Goal: Task Accomplishment & Management: Manage account settings

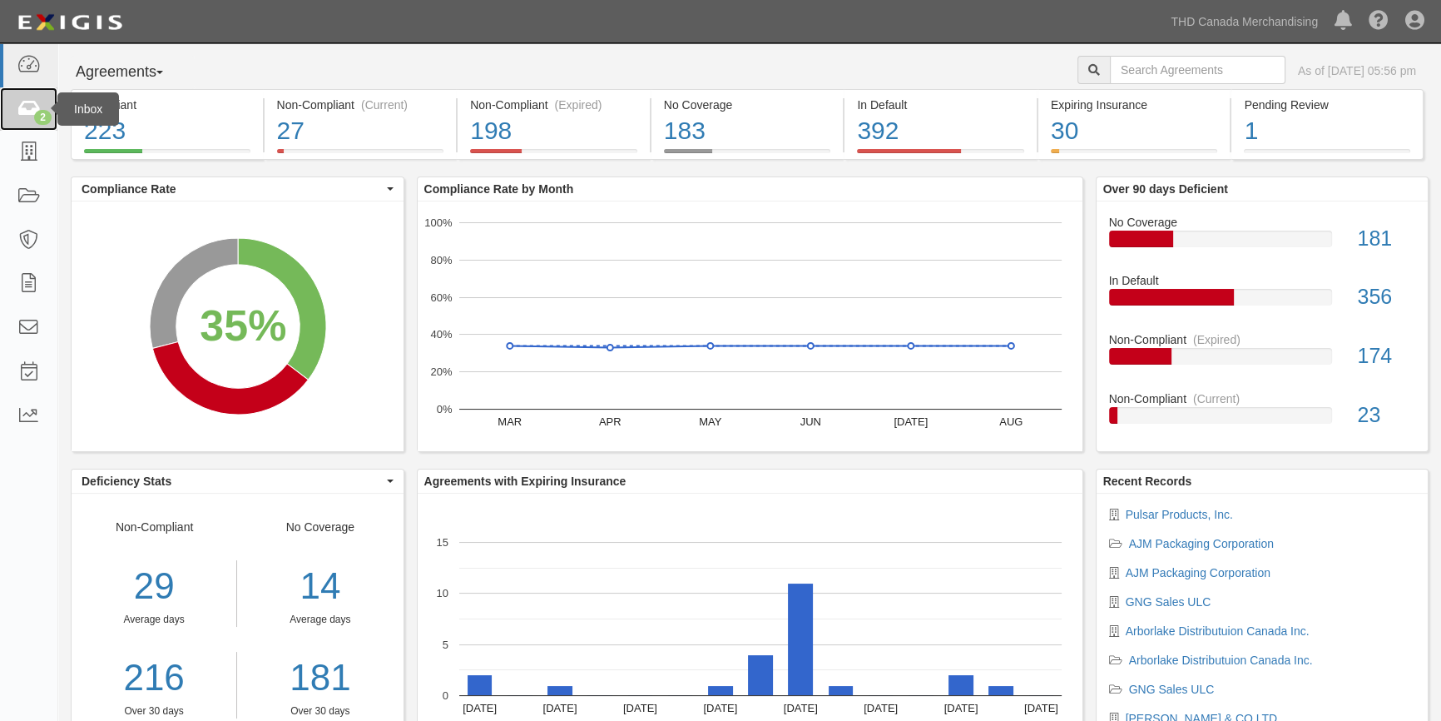
click at [45, 101] on link "2" at bounding box center [28, 109] width 57 height 44
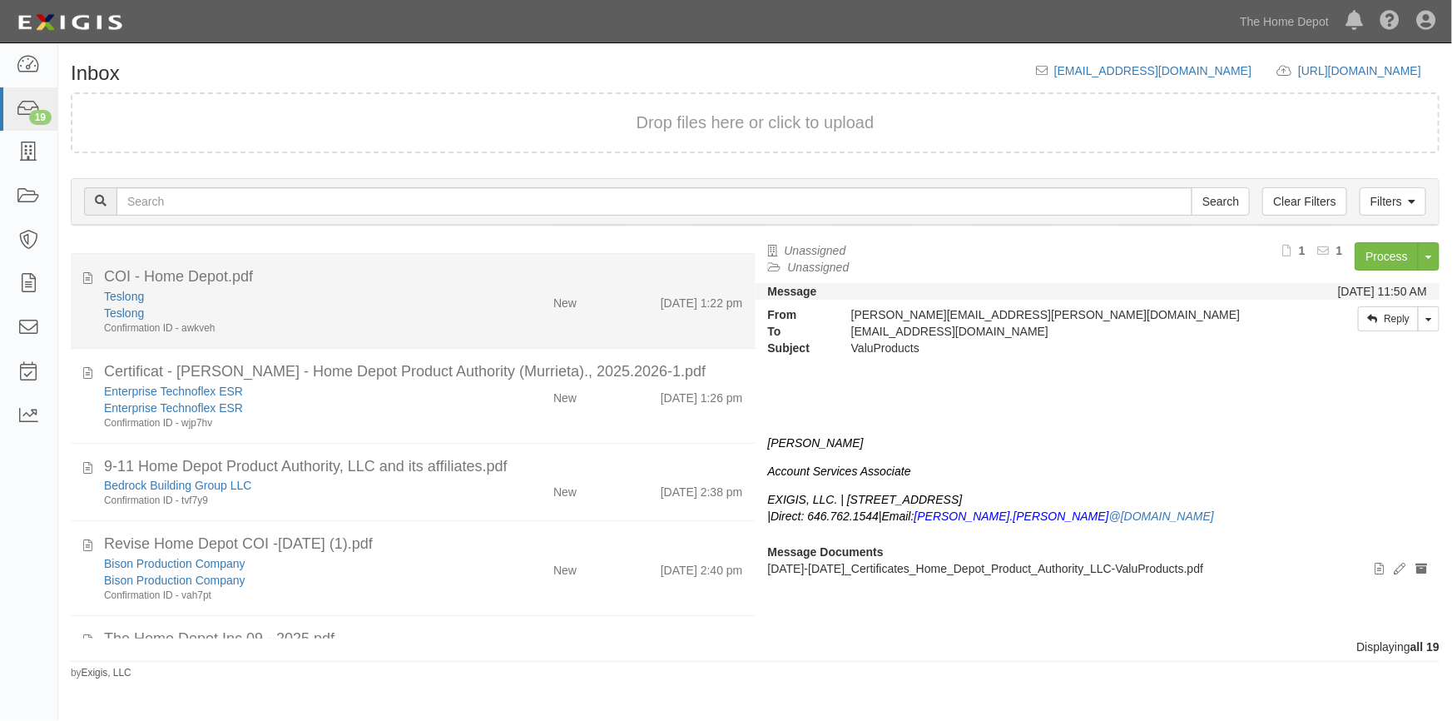
scroll to position [672, 0]
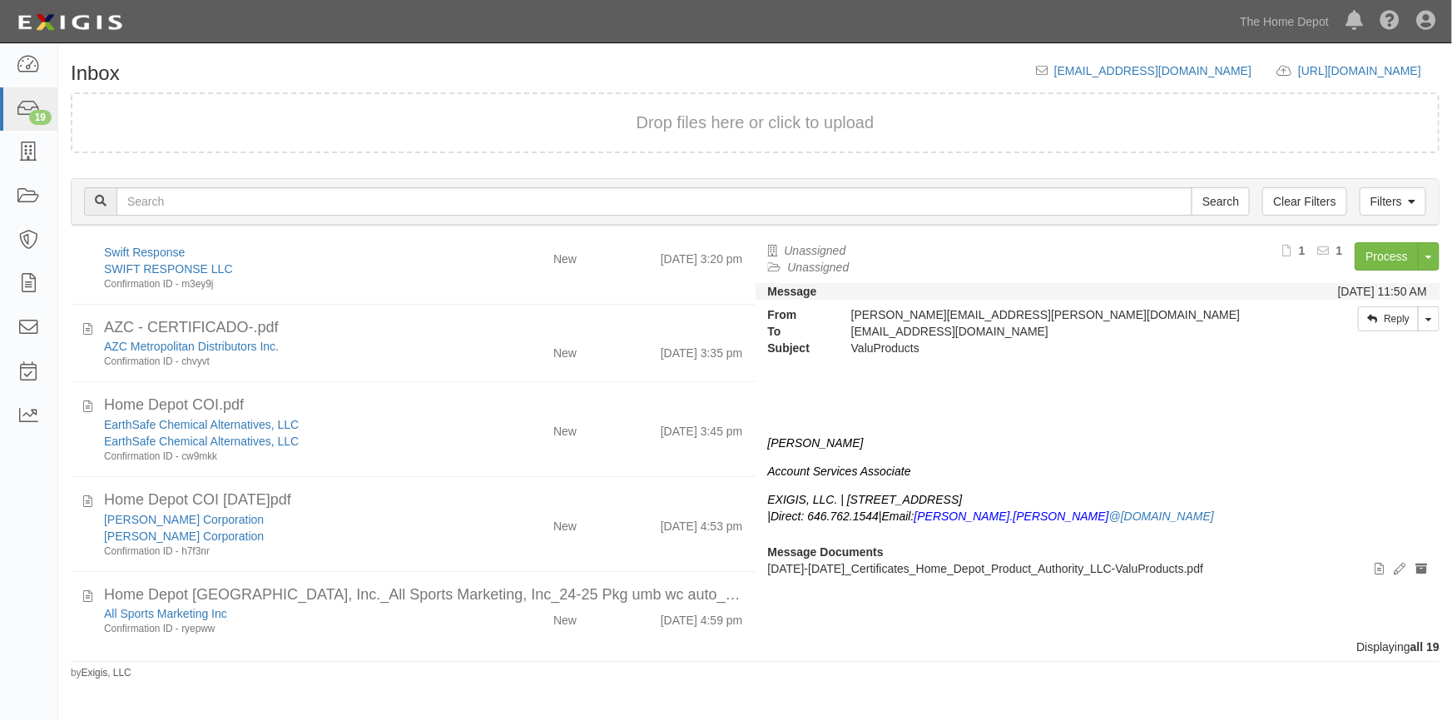
scroll to position [1183, 0]
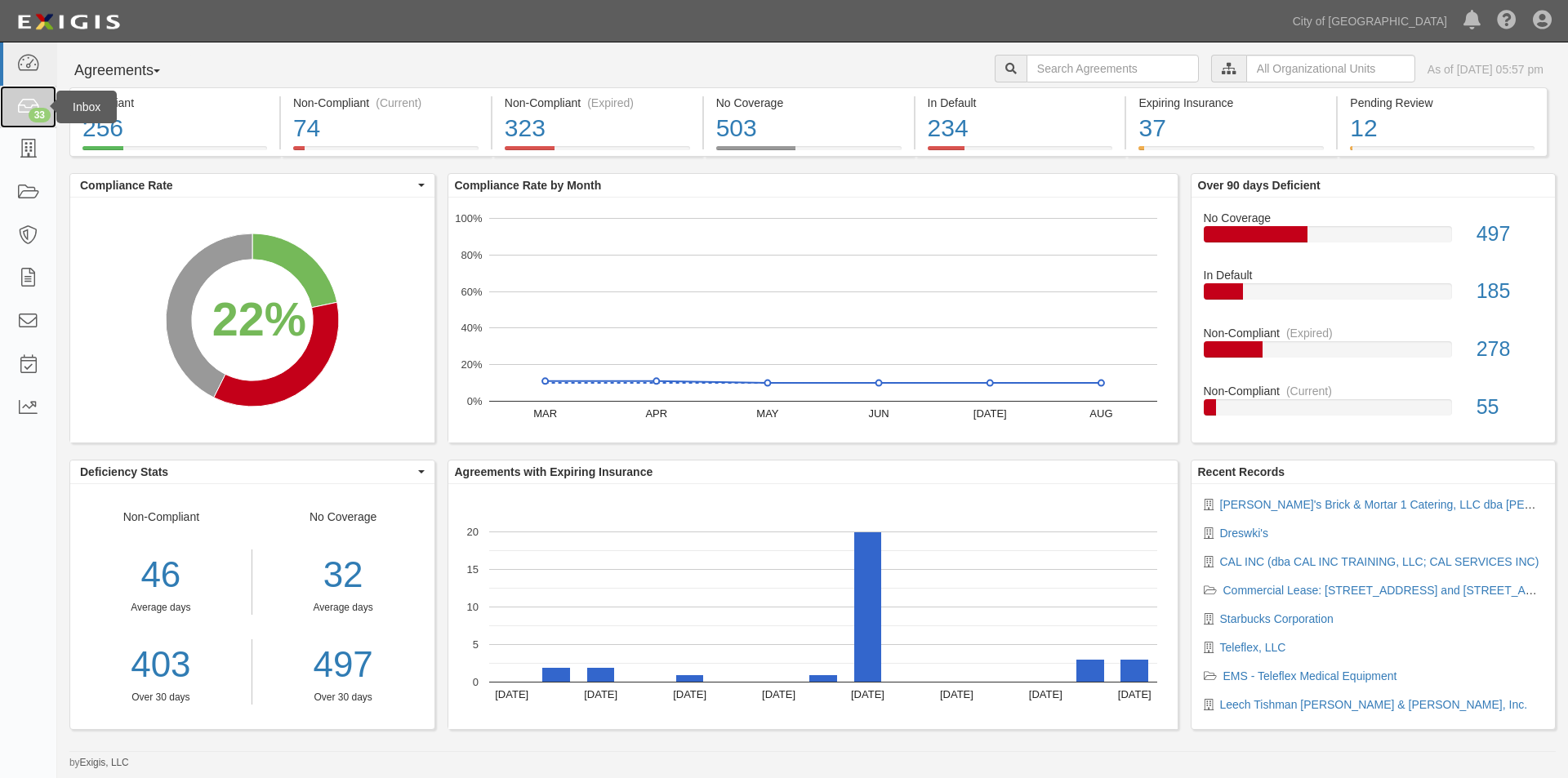
click at [21, 110] on icon at bounding box center [27, 107] width 23 height 19
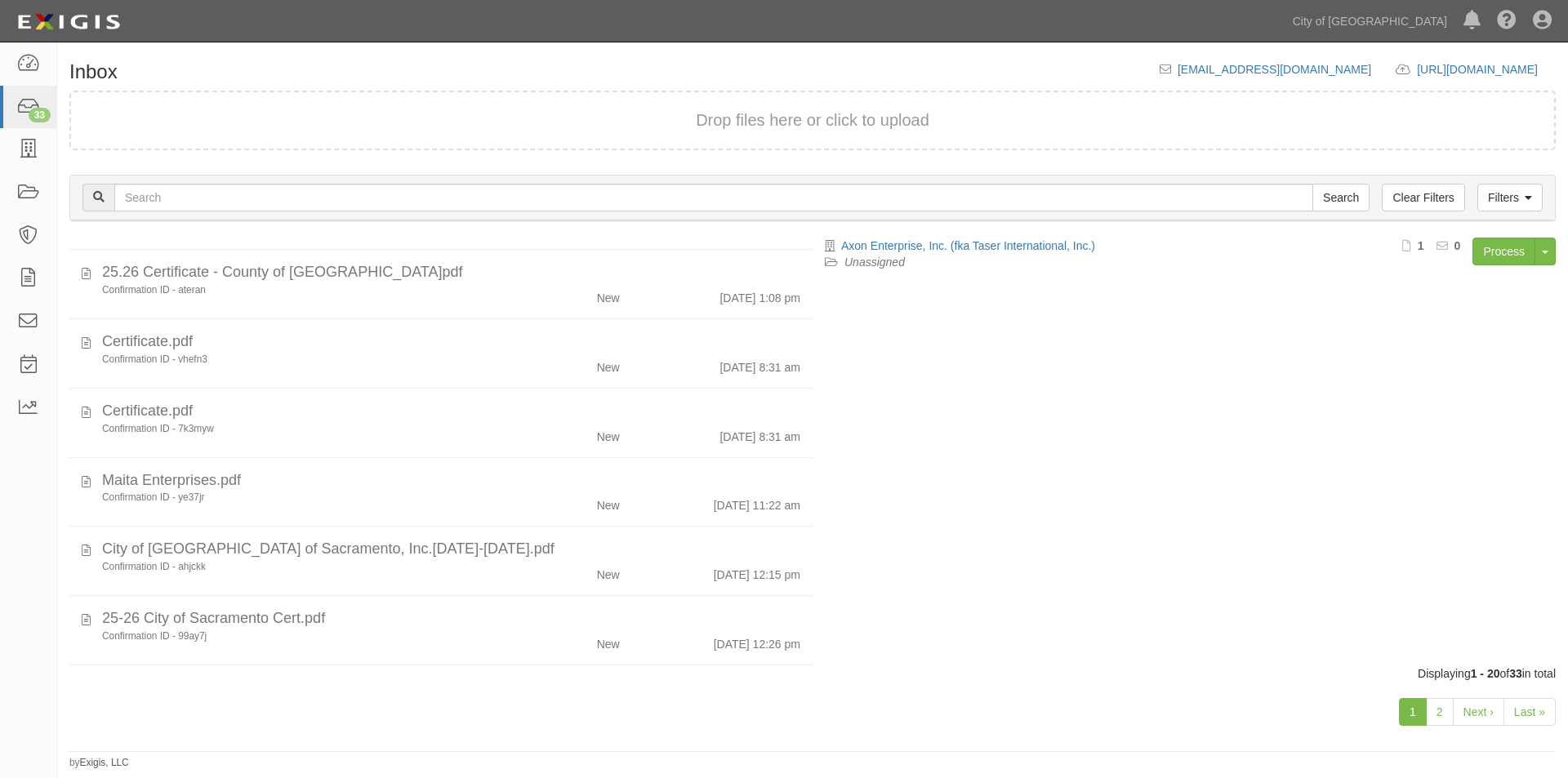
scroll to position [986, 0]
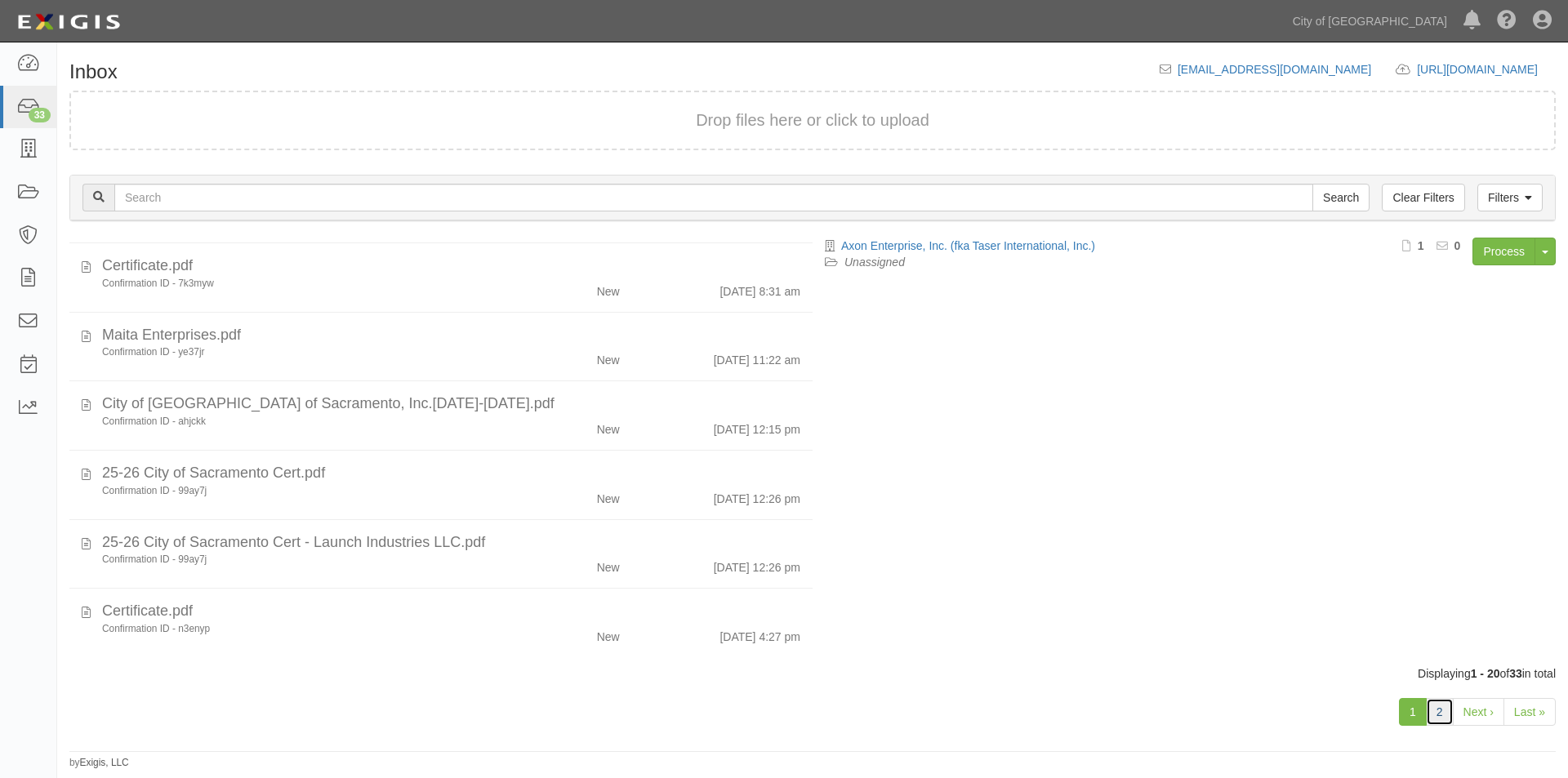
click at [1435, 709] on link "2" at bounding box center [1439, 712] width 27 height 27
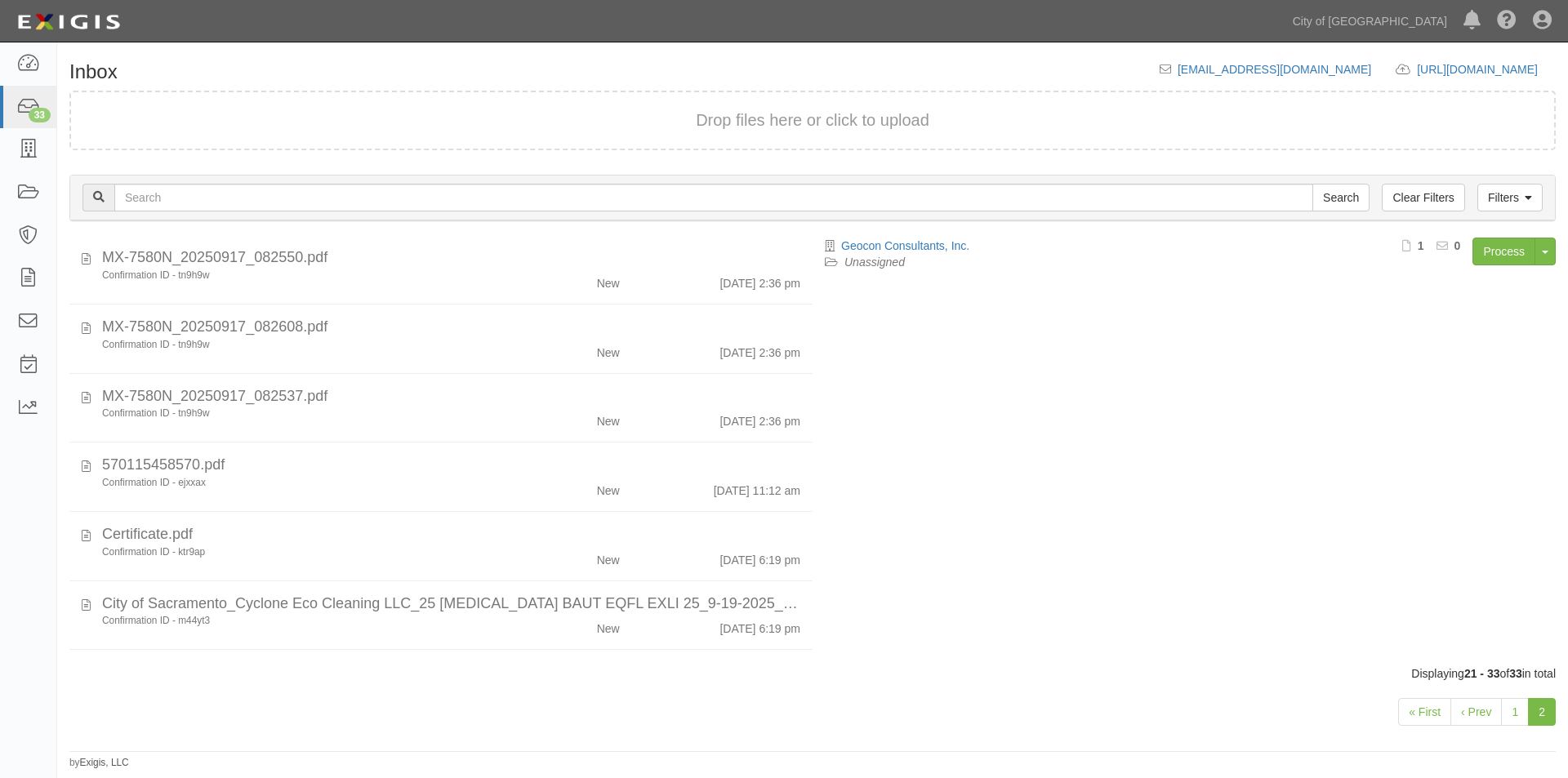
scroll to position [512, 0]
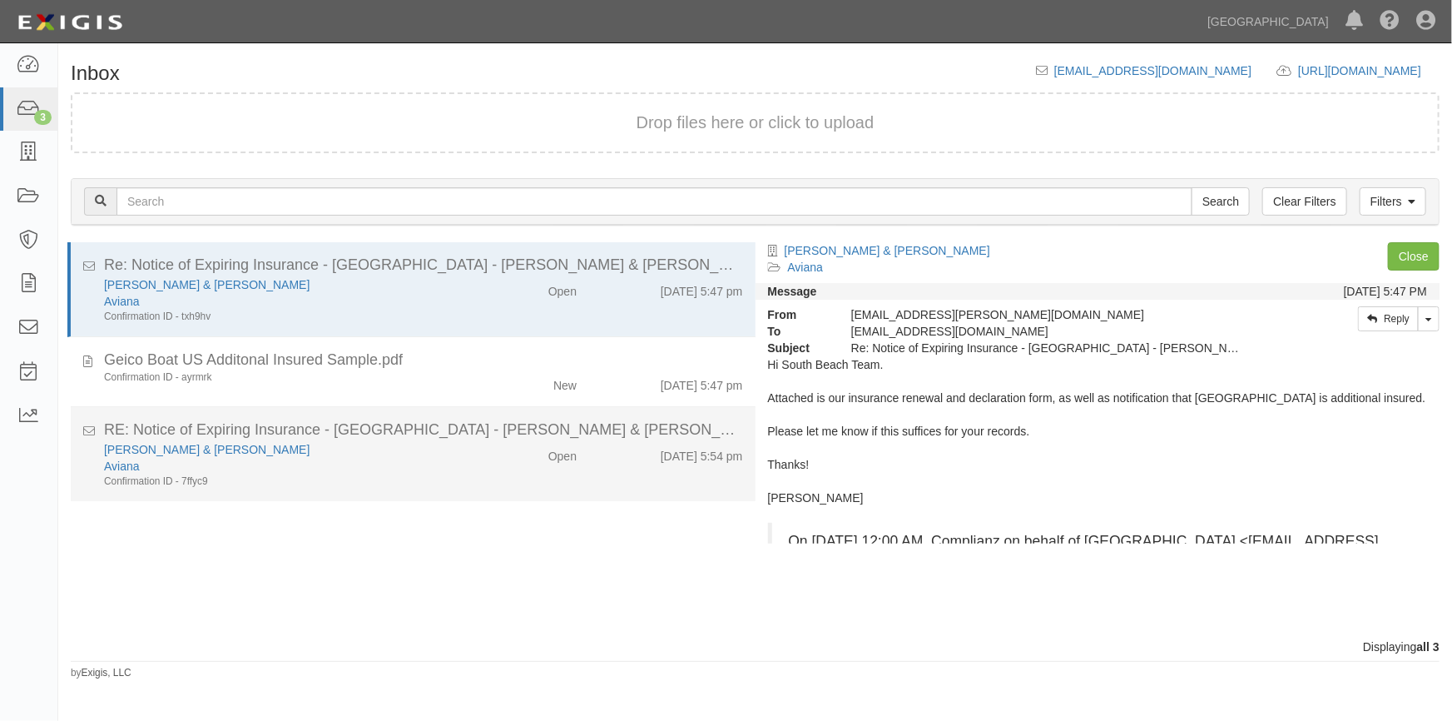
click at [250, 466] on div "Aviana" at bounding box center [285, 466] width 362 height 17
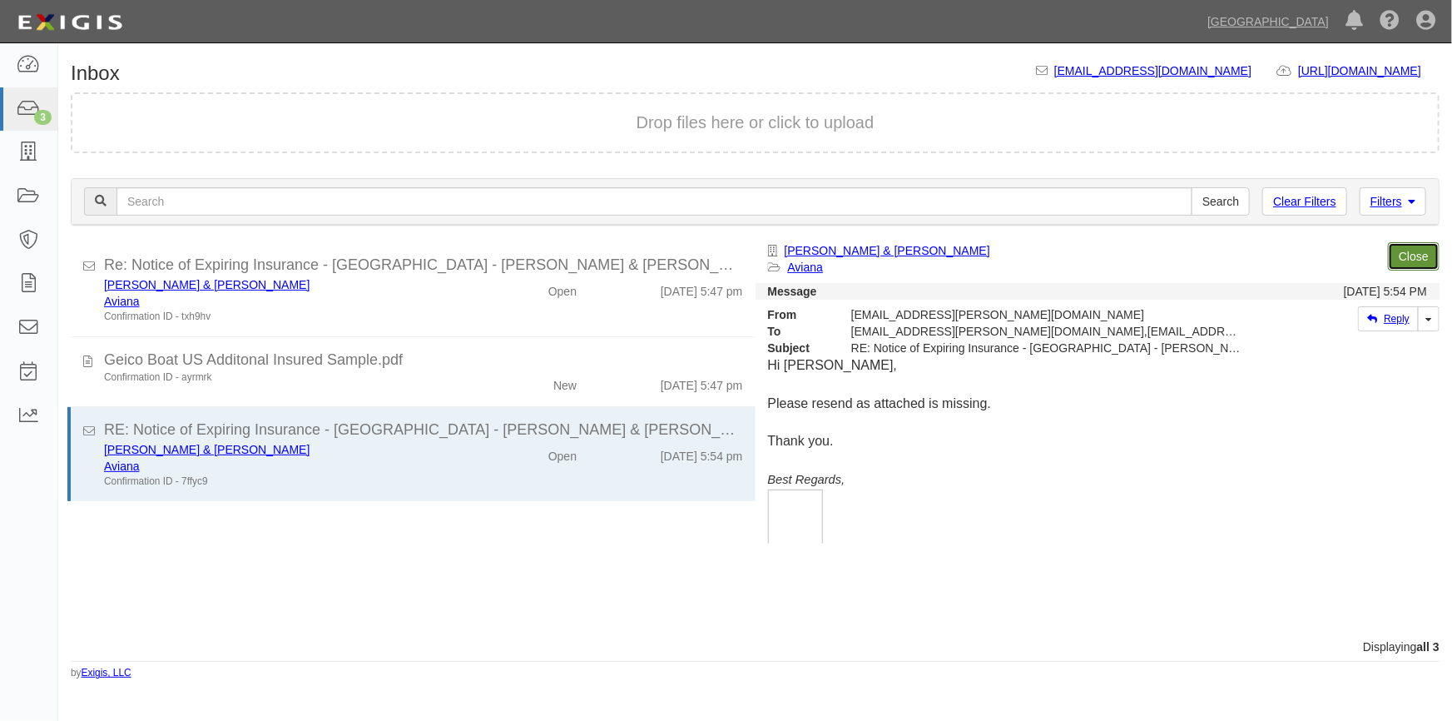
click at [1405, 261] on link "Close" at bounding box center [1414, 256] width 52 height 28
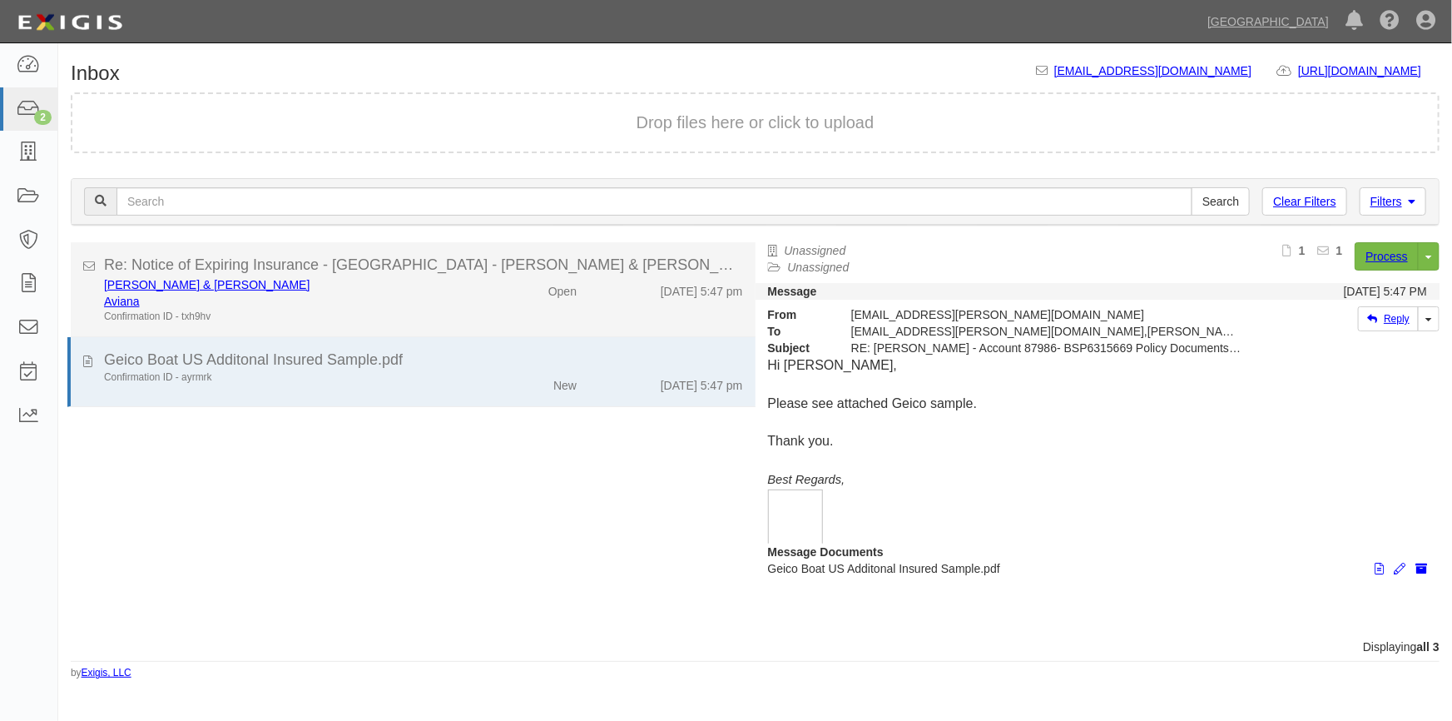
click at [402, 297] on div "Aviana" at bounding box center [285, 301] width 362 height 17
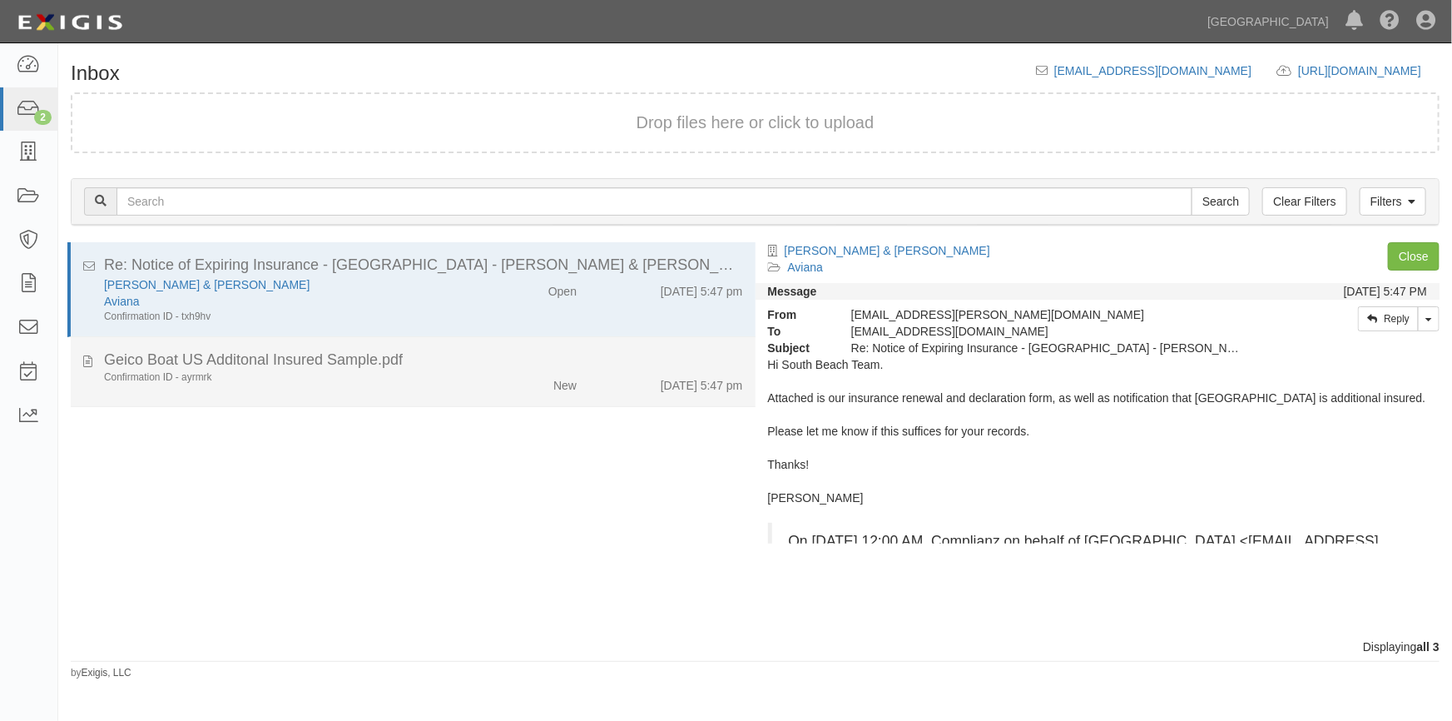
click at [414, 359] on div "Geico Boat US Additonal Insured Sample.pdf" at bounding box center [423, 361] width 639 height 22
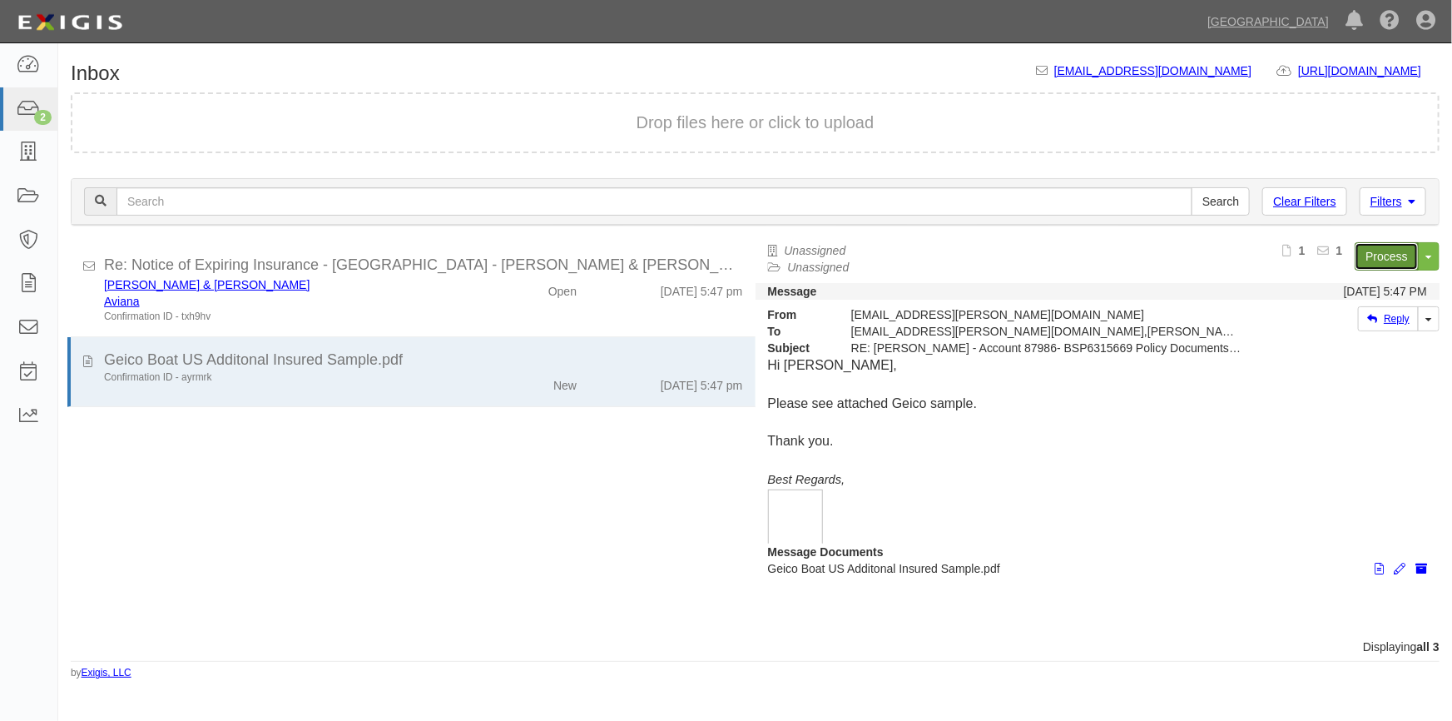
click at [1371, 256] on link "Process" at bounding box center [1387, 256] width 64 height 28
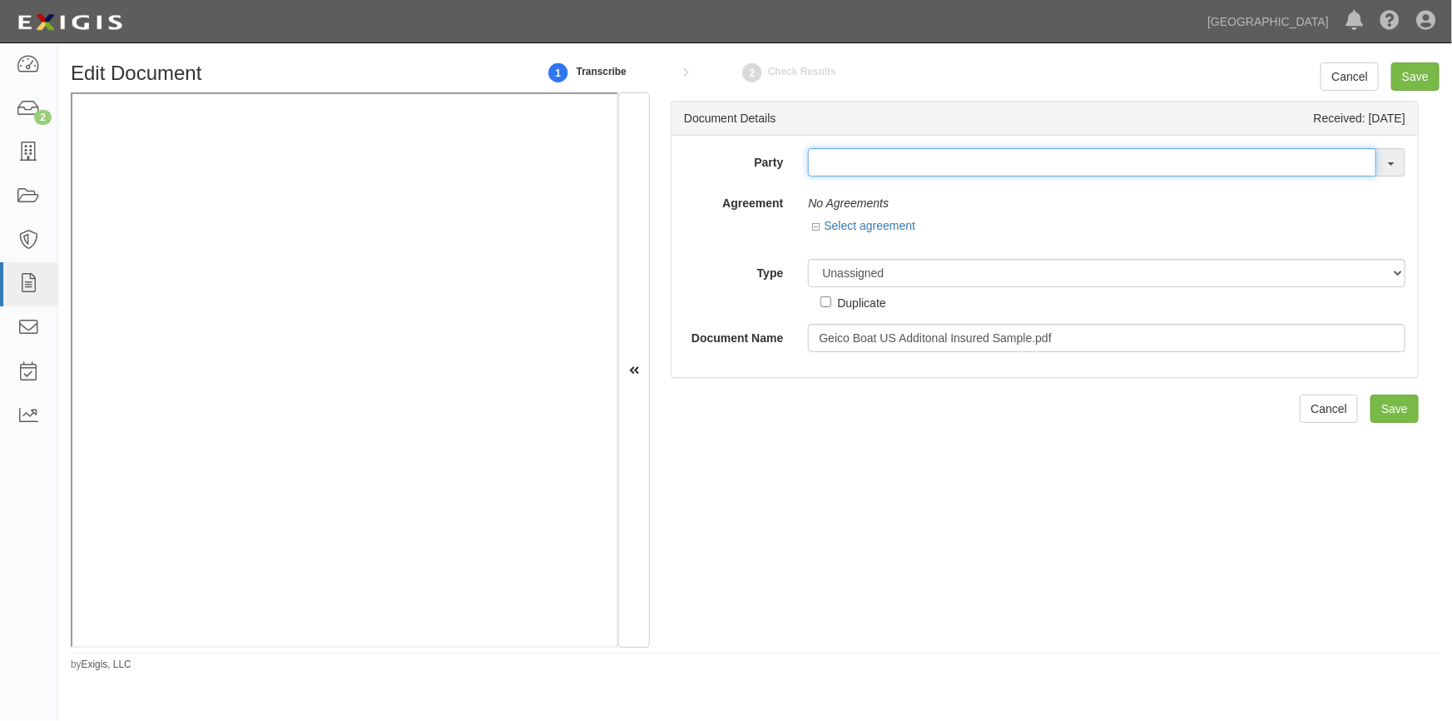
click at [845, 164] on input "text" at bounding box center [1092, 162] width 568 height 28
type input "james rob"
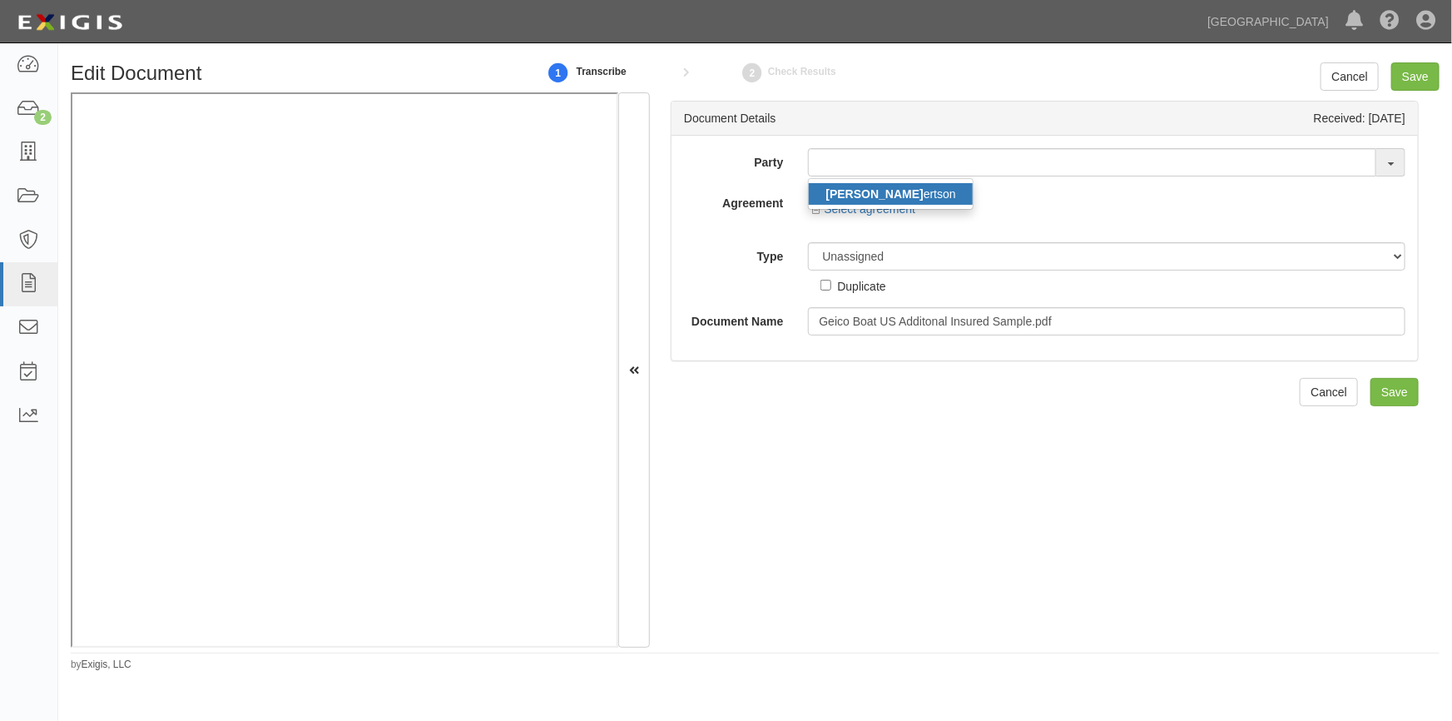
click at [876, 203] on link "James Rob ertson" at bounding box center [890, 194] width 163 height 22
type input "James Robertson"
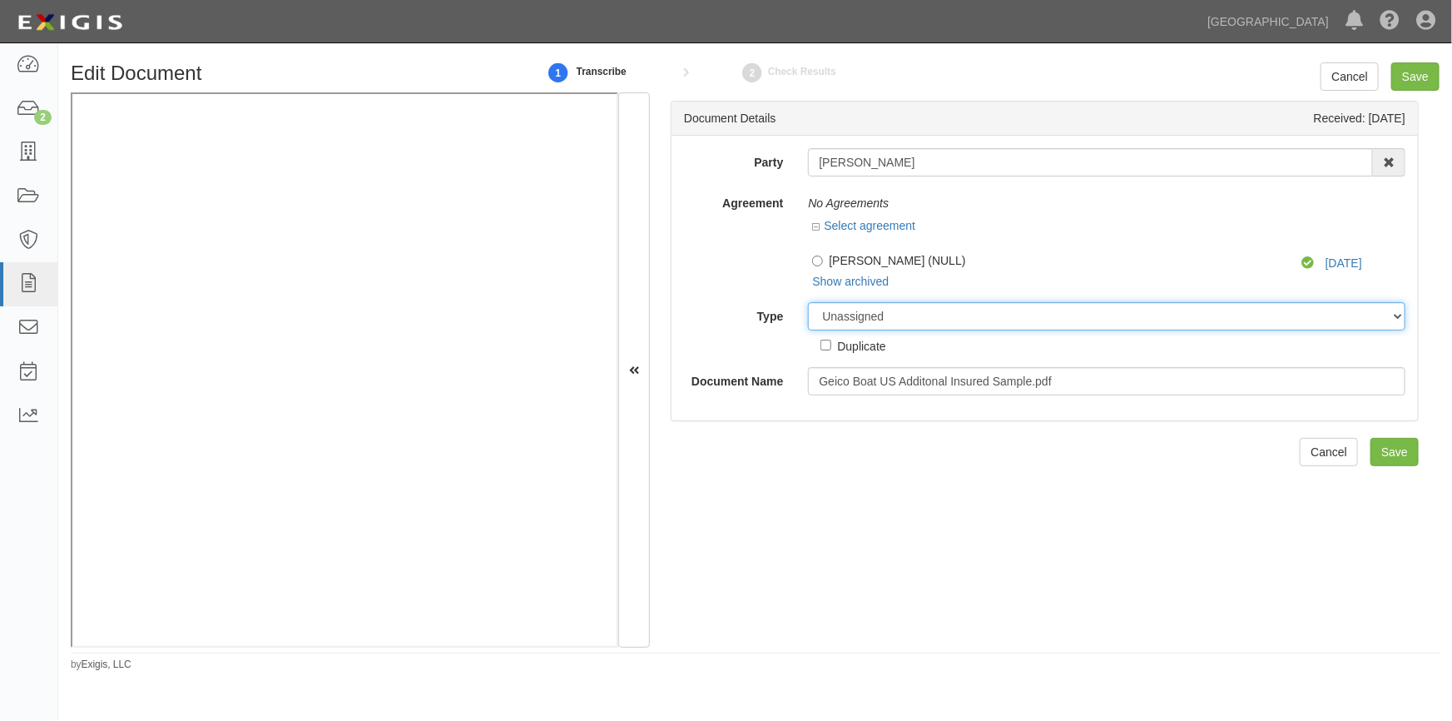
click at [836, 316] on select "Unassigned Binder Cancellation Notice Certificate Contract Endorsement Insuranc…" at bounding box center [1107, 316] width 598 height 28
select select "OtherDetail"
click at [808, 302] on select "Unassigned Binder Cancellation Notice Certificate Contract Endorsement Insuranc…" at bounding box center [1107, 316] width 598 height 28
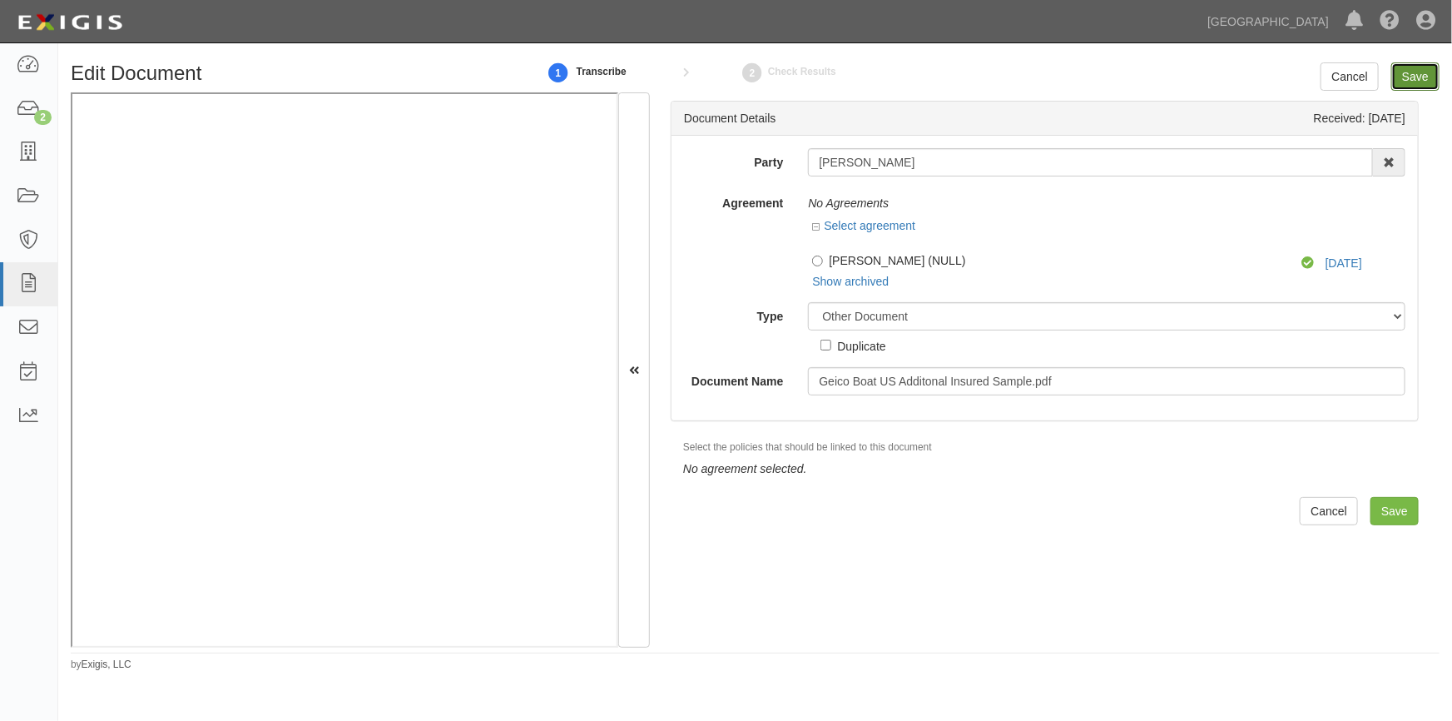
click at [1420, 70] on input "Save" at bounding box center [1415, 76] width 48 height 28
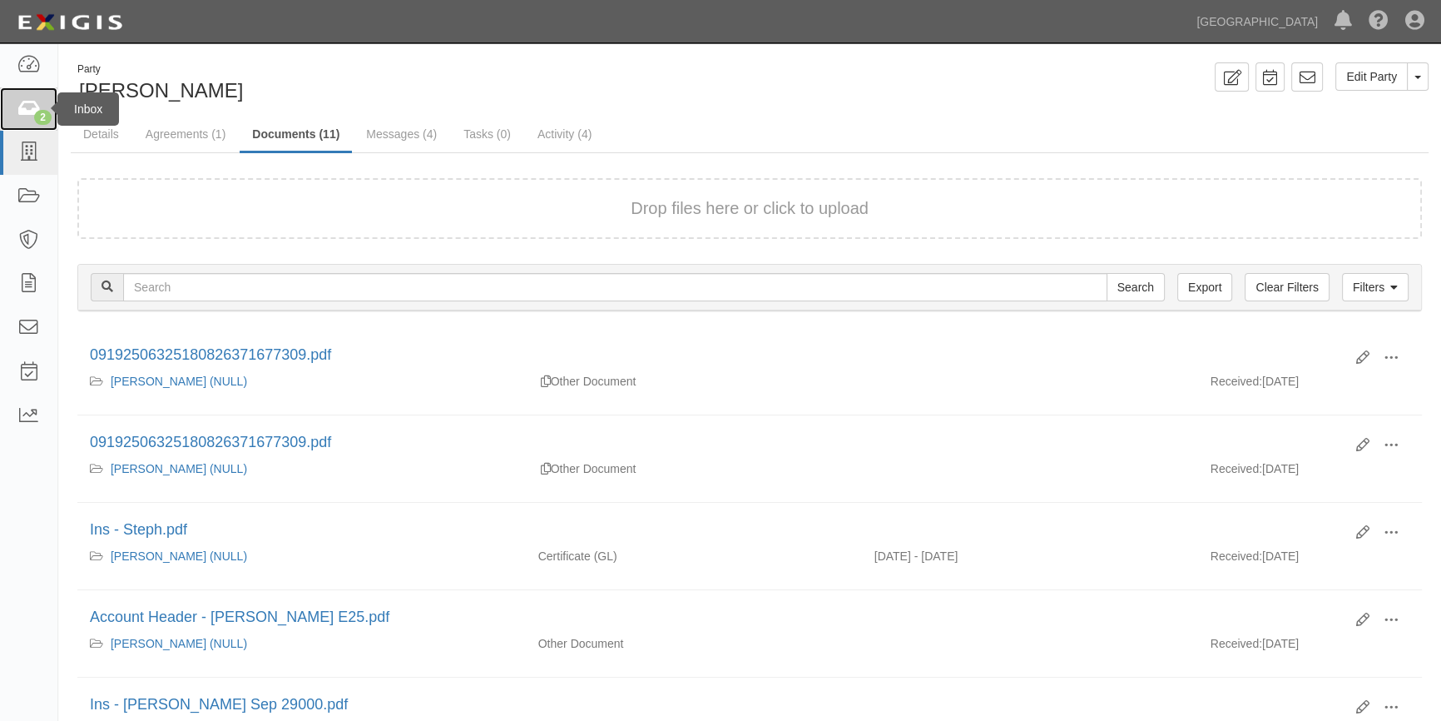
click at [24, 118] on link "2" at bounding box center [28, 109] width 57 height 44
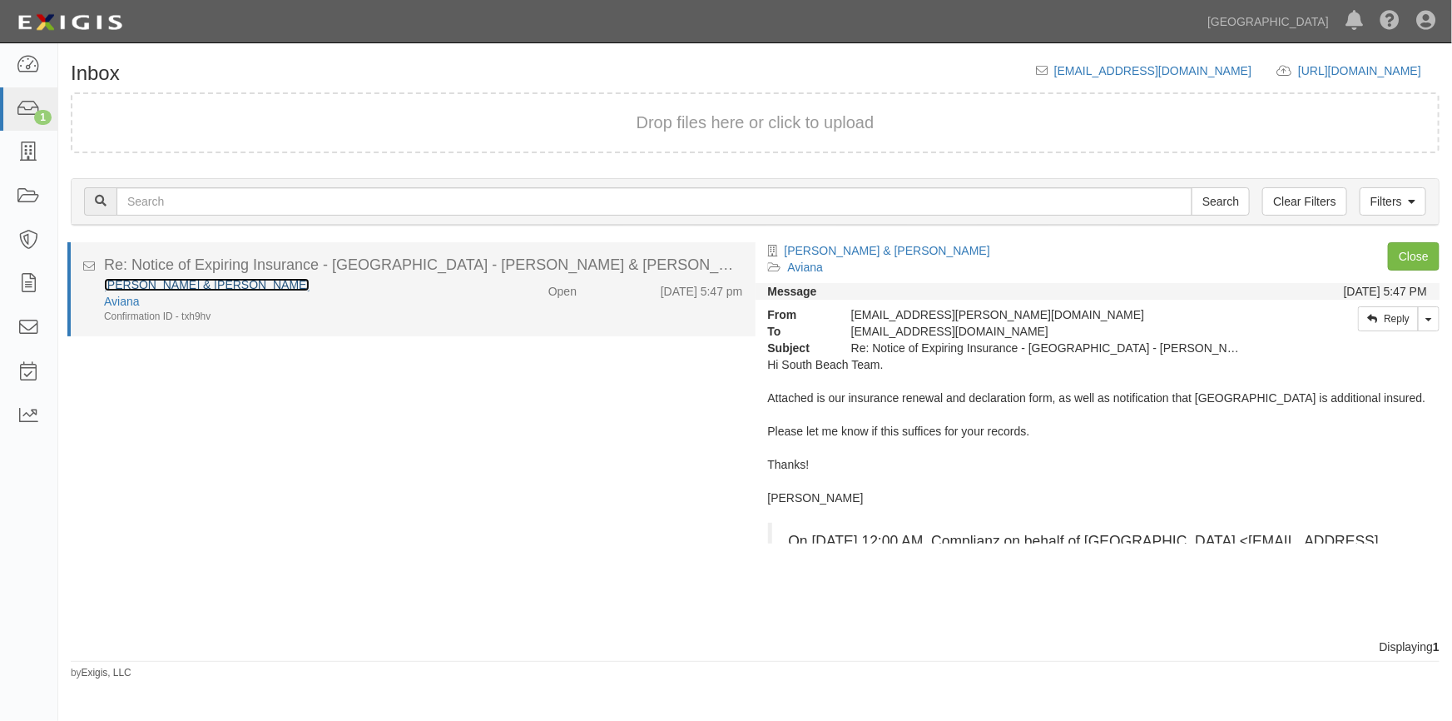
click at [201, 287] on link "[PERSON_NAME] & [PERSON_NAME]" at bounding box center [207, 284] width 206 height 13
click at [359, 295] on div "Aviana" at bounding box center [285, 301] width 362 height 17
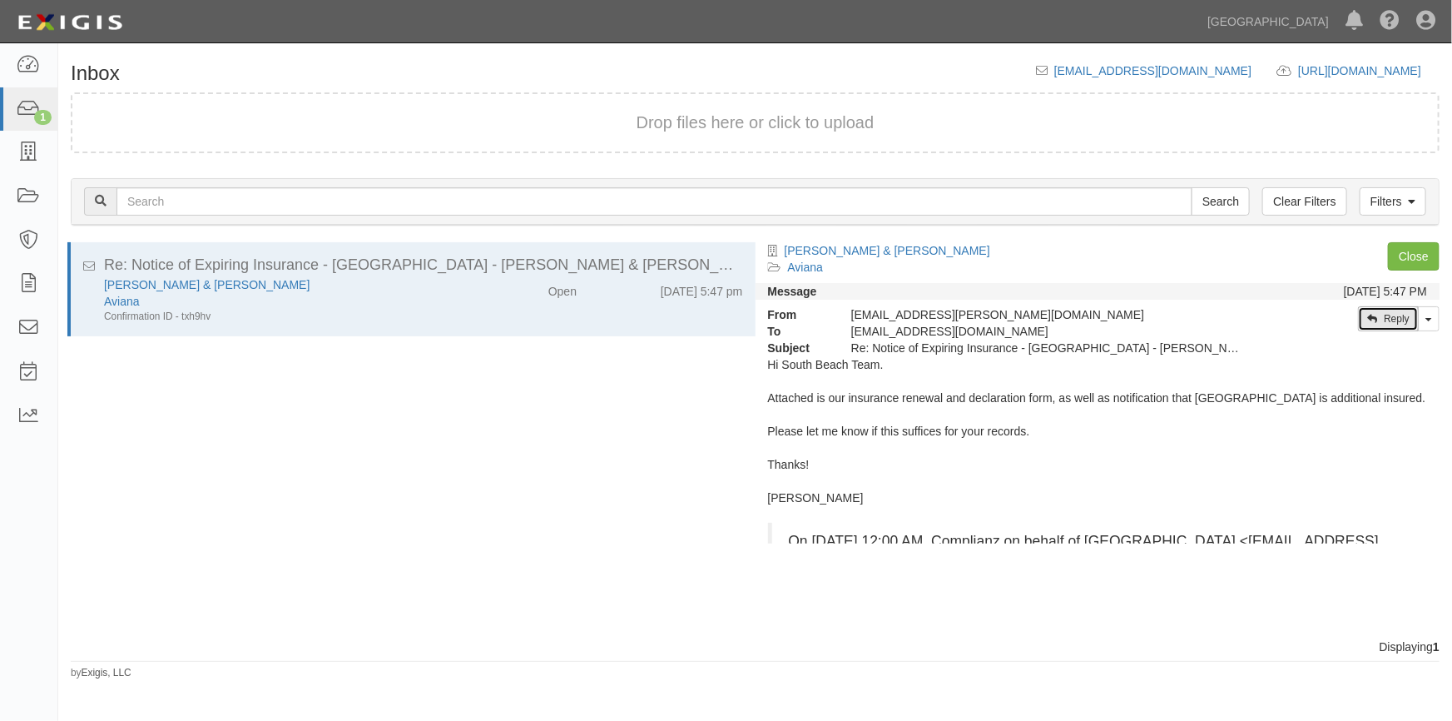
click at [1380, 319] on link "Reply" at bounding box center [1388, 318] width 61 height 25
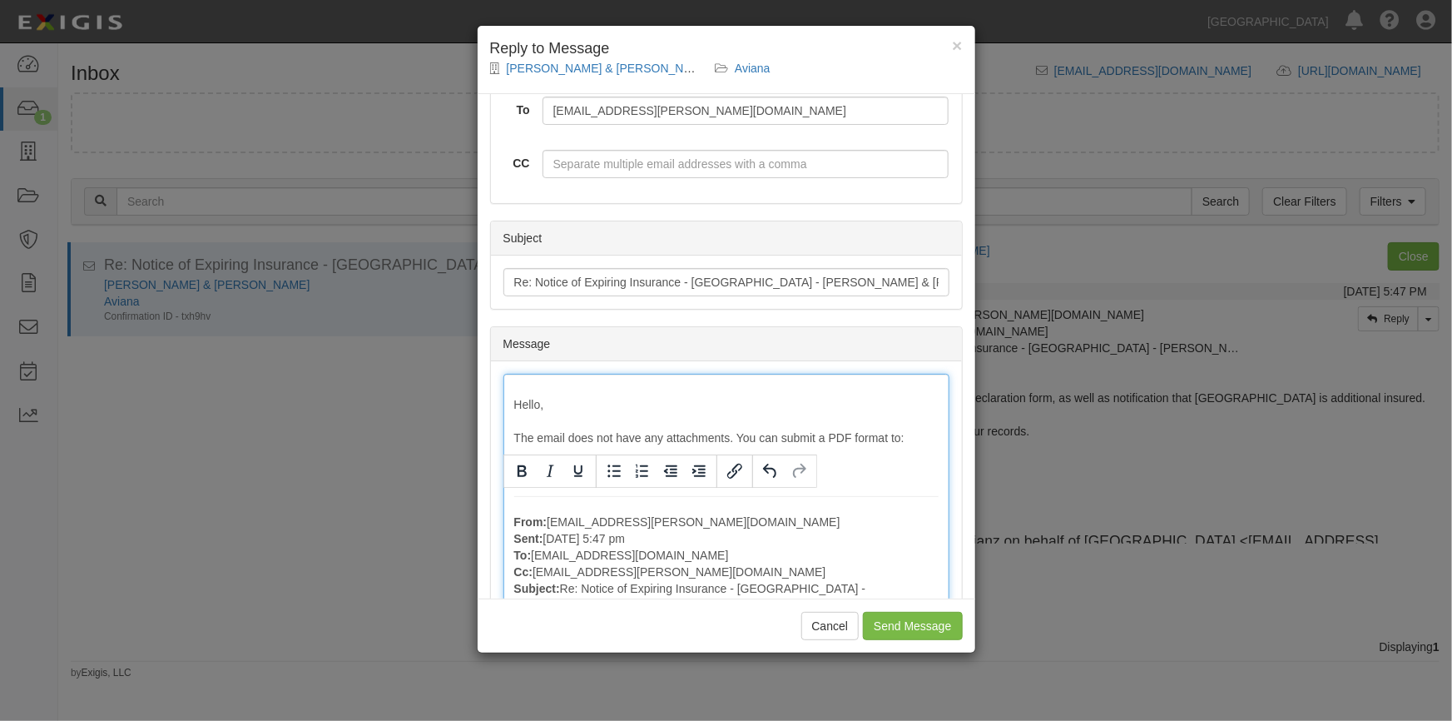
scroll to position [226, 0]
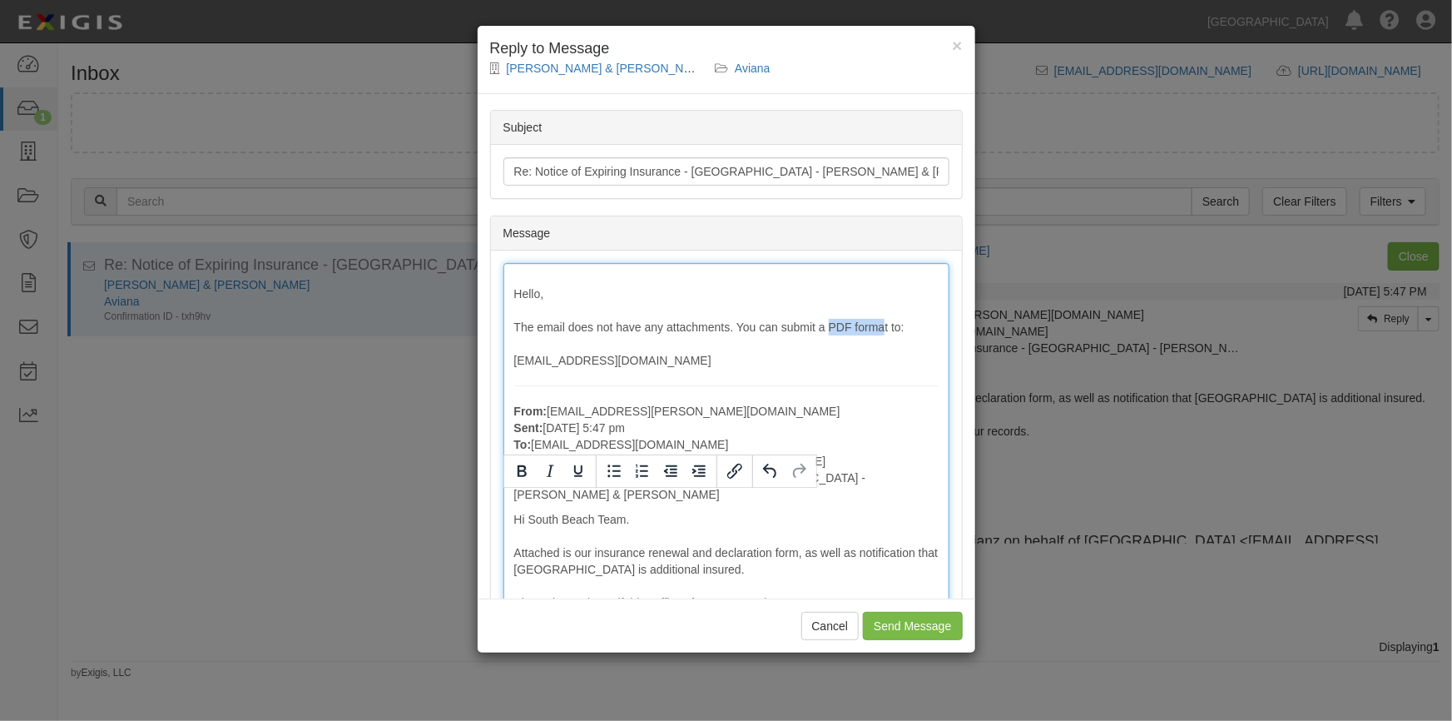
drag, startPoint x: 827, startPoint y: 325, endPoint x: 885, endPoint y: 327, distance: 58.3
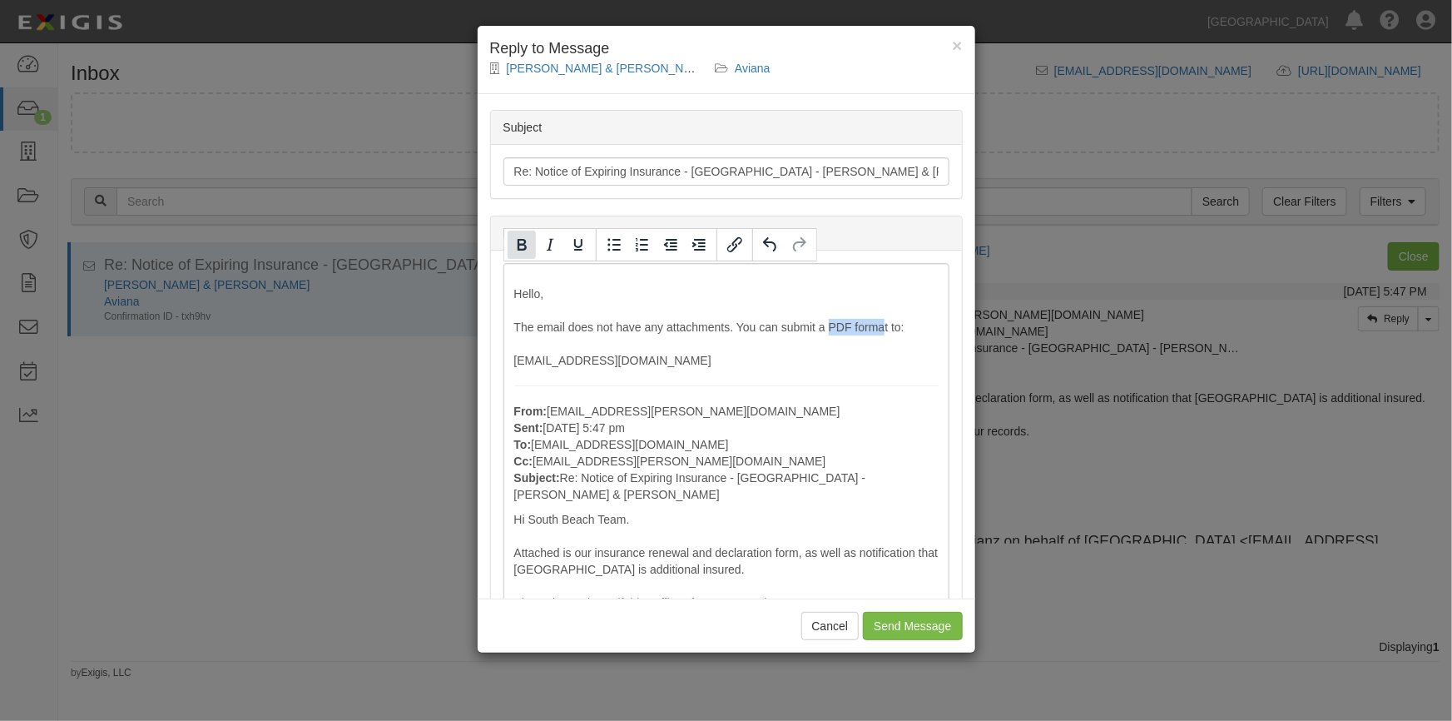
click at [518, 241] on icon "Bold" at bounding box center [522, 245] width 9 height 12
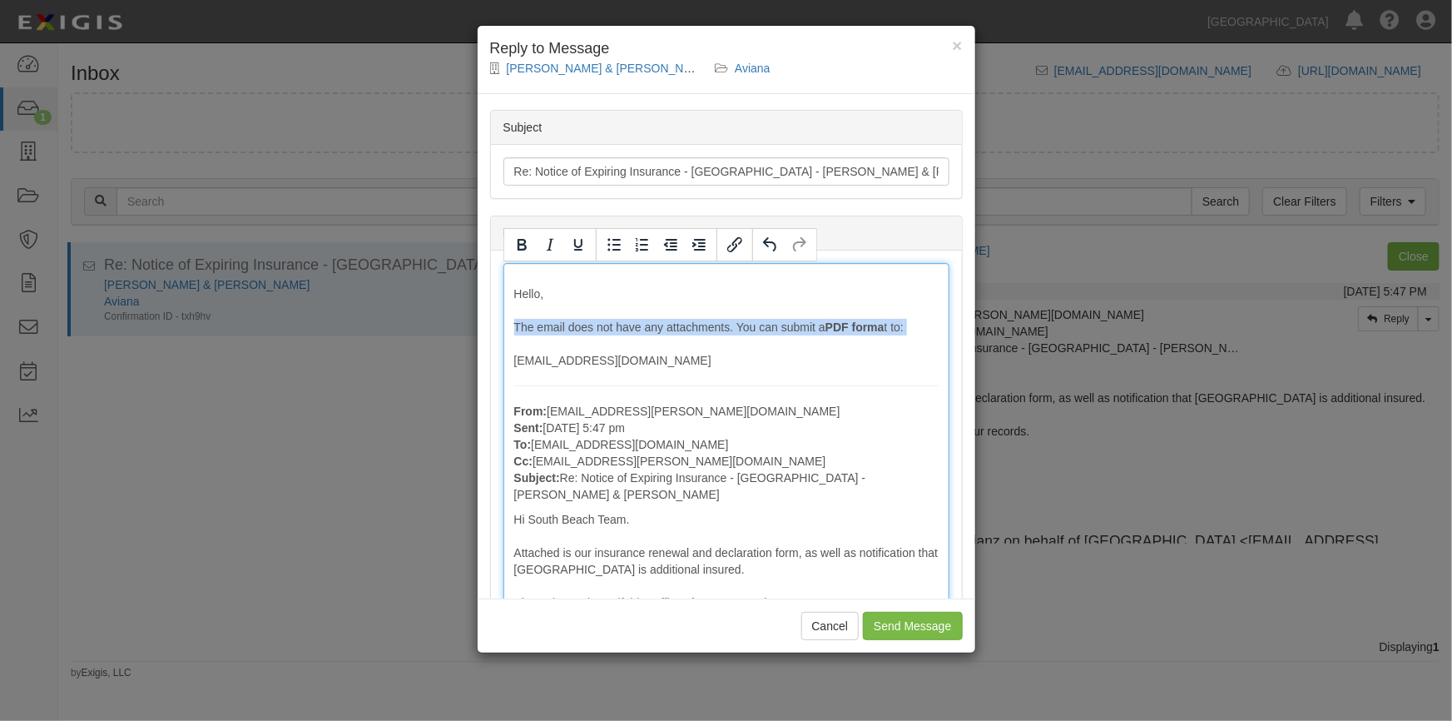
drag, startPoint x: 512, startPoint y: 357, endPoint x: 689, endPoint y: 356, distance: 177.3
click at [517, 249] on icon "Bold" at bounding box center [522, 245] width 20 height 20
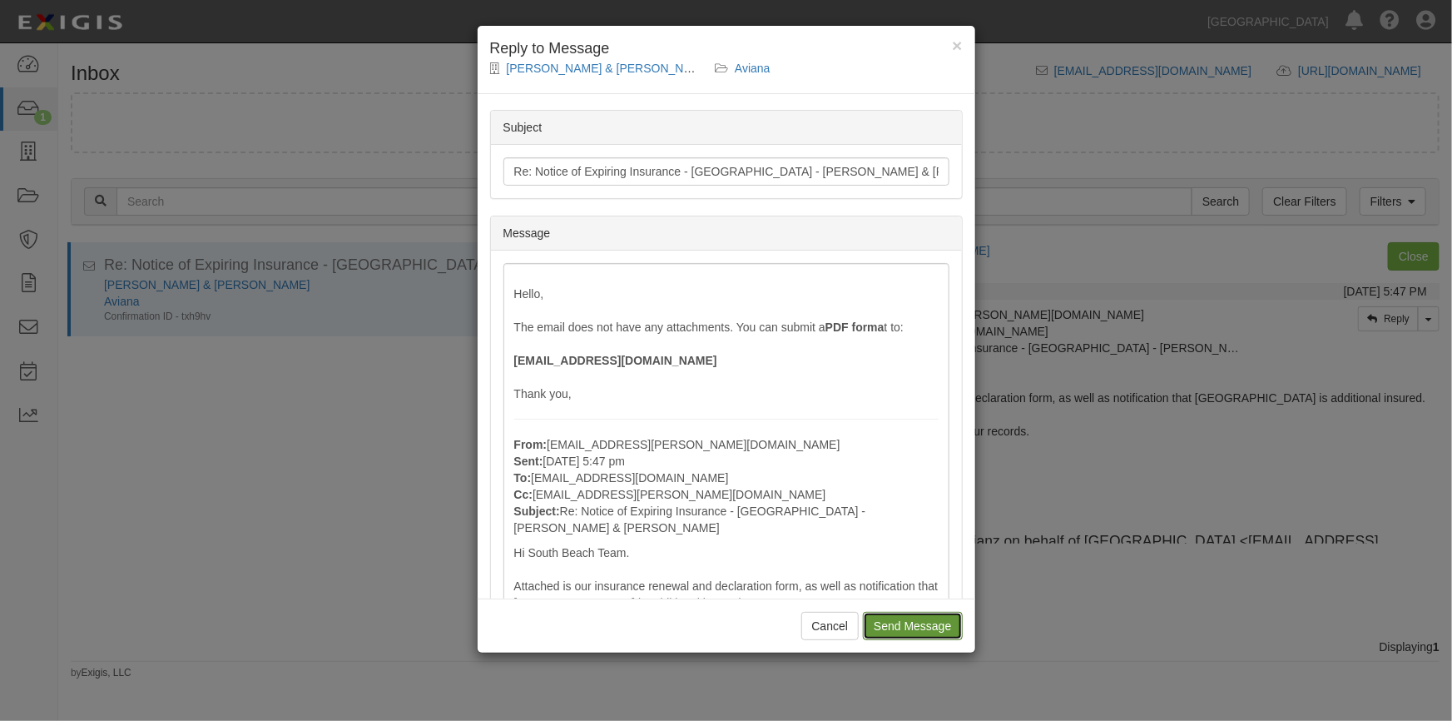
click at [893, 625] on input "Send Message" at bounding box center [912, 626] width 99 height 28
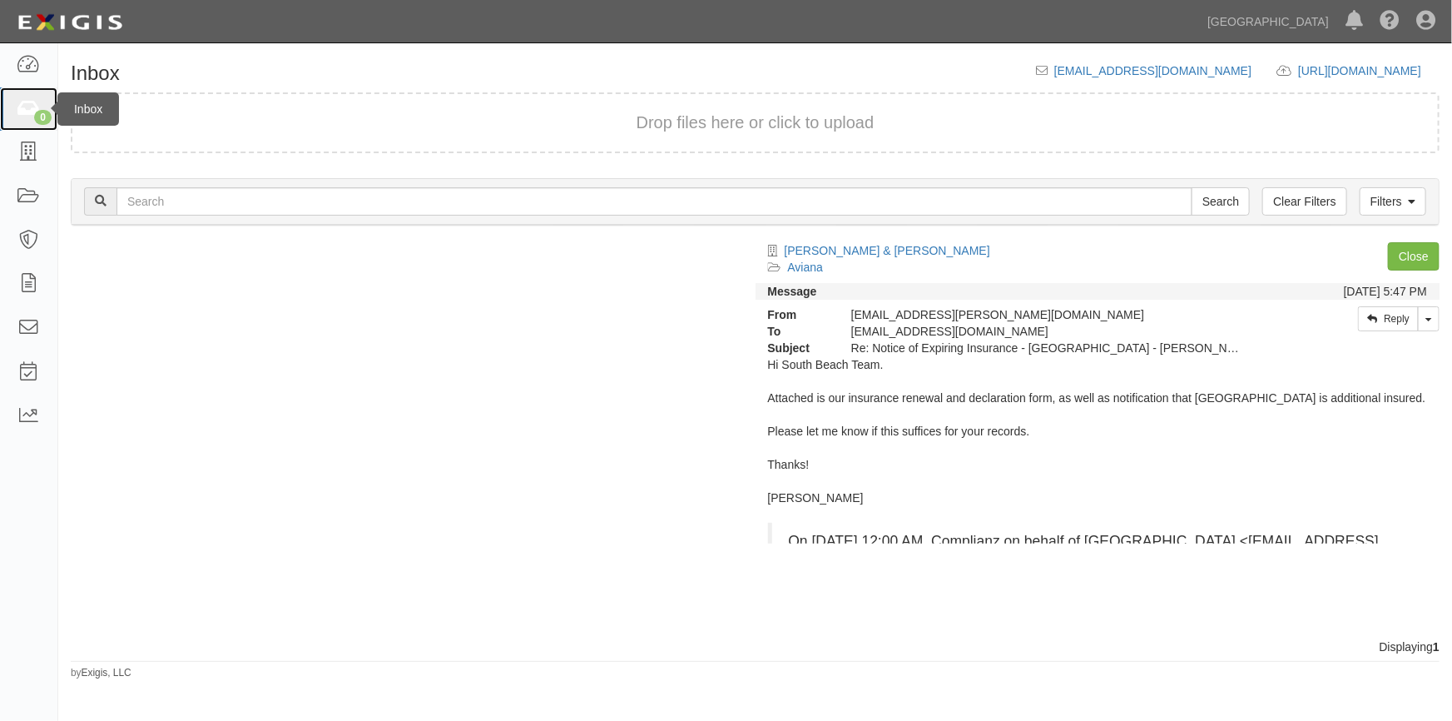
click at [32, 107] on icon at bounding box center [28, 109] width 23 height 19
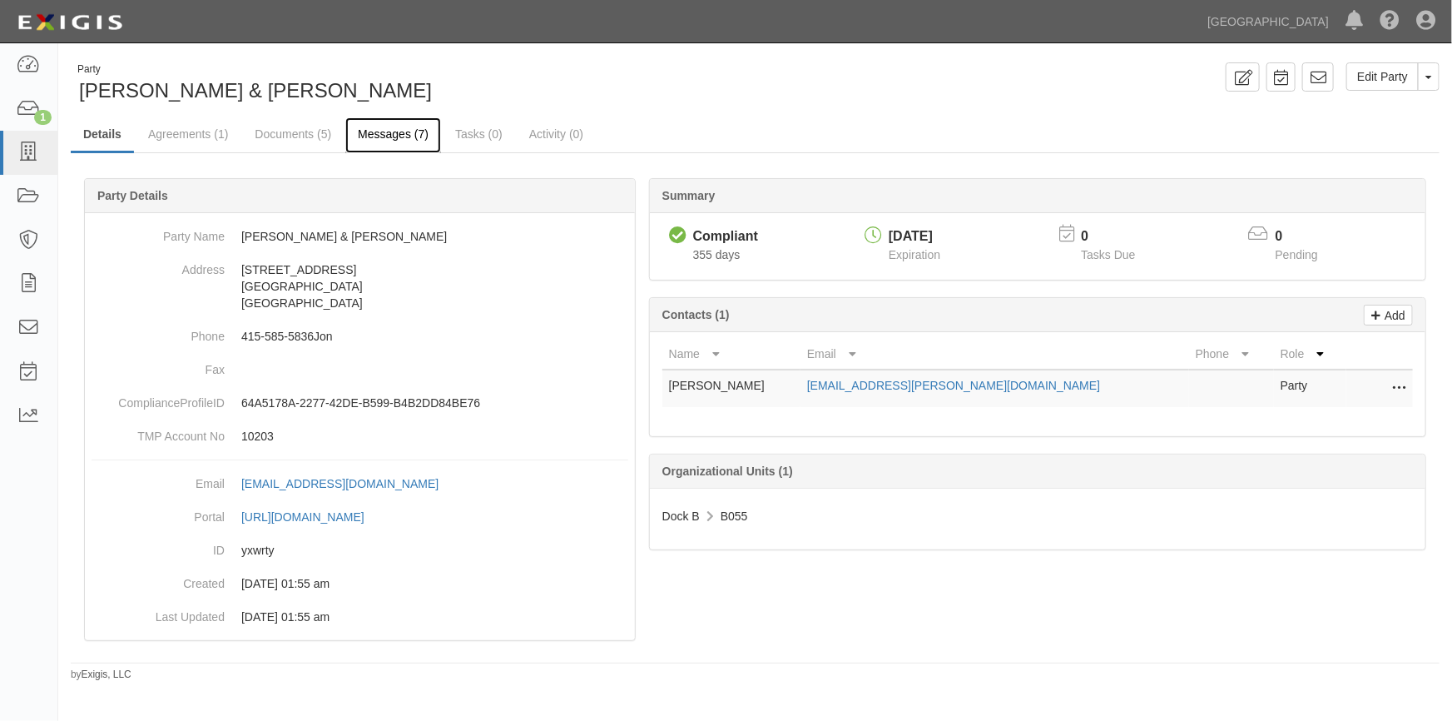
click at [384, 134] on link "Messages (7)" at bounding box center [393, 135] width 96 height 36
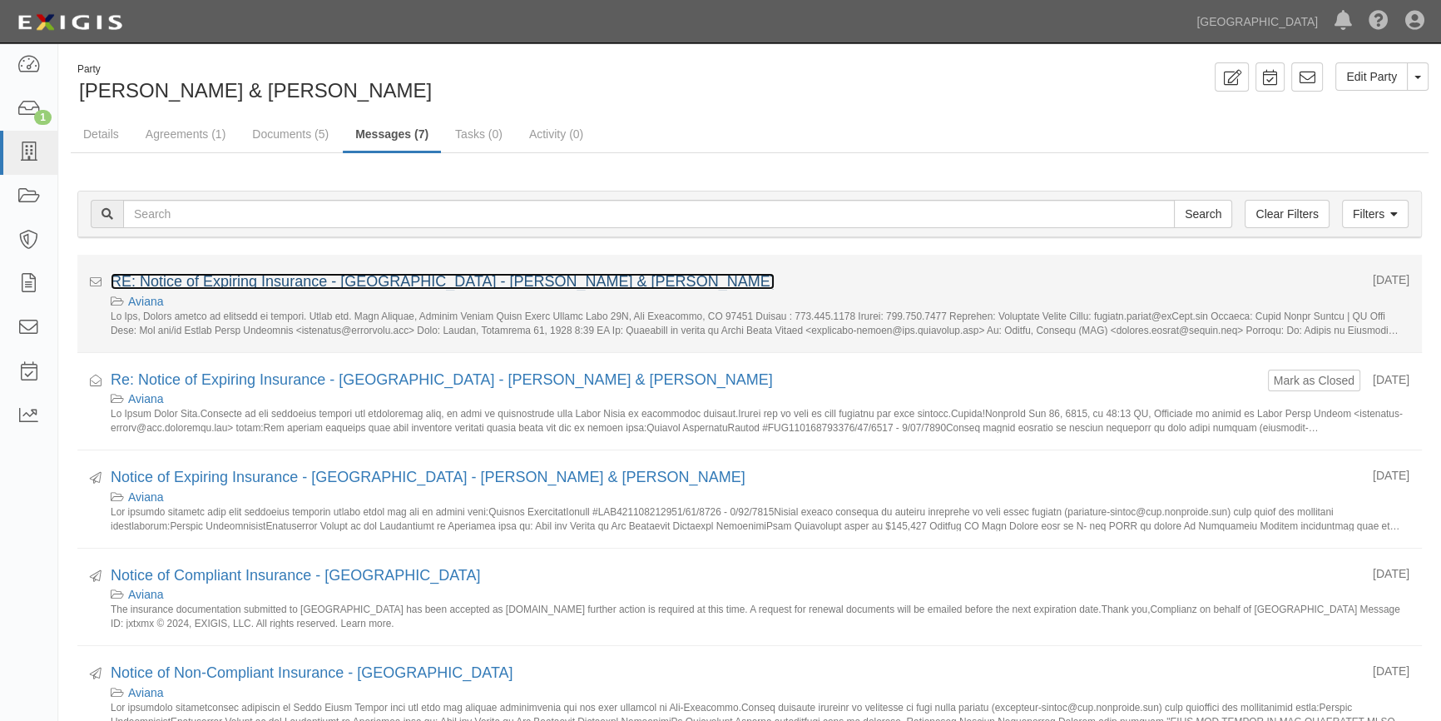
click at [236, 278] on link "RE: Notice of Expiring Insurance - [GEOGRAPHIC_DATA] - [PERSON_NAME] & [PERSON_…" at bounding box center [443, 281] width 664 height 17
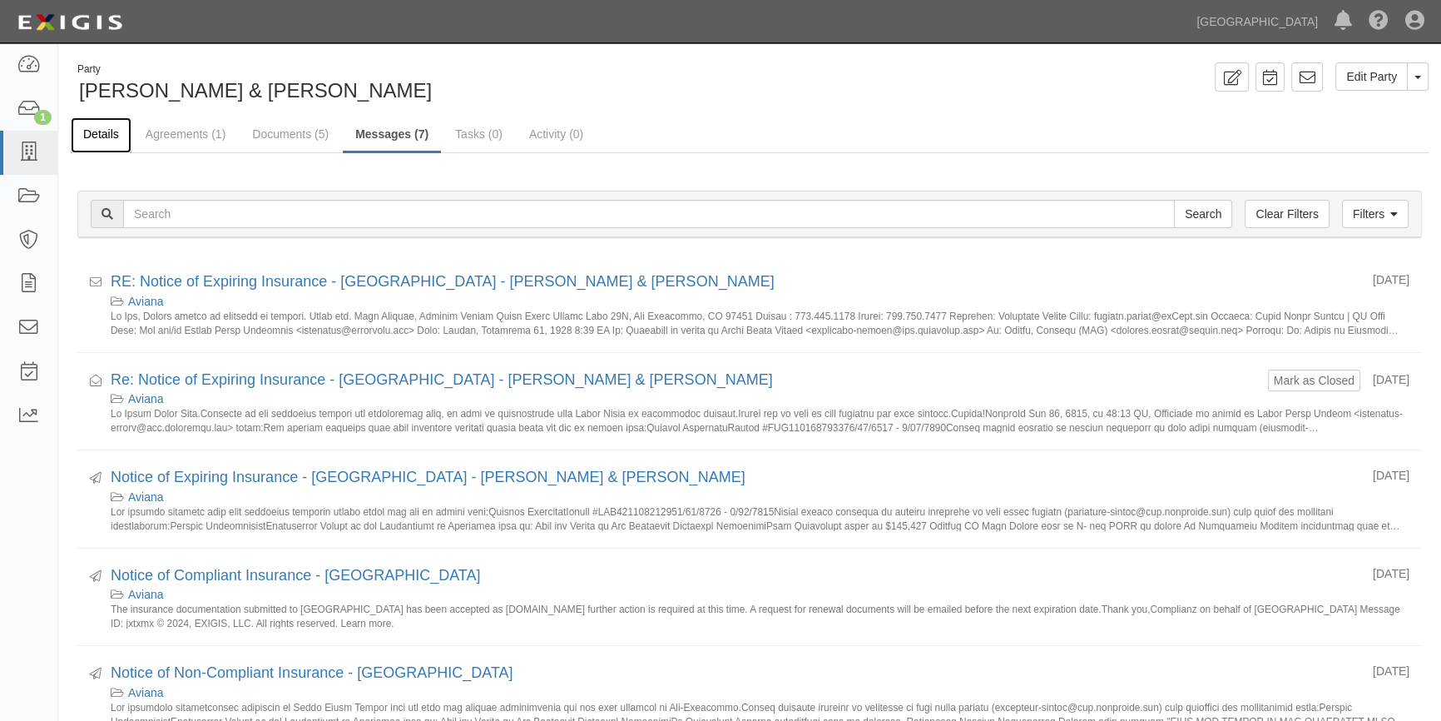
click at [99, 129] on link "Details" at bounding box center [101, 135] width 61 height 36
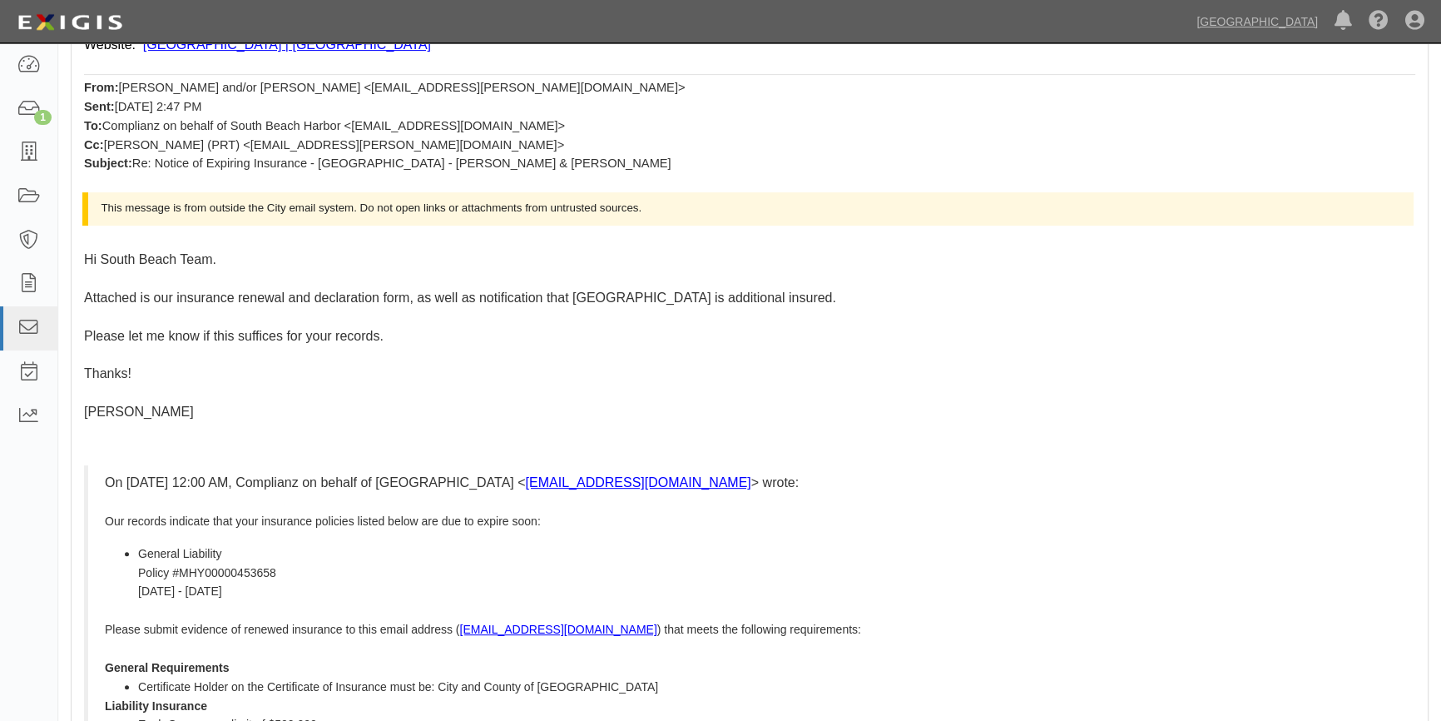
scroll to position [756, 0]
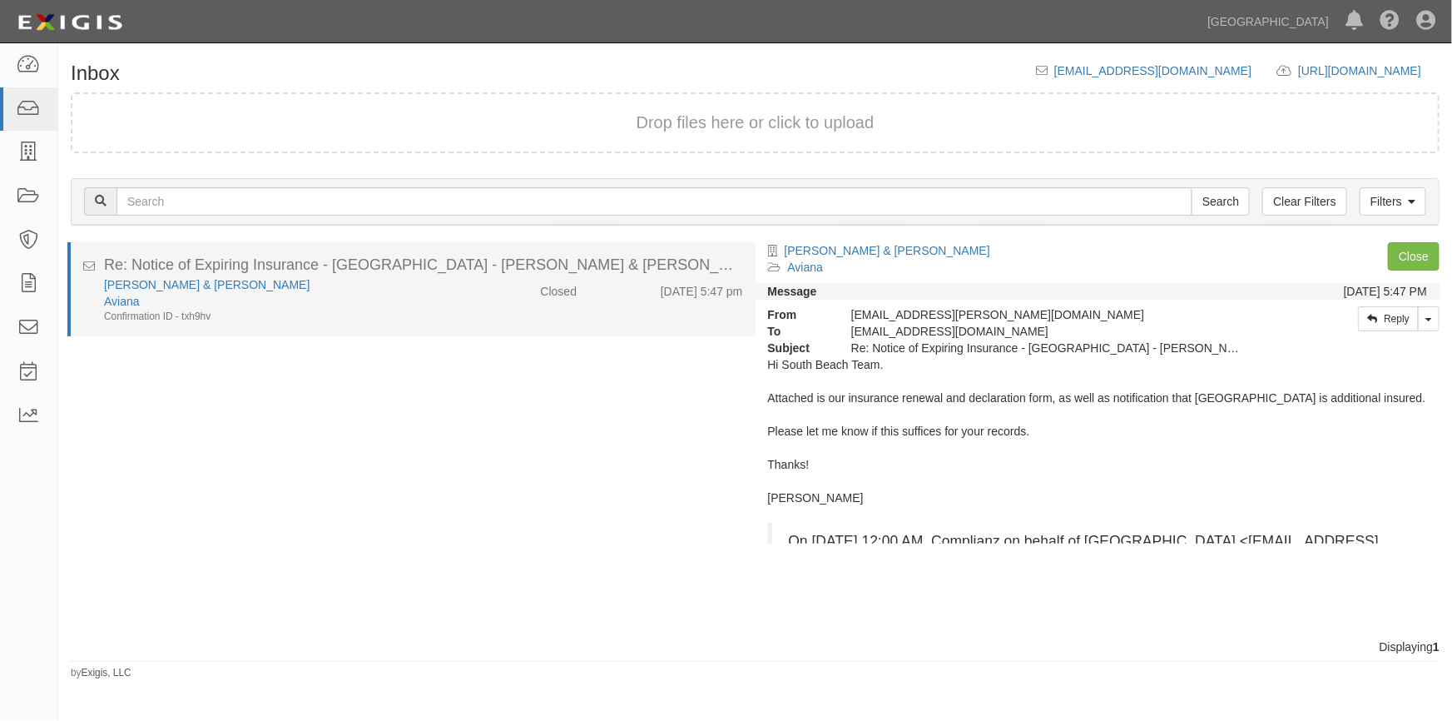
click at [294, 315] on div "Confirmation ID - txh9hv" at bounding box center [285, 317] width 362 height 14
click at [194, 287] on link "[PERSON_NAME] & [PERSON_NAME]" at bounding box center [207, 284] width 206 height 13
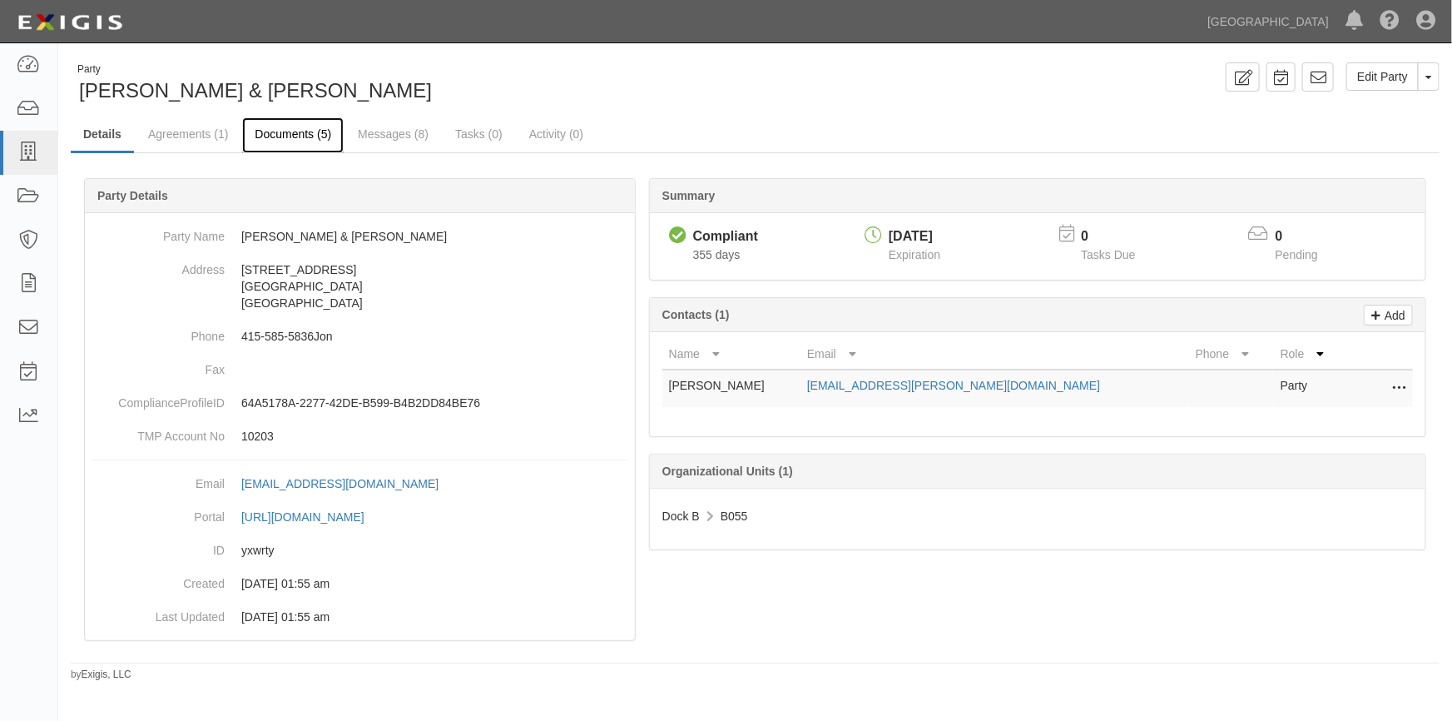
click at [280, 133] on link "Documents (5)" at bounding box center [293, 135] width 102 height 36
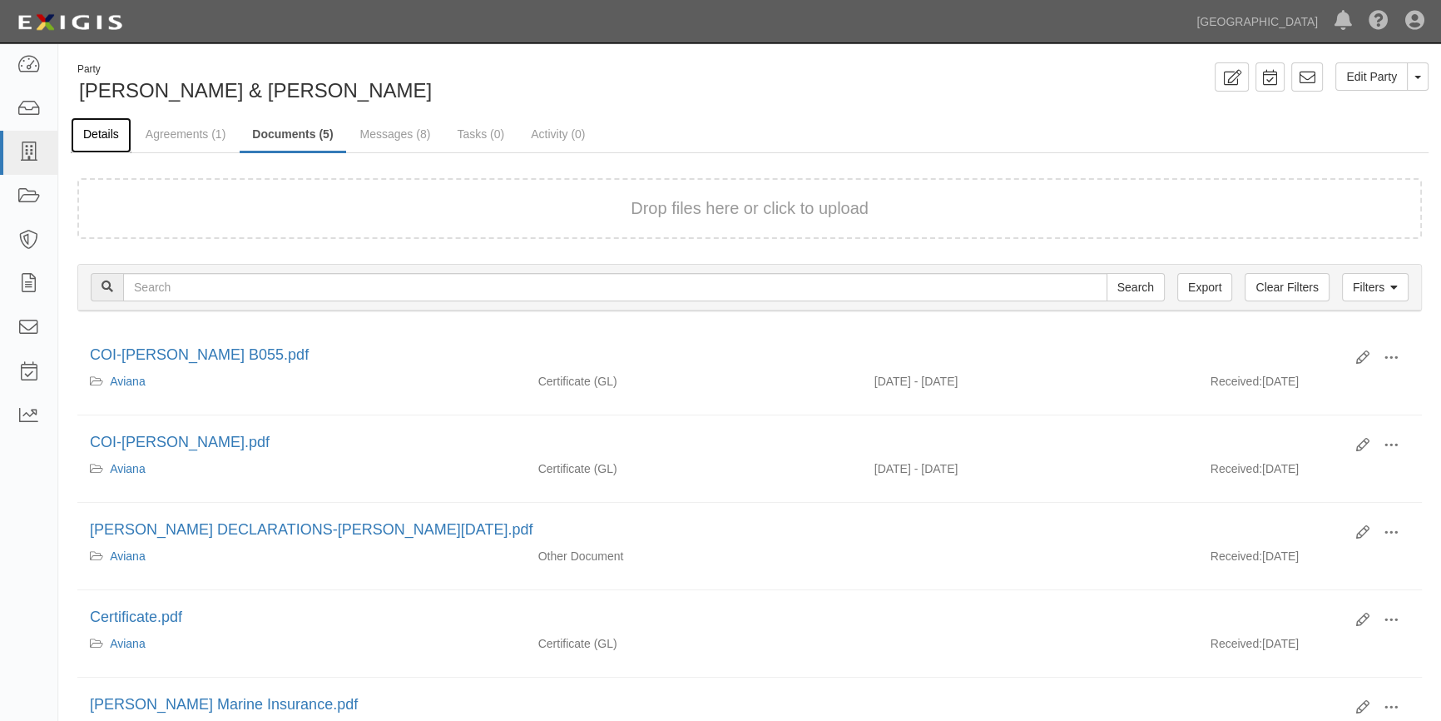
click at [117, 133] on link "Details" at bounding box center [101, 135] width 61 height 36
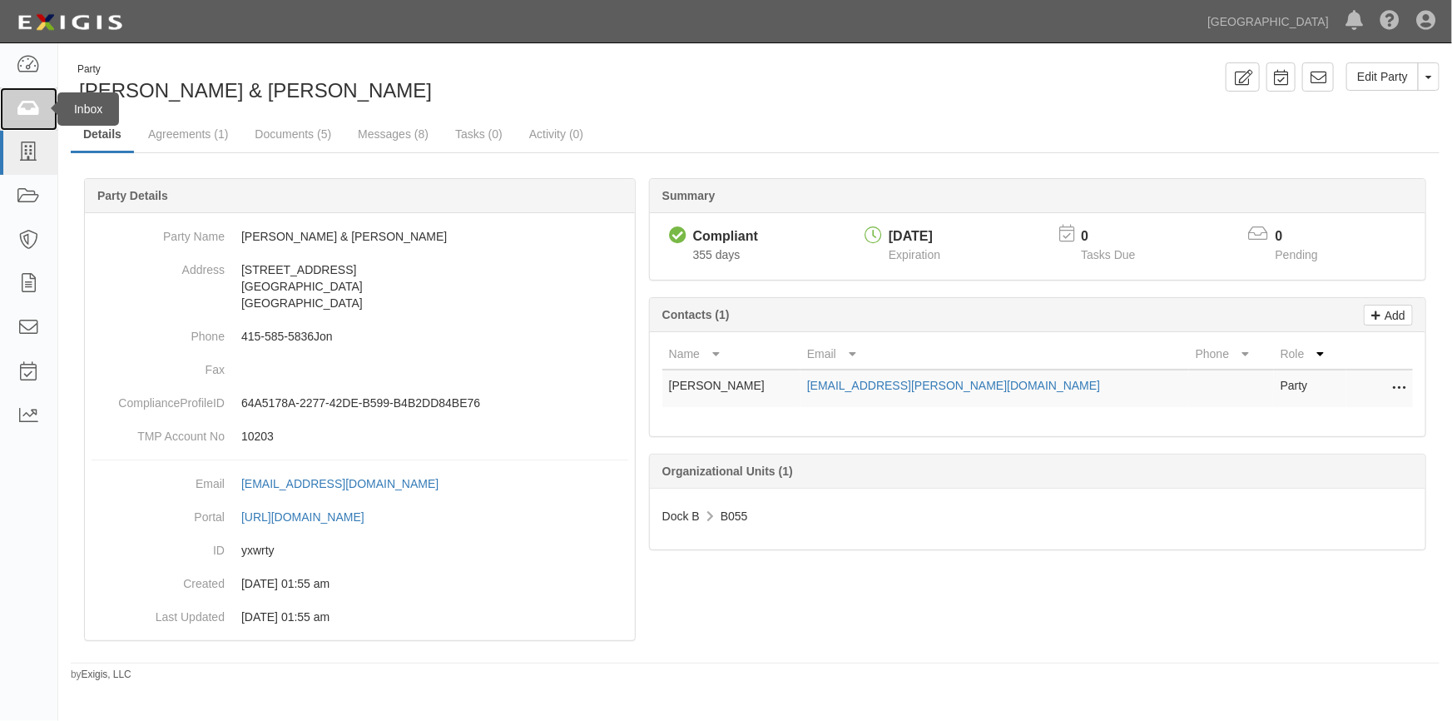
click at [38, 103] on icon at bounding box center [28, 109] width 23 height 19
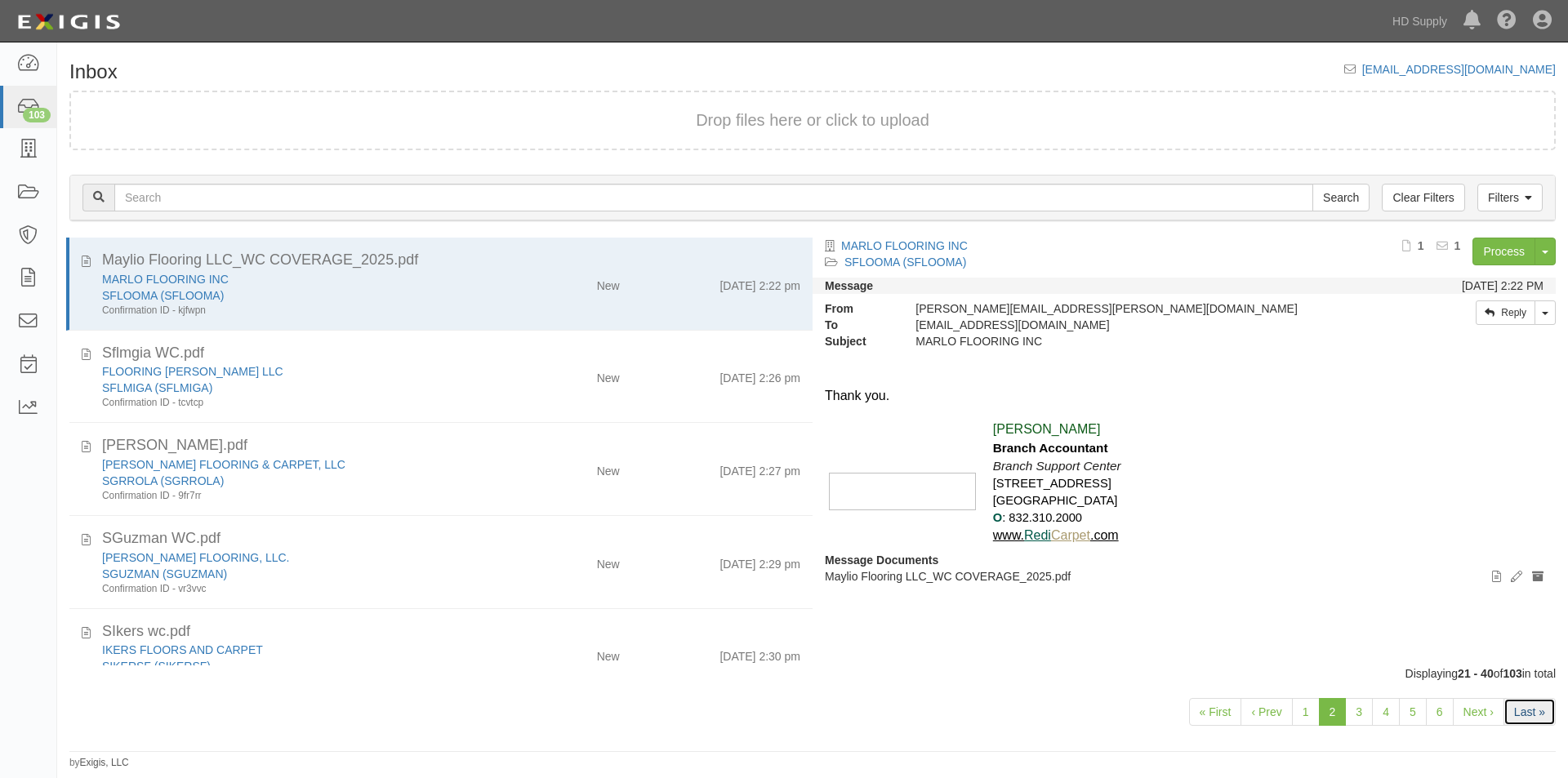
click at [1515, 707] on link "Last »" at bounding box center [1529, 712] width 52 height 27
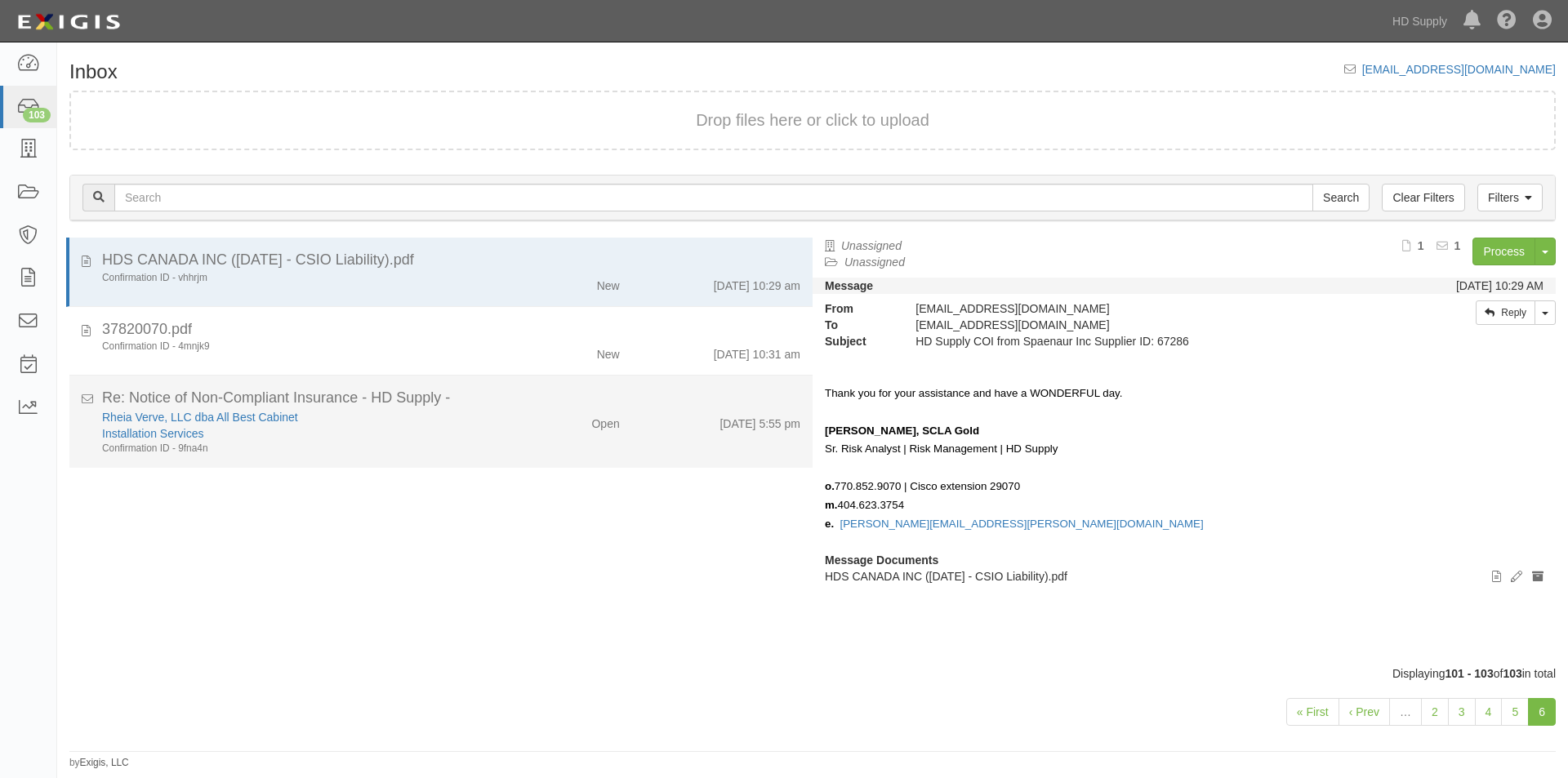
click at [439, 440] on div "Installation Services" at bounding box center [300, 434] width 396 height 17
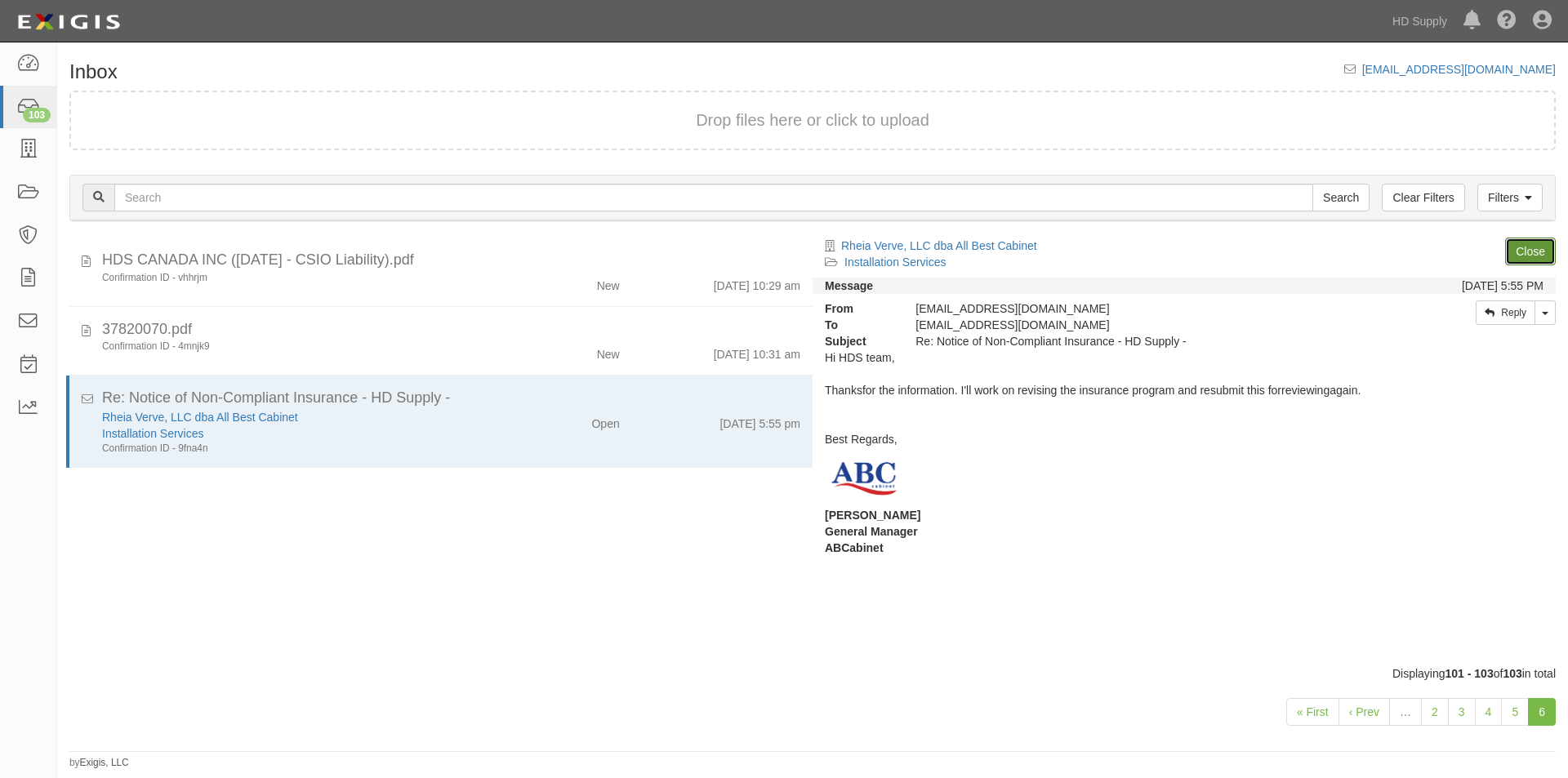
click at [1524, 254] on link "Close" at bounding box center [1531, 251] width 51 height 27
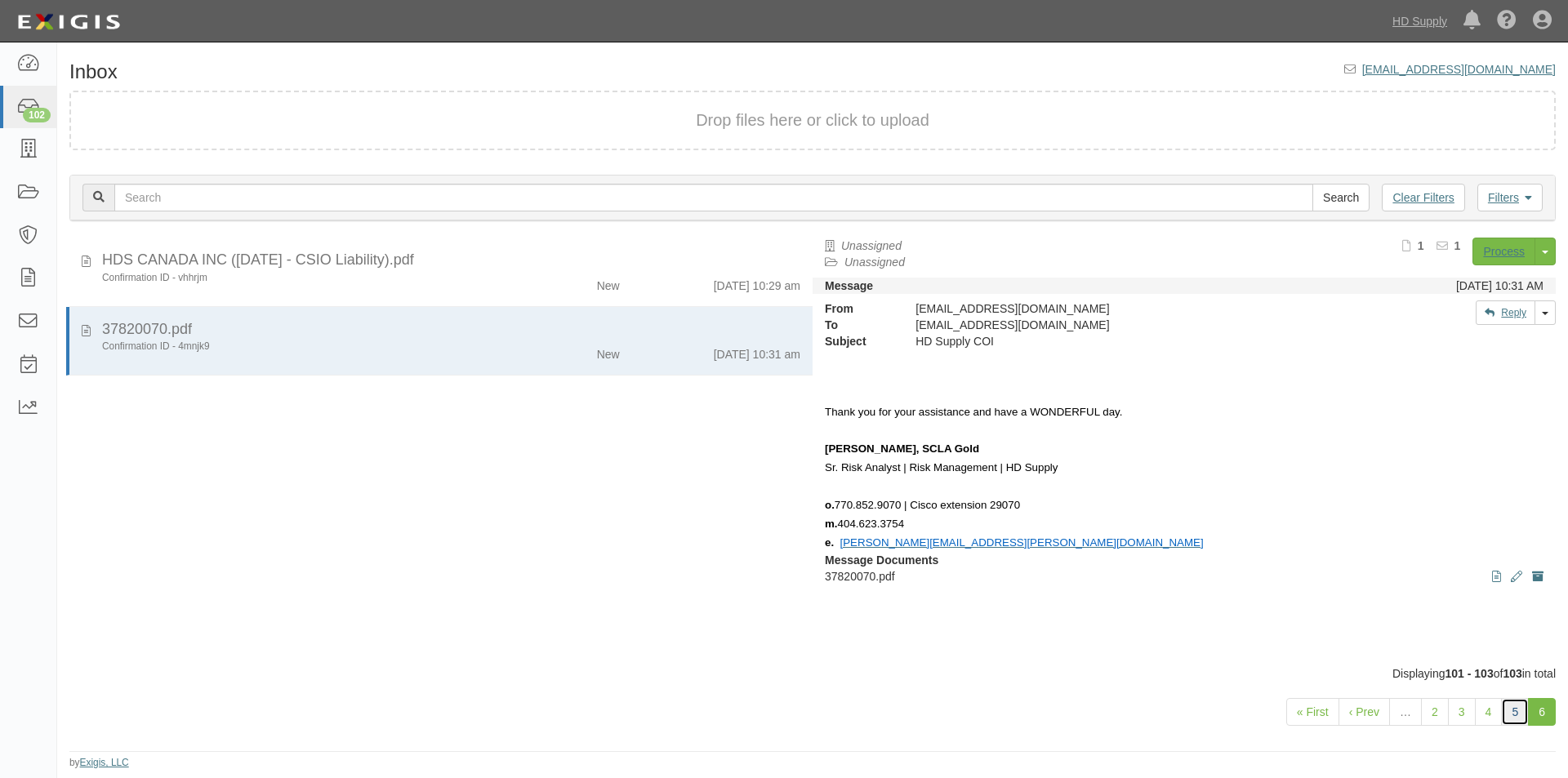
click at [1510, 712] on link "5" at bounding box center [1515, 712] width 27 height 27
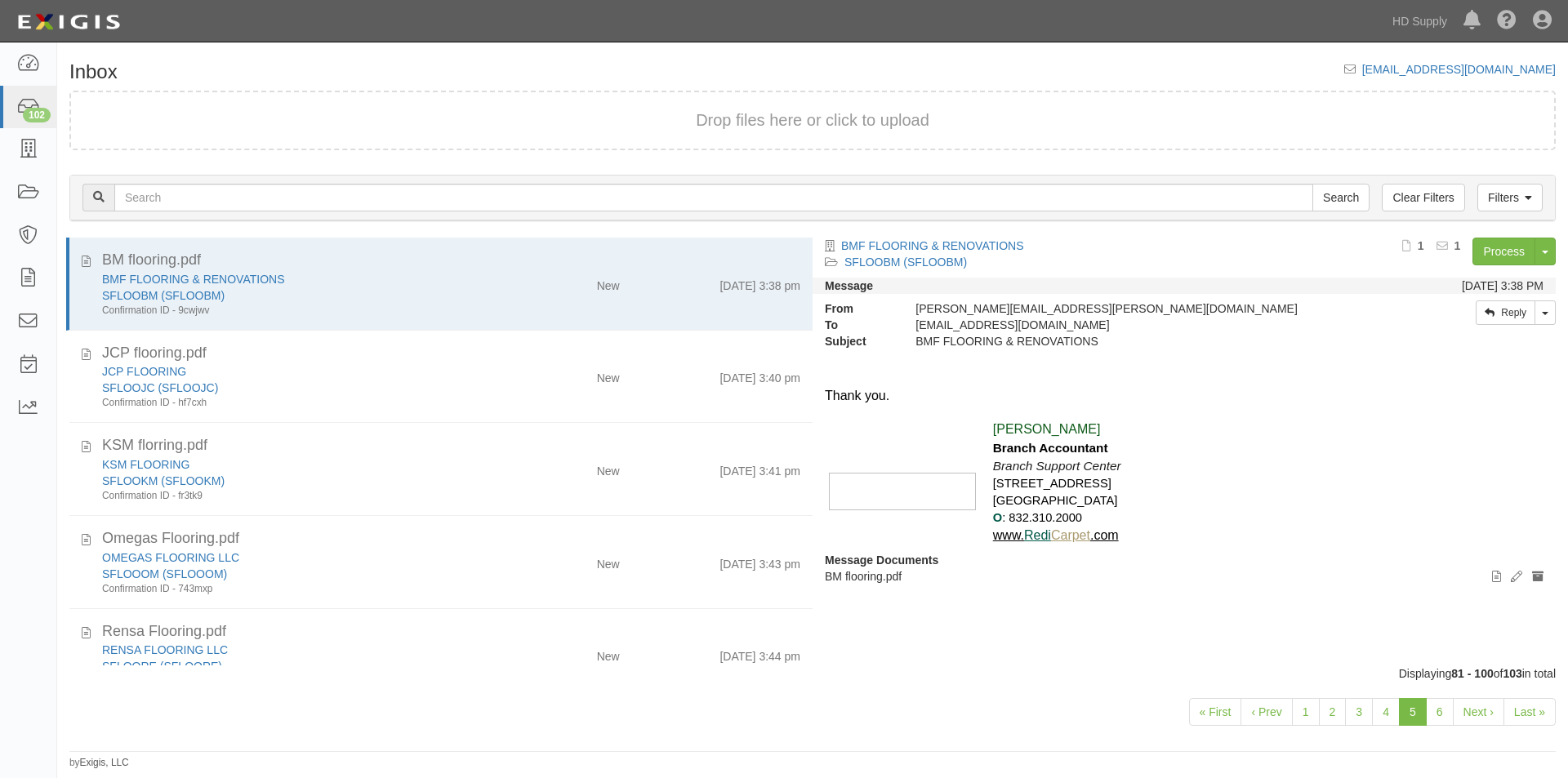
drag, startPoint x: 660, startPoint y: 707, endPoint x: 629, endPoint y: 671, distance: 47.5
click at [660, 707] on div "« First ‹ Prev 1 2 3 4 5 6 Next › Last »" at bounding box center [812, 714] width 1511 height 65
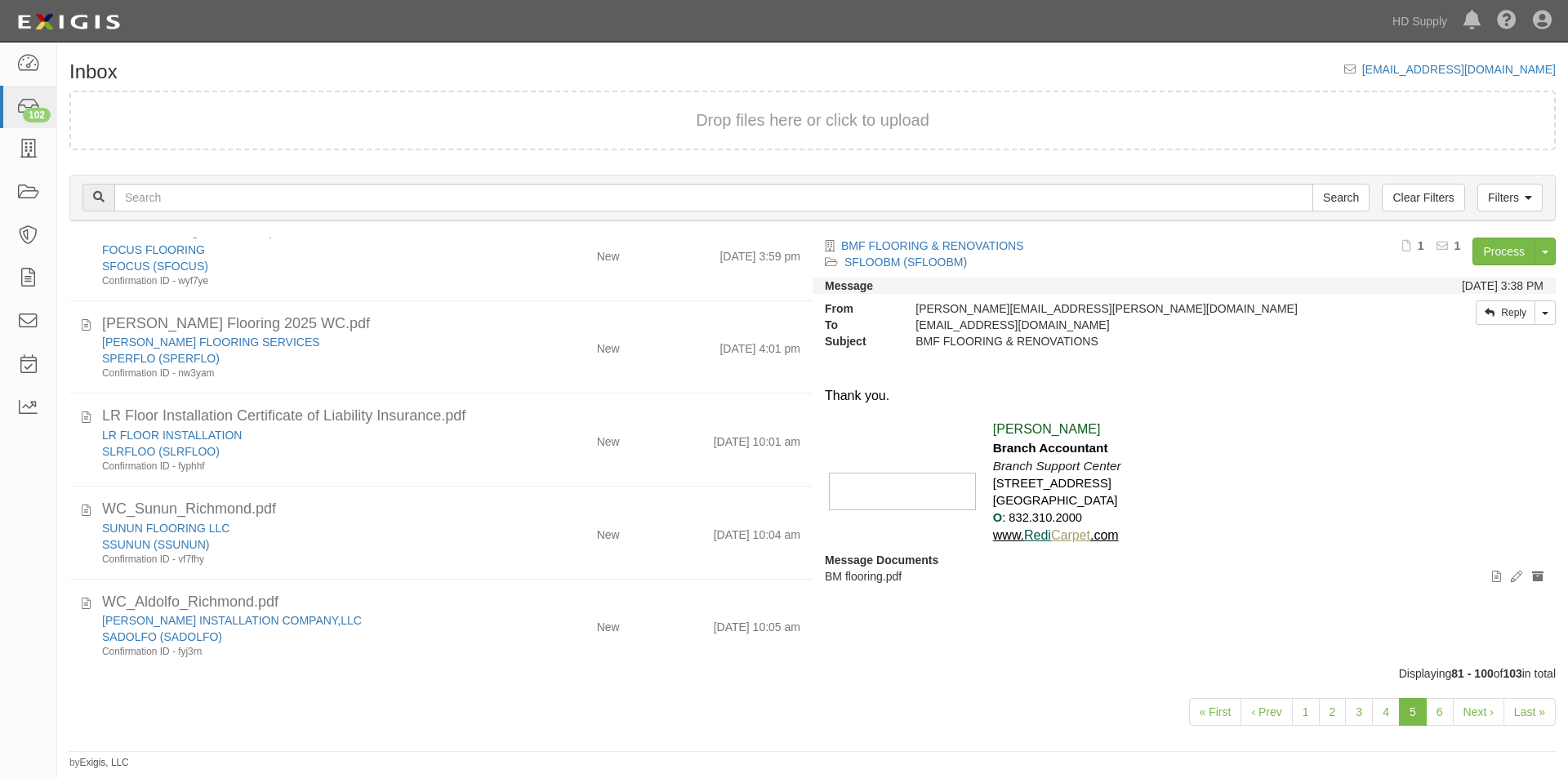
scroll to position [1436, 0]
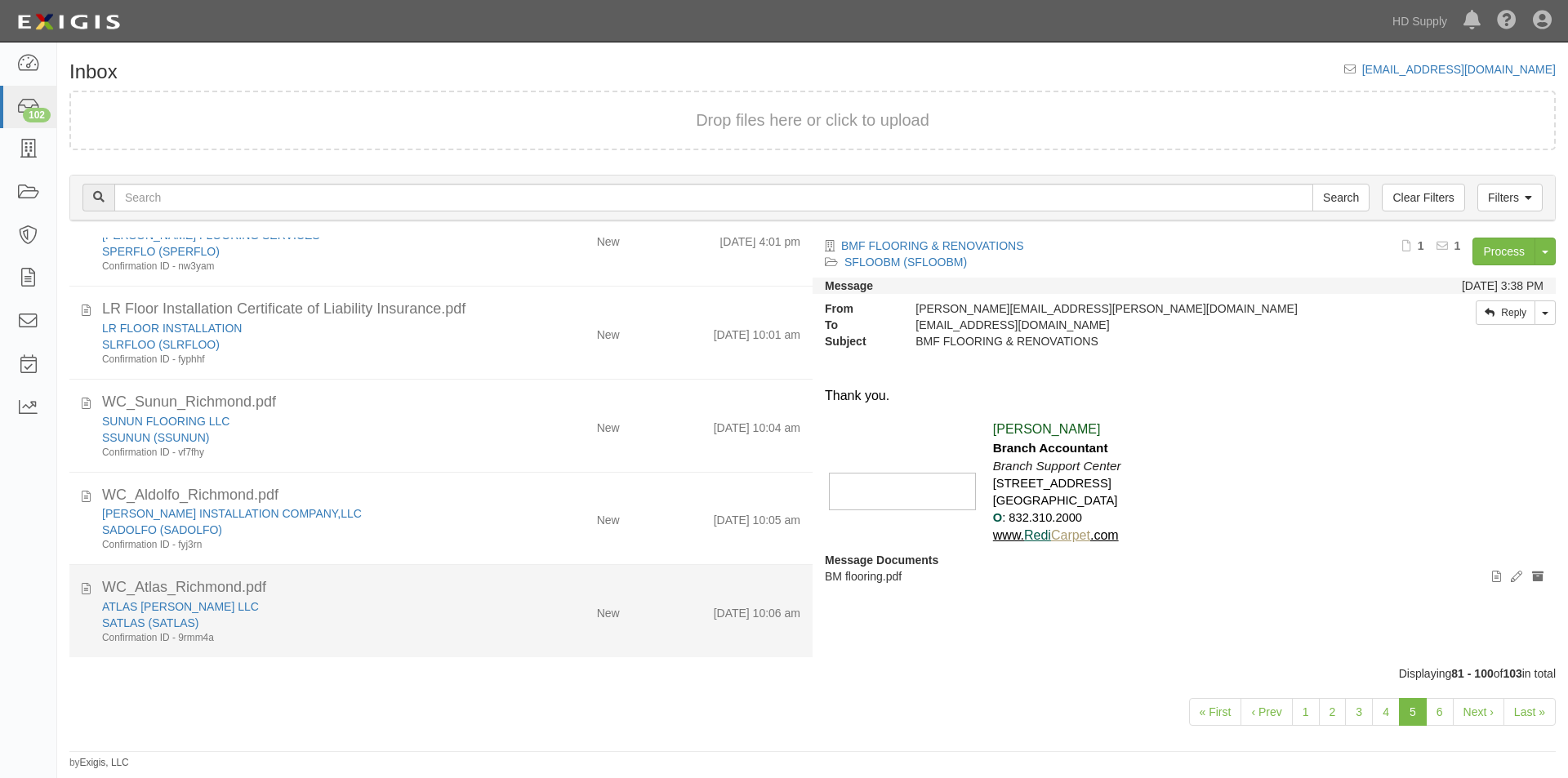
click at [483, 615] on div "SATLAS (SATLAS)" at bounding box center [300, 623] width 396 height 17
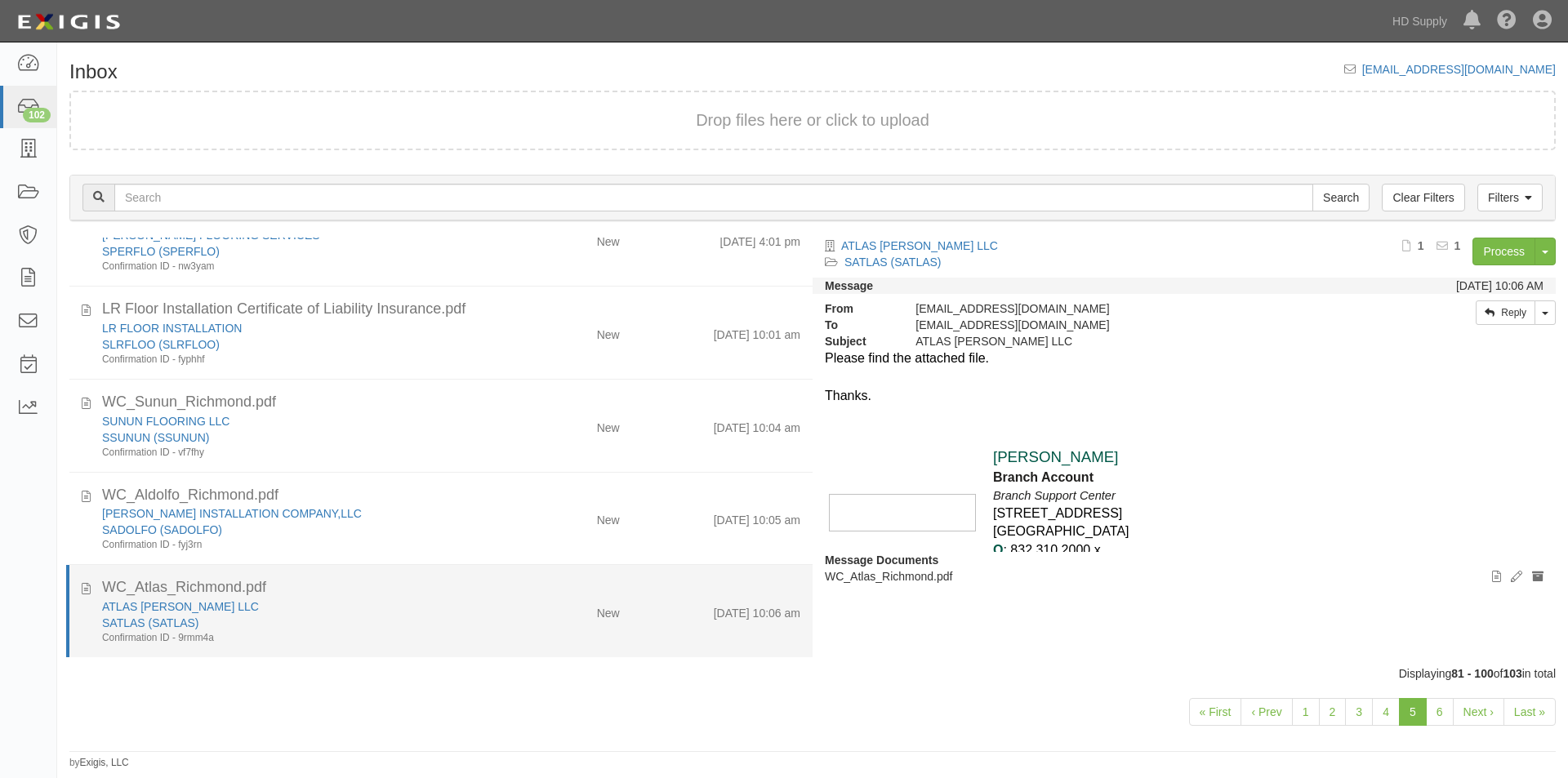
click at [324, 621] on div "SATLAS (SATLAS)" at bounding box center [300, 623] width 396 height 17
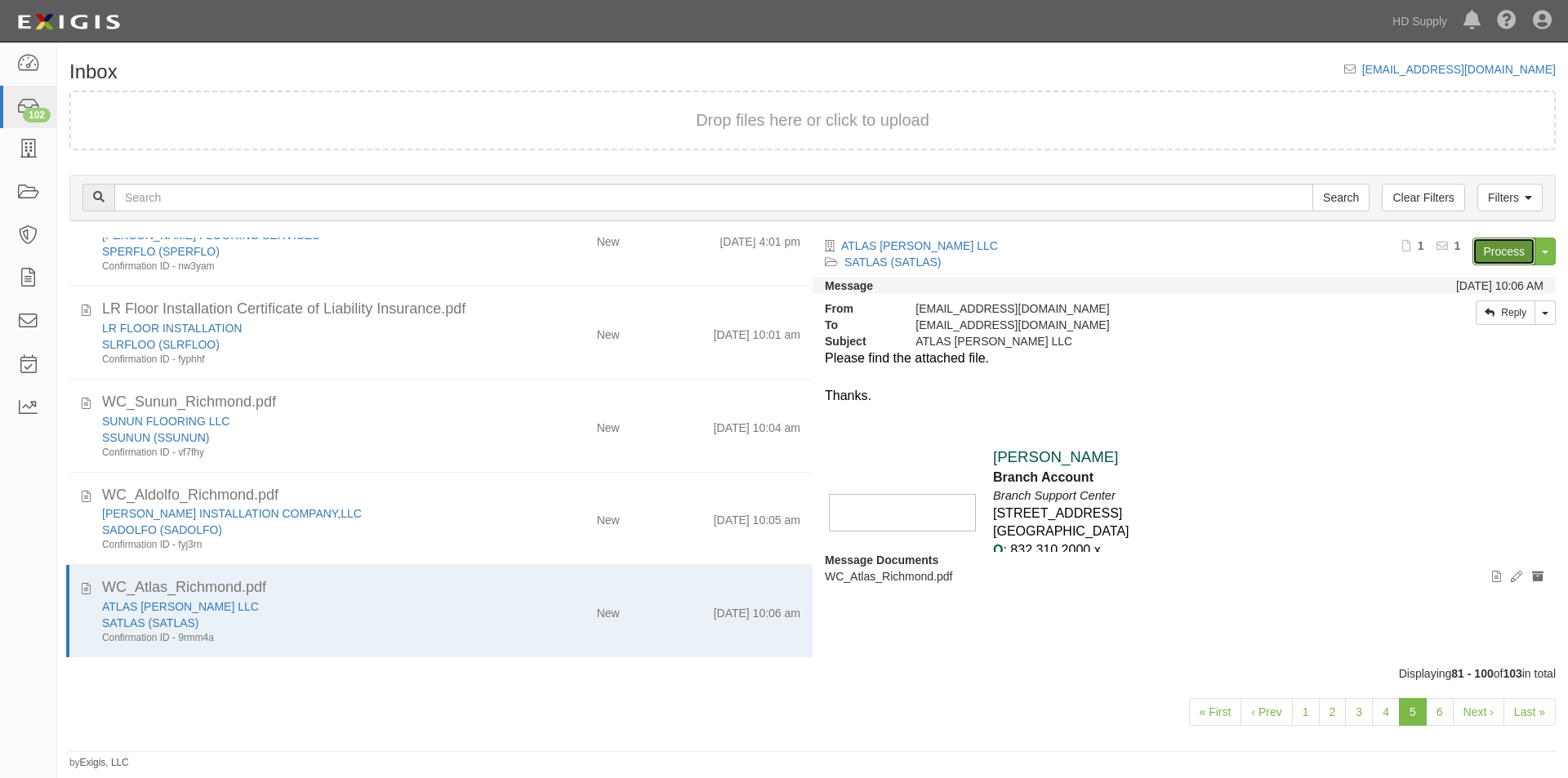
click at [1490, 253] on link "Process" at bounding box center [1503, 251] width 63 height 27
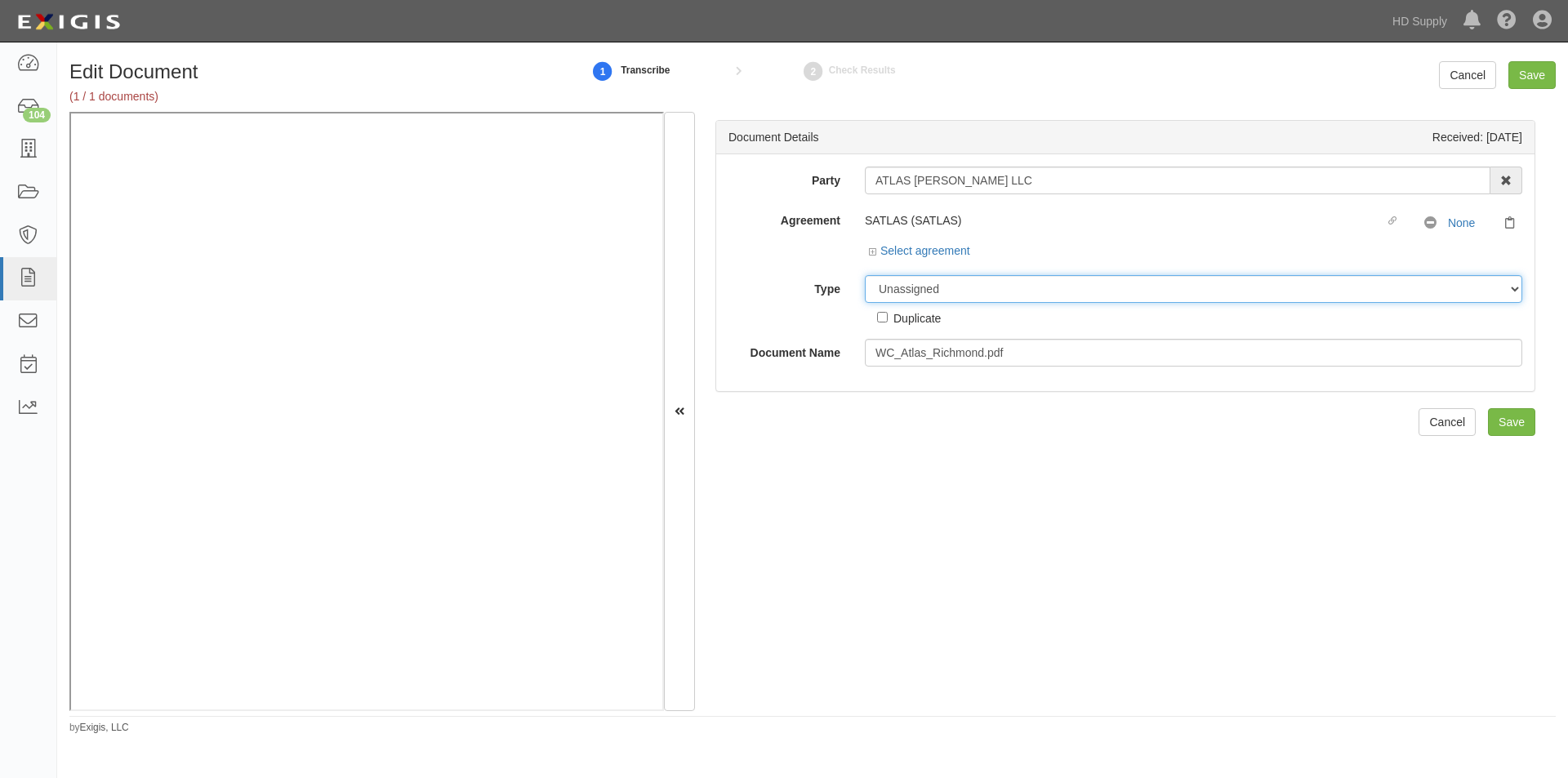
click at [992, 290] on select "Unassigned Binder Cancellation Notice Certificate Contract Endorsement Insuranc…" at bounding box center [1193, 288] width 657 height 27
click at [864, 275] on select "Unassigned Binder Cancellation Notice Certificate Contract Endorsement Insuranc…" at bounding box center [1193, 288] width 657 height 27
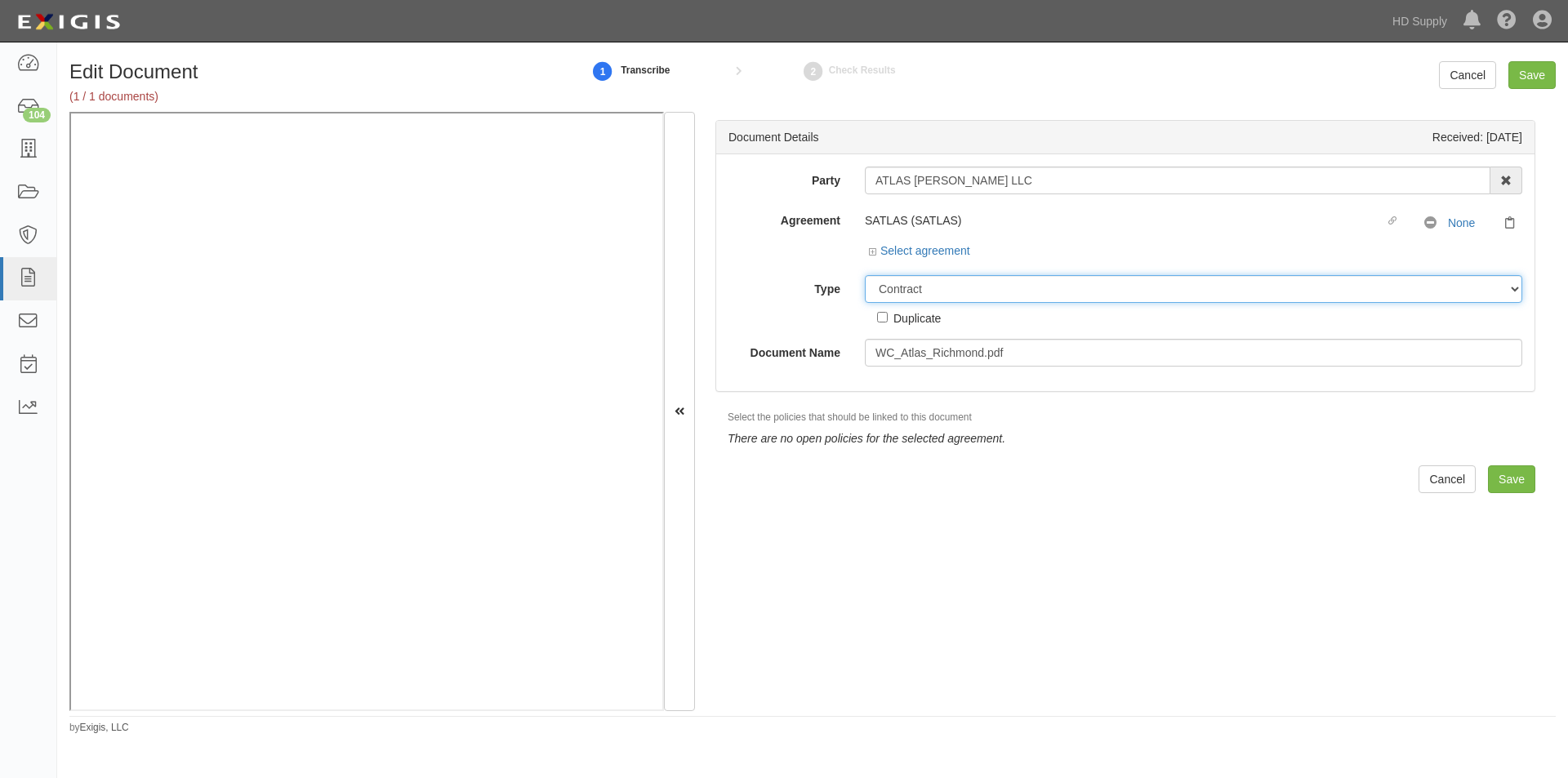
click at [915, 294] on select "Unassigned Binder Cancellation Notice Certificate Contract Endorsement Insuranc…" at bounding box center [1193, 288] width 657 height 27
select select "CertificateDetail"
click at [864, 275] on select "Unassigned Binder Cancellation Notice Certificate Contract Endorsement Insuranc…" at bounding box center [1193, 288] width 657 height 27
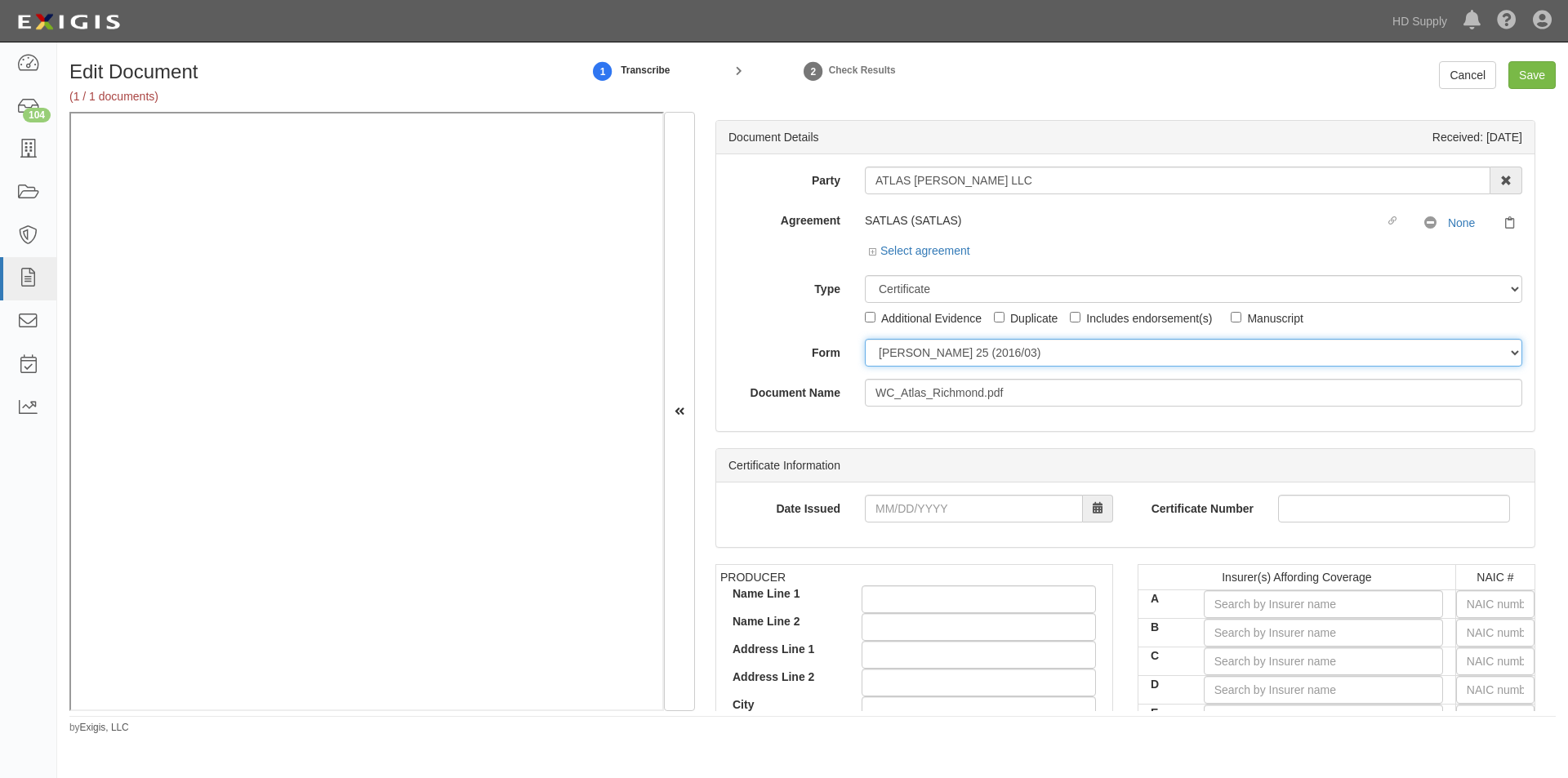
click at [896, 356] on select "ACORD 25 (2016/03) ACORD 101 ACORD 855 NY (2014/05) General" at bounding box center [1193, 352] width 657 height 27
select select "GeneralFormDetail"
click at [864, 338] on select "ACORD 25 (2016/03) ACORD 101 ACORD 855 NY (2014/05) General" at bounding box center [1193, 352] width 657 height 27
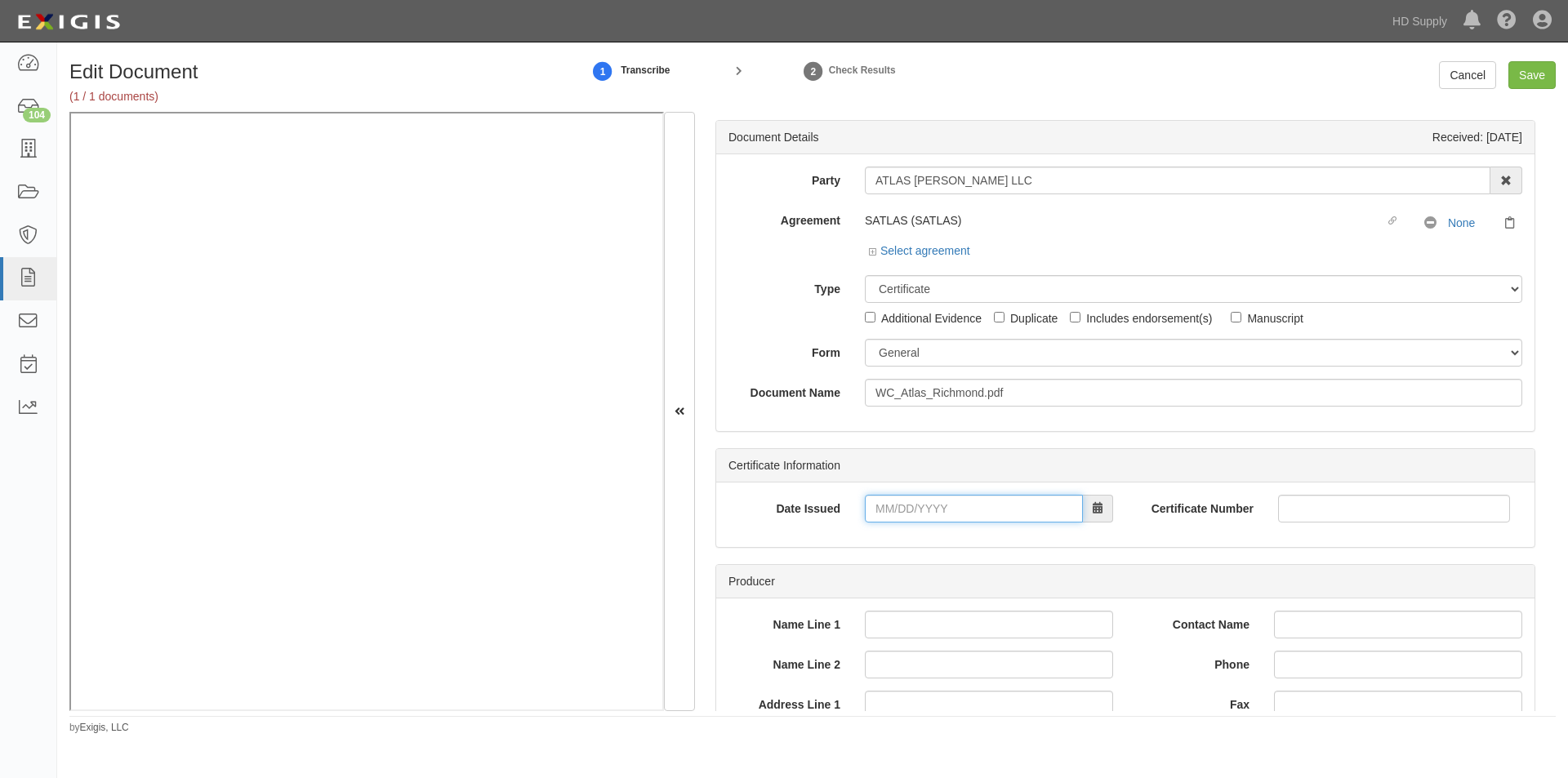
click at [878, 503] on input "Date Issued" at bounding box center [973, 508] width 218 height 27
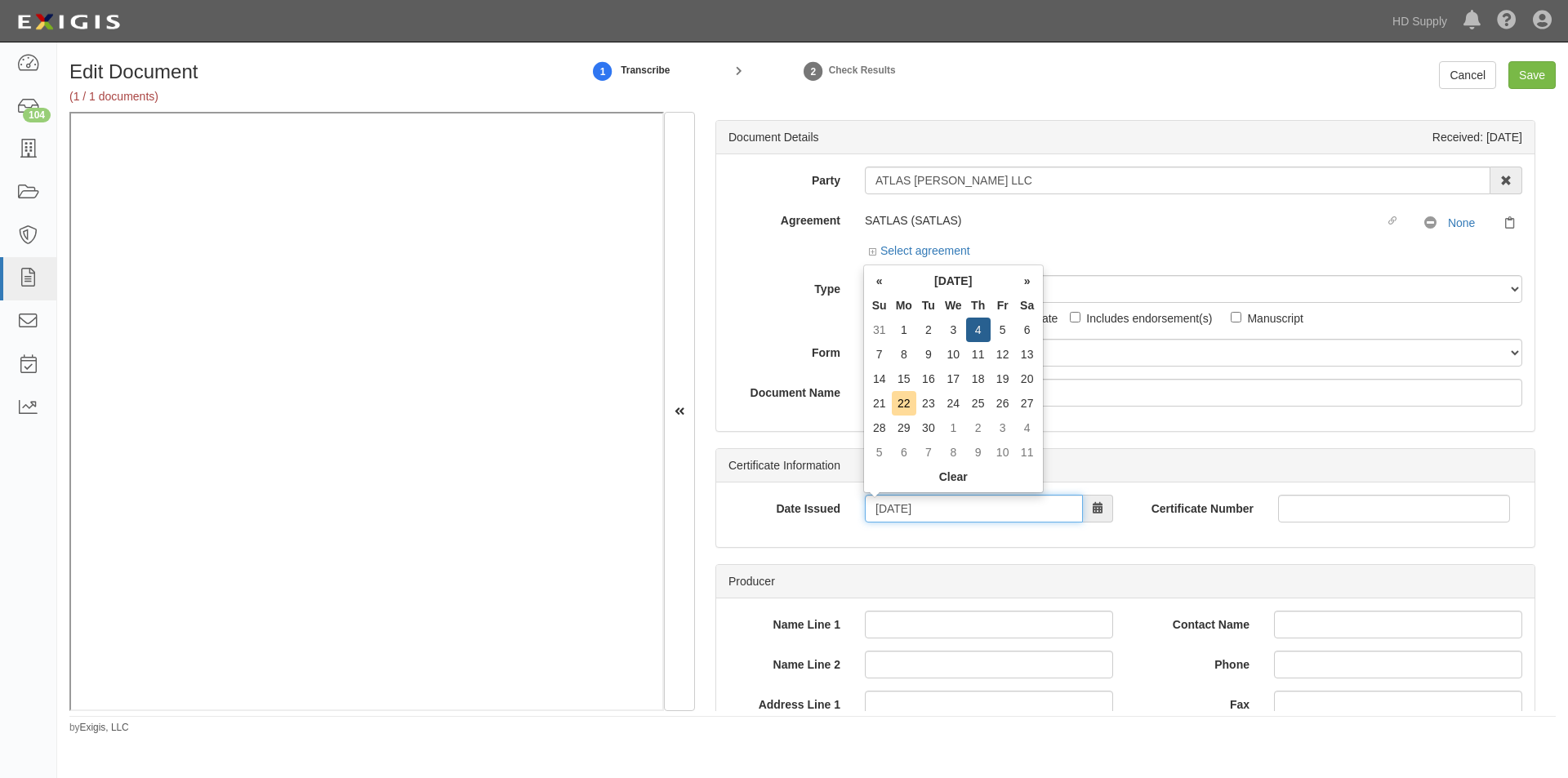
type input "09/04/2025"
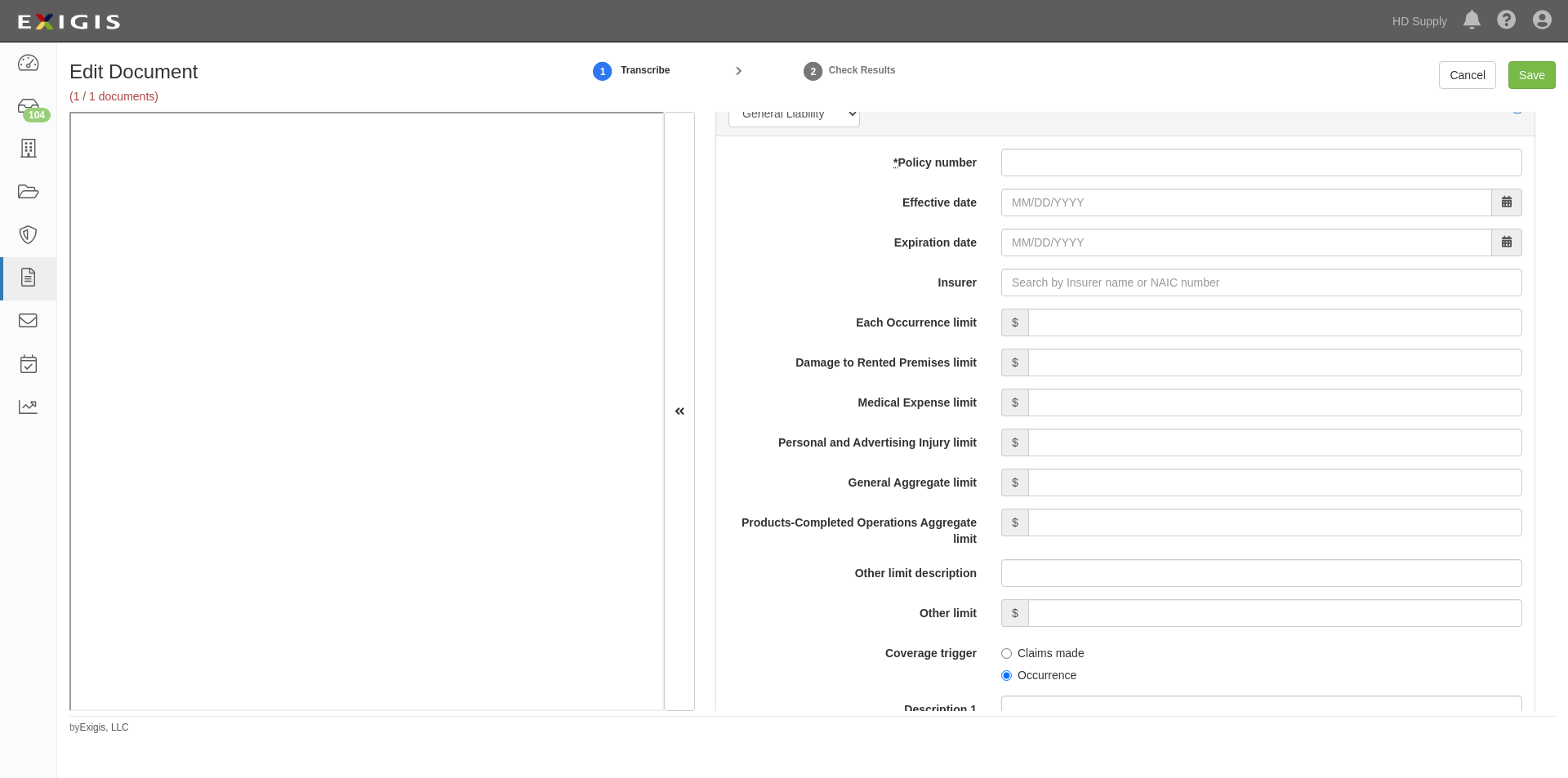
scroll to position [1161, 0]
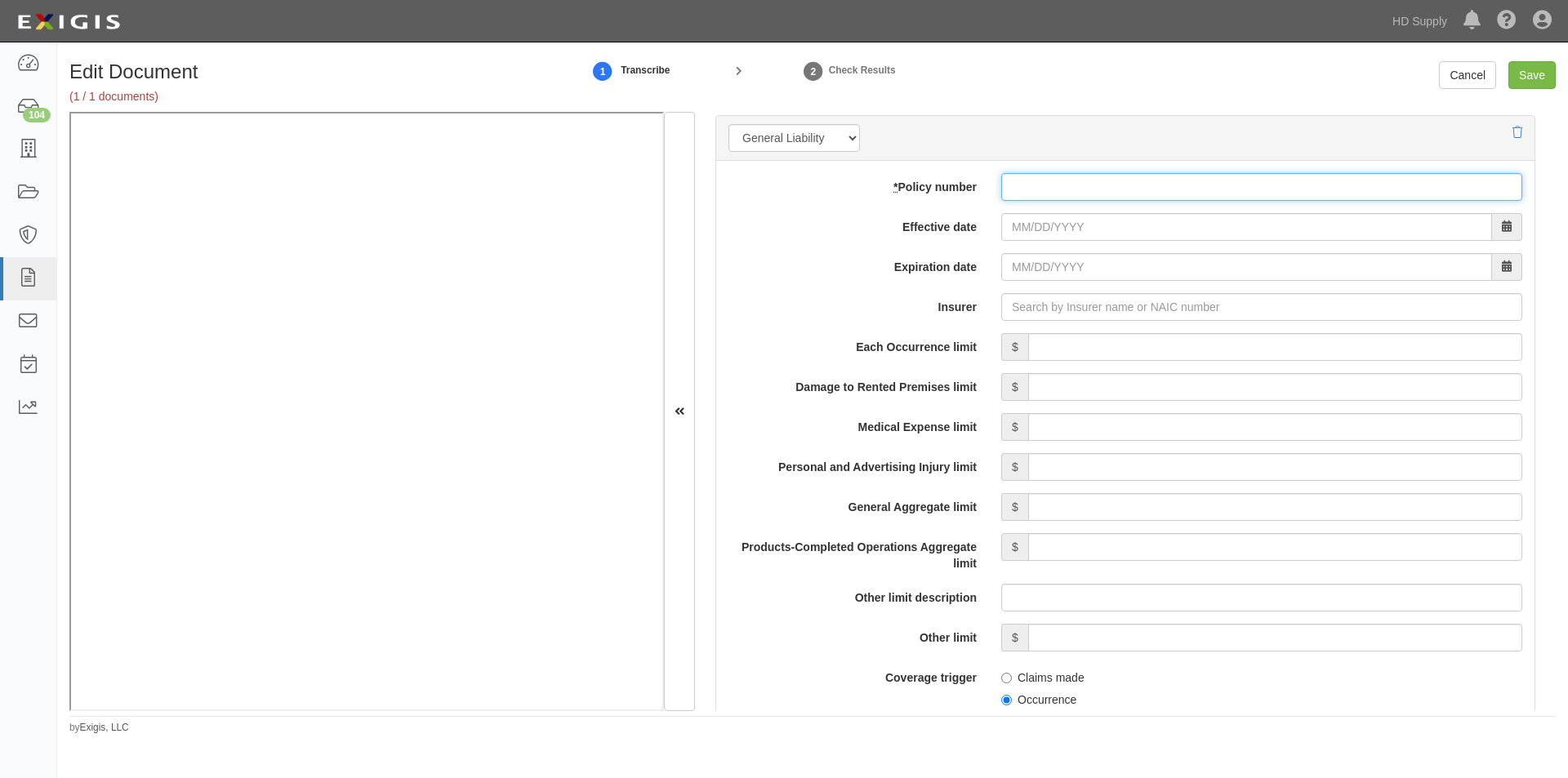
click at [1005, 192] on input "* Policy number" at bounding box center [1261, 186] width 521 height 27
type input "CPA 001776302"
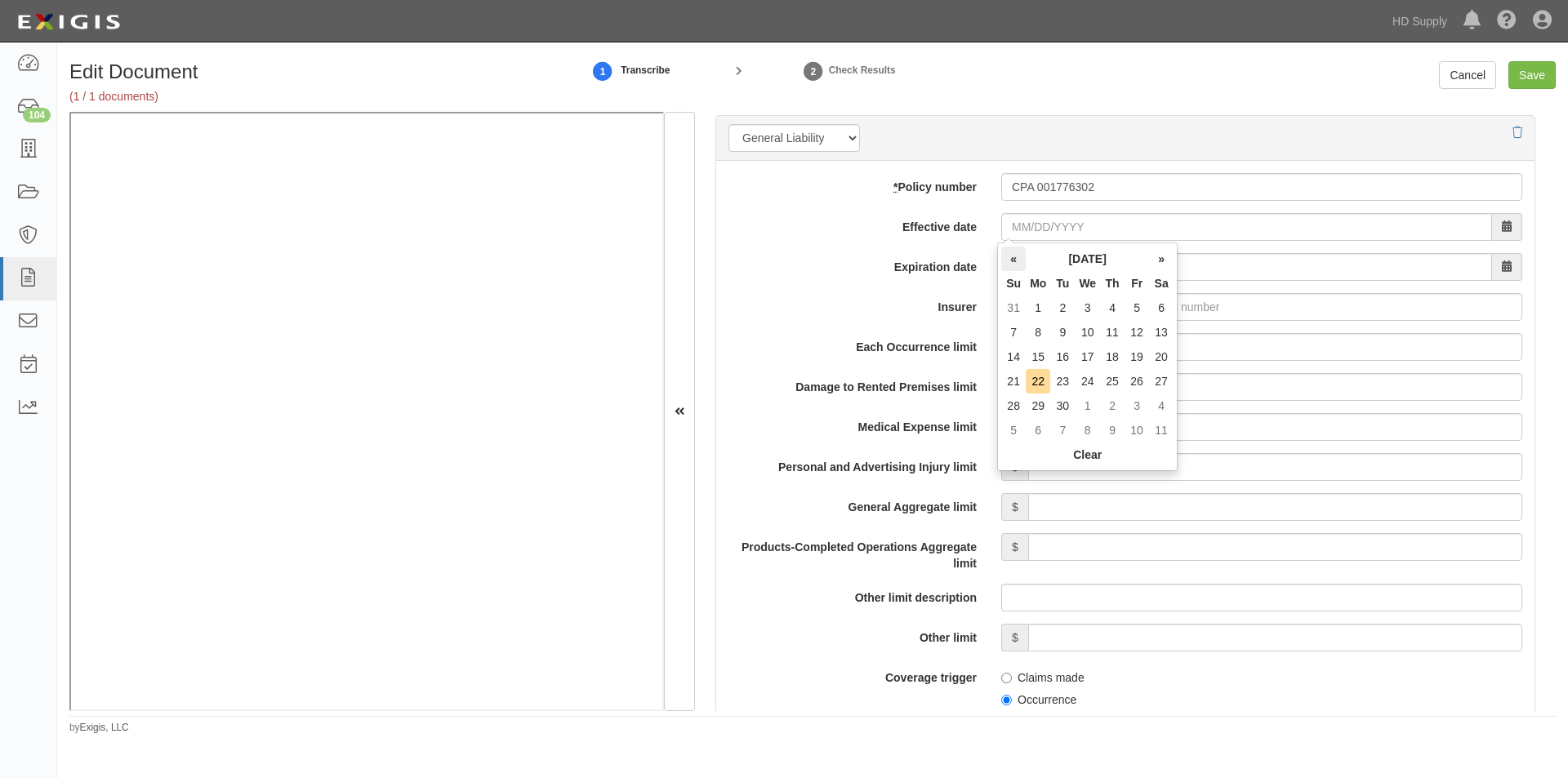
click at [1011, 260] on th "«" at bounding box center [1013, 258] width 25 height 25
click at [1117, 414] on td "28" at bounding box center [1112, 405] width 25 height 25
type input "08/28/2025"
type input "[DATE]"
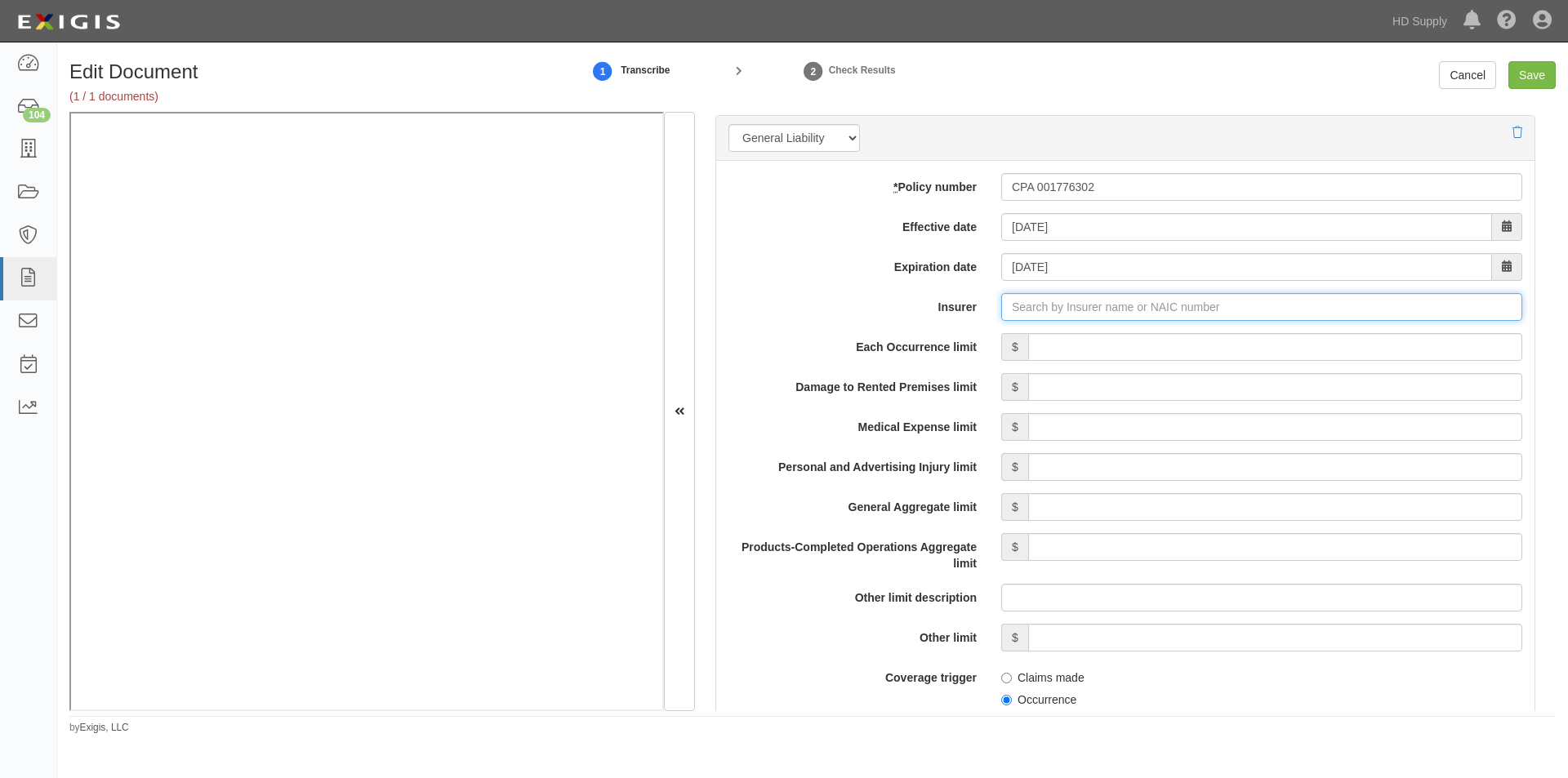
click at [1044, 316] on input "Insurer" at bounding box center [1261, 307] width 521 height 27
click at [1015, 309] on input "Insurer" at bounding box center [1261, 307] width 521 height 27
type input "180 Seguros S.A. (0) NR Rating"
type input "1"
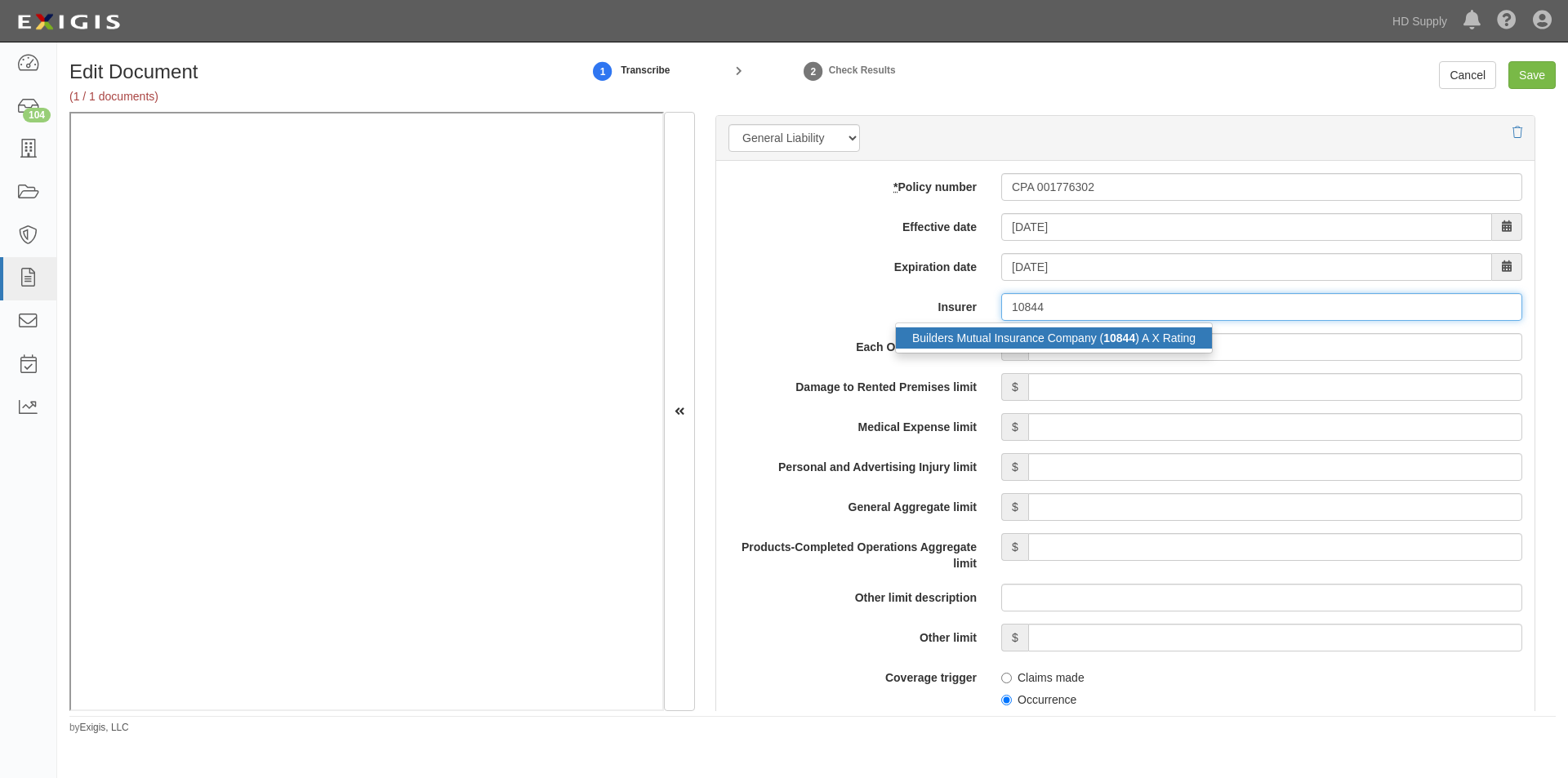
click at [992, 333] on div "Builders Mutual Insurance Company ( 10844 ) A X Rating" at bounding box center [1054, 338] width 316 height 22
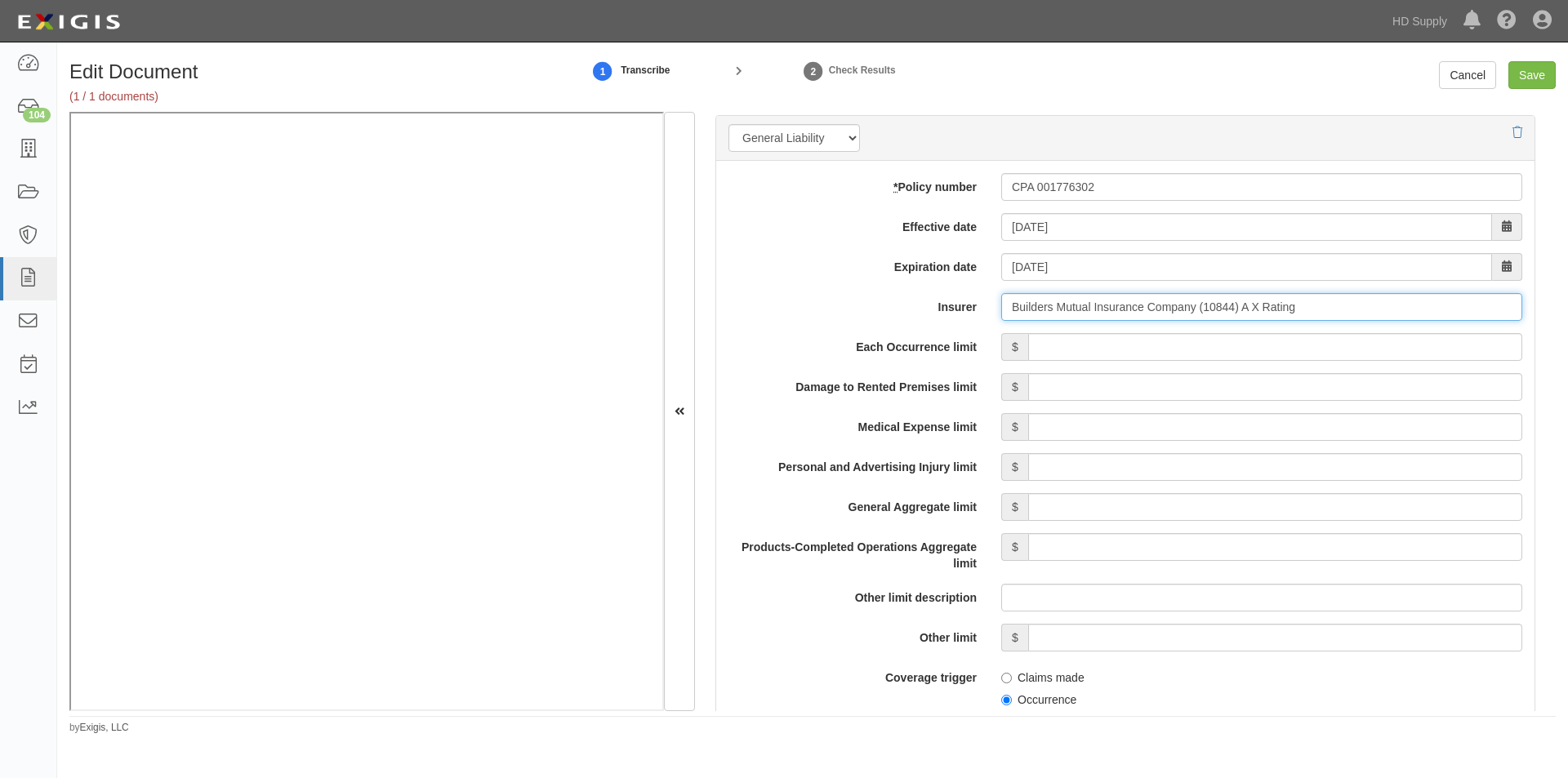
type input "Builders Mutual Insurance Company (10844) A X Rating"
click at [1166, 353] on input "Each Occurrence limit" at bounding box center [1275, 347] width 494 height 27
type input "1,000,000"
click at [1380, 385] on input "Damage to Rented Premises limit" at bounding box center [1275, 387] width 494 height 27
type input "100,000"
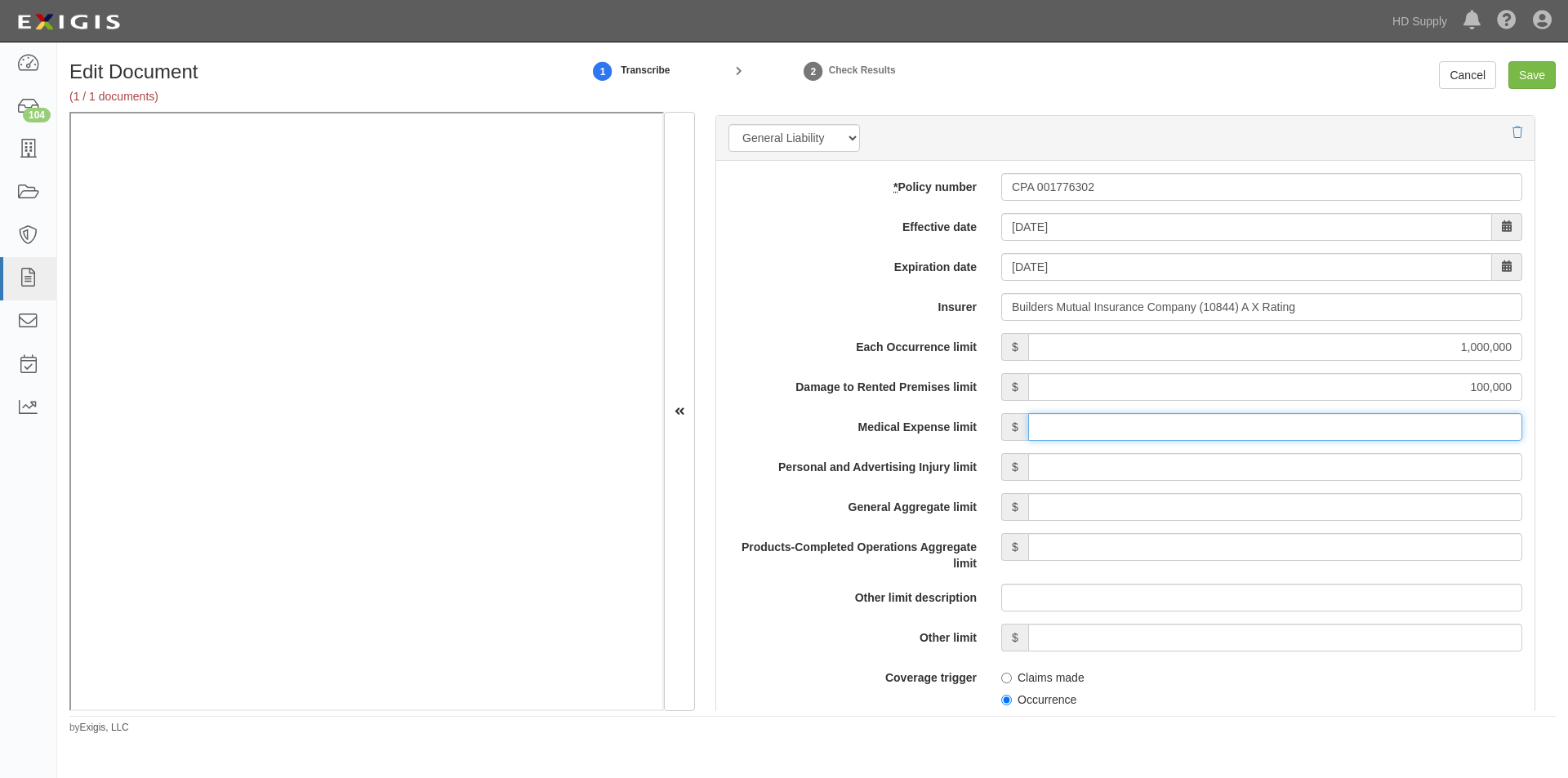
click at [1357, 432] on input "Medical Expense limit" at bounding box center [1275, 427] width 494 height 27
type input "5,000"
click at [1351, 469] on input "Personal and Advertising Injury limit" at bounding box center [1275, 467] width 494 height 27
type input "1,000,000"
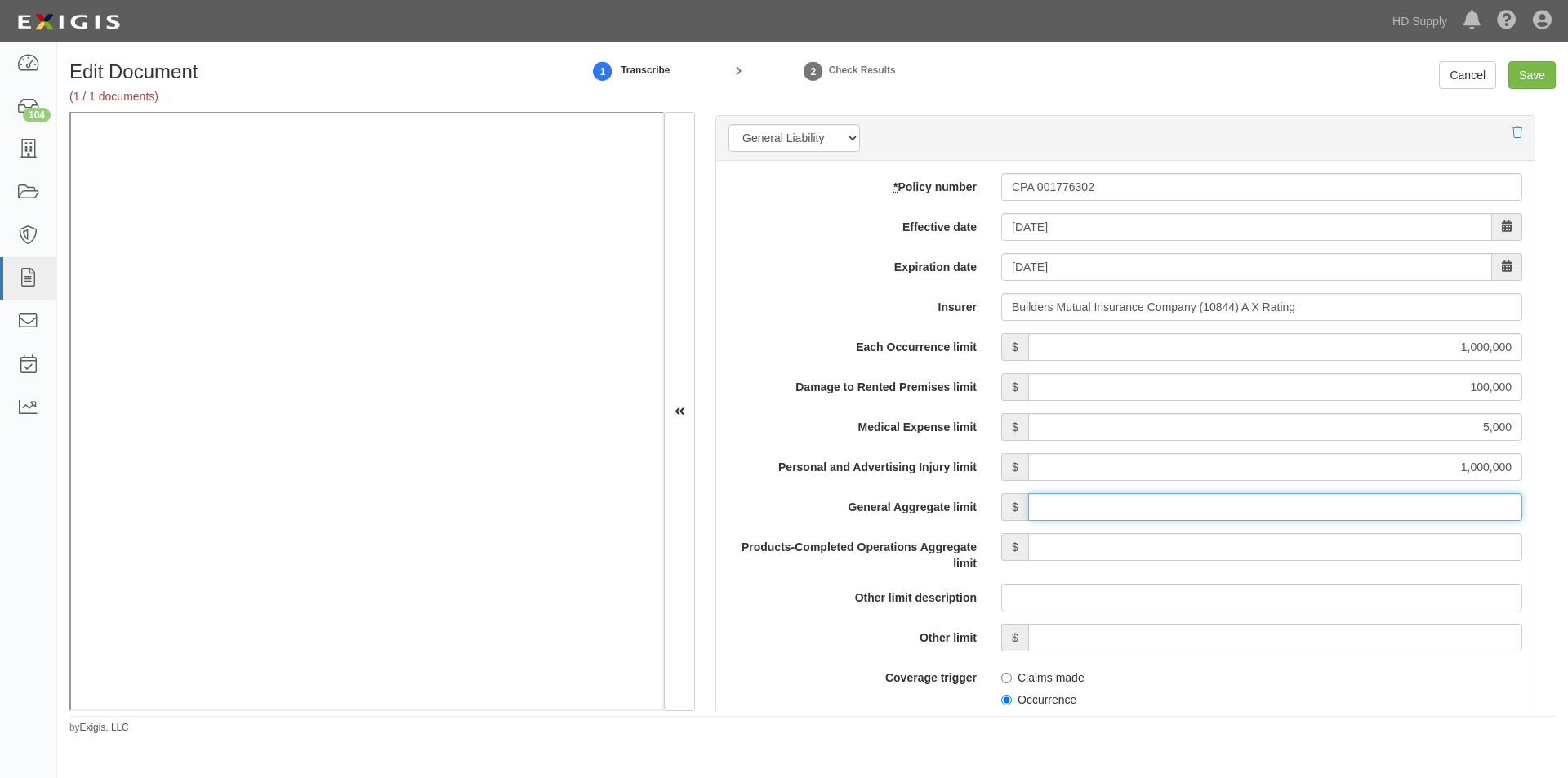
click at [1332, 508] on input "General Aggregate limit" at bounding box center [1275, 507] width 494 height 27
type input "2,000,000"
click at [1329, 544] on input "Products-Completed Operations Aggregate limit" at bounding box center [1275, 546] width 494 height 27
type input "2,000,000"
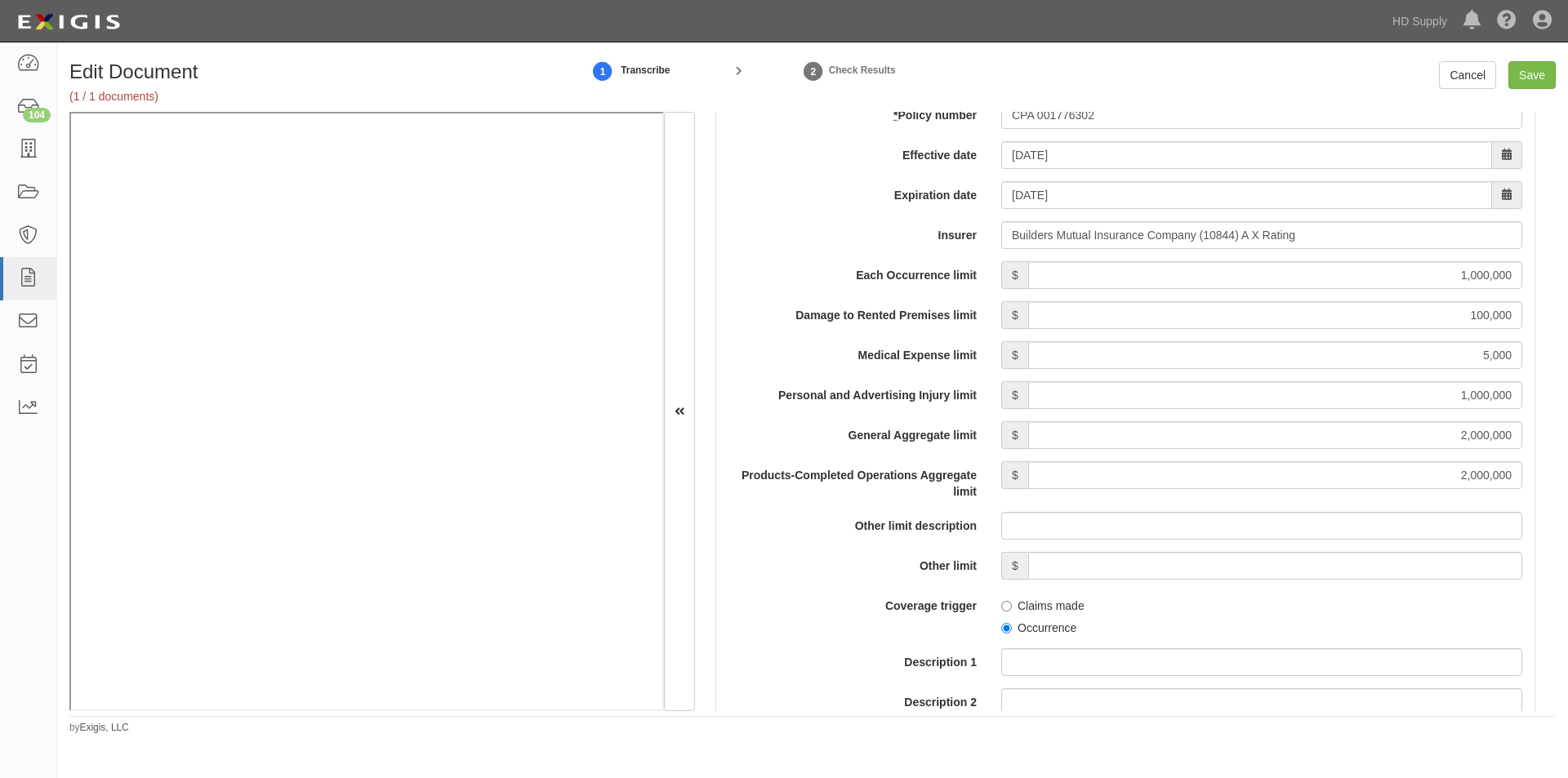
scroll to position [1324, 0]
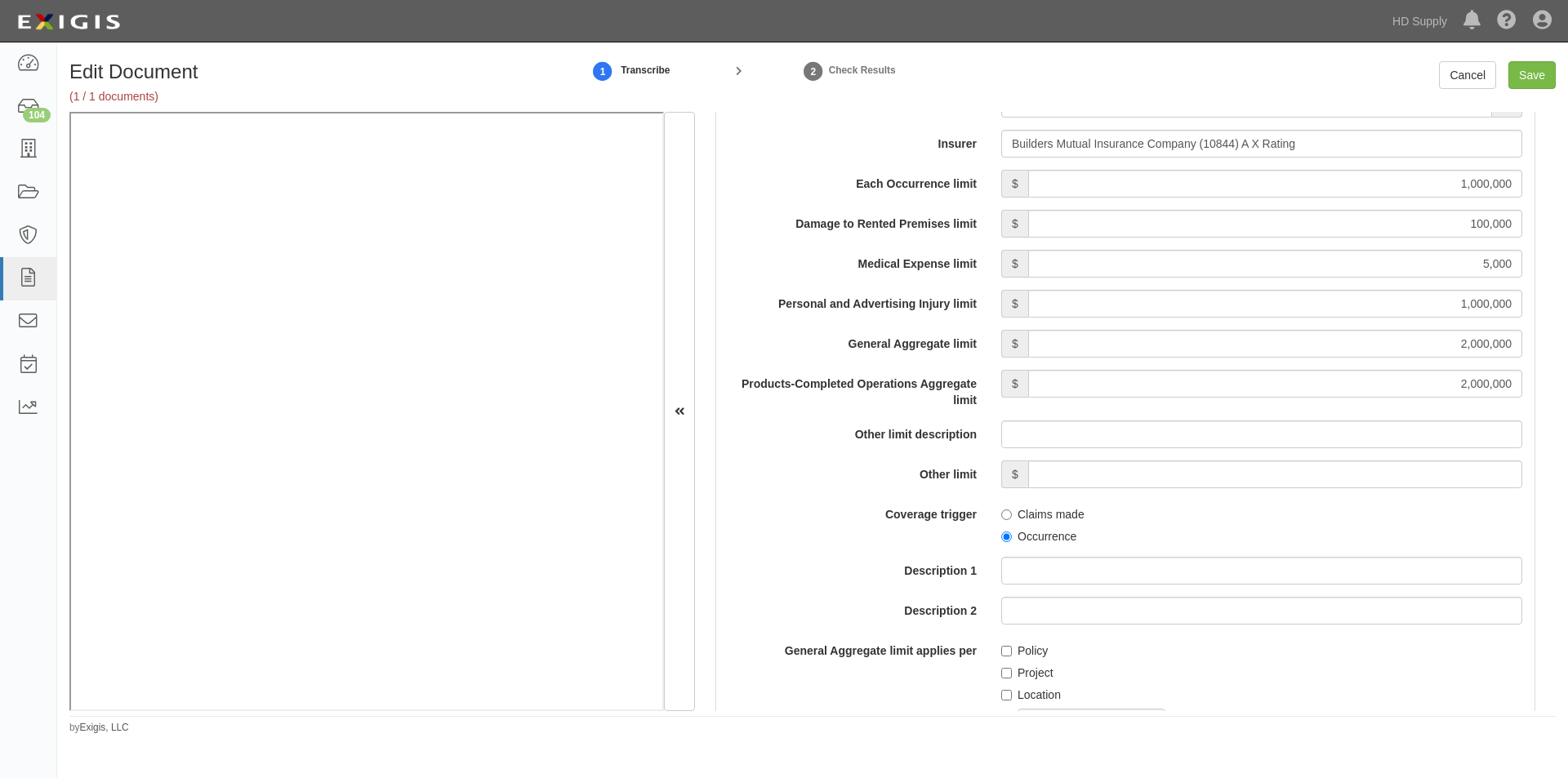
click at [1010, 536] on label "Occurrence" at bounding box center [1038, 536] width 76 height 17
click at [1010, 536] on input "Occurrence" at bounding box center [1006, 537] width 11 height 11
radio input "true"
click at [1002, 648] on input "Policy" at bounding box center [1006, 650] width 11 height 11
checkbox input "true"
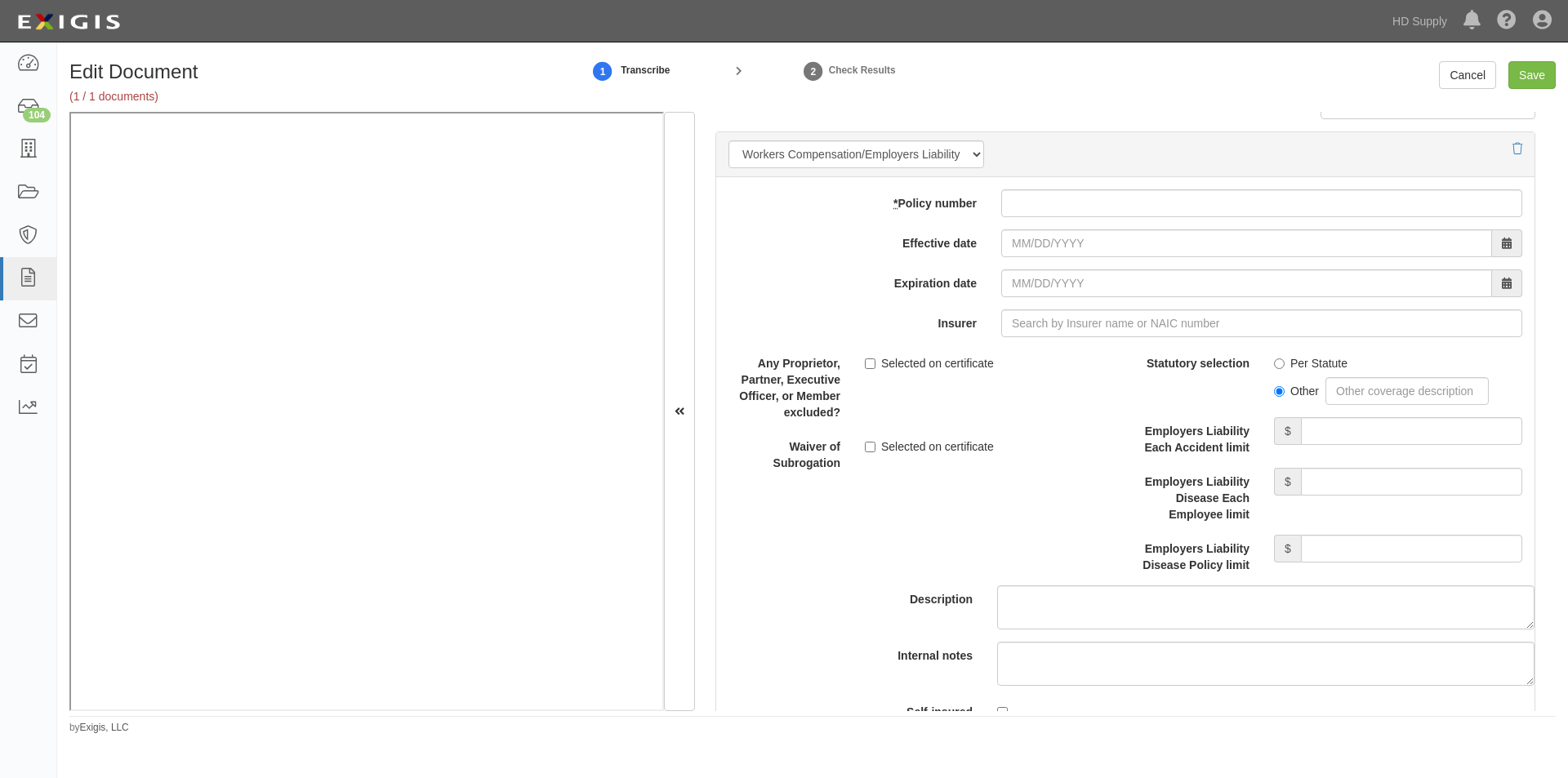
scroll to position [3968, 0]
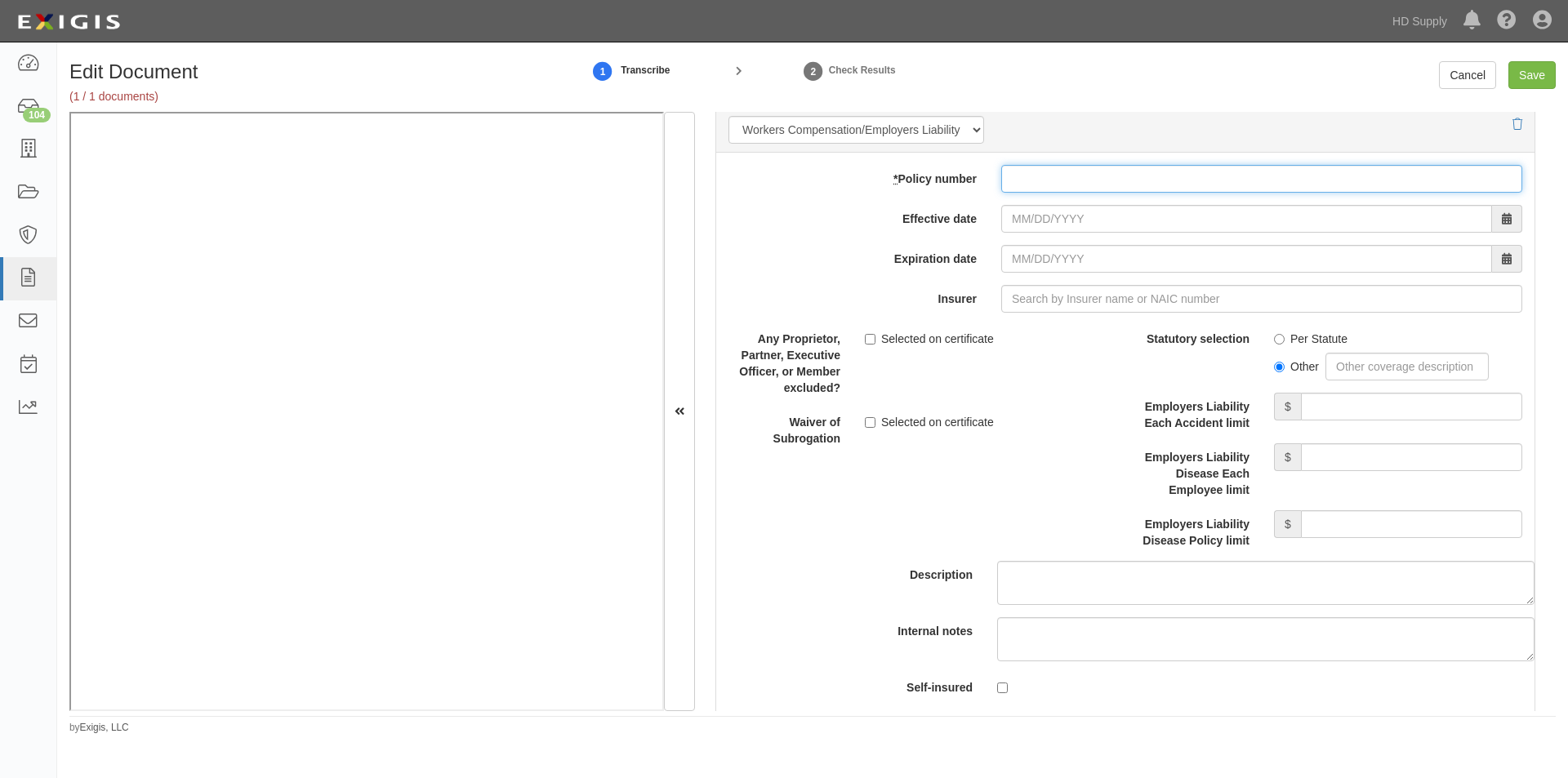
click at [1083, 186] on input "* Policy number" at bounding box center [1261, 179] width 521 height 27
click at [1044, 190] on input "* Policy number" at bounding box center [1261, 179] width 521 height 27
type input "WCP109336502"
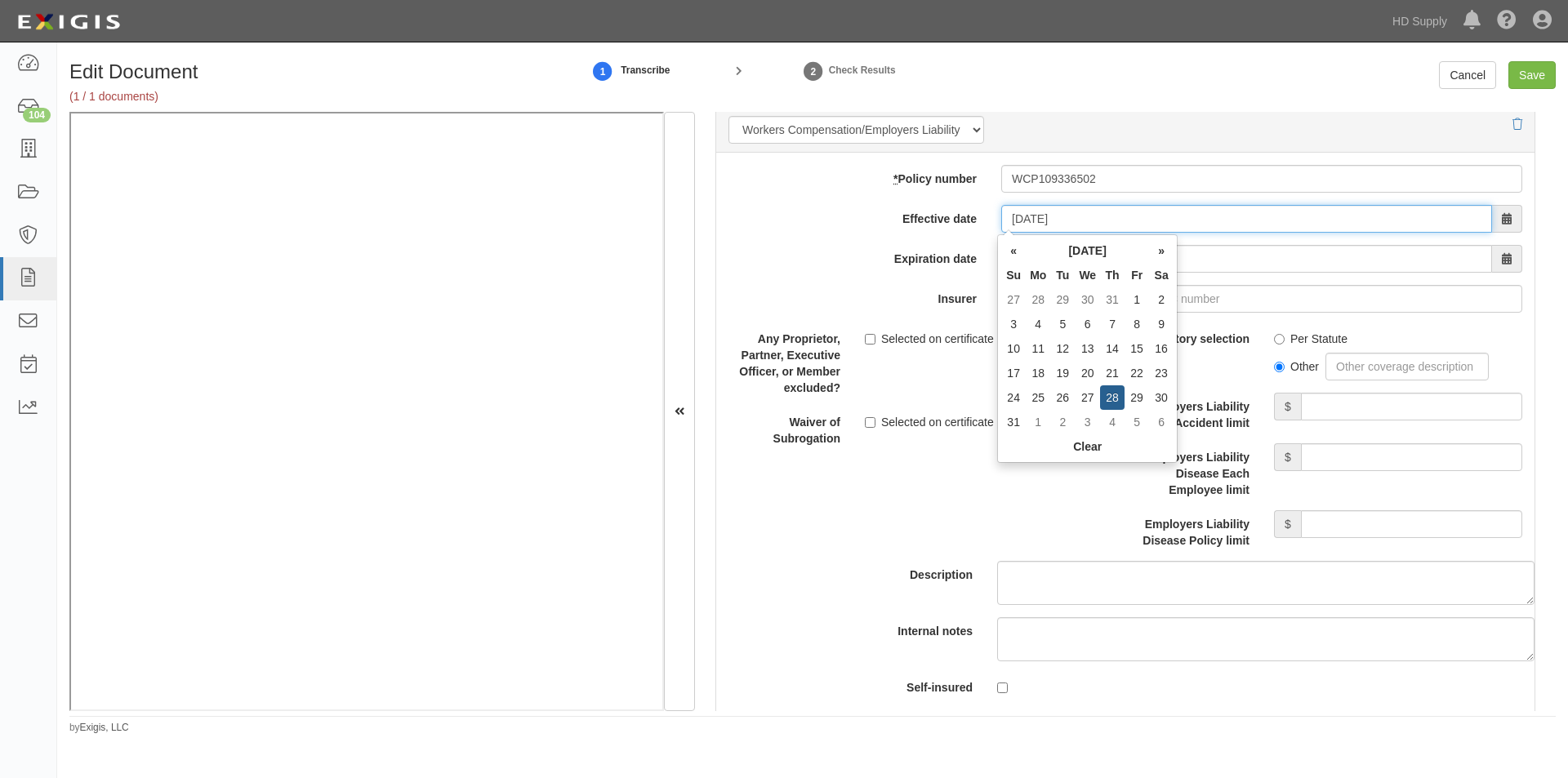
type input "08/28/2025"
type input "08/28/2026"
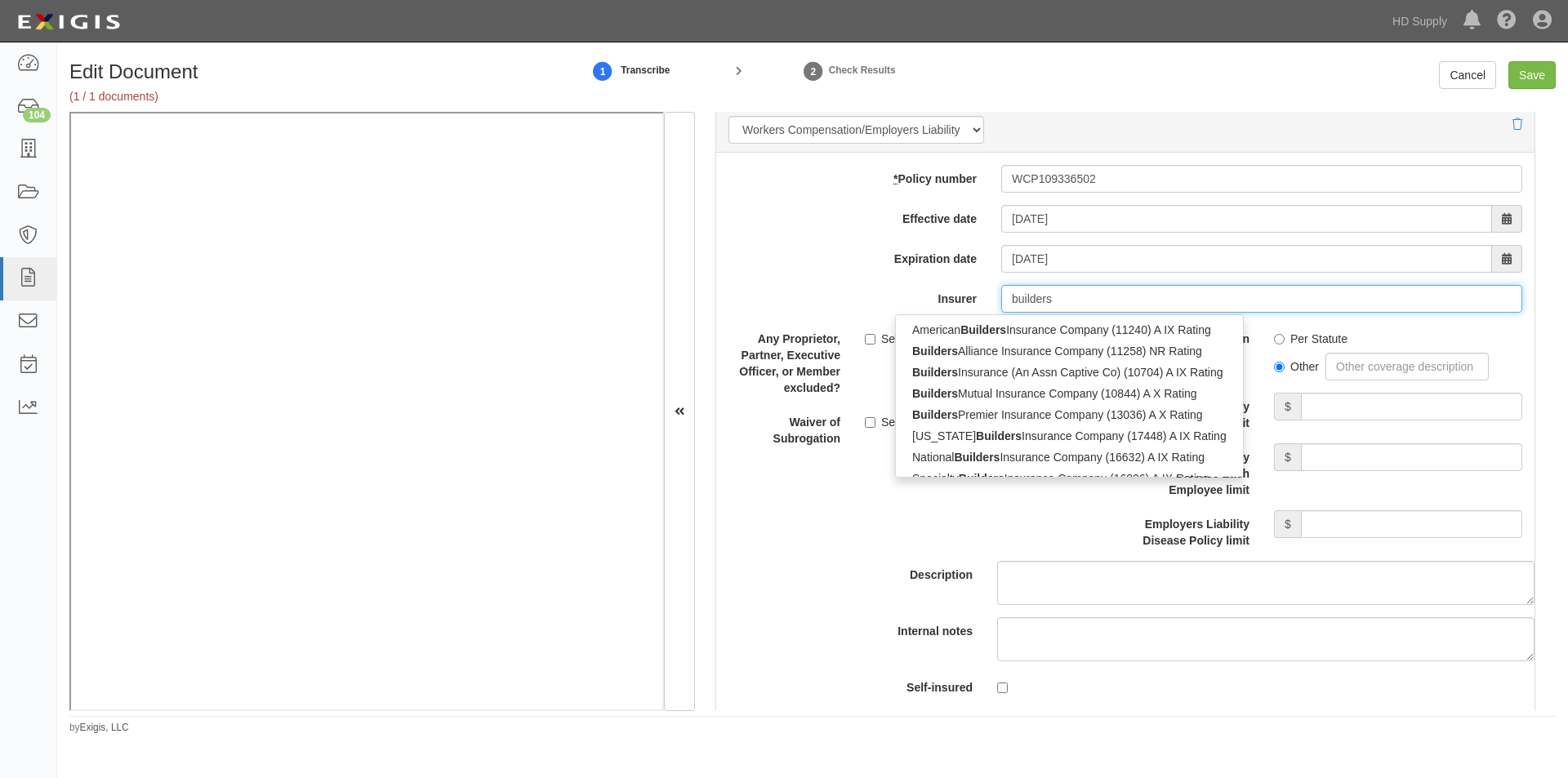
type input "builders"
type input "builders mutual Insurance Company (10844) A X Rating"
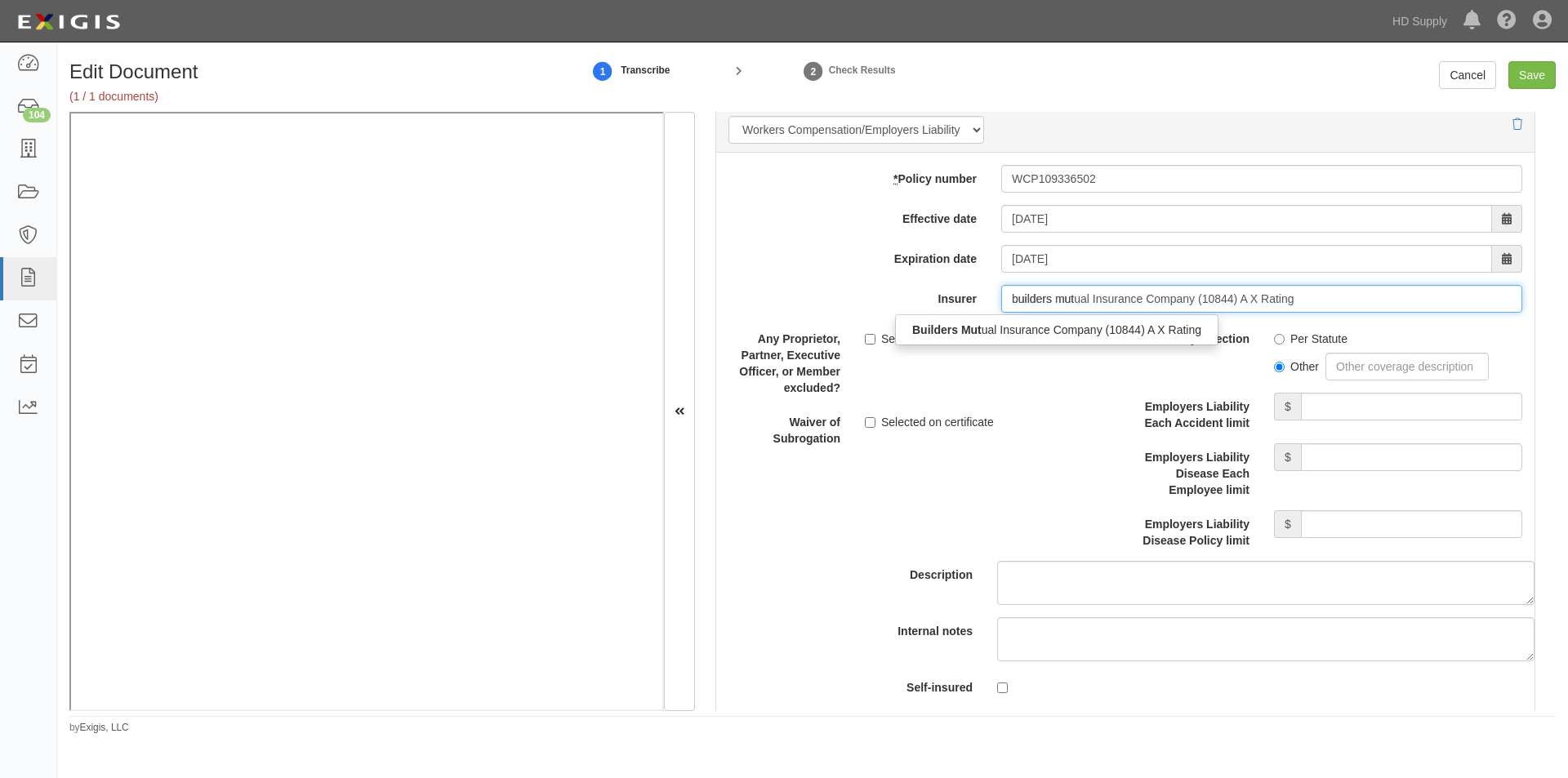
type input "builders mutu"
click at [1062, 324] on div "Builders Mutu al Insurance Company (10844) A X Rating" at bounding box center [1057, 330] width 323 height 22
type input "Builders Mutual Insurance Company (10844) A X Rating"
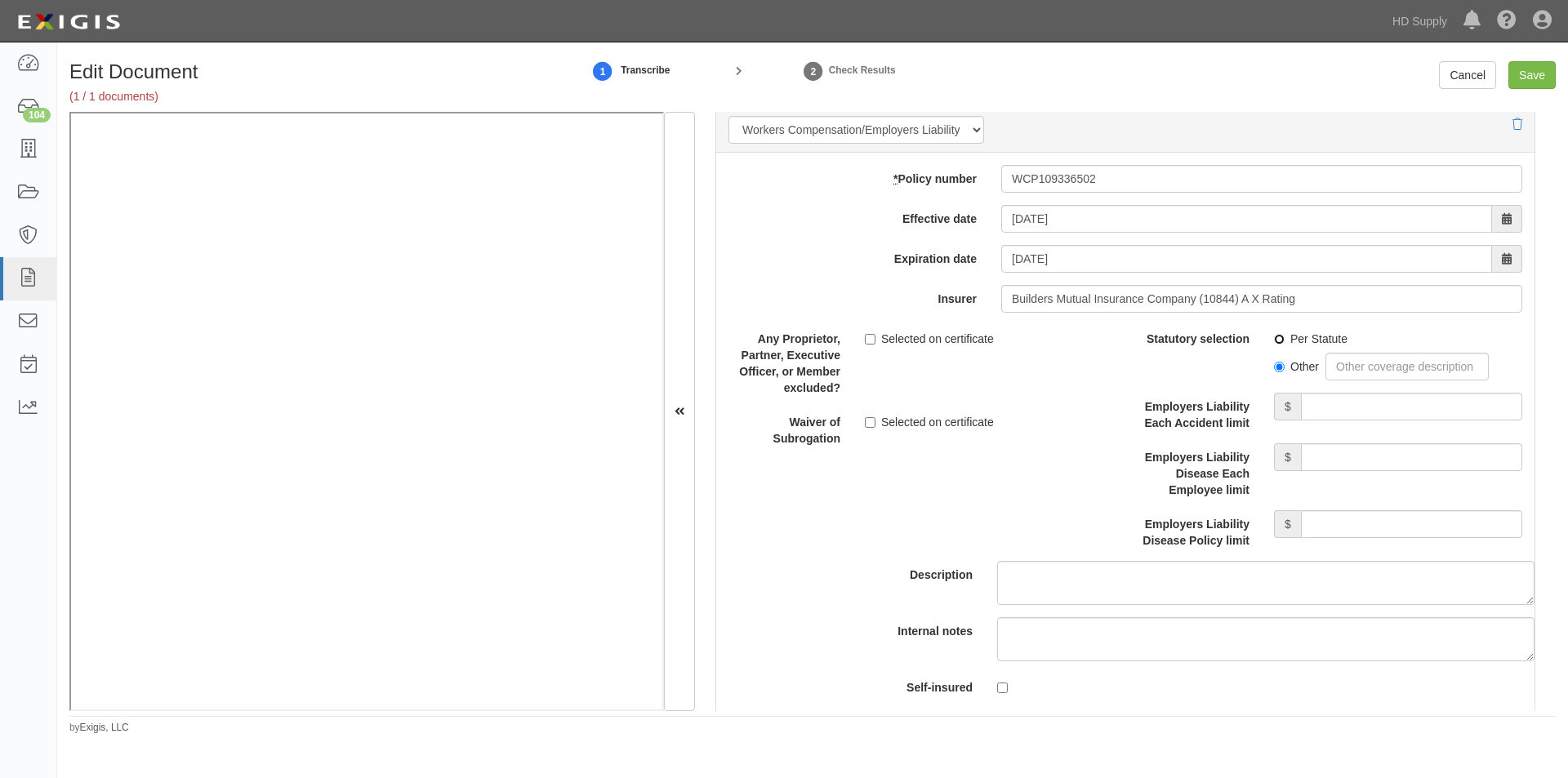
click at [1274, 341] on input "Per Statute" at bounding box center [1279, 338] width 11 height 11
radio input "true"
click at [1368, 417] on input "Employers Liability Each Accident limit" at bounding box center [1412, 406] width 222 height 27
type input "1,000,000"
click at [1361, 454] on input "Employers Liability Disease Each Employee limit" at bounding box center [1412, 457] width 222 height 27
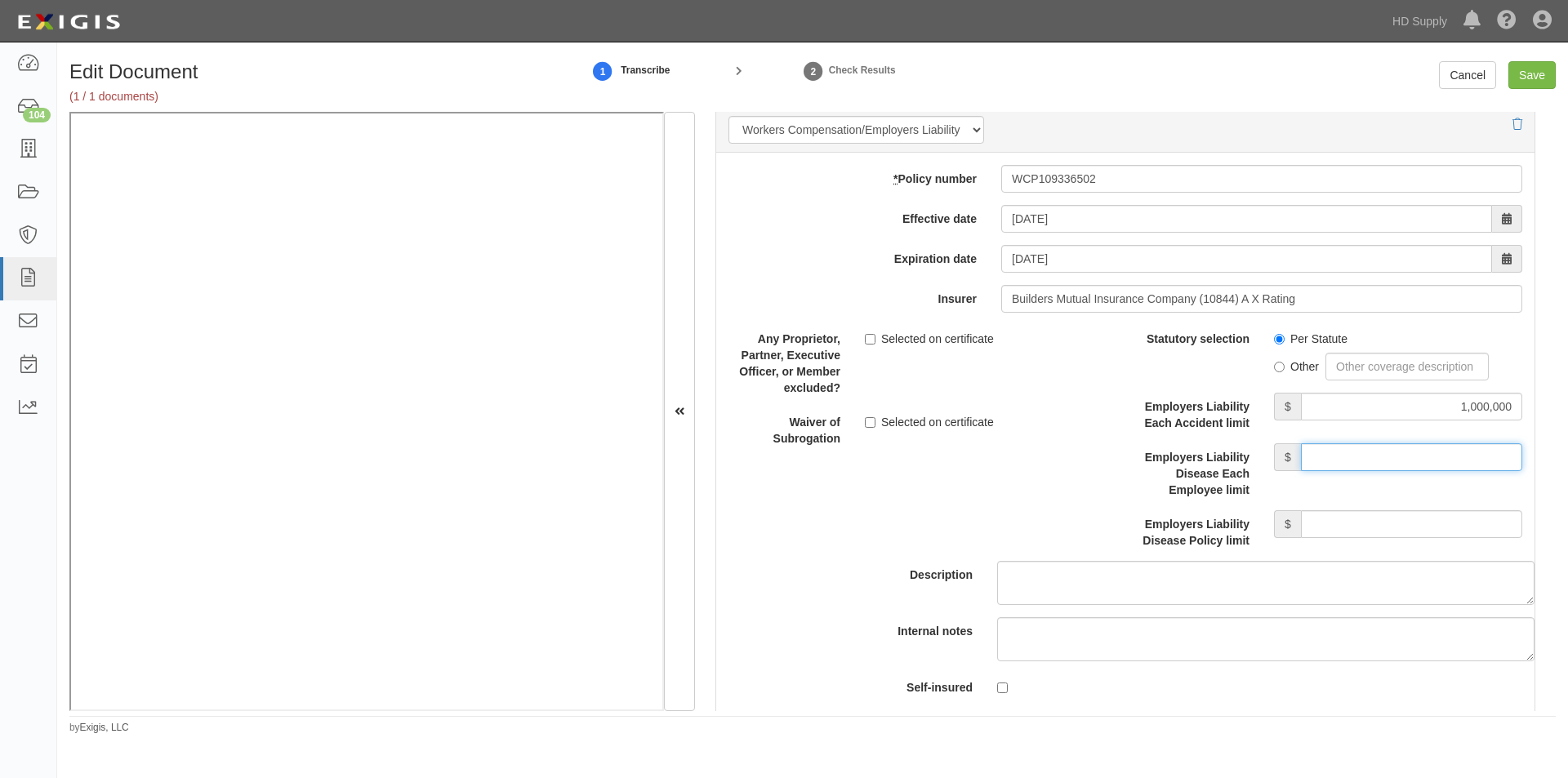
type input "1,000,000"
click at [1348, 512] on input "Employers Liability Disease Policy limit" at bounding box center [1412, 524] width 222 height 27
type input "1,000,000"
click at [1534, 69] on input "Save" at bounding box center [1532, 75] width 47 height 27
type input "1000000"
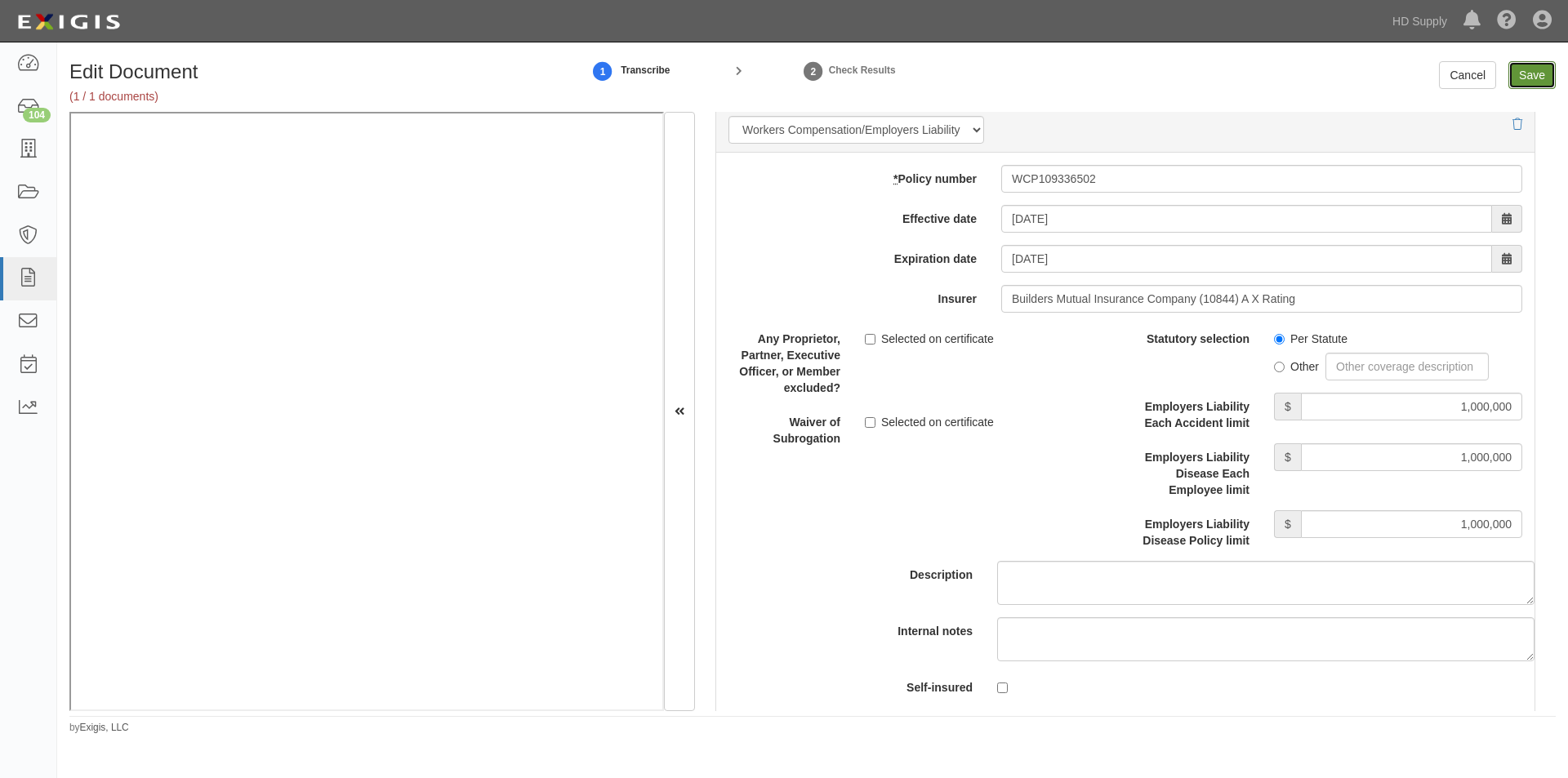
type input "100000"
type input "5000"
type input "1000000"
type input "2000000"
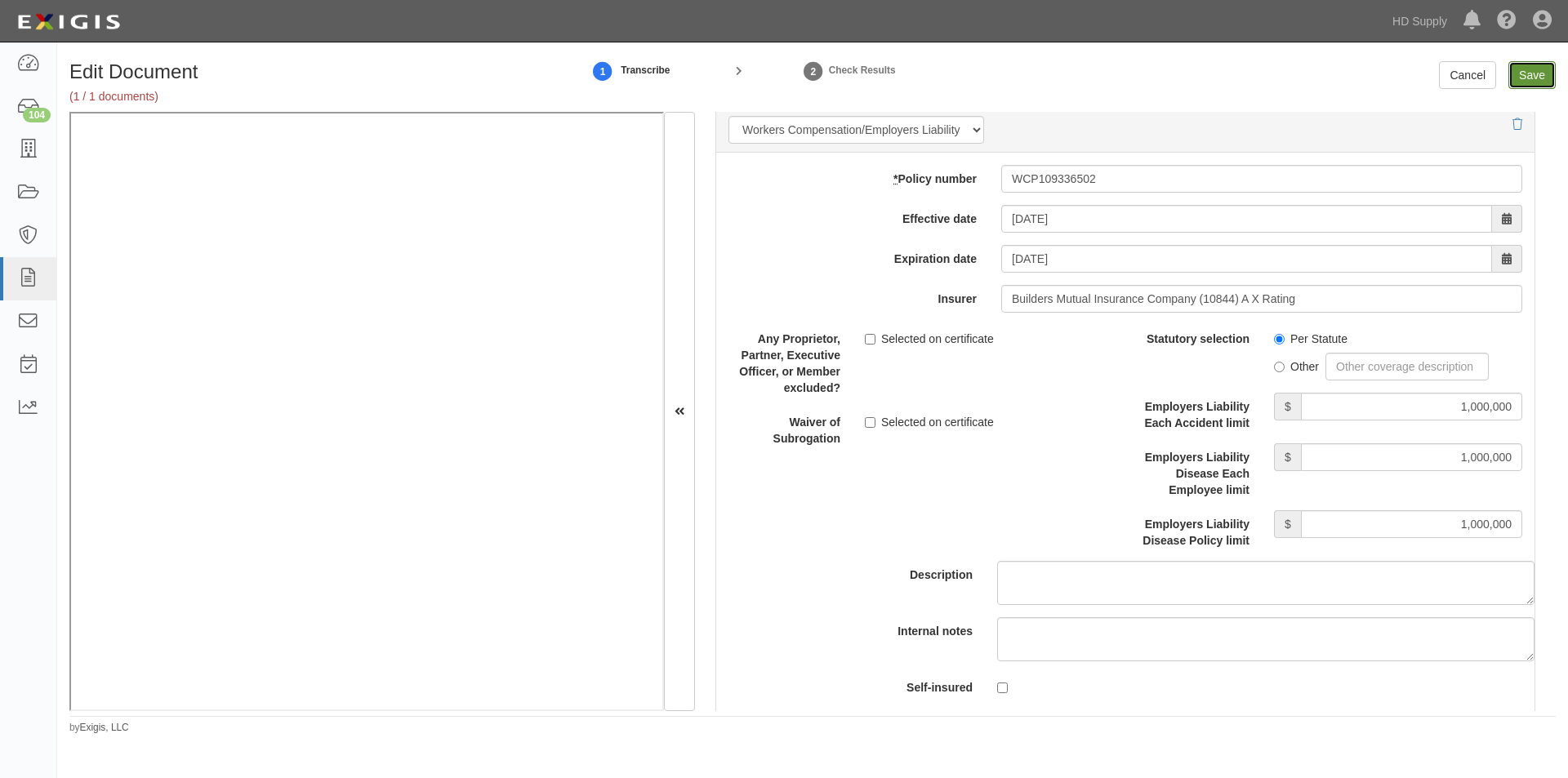
type input "1000000"
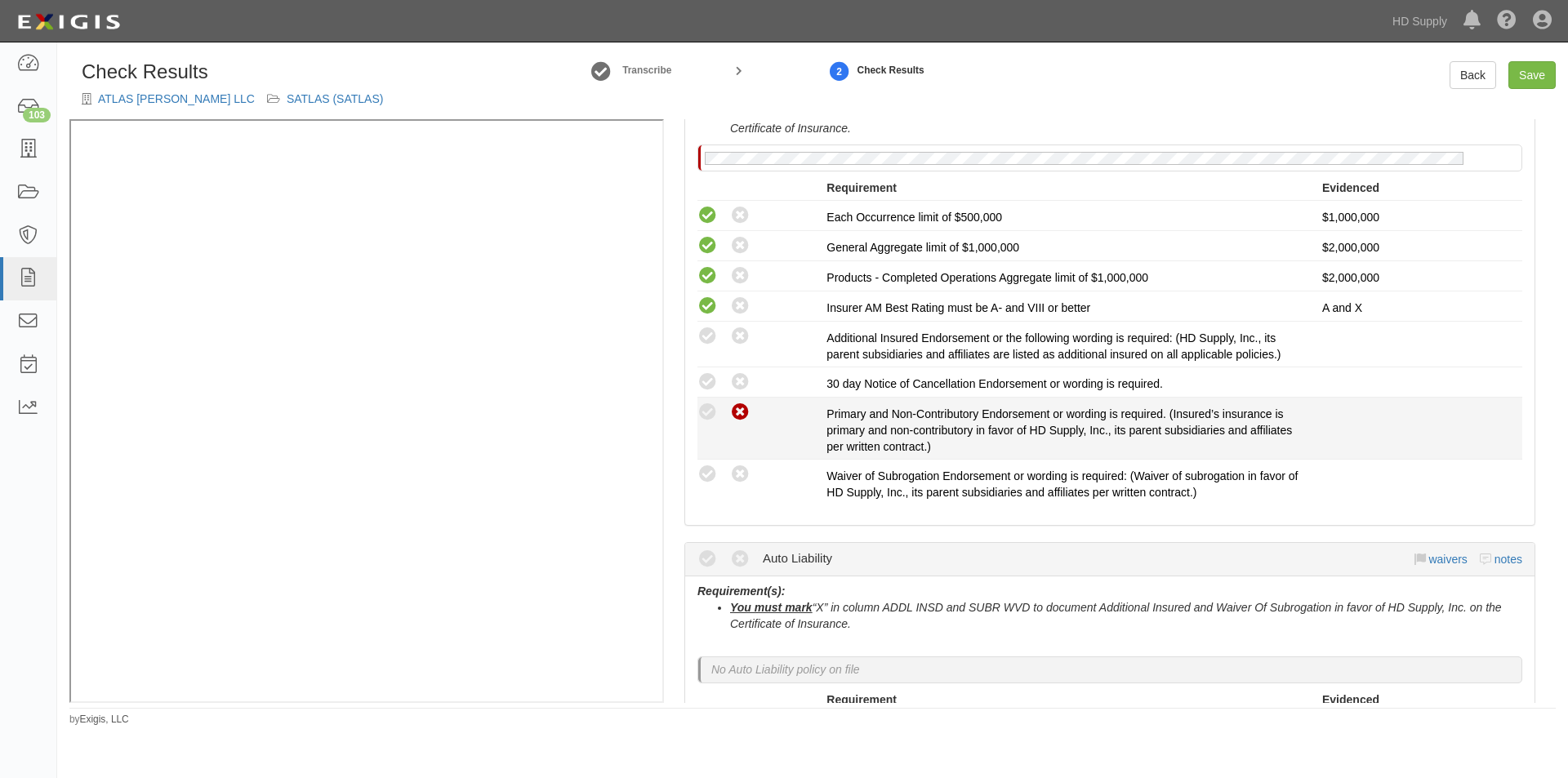
scroll to position [391, 0]
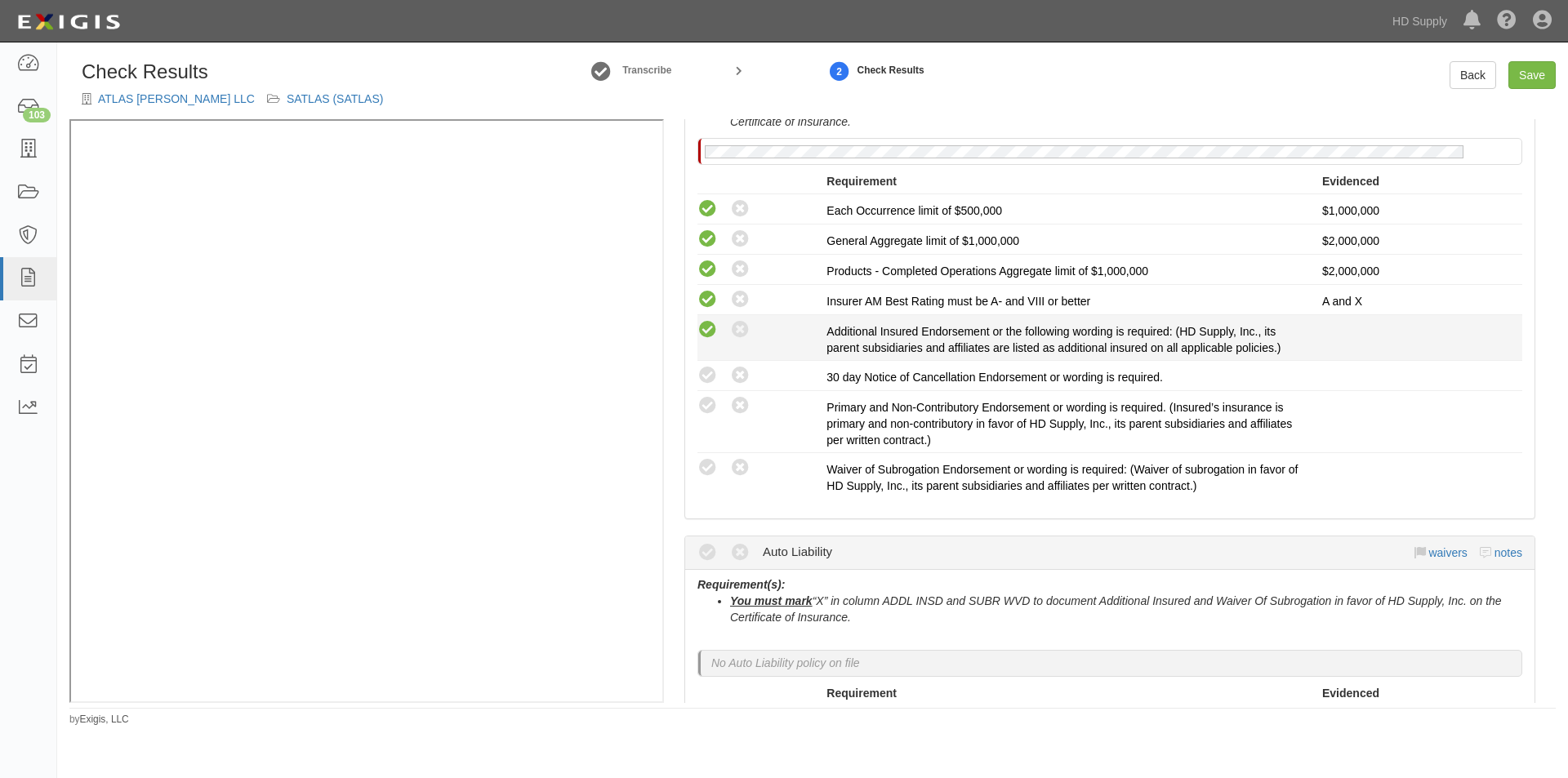
click at [700, 325] on icon at bounding box center [707, 330] width 21 height 21
radio input "true"
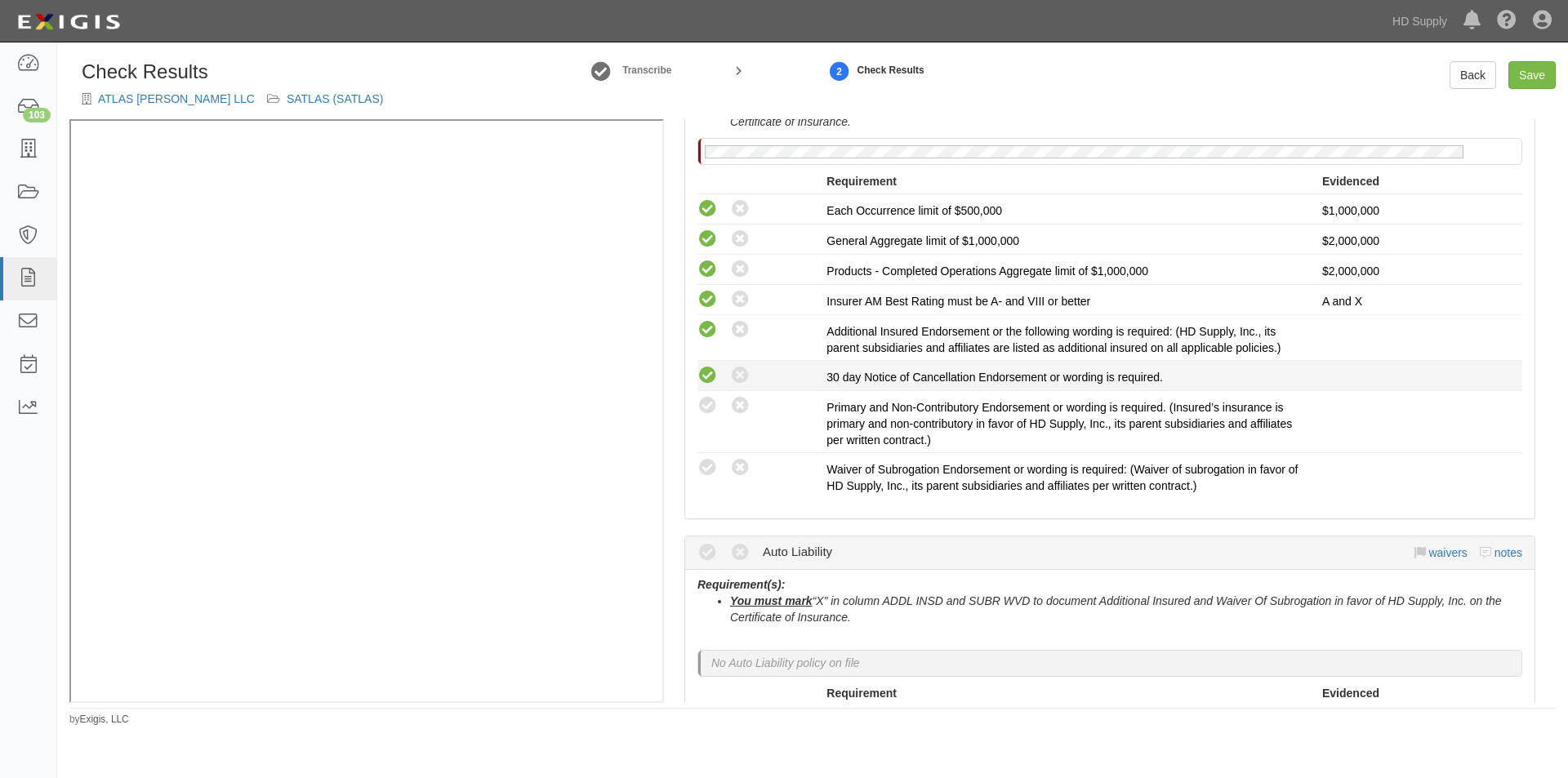
drag, startPoint x: 701, startPoint y: 375, endPoint x: 708, endPoint y: 391, distance: 17.5
click at [703, 377] on icon at bounding box center [707, 376] width 21 height 21
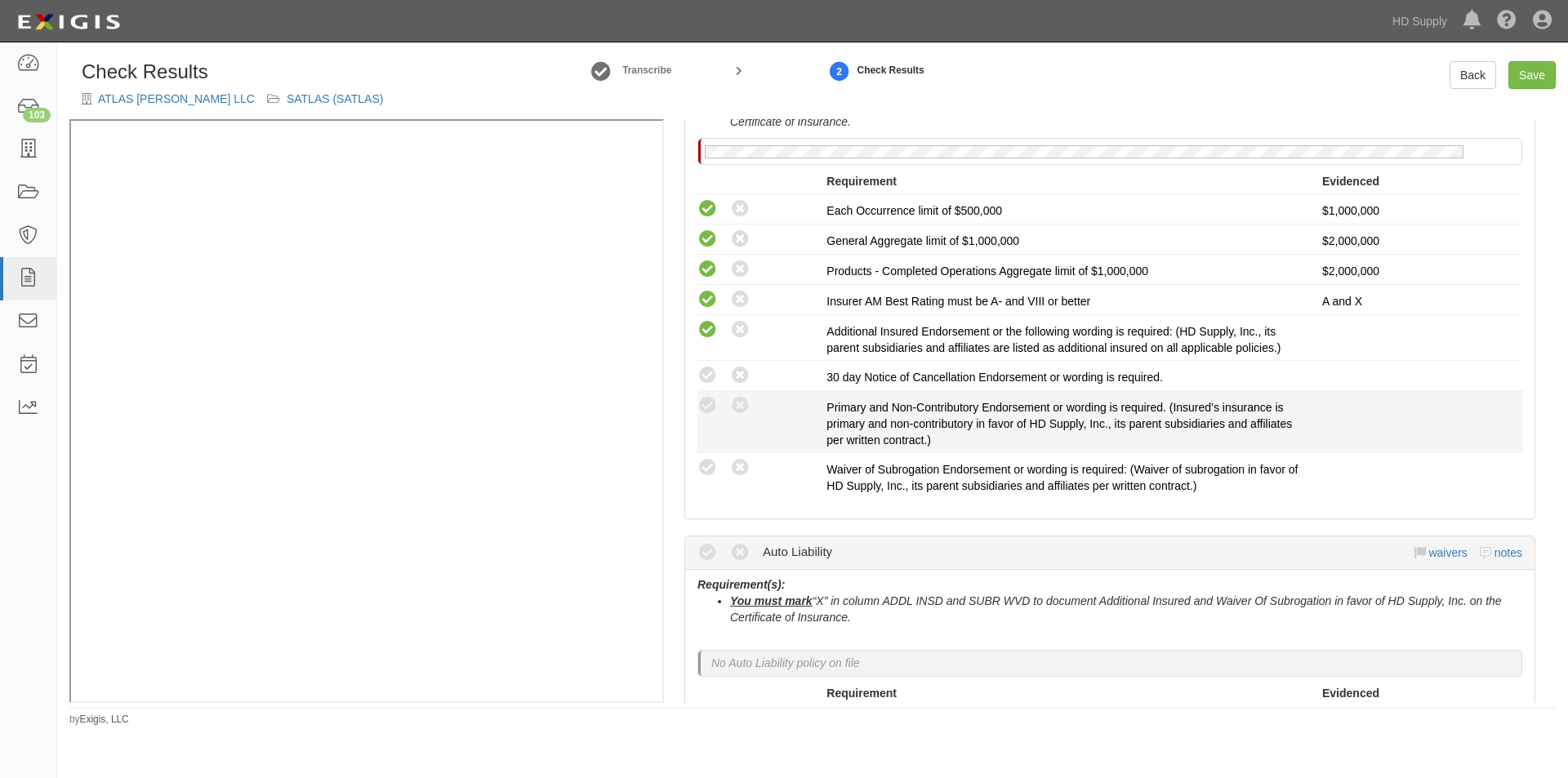
radio input "true"
click at [708, 402] on icon at bounding box center [707, 406] width 21 height 21
radio input "true"
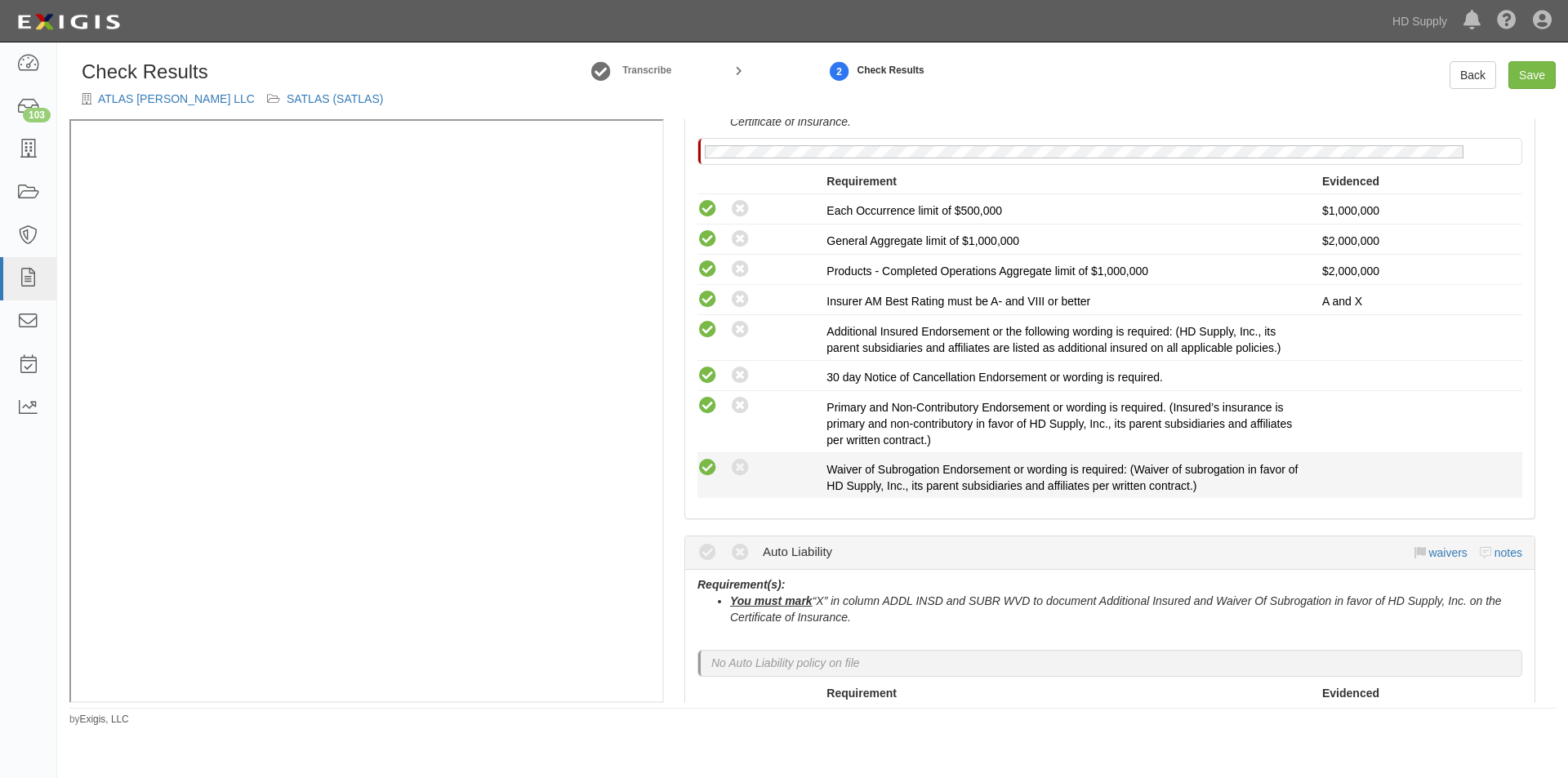
click at [711, 463] on icon at bounding box center [707, 468] width 21 height 21
radio input "true"
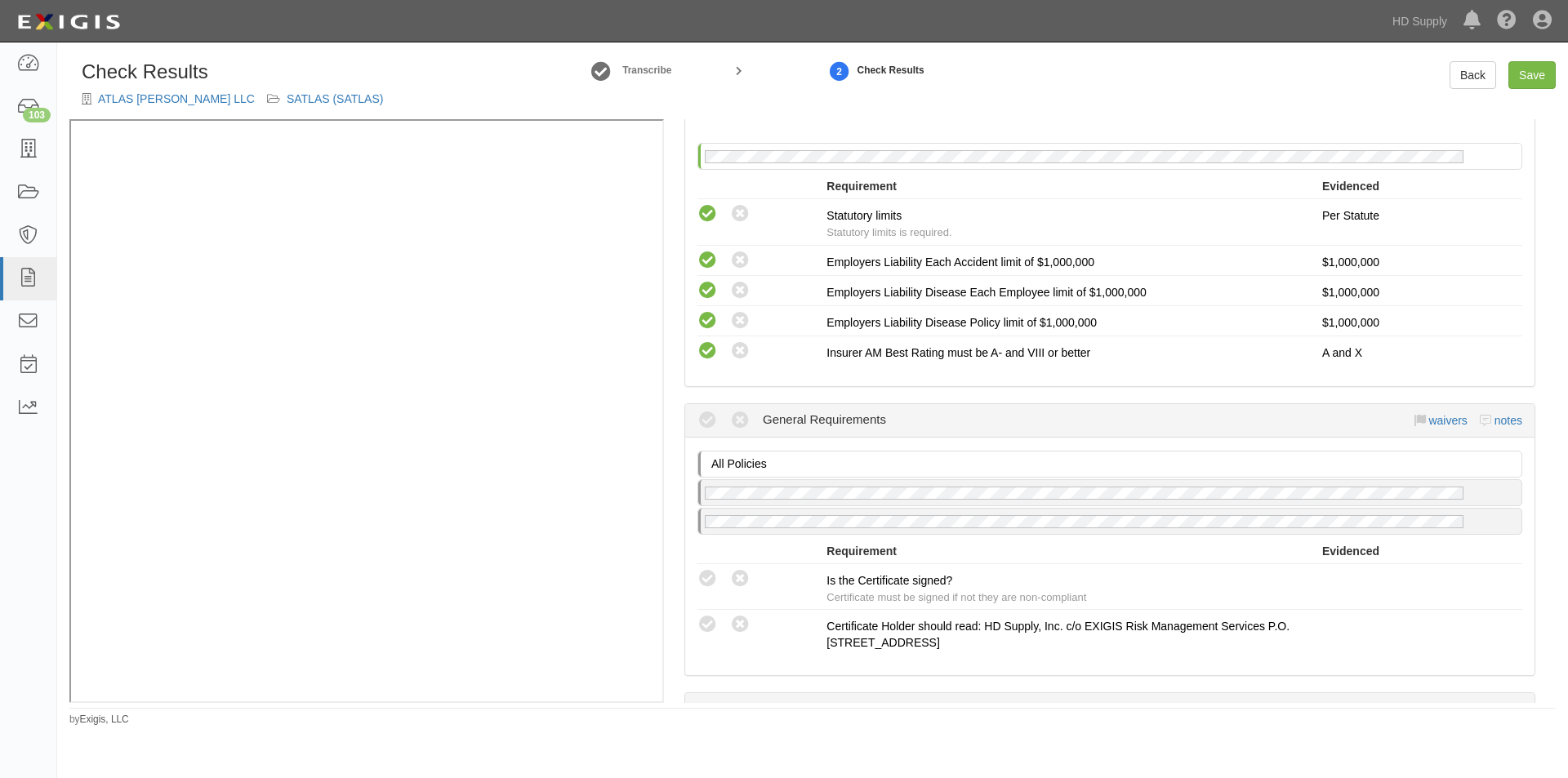
scroll to position [1210, 0]
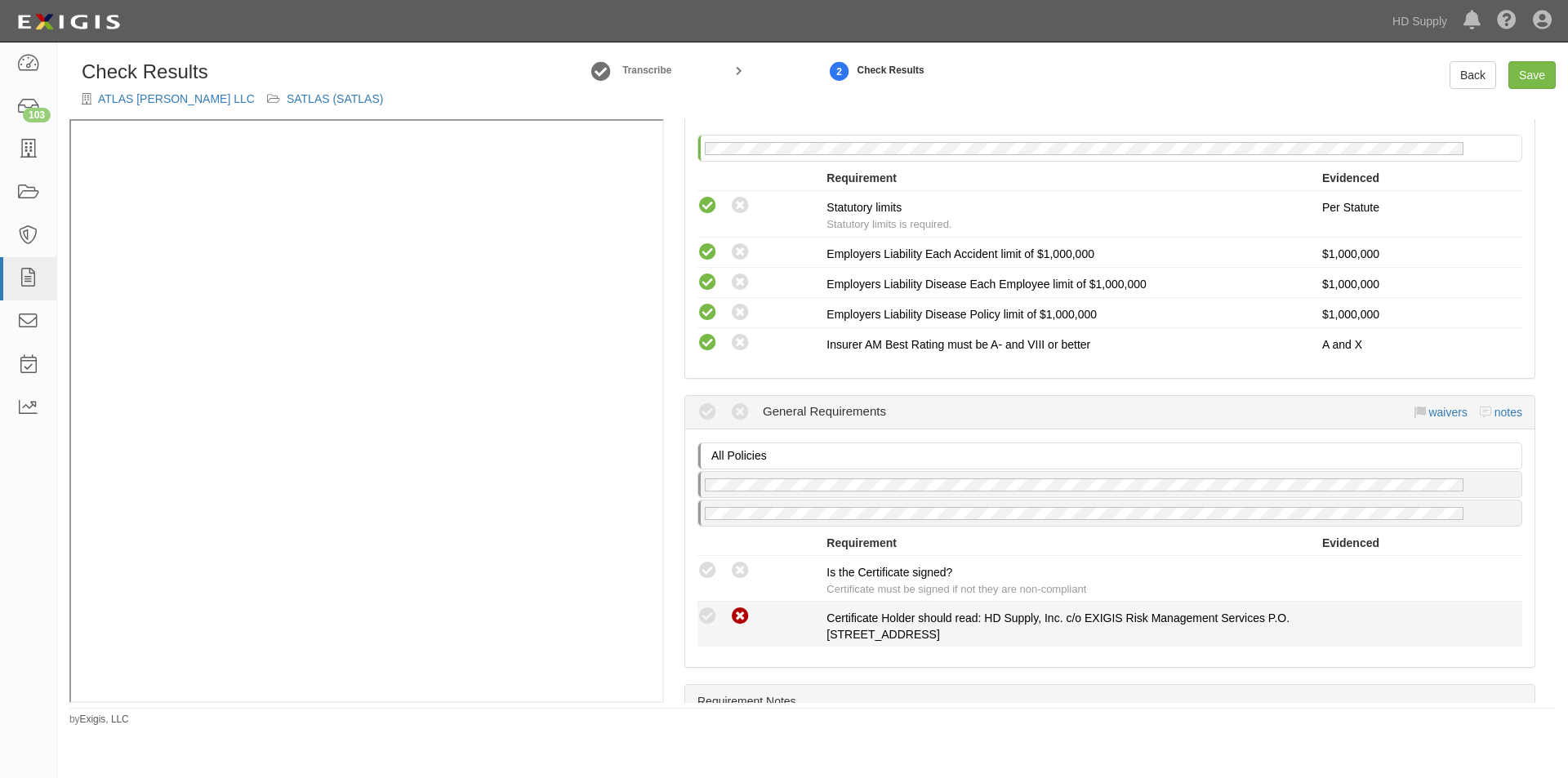
drag, startPoint x: 735, startPoint y: 572, endPoint x: 746, endPoint y: 606, distance: 35.7
click at [733, 574] on icon at bounding box center [740, 571] width 21 height 21
radio input "true"
click at [746, 635] on div "Compliant Waived Non-Compliant Certificate Holder should read: HD Supply, Inc. …" at bounding box center [1109, 623] width 849 height 36
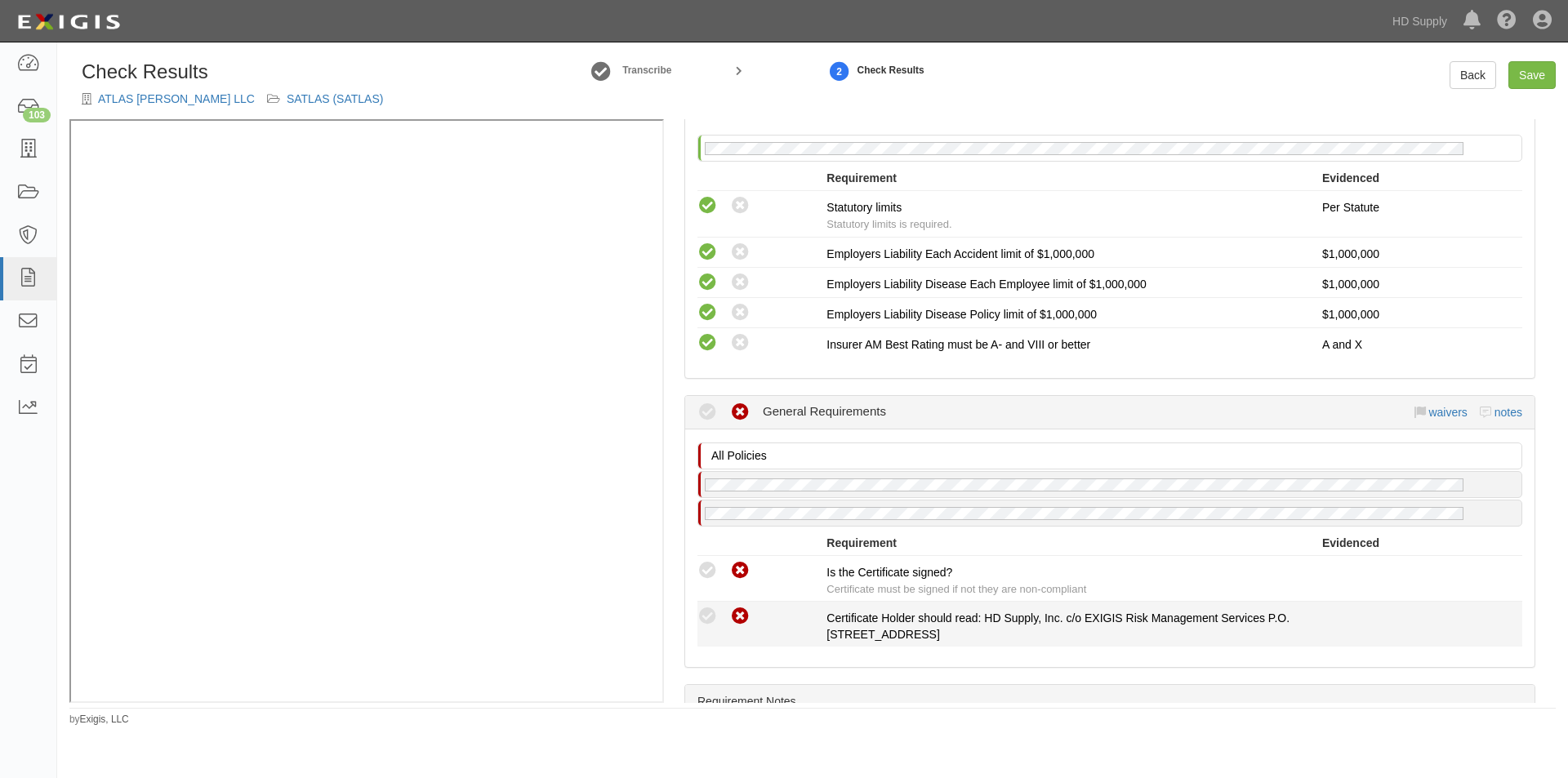
click at [743, 612] on icon at bounding box center [740, 616] width 21 height 21
radio input "true"
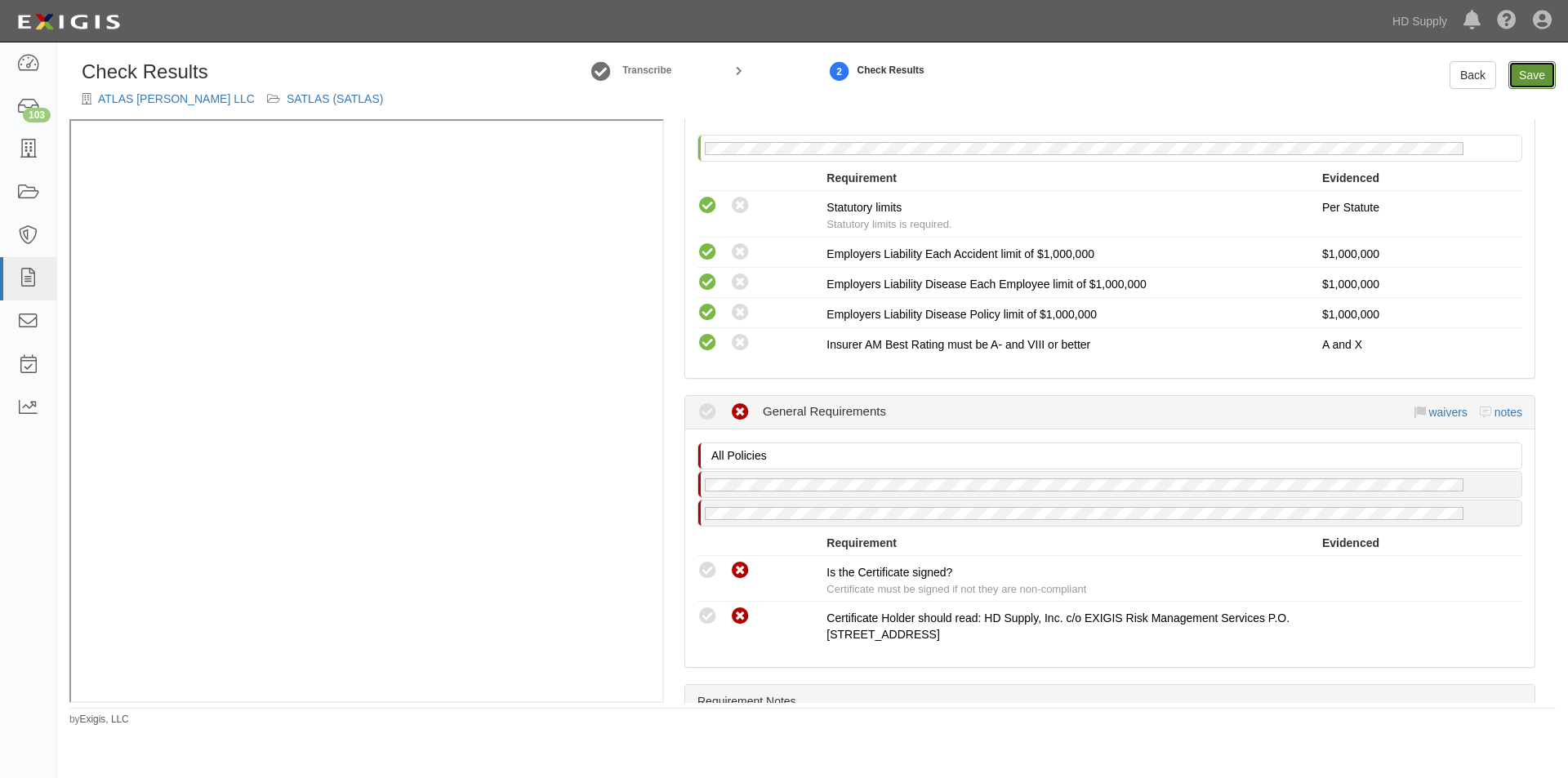
click at [1532, 70] on link "Save" at bounding box center [1532, 75] width 47 height 27
radio input "true"
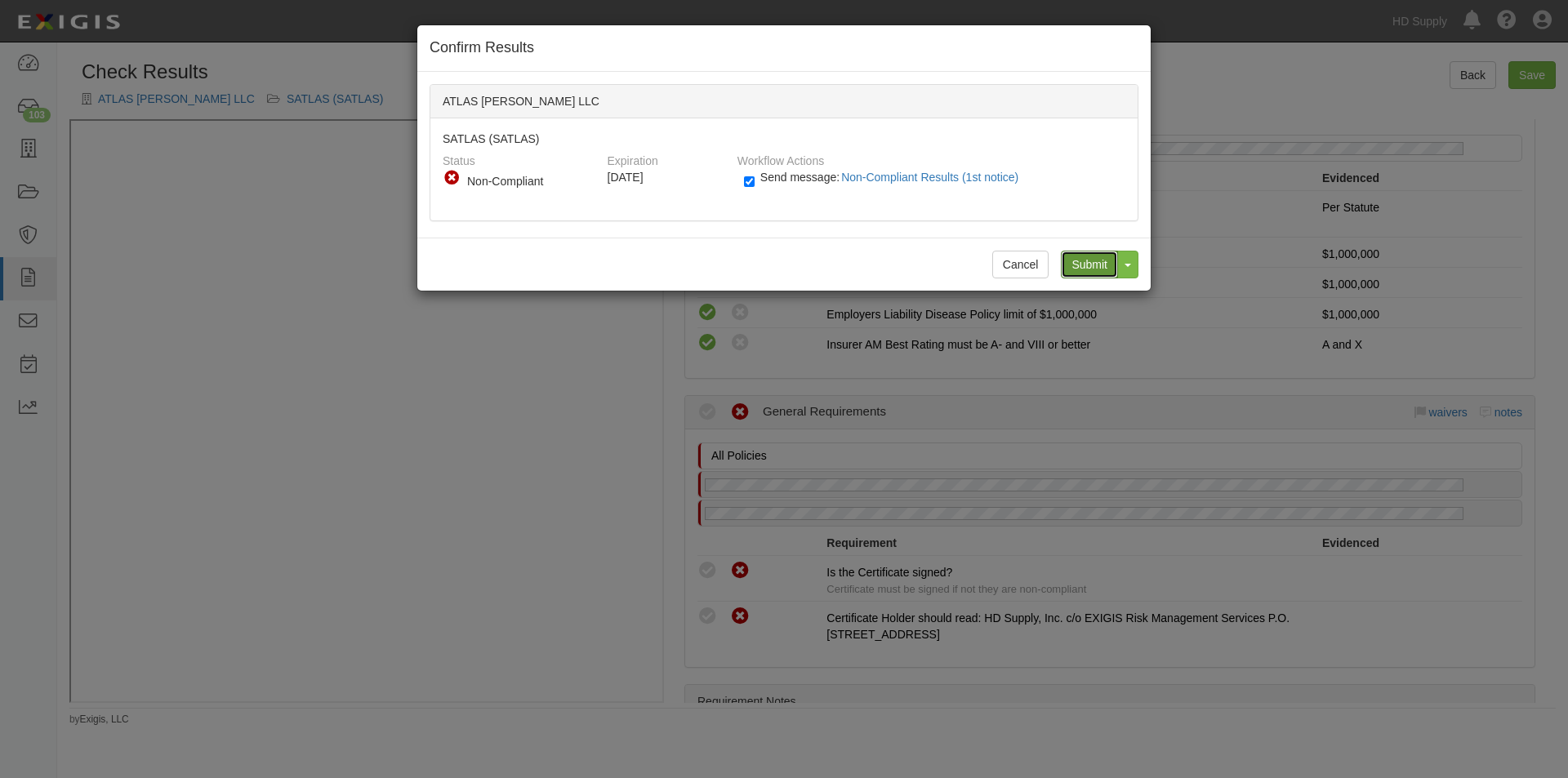
click at [1083, 260] on input "Submit" at bounding box center [1089, 264] width 57 height 27
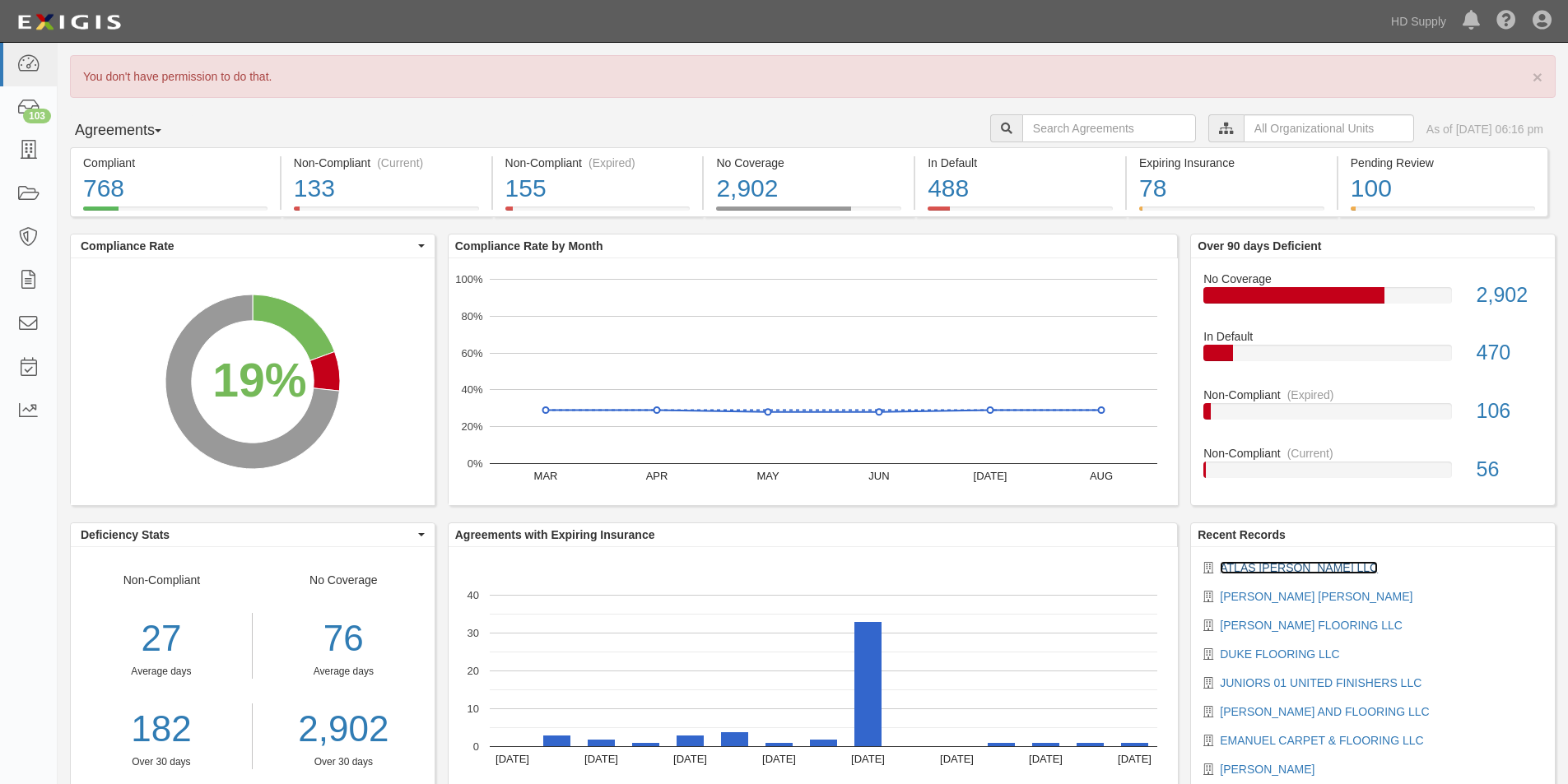
click at [1235, 571] on link "ATLAS [PERSON_NAME] LLC" at bounding box center [1299, 567] width 158 height 13
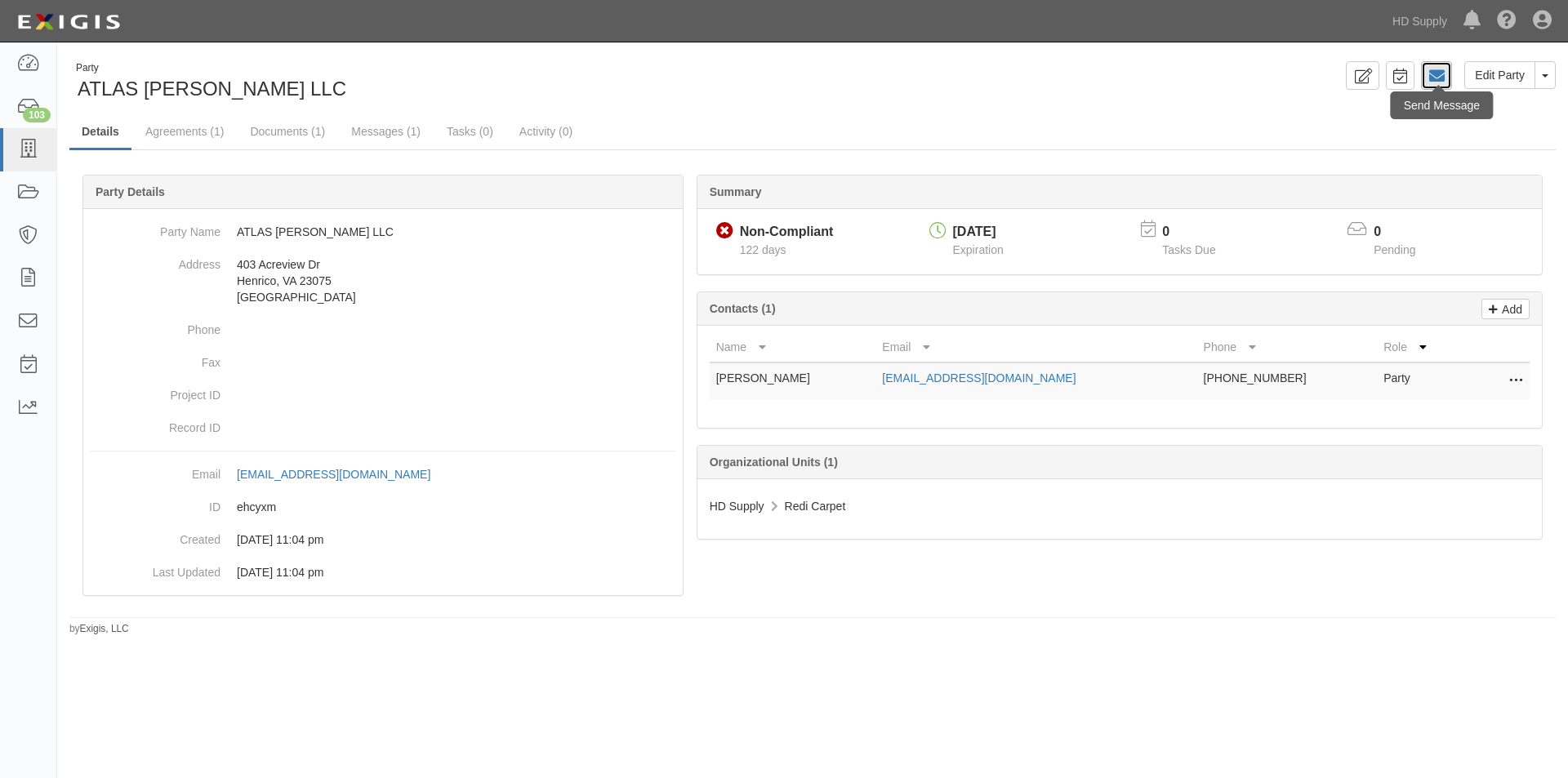
click at [1435, 78] on icon at bounding box center [1437, 76] width 17 height 17
click at [297, 130] on link "Documents (1)" at bounding box center [287, 132] width 100 height 35
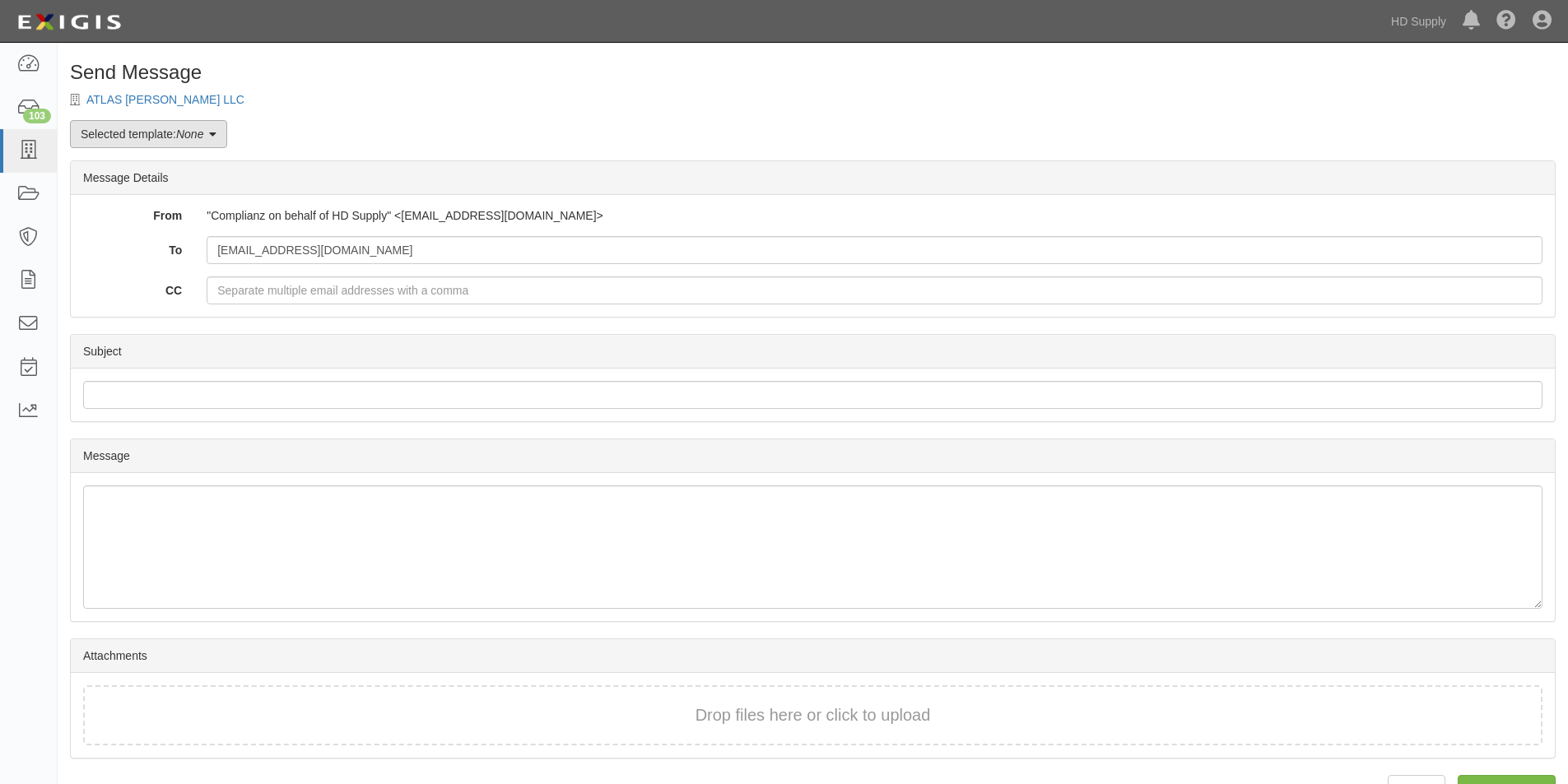
click at [217, 134] on icon at bounding box center [212, 135] width 7 height 12
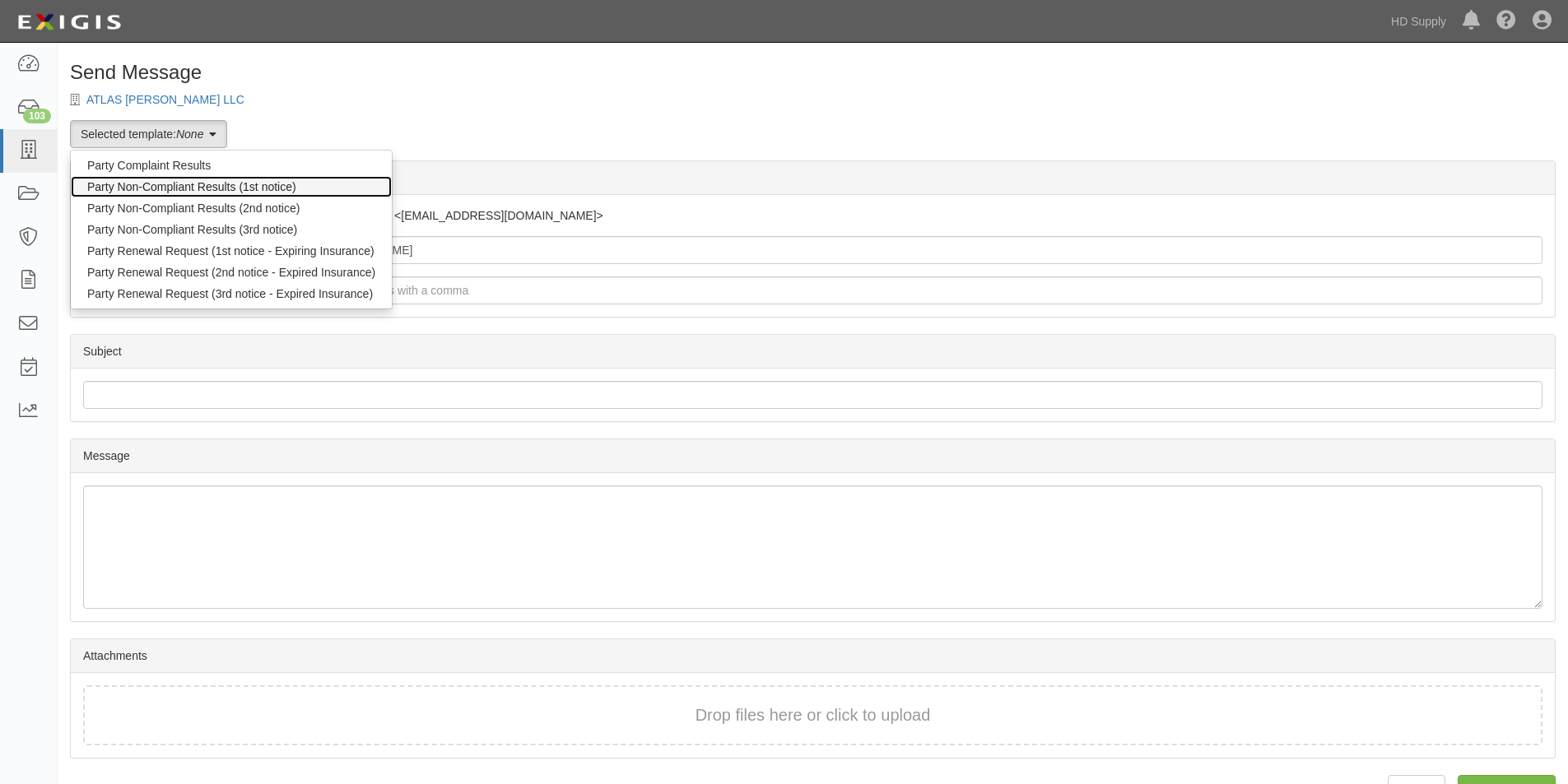
click at [209, 186] on link "Party Non-Compliant Results (1st notice)" at bounding box center [231, 187] width 322 height 22
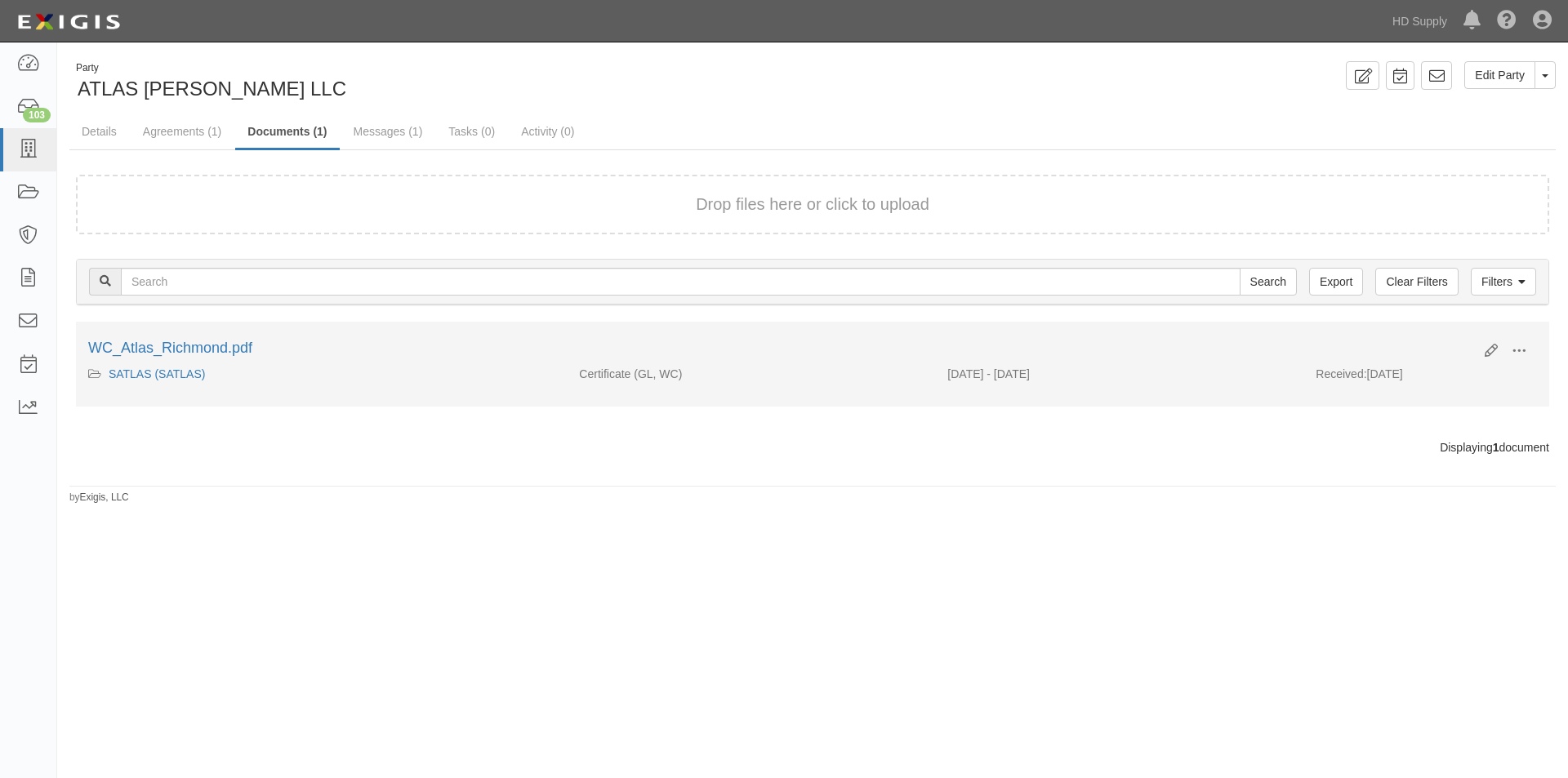
click at [1483, 348] on div "Edit View View details Archive" at bounding box center [1504, 352] width 65 height 27
click at [1490, 350] on icon at bounding box center [1490, 350] width 13 height 13
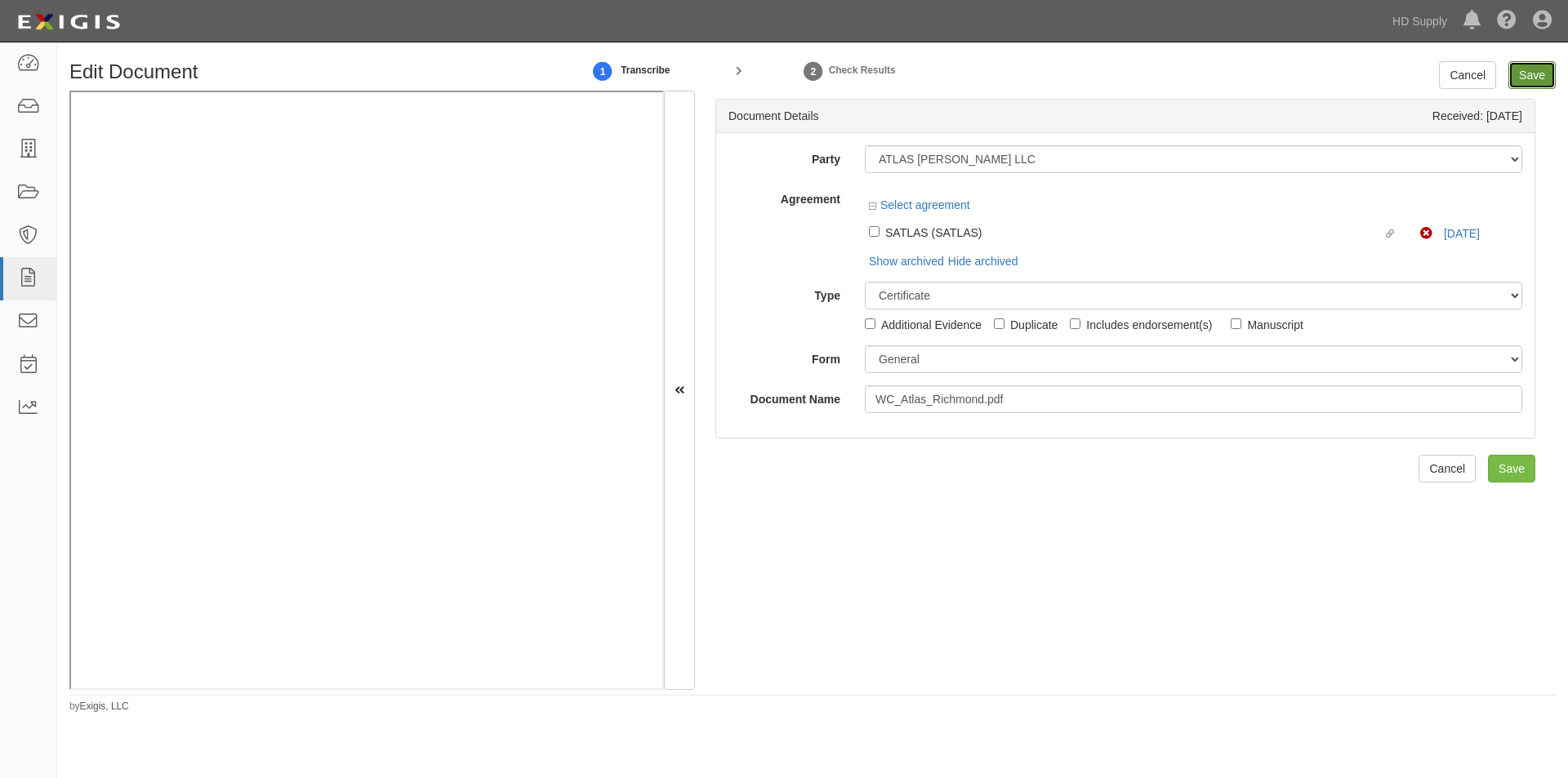
click at [1525, 68] on input "Save" at bounding box center [1532, 75] width 47 height 27
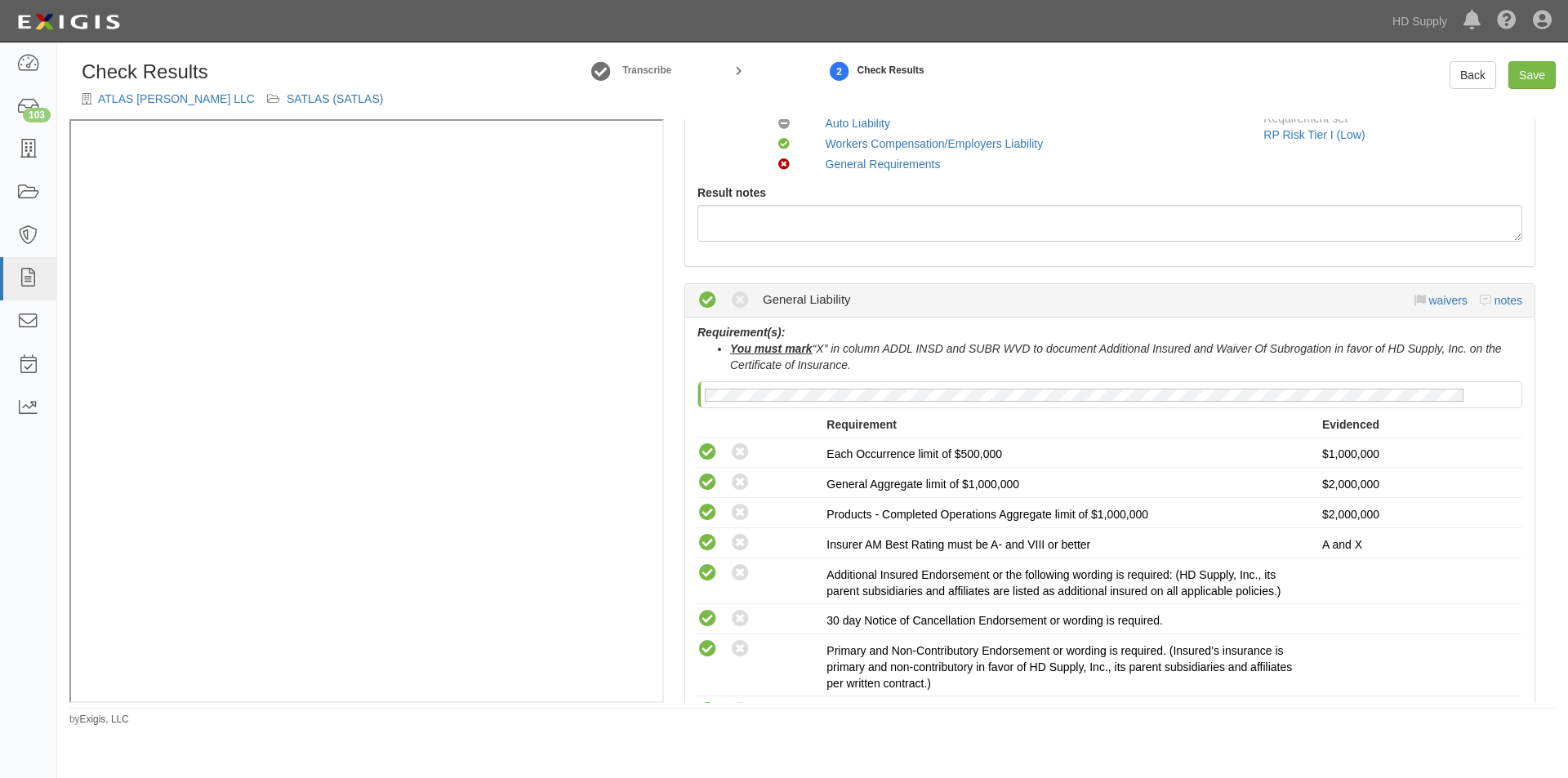
scroll to position [327, 0]
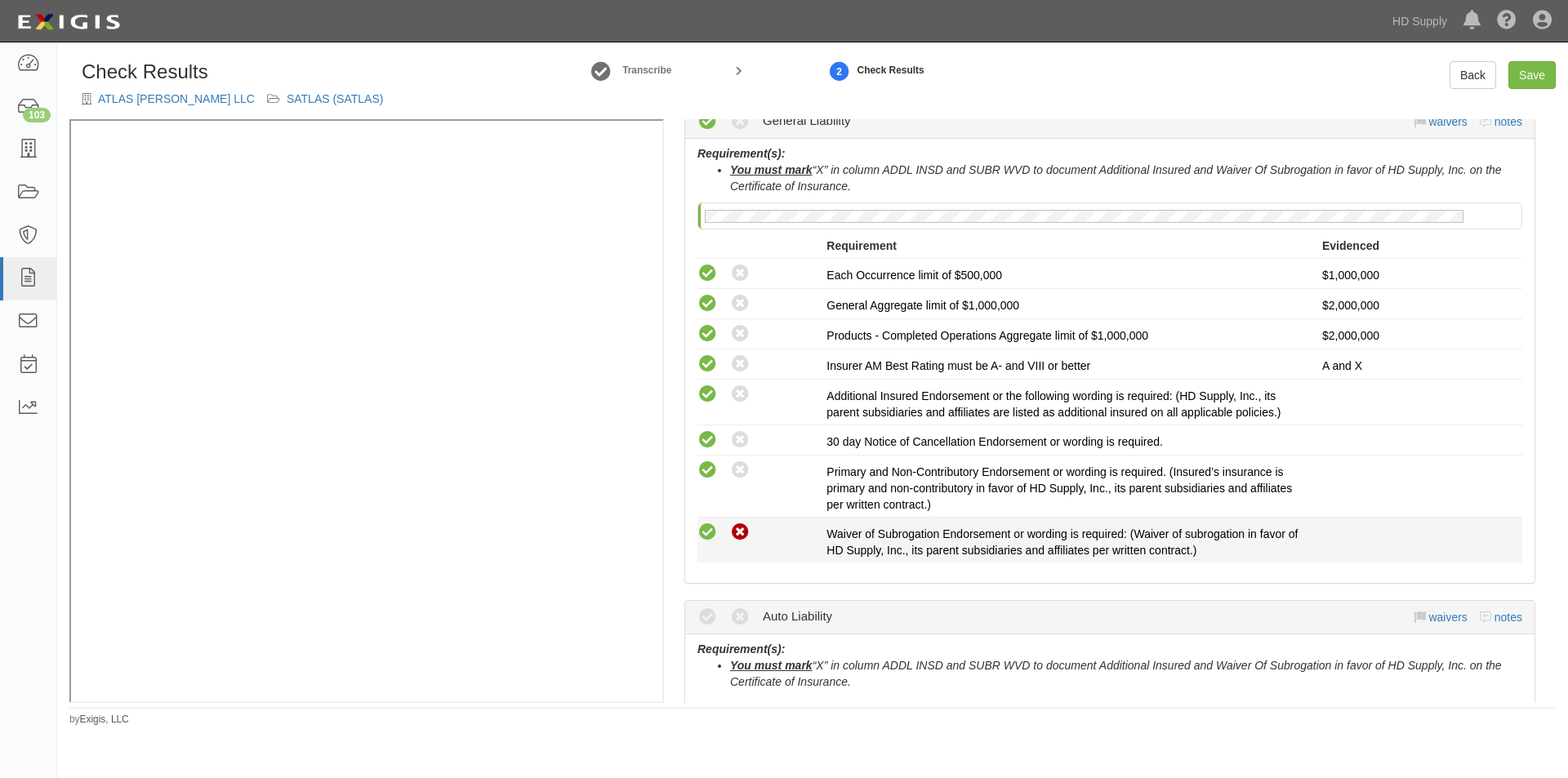
click at [744, 529] on icon at bounding box center [740, 533] width 21 height 21
radio input "true"
radio input "false"
radio input "true"
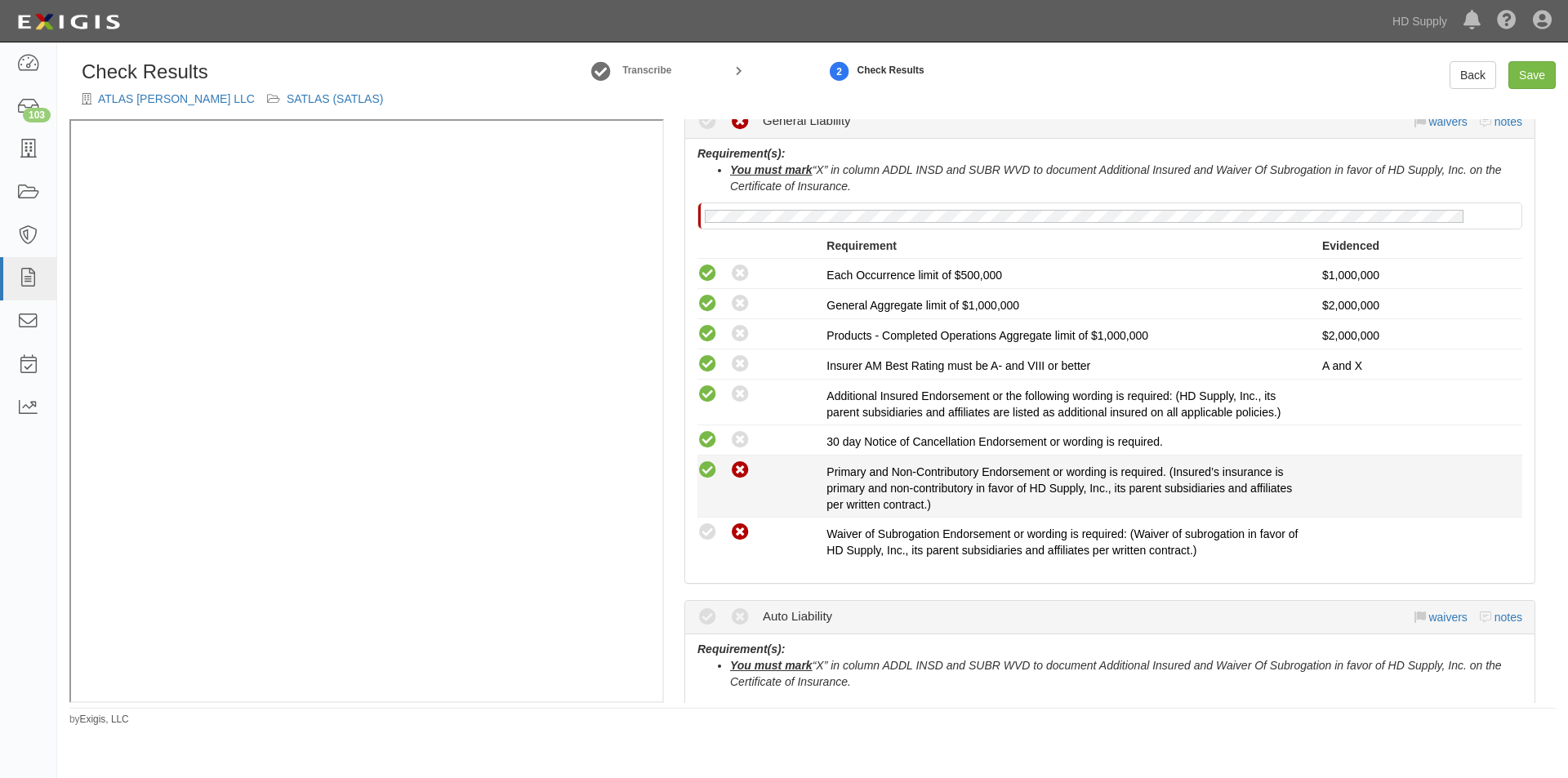
click at [737, 470] on icon at bounding box center [740, 470] width 21 height 21
radio input "false"
radio input "true"
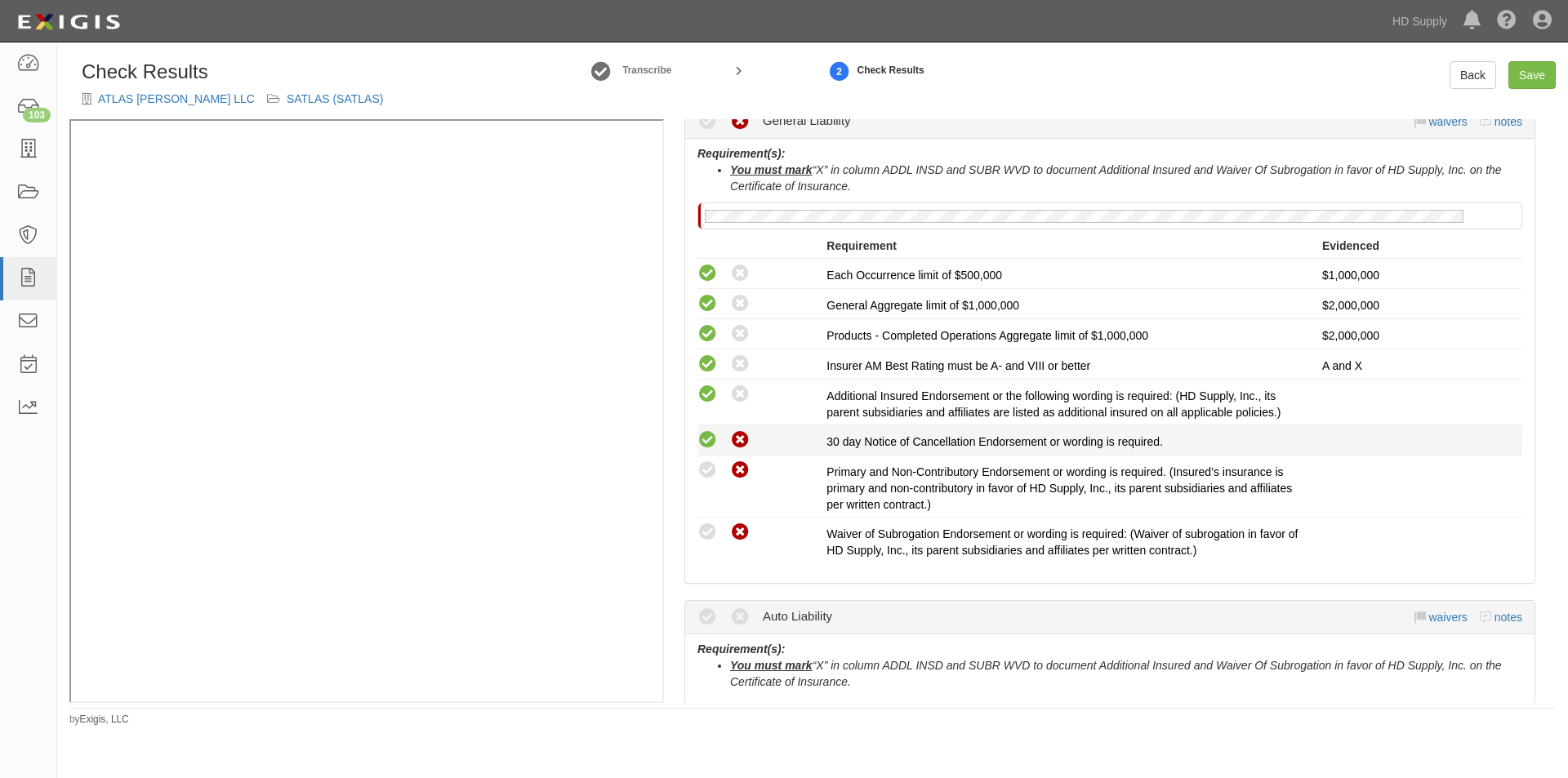
click at [740, 434] on icon at bounding box center [740, 441] width 21 height 21
radio input "false"
radio input "true"
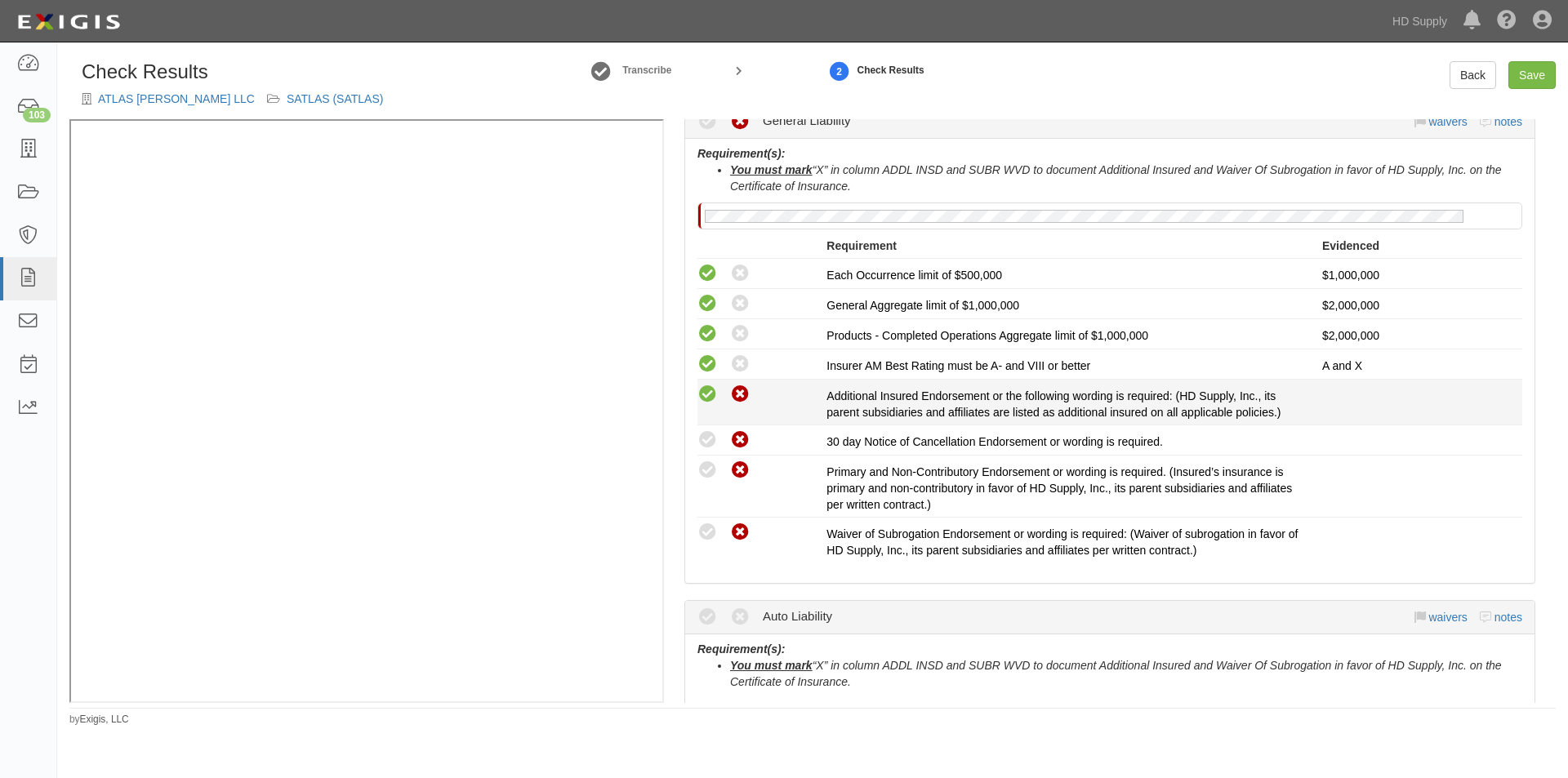
click at [742, 385] on icon at bounding box center [740, 394] width 21 height 21
radio input "false"
radio input "true"
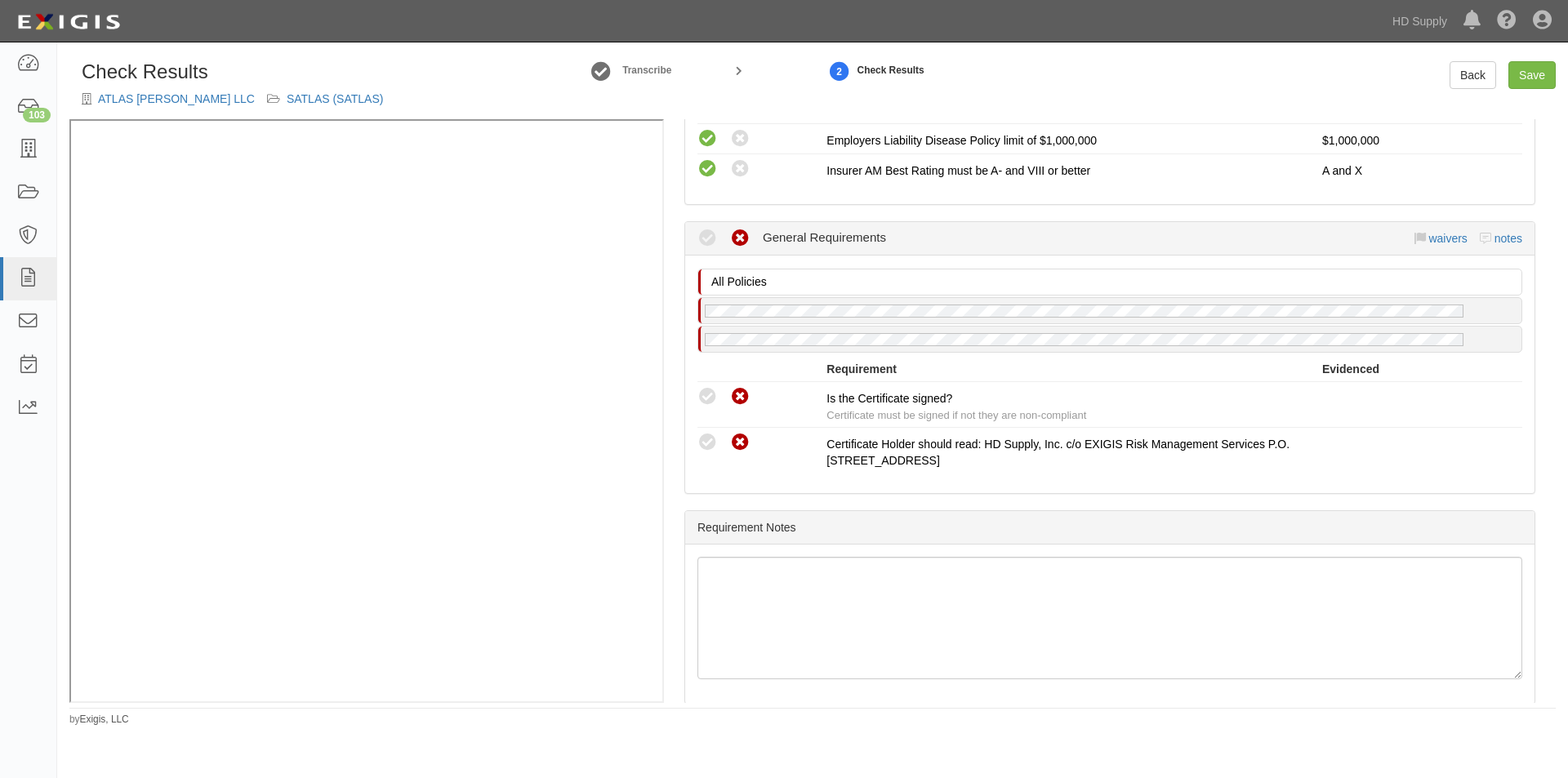
scroll to position [1410, 0]
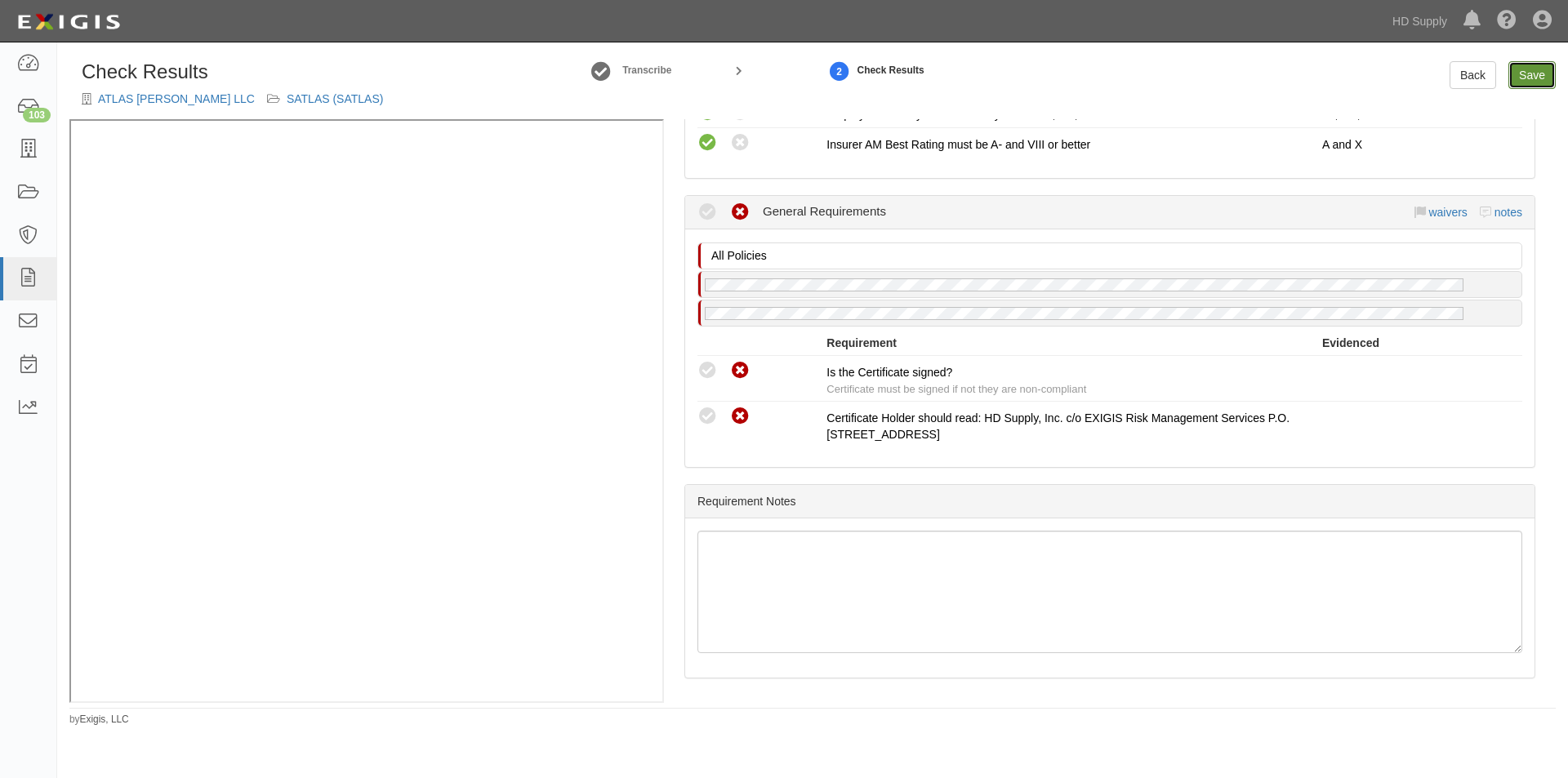
click at [1523, 73] on link "Save" at bounding box center [1532, 75] width 47 height 27
radio input "true"
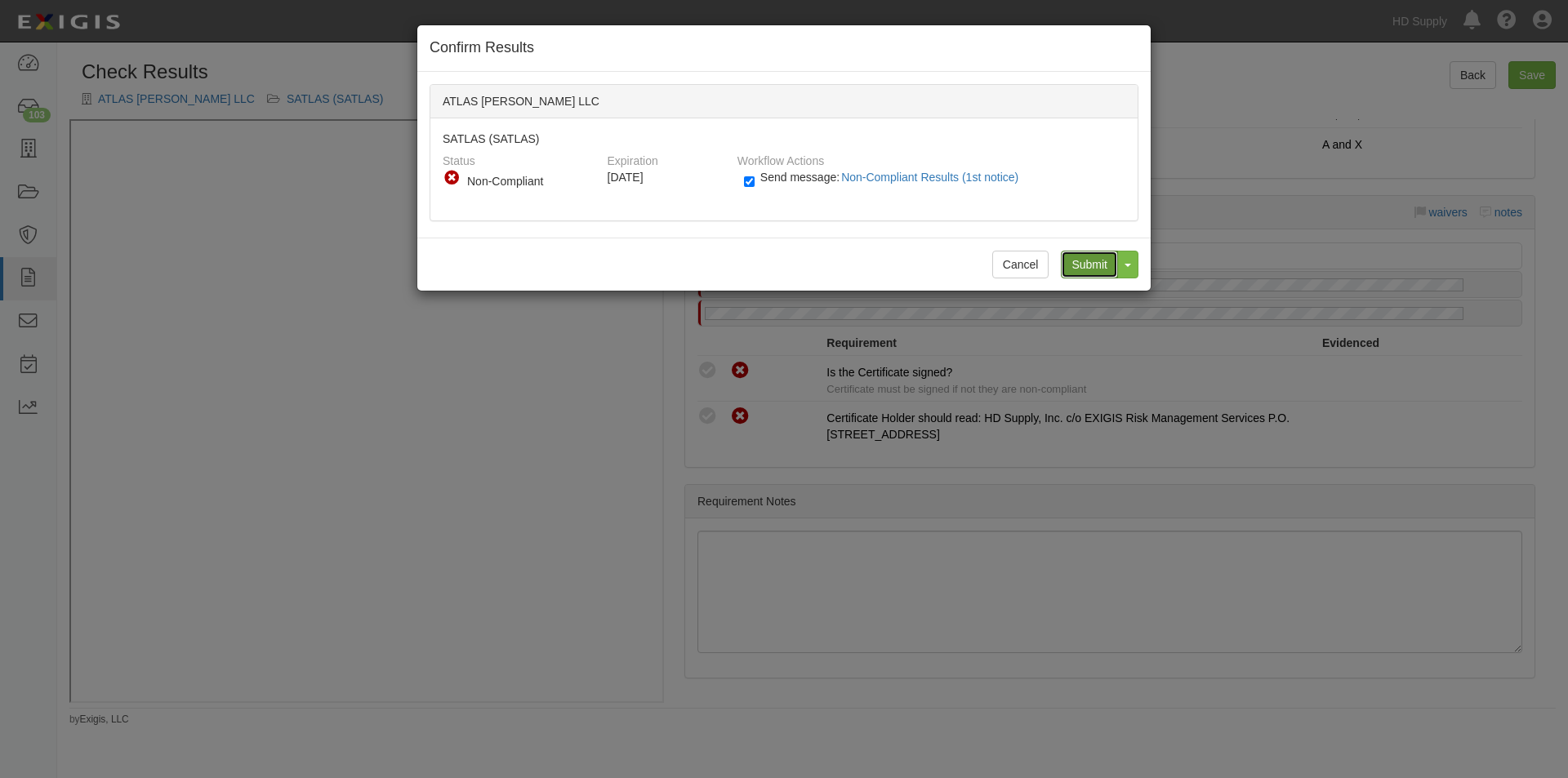
click at [1093, 260] on input "Submit" at bounding box center [1089, 264] width 57 height 27
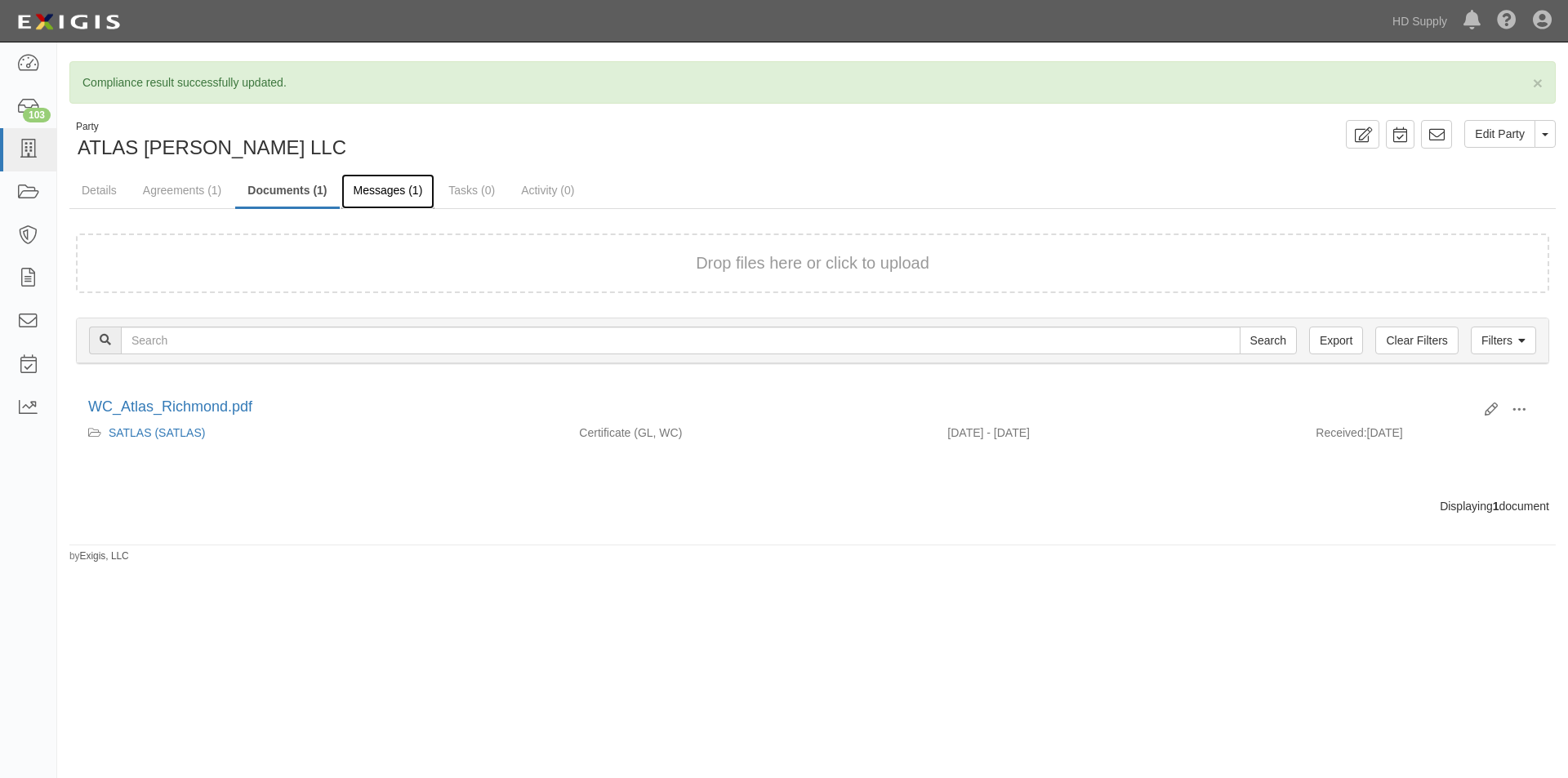
click at [398, 191] on link "Messages (1)" at bounding box center [389, 191] width 94 height 35
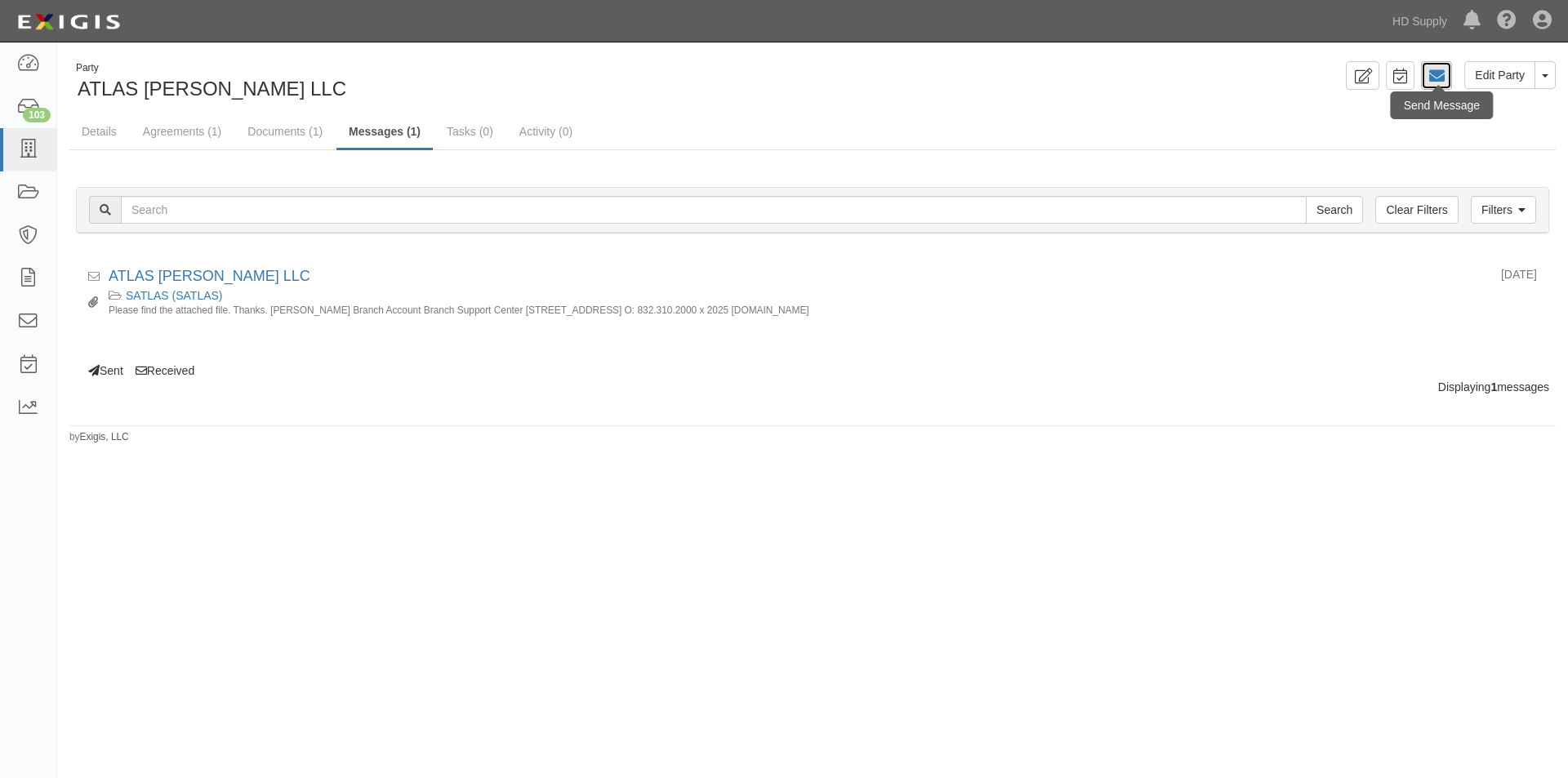
click at [1428, 73] on link at bounding box center [1437, 75] width 31 height 28
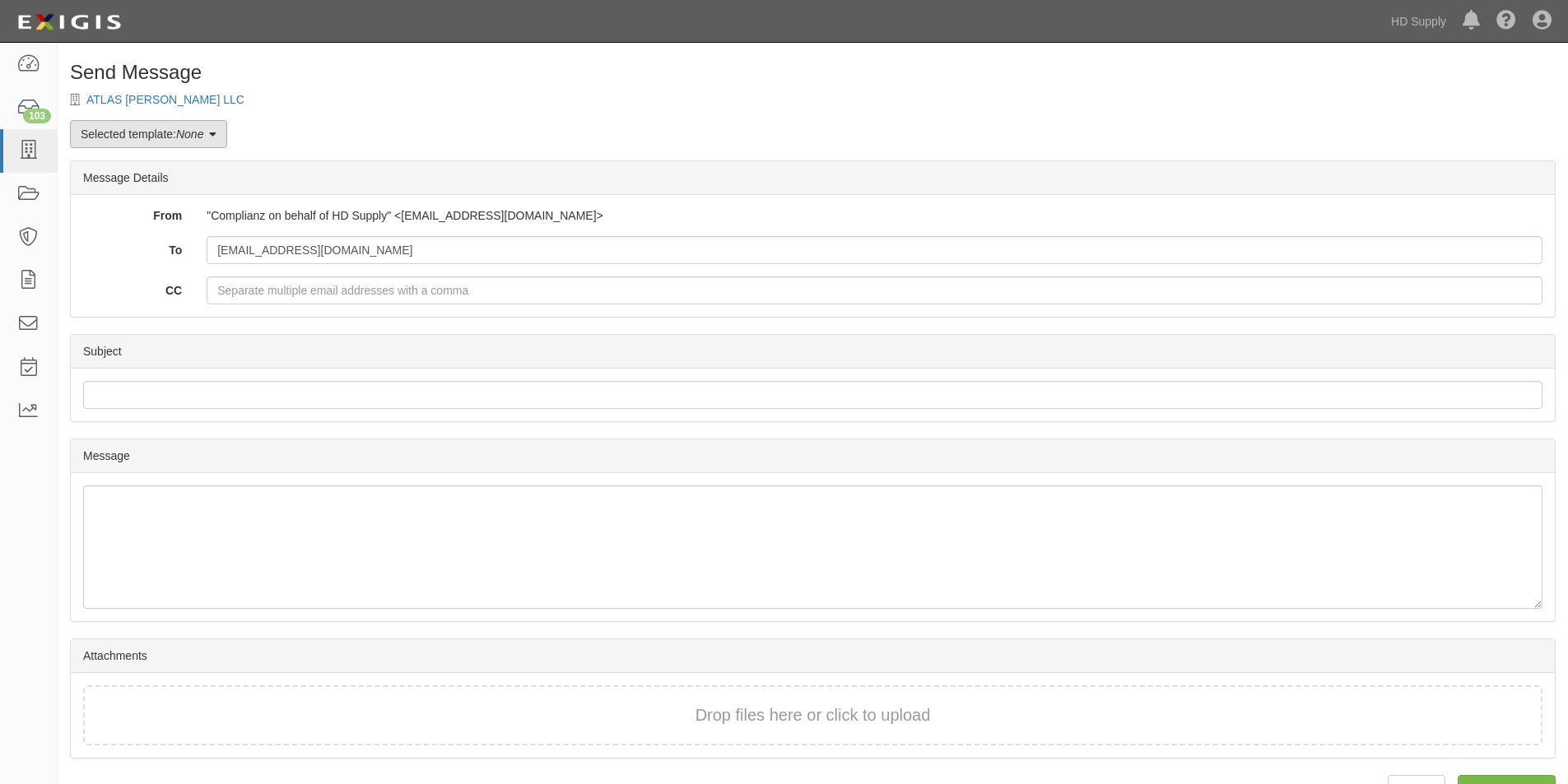
click at [204, 138] on em "None" at bounding box center [189, 133] width 27 height 13
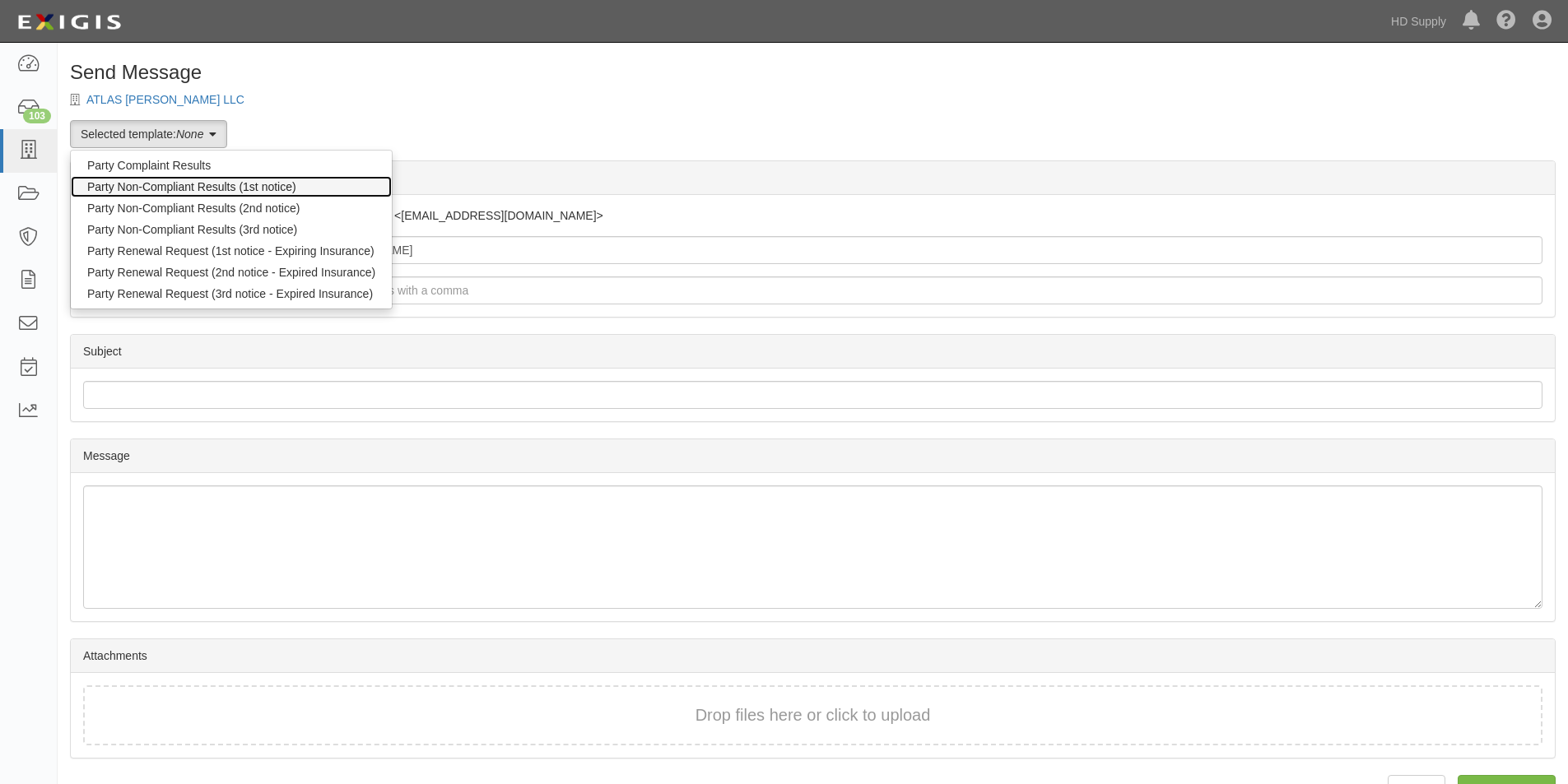
click at [186, 182] on link "Party Non-Compliant Results (1st notice)" at bounding box center [231, 187] width 322 height 22
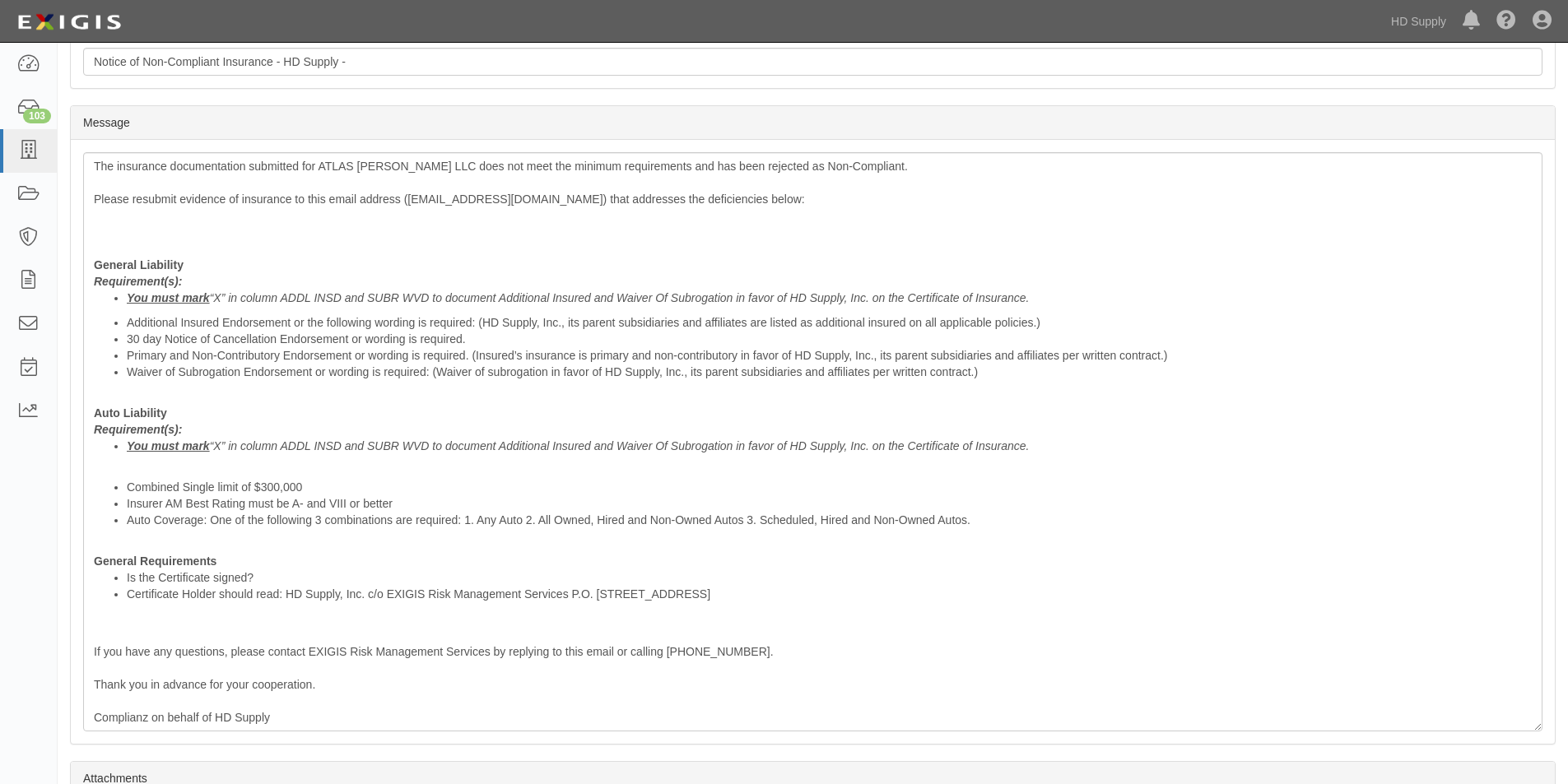
scroll to position [498, 0]
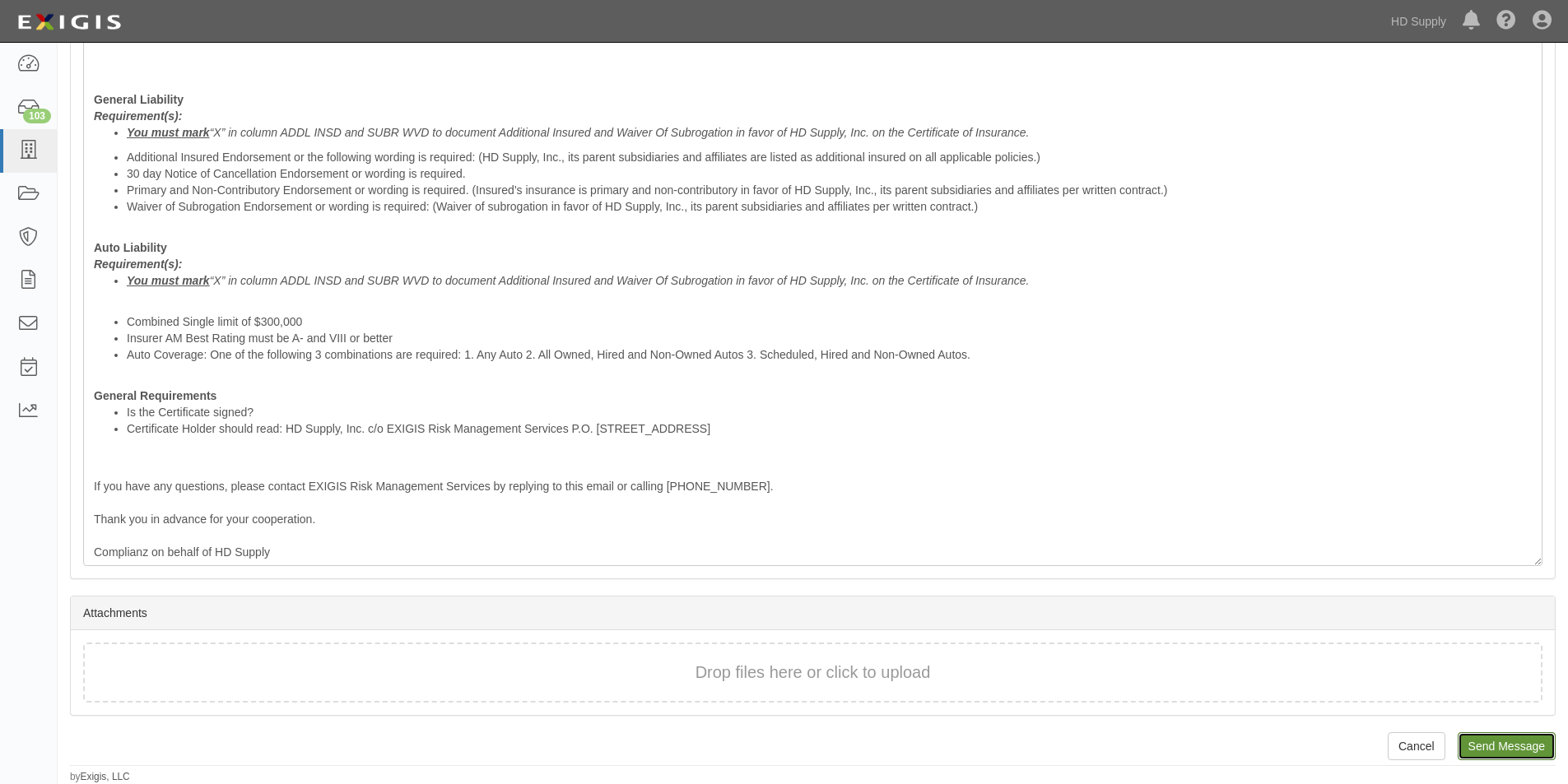
click at [1502, 749] on input "Send Message" at bounding box center [1507, 746] width 98 height 28
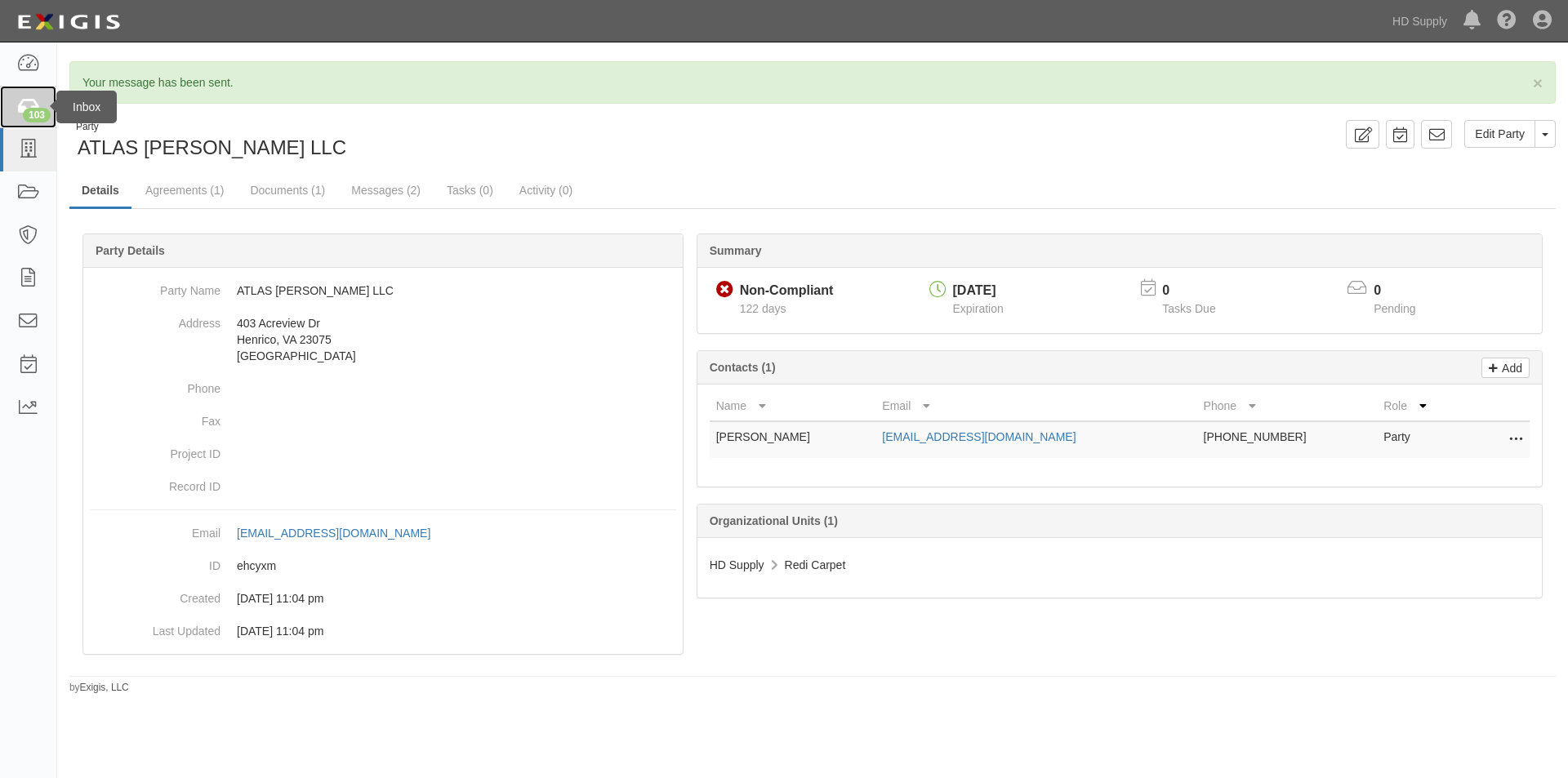
click at [20, 100] on icon at bounding box center [27, 107] width 23 height 19
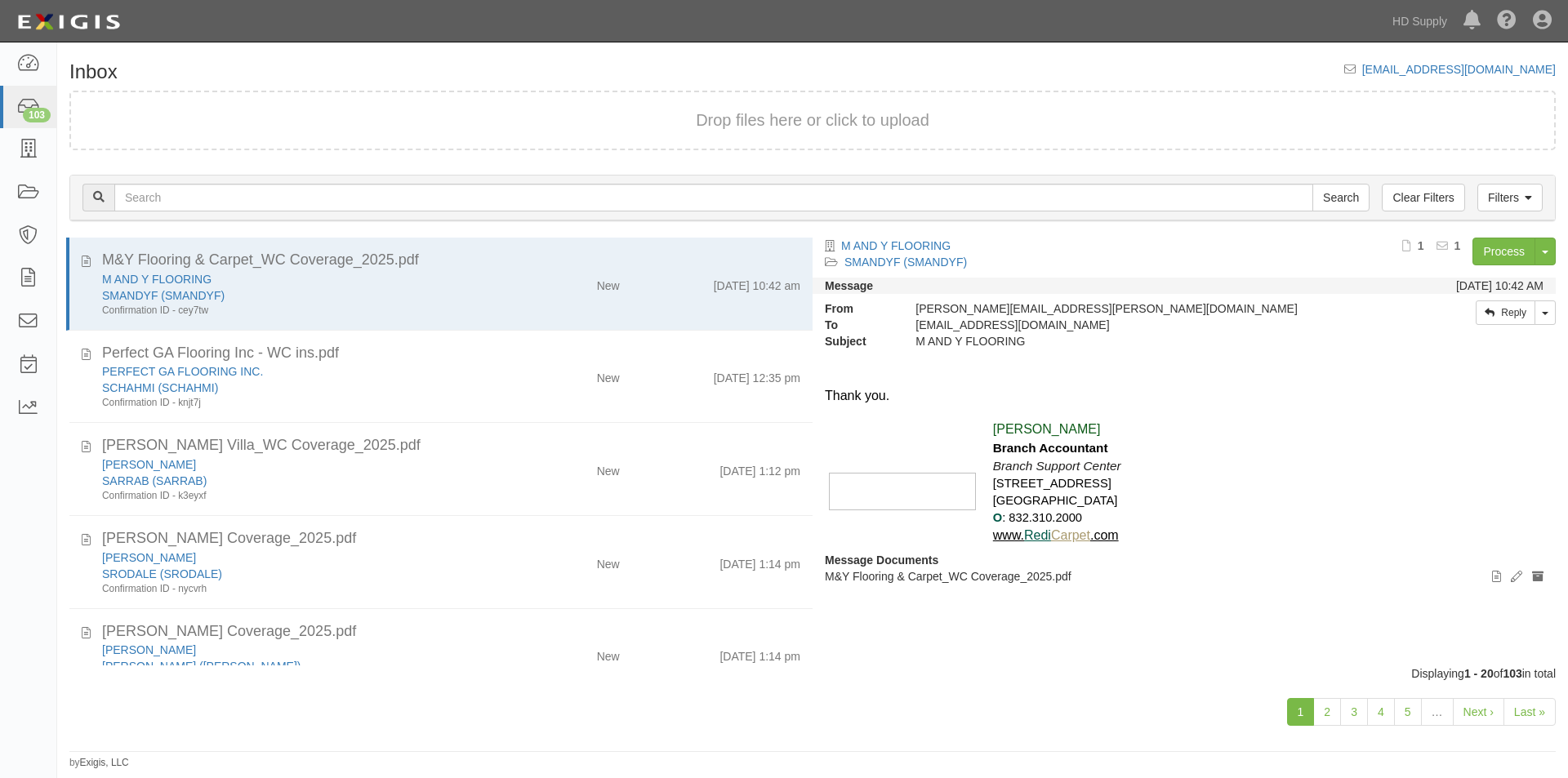
click at [733, 724] on div "1 2 3 4 5 … Next › Last »" at bounding box center [812, 714] width 1511 height 65
click at [1512, 706] on link "Last »" at bounding box center [1529, 712] width 52 height 27
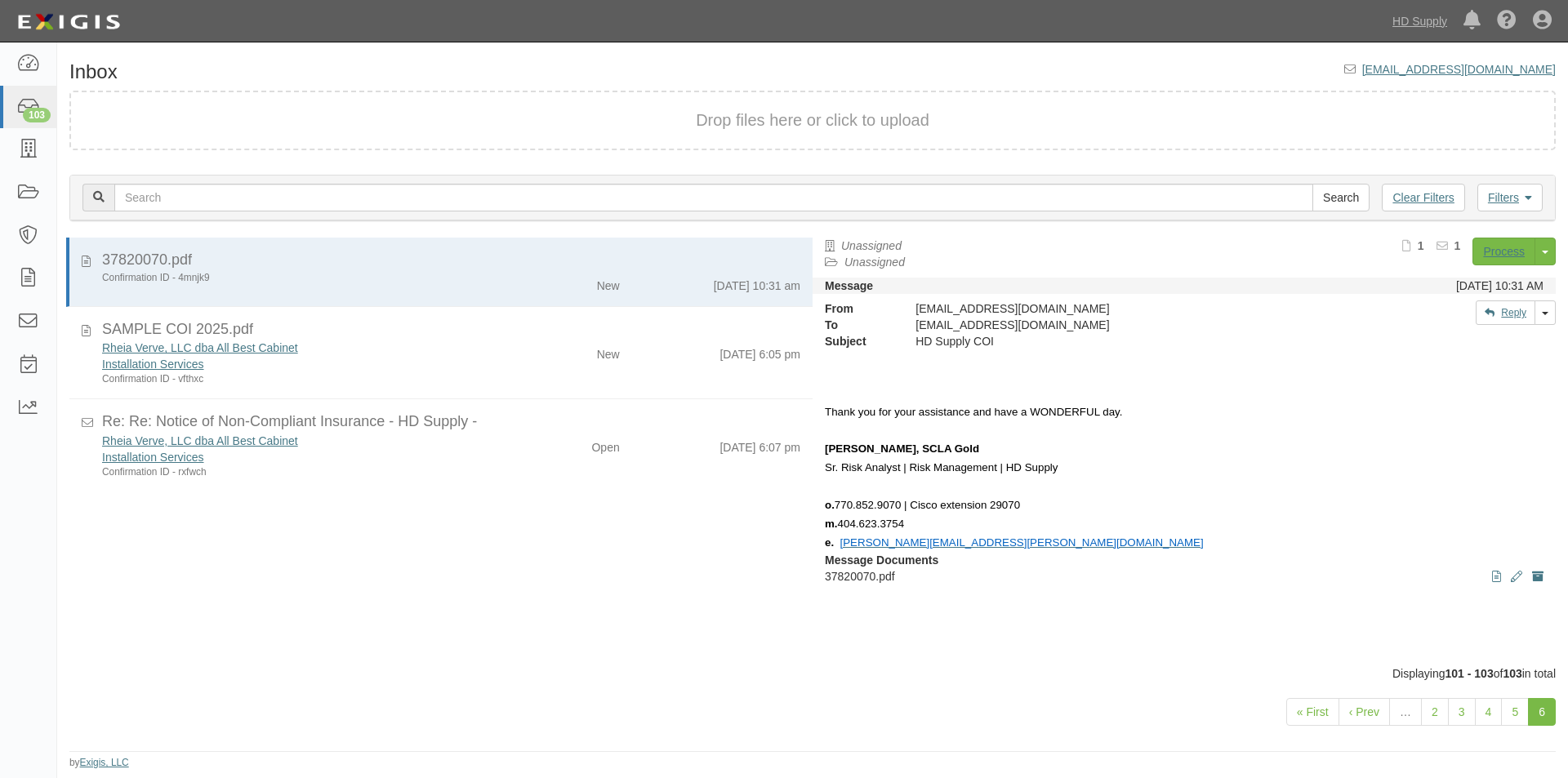
click at [1550, 709] on link "6" at bounding box center [1542, 712] width 27 height 27
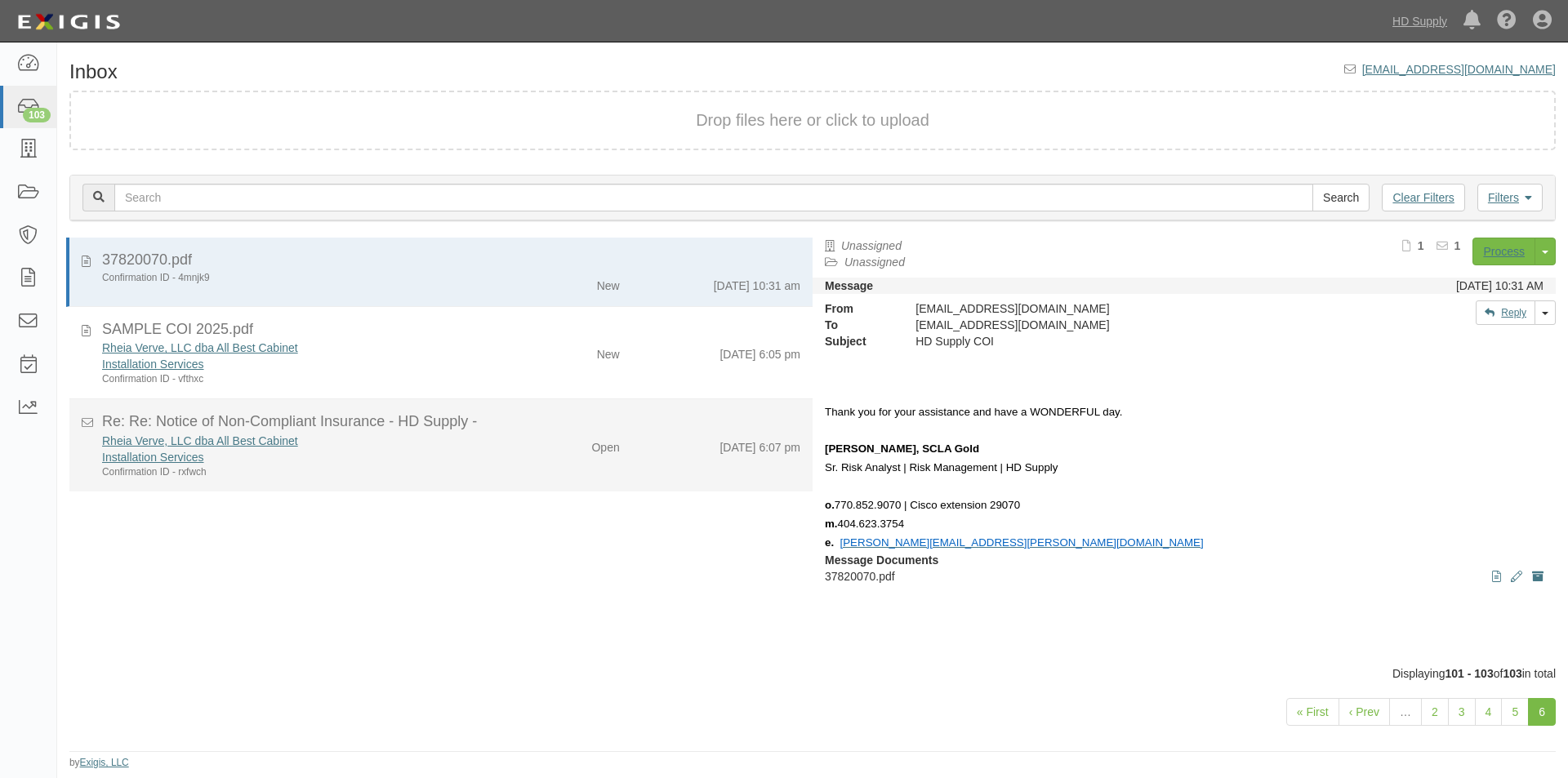
click at [454, 441] on div "Rheia Verve, LLC dba All Best Cabinet" at bounding box center [300, 441] width 396 height 17
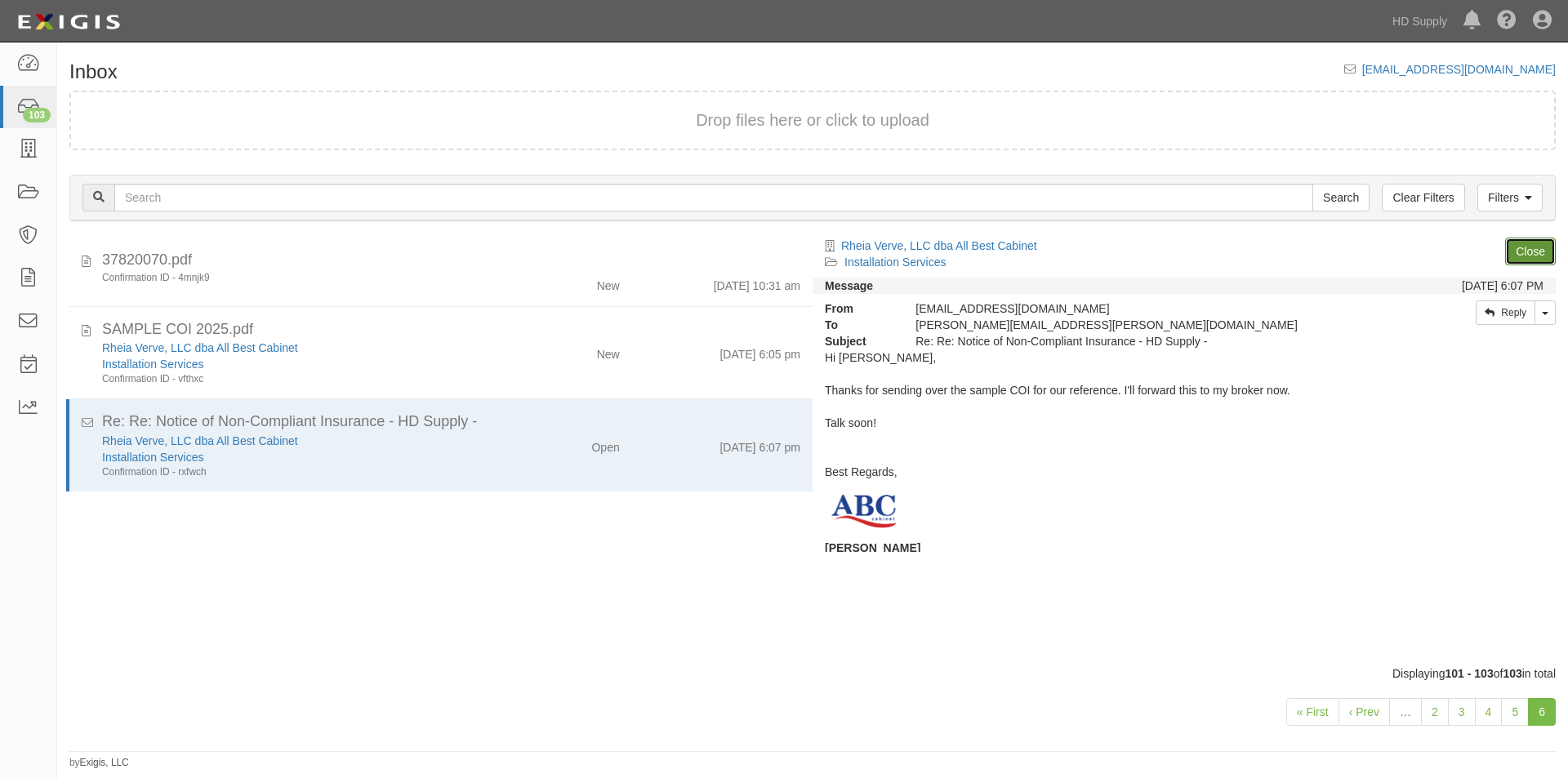
click at [1518, 255] on link "Close" at bounding box center [1531, 251] width 51 height 27
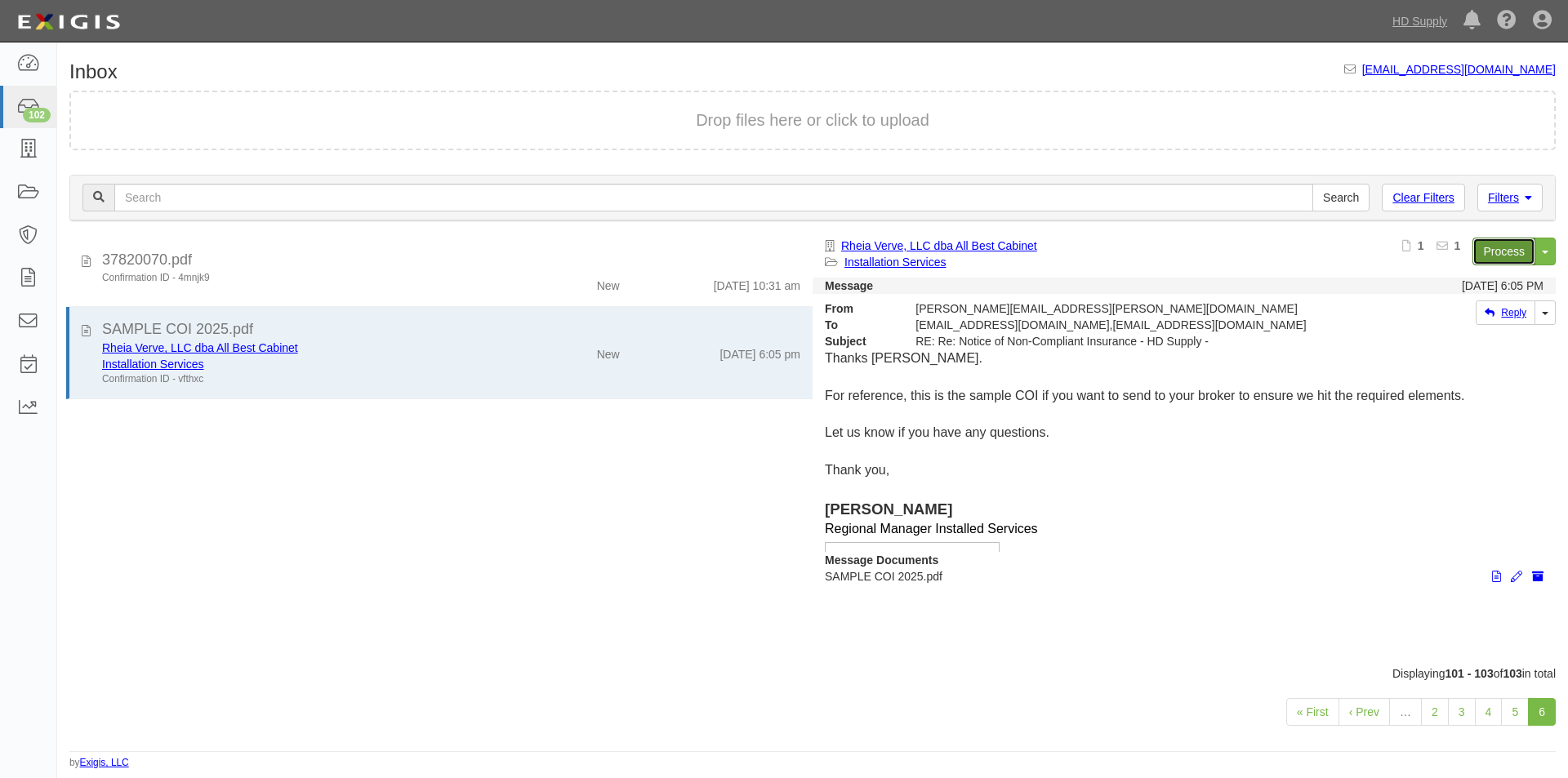
click at [1502, 249] on link "Process" at bounding box center [1503, 251] width 63 height 27
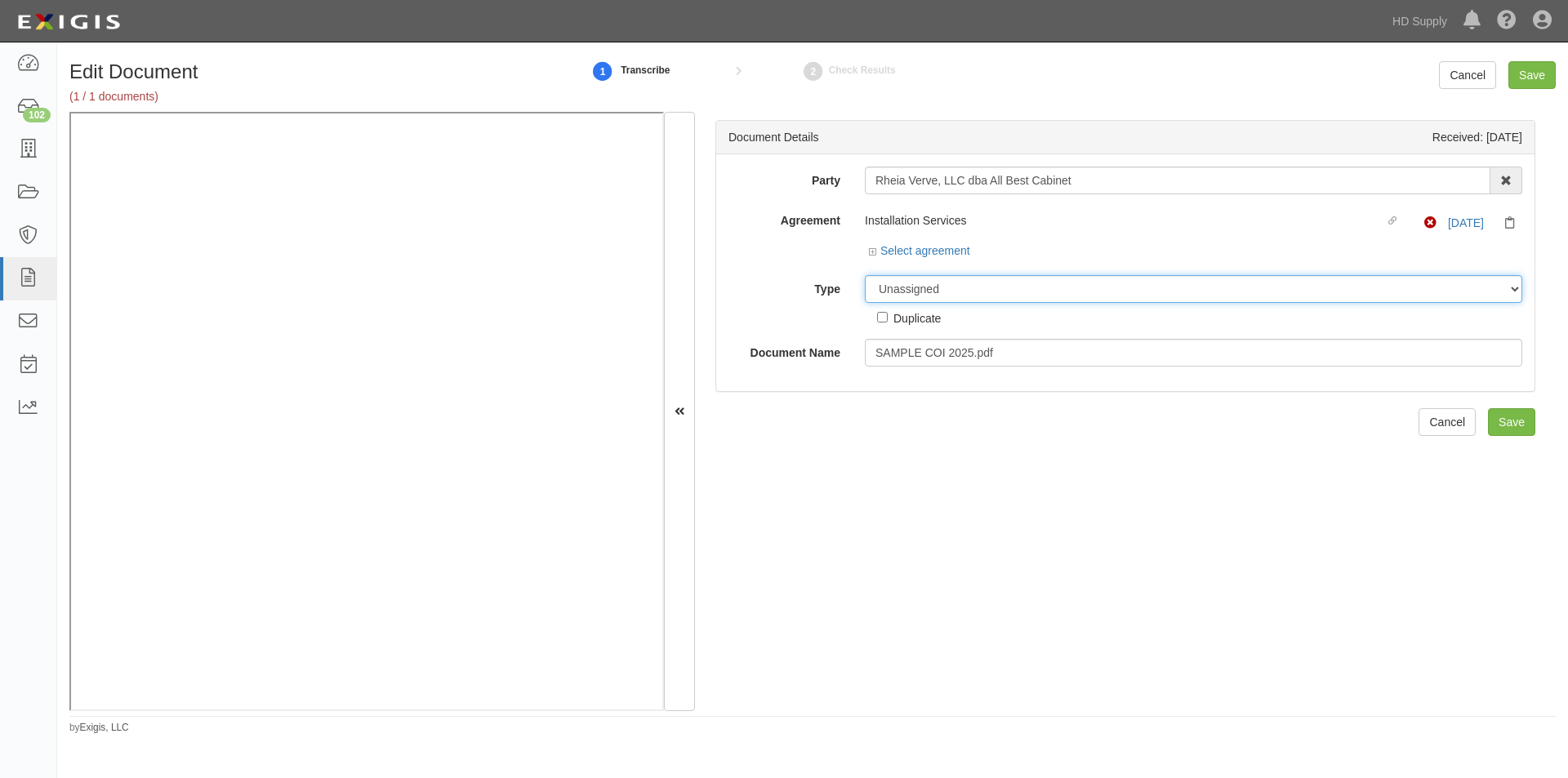
click at [938, 285] on select "Unassigned Binder Cancellation Notice Certificate Contract Endorsement Insuranc…" at bounding box center [1193, 288] width 657 height 27
select select "OtherDetail"
click at [864, 275] on select "Unassigned Binder Cancellation Notice Certificate Contract Endorsement Insuranc…" at bounding box center [1193, 288] width 657 height 27
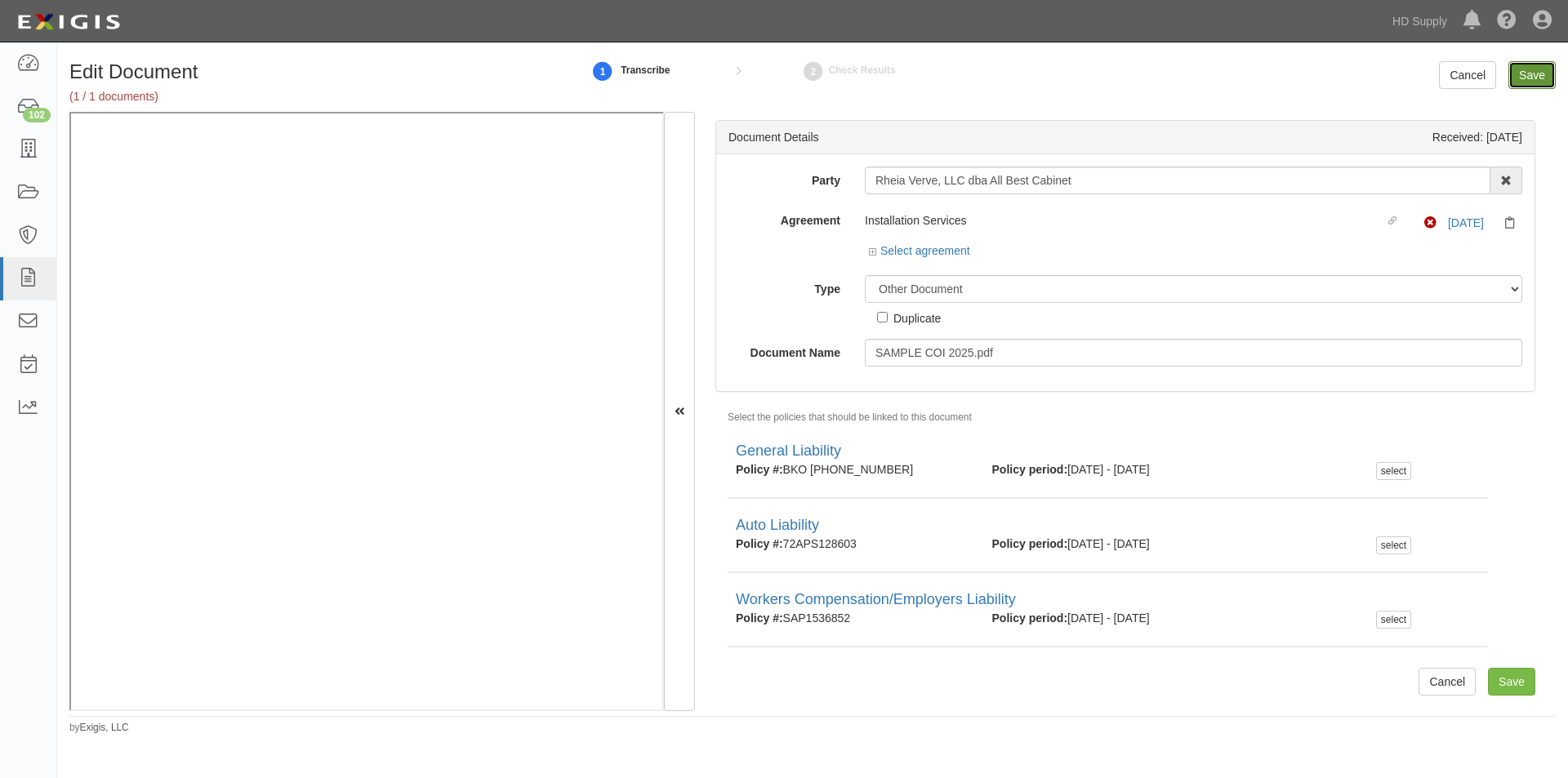
click at [1516, 83] on input "Save" at bounding box center [1532, 75] width 47 height 27
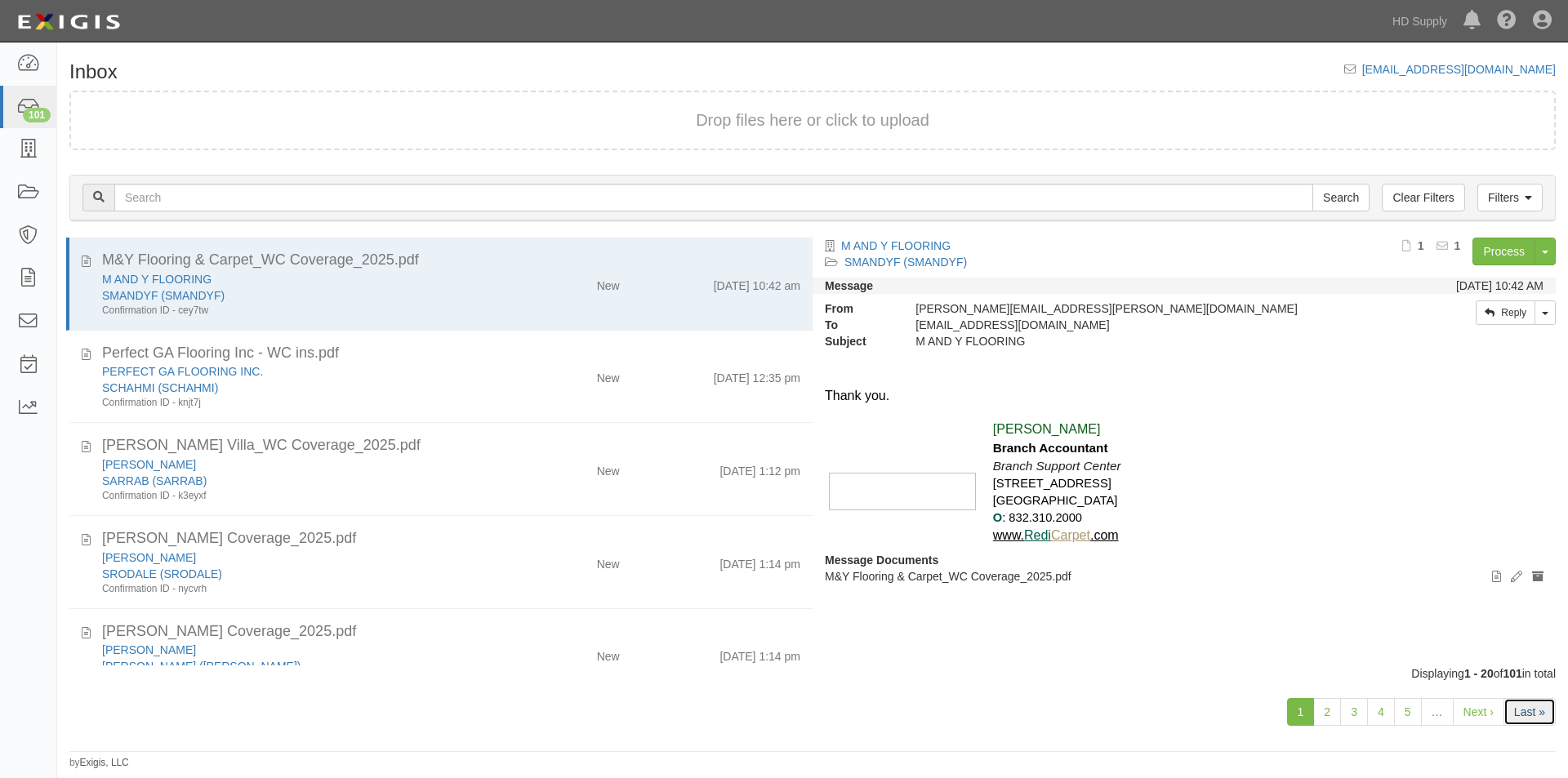
click at [1525, 718] on link "Last »" at bounding box center [1529, 712] width 52 height 27
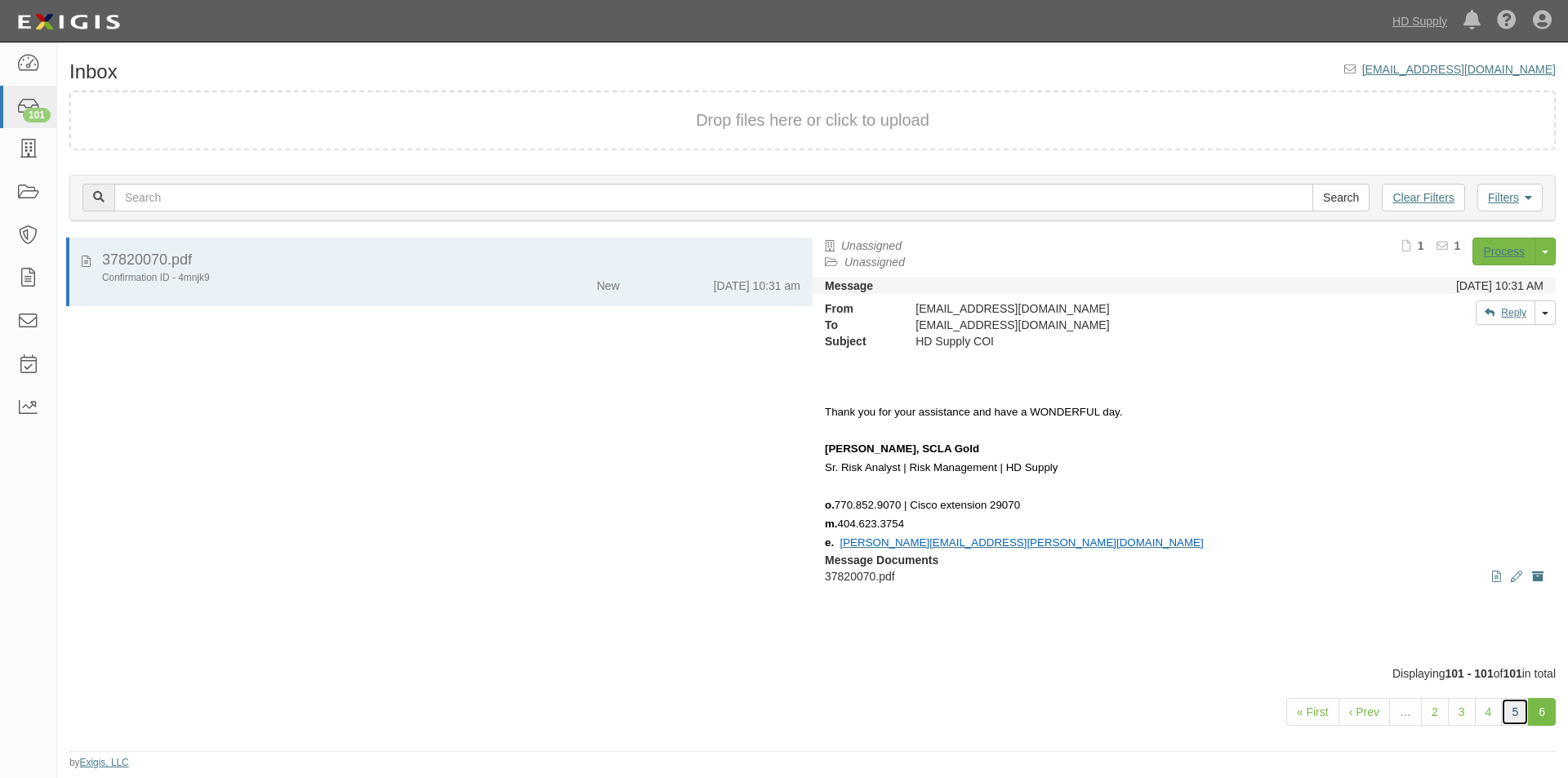
click at [1518, 712] on link "5" at bounding box center [1515, 712] width 27 height 27
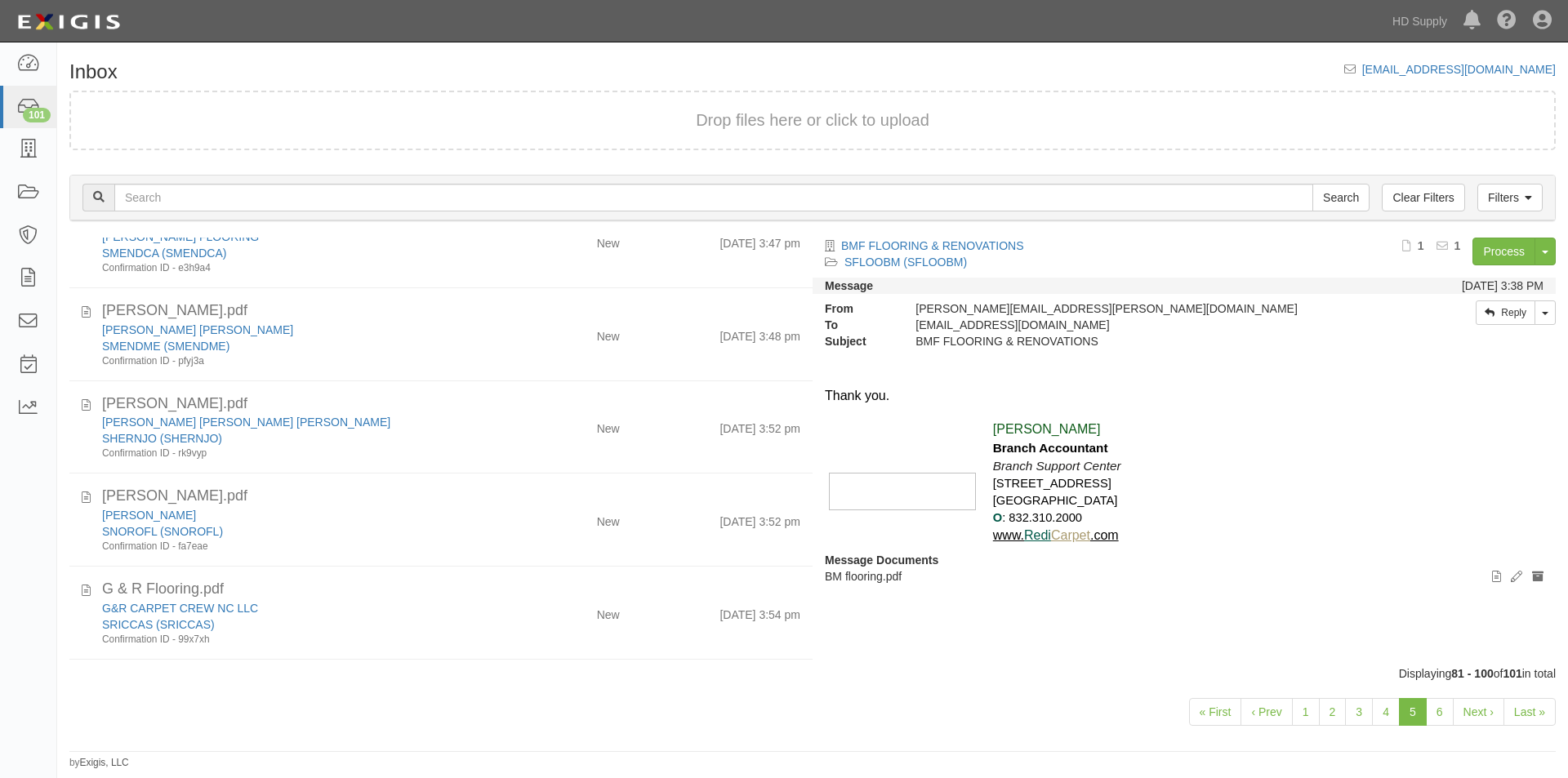
scroll to position [1413, 0]
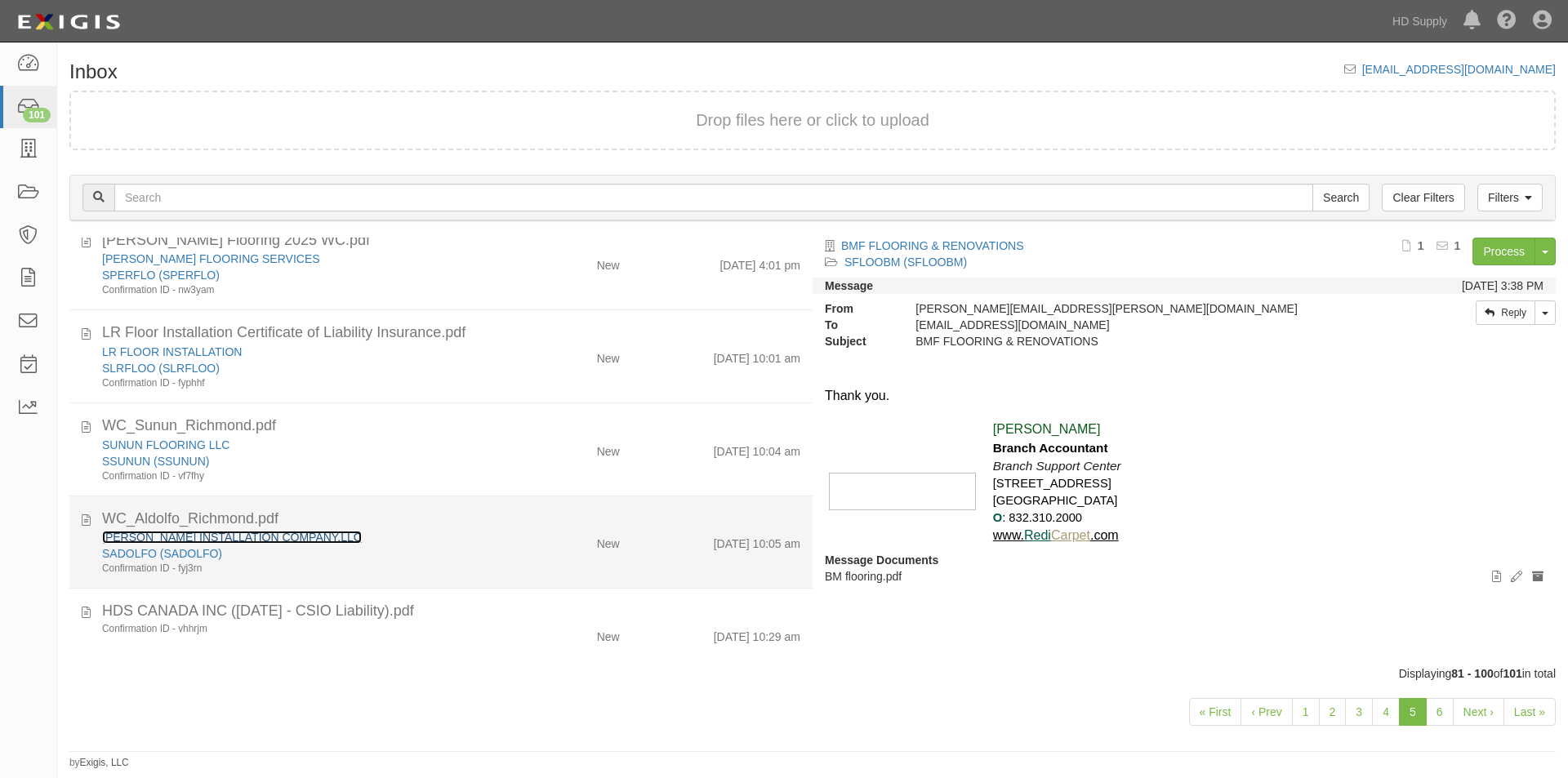
click at [257, 536] on link "[PERSON_NAME] INSTALLATION COMPANY,LLC" at bounding box center [232, 537] width 260 height 13
click at [485, 545] on div "SADOLFO (SADOLFO)" at bounding box center [300, 553] width 396 height 17
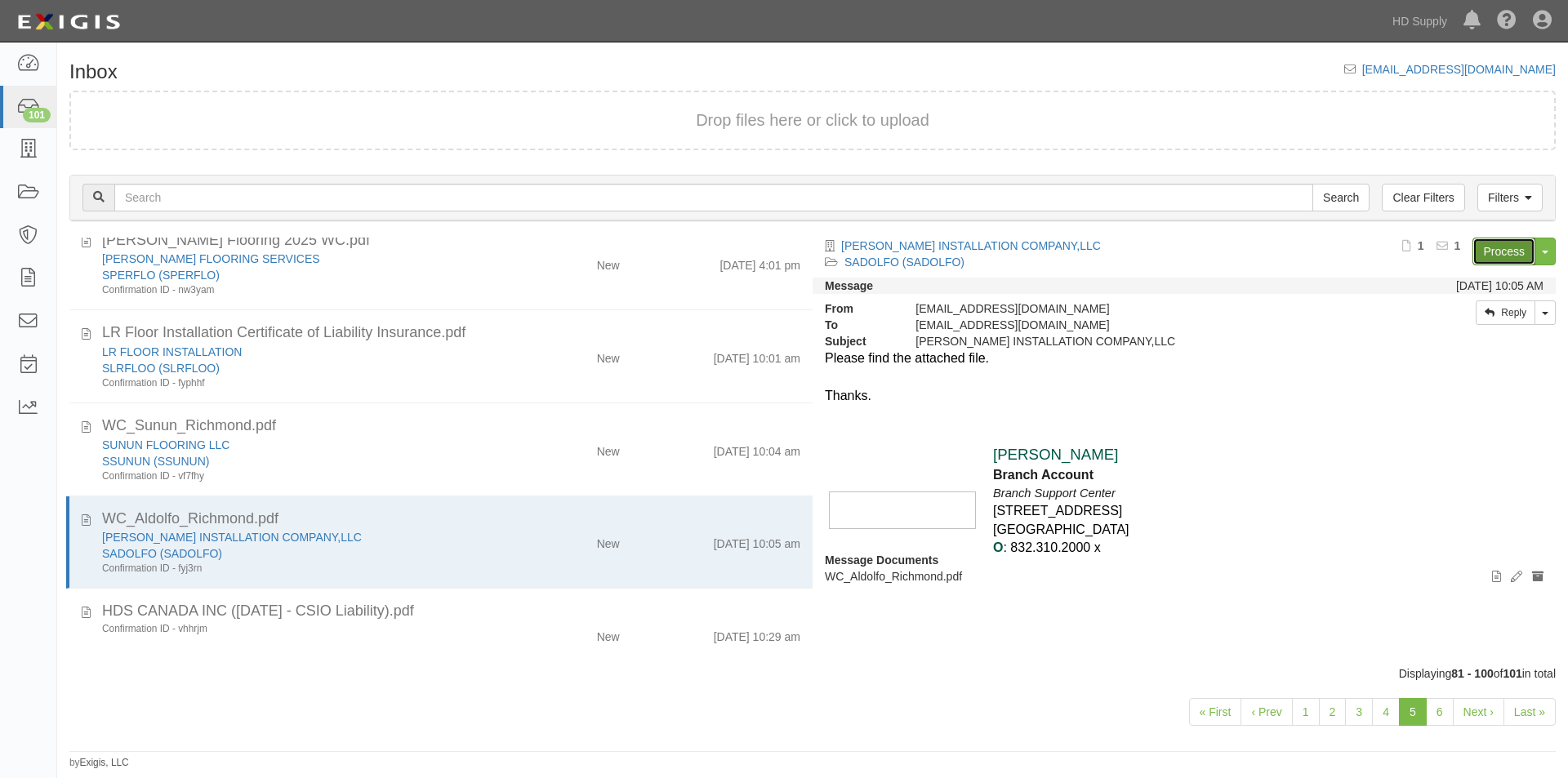
click at [1487, 251] on link "Process" at bounding box center [1503, 251] width 63 height 27
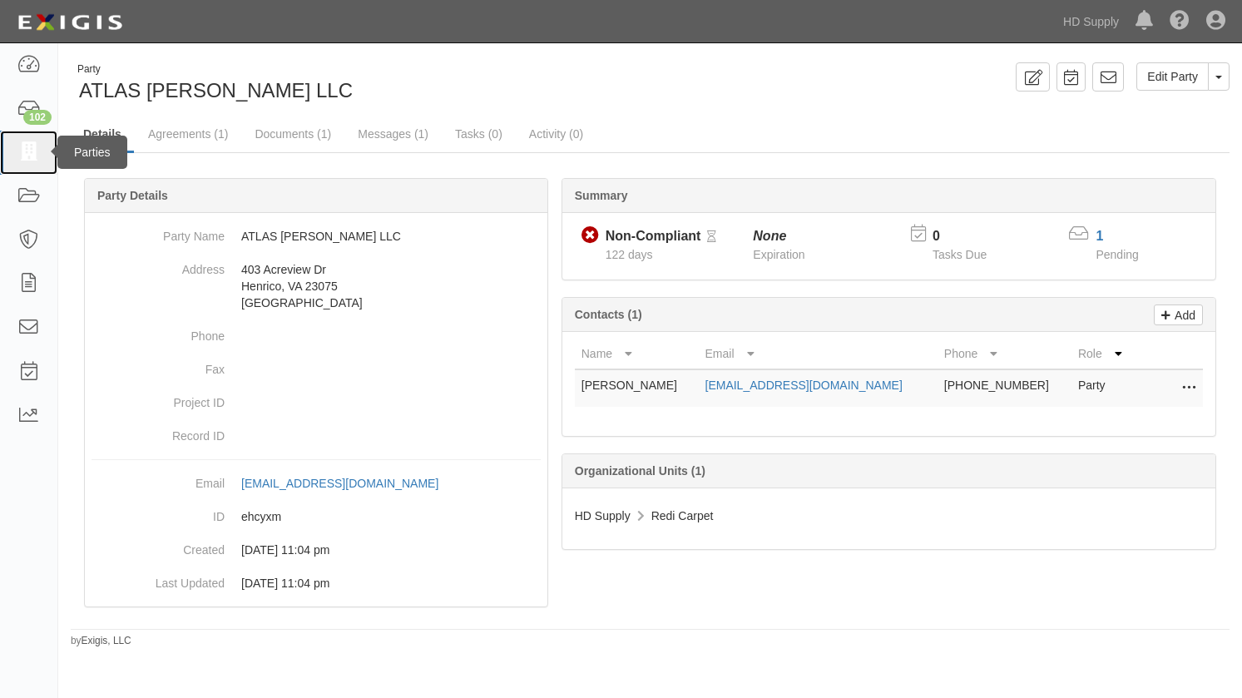
click at [29, 160] on icon at bounding box center [28, 152] width 23 height 19
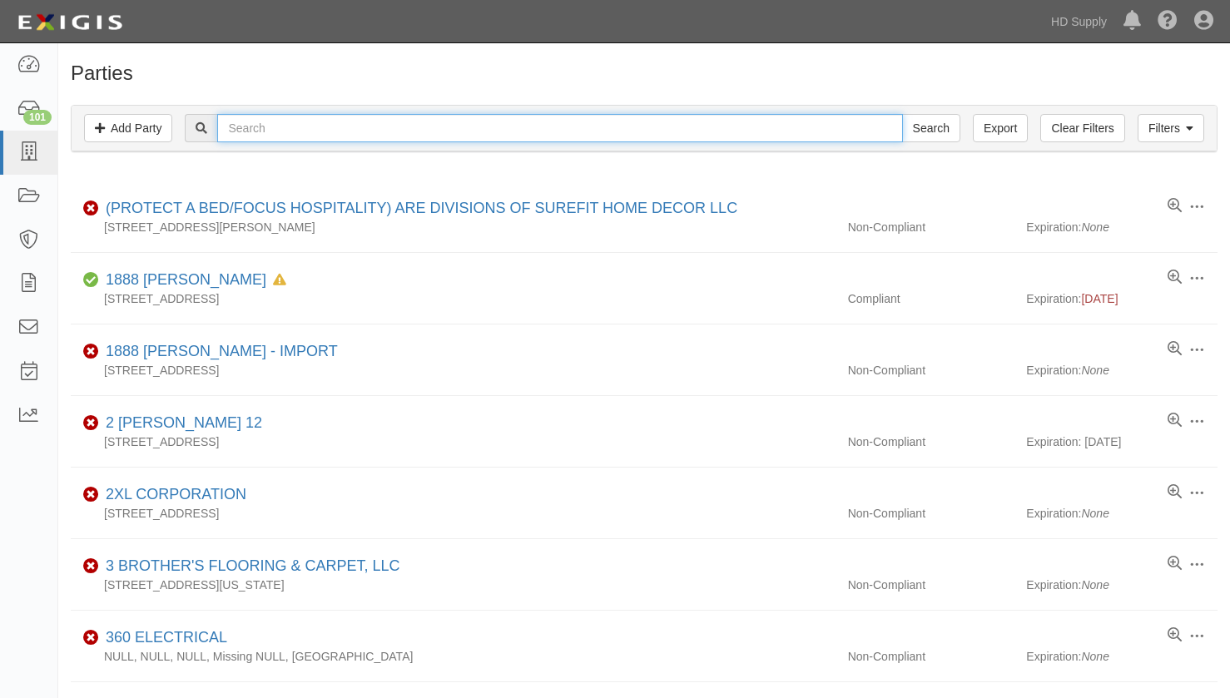
paste input "[PERSON_NAME] INSTALLATION COMPANY,LLC"
type input "[PERSON_NAME] INSTALLATION COMPANY,LLC"
click at [902, 114] on input "Search" at bounding box center [931, 128] width 58 height 28
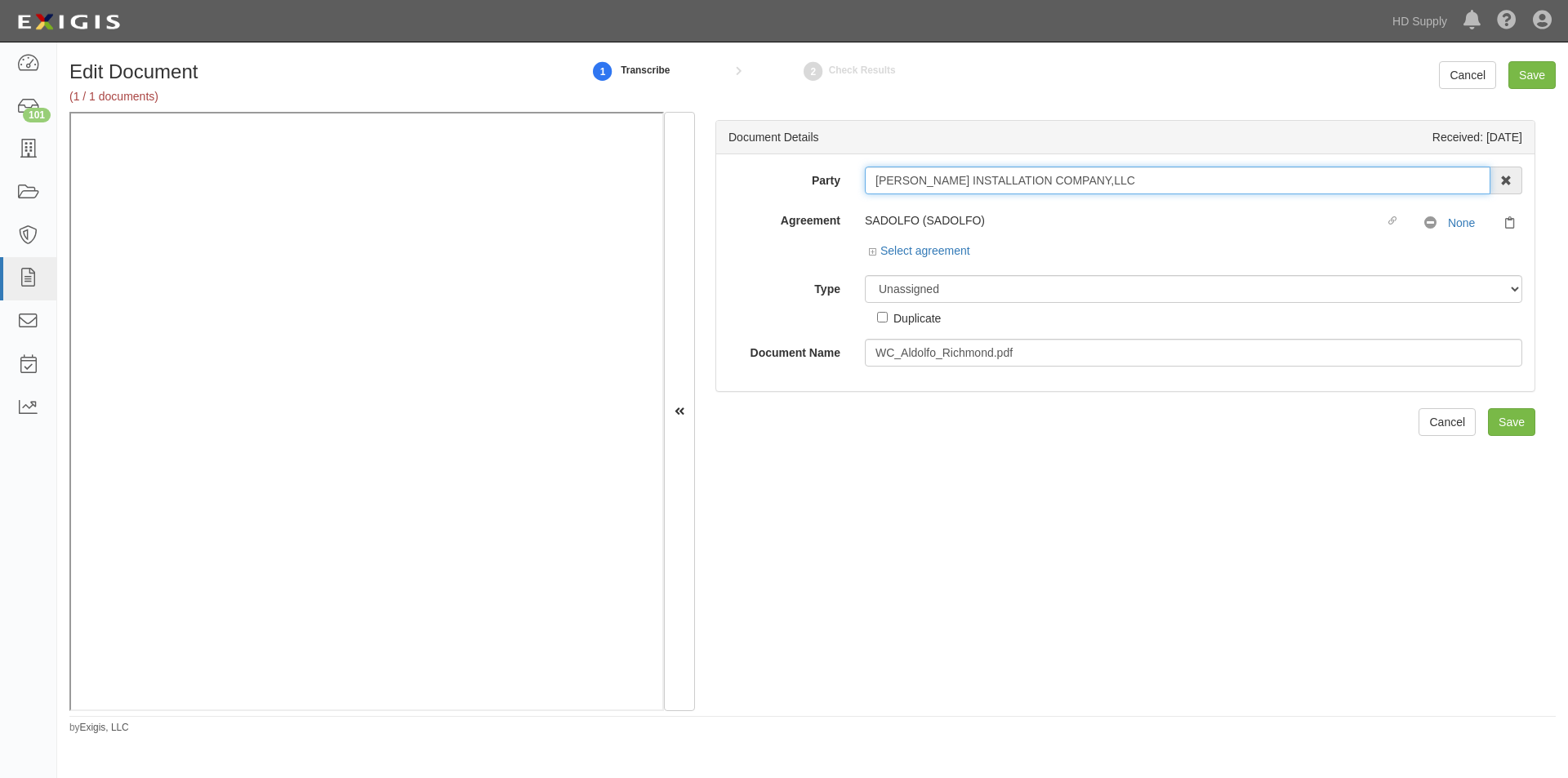
drag, startPoint x: 1131, startPoint y: 178, endPoint x: 876, endPoint y: 180, distance: 255.0
click at [869, 180] on input "[PERSON_NAME] INSTALLATION COMPANY,LLC" at bounding box center [1176, 181] width 625 height 27
click at [953, 290] on select "Unassigned Binder Cancellation Notice Certificate Contract Endorsement Insuranc…" at bounding box center [1193, 288] width 657 height 27
select select "CertificateDetail"
click at [864, 275] on select "Unassigned Binder Cancellation Notice Certificate Contract Endorsement Insuranc…" at bounding box center [1193, 288] width 657 height 27
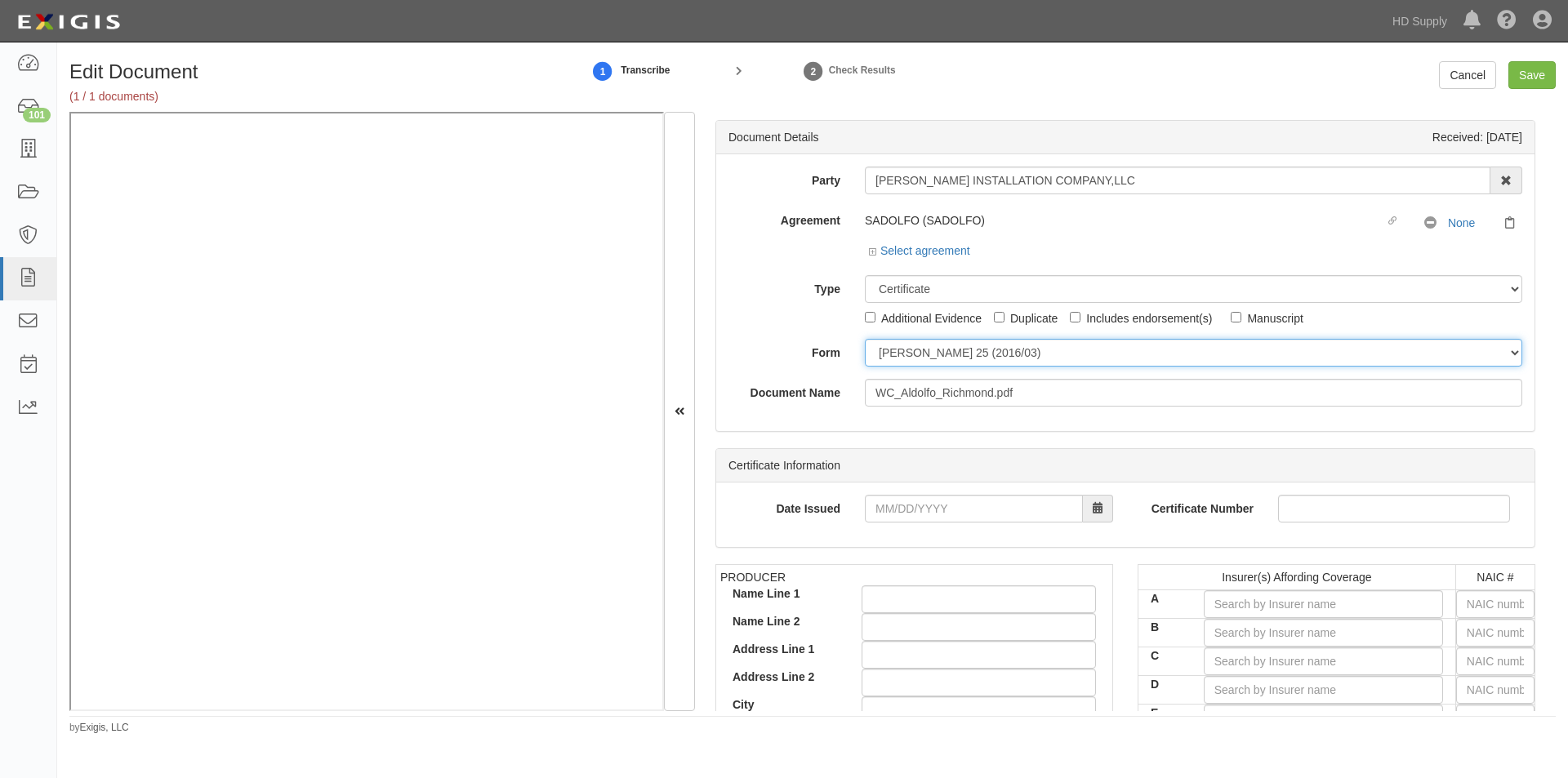
click at [898, 360] on select "ACORD 25 (2016/03) ACORD 101 ACORD 855 NY (2014/05) General" at bounding box center [1193, 352] width 657 height 27
select select "GeneralFormDetail"
click at [864, 338] on select "ACORD 25 (2016/03) ACORD 101 ACORD 855 NY (2014/05) General" at bounding box center [1193, 352] width 657 height 27
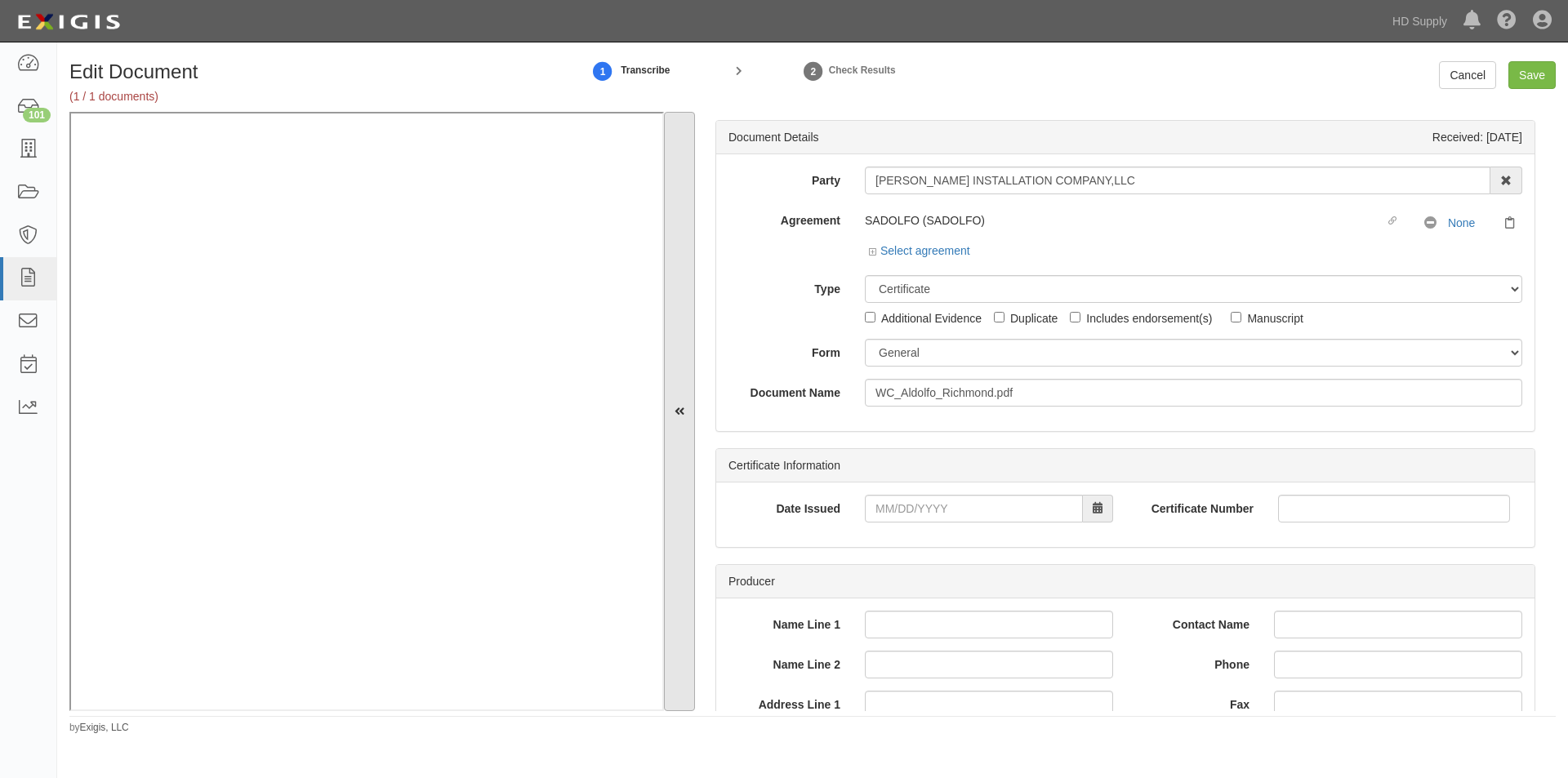
drag, startPoint x: 663, startPoint y: 391, endPoint x: 673, endPoint y: 335, distance: 56.9
click at [673, 335] on div "Document Details Received: 09/12/2025 Party ADOLFO CARPET INSTALLATION COMPANY,…" at bounding box center [812, 411] width 1487 height 599
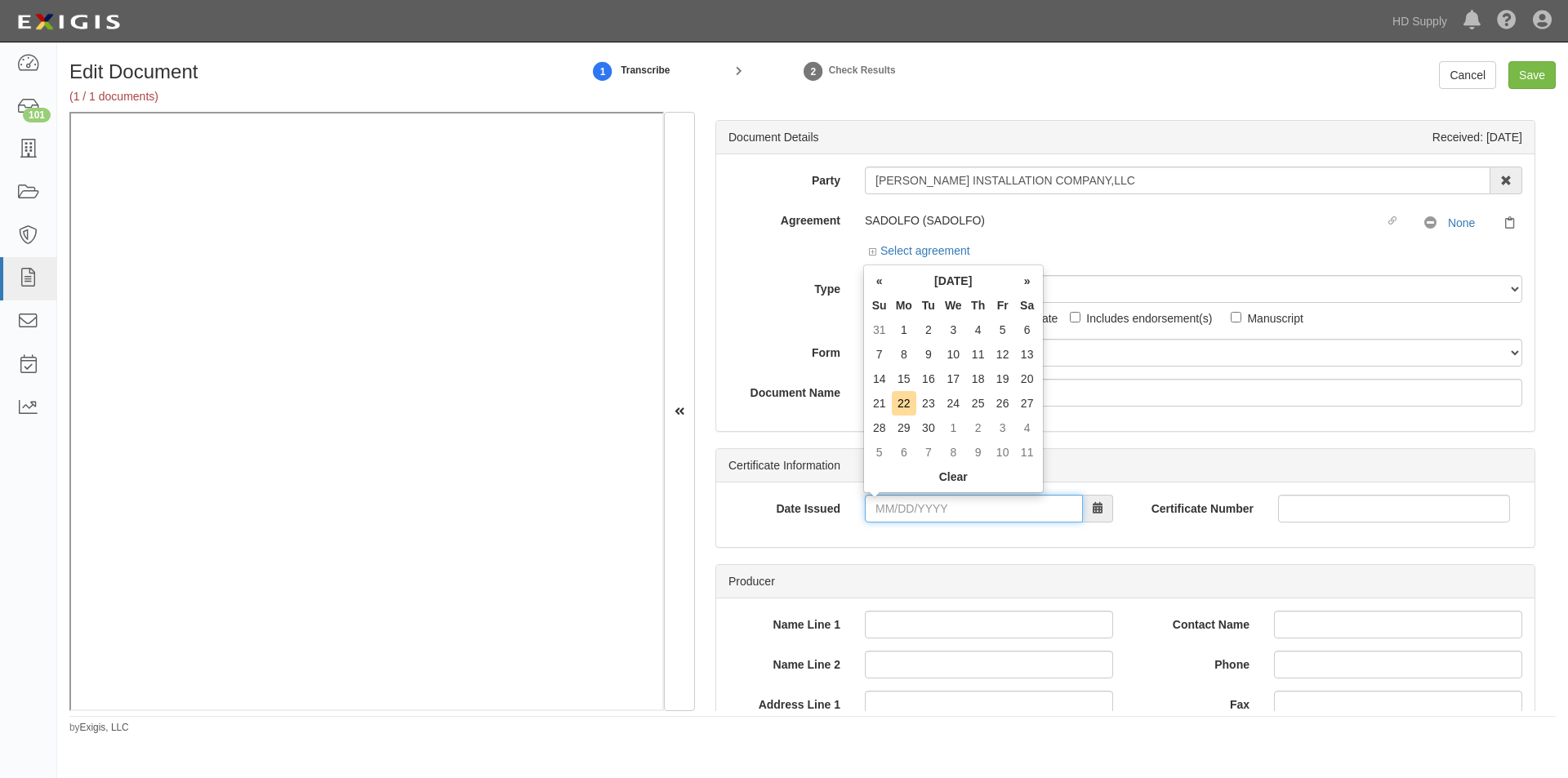
click at [929, 505] on input "Date Issued" at bounding box center [973, 508] width 218 height 27
type input "09/04/2025"
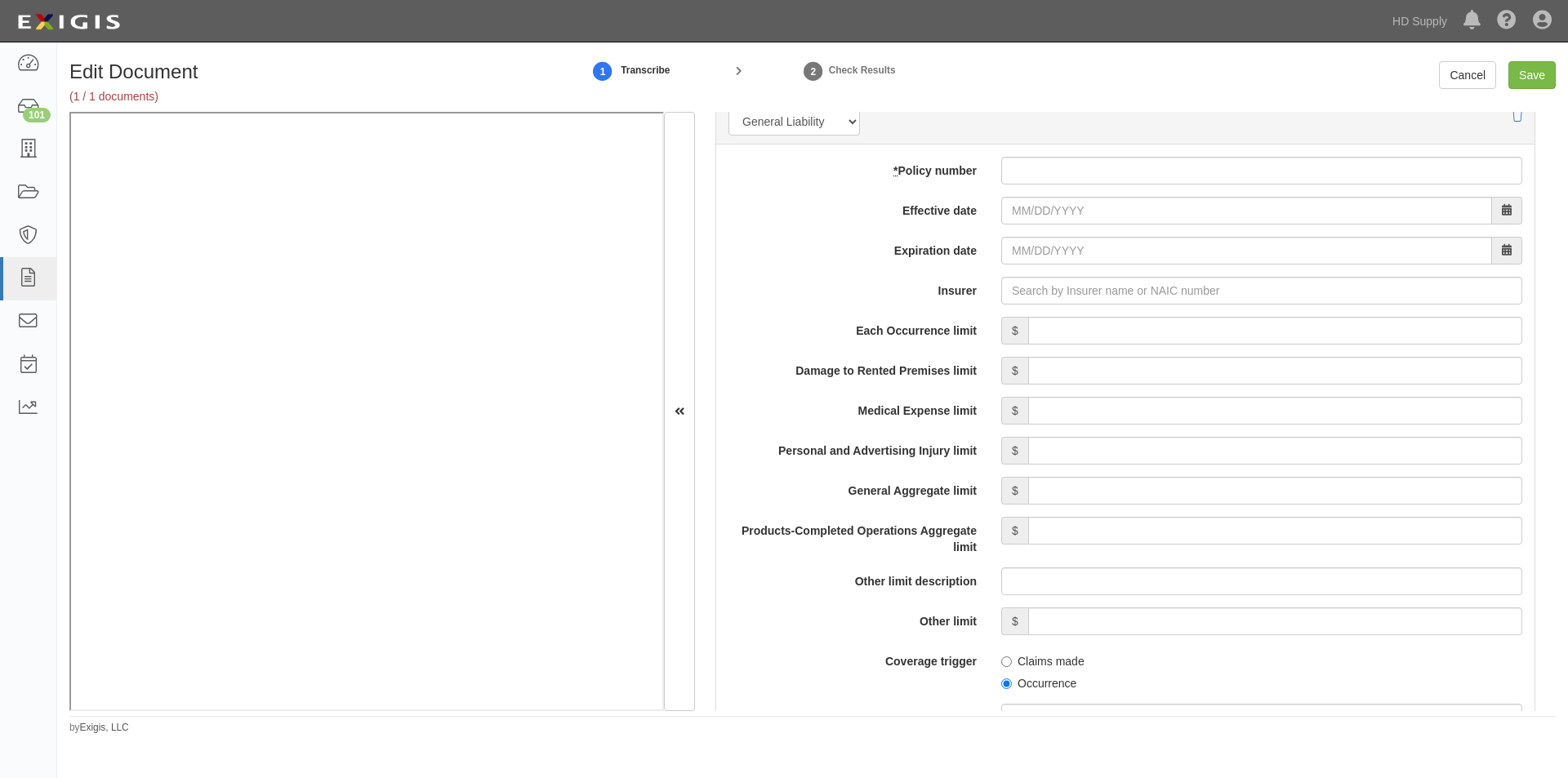
scroll to position [1161, 0]
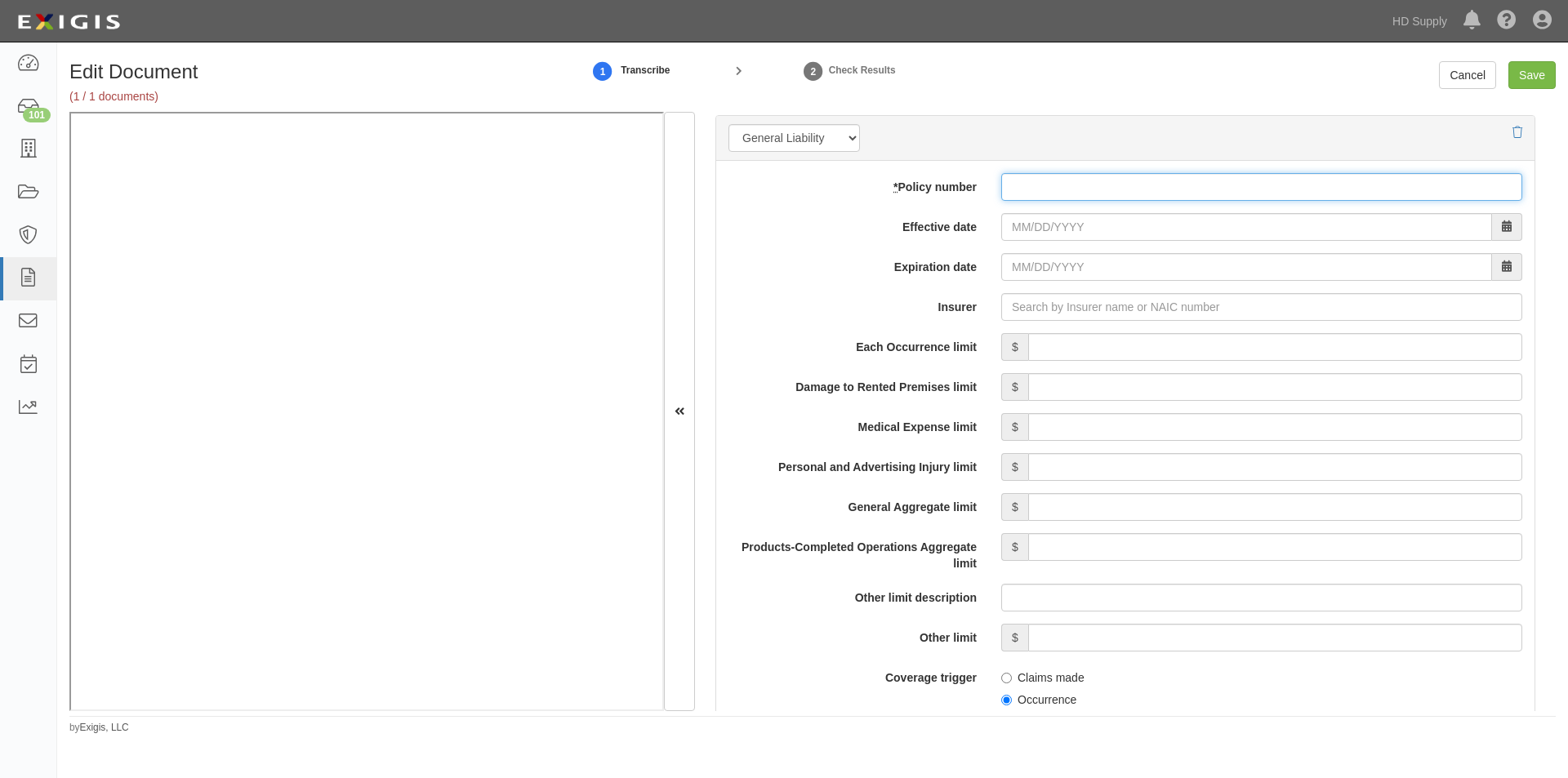
drag, startPoint x: 1073, startPoint y: 186, endPoint x: 1070, endPoint y: 202, distance: 16.3
click at [1073, 187] on input "* Policy number" at bounding box center [1261, 186] width 521 height 27
type input "CPA001217005"
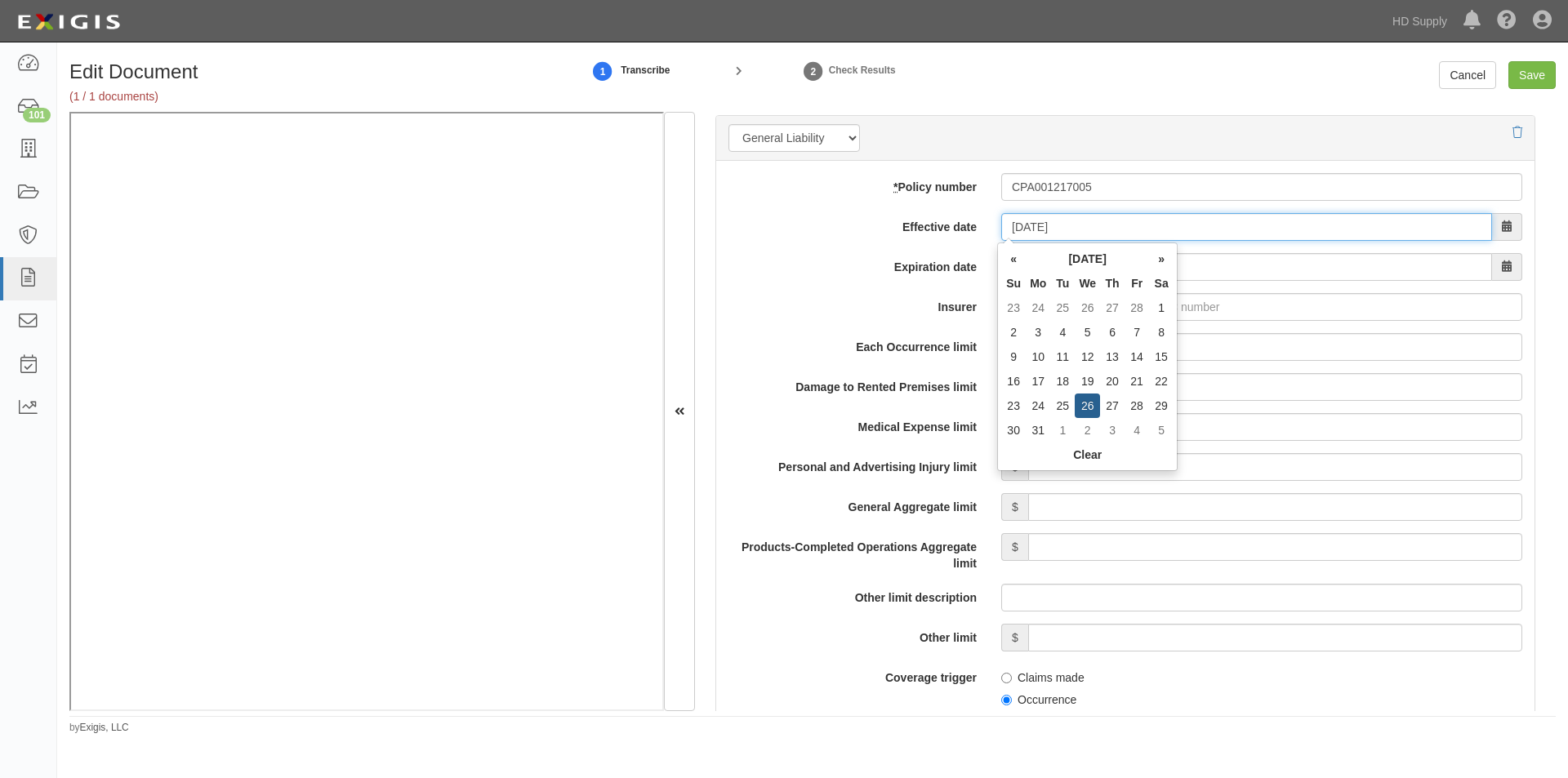
type input "03/26/2025"
type input "03/26/2026"
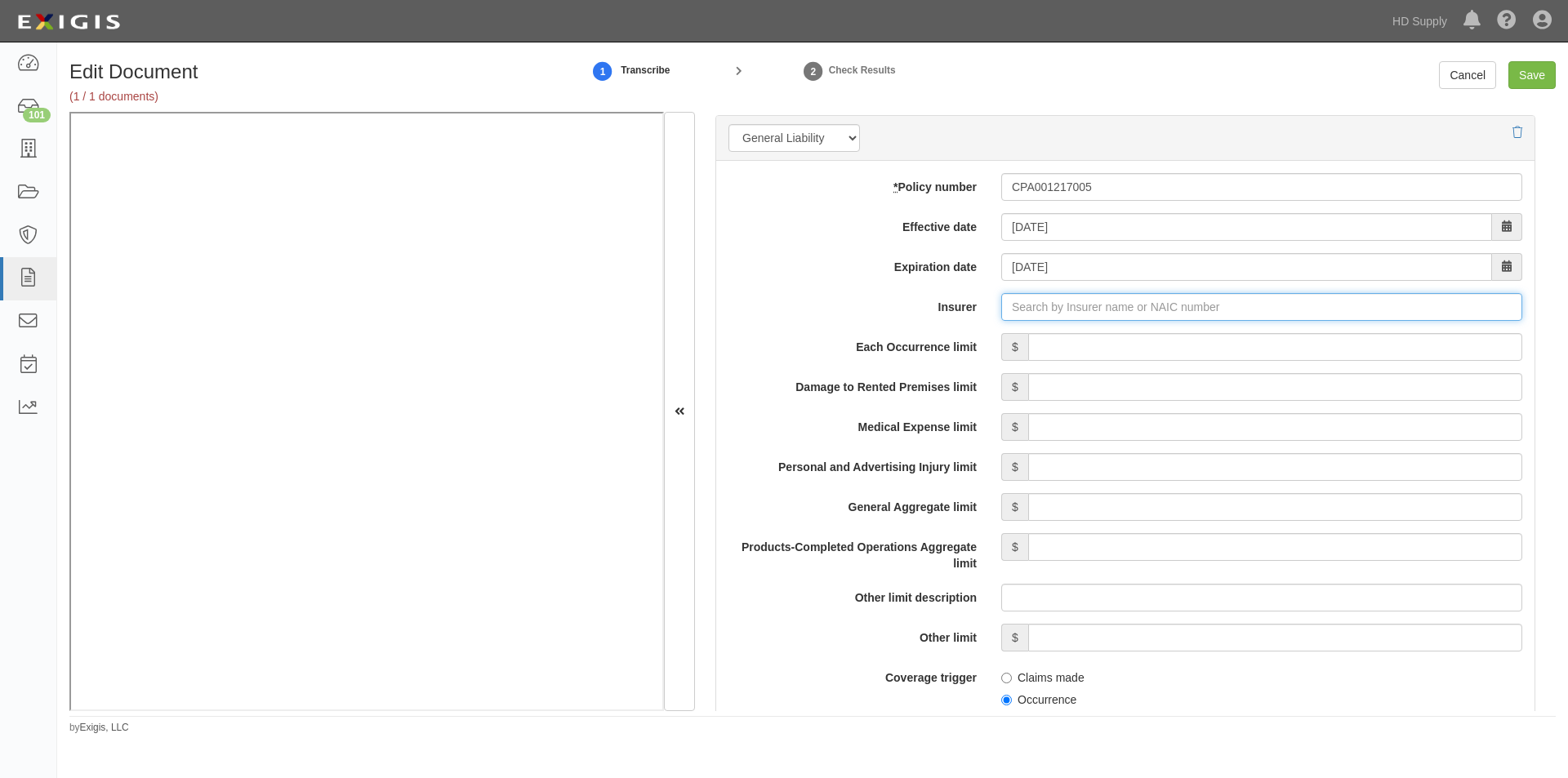
click at [1058, 312] on input "Insurer" at bounding box center [1261, 307] width 521 height 27
type input "180 Seguros S.A. (0) NR Rating"
type input "1"
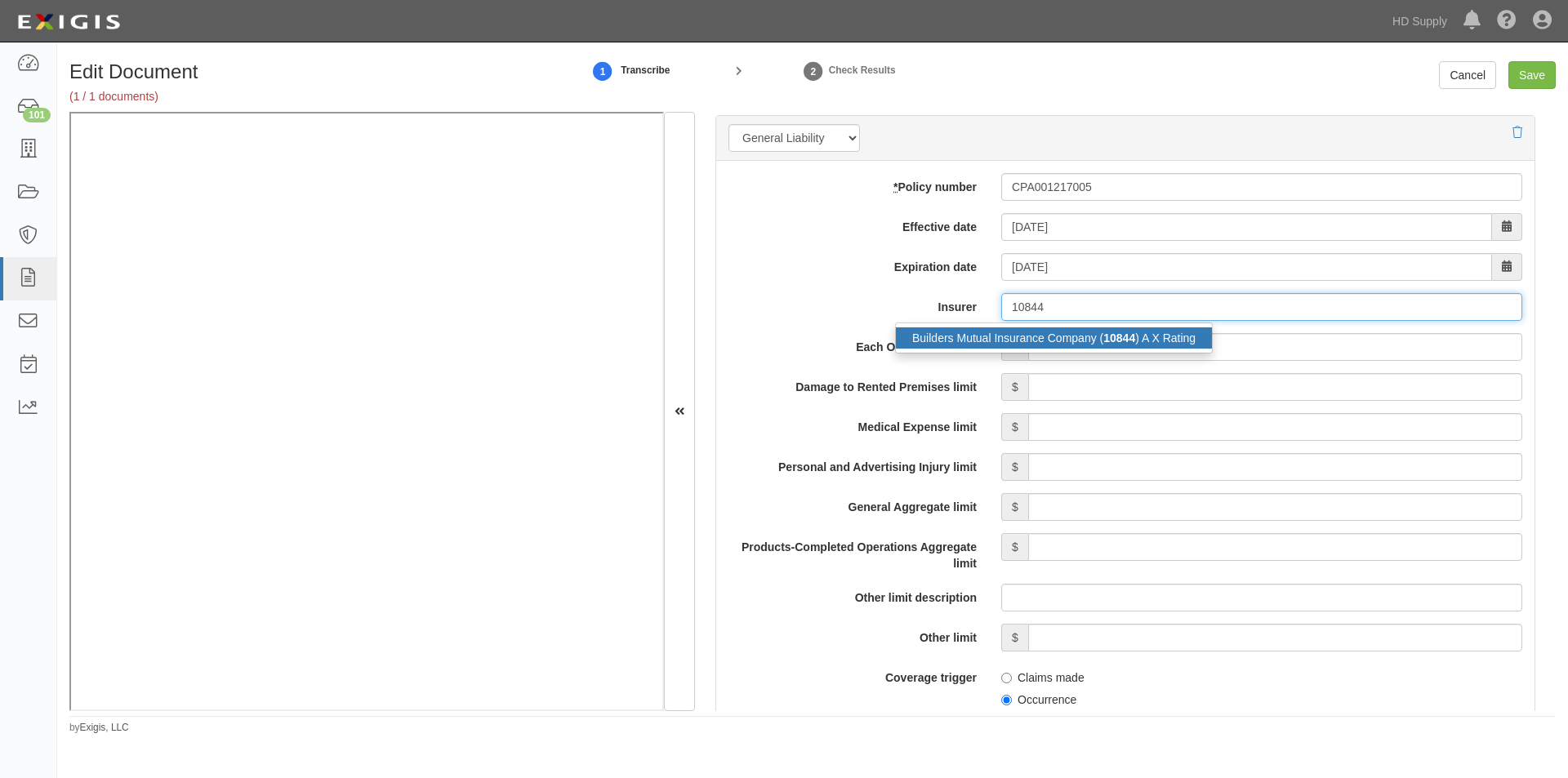
click at [1029, 333] on div "Builders Mutual Insurance Company ( 10844 ) A X Rating" at bounding box center [1054, 338] width 316 height 22
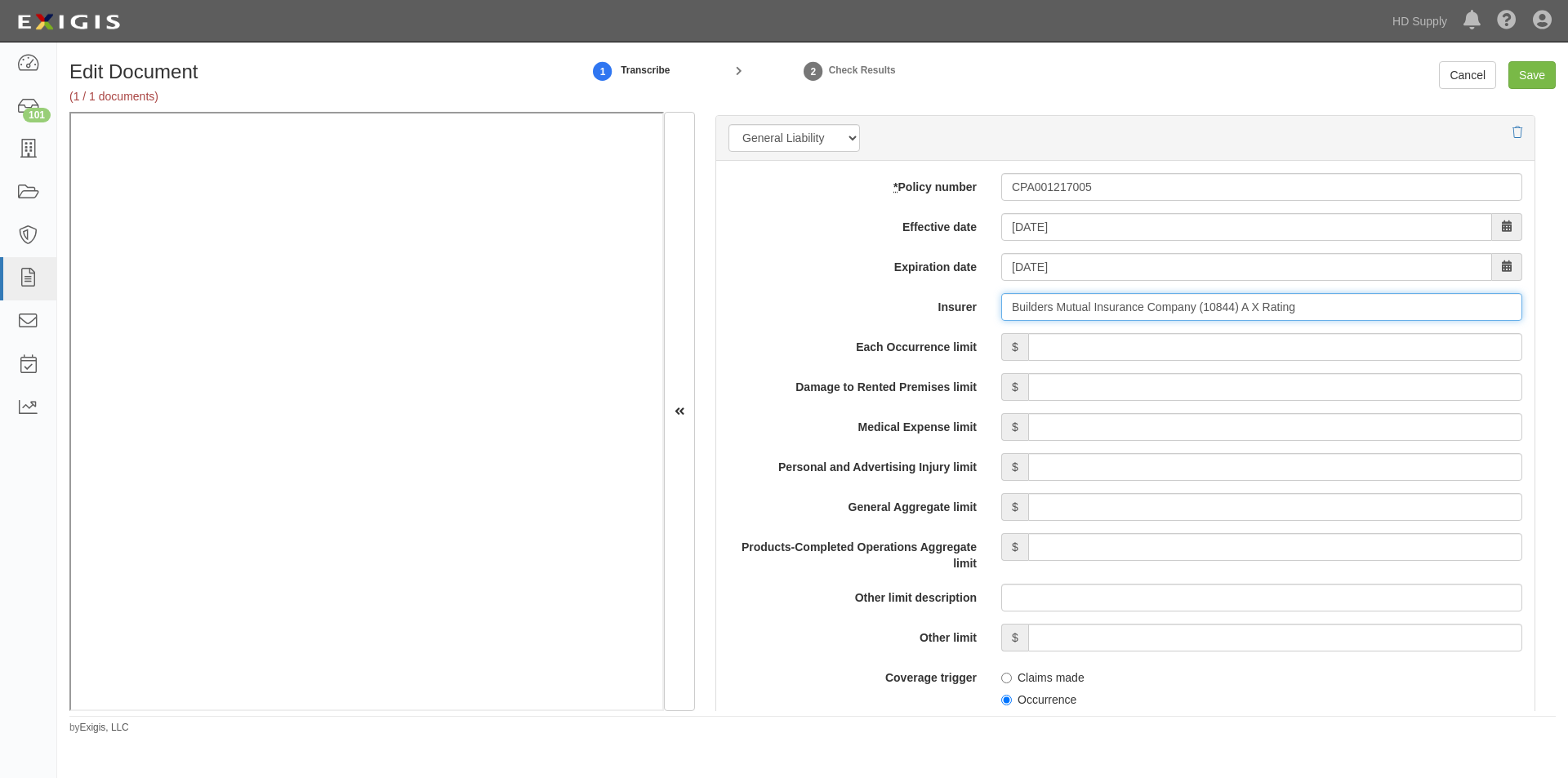
type input "Builders Mutual Insurance Company (10844) A X Rating"
click at [1146, 348] on input "Each Occurrence limit" at bounding box center [1275, 347] width 494 height 27
type input "1,000,000"
click at [1317, 392] on input "Damage to Rented Premises limit" at bounding box center [1275, 387] width 494 height 27
type input "1,000,000"
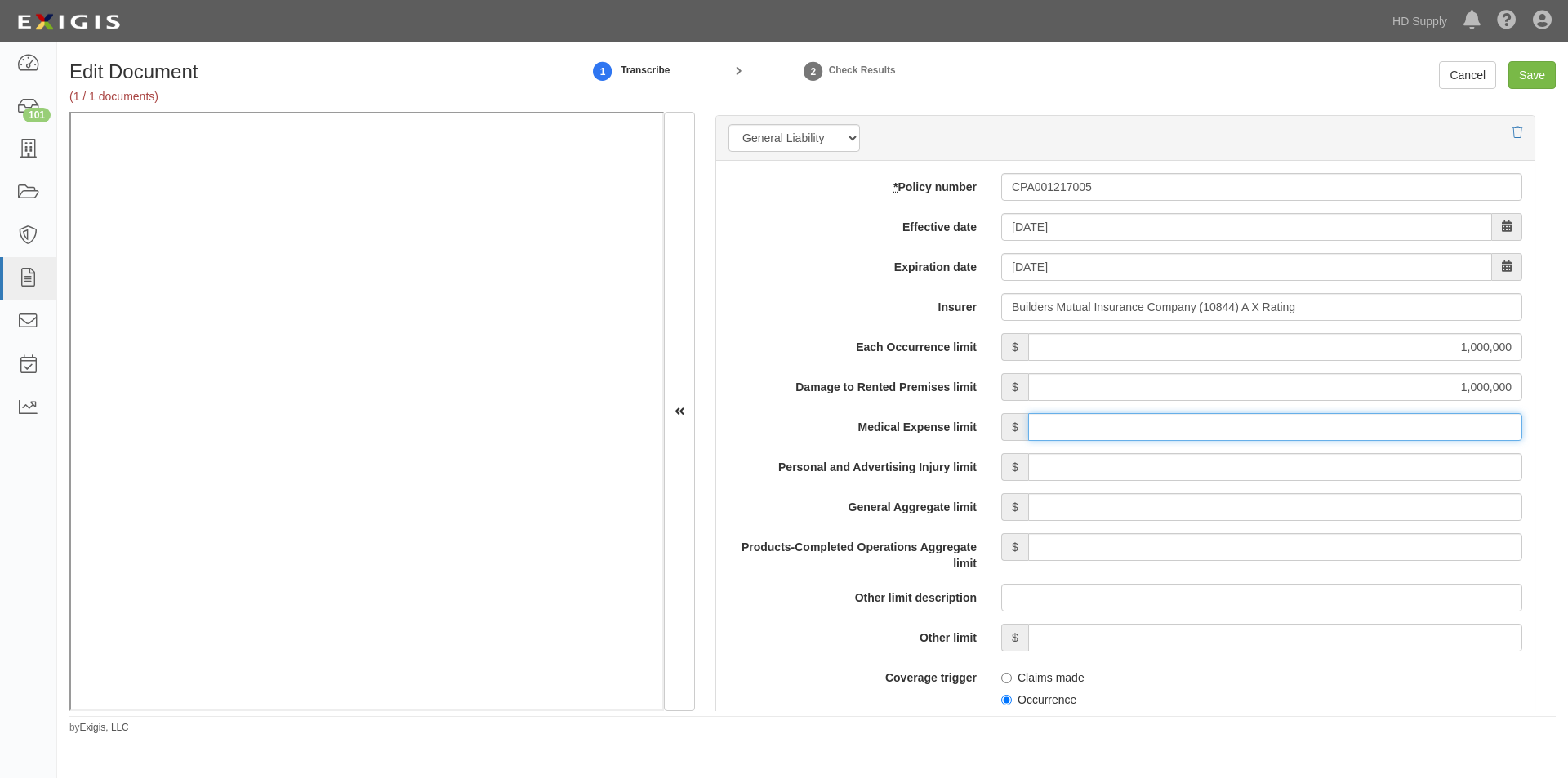
click at [1329, 421] on input "Medical Expense limit" at bounding box center [1275, 427] width 494 height 27
type input "5,000"
click at [1278, 471] on input "Personal and Advertising Injury limit" at bounding box center [1275, 467] width 494 height 27
type input "1,000,000"
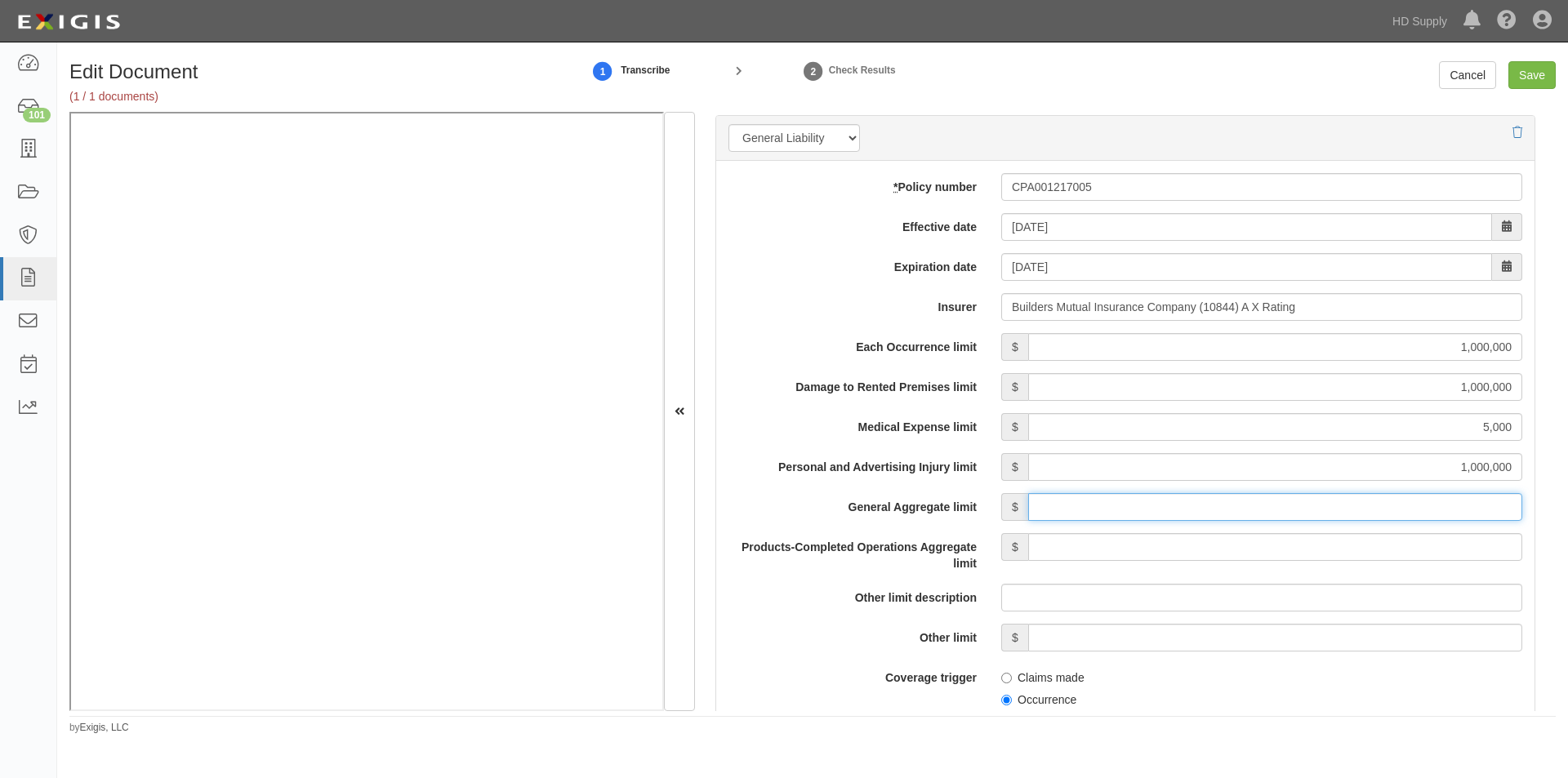
click at [1331, 516] on input "General Aggregate limit" at bounding box center [1275, 507] width 494 height 27
type input "2,000,000"
click at [1328, 552] on input "Products-Completed Operations Aggregate limit" at bounding box center [1275, 546] width 494 height 27
type input "2,000,000"
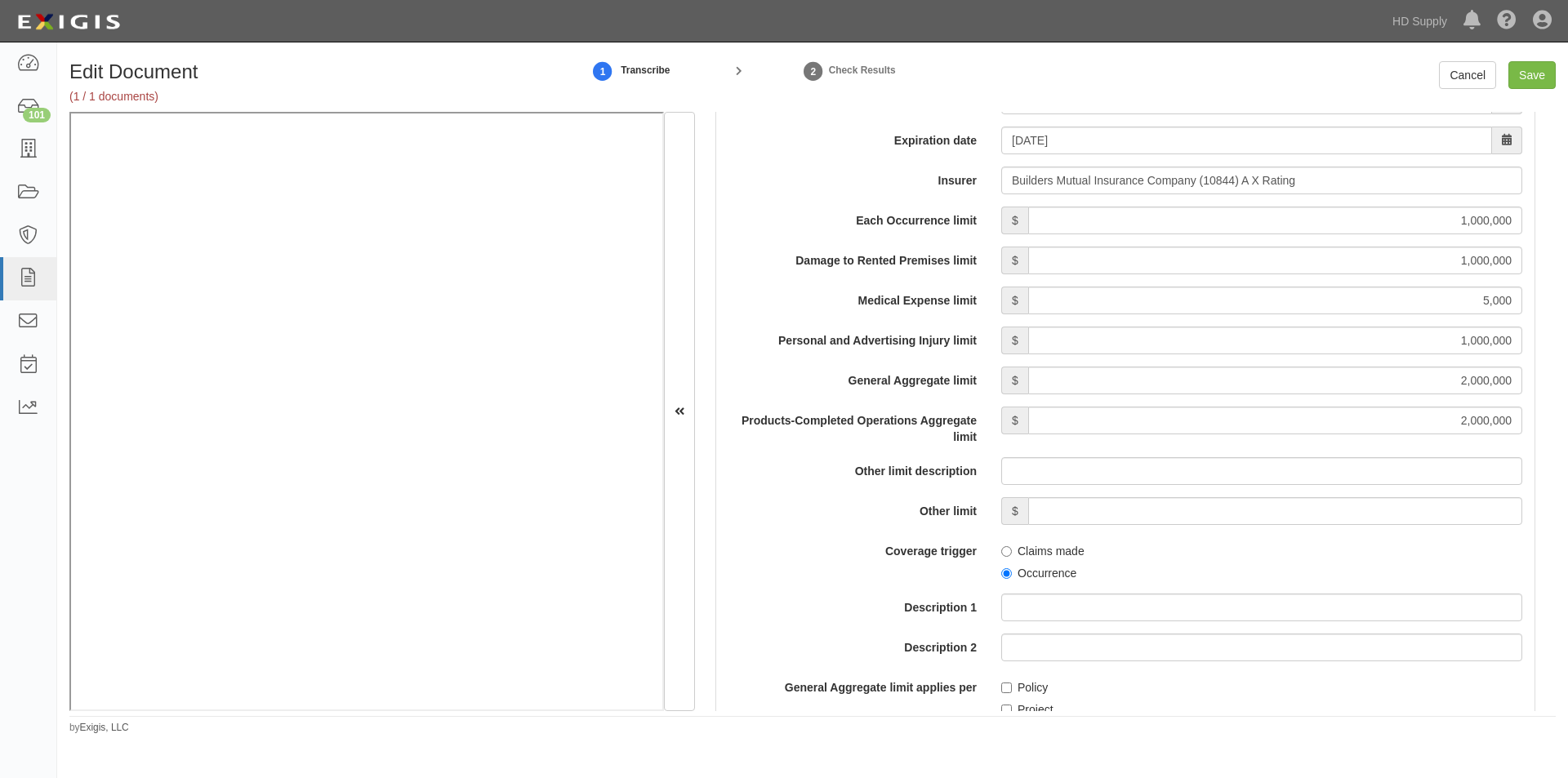
scroll to position [1406, 0]
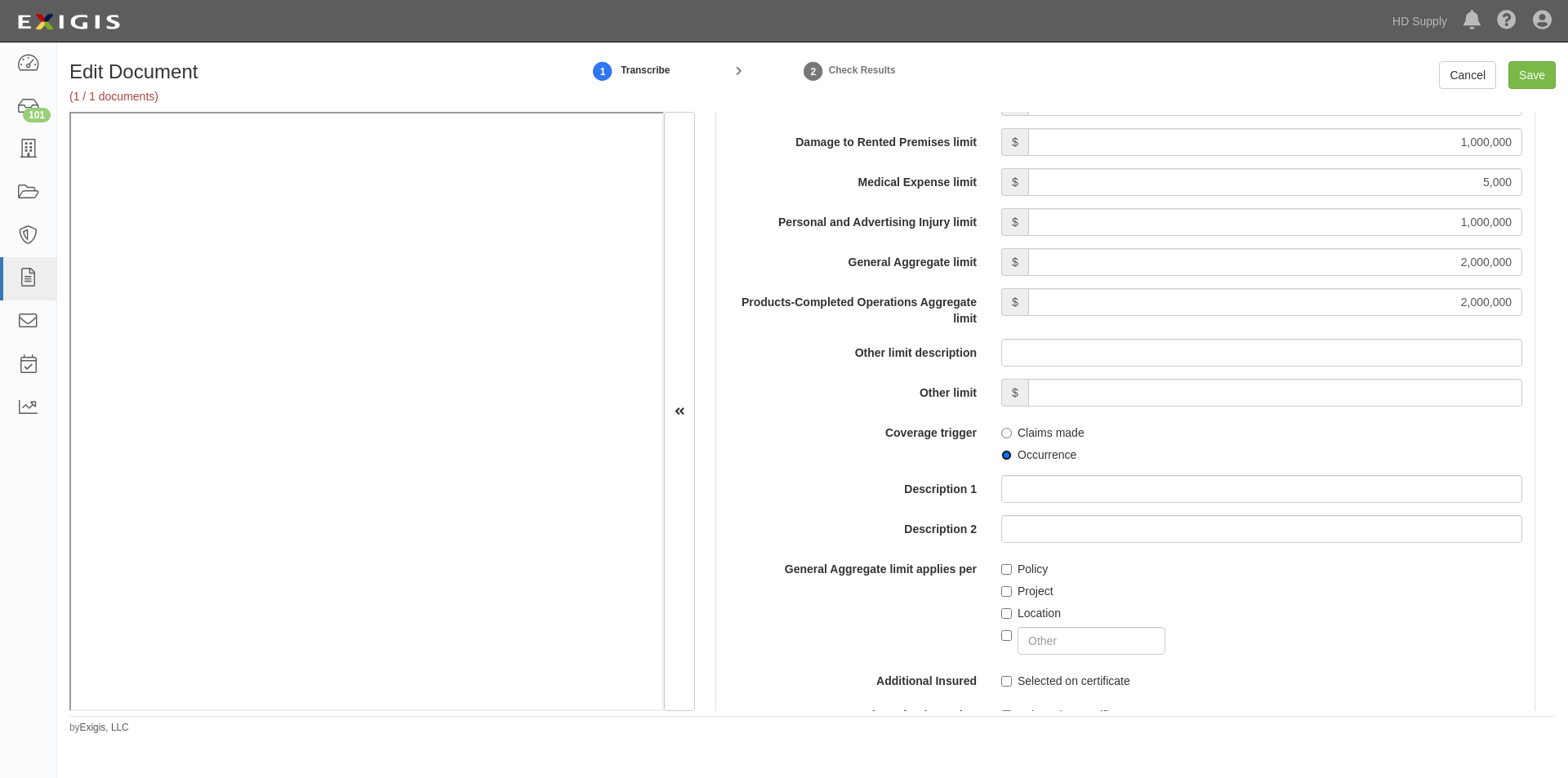
click at [1002, 451] on input "Occurrence" at bounding box center [1006, 455] width 11 height 11
radio input "true"
click at [1003, 573] on input "Policy" at bounding box center [1006, 569] width 11 height 11
checkbox input "true"
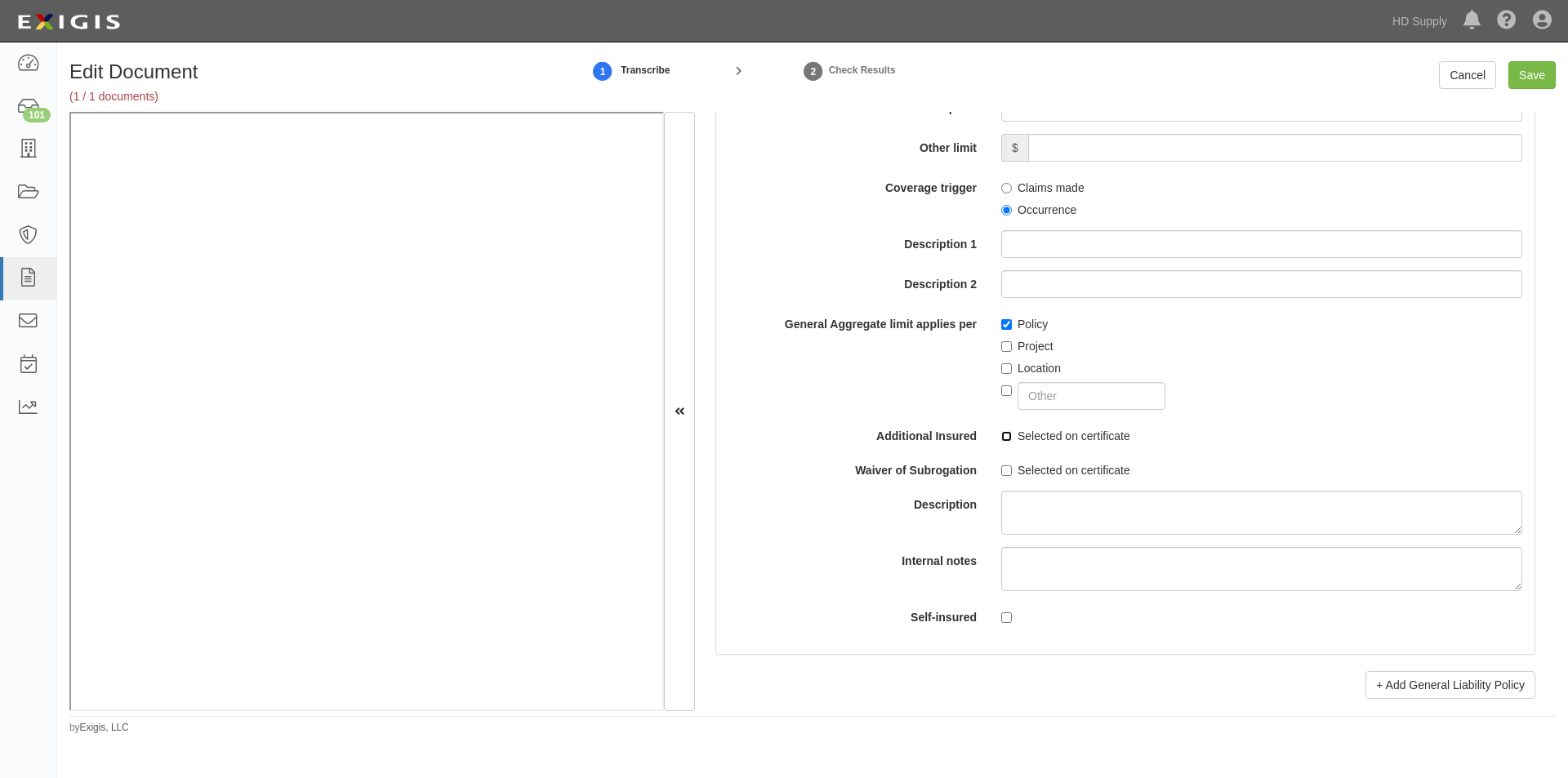
click at [1002, 439] on input "Selected on certificate" at bounding box center [1006, 436] width 11 height 11
checkbox input "true"
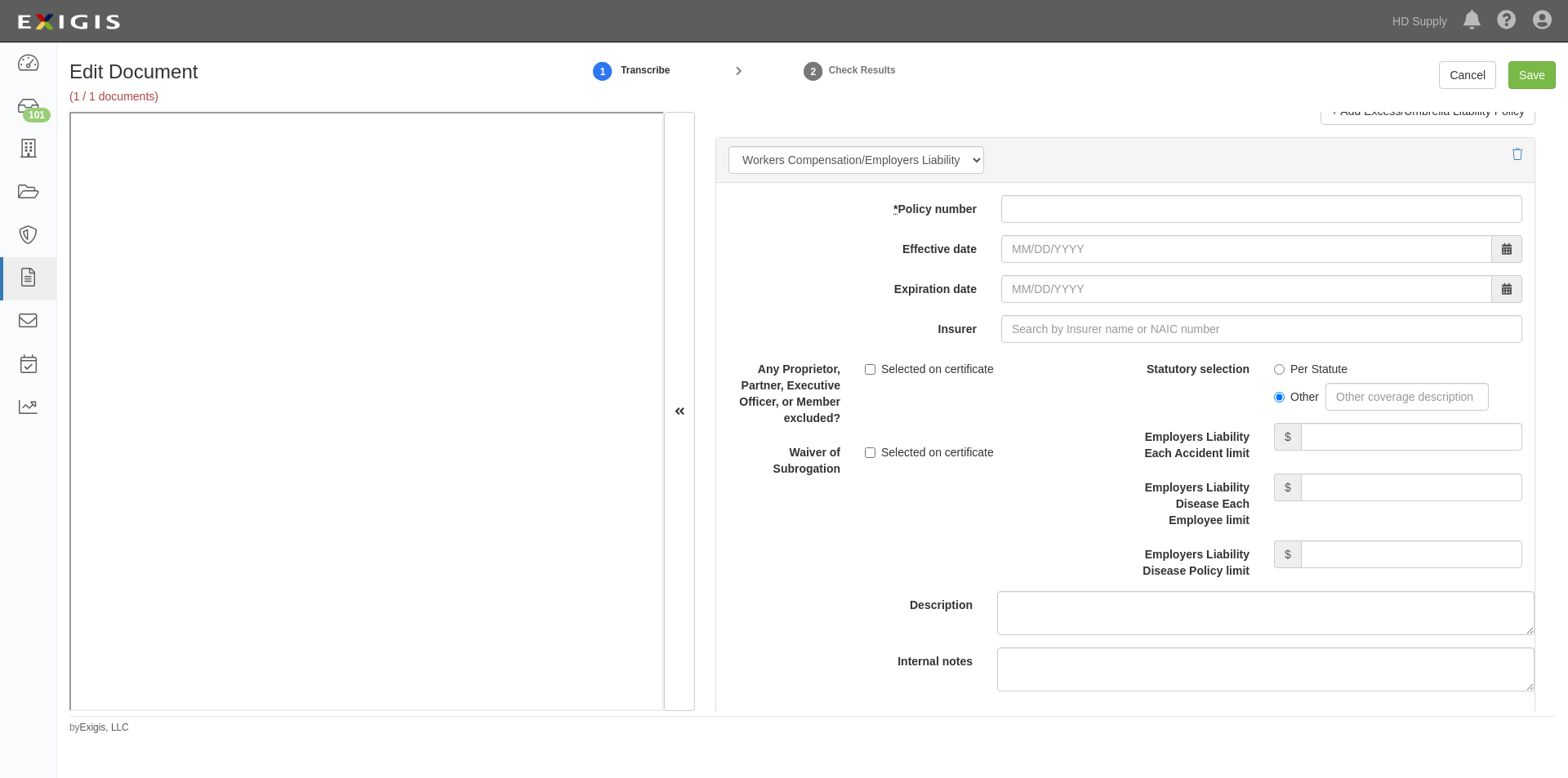
scroll to position [3930, 0]
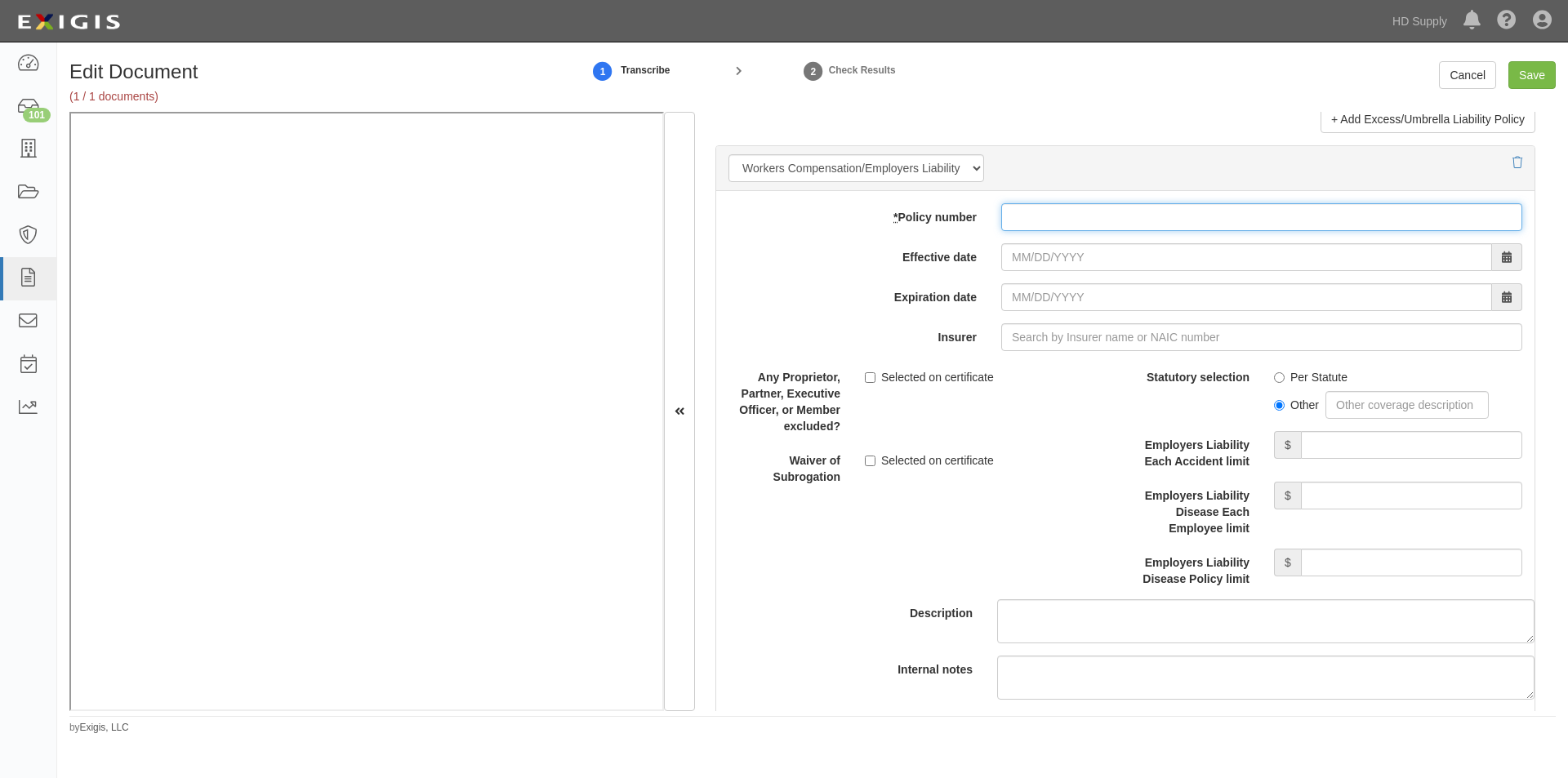
click at [1007, 223] on input "* Policy number" at bounding box center [1261, 217] width 521 height 27
type input "WCP107150405"
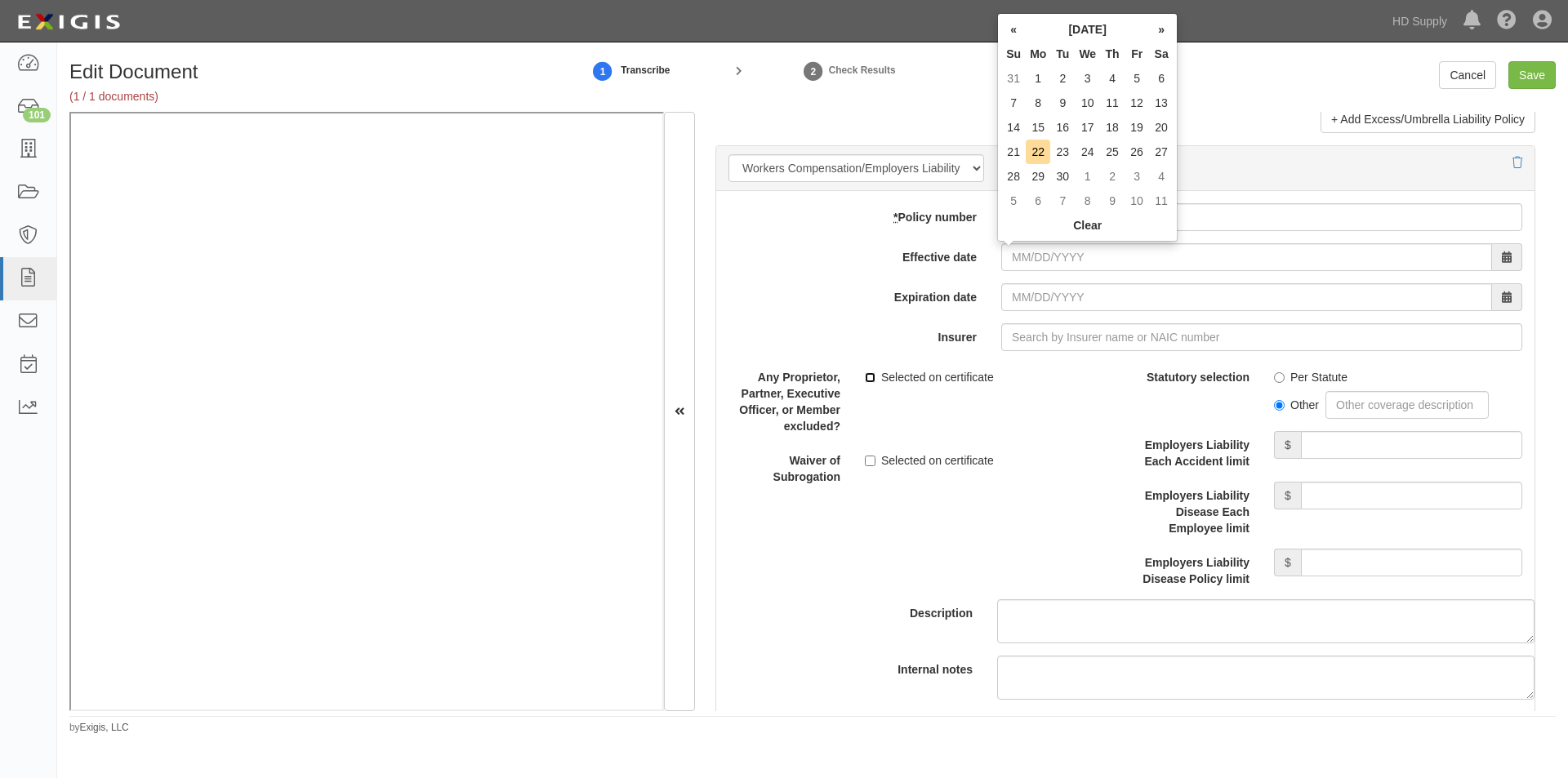
click at [864, 379] on input "Selected on certificate" at bounding box center [869, 377] width 11 height 11
checkbox input "true"
click at [1055, 267] on input "Effective date" at bounding box center [1246, 257] width 491 height 27
type input "03/26/2025"
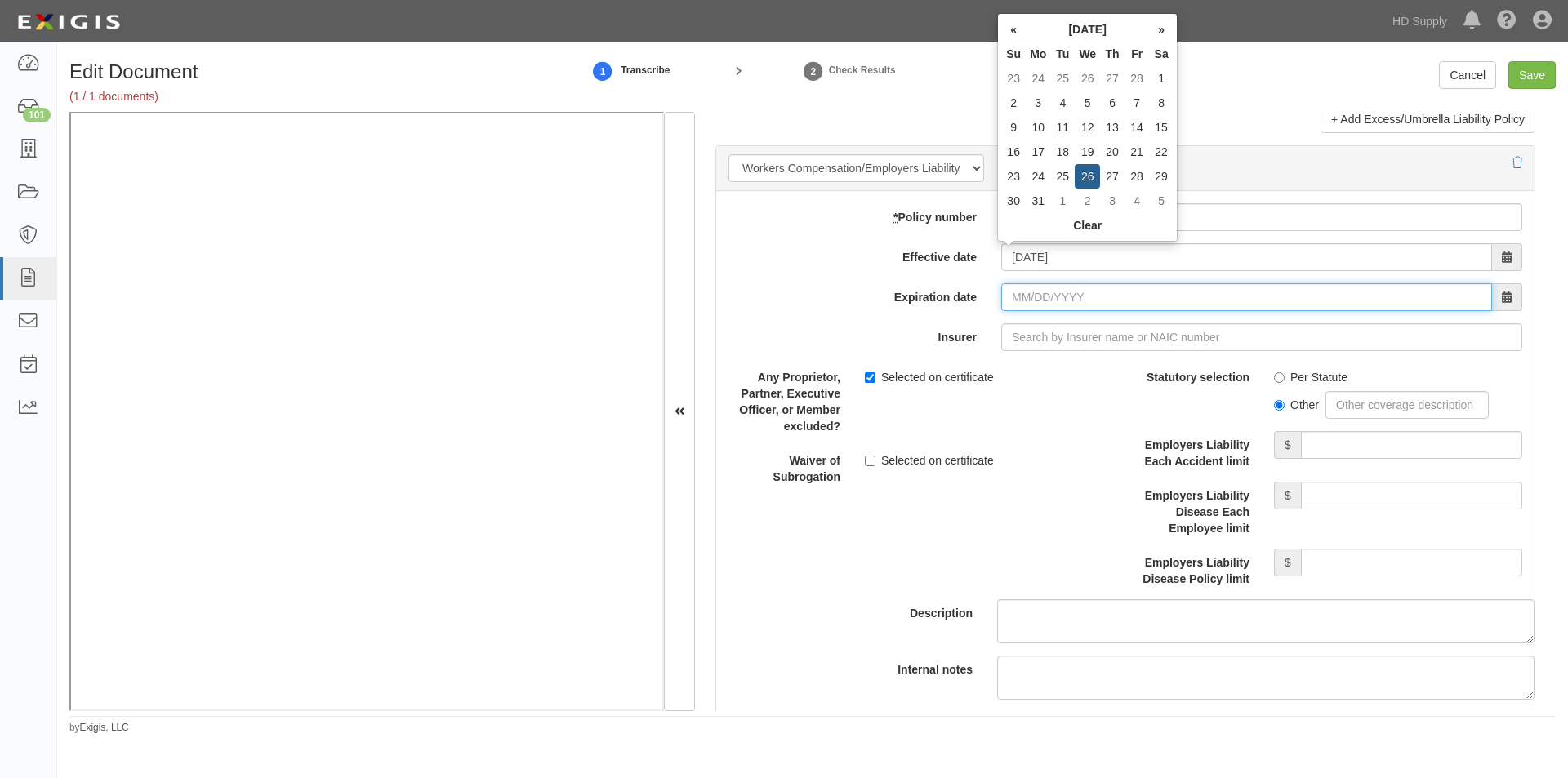
type input "03/26/2026"
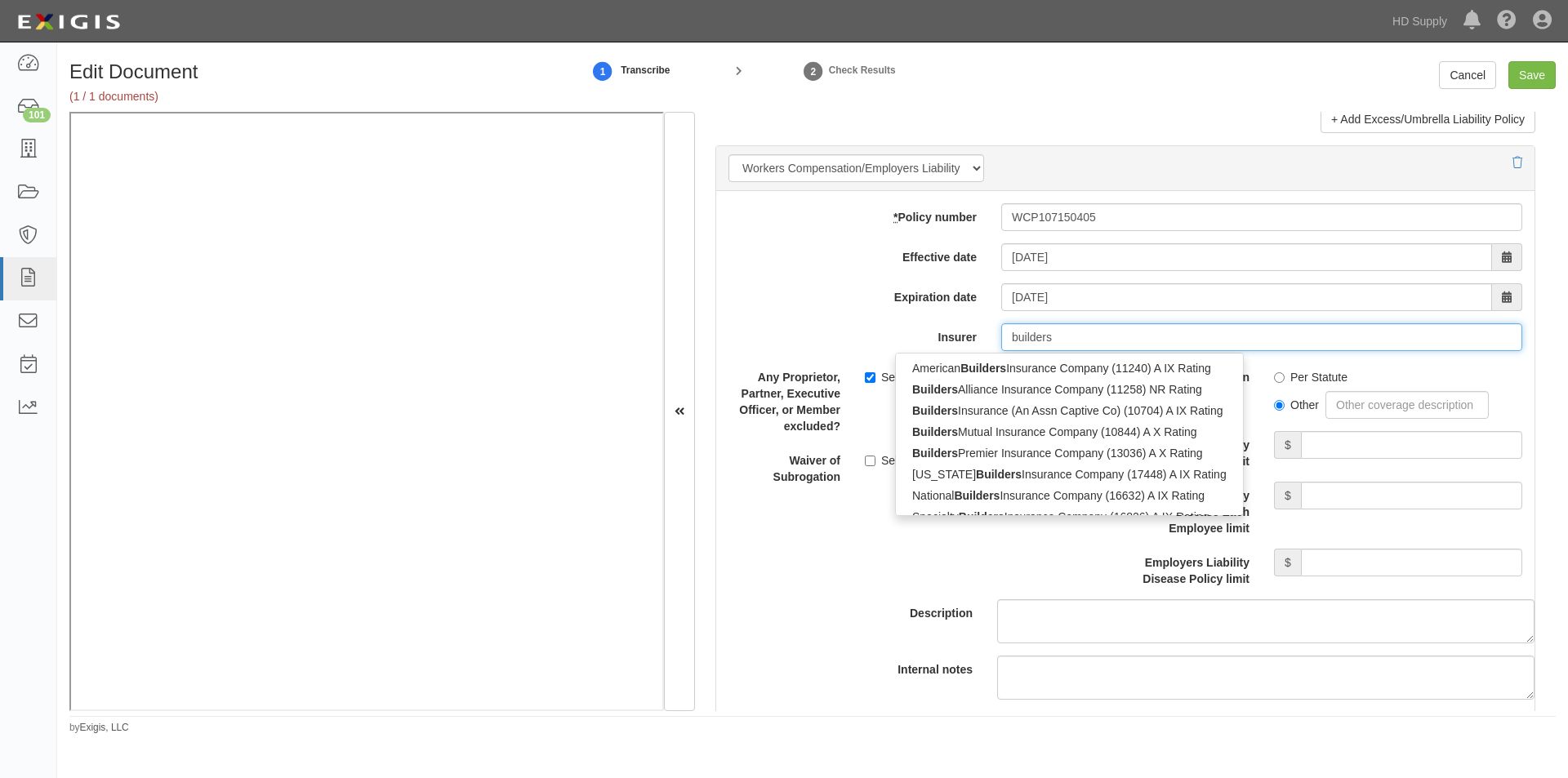
type input "builders"
type input "builders mutual Insurance Company (10844) A X Rating"
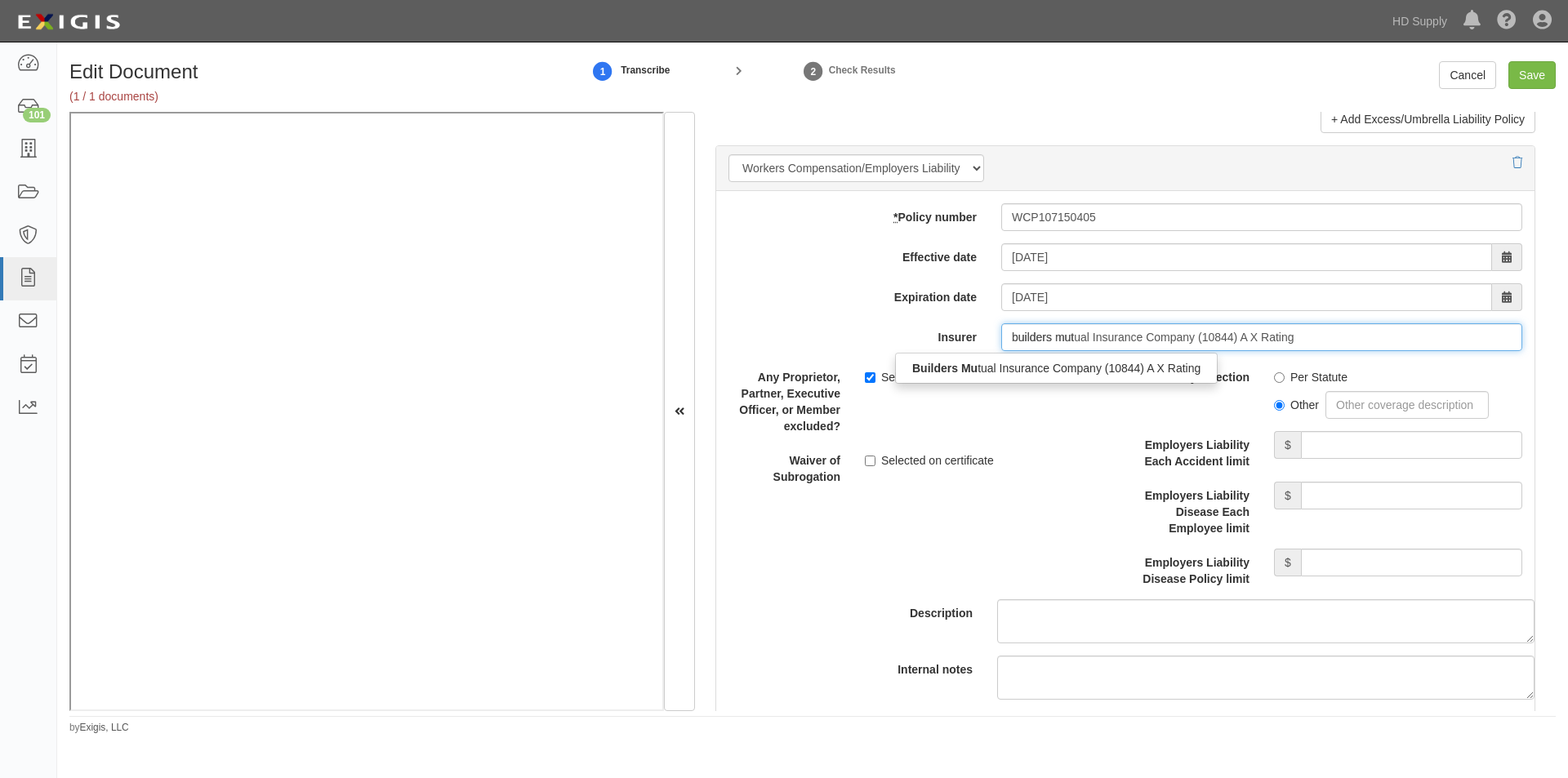
type input "builders mutu"
click at [1069, 363] on div "Builders Mutu al Insurance Company (10844) A X Rating" at bounding box center [1057, 369] width 323 height 22
type input "Builders Mutual Insurance Company (10844) A X Rating"
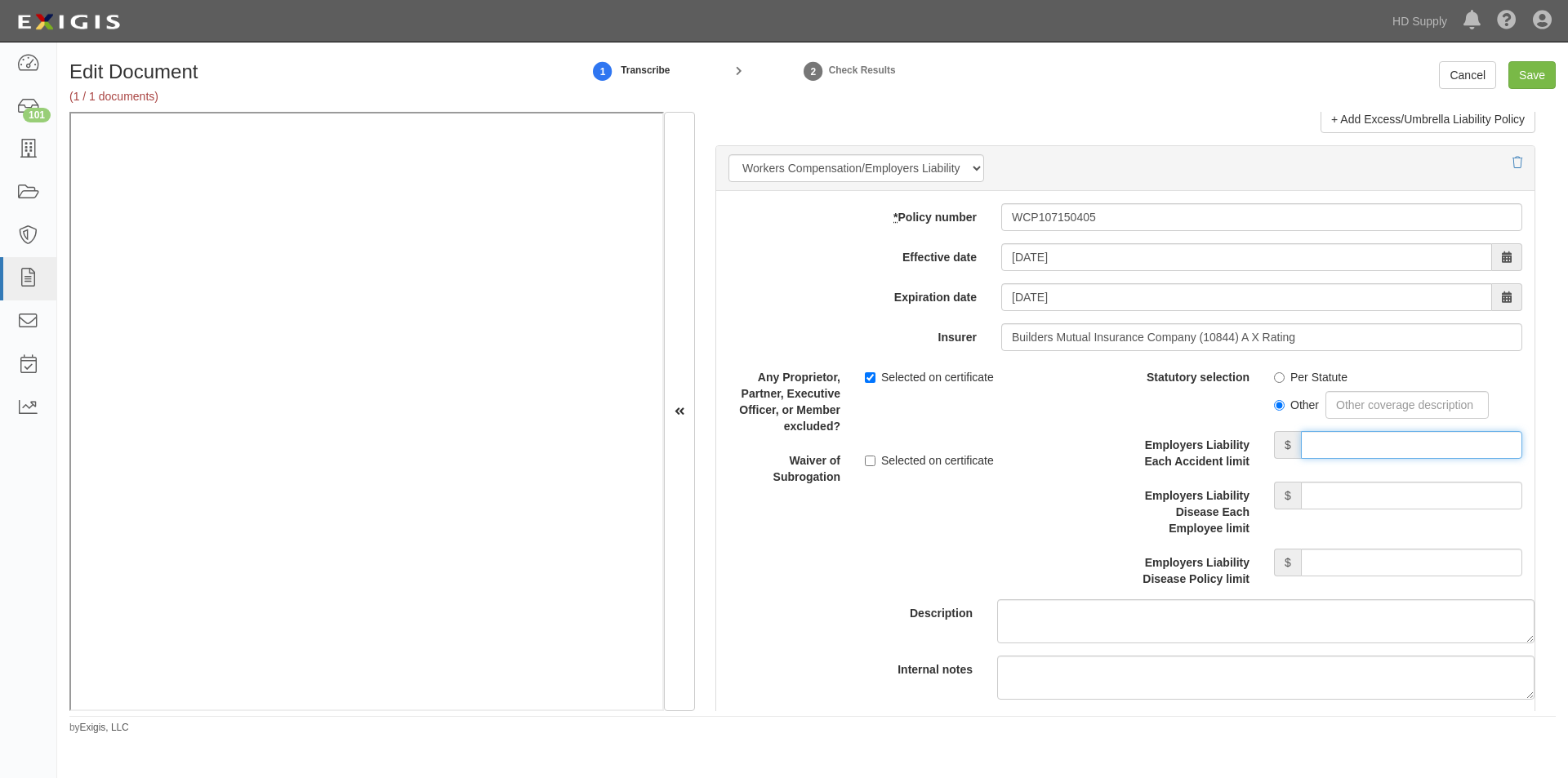
click at [1425, 446] on input "Employers Liability Each Accident limit" at bounding box center [1412, 444] width 222 height 27
type input "500,000"
click at [1360, 495] on input "Employers Liability Disease Each Employee limit" at bounding box center [1412, 495] width 222 height 27
type input "500,000"
click at [1335, 565] on input "Employers Liability Disease Policy limit" at bounding box center [1412, 562] width 222 height 27
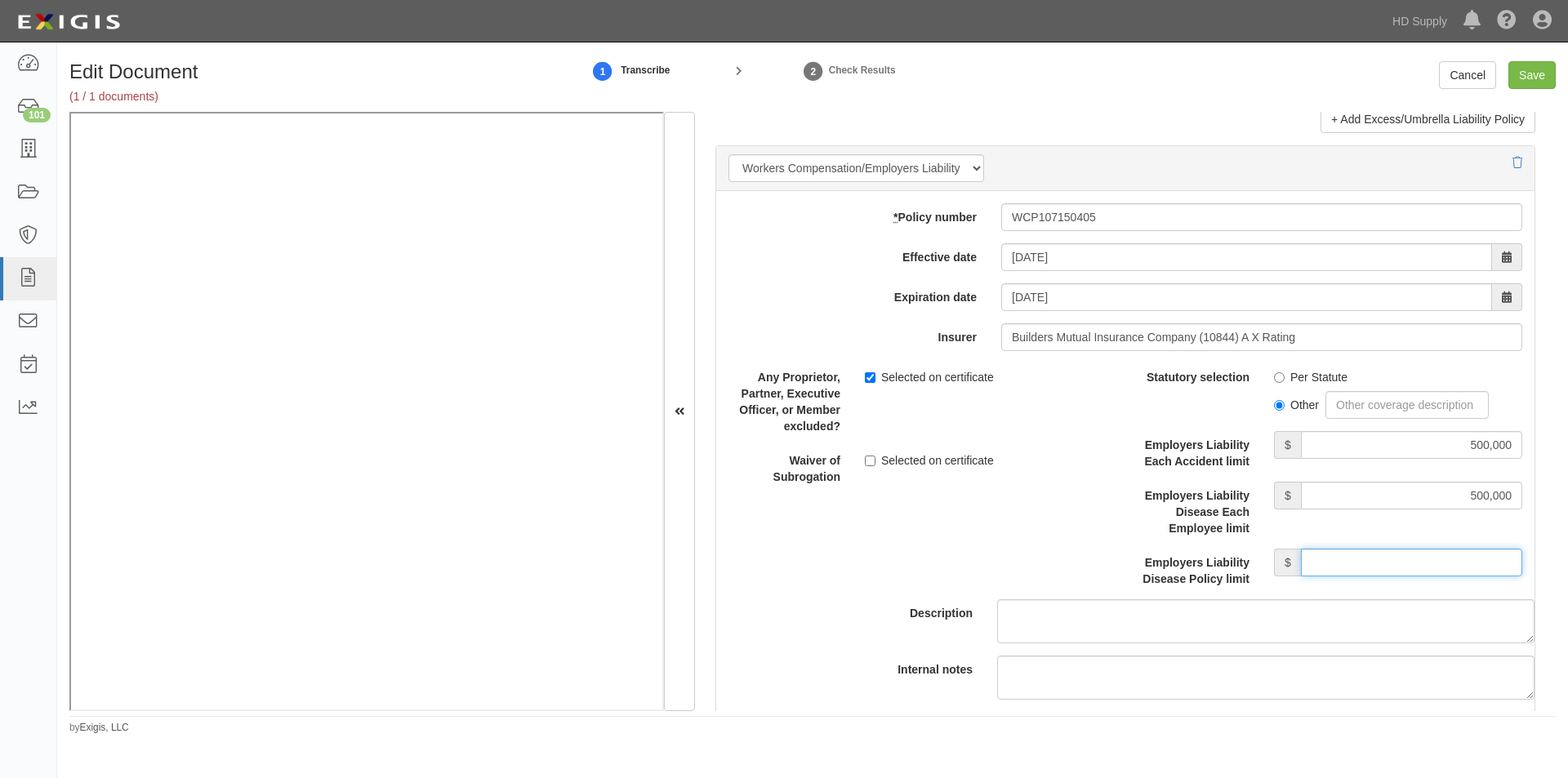
type input "500,000"
click at [1531, 78] on input "Save" at bounding box center [1532, 75] width 47 height 27
type input "1000000"
type input "5000"
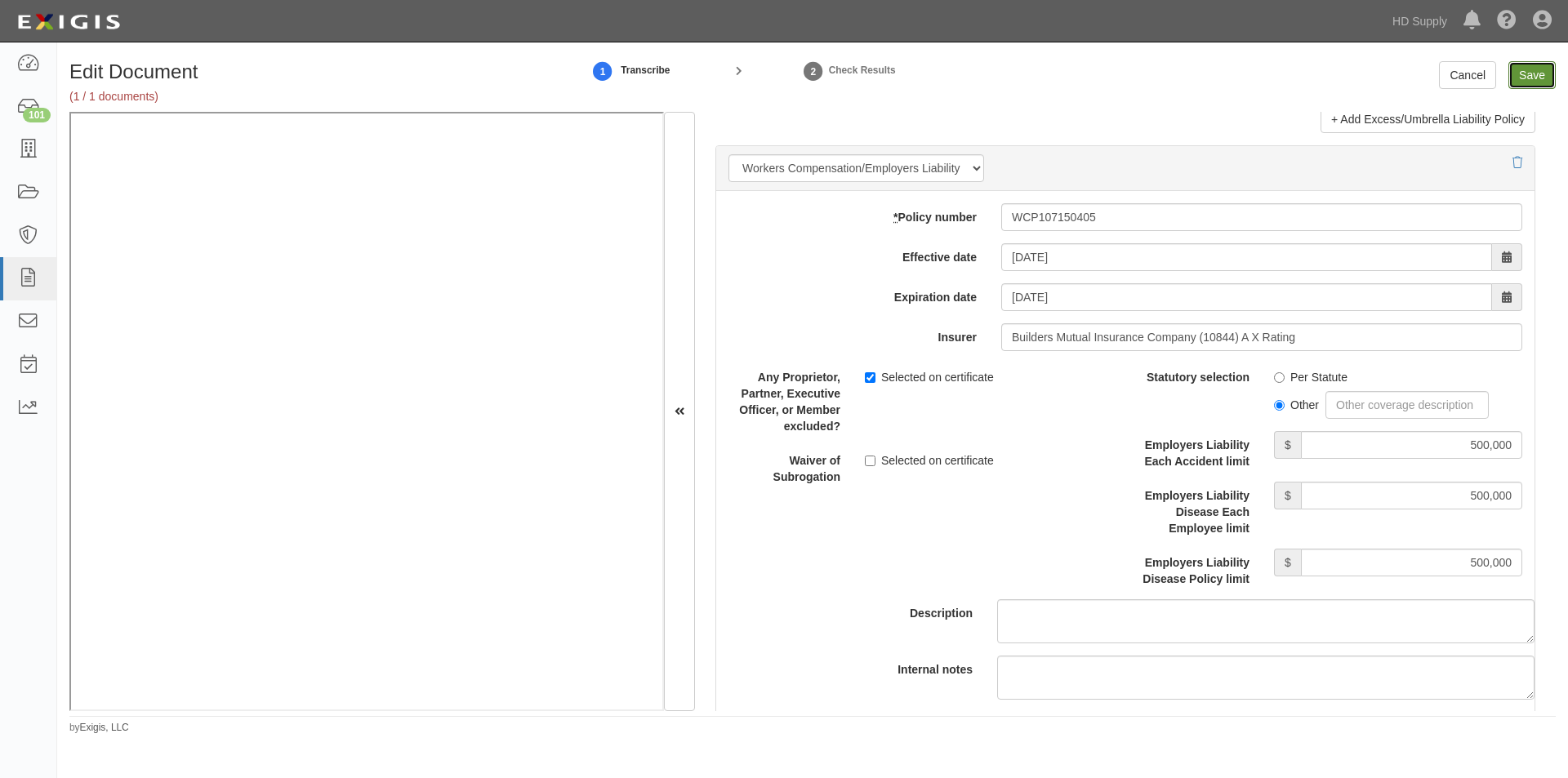
type input "1000000"
type input "2000000"
type input "500000"
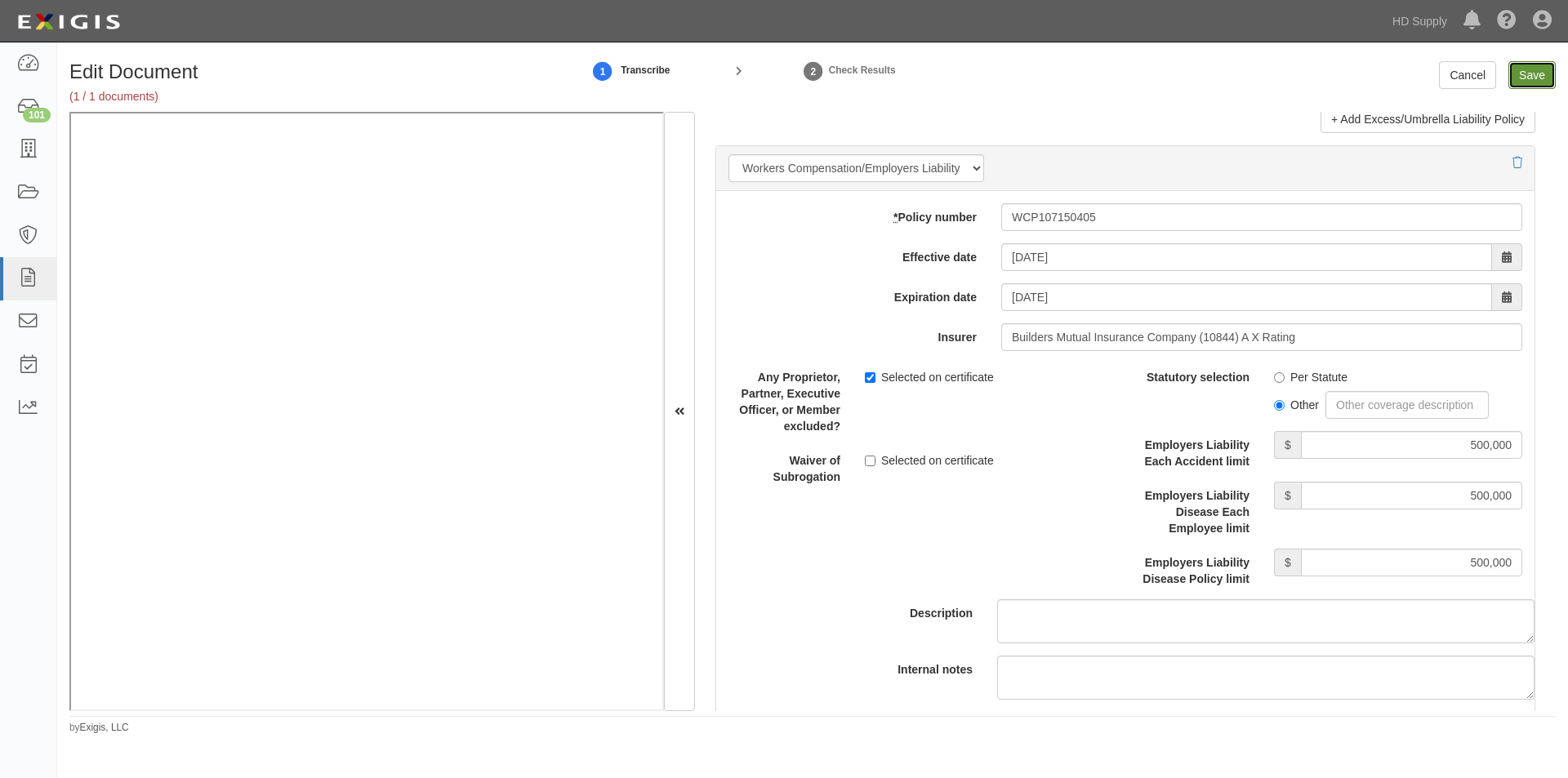
type input "500000"
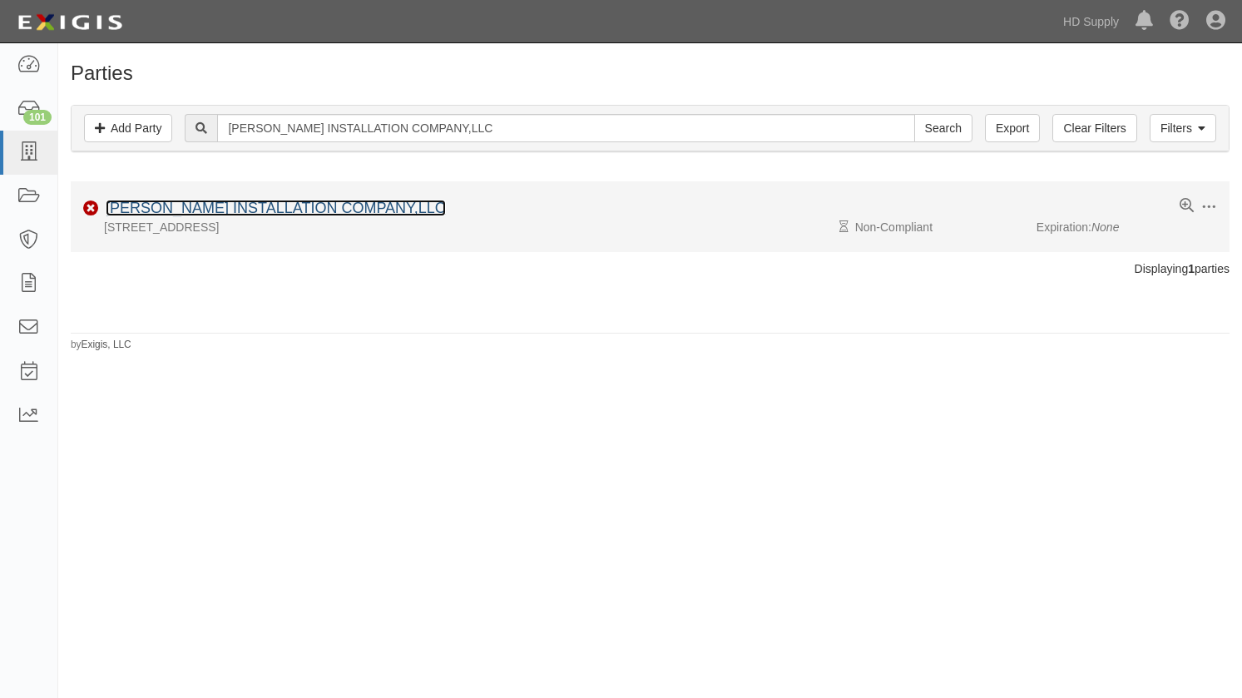
click at [327, 210] on link "[PERSON_NAME] INSTALLATION COMPANY,LLC" at bounding box center [276, 208] width 340 height 17
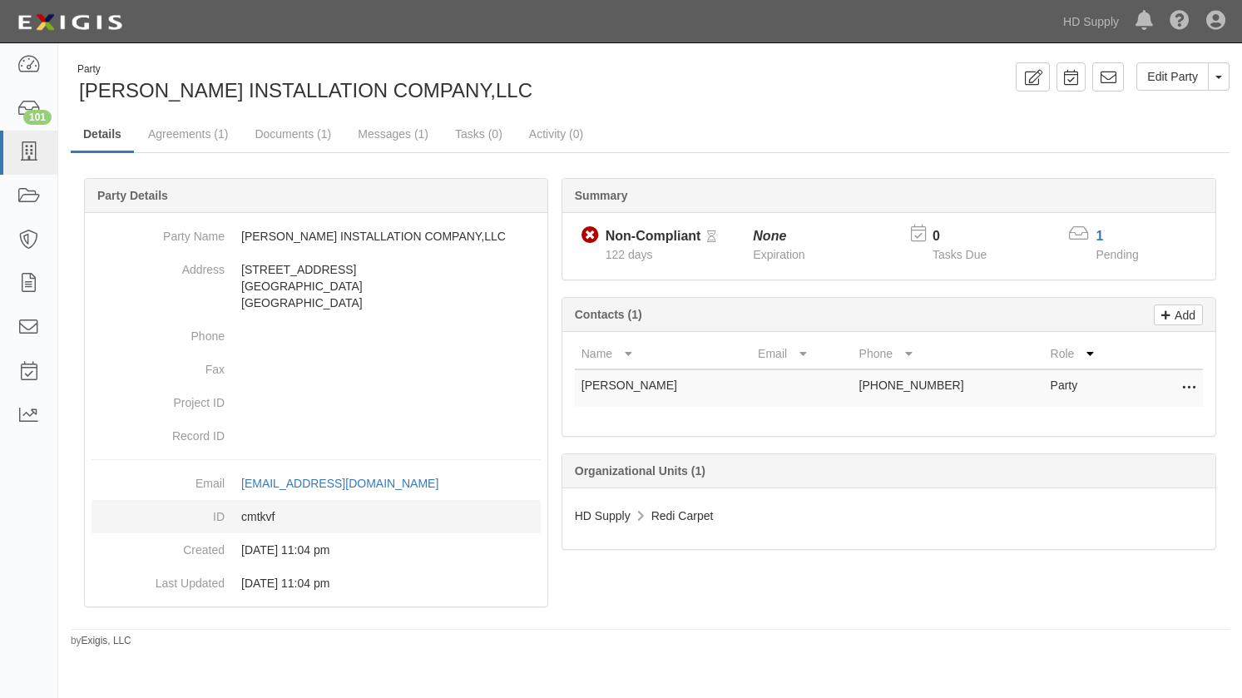
click at [95, 510] on dt "ID" at bounding box center [158, 512] width 133 height 25
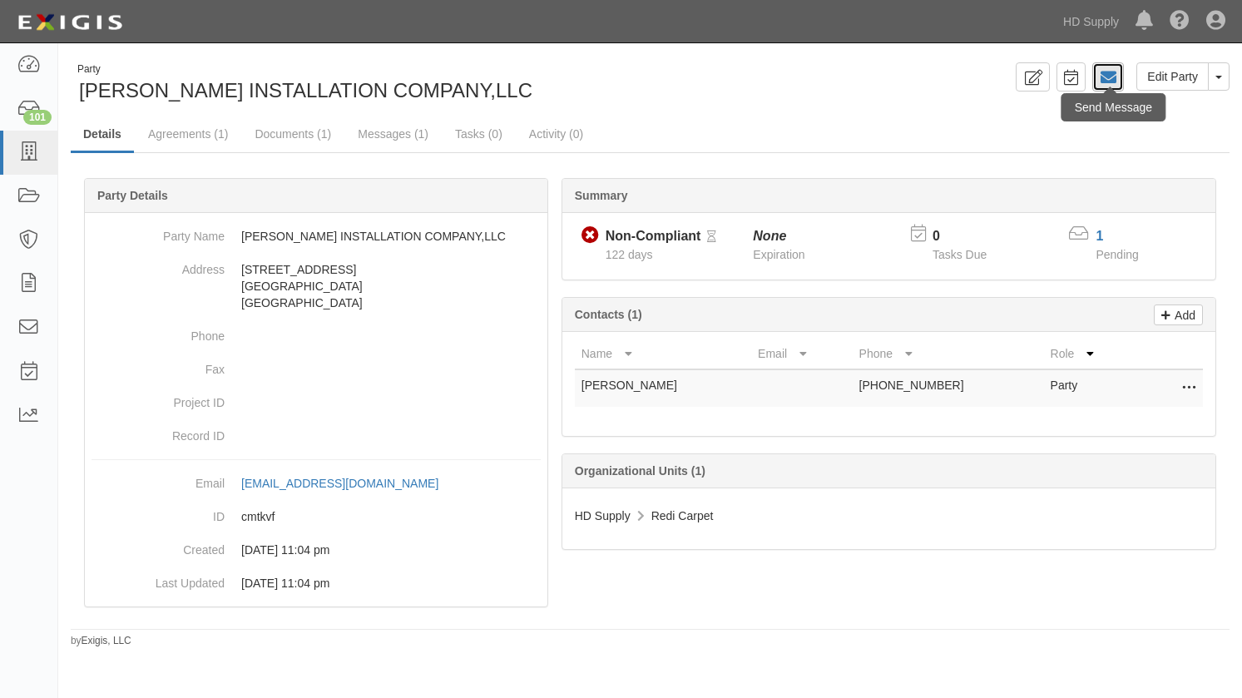
click at [1107, 71] on icon at bounding box center [1108, 77] width 17 height 17
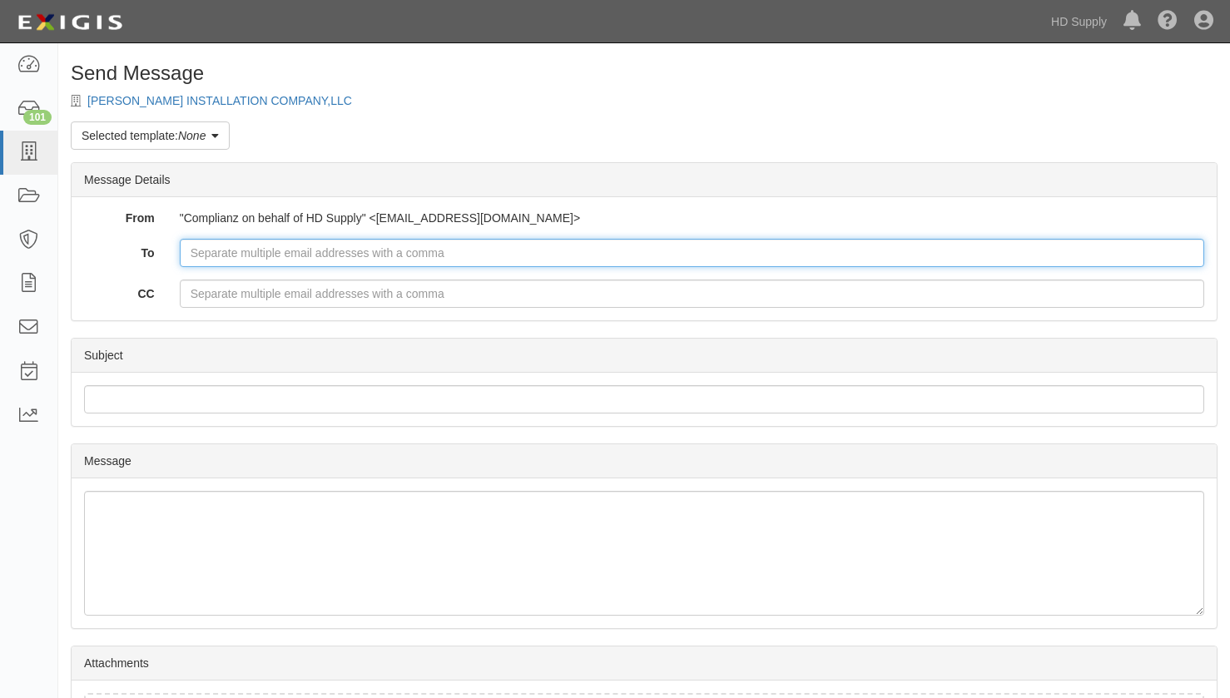
click at [429, 254] on input "To" at bounding box center [692, 253] width 1024 height 28
click at [348, 256] on input "To" at bounding box center [692, 253] width 1024 height 28
type input "[PERSON_NAME][EMAIL_ADDRESS][DOMAIN_NAME]"
drag, startPoint x: 399, startPoint y: 250, endPoint x: 184, endPoint y: 262, distance: 215.9
click at [184, 262] on input "[PERSON_NAME][EMAIL_ADDRESS][DOMAIN_NAME]" at bounding box center [692, 253] width 1024 height 28
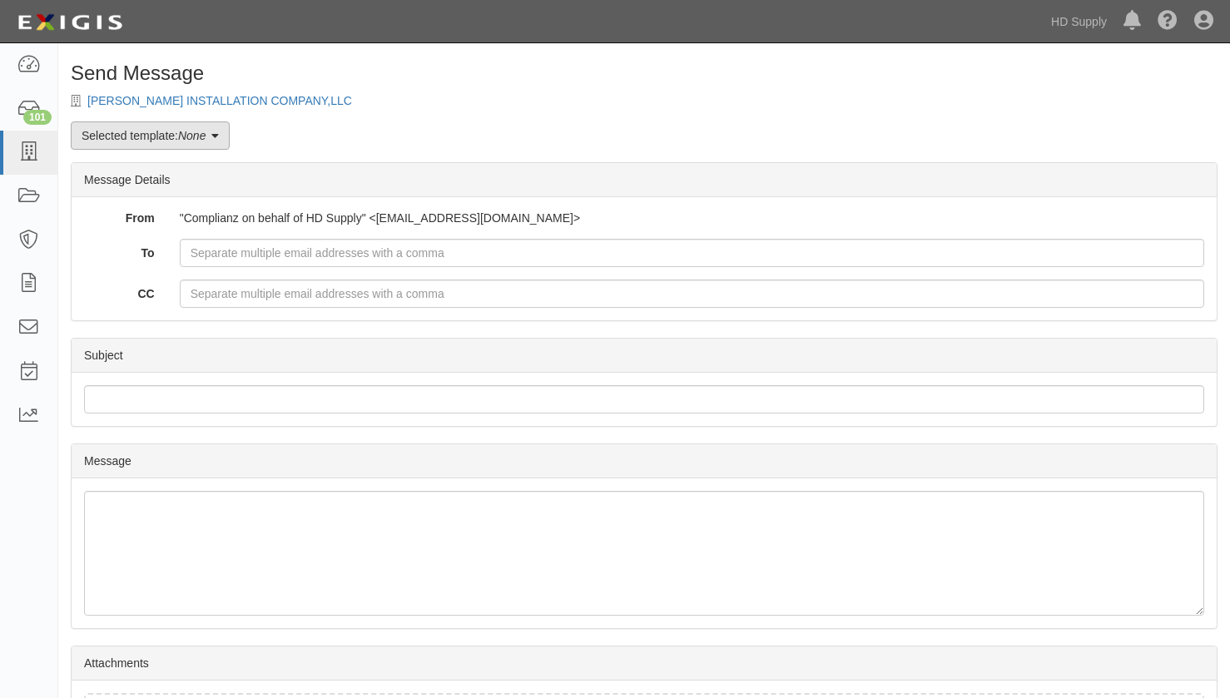
click at [178, 141] on link "Selected template: None" at bounding box center [150, 136] width 159 height 28
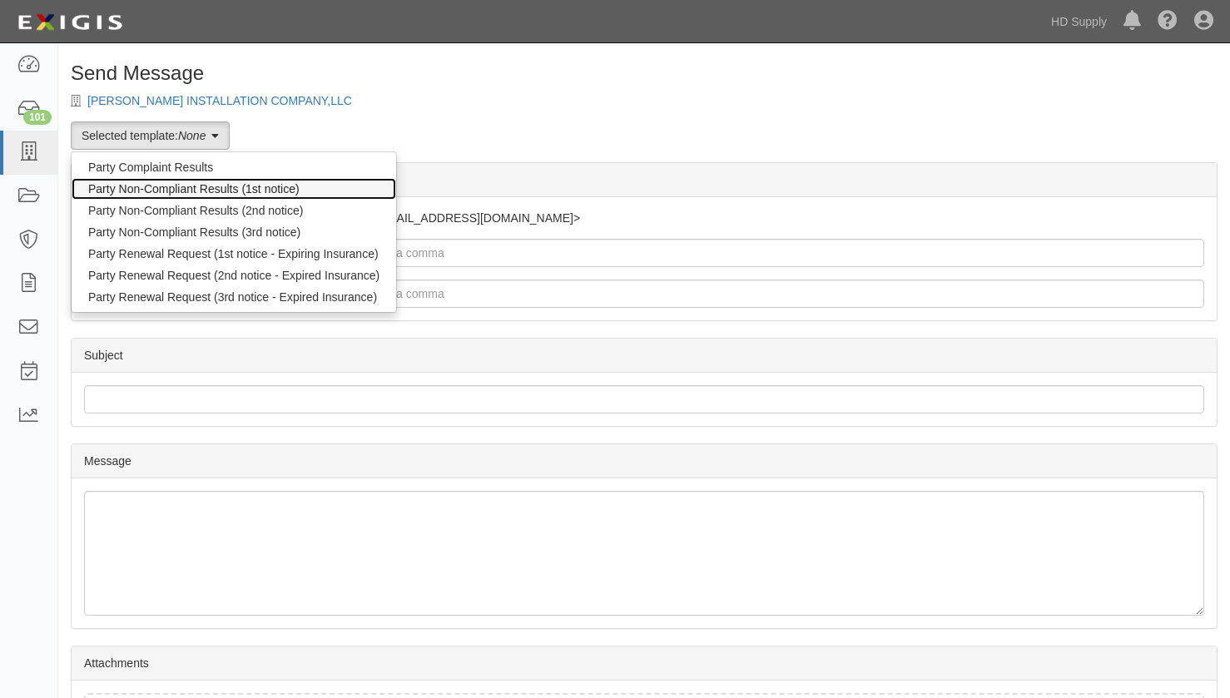
click at [169, 193] on link "Party Non-Compliant Results (1st notice)" at bounding box center [234, 189] width 325 height 22
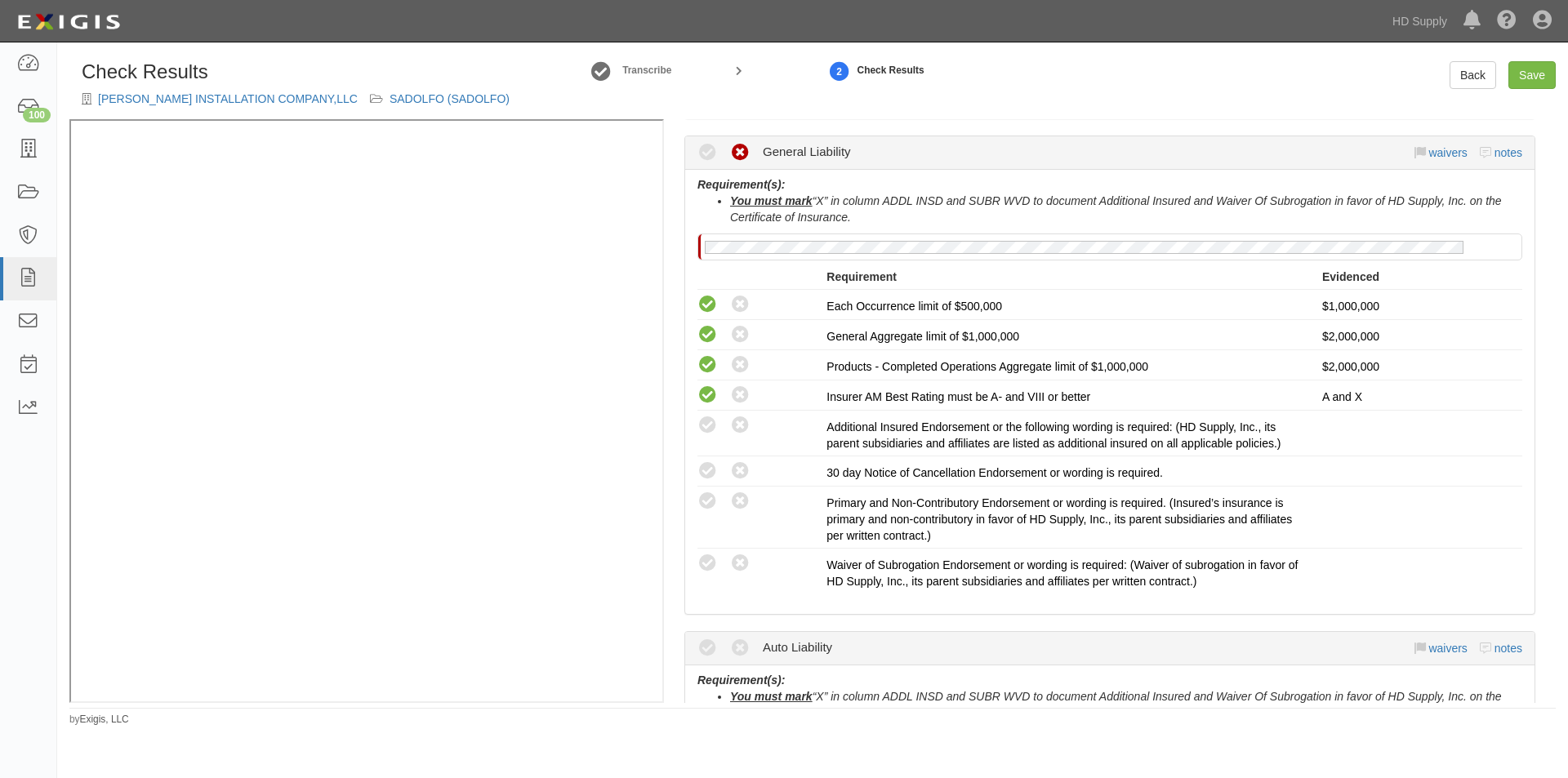
scroll to position [490, 0]
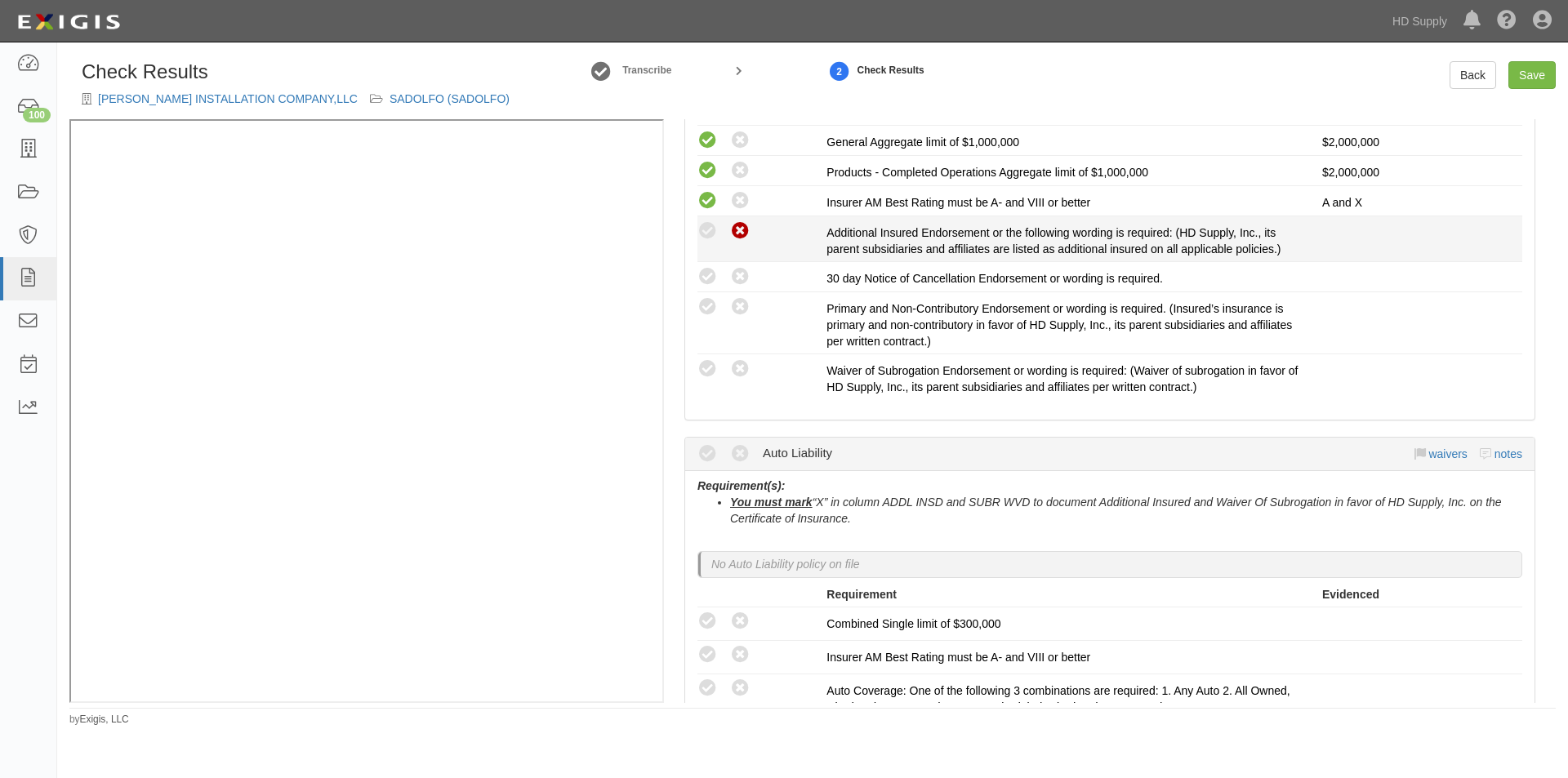
click at [738, 237] on icon at bounding box center [740, 232] width 21 height 21
radio input "true"
click at [738, 268] on icon at bounding box center [740, 277] width 21 height 21
radio input "true"
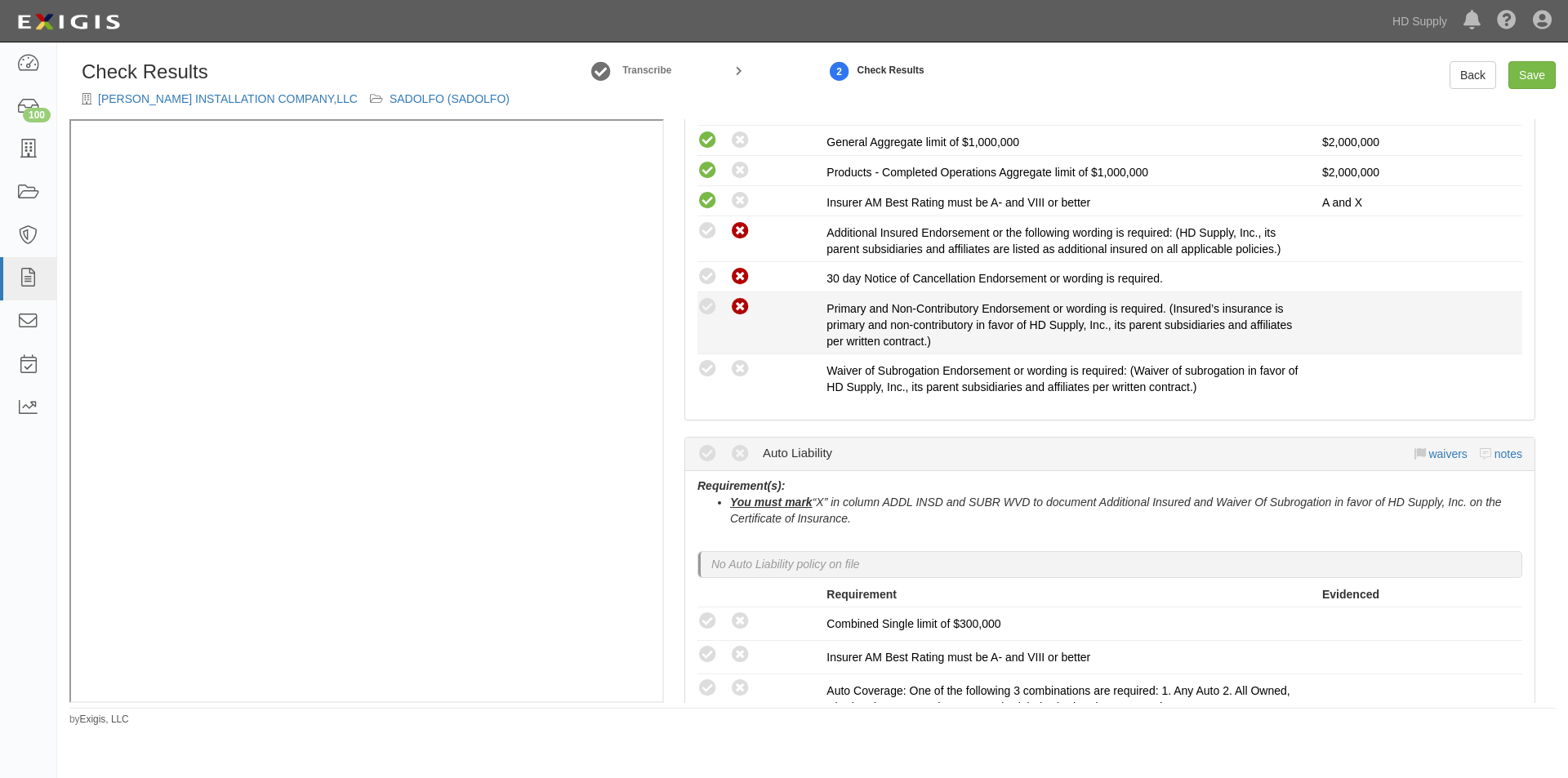
click at [737, 304] on icon at bounding box center [740, 307] width 21 height 21
radio input "true"
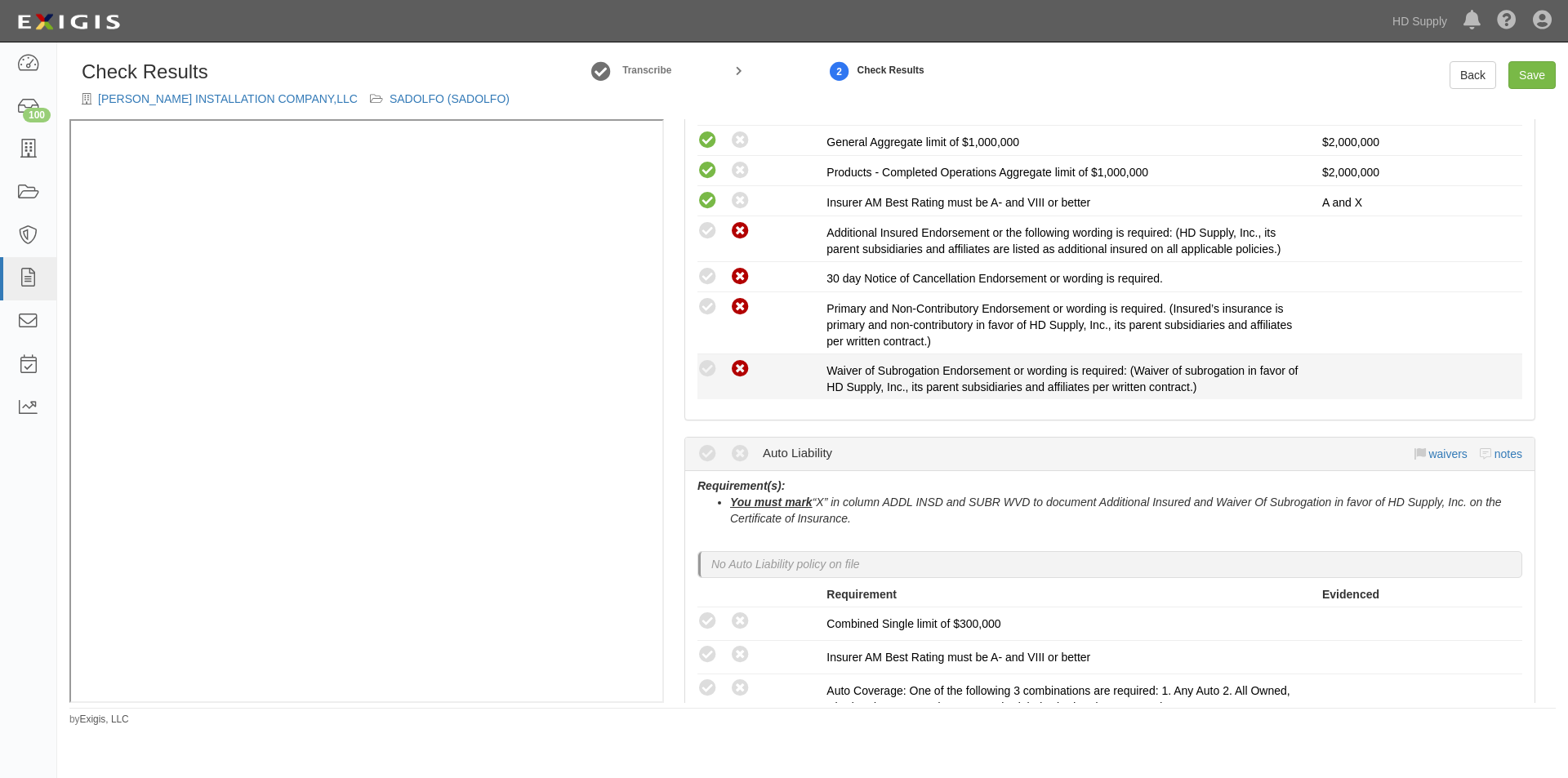
click at [741, 363] on icon at bounding box center [740, 369] width 21 height 21
radio input "true"
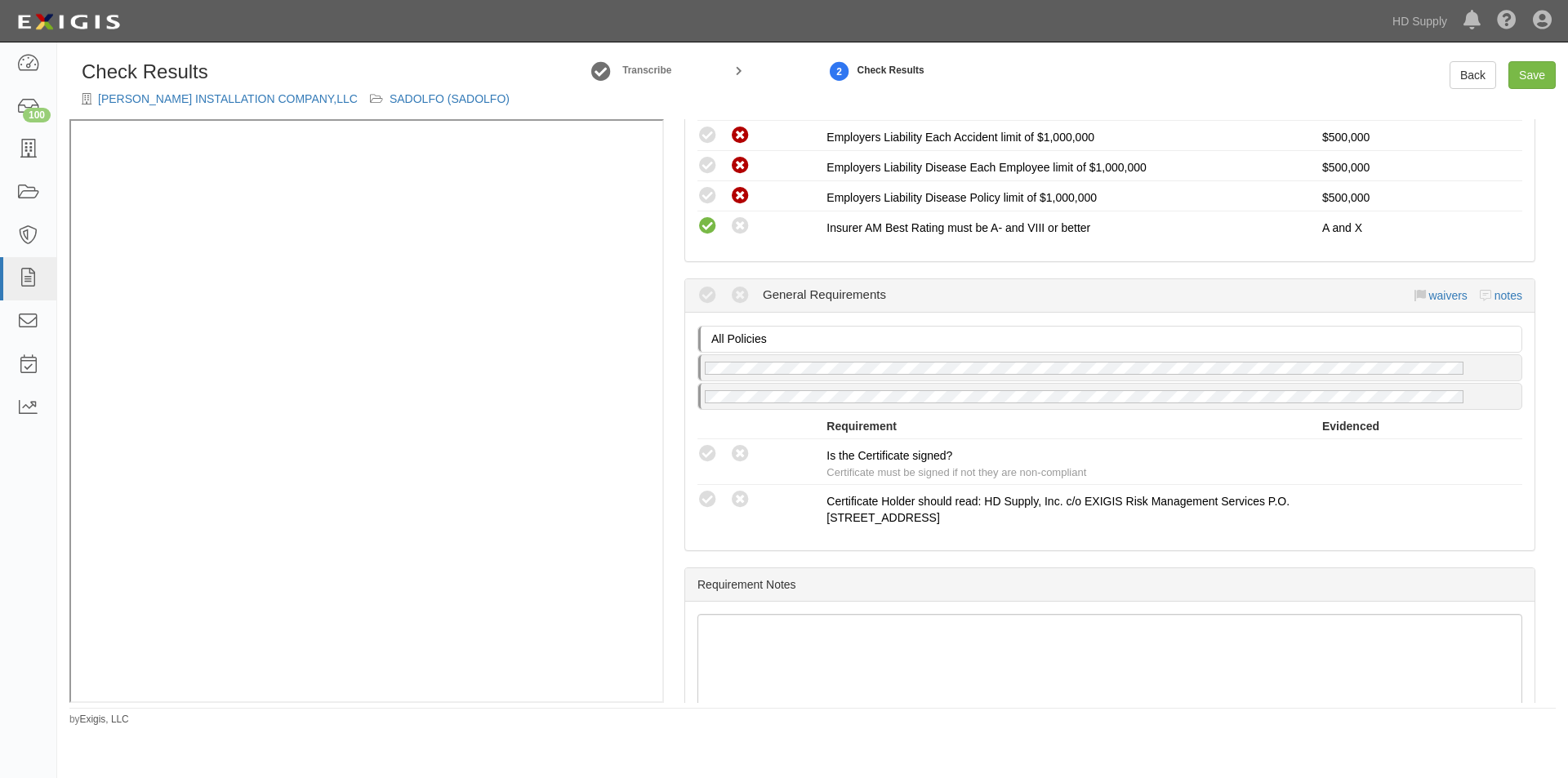
scroll to position [1354, 0]
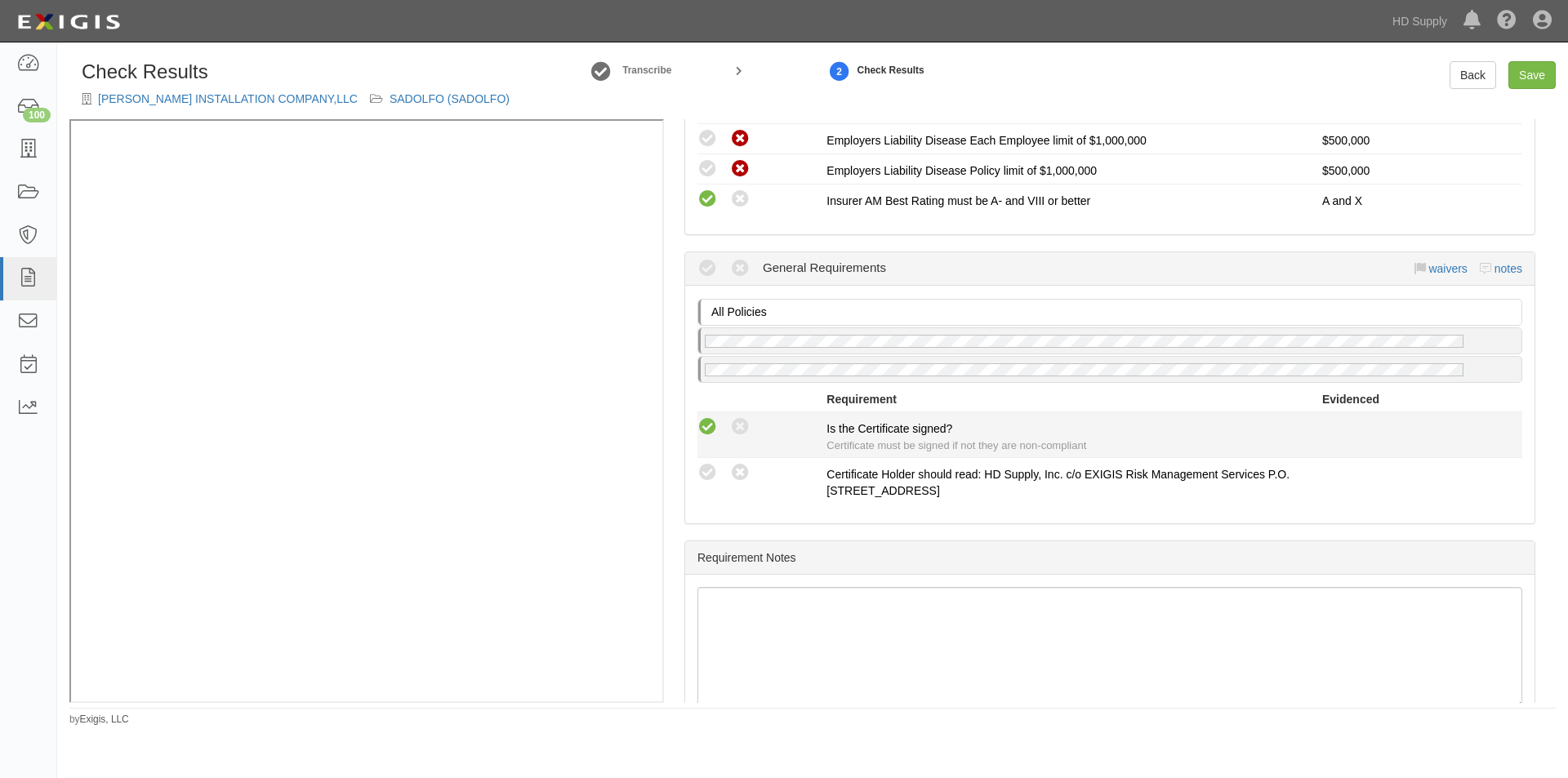
click at [709, 431] on icon at bounding box center [707, 427] width 21 height 21
radio input "true"
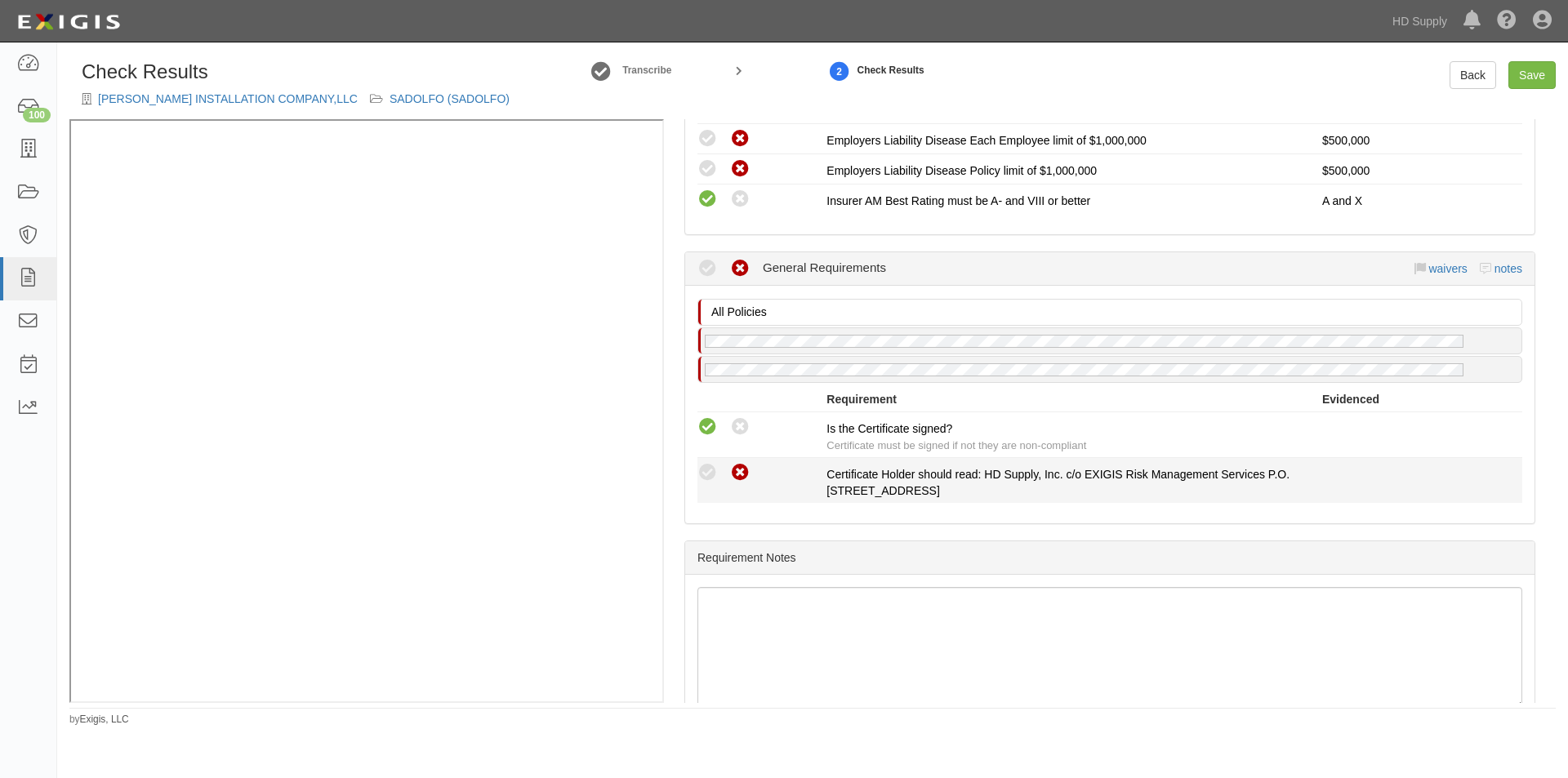
click at [737, 480] on icon at bounding box center [740, 473] width 21 height 21
radio input "true"
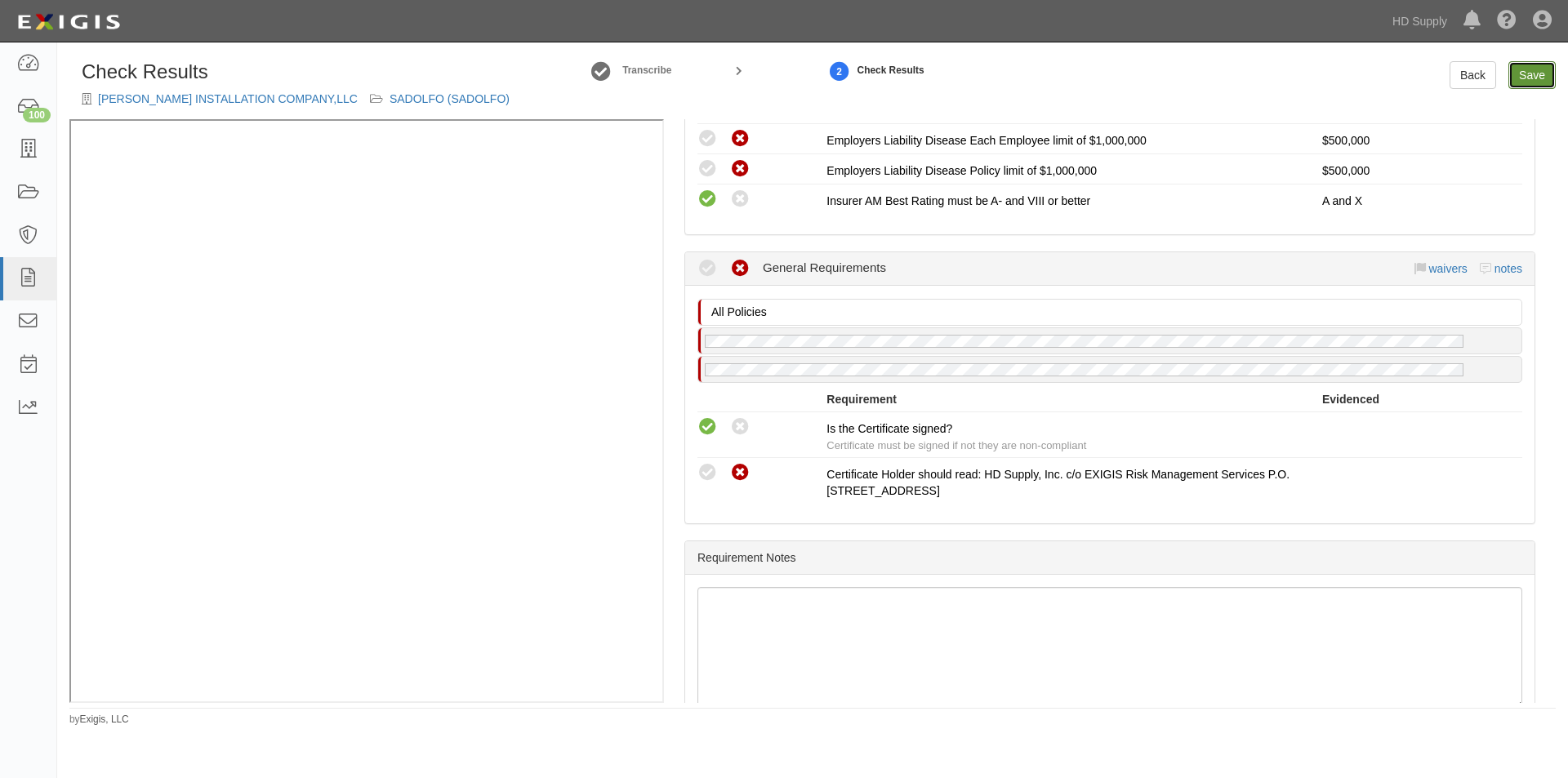
click at [1521, 70] on link "Save" at bounding box center [1532, 75] width 47 height 27
radio input "true"
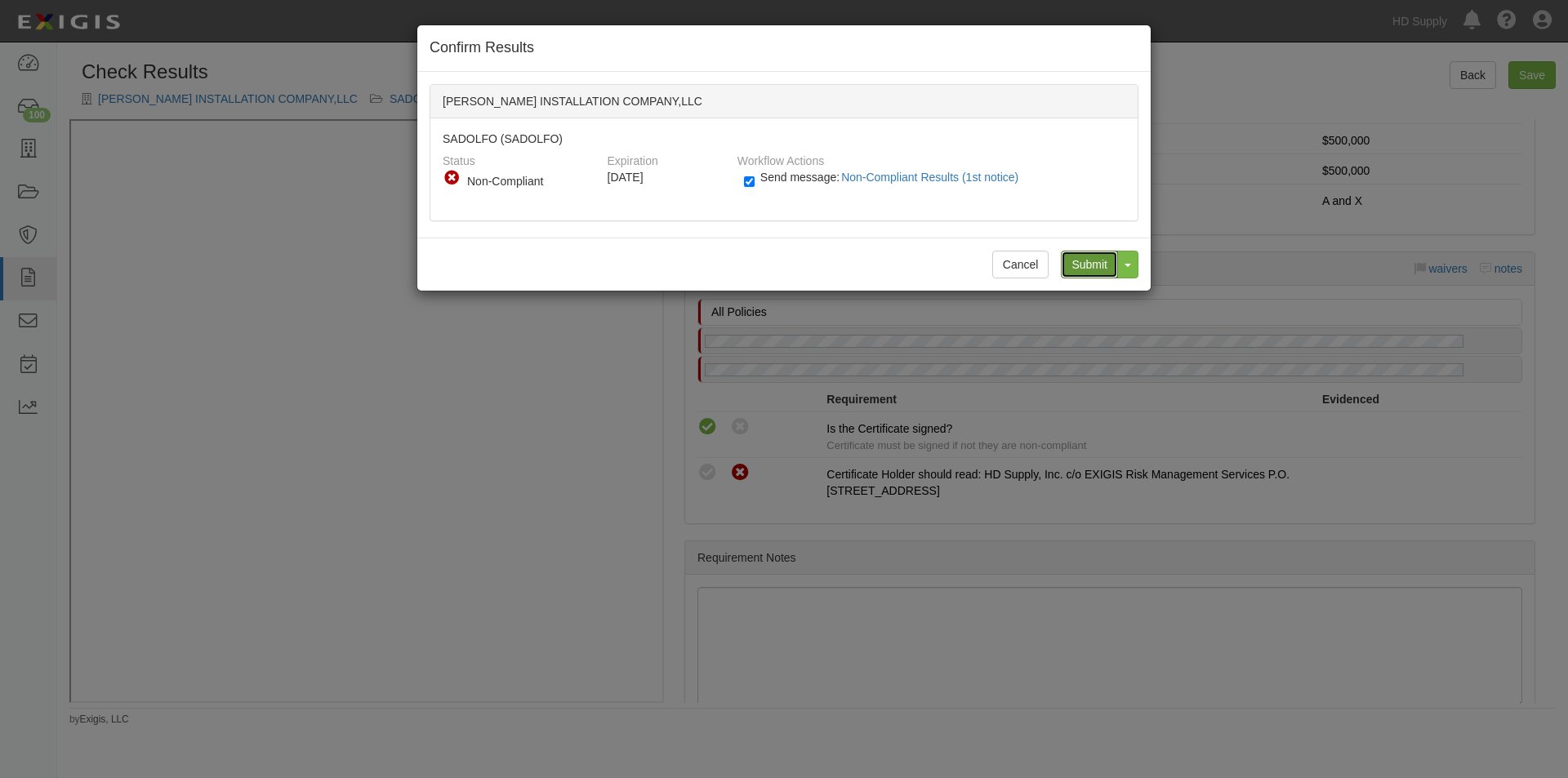
click at [1085, 267] on input "Submit" at bounding box center [1089, 264] width 57 height 27
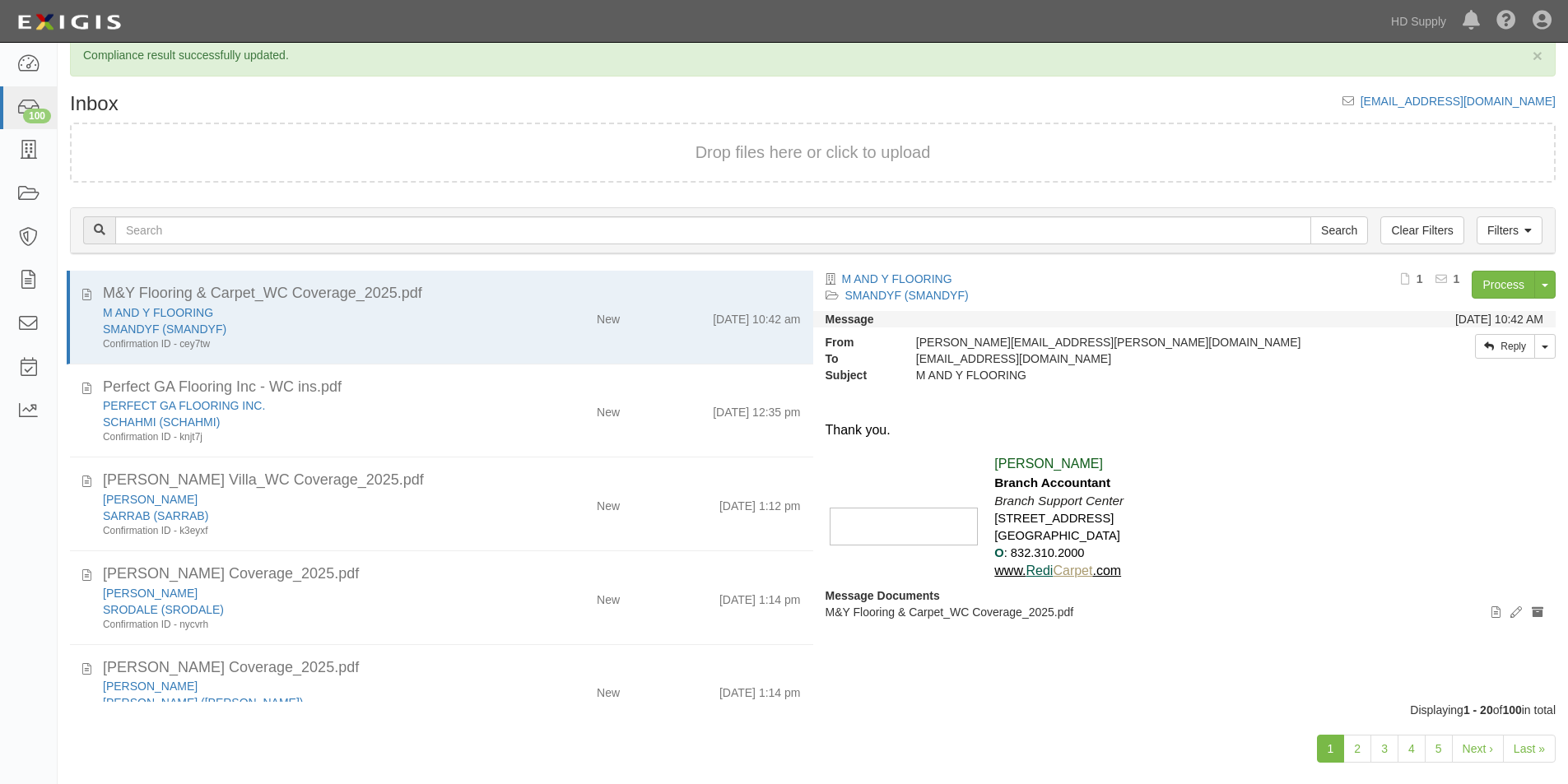
scroll to position [51, 0]
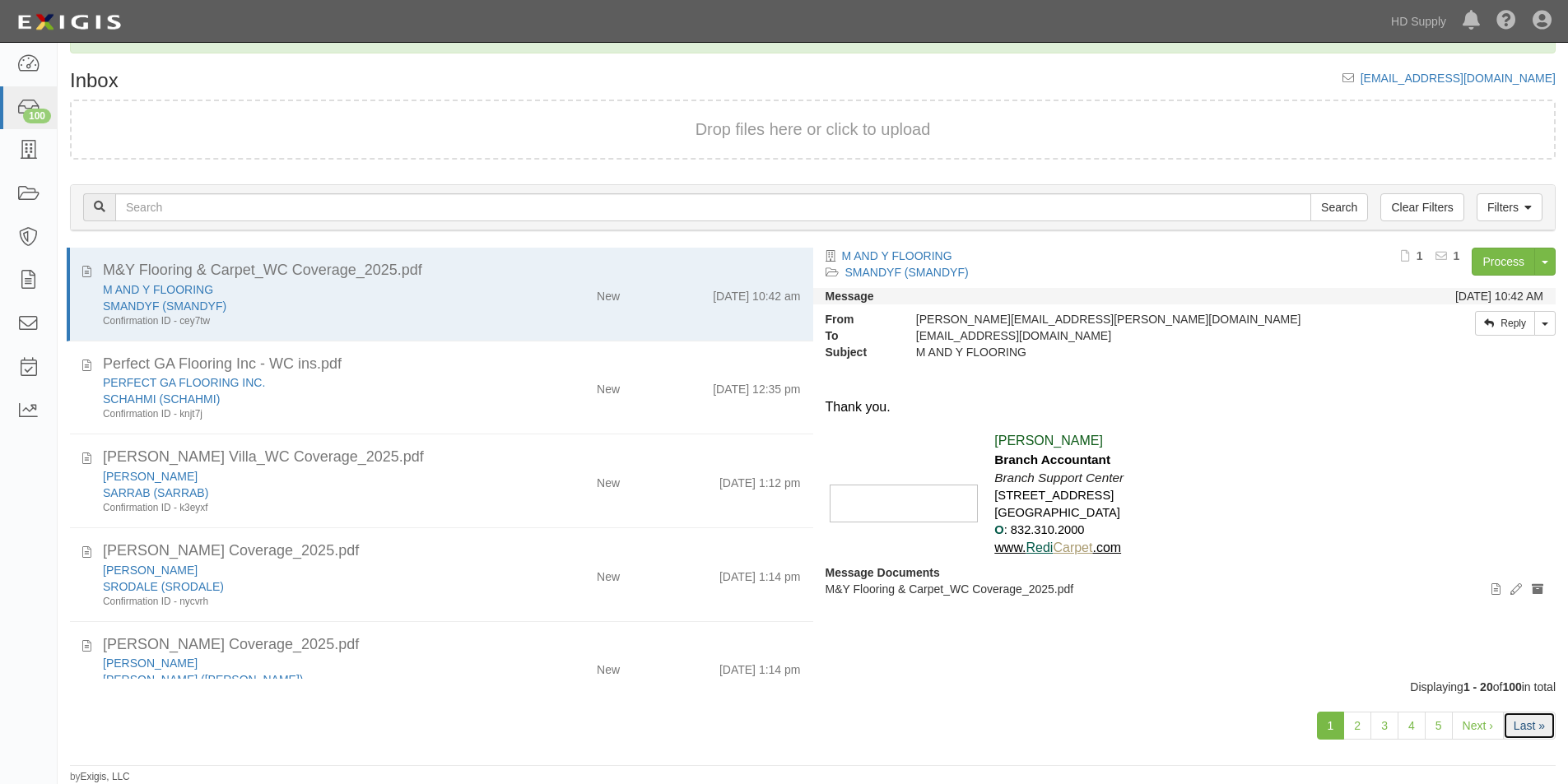
click at [1531, 726] on link "Last »" at bounding box center [1529, 726] width 52 height 28
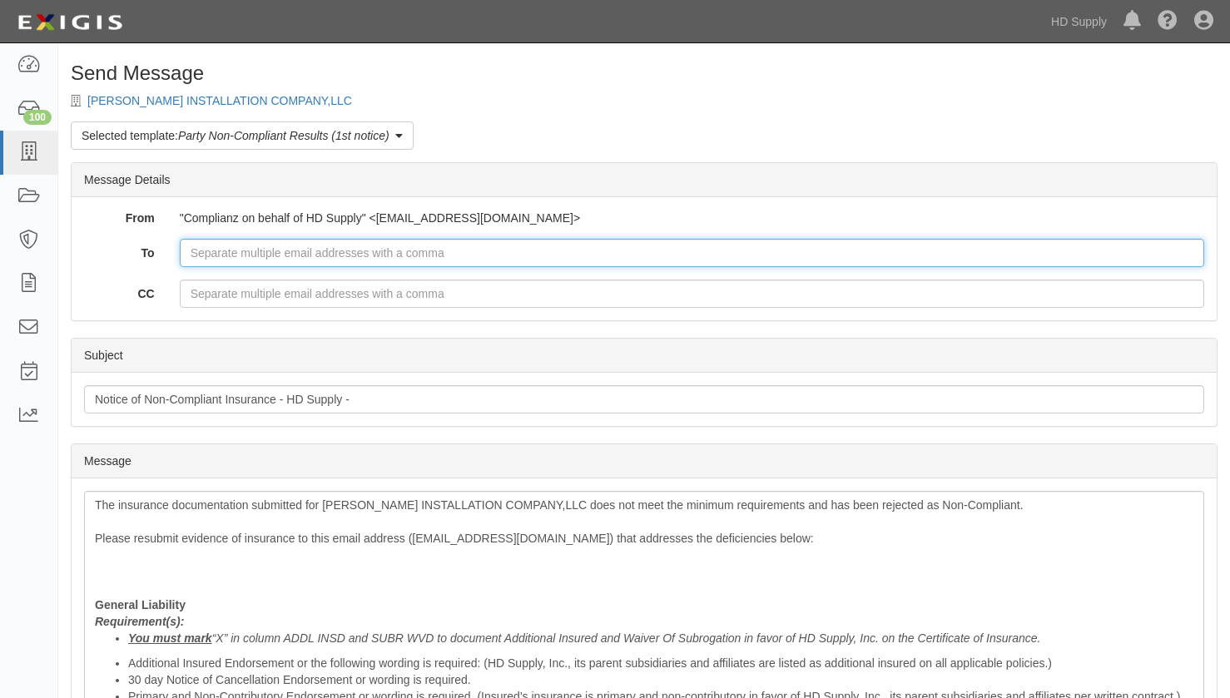
paste input "[PERSON_NAME][EMAIL_ADDRESS][DOMAIN_NAME]"
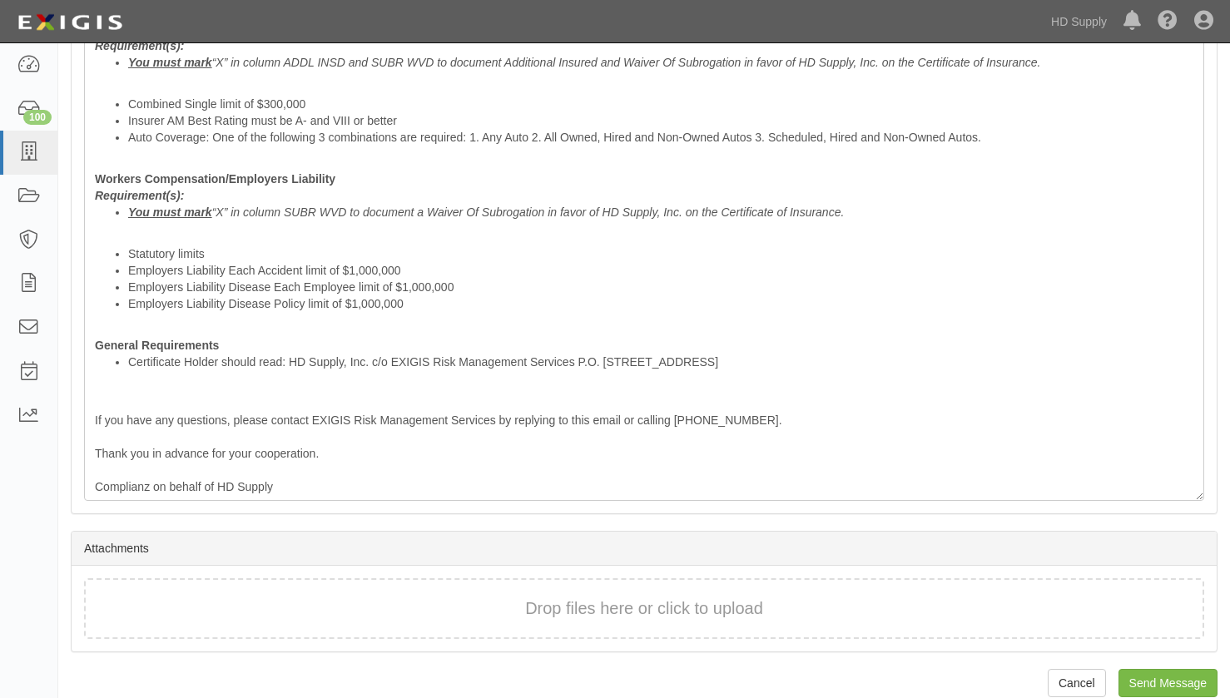
scroll to position [749, 0]
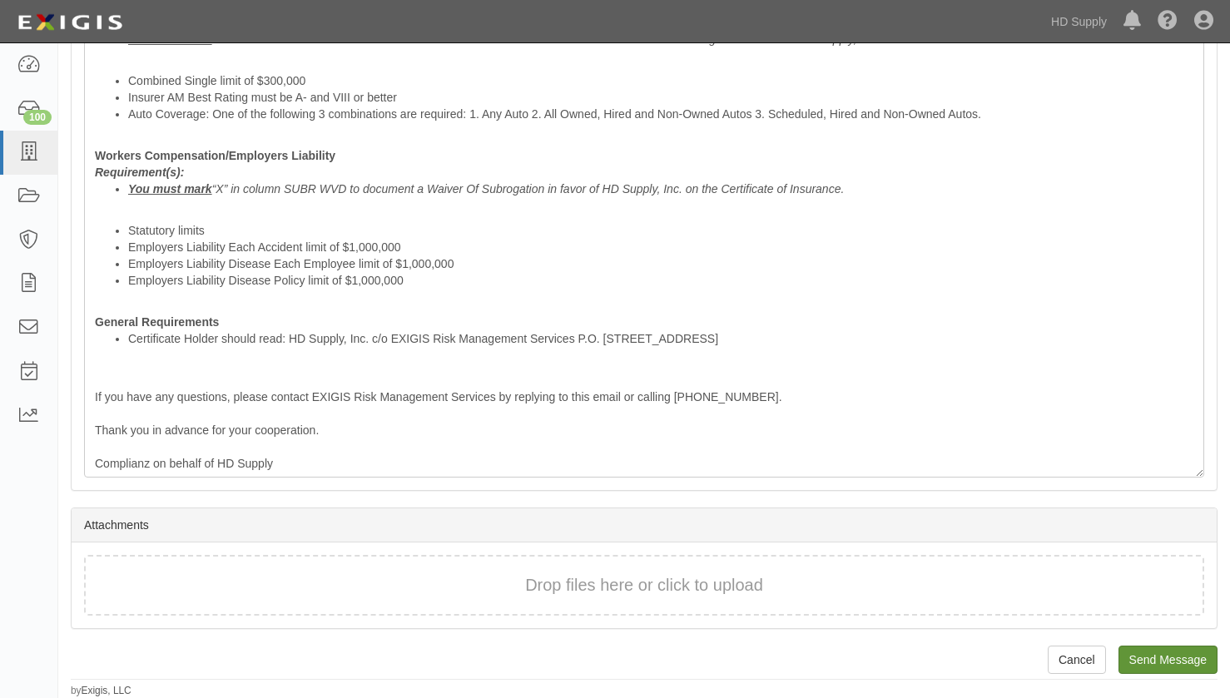
type input "[PERSON_NAME][EMAIL_ADDRESS][DOMAIN_NAME]"
click at [1164, 654] on input "Send Message" at bounding box center [1167, 660] width 99 height 28
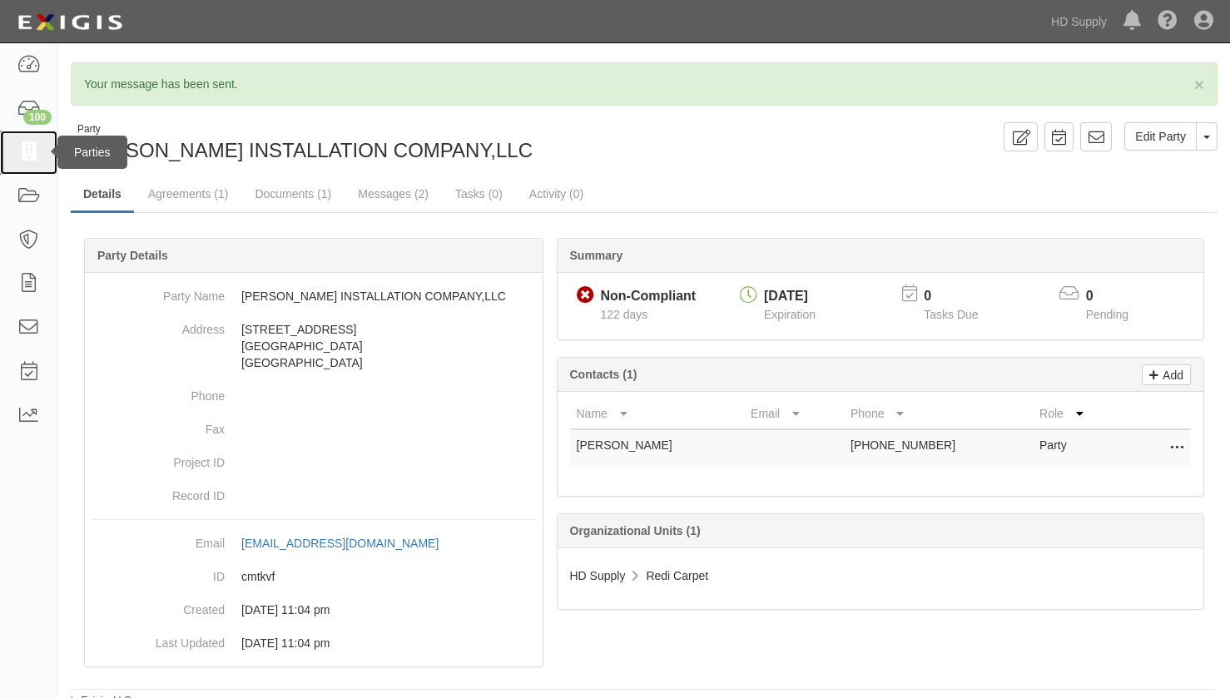
click at [27, 151] on icon at bounding box center [28, 152] width 23 height 19
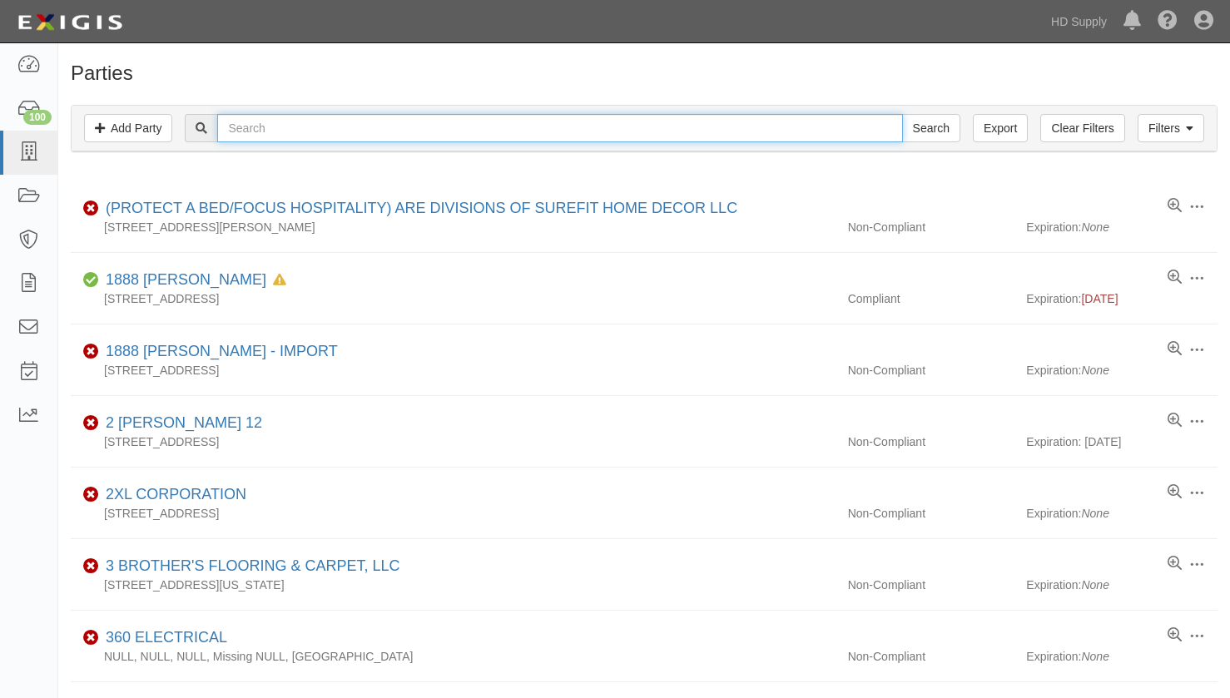
paste input "SUNUN FLOORING LLC"
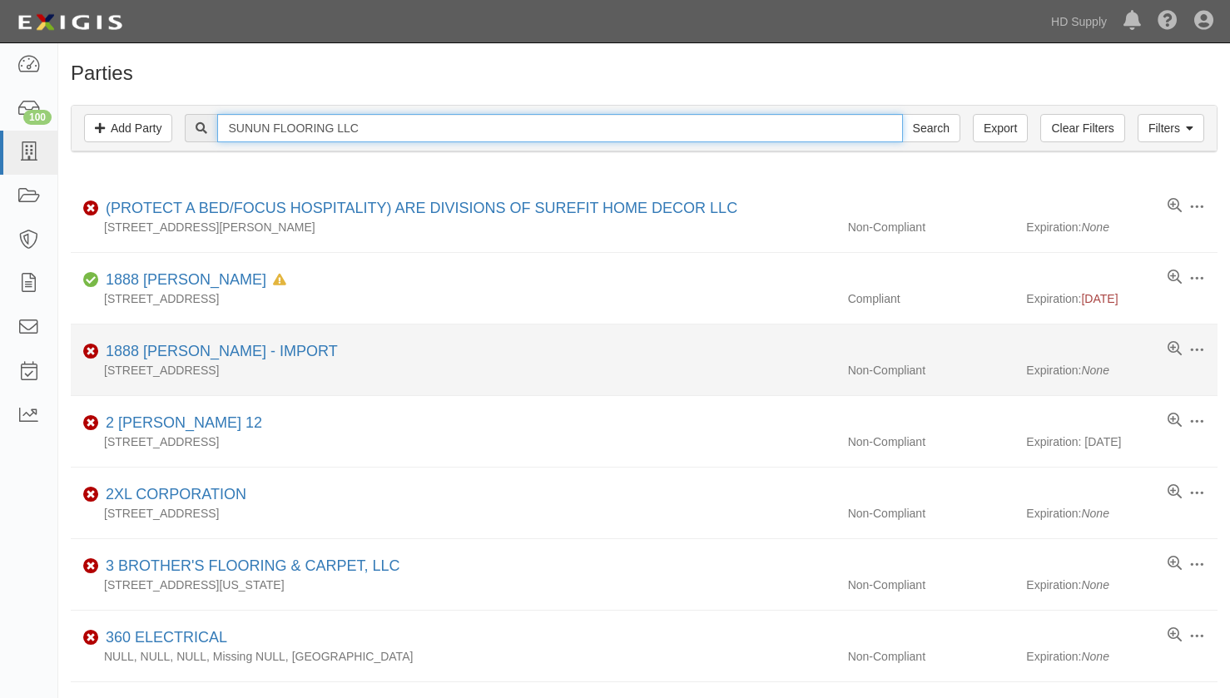
type input "SUNUN FLOORING LLC"
click at [902, 114] on input "Search" at bounding box center [931, 128] width 58 height 28
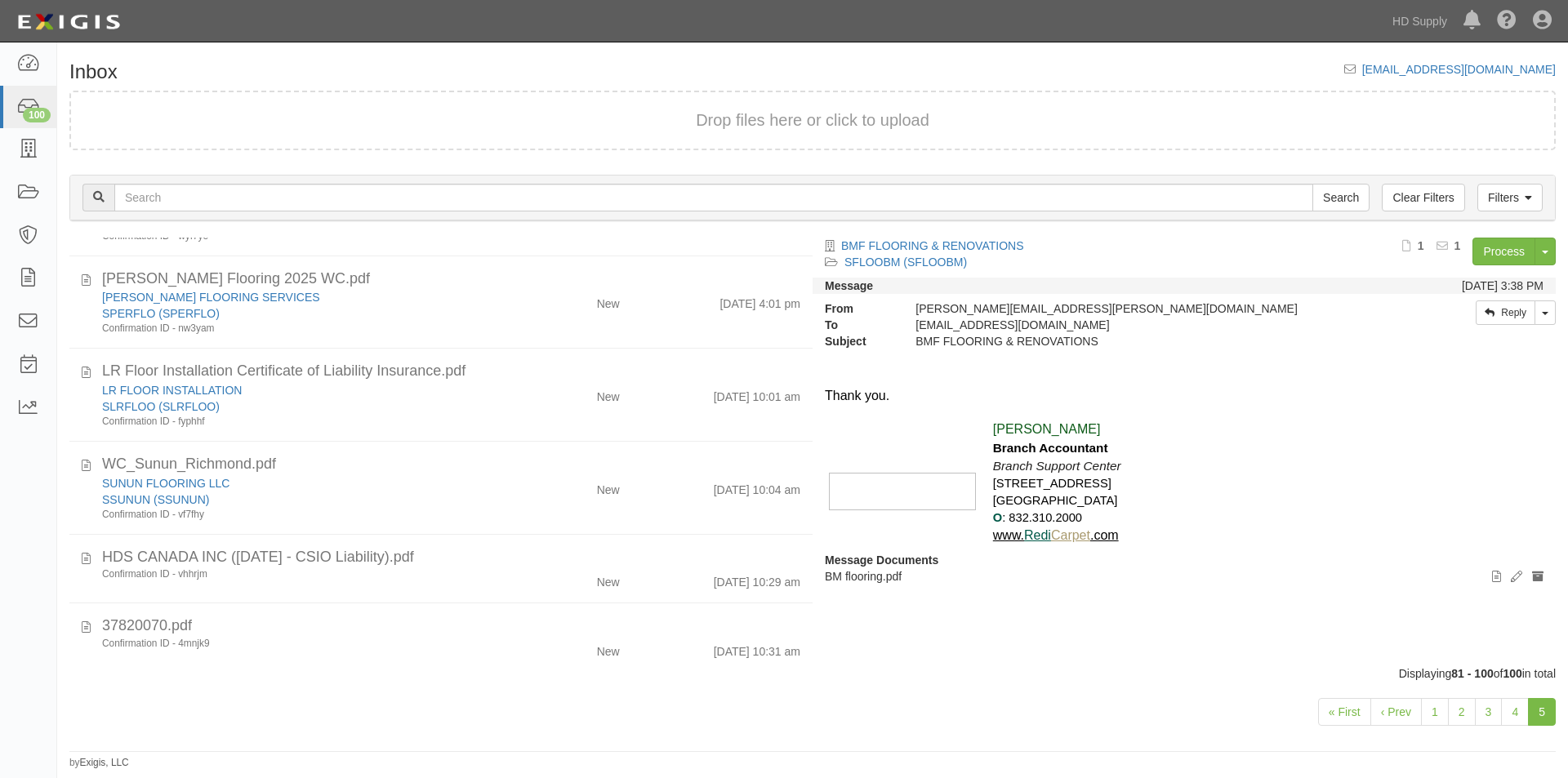
scroll to position [1389, 0]
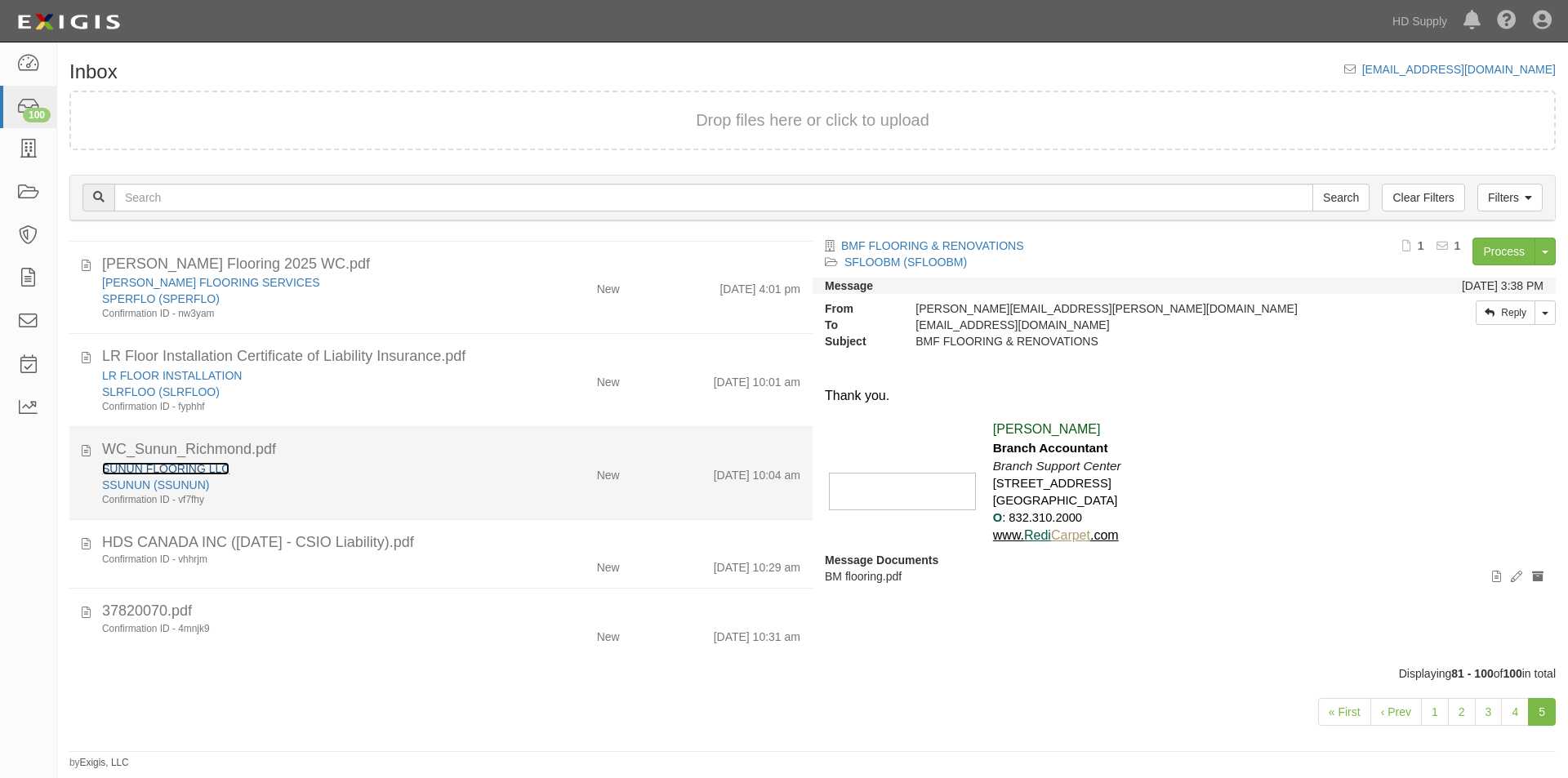
click at [212, 462] on link "SUNUN FLOORING LLC" at bounding box center [166, 468] width 128 height 13
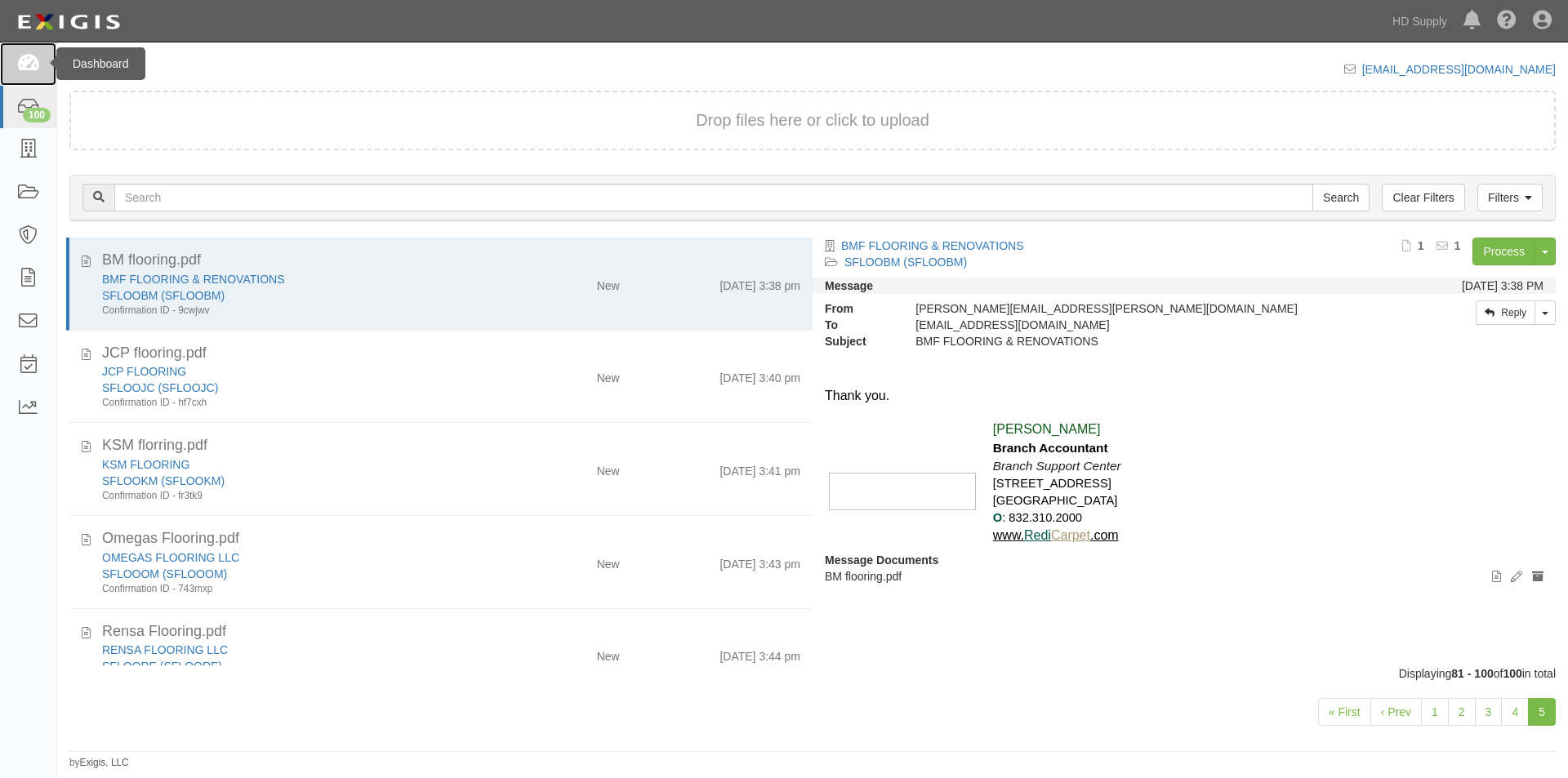
click at [20, 72] on icon at bounding box center [27, 64] width 23 height 19
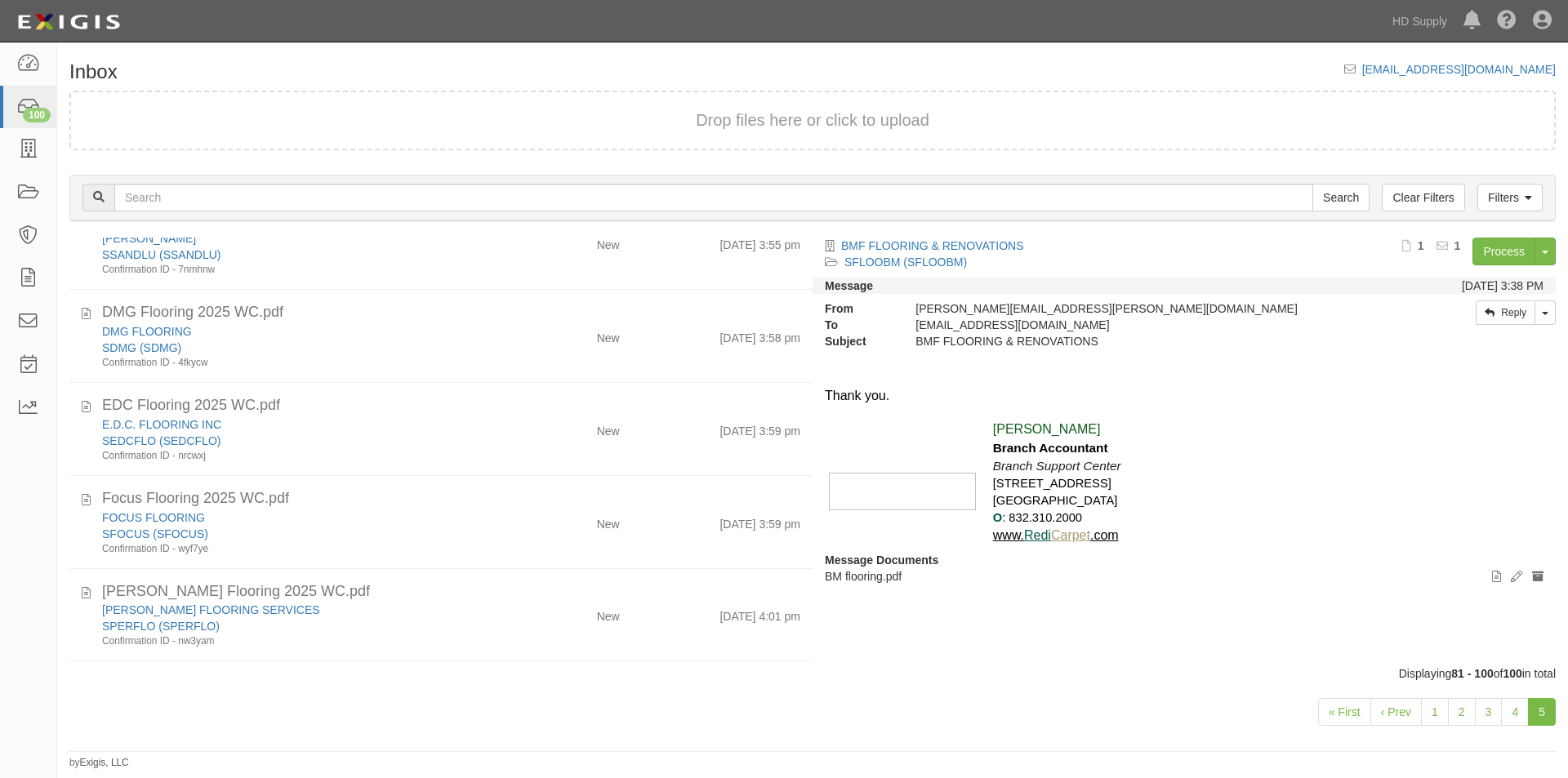
scroll to position [1389, 0]
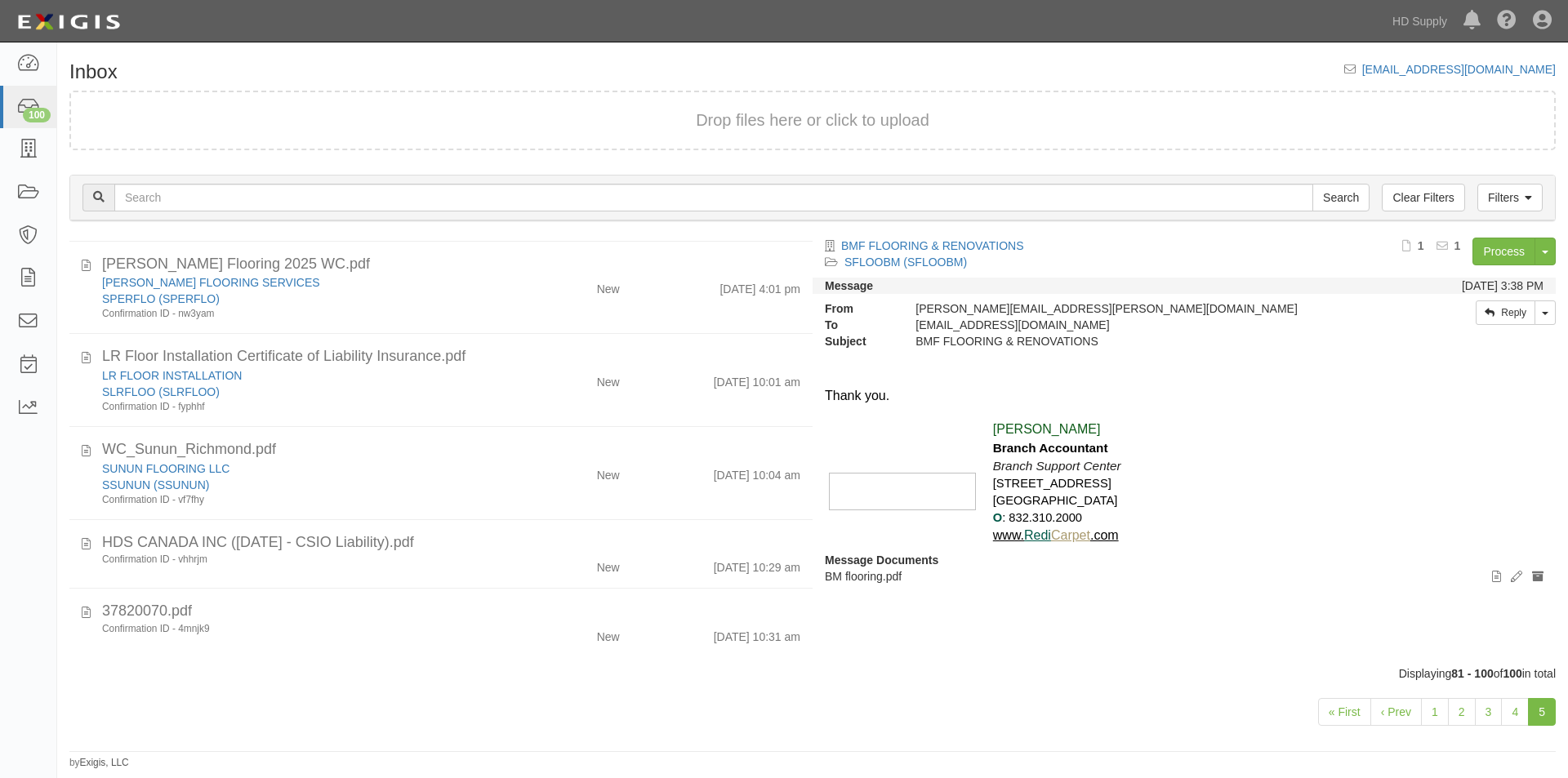
click at [1550, 722] on link "5" at bounding box center [1542, 712] width 27 height 27
click at [1531, 707] on link "5" at bounding box center [1542, 712] width 27 height 27
click at [1534, 707] on link "5" at bounding box center [1542, 712] width 27 height 27
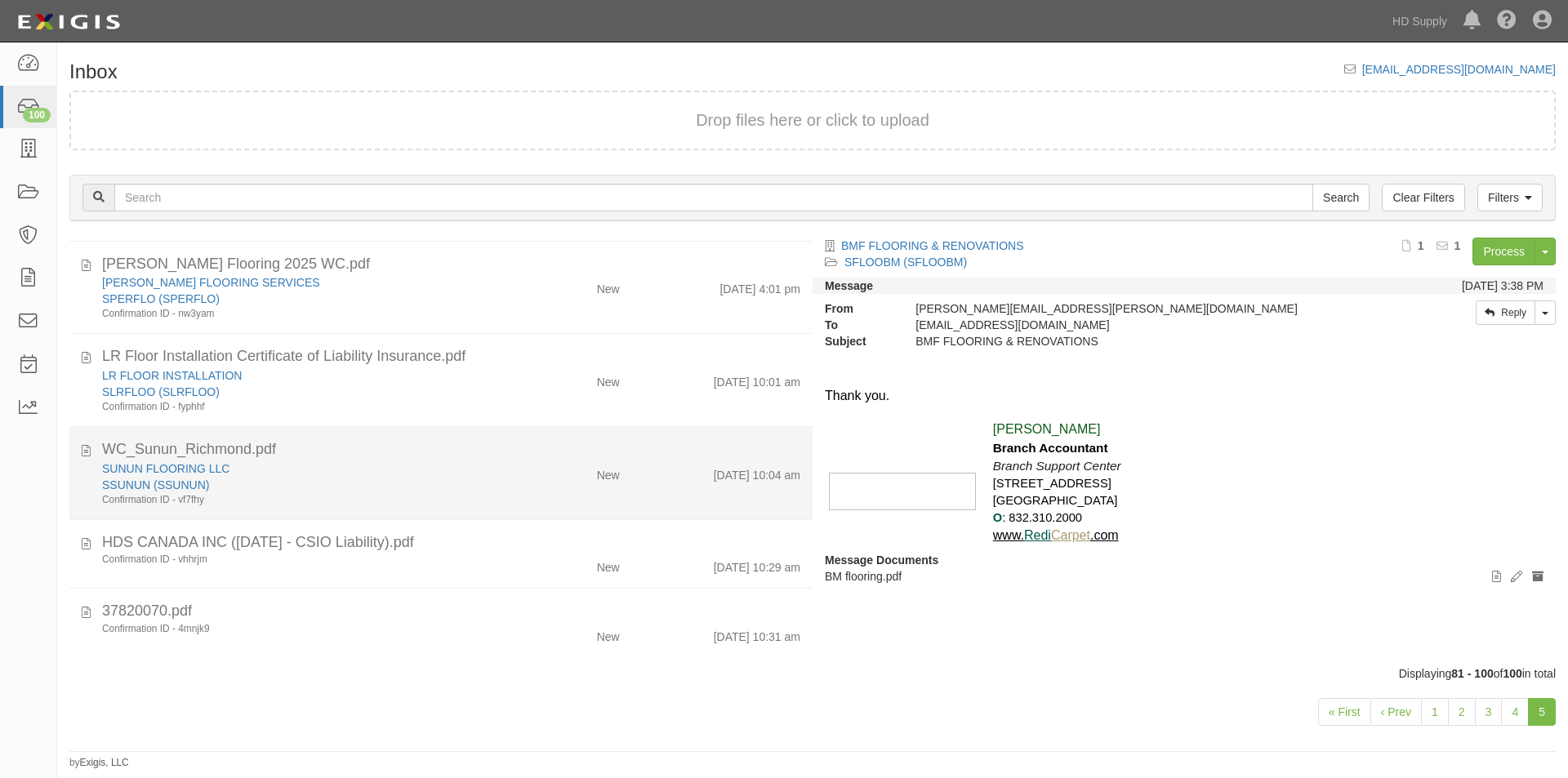
click at [559, 483] on div "New" at bounding box center [571, 471] width 120 height 23
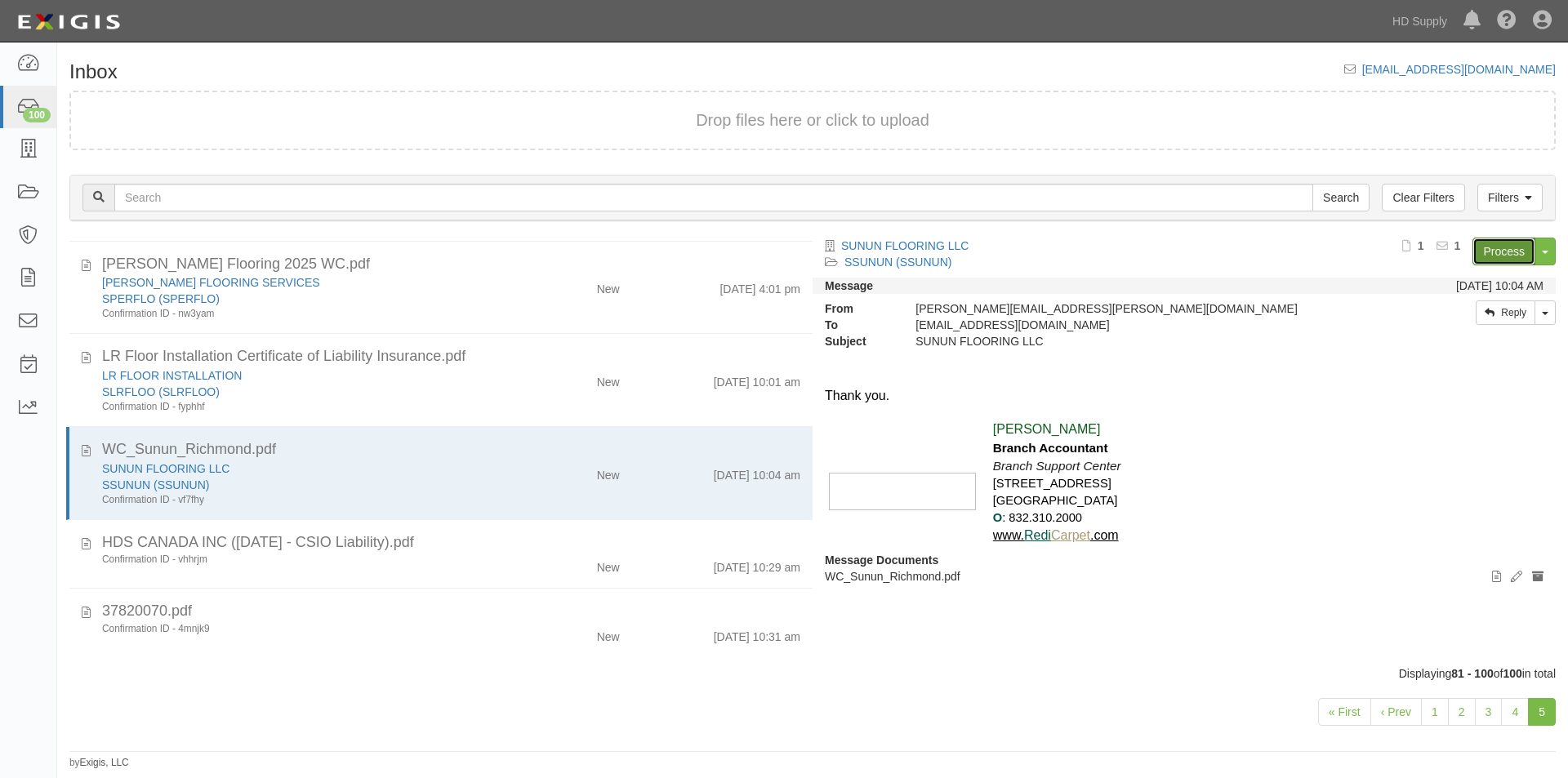
click at [1491, 253] on link "Process" at bounding box center [1503, 251] width 63 height 27
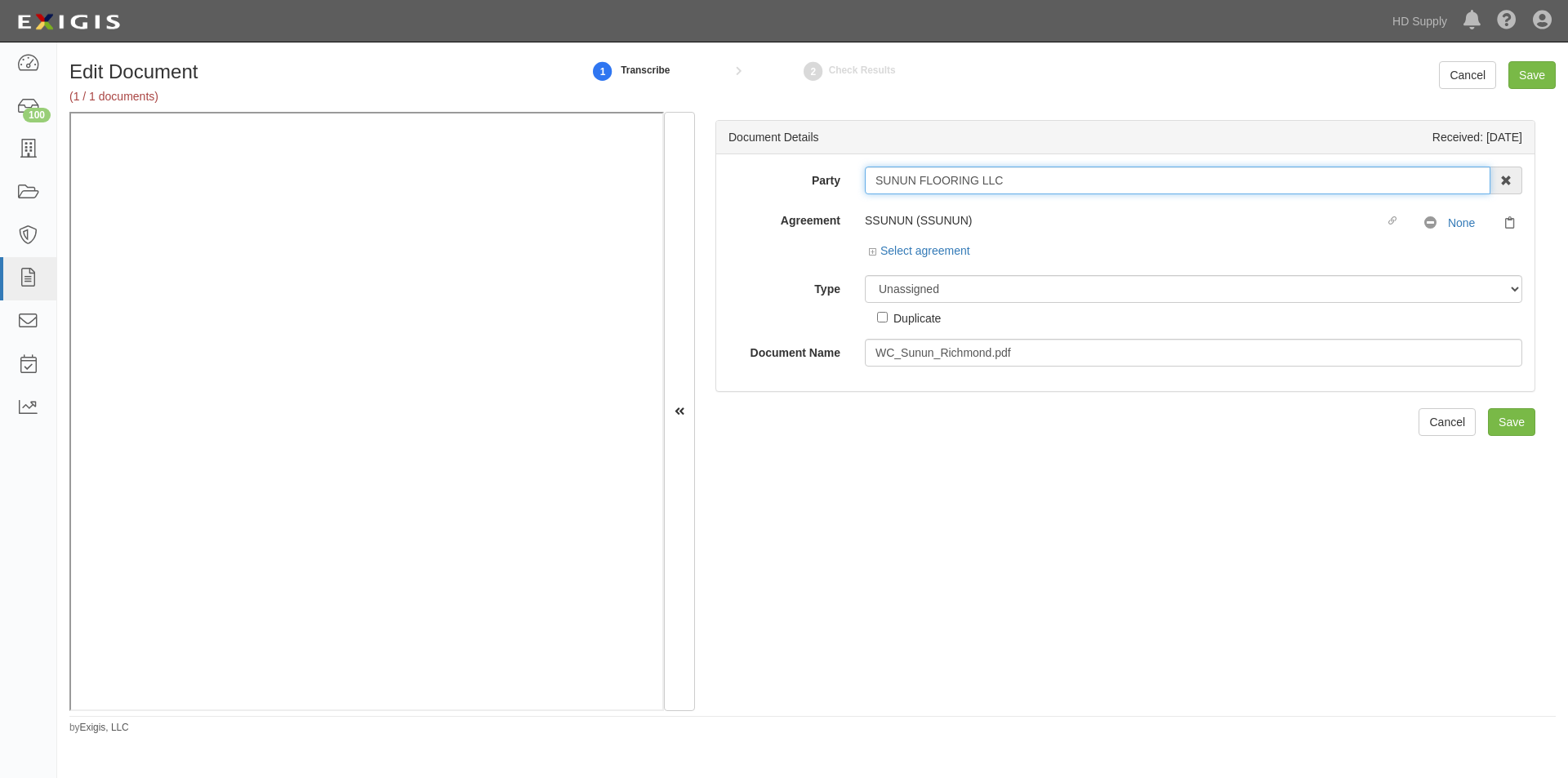
drag, startPoint x: 1015, startPoint y: 179, endPoint x: 864, endPoint y: 188, distance: 151.3
click at [864, 188] on input "SUNUN FLOORING LLC" at bounding box center [1176, 181] width 625 height 27
click at [915, 287] on select "Unassigned Binder Cancellation Notice Certificate Contract Endorsement Insuranc…" at bounding box center [1193, 288] width 657 height 27
select select "CertificateDetail"
click at [864, 275] on select "Unassigned Binder Cancellation Notice Certificate Contract Endorsement Insuranc…" at bounding box center [1193, 288] width 657 height 27
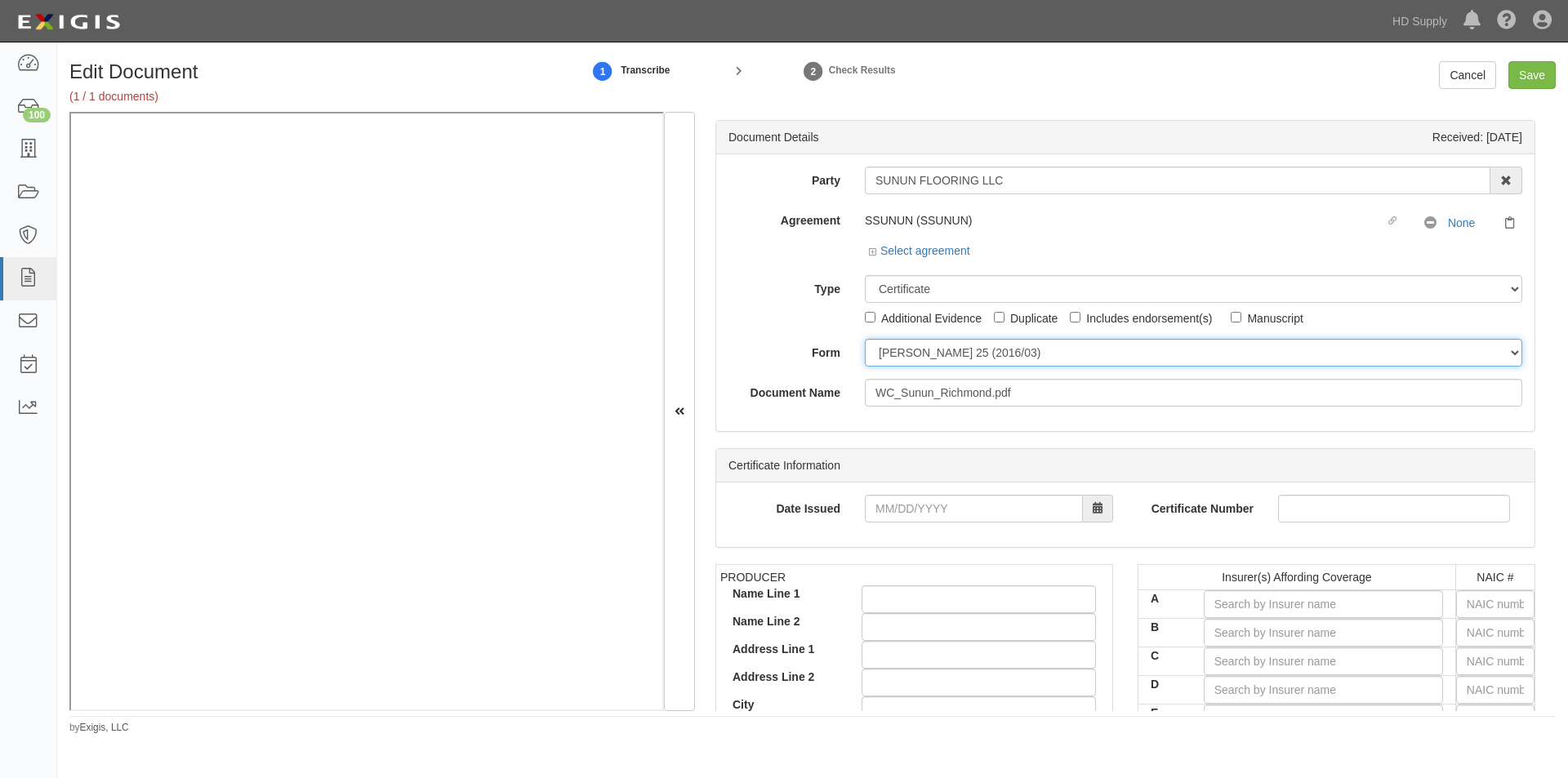
click at [898, 353] on select "ACORD 25 (2016/03) ACORD 101 ACORD 855 NY (2014/05) General" at bounding box center [1193, 352] width 657 height 27
select select "GeneralFormDetail"
click at [864, 338] on select "ACORD 25 (2016/03) ACORD 101 ACORD 855 NY (2014/05) General" at bounding box center [1193, 352] width 657 height 27
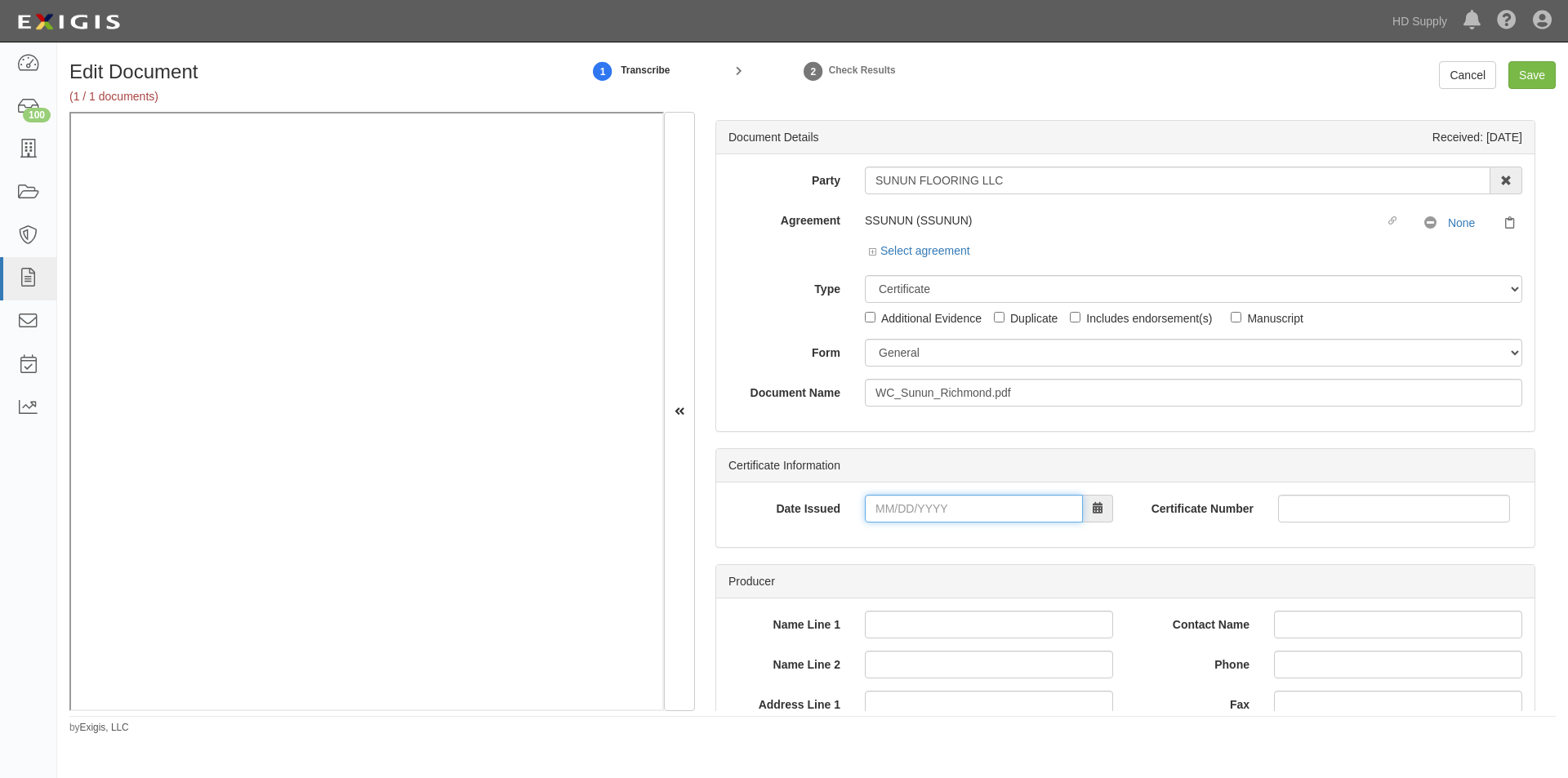
click at [929, 507] on input "Date Issued" at bounding box center [973, 508] width 218 height 27
type input "0"
type input "09/30/0025"
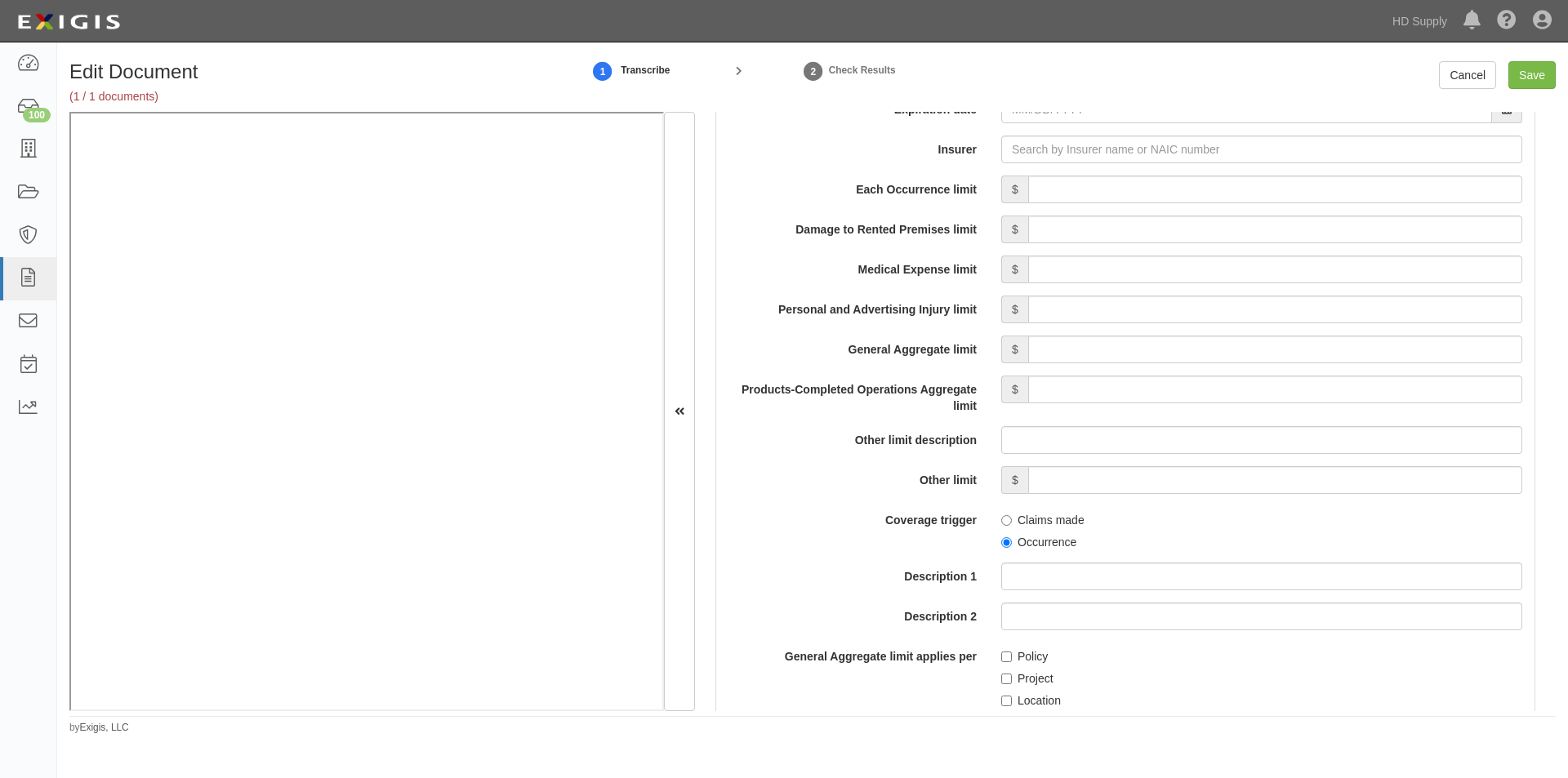
scroll to position [1119, 0]
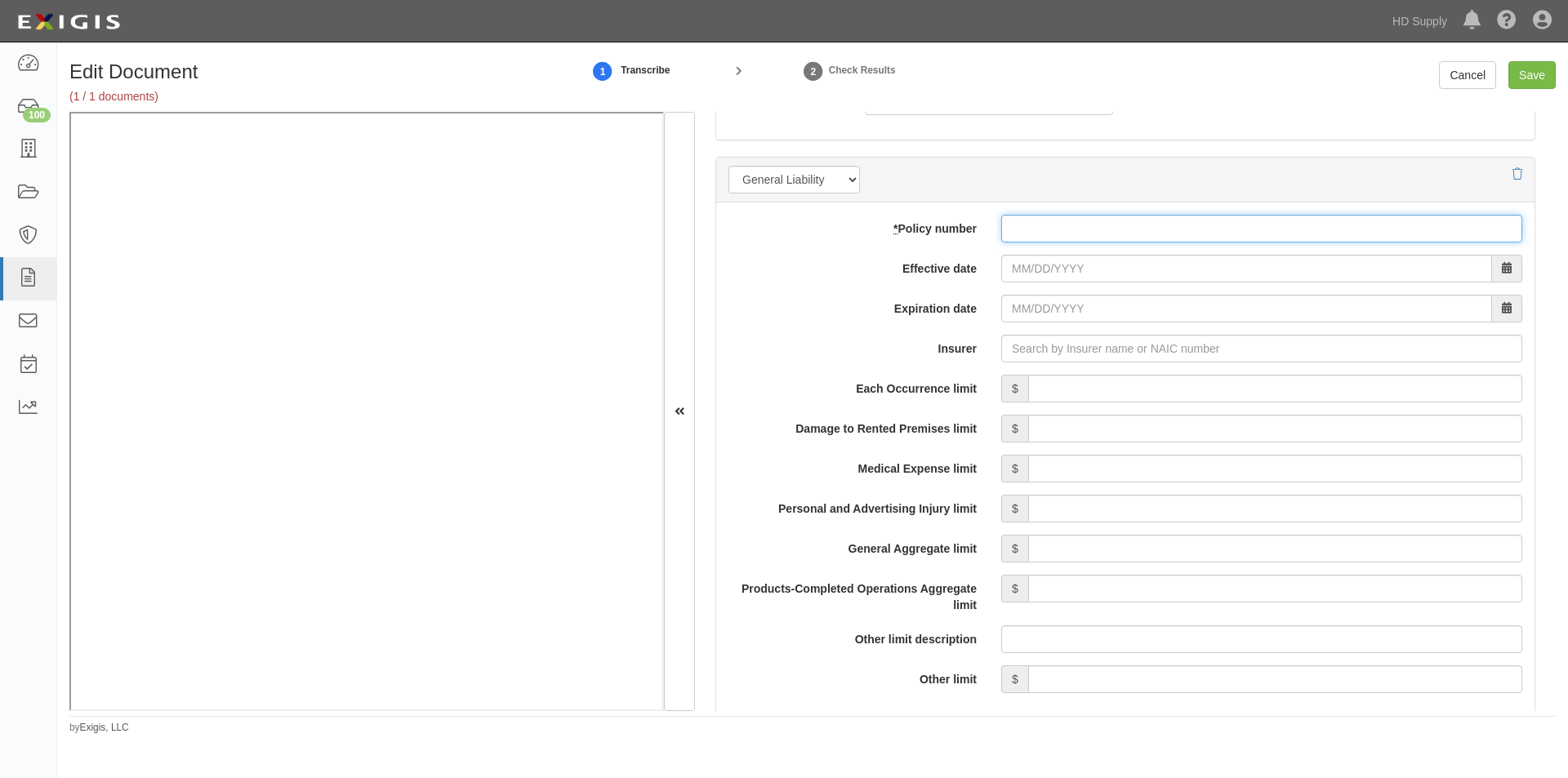
click at [1003, 219] on input "* Policy number" at bounding box center [1261, 229] width 521 height 27
type input "96EZK9714"
click at [1071, 272] on input "Effective date" at bounding box center [1246, 269] width 491 height 27
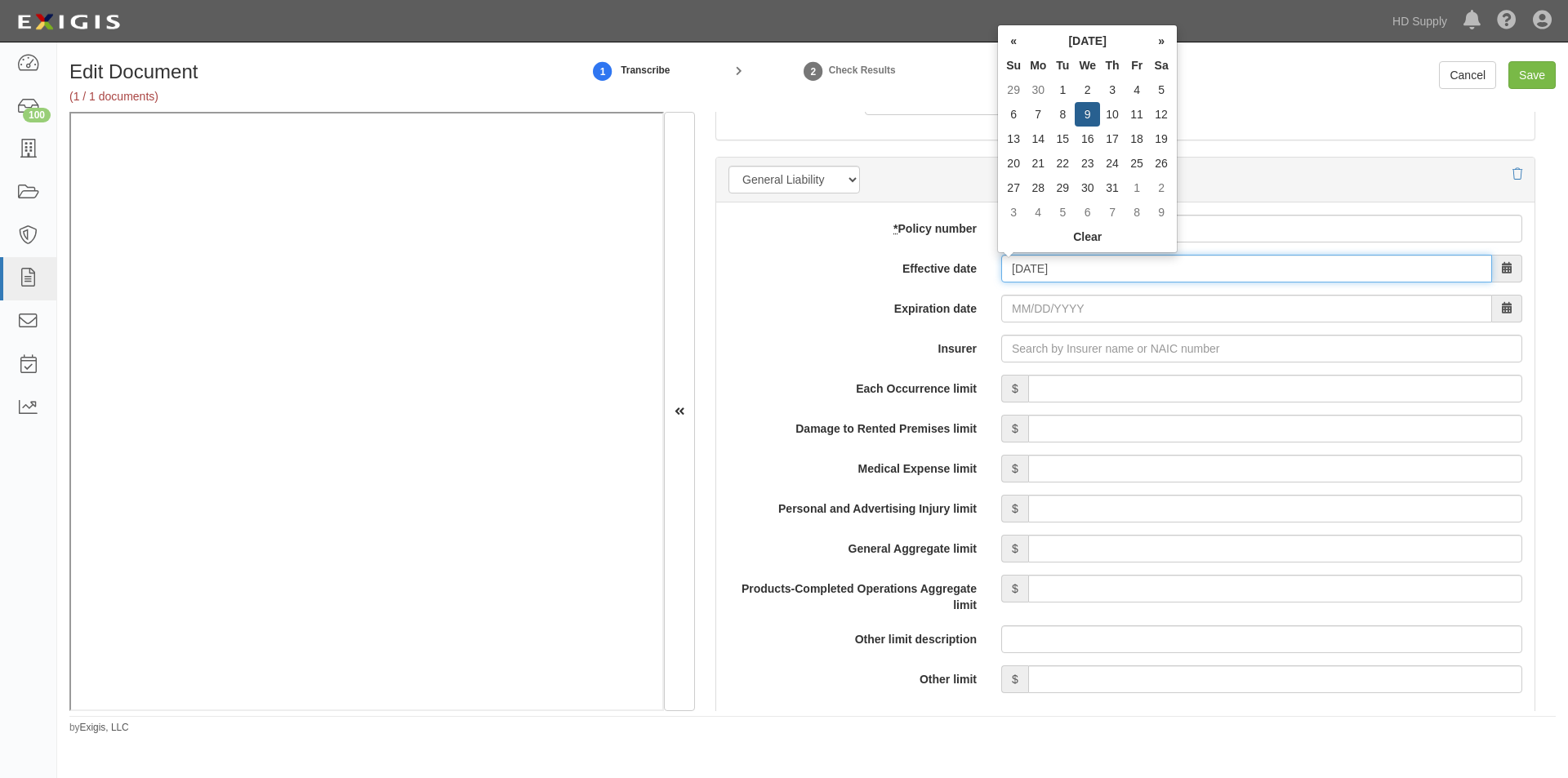
type input "10/09/2024"
type input "10/09/2025"
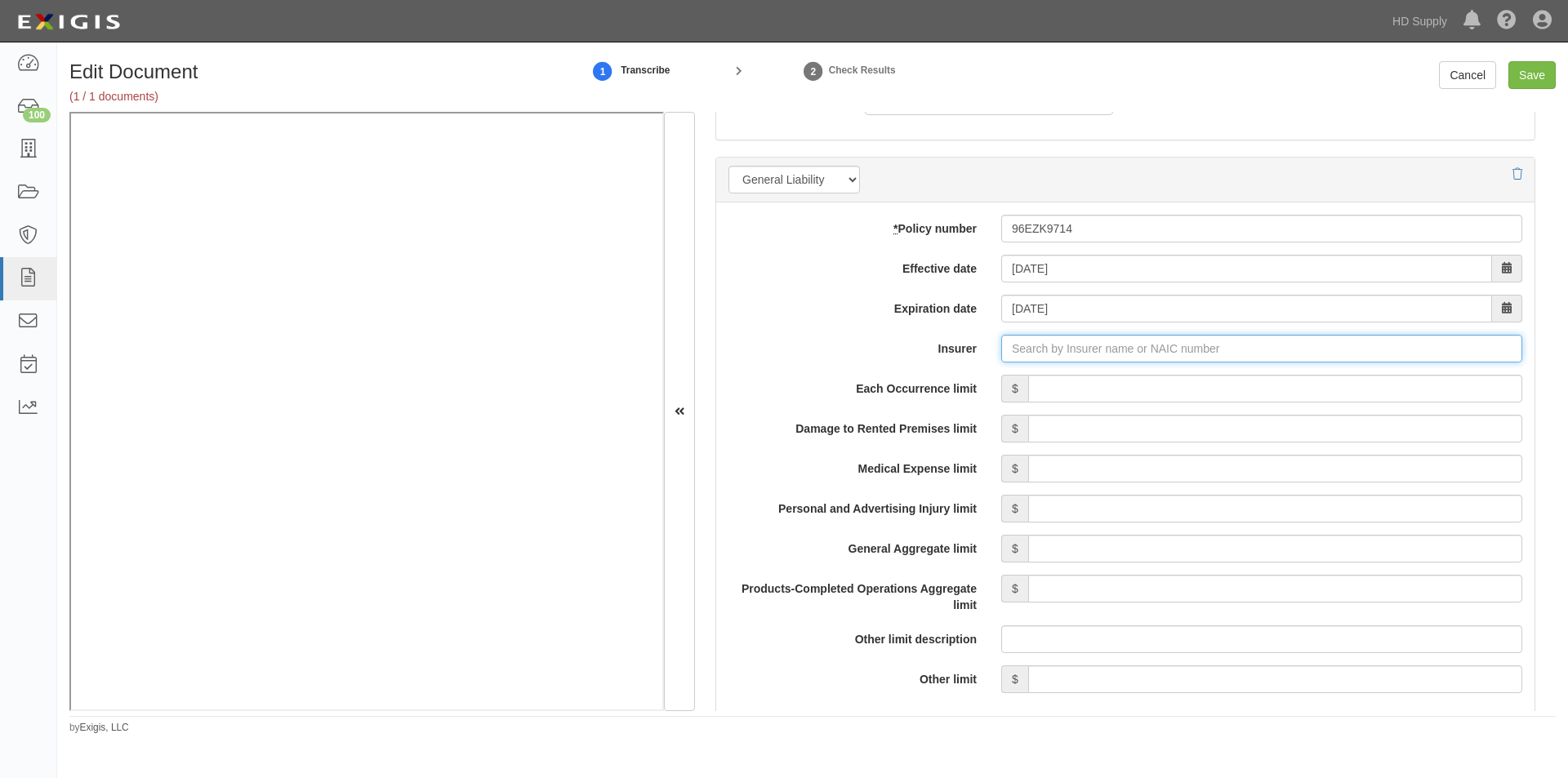
click at [1056, 352] on input "Insurer" at bounding box center [1261, 348] width 521 height 27
type input "21st Century Advantage Insurance Company (25232) NR Rating"
type input "2"
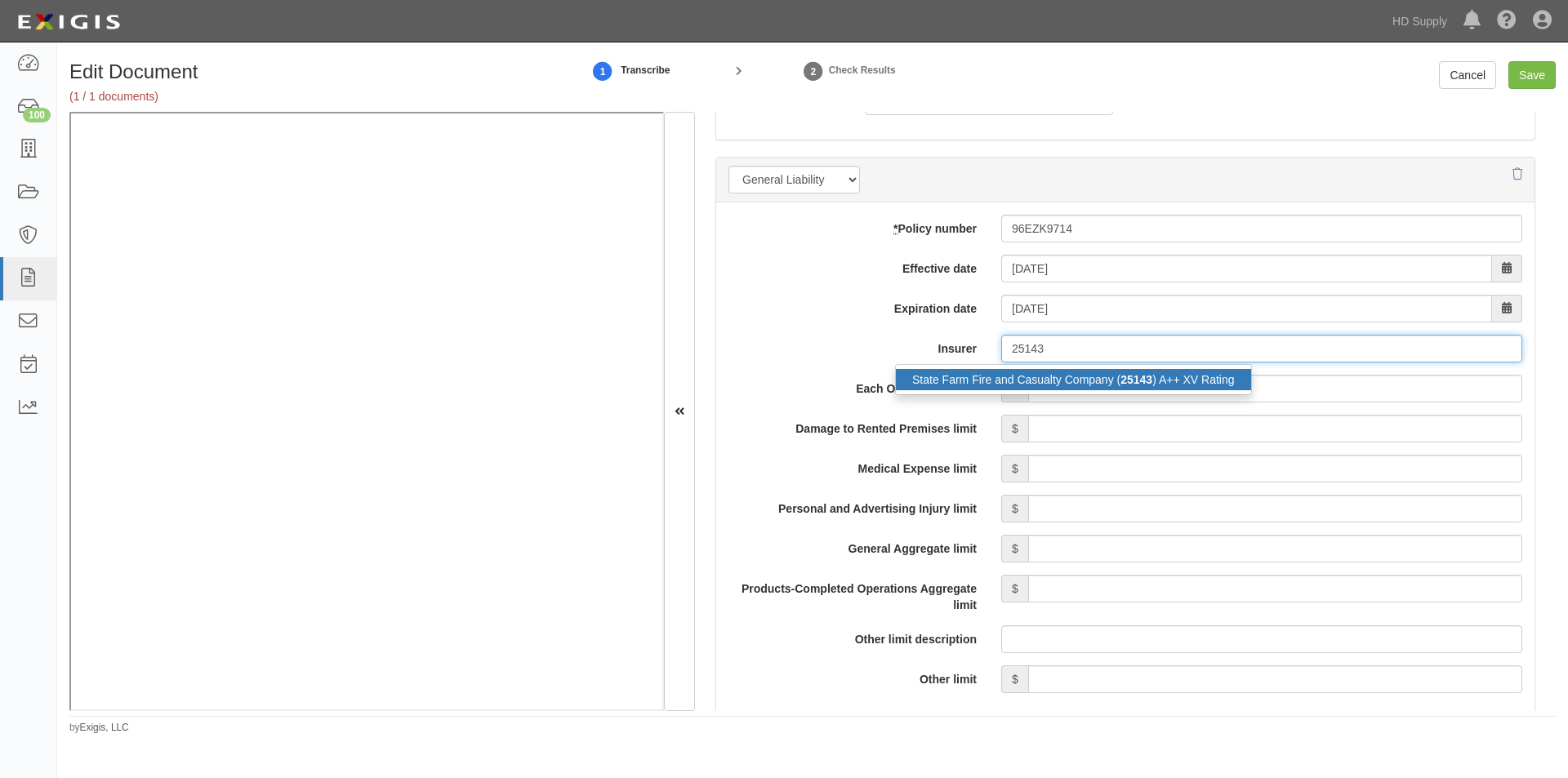
click at [1044, 388] on div "State Farm Fire and Casualty Company ( 25143 ) A++ XV Rating" at bounding box center [1073, 380] width 355 height 22
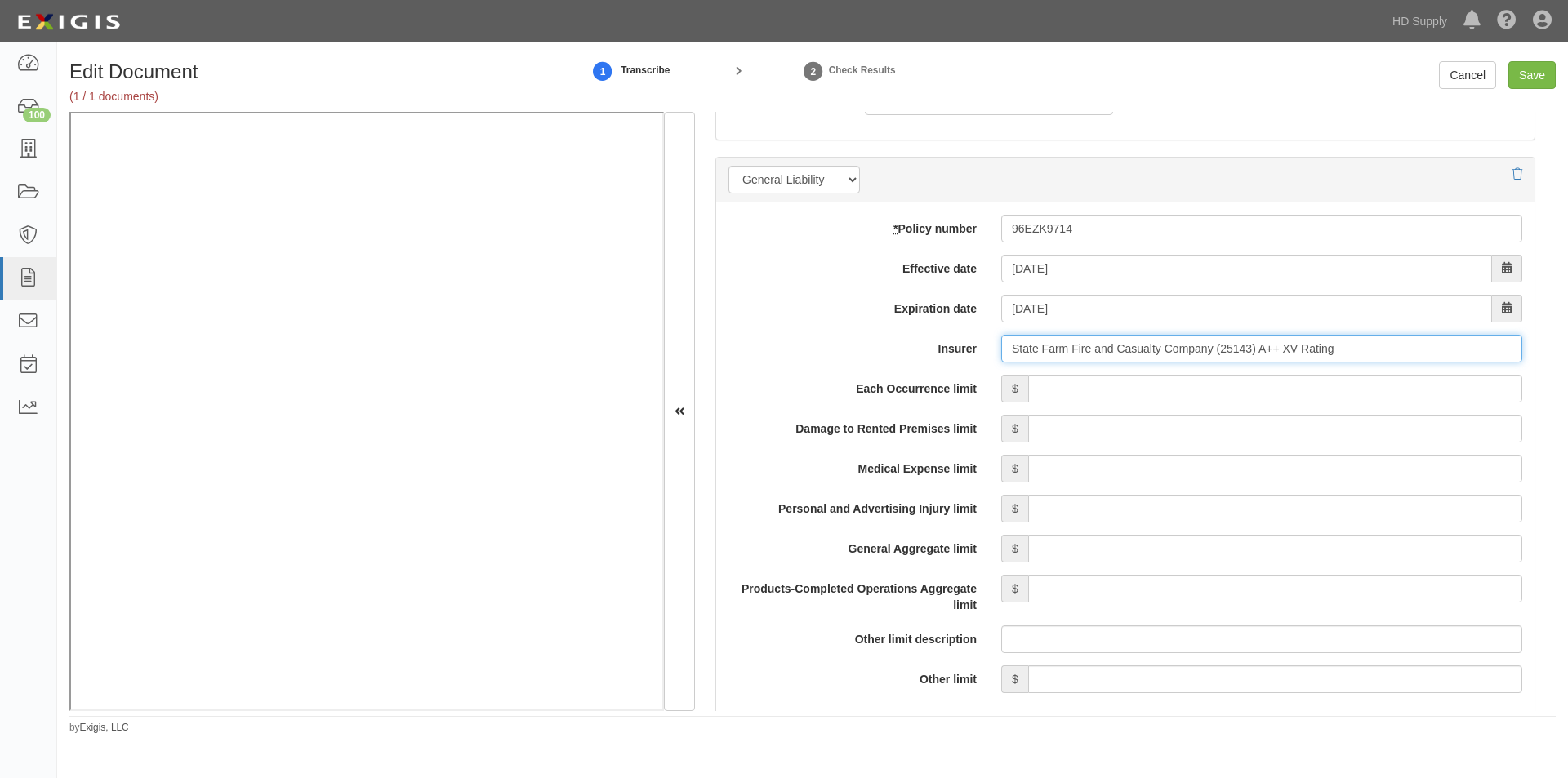
type input "State Farm Fire and Casualty Company (25143) A++ XV Rating"
click at [1044, 391] on input "Each Occurrence limit" at bounding box center [1275, 389] width 494 height 27
type input "1,000,000"
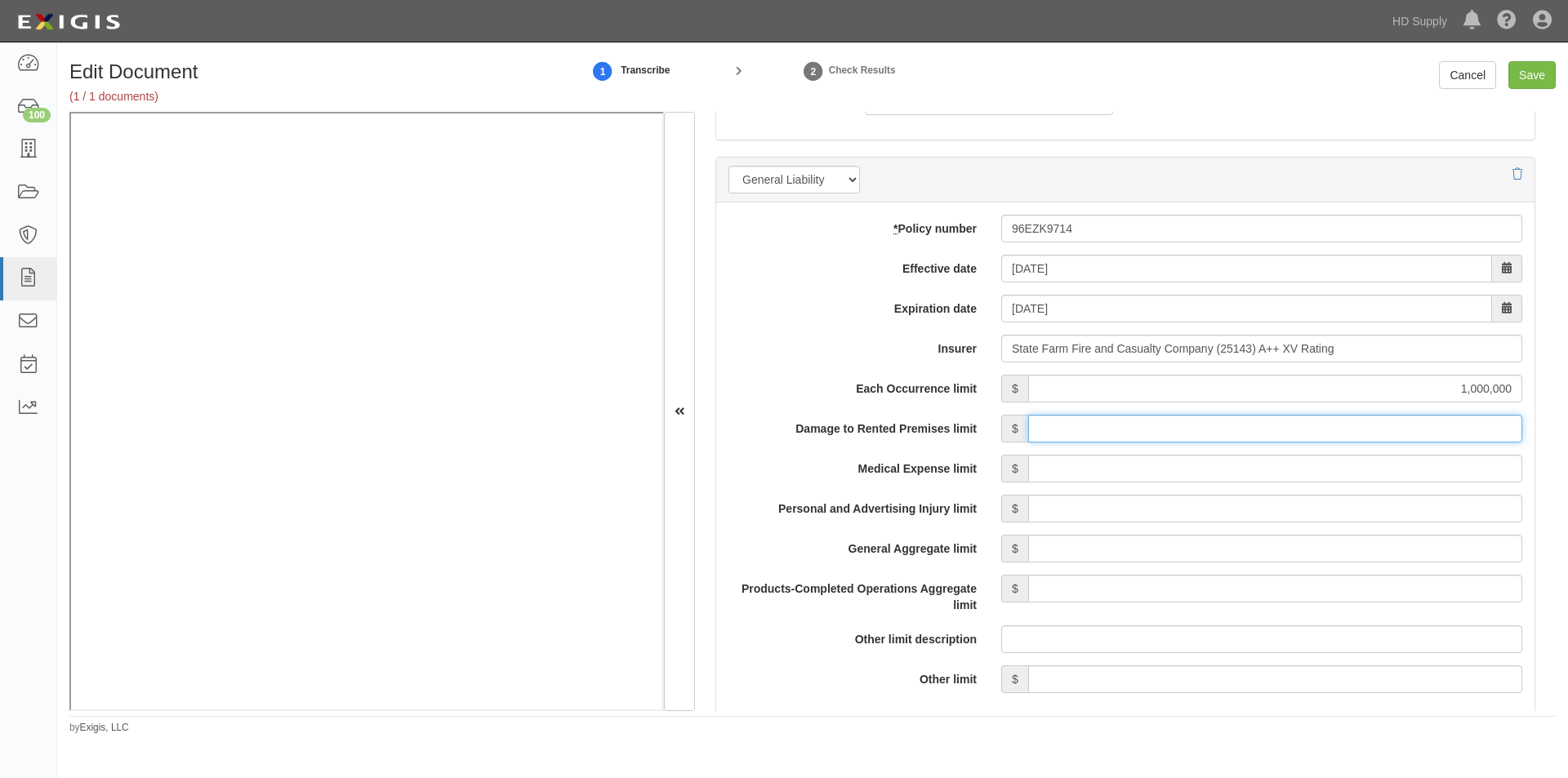
click at [1323, 425] on input "Damage to Rented Premises limit" at bounding box center [1275, 429] width 494 height 27
click at [1396, 425] on input "Damage to Rented Premises limit" at bounding box center [1275, 429] width 494 height 27
type input "100,000"
click at [1346, 470] on input "Medical Expense limit" at bounding box center [1275, 469] width 494 height 27
type input "5,000"
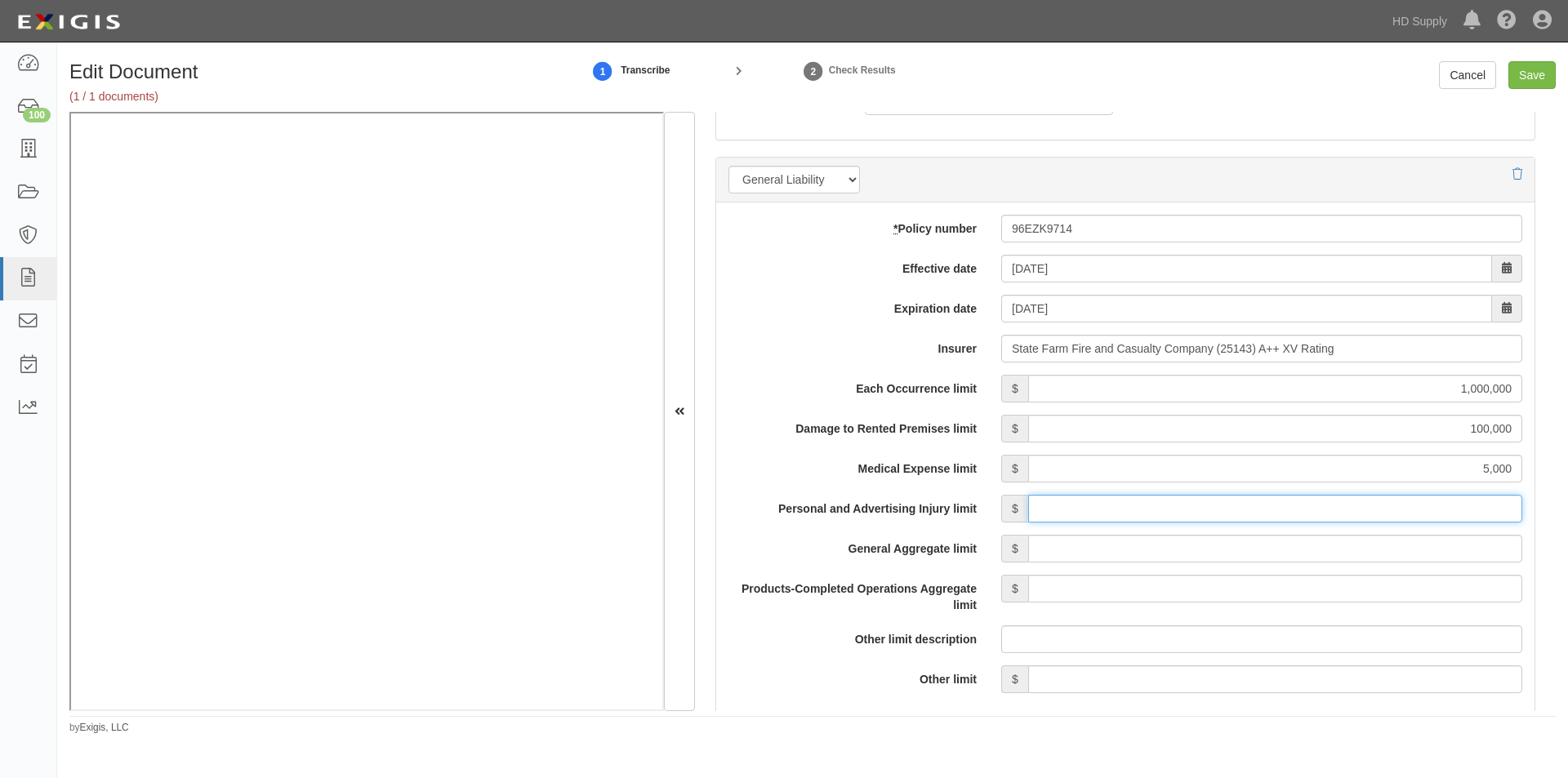
click at [1342, 503] on input "Personal and Advertising Injury limit" at bounding box center [1275, 508] width 494 height 27
type input "2,000,000"
click at [1328, 551] on input "General Aggregate limit" at bounding box center [1275, 548] width 494 height 27
type input "2,000,000"
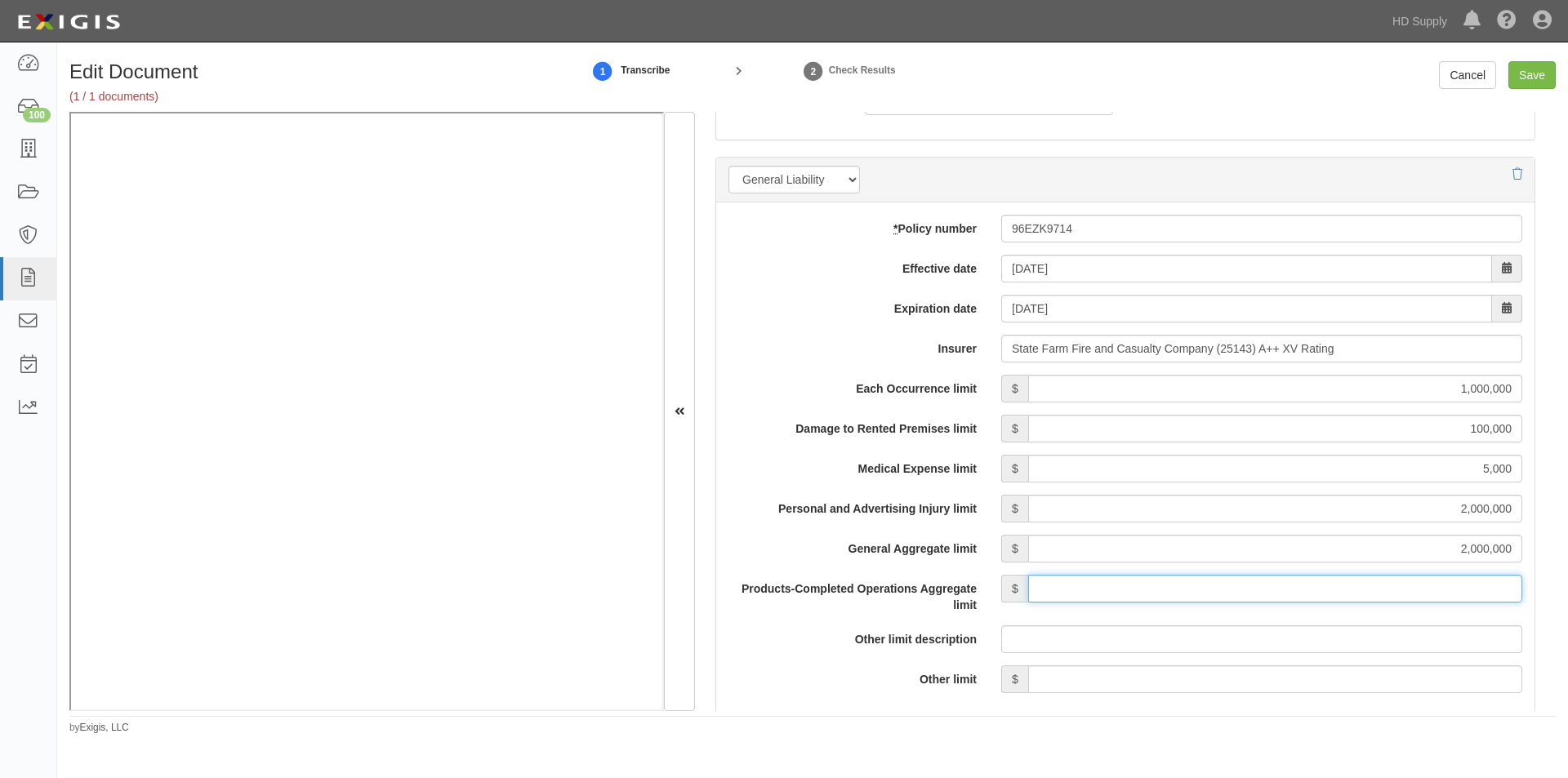
click at [1323, 587] on input "Products-Completed Operations Aggregate limit" at bounding box center [1275, 589] width 494 height 27
type input "2,000,000"
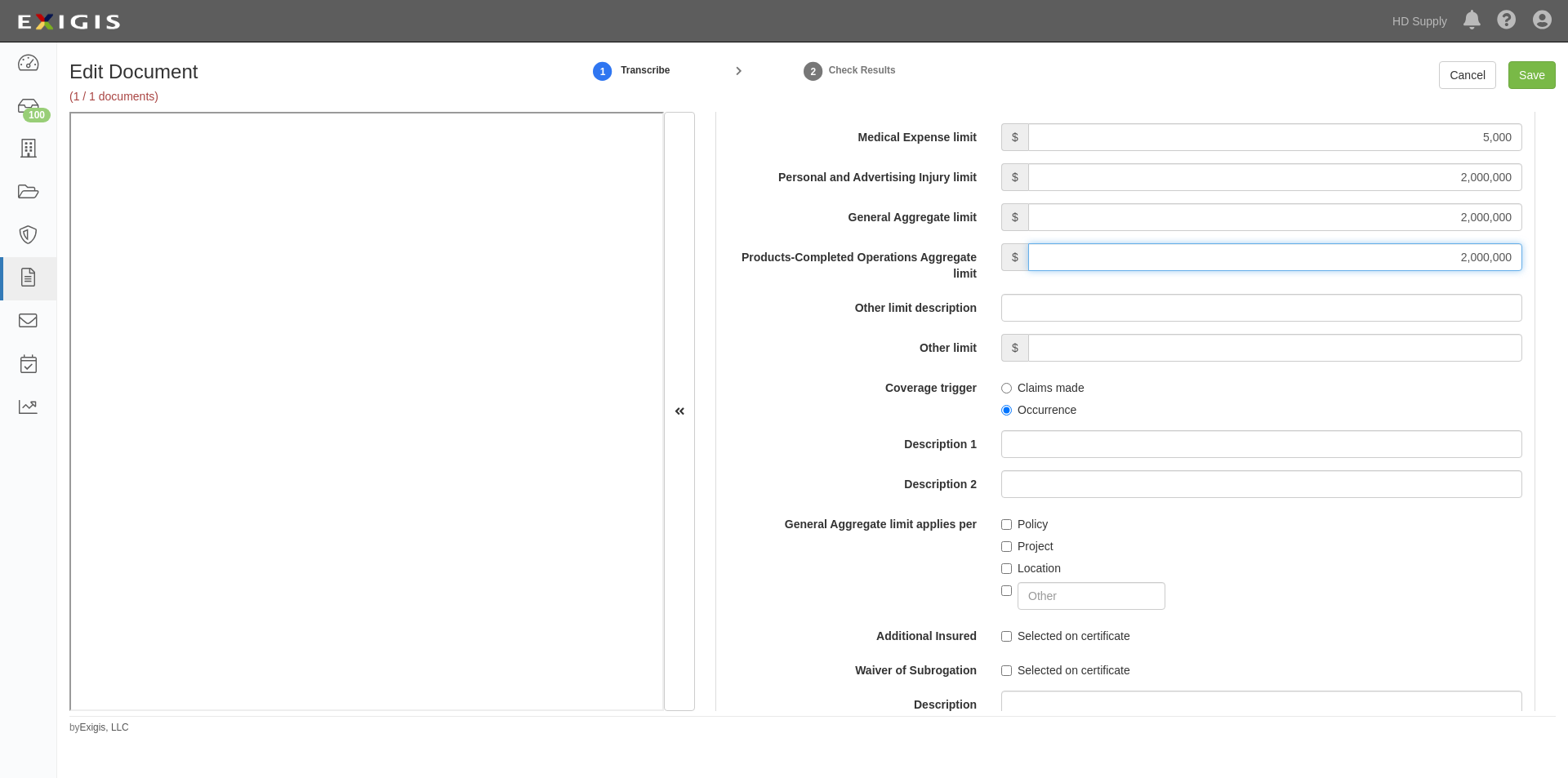
scroll to position [1459, 0]
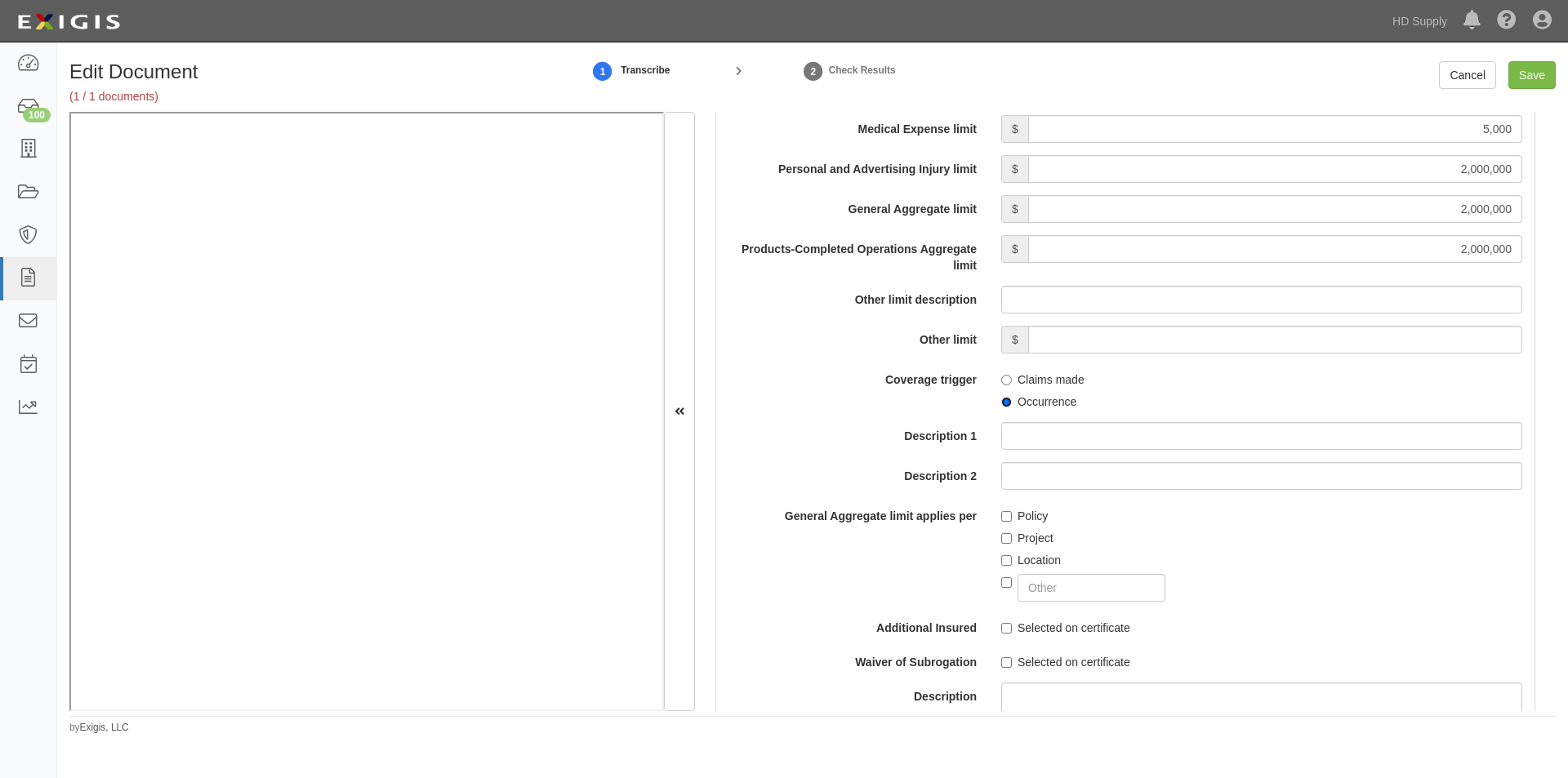
click at [1006, 405] on input "Occurrence" at bounding box center [1006, 401] width 11 height 11
radio input "true"
click at [1005, 514] on input "Policy" at bounding box center [1006, 516] width 11 height 11
checkbox input "true"
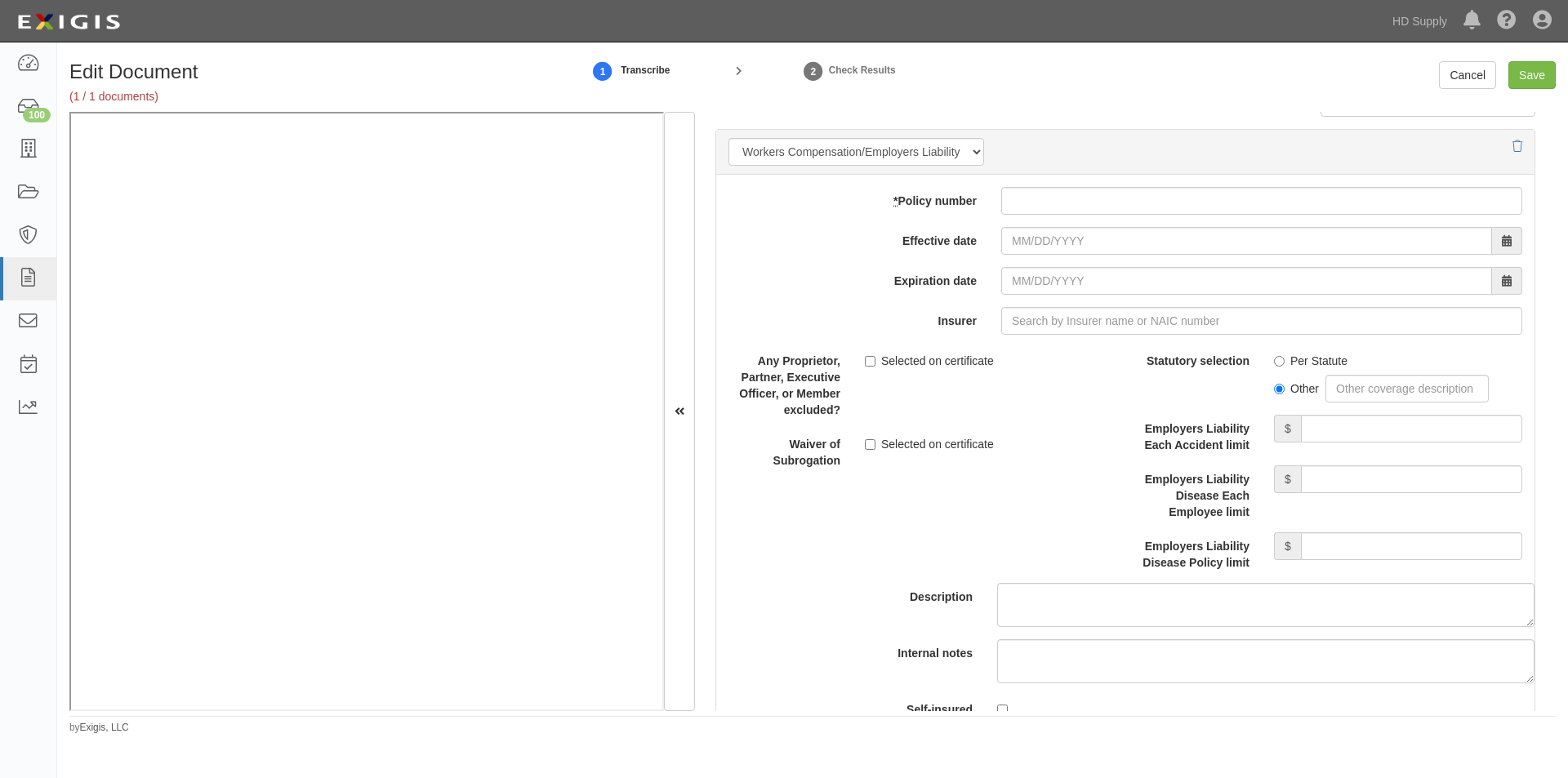
scroll to position [3964, 0]
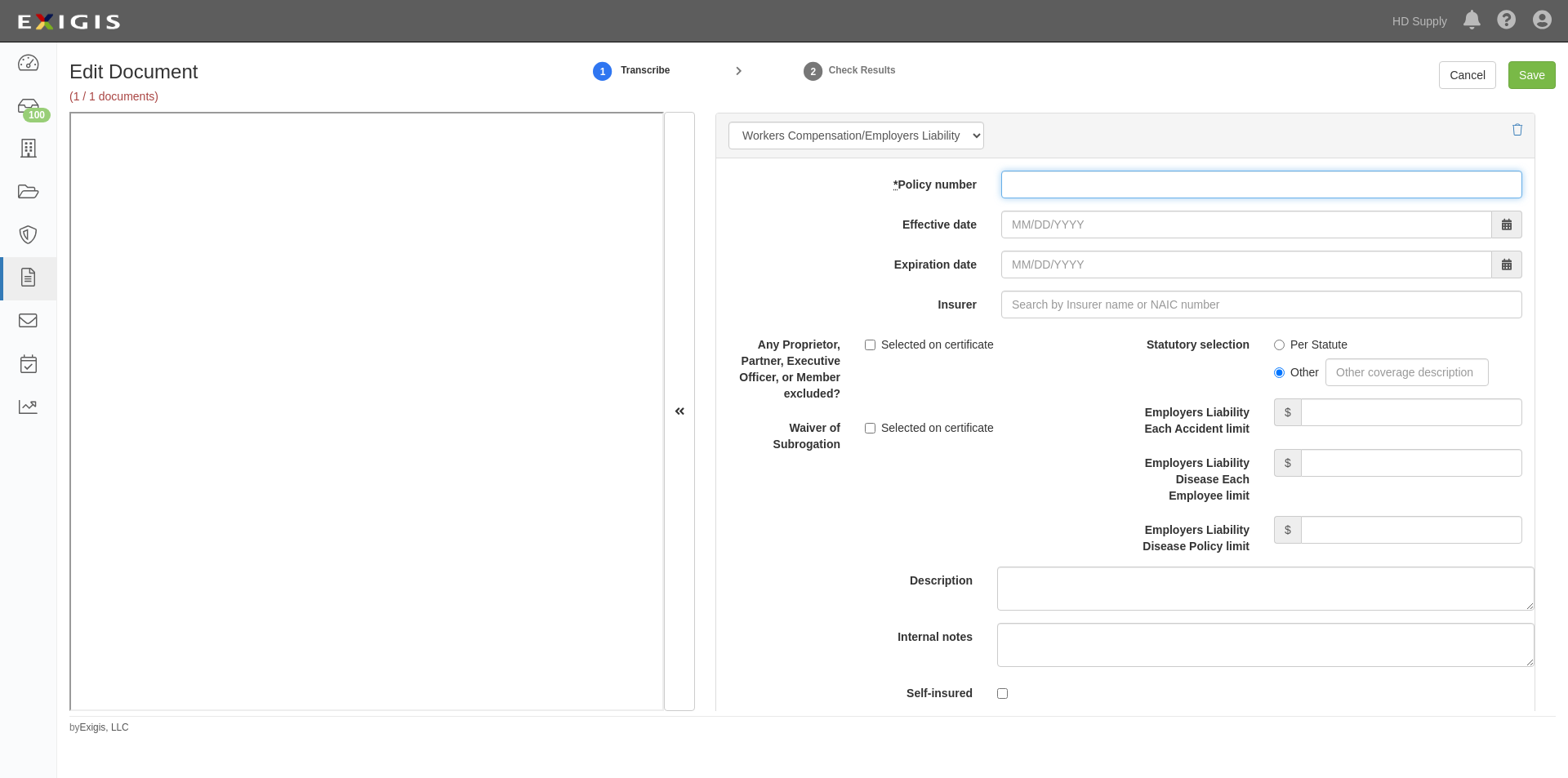
click at [1109, 187] on input "* Policy number" at bounding box center [1261, 184] width 521 height 27
type input "96EZK9714"
click at [1044, 232] on input "Effective date" at bounding box center [1246, 225] width 491 height 27
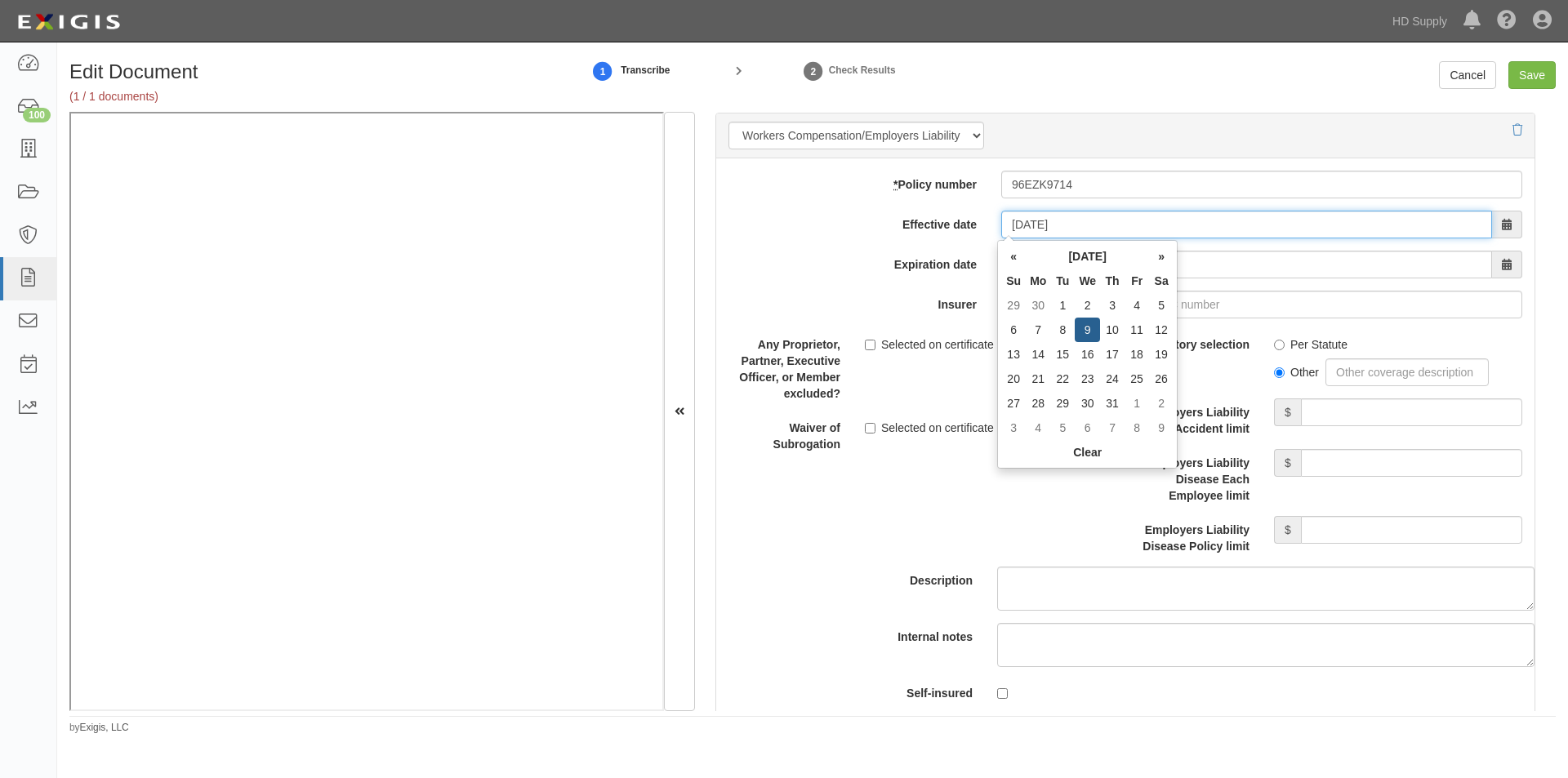
type input "10/09/2024"
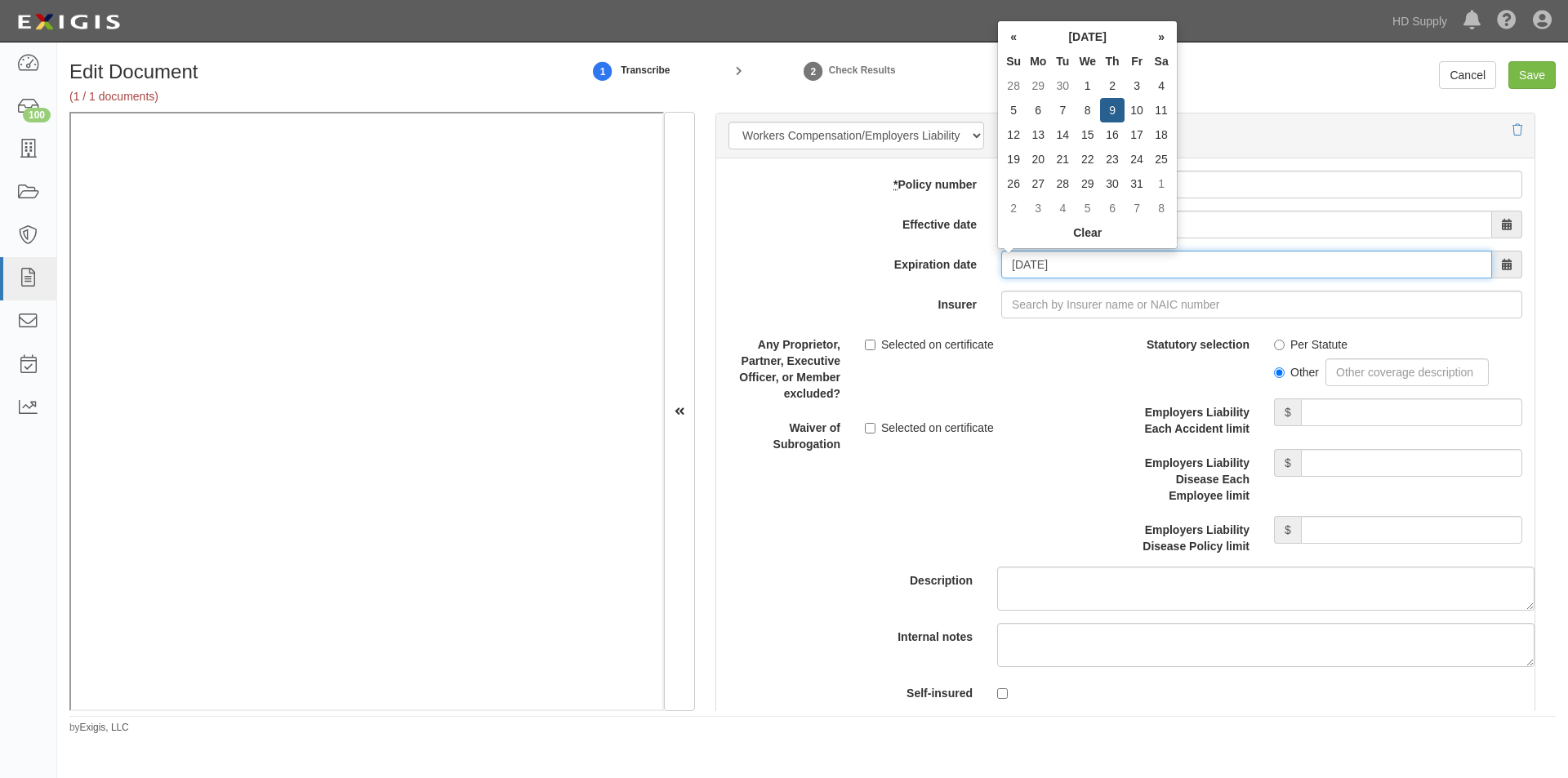
drag, startPoint x: 1122, startPoint y: 263, endPoint x: 1112, endPoint y: 263, distance: 10.0
click at [1119, 263] on input "10/09/2025" at bounding box center [1246, 264] width 491 height 27
type input "10/09/2026"
click at [1150, 307] on input "Insurer" at bounding box center [1261, 304] width 521 height 27
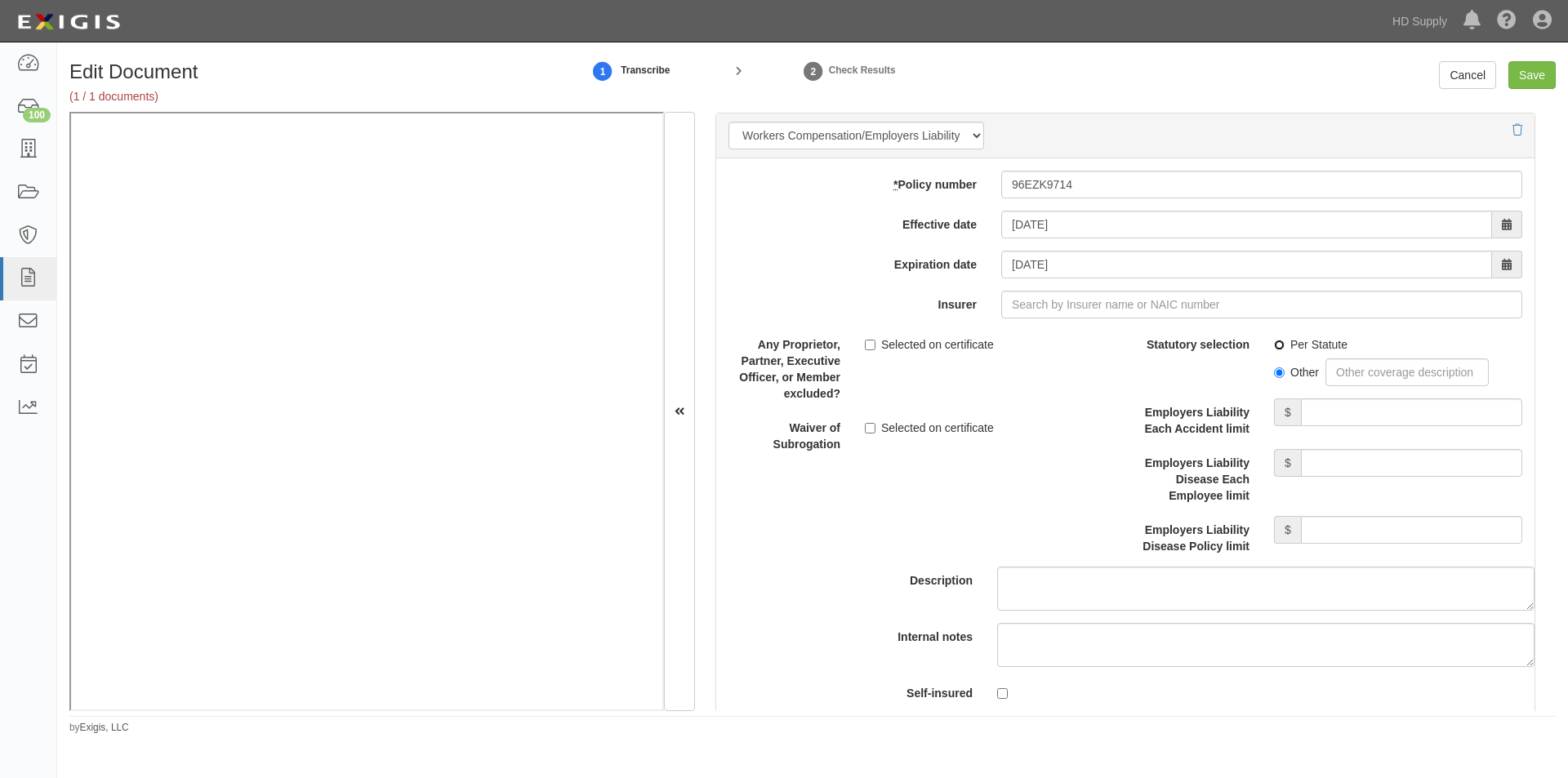
click at [1275, 341] on input "Per Statute" at bounding box center [1279, 344] width 11 height 11
radio input "true"
click at [1350, 420] on input "Employers Liability Each Accident limit" at bounding box center [1412, 412] width 222 height 27
type input "1,000,000"
click at [1338, 465] on input "Employers Liability Disease Each Employee limit" at bounding box center [1412, 463] width 222 height 27
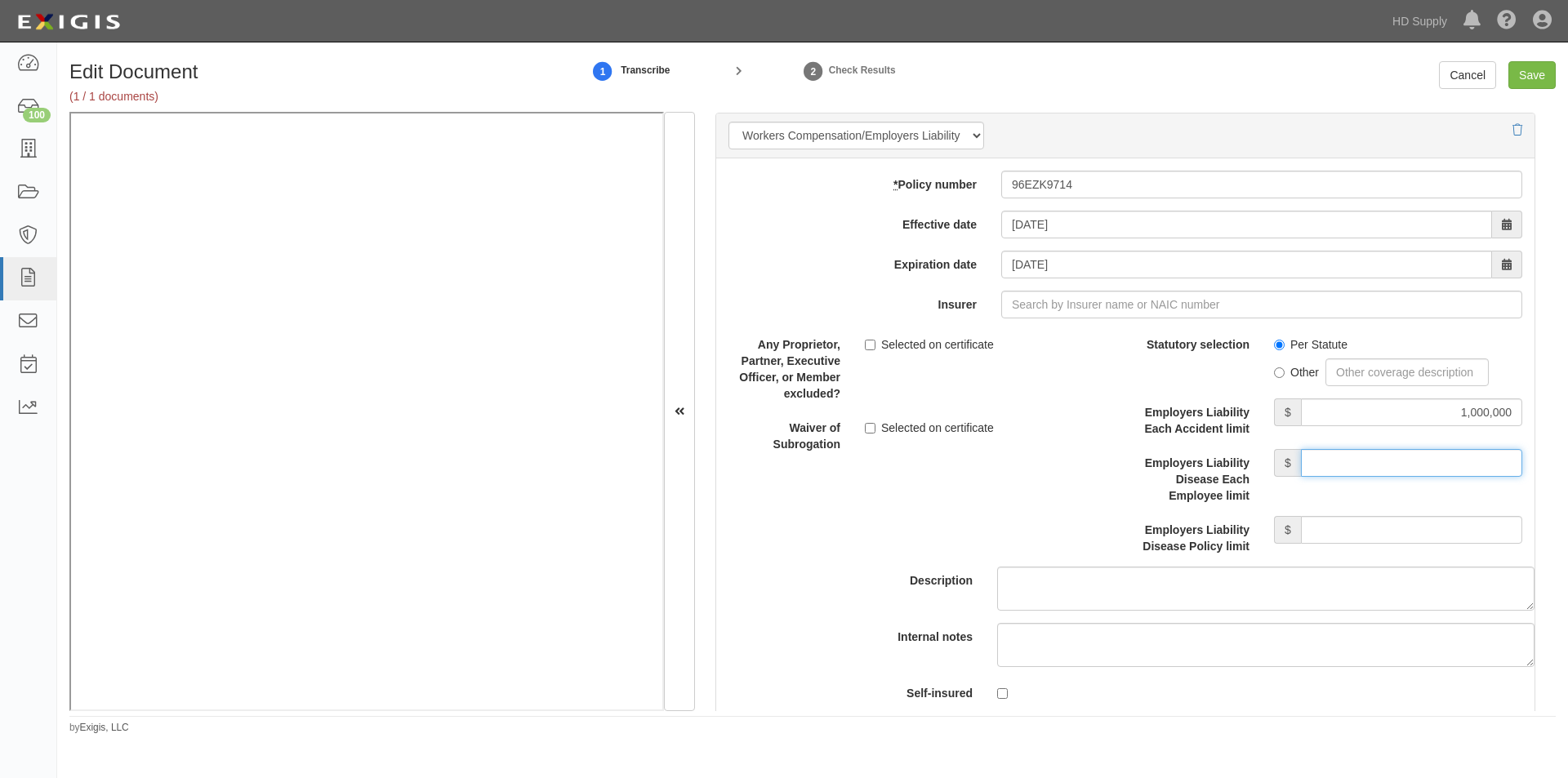
type input "1,000,000"
click at [1326, 529] on input "Employers Liability Disease Policy limit" at bounding box center [1412, 530] width 222 height 27
type input "1,000,000"
click at [1112, 306] on input "Insurer" at bounding box center [1261, 304] width 521 height 27
type input "21st Century Advantage Insurance Company (25232) NR Rating"
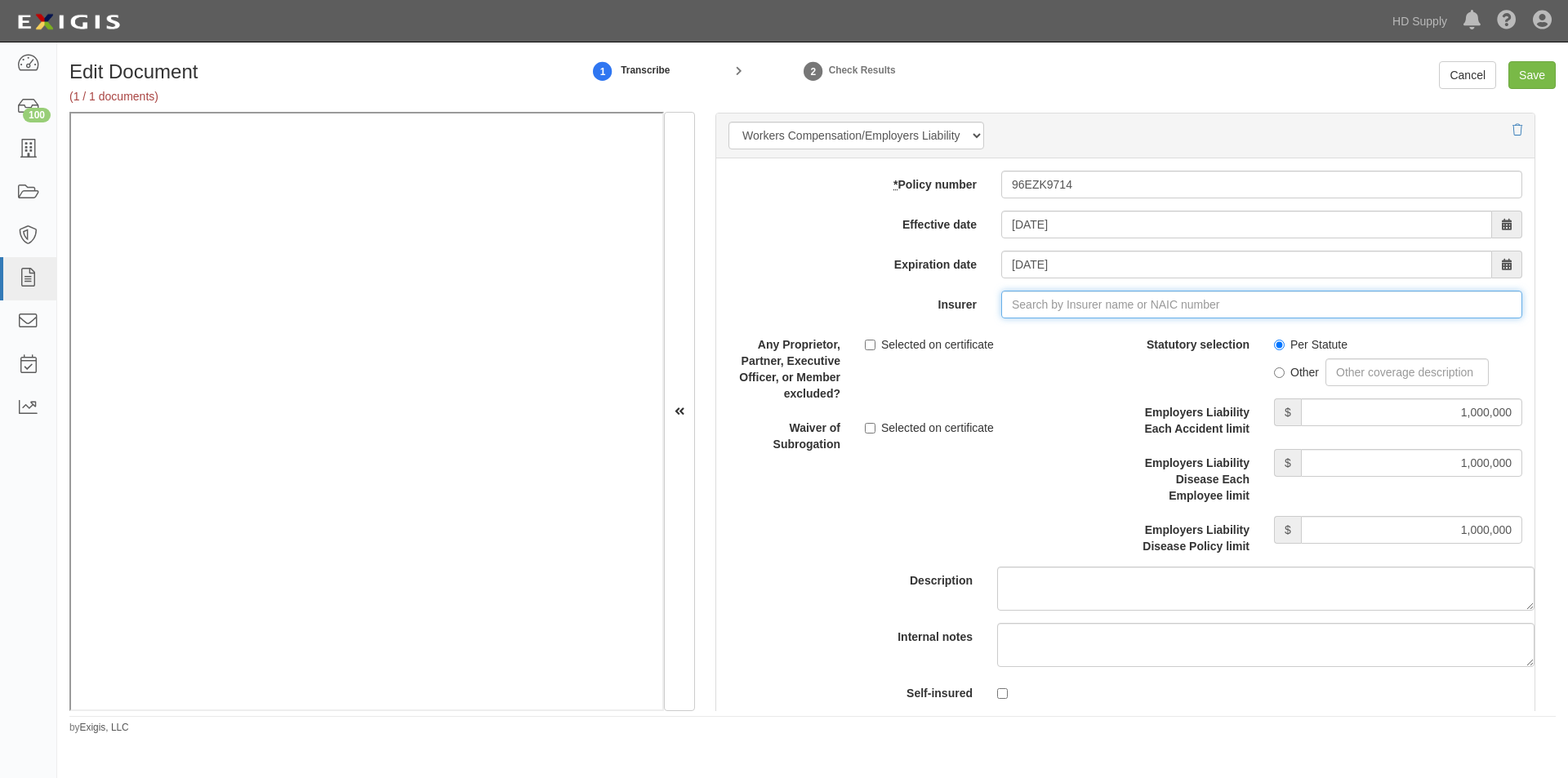
type input "2"
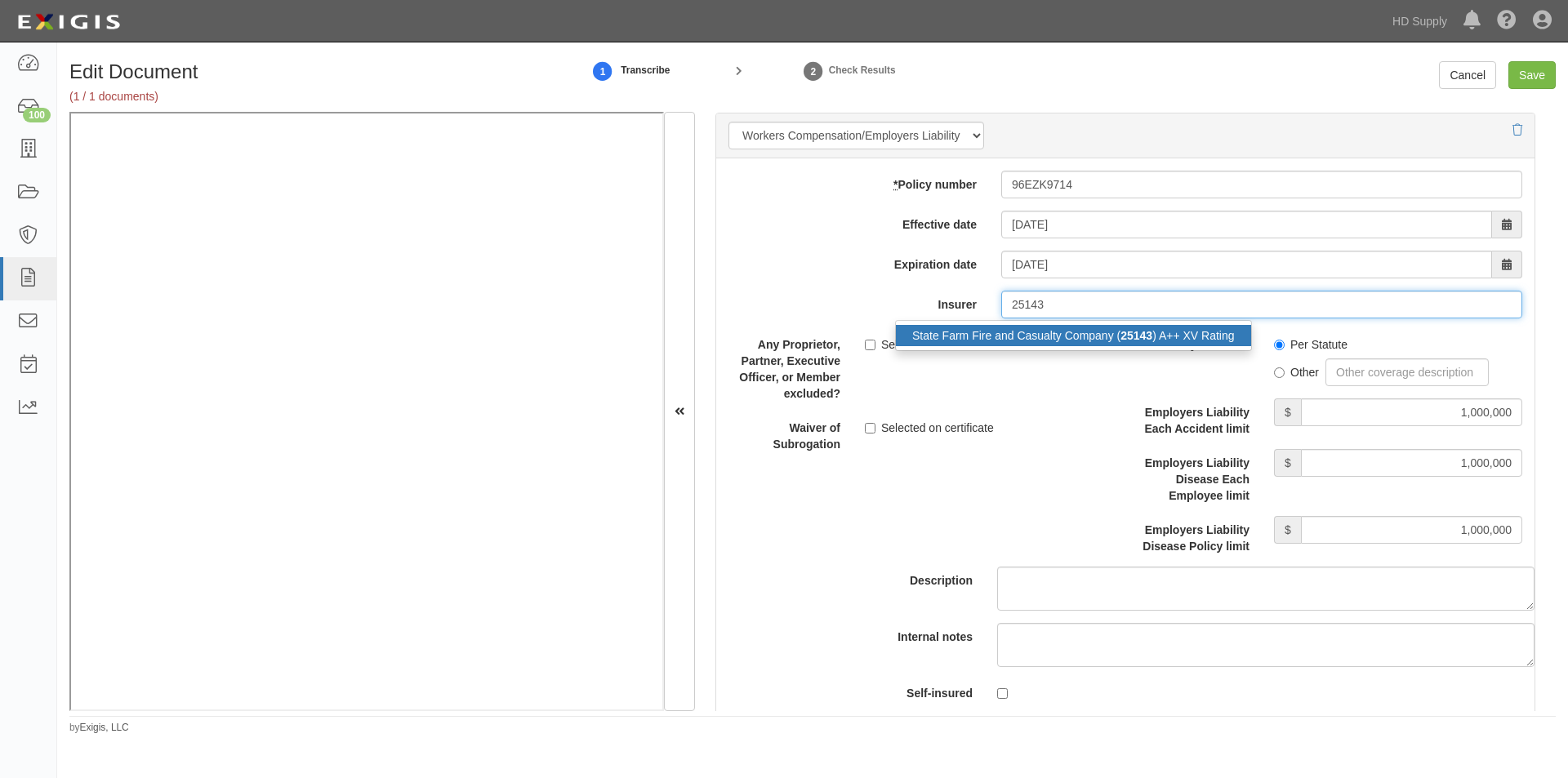
click at [1086, 342] on div "State Farm Fire and Casualty Company ( 25143 ) A++ XV Rating" at bounding box center [1073, 336] width 355 height 22
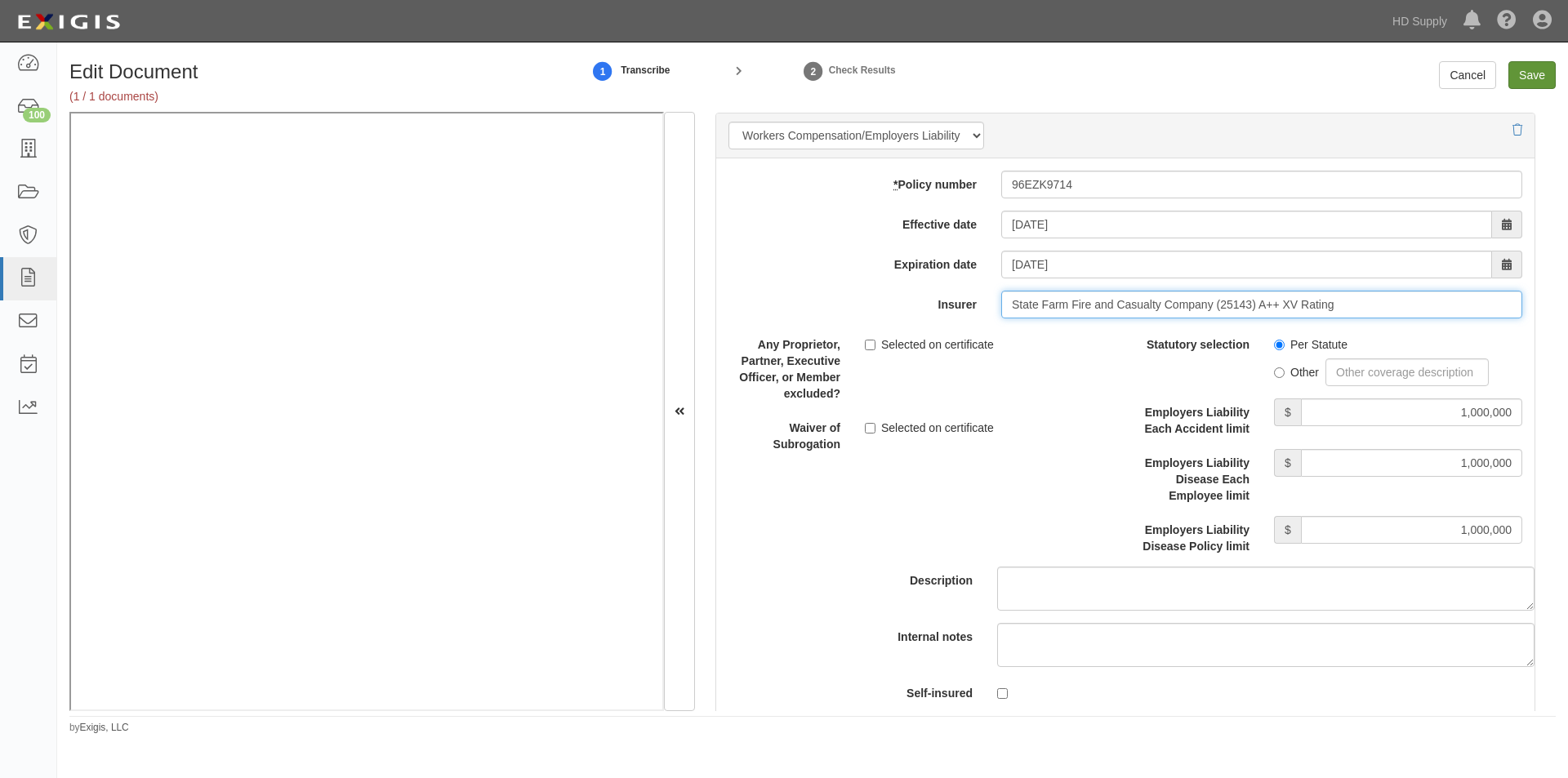
type input "State Farm Fire and Casualty Company (25143) A++ XV Rating"
click at [1519, 71] on input "Save" at bounding box center [1532, 75] width 47 height 27
type input "1000000"
type input "100000"
type input "5000"
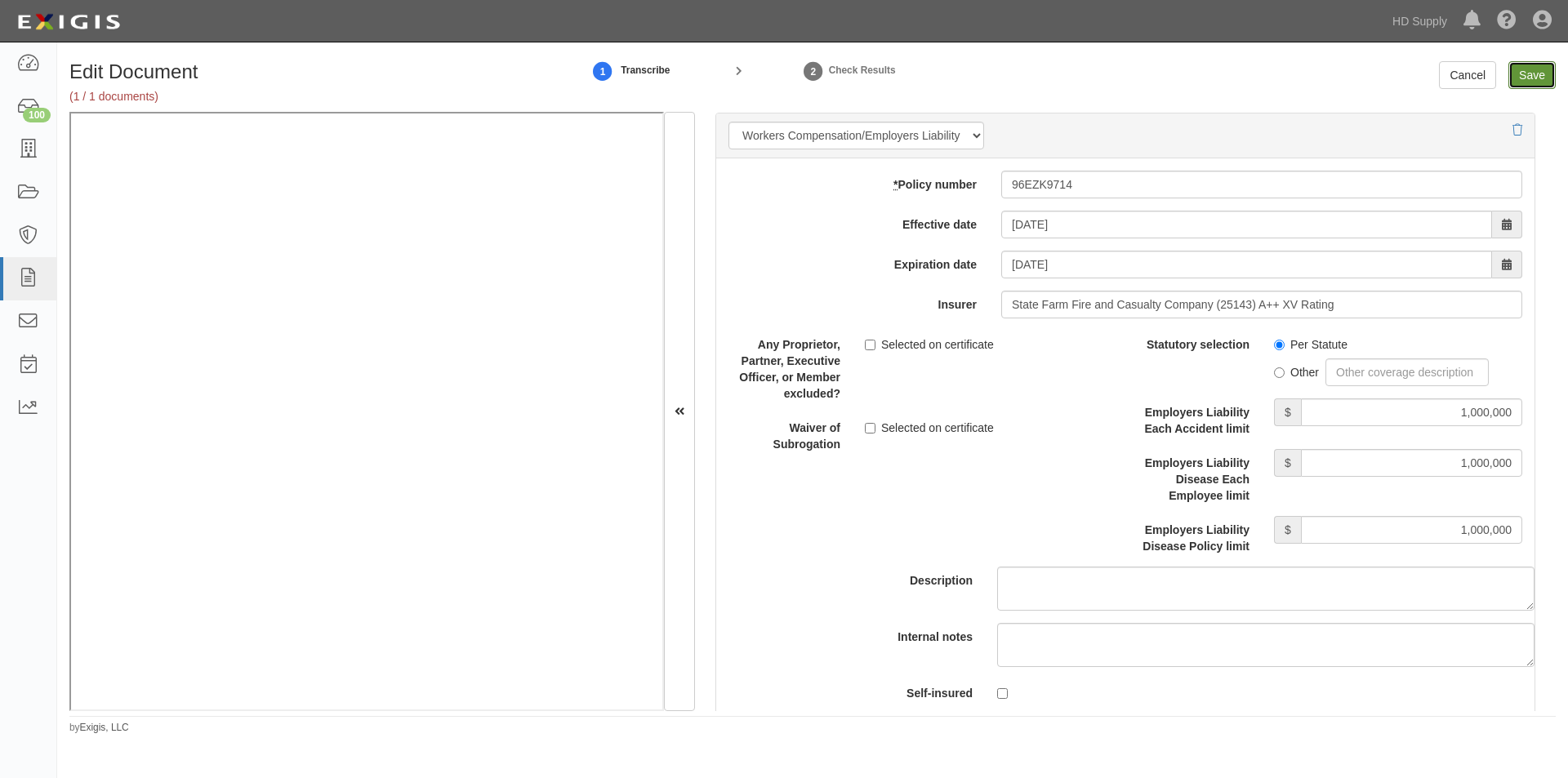
type input "2000000"
type input "1000000"
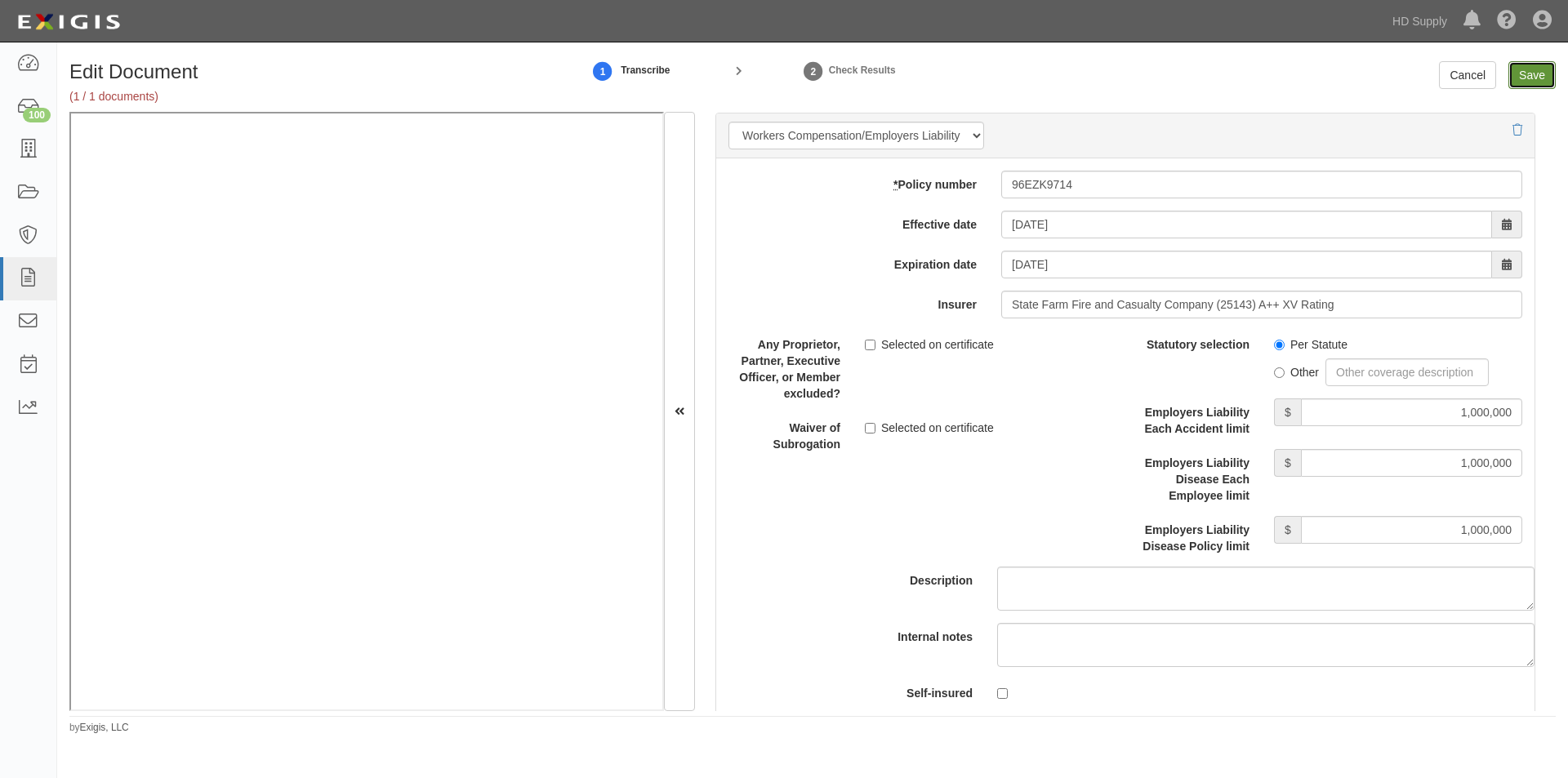
type input "1000000"
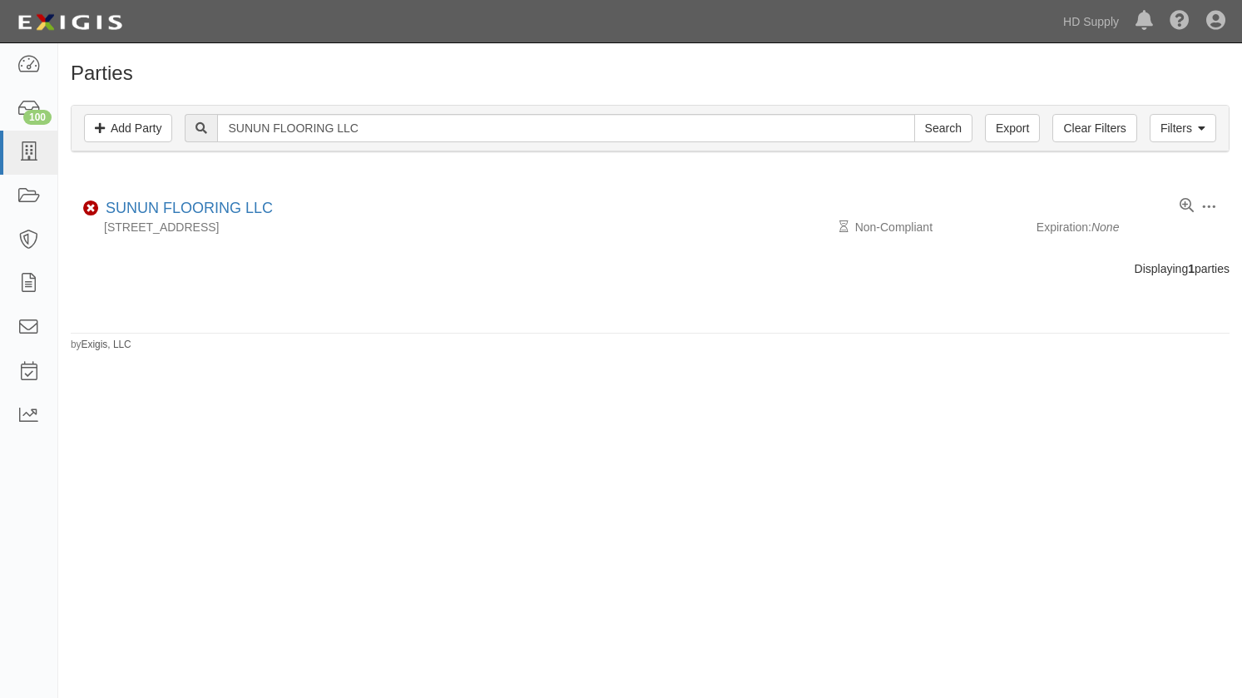
drag, startPoint x: 154, startPoint y: 424, endPoint x: 145, endPoint y: 409, distance: 17.6
click at [145, 412] on div "Parties Add Party Filters Add Party Clear Filters Export SUNUN FLOORING LLC Sea…" at bounding box center [621, 364] width 1242 height 628
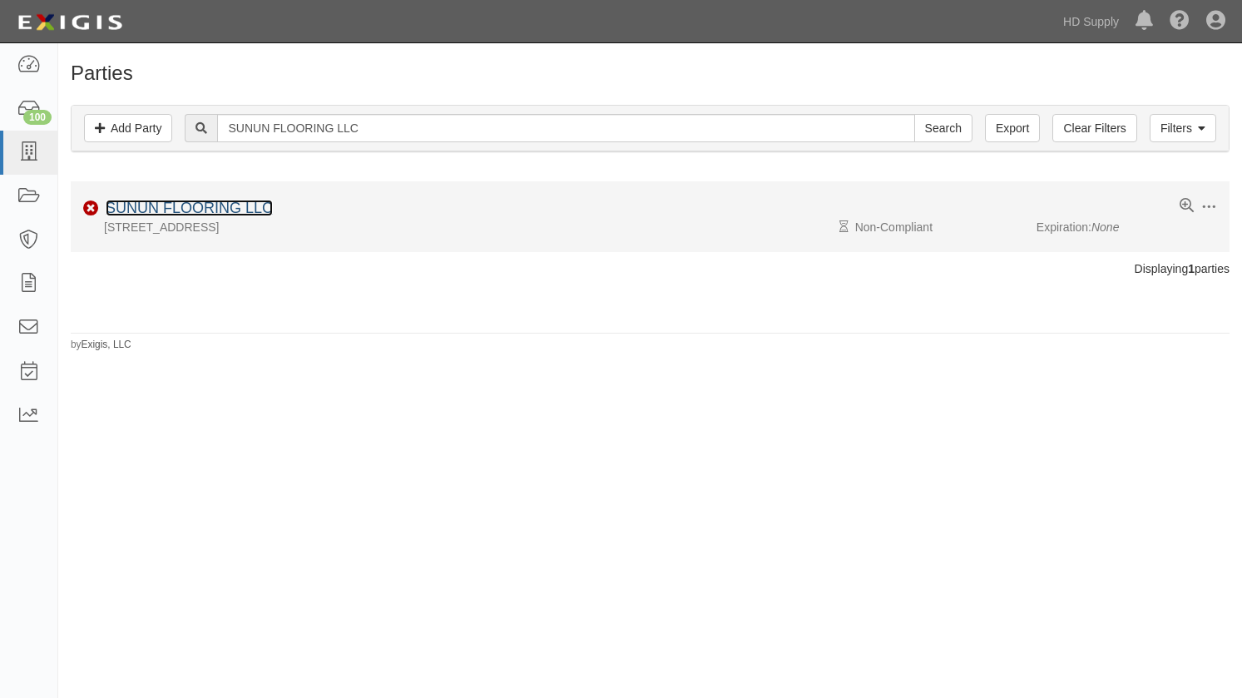
click at [159, 215] on link "SUNUN FLOORING LLC" at bounding box center [189, 208] width 167 height 17
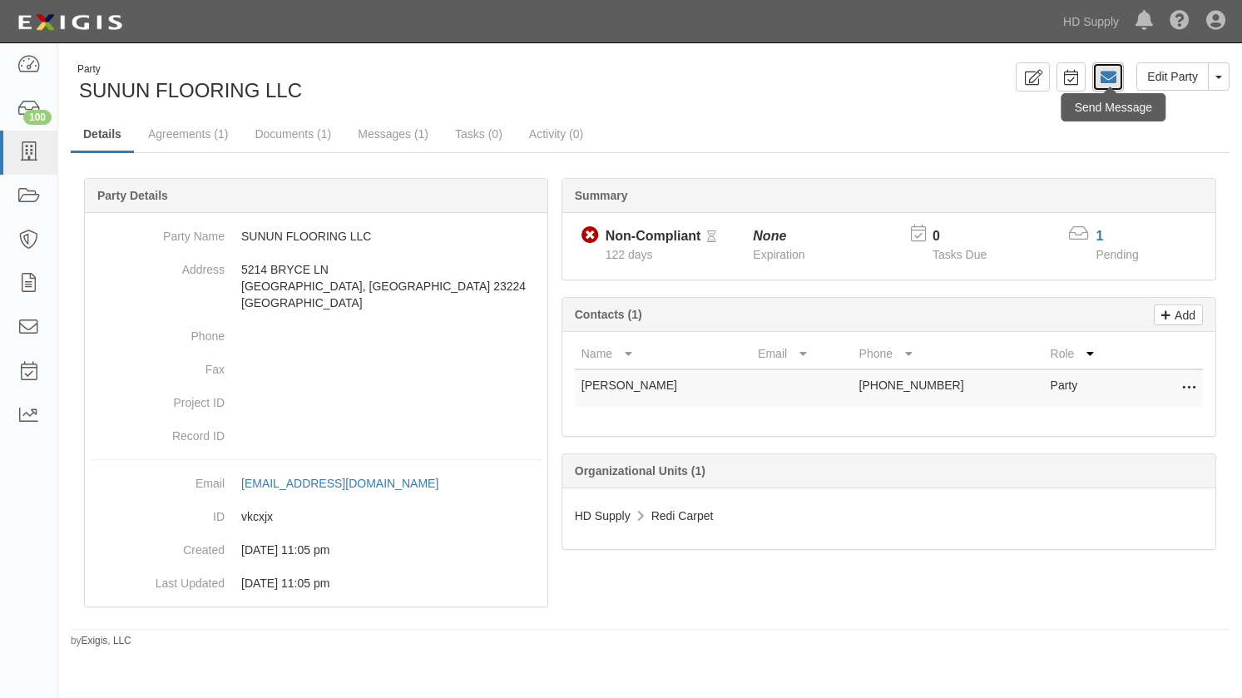
click at [1100, 76] on icon at bounding box center [1108, 77] width 17 height 17
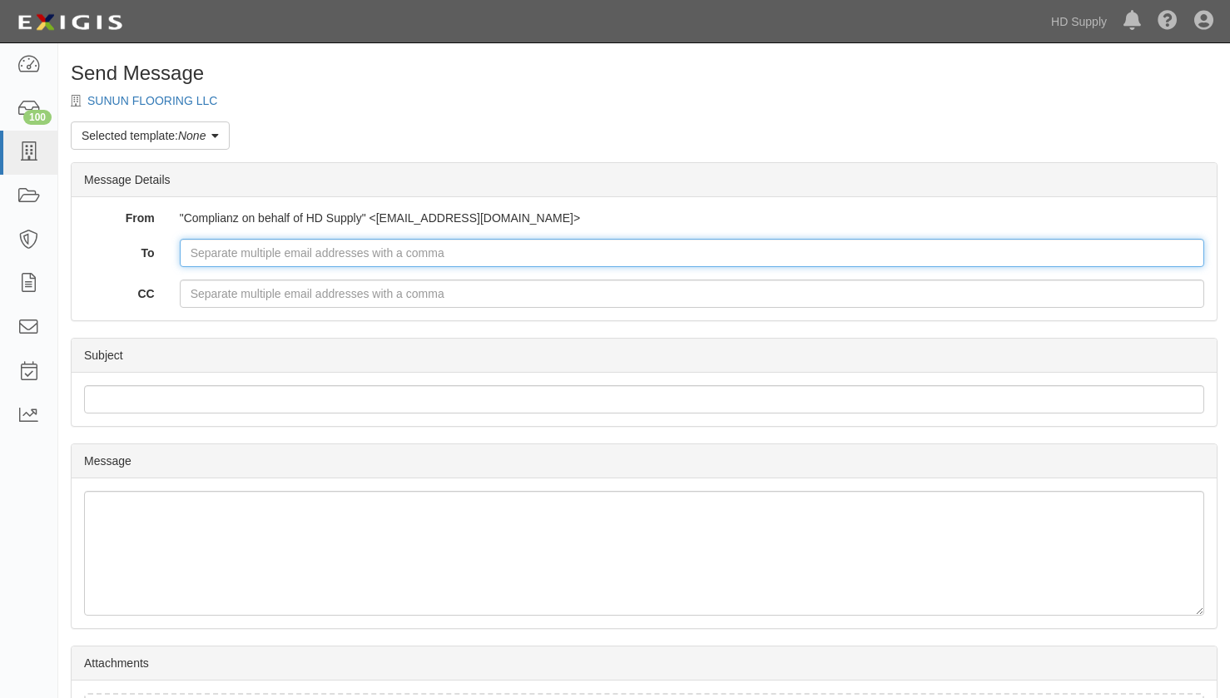
click at [405, 260] on input "To" at bounding box center [692, 253] width 1024 height 28
click at [335, 255] on input "To" at bounding box center [692, 253] width 1024 height 28
type input "[PERSON_NAME][EMAIL_ADDRESS][PERSON_NAME][DOMAIN_NAME]"
drag, startPoint x: 404, startPoint y: 255, endPoint x: 175, endPoint y: 257, distance: 229.7
click at [175, 257] on div "[PERSON_NAME][EMAIL_ADDRESS][PERSON_NAME][DOMAIN_NAME]" at bounding box center [691, 253] width 1049 height 28
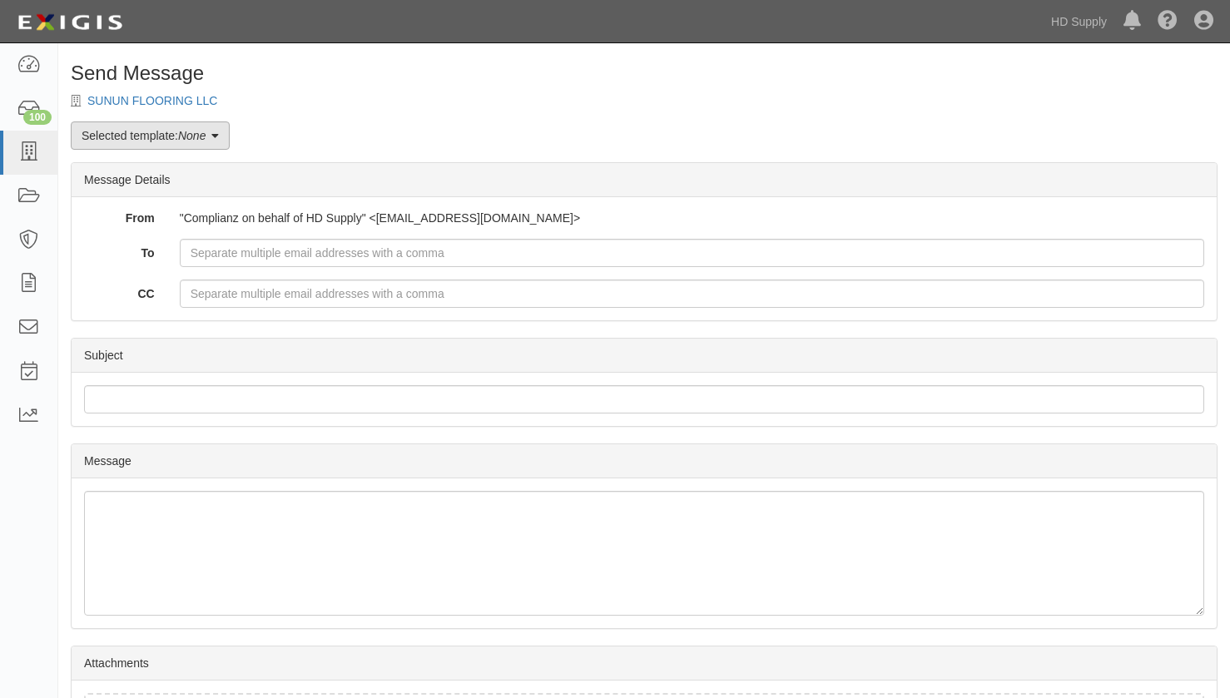
click at [219, 138] on icon at bounding box center [214, 137] width 7 height 12
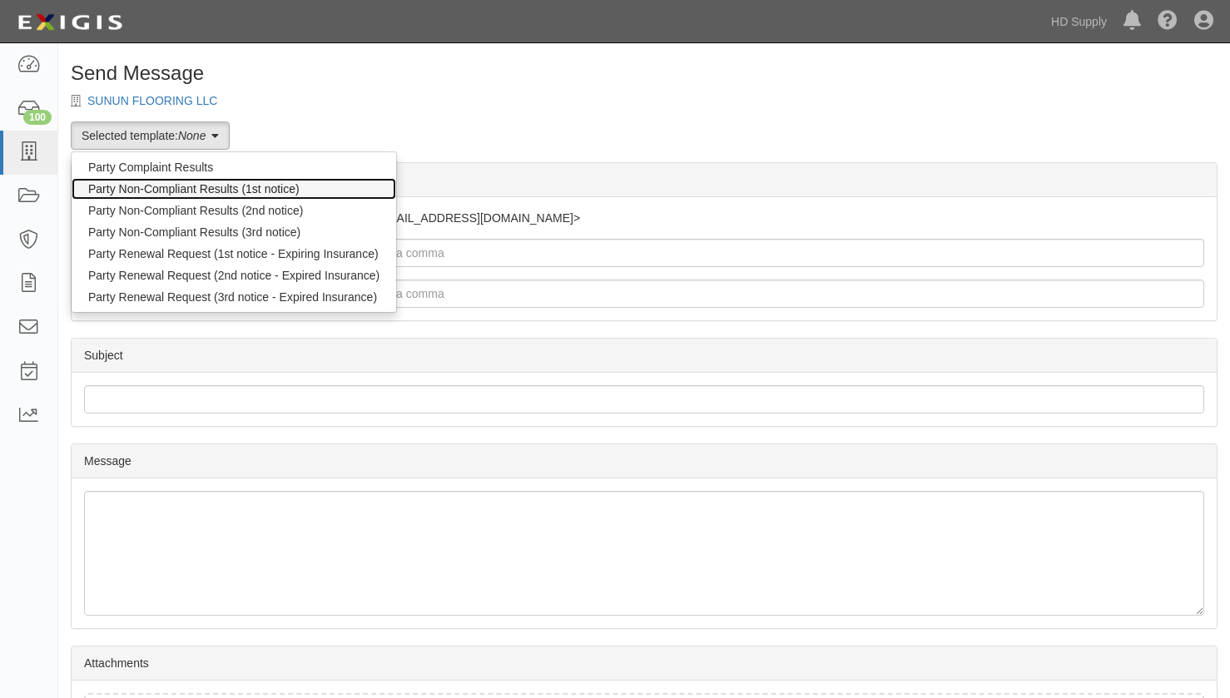
click at [212, 191] on link "Party Non-Compliant Results (1st notice)" at bounding box center [234, 189] width 325 height 22
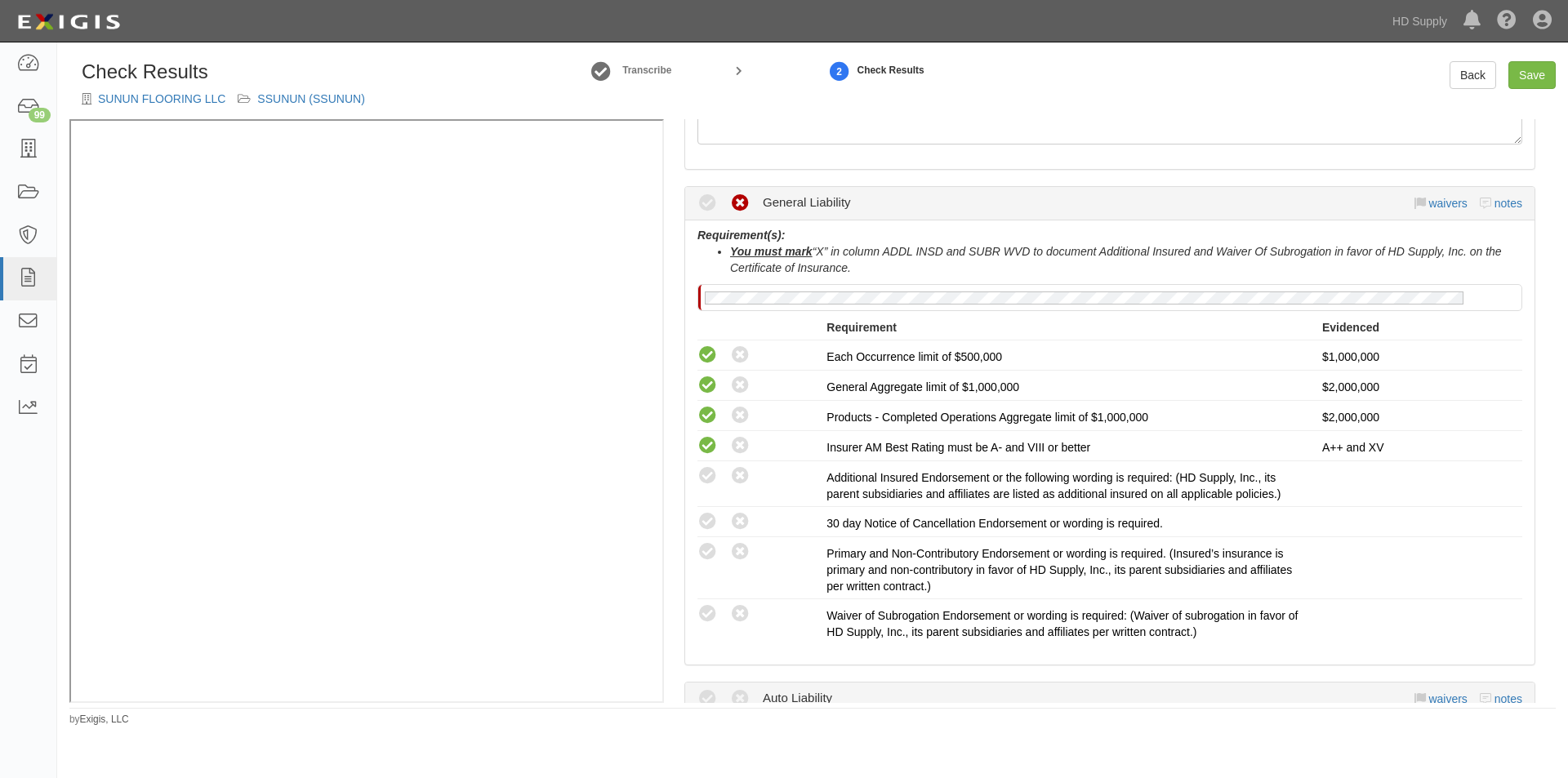
scroll to position [408, 0]
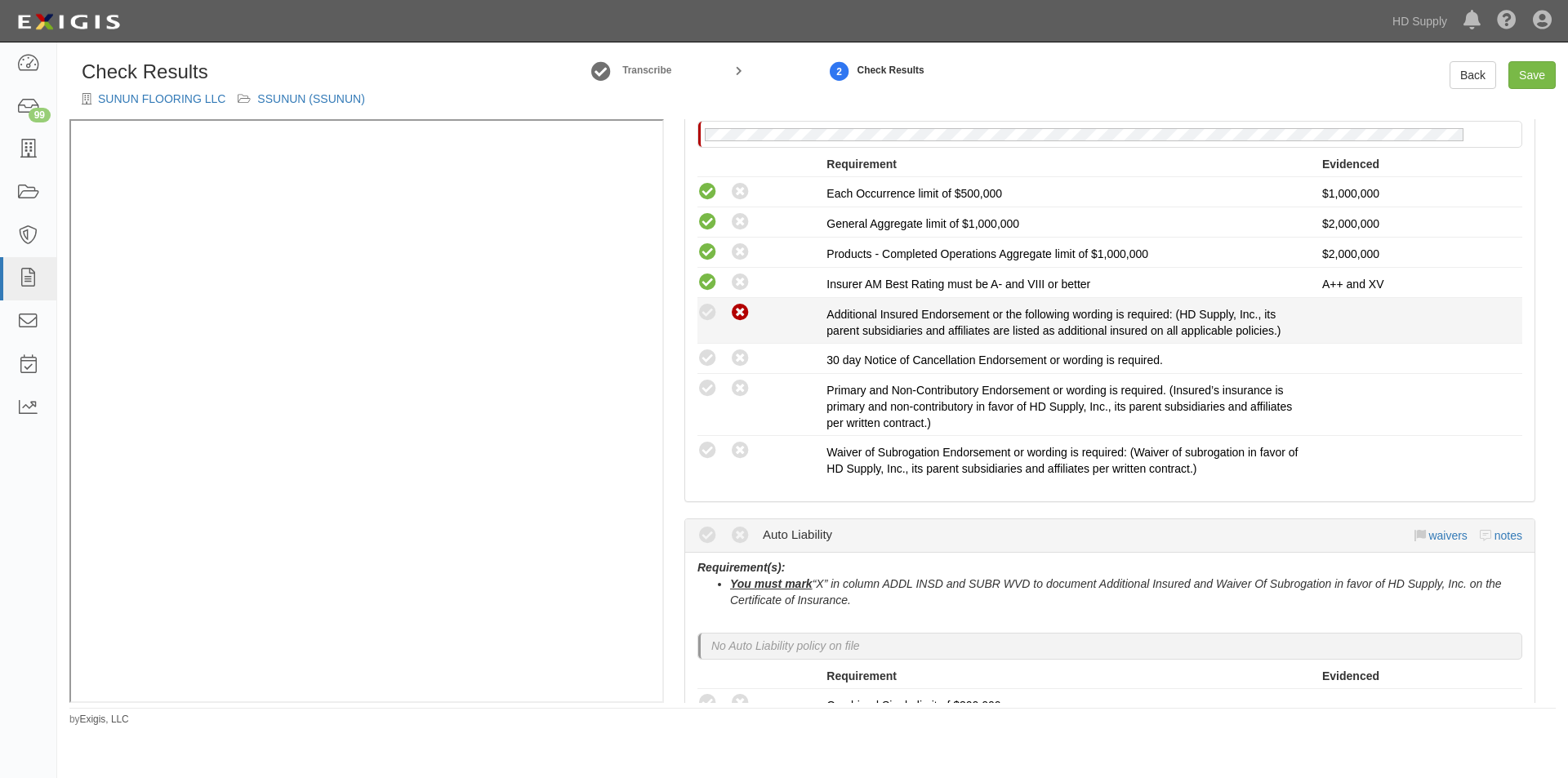
click at [740, 316] on icon at bounding box center [740, 313] width 21 height 21
radio input "true"
click at [739, 371] on li "Compliant Waived: Non-Compliant 30 day Notice of Cancellation Endorsement or wo…" at bounding box center [1110, 358] width 825 height 30
click at [740, 361] on icon at bounding box center [740, 358] width 21 height 21
radio input "true"
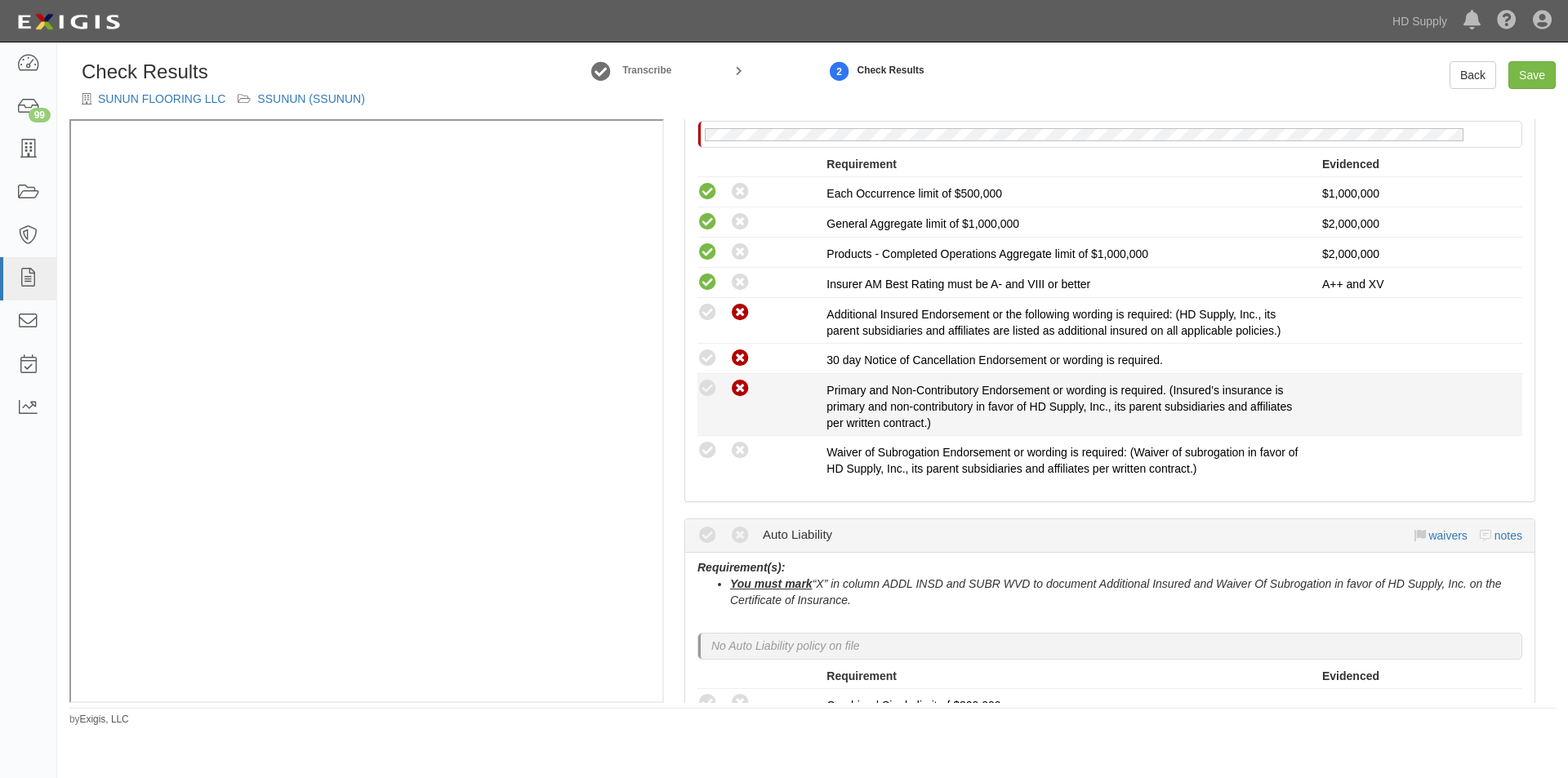
drag, startPoint x: 742, startPoint y: 373, endPoint x: 742, endPoint y: 385, distance: 12.0
click at [742, 380] on div "This compliance result is calculated automatically and cannot be changed Waived…" at bounding box center [1110, 330] width 825 height 304
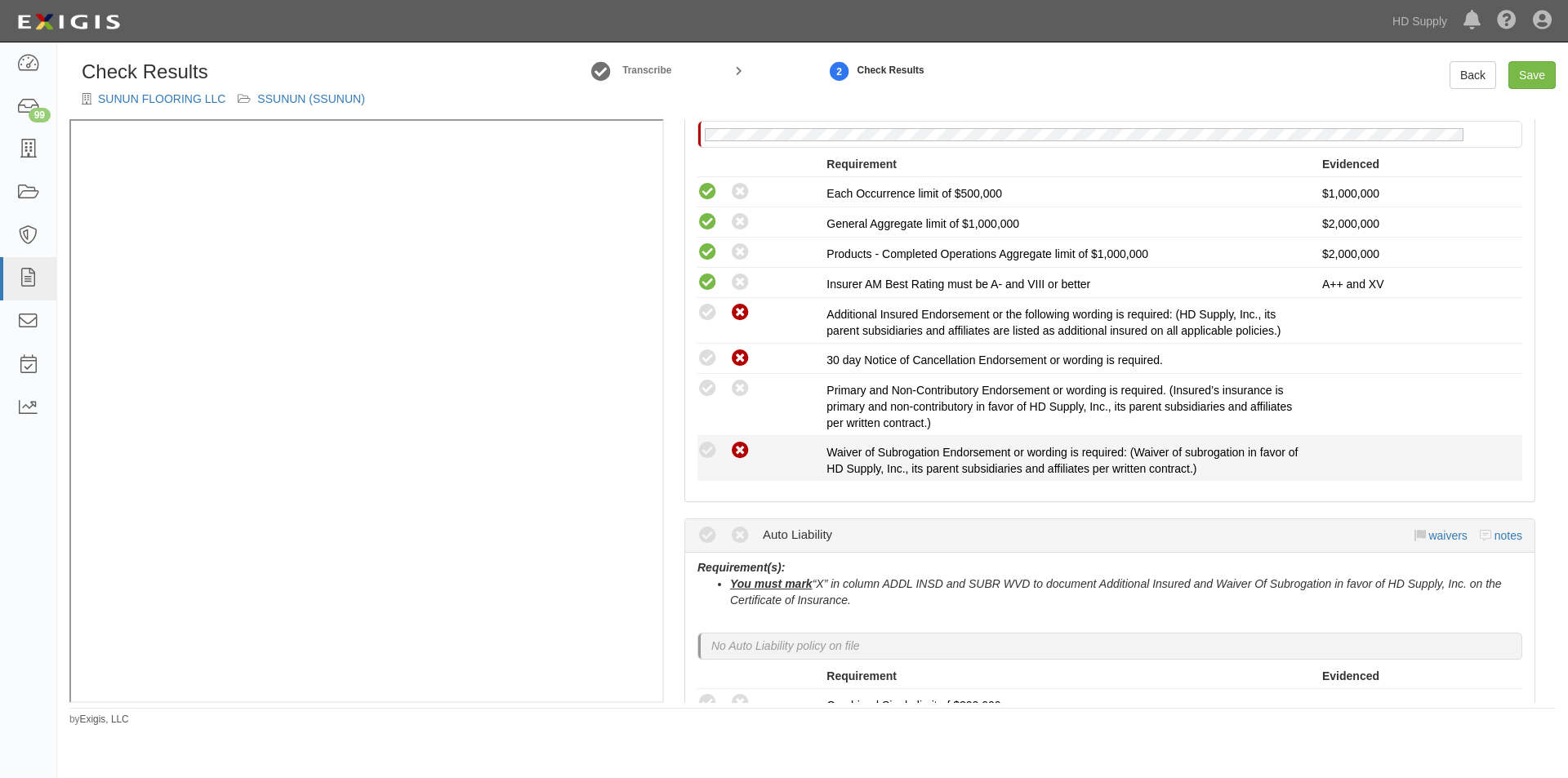
click at [738, 449] on icon at bounding box center [740, 450] width 21 height 21
radio input "true"
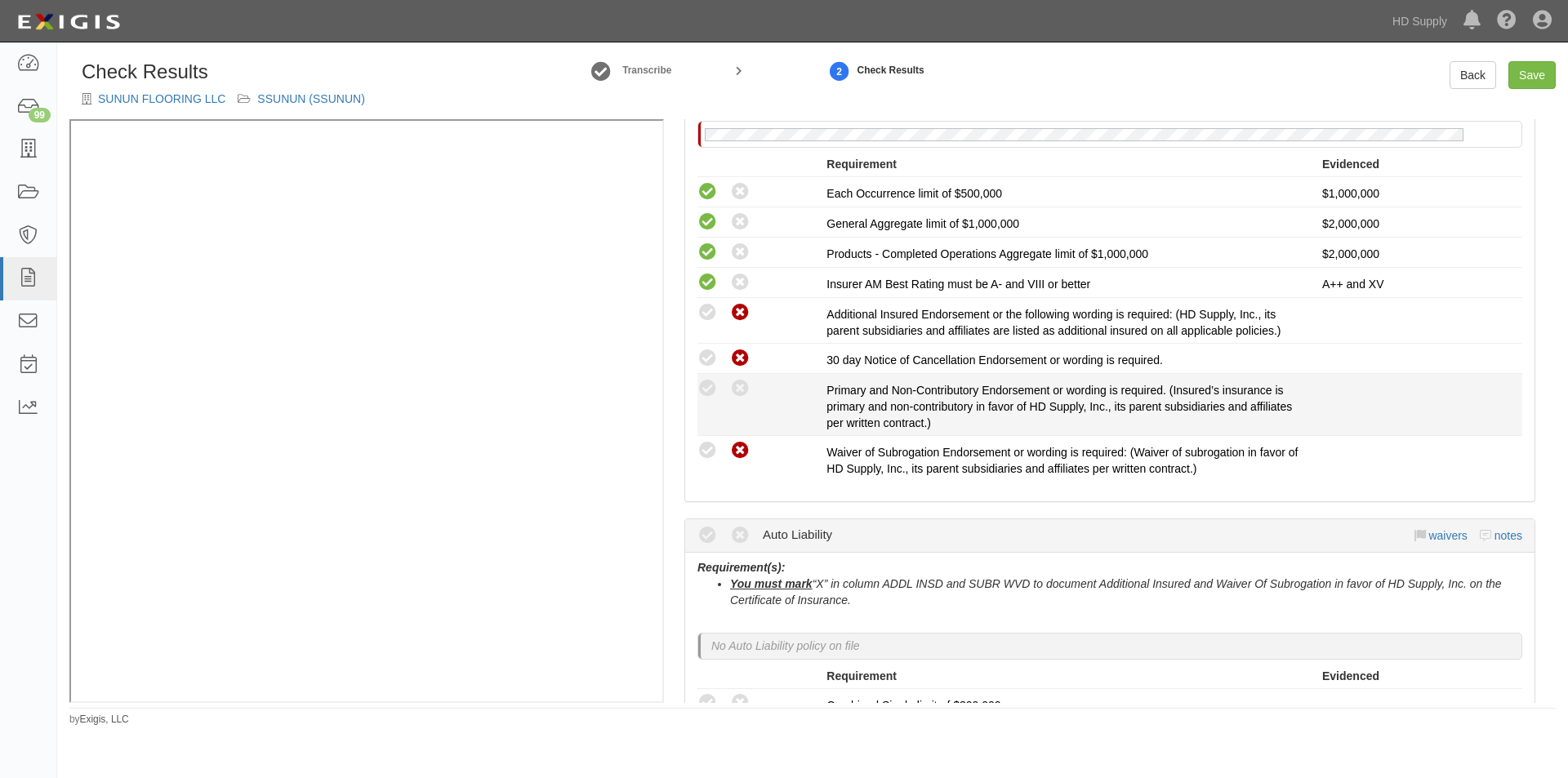
drag, startPoint x: 735, startPoint y: 388, endPoint x: 761, endPoint y: 388, distance: 26.0
click at [740, 388] on icon at bounding box center [740, 389] width 21 height 21
radio input "true"
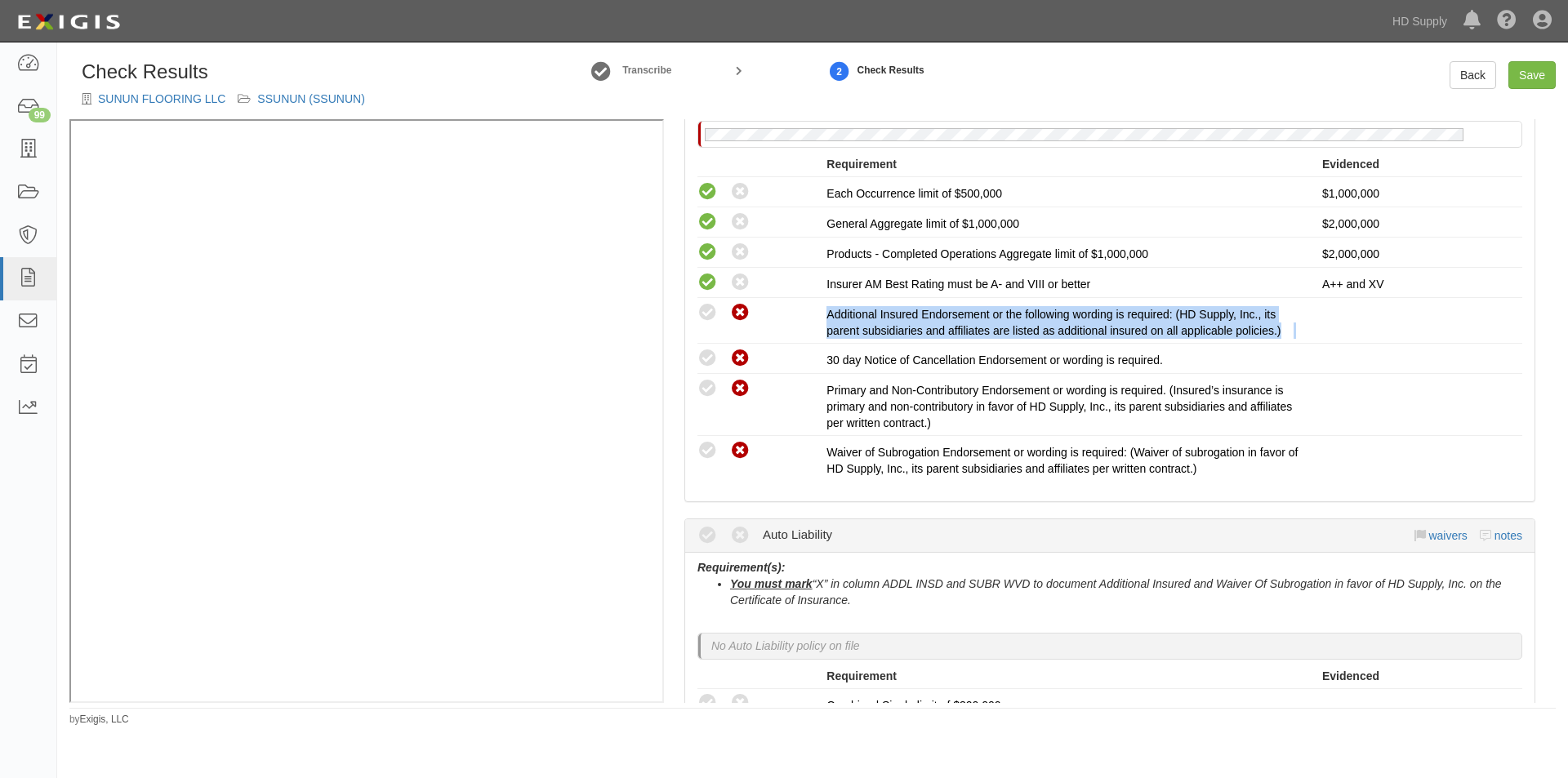
drag, startPoint x: 1558, startPoint y: 303, endPoint x: 1555, endPoint y: 329, distance: 26.2
click at [1555, 329] on div "Check Results SUNUN FLOORING LLC SSUNUN (SSUNUN) Transcribe 2 Check Results Bac…" at bounding box center [812, 393] width 1511 height 665
click at [1522, 319] on div "Compliant Waived Non-Compliant General Liability waivers notes Requirement(s): …" at bounding box center [1109, 262] width 851 height 480
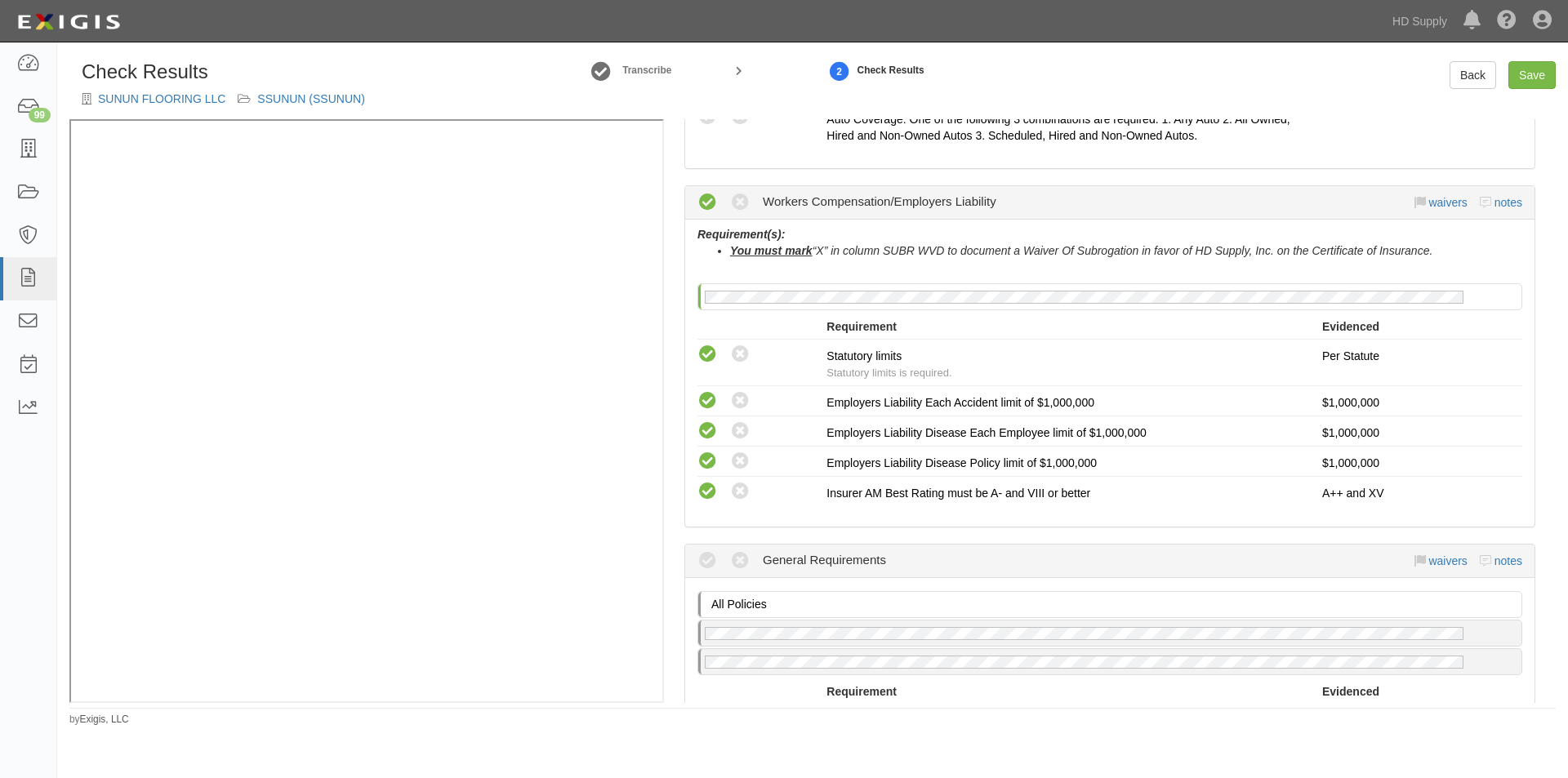
scroll to position [1388, 0]
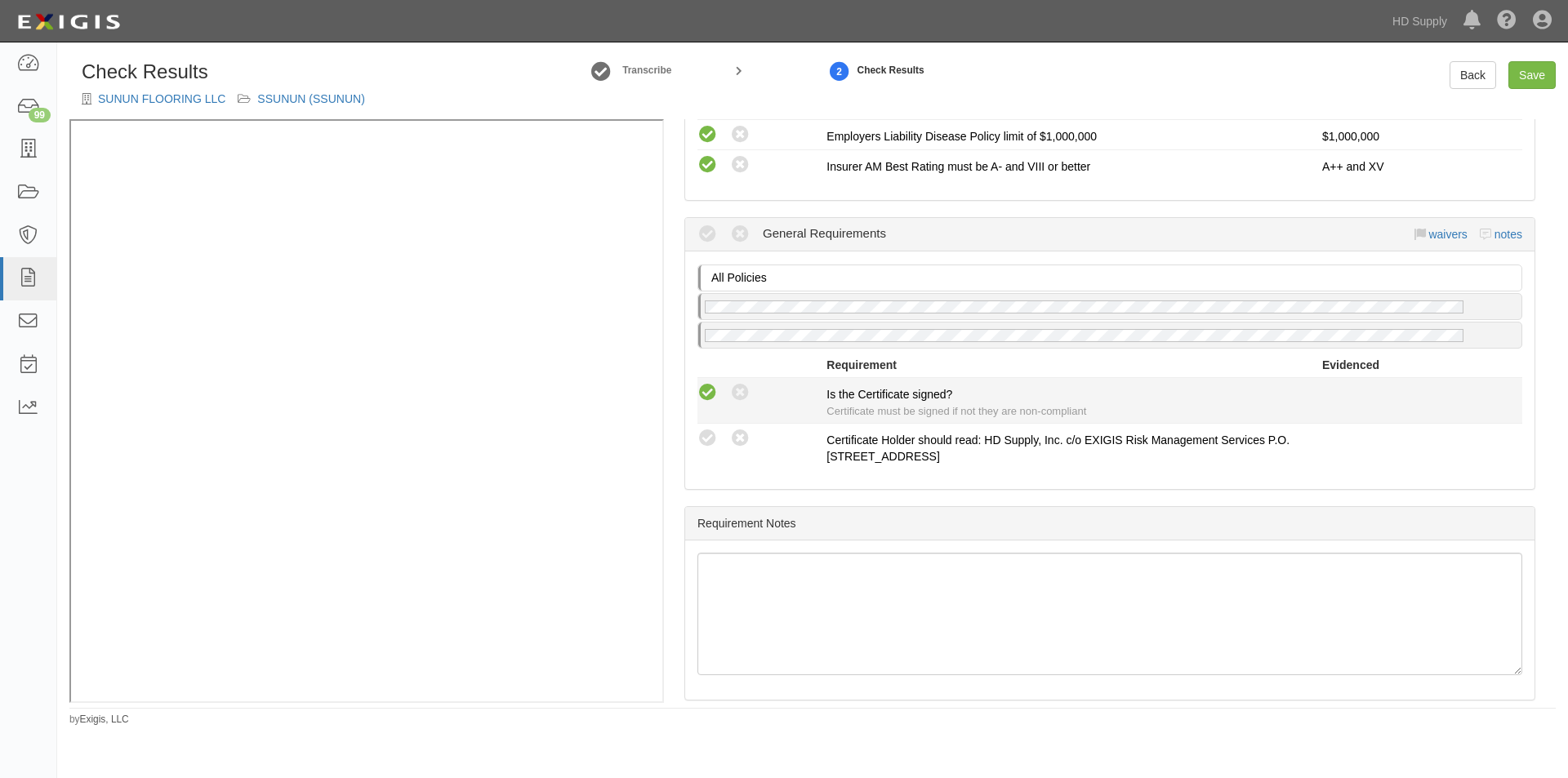
click at [709, 399] on icon at bounding box center [707, 392] width 21 height 21
radio input "true"
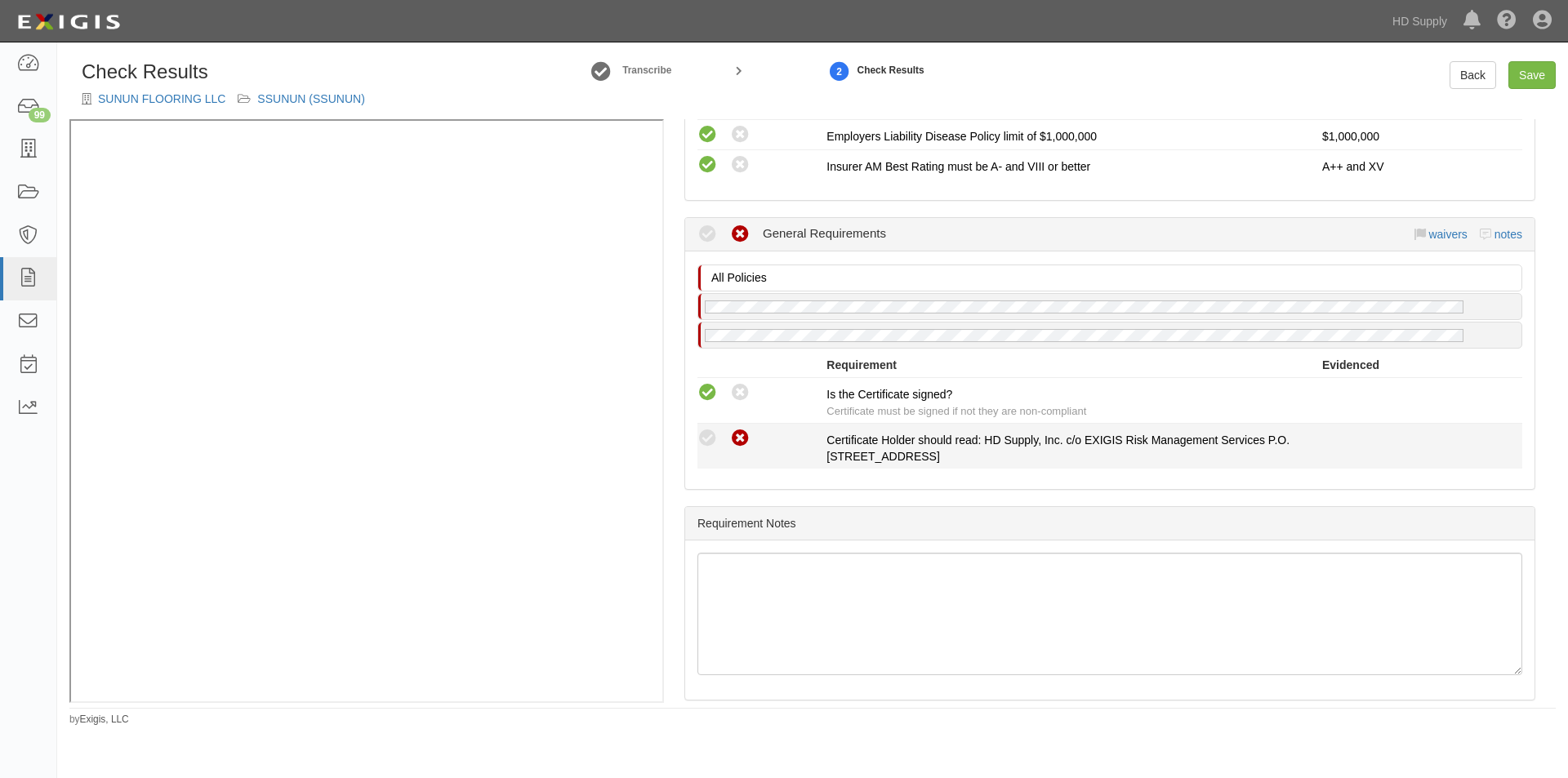
click at [746, 441] on icon at bounding box center [740, 439] width 21 height 21
radio input "true"
click at [1546, 81] on link "Save" at bounding box center [1532, 75] width 47 height 27
radio input "true"
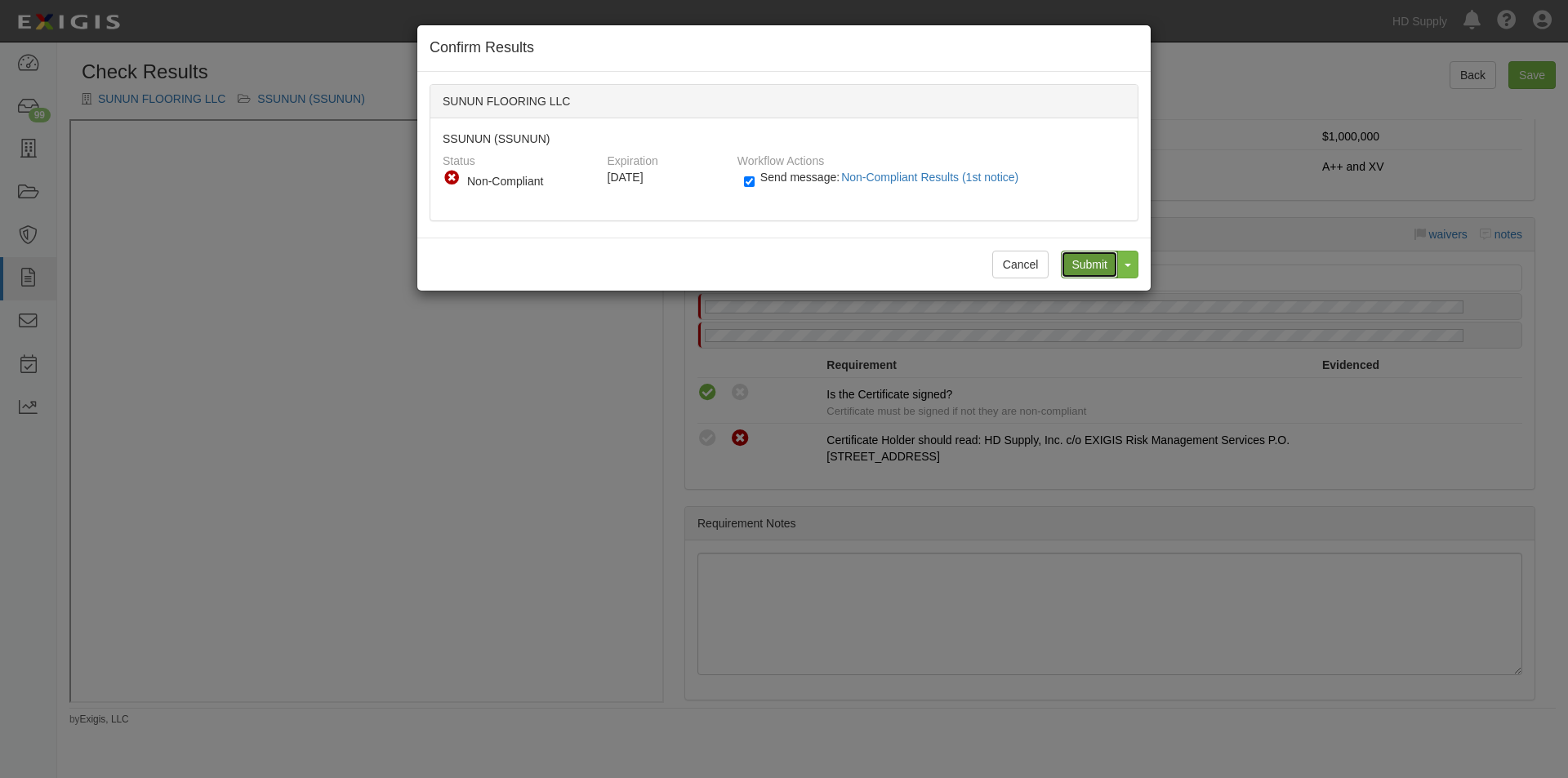
click at [1083, 262] on input "Submit" at bounding box center [1089, 264] width 57 height 27
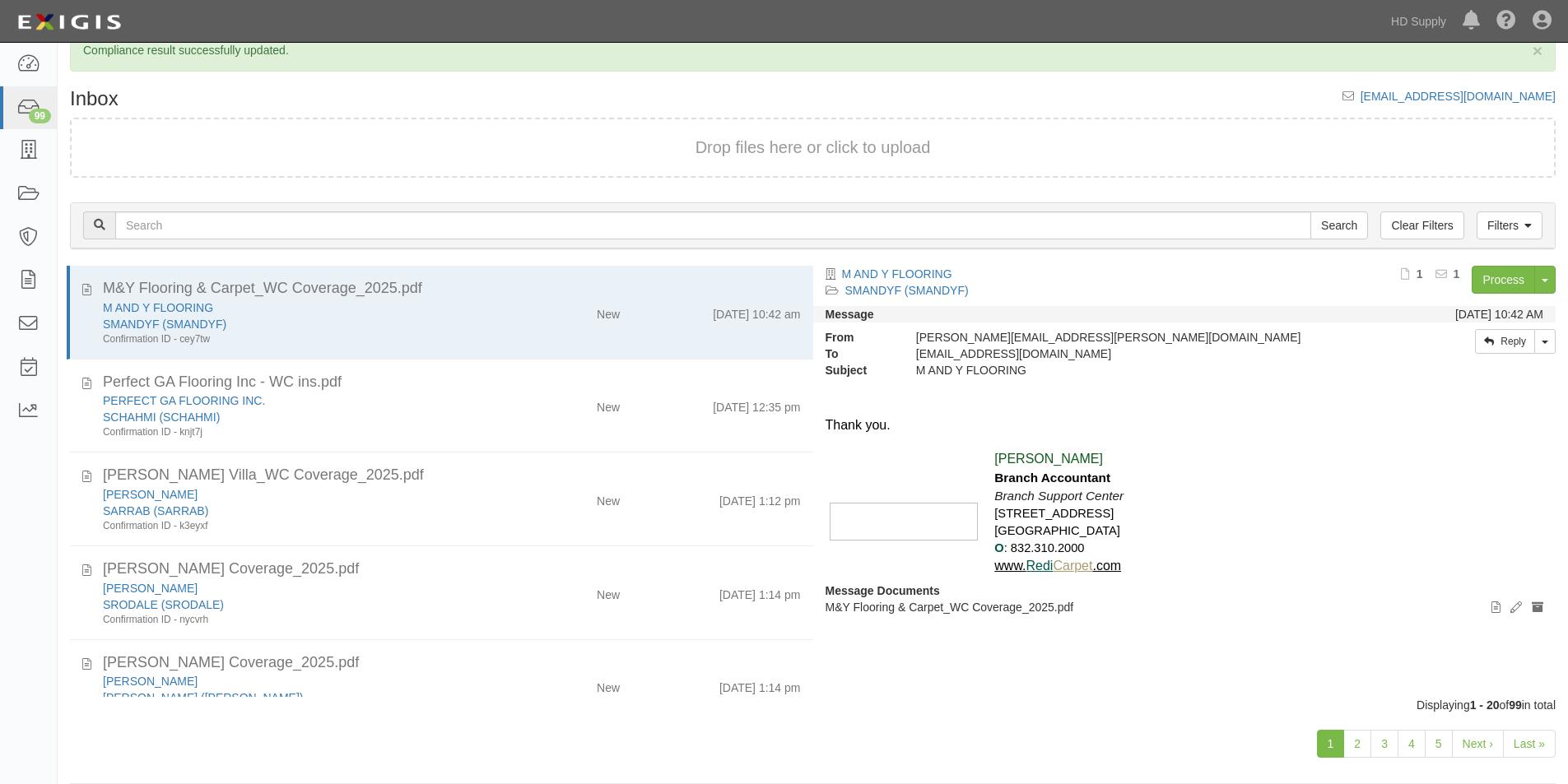
scroll to position [51, 0]
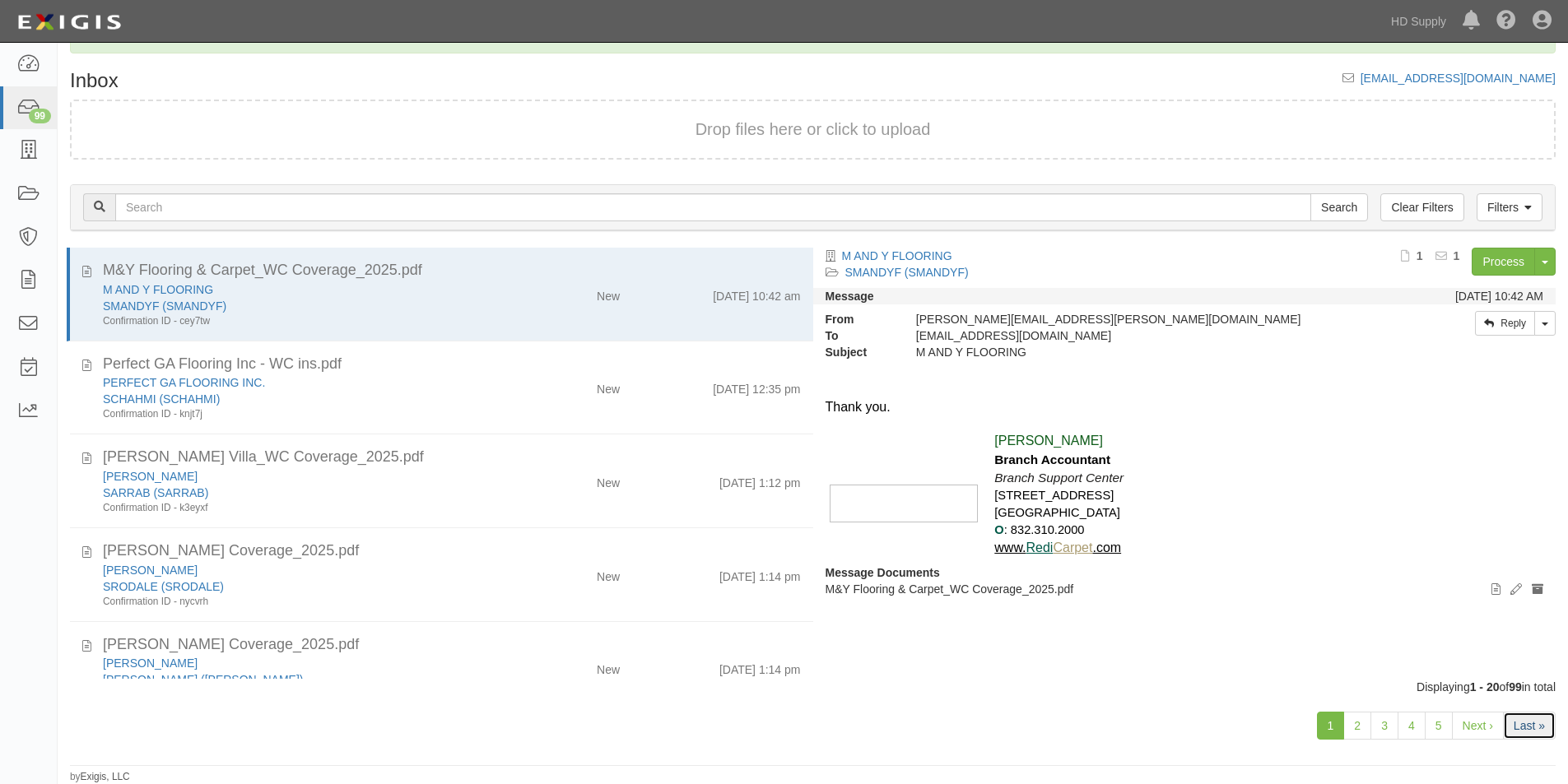
click at [1511, 722] on link "Last »" at bounding box center [1529, 726] width 52 height 28
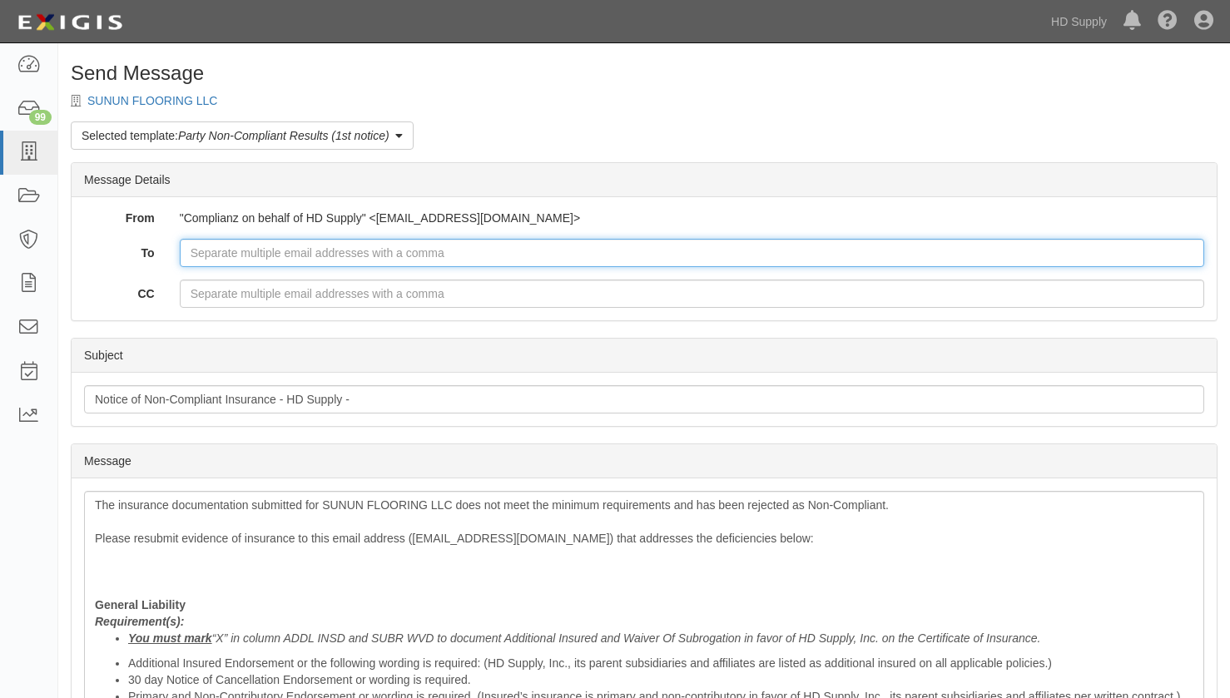
paste input "[PERSON_NAME][EMAIL_ADDRESS][PERSON_NAME][DOMAIN_NAME]"
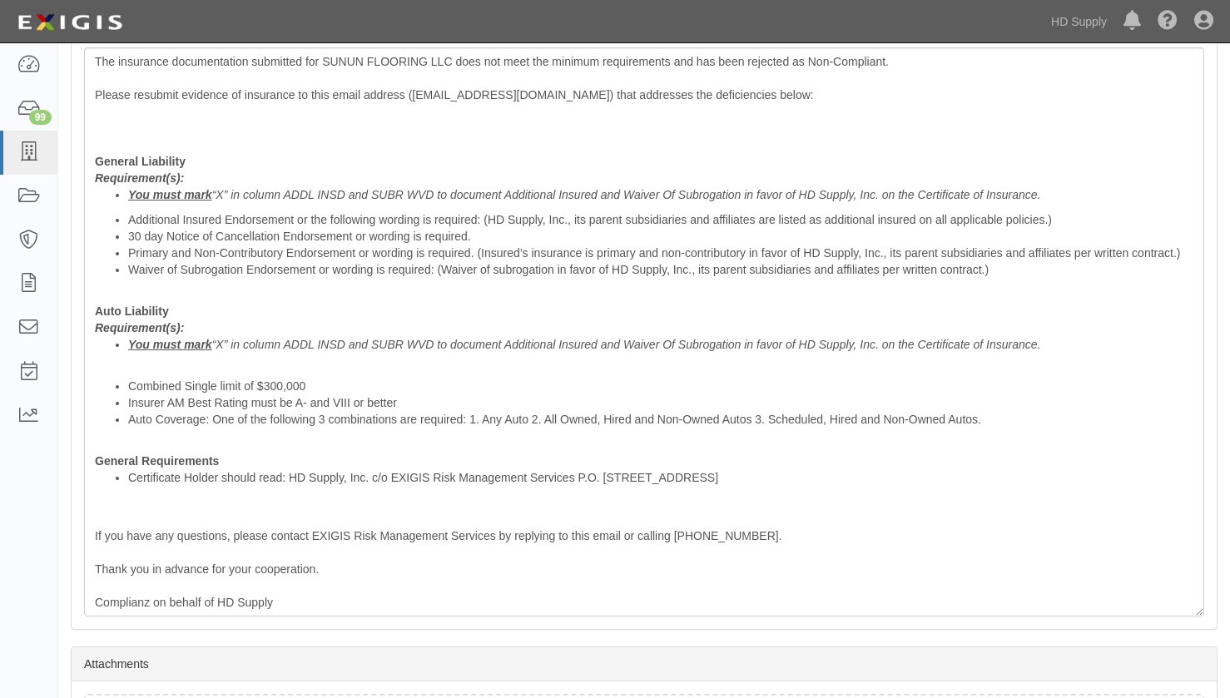
scroll to position [583, 0]
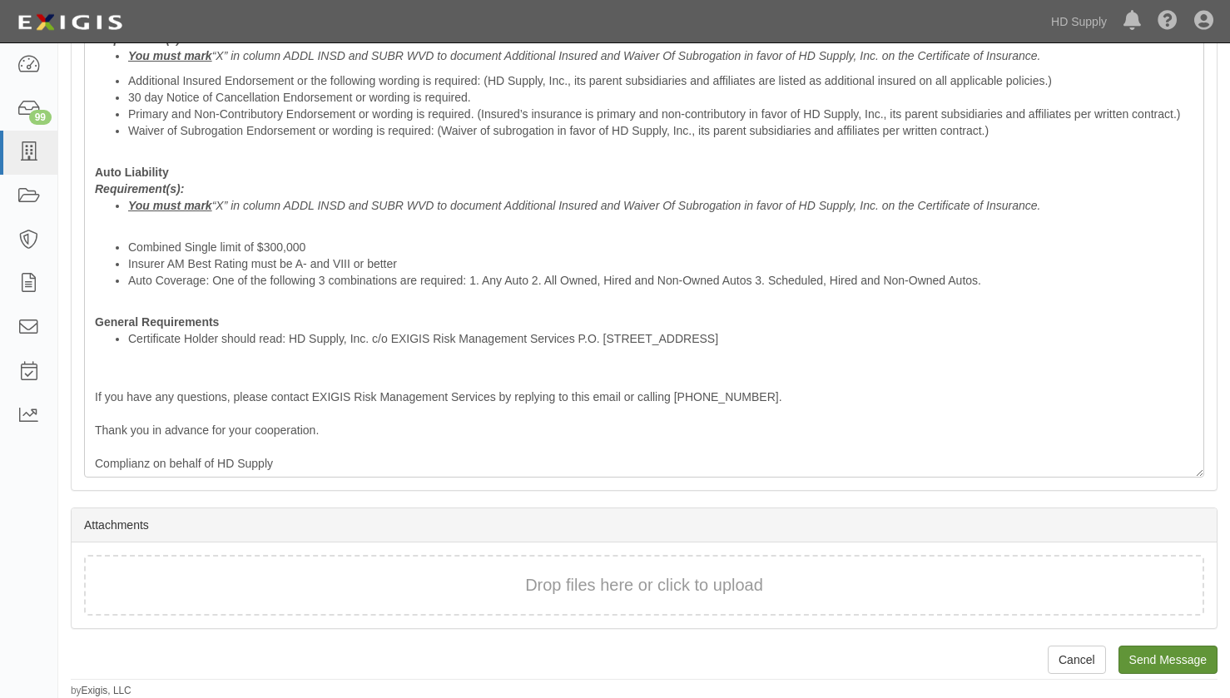
type input "[PERSON_NAME][EMAIL_ADDRESS][PERSON_NAME][DOMAIN_NAME]"
click at [1153, 655] on input "Send Message" at bounding box center [1167, 660] width 99 height 28
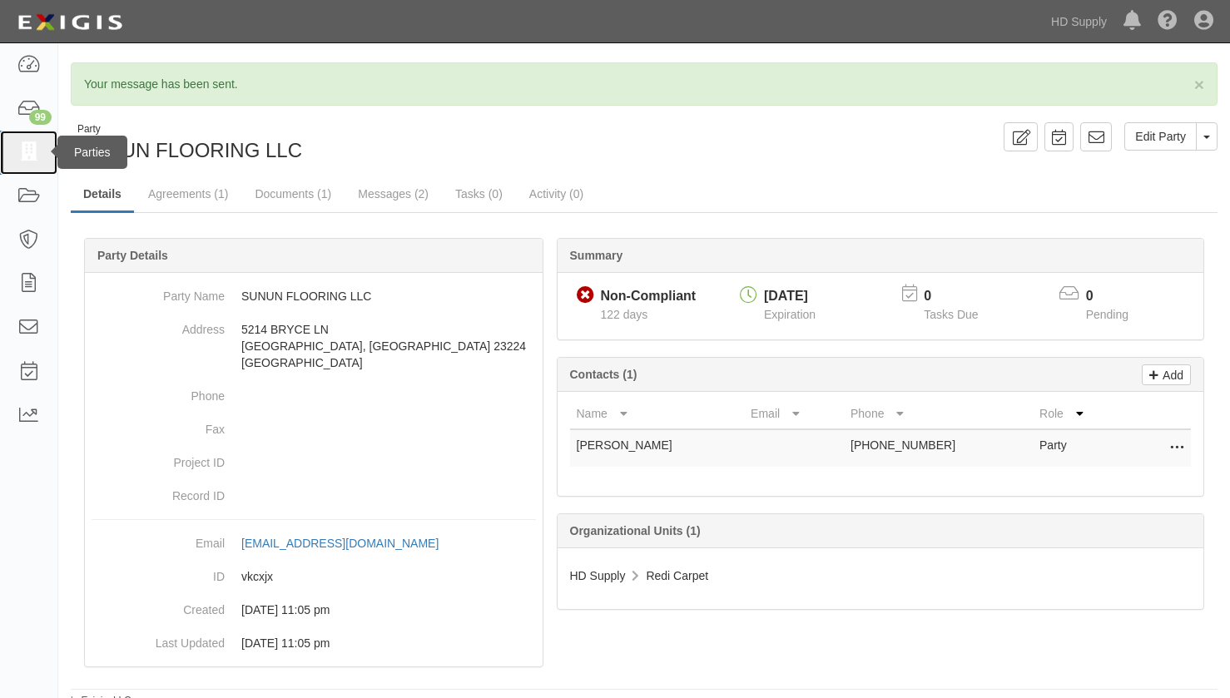
click at [36, 154] on icon at bounding box center [28, 152] width 23 height 19
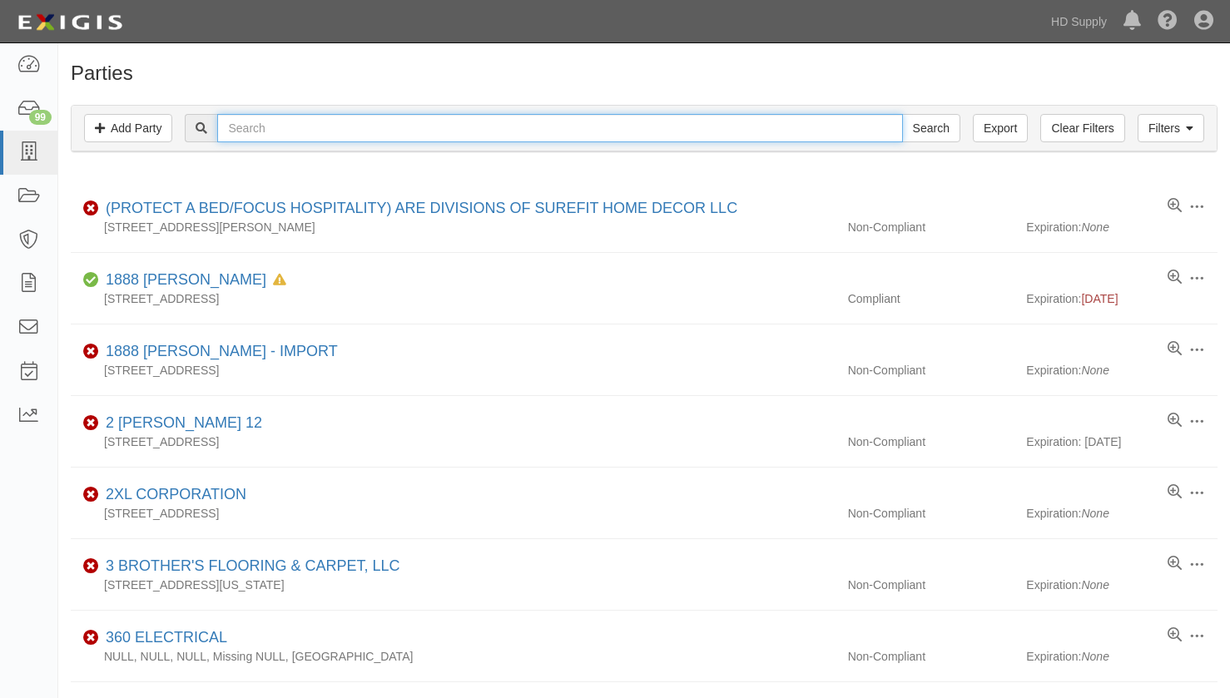
paste input "LR FLOOR INSTALLATION"
type input "LR FLOOR INSTALLATION"
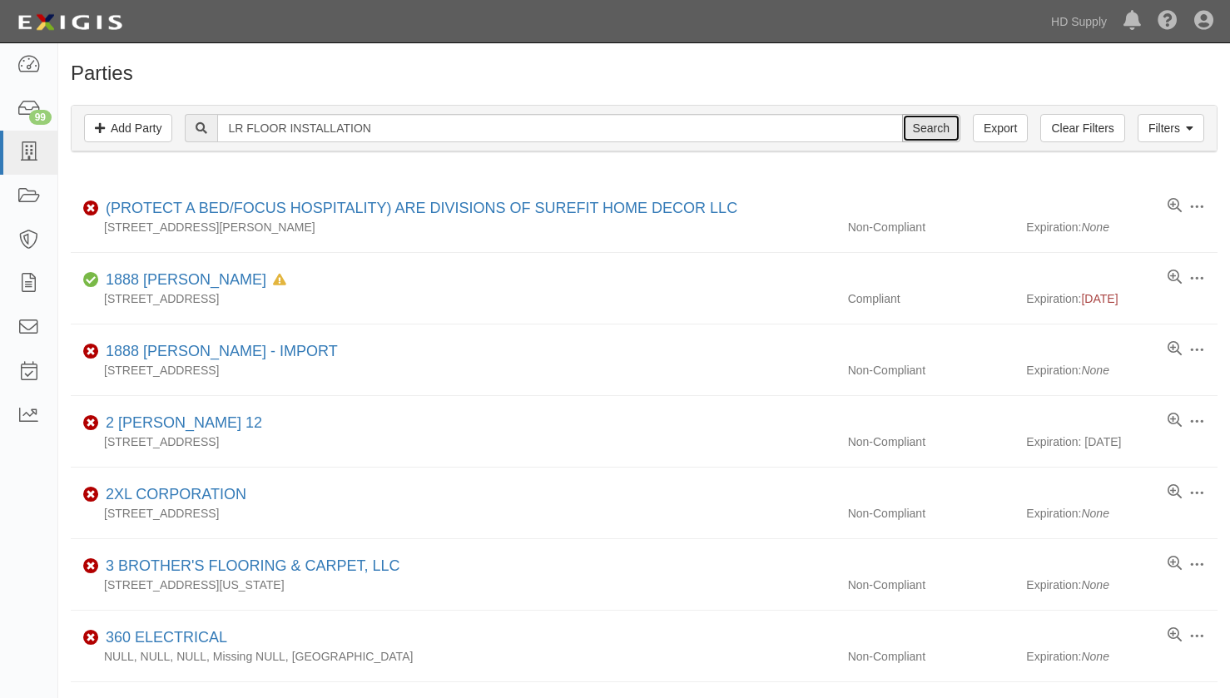
drag, startPoint x: 945, startPoint y: 131, endPoint x: 1108, endPoint y: 166, distance: 165.8
click at [946, 131] on input "Search" at bounding box center [931, 128] width 58 height 28
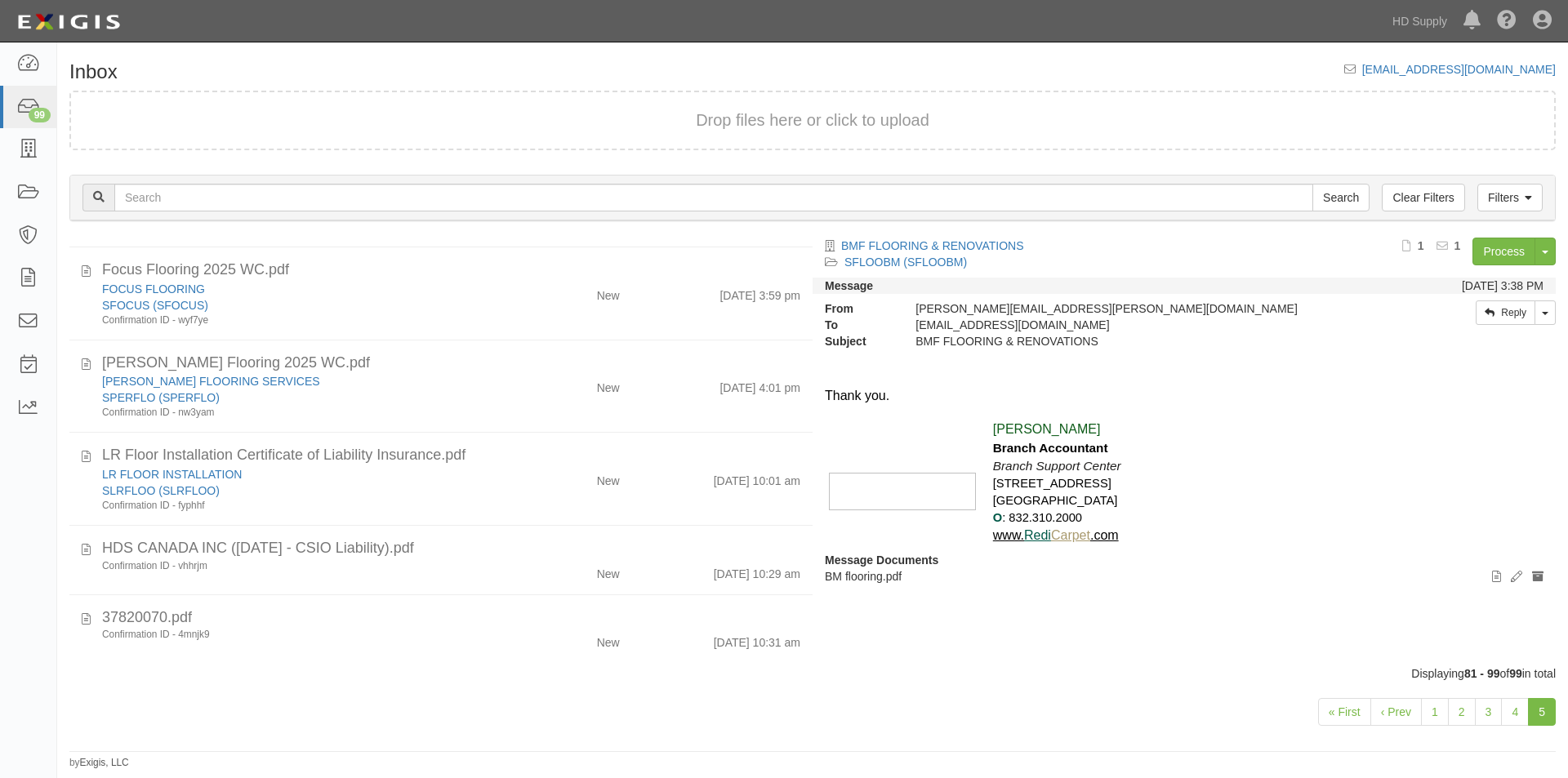
scroll to position [1296, 0]
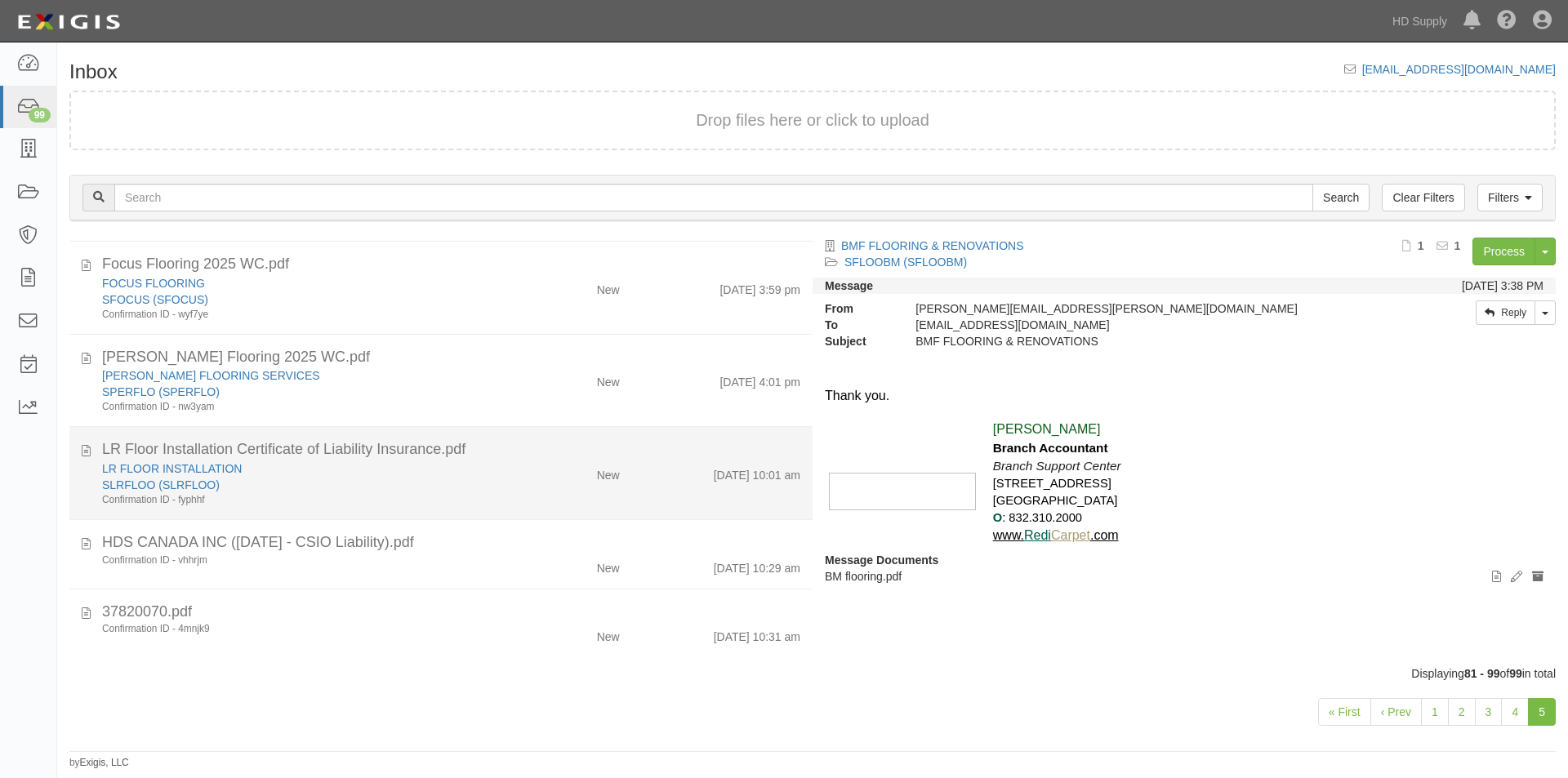
click at [326, 472] on div "LR FLOOR INSTALLATION" at bounding box center [300, 468] width 396 height 17
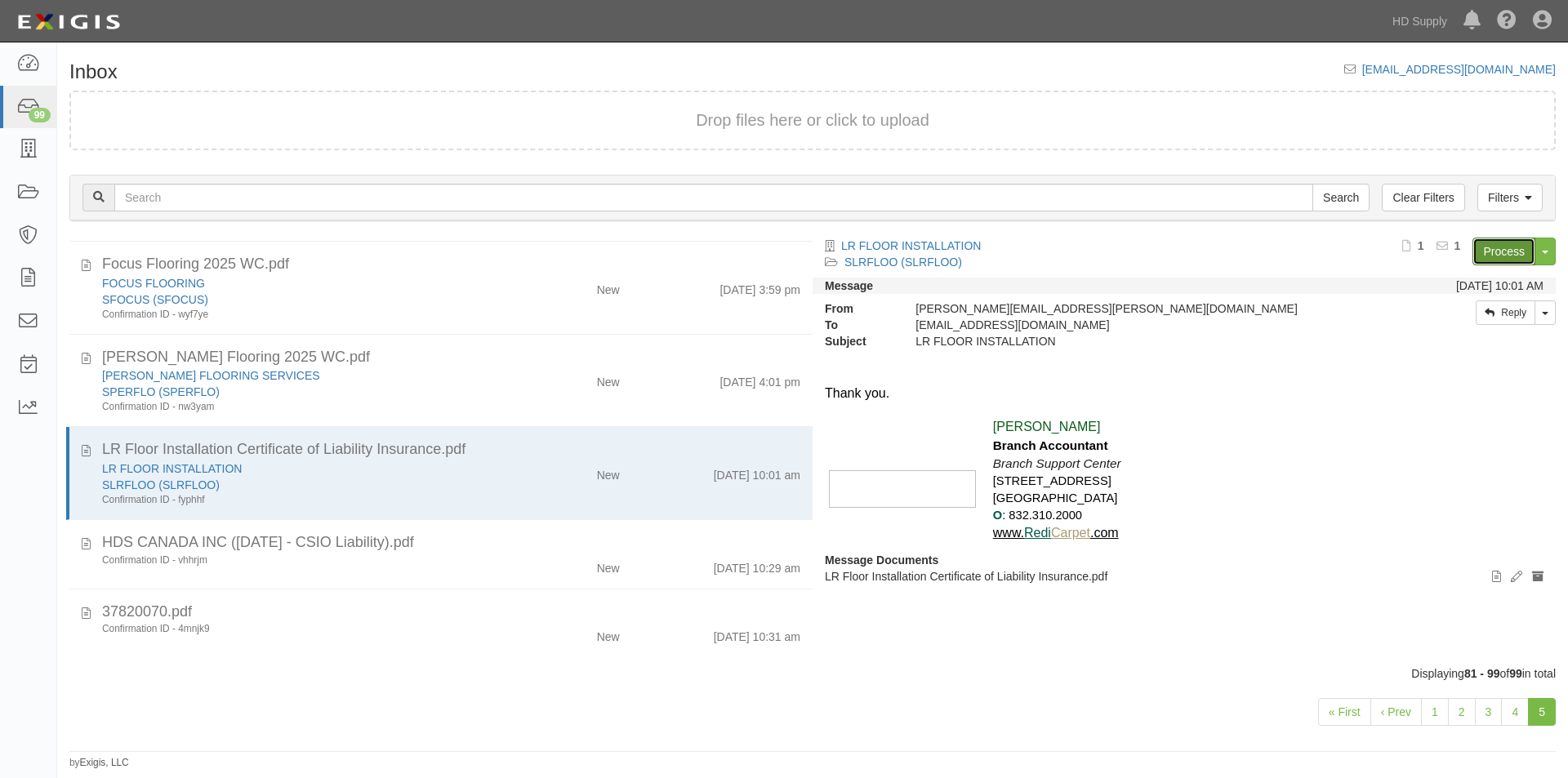
click at [1477, 250] on link "Process" at bounding box center [1503, 251] width 63 height 27
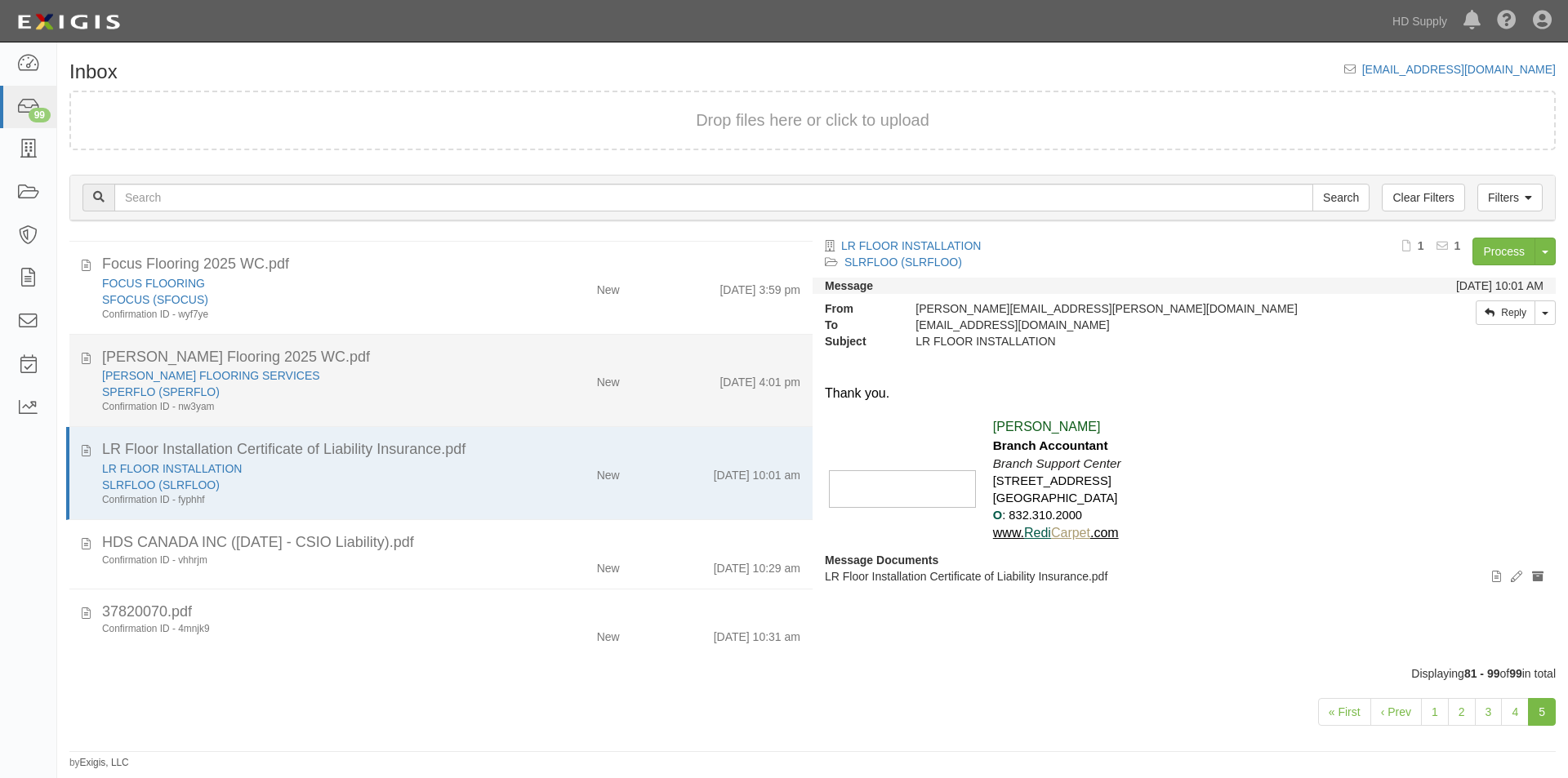
click at [345, 375] on div "[PERSON_NAME] FLOORING SERVICES" at bounding box center [300, 375] width 396 height 17
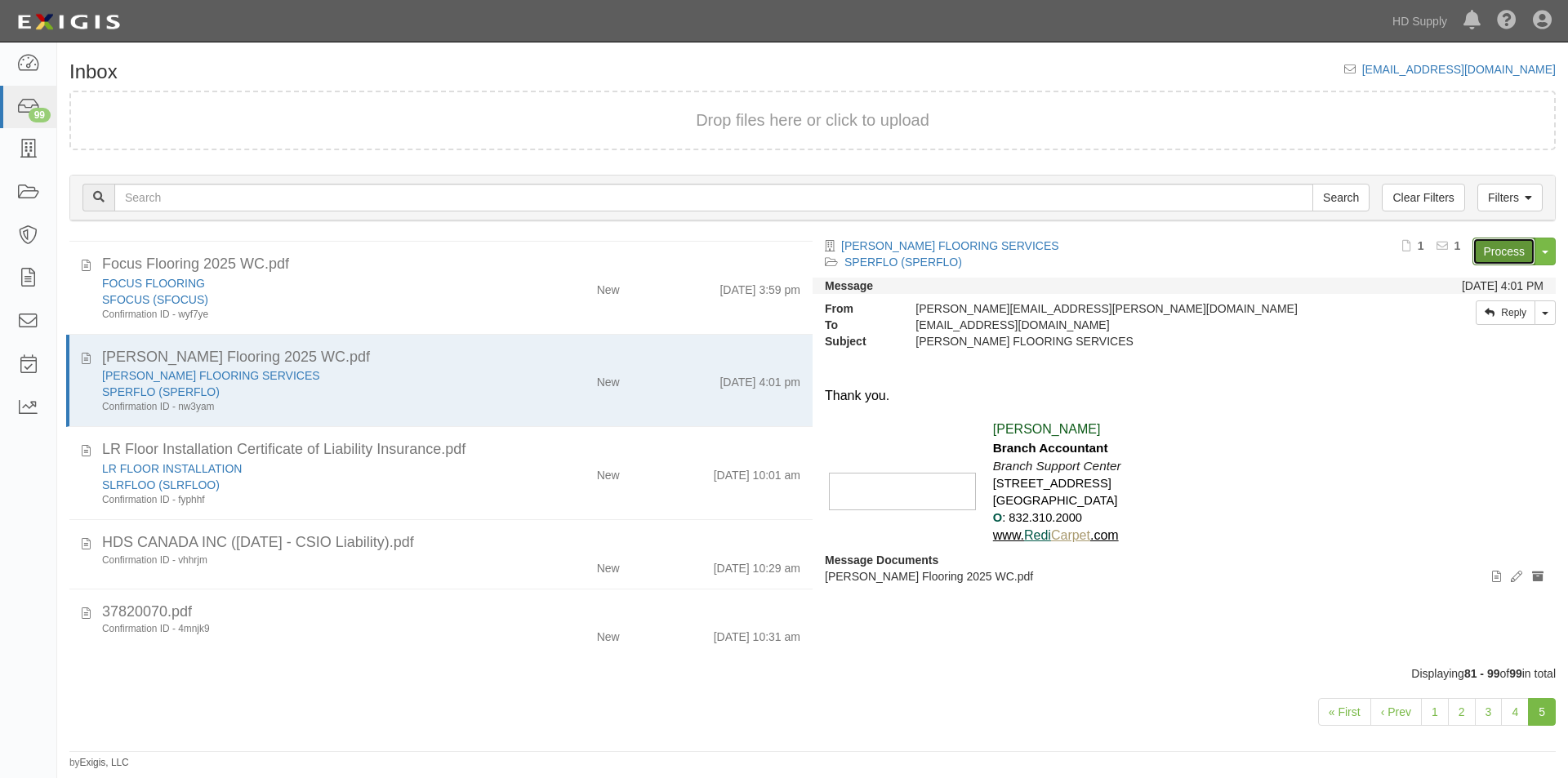
click at [1487, 250] on link "Process" at bounding box center [1503, 251] width 63 height 27
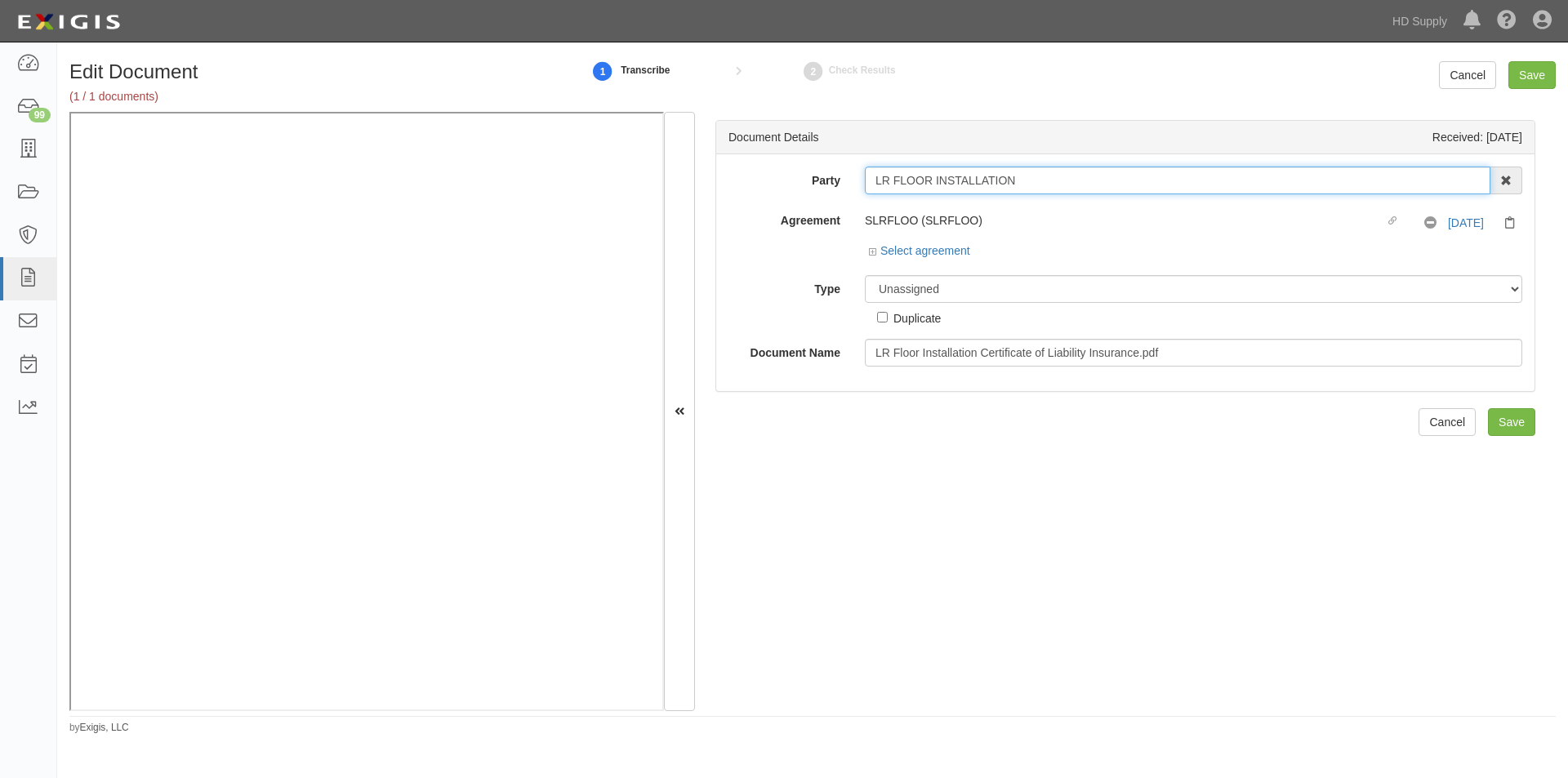
drag, startPoint x: 1019, startPoint y: 184, endPoint x: 873, endPoint y: 180, distance: 146.1
click at [873, 180] on input "LR FLOOR INSTALLATION" at bounding box center [1176, 181] width 625 height 27
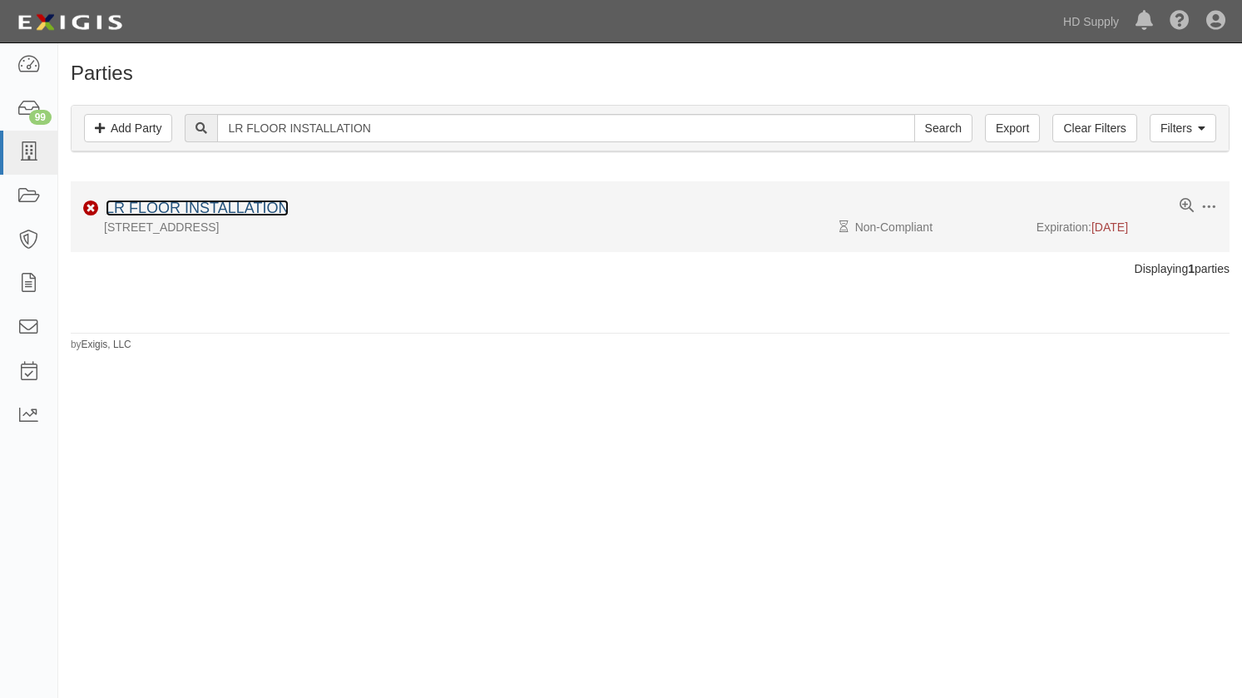
click at [187, 207] on link "LR FLOOR INSTALLATION" at bounding box center [197, 208] width 183 height 17
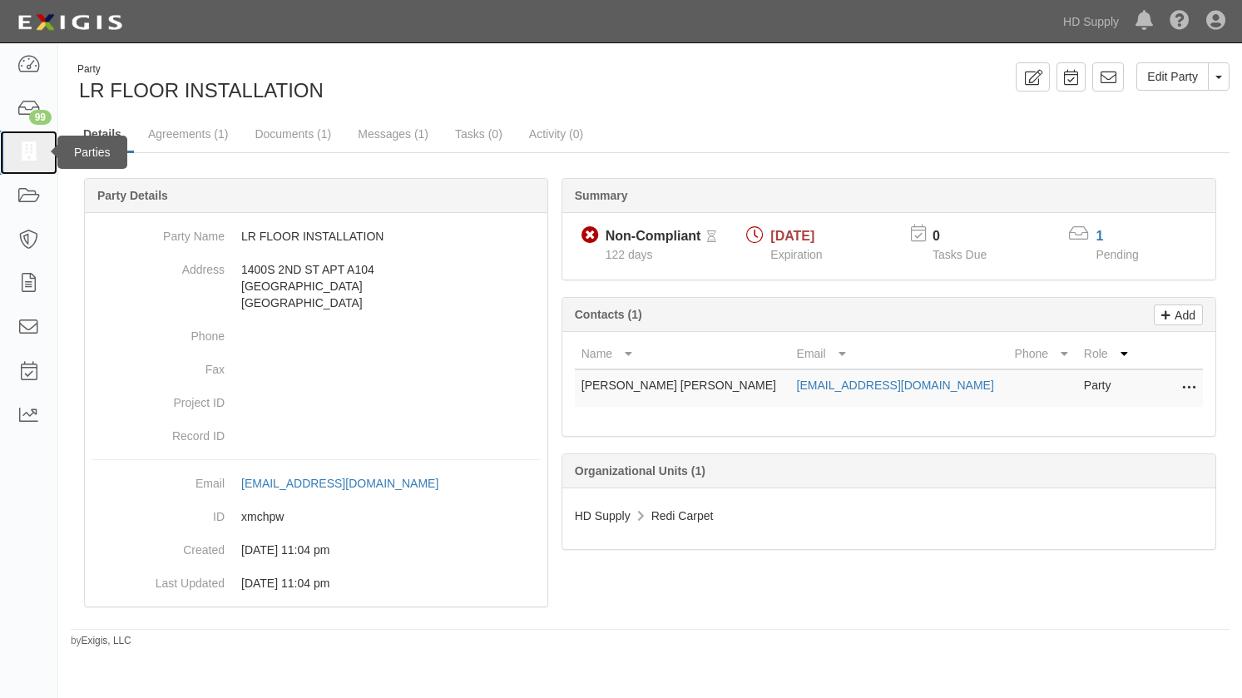
click at [25, 152] on icon at bounding box center [28, 152] width 23 height 19
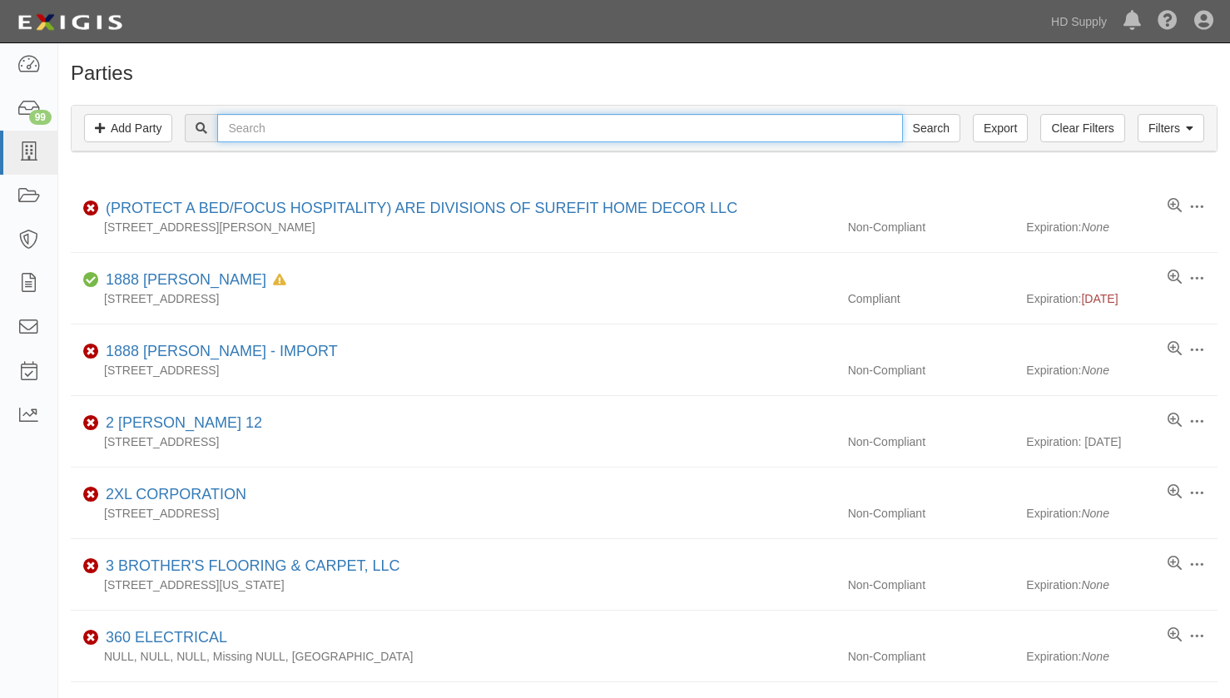
paste input "[PERSON_NAME] FLOORING SERVICES"
type input "[PERSON_NAME] FLOORING SERVICES"
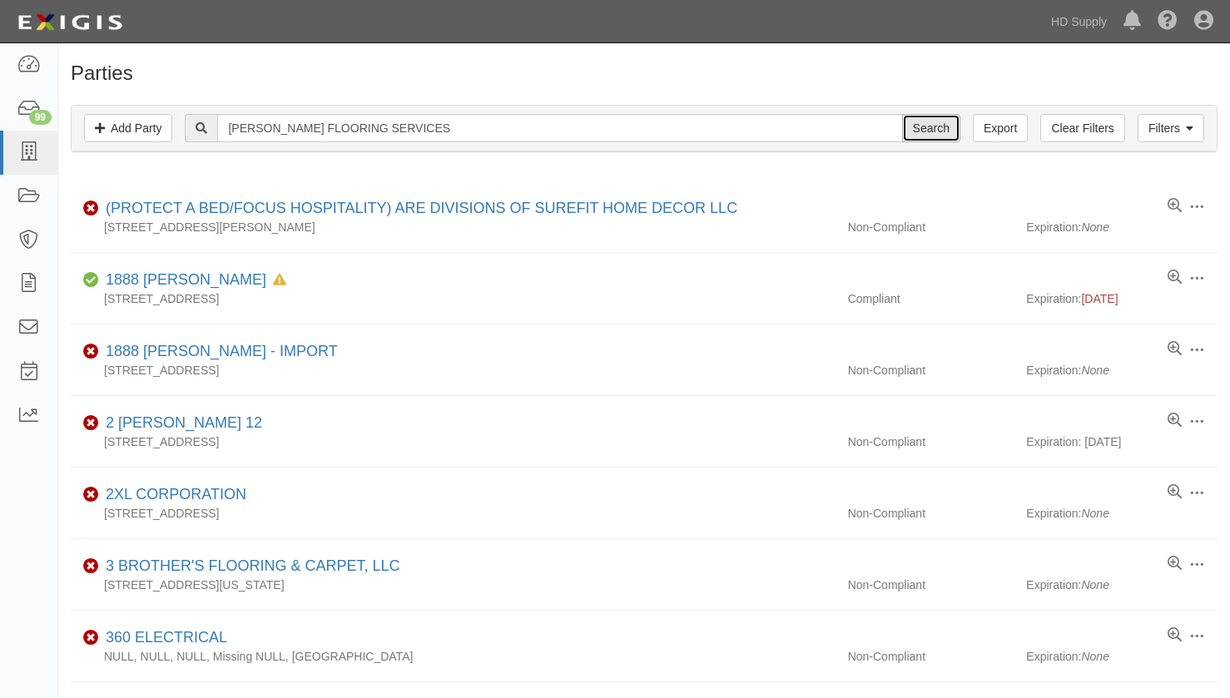
click at [922, 130] on input "Search" at bounding box center [931, 128] width 58 height 28
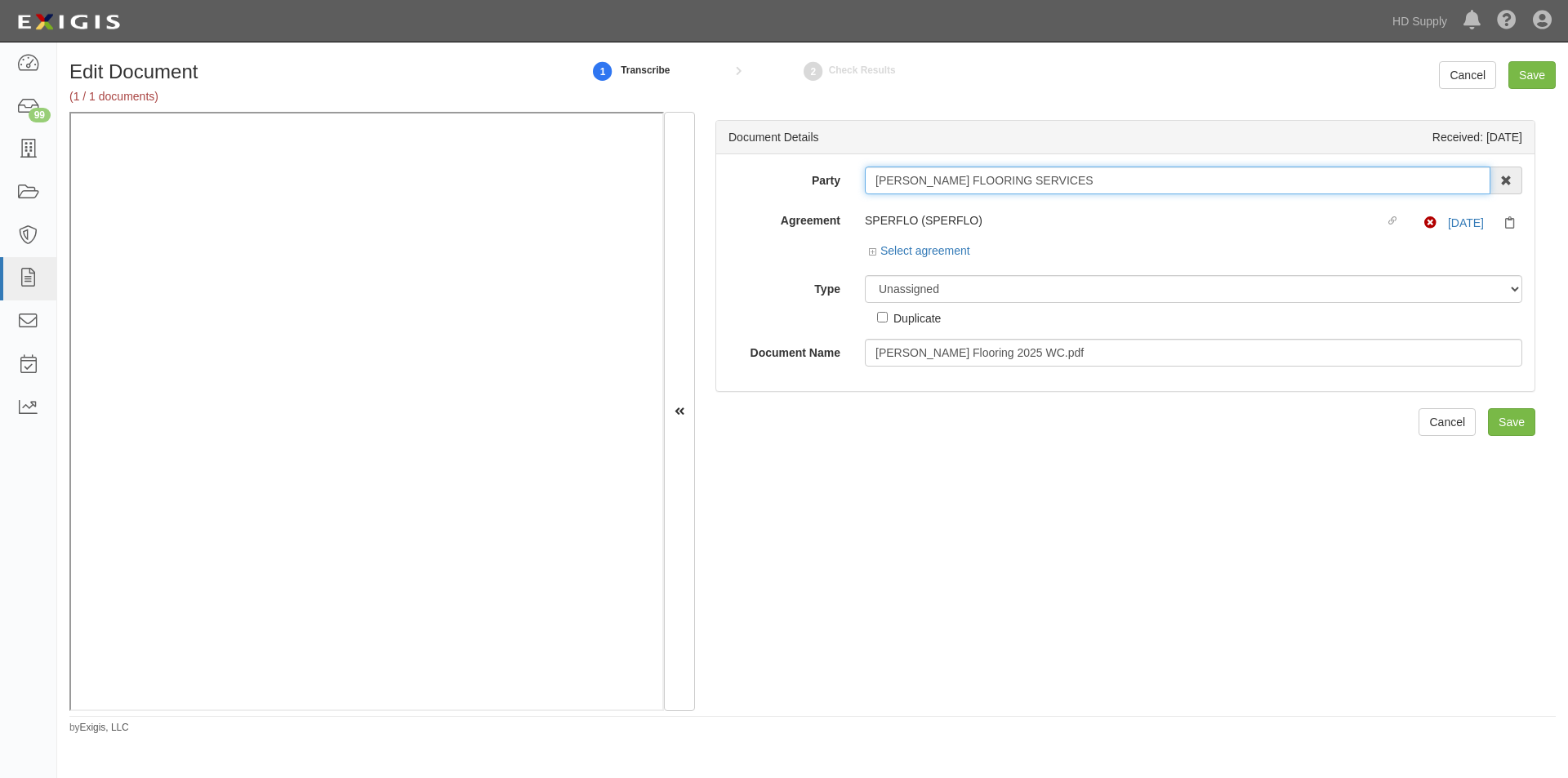
drag, startPoint x: 1043, startPoint y: 182, endPoint x: 881, endPoint y: 182, distance: 162.0
click at [859, 182] on div "[PERSON_NAME] FLOORING SERVICES 1888 [PERSON_NAME] 1888 [PERSON_NAME] - IMPORT …" at bounding box center [1193, 181] width 682 height 27
click at [888, 285] on select "Unassigned Binder Cancellation Notice Certificate Contract Endorsement Insuranc…" at bounding box center [1193, 288] width 657 height 27
select select "CertificateDetail"
click at [864, 275] on select "Unassigned Binder Cancellation Notice Certificate Contract Endorsement Insuranc…" at bounding box center [1193, 288] width 657 height 27
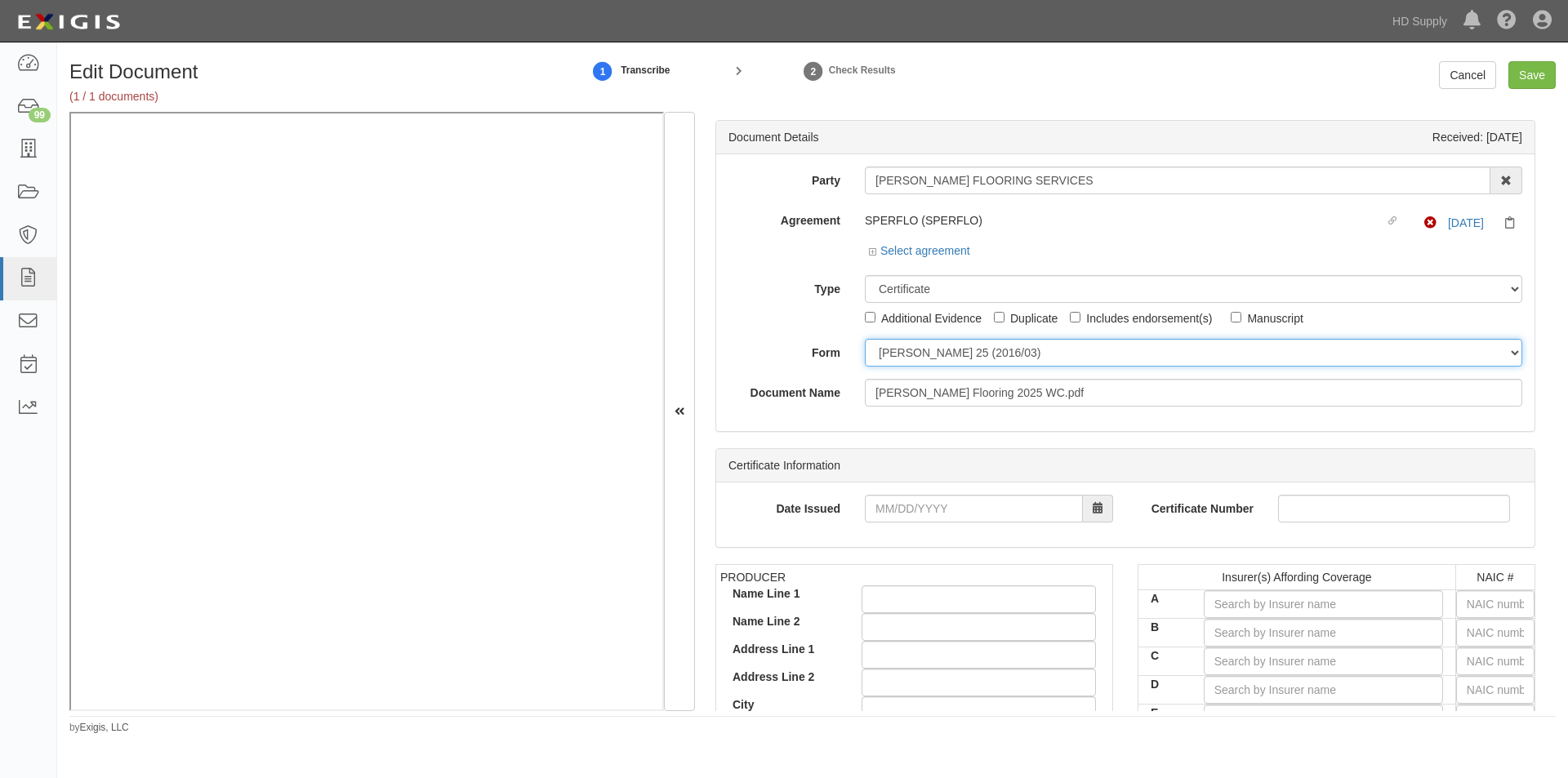
click at [903, 356] on select "ACORD 25 (2016/03) ACORD 101 ACORD 855 NY (2014/05) General" at bounding box center [1193, 352] width 657 height 27
select select "GeneralFormDetail"
click at [864, 338] on select "ACORD 25 (2016/03) ACORD 101 ACORD 855 NY (2014/05) General" at bounding box center [1193, 352] width 657 height 27
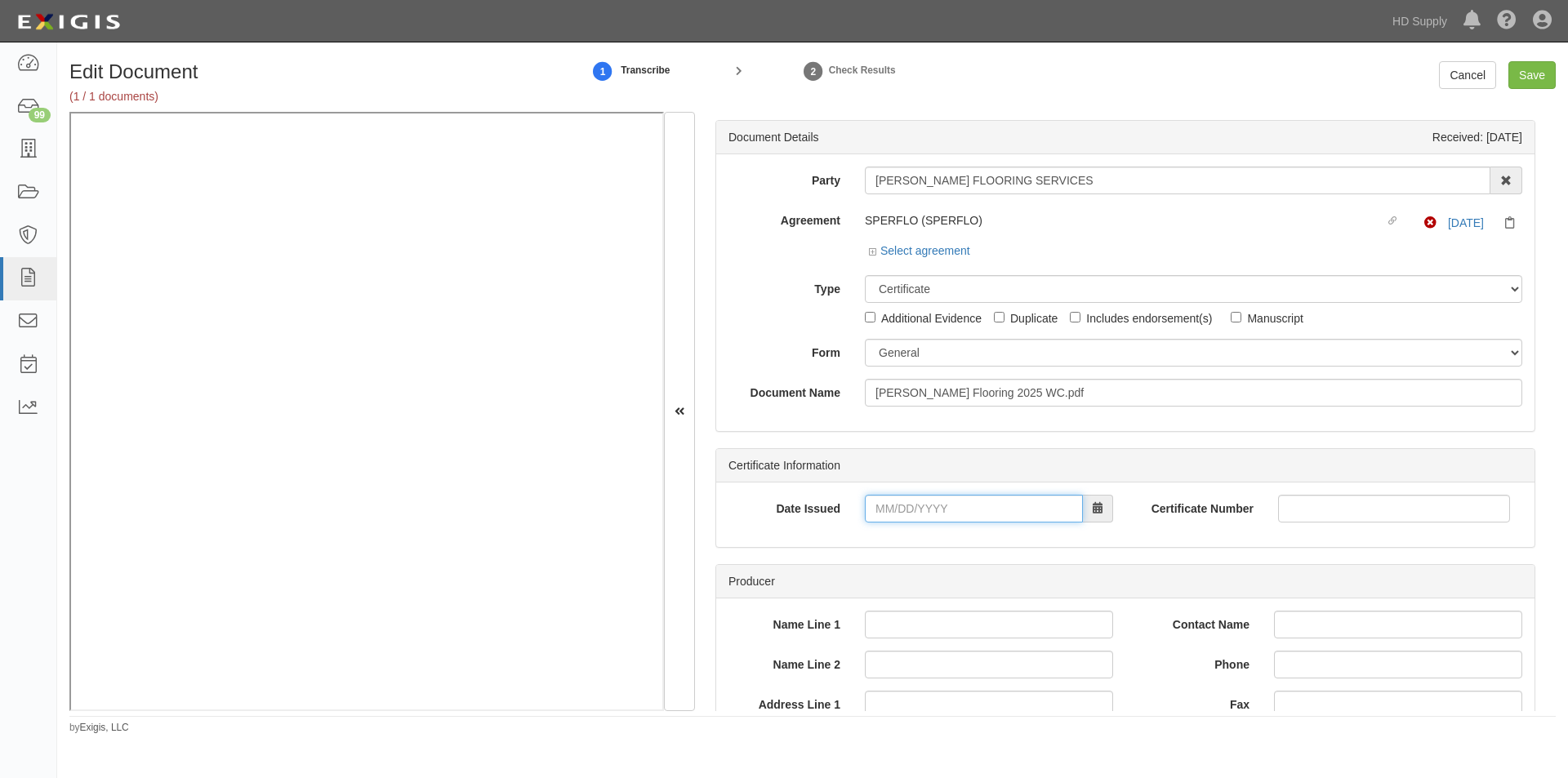
click at [968, 513] on input "Date Issued" at bounding box center [973, 508] width 218 height 27
type input "04/08/2025"
click at [1541, 154] on div "Document Details Received: 09/11/2025 Party PEREZ FLOORING SERVICES 1888 MILLS …" at bounding box center [1124, 411] width 861 height 599
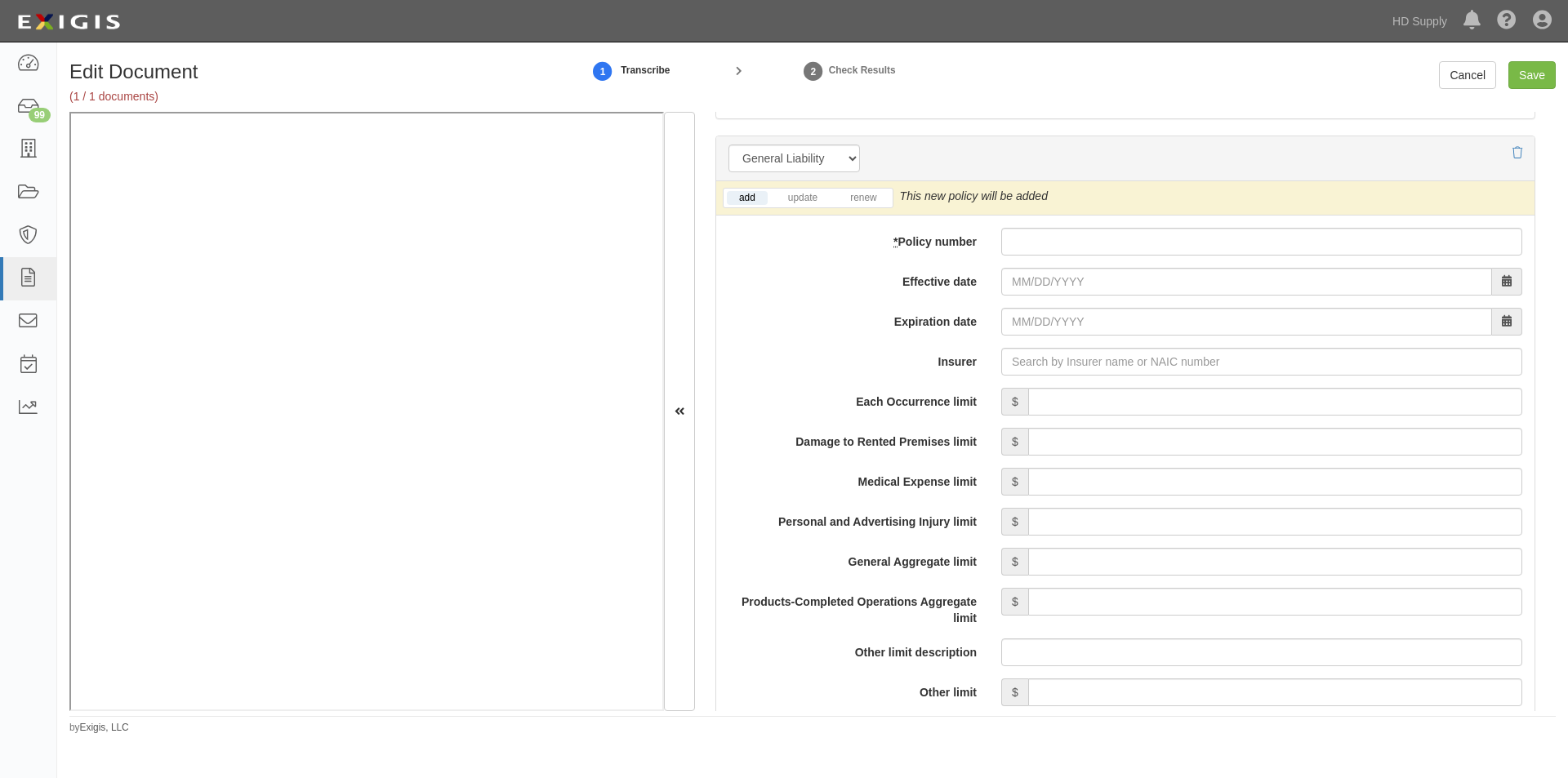
scroll to position [1166, 0]
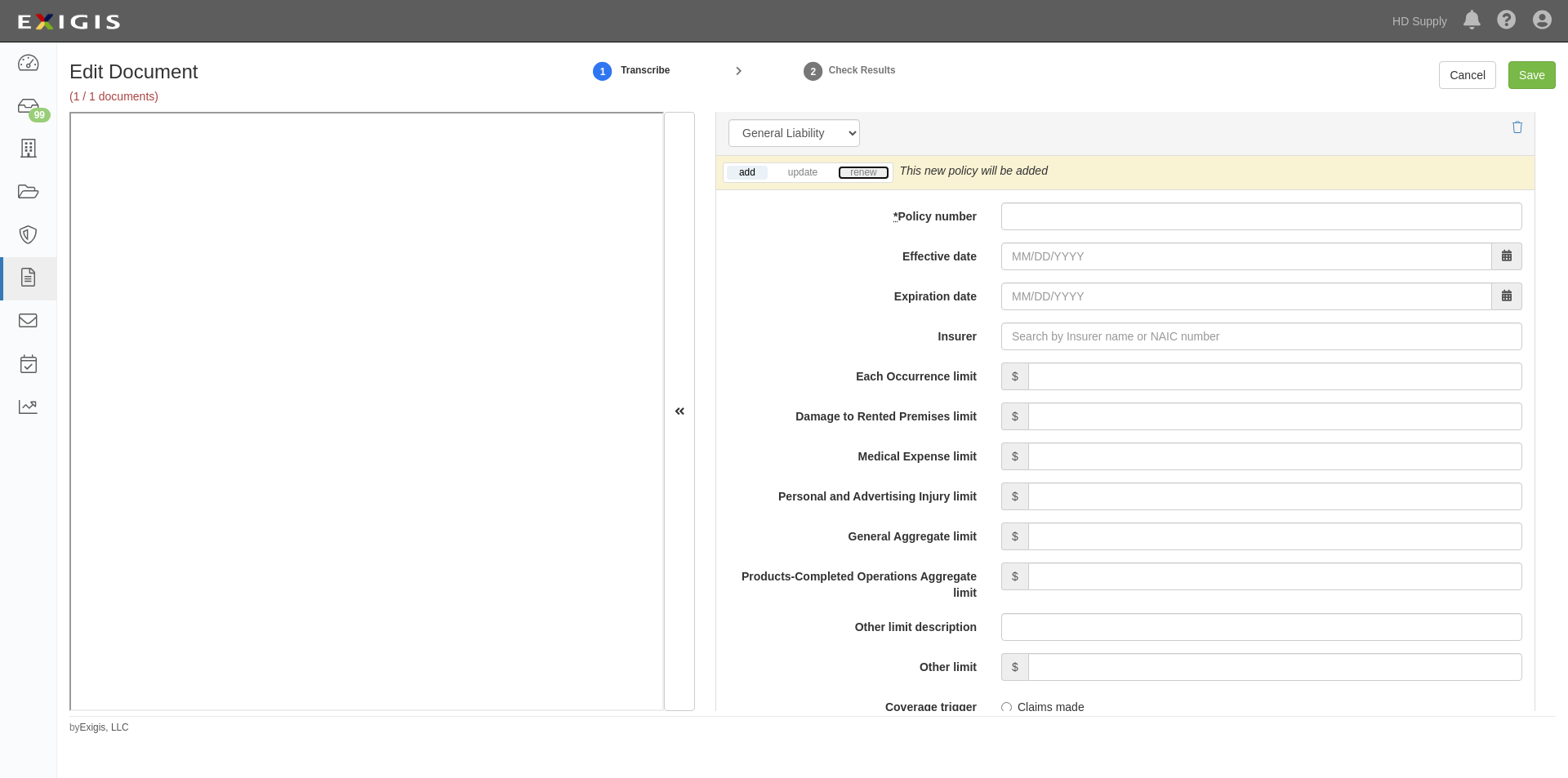
click at [867, 175] on link "renew" at bounding box center [863, 173] width 51 height 14
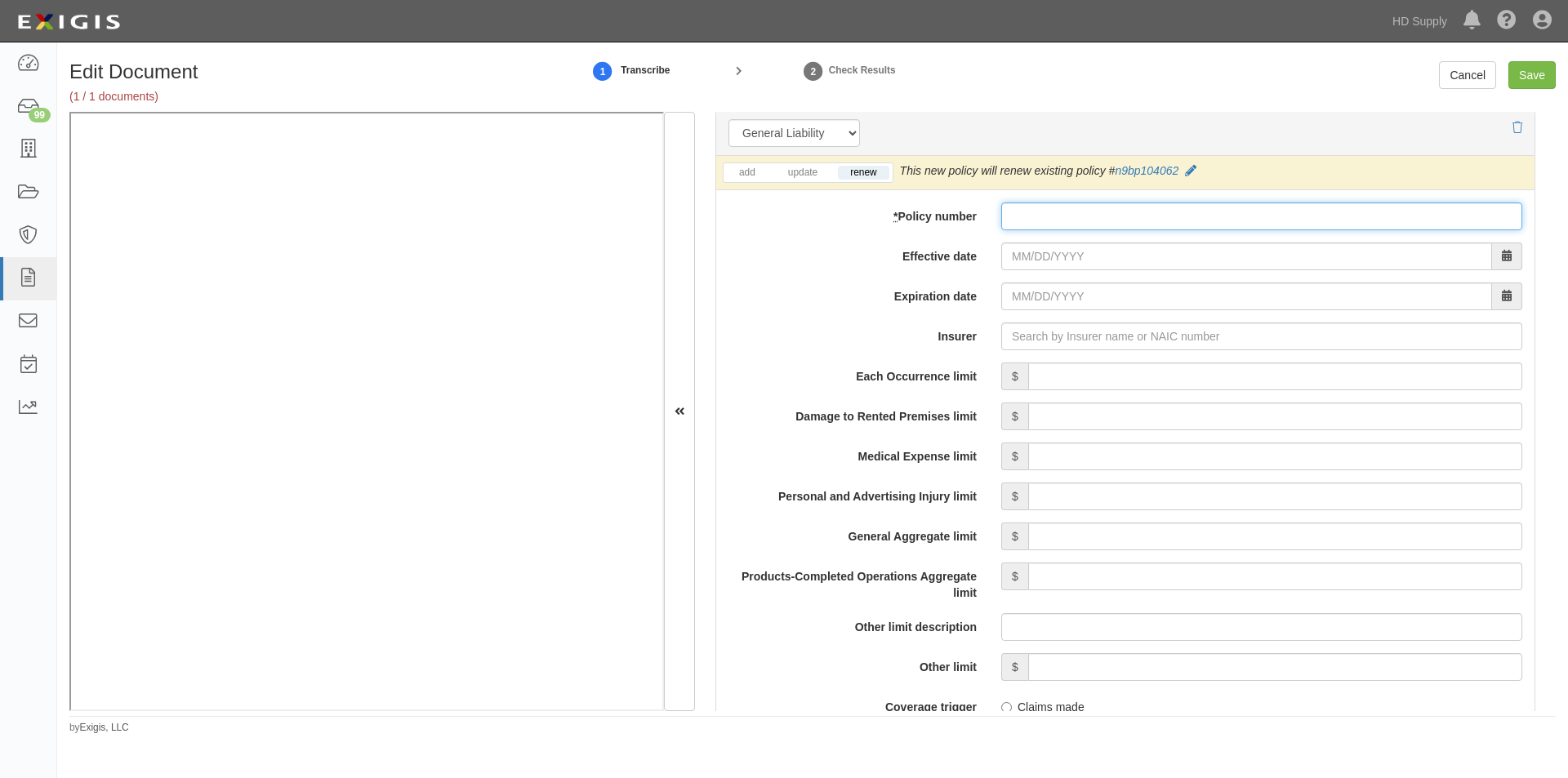
click at [1041, 220] on input "* Policy number" at bounding box center [1261, 216] width 521 height 27
type input "N9BP104062"
click at [1092, 260] on input "Effective date" at bounding box center [1246, 256] width 491 height 27
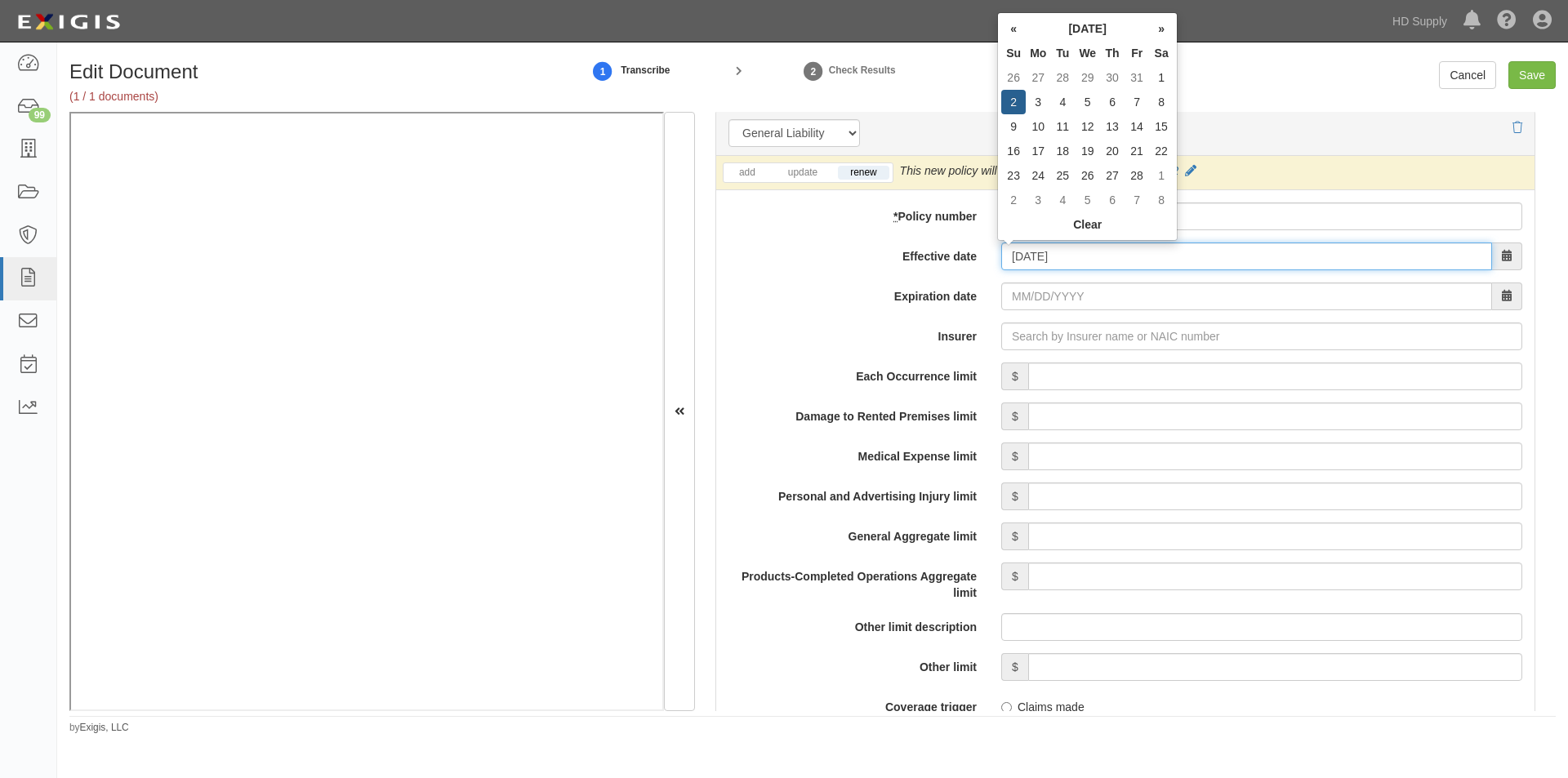
type input "02/02/2025"
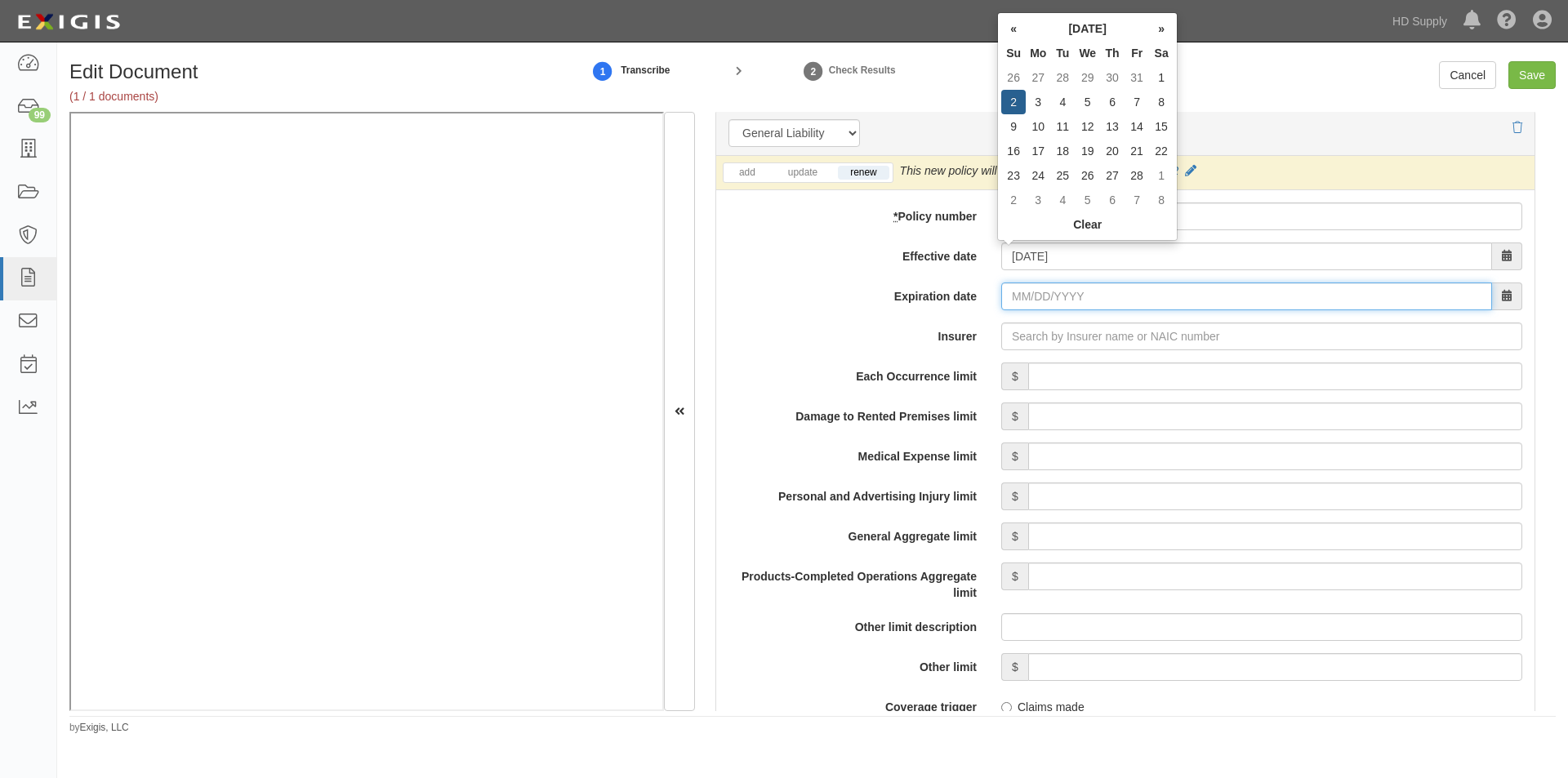
type input "02/02/2026"
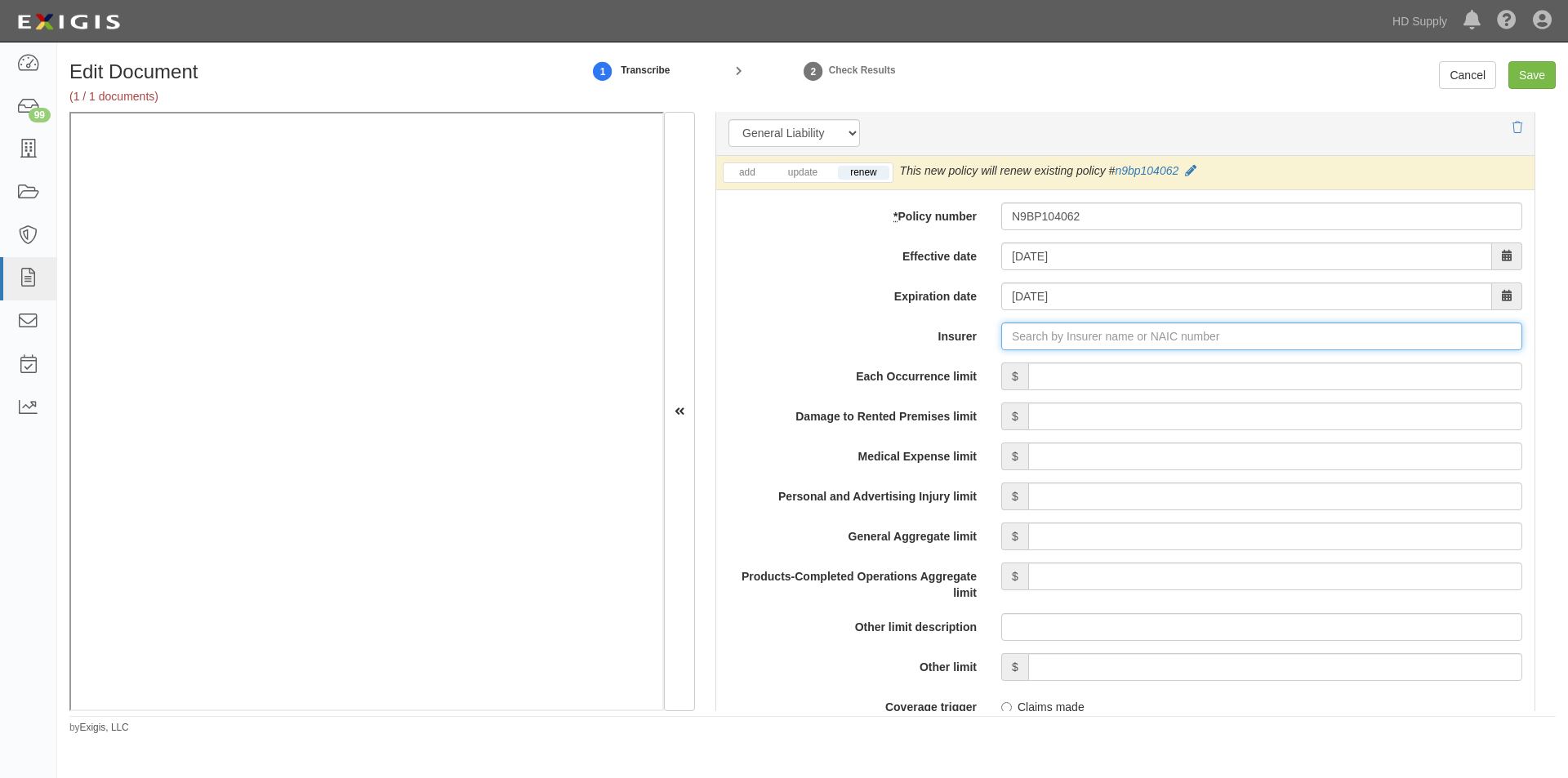
click at [1032, 336] on input "Insurer" at bounding box center [1261, 337] width 521 height 27
type input "180 Seguros S.A. (0) NR Rating"
type input "1"
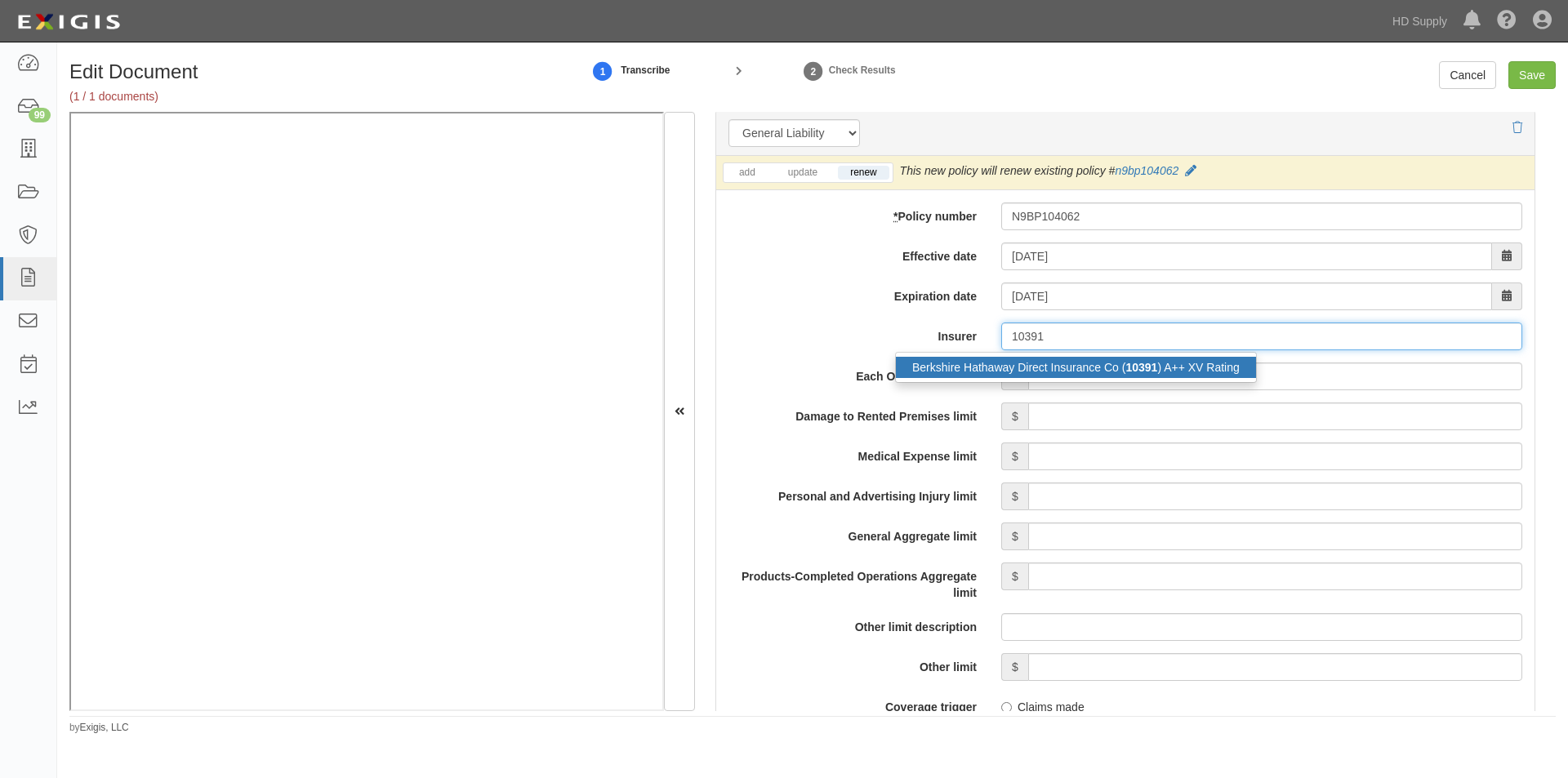
click at [1027, 367] on div "Berkshire Hathaway Direct Insurance Co ( 10391 ) A++ XV Rating" at bounding box center [1075, 368] width 360 height 22
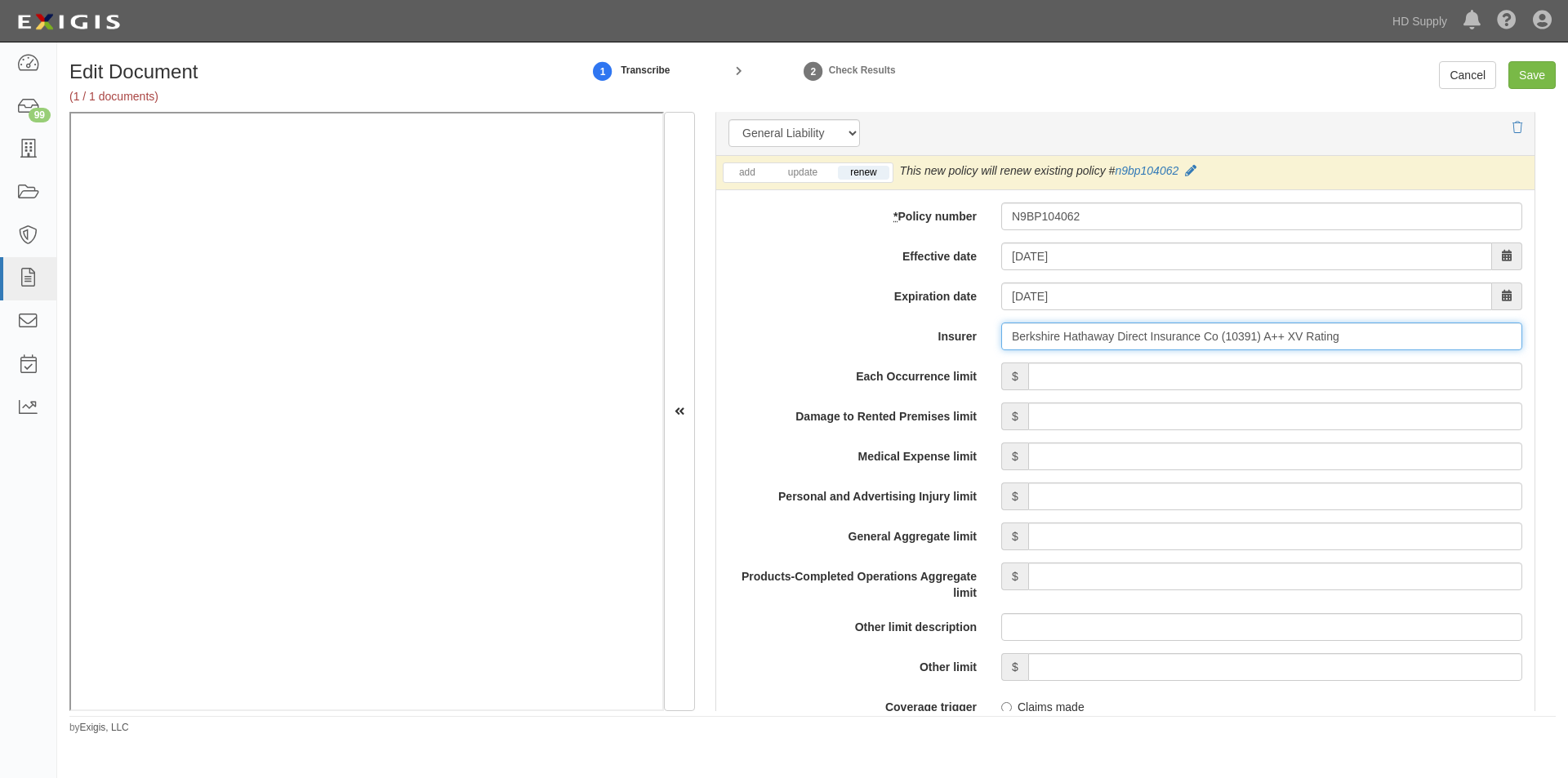
type input "Berkshire Hathaway Direct Insurance Co (10391) A++ XV Rating"
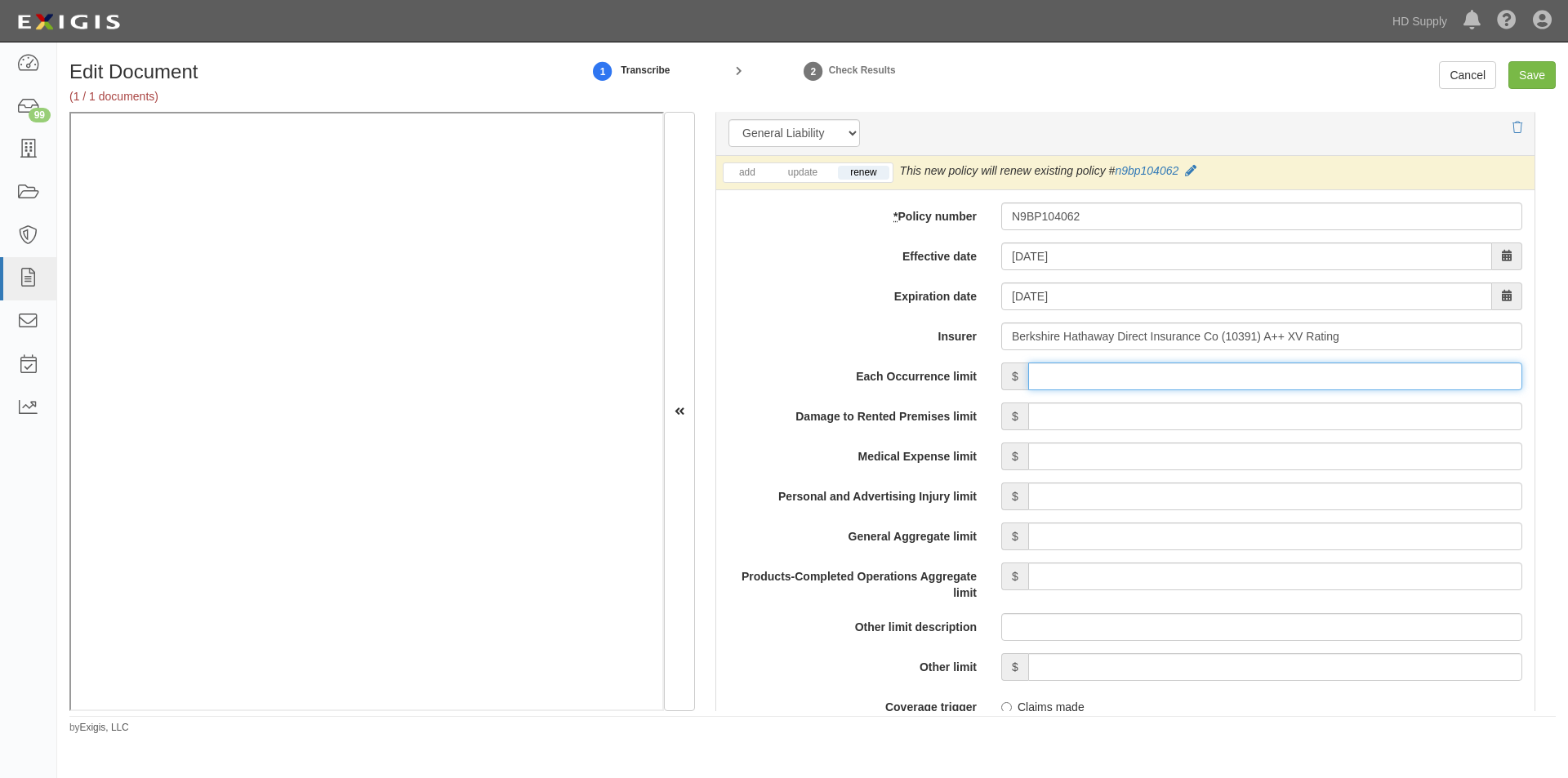
drag, startPoint x: 1231, startPoint y: 376, endPoint x: 1240, endPoint y: 375, distance: 9.1
click at [1231, 376] on input "Each Occurrence limit" at bounding box center [1275, 377] width 494 height 27
type input "1,000,000"
click at [1339, 420] on input "Damage to Rented Premises limit" at bounding box center [1275, 416] width 494 height 27
type input "50,000"
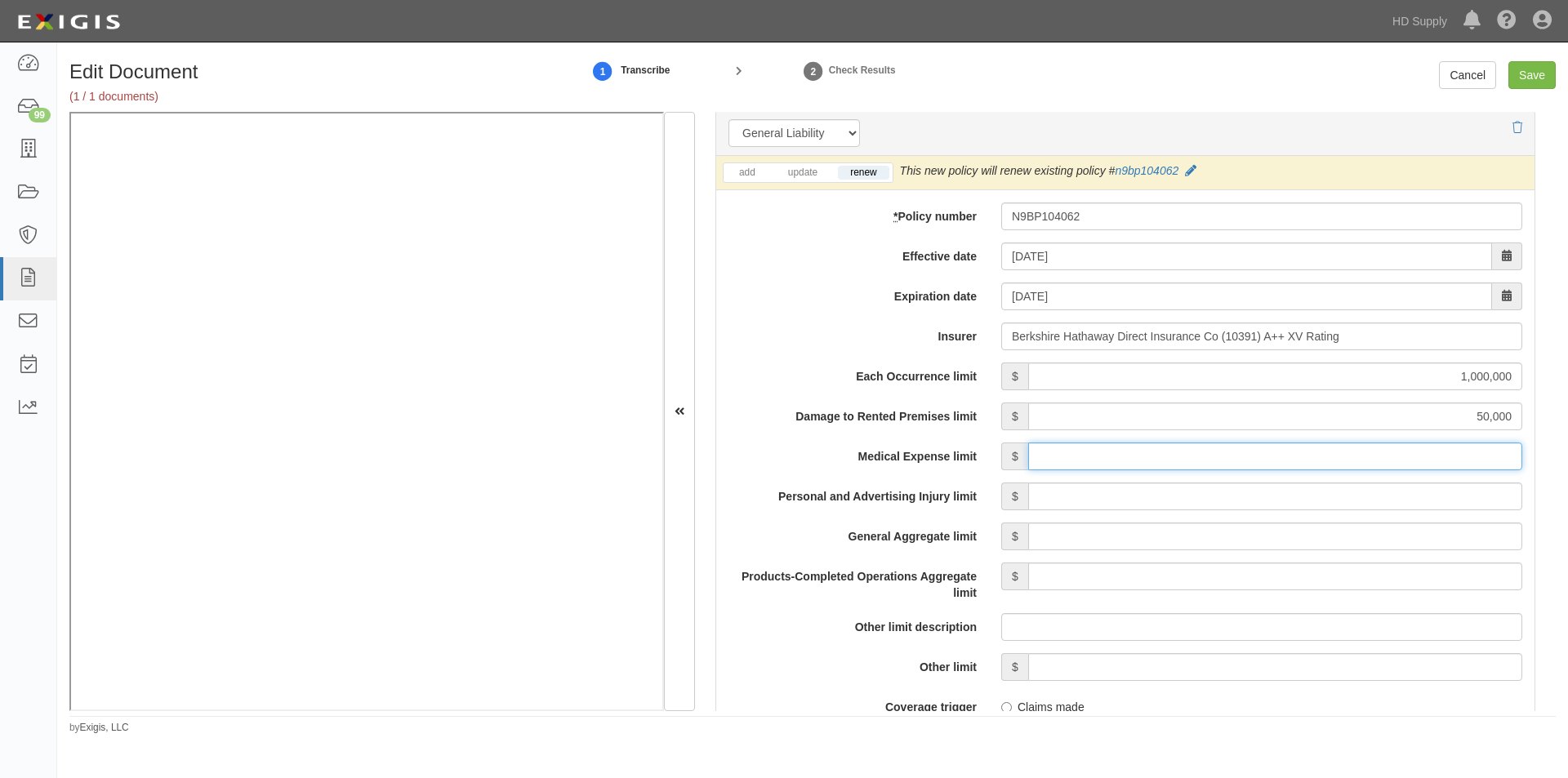
click at [1330, 460] on input "Medical Expense limit" at bounding box center [1275, 456] width 494 height 27
type input "5,000"
click at [1299, 501] on input "Personal and Advertising Injury limit" at bounding box center [1275, 496] width 494 height 27
type input "1,000,000"
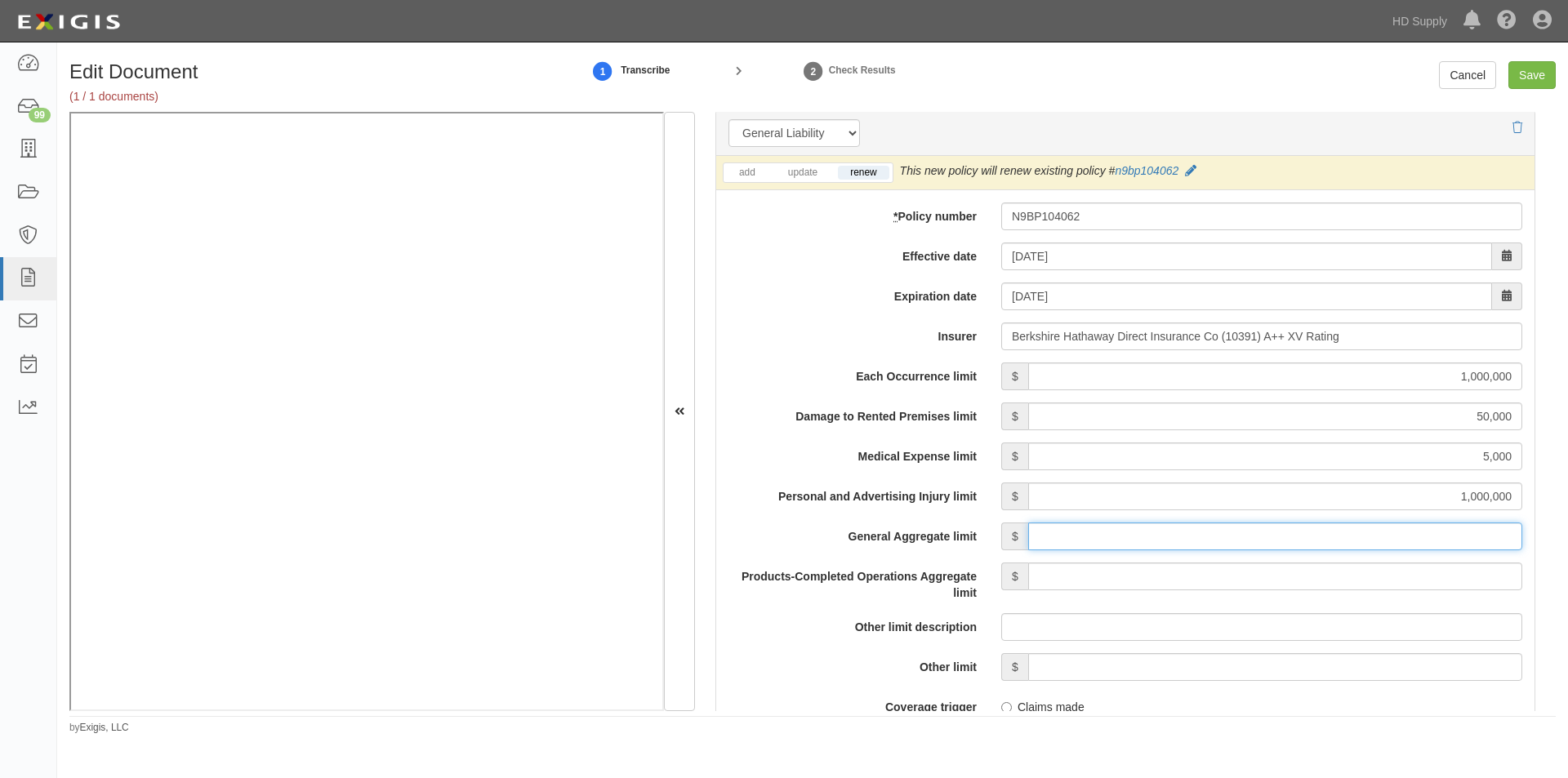
click at [1288, 539] on input "General Aggregate limit" at bounding box center [1275, 537] width 494 height 27
type input "2,000,000"
click at [1325, 569] on input "Products-Completed Operations Aggregate limit" at bounding box center [1275, 576] width 494 height 27
type input "2,000,000"
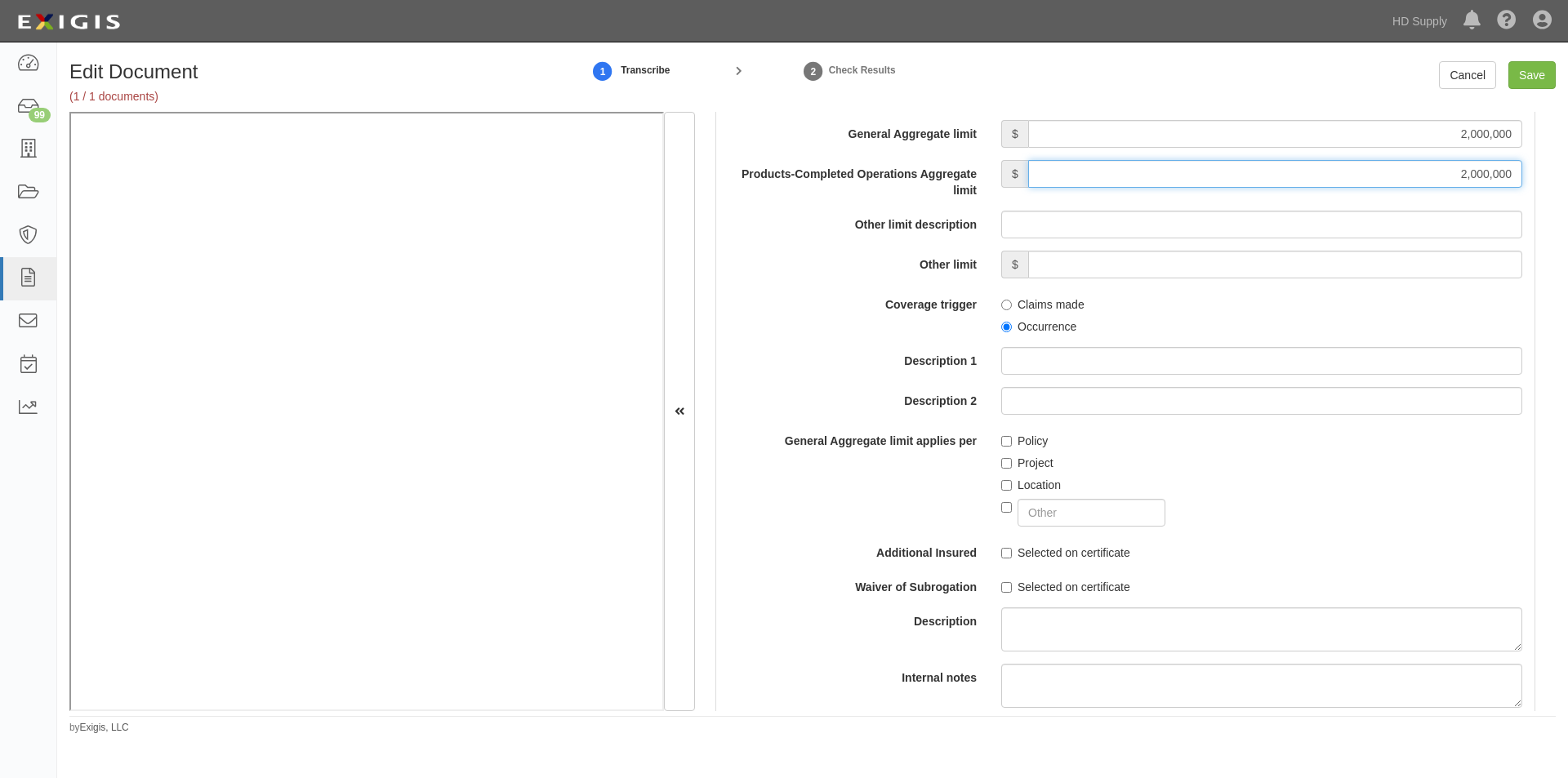
scroll to position [1643, 0]
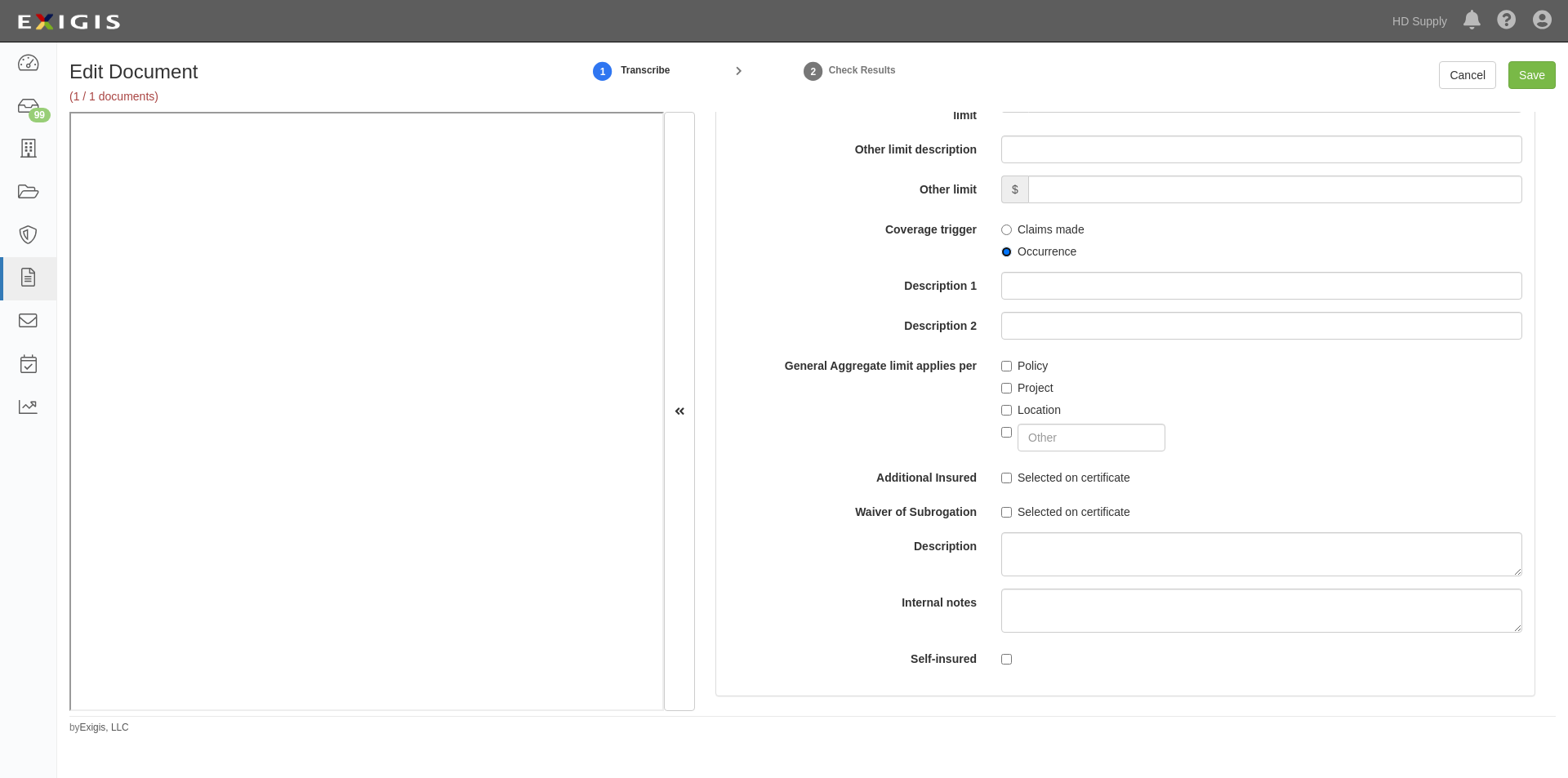
click at [1004, 250] on input "Occurrence" at bounding box center [1006, 251] width 11 height 11
radio input "true"
click at [1005, 387] on input "Project" at bounding box center [1006, 388] width 11 height 11
checkbox input "true"
drag, startPoint x: 998, startPoint y: 479, endPoint x: 999, endPoint y: 488, distance: 9.1
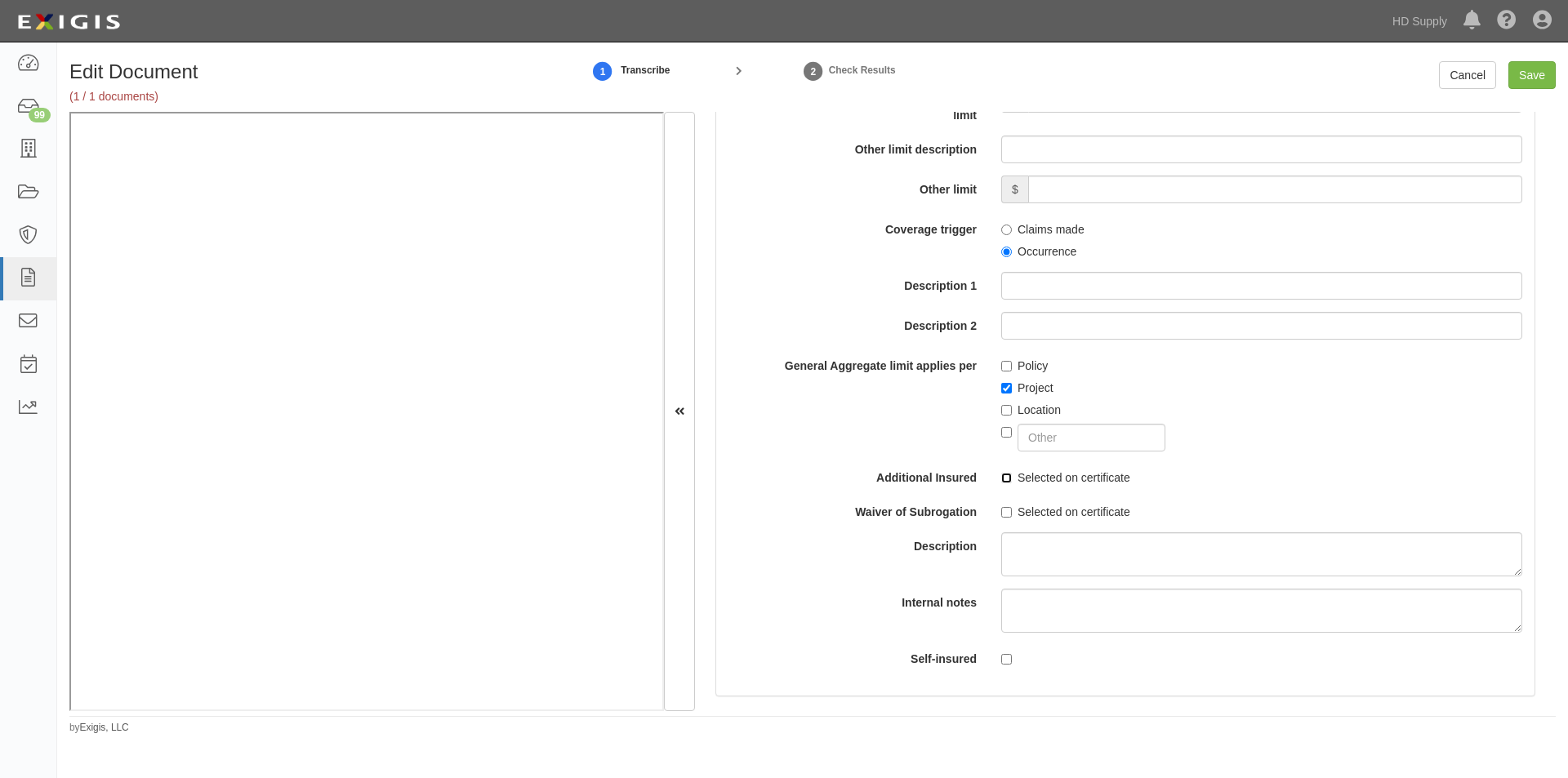
click at [999, 488] on div "Each Occurrence limit $ 1,000,000 Damage to Rented Premises limit $ 50,000 Medi…" at bounding box center [1124, 278] width 794 height 786
click at [1005, 479] on input "Selected on certificate" at bounding box center [1006, 478] width 11 height 11
checkbox input "true"
click at [1006, 513] on input "Selected on certificate" at bounding box center [1006, 512] width 11 height 11
checkbox input "true"
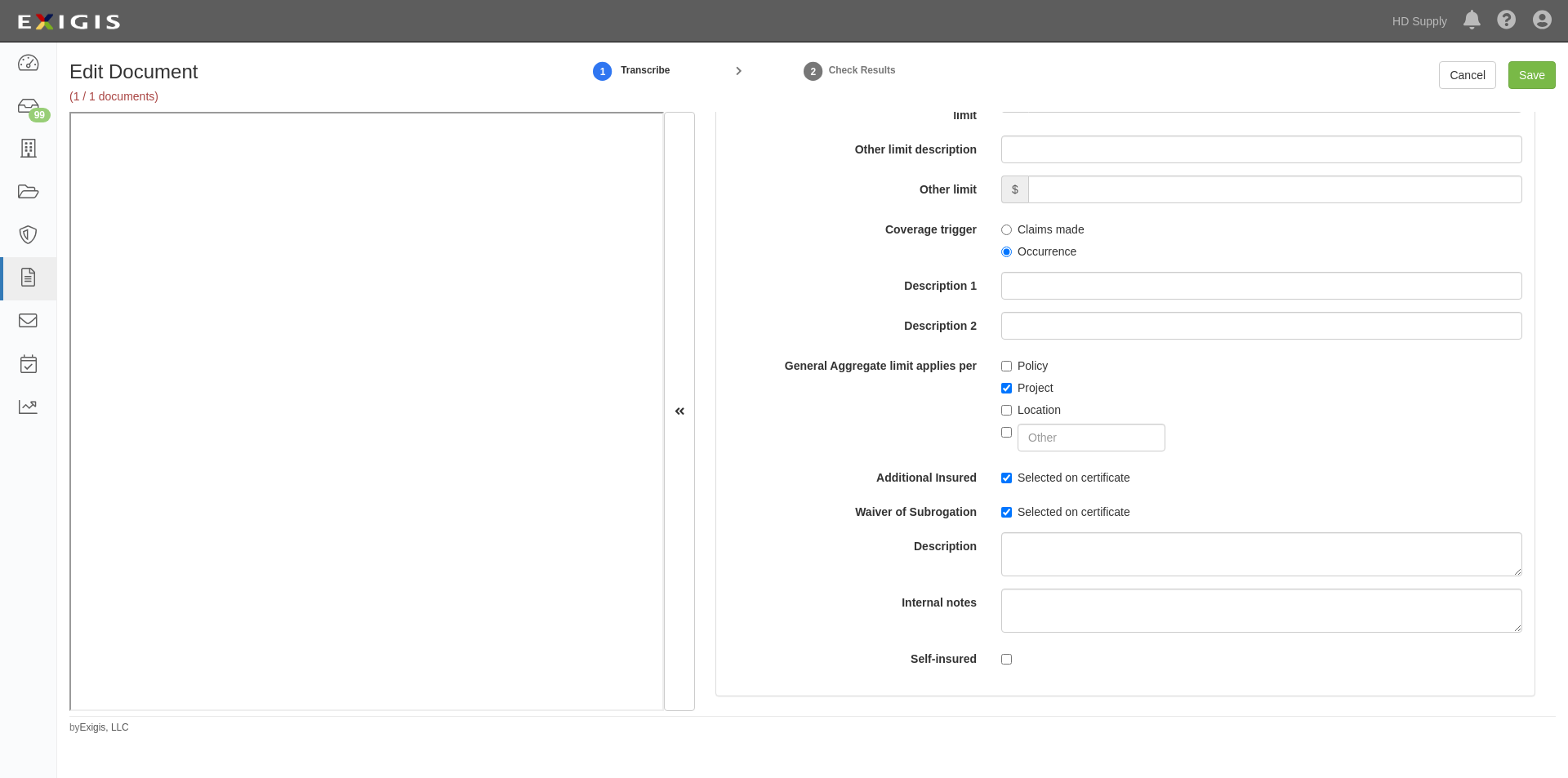
drag, startPoint x: 1555, startPoint y: 307, endPoint x: 1560, endPoint y: 333, distance: 26.5
click at [1560, 333] on div "Edit Document (1 / 1 documents) 1 Transcribe 2 Check Results Cancel Save Docume…" at bounding box center [812, 397] width 1511 height 674
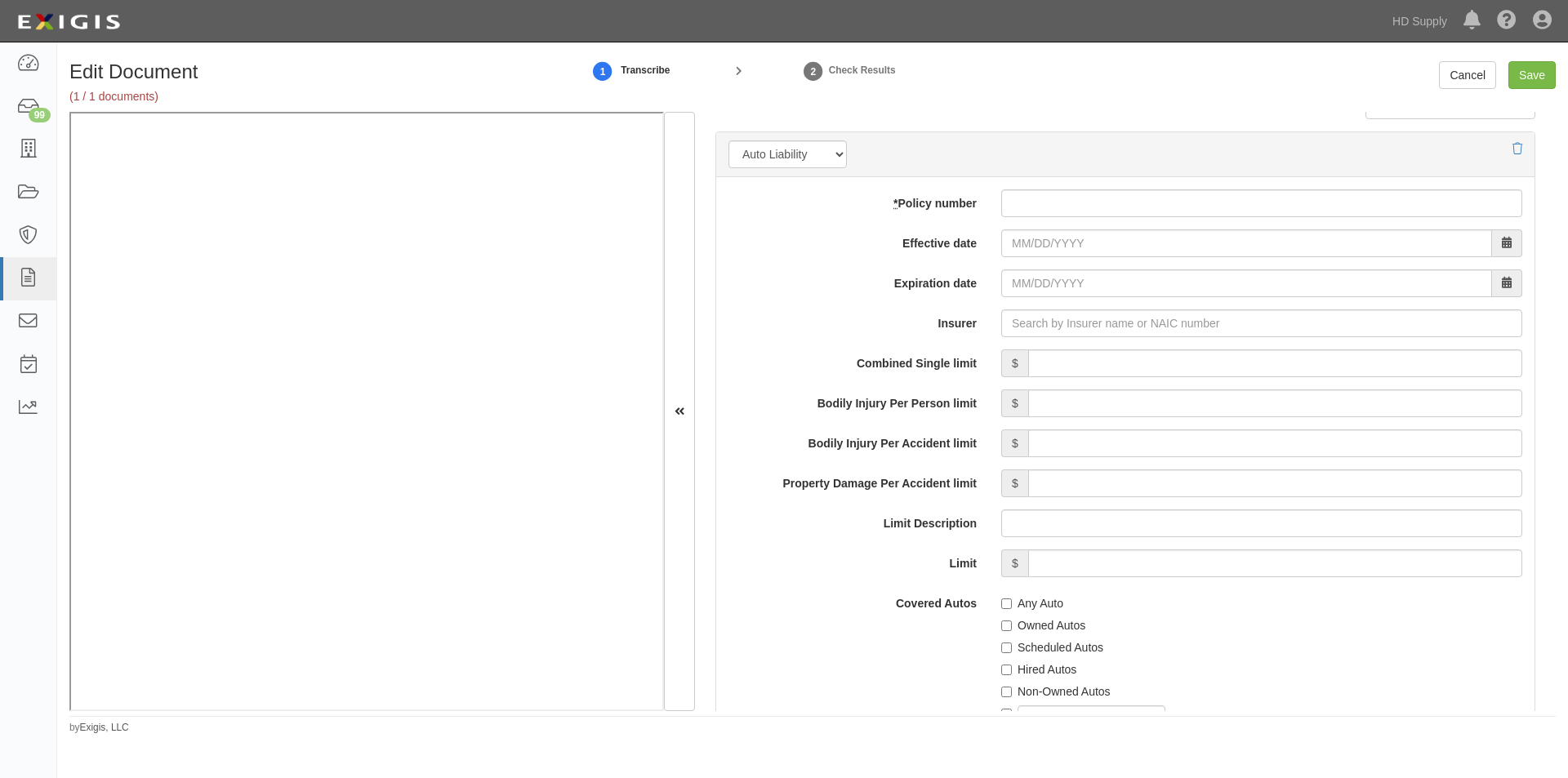
scroll to position [2290, 0]
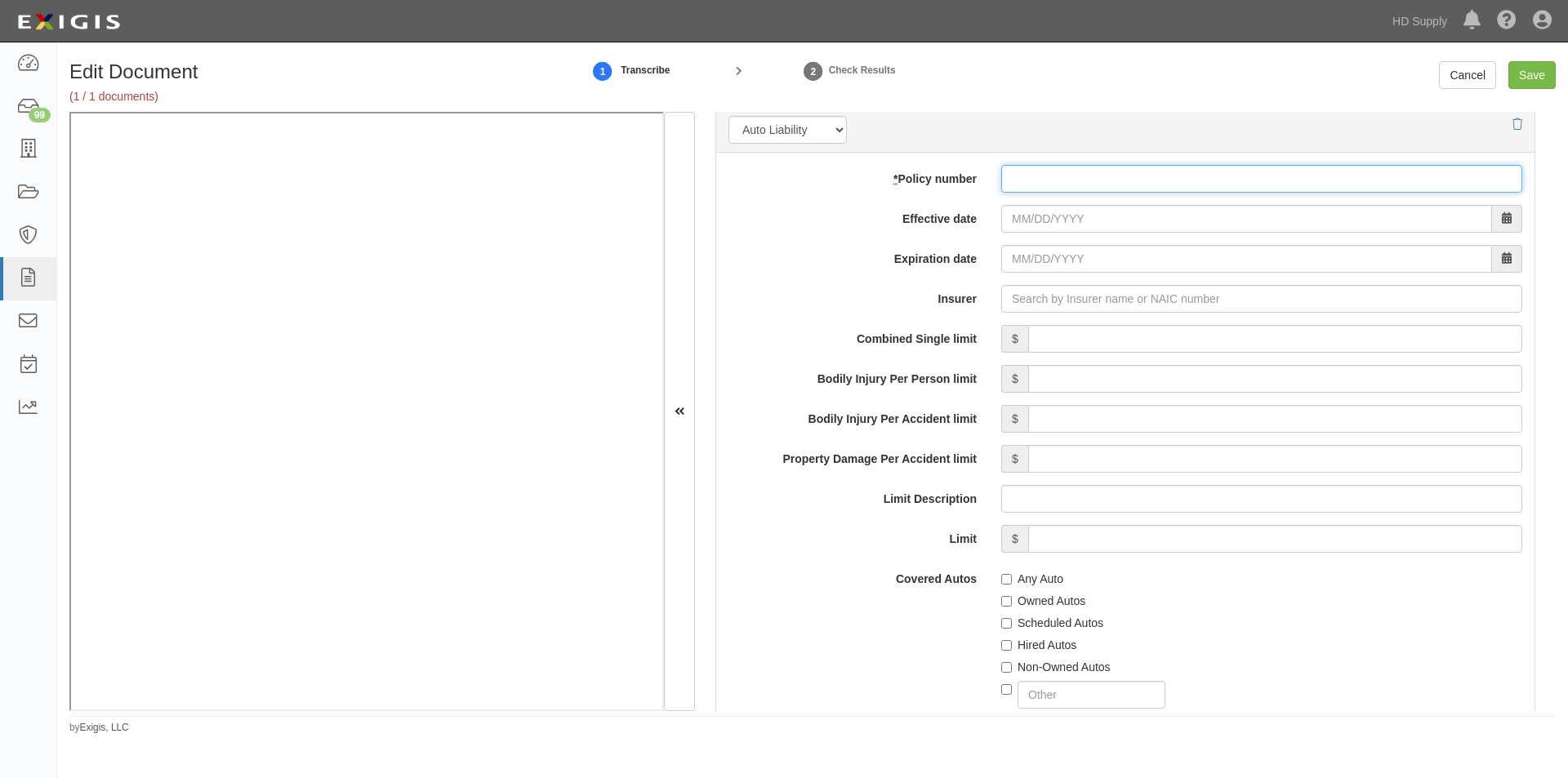
click at [1076, 180] on input "* Policy number" at bounding box center [1261, 179] width 521 height 27
type input "50015749501"
click at [1027, 212] on input "Effective date" at bounding box center [1246, 219] width 491 height 27
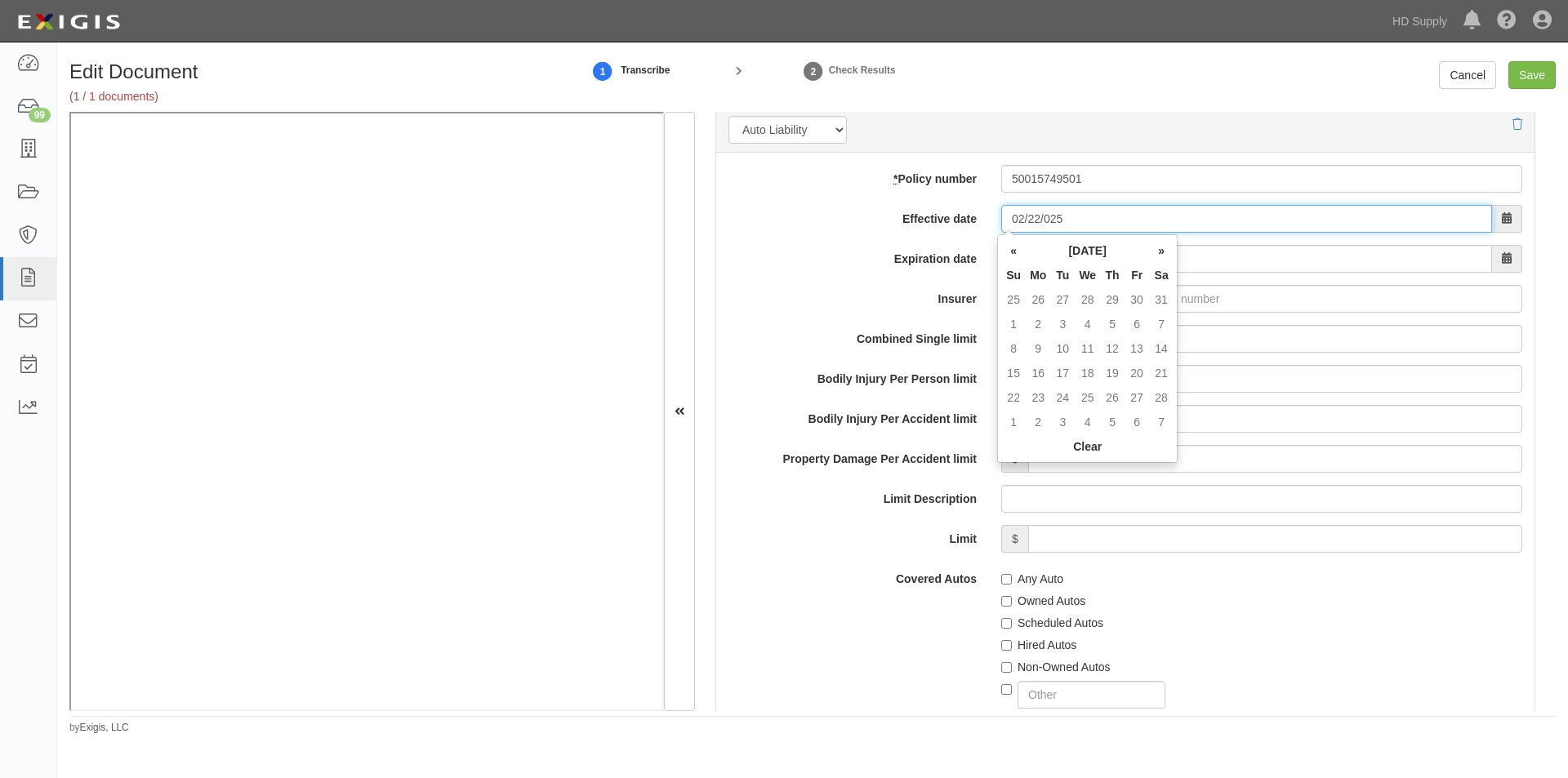
type input "02/22/0025"
type input "02/22/0026"
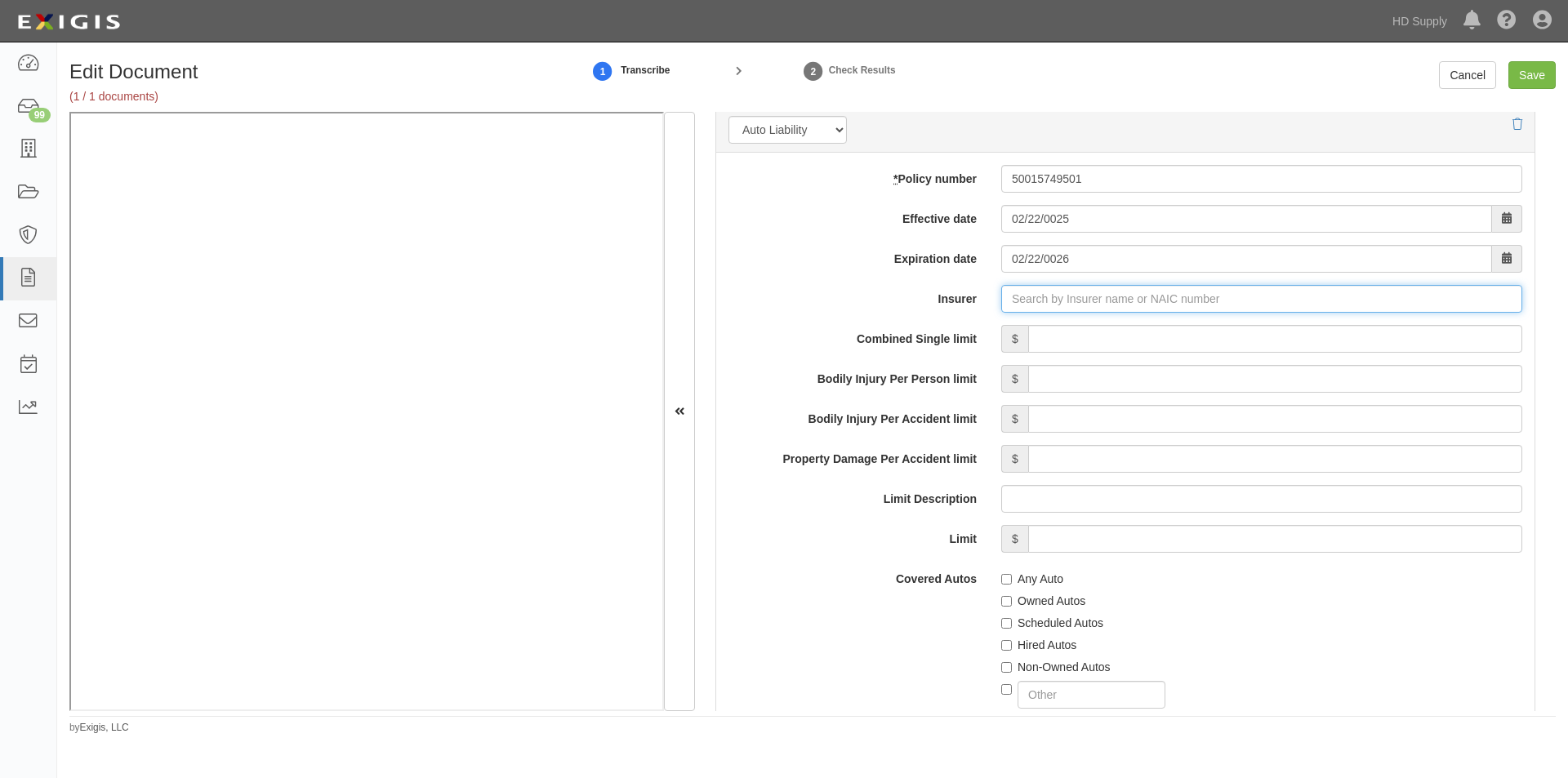
click at [1068, 294] on input "Insurer" at bounding box center [1261, 298] width 521 height 27
type input "21st Century Advantage Insurance Company (25232) NR Rating"
type input "20"
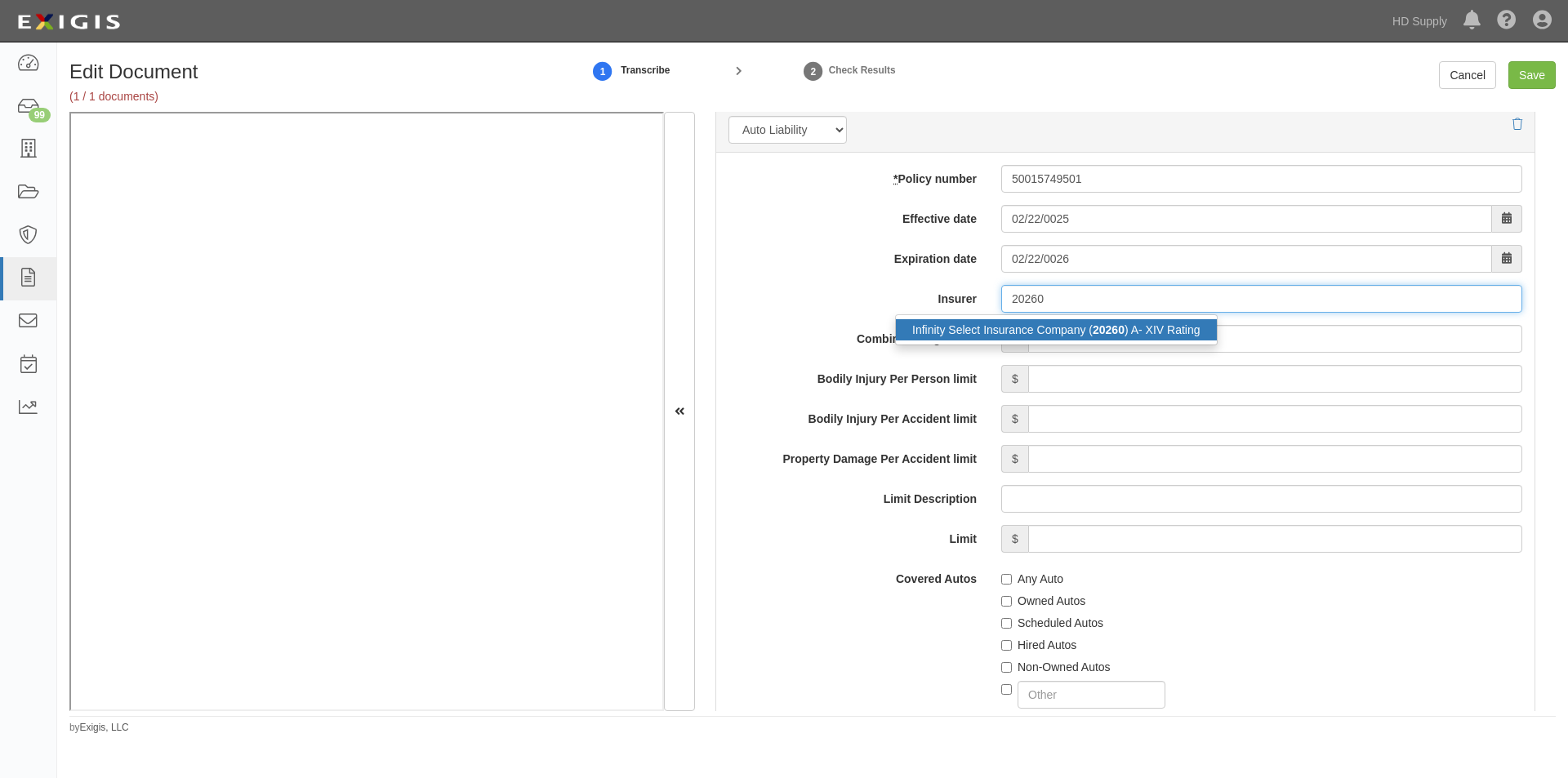
click at [1044, 335] on div "Infinity Select Insurance Company ( 20260 ) A- XIV Rating" at bounding box center [1056, 330] width 321 height 22
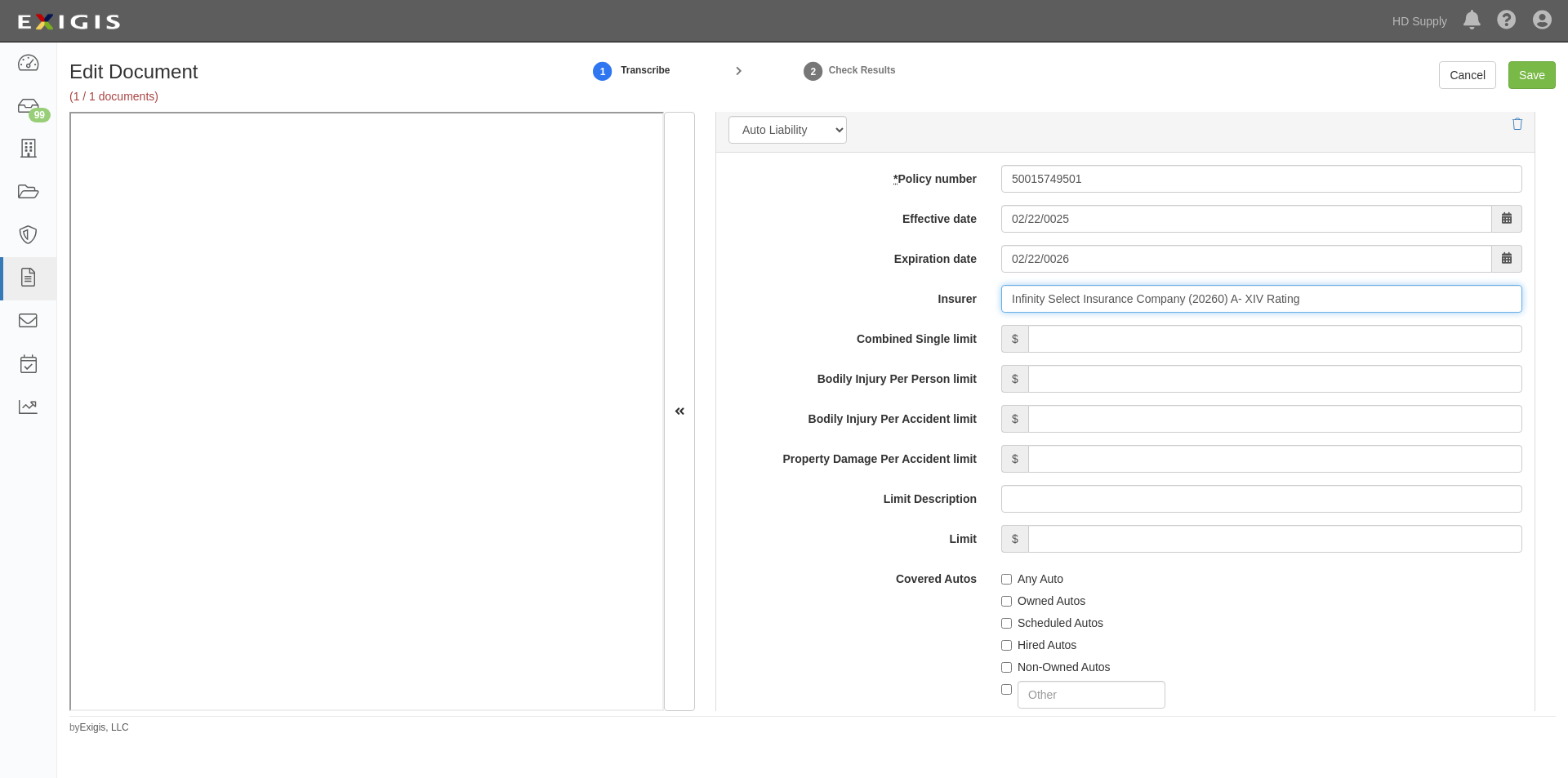
type input "Infinity Select Insurance Company (20260) A- XIV Rating"
click at [1073, 346] on input "Combined Single limit" at bounding box center [1275, 338] width 494 height 27
type input "1,000,000"
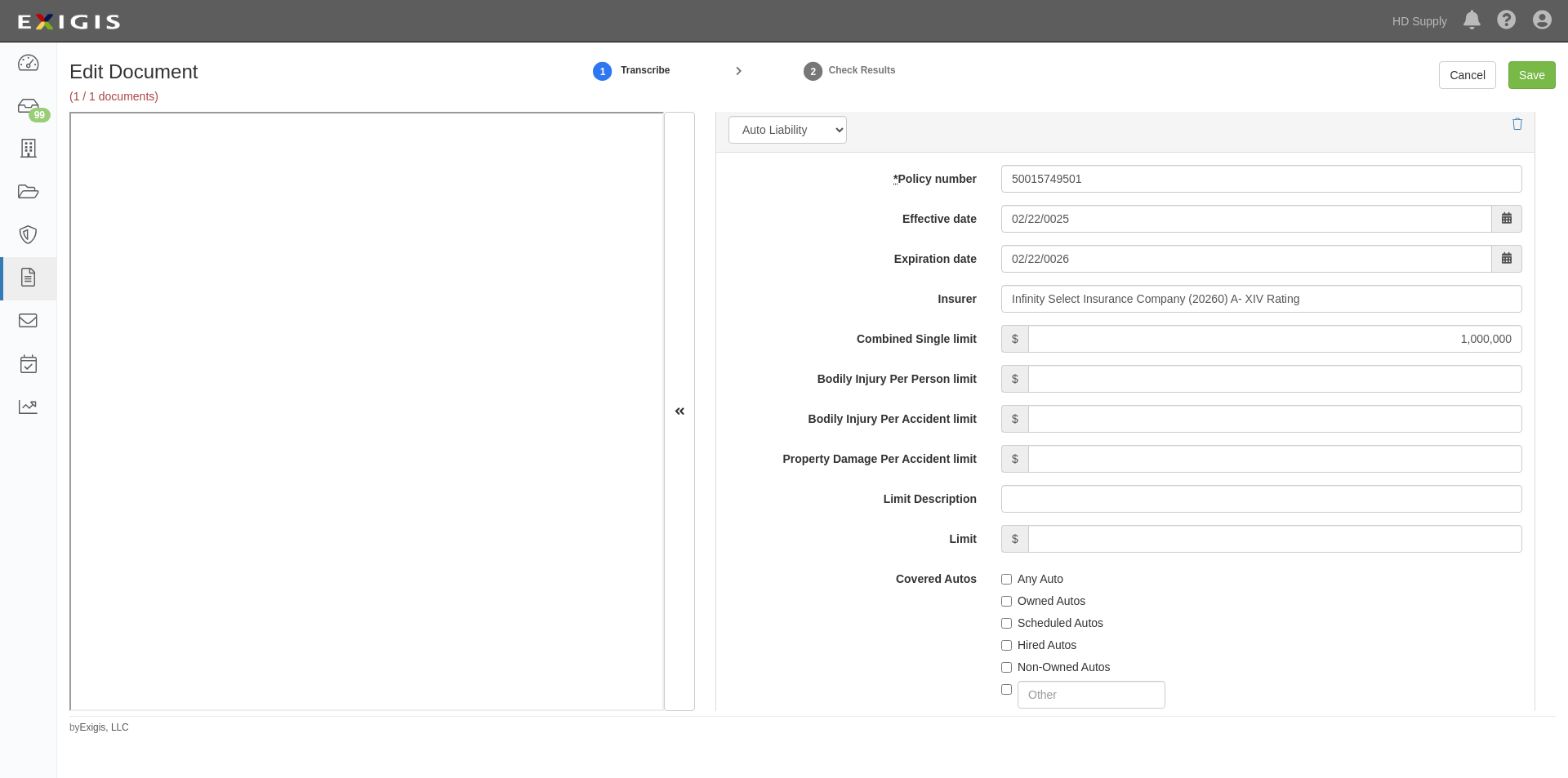
click at [1010, 576] on label "Any Auto" at bounding box center [1031, 579] width 62 height 17
click at [1010, 576] on input "Any Auto" at bounding box center [1006, 579] width 11 height 11
checkbox input "true"
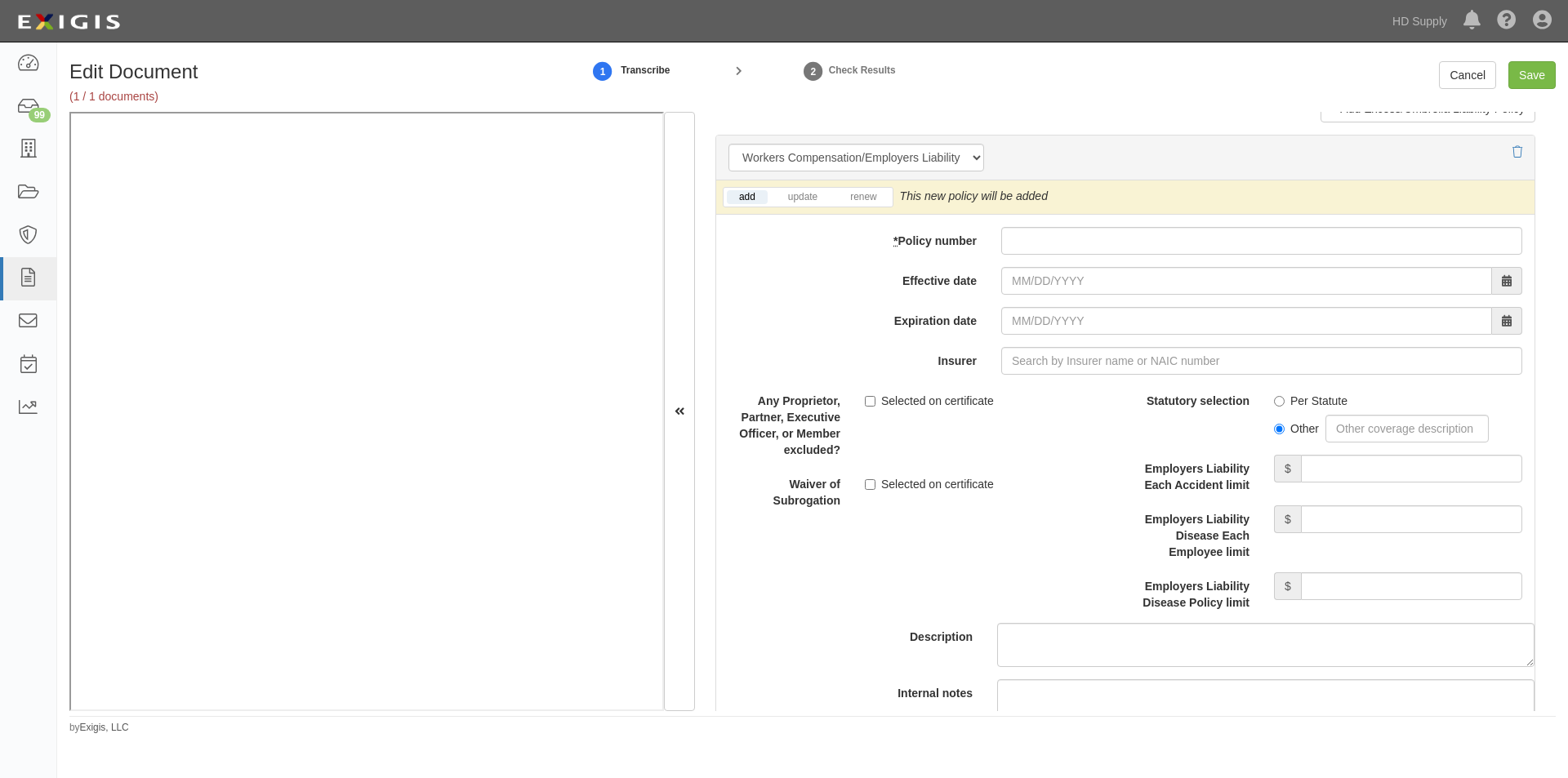
scroll to position [3984, 0]
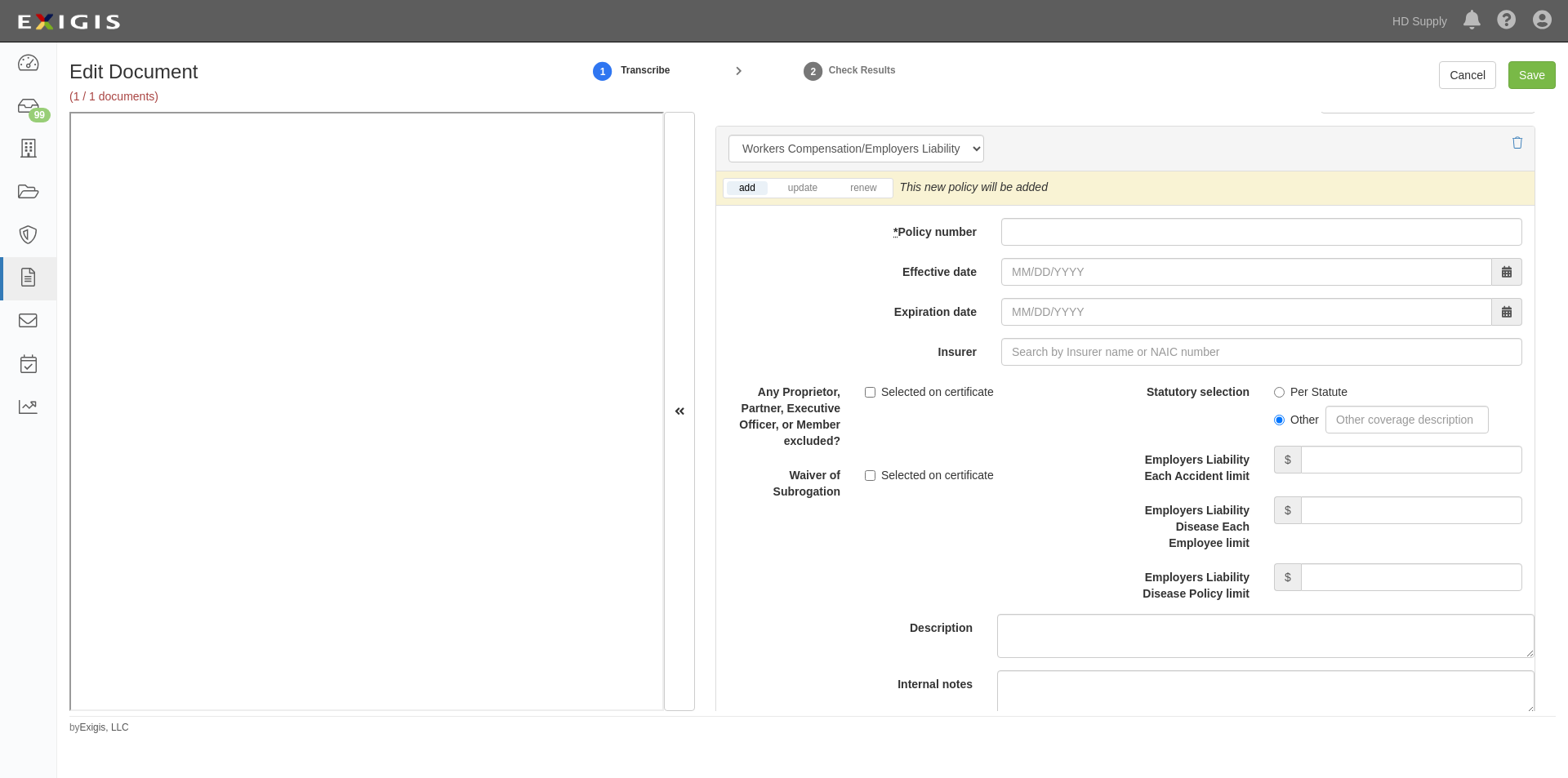
click at [856, 180] on li "renew" at bounding box center [863, 187] width 57 height 19
click at [871, 184] on link "renew" at bounding box center [863, 188] width 51 height 14
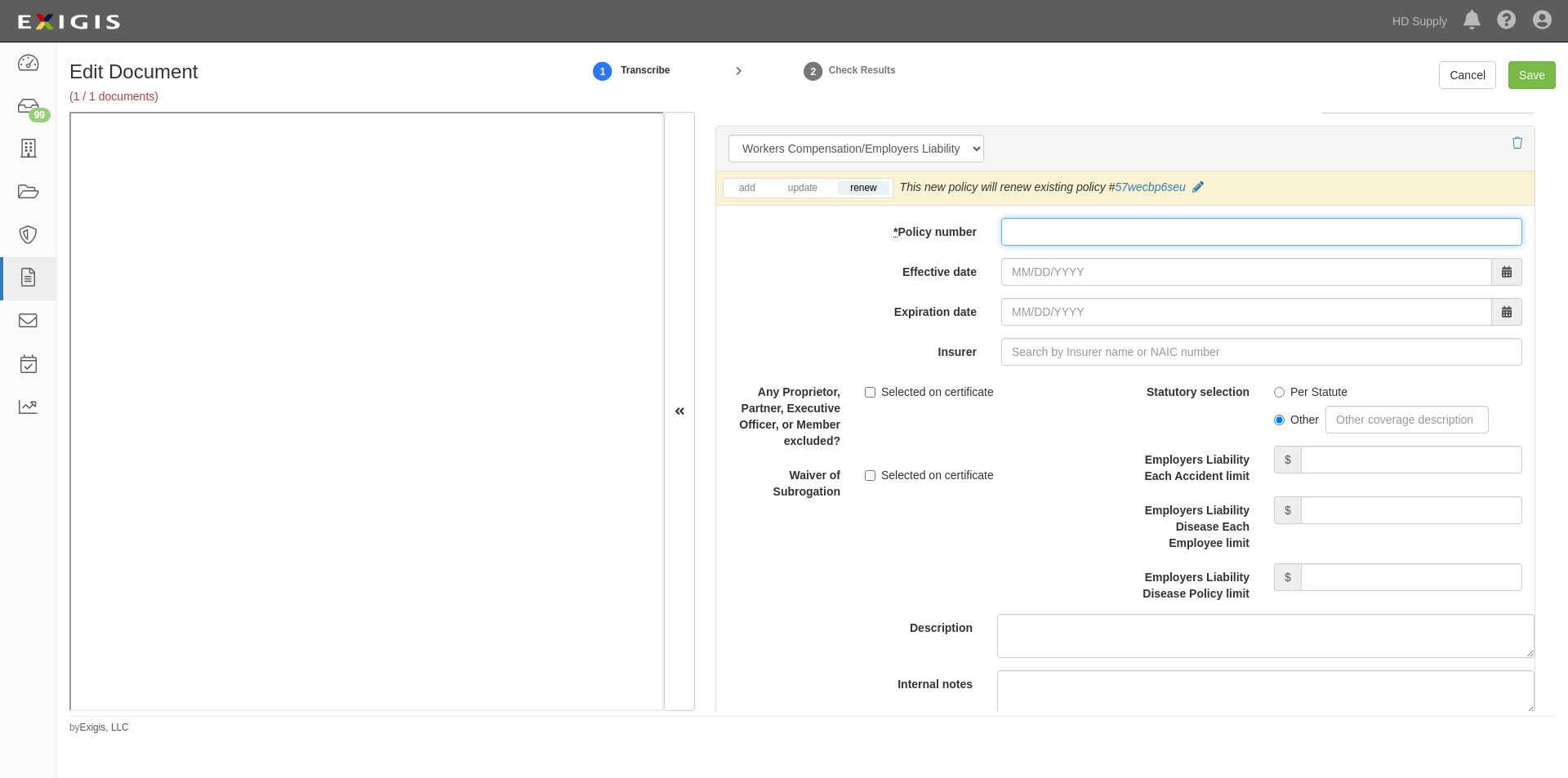
click at [1120, 228] on input "* Policy number" at bounding box center [1261, 232] width 521 height 27
type input "57WECBP6SEU"
click at [1090, 273] on input "Effective date" at bounding box center [1246, 272] width 491 height 27
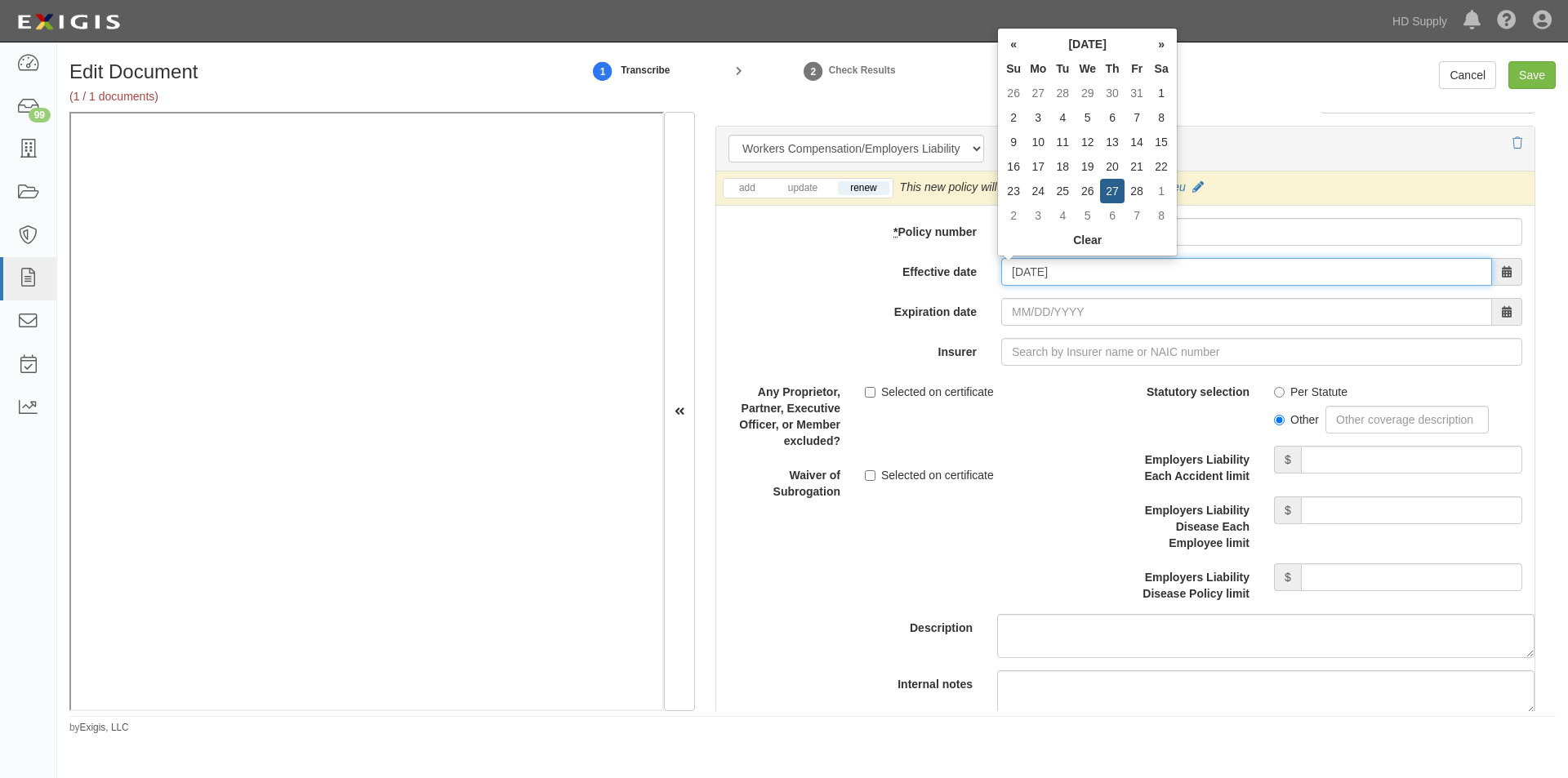
type input "02/27/2025"
type input "02/27/2026"
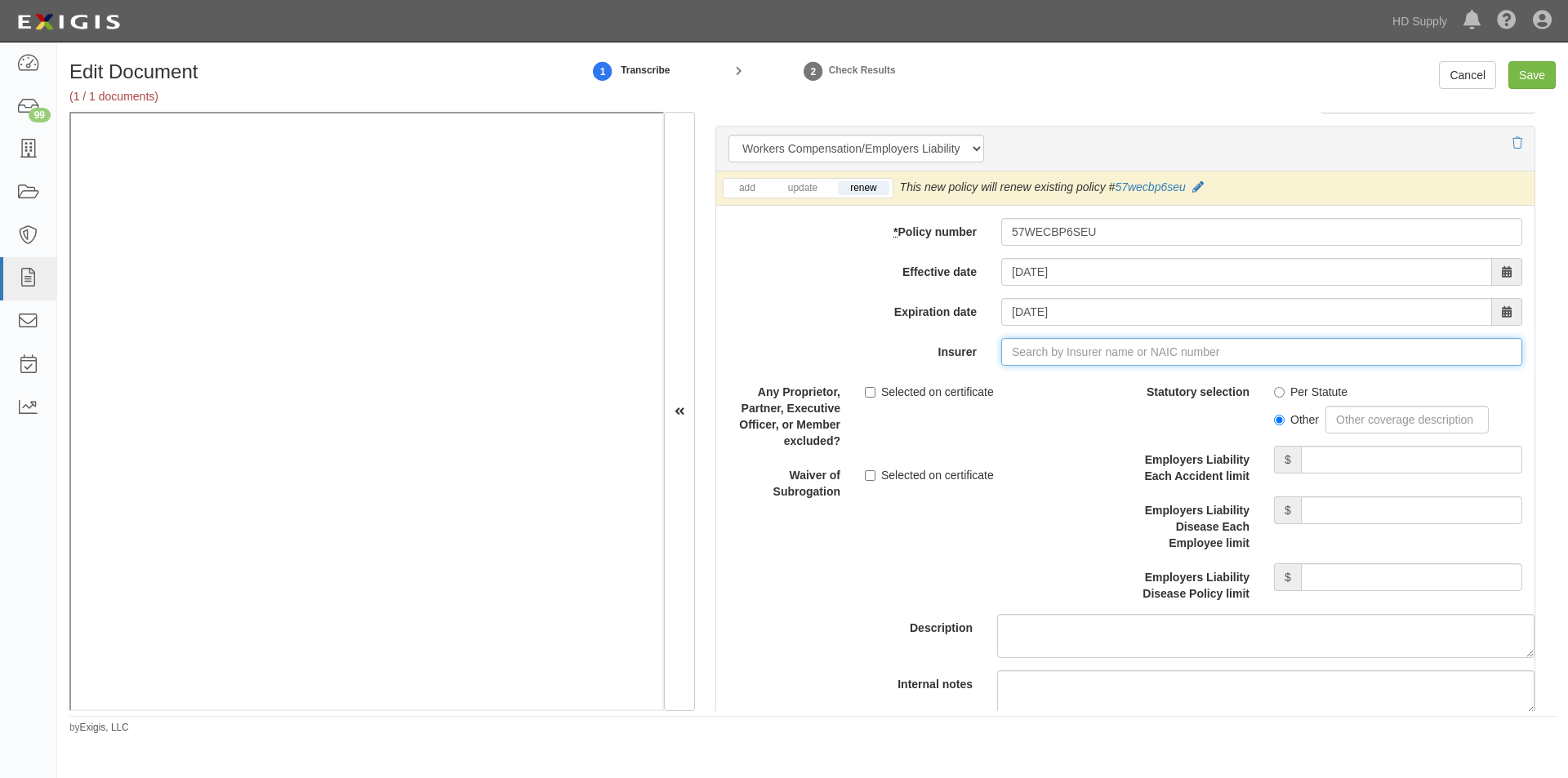
click at [1017, 355] on input "Insurer" at bounding box center [1261, 352] width 521 height 27
type input "21st Century Advantage Insurance Company (25232) NR Rating"
type input "2"
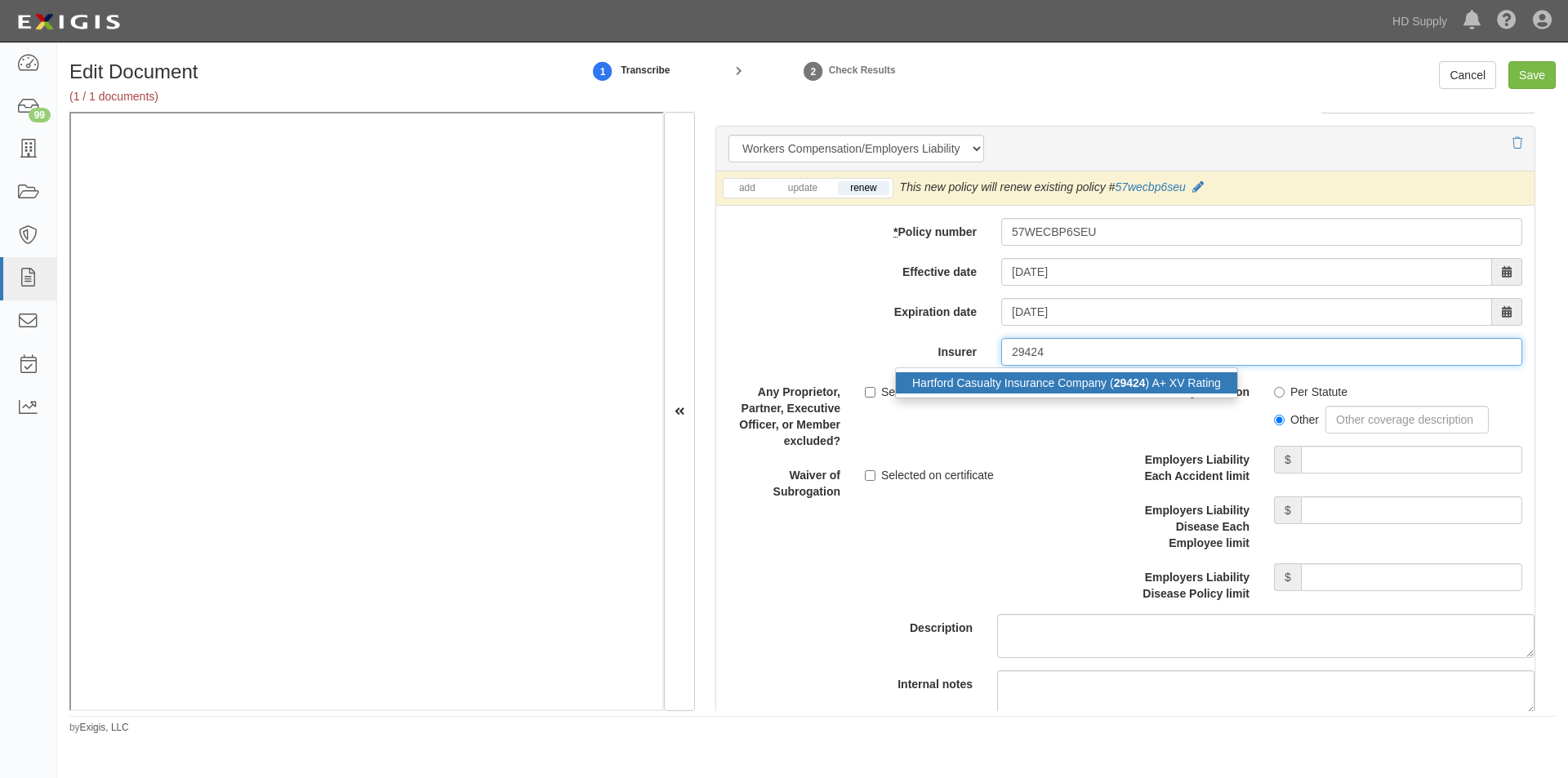
click at [1024, 377] on div "Hartford Casualty Insurance Company ( 29424 ) A+ XV Rating" at bounding box center [1067, 383] width 341 height 22
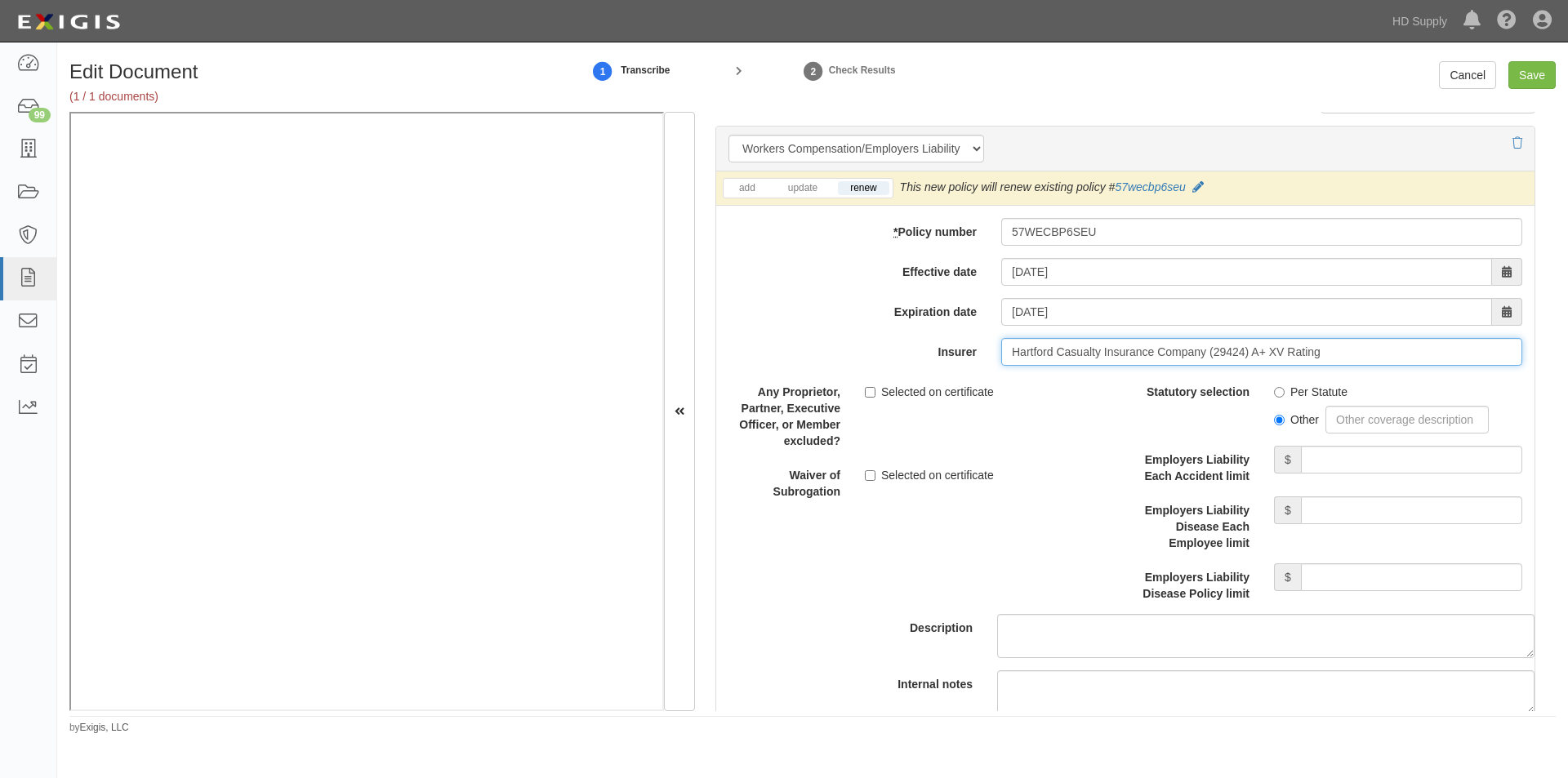
type input "Hartford Casualty Insurance Company (29424) A+ XV Rating"
click at [1274, 391] on input "Per Statute" at bounding box center [1279, 391] width 11 height 11
radio input "true"
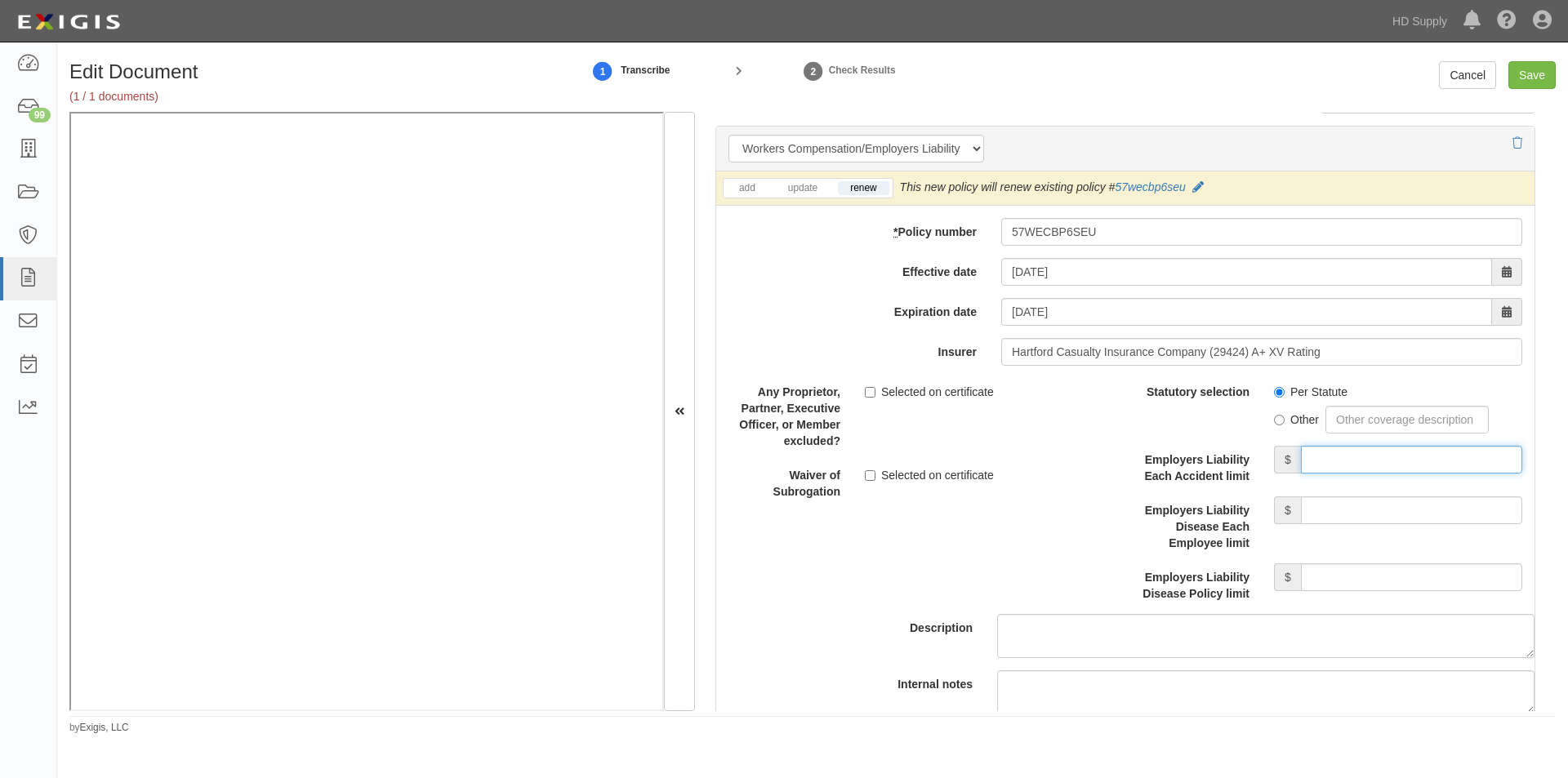
click at [1319, 460] on input "Employers Liability Each Accident limit" at bounding box center [1412, 459] width 222 height 27
type input "1,000,000"
click at [1317, 506] on input "Employers Liability Disease Each Employee limit" at bounding box center [1412, 510] width 222 height 27
type input "1,000,000"
click at [1323, 580] on input "Employers Liability Disease Policy limit" at bounding box center [1412, 577] width 222 height 27
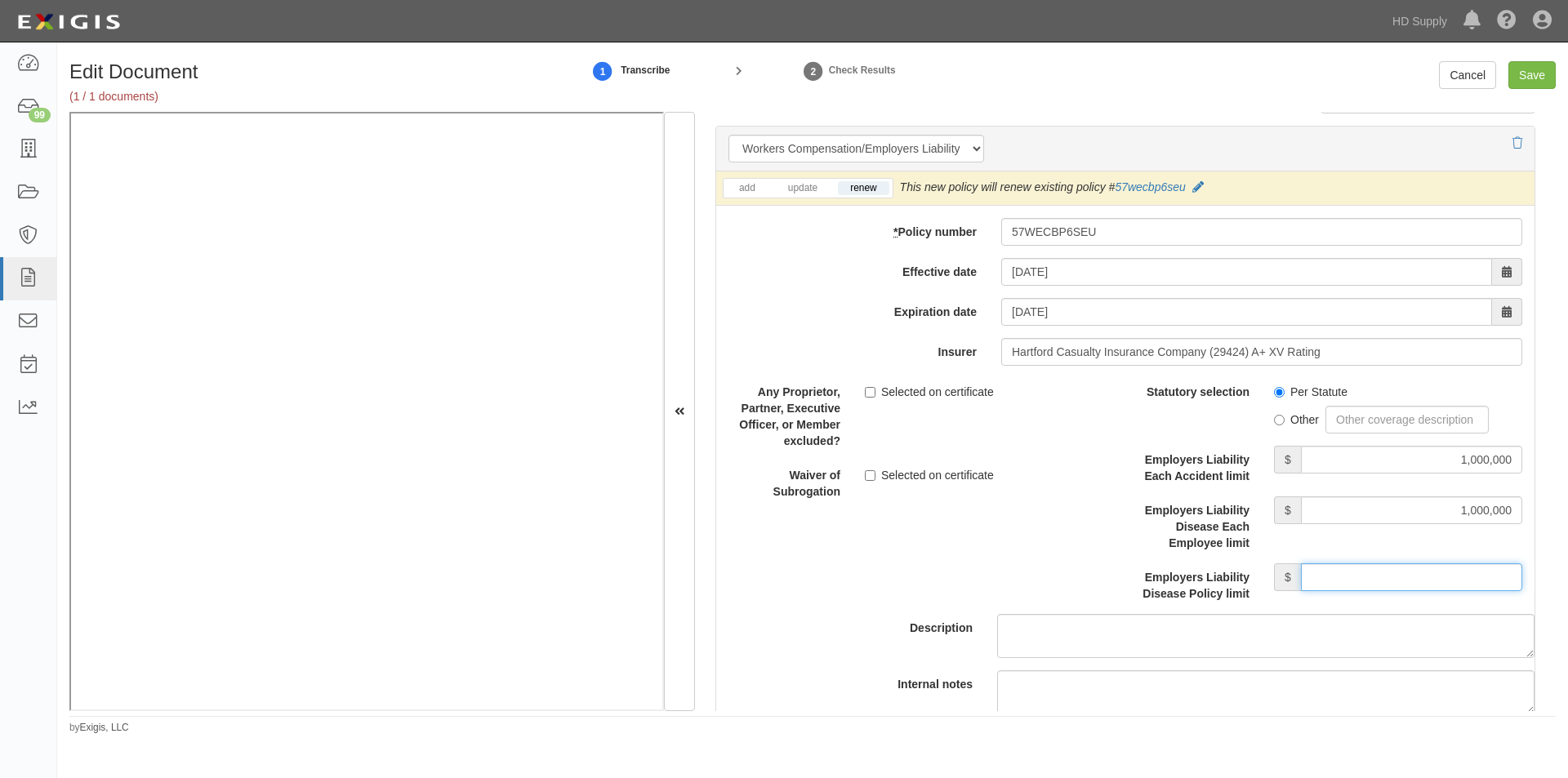
type input "1,000,000"
click at [868, 393] on input "Selected on certificate" at bounding box center [869, 391] width 11 height 11
checkbox input "true"
click at [1534, 79] on input "Save" at bounding box center [1532, 75] width 47 height 27
type input "1000000"
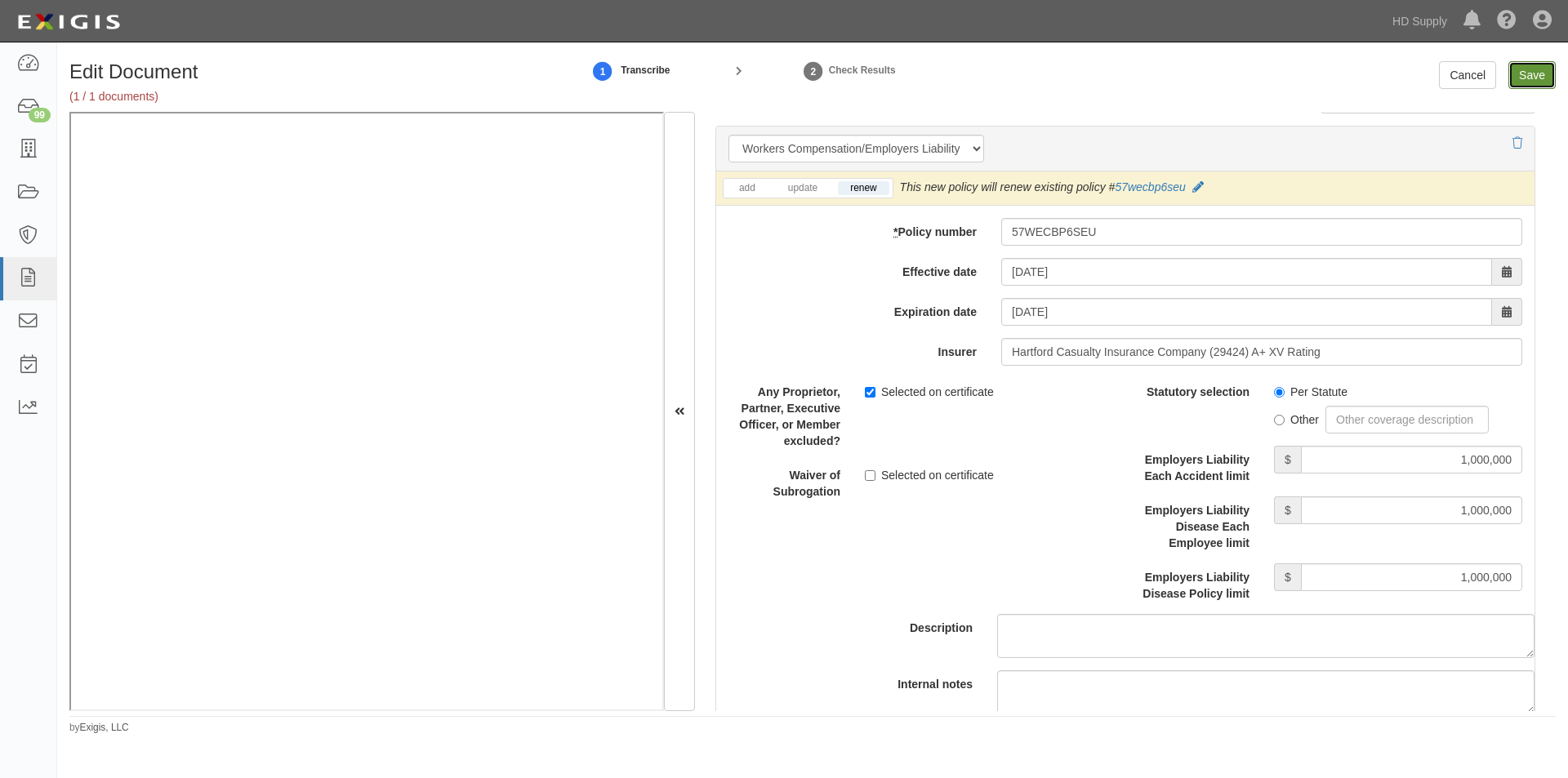
type input "50000"
type input "5000"
type input "1000000"
type input "2000000"
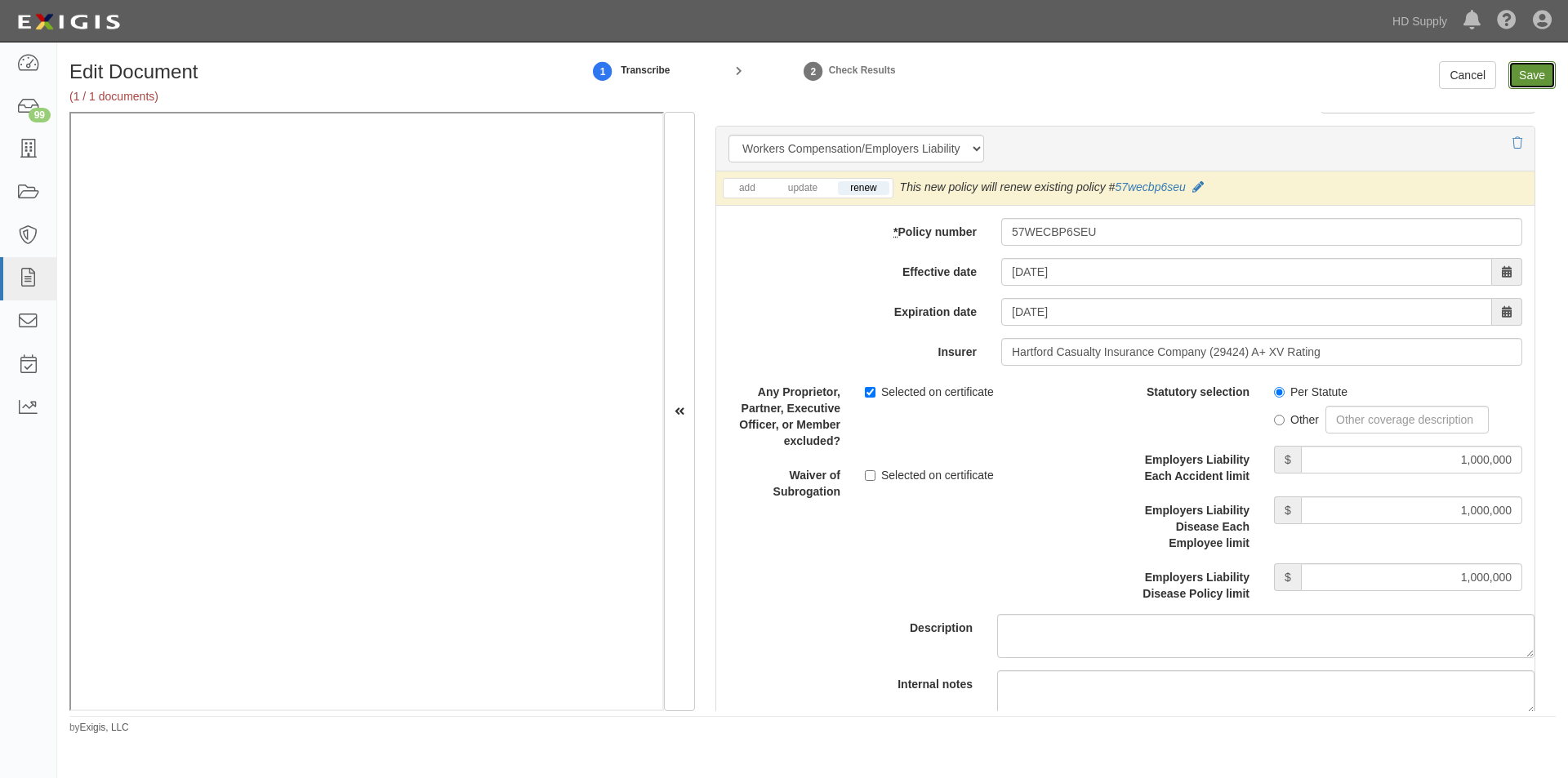
type input "1000000"
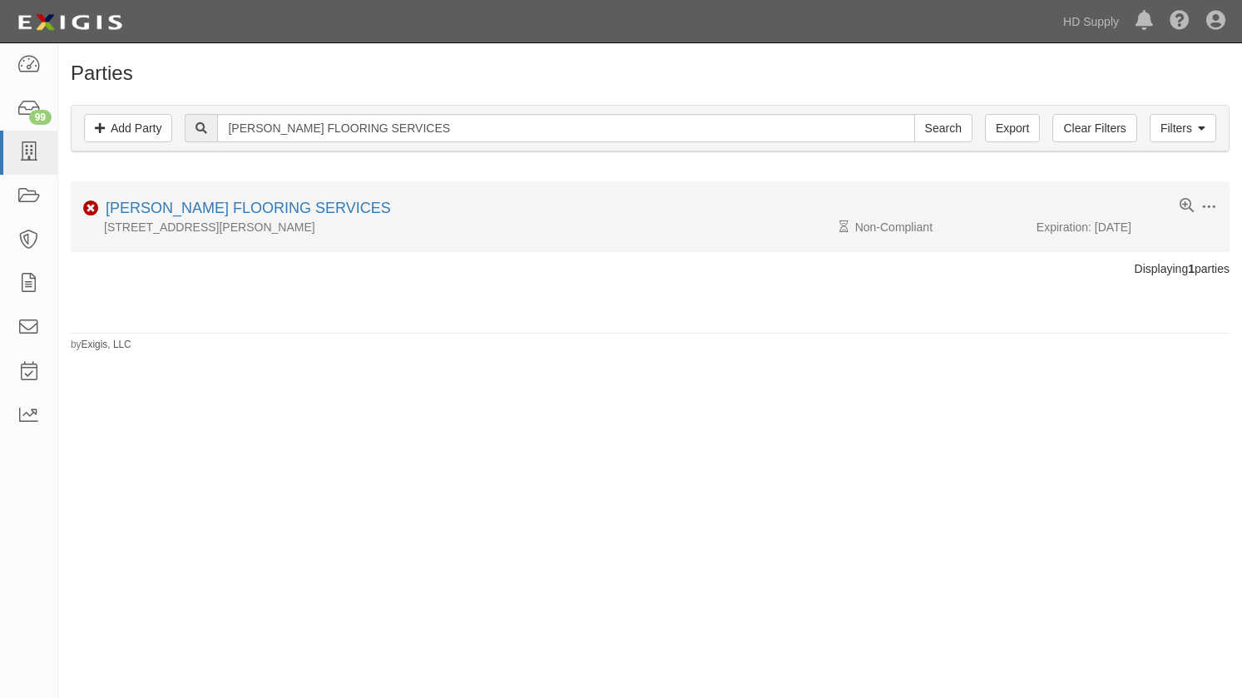
click at [289, 198] on div "[PERSON_NAME] FLOORING SERVICES" at bounding box center [245, 209] width 292 height 22
click at [276, 213] on link "[PERSON_NAME] FLOORING SERVICES" at bounding box center [248, 208] width 285 height 17
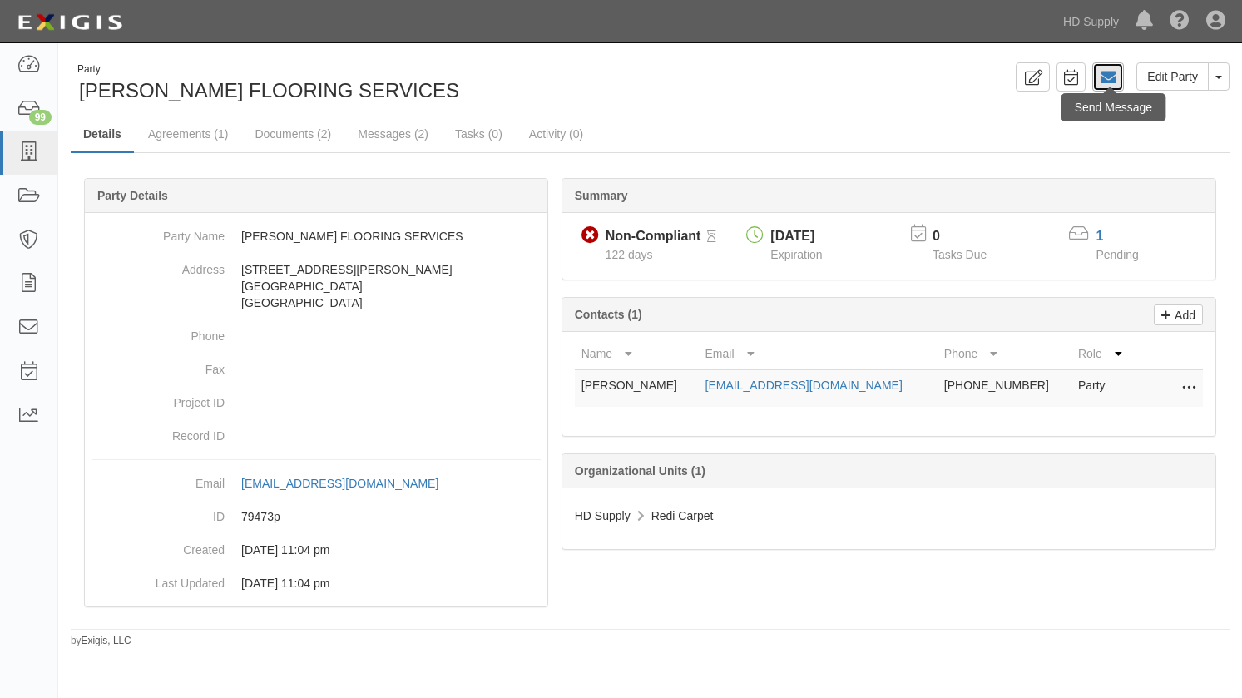
click at [1114, 81] on icon at bounding box center [1108, 77] width 17 height 17
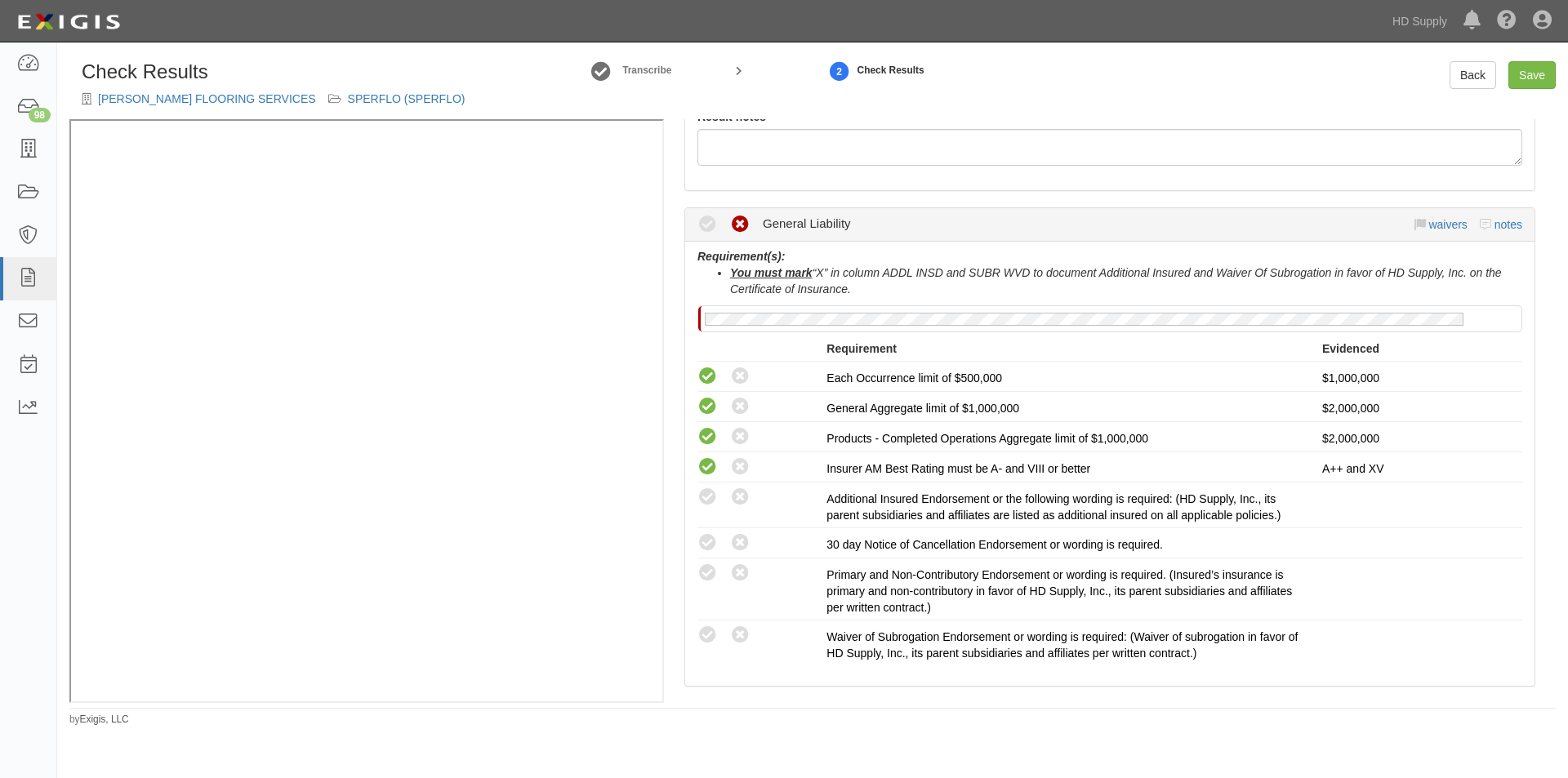
scroll to position [408, 0]
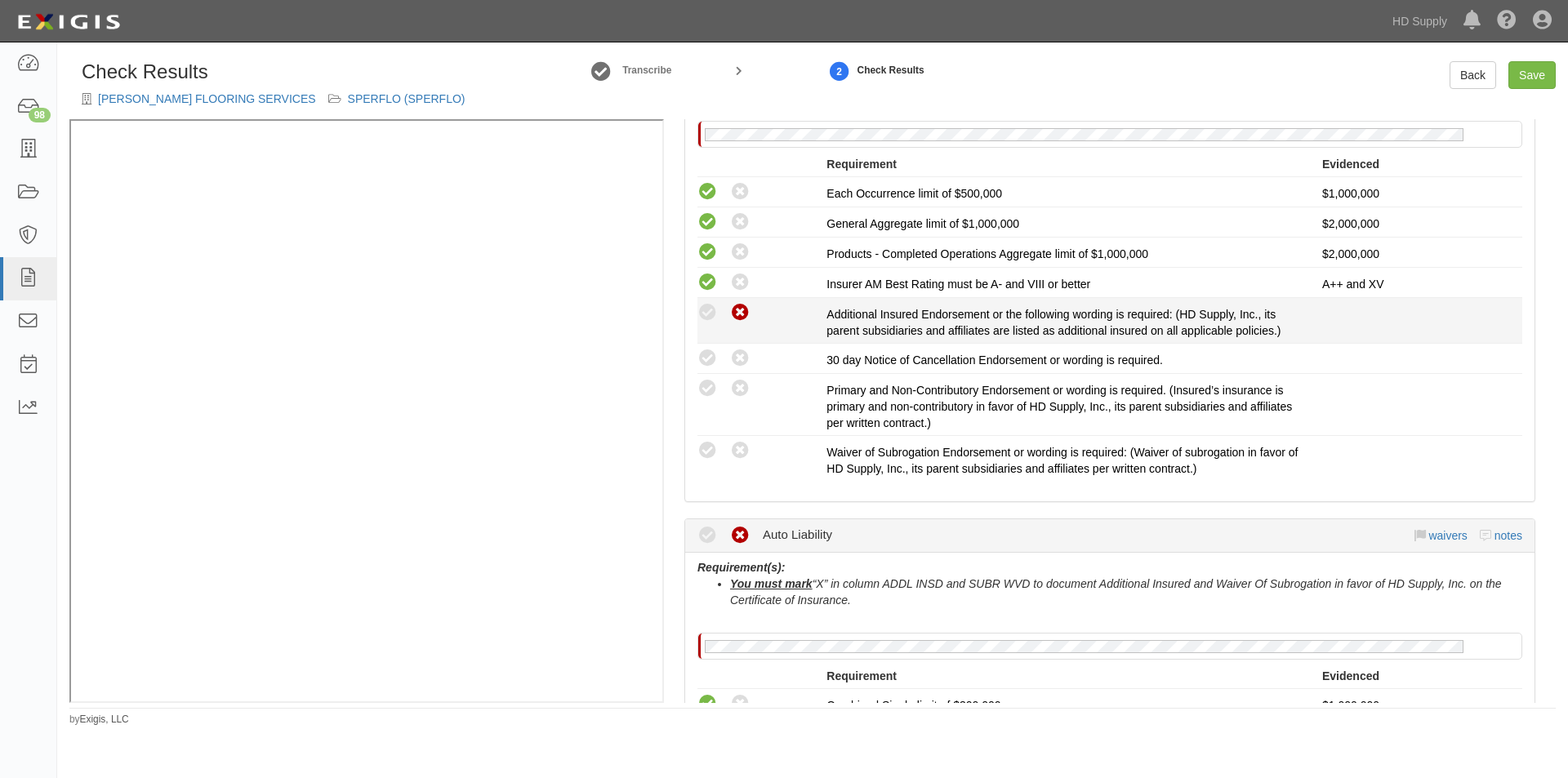
click at [746, 309] on icon at bounding box center [740, 313] width 21 height 21
radio input "true"
click at [732, 351] on icon at bounding box center [740, 358] width 21 height 21
radio input "true"
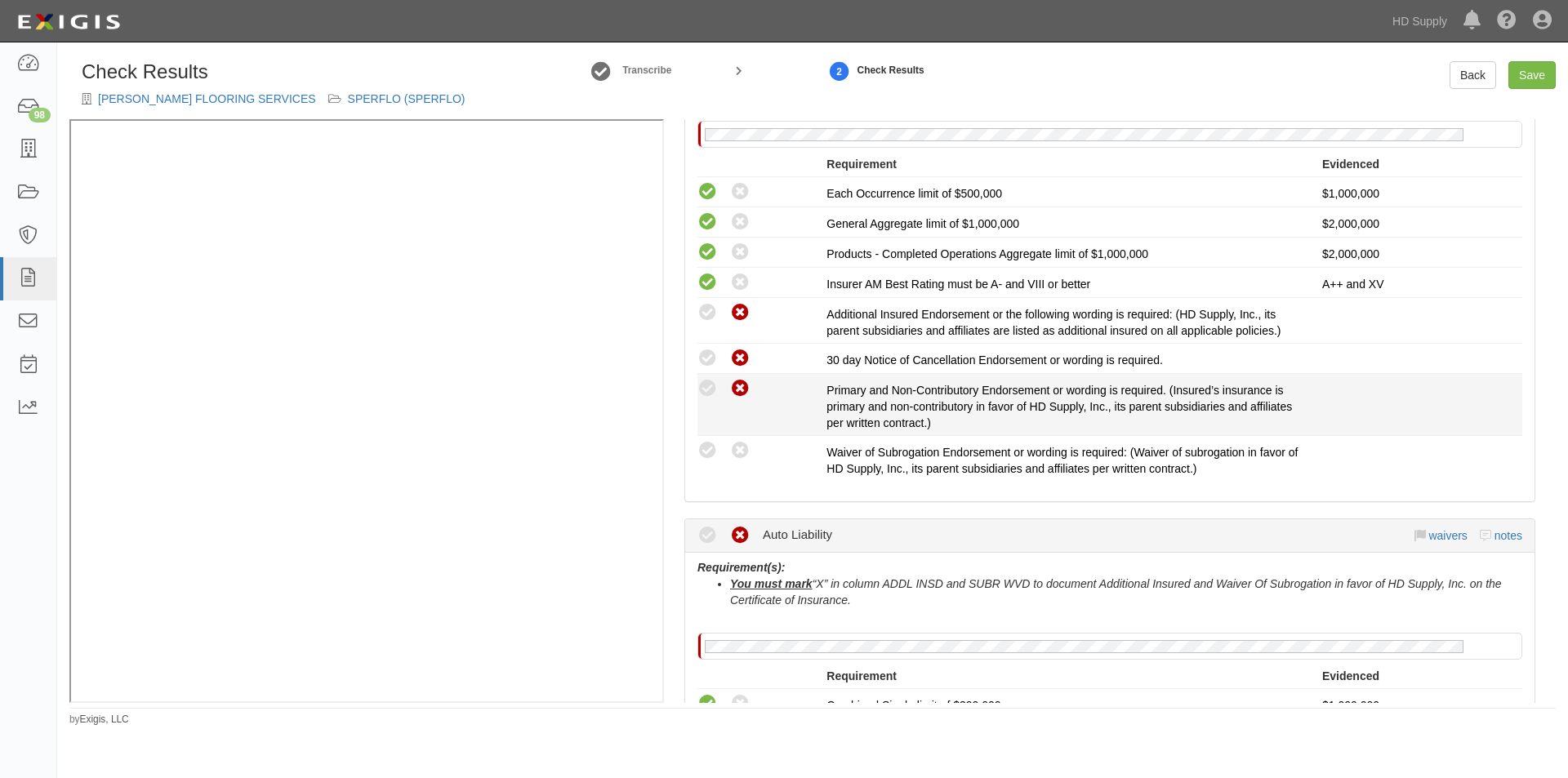
drag, startPoint x: 733, startPoint y: 384, endPoint x: 737, endPoint y: 416, distance: 32.2
click at [735, 385] on icon at bounding box center [740, 389] width 21 height 21
radio input "true"
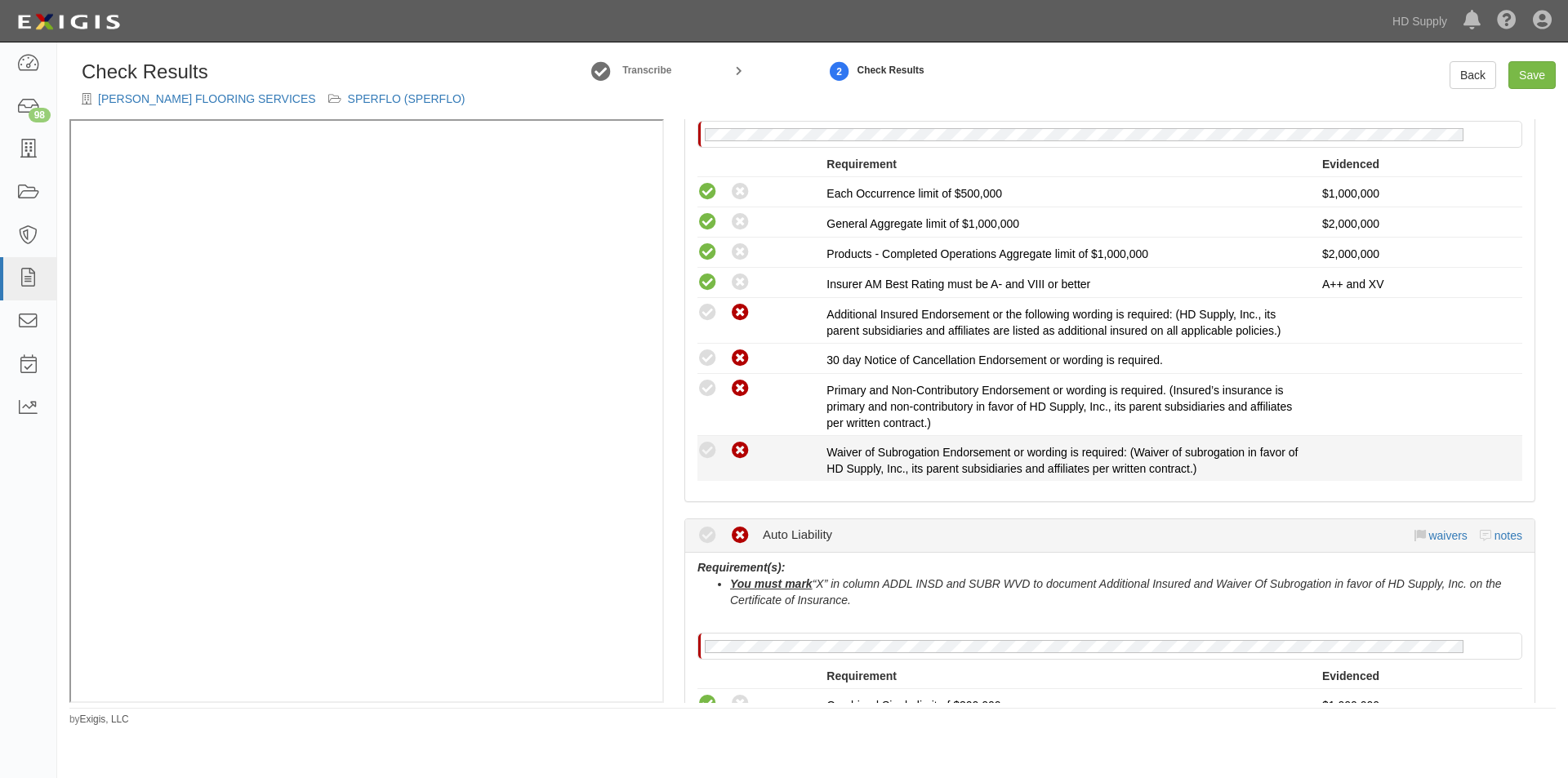
click at [737, 442] on icon at bounding box center [740, 450] width 21 height 21
radio input "true"
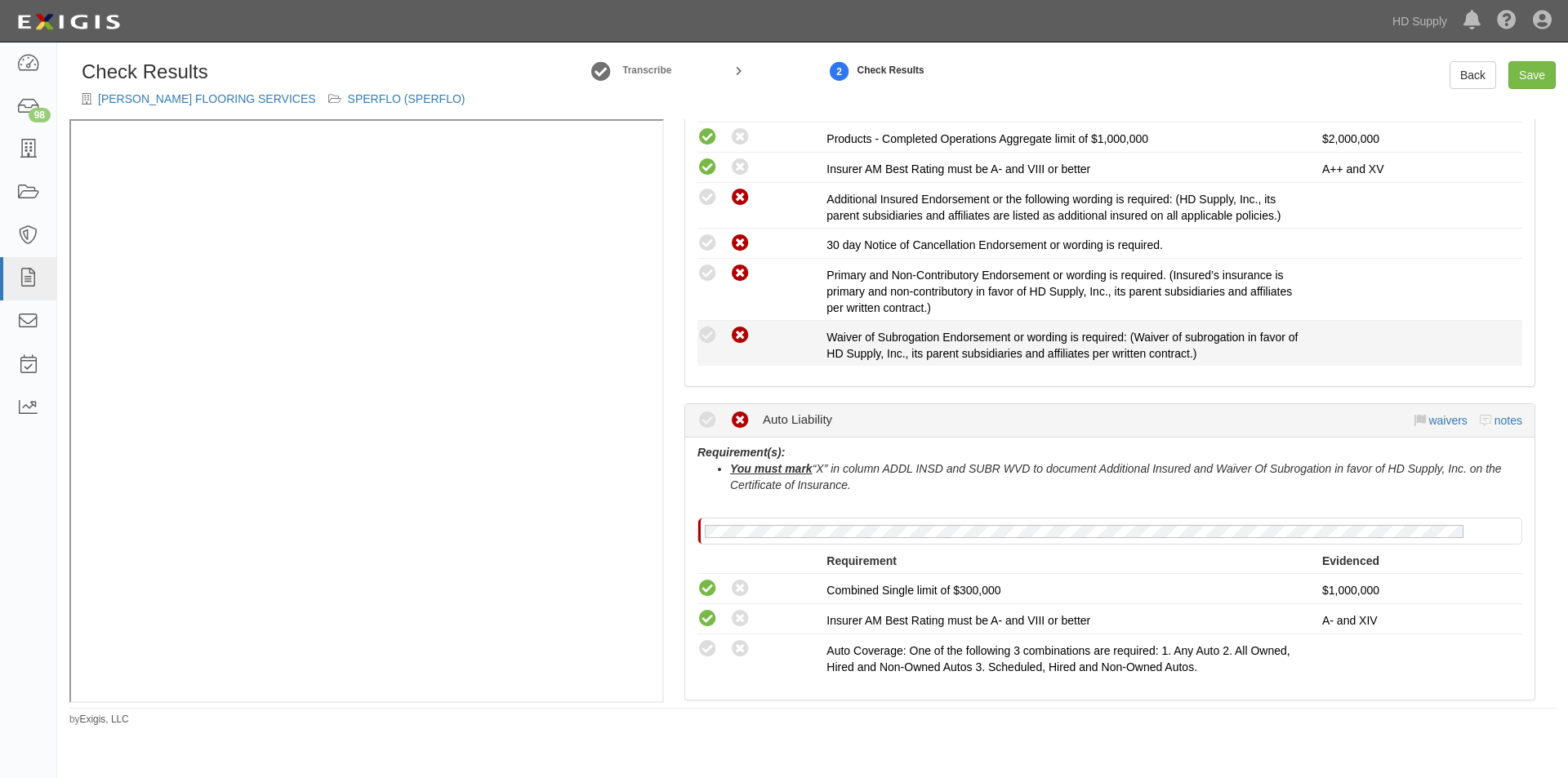
scroll to position [735, 0]
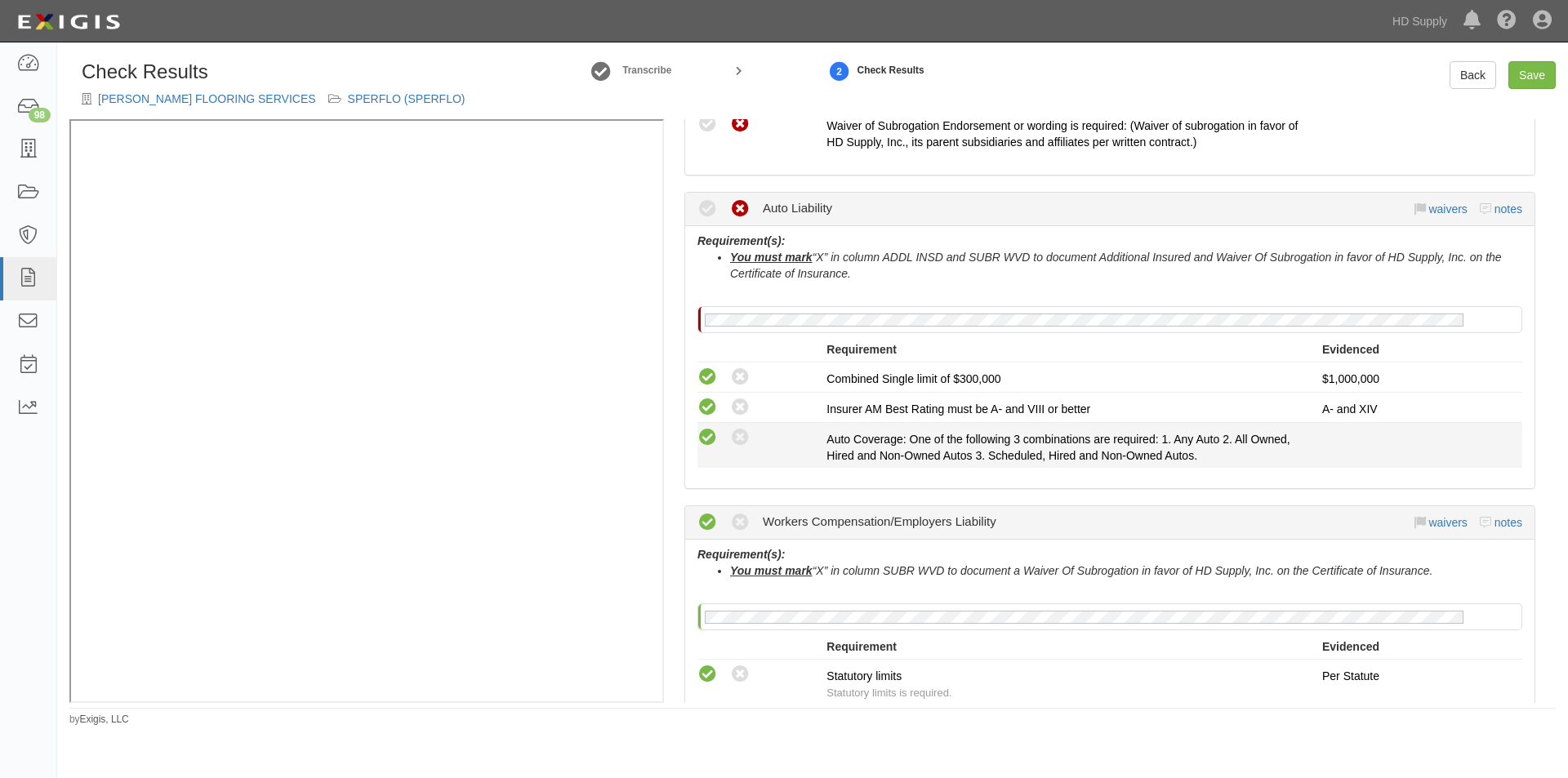
click at [702, 438] on icon at bounding box center [707, 438] width 21 height 21
radio input "true"
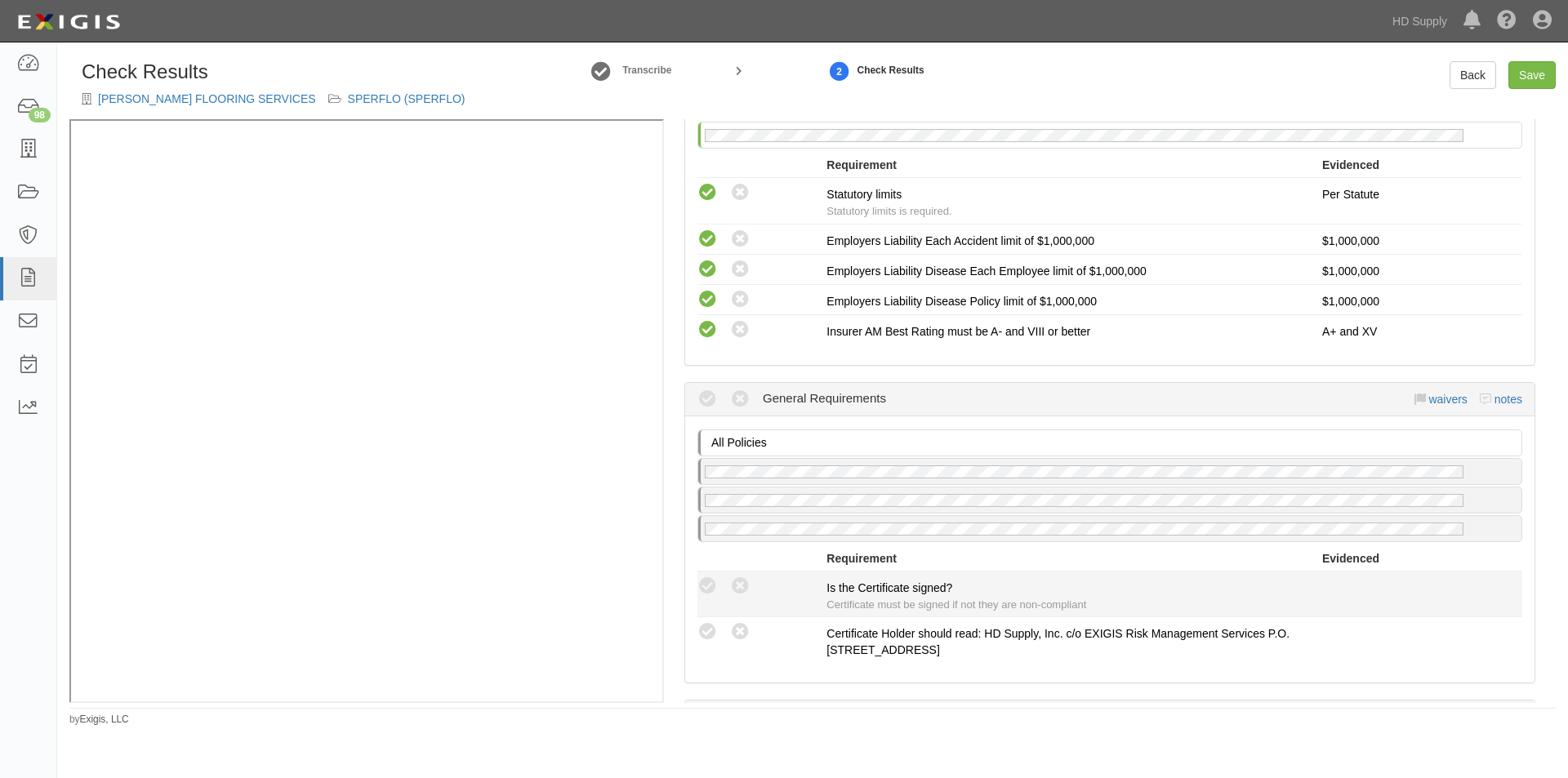
scroll to position [1222, 0]
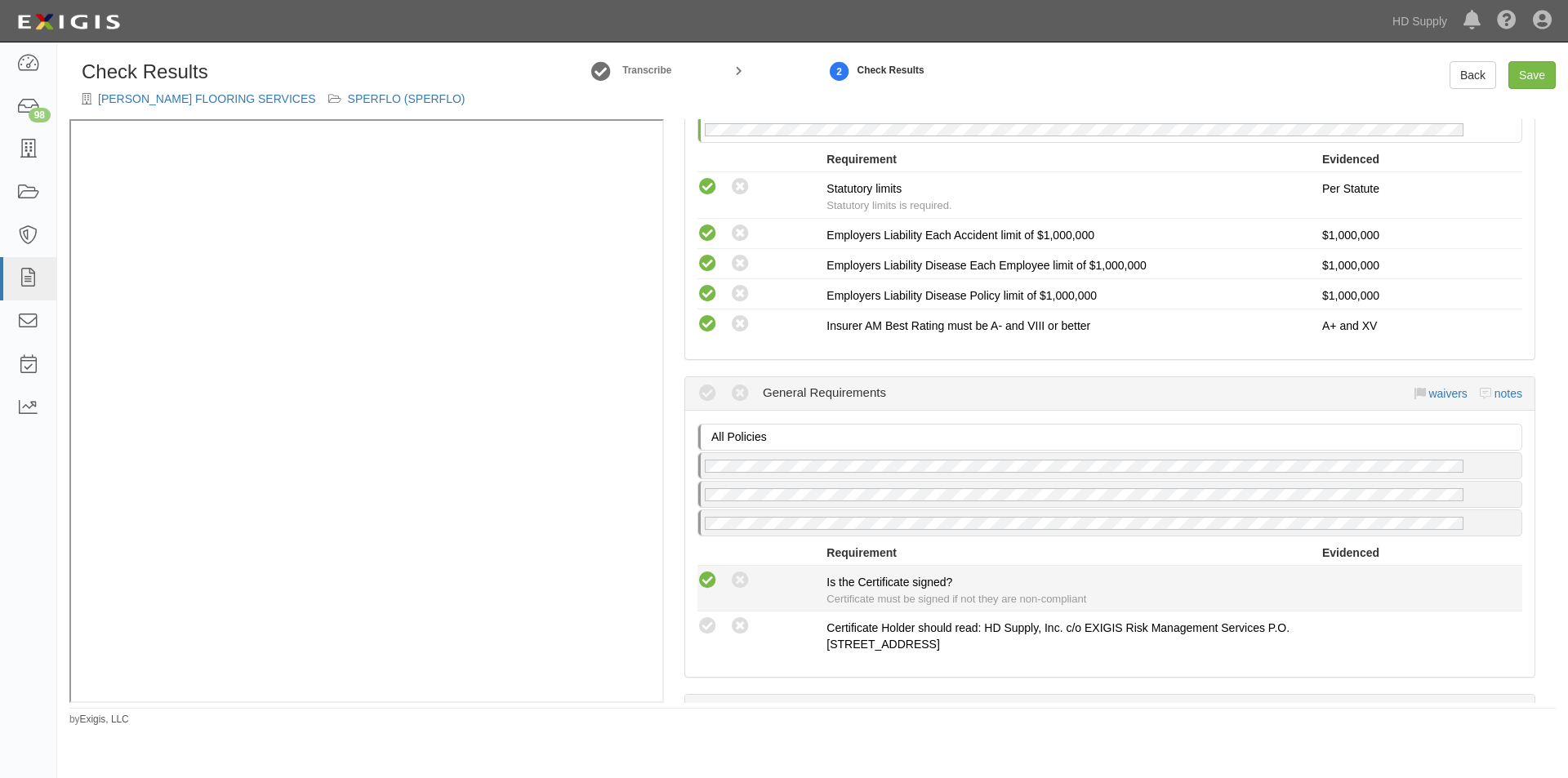
click at [698, 582] on icon at bounding box center [707, 581] width 21 height 21
radio input "true"
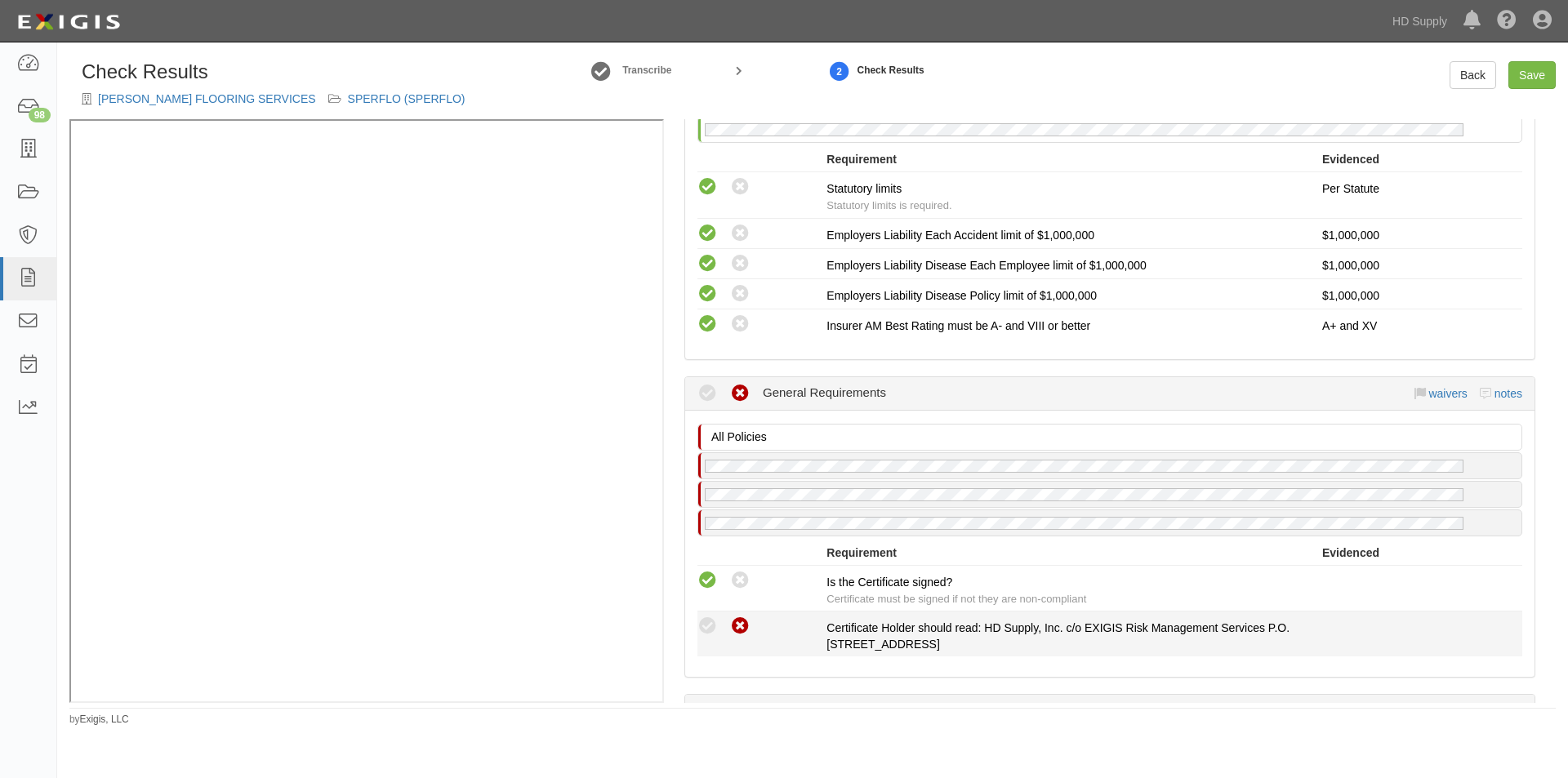
click at [736, 629] on icon at bounding box center [740, 626] width 21 height 21
radio input "true"
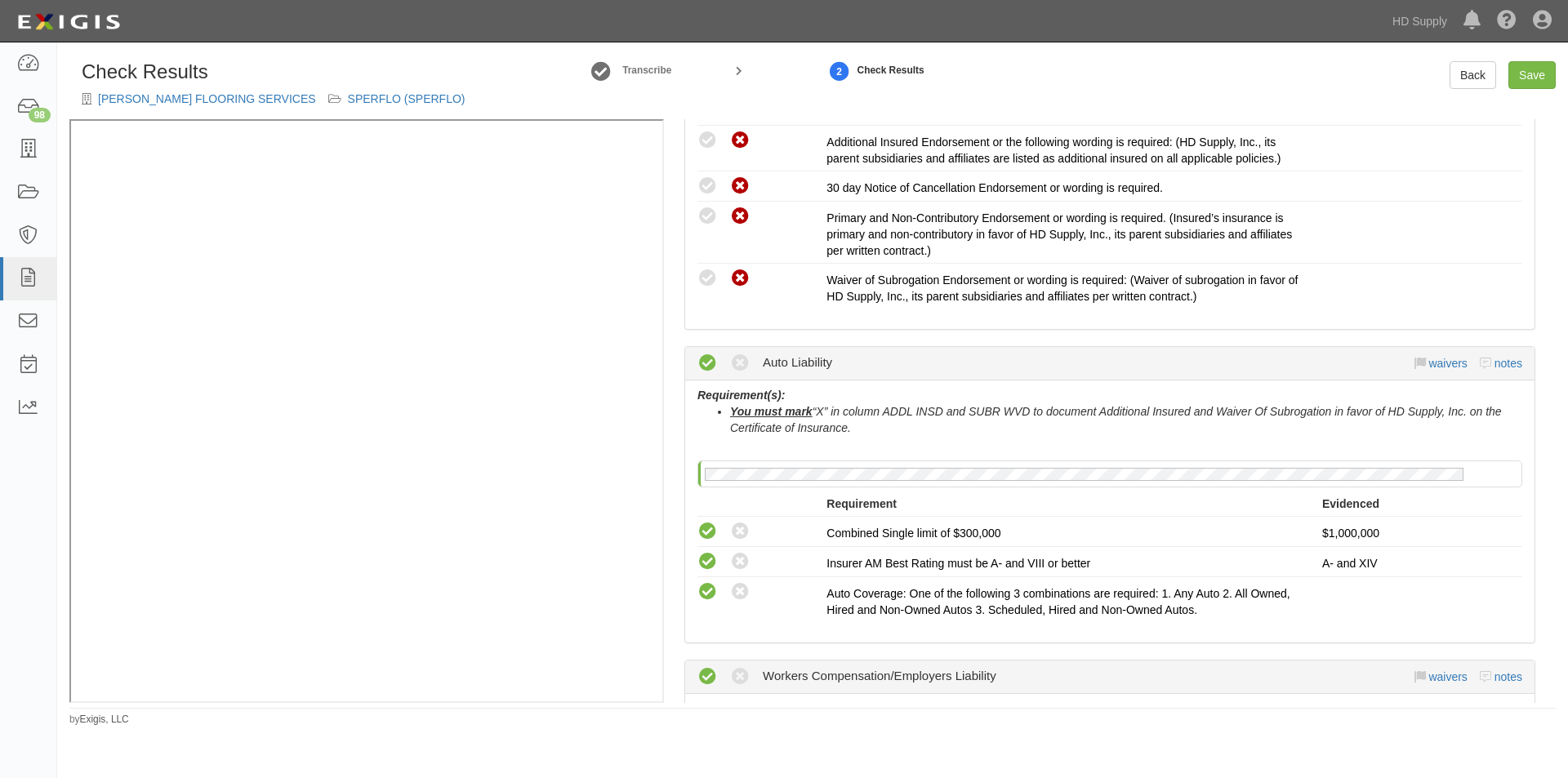
scroll to position [604, 0]
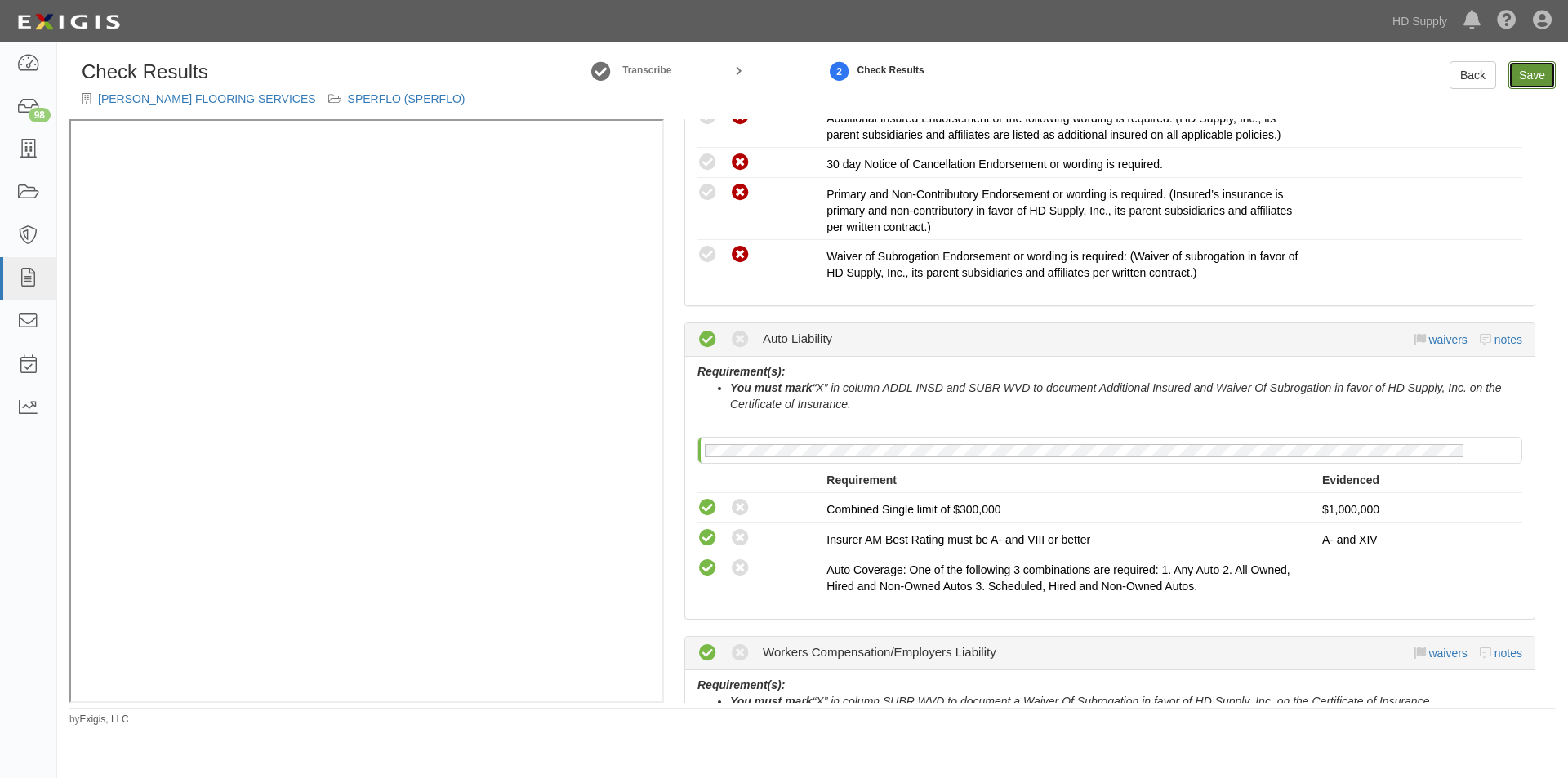
click at [1526, 70] on link "Save" at bounding box center [1532, 75] width 47 height 27
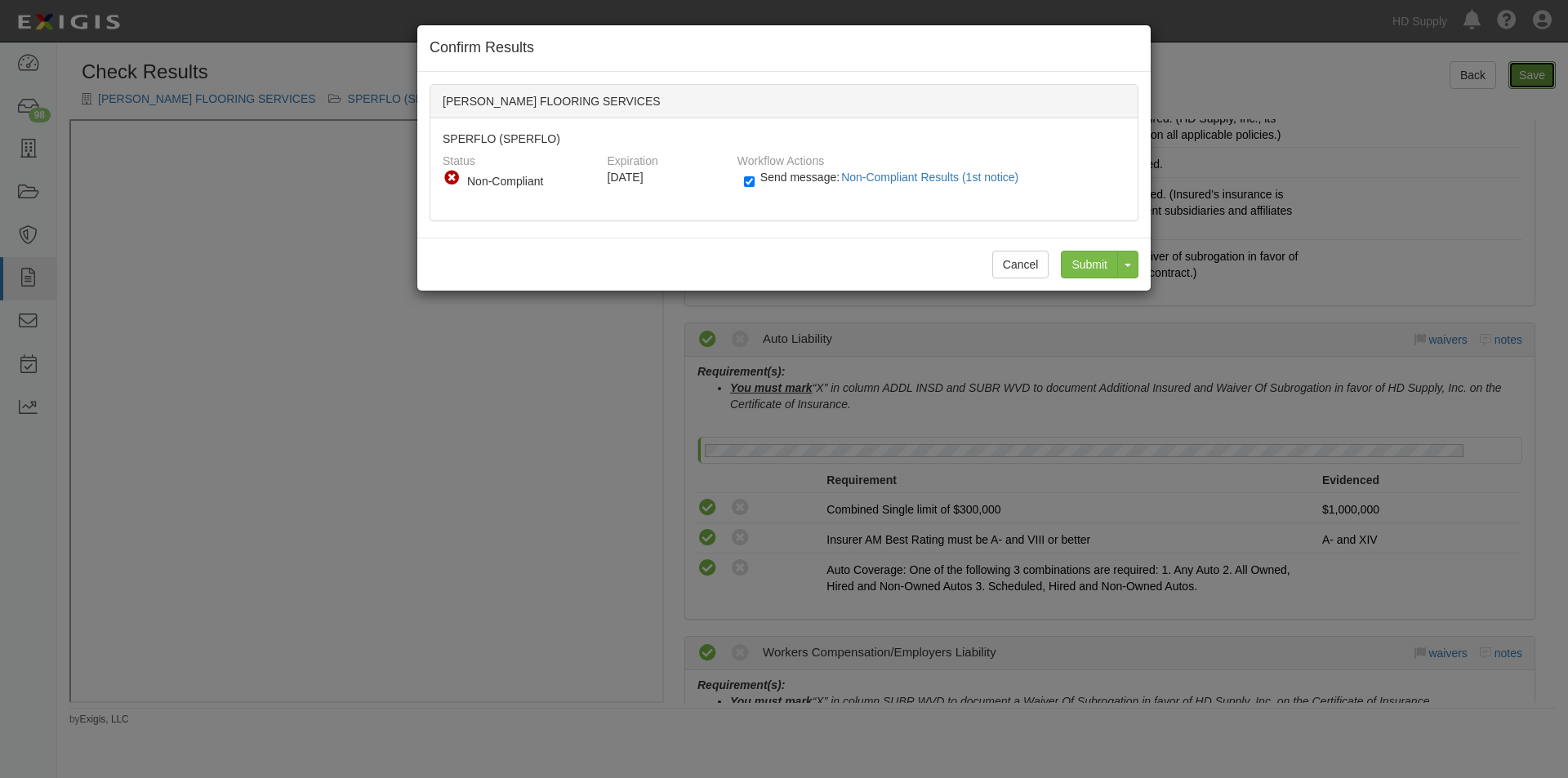
radio input "true"
click at [1078, 262] on input "Submit" at bounding box center [1089, 264] width 57 height 27
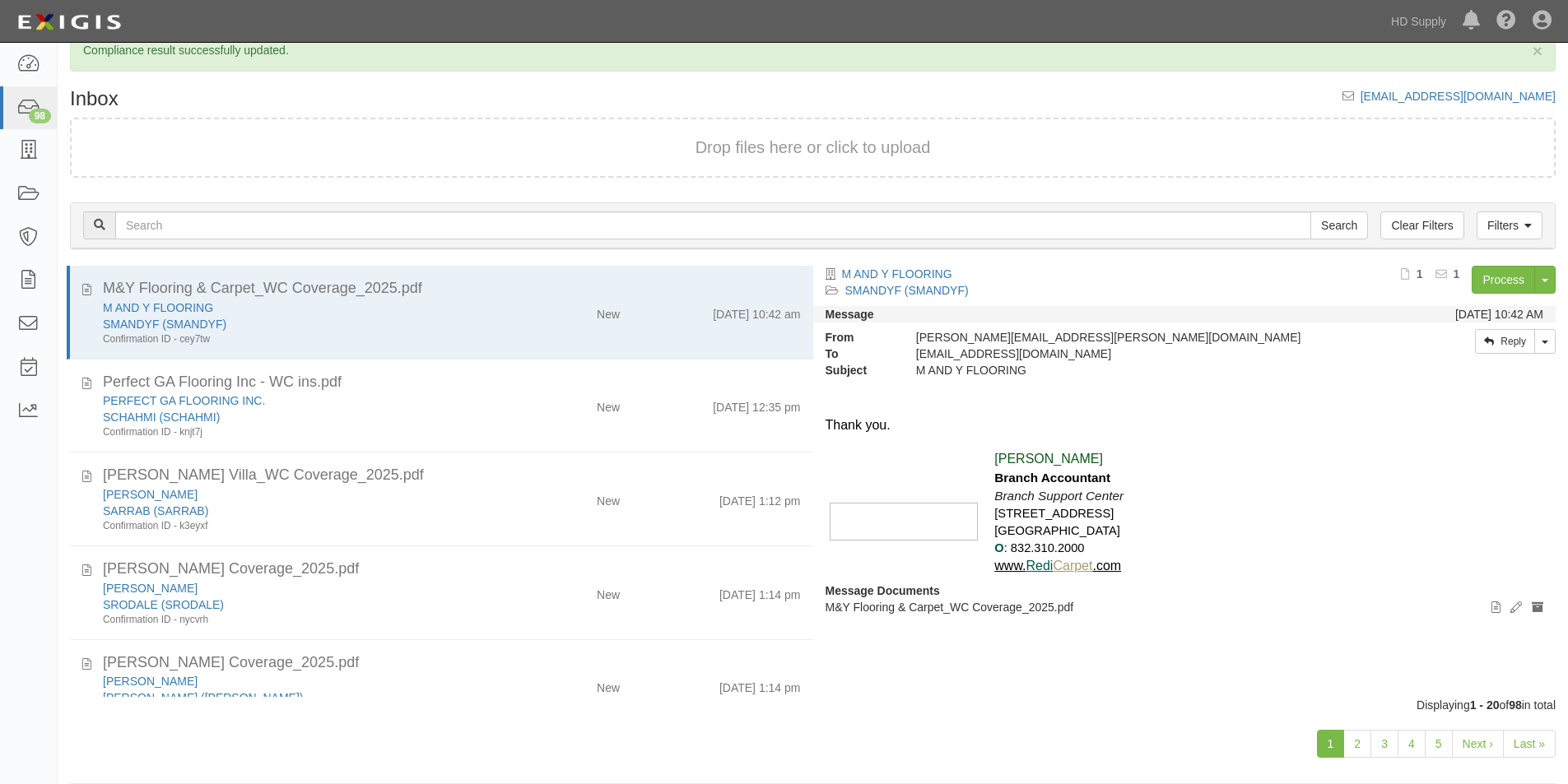
scroll to position [51, 0]
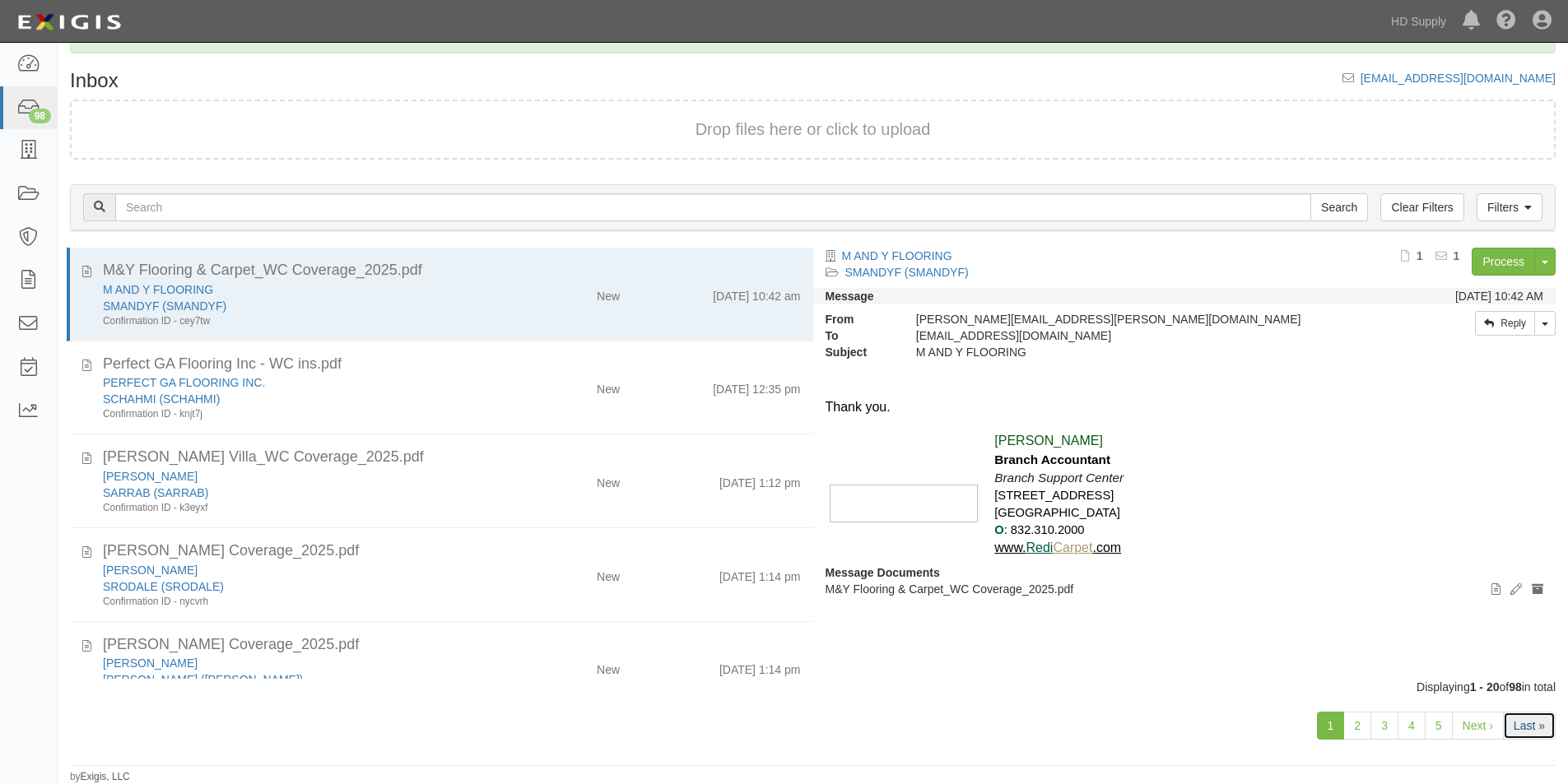
click at [1525, 727] on link "Last »" at bounding box center [1529, 726] width 52 height 28
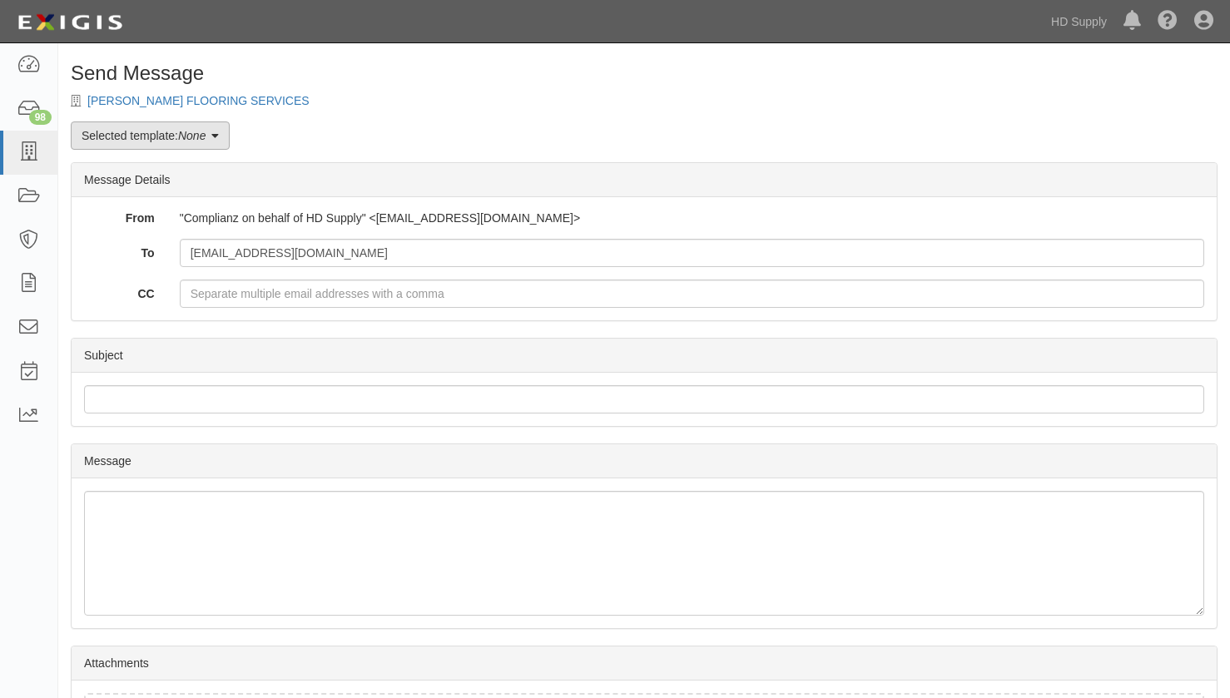
click at [219, 140] on icon at bounding box center [214, 137] width 7 height 12
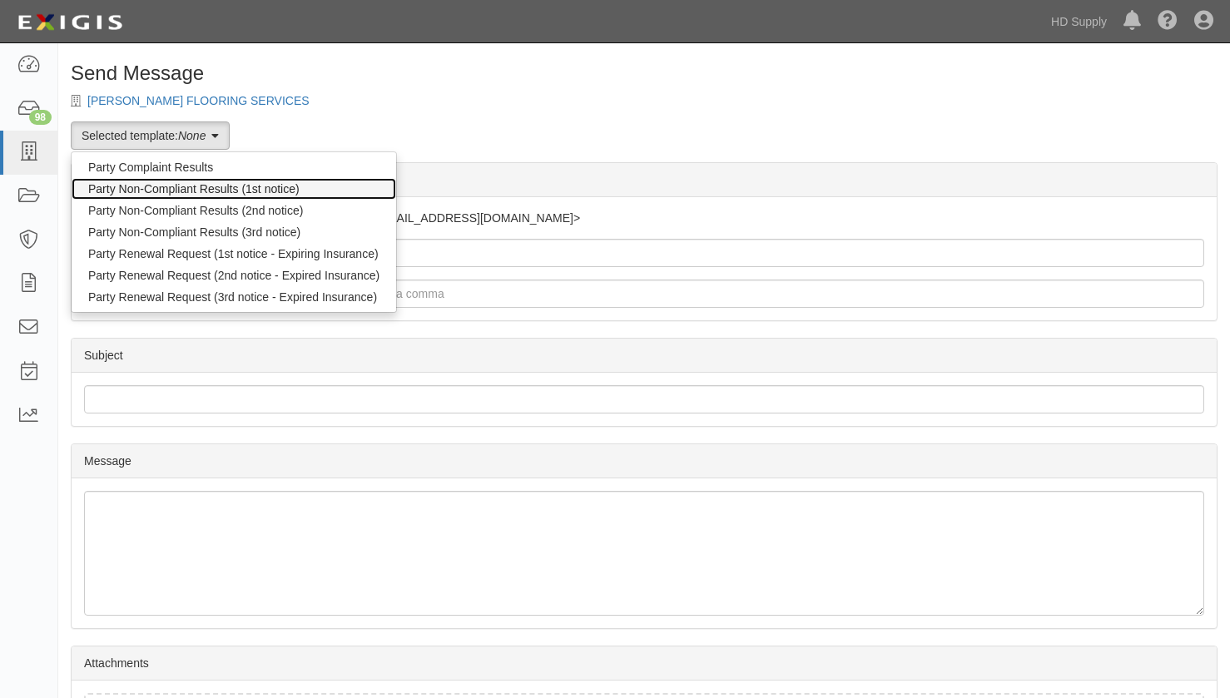
click at [190, 195] on link "Party Non-Compliant Results (1st notice)" at bounding box center [234, 189] width 325 height 22
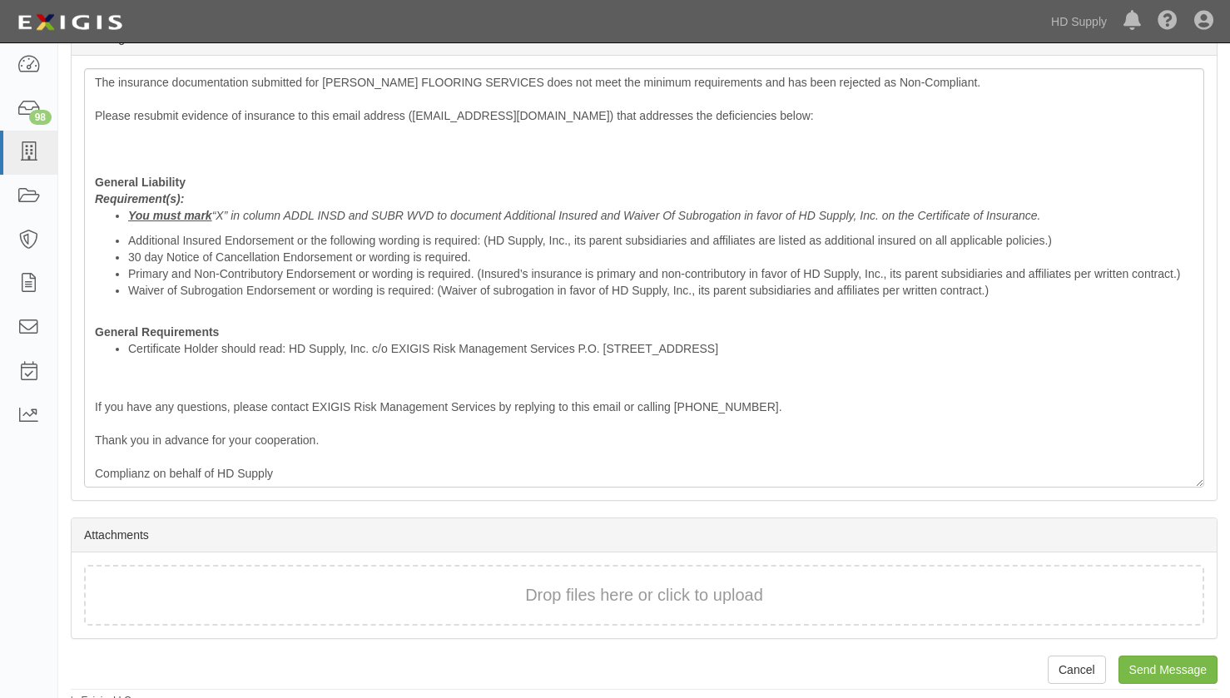
scroll to position [433, 0]
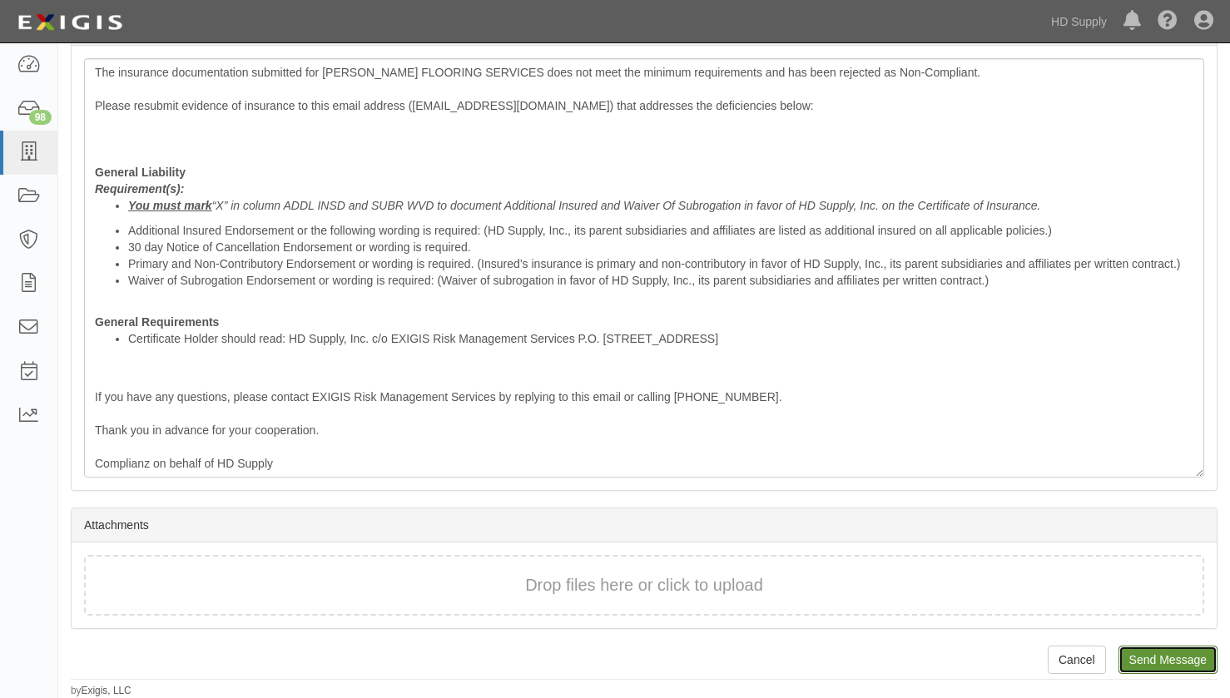
click at [1148, 654] on input "Send Message" at bounding box center [1167, 660] width 99 height 28
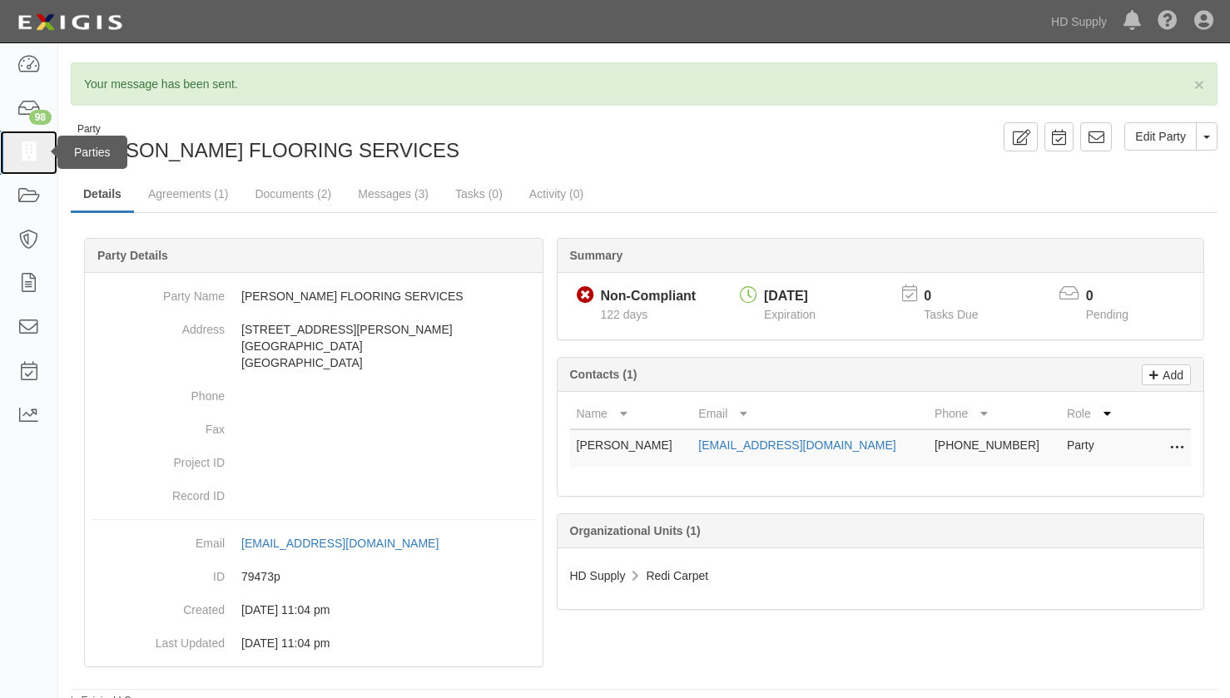
click at [33, 149] on icon at bounding box center [28, 152] width 23 height 19
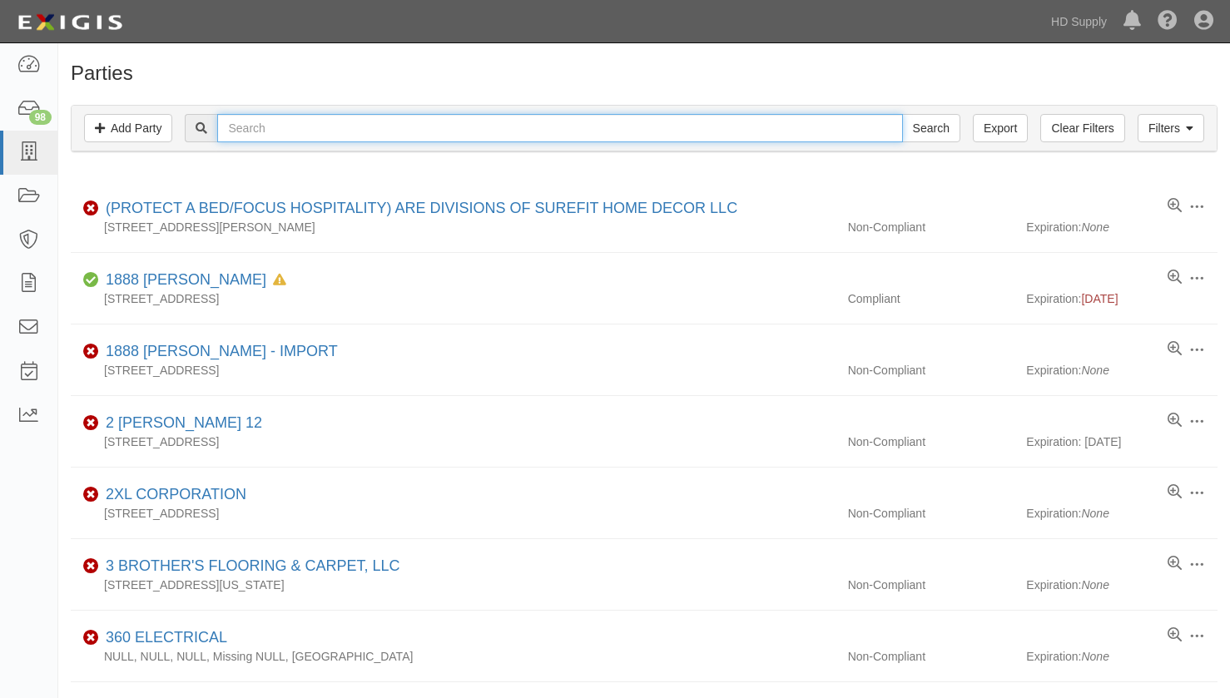
paste input "FOCUS FLOORING"
type input "FOCUS FLOORING"
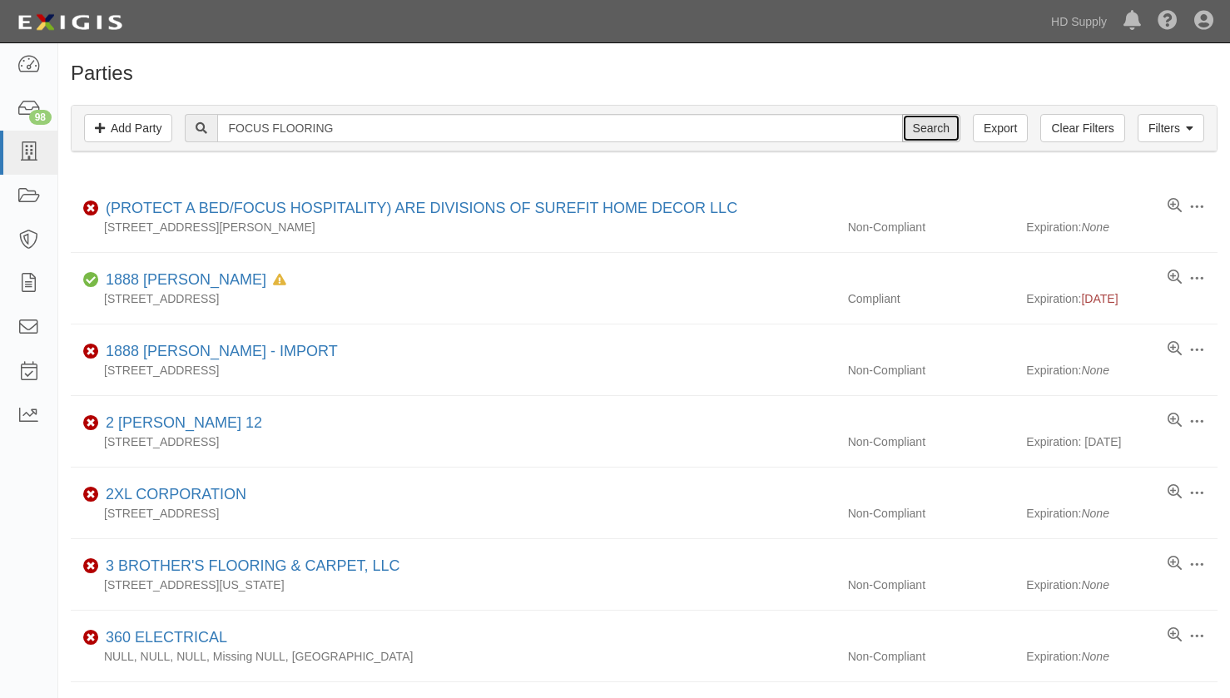
drag, startPoint x: 922, startPoint y: 126, endPoint x: 960, endPoint y: 132, distance: 37.9
click at [925, 127] on input "Search" at bounding box center [931, 128] width 58 height 28
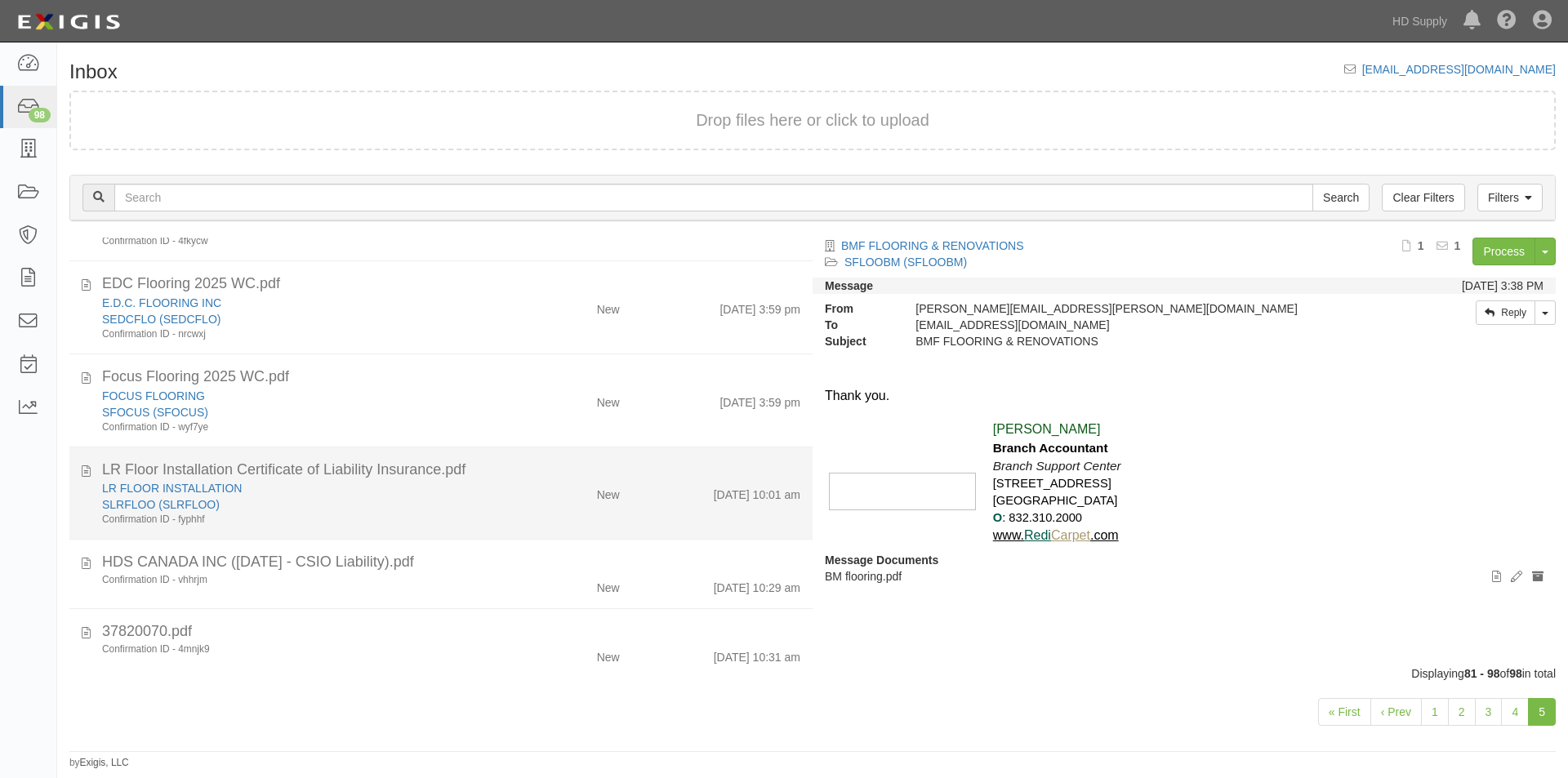
scroll to position [1204, 0]
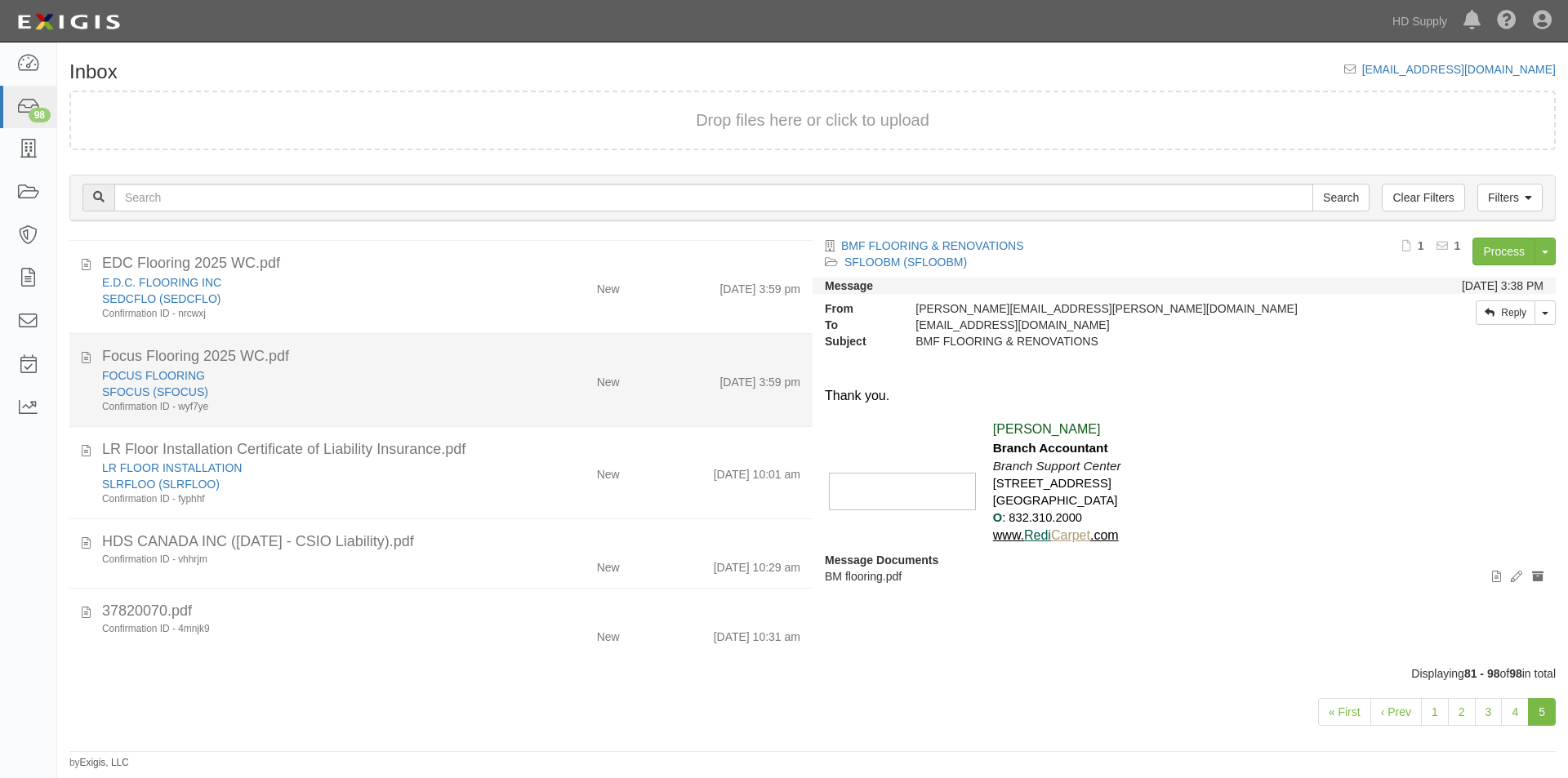
click at [75, 354] on div "Focus Flooring 2025 WC.pdf FOCUS FLOORING SFOCUS (SFOCUS) Confirmation ID - wyf…" at bounding box center [441, 380] width 743 height 68
click at [81, 354] on icon at bounding box center [85, 355] width 9 height 18
click at [467, 363] on div "Focus Flooring 2025 WC.pdf" at bounding box center [451, 357] width 699 height 22
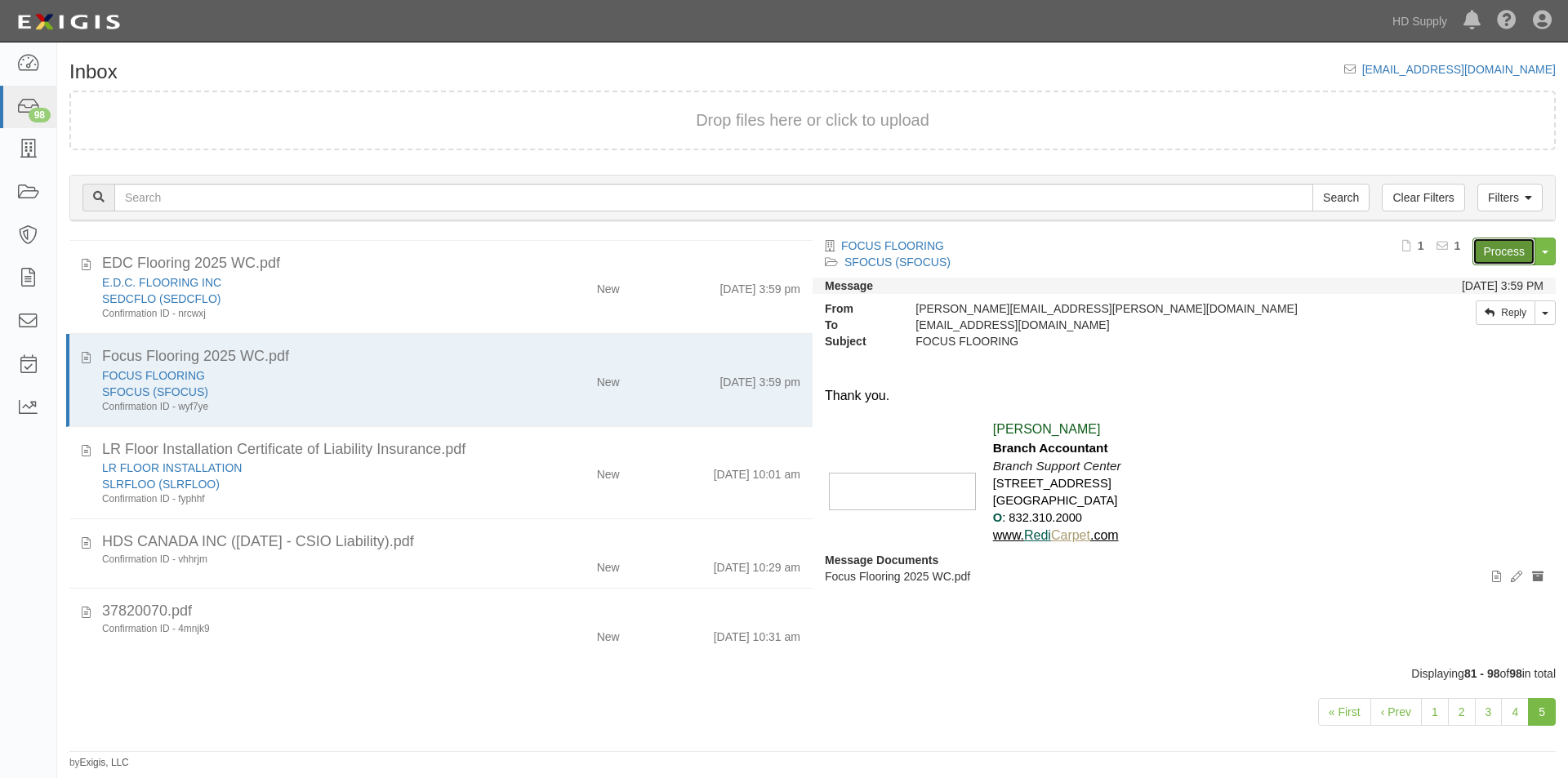
click at [1484, 251] on link "Process" at bounding box center [1503, 251] width 63 height 27
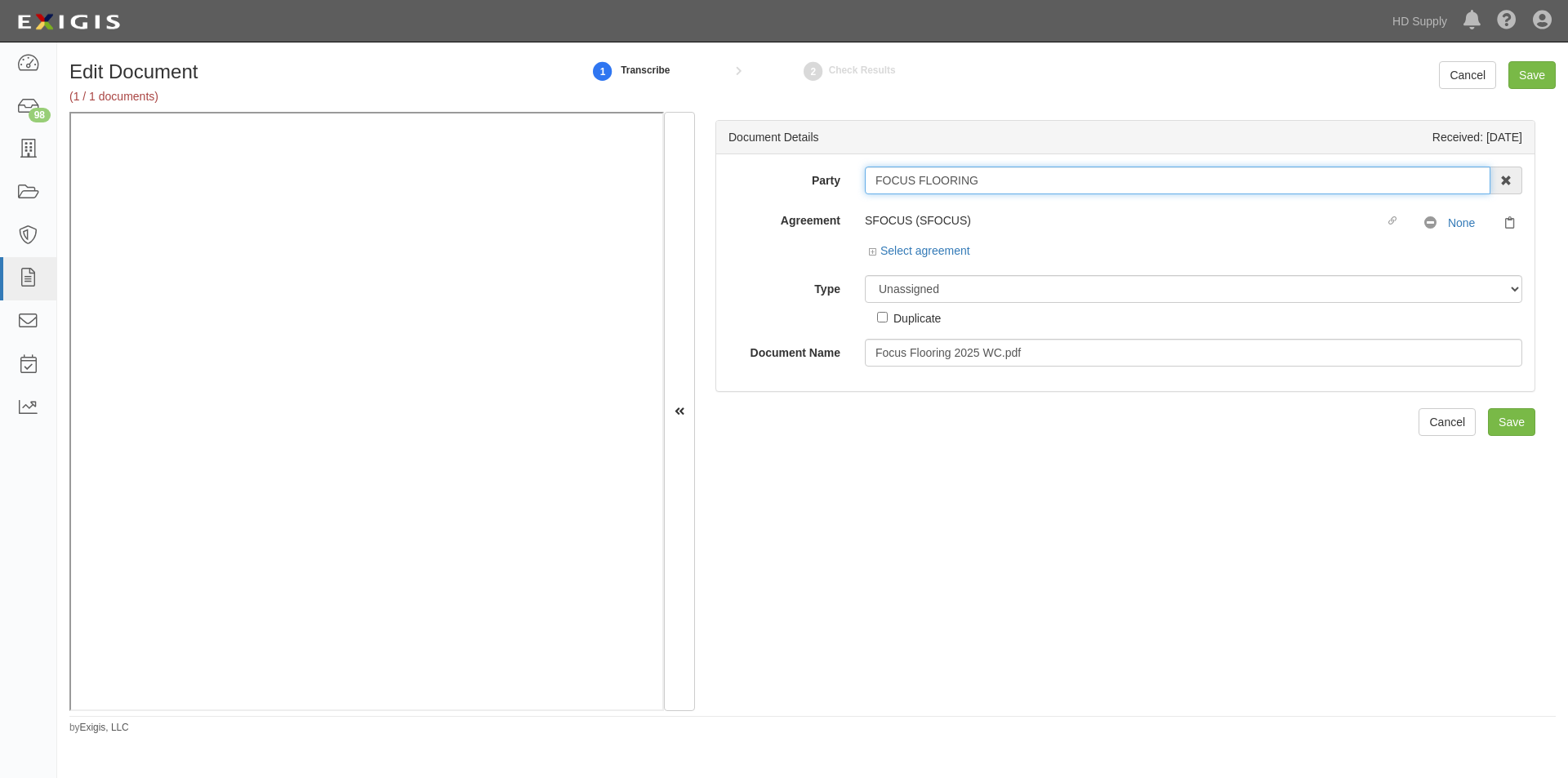
drag, startPoint x: 976, startPoint y: 181, endPoint x: 859, endPoint y: 186, distance: 117.1
click at [859, 186] on div "FOCUS FLOORING 1888 MILLS 1888 MILLS - IMPORT 2 PATRICIA 12 2XL CORPORATION 360…" at bounding box center [1193, 181] width 682 height 27
click at [781, 309] on div "Type Unassigned Binder Cancellation Notice Certificate Contract Endorsement Ins…" at bounding box center [1125, 300] width 818 height 51
click at [971, 290] on select "Unassigned Binder Cancellation Notice Certificate Contract Endorsement Insuranc…" at bounding box center [1193, 288] width 657 height 27
select select "CertificateDetail"
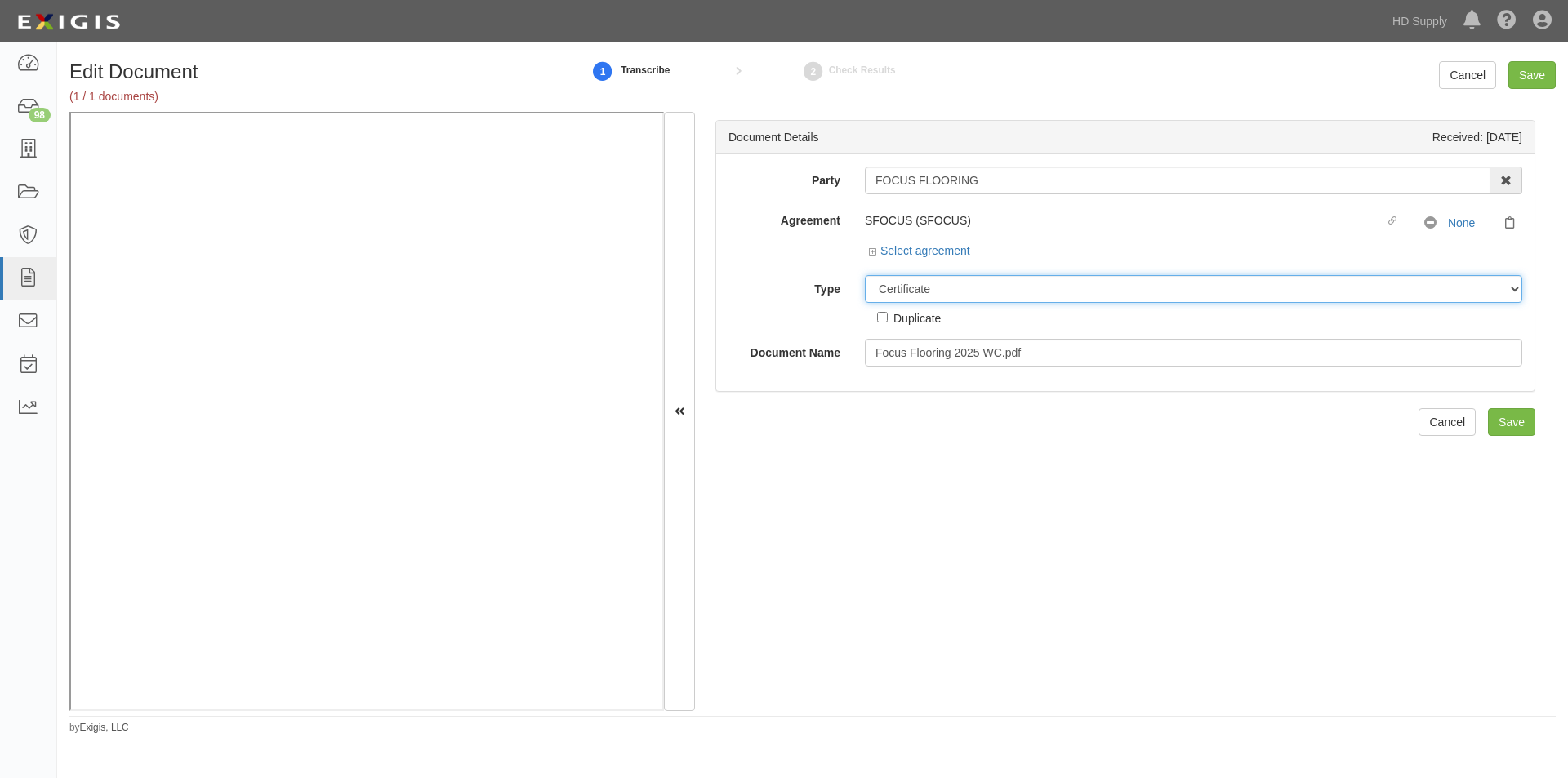
click at [864, 275] on select "Unassigned Binder Cancellation Notice Certificate Contract Endorsement Insuranc…" at bounding box center [1193, 288] width 657 height 27
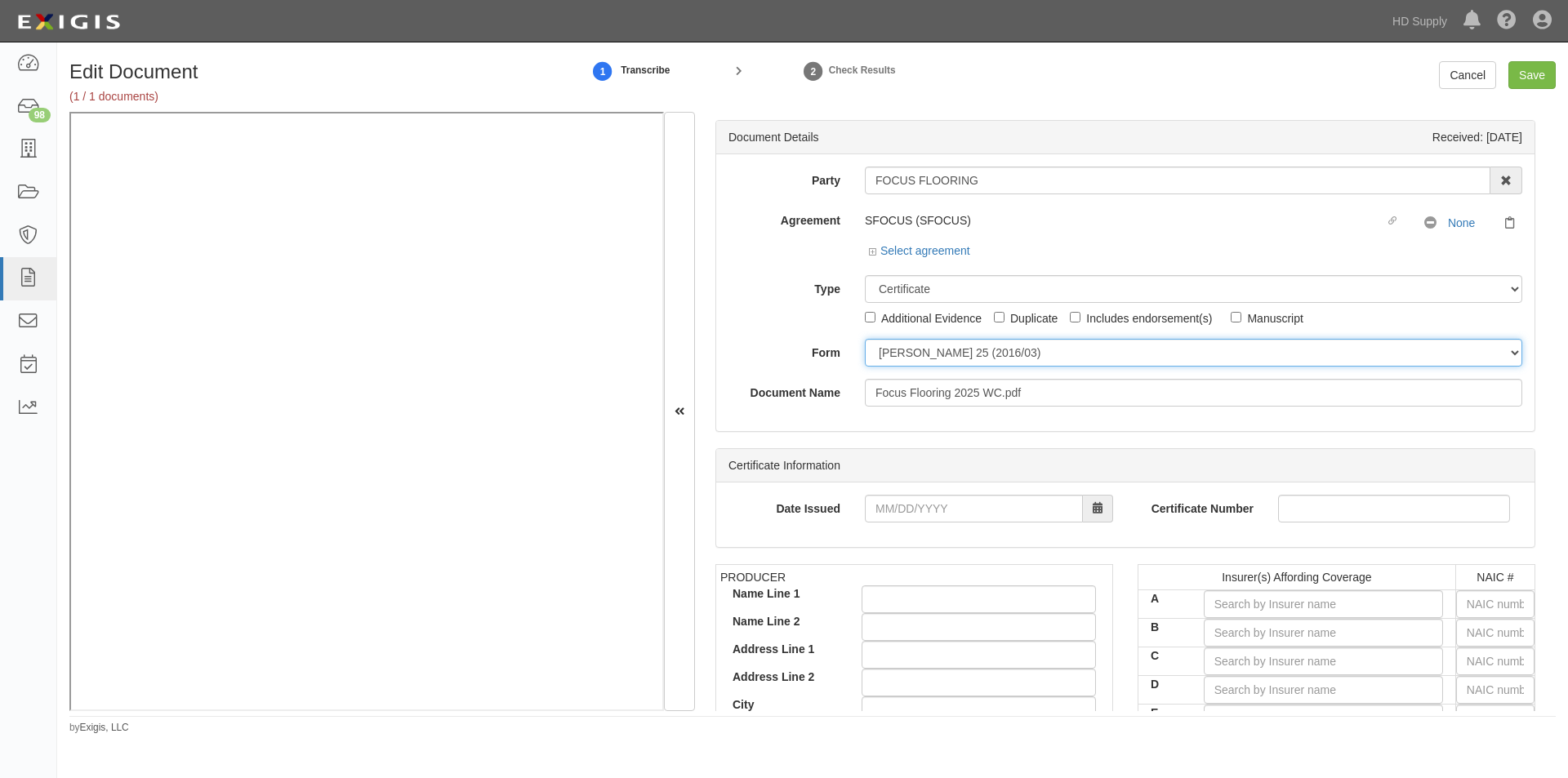
click at [897, 356] on select "ACORD 25 (2016/03) ACORD 101 ACORD 855 NY (2014/05) General" at bounding box center [1193, 352] width 657 height 27
select select "GeneralFormDetail"
click at [864, 338] on select "ACORD 25 (2016/03) ACORD 101 ACORD 855 NY (2014/05) General" at bounding box center [1193, 352] width 657 height 27
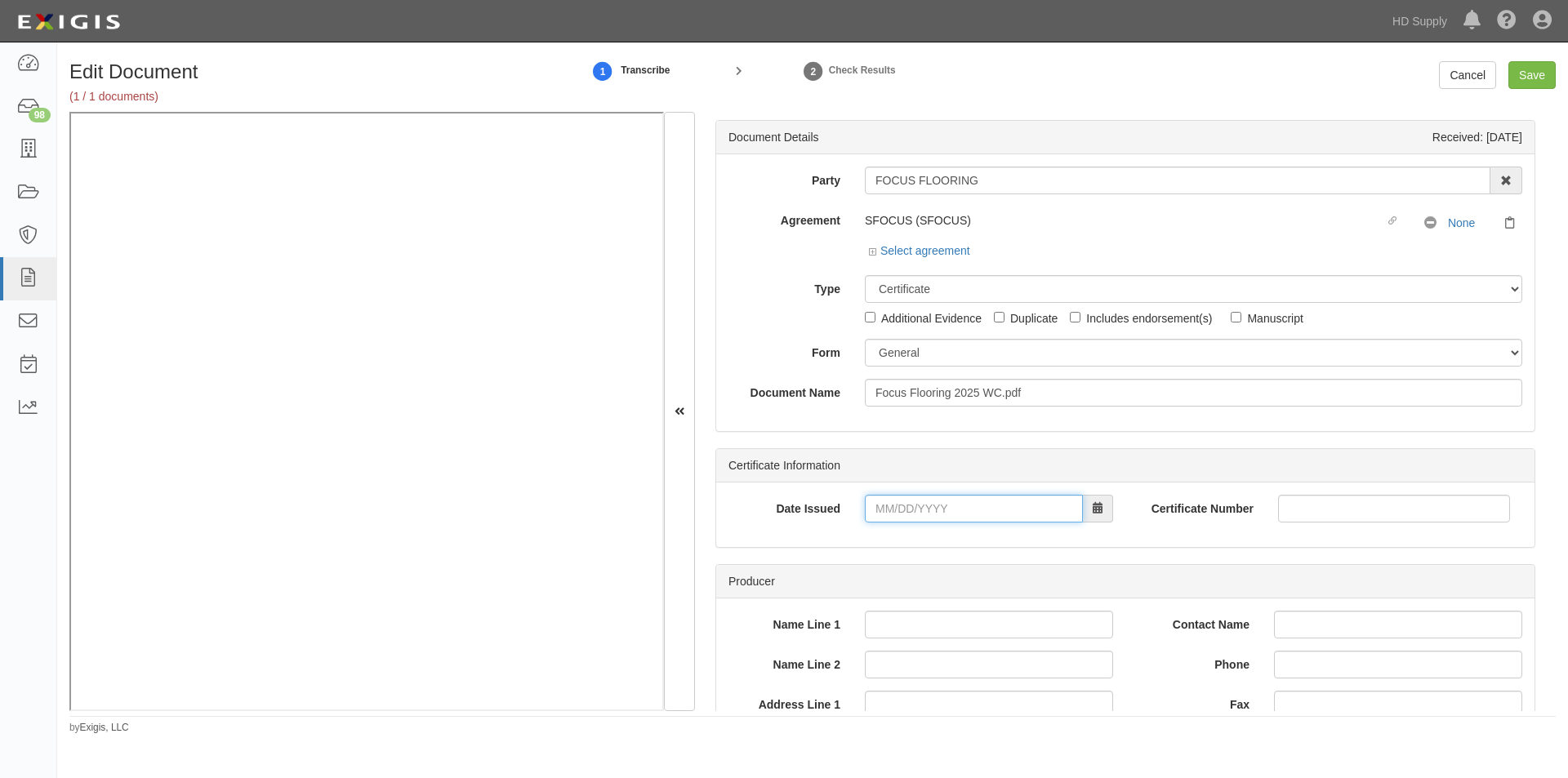
click at [942, 513] on input "Date Issued" at bounding box center [973, 508] width 218 height 27
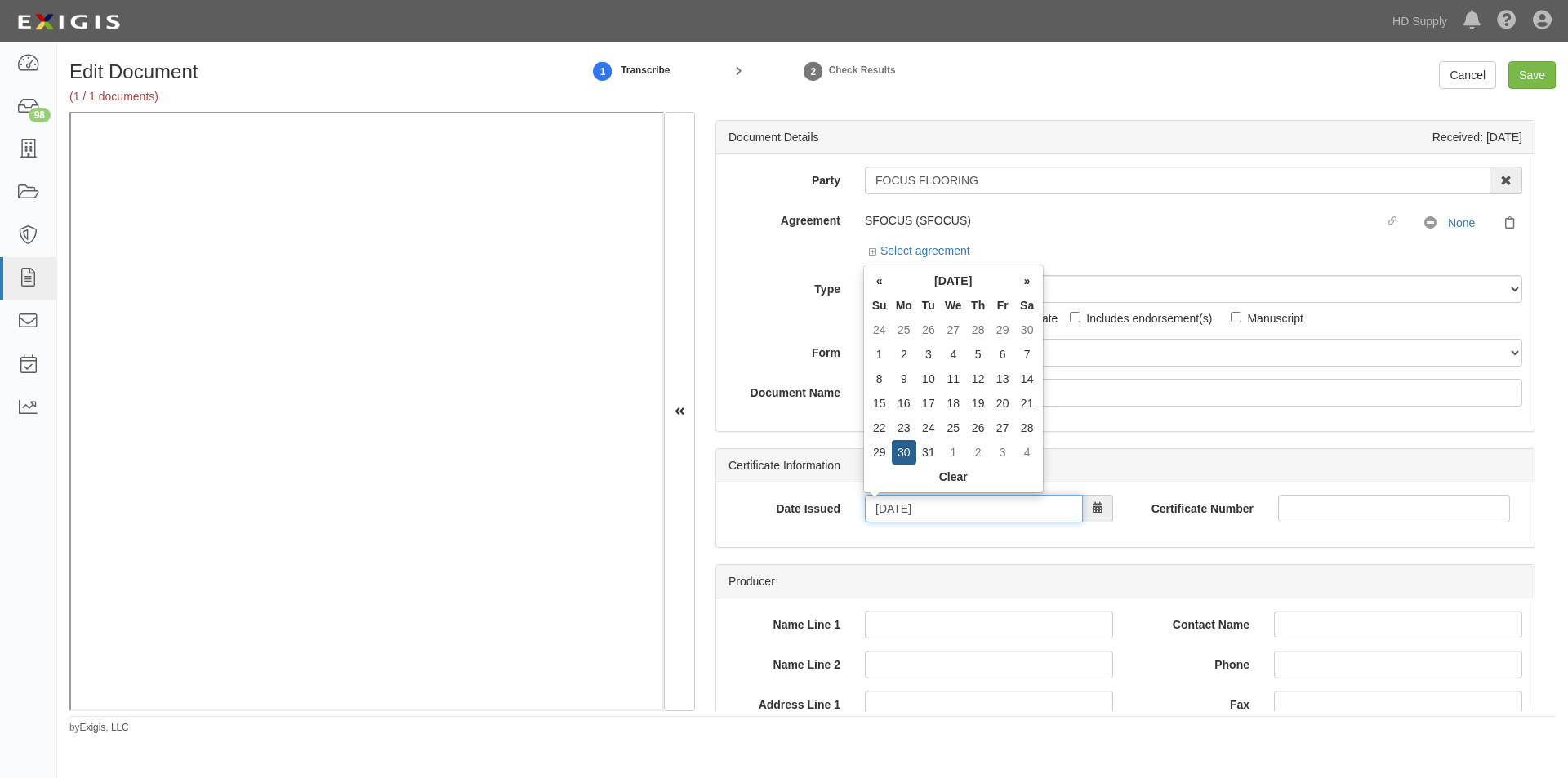
type input "12/30/2024"
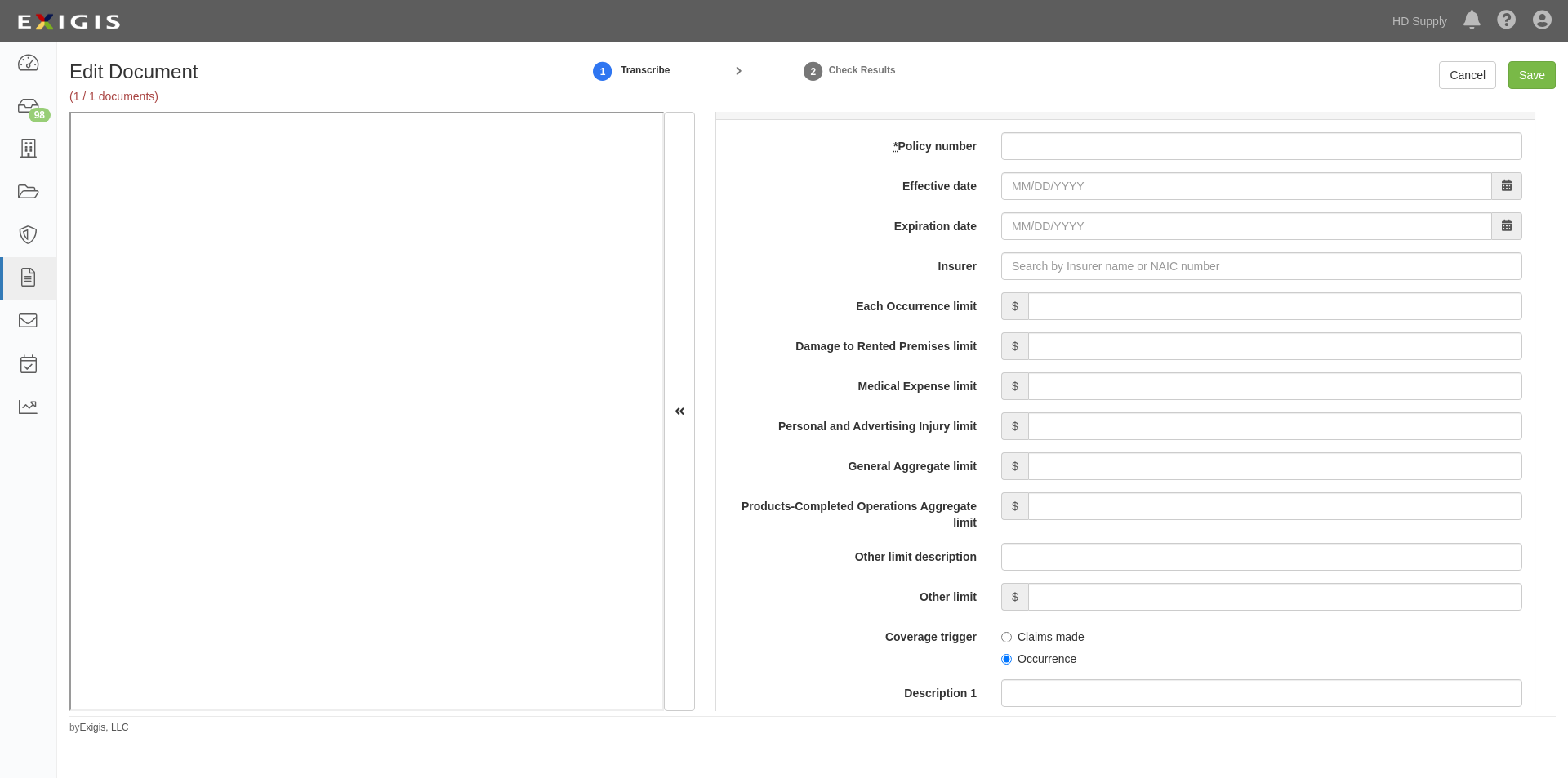
scroll to position [1127, 0]
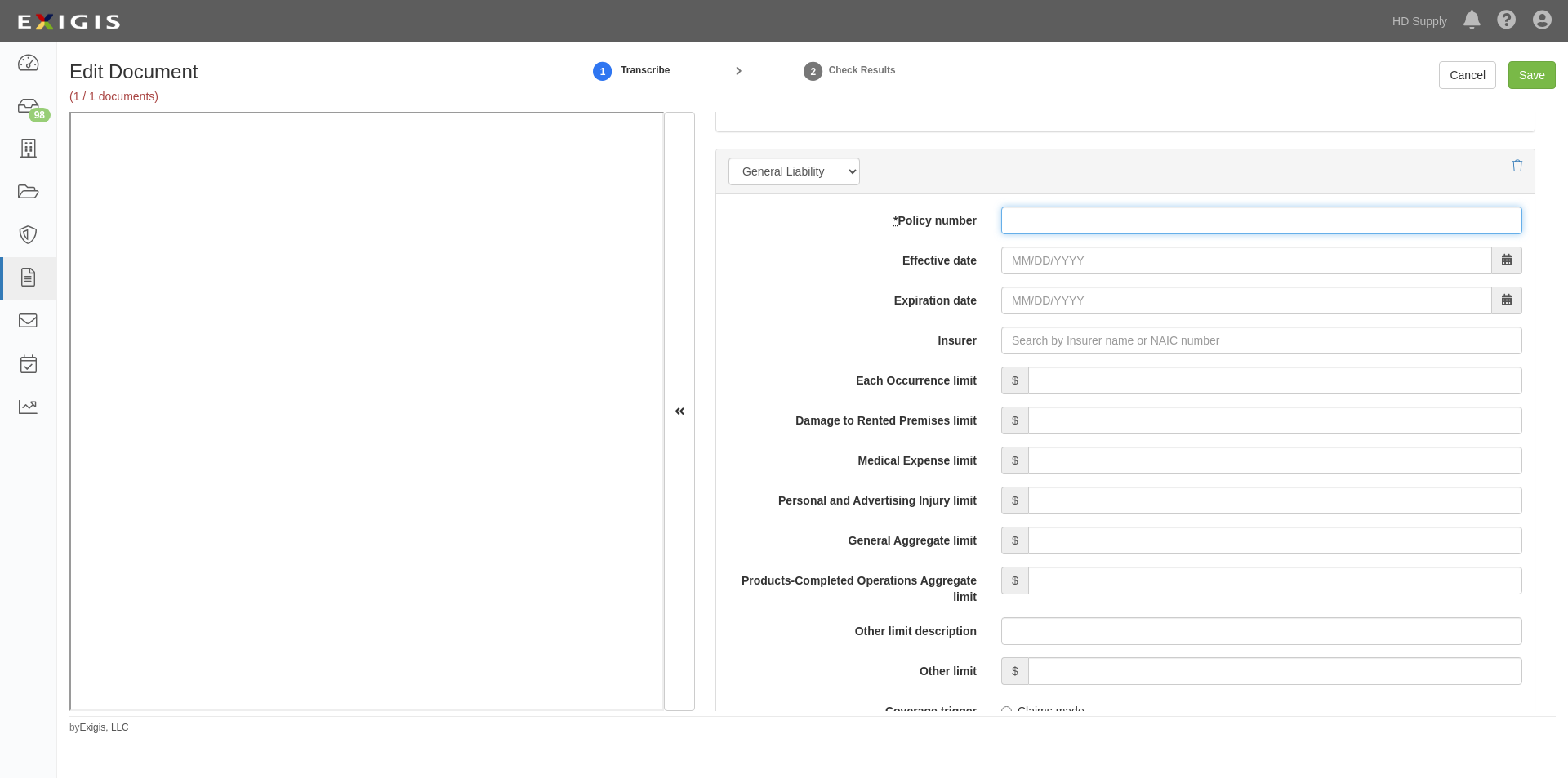
click at [1129, 226] on input "* Policy number" at bounding box center [1261, 221] width 521 height 27
type input "ABKG000000248"
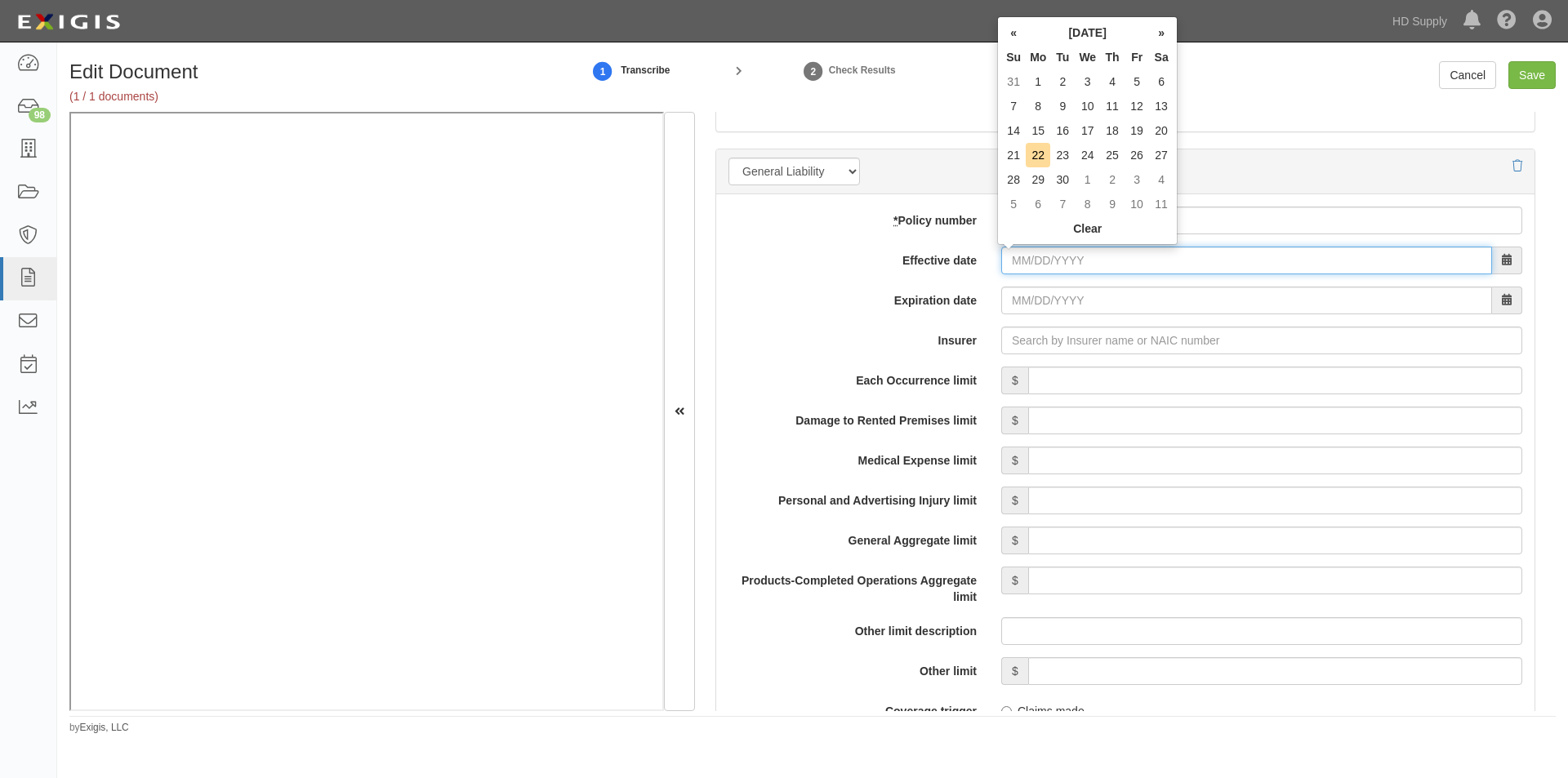
click at [1036, 262] on input "Effective date" at bounding box center [1246, 260] width 491 height 27
type input "12/13/2024"
type input "12/13/2025"
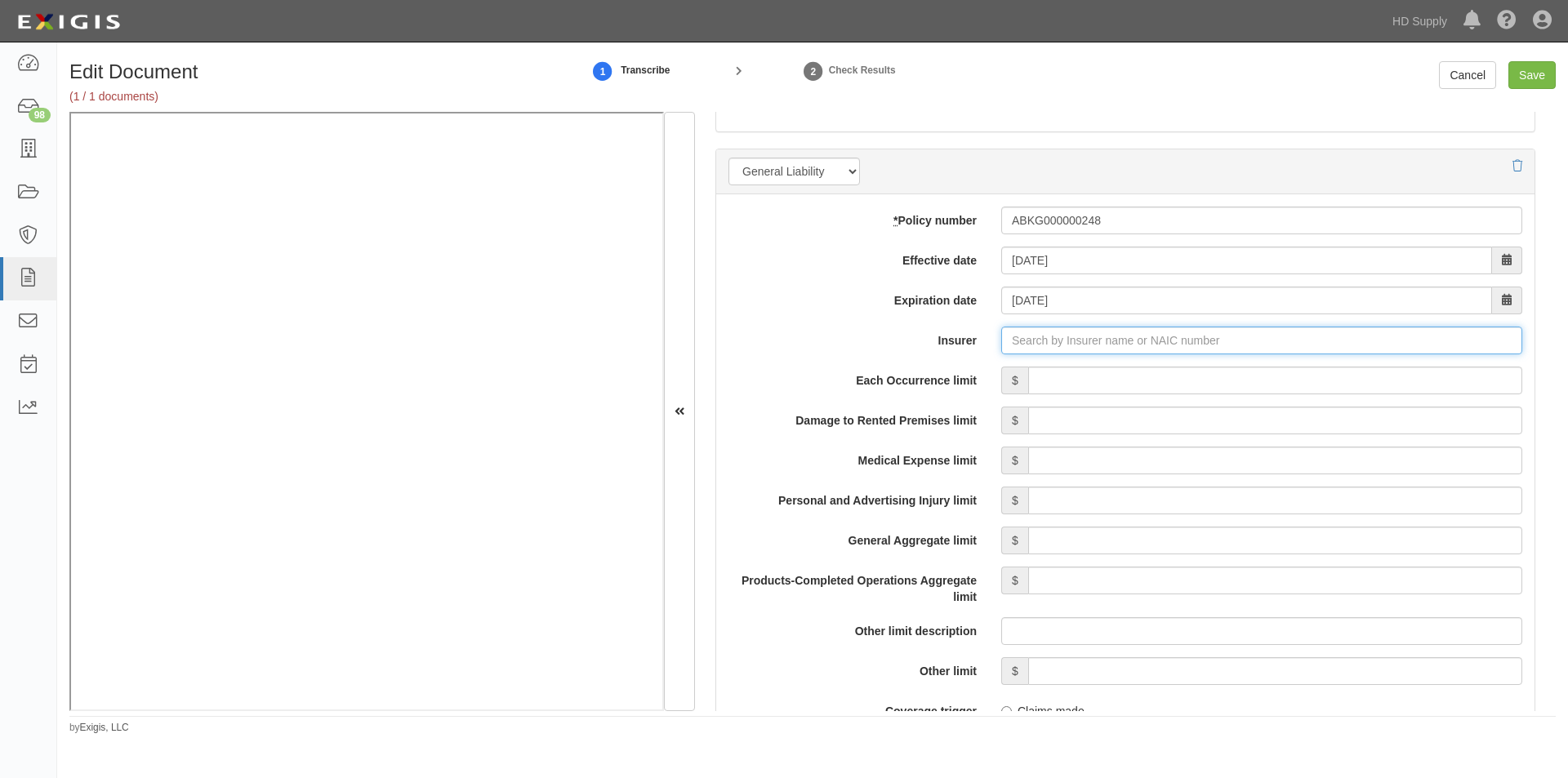
click at [1024, 343] on input "Insurer" at bounding box center [1261, 340] width 521 height 27
type input "180 Seguros S.A. (0) NR Rating"
type input "1"
click at [1119, 377] on strong "17159" at bounding box center [1116, 371] width 31 height 13
type input "Atain Specialty Insurance Company (17159) A IX Rating"
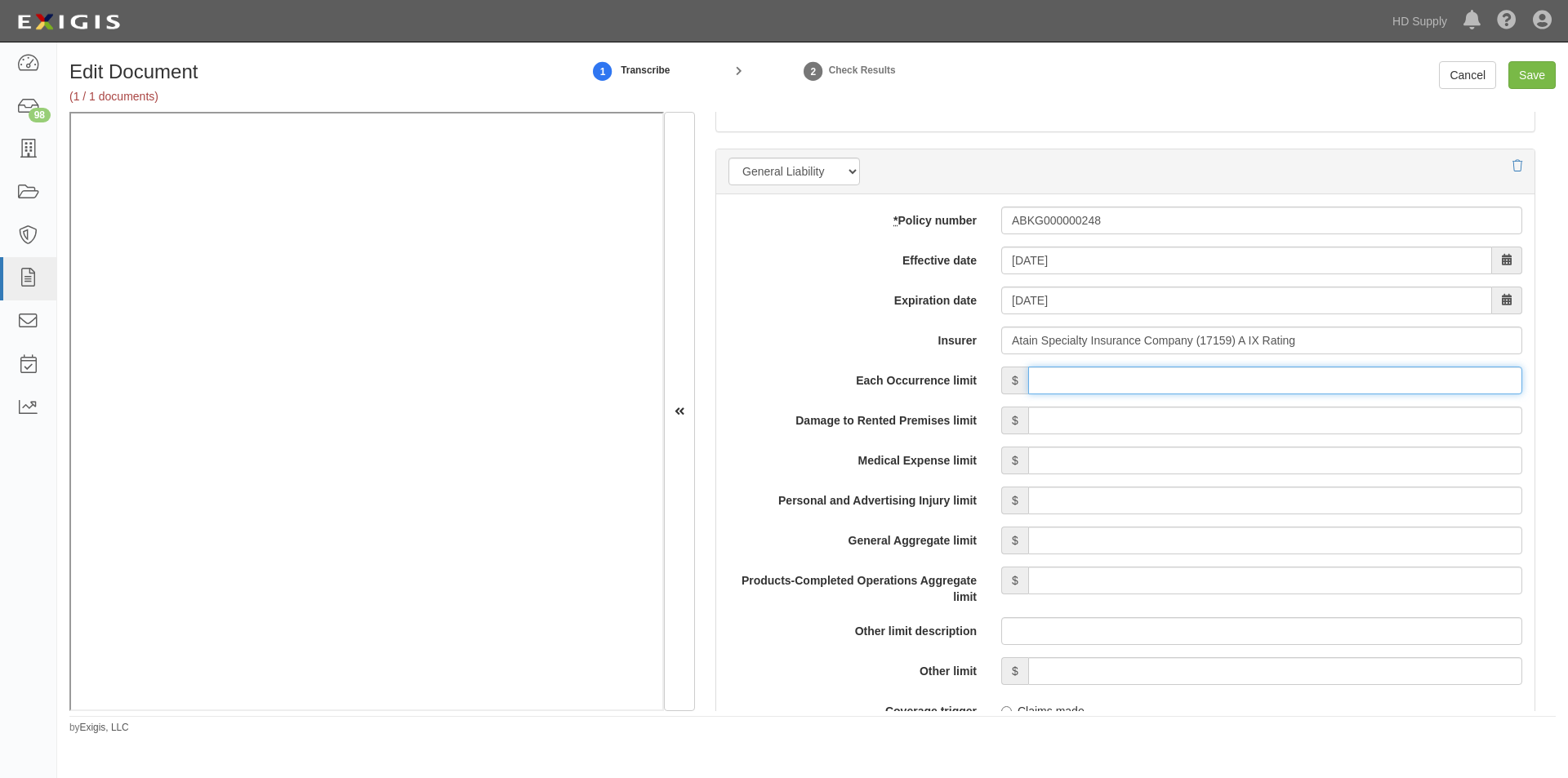
click at [1119, 375] on input "Each Occurrence limit" at bounding box center [1275, 381] width 494 height 27
type input "1,000,000"
click at [1332, 431] on input "Damage to Rented Premises limit" at bounding box center [1275, 420] width 494 height 27
type input "100,000"
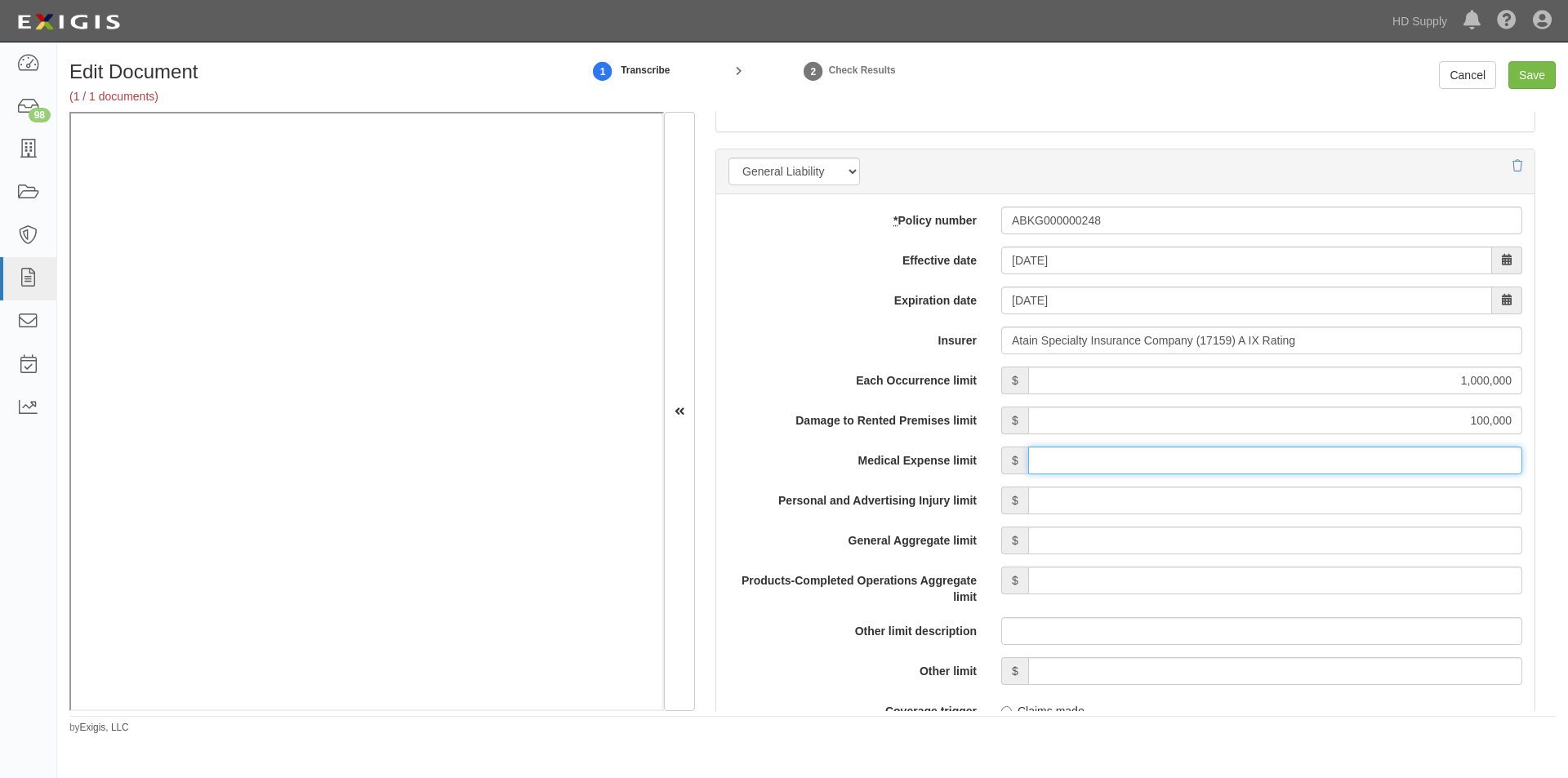
click at [1324, 461] on input "Medical Expense limit" at bounding box center [1275, 460] width 494 height 27
type input "5,000"
click at [1322, 503] on input "Personal and Advertising Injury limit" at bounding box center [1275, 500] width 494 height 27
type input "1,000,000"
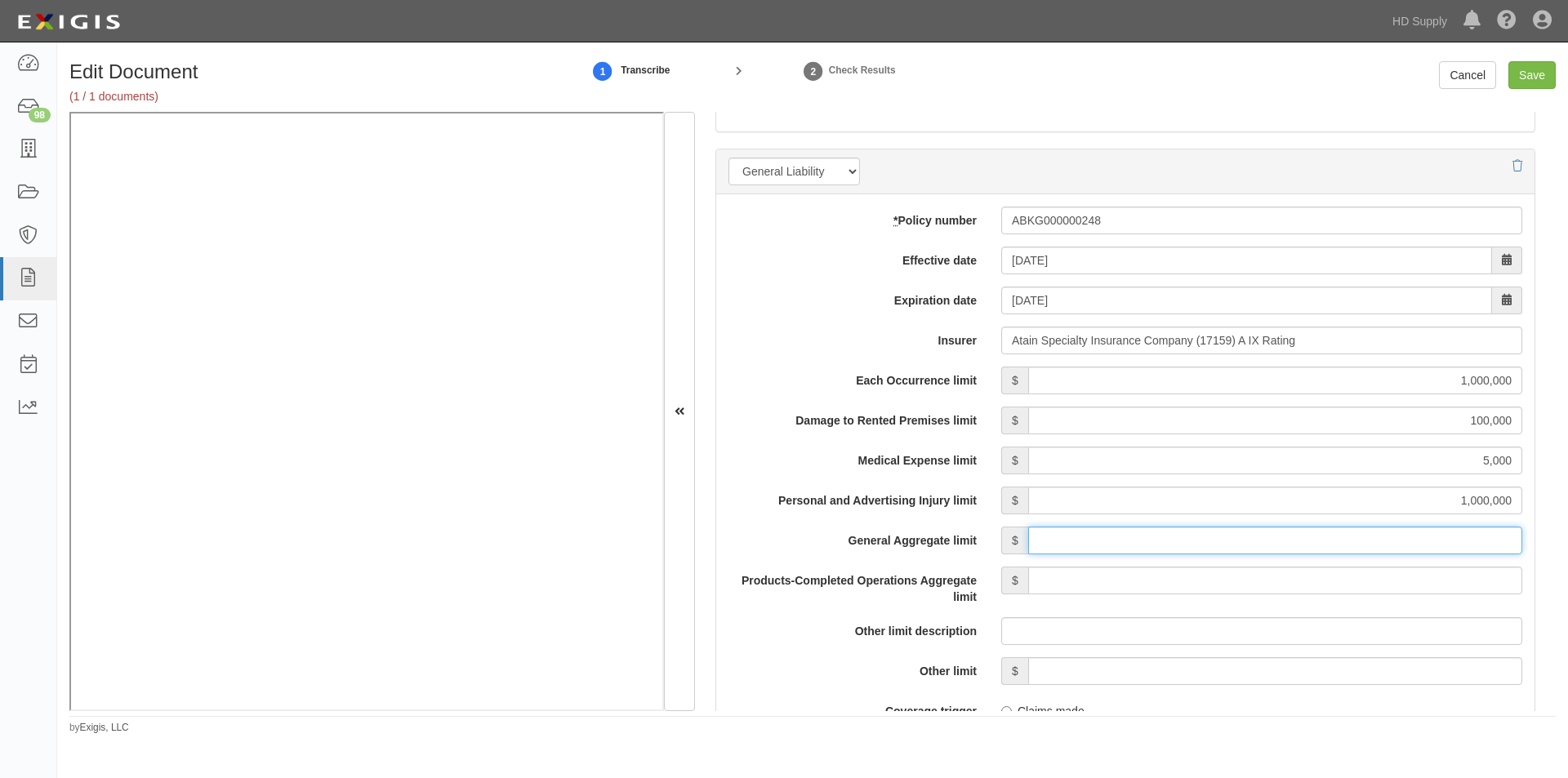
click at [1313, 545] on input "General Aggregate limit" at bounding box center [1275, 541] width 494 height 27
type input "2,000,000"
click at [1312, 582] on input "Products-Completed Operations Aggregate limit" at bounding box center [1275, 581] width 494 height 27
type input "2,000,000"
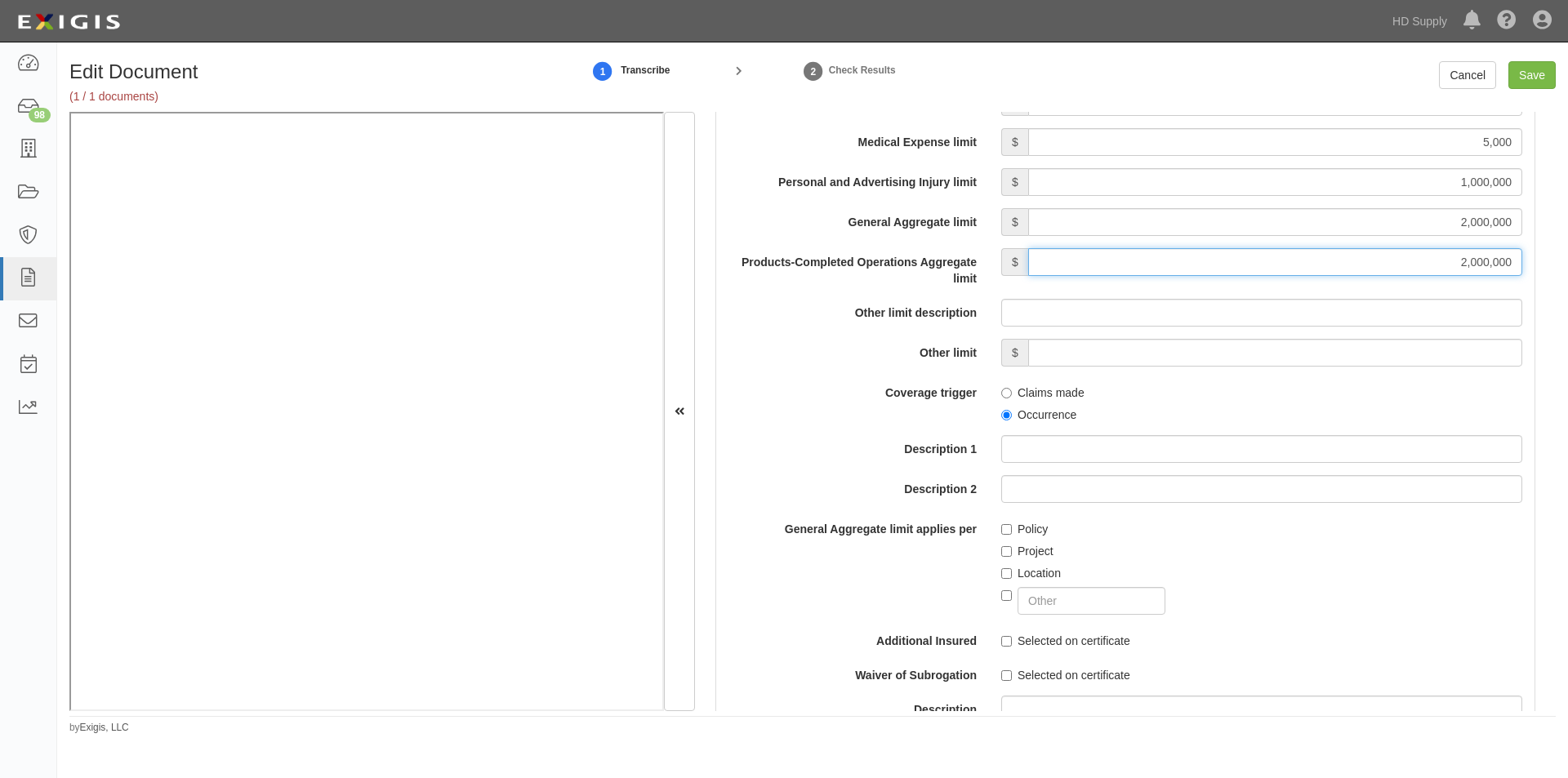
scroll to position [1535, 0]
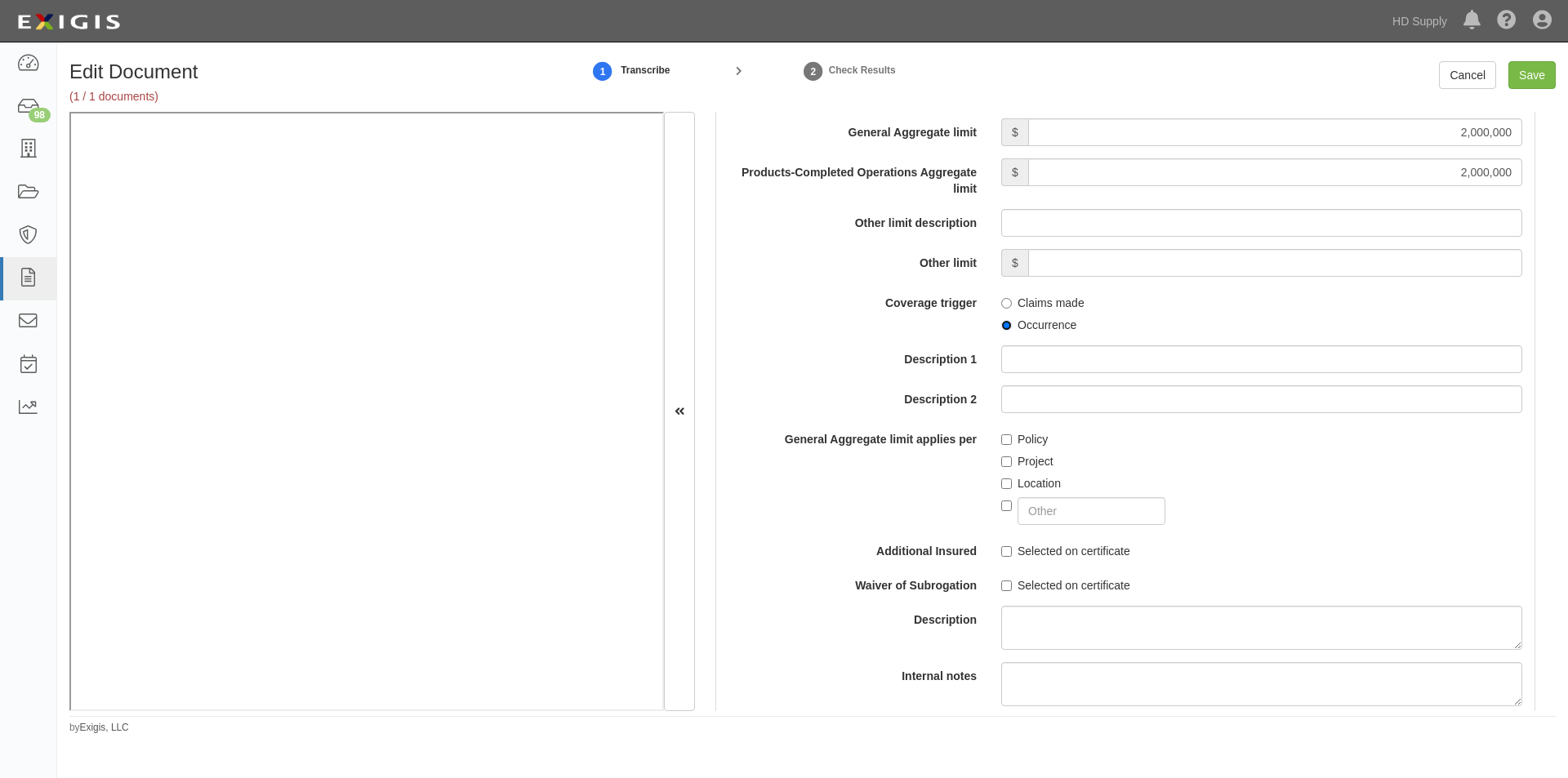
click at [1001, 326] on input "Occurrence" at bounding box center [1006, 325] width 11 height 11
radio input "true"
click at [1001, 438] on input "Policy" at bounding box center [1006, 440] width 11 height 11
checkbox input "true"
click at [1001, 554] on input "Selected on certificate" at bounding box center [1006, 551] width 11 height 11
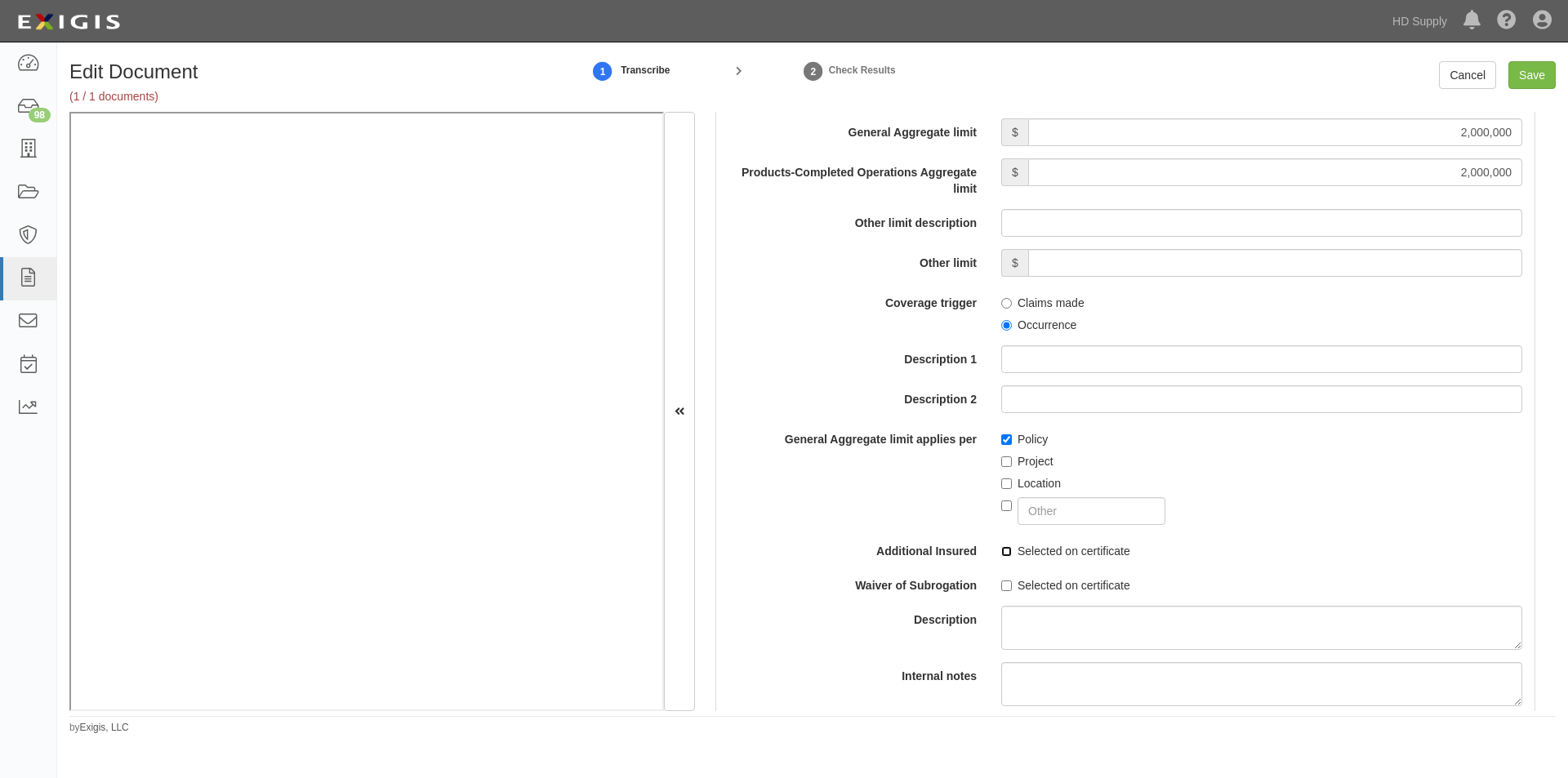
checkbox input "true"
click at [1004, 588] on input "Selected on certificate" at bounding box center [1006, 586] width 11 height 11
checkbox input "true"
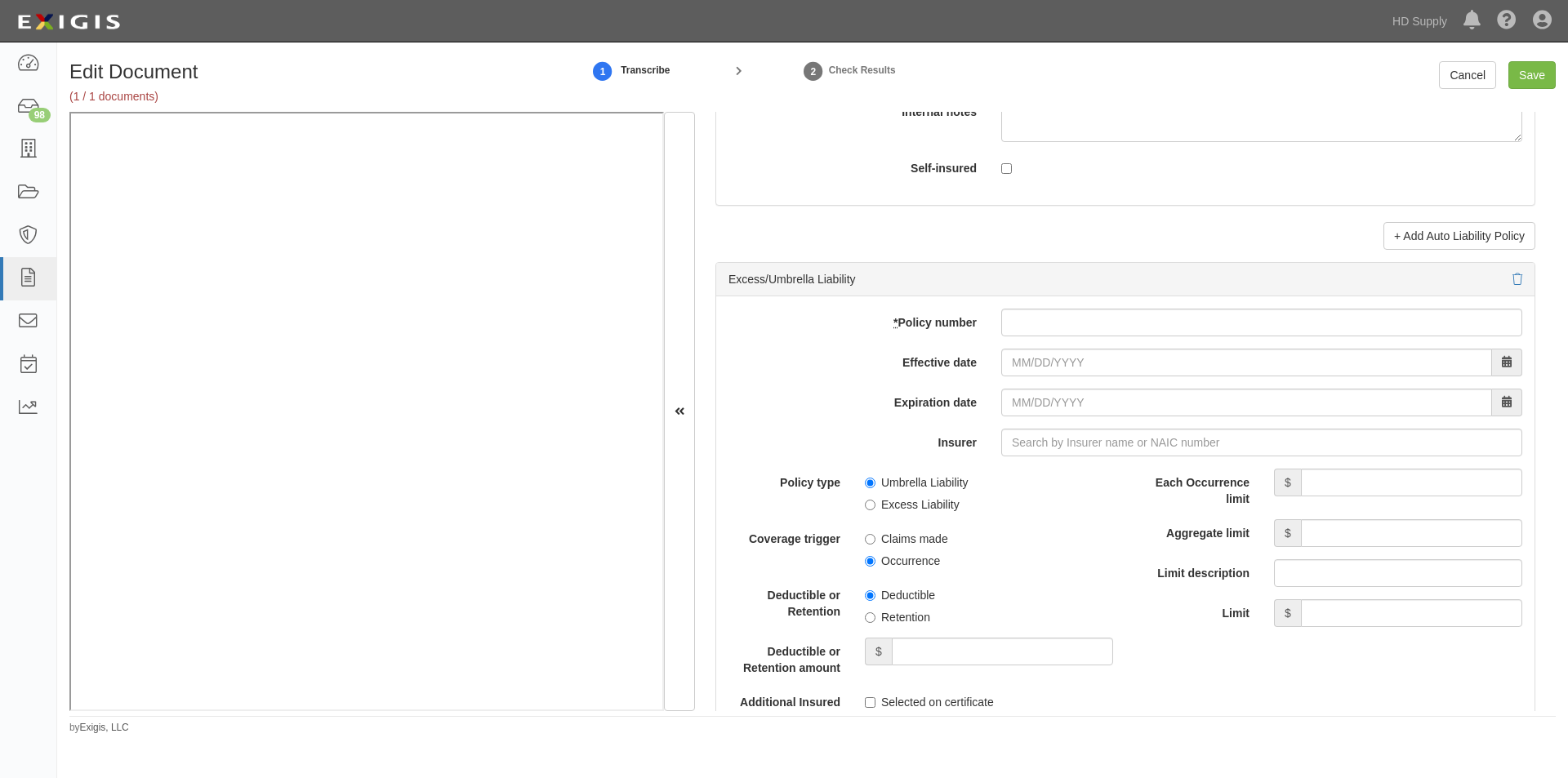
scroll to position [3137, 0]
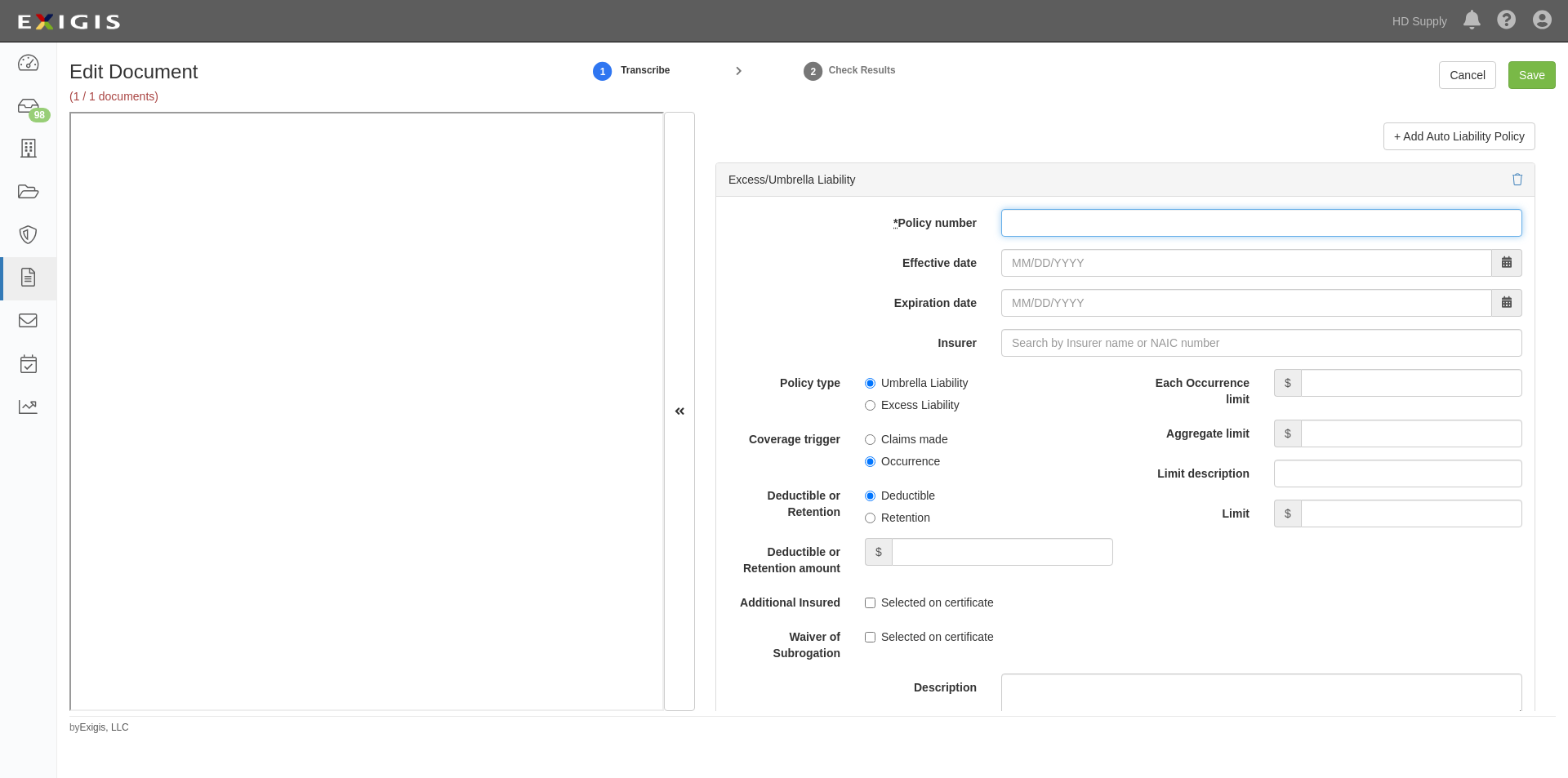
click at [1016, 225] on input "* Policy number" at bounding box center [1261, 223] width 521 height 27
type input "CCP12769252"
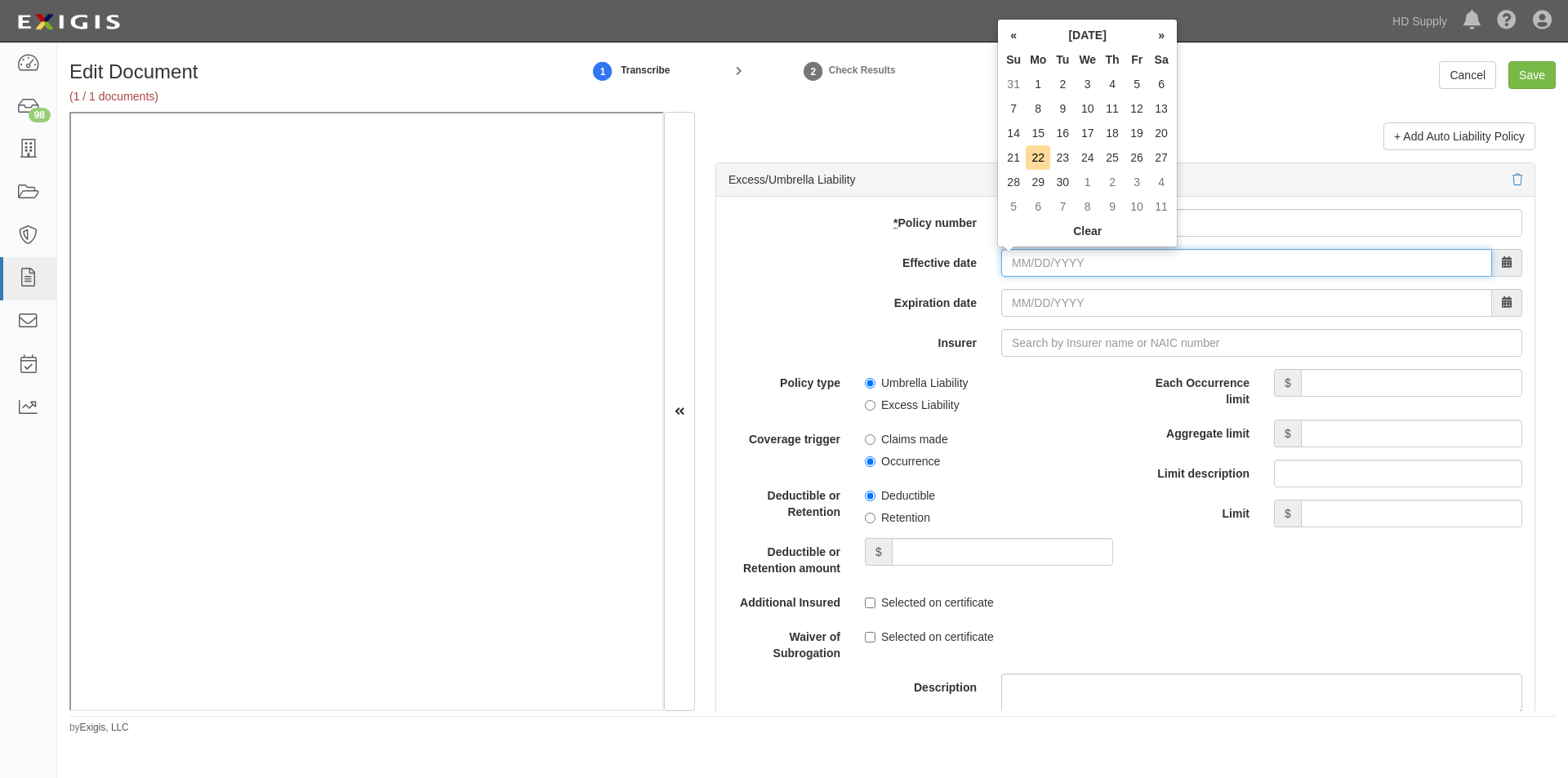
click at [1033, 266] on input "Effective date" at bounding box center [1246, 263] width 491 height 27
type input "12/13/2024"
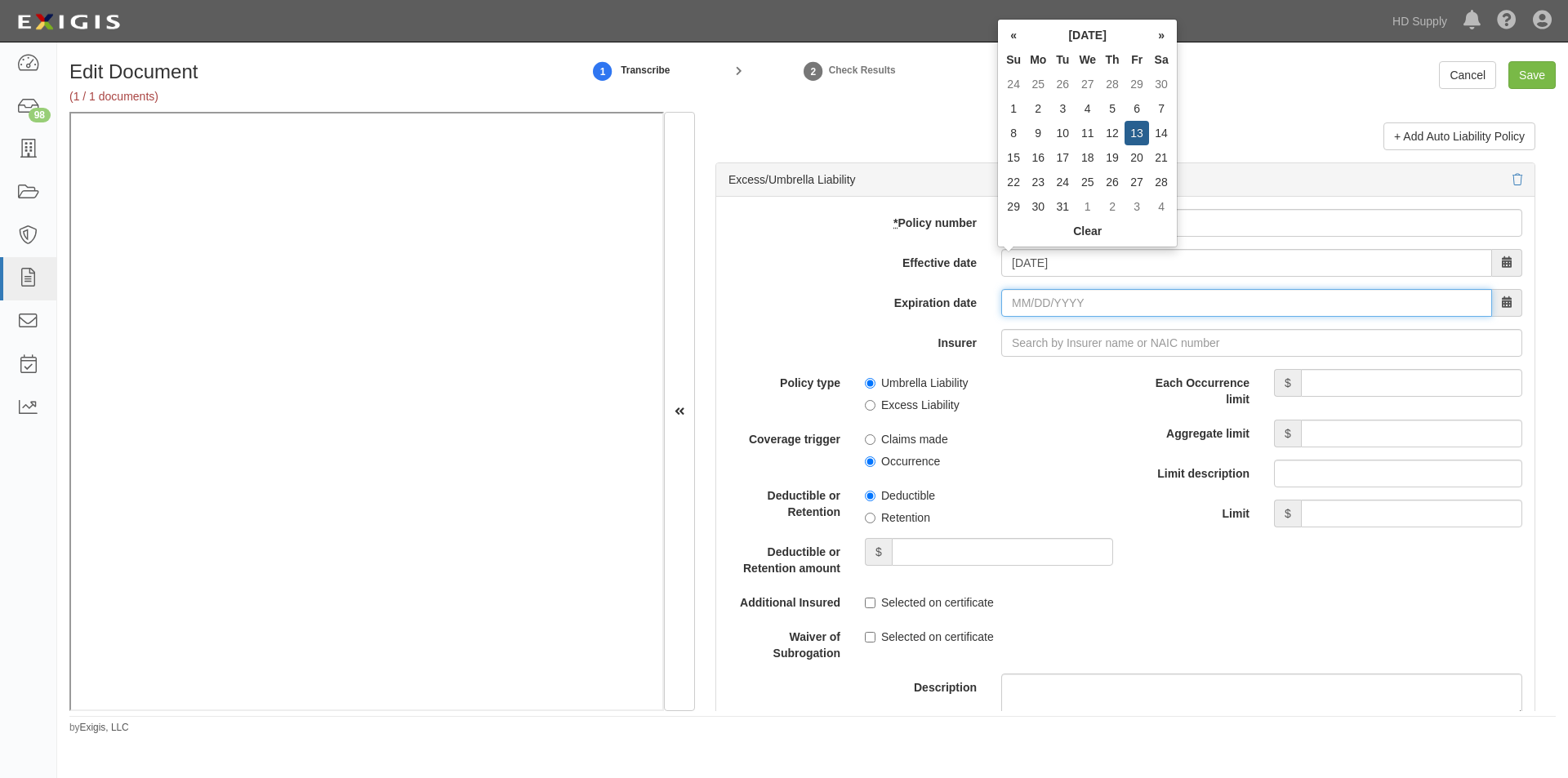
type input "12/13/2025"
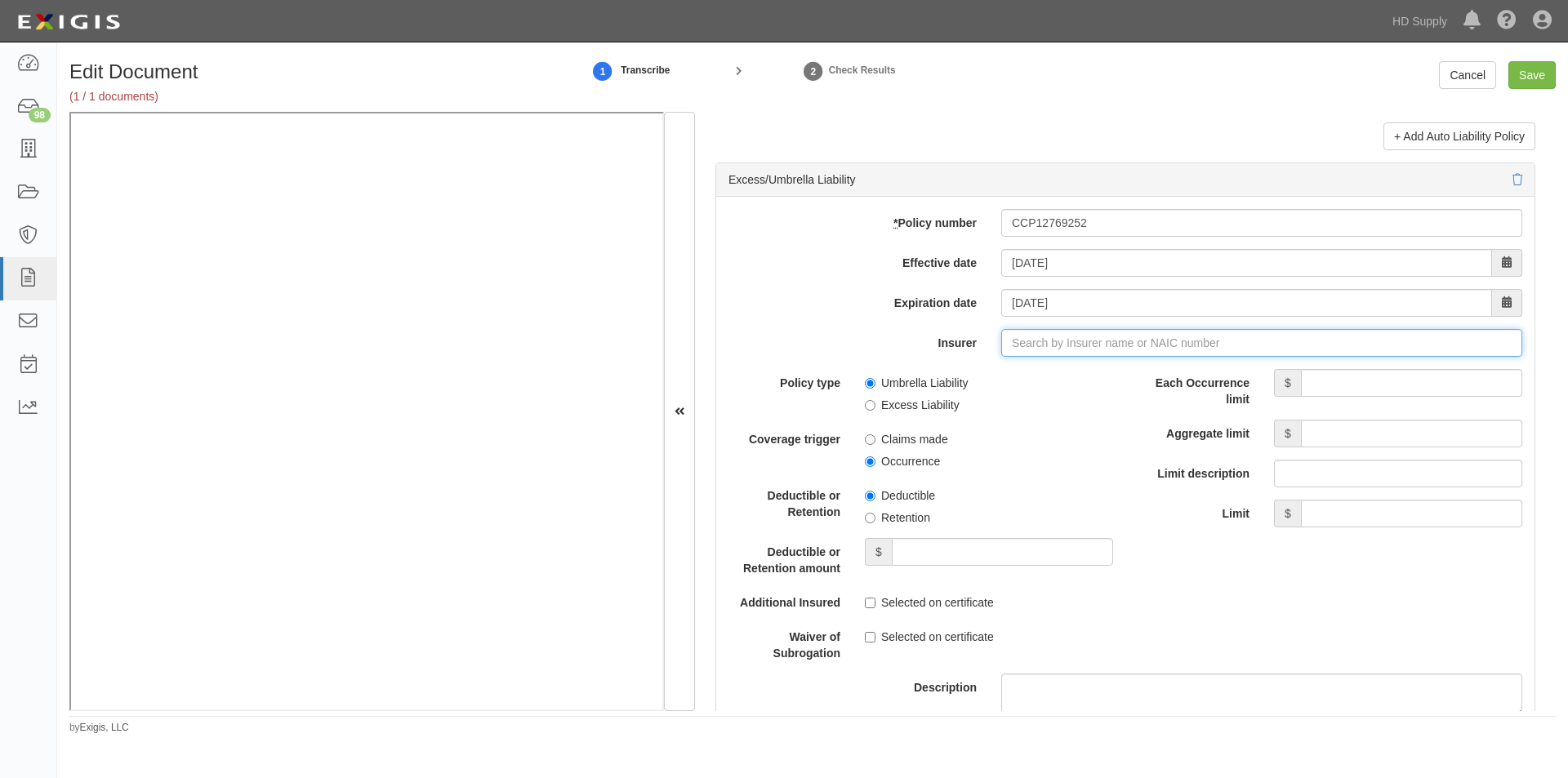
click at [1031, 345] on input "Insurer" at bounding box center [1261, 342] width 521 height 27
click at [1005, 369] on div "Century Surety Company ( 36951 ) A XV Rating" at bounding box center [1029, 374] width 268 height 22
type input "Century Surety Company (36951) A XV Rating"
click at [1323, 391] on input "Each Occurrence limit" at bounding box center [1412, 383] width 222 height 27
type input "3,000,000"
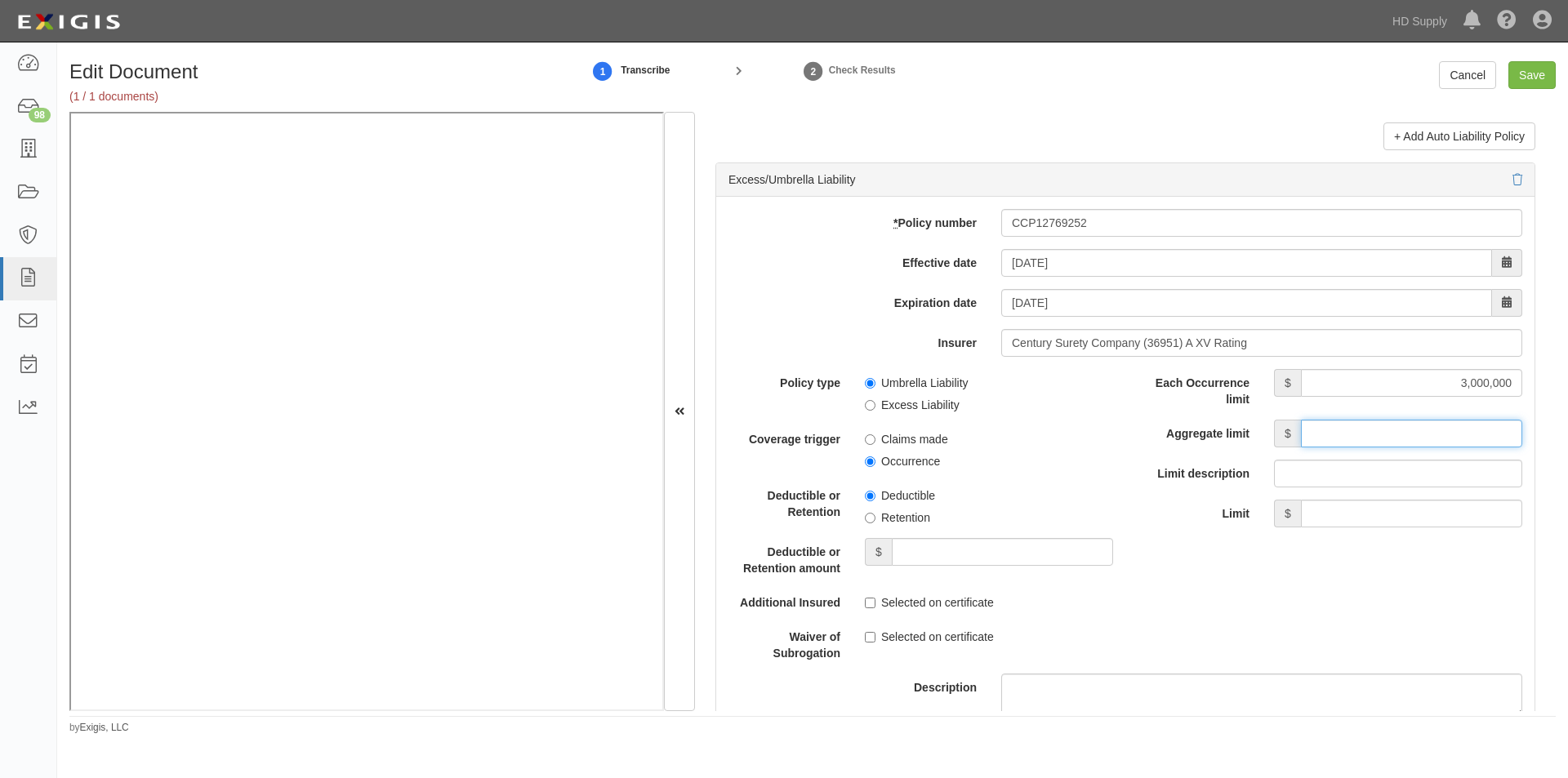
click at [1348, 439] on input "Aggregate limit" at bounding box center [1412, 434] width 222 height 27
type input "3,000,000"
click at [872, 406] on input "Excess Liability" at bounding box center [869, 405] width 11 height 11
radio input "true"
click at [867, 460] on input "Occurrence" at bounding box center [869, 461] width 11 height 11
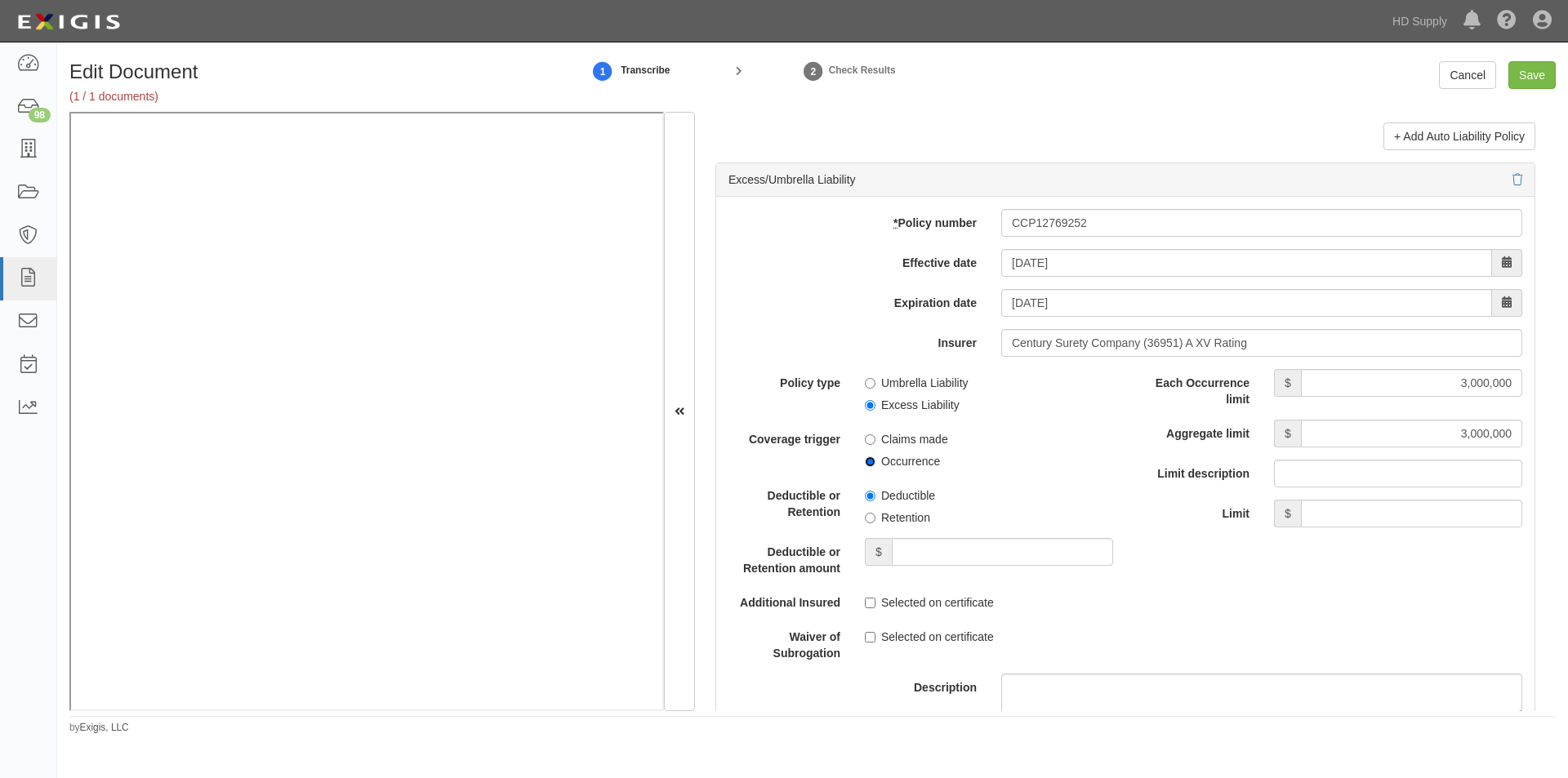
radio input "true"
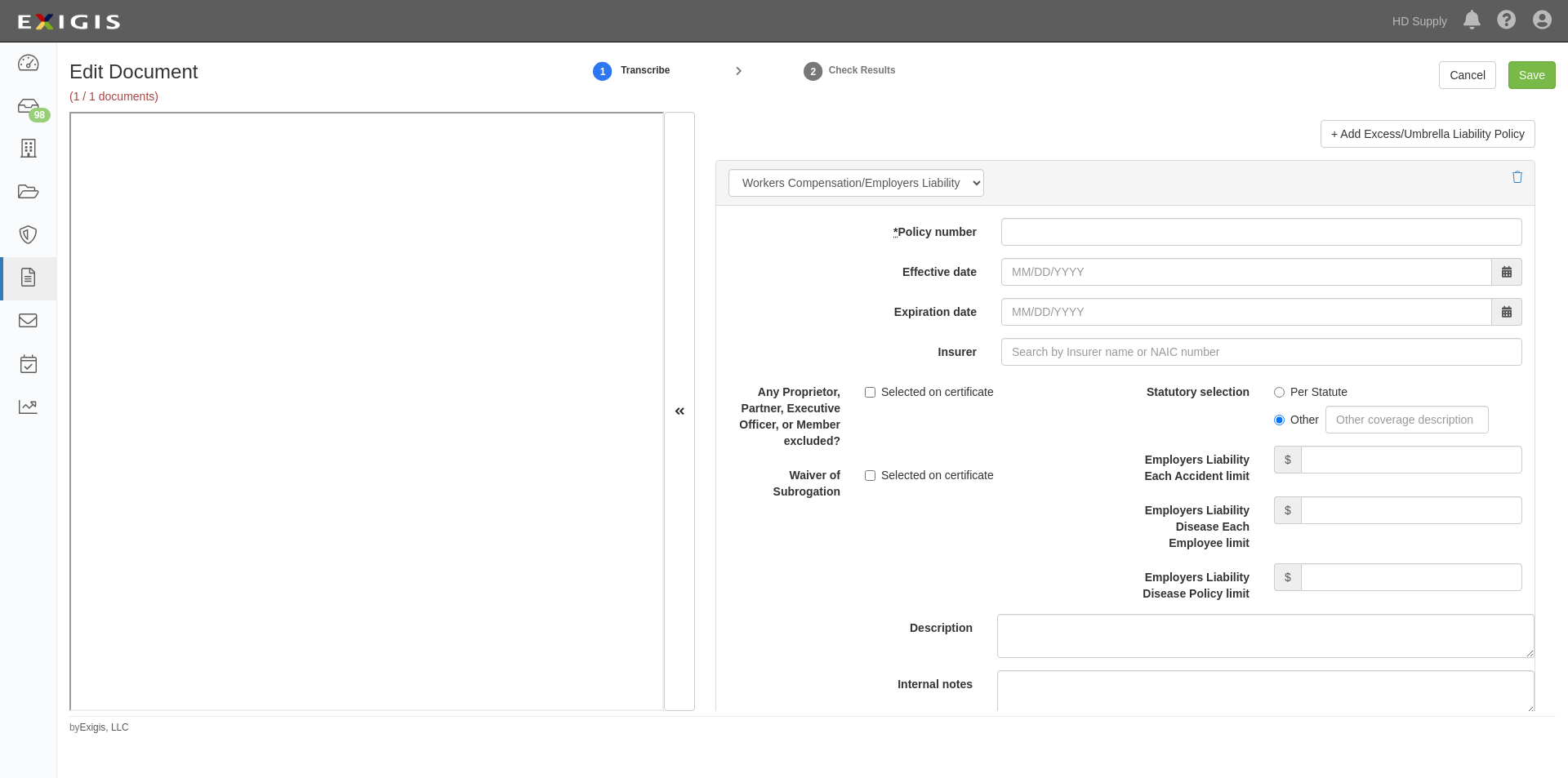
scroll to position [3973, 0]
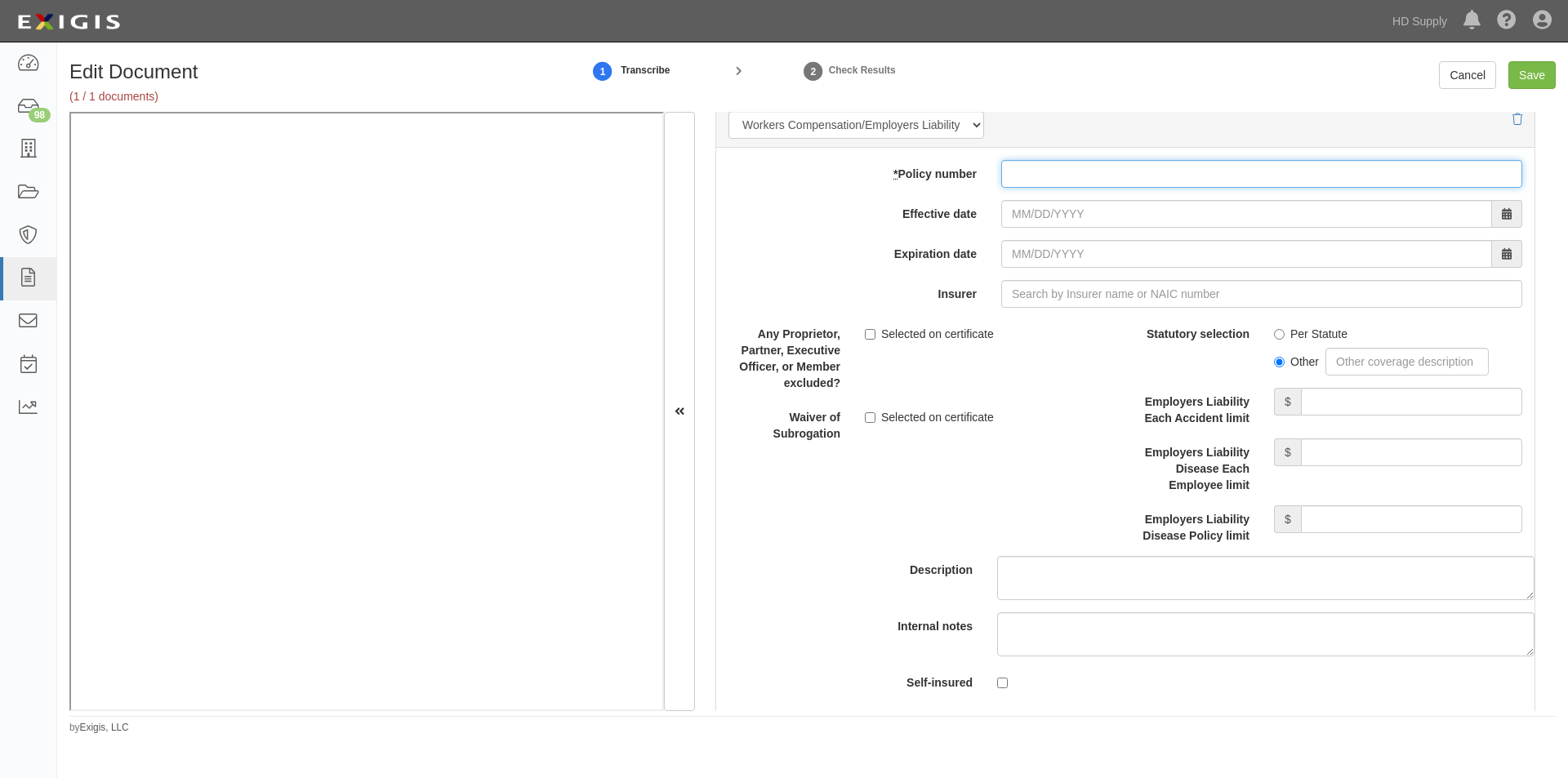
click at [1062, 173] on input "* Policy number" at bounding box center [1261, 174] width 521 height 27
type input "EIG524286801"
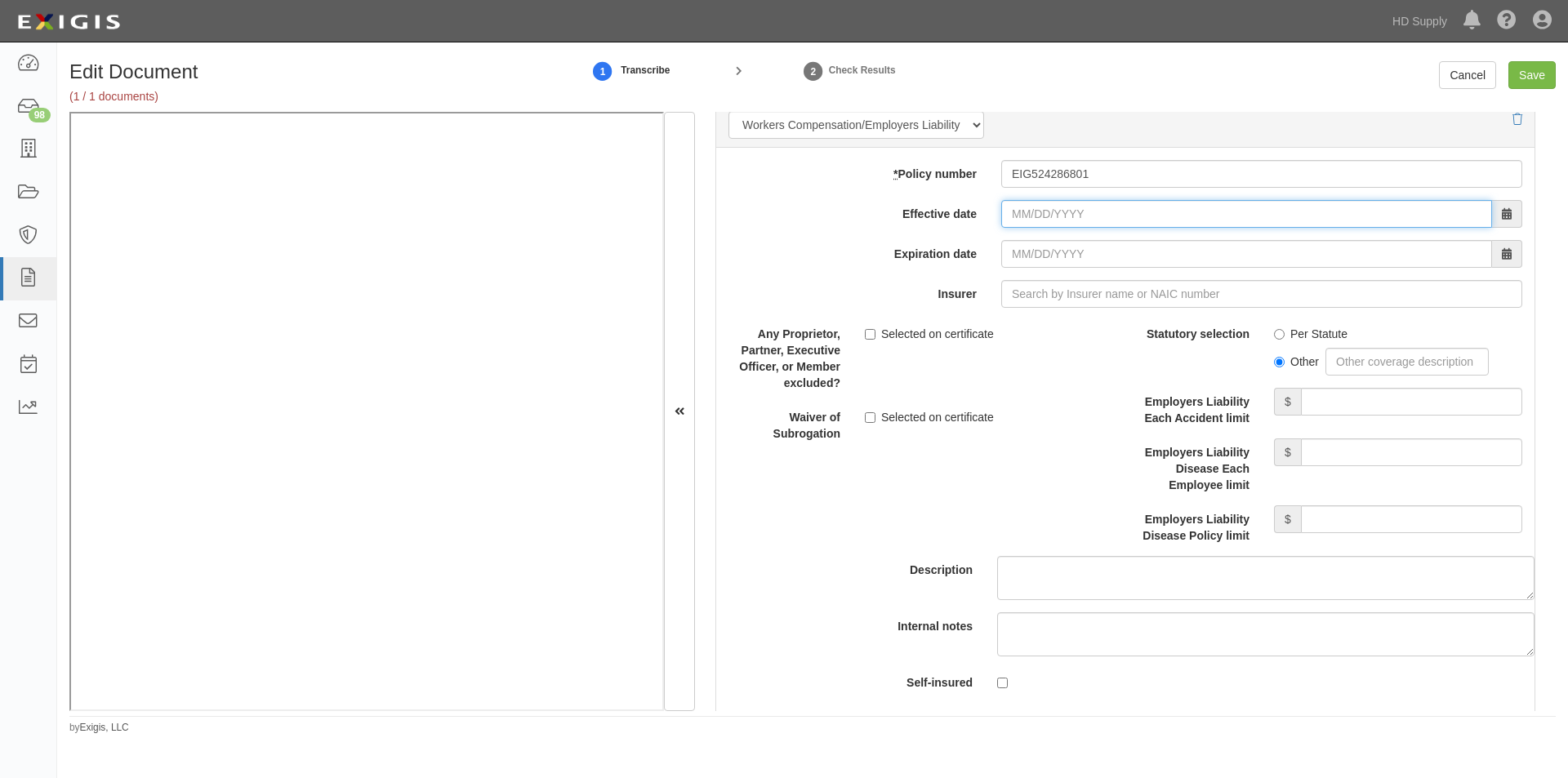
click at [1052, 219] on input "Effective date" at bounding box center [1246, 214] width 491 height 27
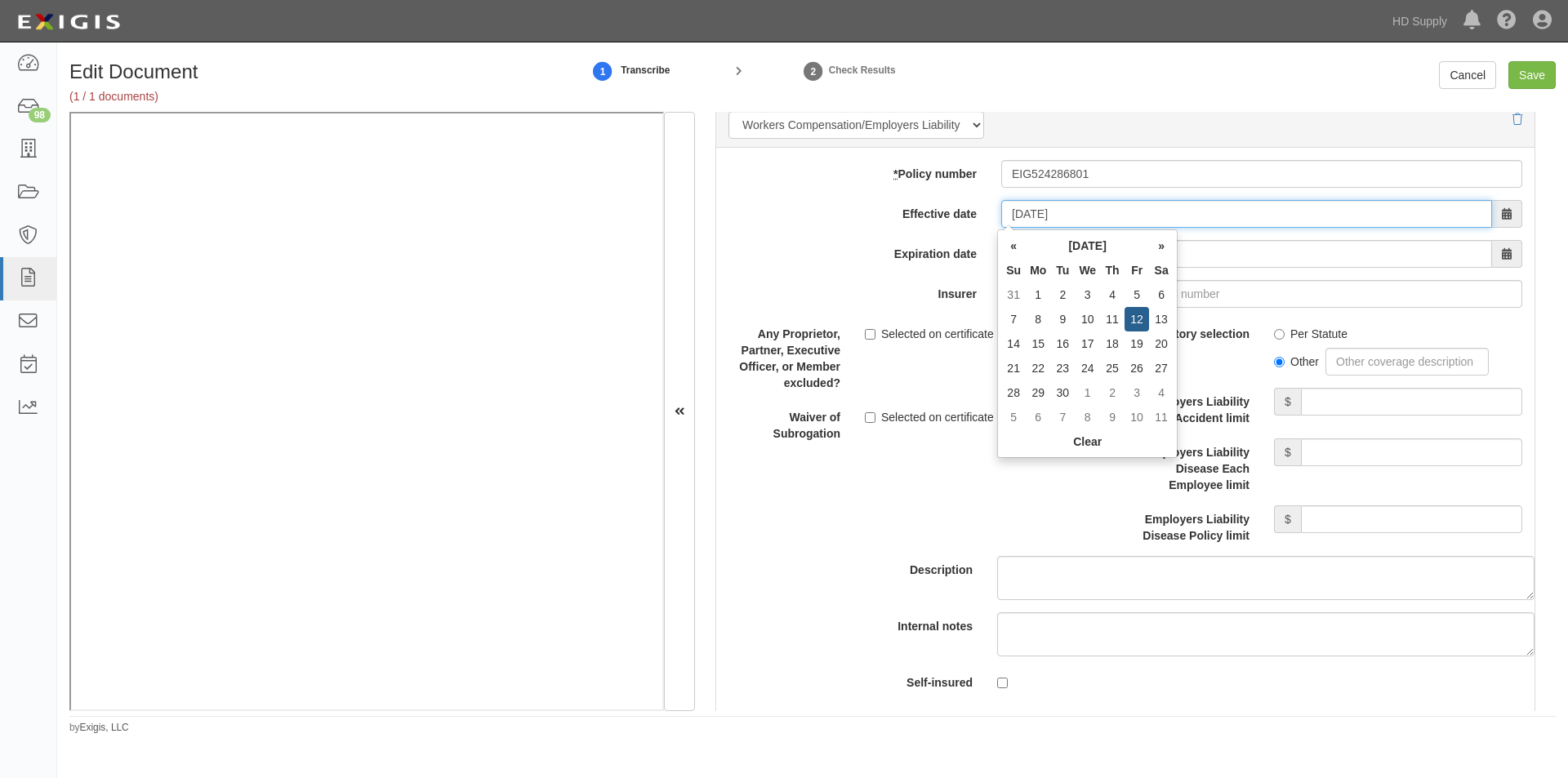
type input "04/12/2024"
type input "04/12/2025"
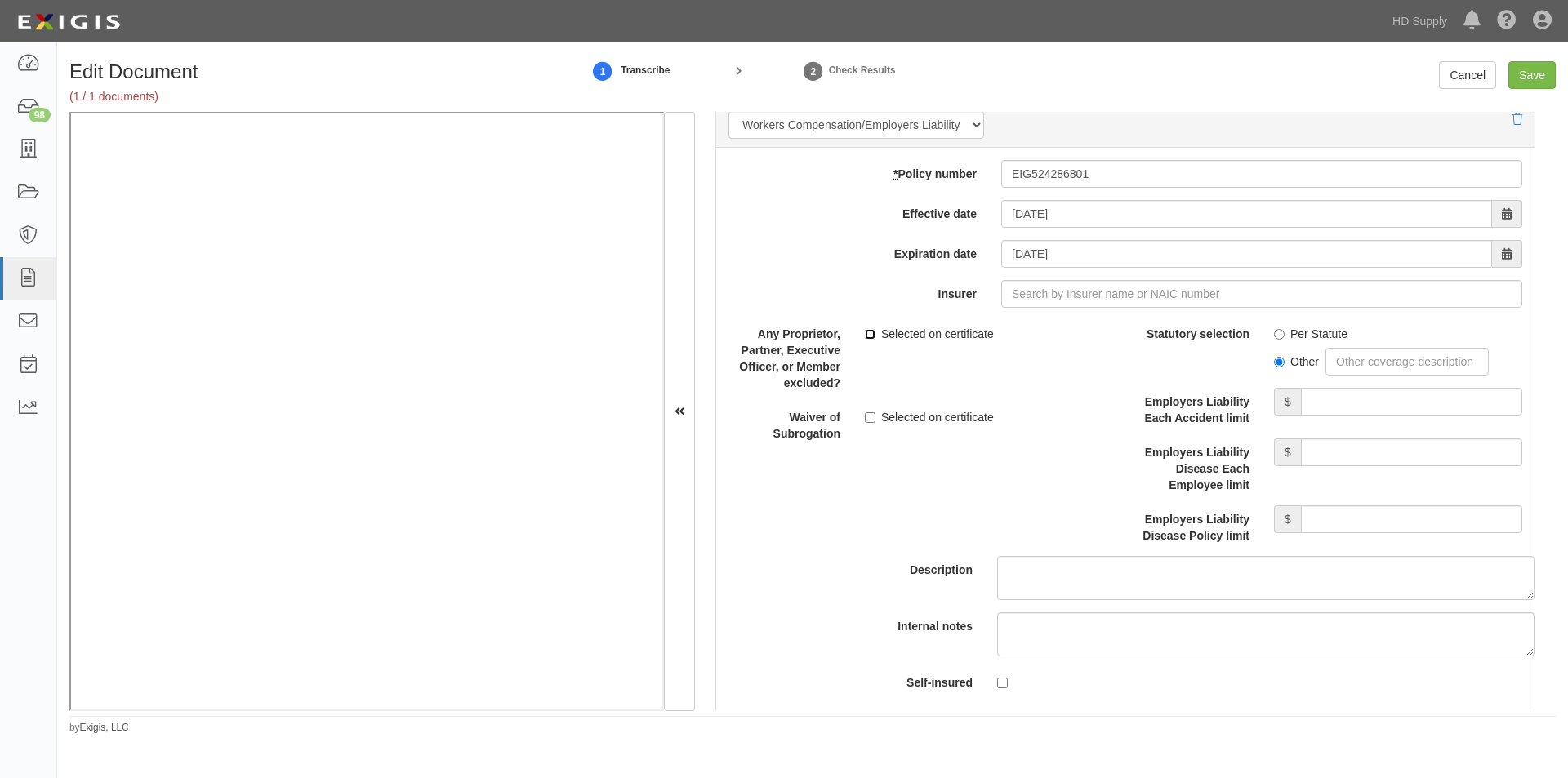
click at [870, 337] on input "Selected on certificate" at bounding box center [869, 334] width 11 height 11
checkbox input "true"
drag, startPoint x: 1269, startPoint y: 334, endPoint x: 1279, endPoint y: 334, distance: 10.0
click at [1274, 334] on input "Per Statute" at bounding box center [1279, 334] width 11 height 11
radio input "true"
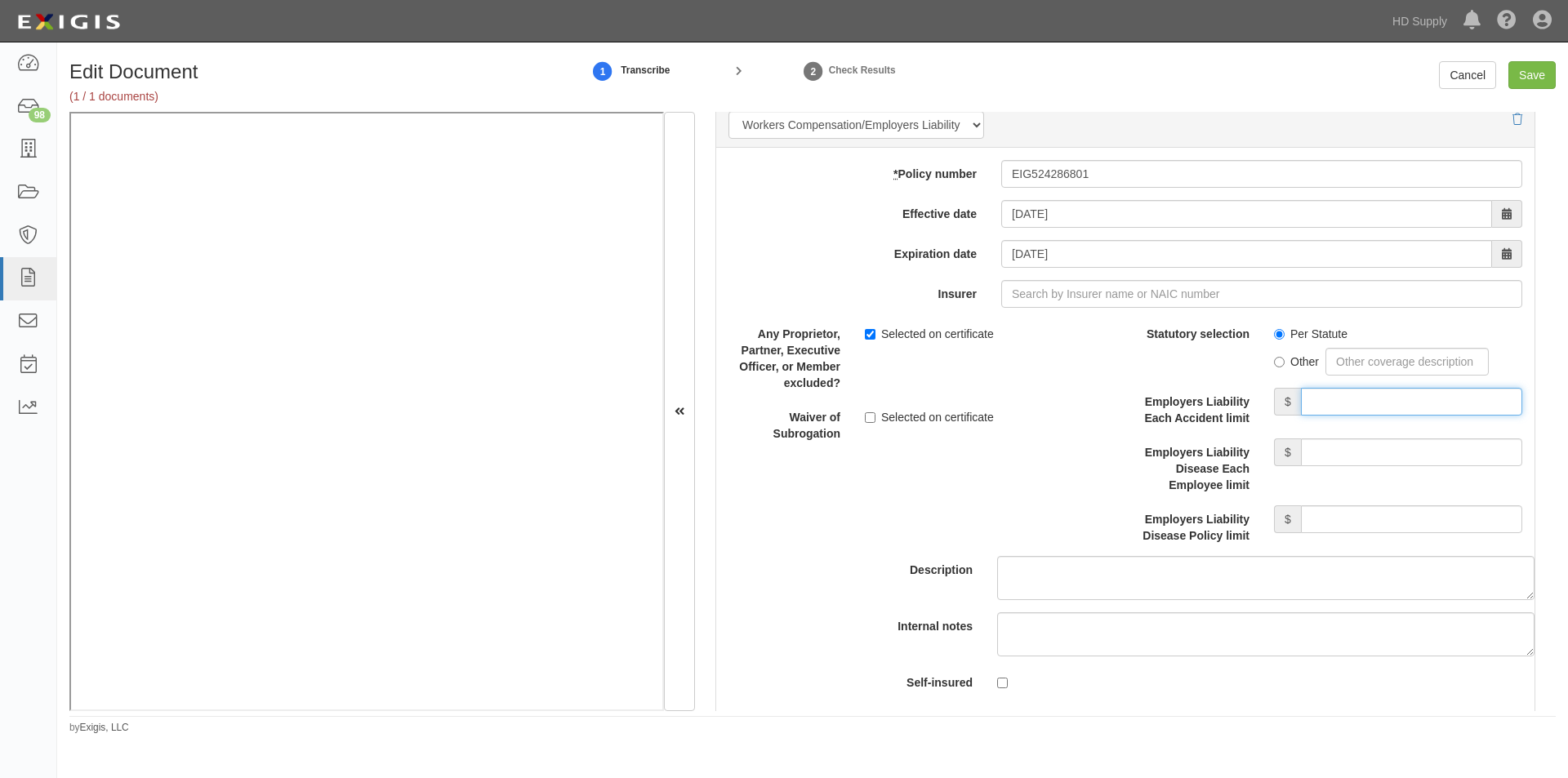
click at [1334, 399] on input "Employers Liability Each Accident limit" at bounding box center [1412, 401] width 222 height 27
type input "1,000,000"
click at [1339, 450] on input "Employers Liability Disease Each Employee limit" at bounding box center [1412, 452] width 222 height 27
type input "1,000,000"
click at [1339, 523] on input "Employers Liability Disease Policy limit" at bounding box center [1412, 519] width 222 height 27
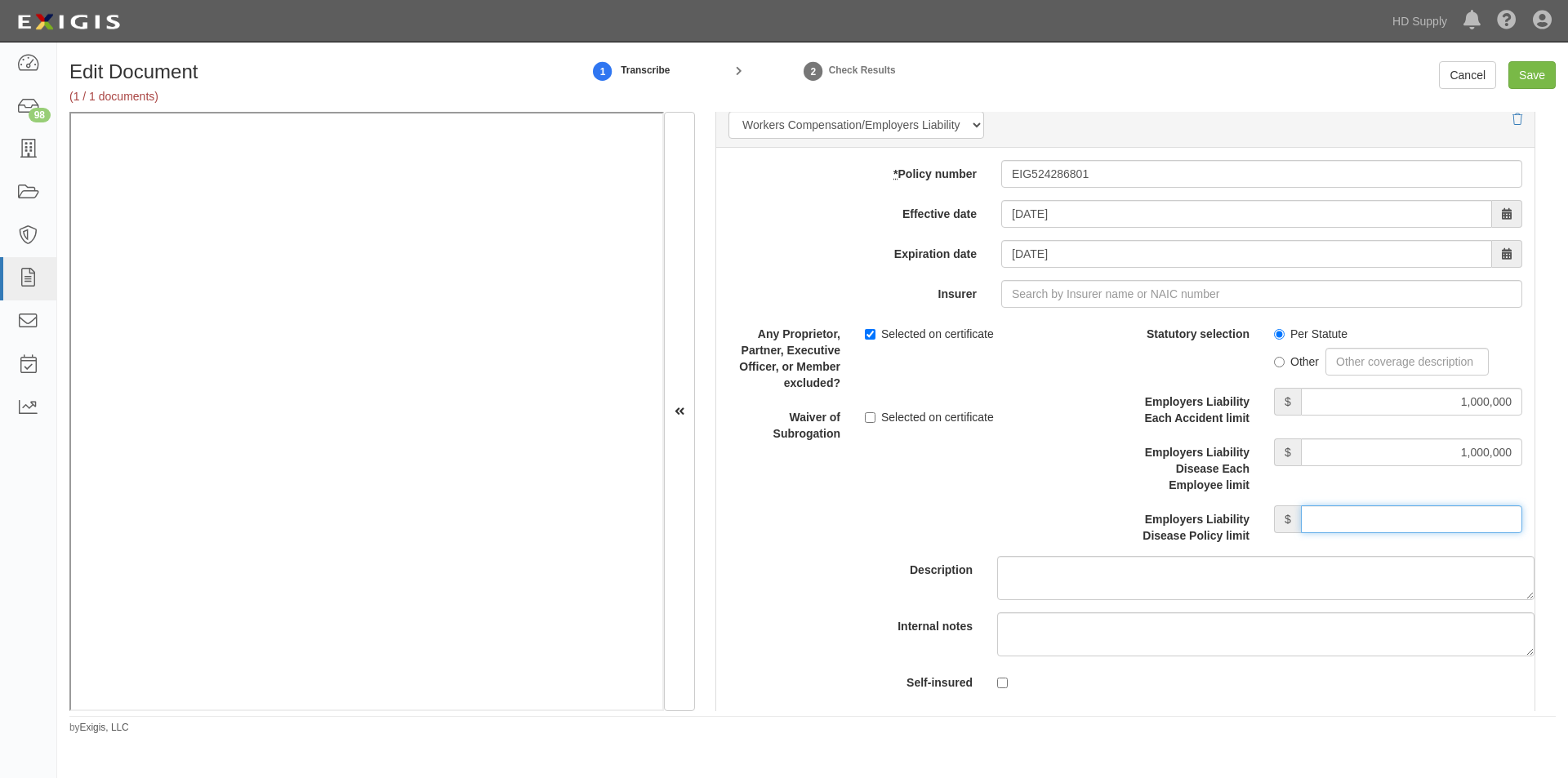
type input "1,000,000"
click at [1051, 297] on input "Insurer" at bounding box center [1261, 293] width 521 height 27
type input "180 Seguros S.A. (0) NR Rating"
type input "1"
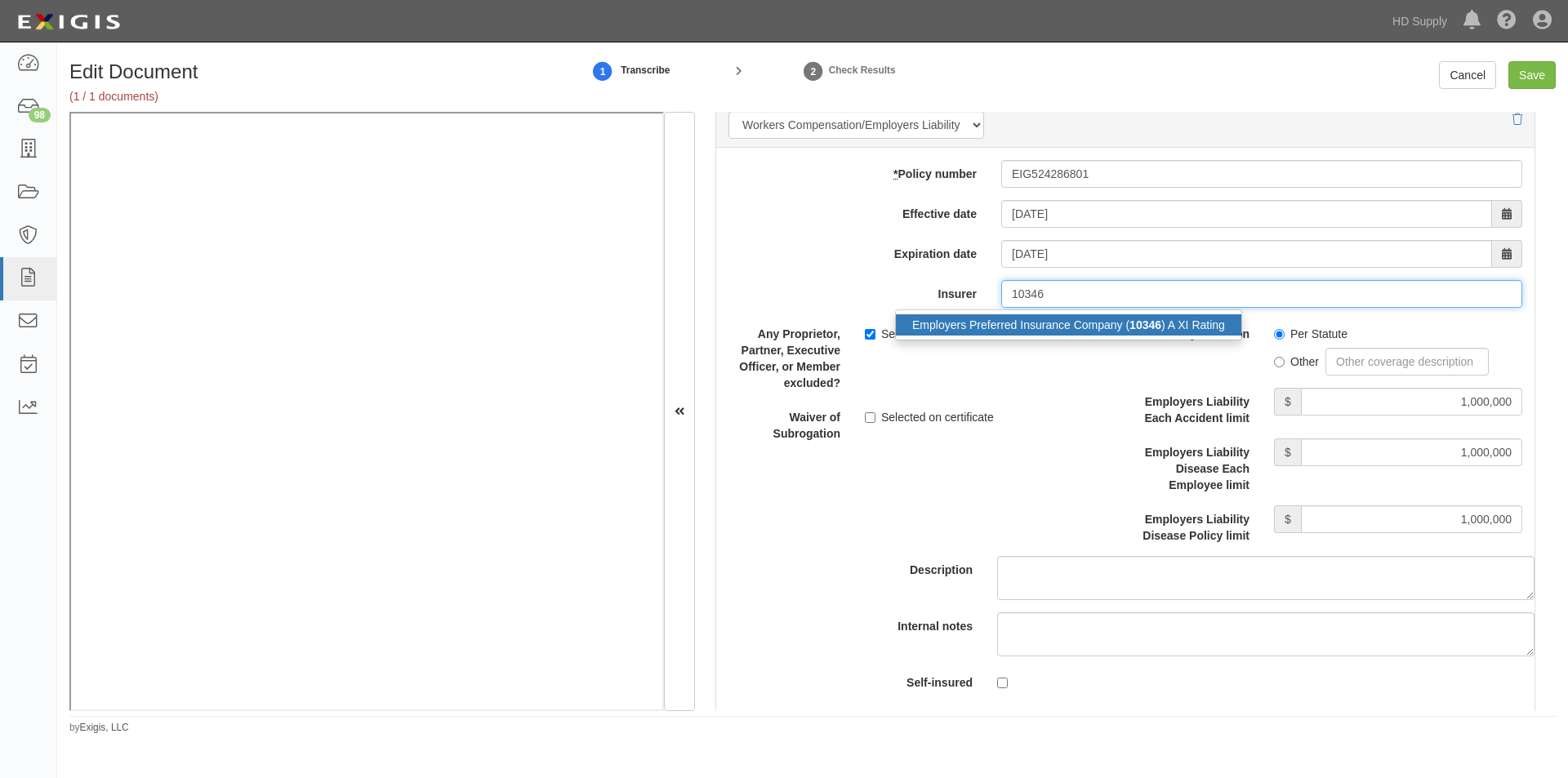
click at [1034, 319] on div "Employers Preferred Insurance Company ( 10346 ) A XI Rating" at bounding box center [1069, 325] width 345 height 22
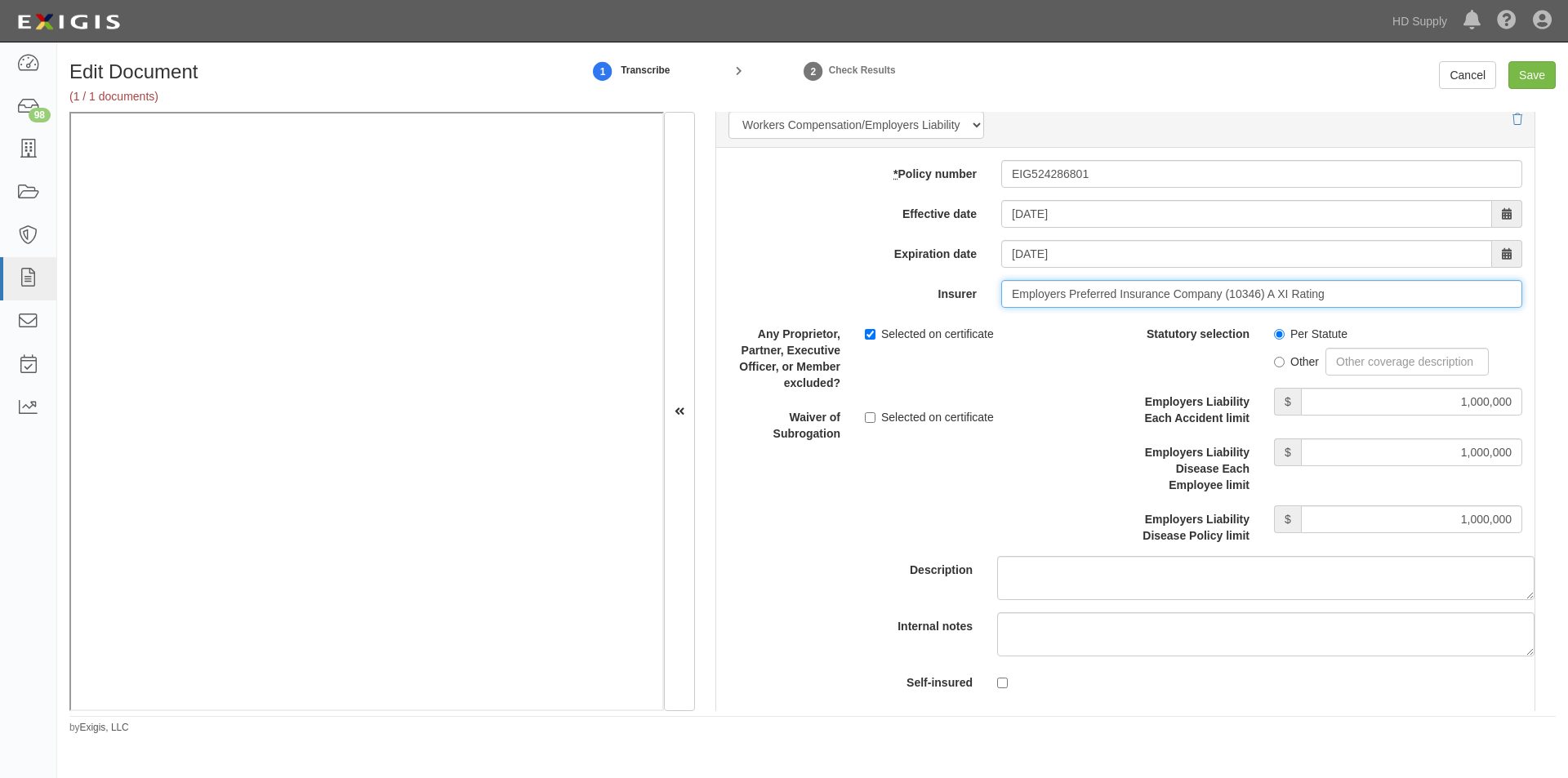
type input "Employers Preferred Insurance Company (10346) A XI Rating"
click at [1531, 66] on input "Save" at bounding box center [1532, 75] width 47 height 27
type input "1000000"
type input "100000"
type input "5000"
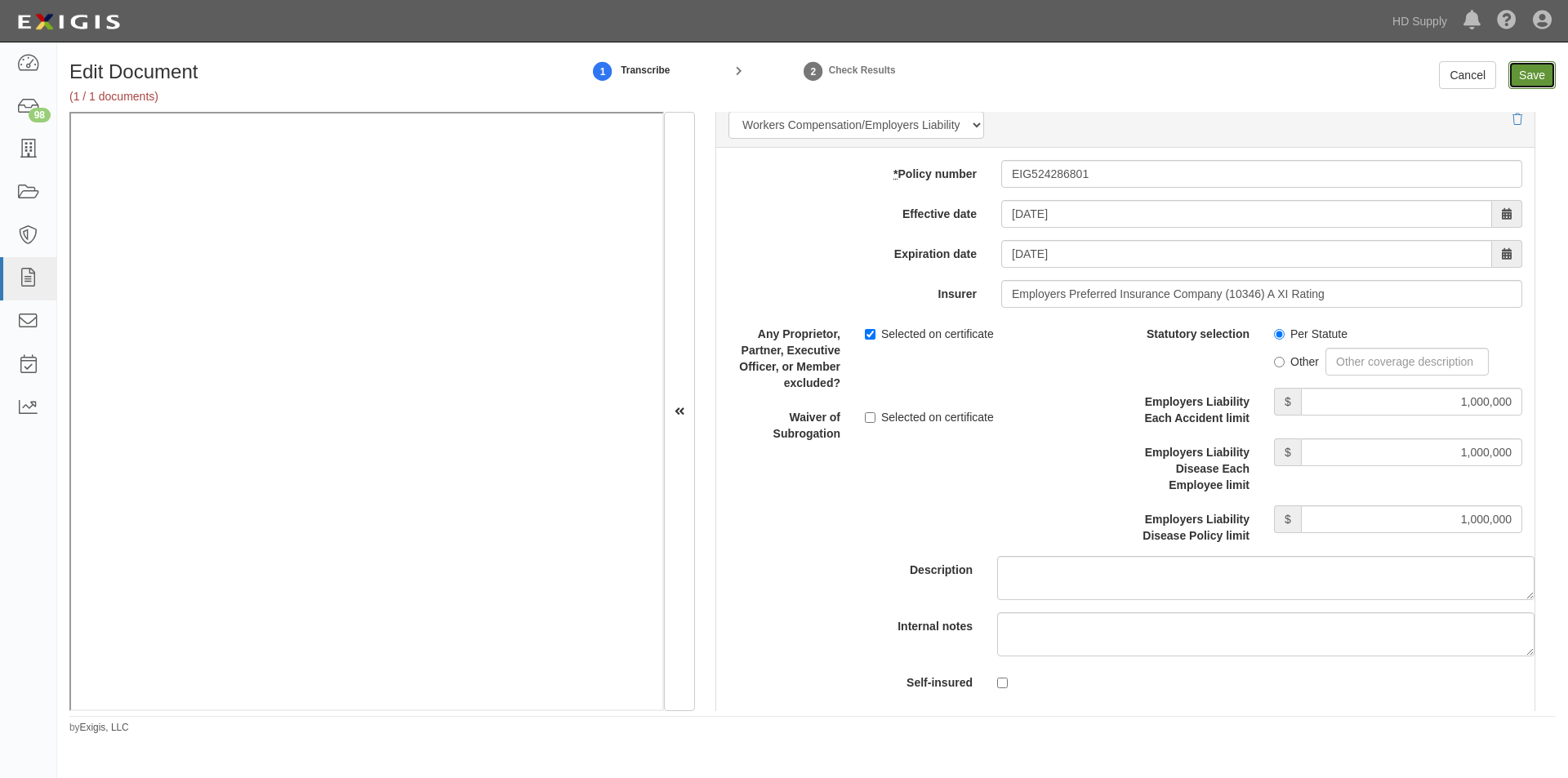
type input "1000000"
type input "2000000"
type input "3000000"
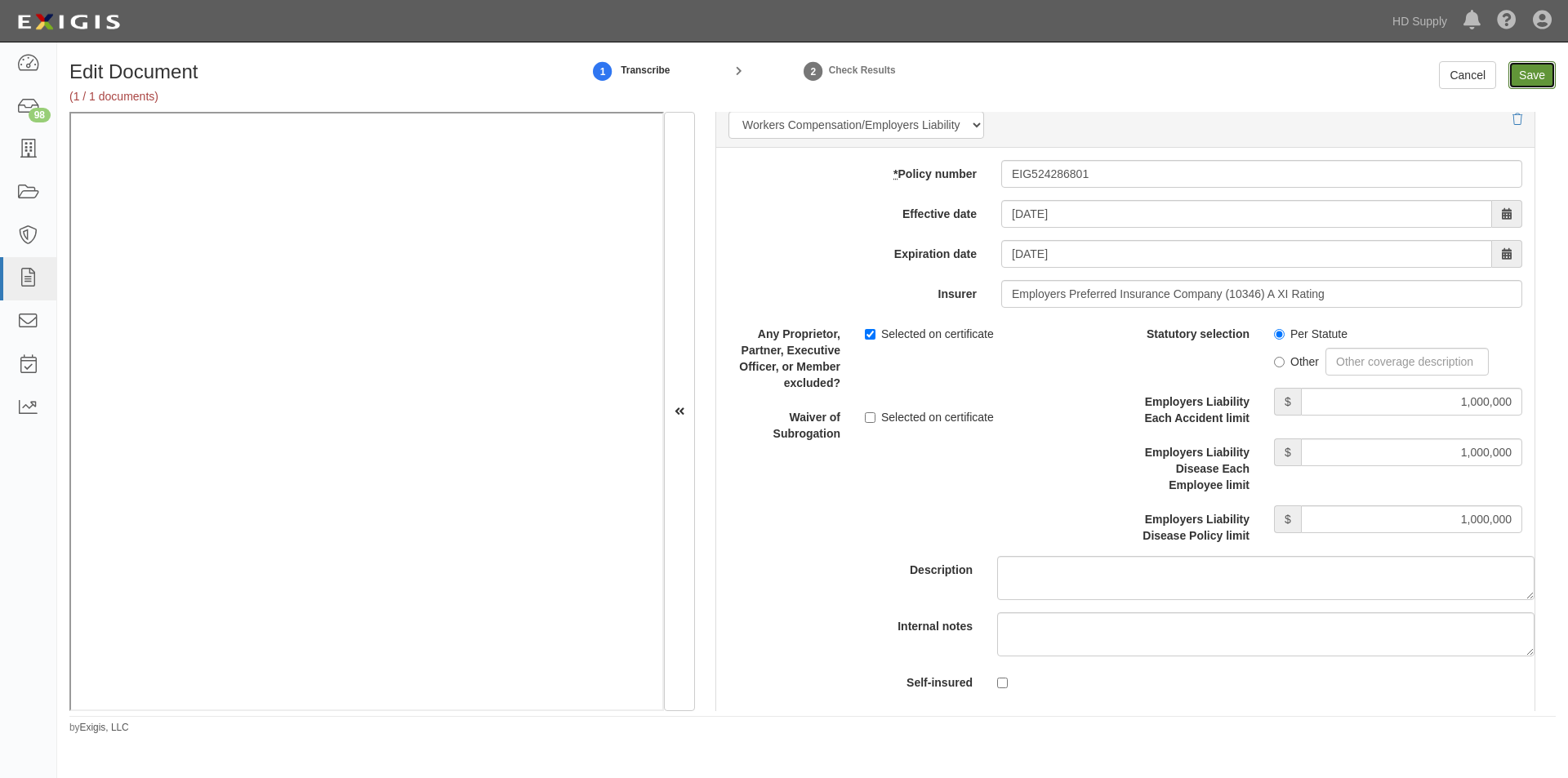
type input "1000000"
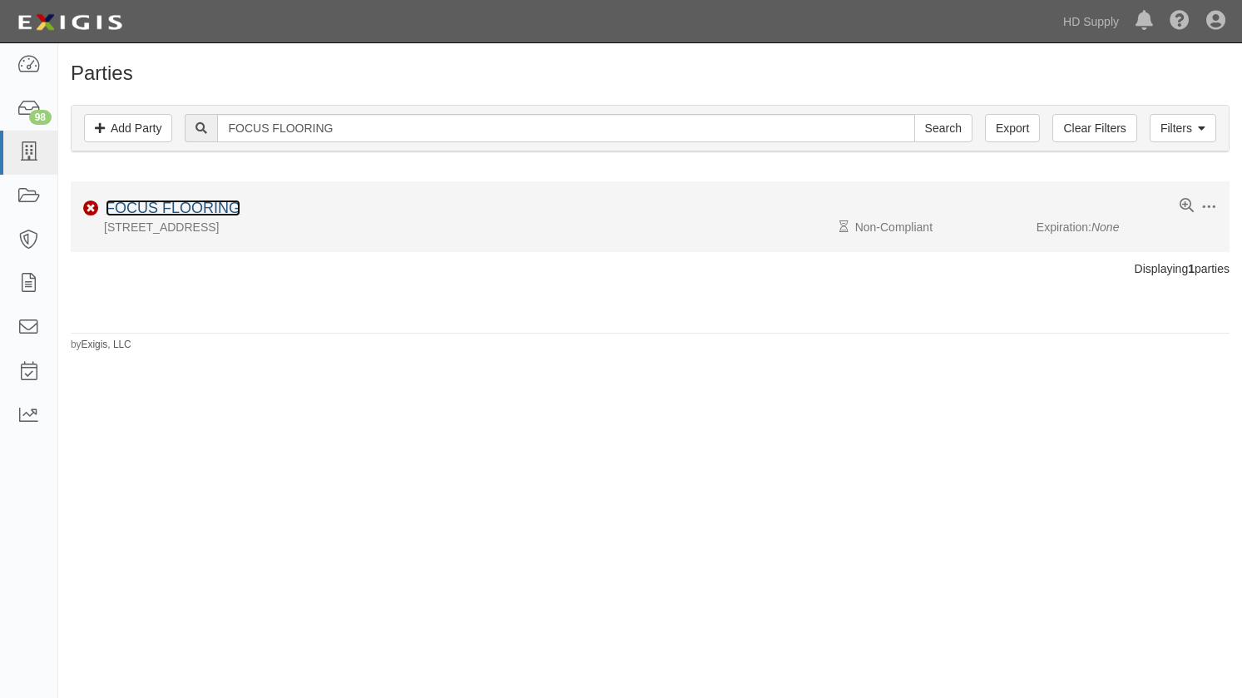
click at [216, 206] on link "FOCUS FLOORING" at bounding box center [173, 208] width 135 height 17
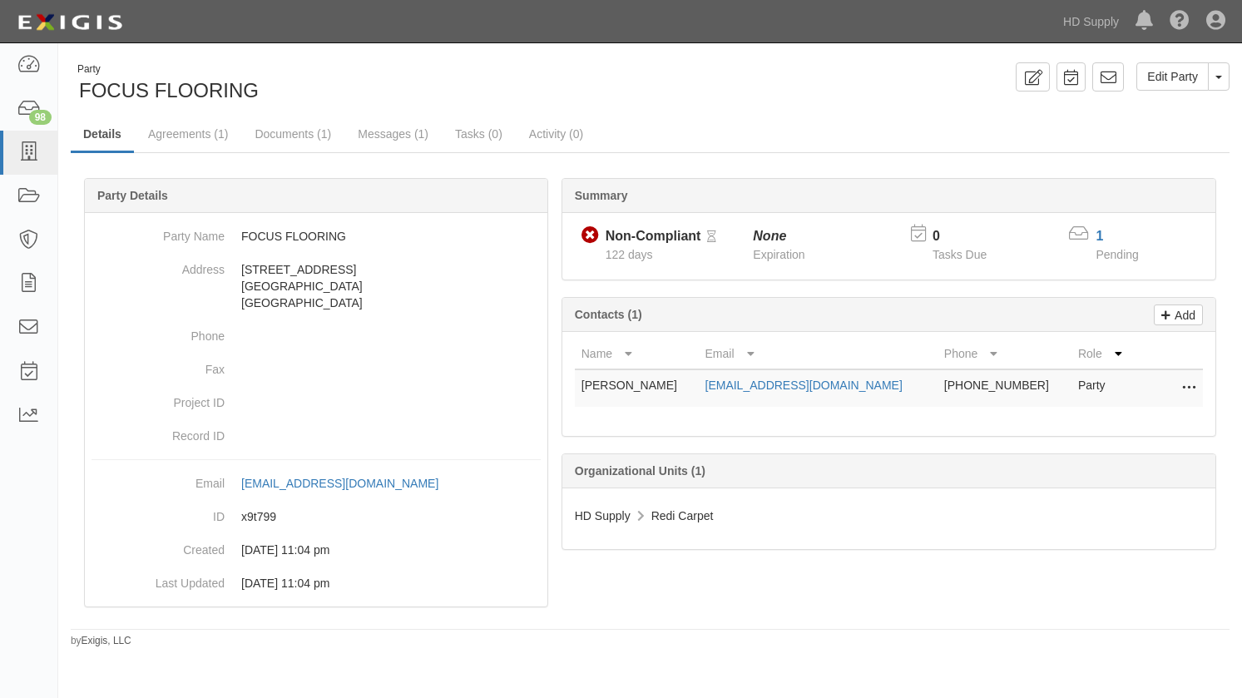
click at [247, 57] on div "Party FOCUS FLOORING Edit Party Toggle Party Dropdown View Audit Trail Archive …" at bounding box center [650, 349] width 1184 height 598
click at [1106, 84] on icon at bounding box center [1108, 77] width 17 height 17
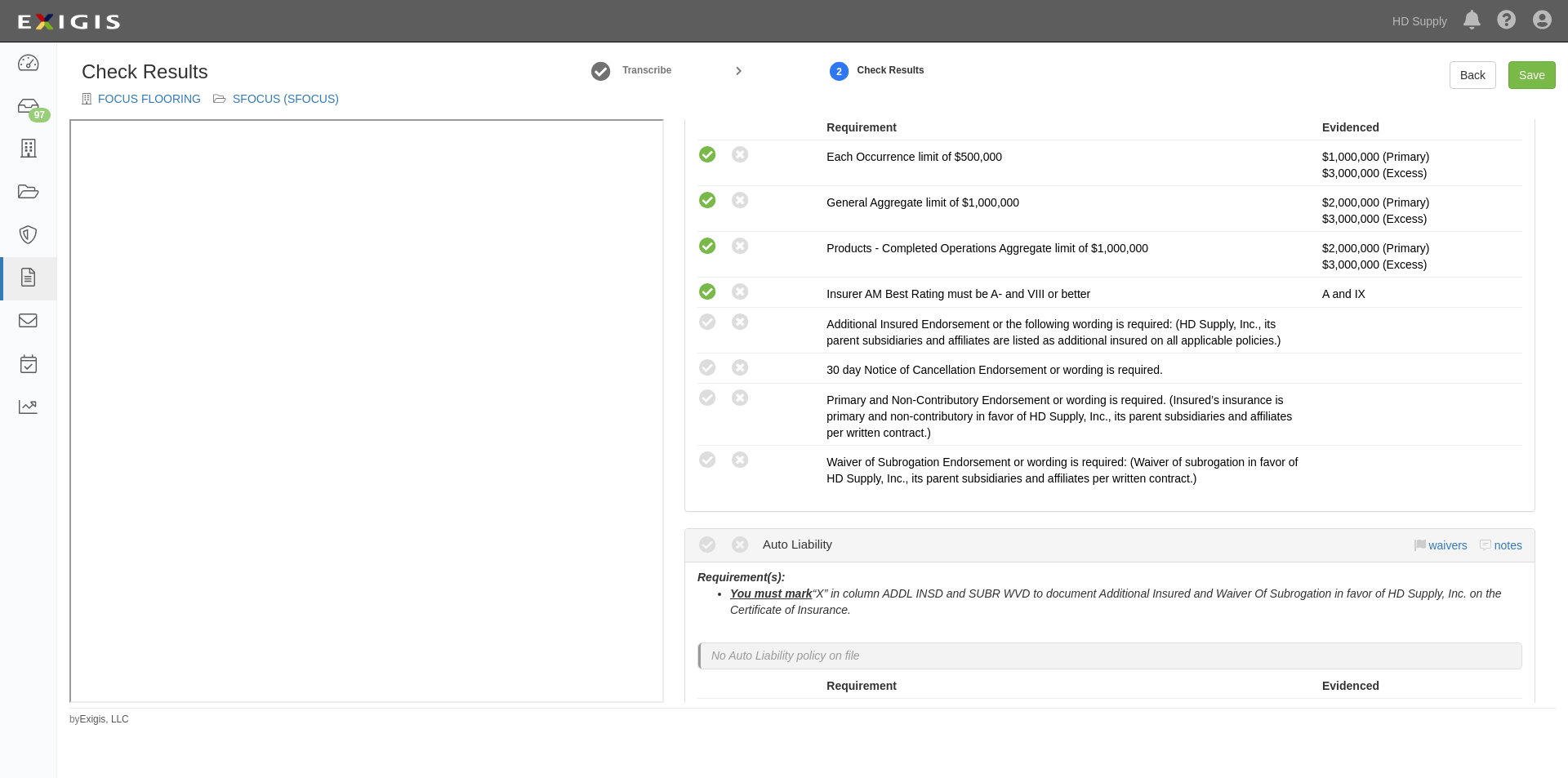
scroll to position [539, 0]
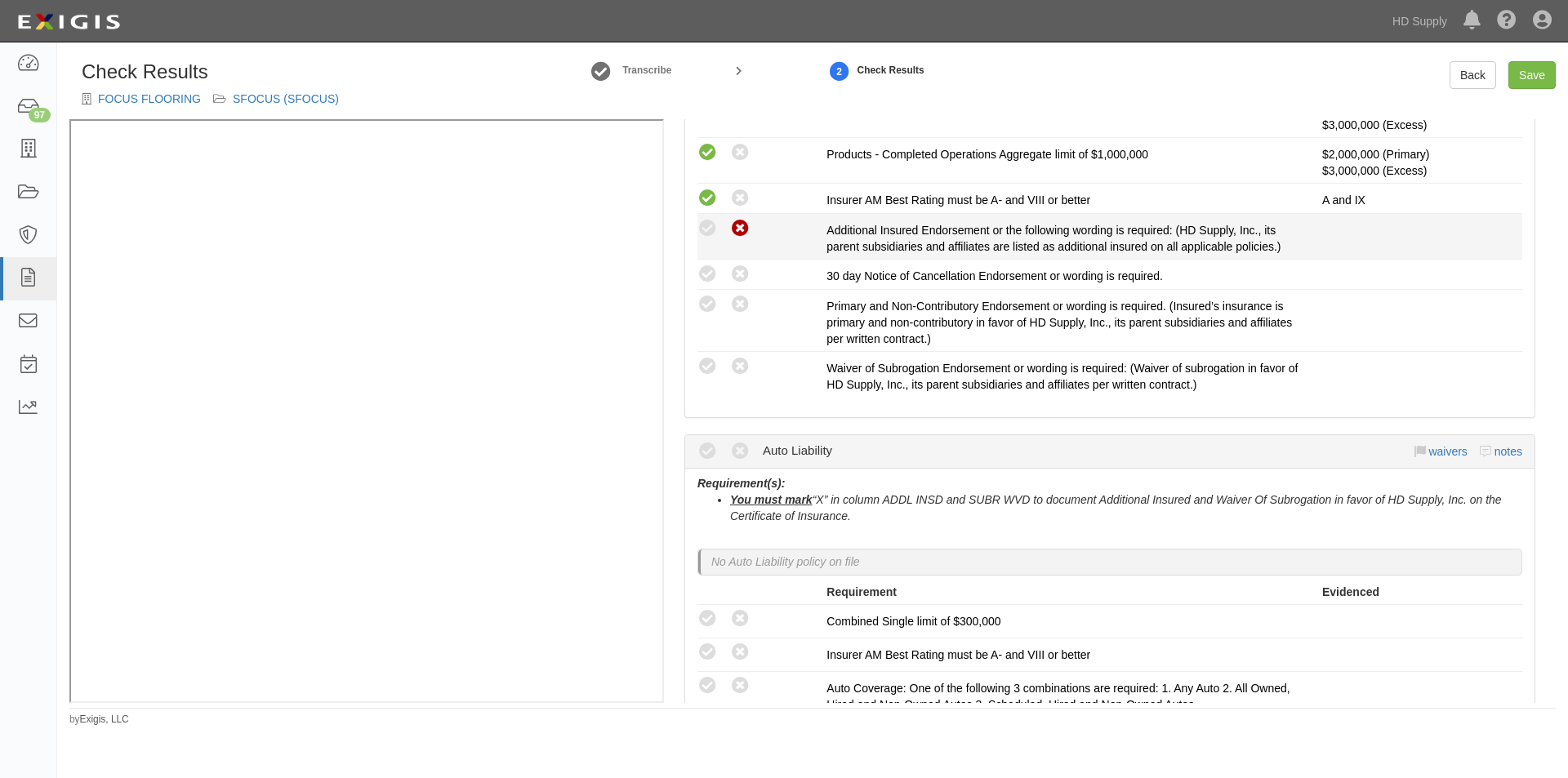
click at [747, 232] on icon at bounding box center [740, 229] width 21 height 21
radio input "true"
click at [742, 279] on icon at bounding box center [740, 275] width 21 height 21
radio input "true"
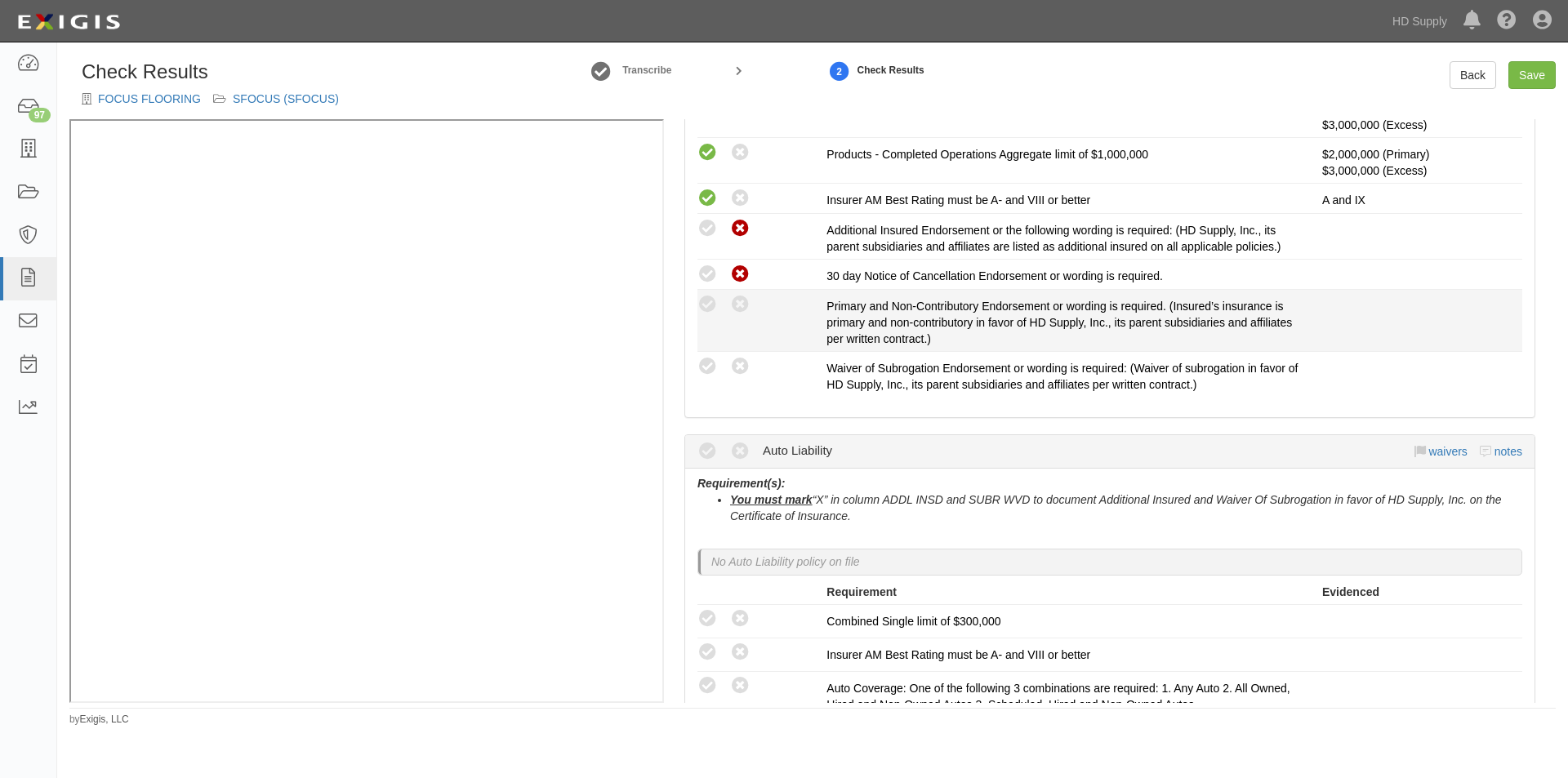
drag, startPoint x: 742, startPoint y: 305, endPoint x: 741, endPoint y: 332, distance: 27.0
click at [742, 309] on icon at bounding box center [740, 304] width 21 height 21
radio input "true"
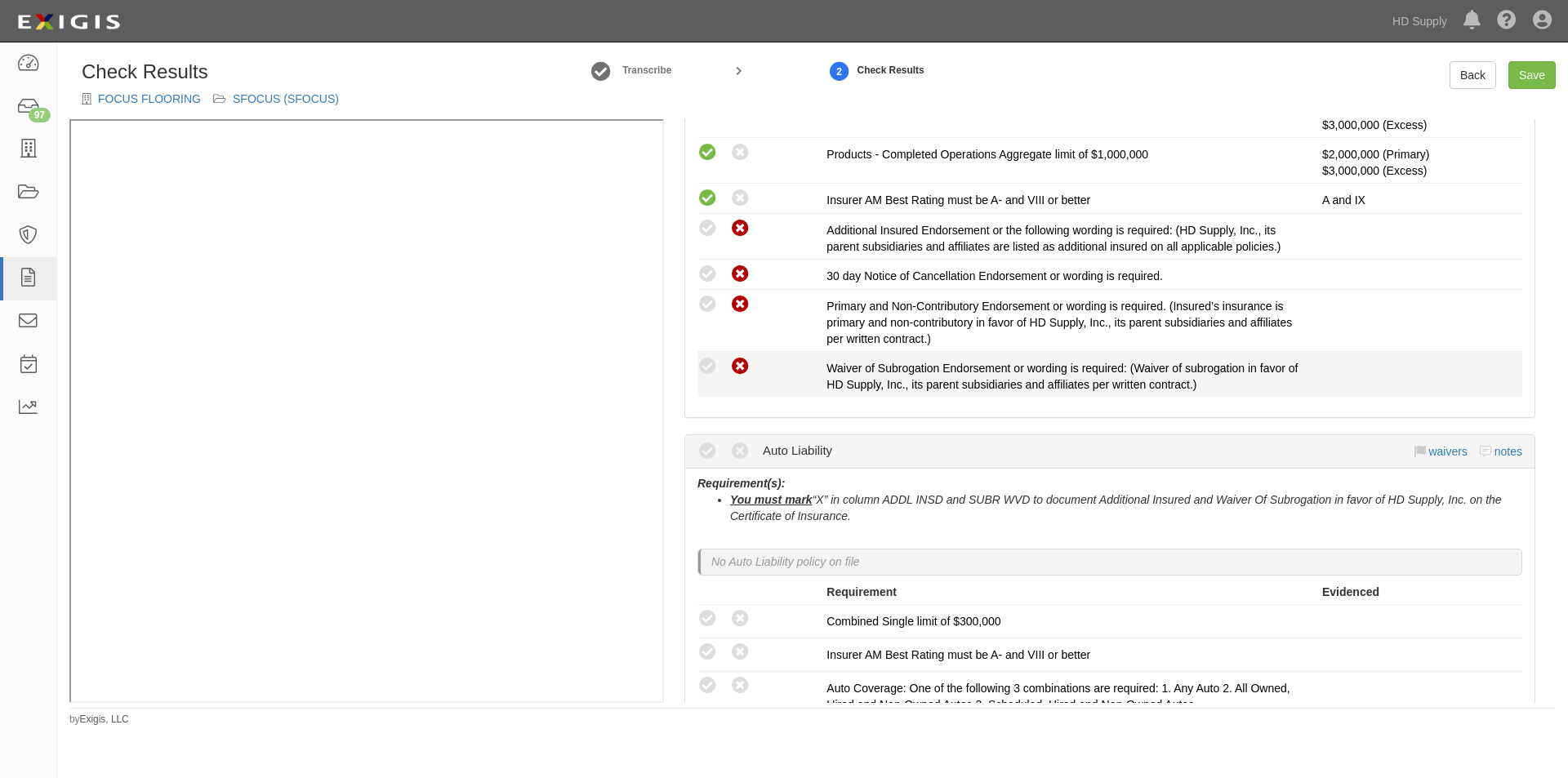
click at [740, 362] on icon at bounding box center [740, 367] width 21 height 21
radio input "true"
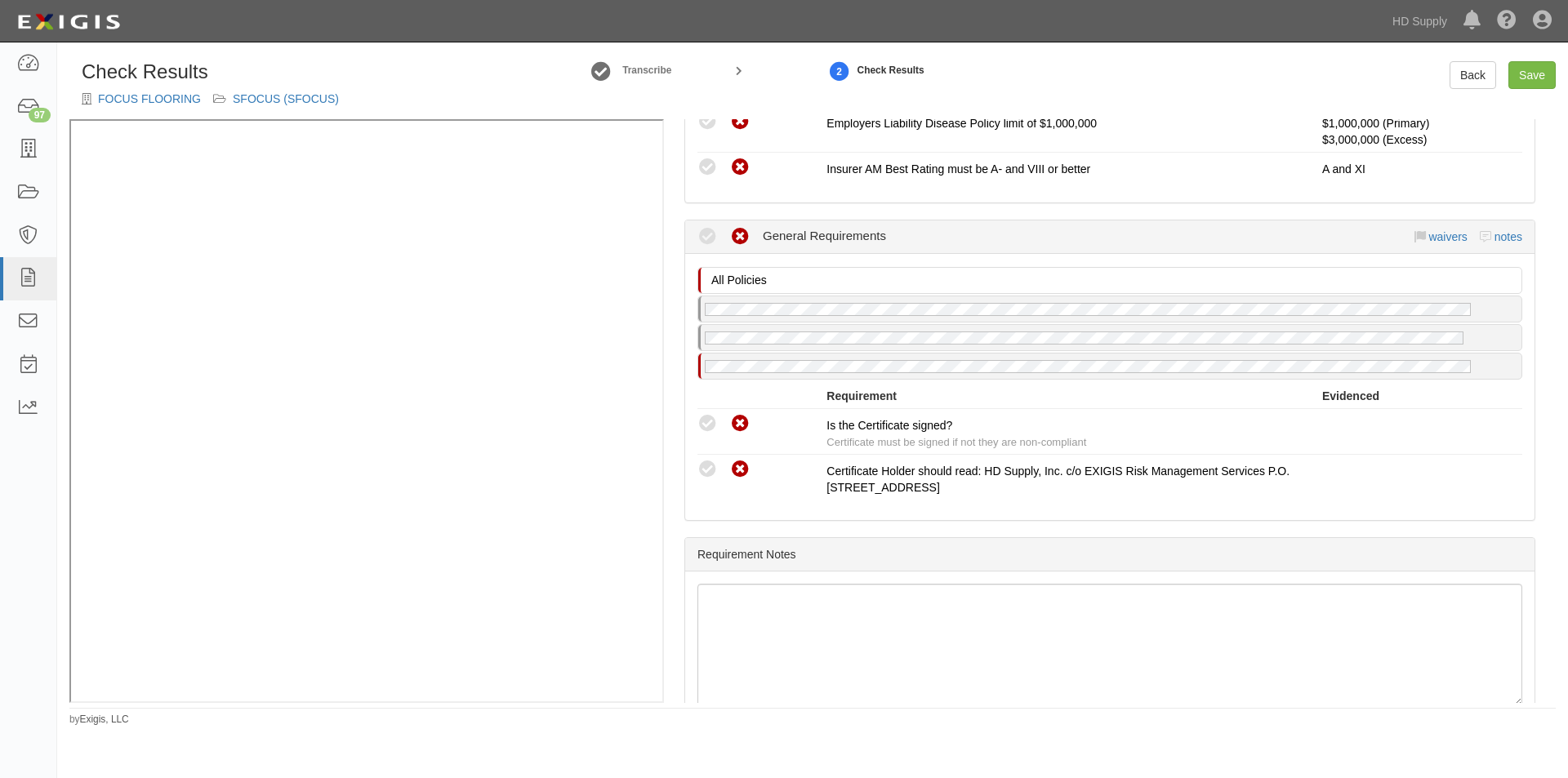
scroll to position [1481, 0]
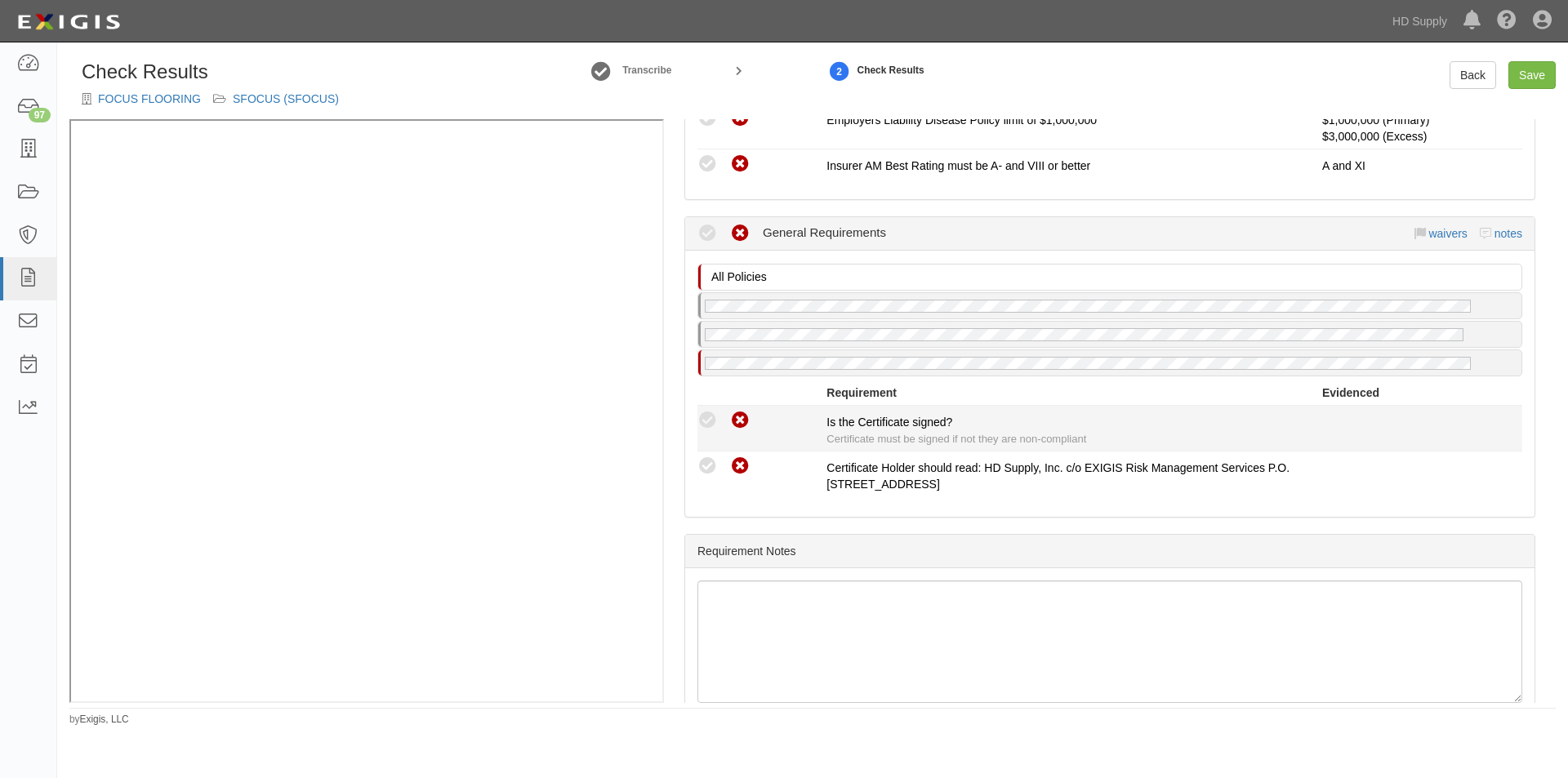
click at [711, 418] on icon at bounding box center [707, 421] width 21 height 21
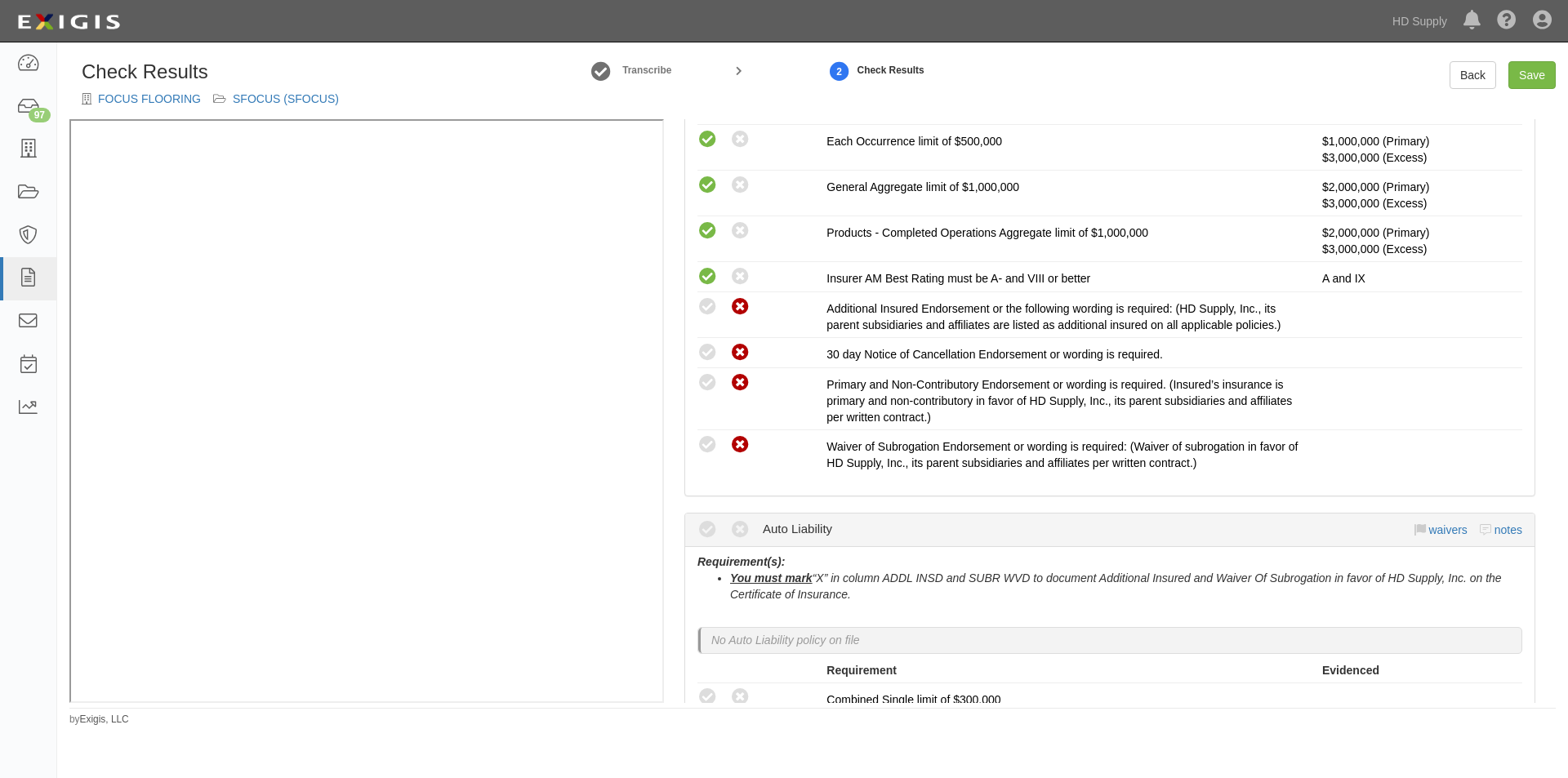
scroll to position [458, 0]
click at [1524, 78] on link "Save" at bounding box center [1532, 75] width 47 height 27
radio input "true"
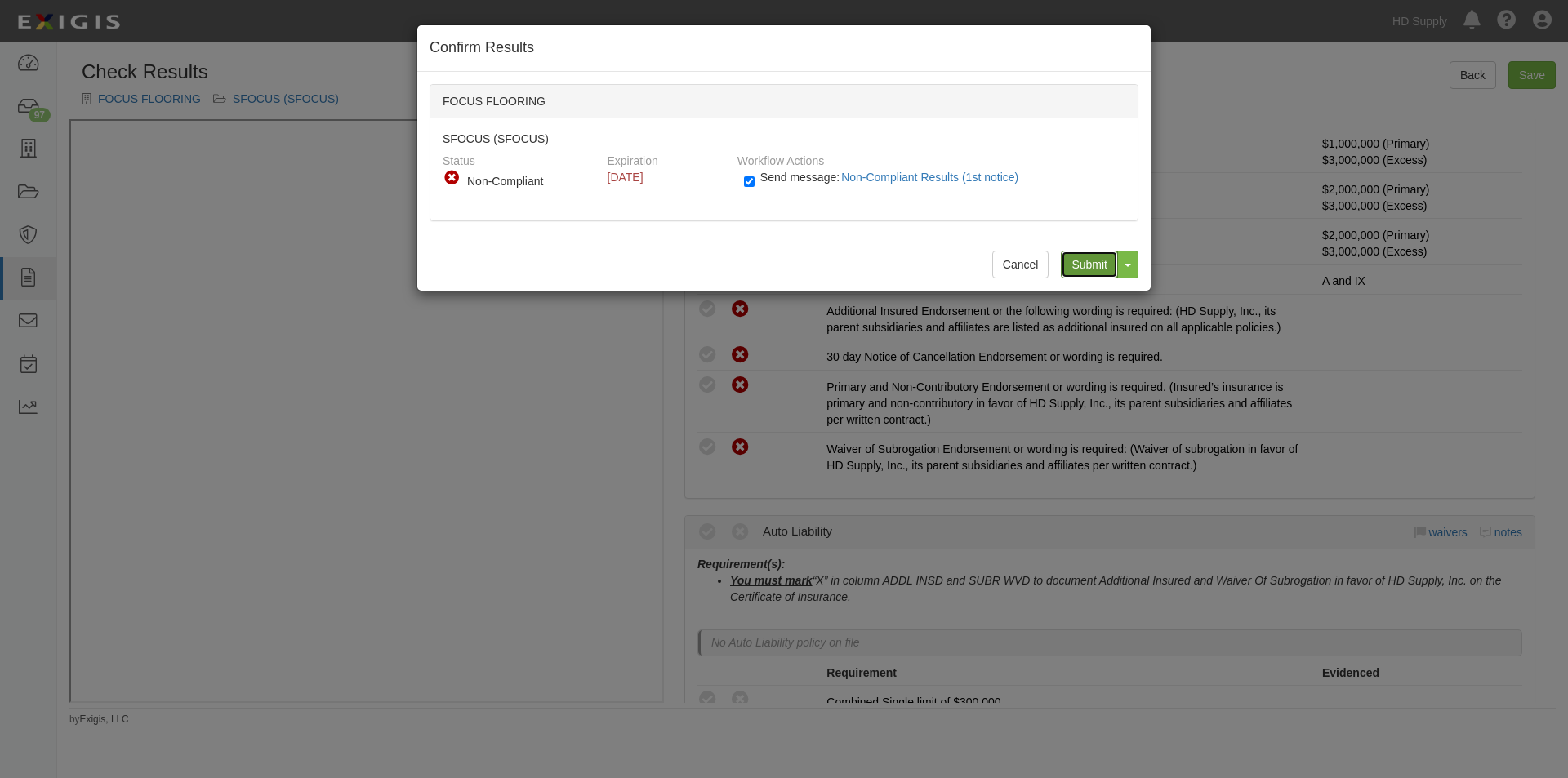
click at [1090, 263] on input "Submit" at bounding box center [1089, 264] width 57 height 27
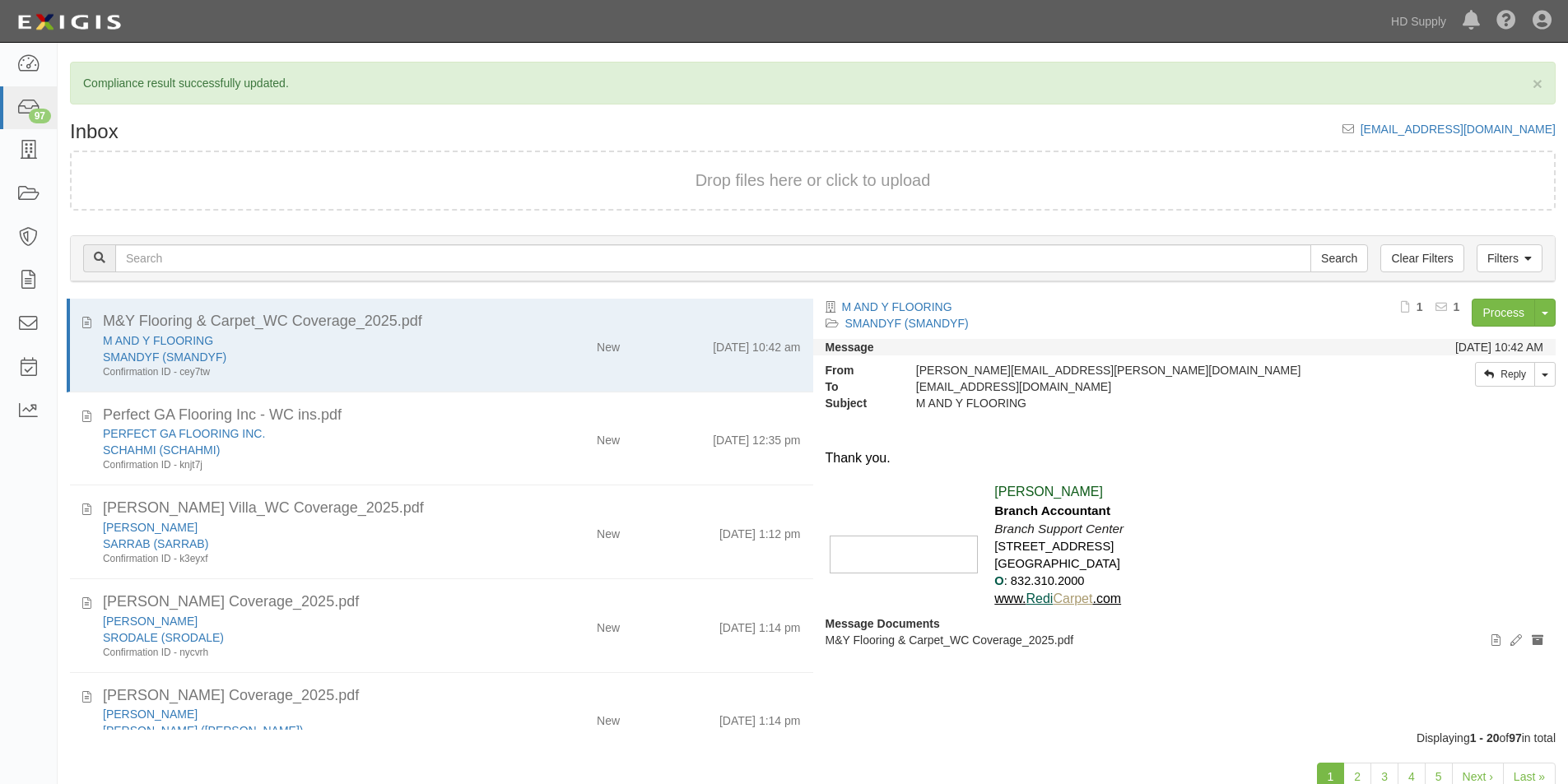
scroll to position [27, 0]
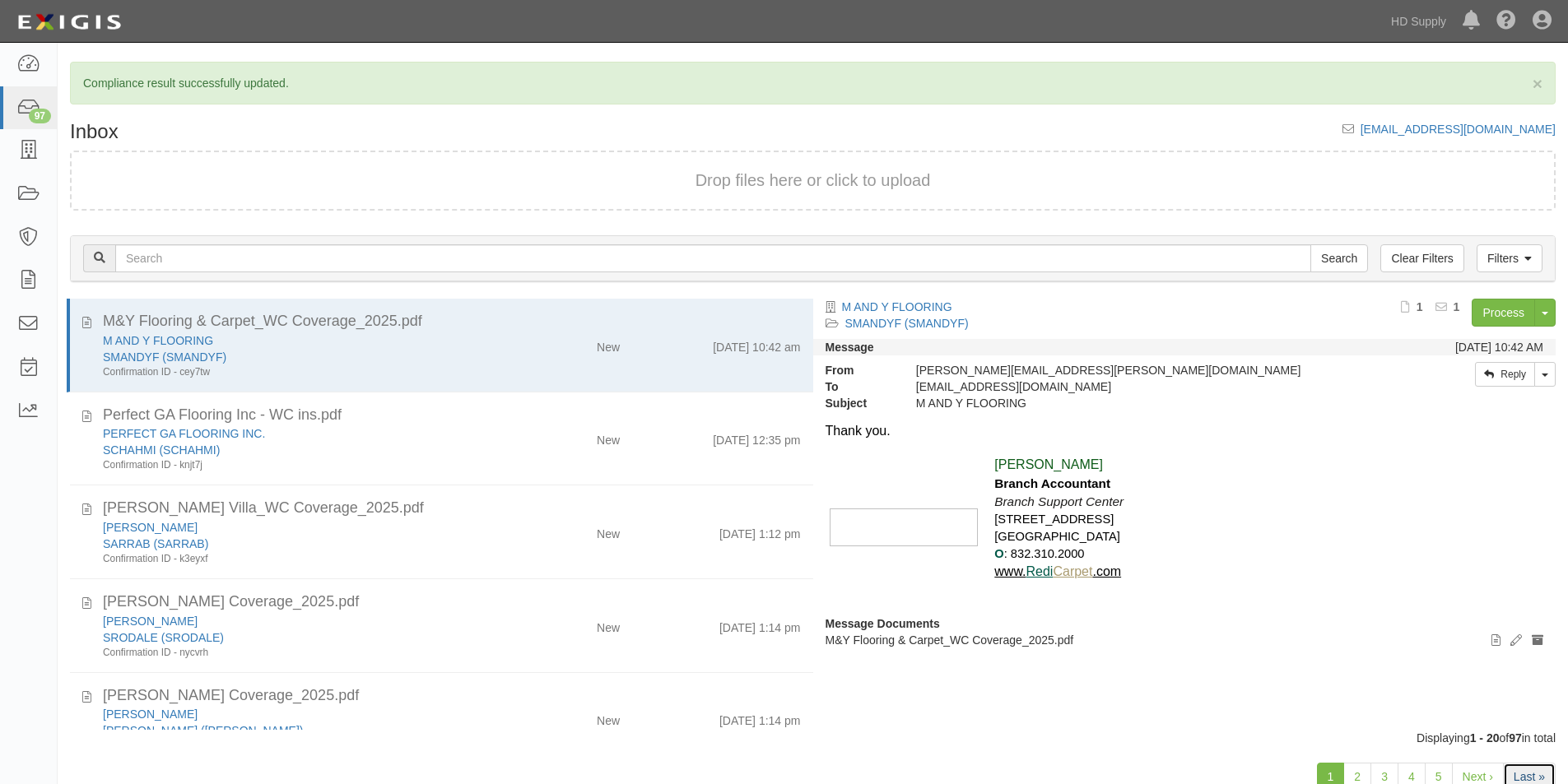
click at [1513, 773] on link "Last »" at bounding box center [1529, 776] width 52 height 28
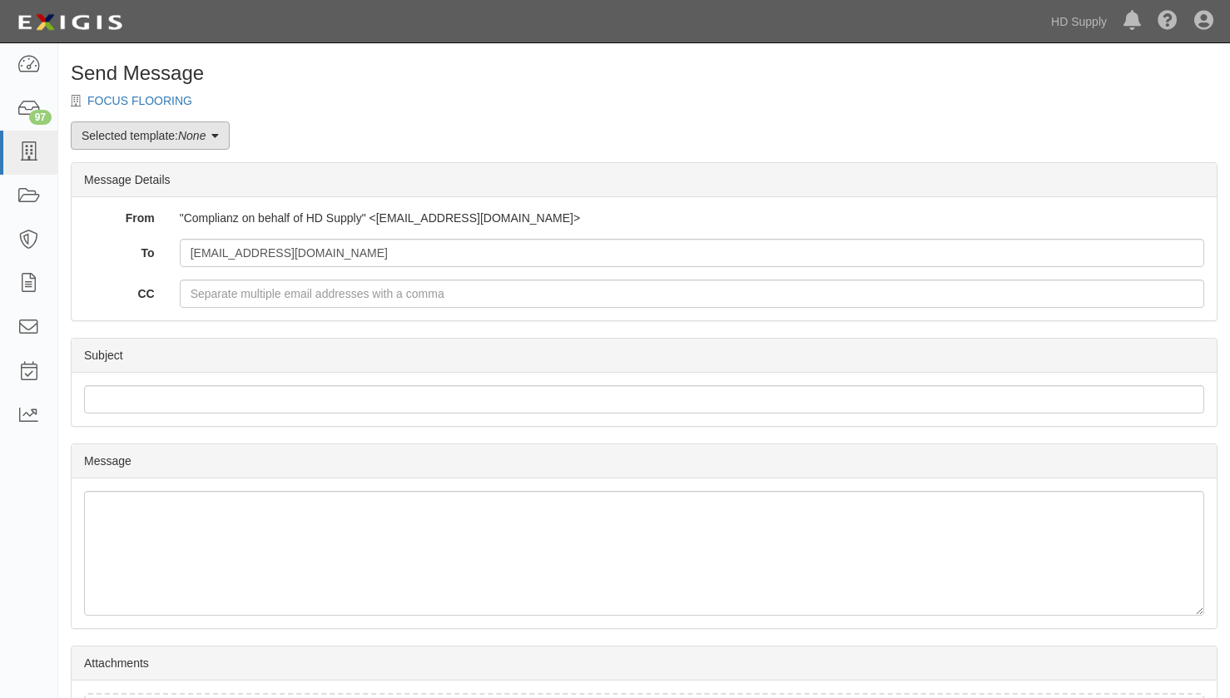
click at [219, 135] on icon at bounding box center [214, 137] width 7 height 12
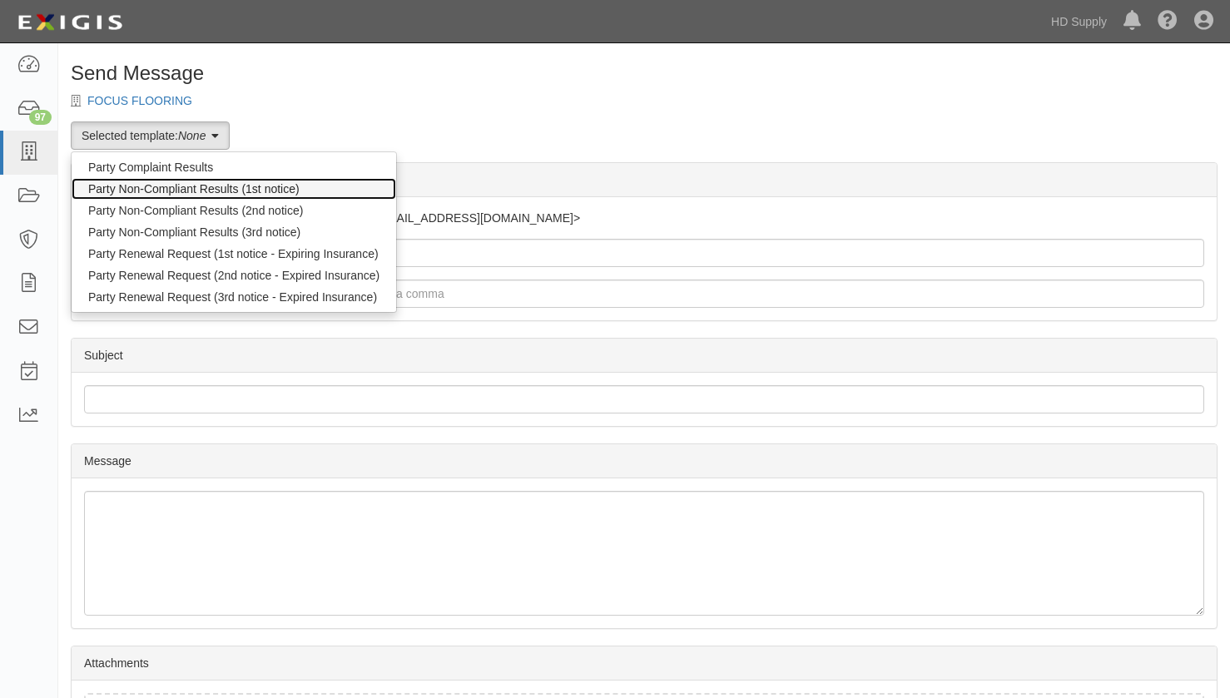
click at [167, 191] on link "Party Non-Compliant Results (1st notice)" at bounding box center [234, 189] width 325 height 22
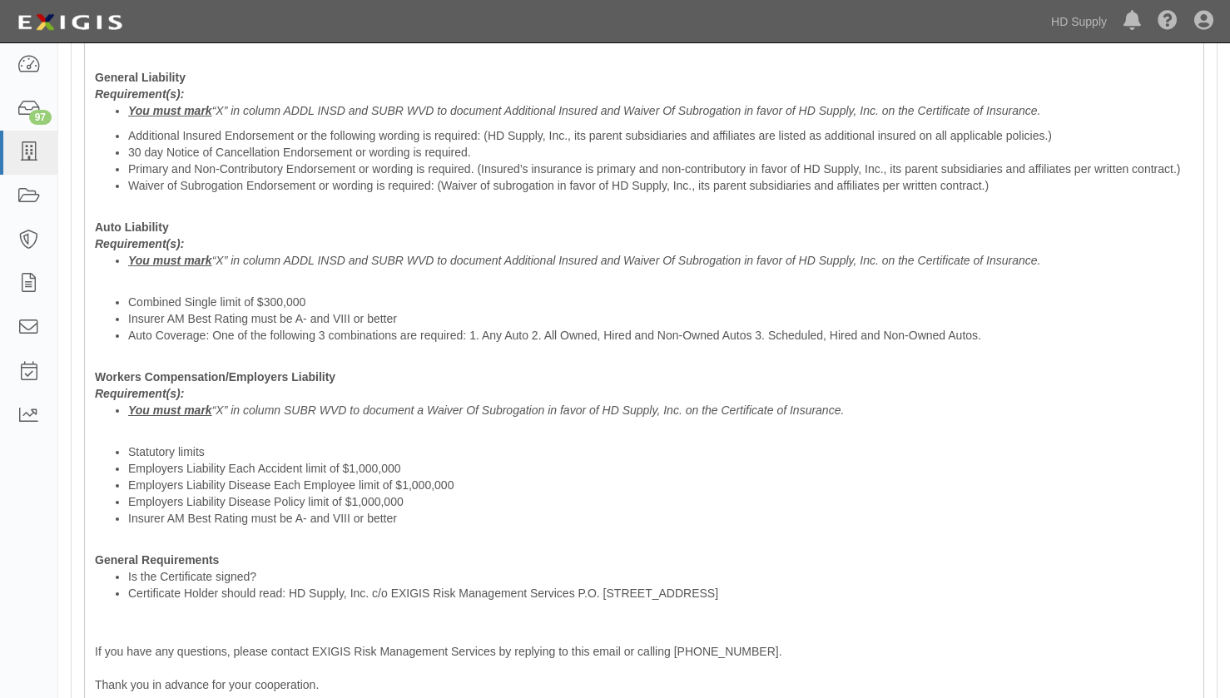
scroll to position [782, 0]
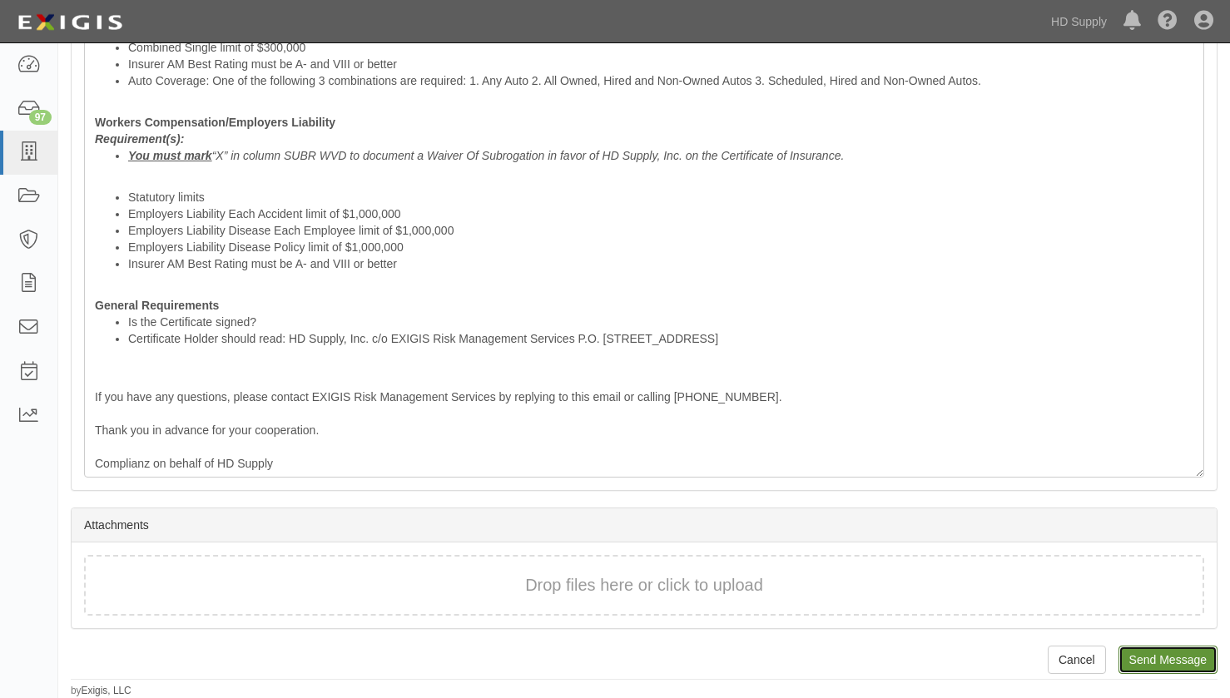
click at [1143, 663] on input "Send Message" at bounding box center [1167, 660] width 99 height 28
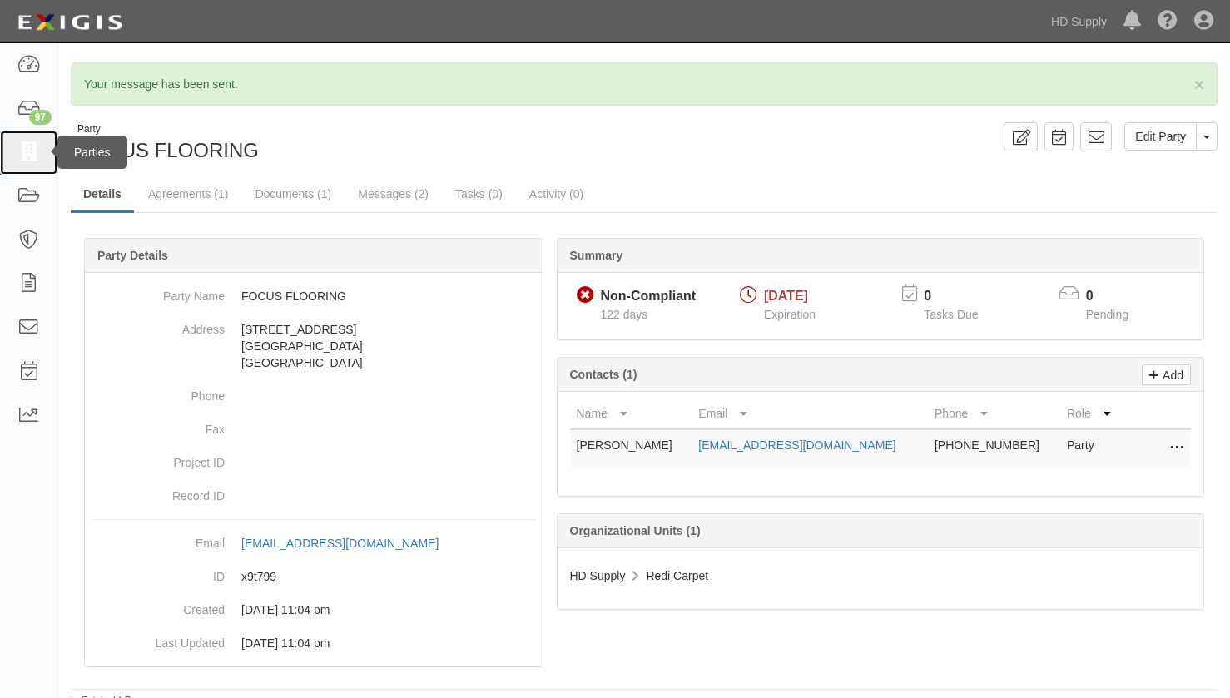
click at [36, 156] on icon at bounding box center [28, 152] width 23 height 19
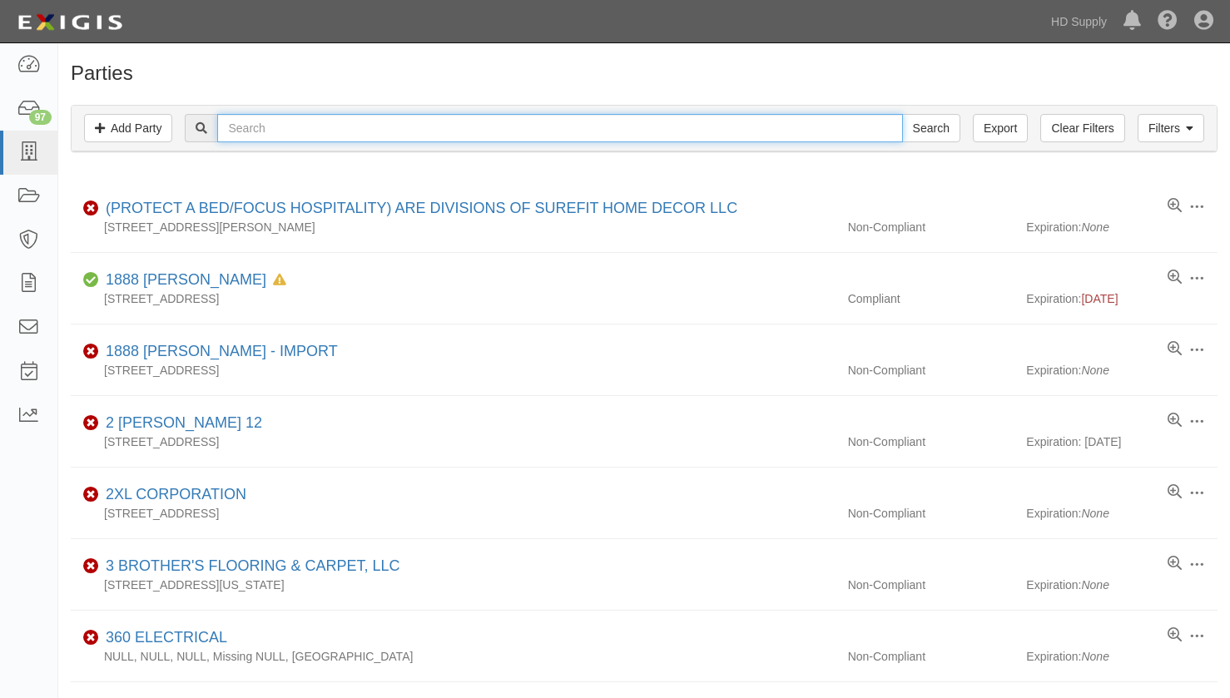
click at [244, 135] on input "text" at bounding box center [559, 128] width 685 height 28
type input "edc"
click at [902, 114] on input "Search" at bounding box center [931, 128] width 58 height 28
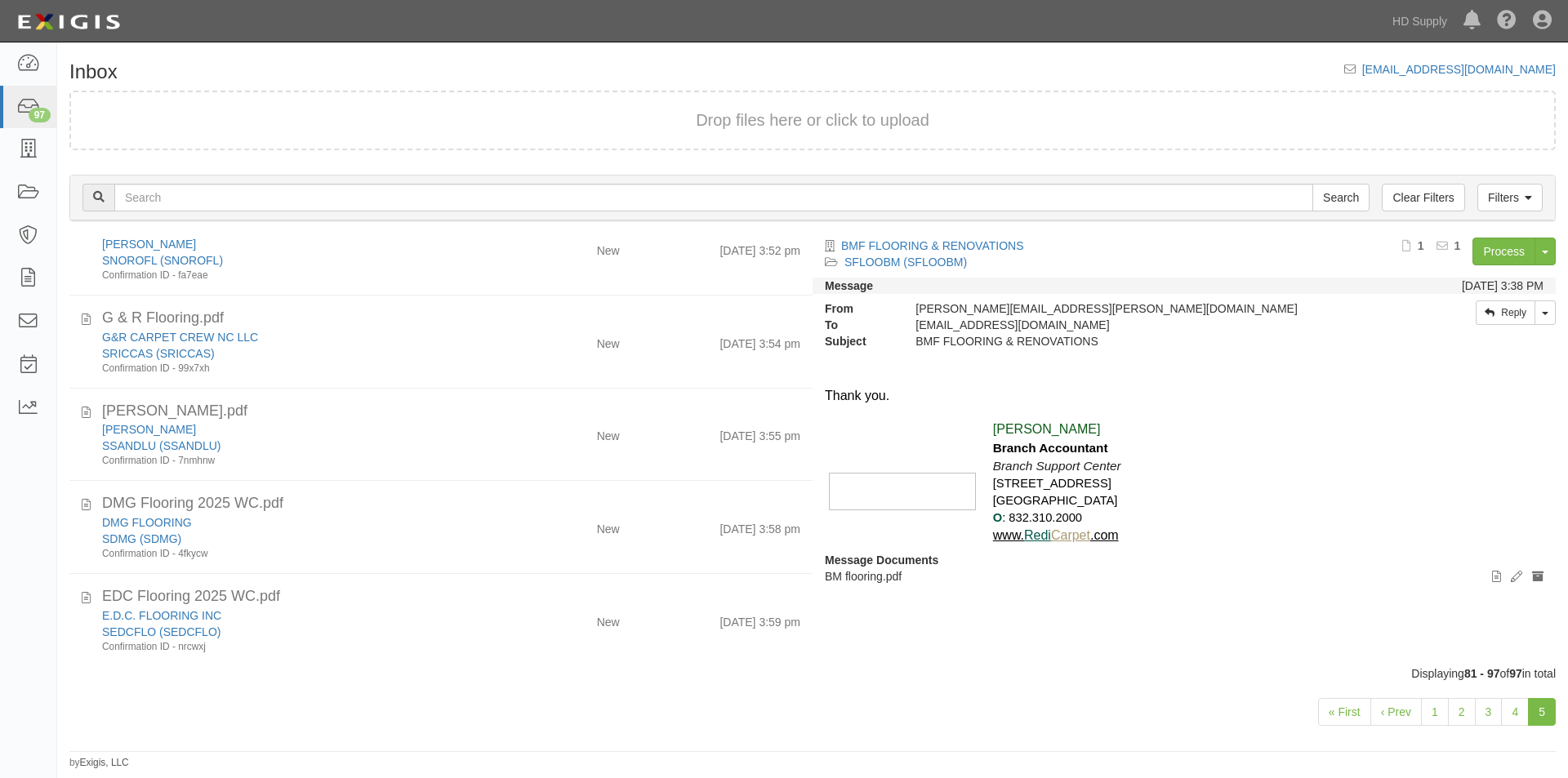
scroll to position [1111, 0]
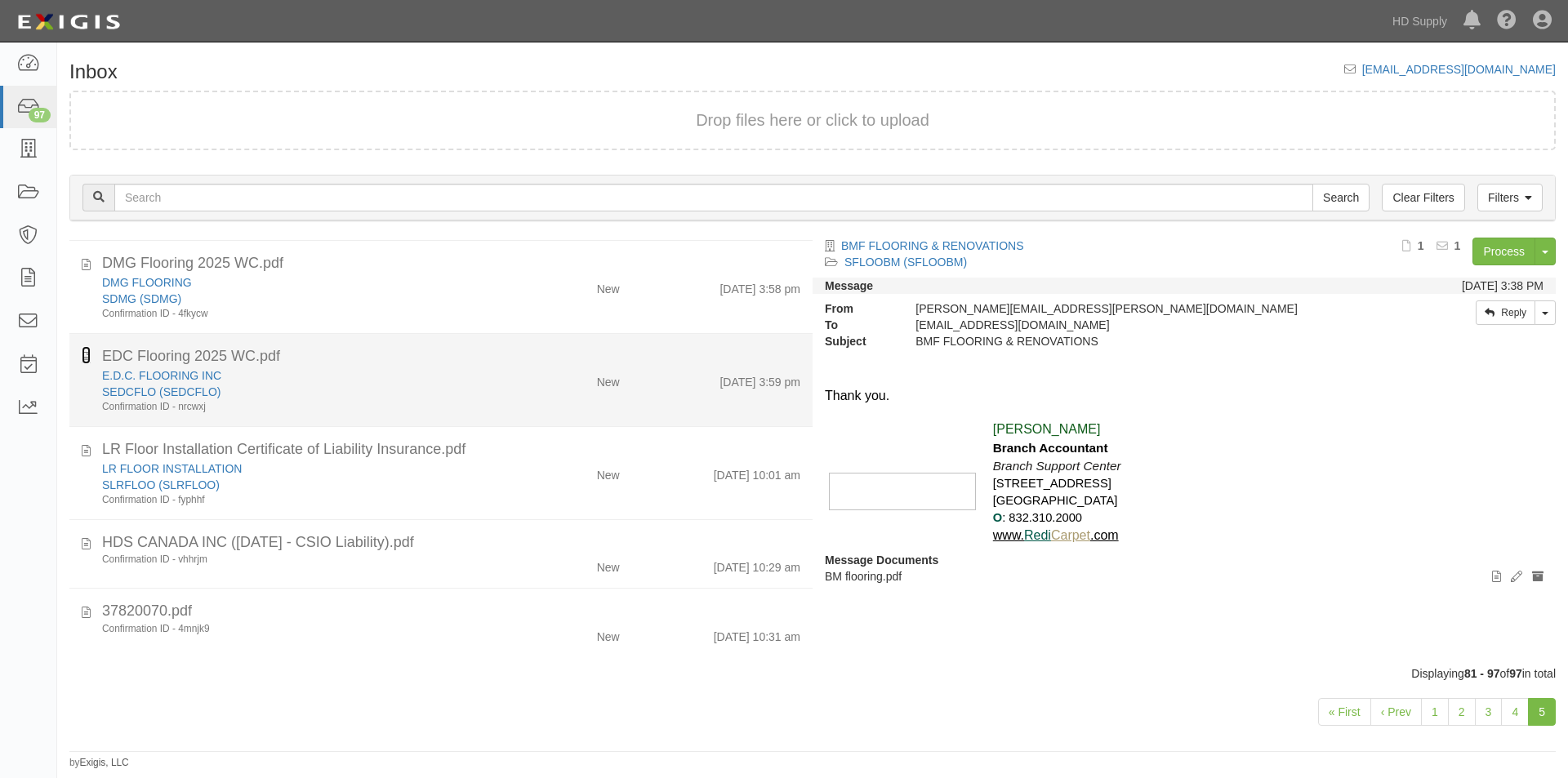
click at [89, 361] on icon at bounding box center [85, 355] width 9 height 18
click at [363, 371] on div "E.D.C. FLOORING INC" at bounding box center [300, 375] width 396 height 17
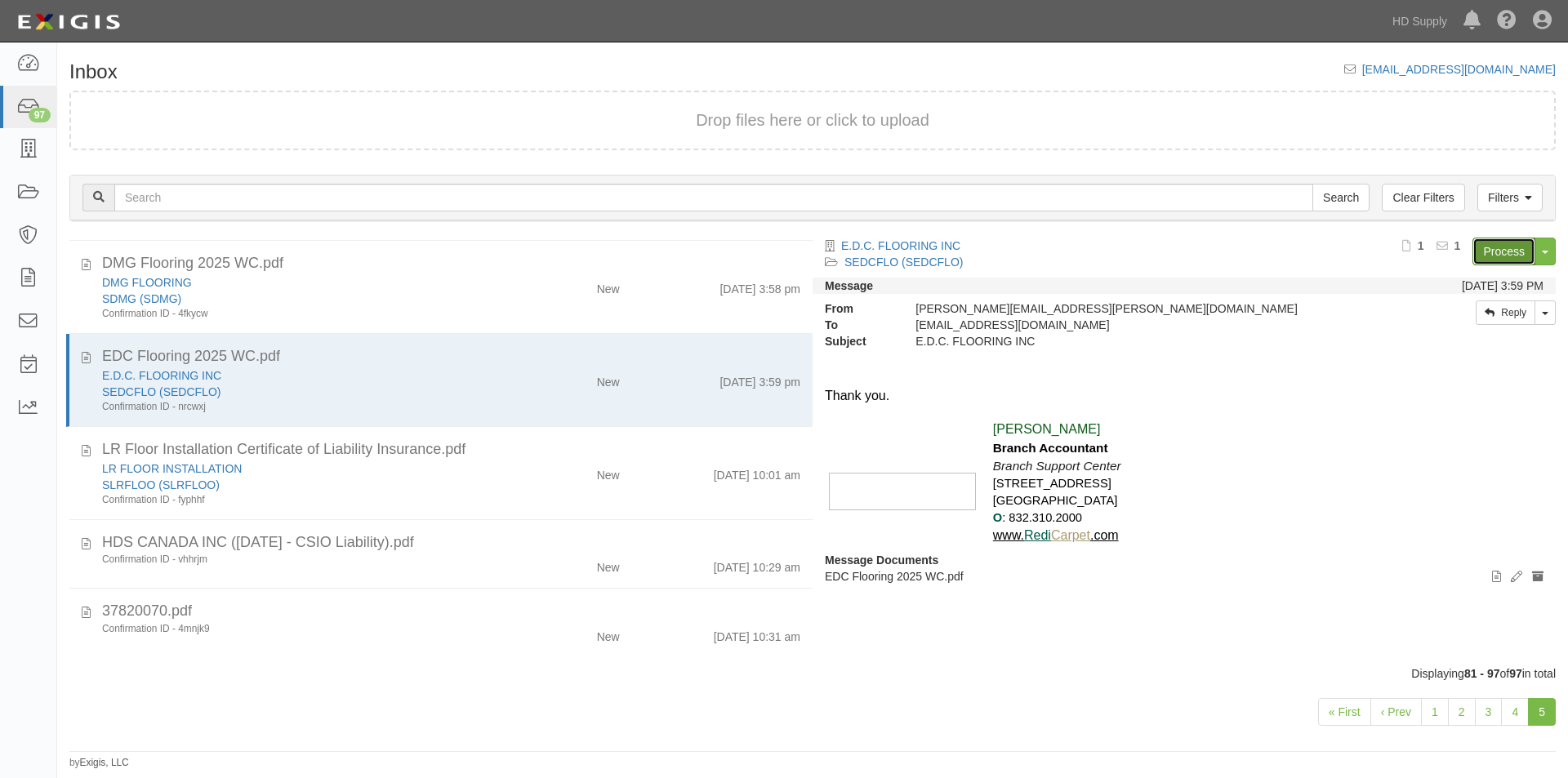
click at [1507, 252] on link "Process" at bounding box center [1503, 251] width 63 height 27
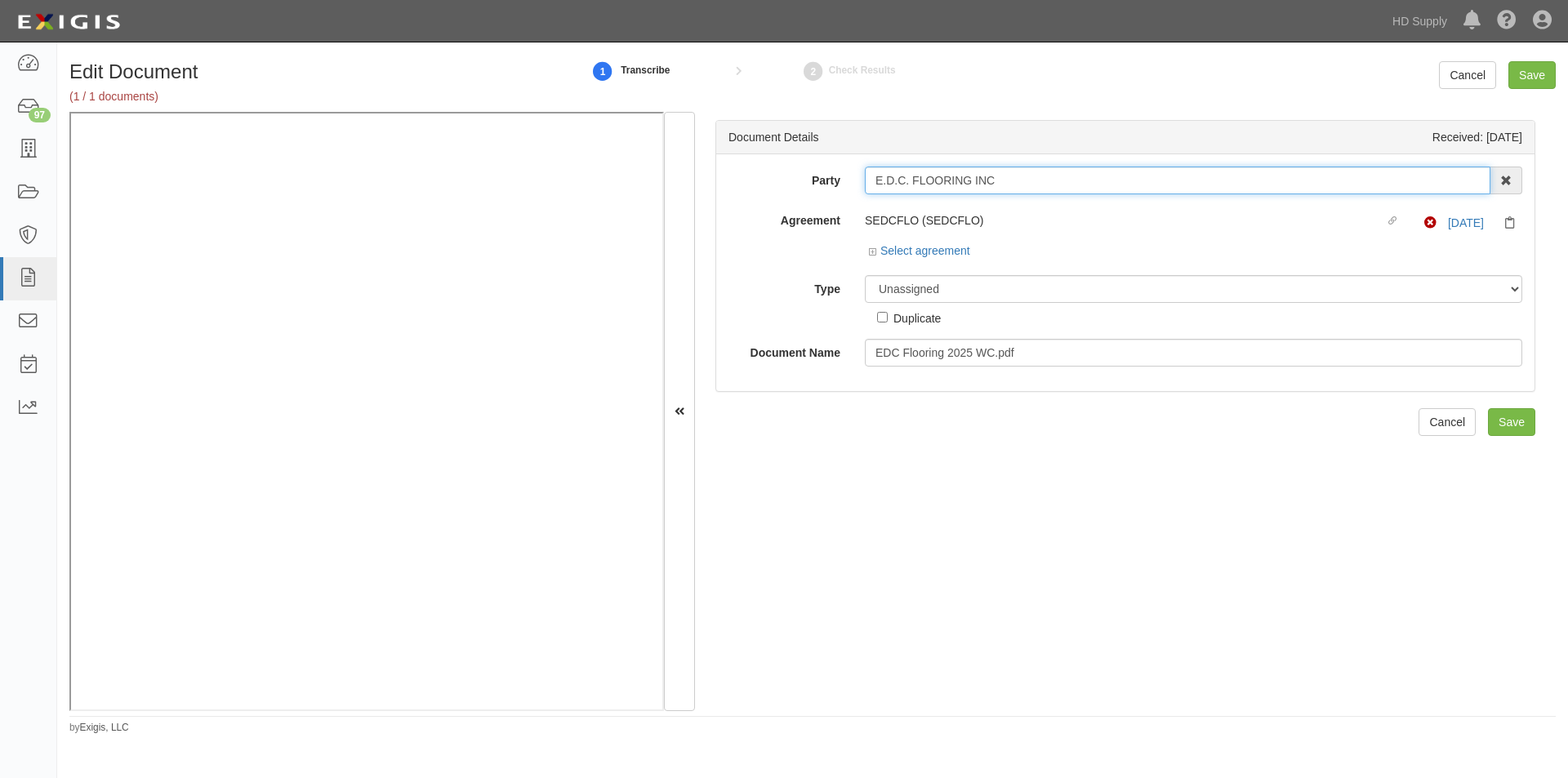
drag, startPoint x: 1006, startPoint y: 184, endPoint x: 859, endPoint y: 179, distance: 147.1
click at [859, 179] on div "E.D.C. FLOORING INC 1888 [PERSON_NAME] 1888 [PERSON_NAME] - IMPORT 2 [PERSON_NA…" at bounding box center [1193, 181] width 682 height 27
click at [906, 294] on select "Unassigned Binder Cancellation Notice Certificate Contract Endorsement Insuranc…" at bounding box center [1193, 288] width 657 height 27
select select "CertificateDetail"
click at [864, 275] on select "Unassigned Binder Cancellation Notice Certificate Contract Endorsement Insuranc…" at bounding box center [1193, 288] width 657 height 27
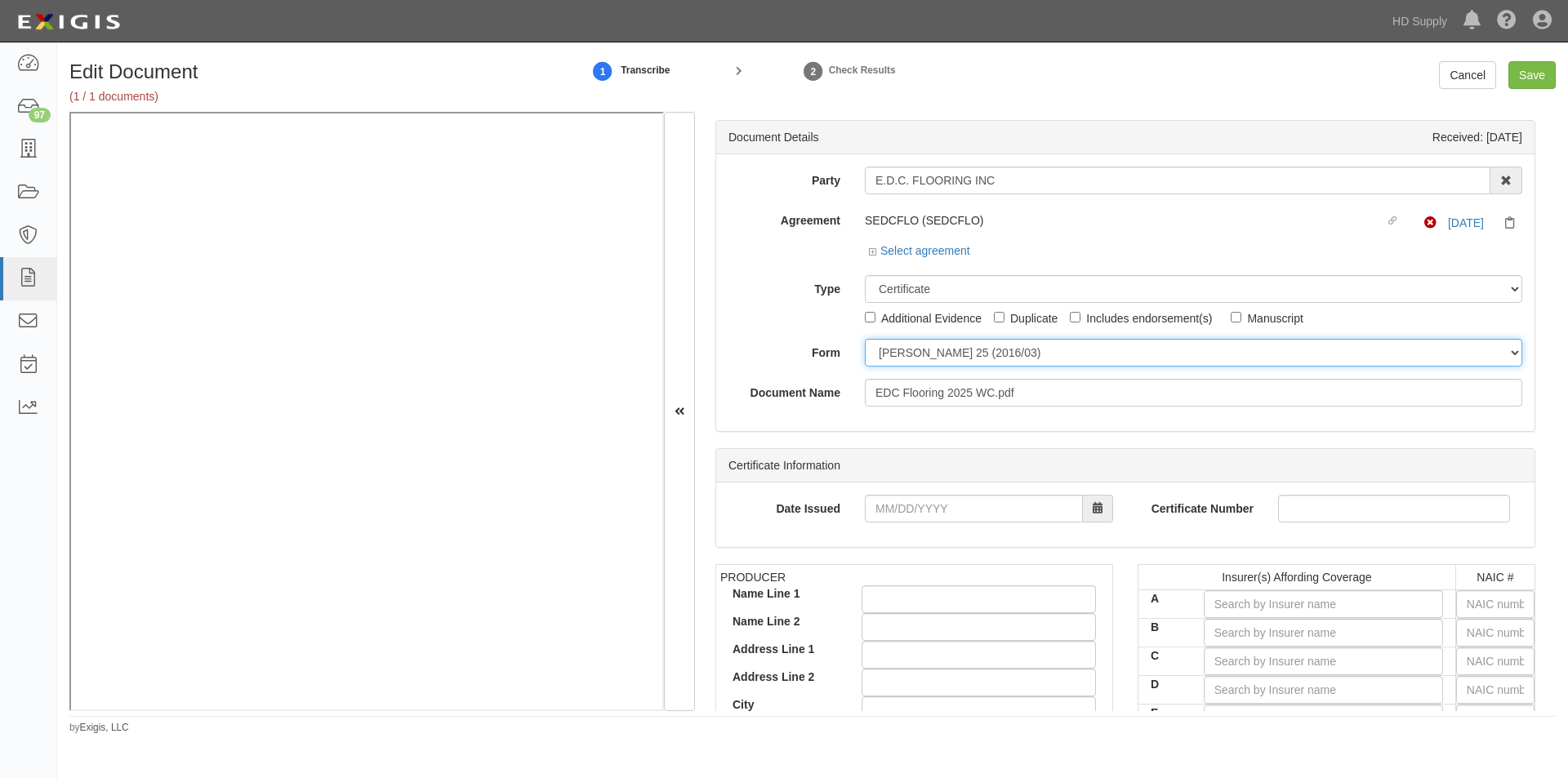
click at [897, 360] on select "ACORD 25 (2016/03) ACORD 101 ACORD 855 NY (2014/05) General" at bounding box center [1193, 352] width 657 height 27
select select "GeneralFormDetail"
click at [864, 338] on select "ACORD 25 (2016/03) ACORD 101 ACORD 855 NY (2014/05) General" at bounding box center [1193, 352] width 657 height 27
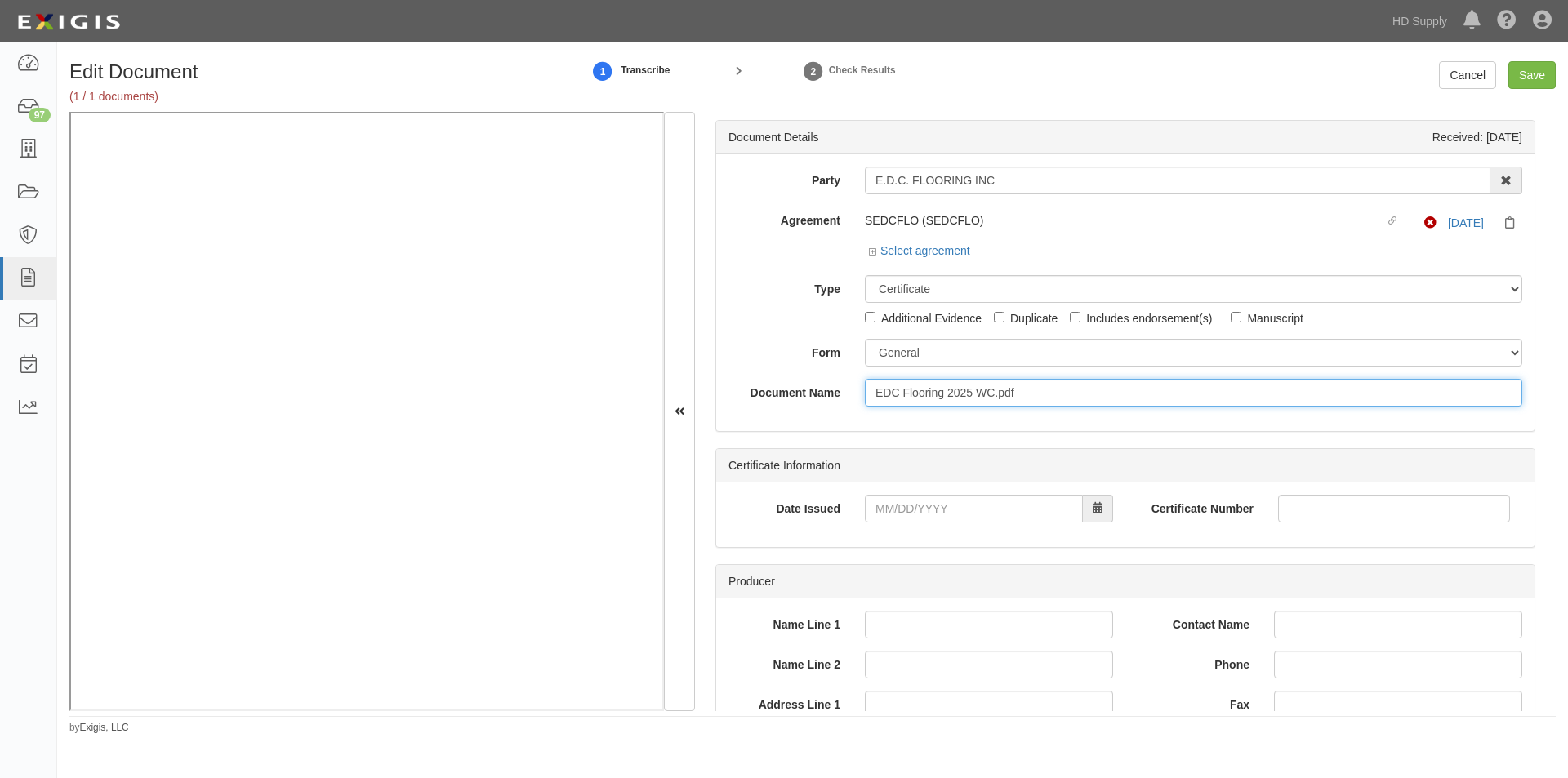
click at [929, 389] on input "EDC Flooring 2025 WC.pdf" at bounding box center [1193, 392] width 657 height 27
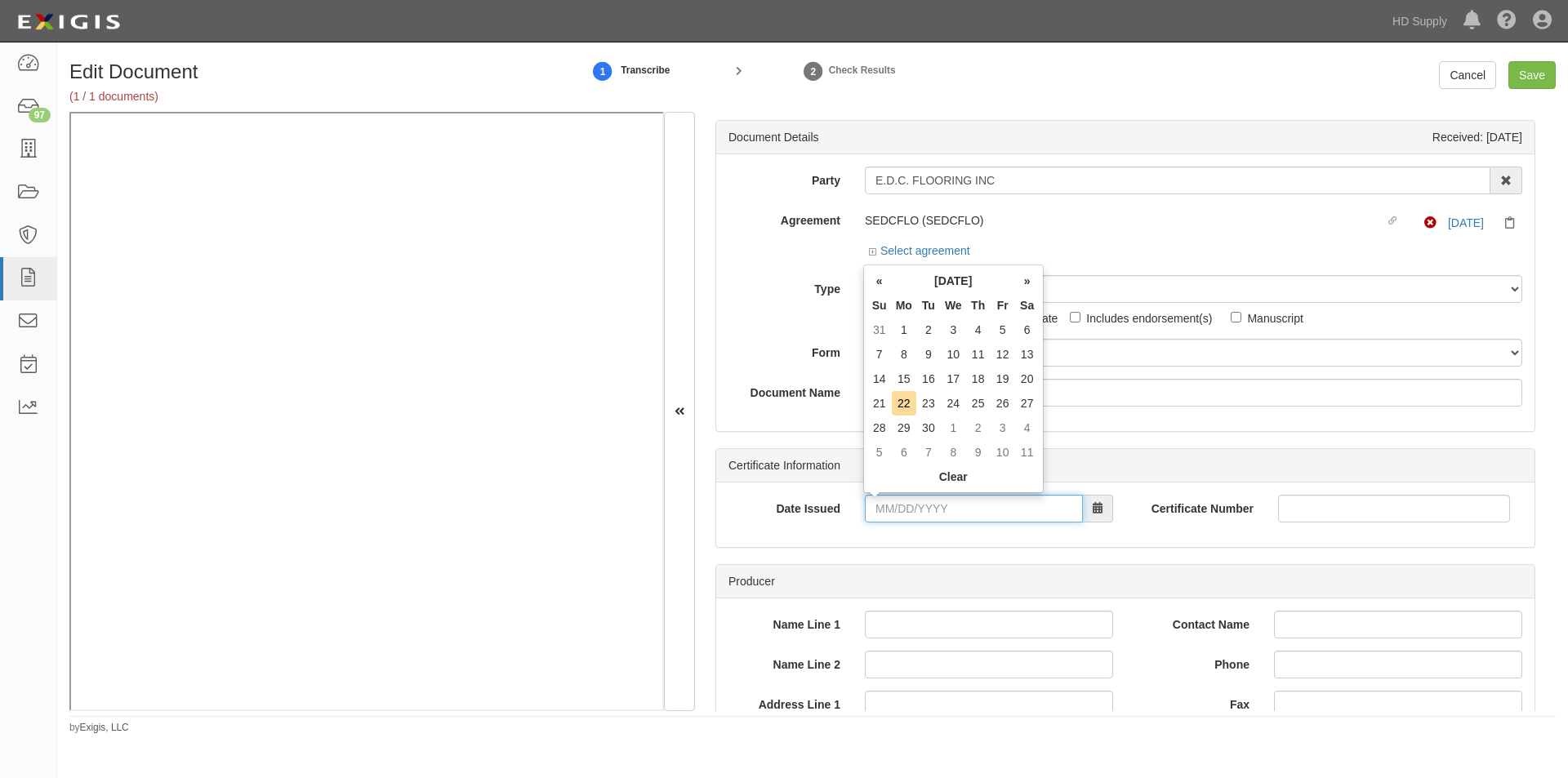
click at [886, 518] on input "Date Issued" at bounding box center [973, 508] width 218 height 27
type input "04/04/2025"
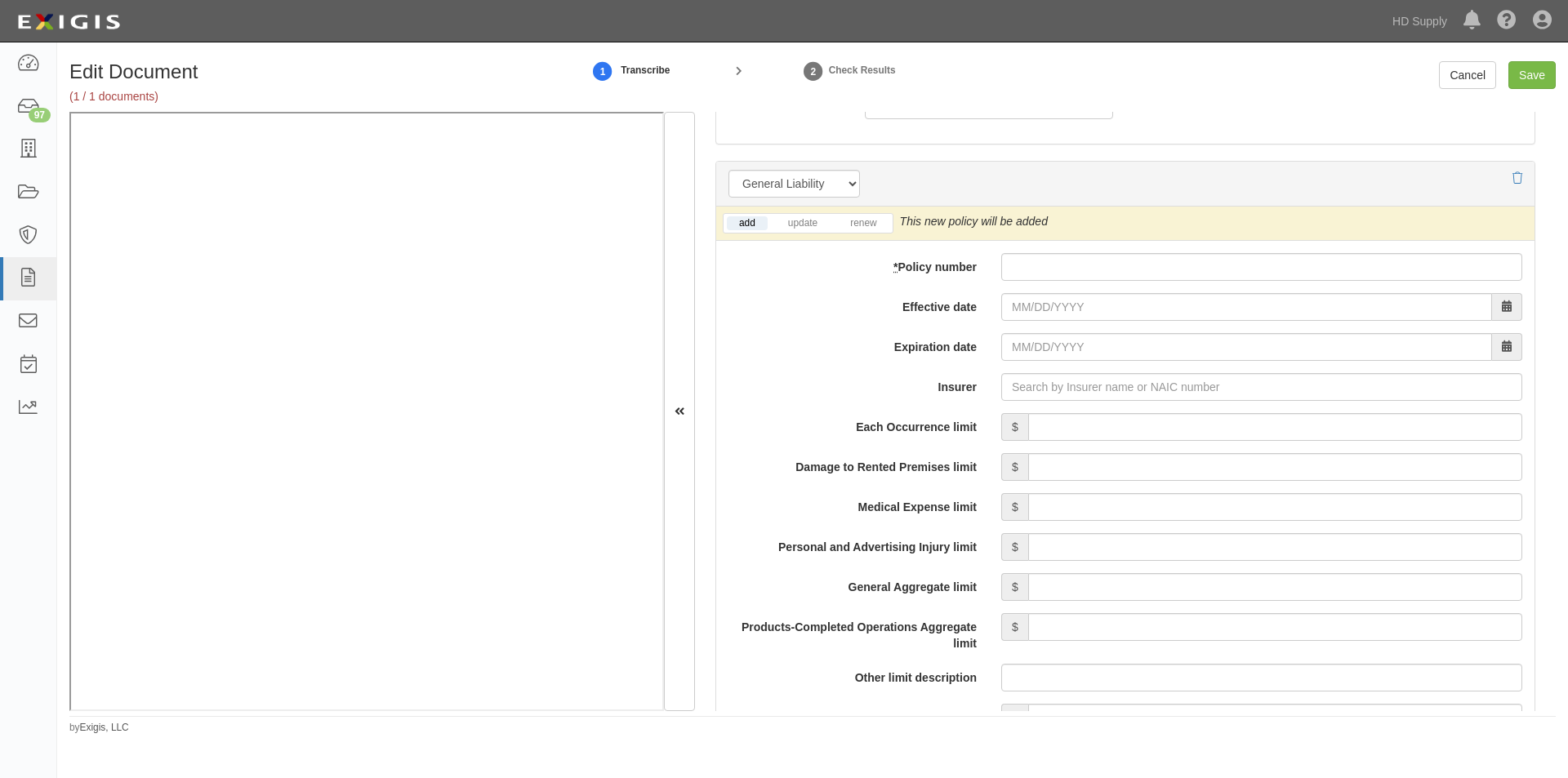
scroll to position [1141, 0]
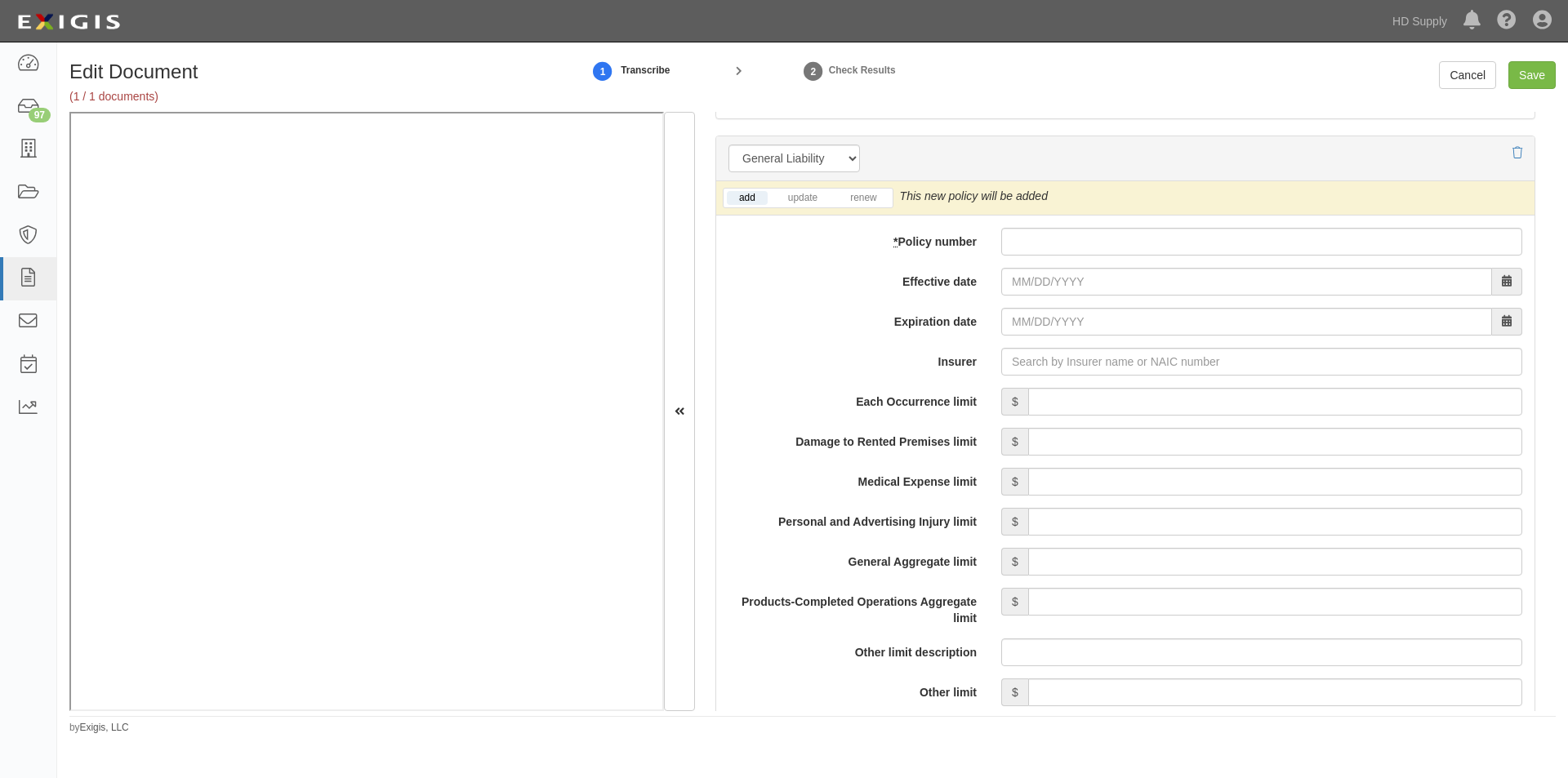
click at [862, 207] on div "add update renew" at bounding box center [809, 197] width 171 height 21
click at [862, 199] on link "renew" at bounding box center [863, 198] width 51 height 14
click at [1025, 240] on input "* Policy number" at bounding box center [1261, 241] width 521 height 27
click at [1080, 241] on input "U25AC1" at bounding box center [1261, 241] width 521 height 27
type input "U25AC15281502"
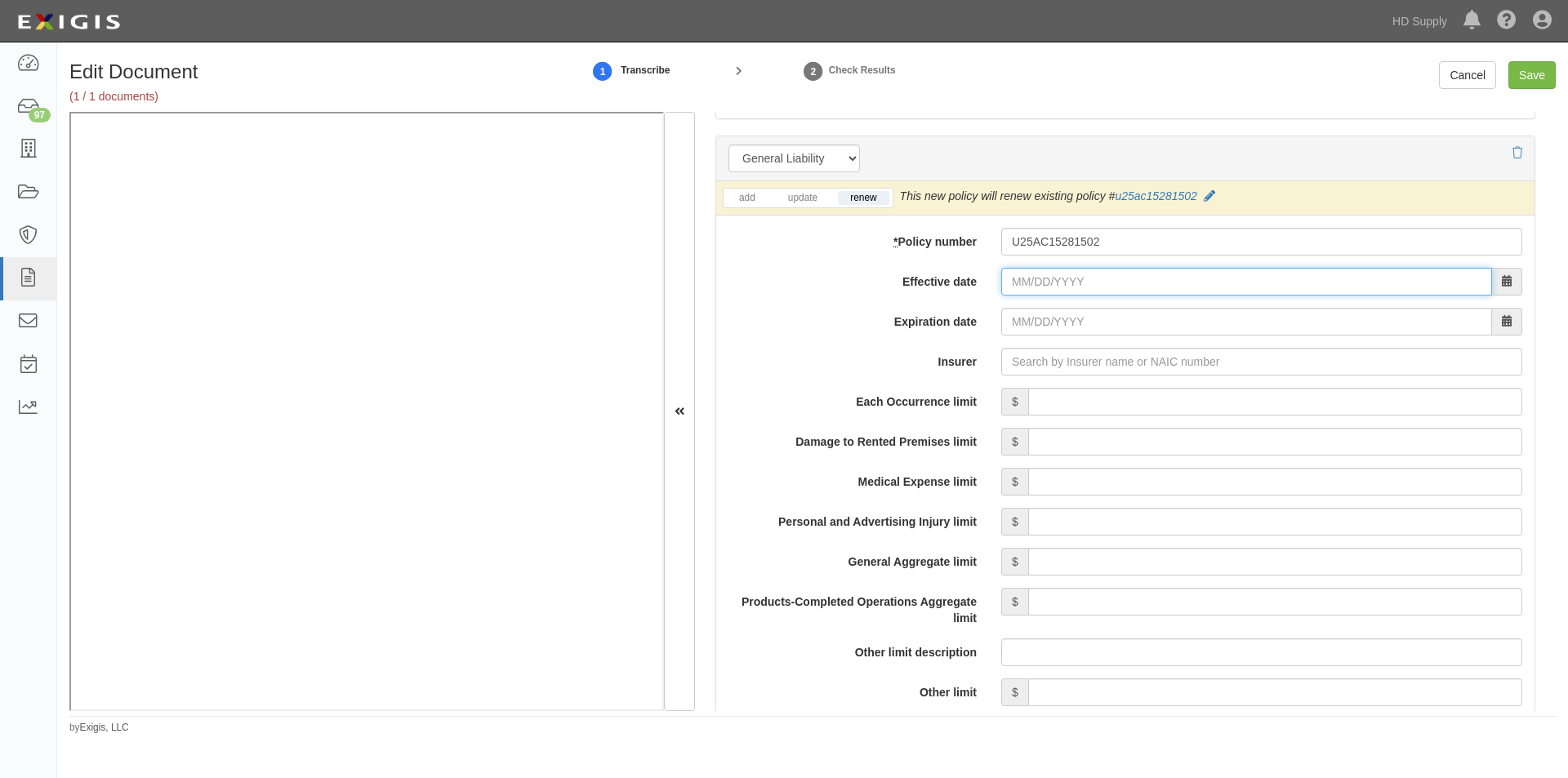
click at [1024, 288] on input "Effective date" at bounding box center [1246, 282] width 491 height 27
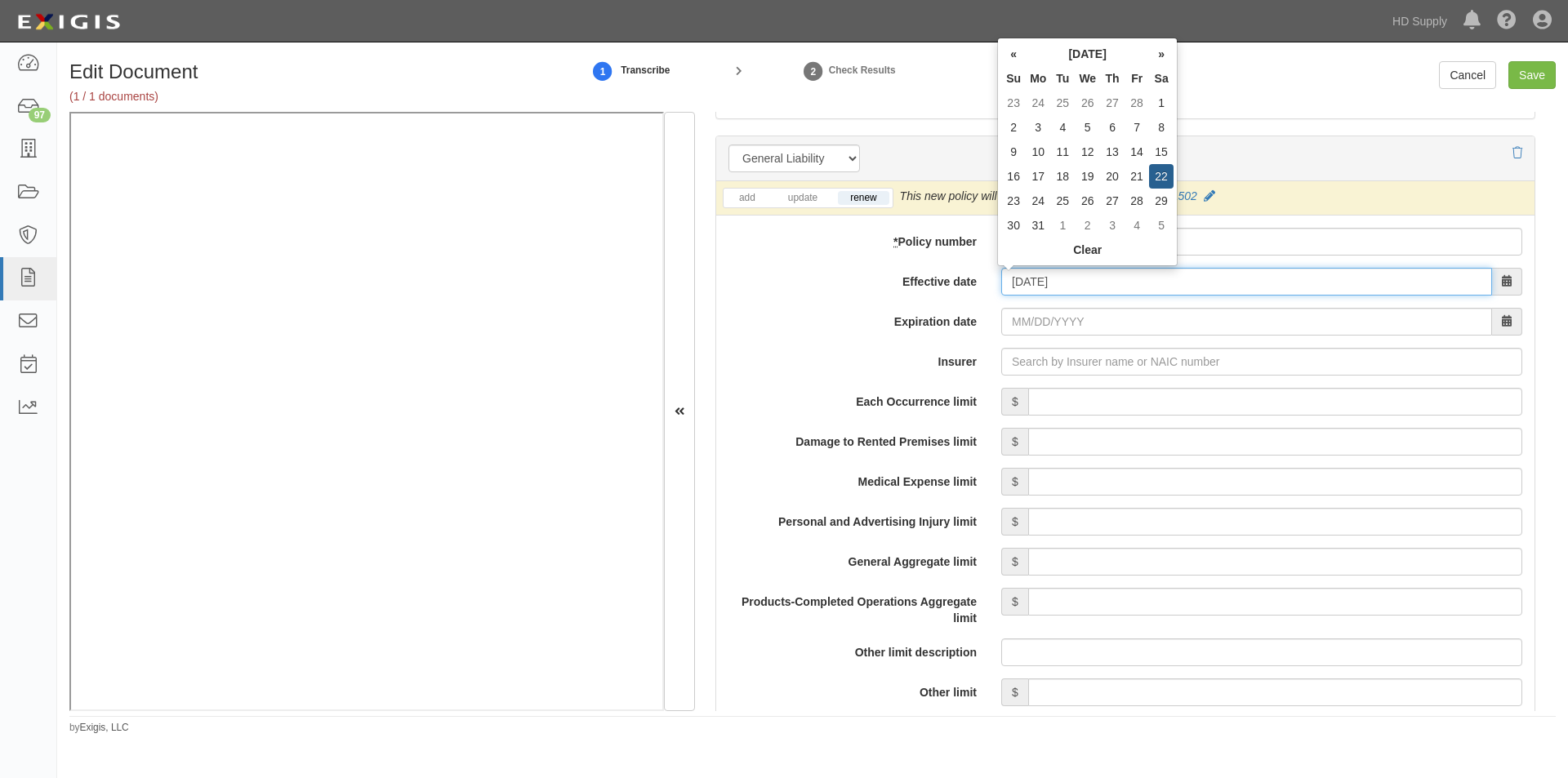
type input "03/22/2025"
type input "[DATE]"
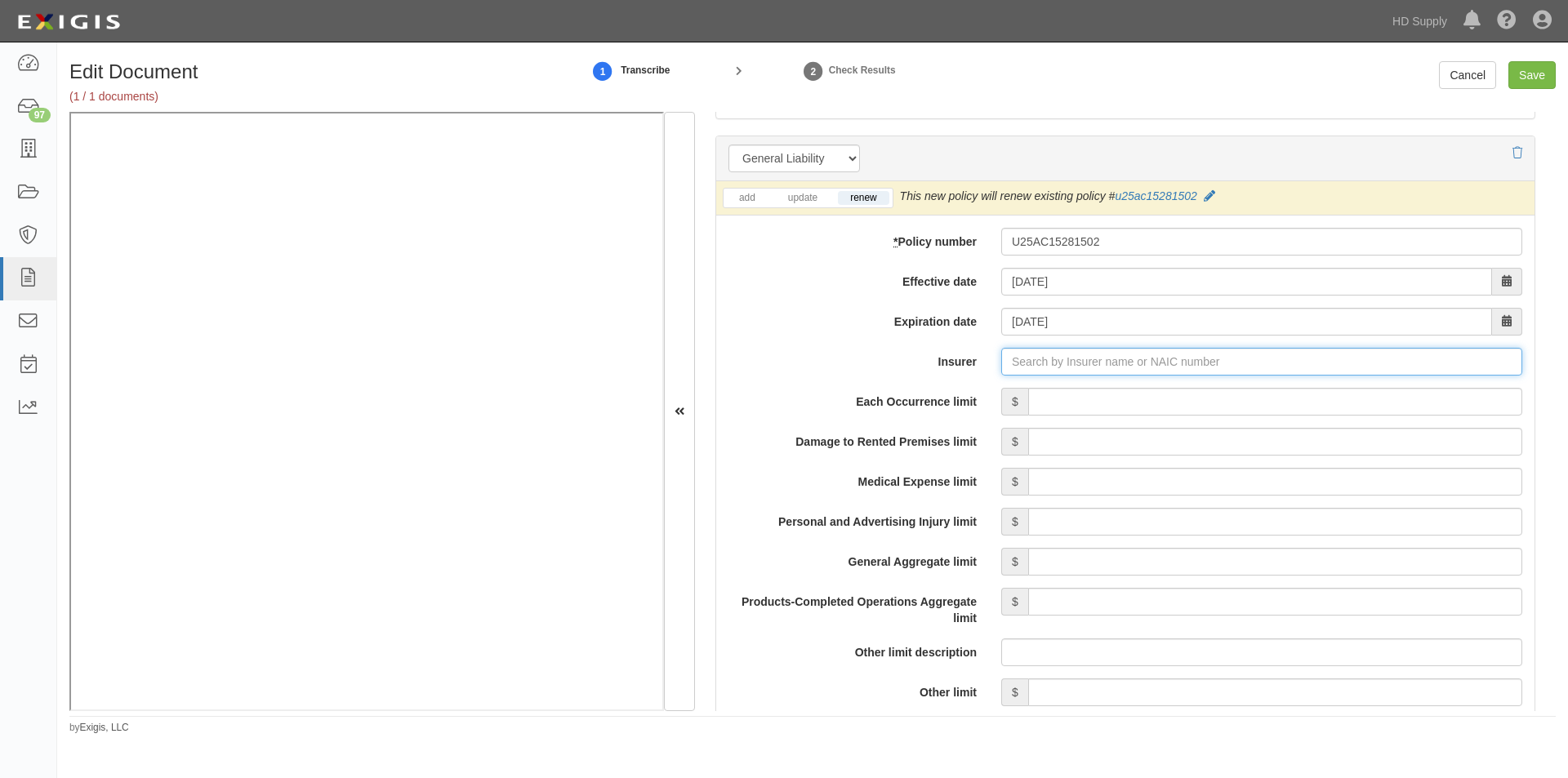
click at [1032, 367] on input "Insurer" at bounding box center [1261, 362] width 521 height 27
type input "5Rivers Insurance Company, Inc. (17459) NR Rating"
type input "5"
type input "21st Century Advantage Insurance Company (25232) NR Rating"
type input "2"
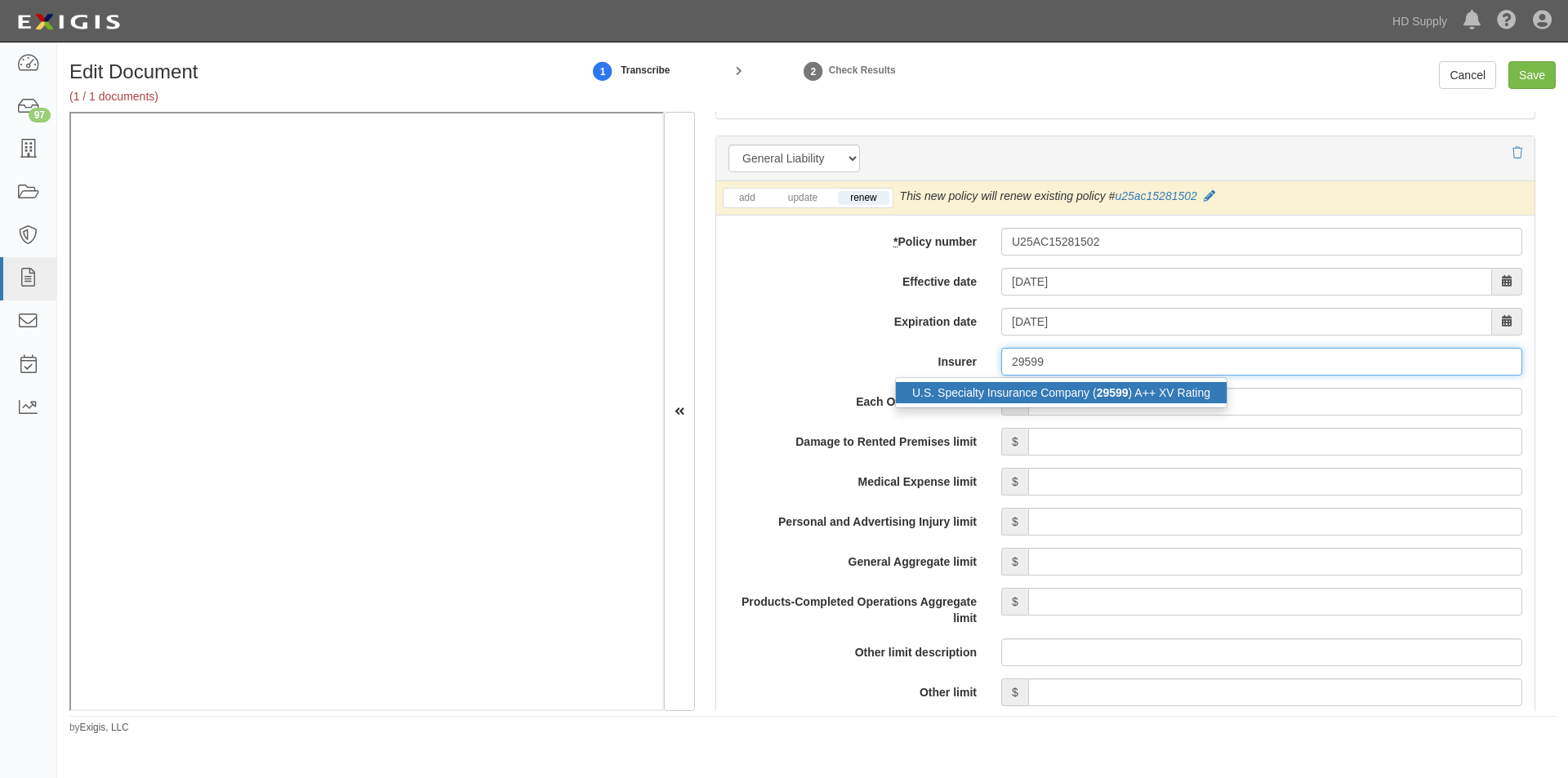
click at [1013, 393] on div "U.S. Specialty Insurance Company ( 29599 ) A++ XV Rating" at bounding box center [1061, 392] width 331 height 22
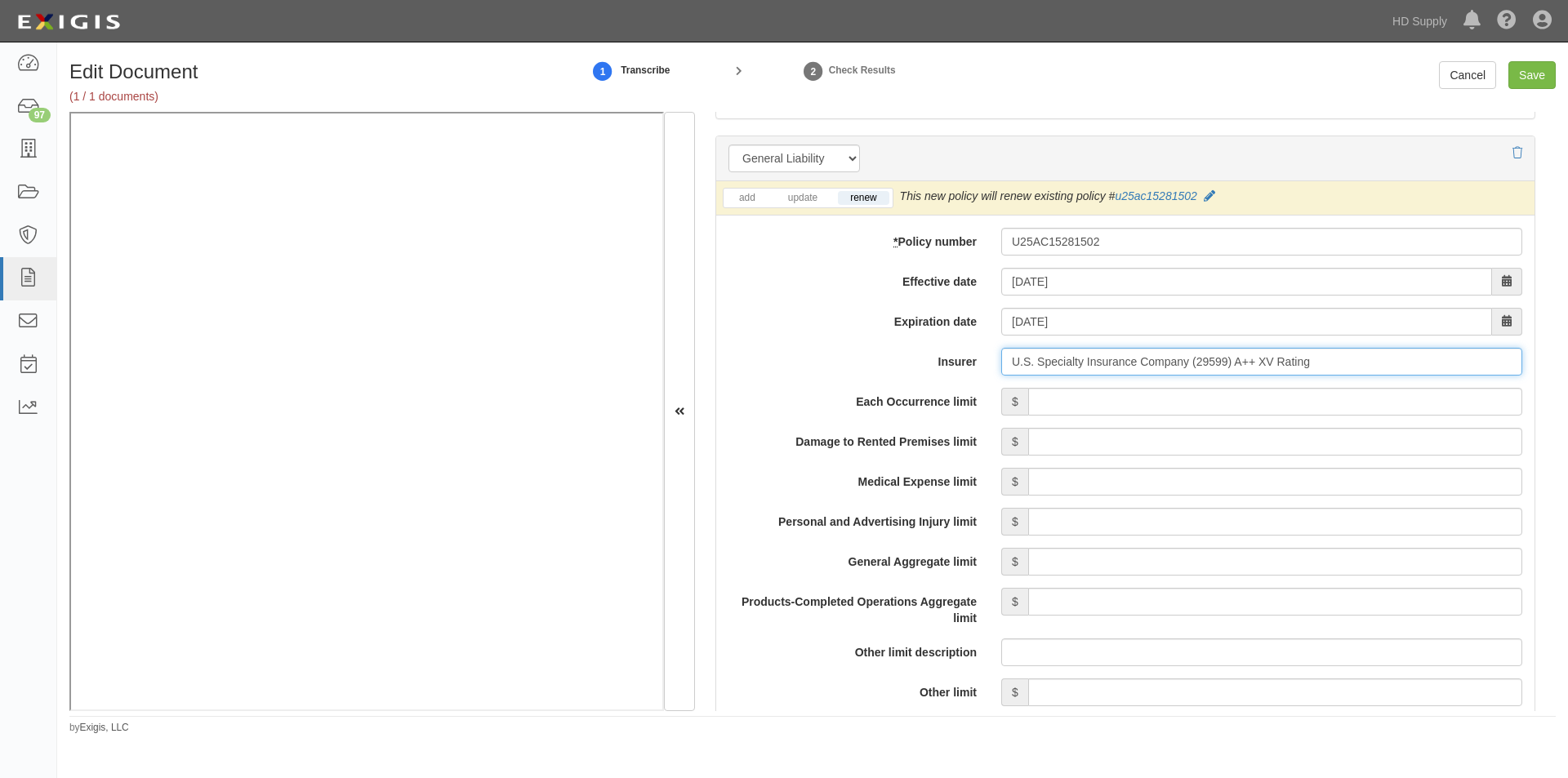
type input "U.S. Specialty Insurance Company (29599) A++ XV Rating"
click at [1179, 393] on input "Each Occurrence limit" at bounding box center [1275, 401] width 494 height 27
type input "1,000,000"
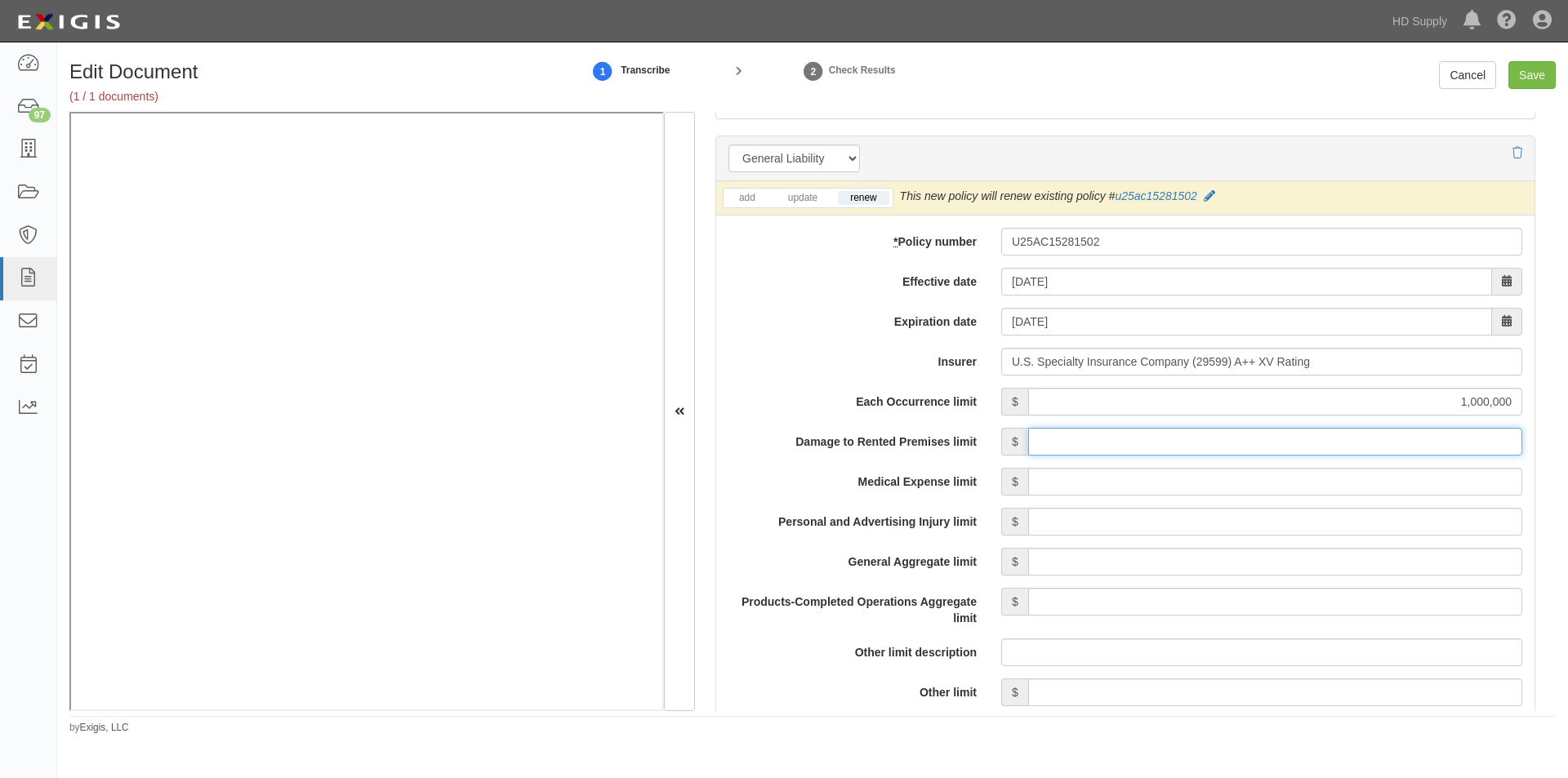
click at [1339, 443] on input "Damage to Rented Premises limit" at bounding box center [1275, 441] width 494 height 27
type input "100,000"
click at [1329, 485] on input "Medical Expense limit" at bounding box center [1275, 482] width 494 height 27
type input "5,000"
click at [1320, 528] on input "Personal and Advertising Injury limit" at bounding box center [1275, 522] width 494 height 27
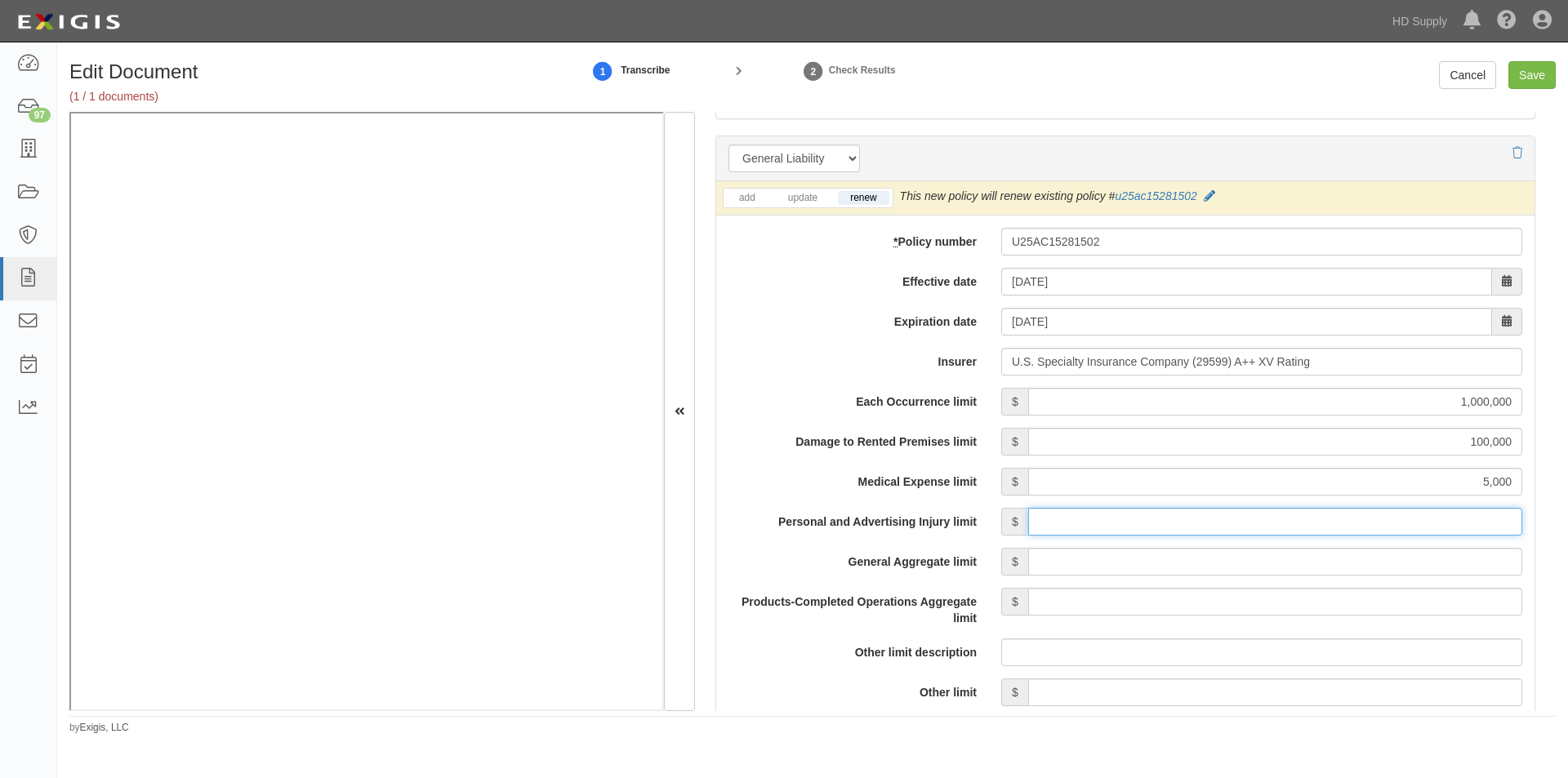
type input "1,000,000"
click at [1311, 565] on input "General Aggregate limit" at bounding box center [1275, 561] width 494 height 27
type input "2,000,000"
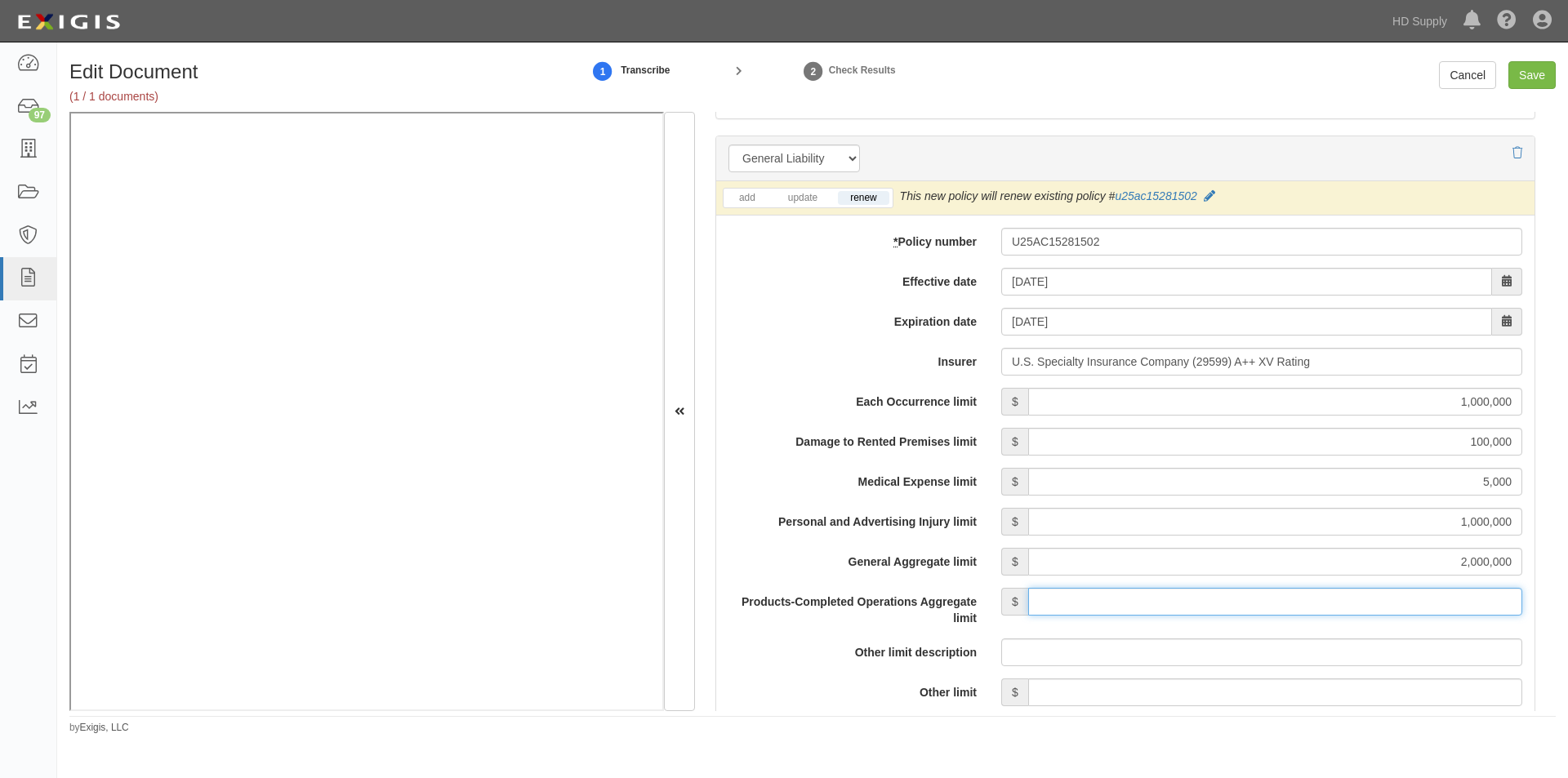
click at [1303, 598] on input "Products-Completed Operations Aggregate limit" at bounding box center [1275, 601] width 494 height 27
type input "2,000,000"
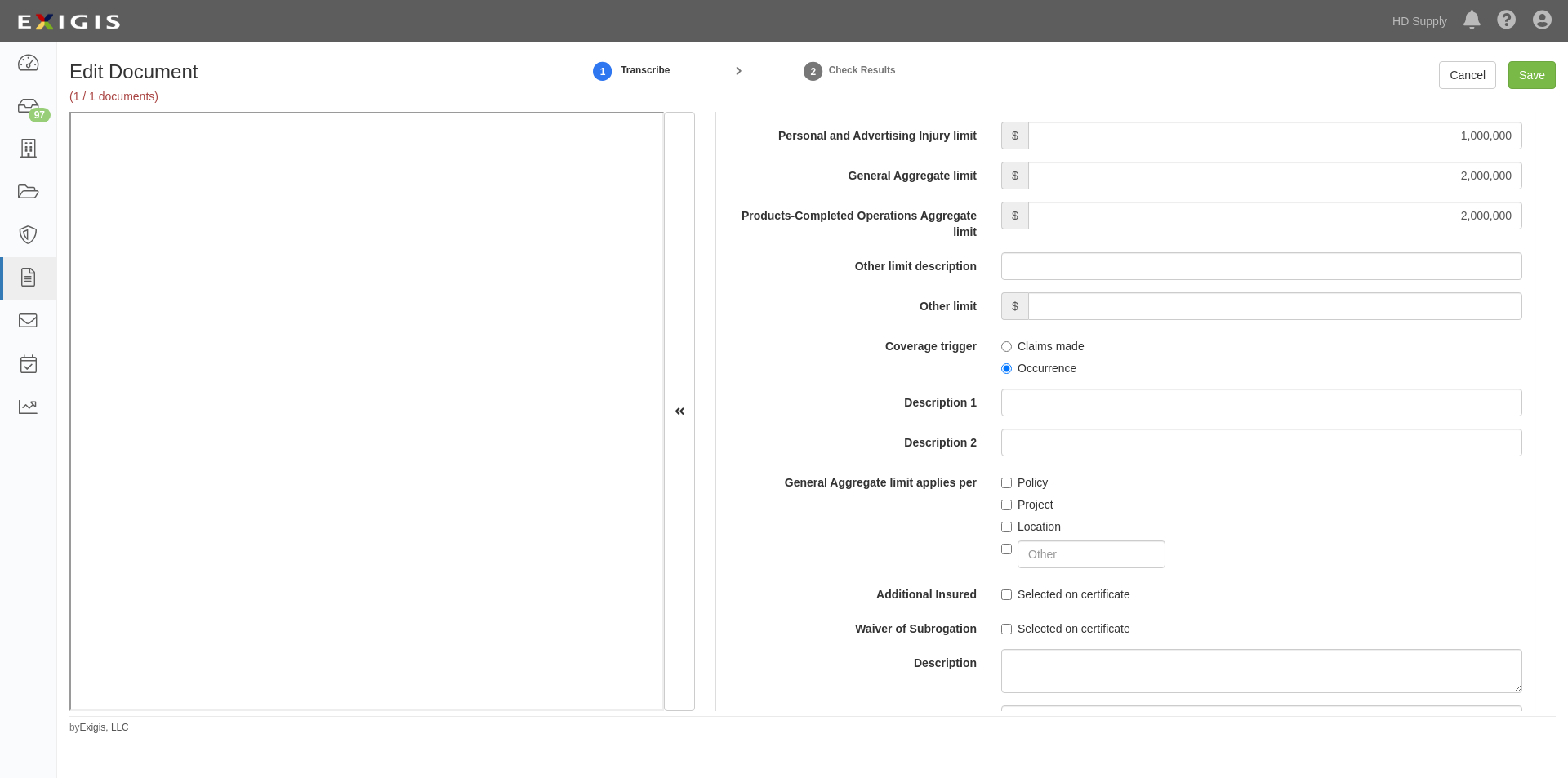
scroll to position [1577, 0]
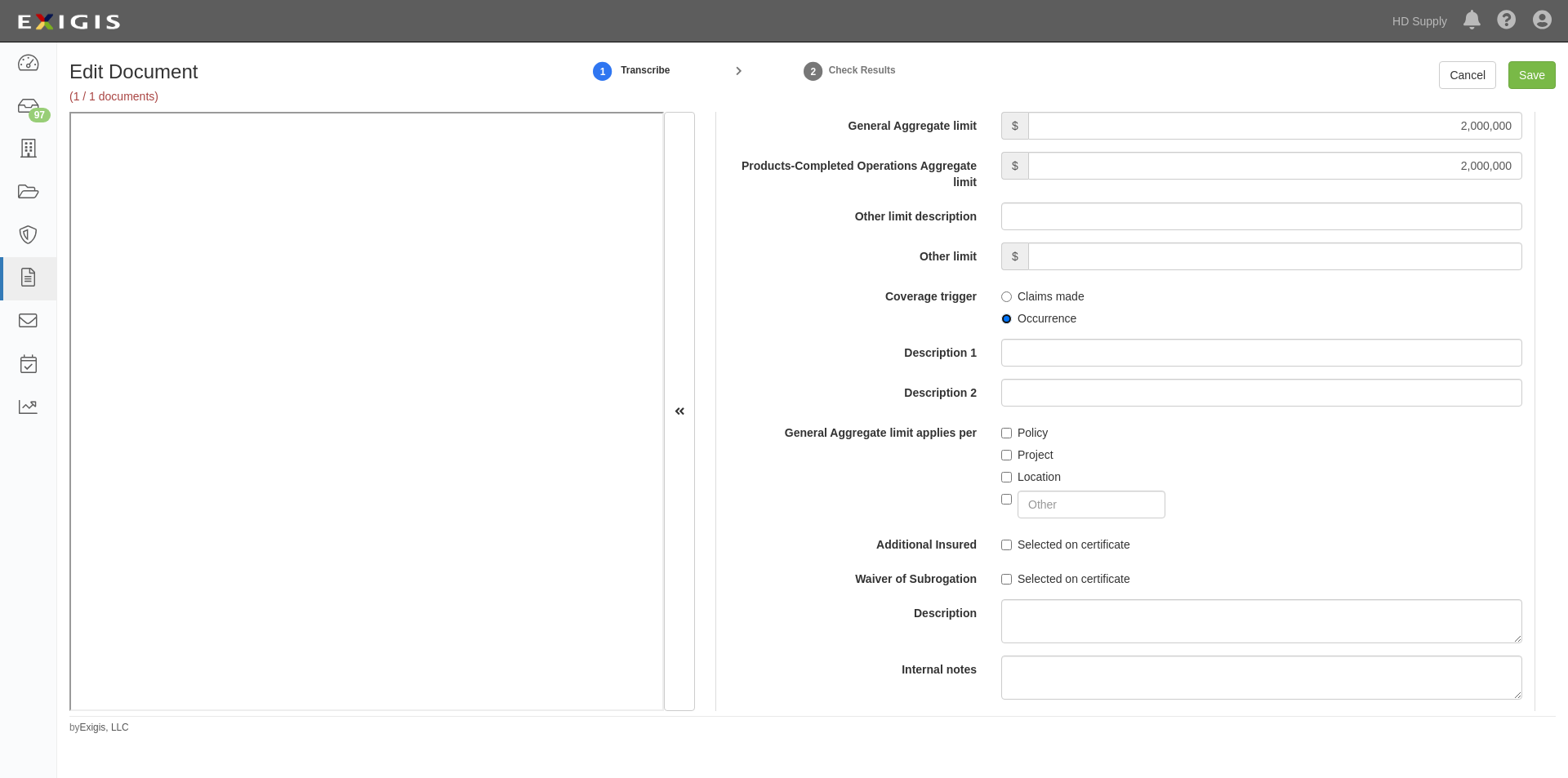
click at [1004, 320] on input "Occurrence" at bounding box center [1006, 319] width 11 height 11
radio input "true"
click at [1001, 456] on input "Project" at bounding box center [1006, 455] width 11 height 11
checkbox input "true"
click at [1001, 548] on input "Selected on certificate" at bounding box center [1006, 545] width 11 height 11
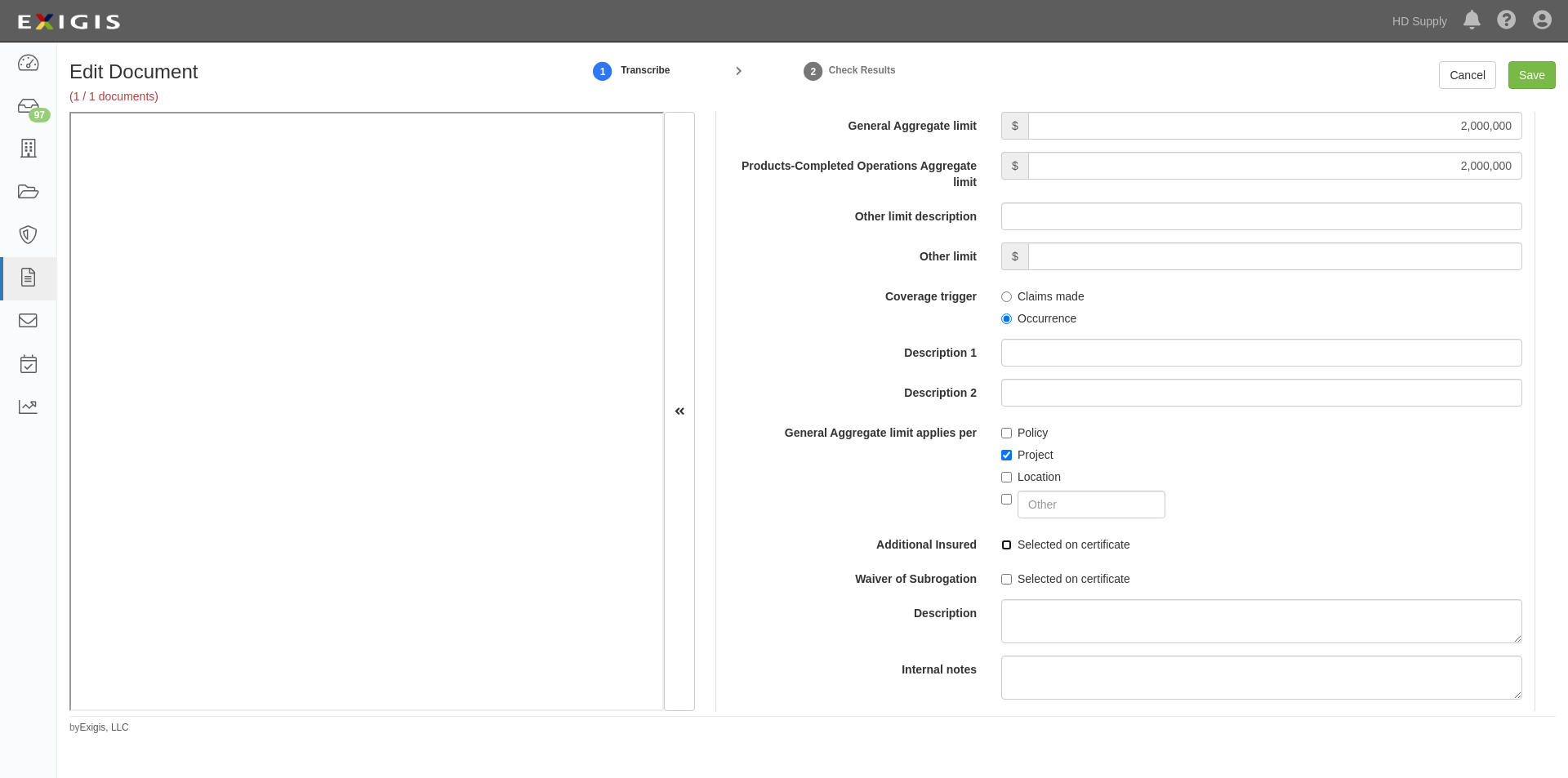
checkbox input "true"
click at [1001, 578] on input "Selected on certificate" at bounding box center [1006, 579] width 11 height 11
checkbox input "true"
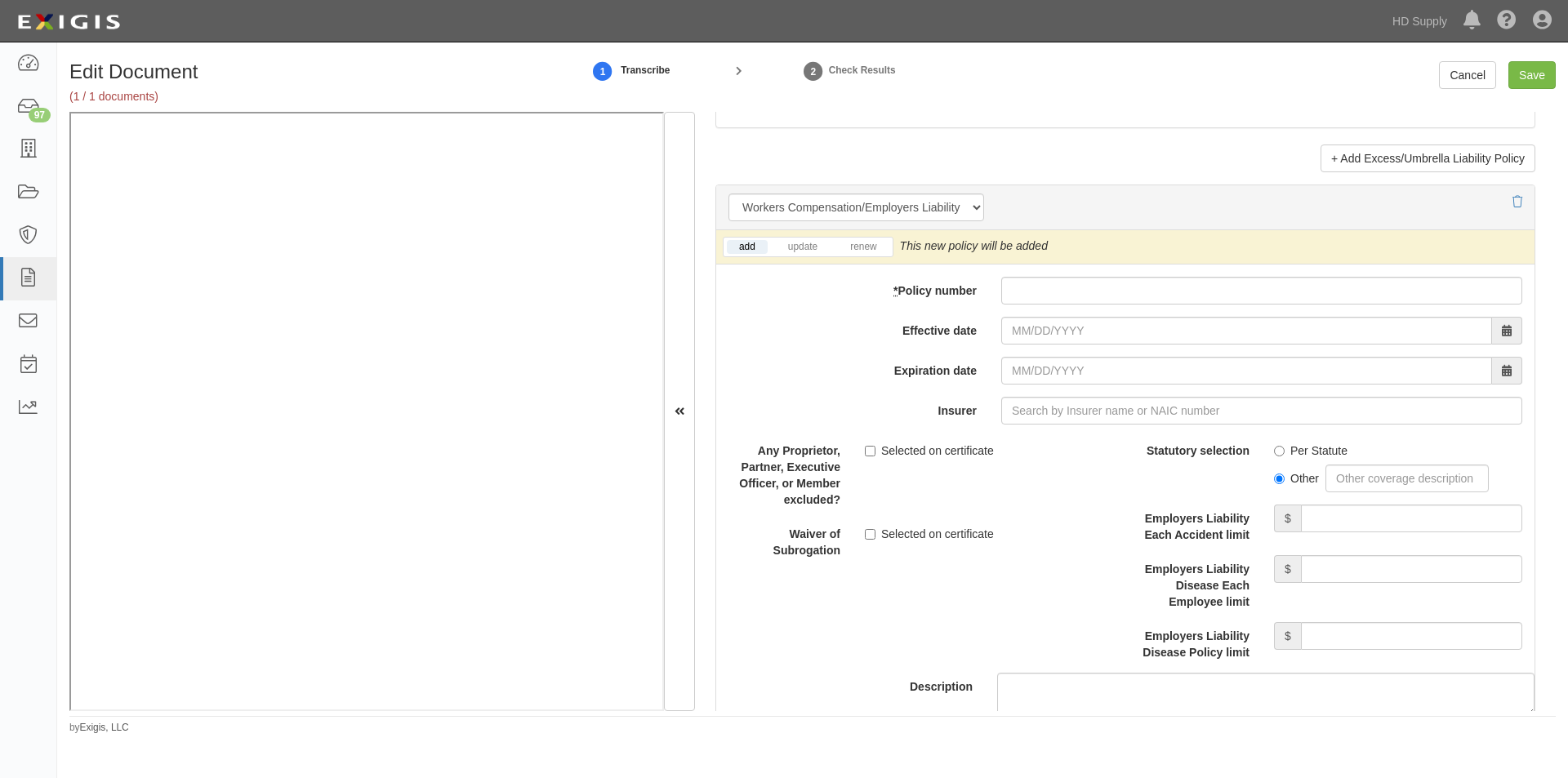
scroll to position [3934, 0]
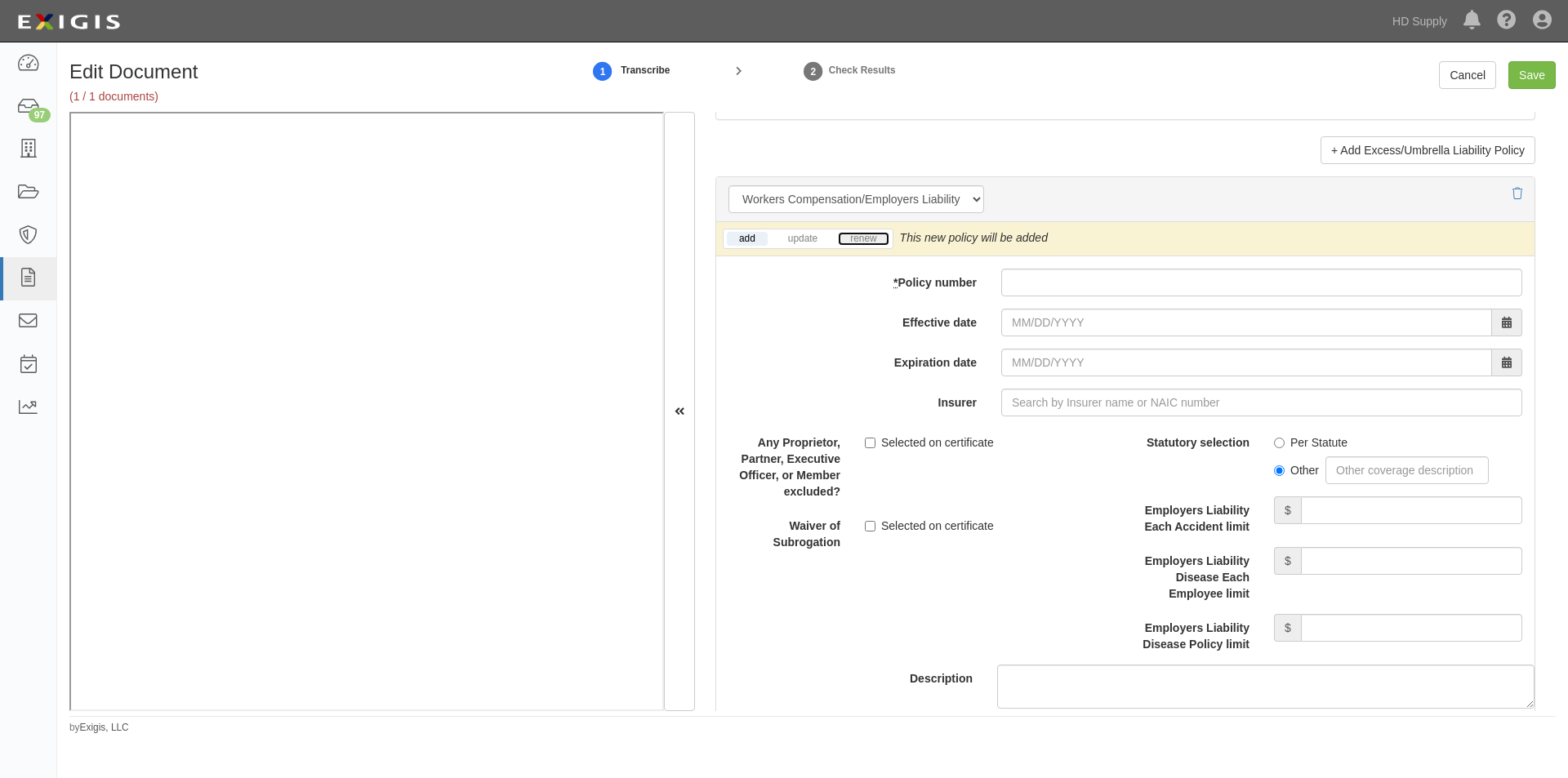
click at [862, 239] on link "renew" at bounding box center [863, 238] width 51 height 14
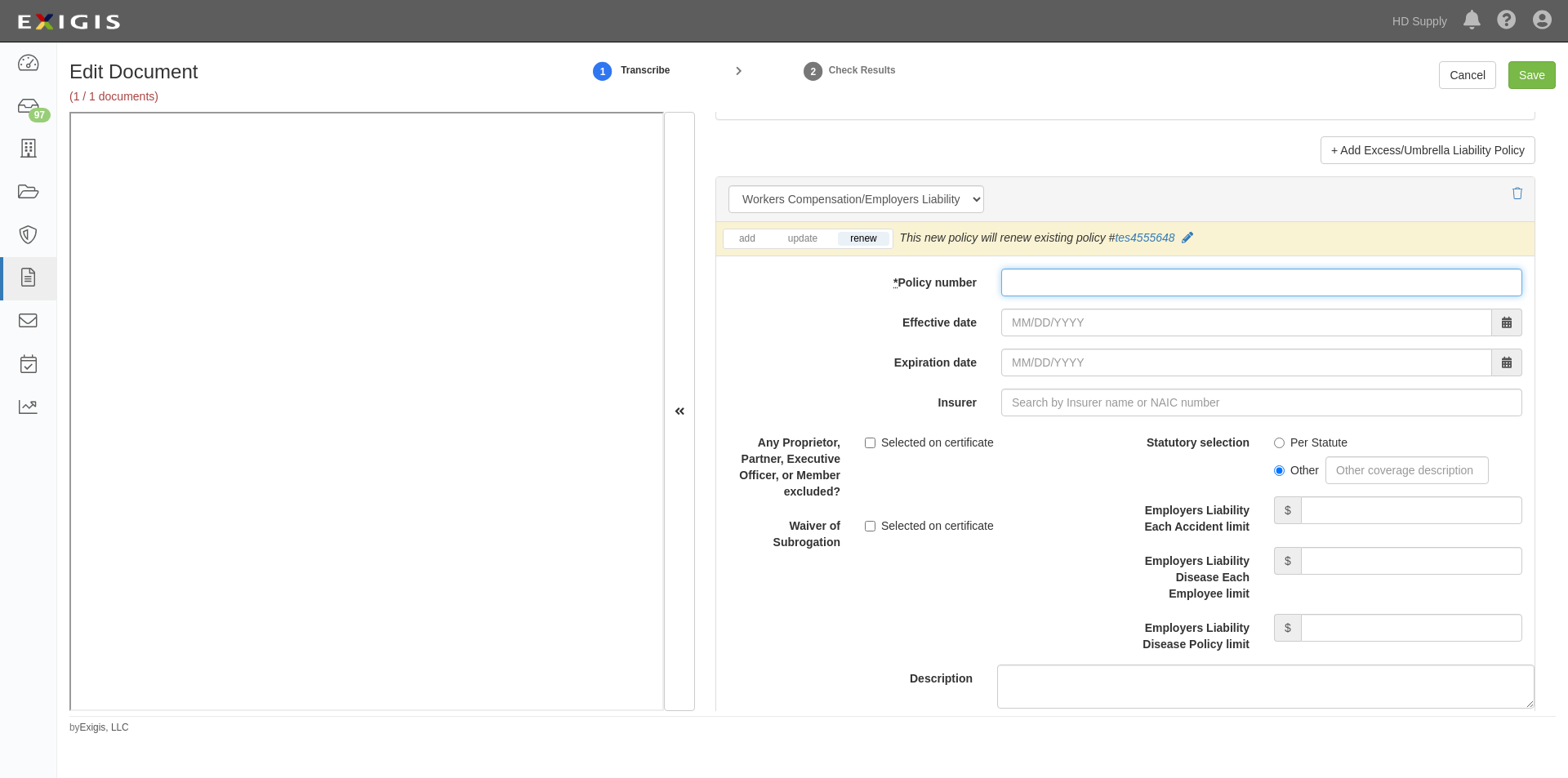
click at [1059, 285] on input "* Policy number" at bounding box center [1261, 283] width 521 height 27
type input "TES4555648"
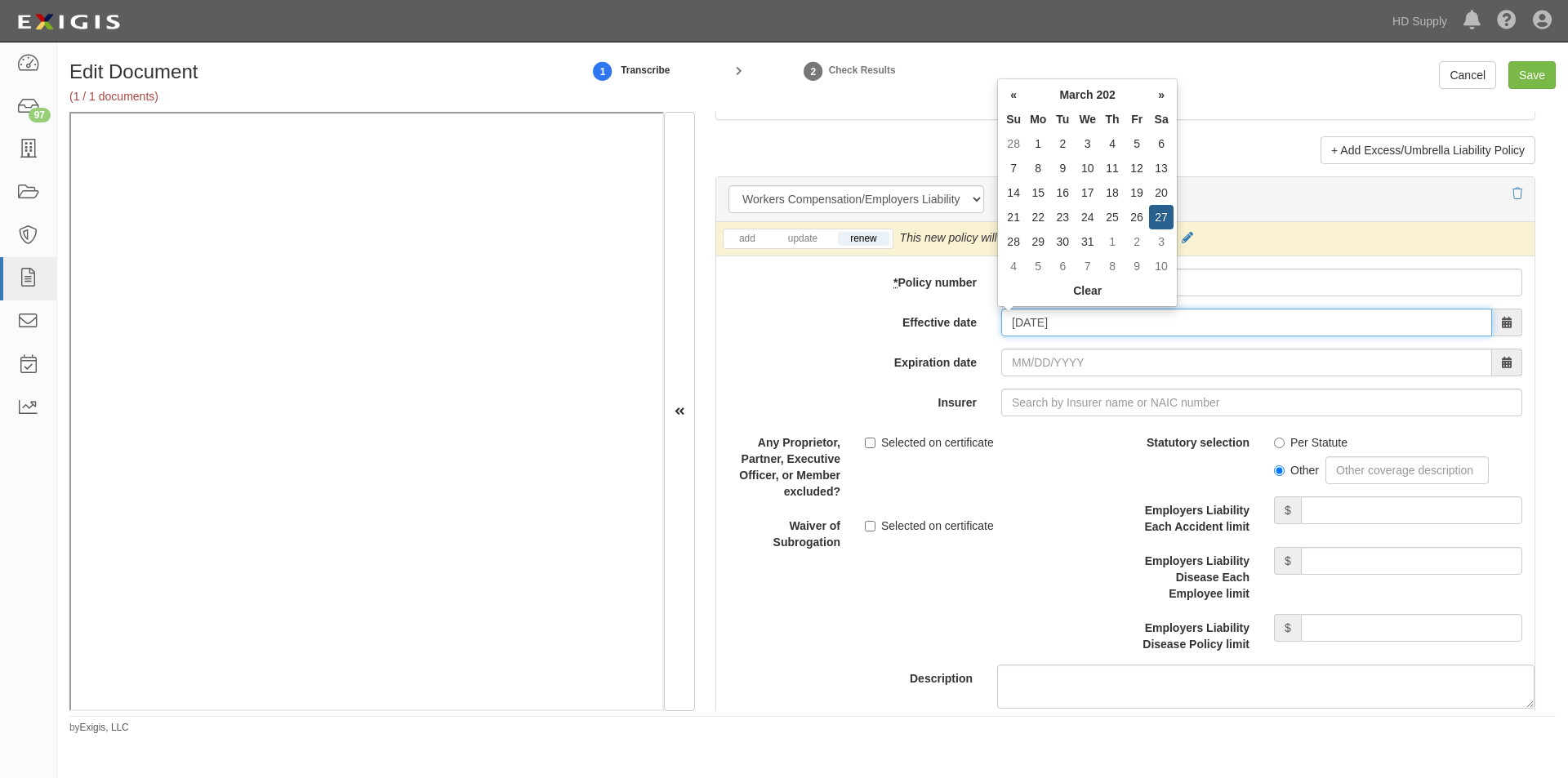
type input "03/27/2025"
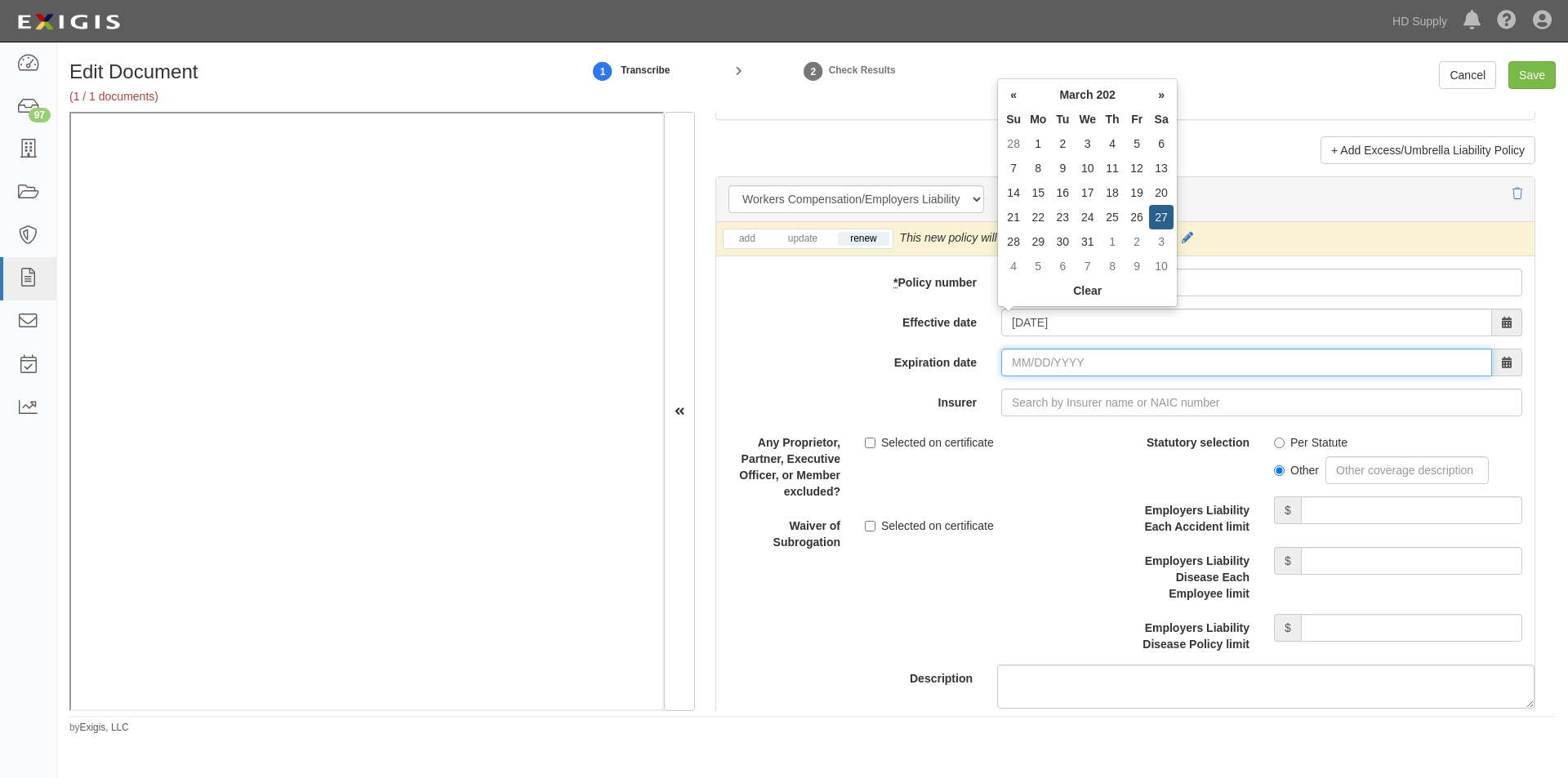
type input "03/27/2026"
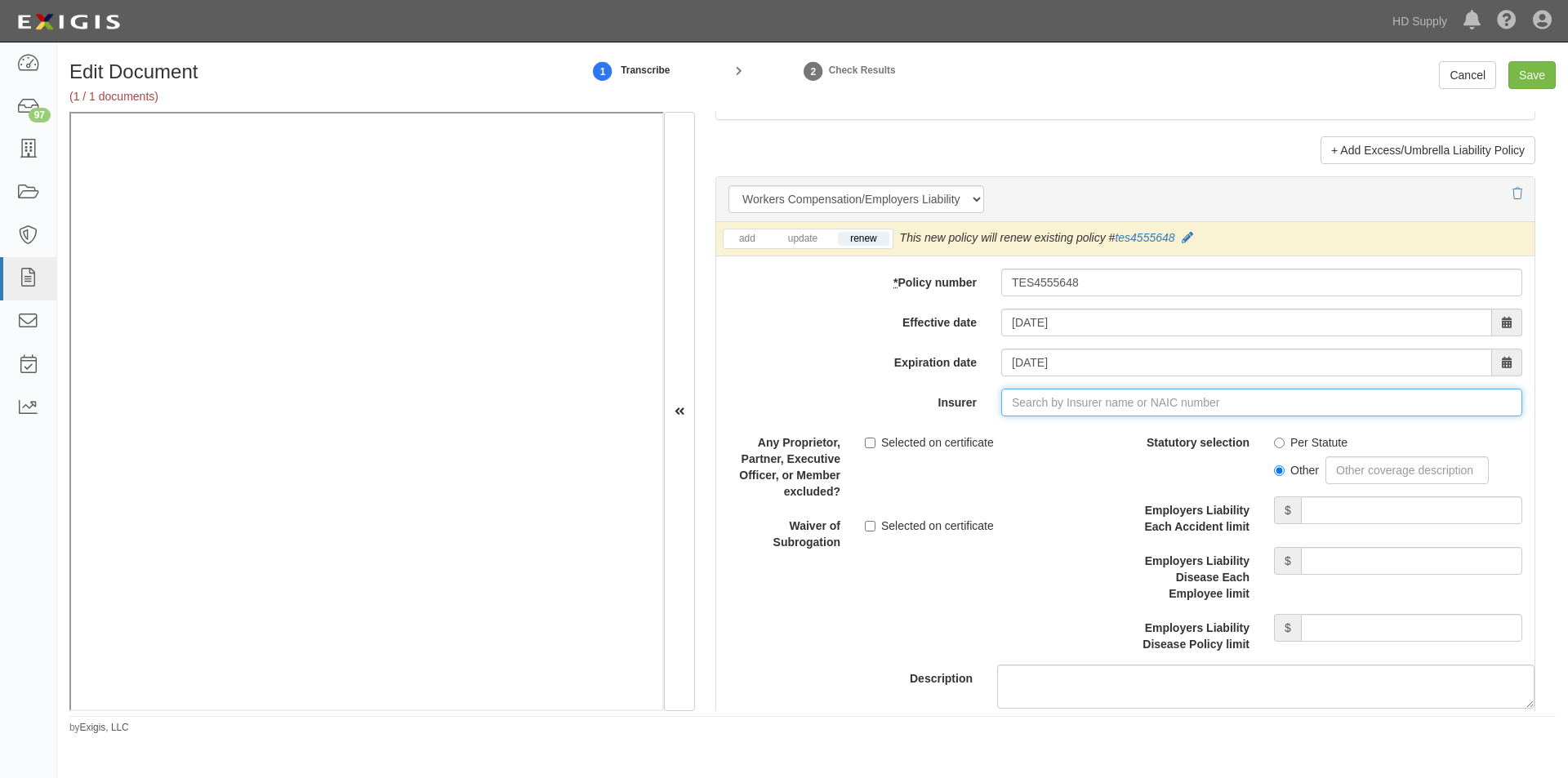
drag, startPoint x: 1036, startPoint y: 396, endPoint x: 1027, endPoint y: 436, distance: 41.0
click at [1037, 402] on input "Insurer" at bounding box center [1261, 402] width 521 height 27
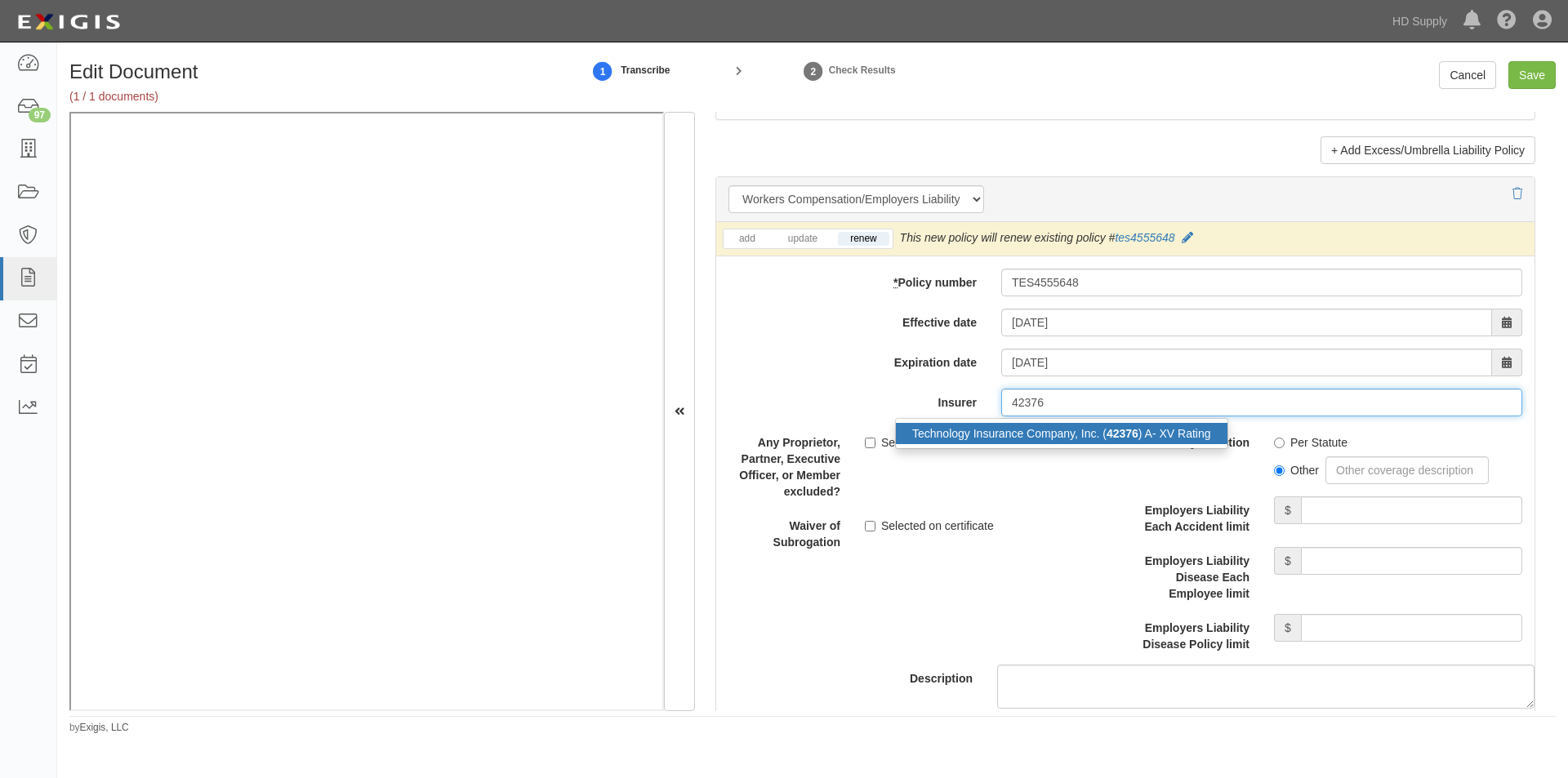
click at [1024, 435] on div "Technology Insurance Company, Inc. ( 42376 ) A- XV Rating" at bounding box center [1062, 434] width 332 height 22
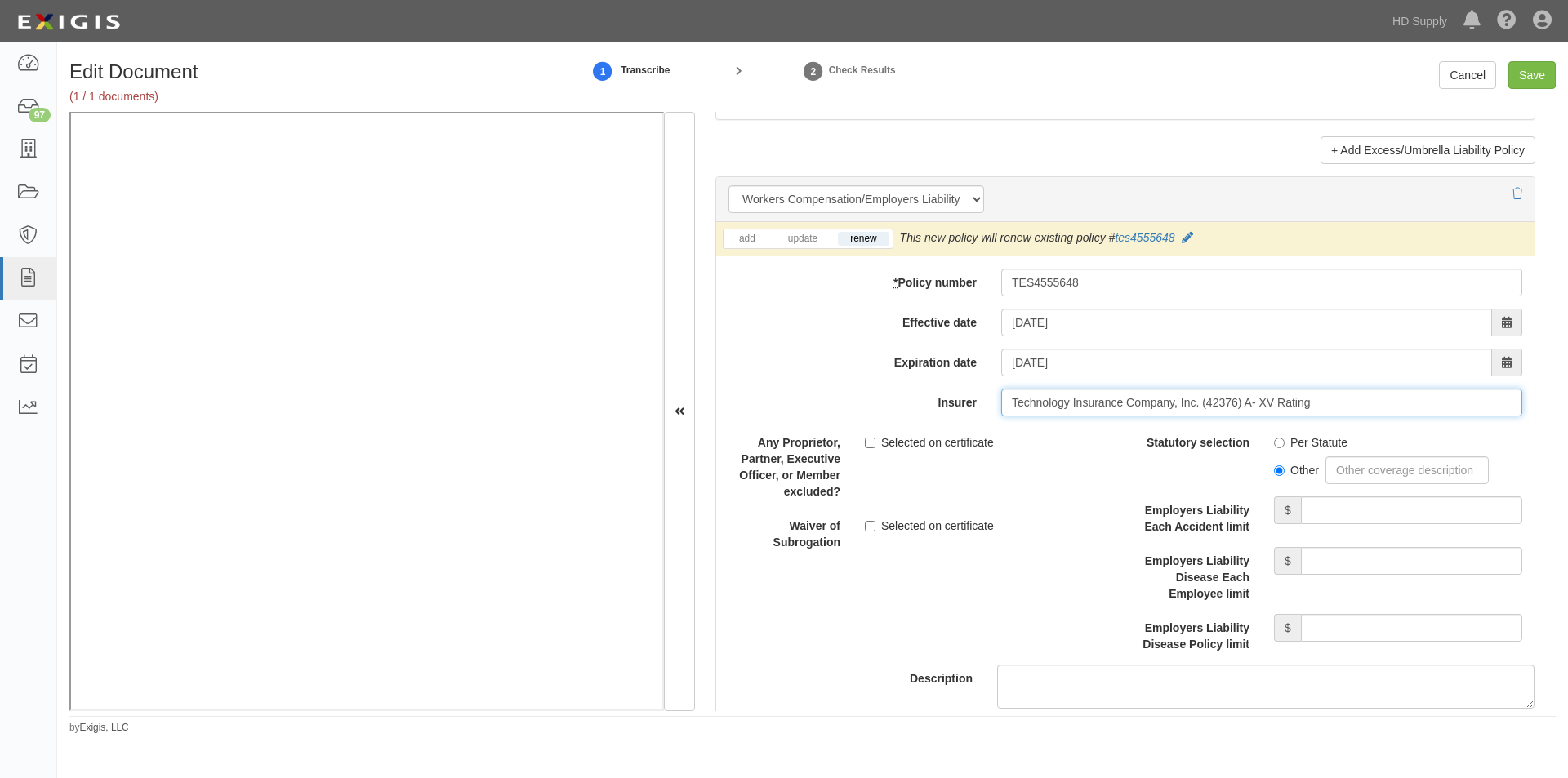
type input "Technology Insurance Company, Inc. (42376) A- XV Rating"
click at [1274, 443] on input "Per Statute" at bounding box center [1279, 442] width 11 height 11
radio input "true"
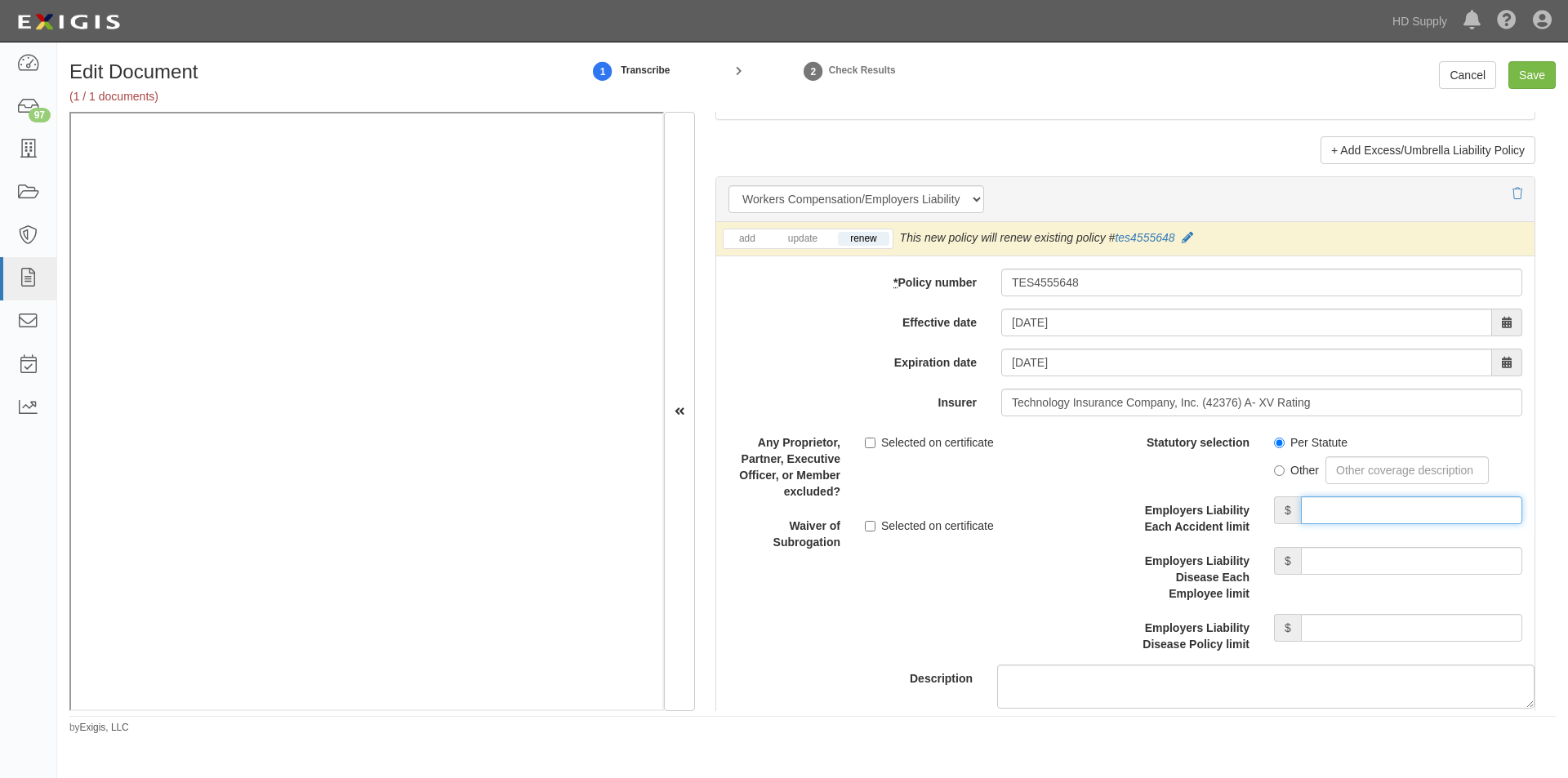
click at [1389, 511] on input "Employers Liability Each Accident limit" at bounding box center [1412, 510] width 222 height 27
type input "1,000,000"
click at [1368, 560] on input "Employers Liability Disease Each Employee limit" at bounding box center [1412, 561] width 222 height 27
type input "1,000,000"
click at [1356, 618] on input "Employers Liability Disease Policy limit" at bounding box center [1412, 628] width 222 height 27
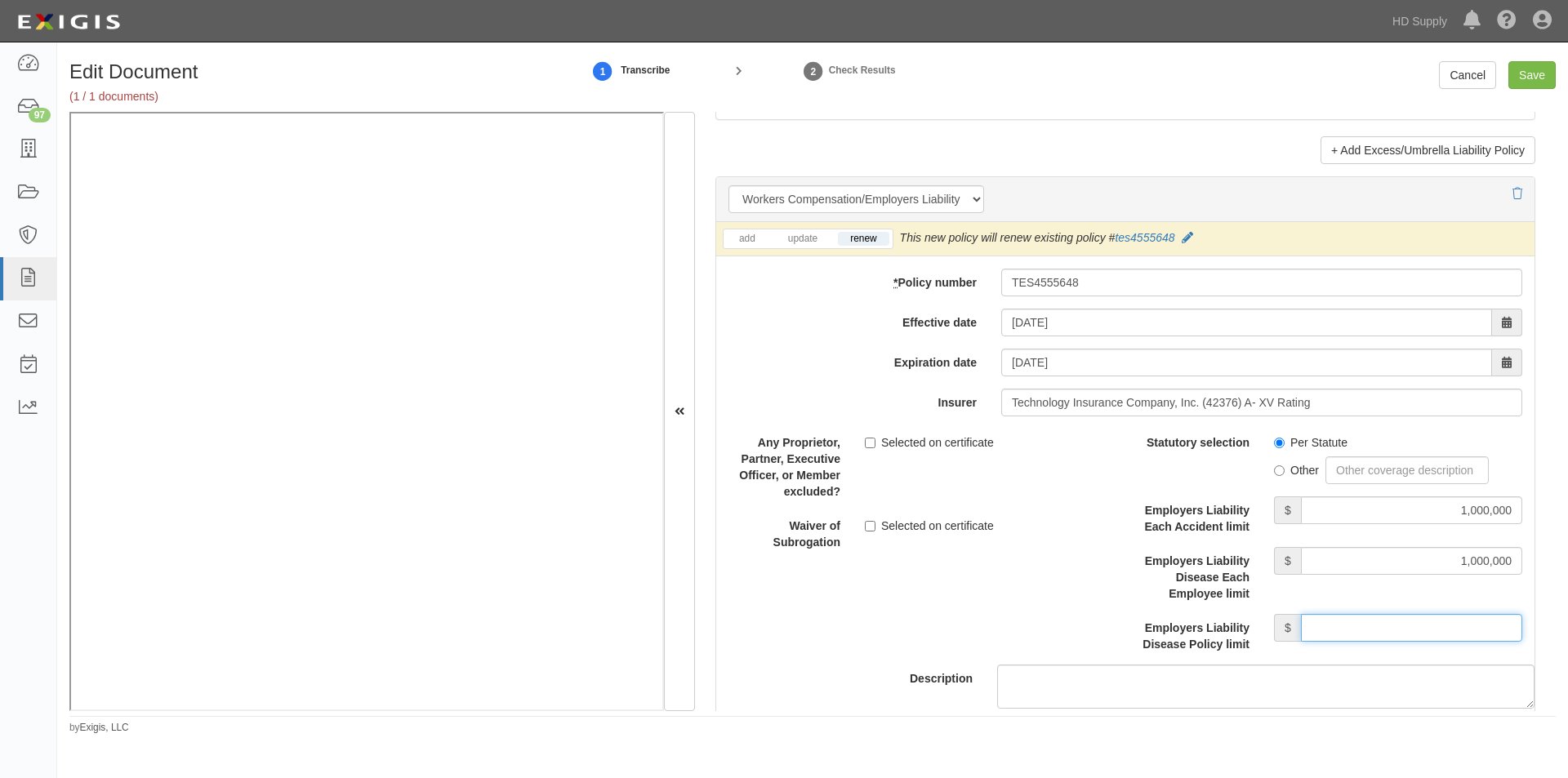
type input "1,000,000"
click at [1525, 77] on input "Save" at bounding box center [1532, 75] width 47 height 27
type input "1000000"
type input "100000"
type input "5000"
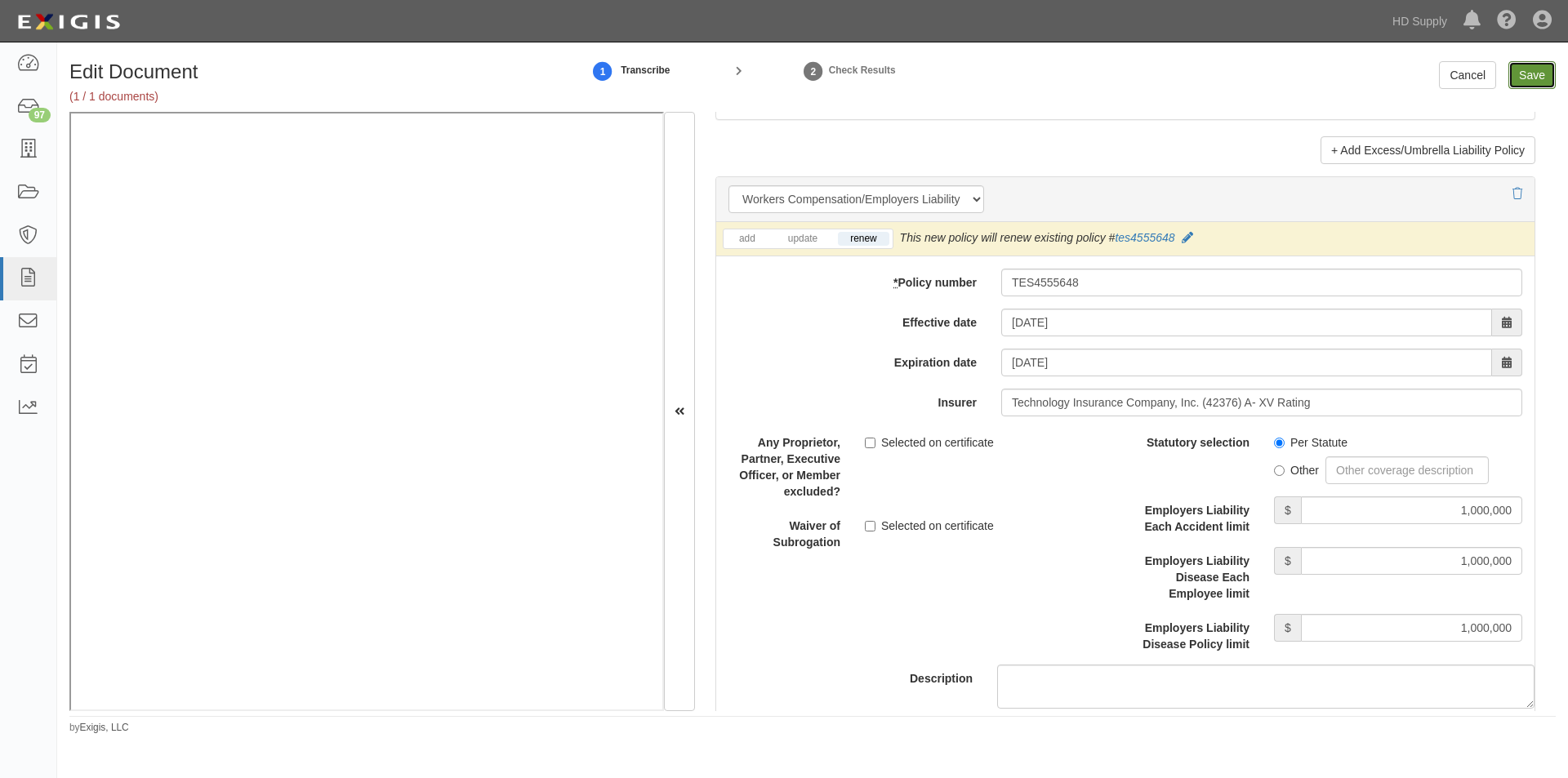
type input "1000000"
type input "2000000"
type input "1000000"
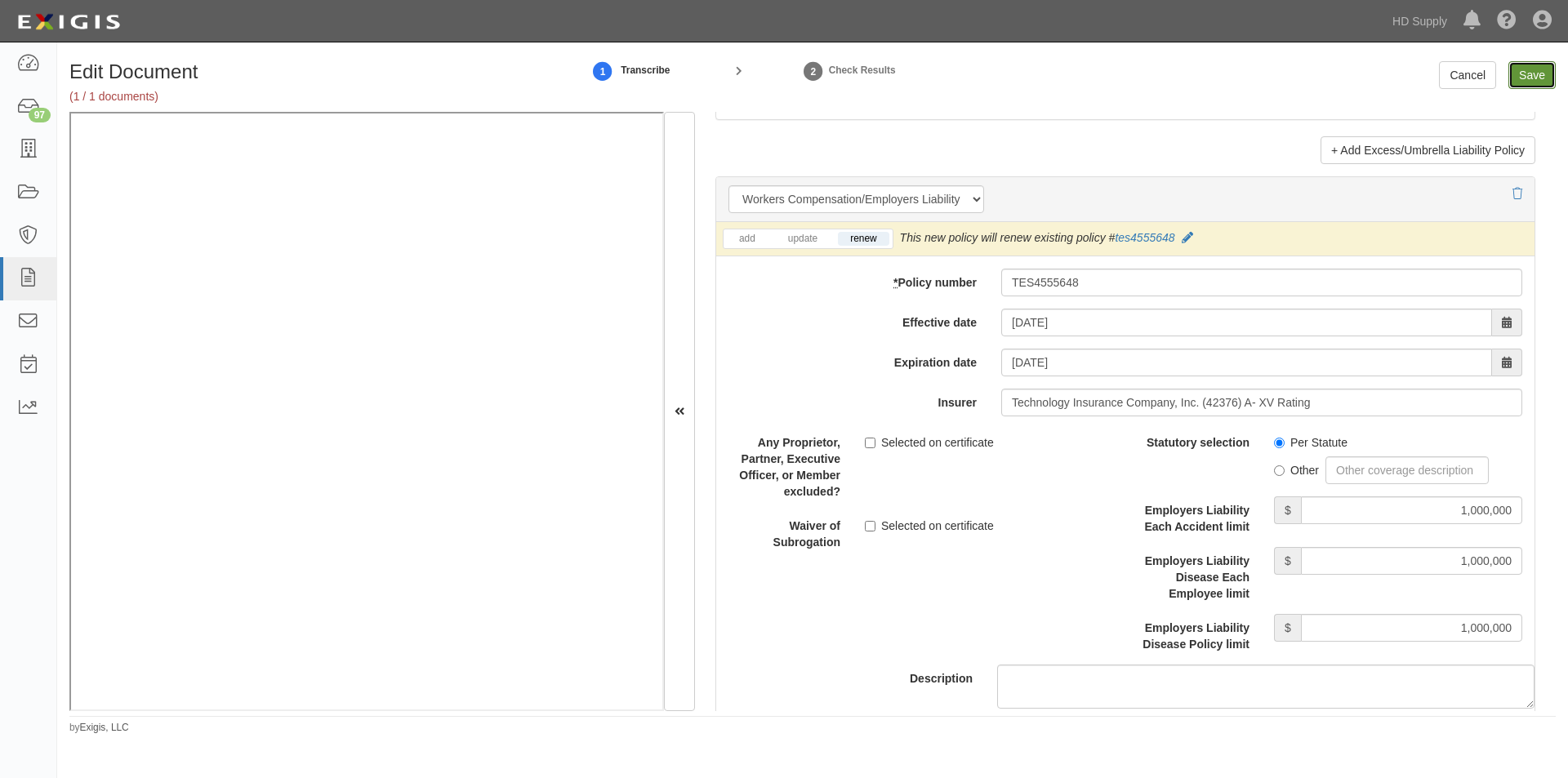
type input "1000000"
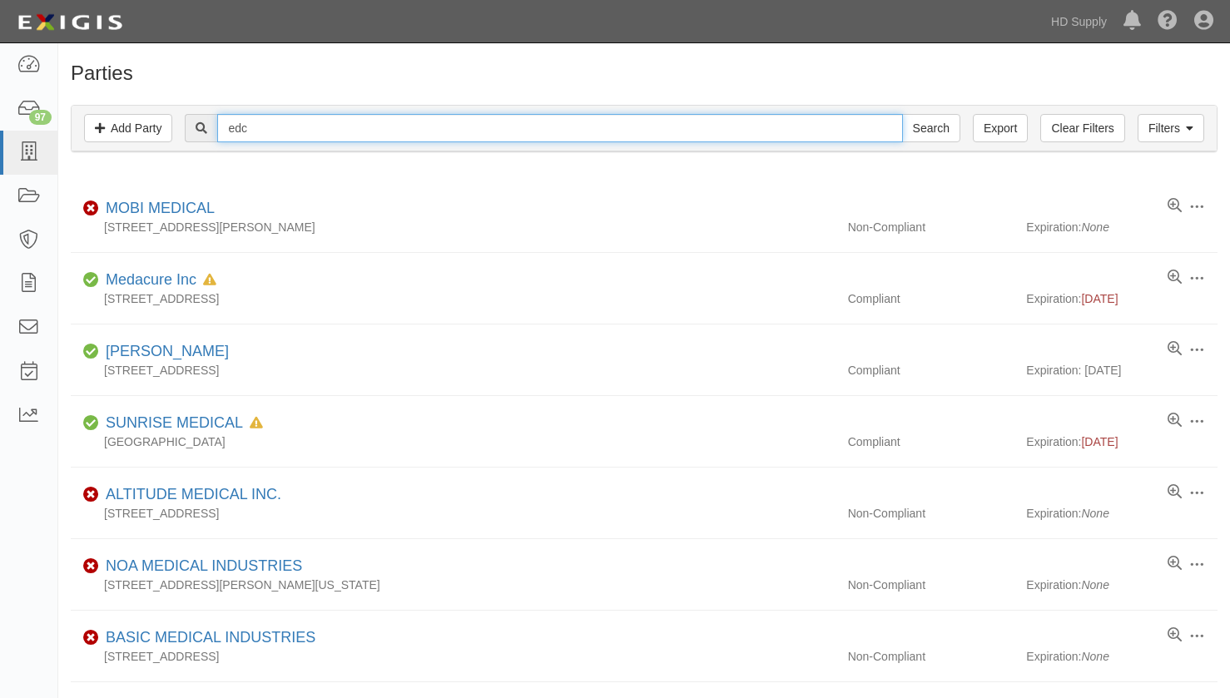
drag, startPoint x: 259, startPoint y: 132, endPoint x: 189, endPoint y: 126, distance: 70.1
click at [189, 126] on div "edc Search" at bounding box center [572, 128] width 775 height 28
type input "e.d.c"
click at [902, 114] on input "Search" at bounding box center [931, 128] width 58 height 28
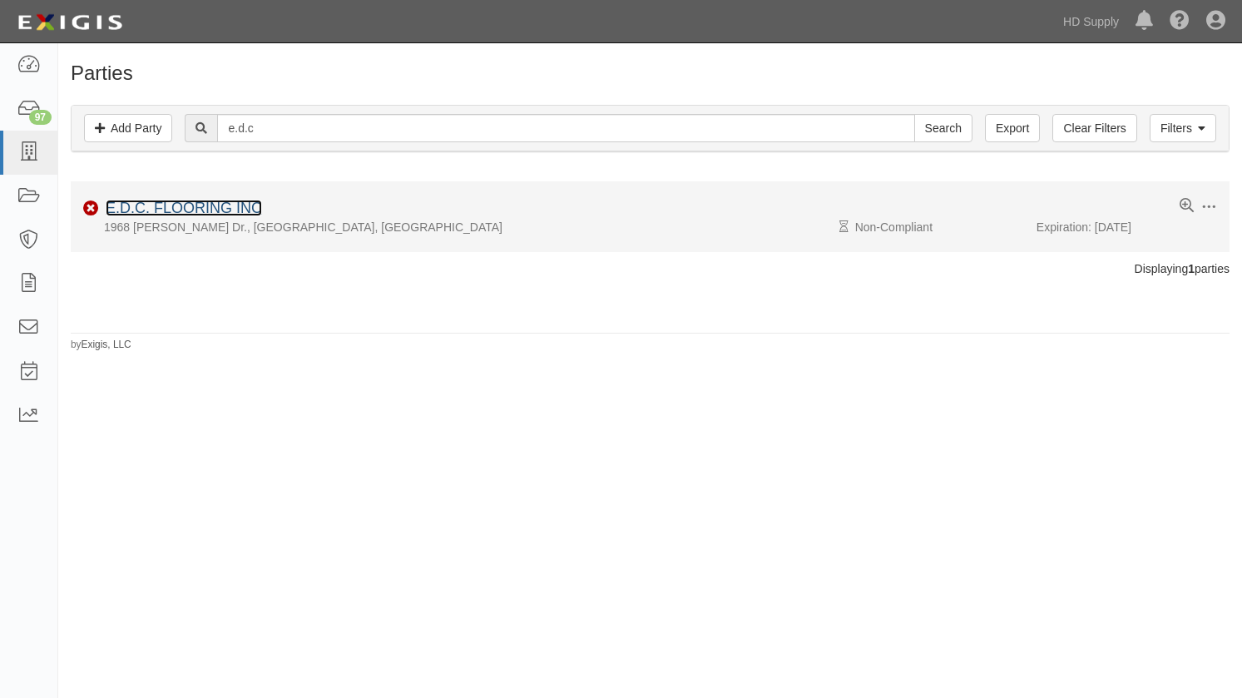
click at [206, 202] on link "E.D.C. FLOORING INC" at bounding box center [184, 208] width 156 height 17
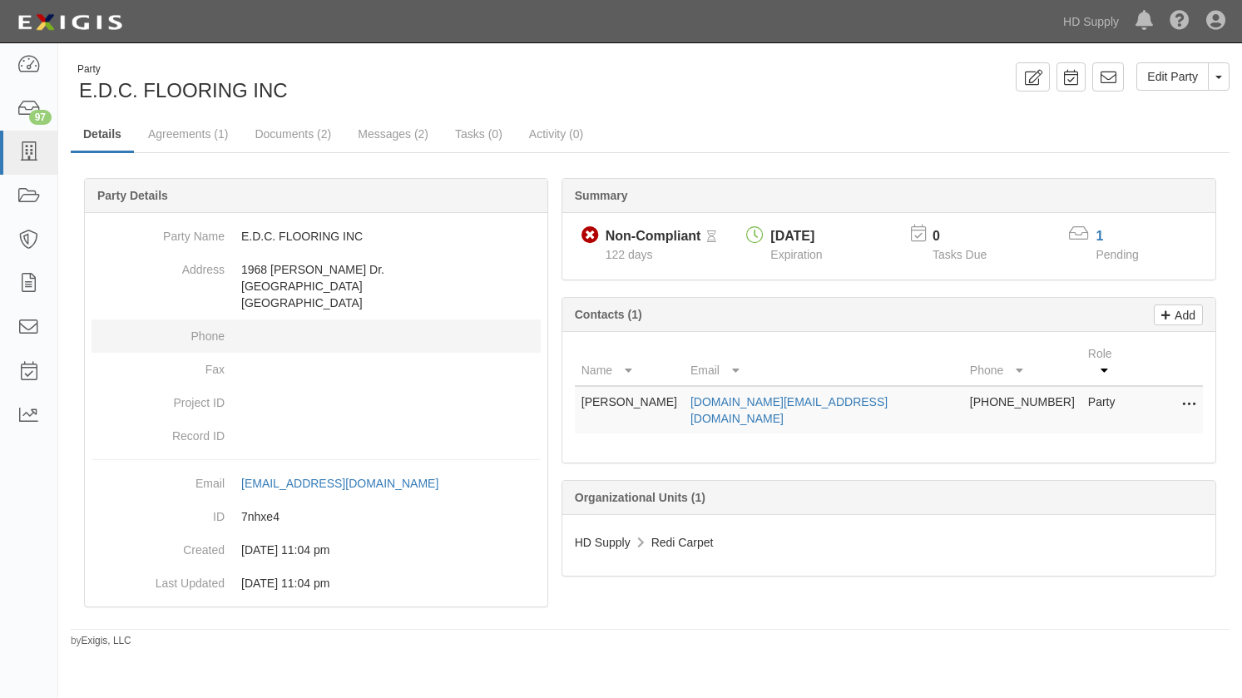
click at [159, 336] on dt "Phone" at bounding box center [158, 332] width 133 height 25
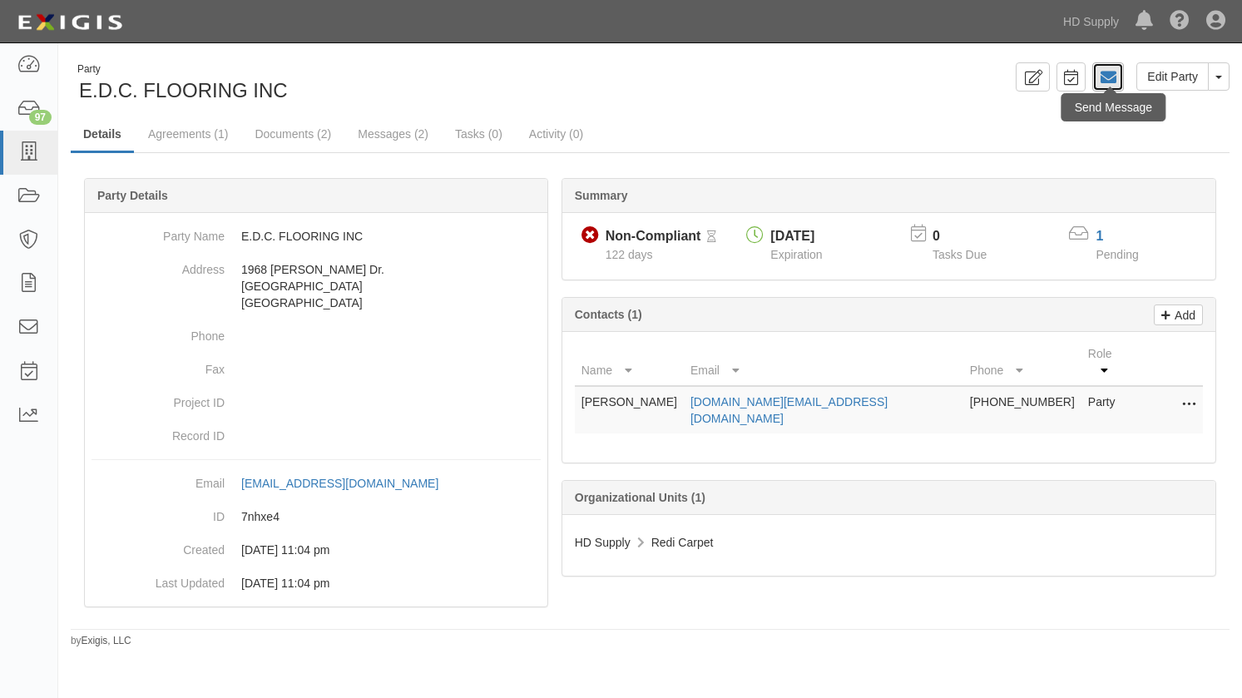
click at [1108, 79] on icon at bounding box center [1108, 77] width 17 height 17
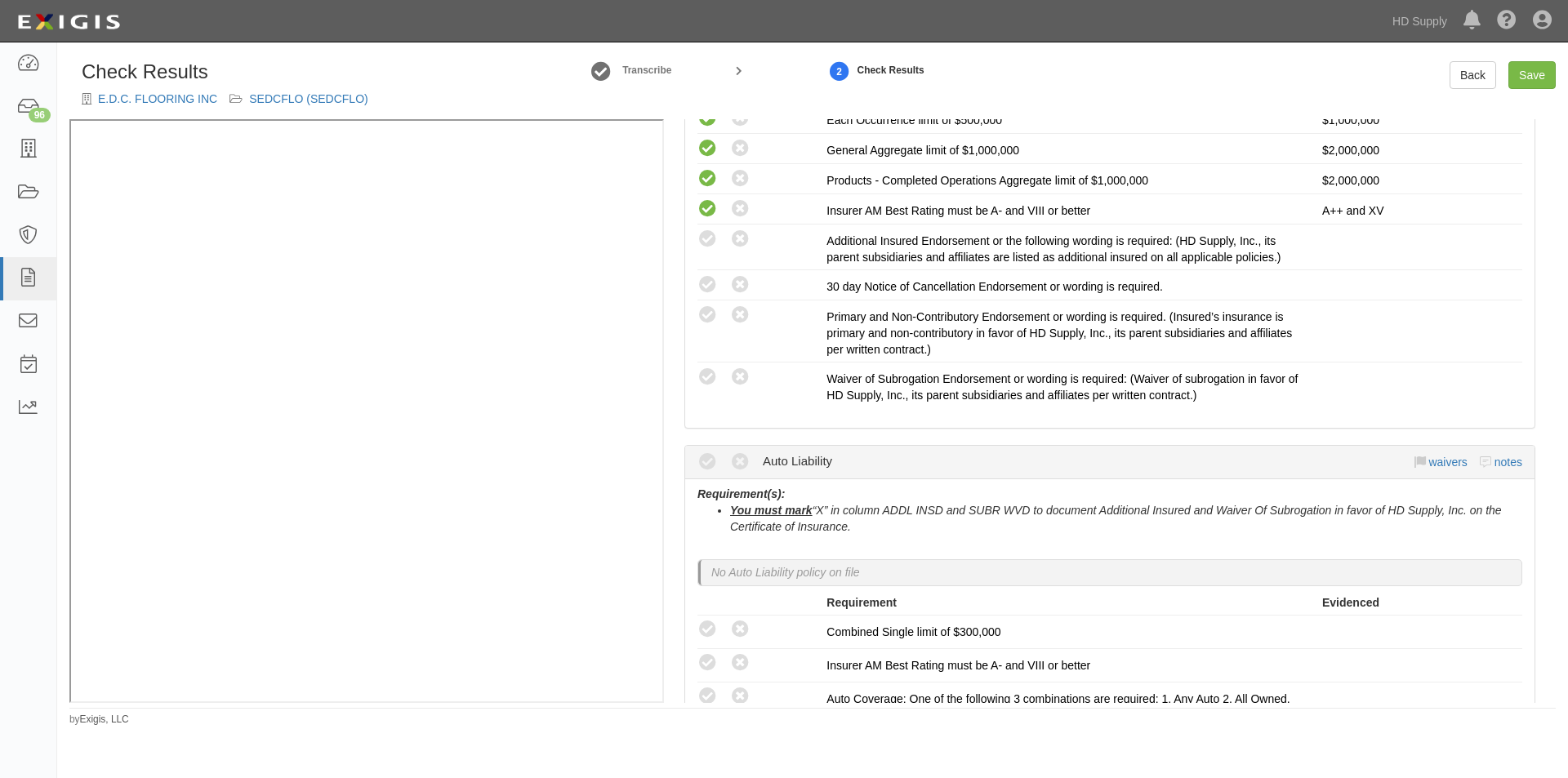
scroll to position [529, 0]
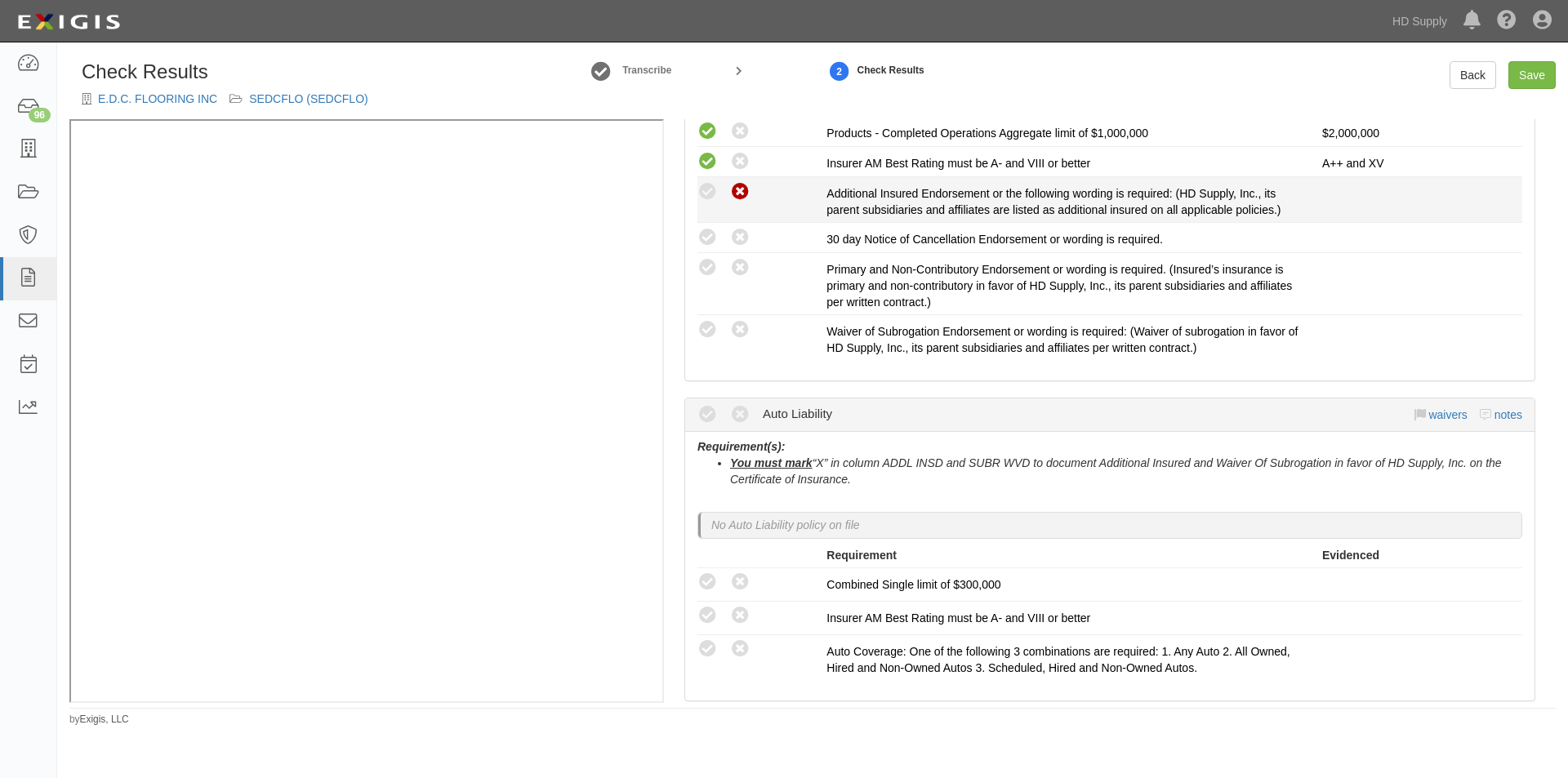
click at [749, 193] on icon at bounding box center [740, 192] width 21 height 21
radio input "true"
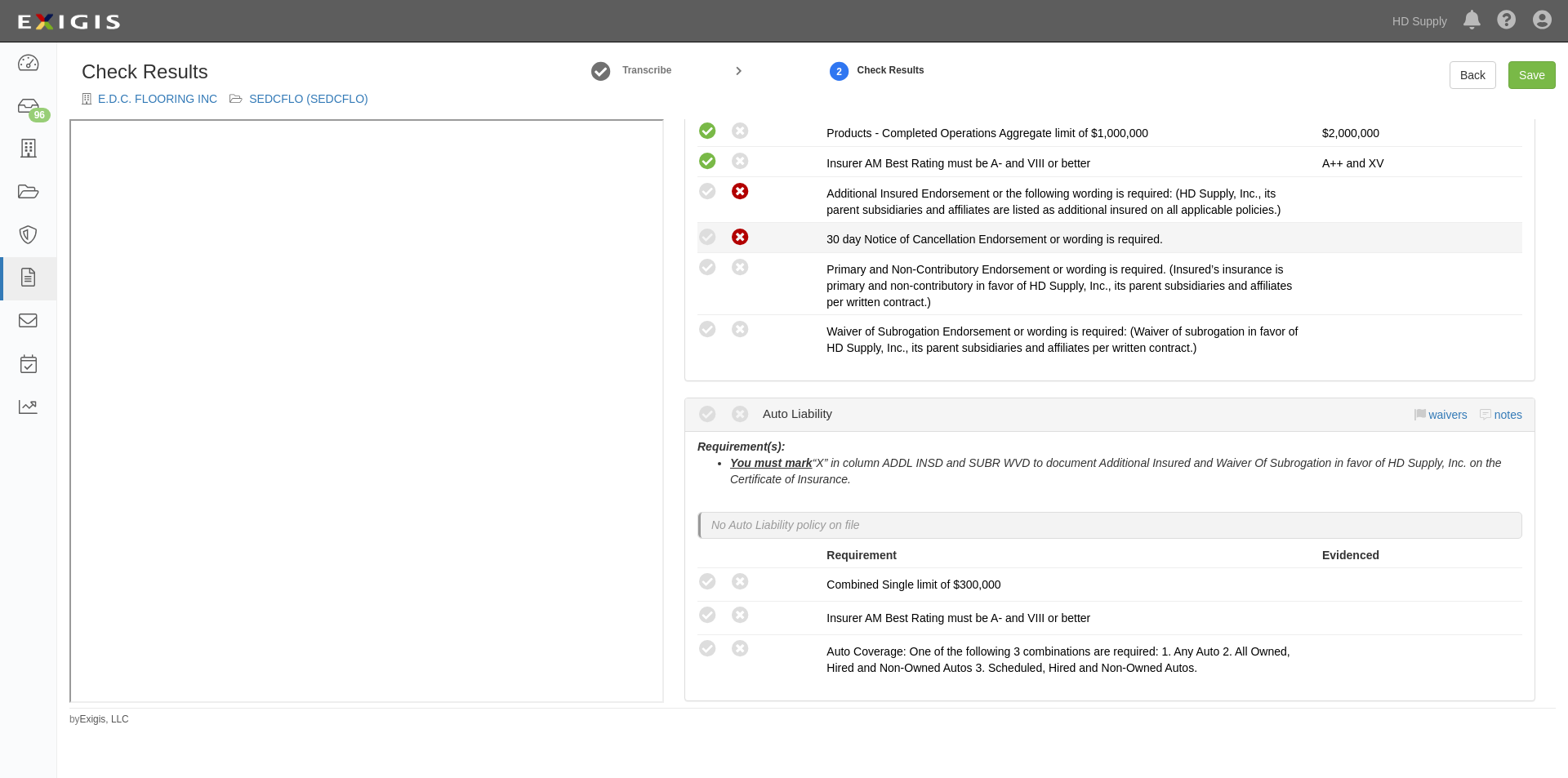
click at [742, 231] on icon at bounding box center [740, 237] width 21 height 21
radio input "true"
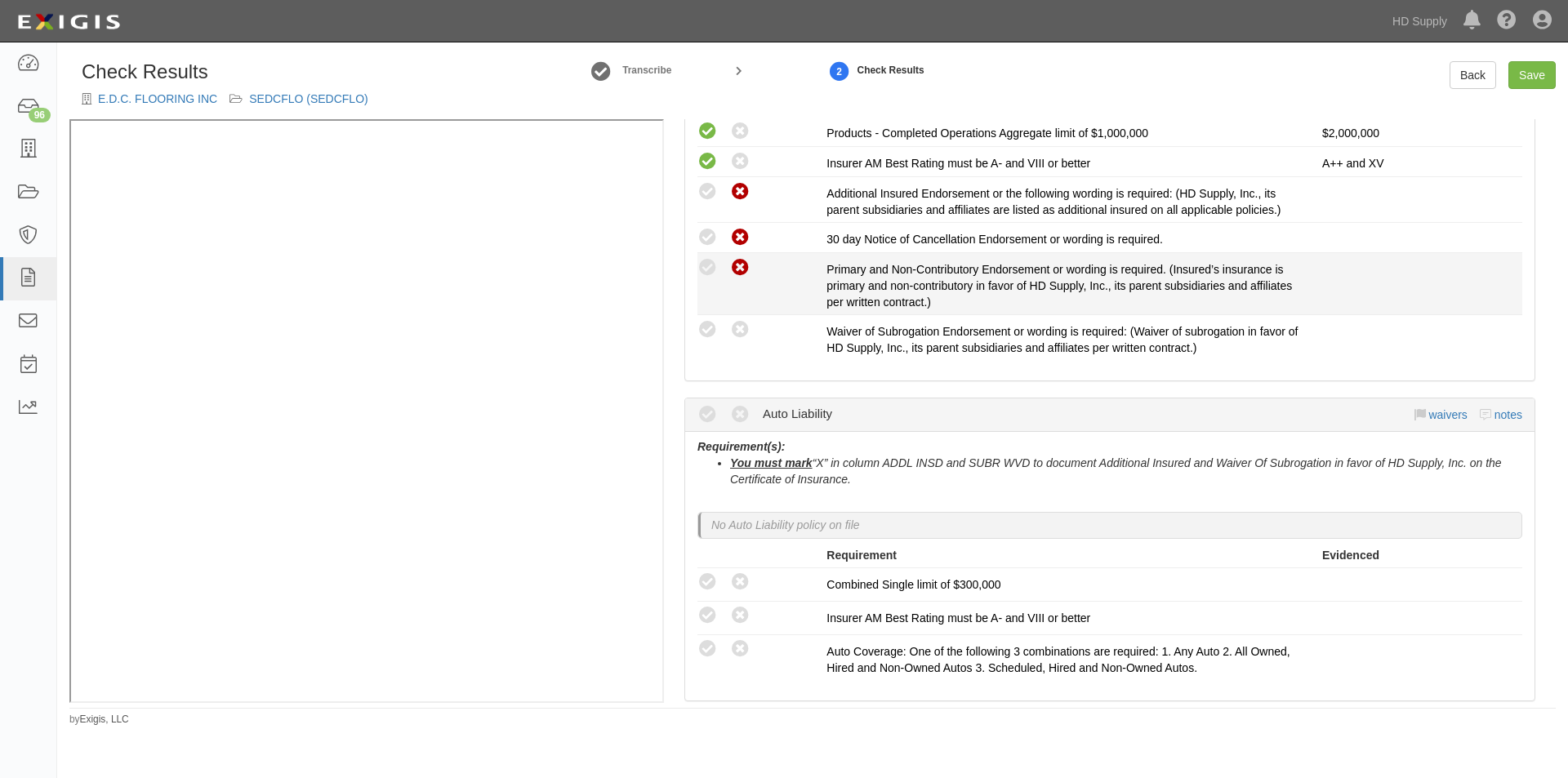
click at [742, 268] on icon at bounding box center [740, 268] width 21 height 21
radio input "true"
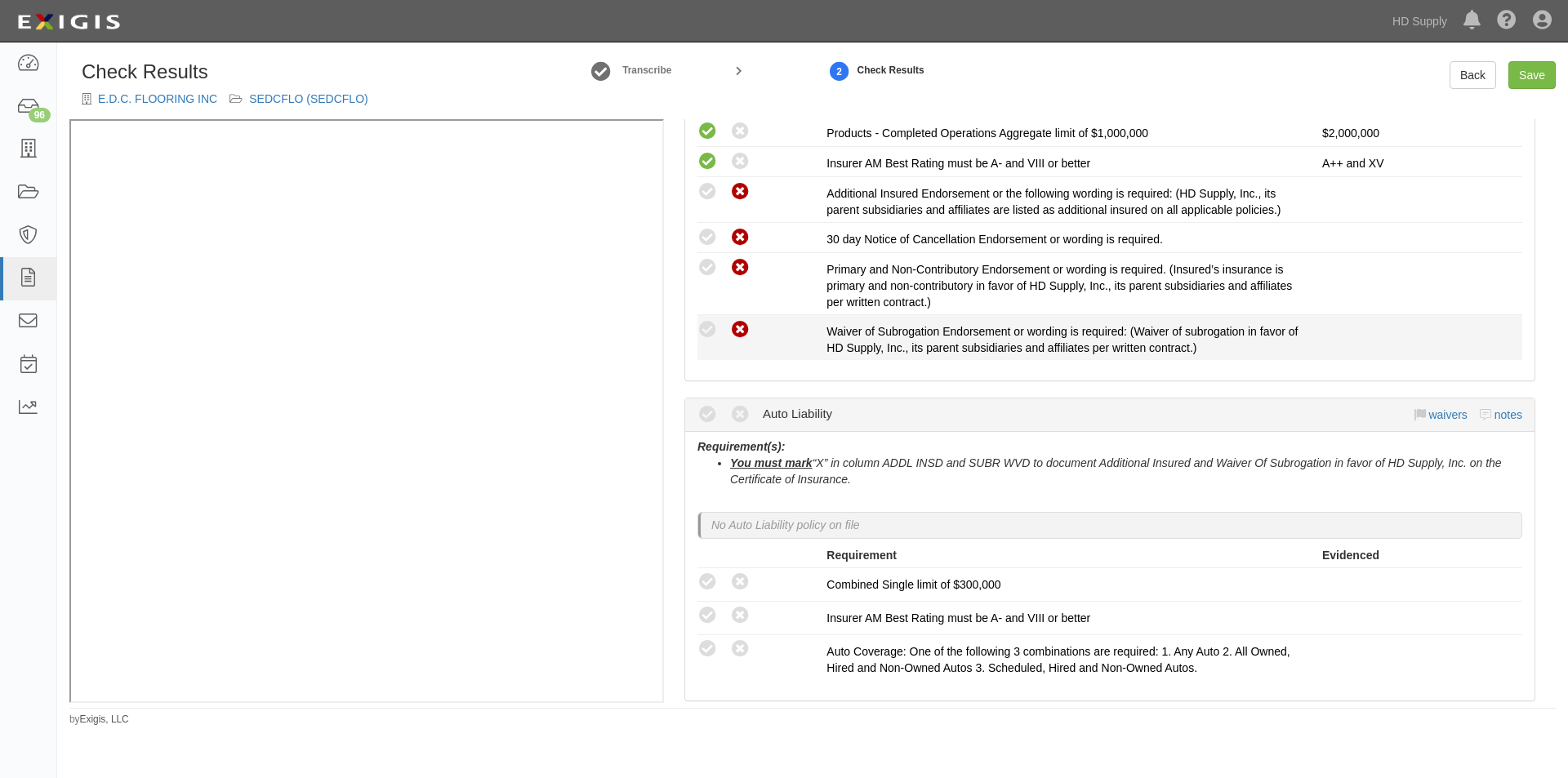
click at [744, 332] on icon at bounding box center [740, 330] width 21 height 21
radio input "true"
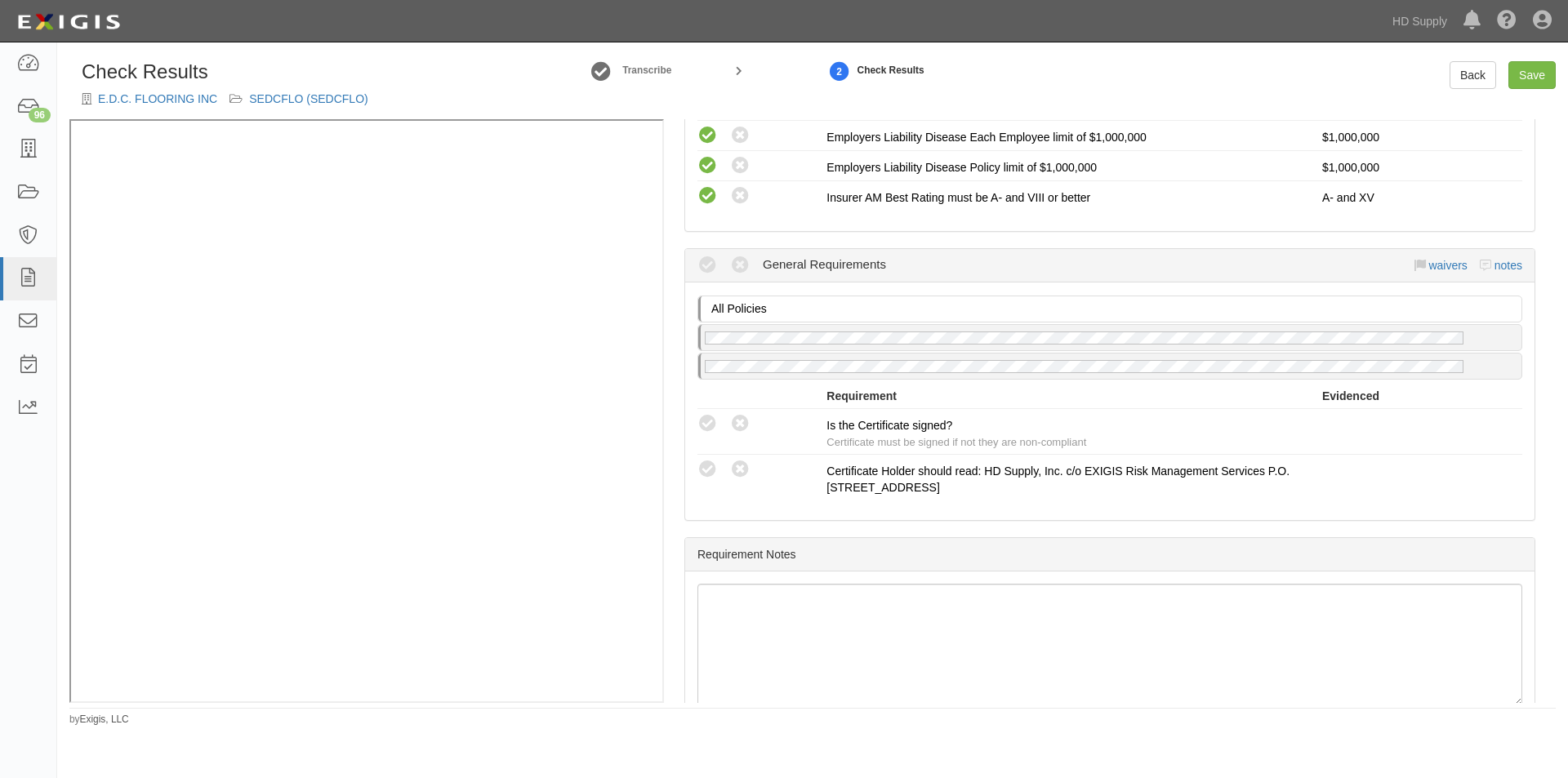
scroll to position [1384, 0]
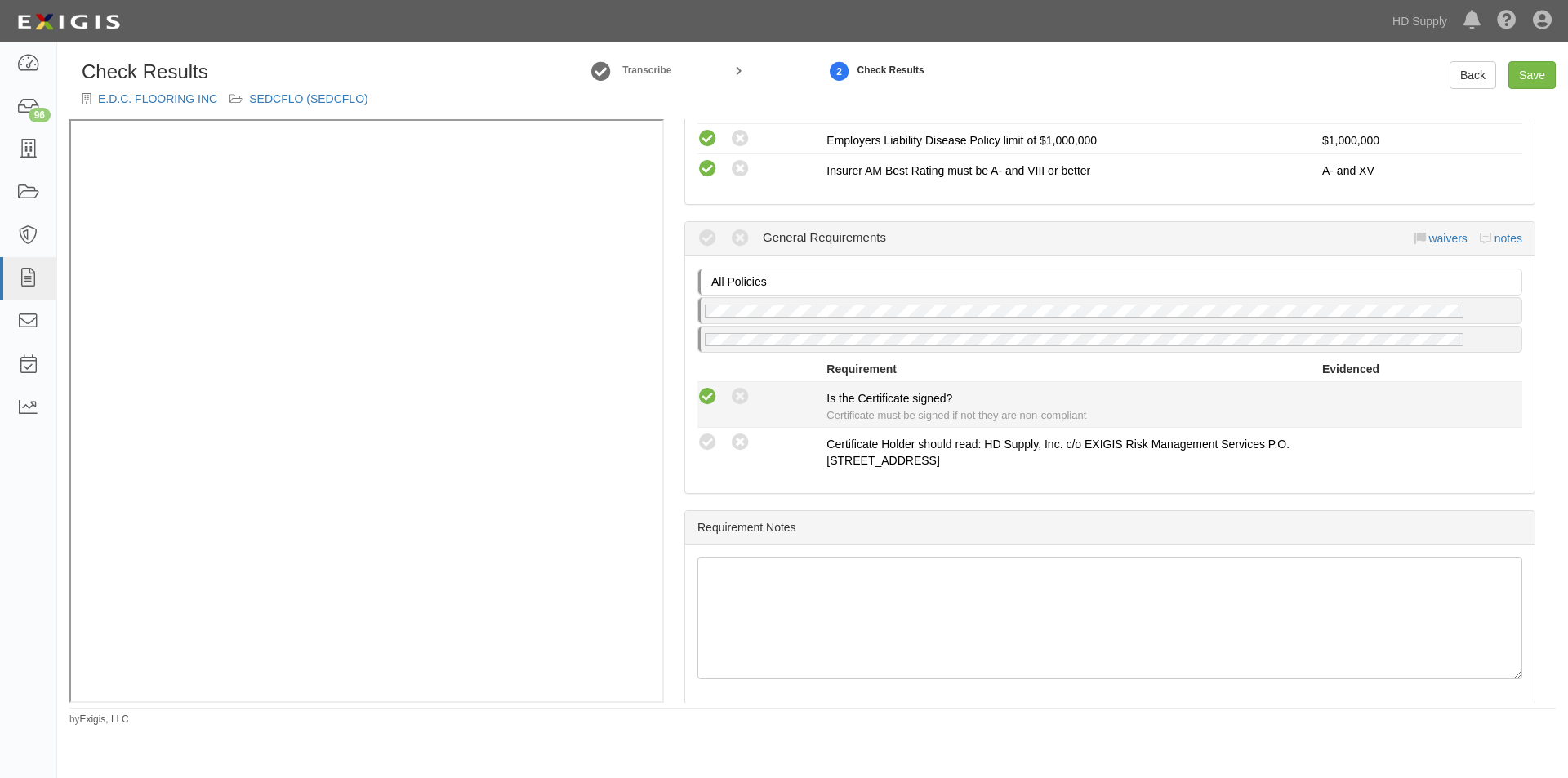
click at [703, 397] on icon at bounding box center [707, 396] width 21 height 21
radio input "true"
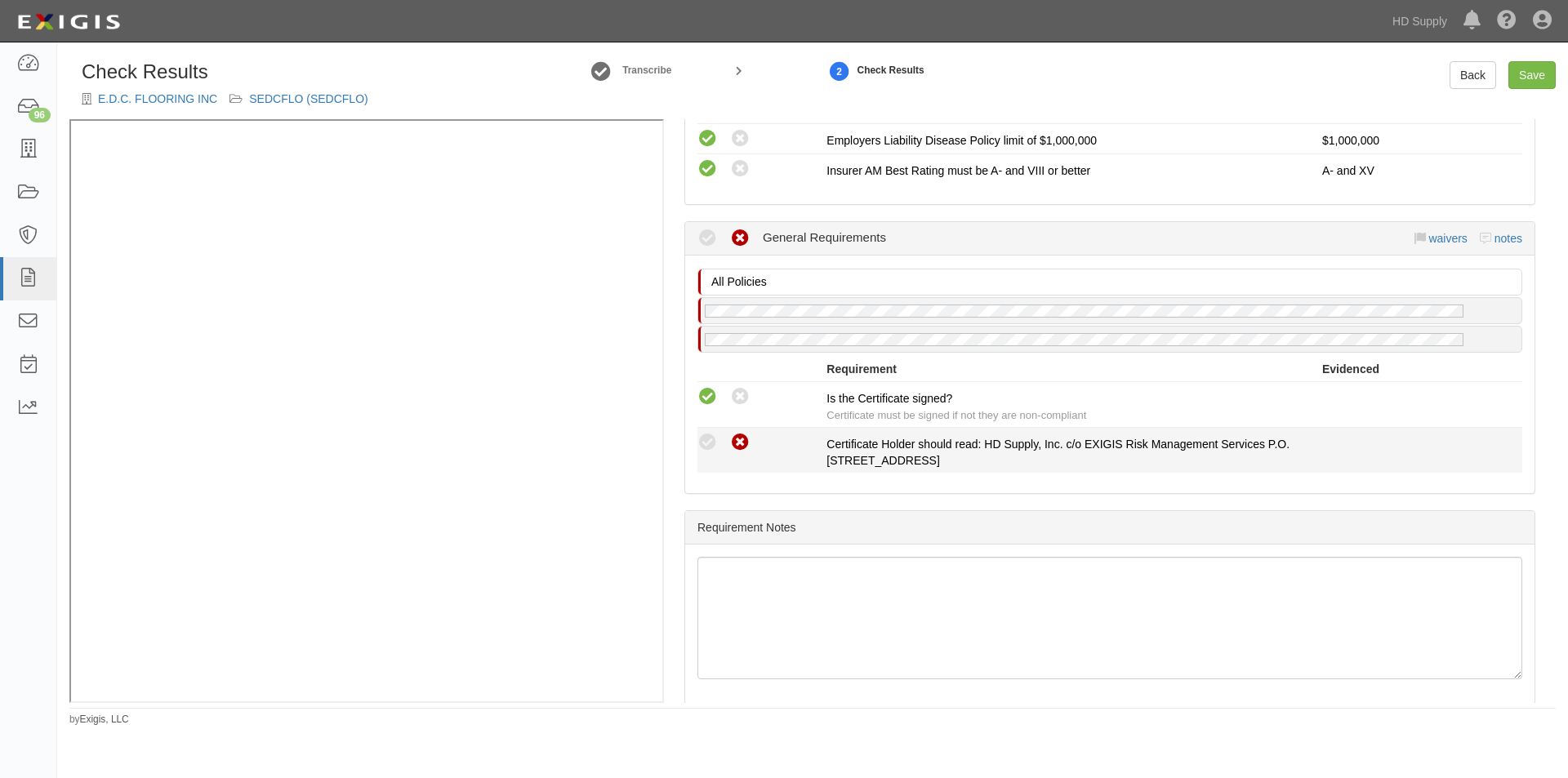
click at [747, 437] on icon at bounding box center [740, 442] width 21 height 21
radio input "true"
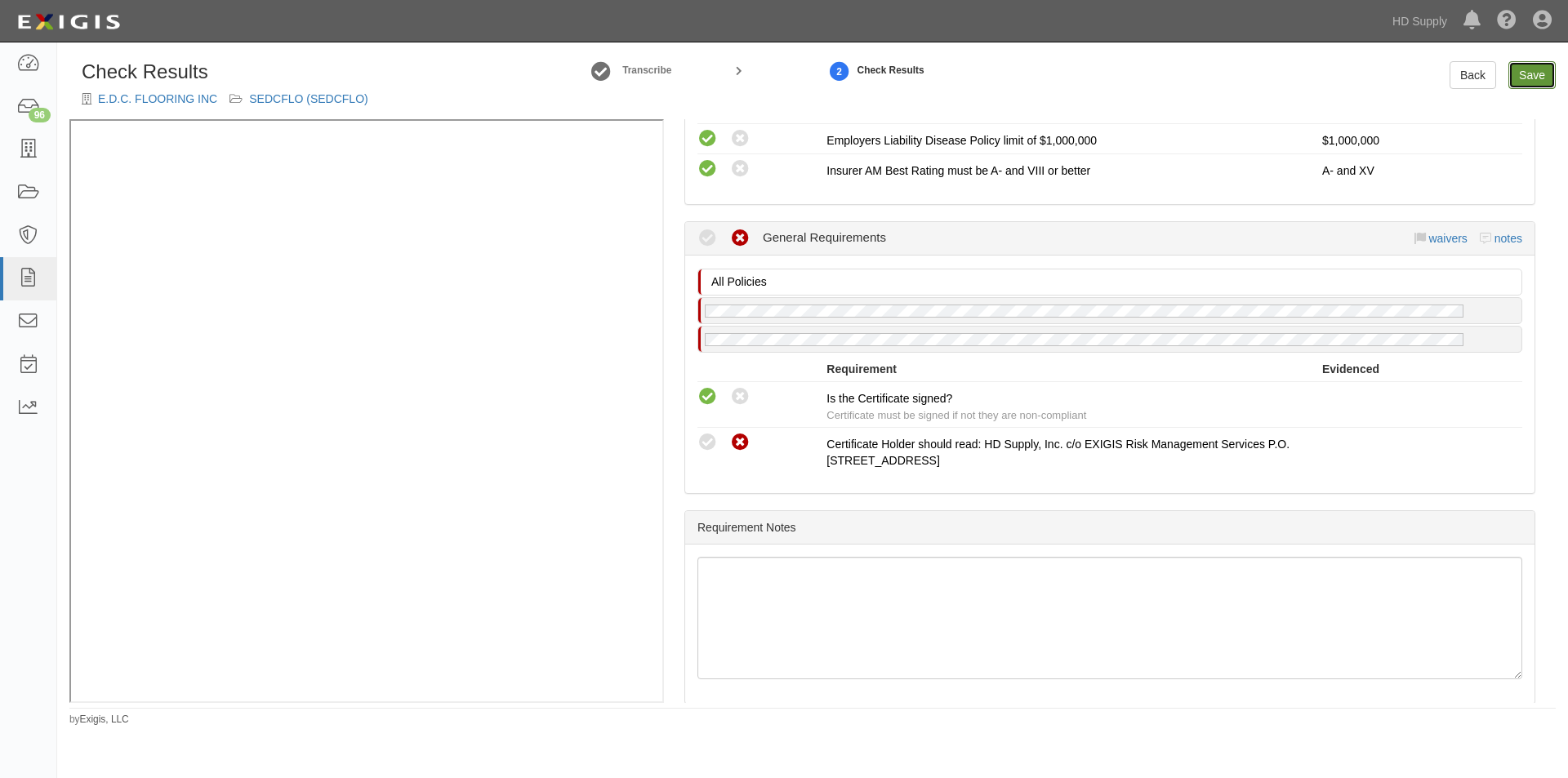
click at [1528, 78] on link "Save" at bounding box center [1532, 75] width 47 height 27
radio input "true"
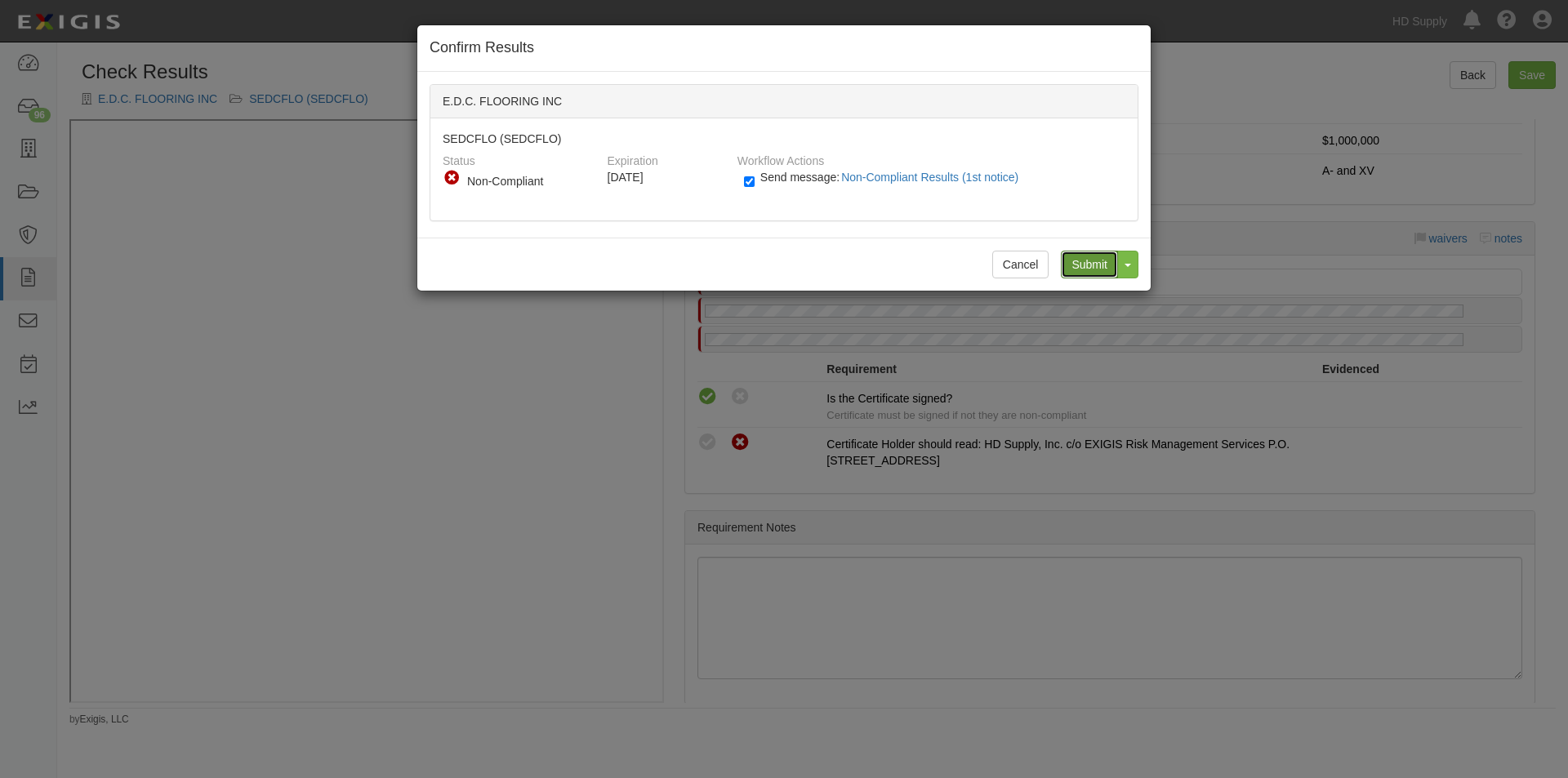
click at [1100, 265] on input "Submit" at bounding box center [1089, 264] width 57 height 27
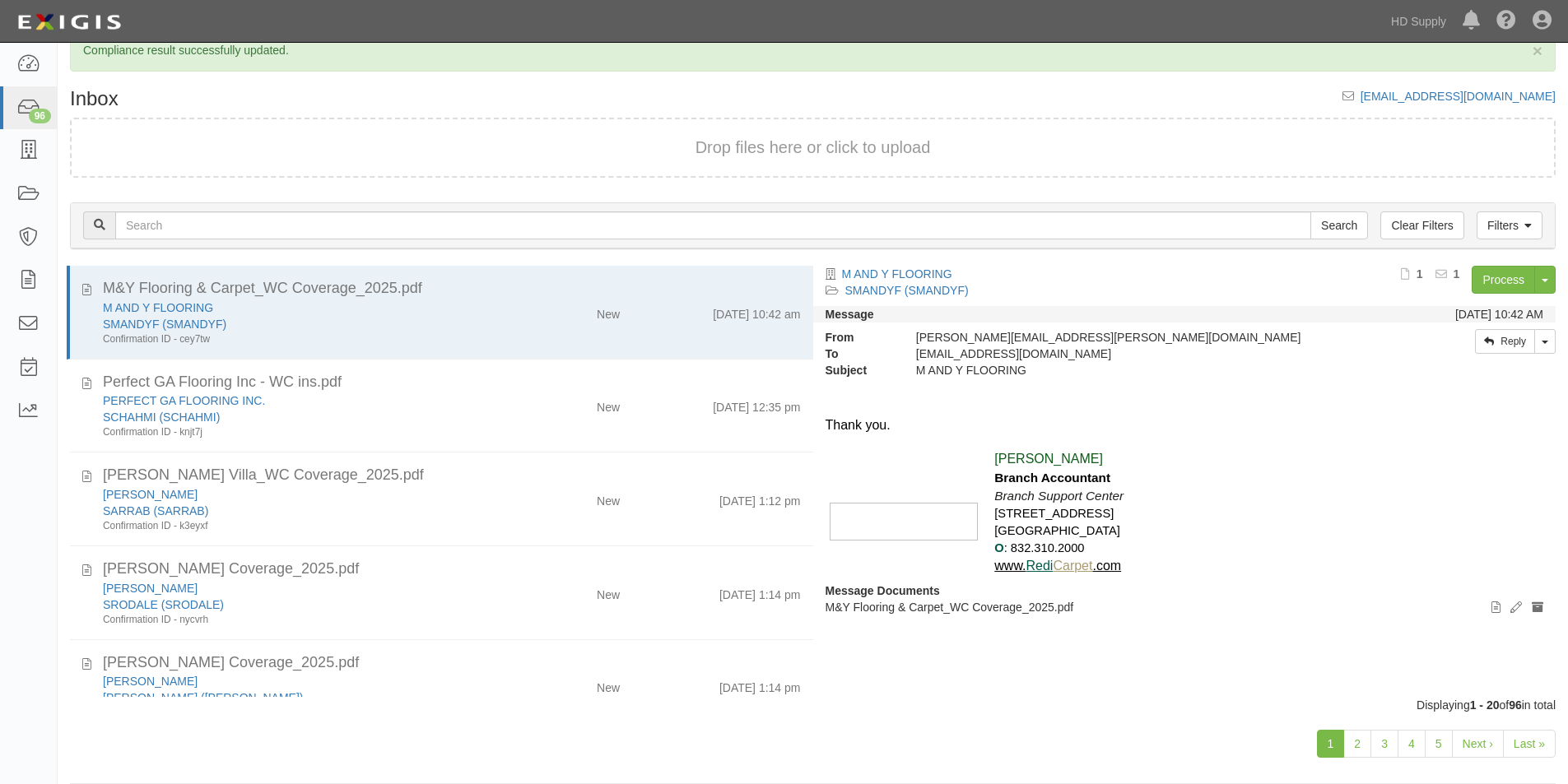
scroll to position [51, 0]
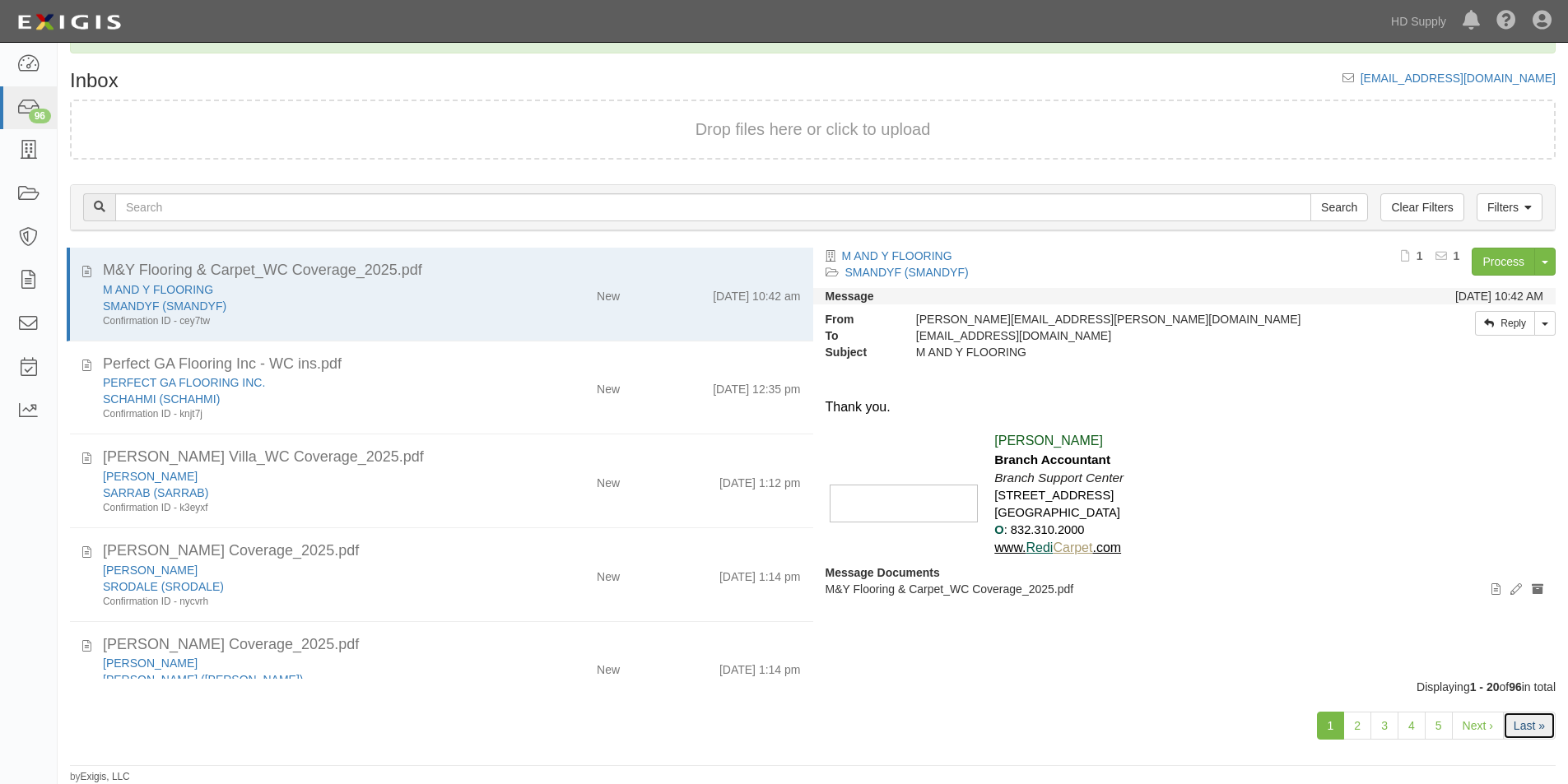
click at [1534, 738] on link "Last »" at bounding box center [1529, 726] width 52 height 28
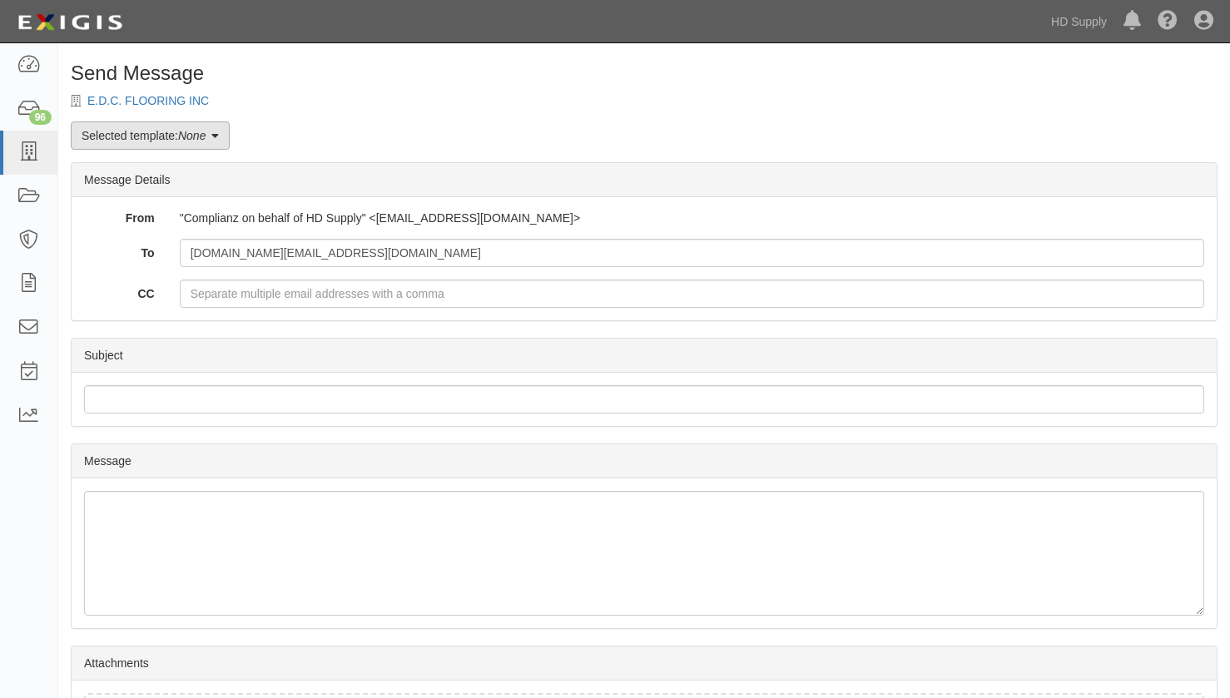
click at [219, 134] on icon at bounding box center [214, 137] width 7 height 12
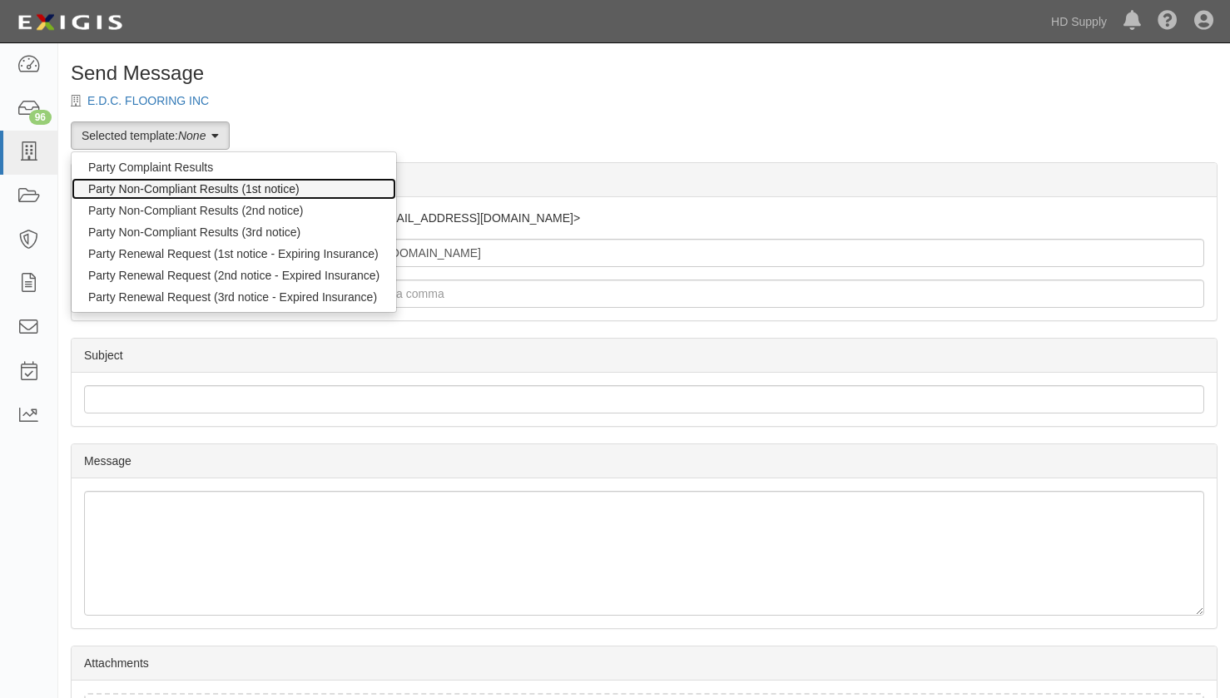
click at [164, 183] on link "Party Non-Compliant Results (1st notice)" at bounding box center [234, 189] width 325 height 22
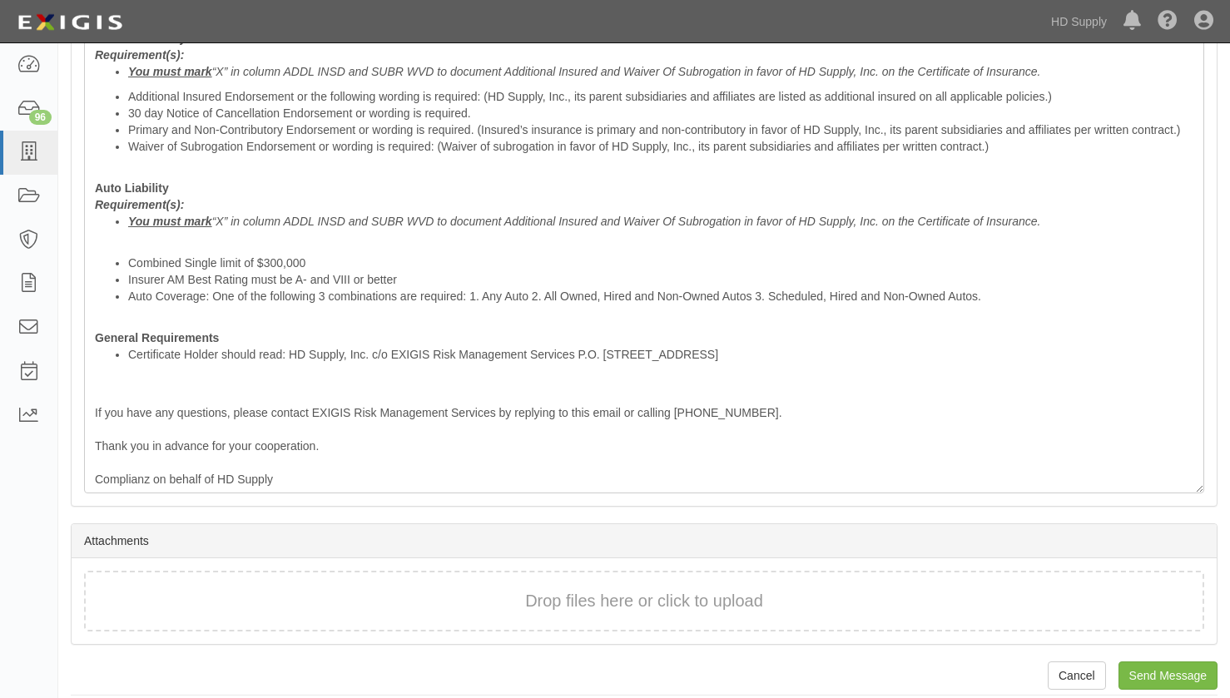
scroll to position [583, 0]
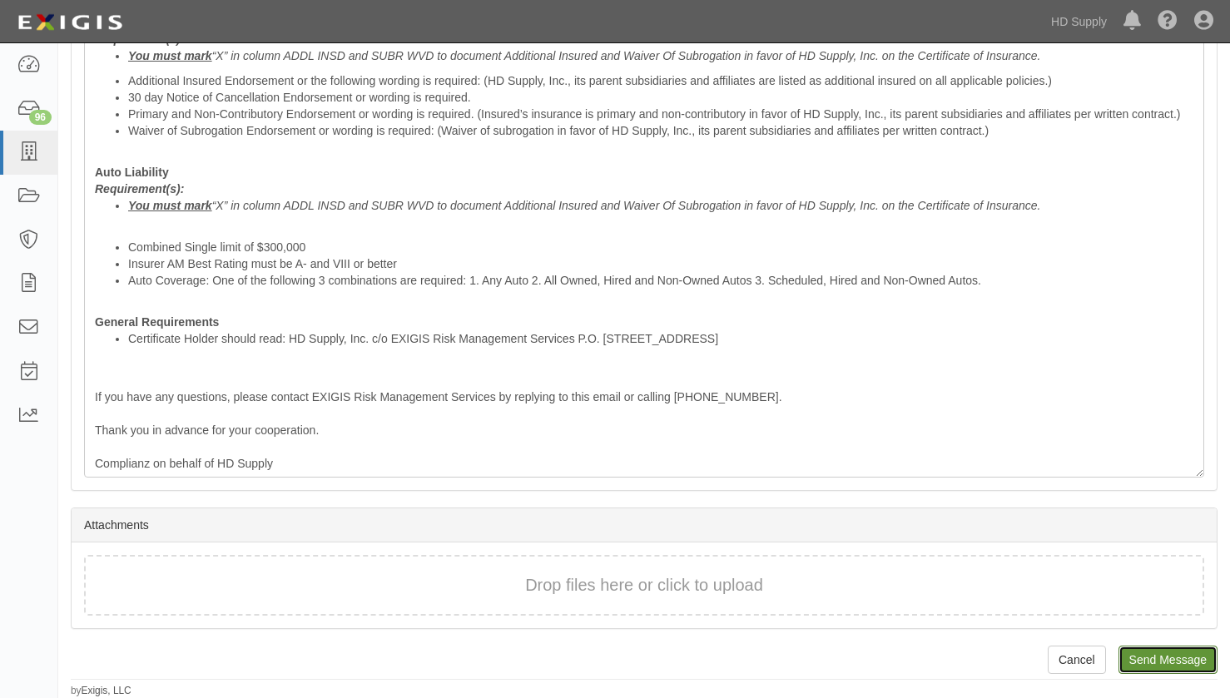
click at [1153, 662] on input "Send Message" at bounding box center [1167, 660] width 99 height 28
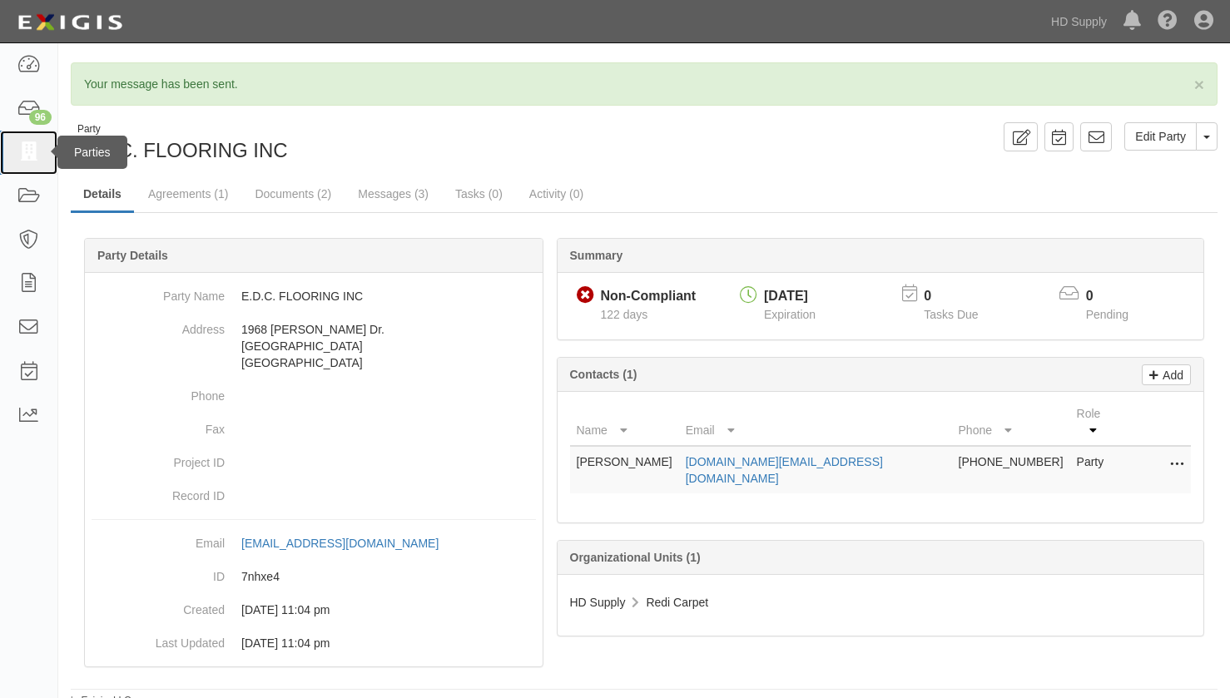
click at [32, 148] on icon at bounding box center [28, 152] width 23 height 19
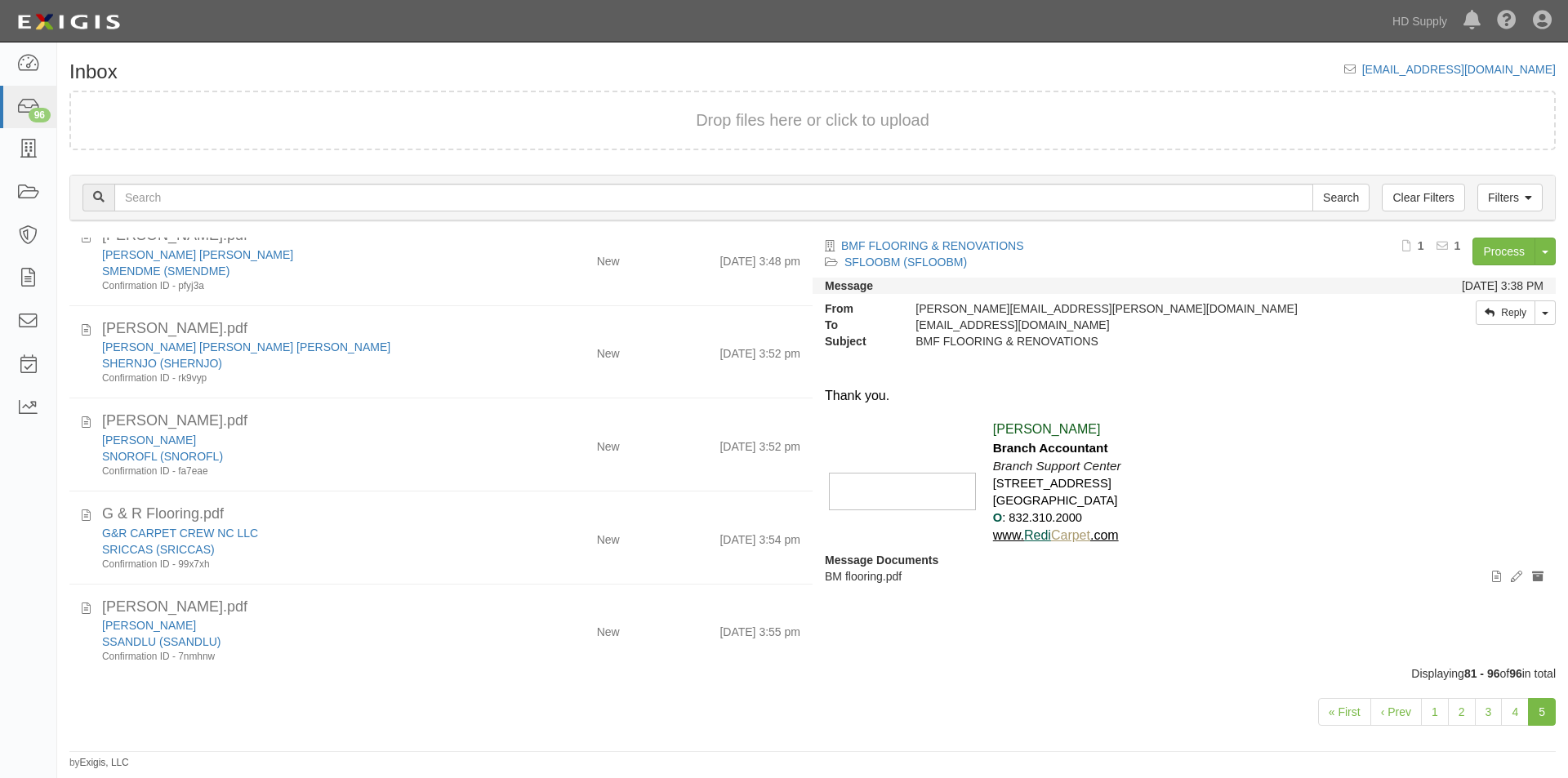
scroll to position [1017, 0]
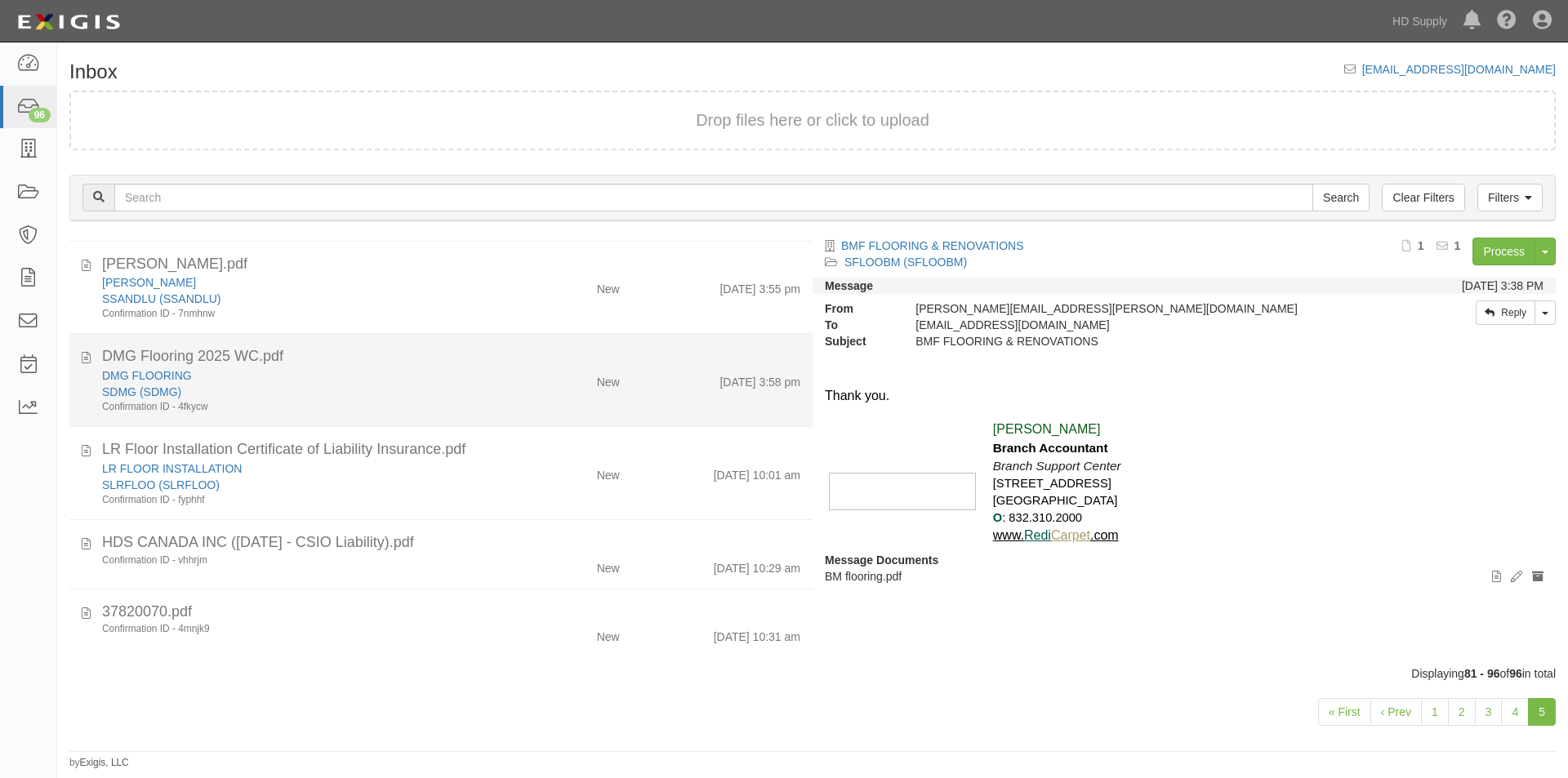
click at [436, 395] on div "SDMG (SDMG)" at bounding box center [300, 391] width 396 height 17
click at [89, 357] on icon at bounding box center [85, 355] width 9 height 18
click at [410, 382] on div "DMG FLOORING" at bounding box center [300, 375] width 396 height 17
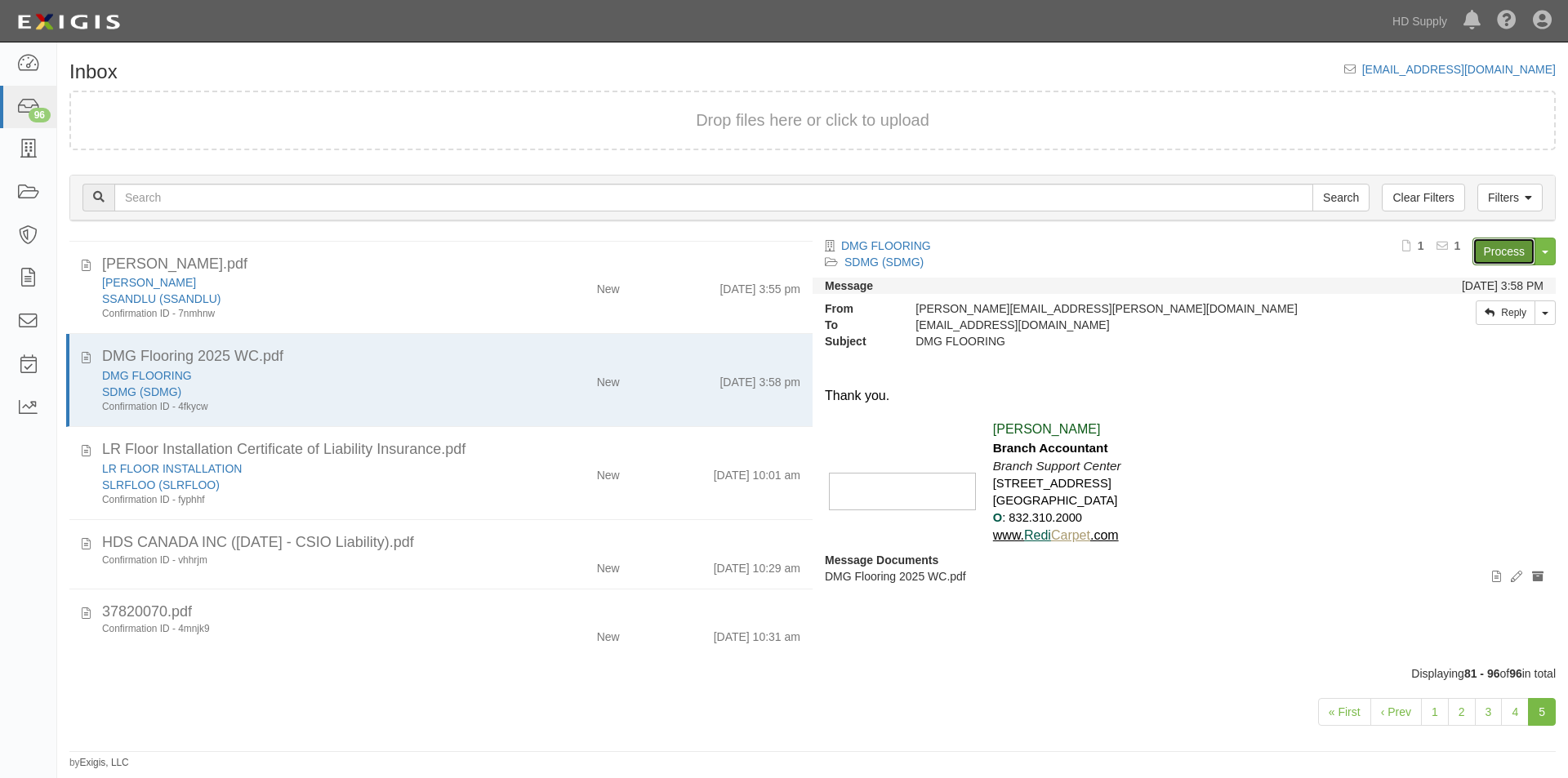
click at [1493, 241] on link "Process" at bounding box center [1503, 251] width 63 height 27
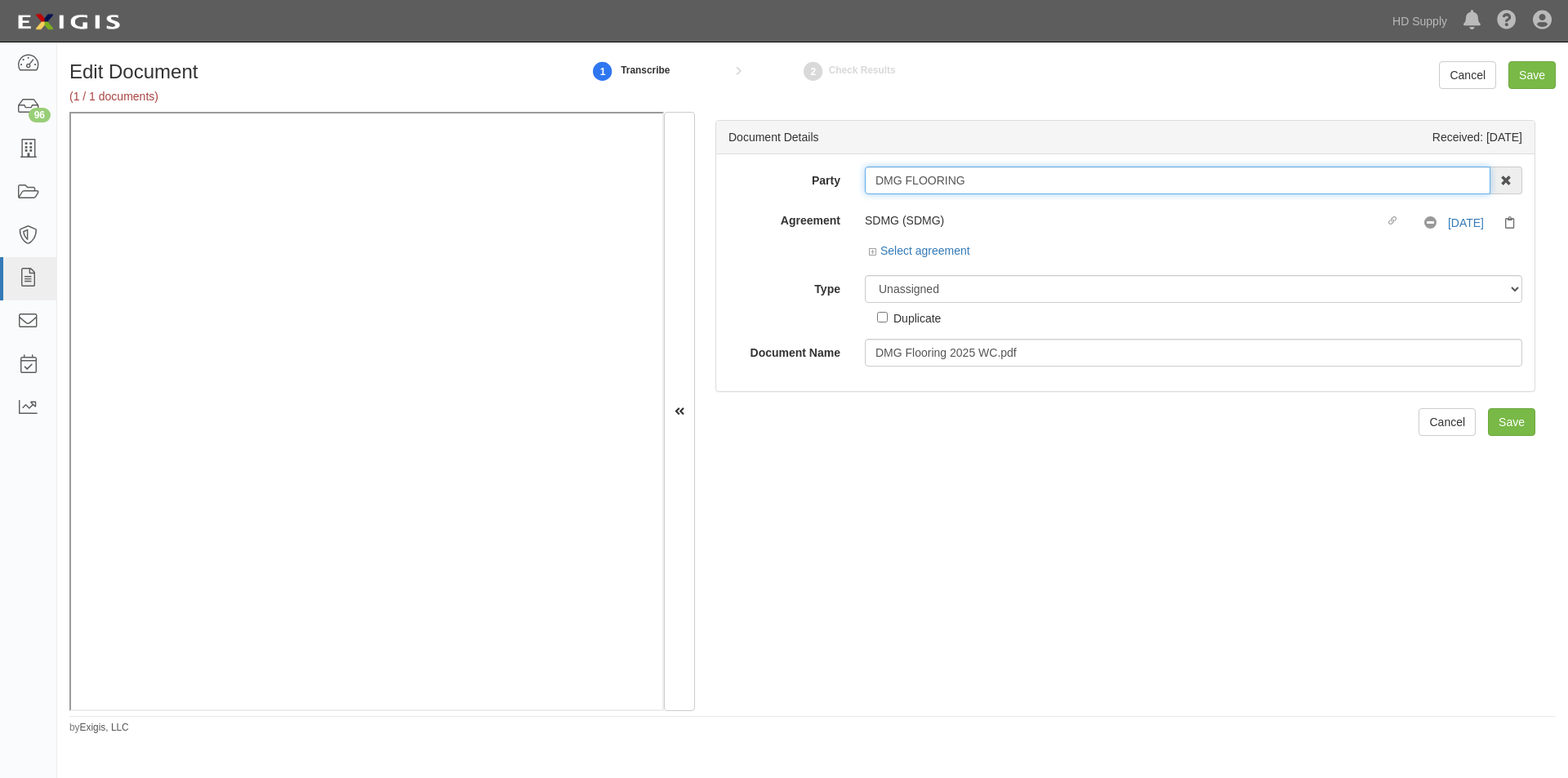
drag, startPoint x: 968, startPoint y: 179, endPoint x: 835, endPoint y: 183, distance: 133.1
click at [835, 183] on div "Party DMG FLOORING 1888 [PERSON_NAME] 1888 [PERSON_NAME] - IMPORT 2 [PERSON_NAM…" at bounding box center [1125, 181] width 818 height 27
click at [913, 287] on select "Unassigned Binder Cancellation Notice Certificate Contract Endorsement Insuranc…" at bounding box center [1193, 288] width 657 height 27
select select "CertificateDetail"
click at [864, 275] on select "Unassigned Binder Cancellation Notice Certificate Contract Endorsement Insuranc…" at bounding box center [1193, 288] width 657 height 27
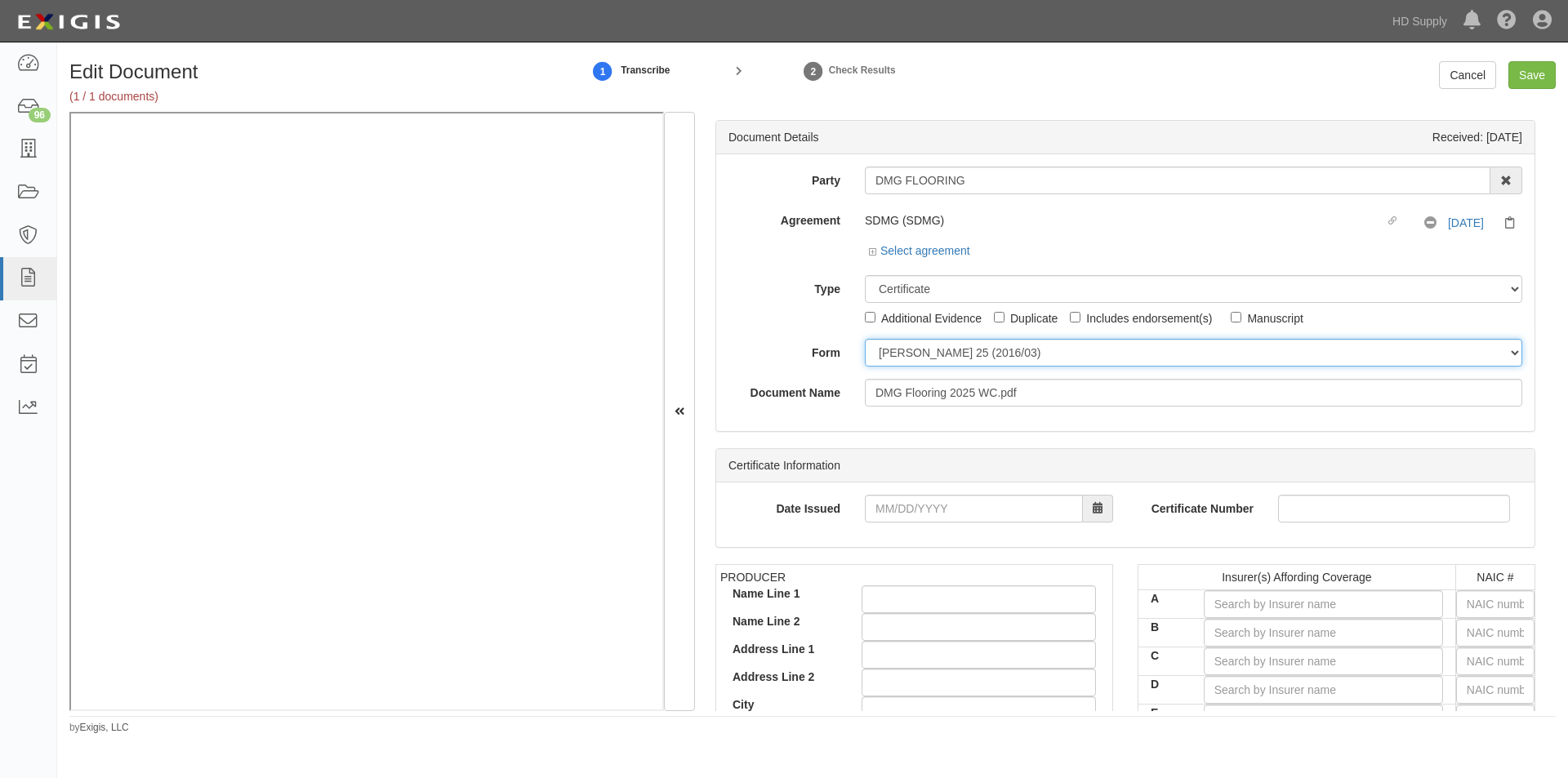
click at [904, 348] on select "[PERSON_NAME] 25 (2016/03) [PERSON_NAME] 101 [PERSON_NAME] 855 NY (2014/05) Gen…" at bounding box center [1193, 352] width 657 height 27
select select "GeneralFormDetail"
click at [864, 338] on select "[PERSON_NAME] 25 (2016/03) [PERSON_NAME] 101 [PERSON_NAME] 855 NY (2014/05) Gen…" at bounding box center [1193, 352] width 657 height 27
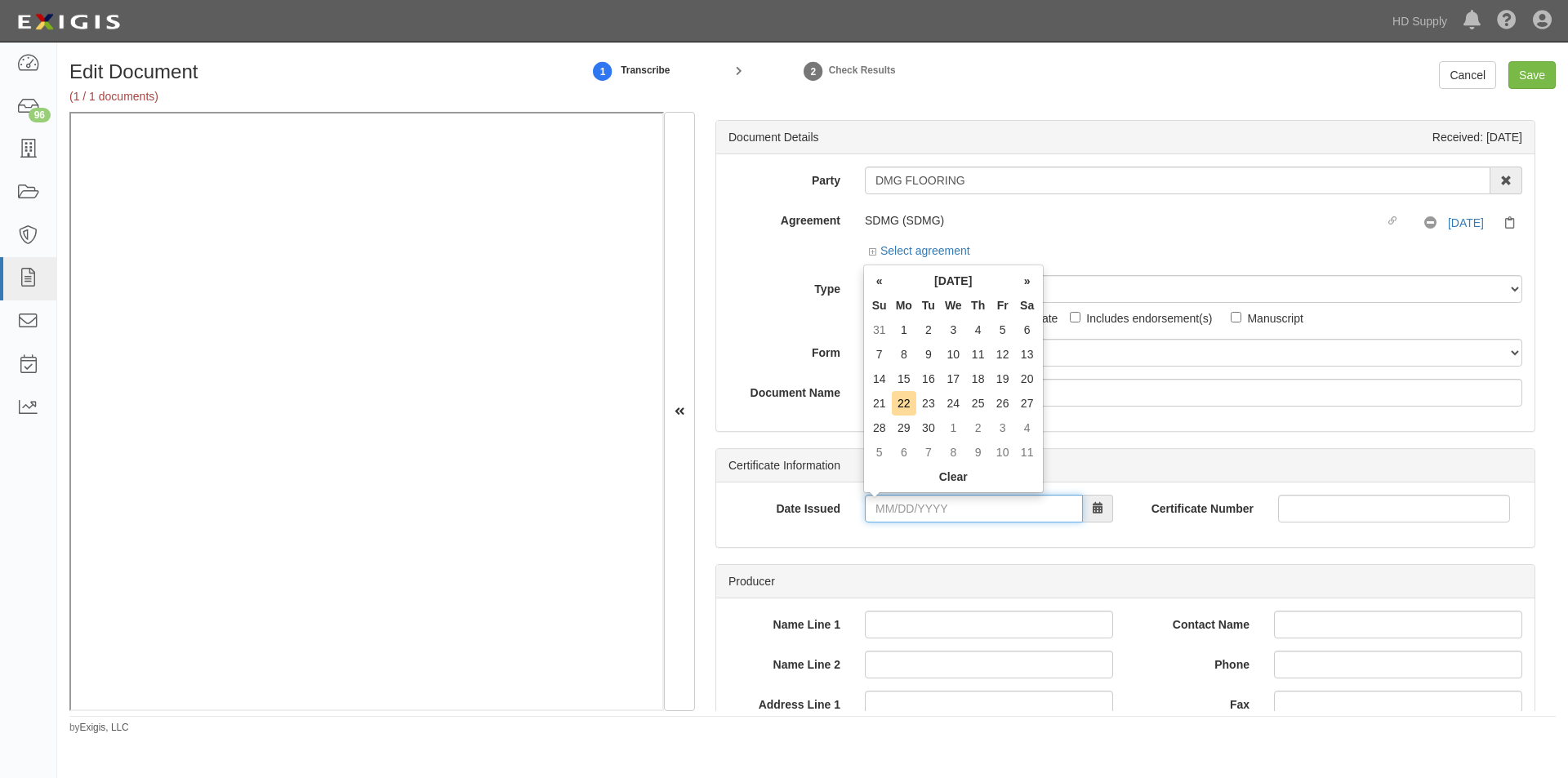
click at [918, 511] on input "Date Issued" at bounding box center [973, 508] width 218 height 27
type input "[DATE]"
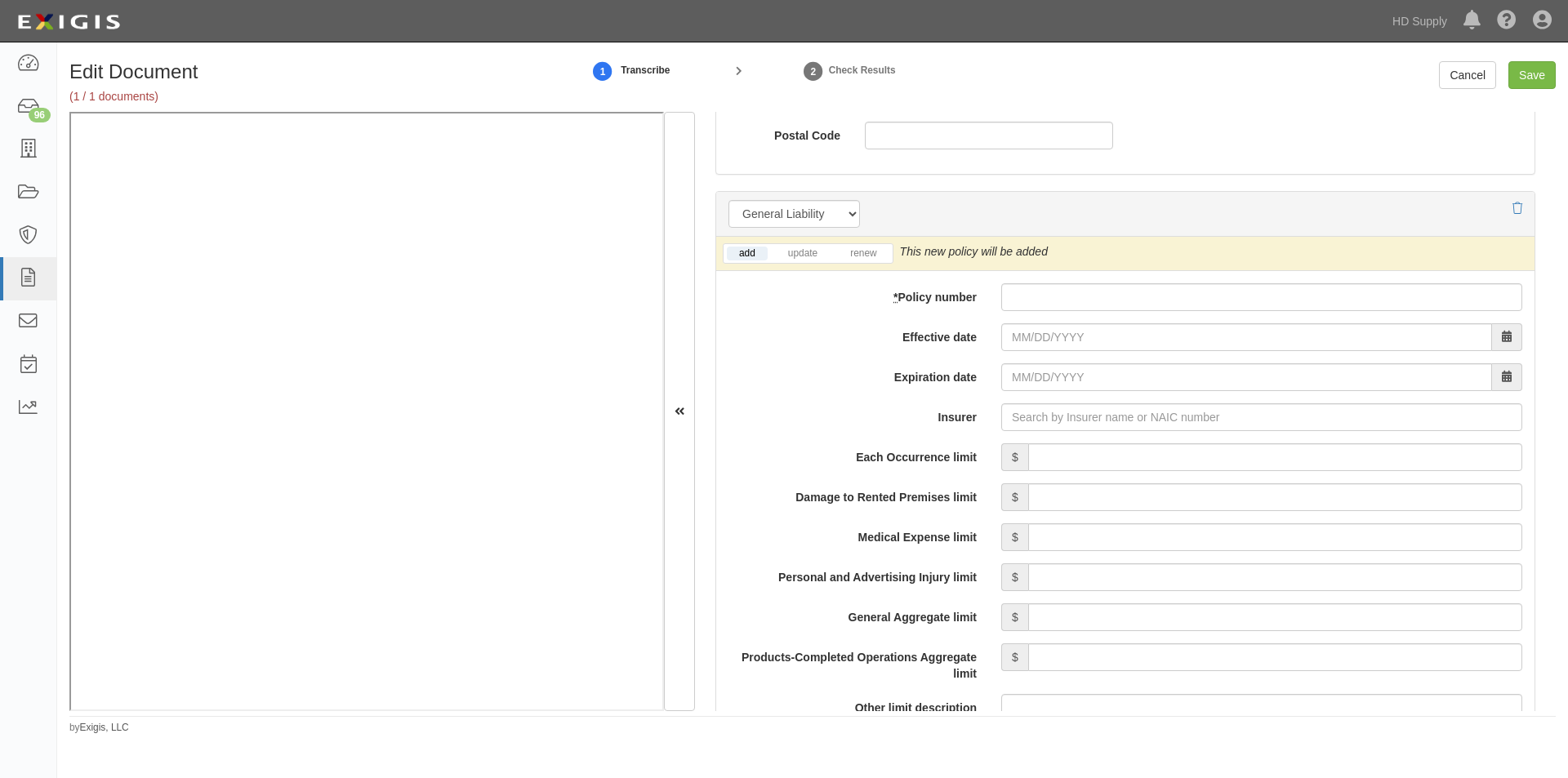
scroll to position [1126, 0]
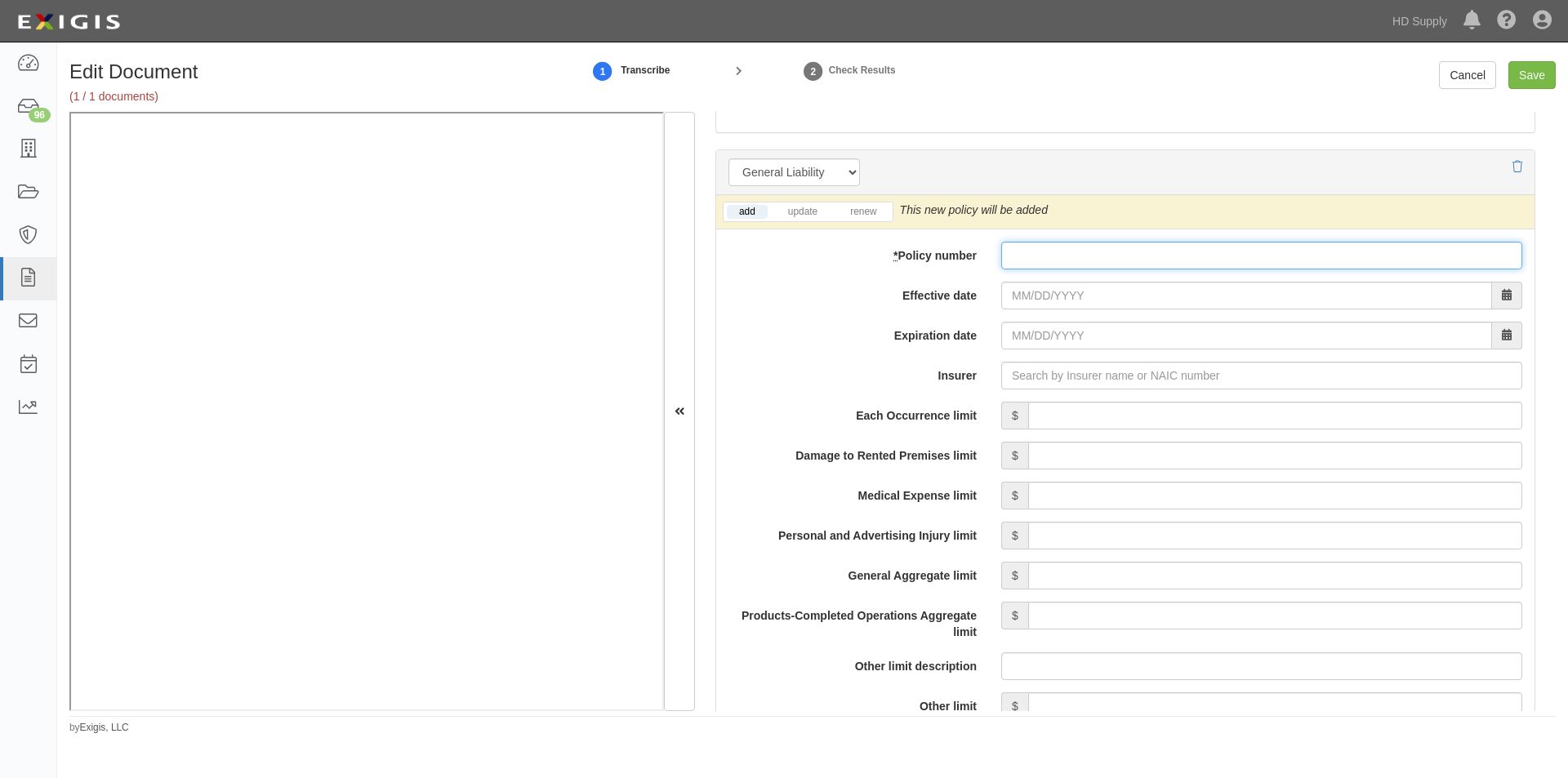
click at [1117, 250] on input "* Policy number" at bounding box center [1261, 255] width 521 height 27
type input "U22AC14734301"
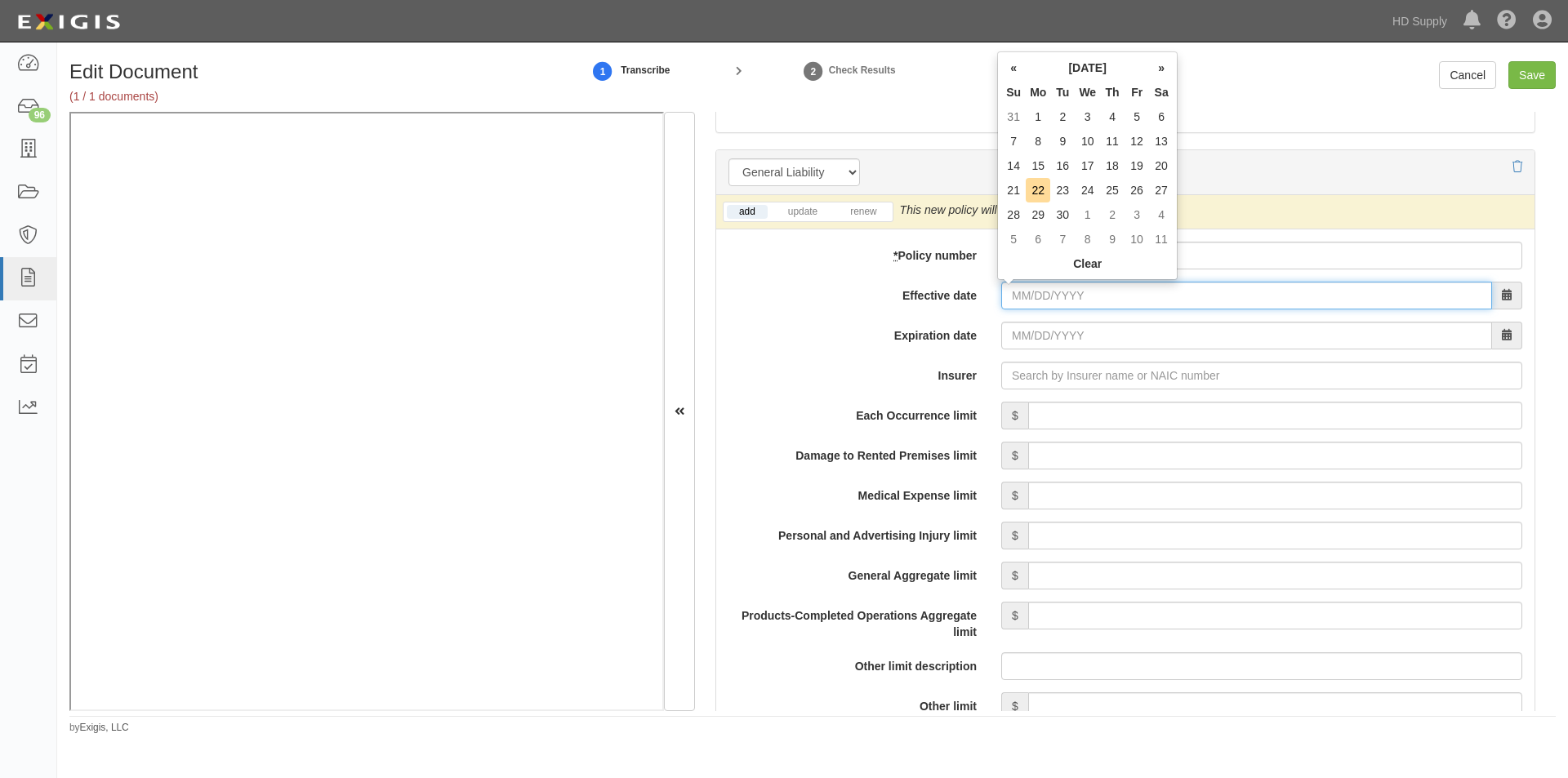
click at [1072, 291] on input "Effective date" at bounding box center [1246, 295] width 491 height 27
click at [1024, 299] on input "Effective date" at bounding box center [1246, 295] width 491 height 27
type input "09/07/2024"
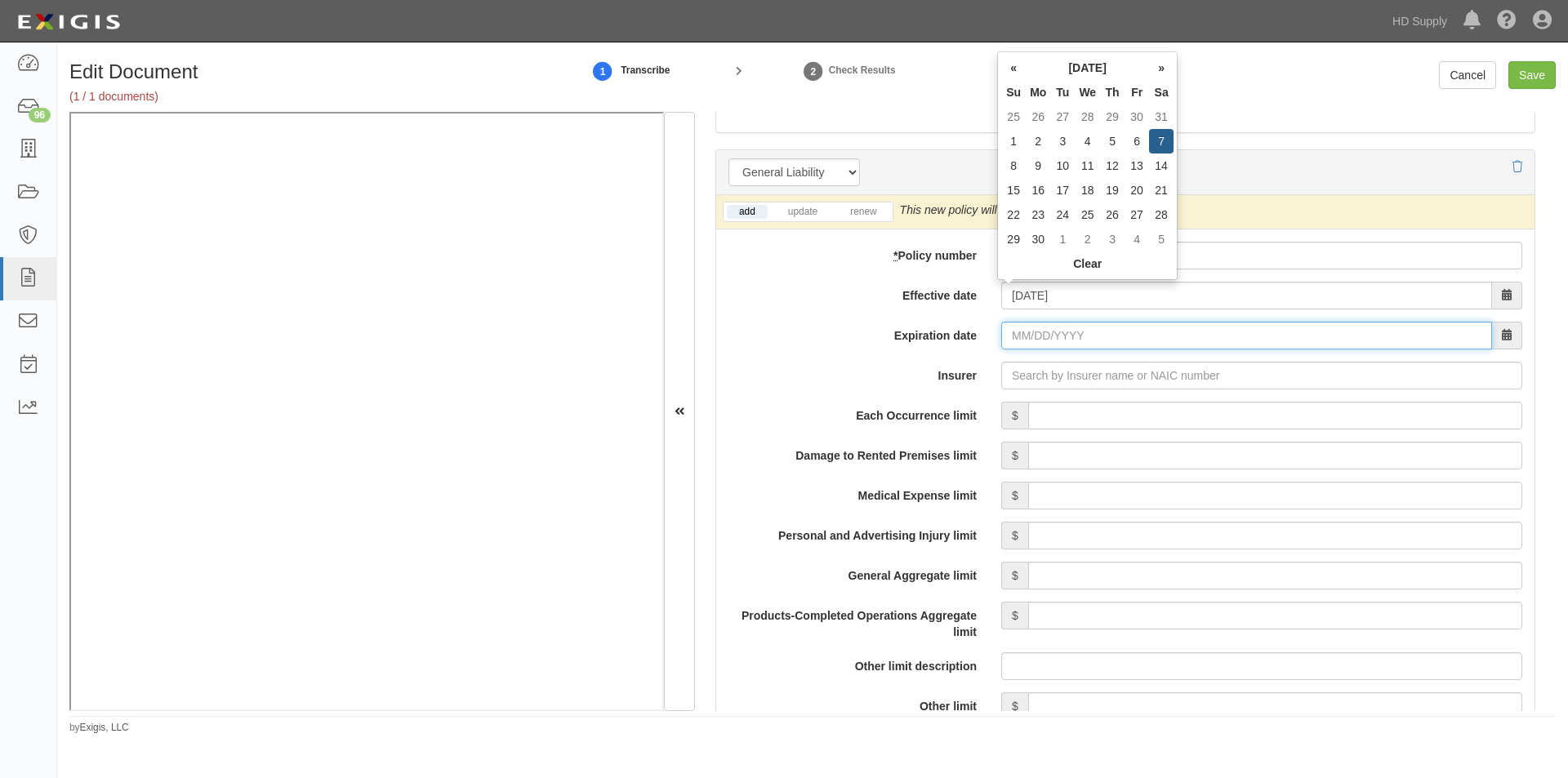
type input "09/07/2025"
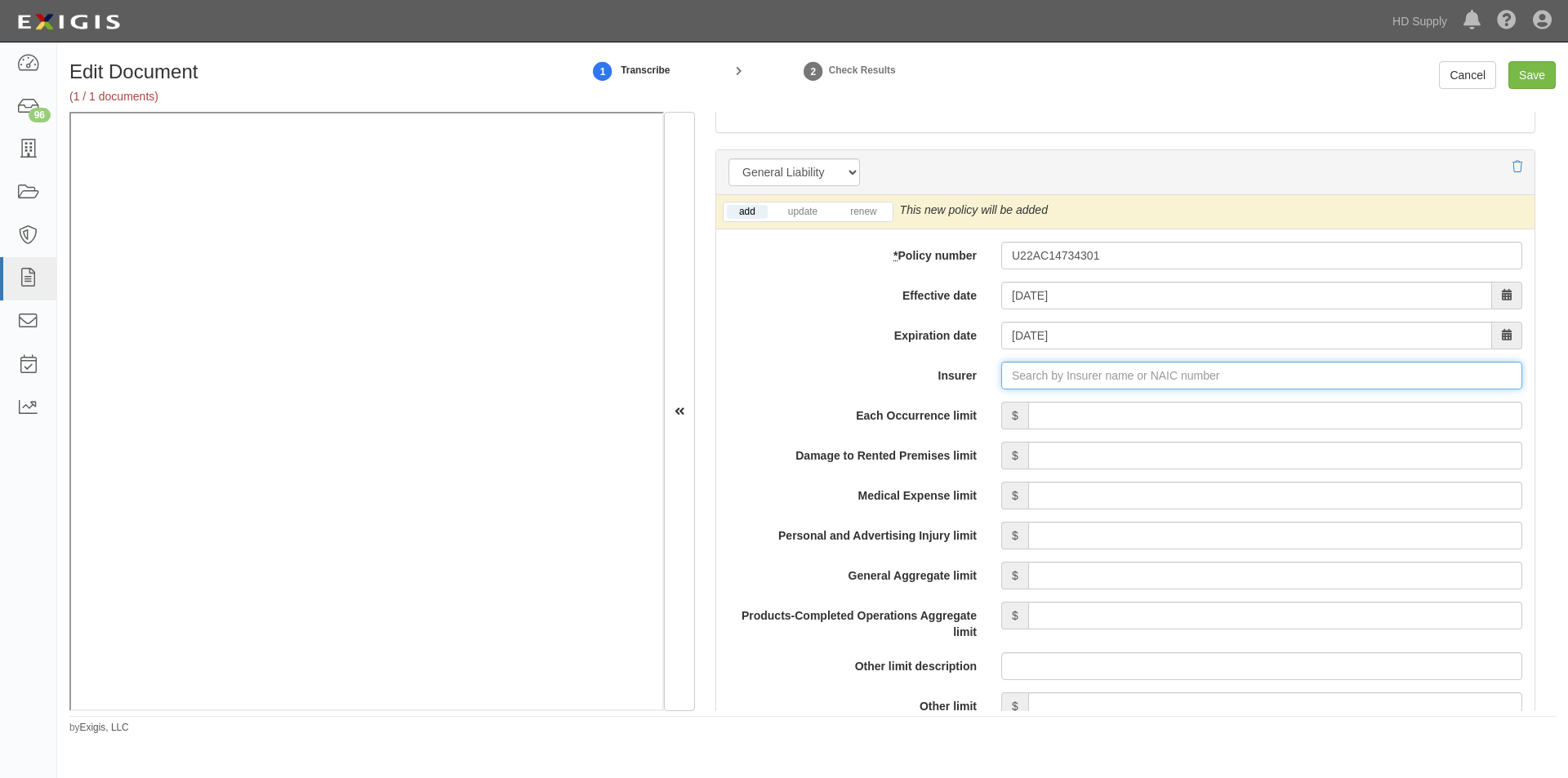
click at [1024, 378] on input "Insurer" at bounding box center [1261, 376] width 521 height 27
type input "u"
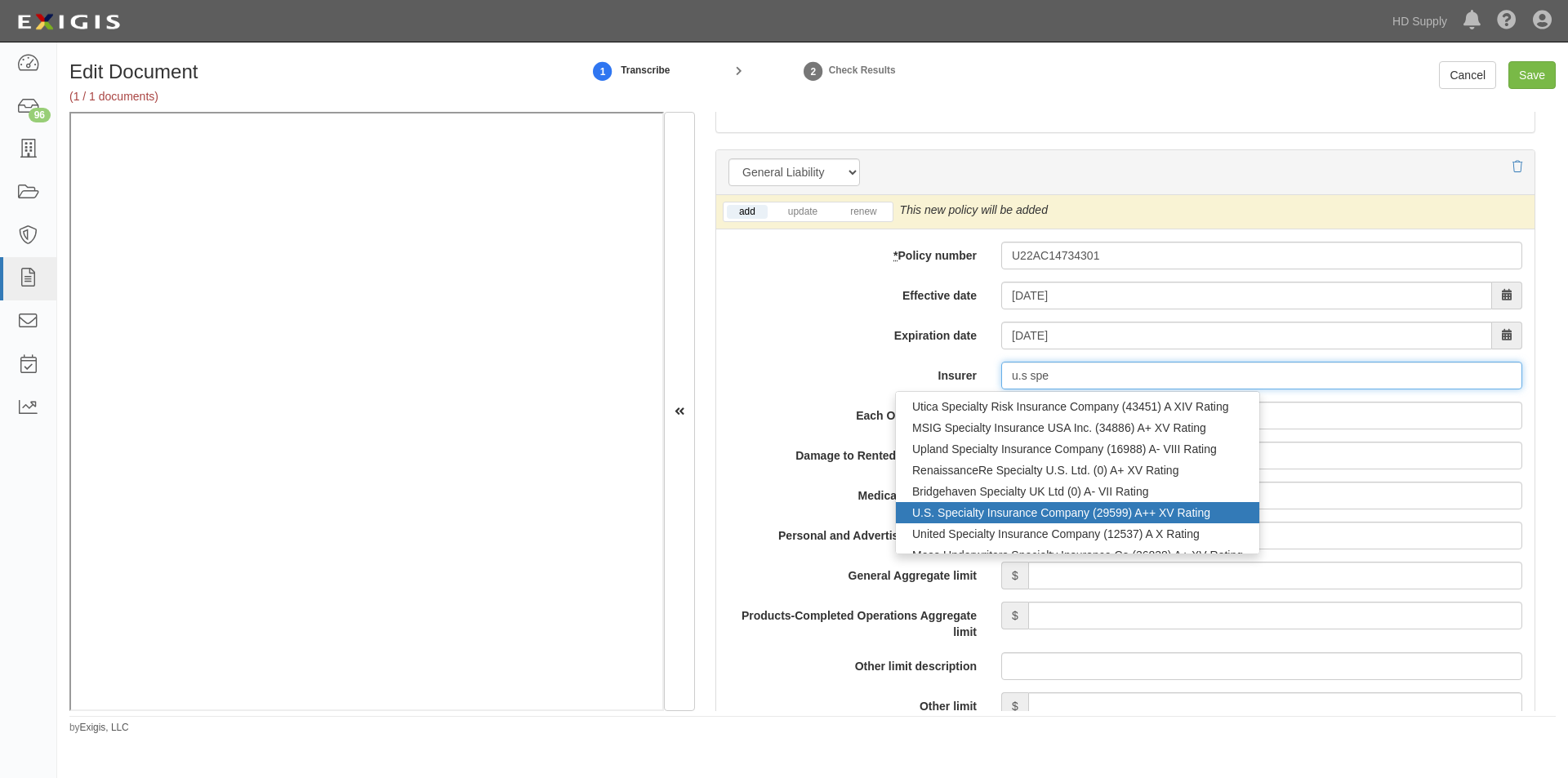
click at [1017, 515] on div "U.S. Specialty Insurance Company (29599) A++ XV Rating" at bounding box center [1077, 513] width 363 height 22
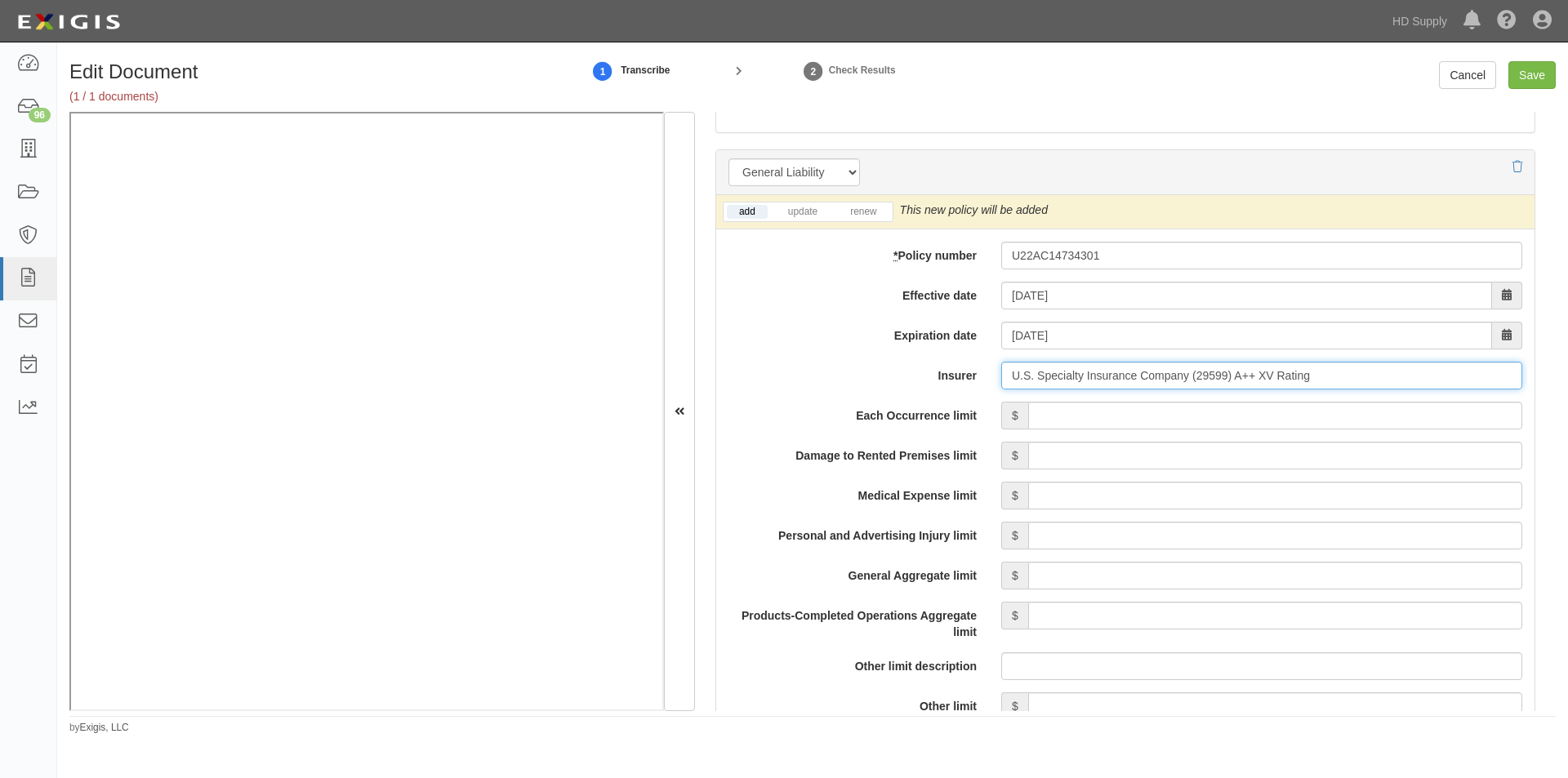
type input "U.S. Specialty Insurance Company (29599) A++ XV Rating"
click at [1112, 409] on input "Each Occurrence limit" at bounding box center [1275, 415] width 494 height 27
type input "1,000,000"
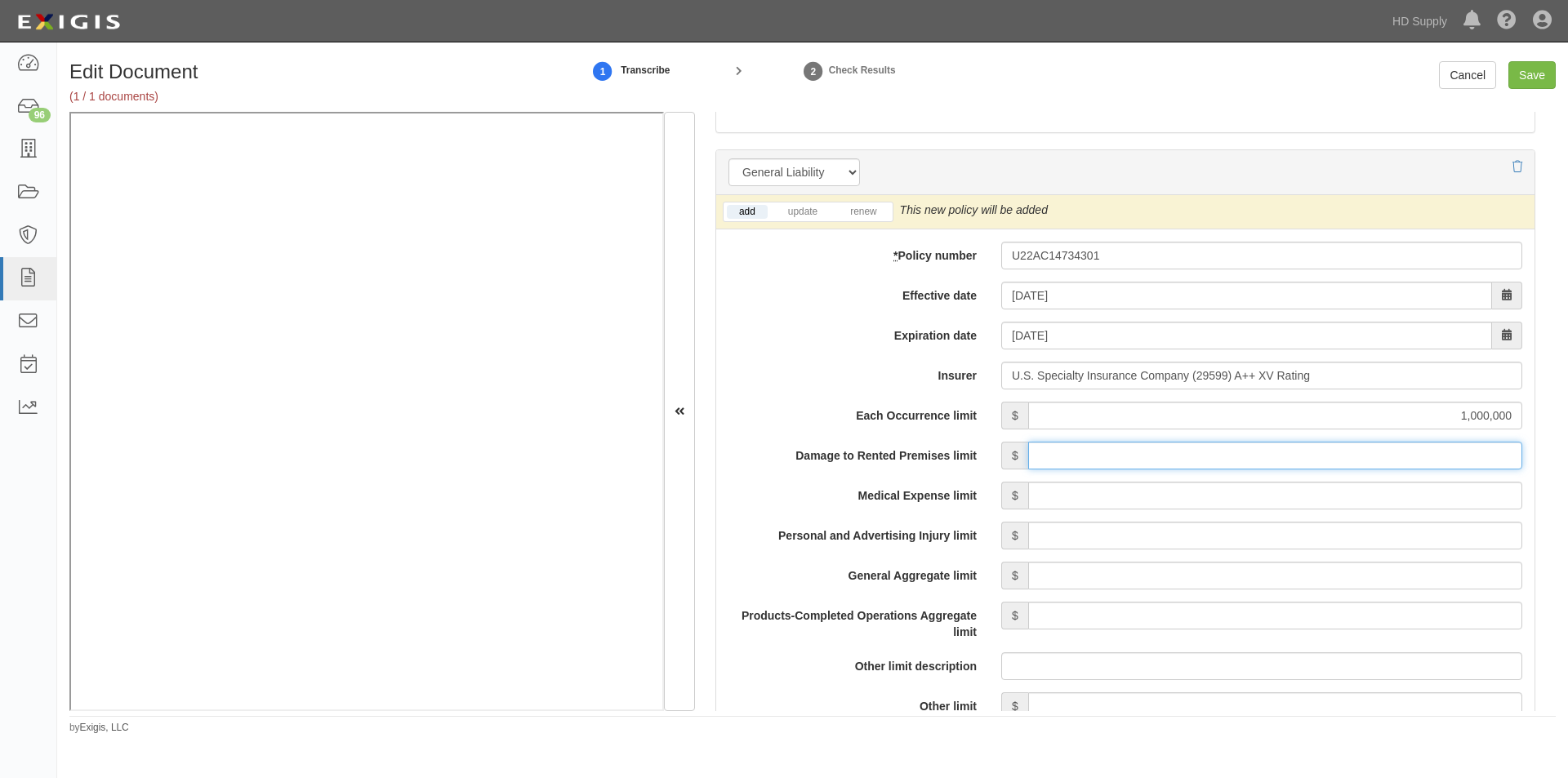
click at [1332, 464] on input "Damage to Rented Premises limit" at bounding box center [1275, 455] width 494 height 27
type input "100,000"
click at [1330, 484] on input "Medical Expense limit" at bounding box center [1275, 495] width 494 height 27
type input "5,000"
click at [1327, 540] on input "Personal and Advertising Injury limit" at bounding box center [1275, 536] width 494 height 27
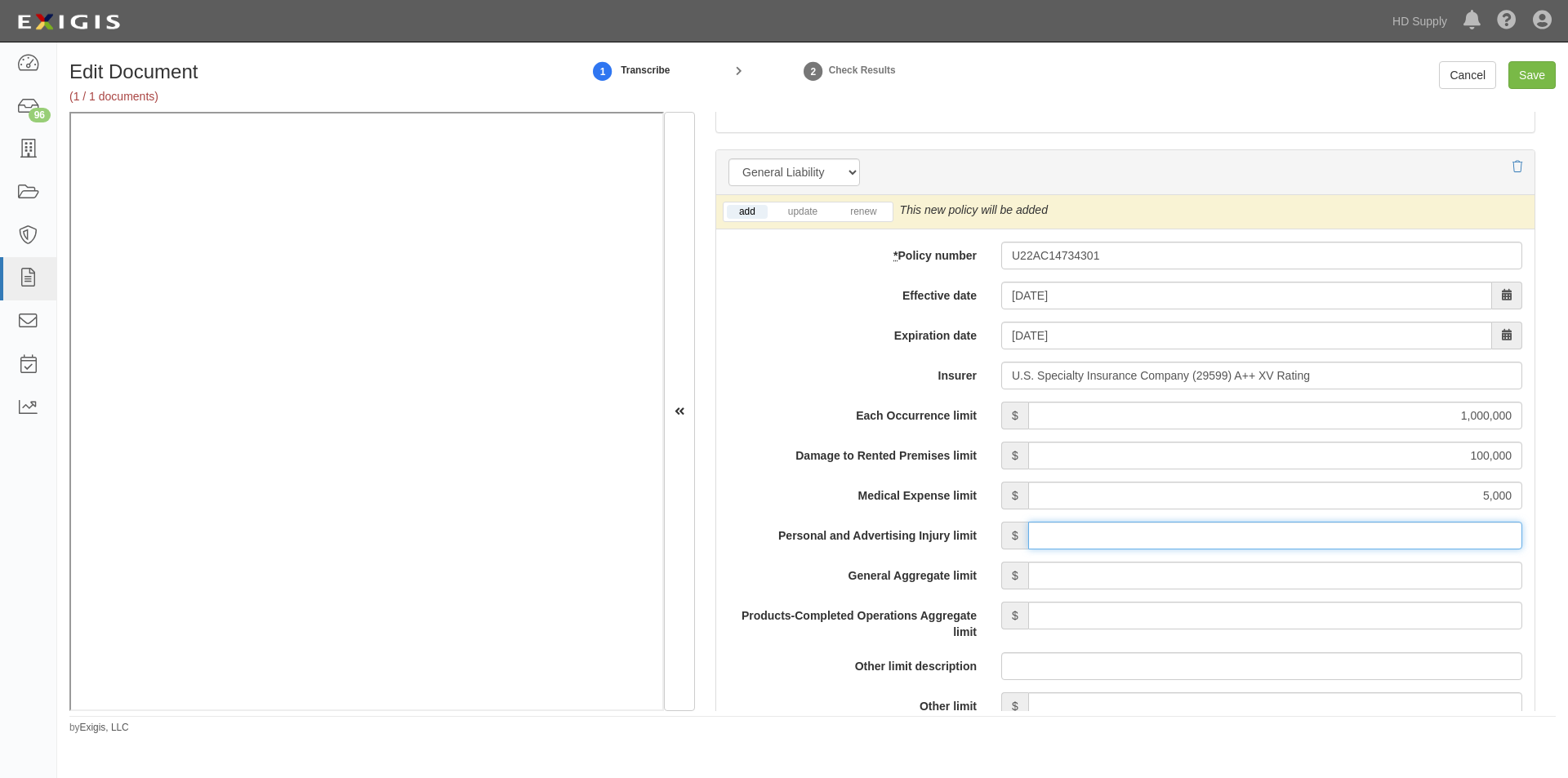
type input "1,000,000"
click at [1325, 574] on input "General Aggregate limit" at bounding box center [1275, 576] width 494 height 27
type input "2,000,000"
click at [1312, 621] on input "Products-Completed Operations Aggregate limit" at bounding box center [1275, 615] width 494 height 27
type input "2,000,000"
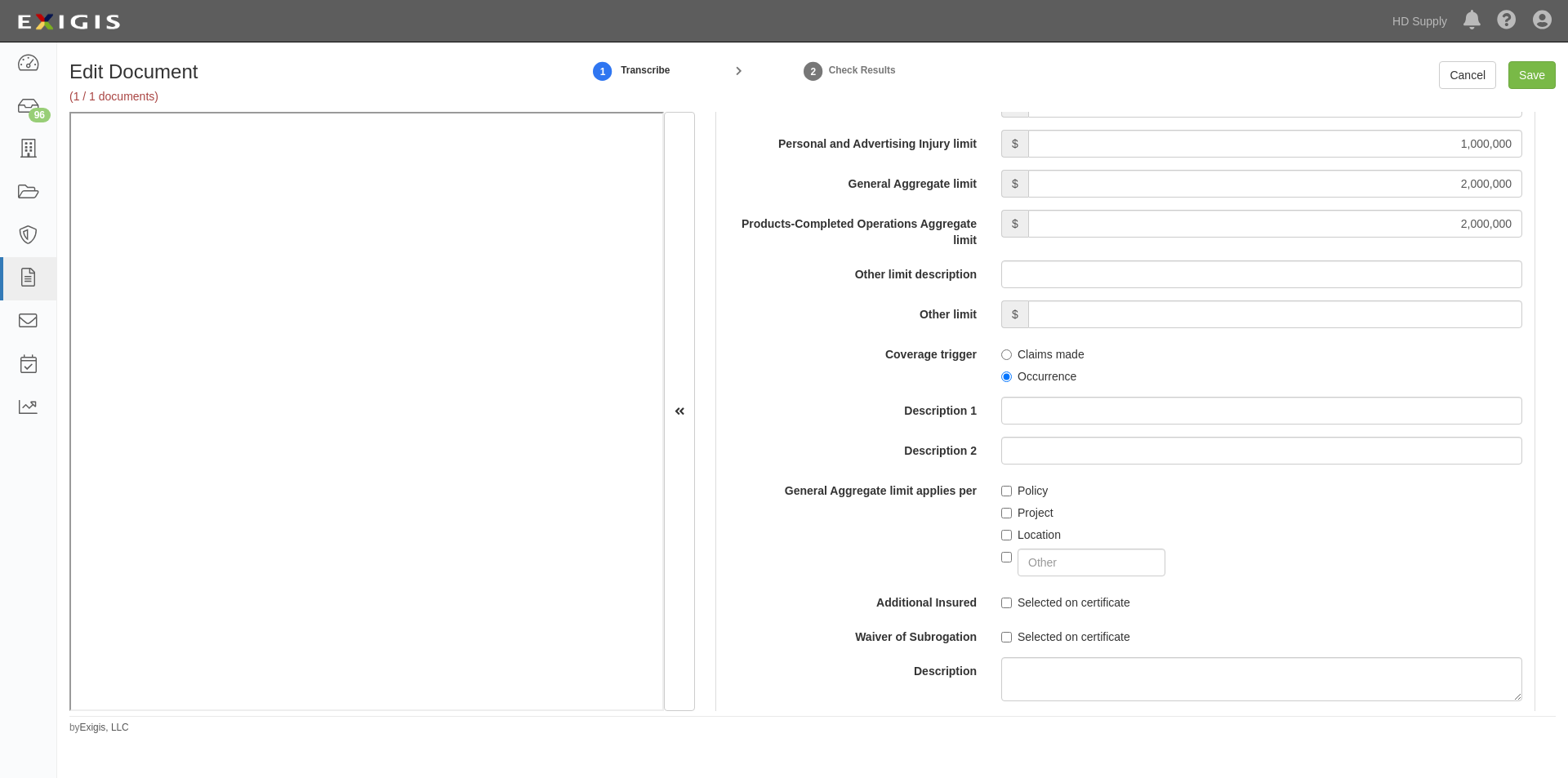
scroll to position [1528, 0]
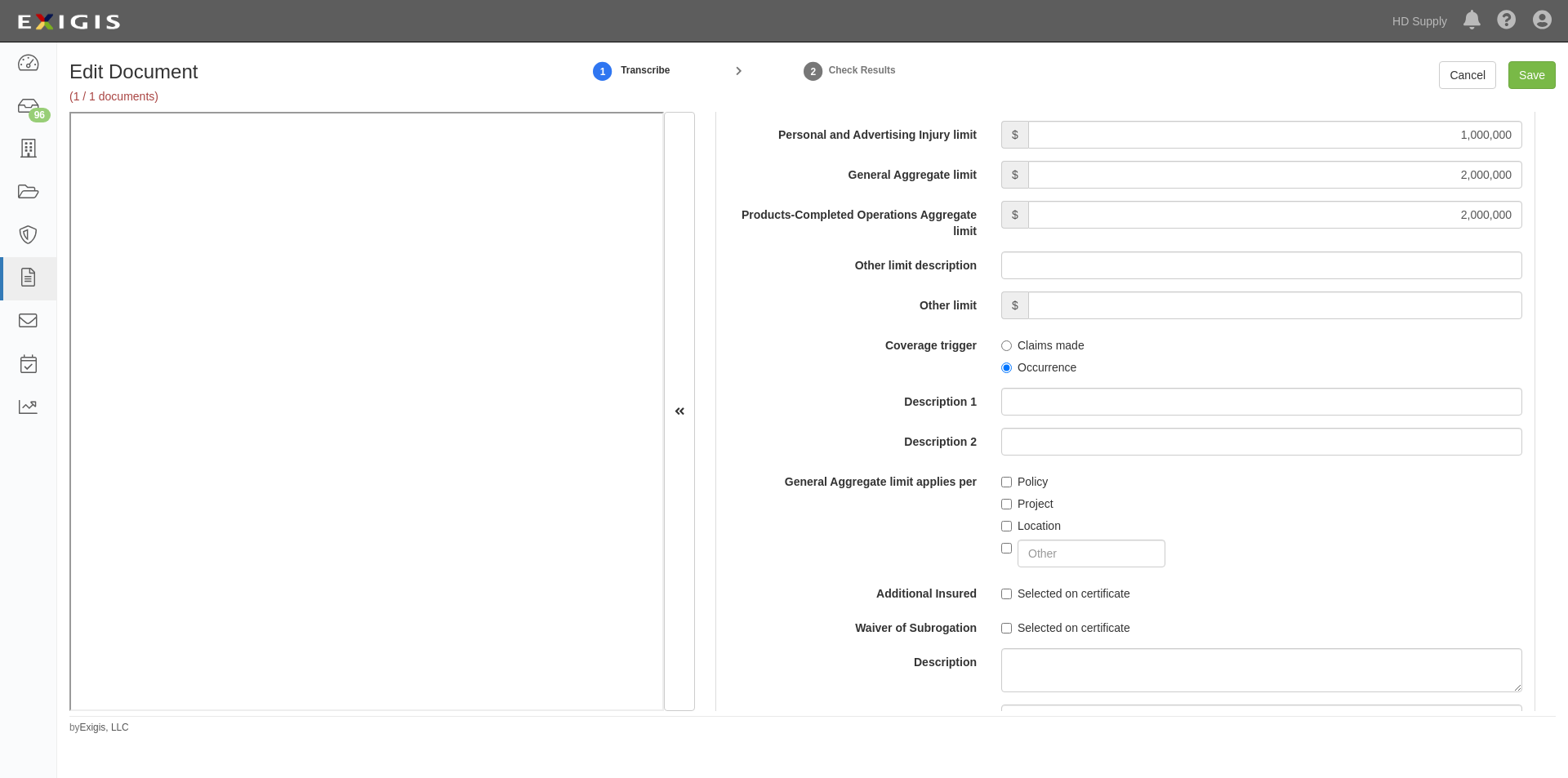
drag, startPoint x: 1007, startPoint y: 361, endPoint x: 1007, endPoint y: 402, distance: 41.0
click at [1007, 367] on label "Occurrence" at bounding box center [1038, 367] width 76 height 17
click at [1003, 481] on input "Policy" at bounding box center [1006, 482] width 11 height 11
checkbox input "true"
click at [1002, 593] on input "Selected on certificate" at bounding box center [1006, 594] width 11 height 11
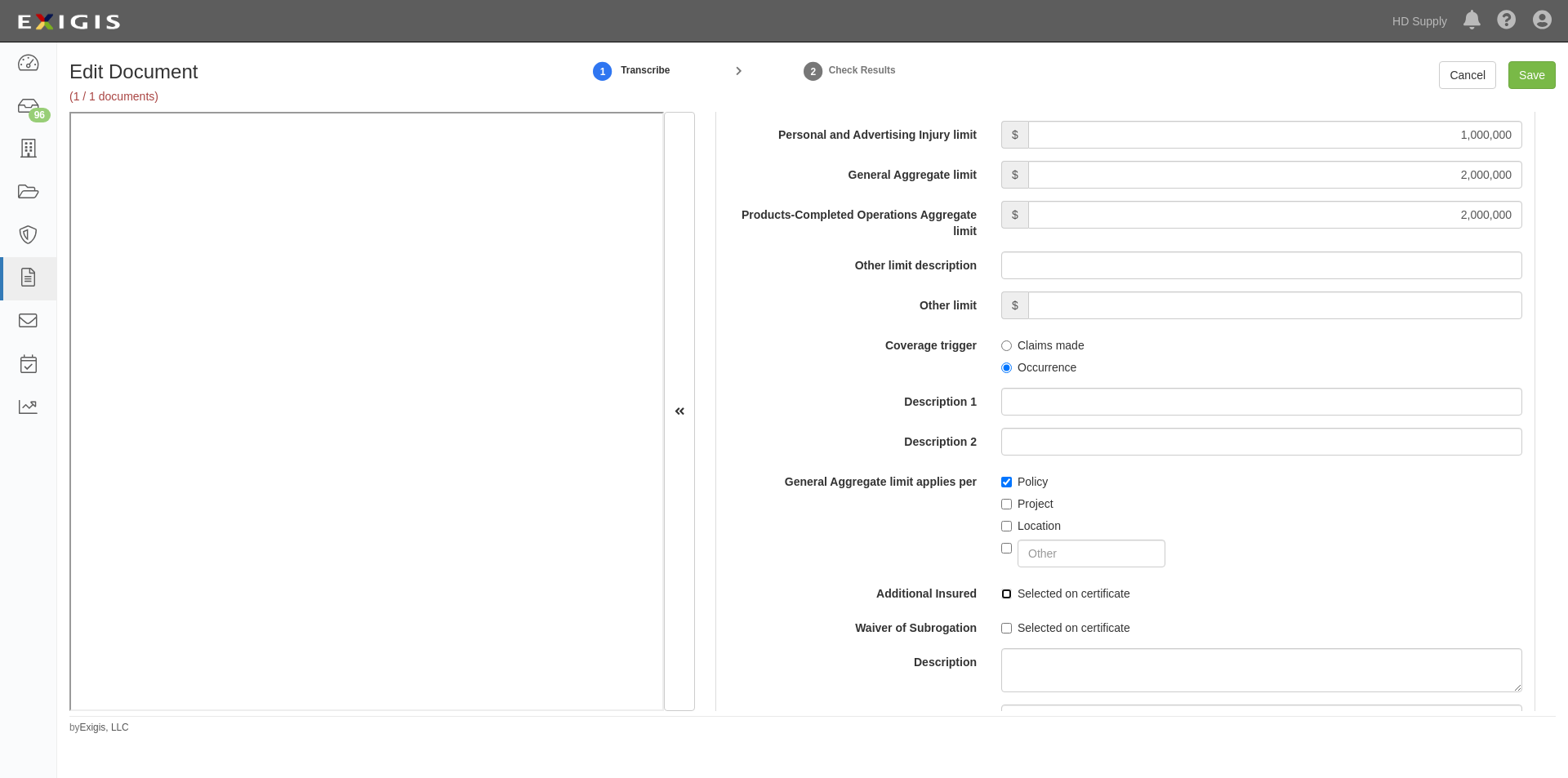
checkbox input "true"
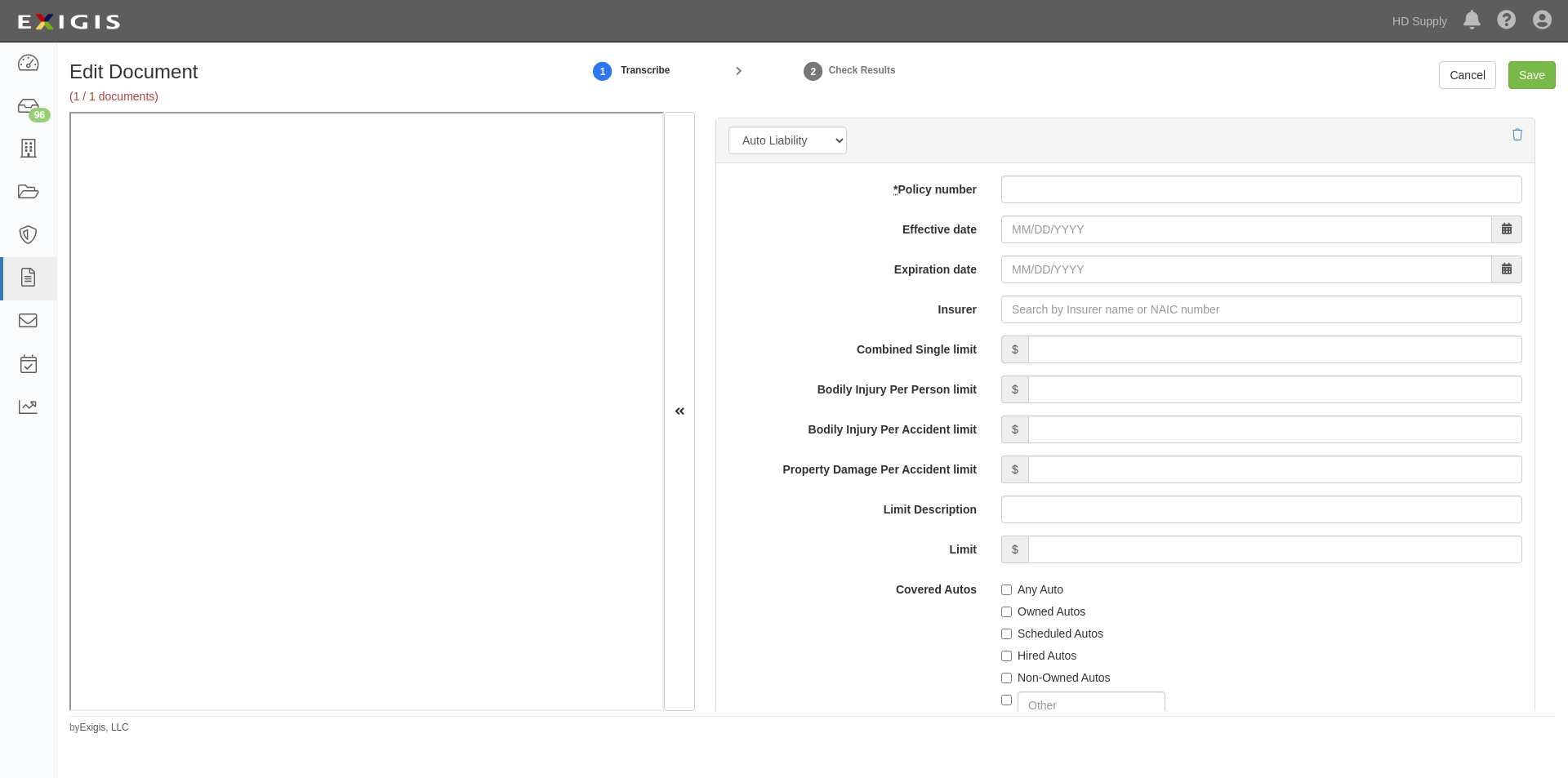
scroll to position [2304, 0]
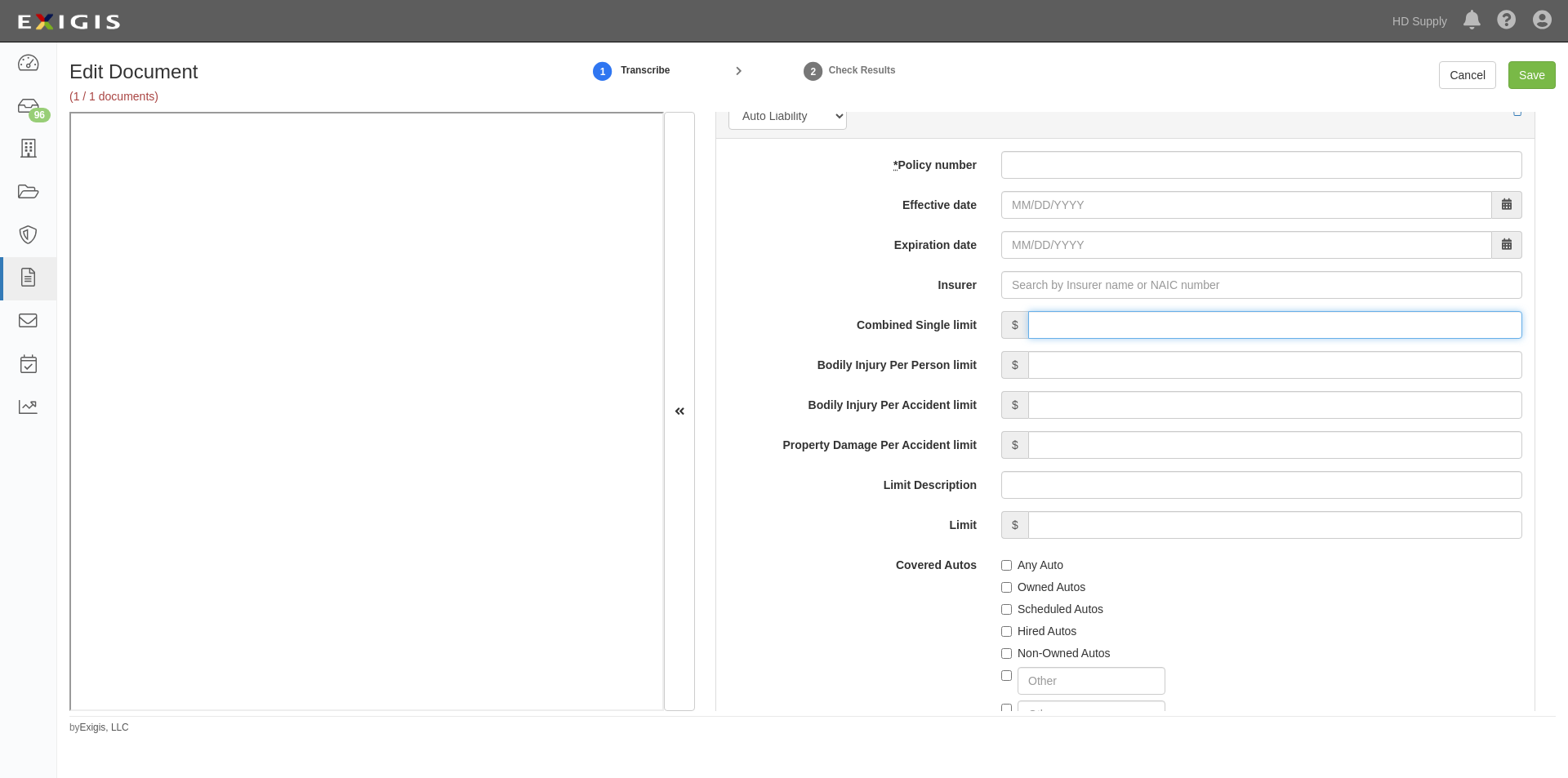
drag, startPoint x: 1061, startPoint y: 329, endPoint x: 1069, endPoint y: 331, distance: 8.2
click at [1061, 329] on input "Combined Single limit" at bounding box center [1275, 325] width 494 height 27
type input "1,000,000"
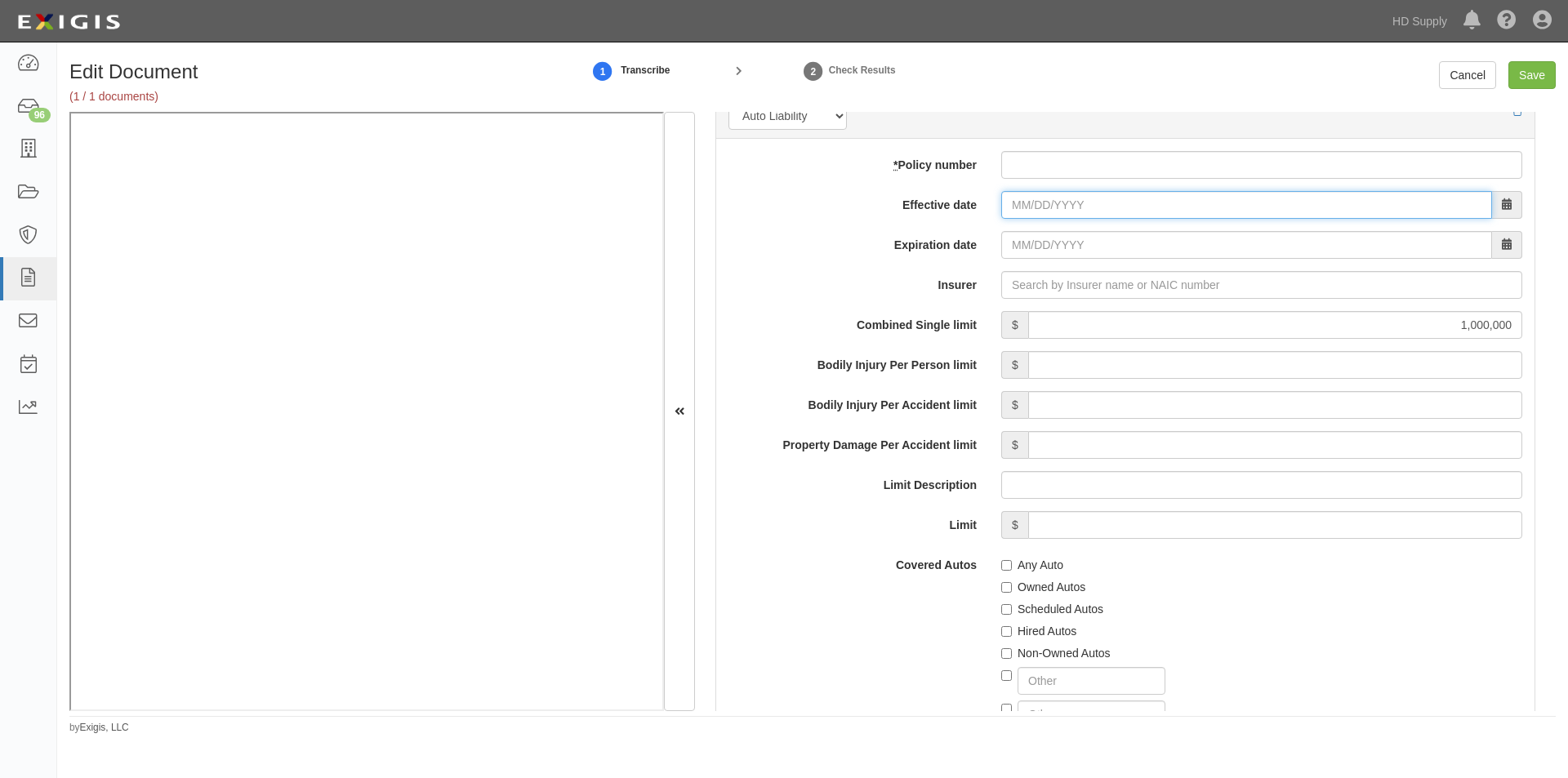
click at [1034, 207] on input "Effective date" at bounding box center [1246, 205] width 491 height 27
type input "05/10/2024"
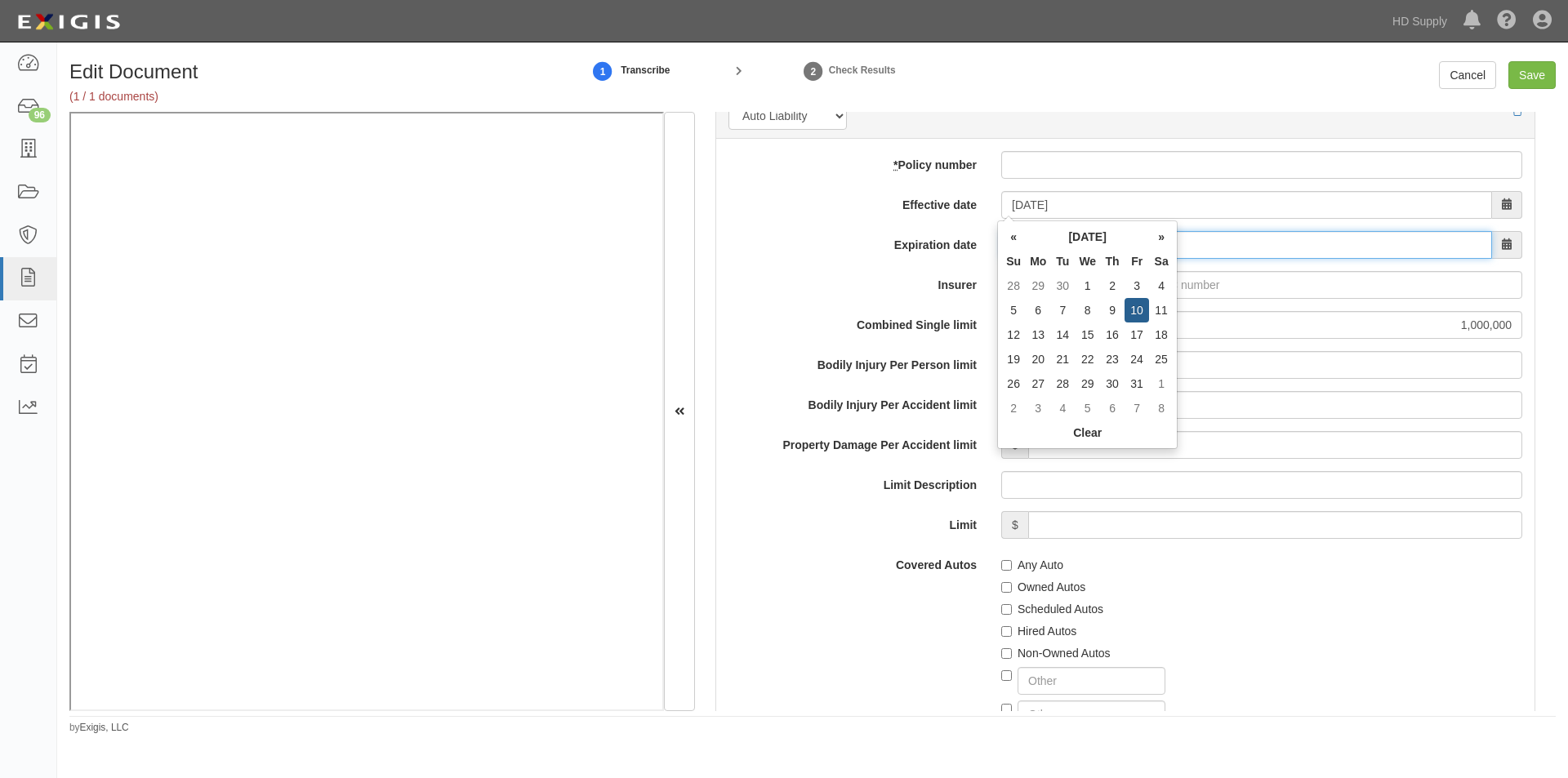
type input "05/10/2025"
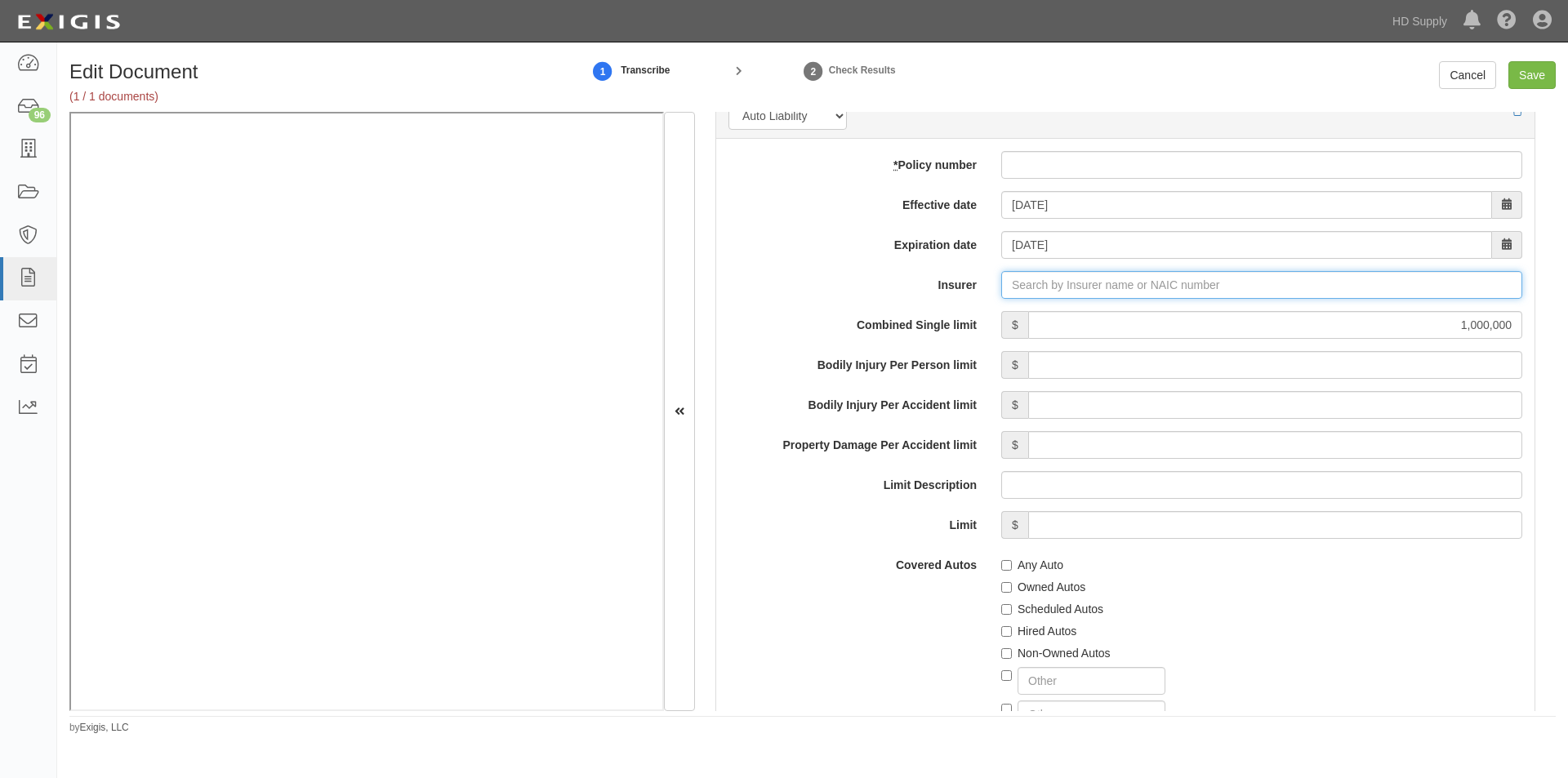
click at [1073, 294] on input "Insurer" at bounding box center [1261, 285] width 521 height 27
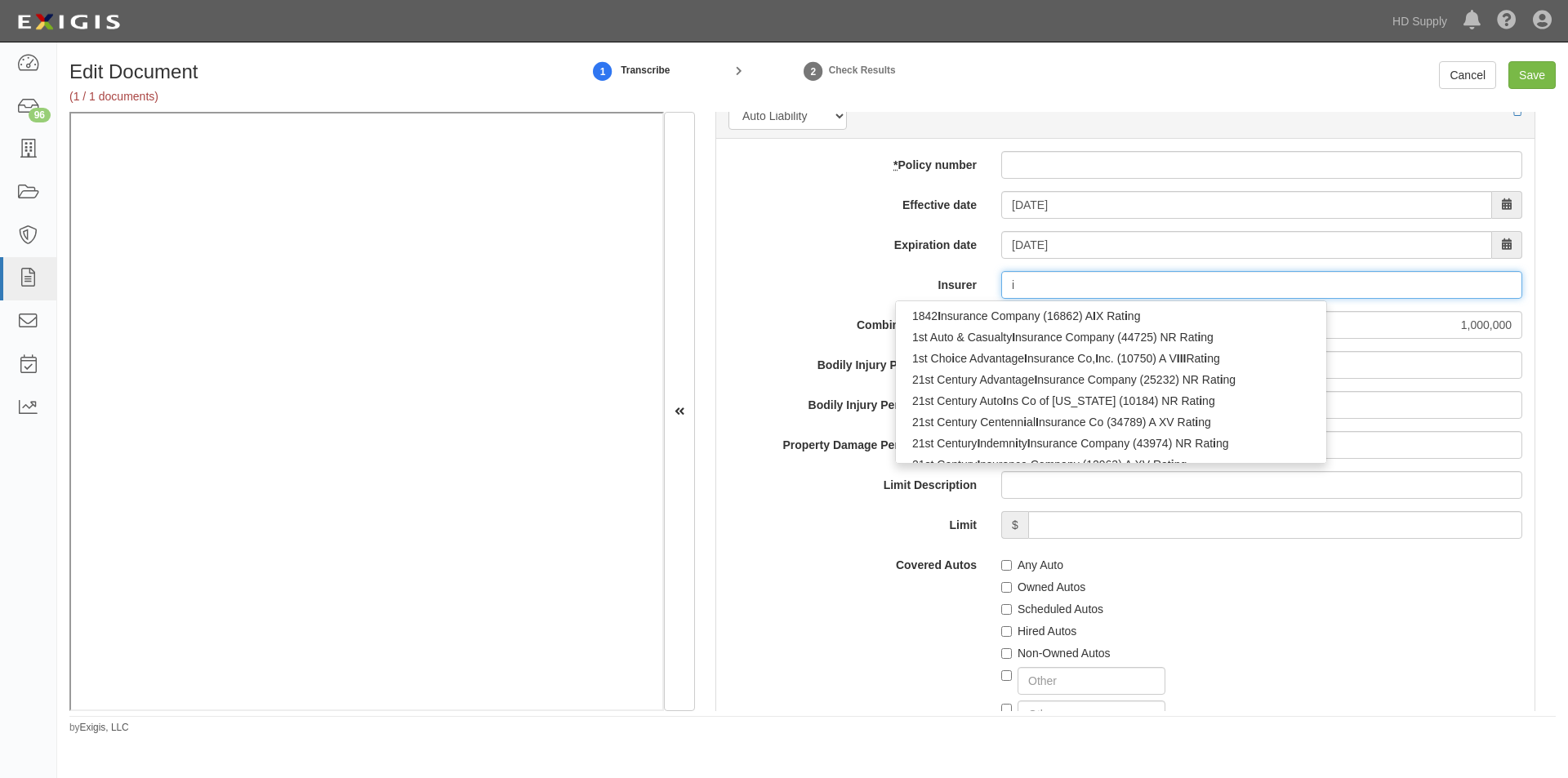
type input "in"
type input "infinity Assurance Insurance Company (39497) A- XIV Rating"
type input "infinity"
type input "infinity c"
type input "infinity Assurance Insurance Company (39497) A- XIV Rating"
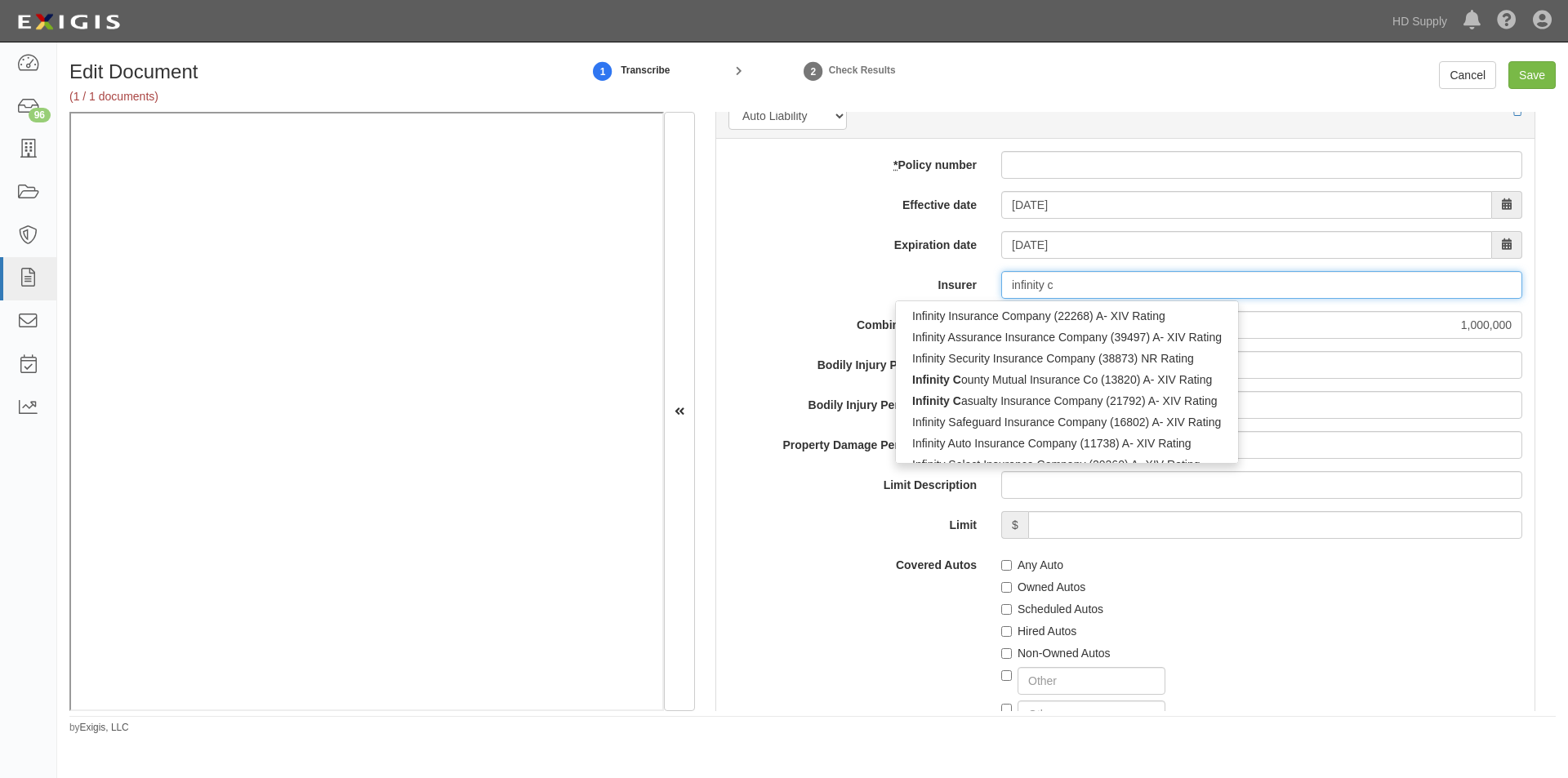
type input "infinity"
type input "infinity a"
type input "infinity auto Insurance Company (11738) A- XIV Rating"
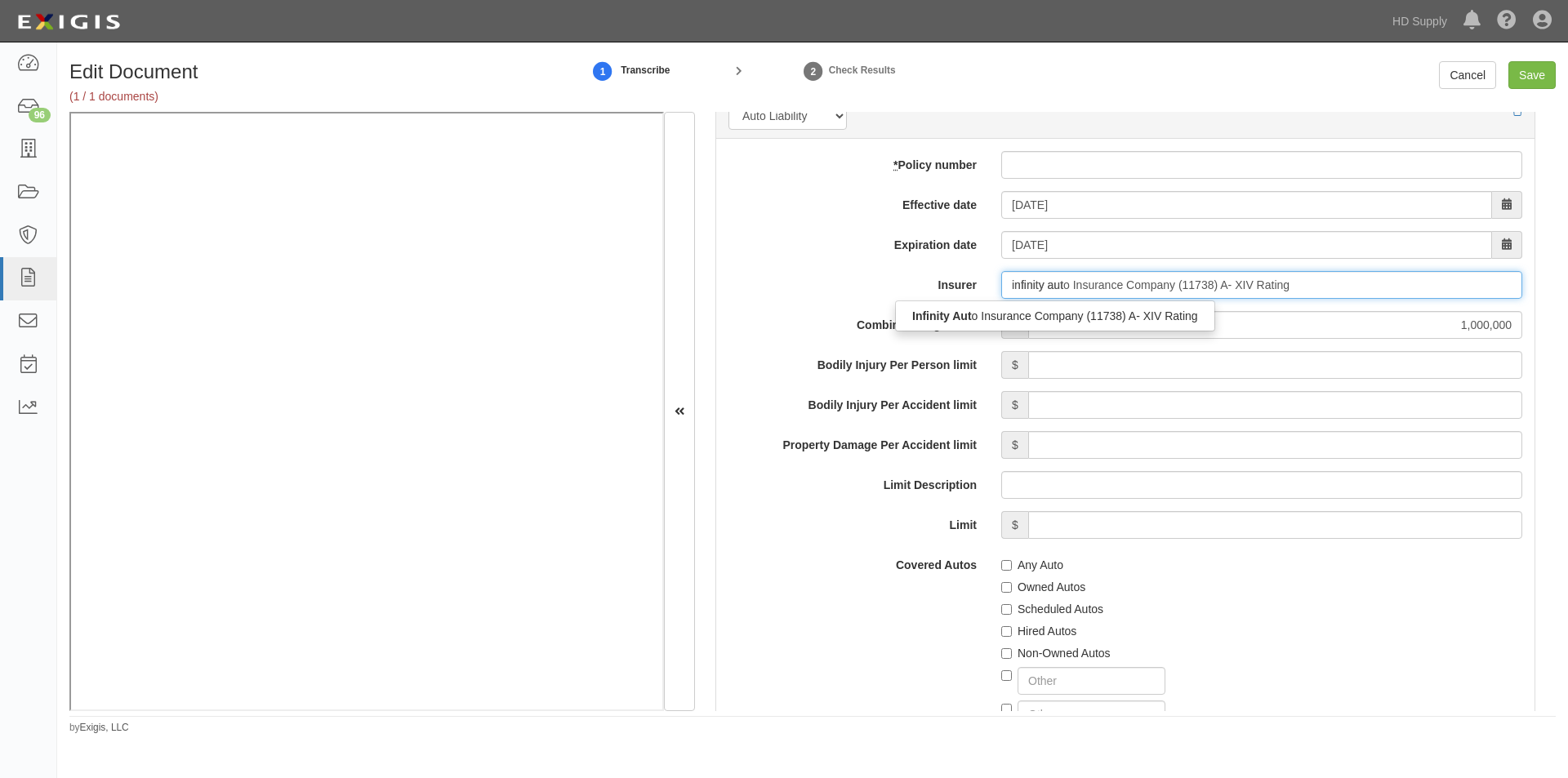
type input "infinity auto"
click at [1039, 318] on div "Infinity Auto Insurance Company (11738) A- XIV Rating" at bounding box center [1054, 316] width 316 height 22
type input "Infinity Auto Insurance Company (11738) A- XIV Rating"
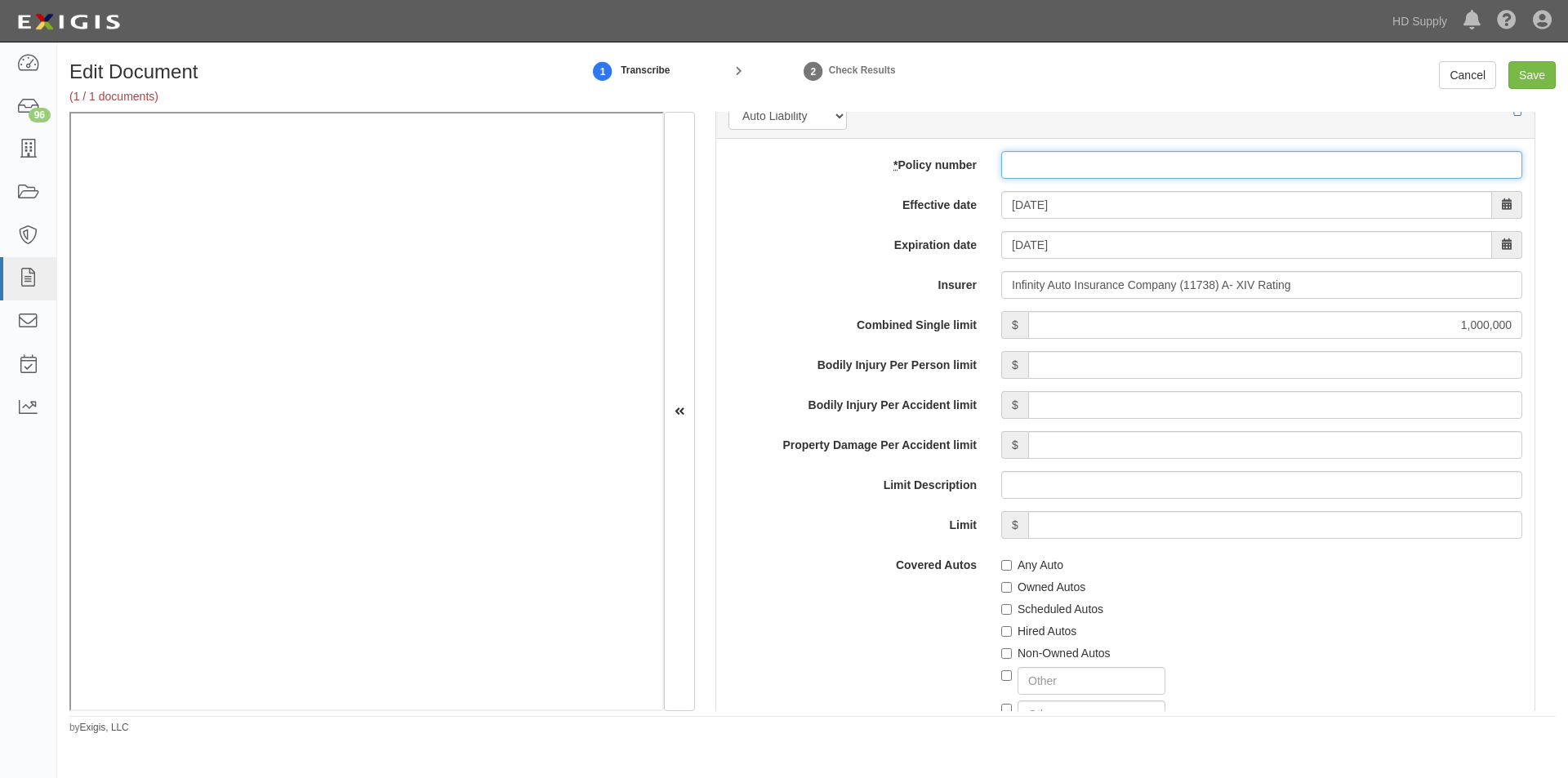
click at [1050, 170] on input "* Policy number" at bounding box center [1261, 165] width 521 height 27
type input "50008541101"
click at [1004, 612] on input "Scheduled Autos" at bounding box center [1006, 609] width 11 height 11
checkbox input "true"
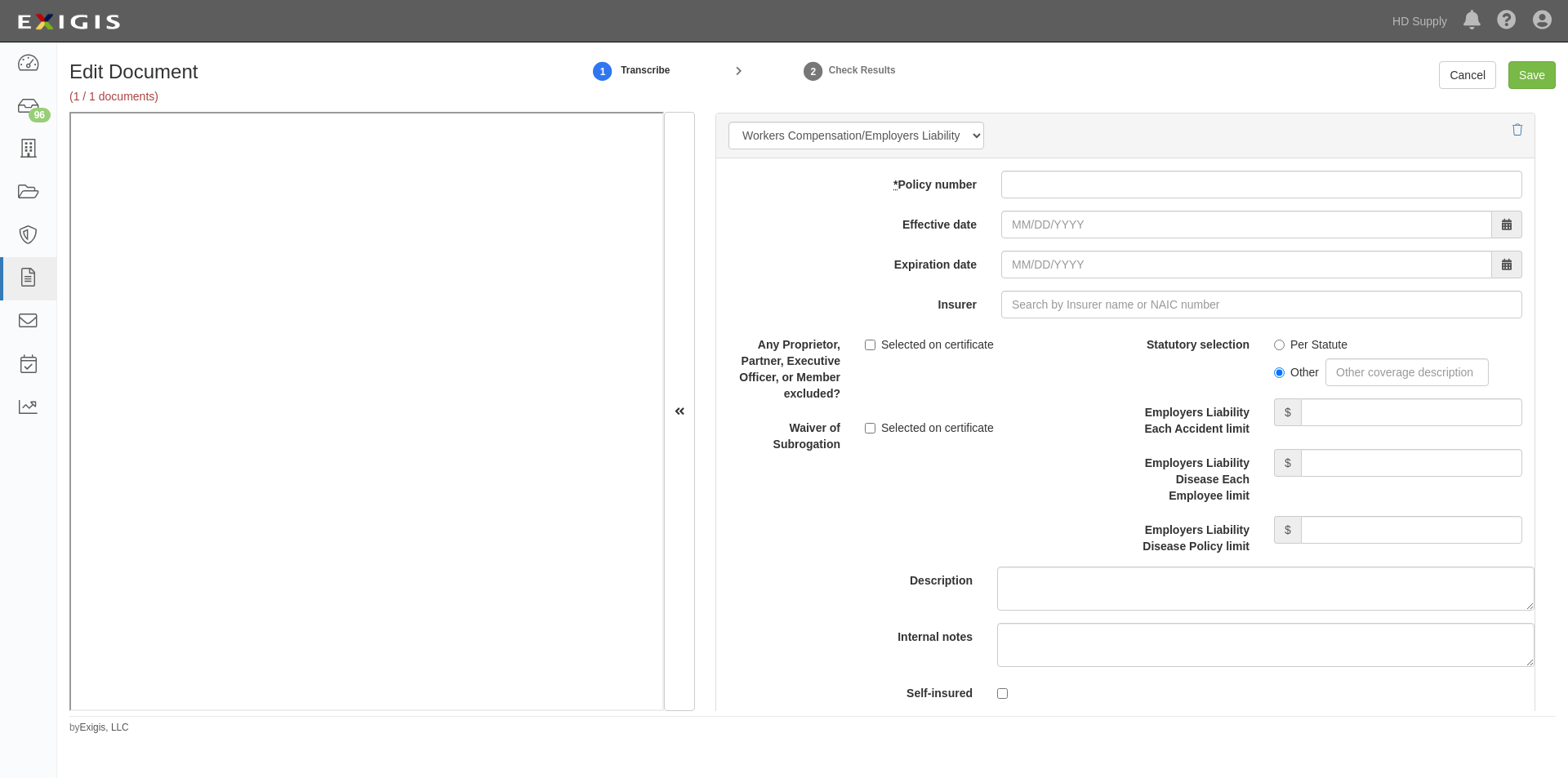
scroll to position [4015, 0]
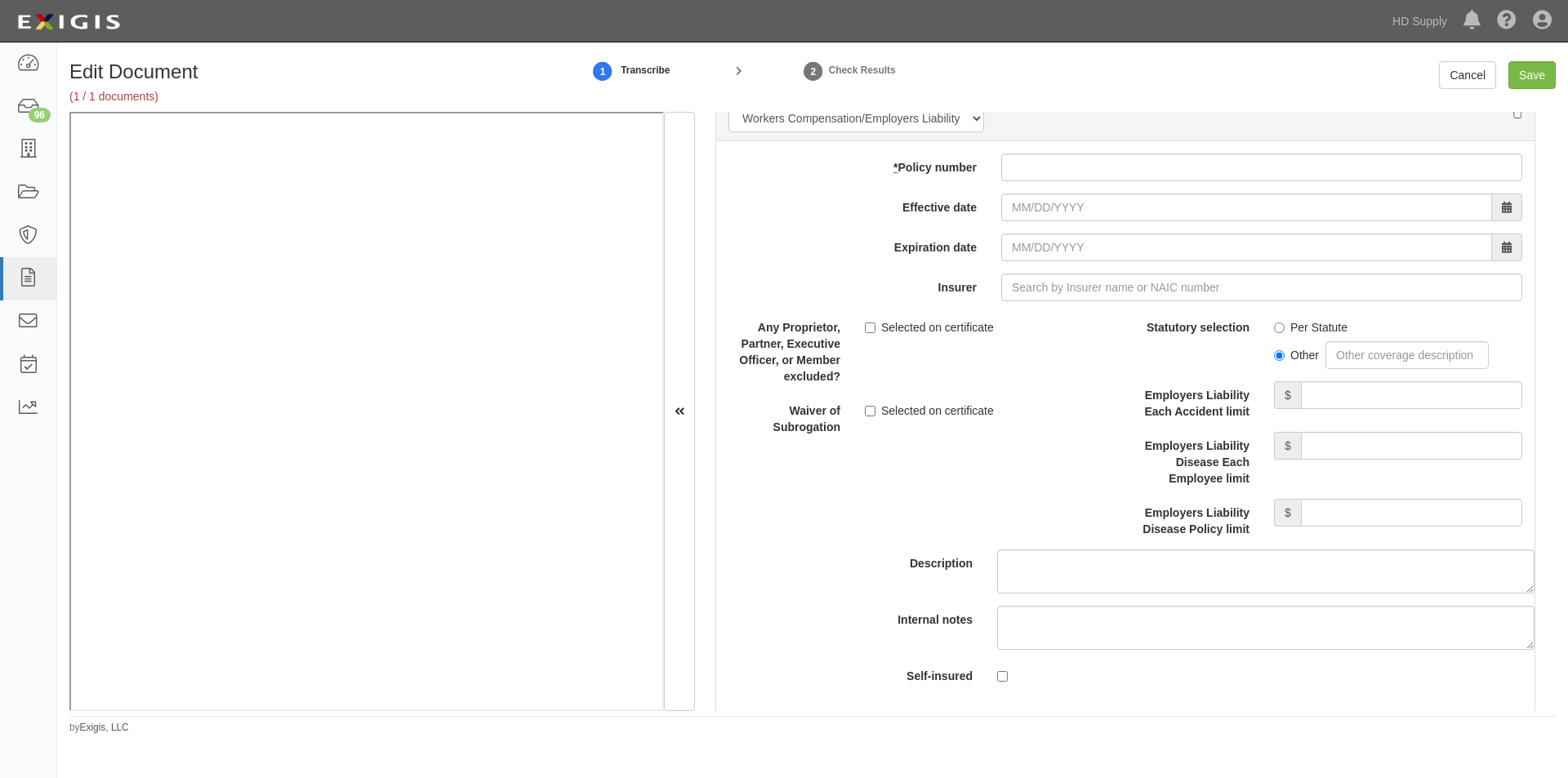
click at [1263, 331] on div "Per Statute Other" at bounding box center [1398, 341] width 273 height 56
click at [1274, 329] on input "Per Statute" at bounding box center [1279, 328] width 11 height 11
radio input "true"
click at [1318, 401] on input "Employers Liability Each Accident limit" at bounding box center [1412, 395] width 222 height 27
type input "1,000,000"
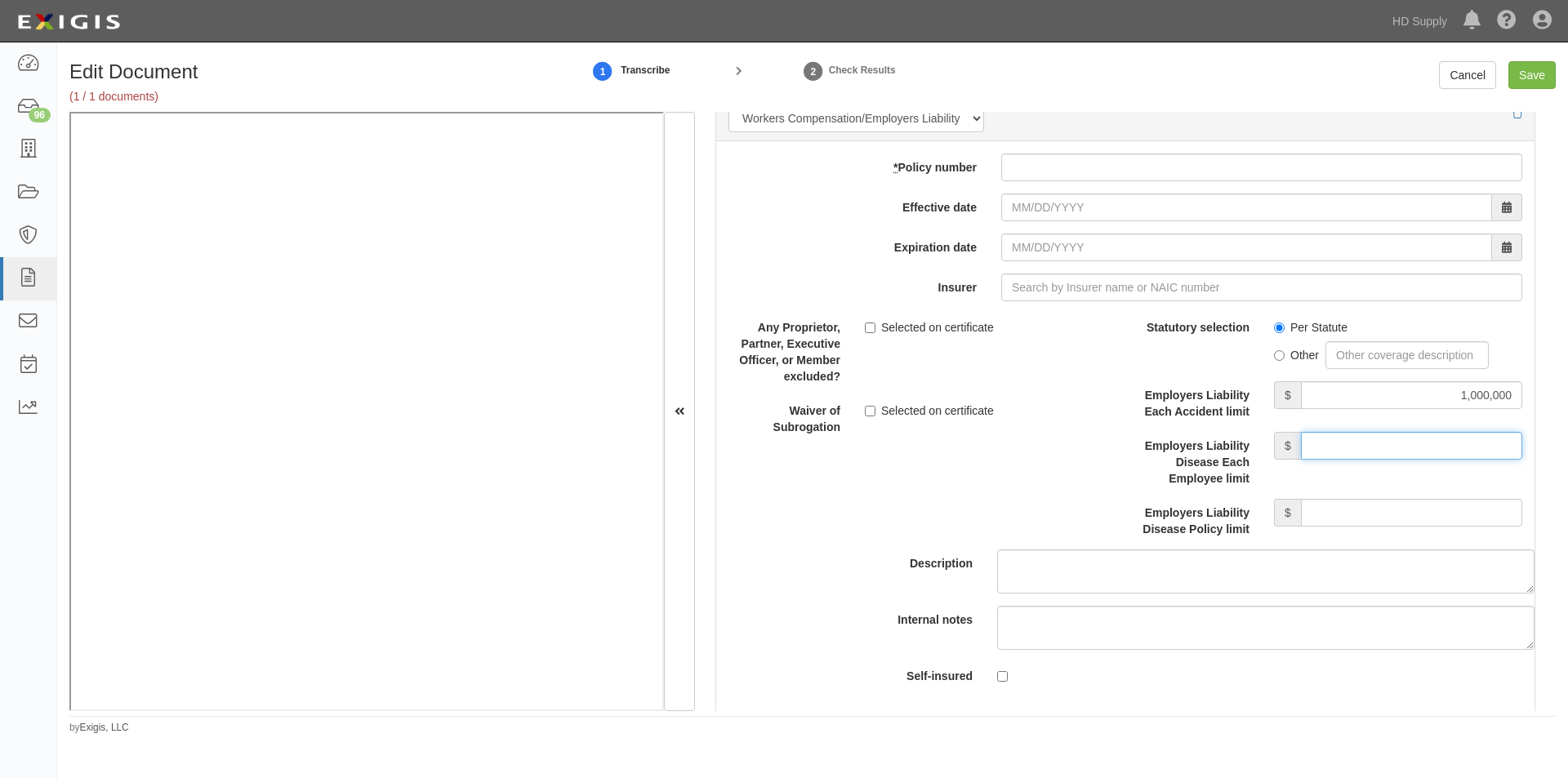
click at [1337, 446] on input "Employers Liability Disease Each Employee limit" at bounding box center [1412, 445] width 222 height 27
type input "1,000,000"
click at [1329, 508] on input "Employers Liability Disease Policy limit" at bounding box center [1412, 512] width 222 height 27
type input "1,000,000"
click at [1084, 211] on input "Effective date" at bounding box center [1246, 207] width 491 height 27
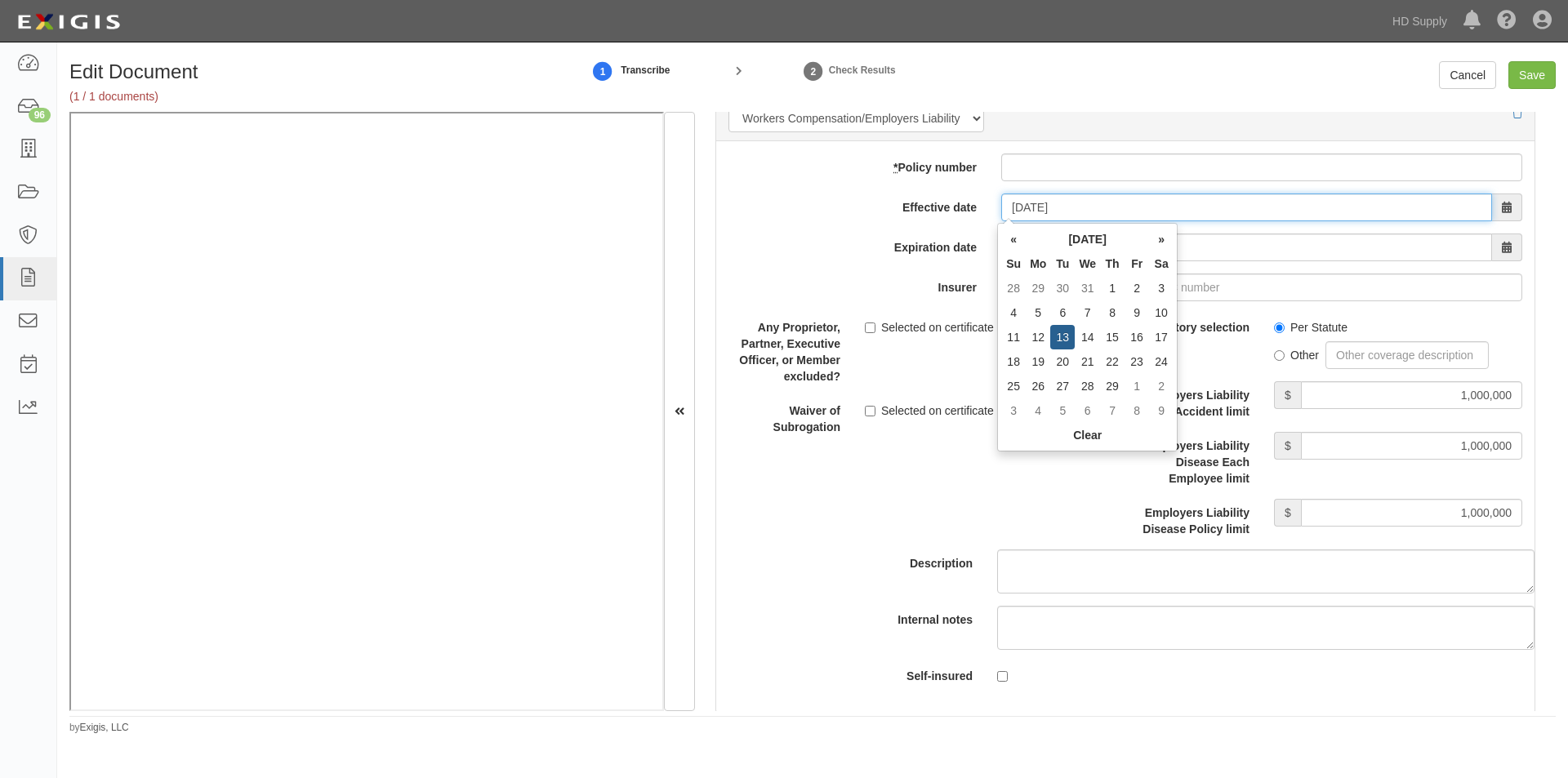
type input "02/13/2024"
type input "02/13/2025"
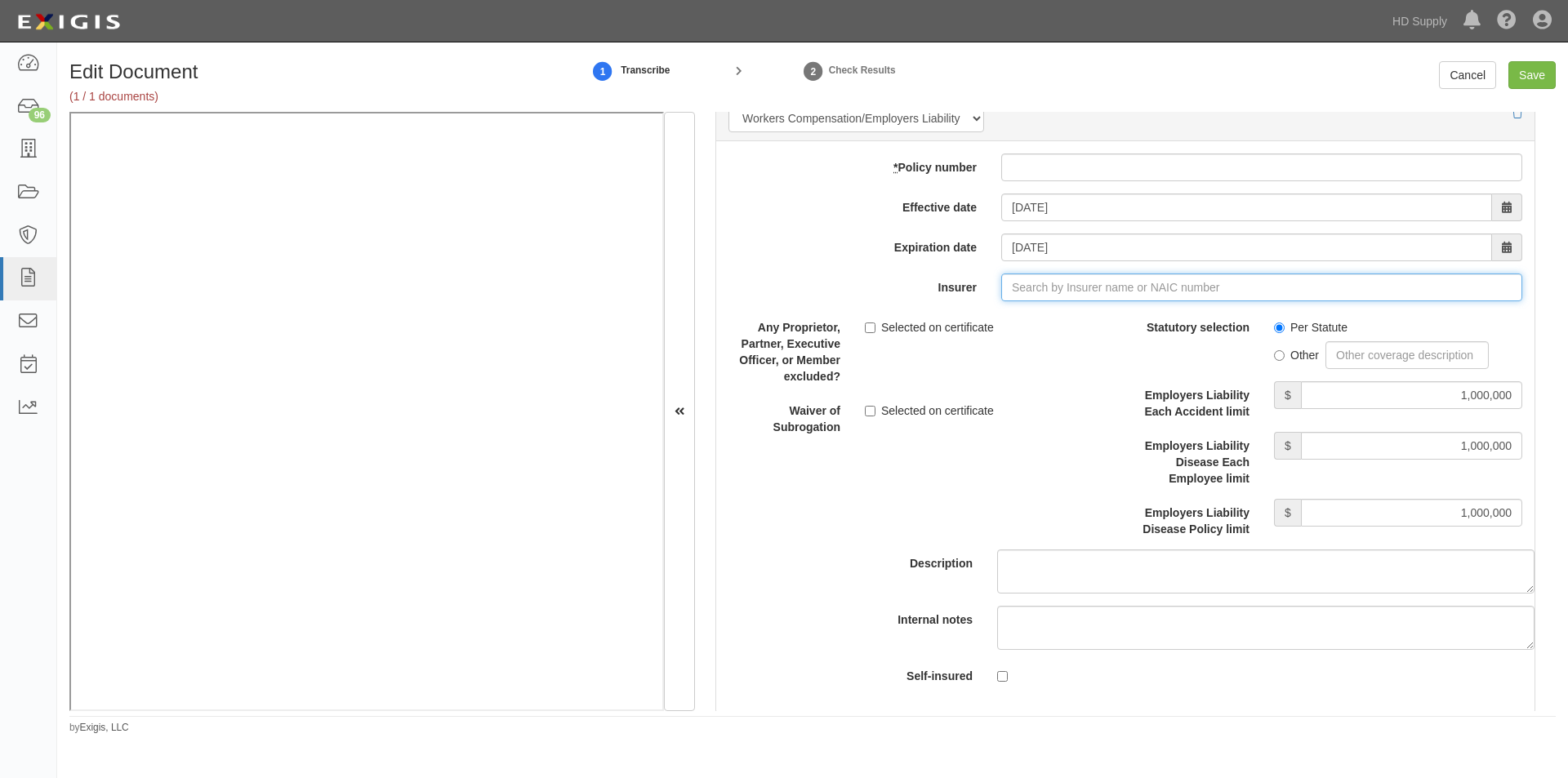
click at [1116, 292] on input "Insurer" at bounding box center [1261, 287] width 521 height 27
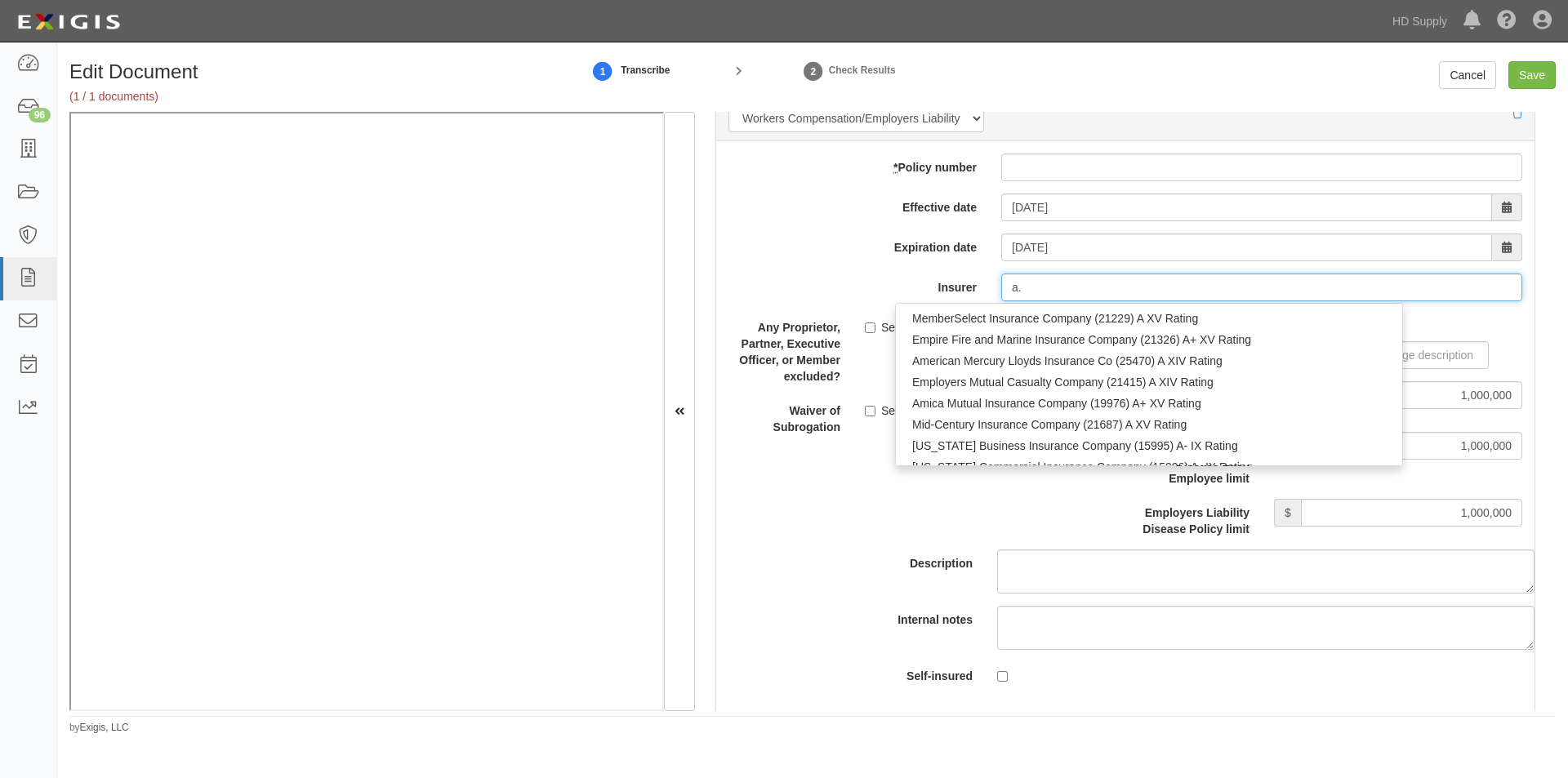
type input "a"
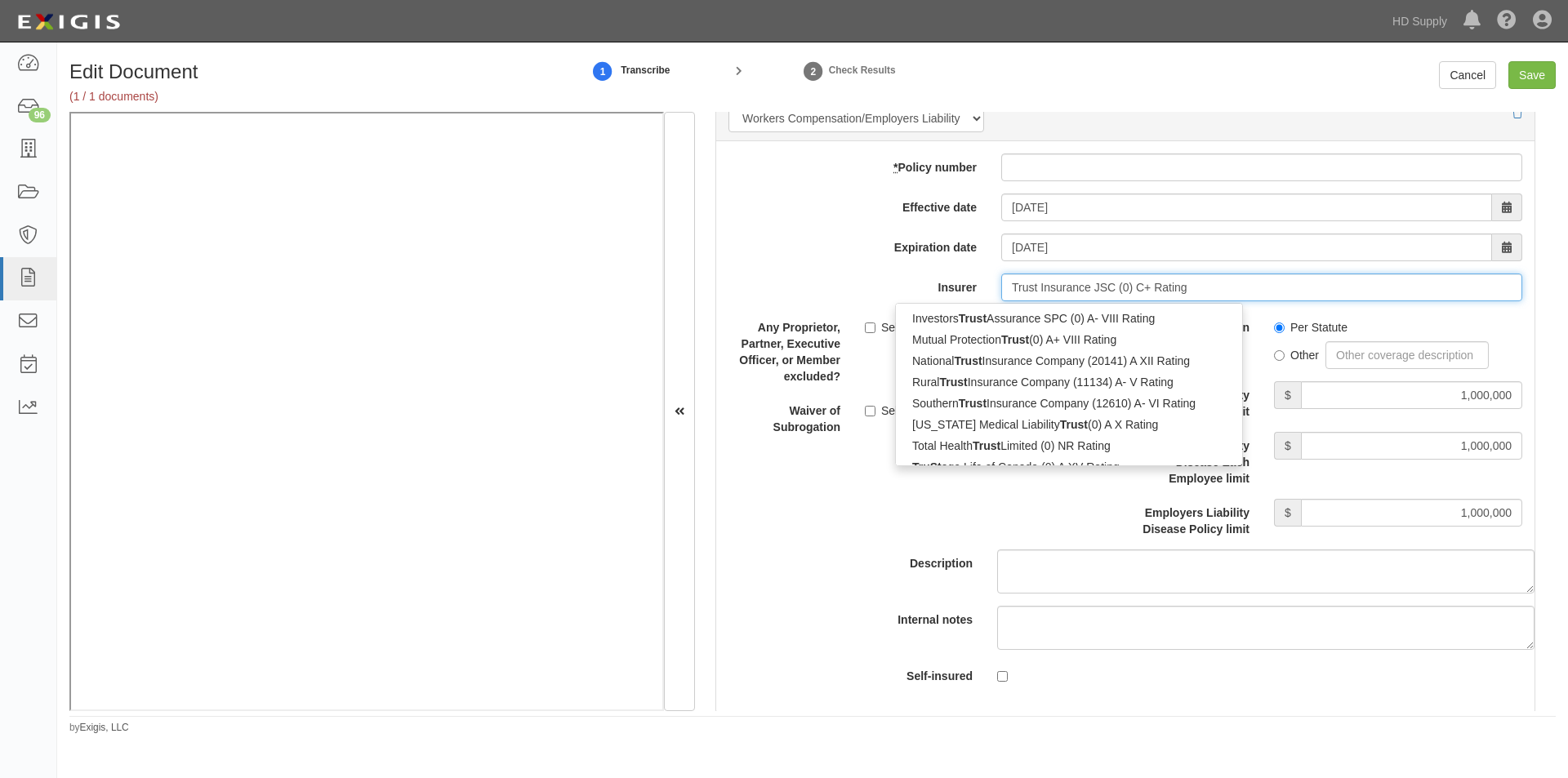
scroll to position [4, 0]
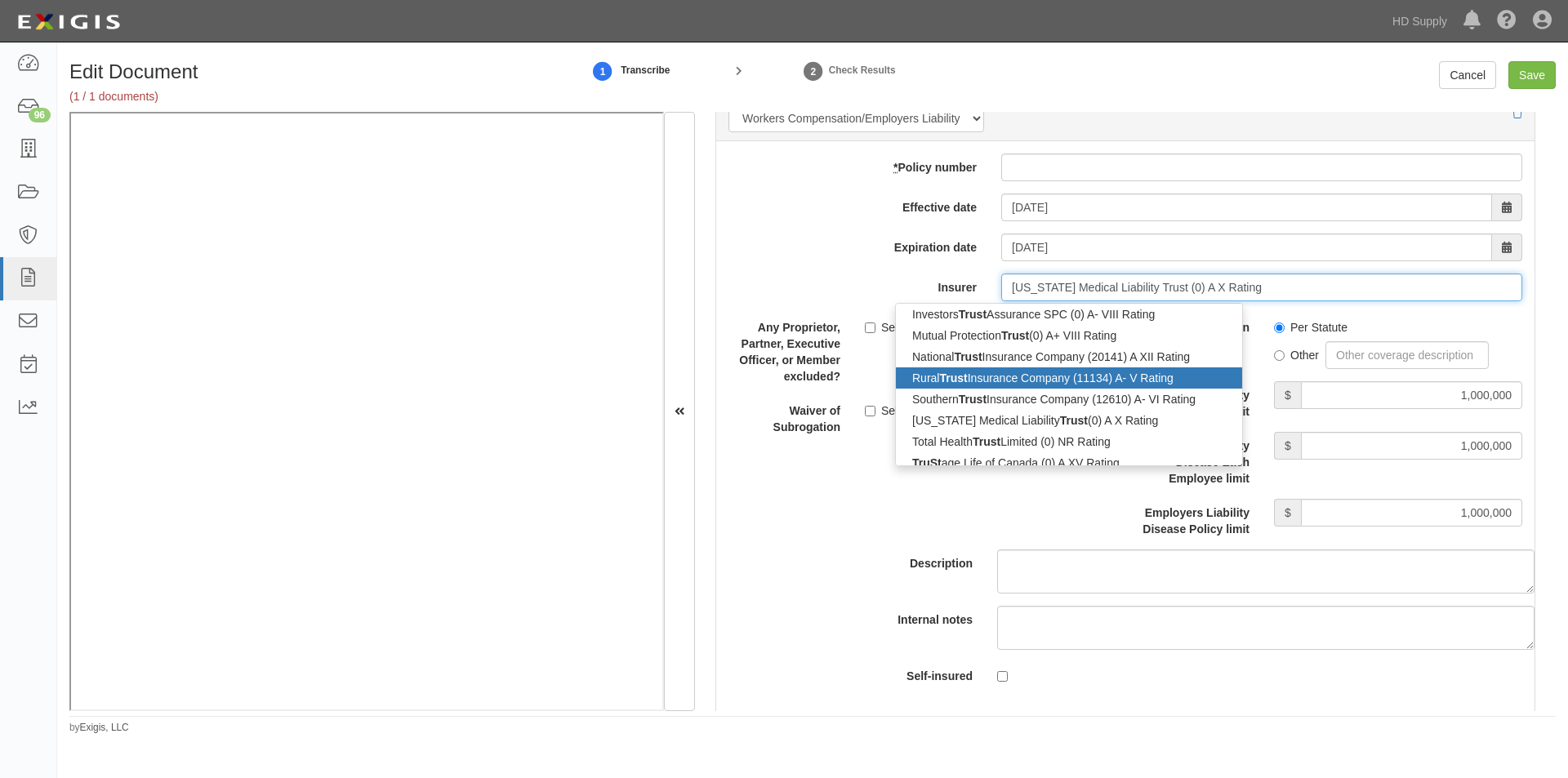
type input "Total Health Trust Limited (0) NR Rating"
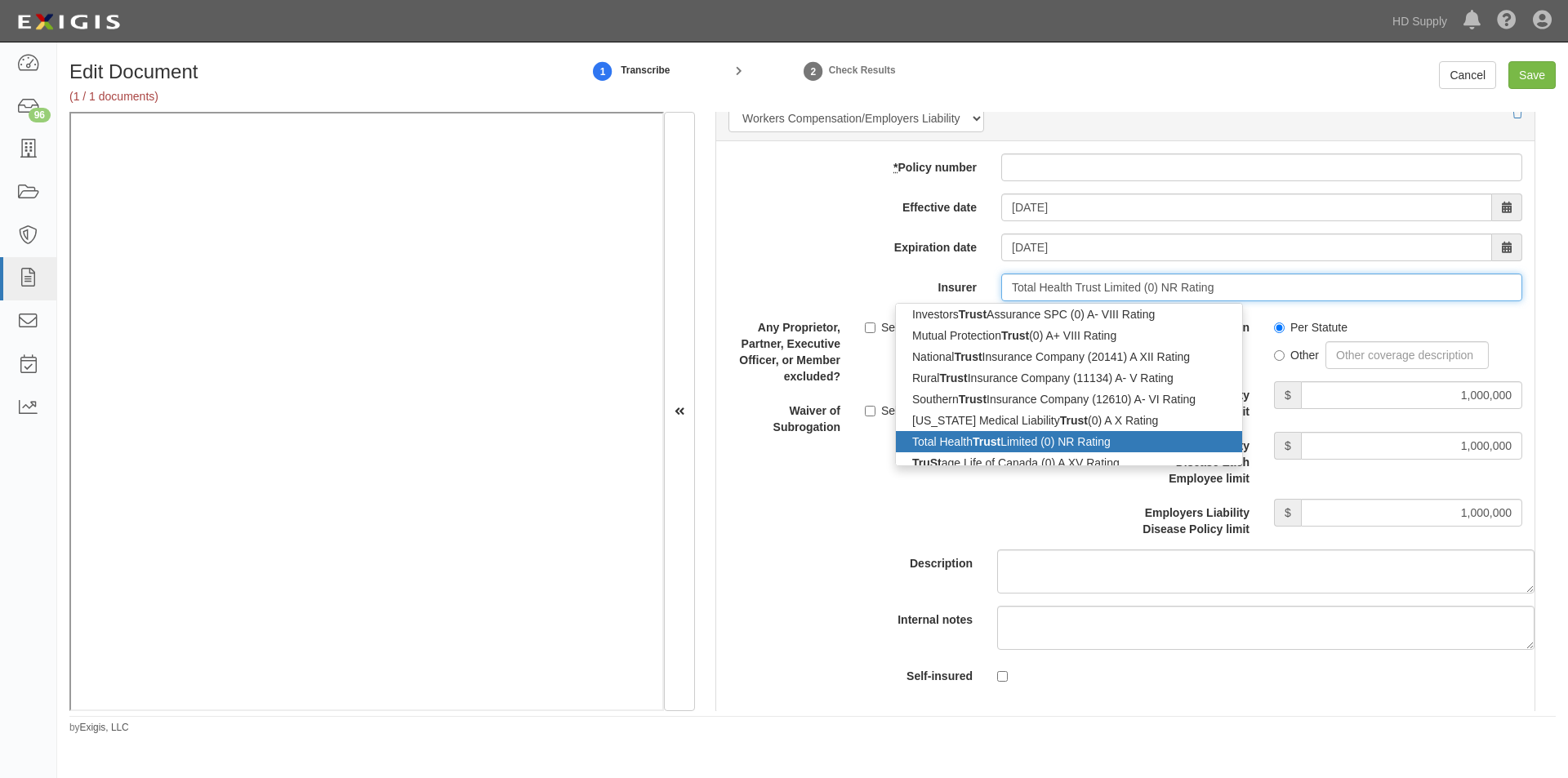
type input "Total Health Trust Limited (0) NR Rating"
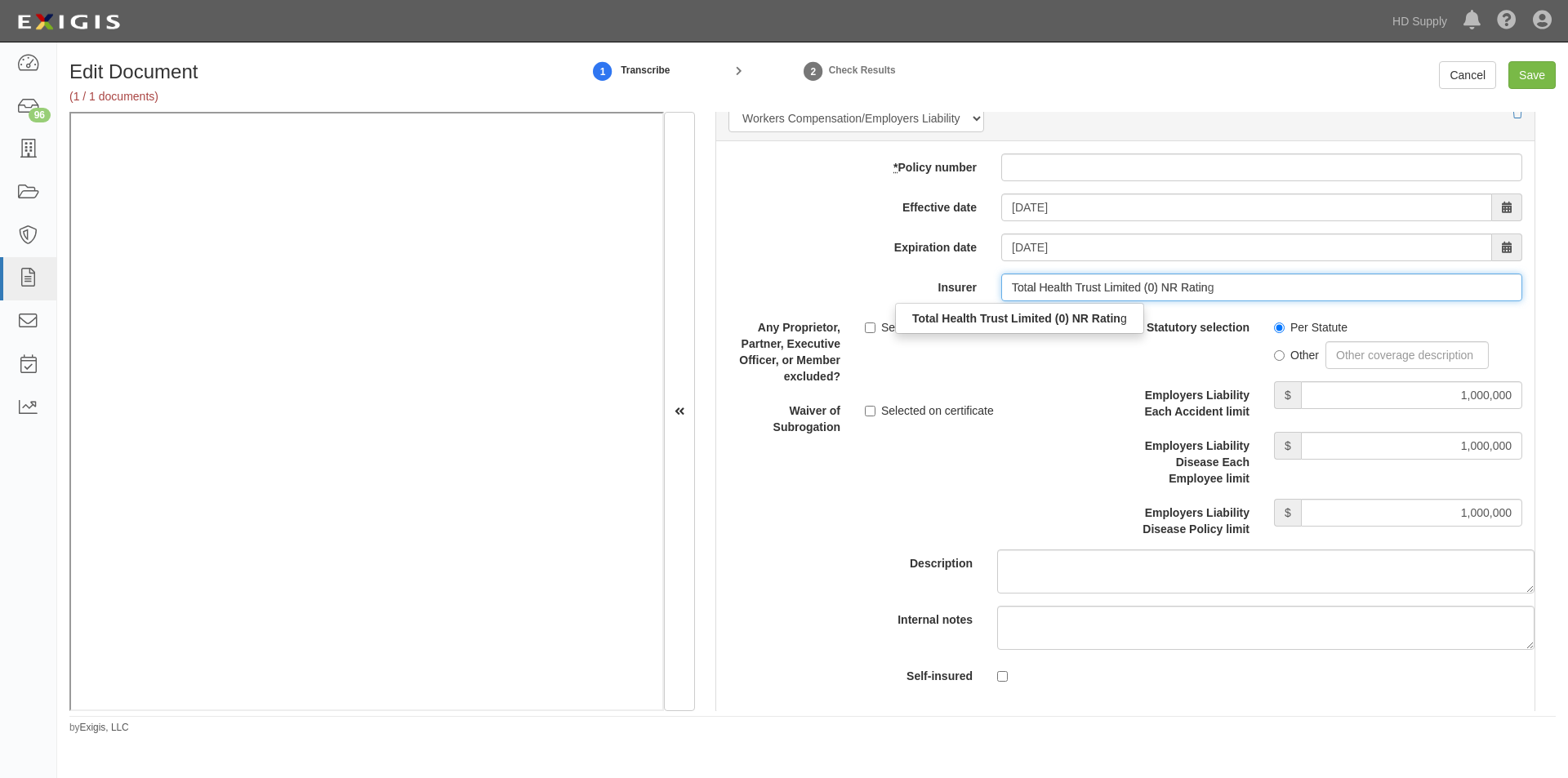
scroll to position [0, 0]
type input "T"
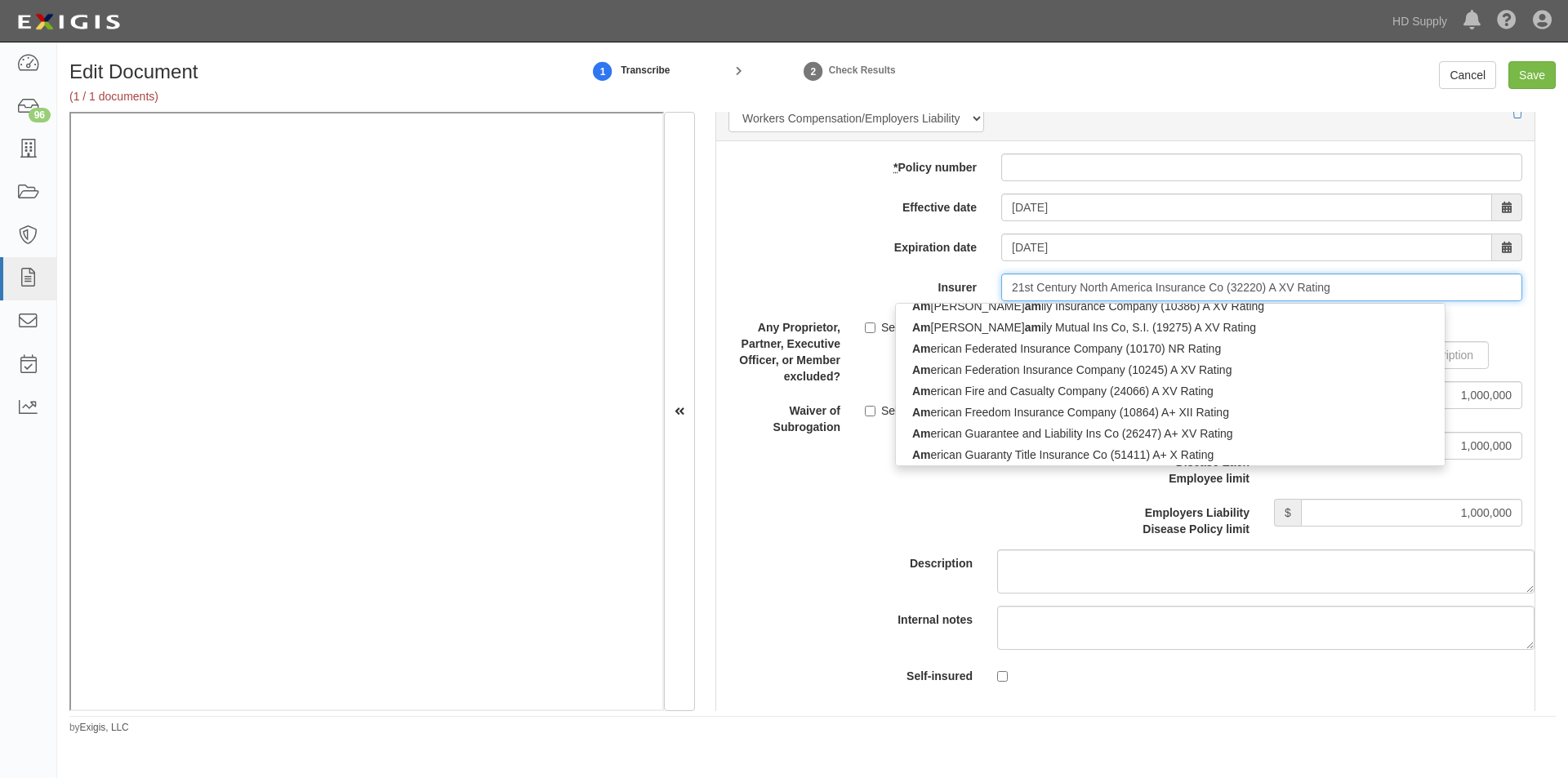
scroll to position [4, 0]
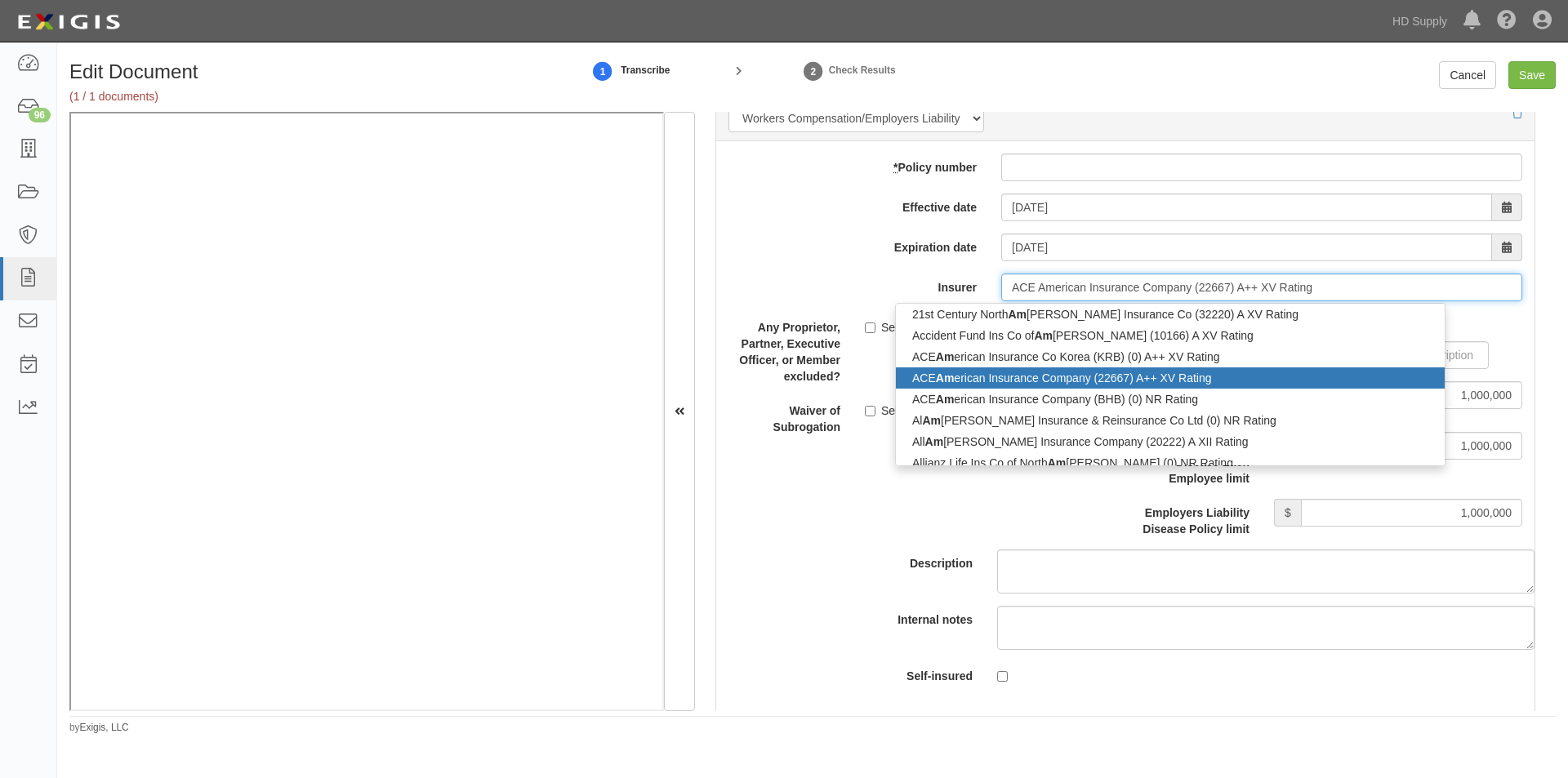
type input "ACE American Insurance Company (22667) A++ XV Rating"
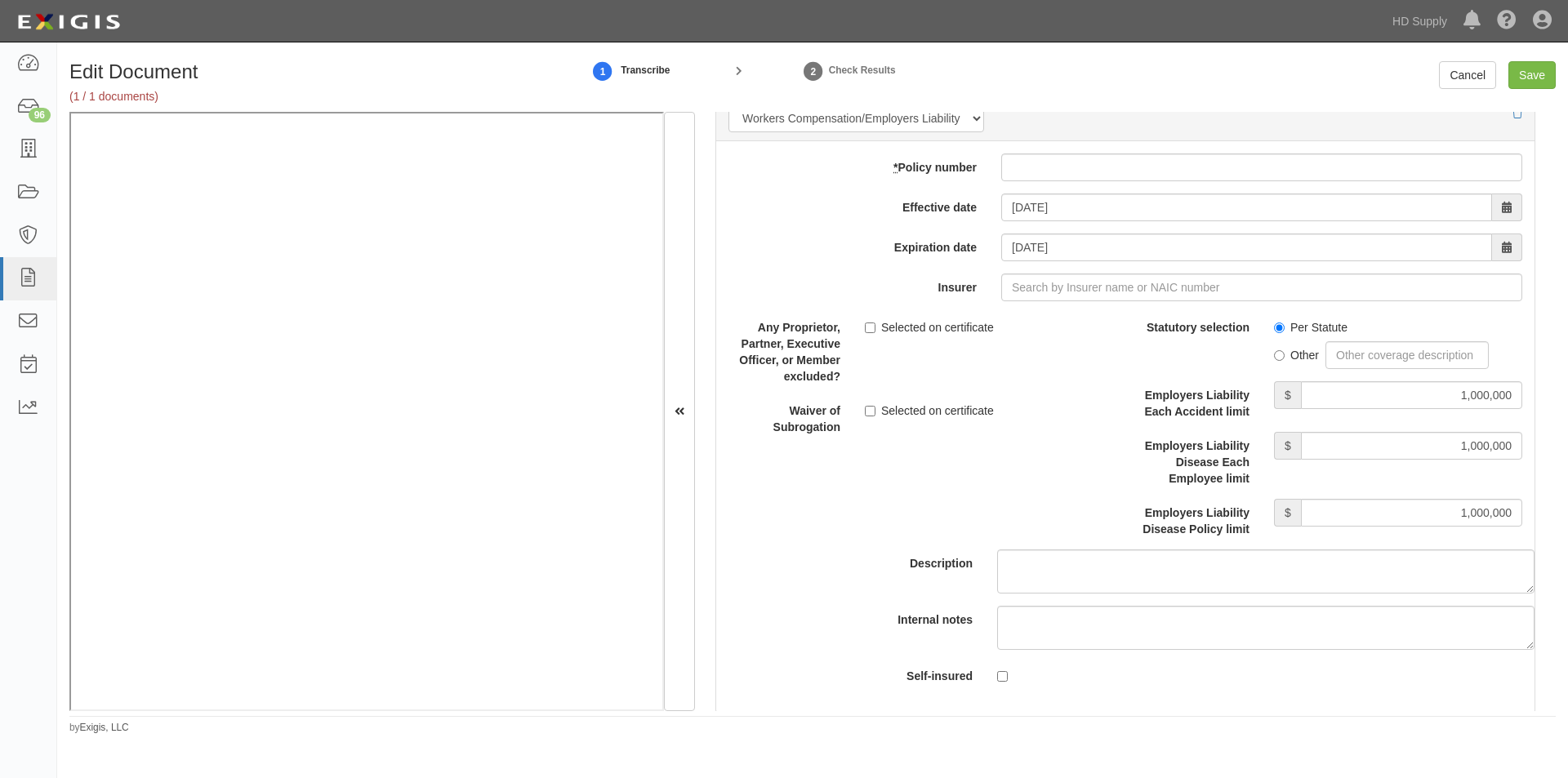
click at [771, 572] on div "Description" at bounding box center [1124, 453] width 843 height 280
click at [1015, 171] on input "* Policy number" at bounding box center [1261, 167] width 521 height 27
type input "TWC4398549"
click at [1079, 287] on input "Insurer" at bounding box center [1261, 287] width 521 height 27
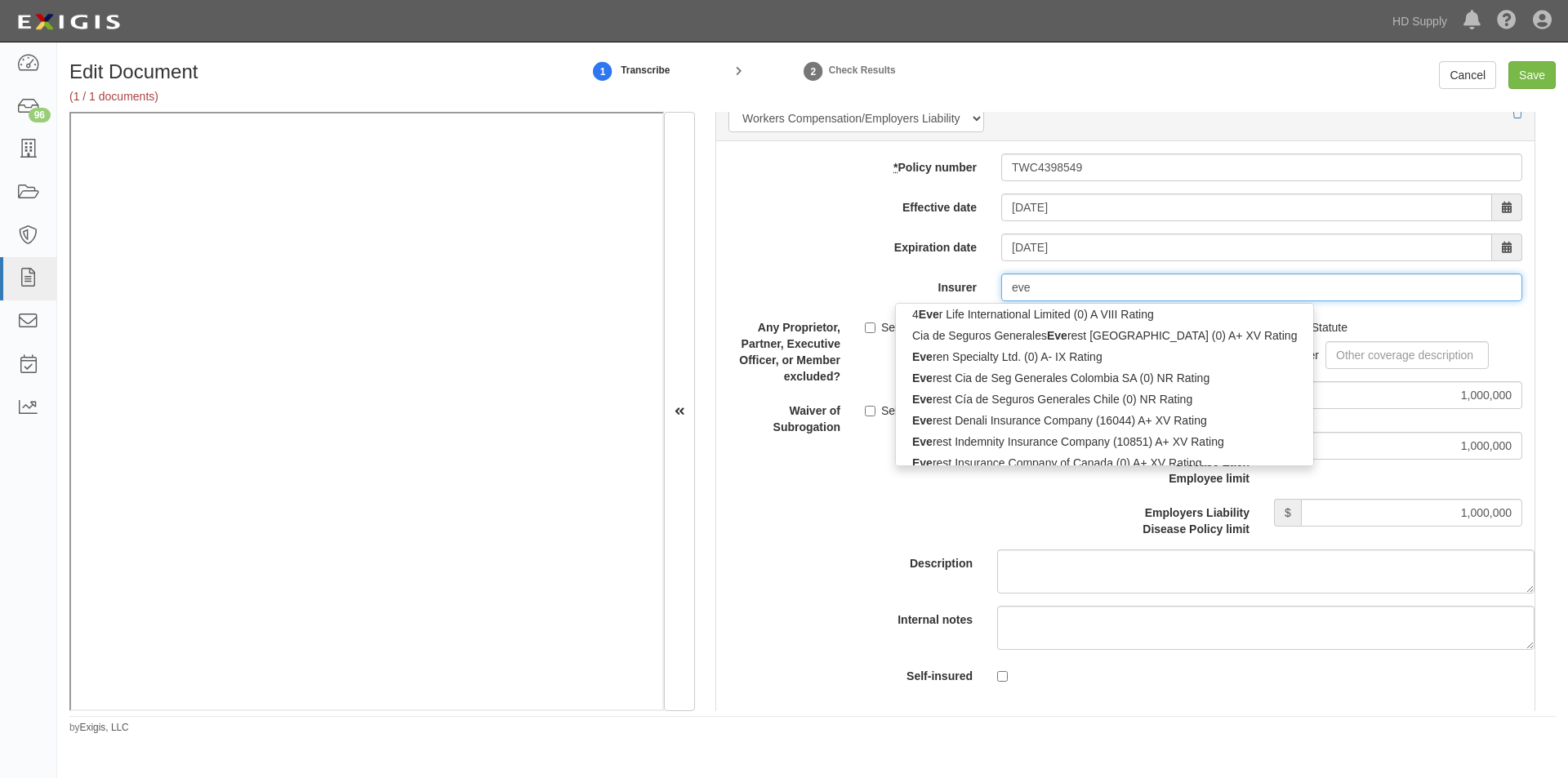
type input "ever"
type input "evergreen Insurance Company Limited (0) NR Rating"
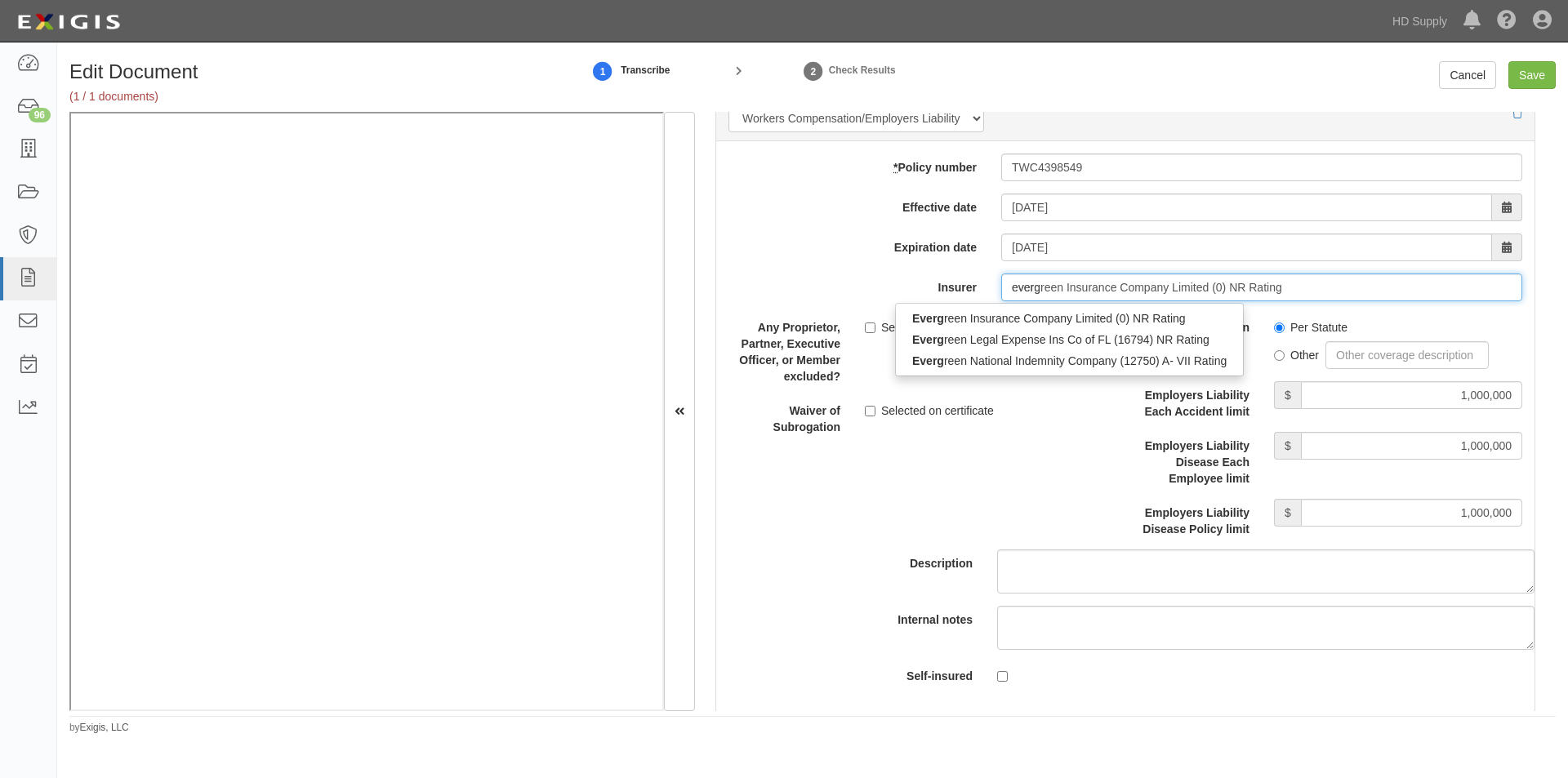
scroll to position [0, 0]
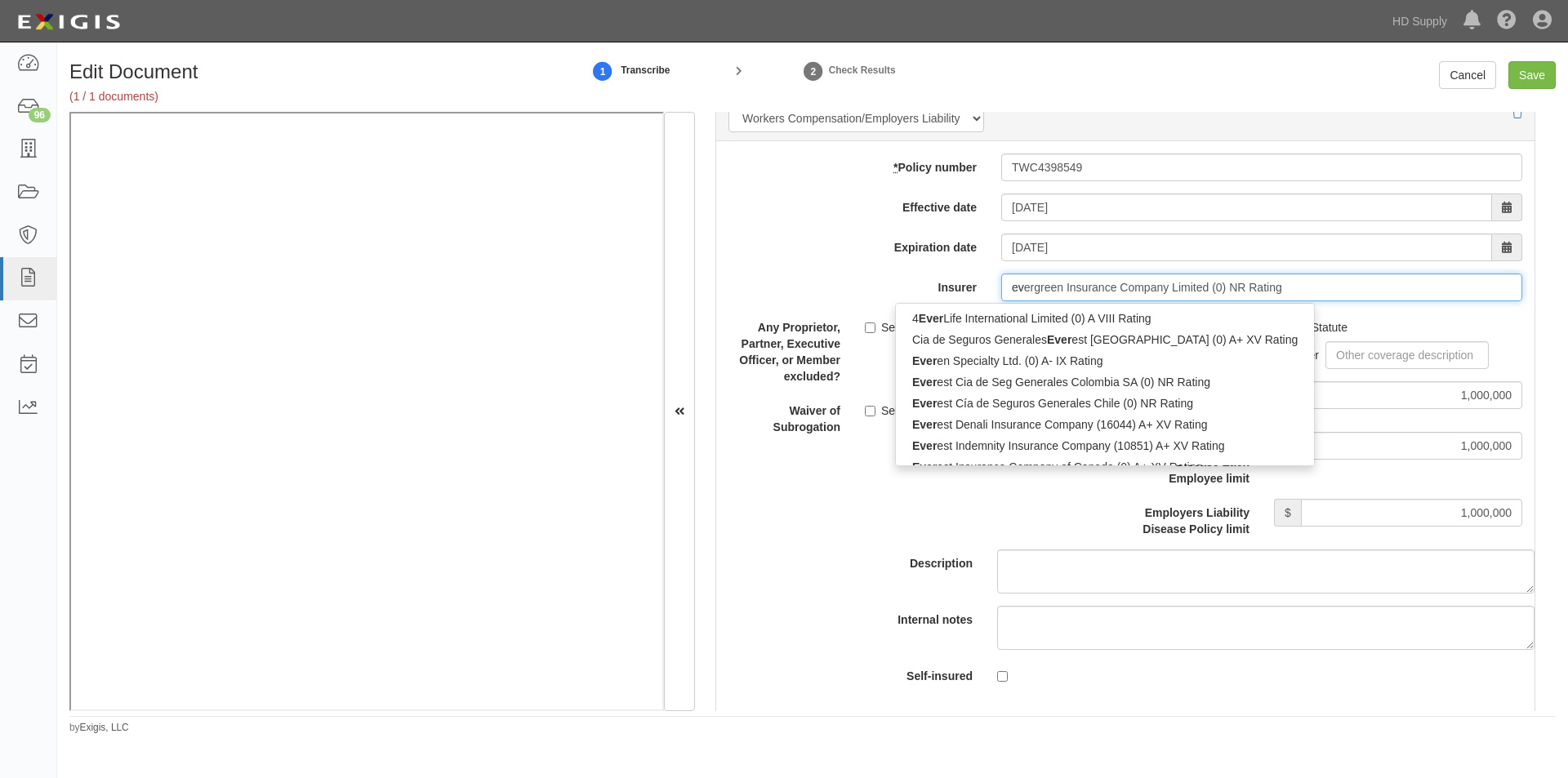
type input "e"
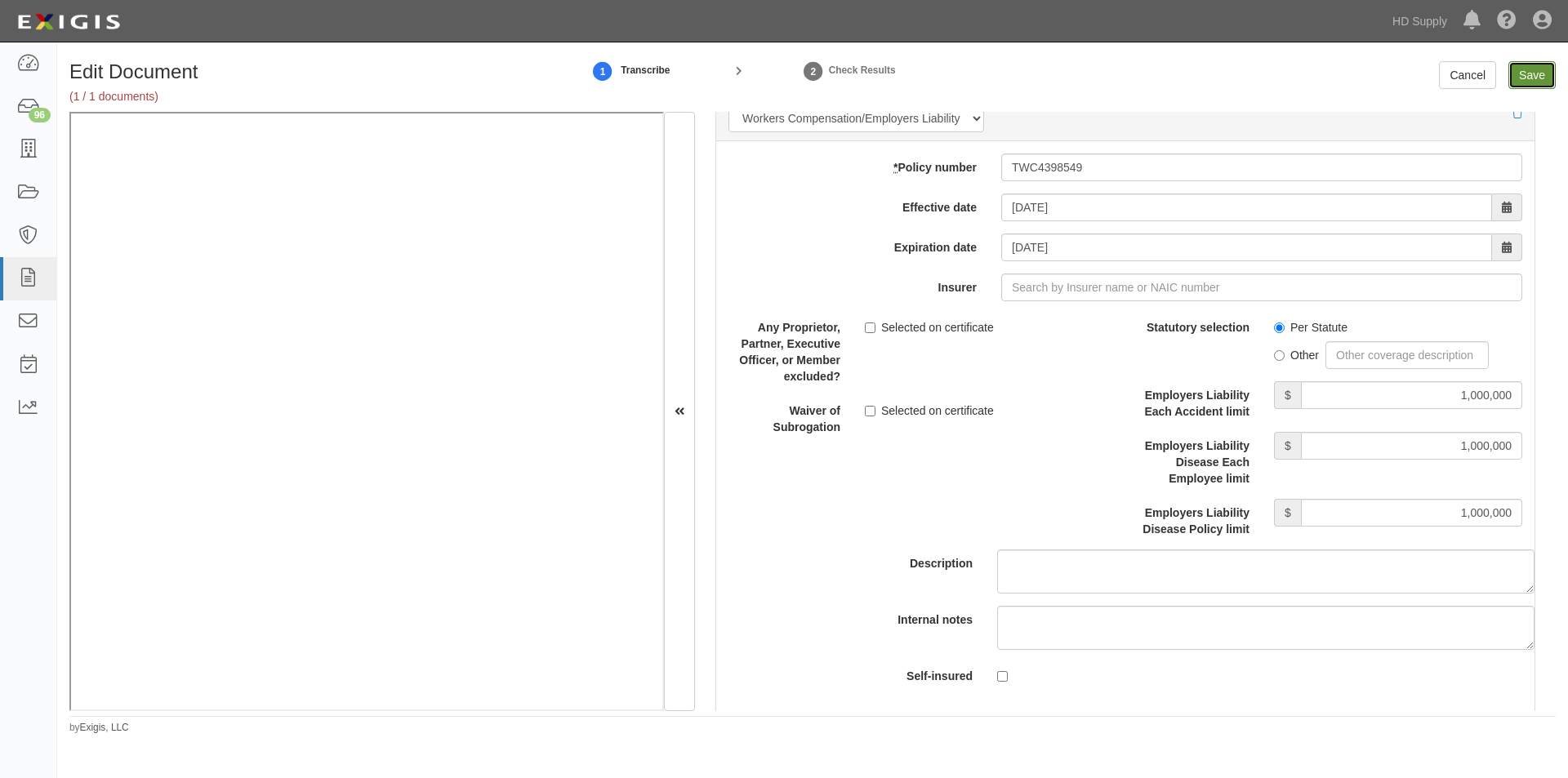
click at [1532, 76] on input "Save" at bounding box center [1532, 75] width 47 height 27
type input "1000000"
type input "100000"
type input "5000"
type input "1000000"
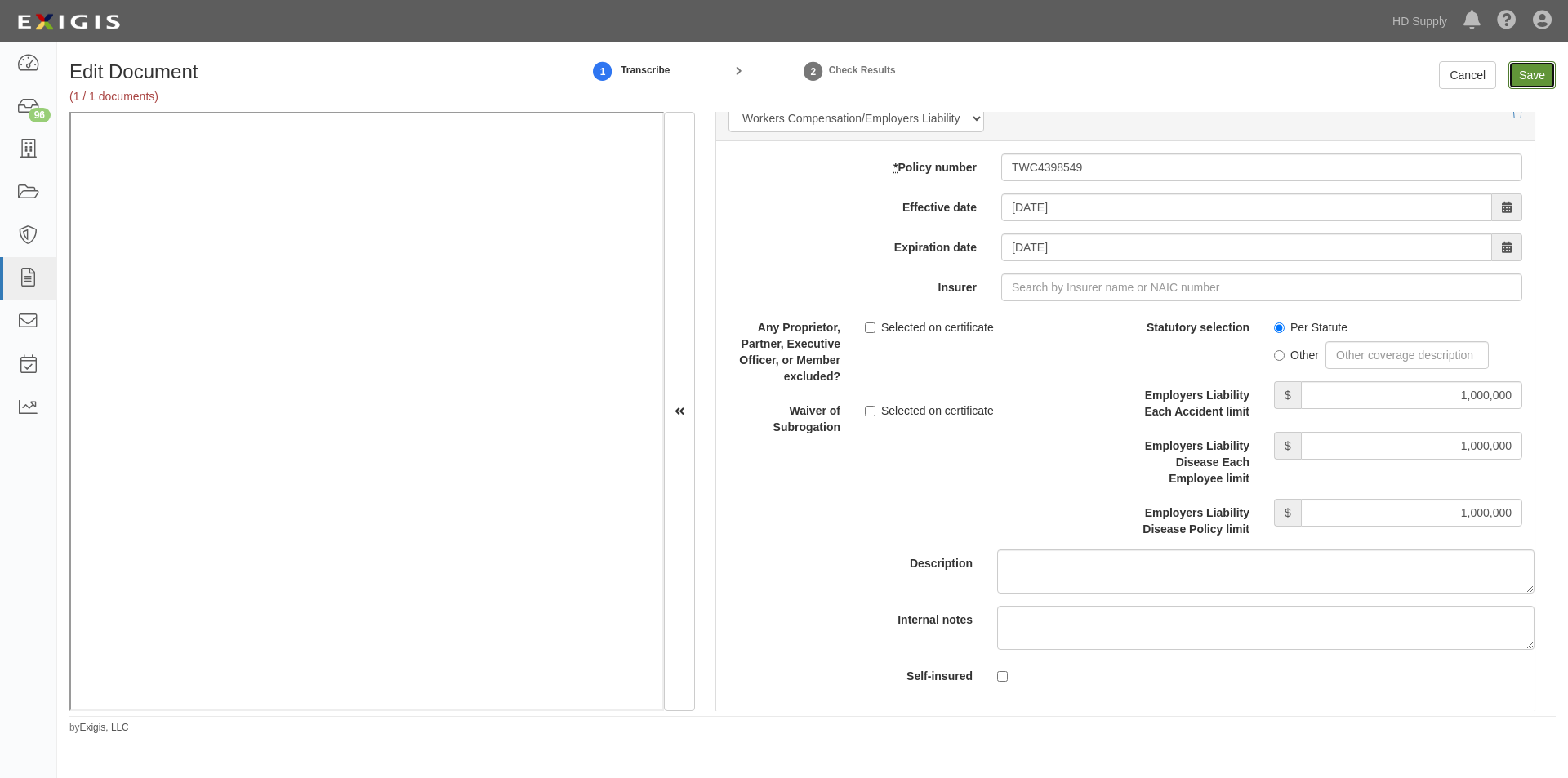
type input "2000000"
type input "1000000"
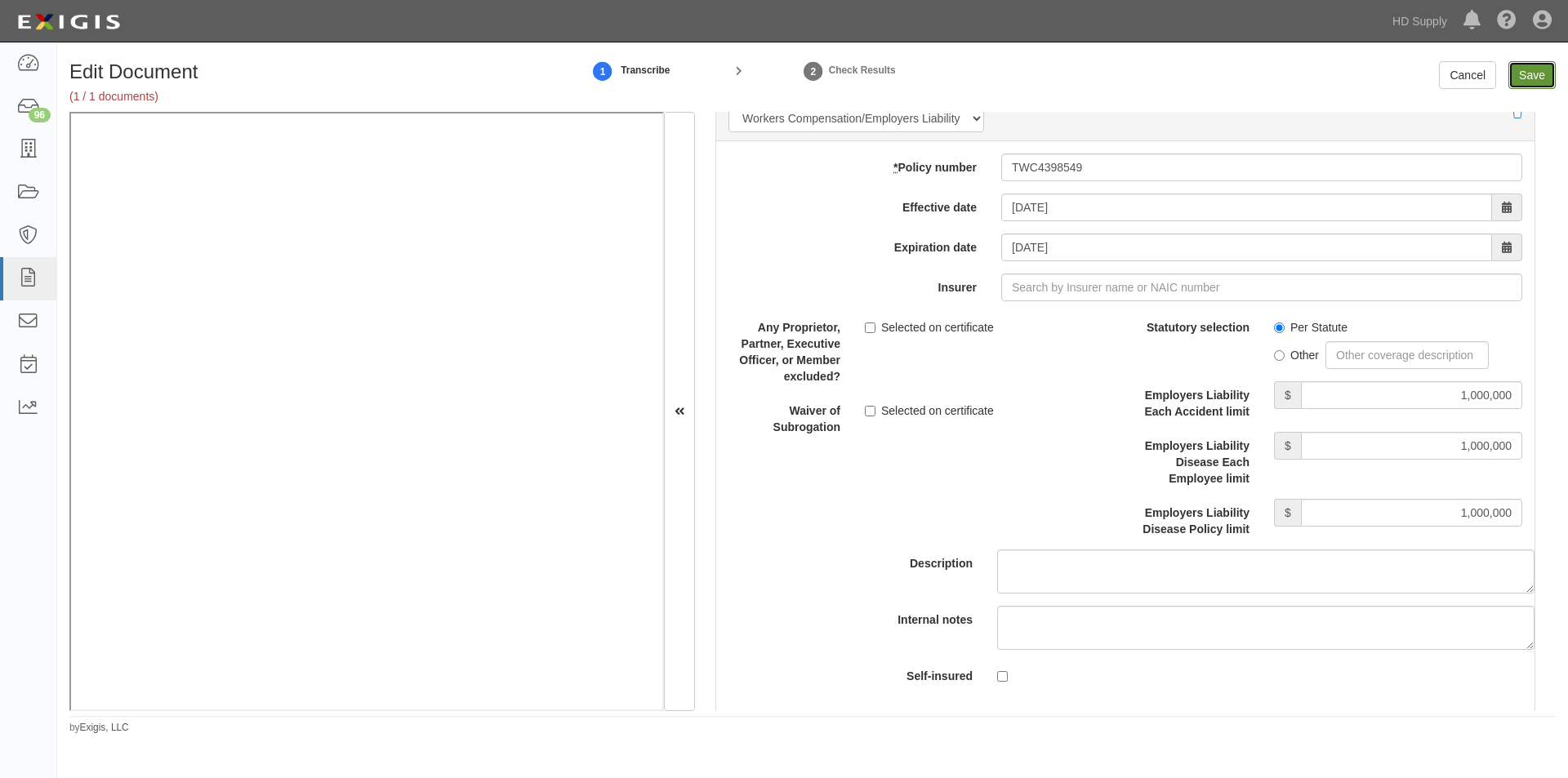
type input "1000000"
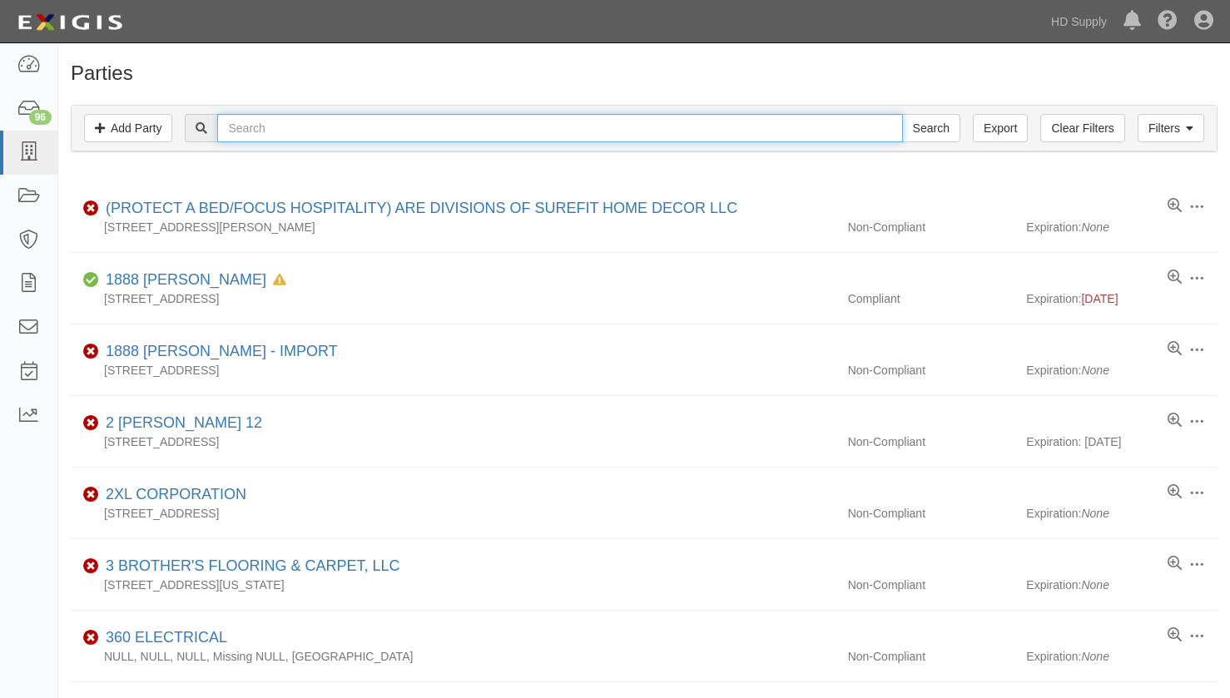
paste input "DMG FLOORING"
type input "DMG FLOORING"
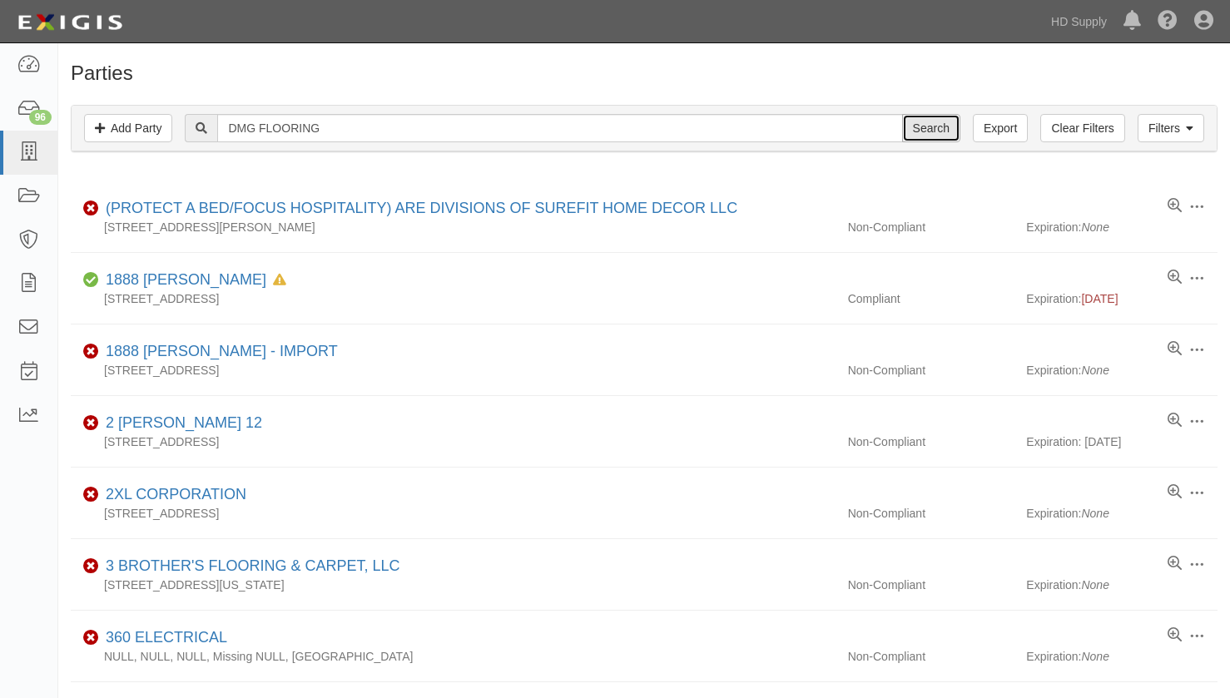
click at [939, 130] on input "Search" at bounding box center [931, 128] width 58 height 28
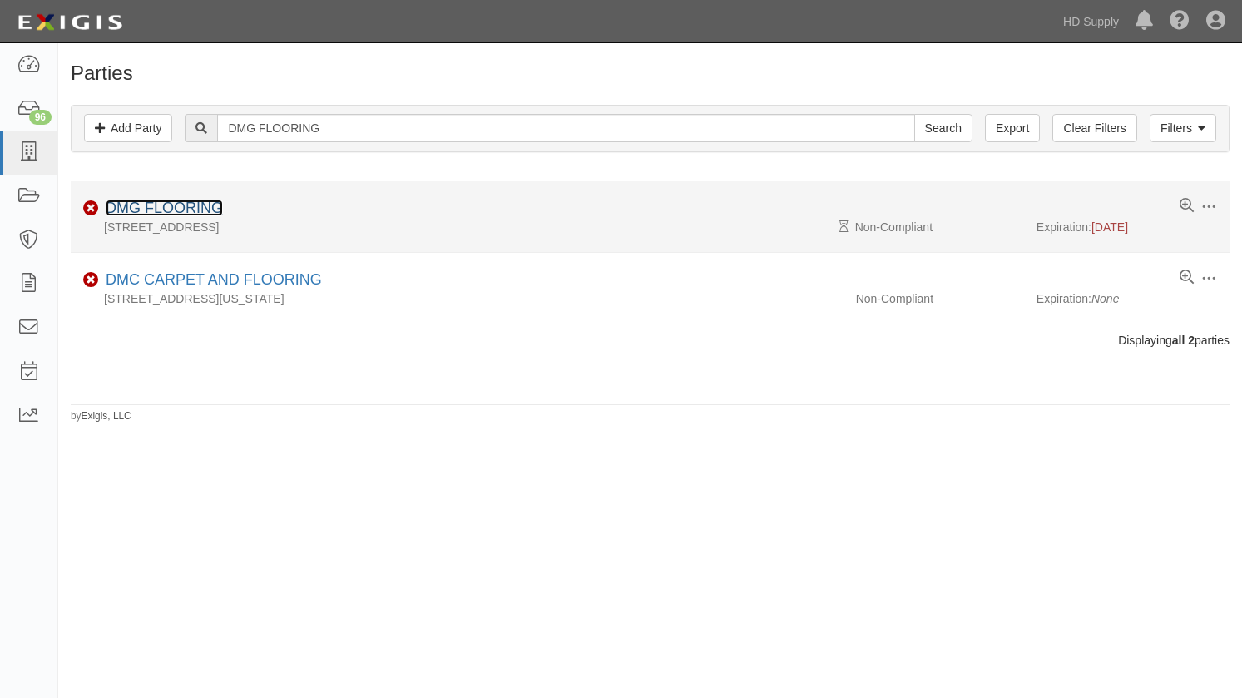
click at [198, 201] on link "DMG FLOORING" at bounding box center [164, 208] width 117 height 17
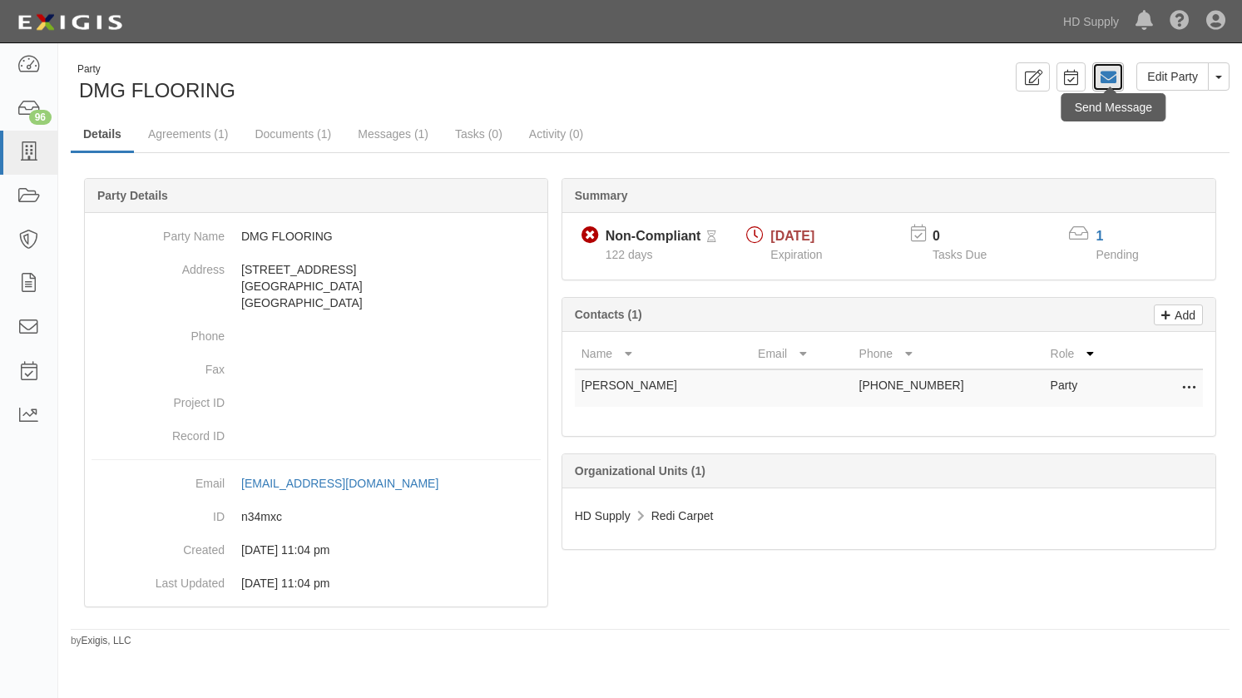
click at [1114, 82] on icon at bounding box center [1108, 77] width 17 height 17
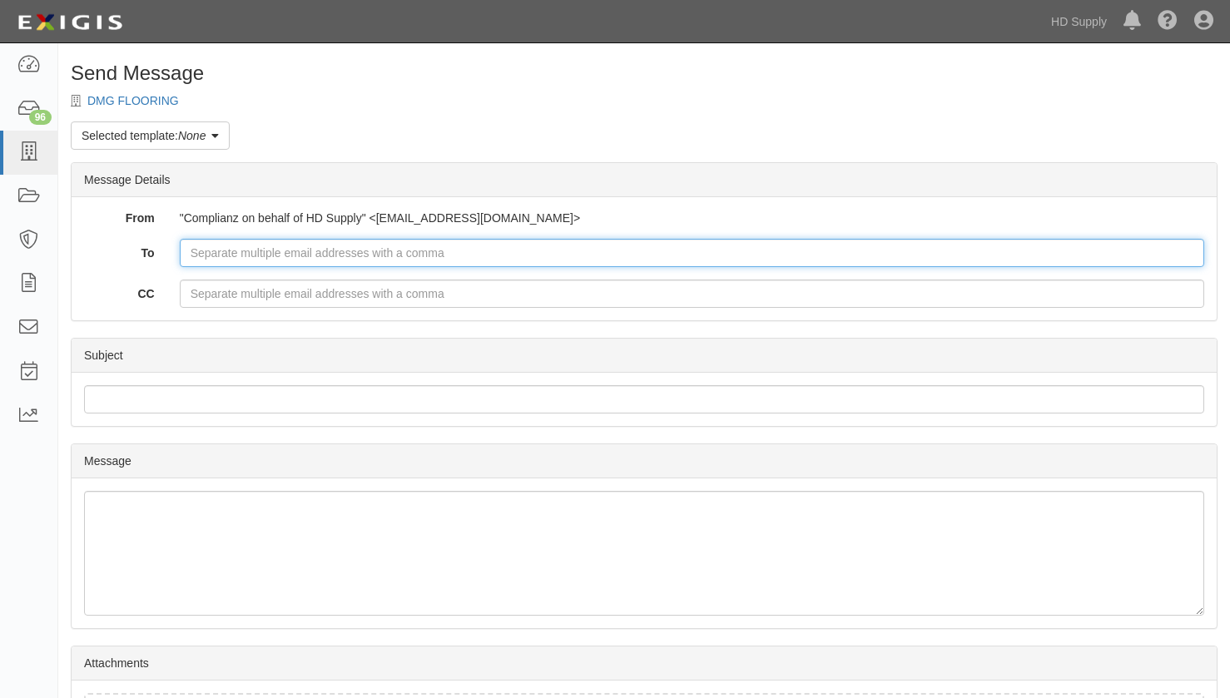
click at [309, 249] on input "To" at bounding box center [692, 253] width 1024 height 28
type input "[PERSON_NAME][EMAIL_ADDRESS][DOMAIN_NAME]"
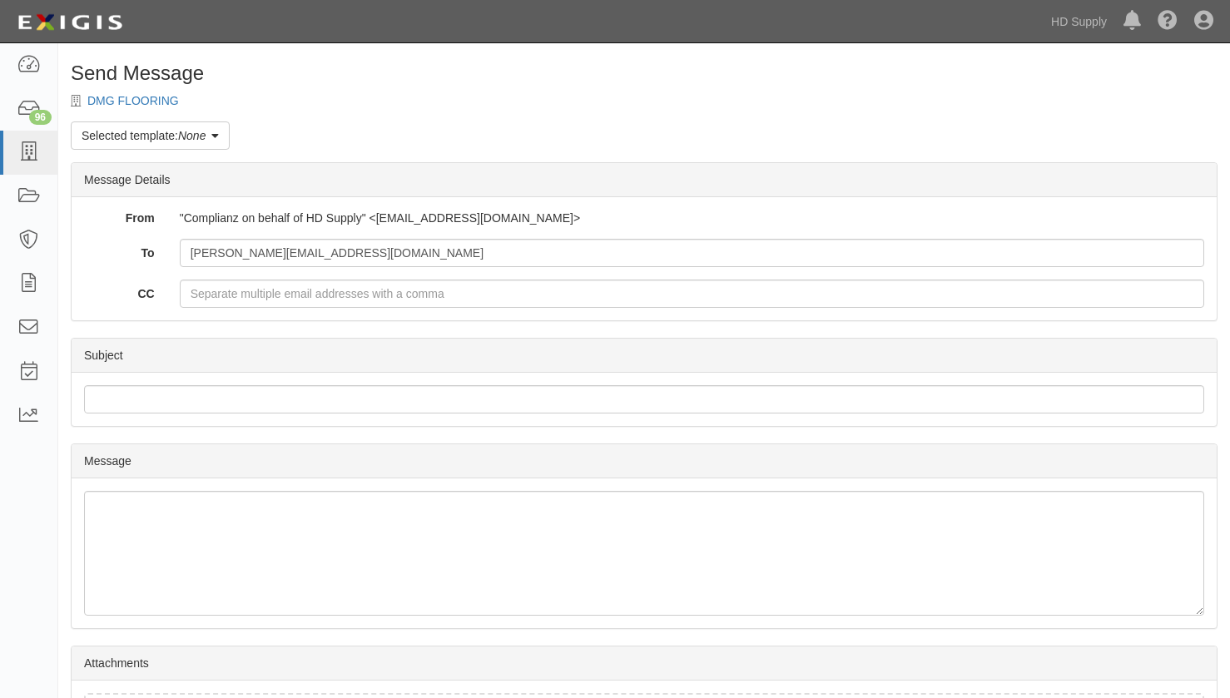
click at [637, 128] on div "Send Message DMG FLOORING Selected template: None Party Complaint Results Party…" at bounding box center [644, 449] width 1172 height 774
click at [216, 132] on icon at bounding box center [214, 137] width 7 height 12
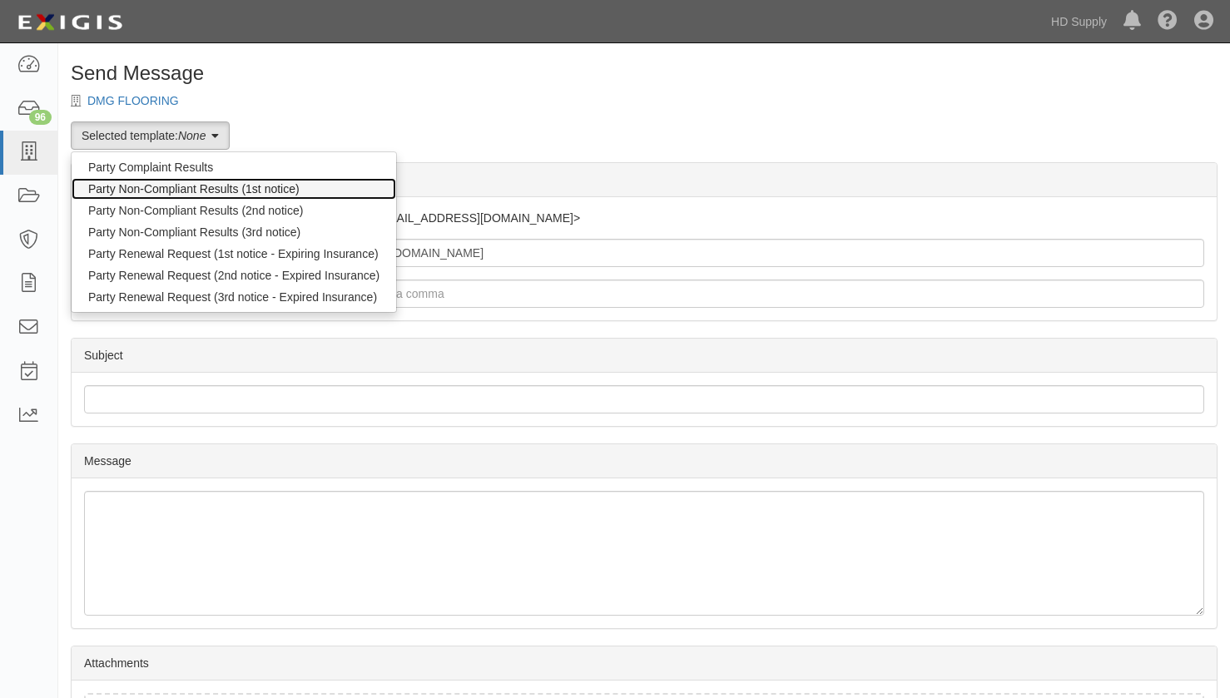
click at [212, 189] on link "Party Non-Compliant Results (1st notice)" at bounding box center [234, 189] width 325 height 22
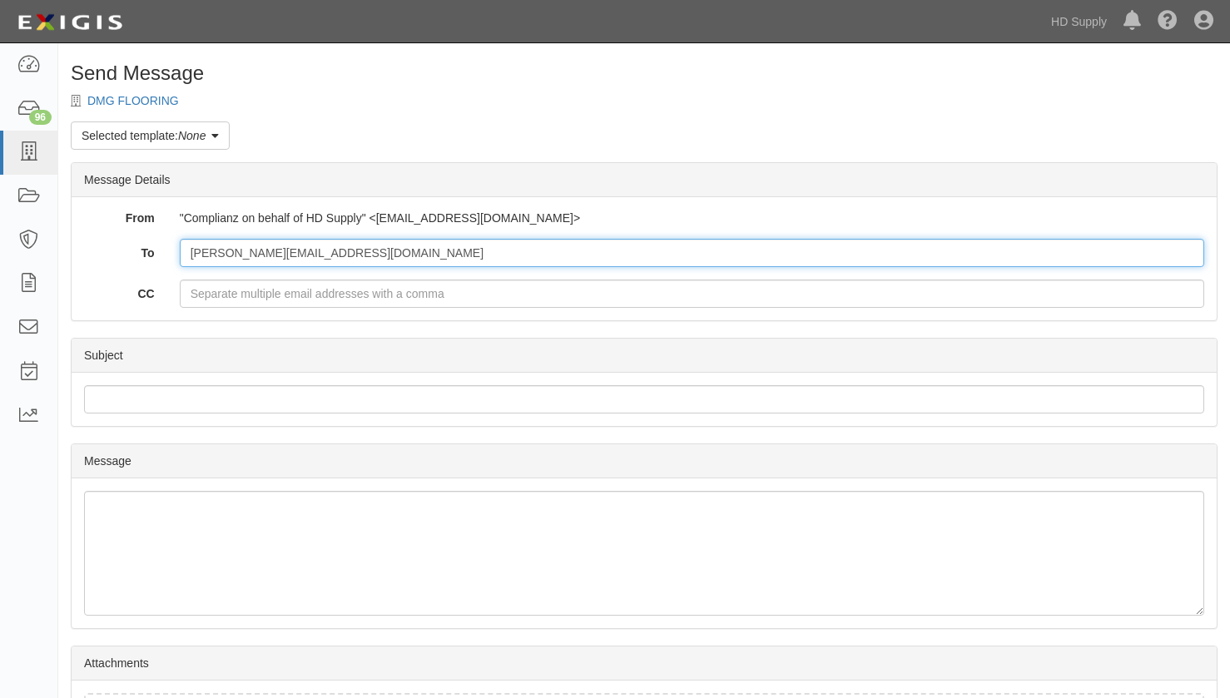
drag, startPoint x: 325, startPoint y: 243, endPoint x: 160, endPoint y: 249, distance: 164.9
click at [161, 249] on div "To [PERSON_NAME][EMAIL_ADDRESS][DOMAIN_NAME]" at bounding box center [644, 253] width 1145 height 28
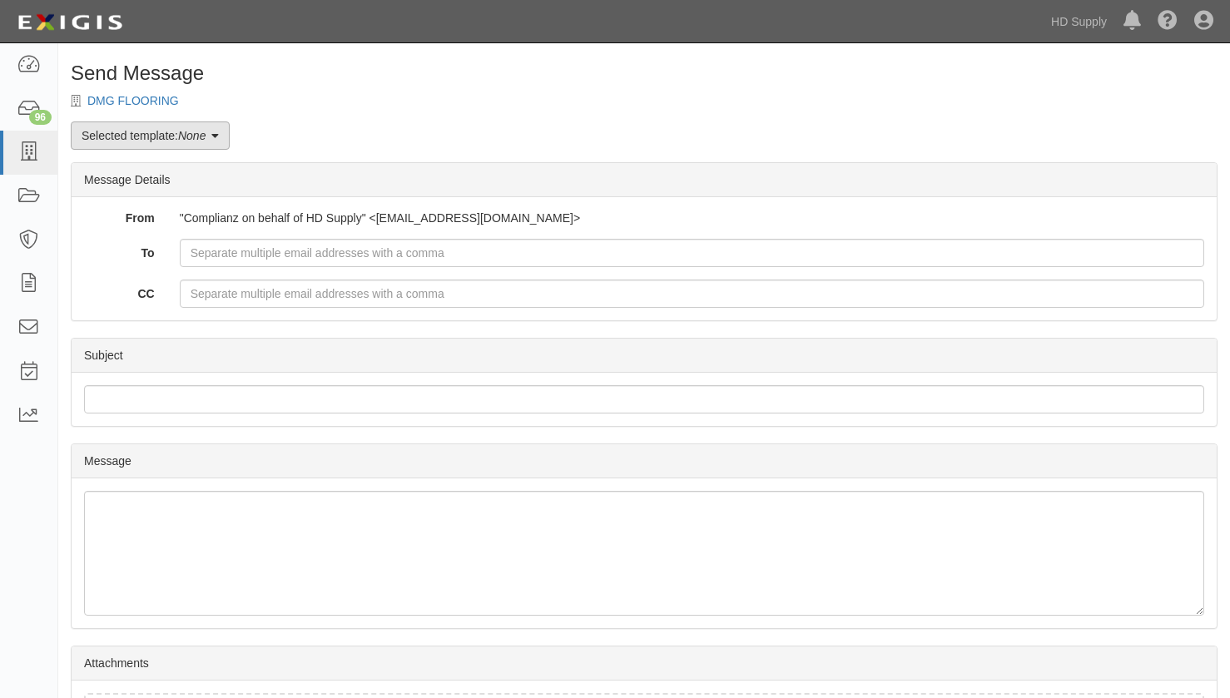
click at [211, 140] on link "Selected template: None" at bounding box center [150, 136] width 159 height 28
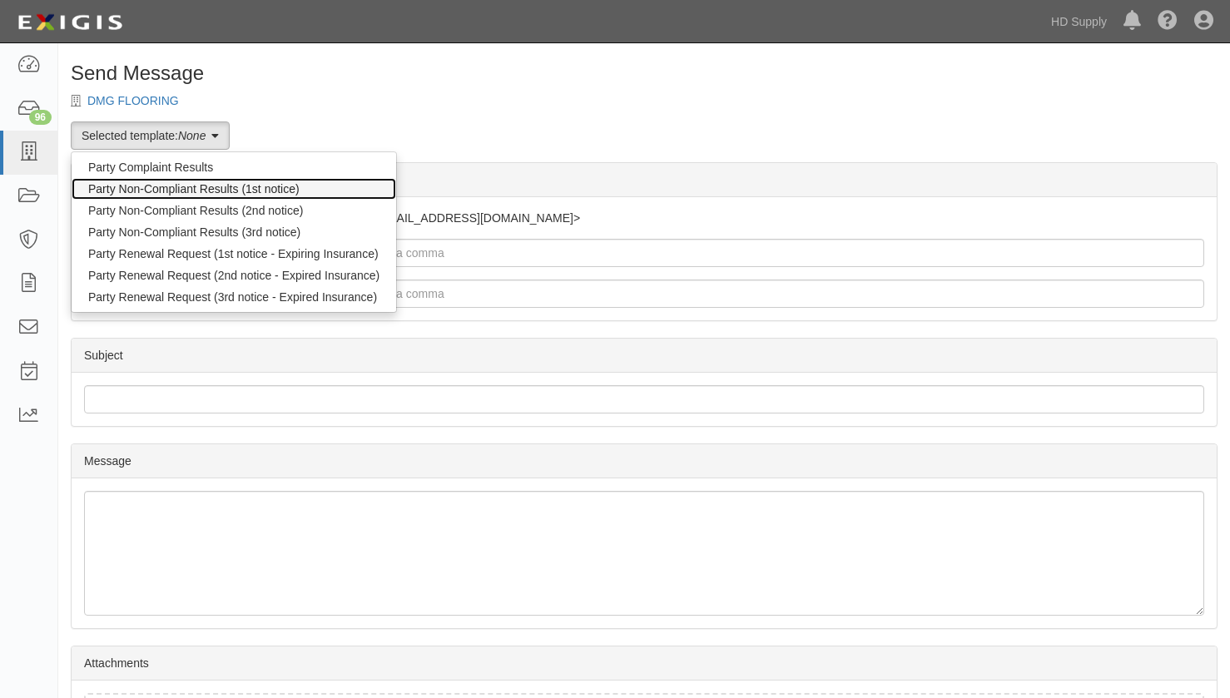
click at [162, 192] on link "Party Non-Compliant Results (1st notice)" at bounding box center [234, 189] width 325 height 22
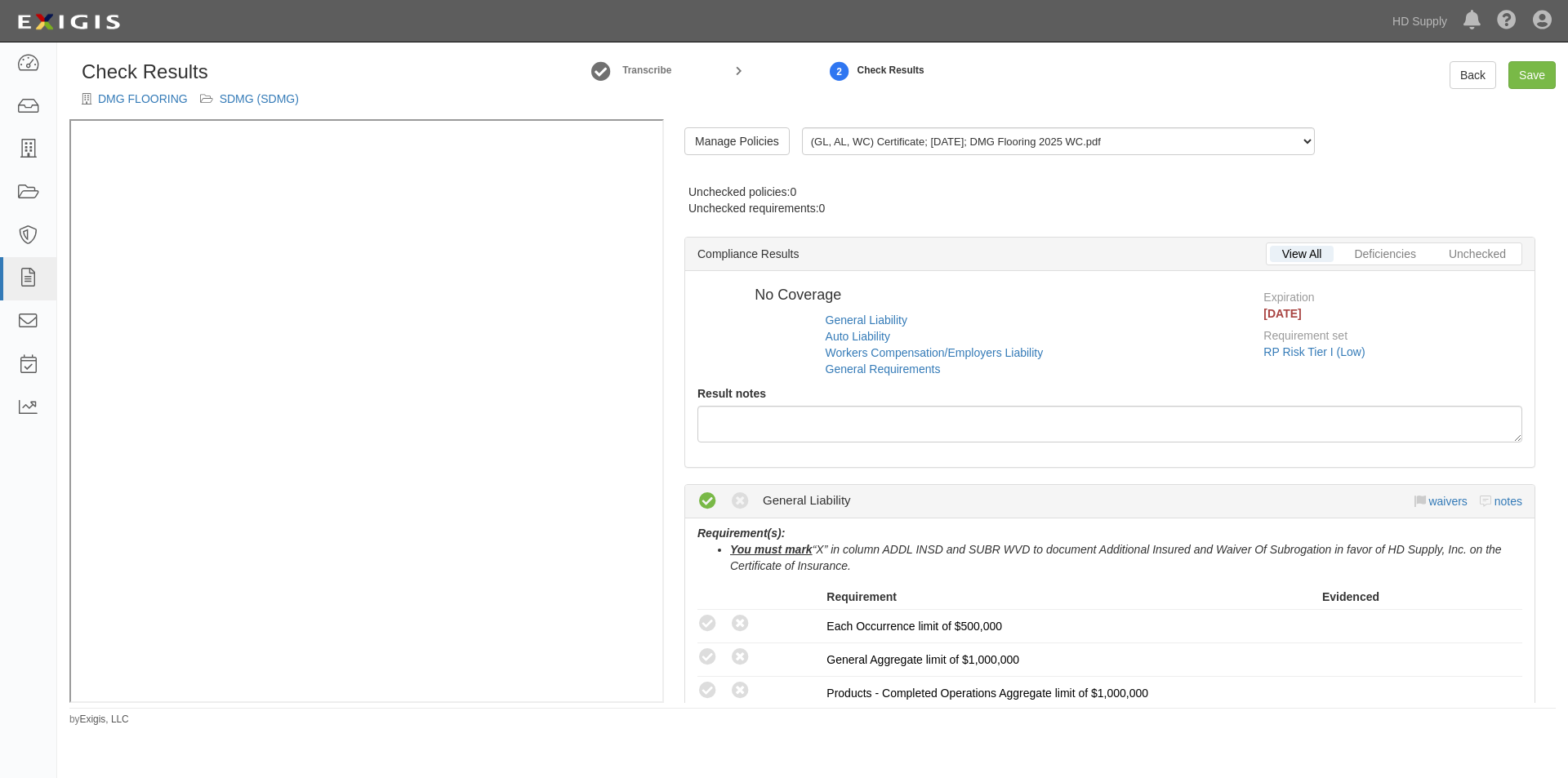
radio input "true"
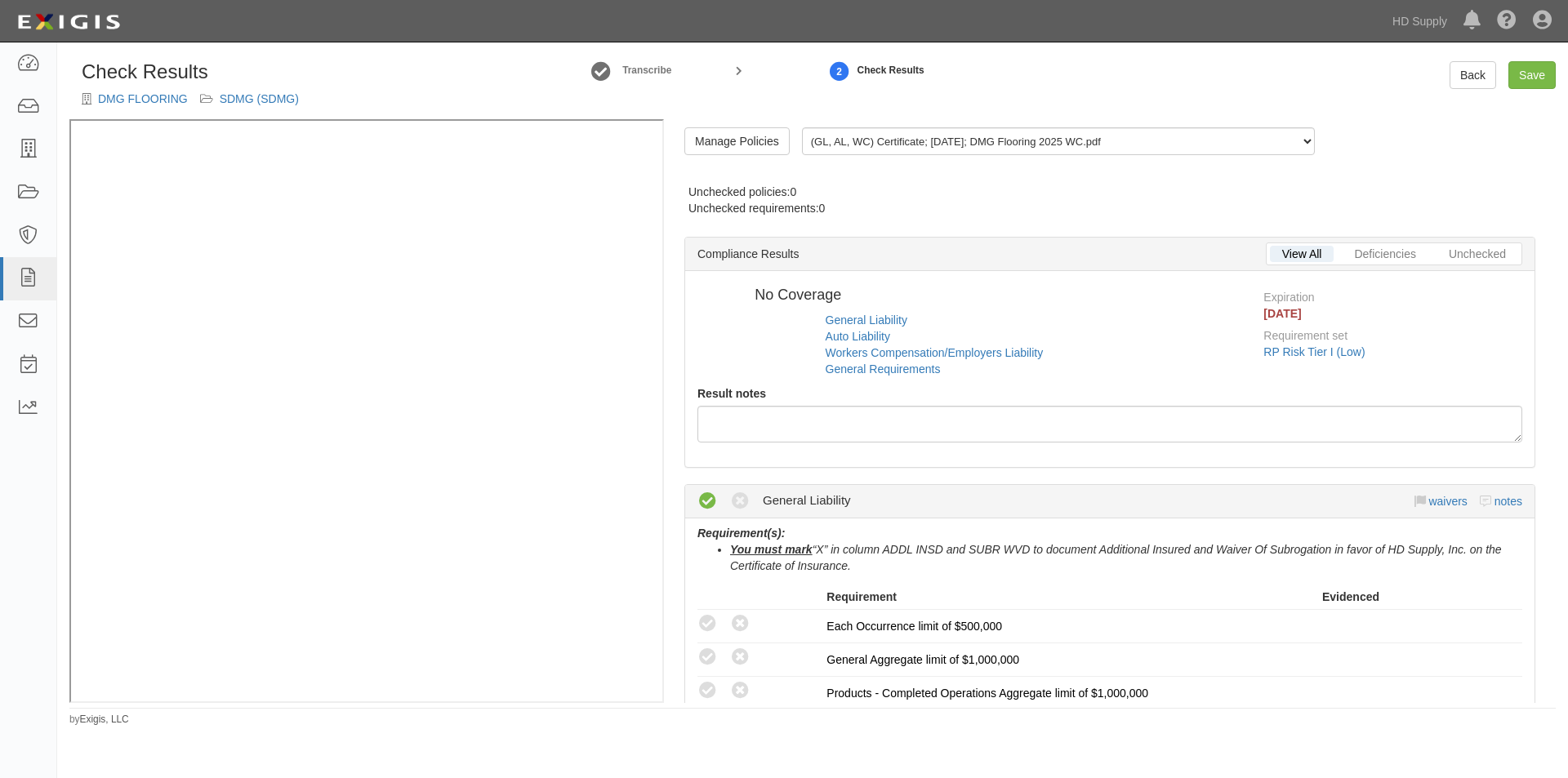
radio input "true"
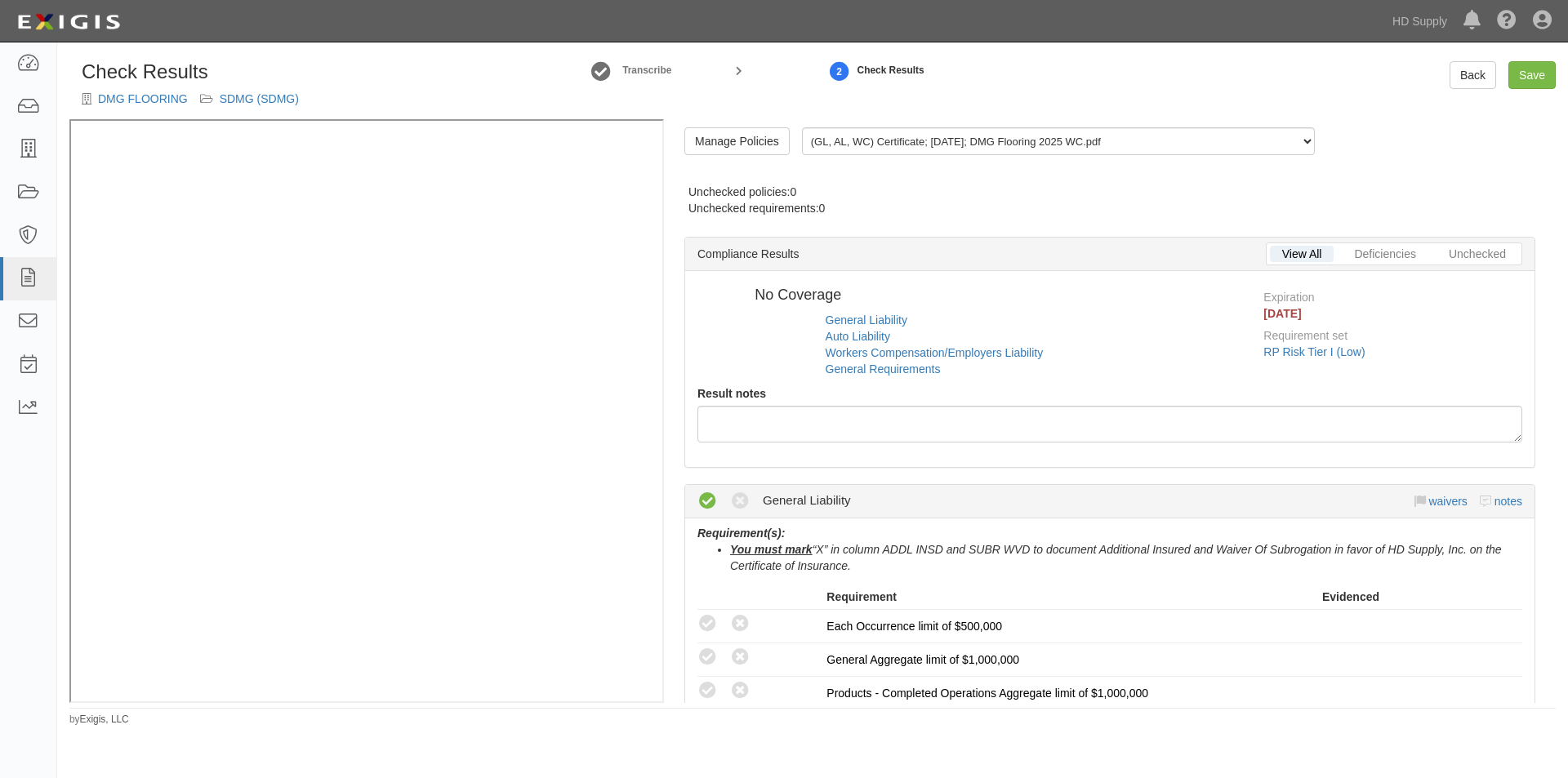
radio input "true"
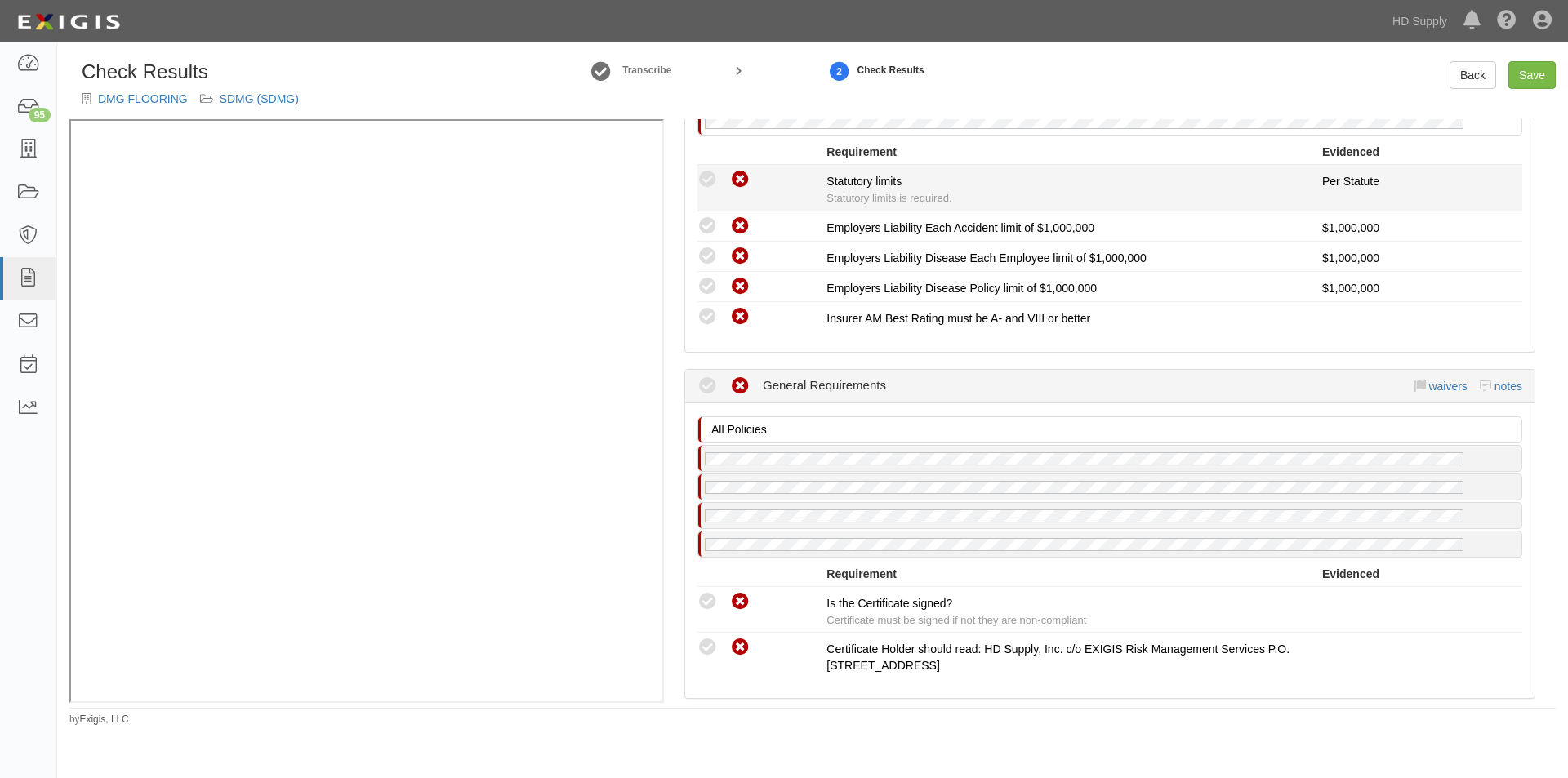
scroll to position [1388, 0]
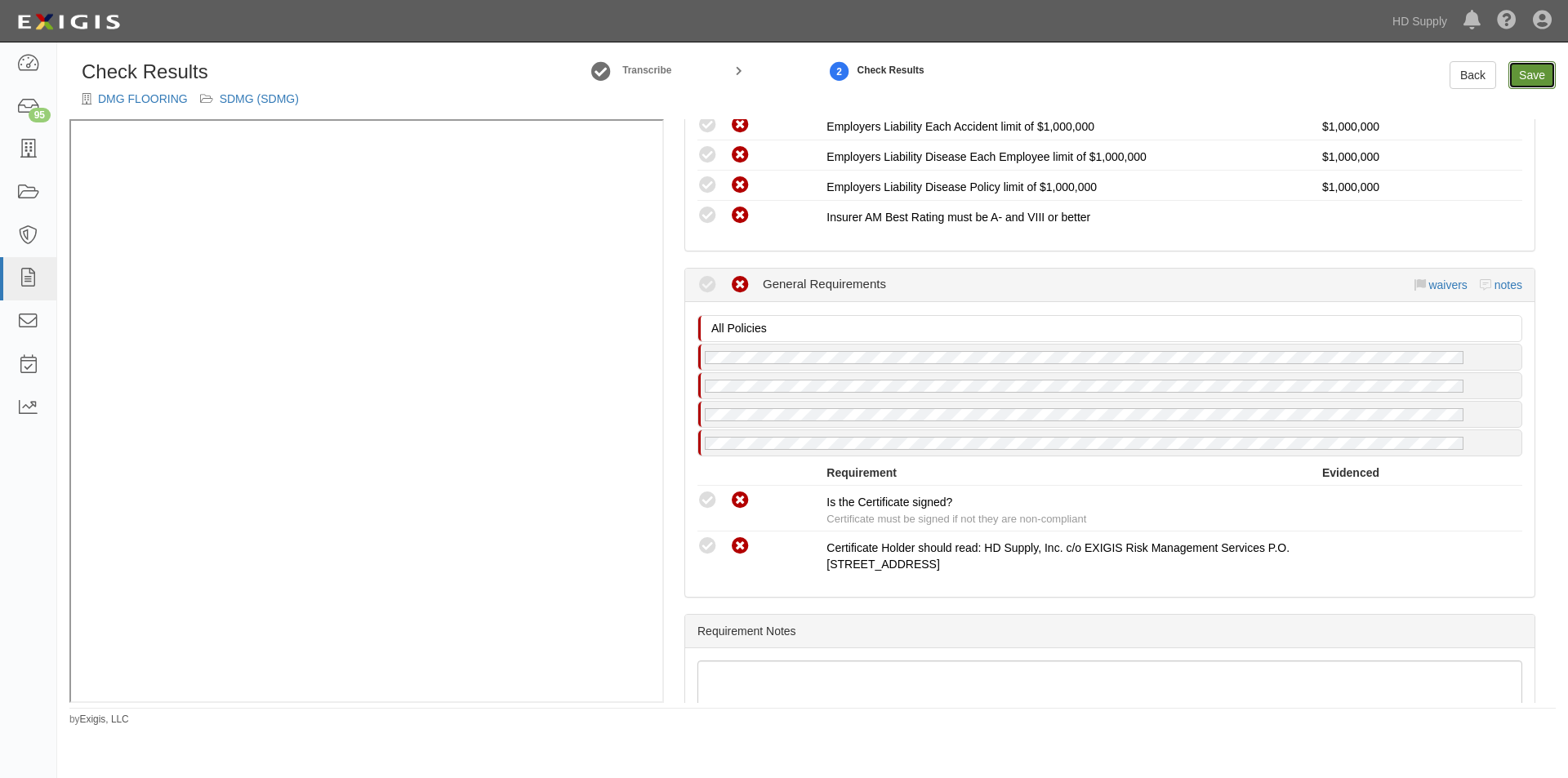
click at [1528, 73] on link "Save" at bounding box center [1532, 75] width 47 height 27
radio input "true"
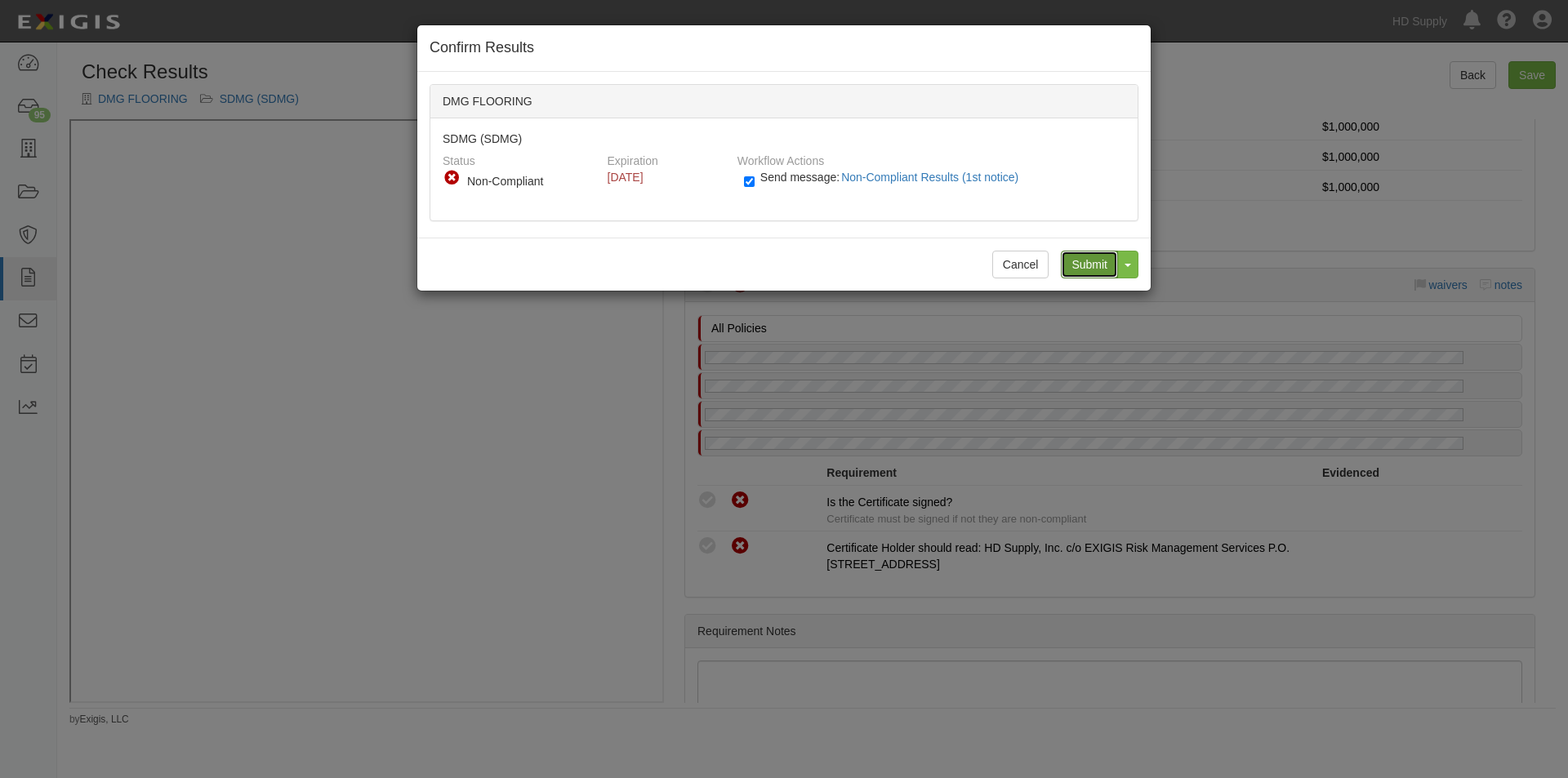
click at [1094, 269] on input "Submit" at bounding box center [1089, 264] width 57 height 27
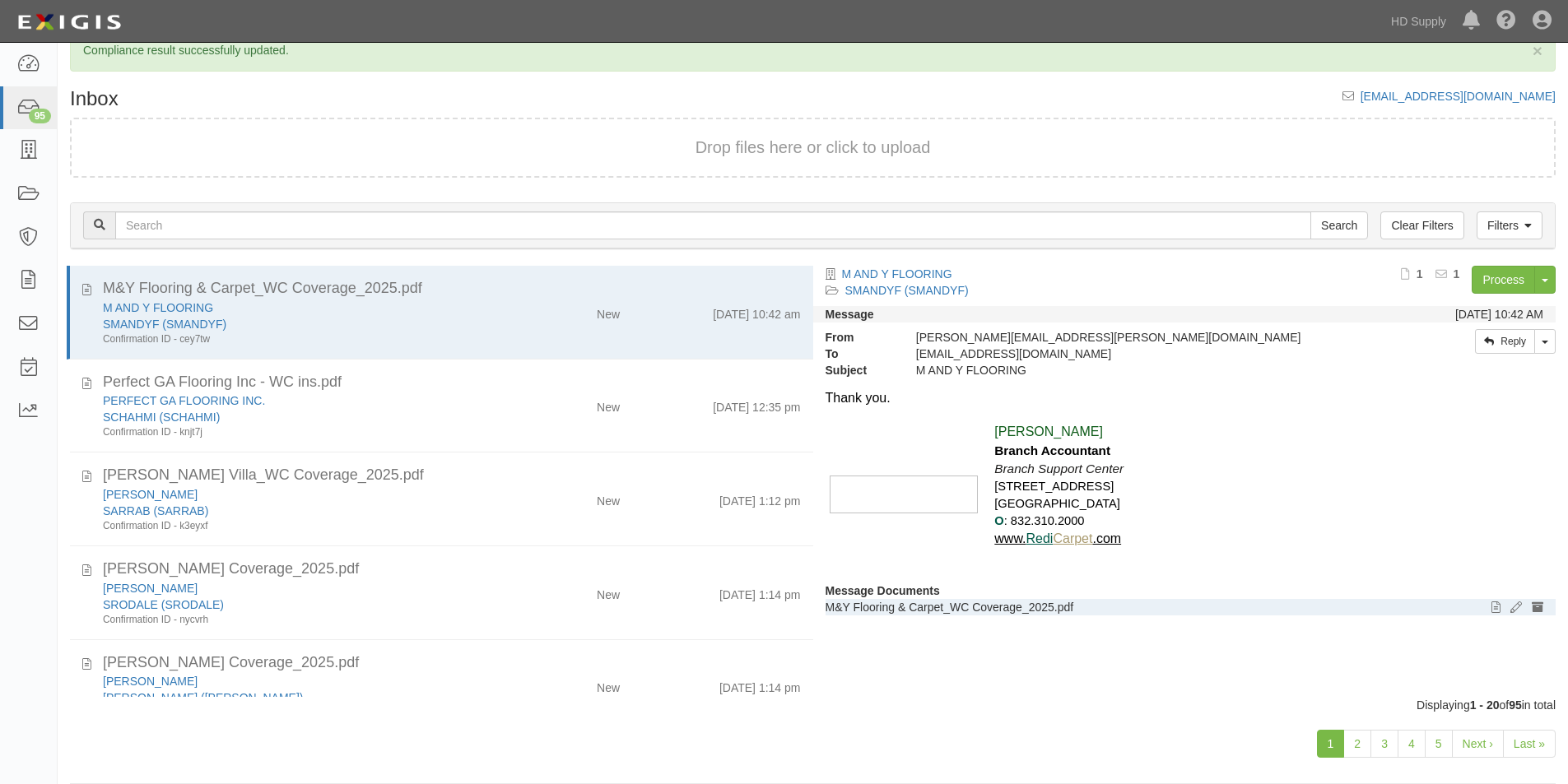
scroll to position [51, 0]
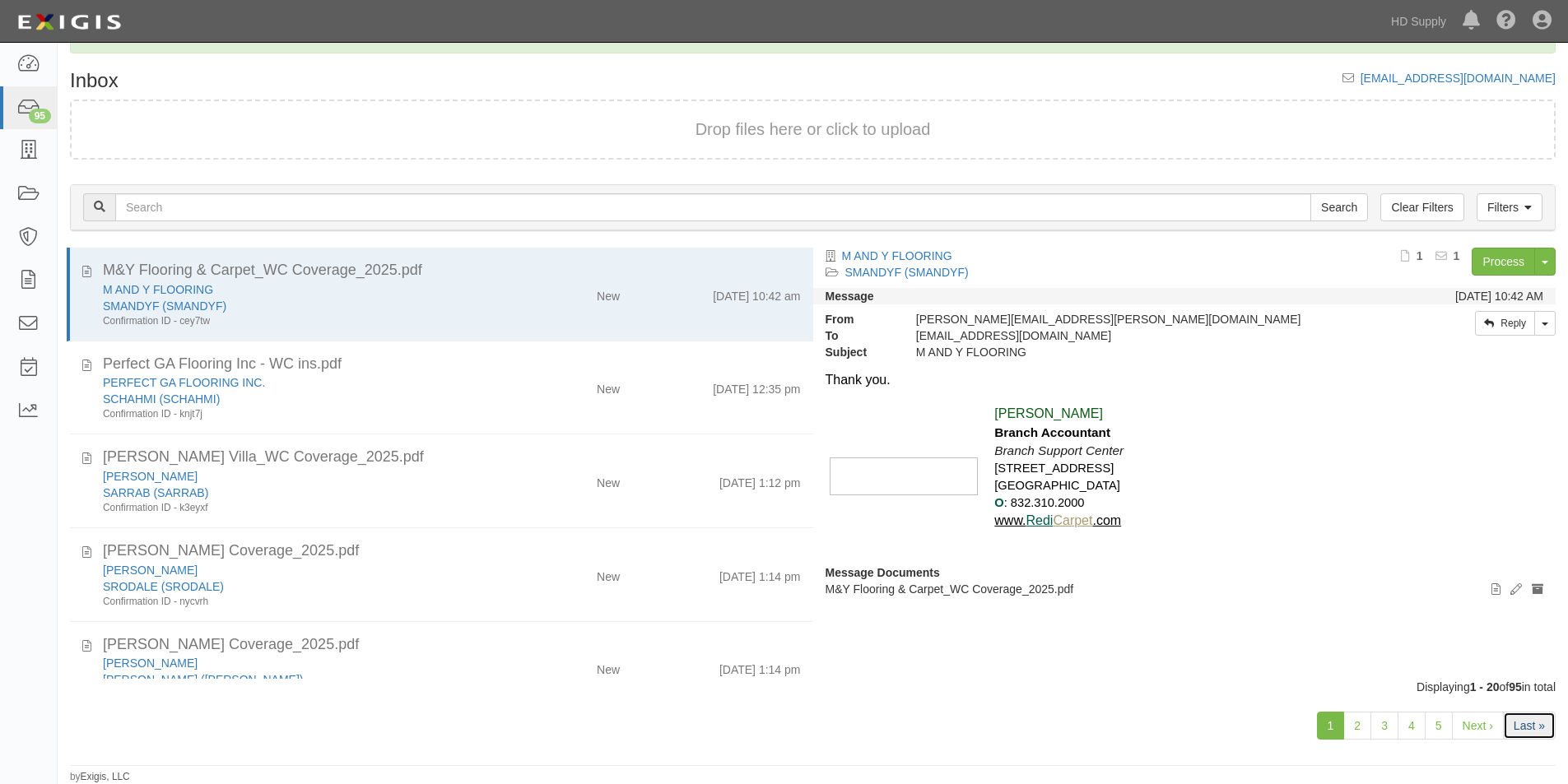
click at [1528, 734] on link "Last »" at bounding box center [1529, 726] width 52 height 28
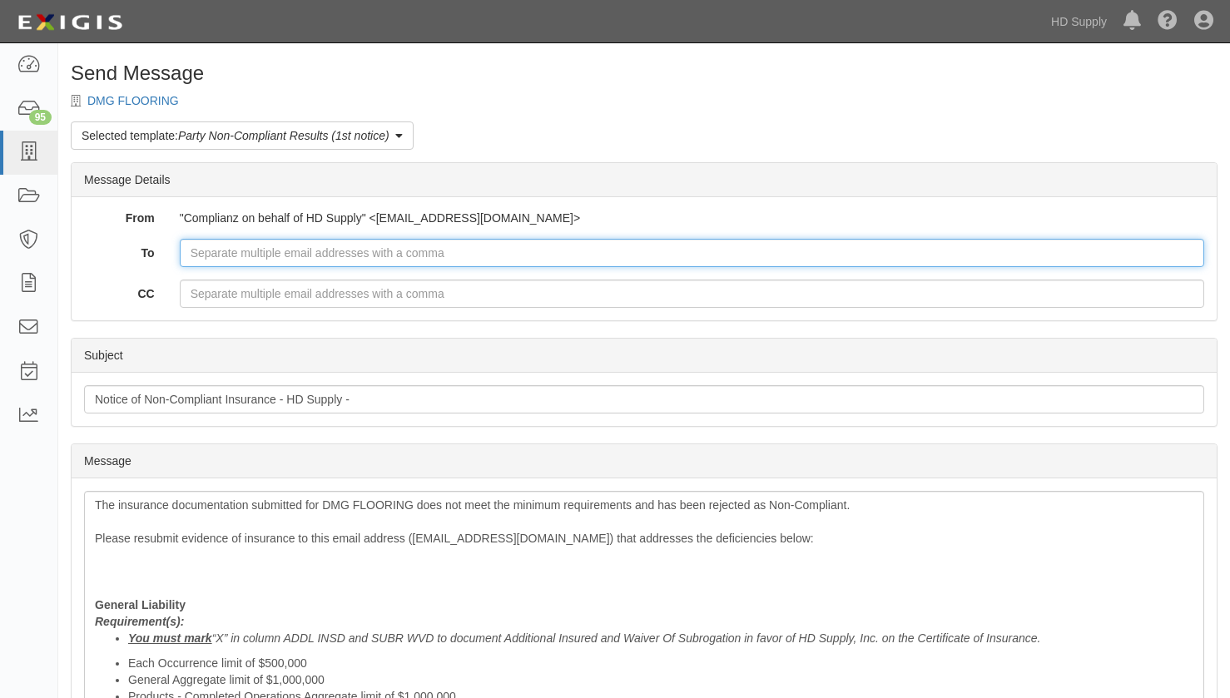
paste input "[PERSON_NAME][EMAIL_ADDRESS][DOMAIN_NAME]"
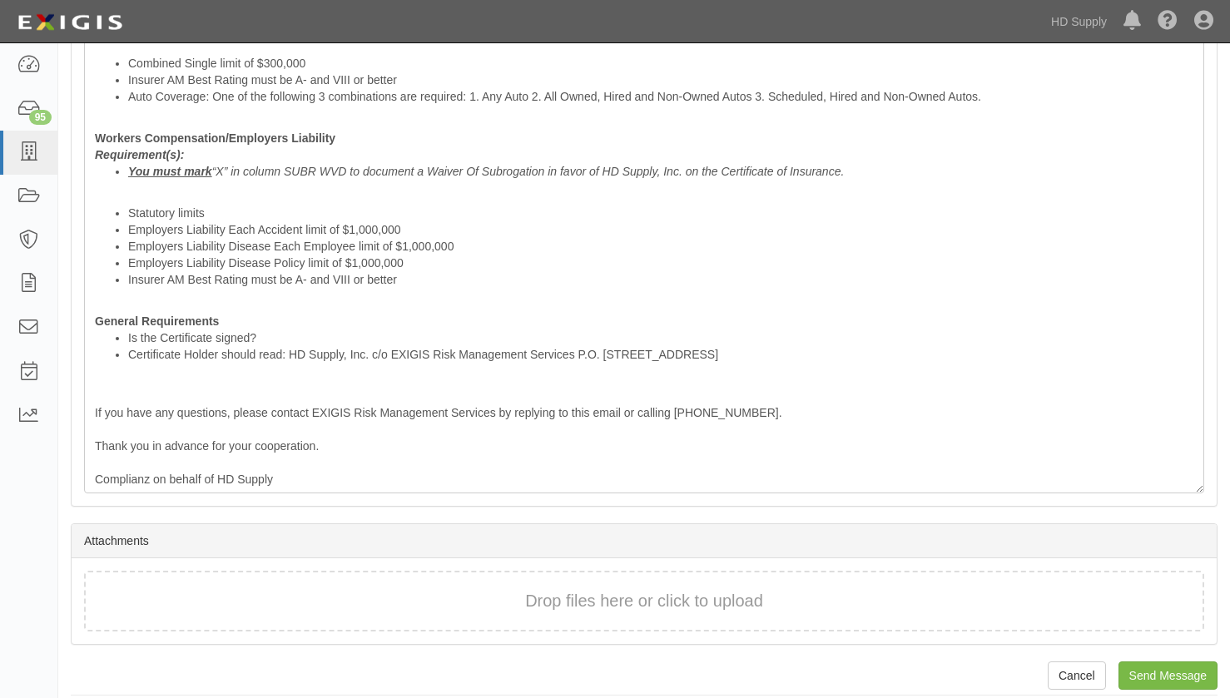
scroll to position [849, 0]
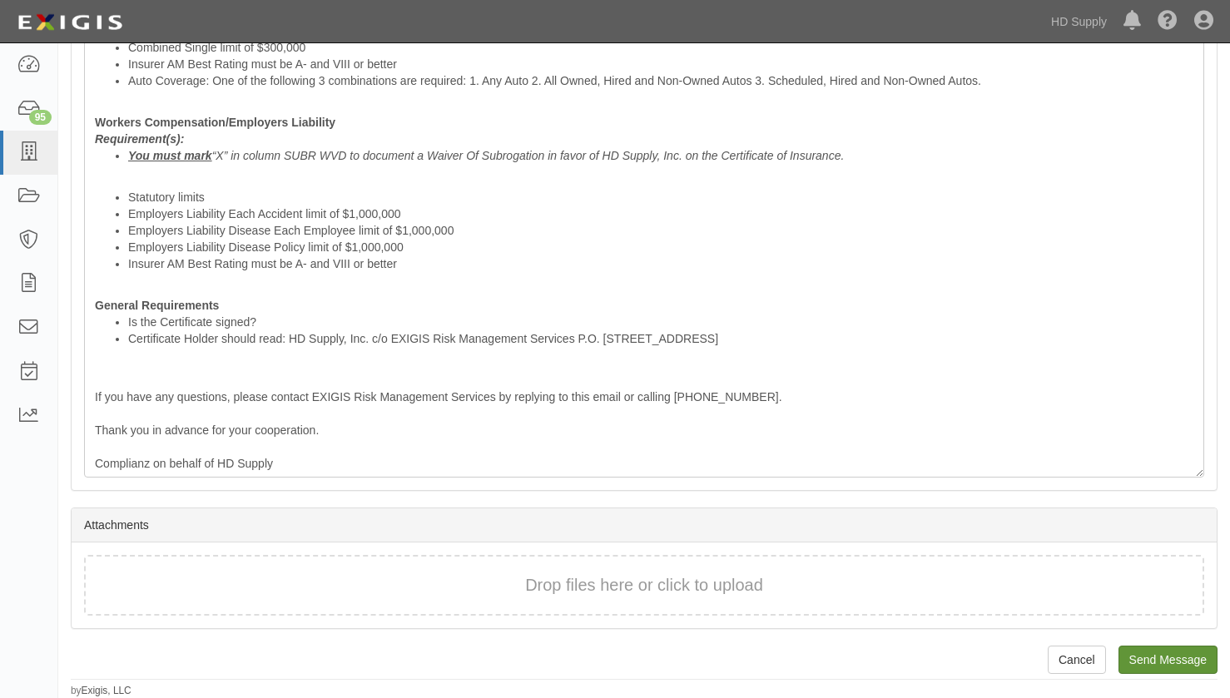
type input "[PERSON_NAME][EMAIL_ADDRESS][DOMAIN_NAME]"
click at [1158, 659] on input "Send Message" at bounding box center [1167, 660] width 99 height 28
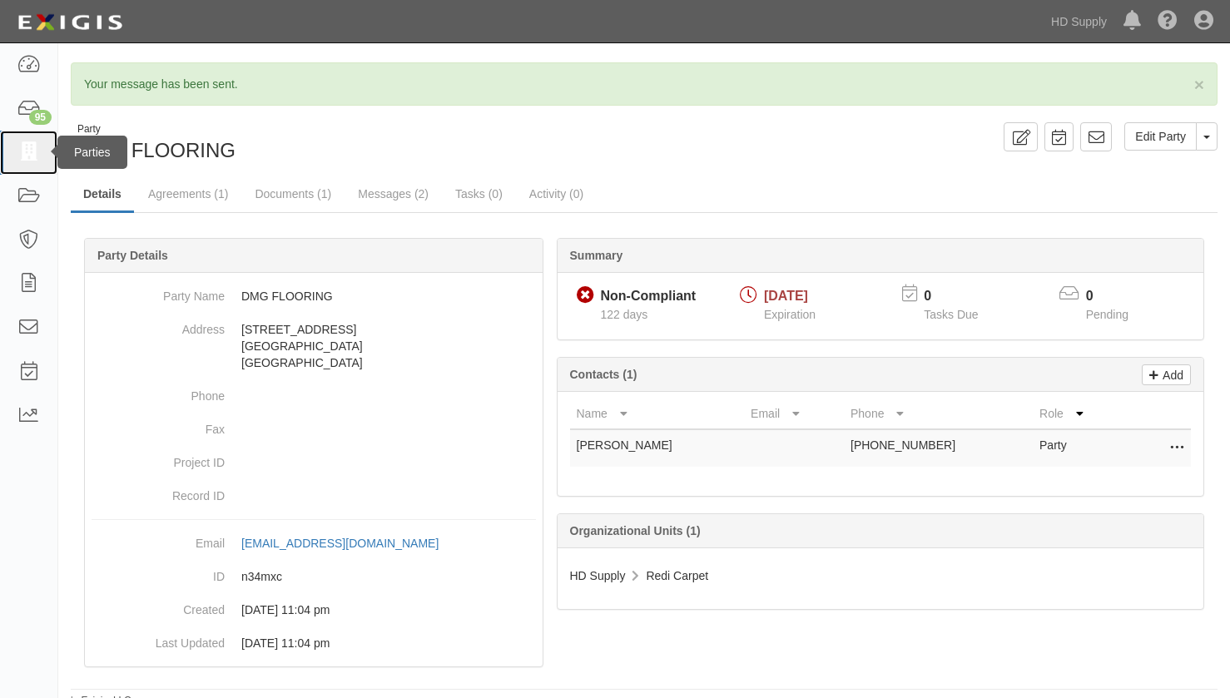
click at [29, 149] on icon at bounding box center [28, 152] width 23 height 19
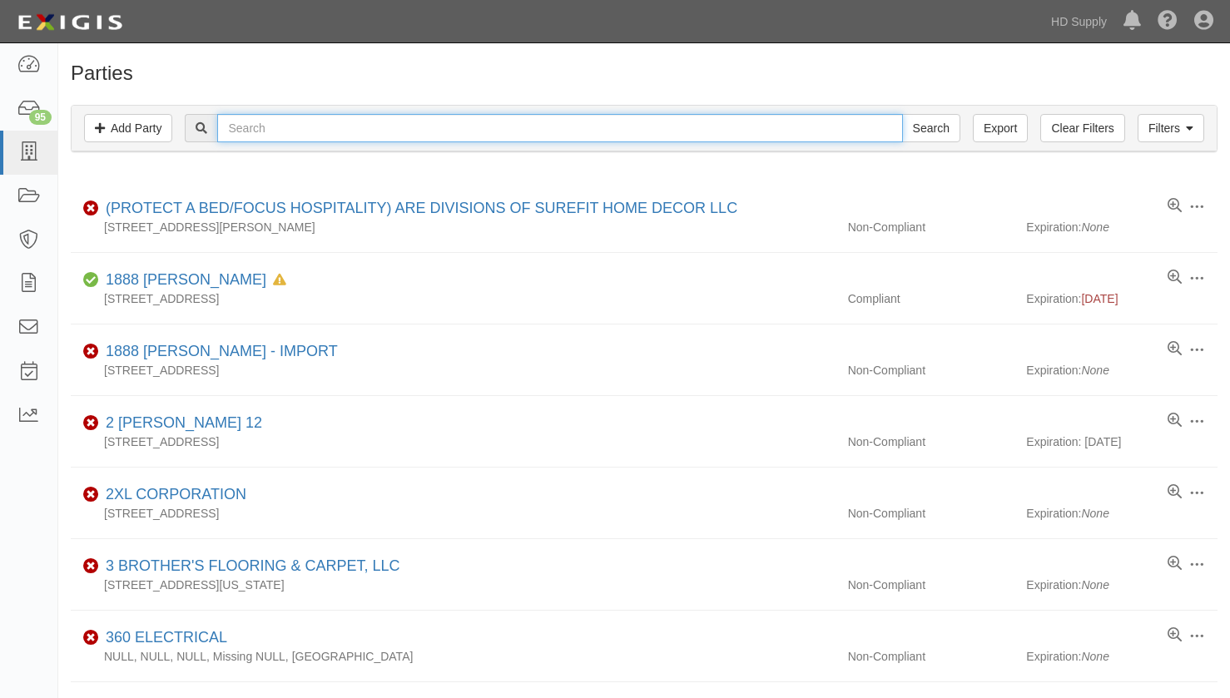
click at [284, 128] on input "text" at bounding box center [559, 128] width 685 height 28
paste input "[PERSON_NAME]"
type input "[PERSON_NAME]"
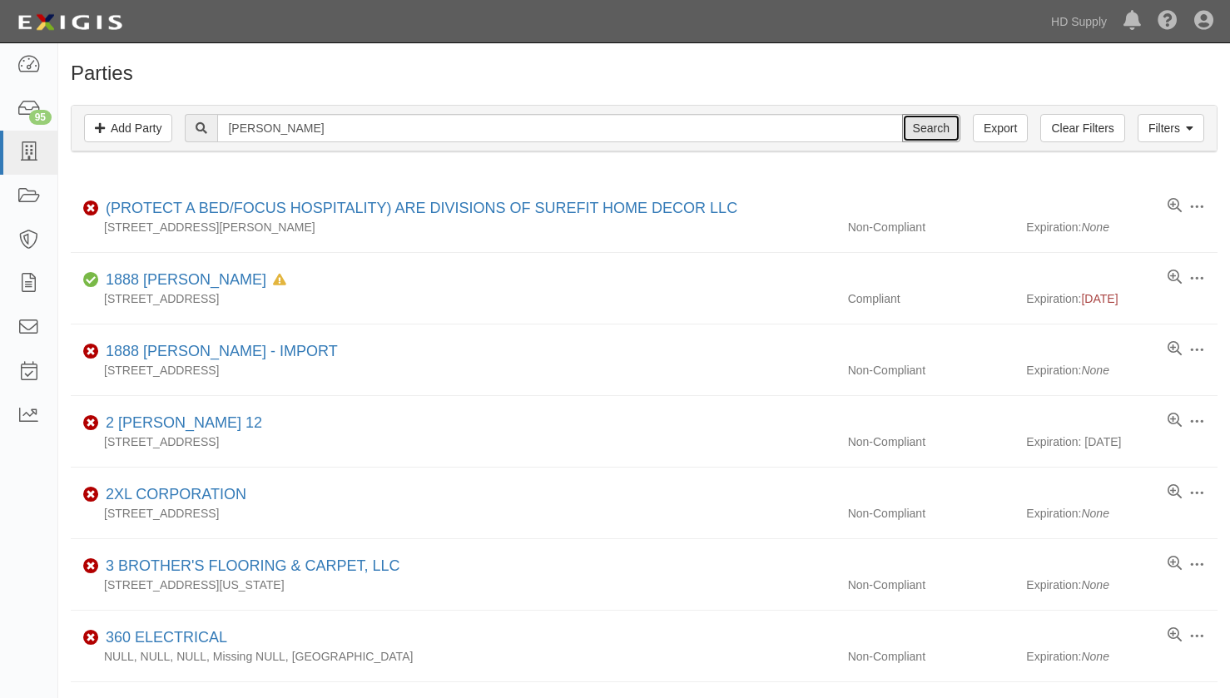
drag, startPoint x: 938, startPoint y: 127, endPoint x: 961, endPoint y: 139, distance: 26.1
click at [936, 127] on input "Search" at bounding box center [931, 128] width 58 height 28
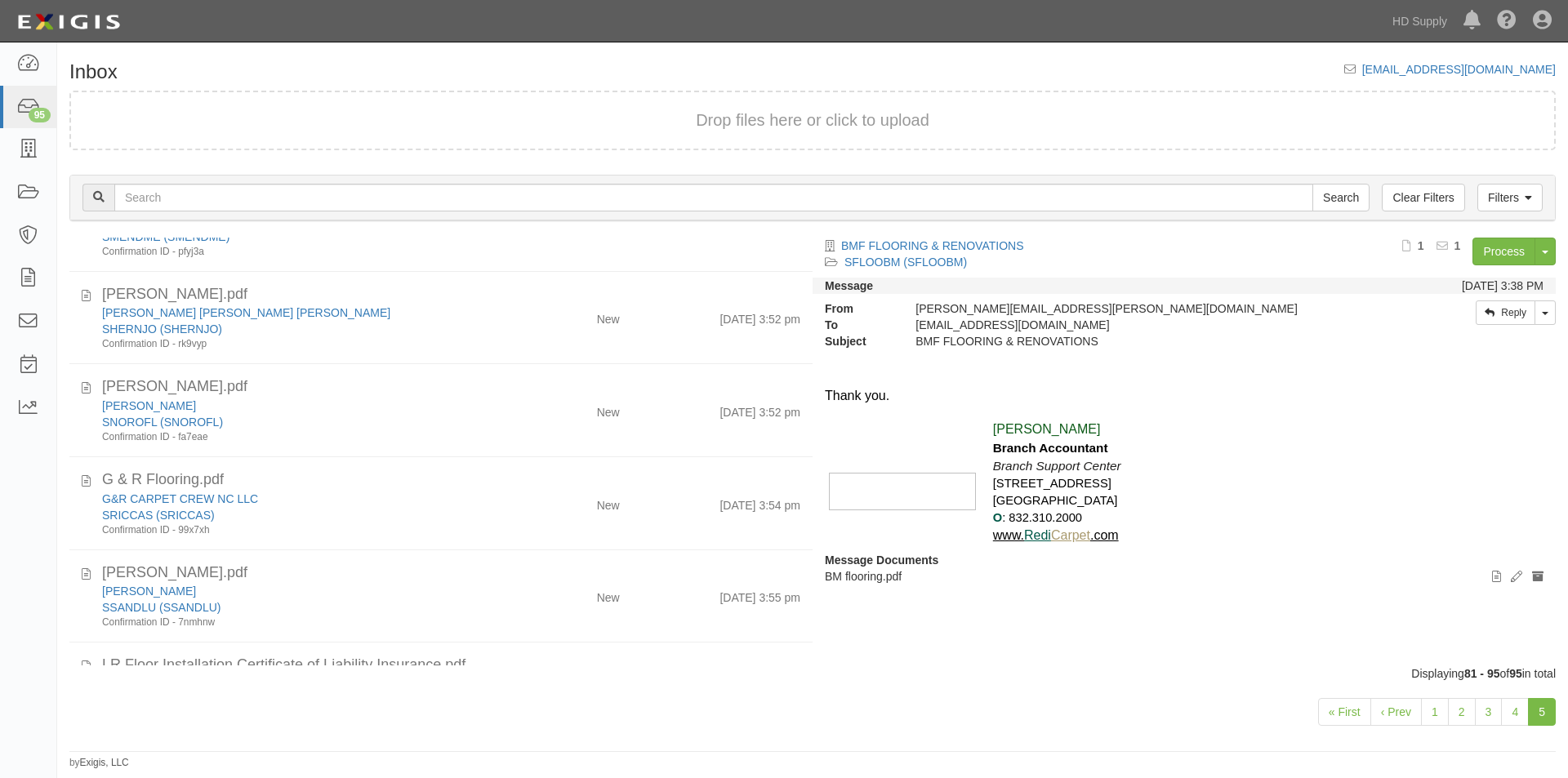
scroll to position [925, 0]
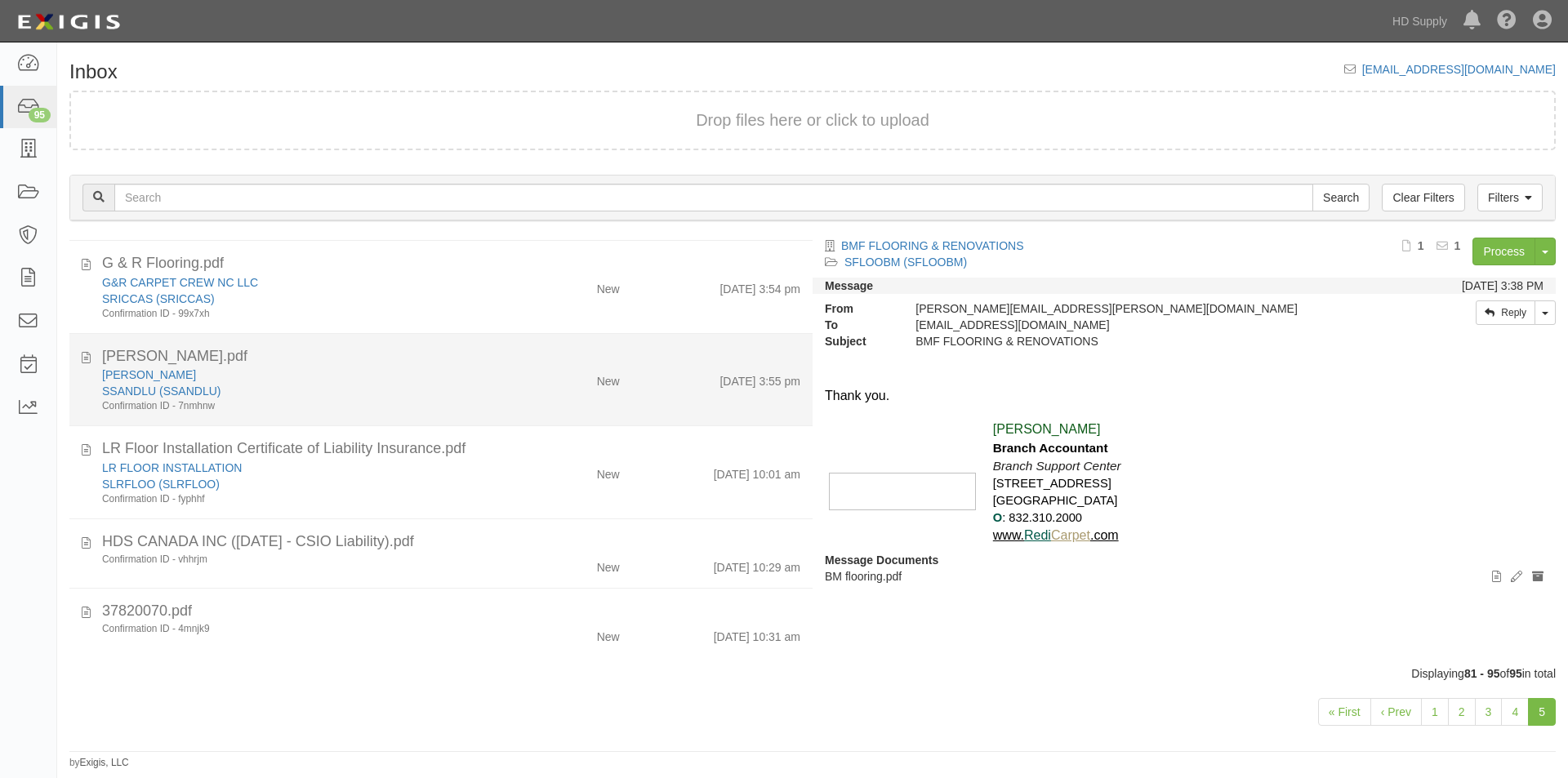
click at [80, 355] on div "[PERSON_NAME].pdf [PERSON_NAME] [GEOGRAPHIC_DATA] (SSANDLU) Confirmation ID - 7…" at bounding box center [441, 380] width 743 height 68
click at [89, 358] on icon at bounding box center [85, 355] width 9 height 18
click at [294, 391] on div "SSANDLU (SSANDLU)" at bounding box center [300, 390] width 396 height 17
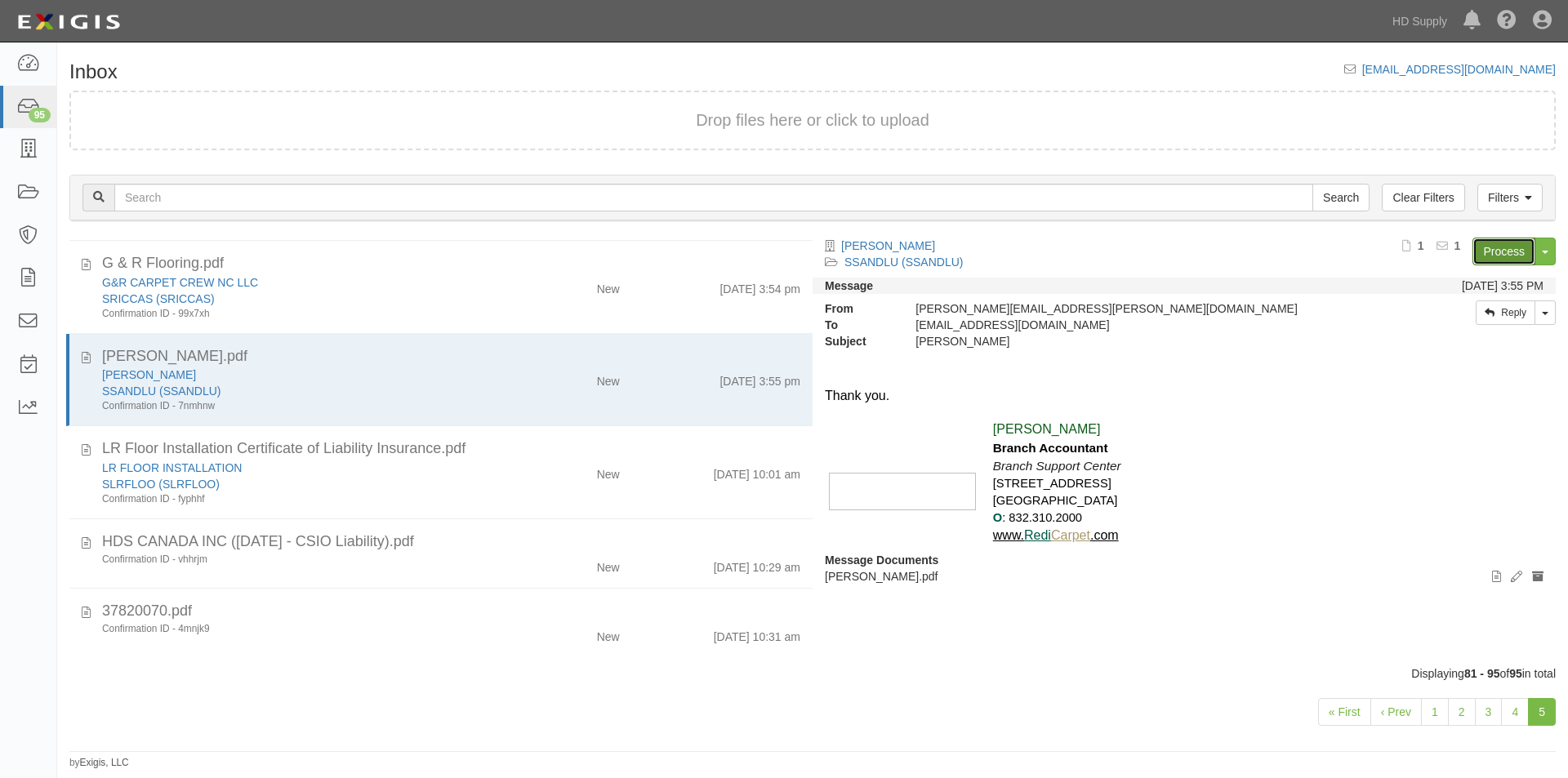
click at [1482, 257] on link "Process" at bounding box center [1503, 251] width 63 height 27
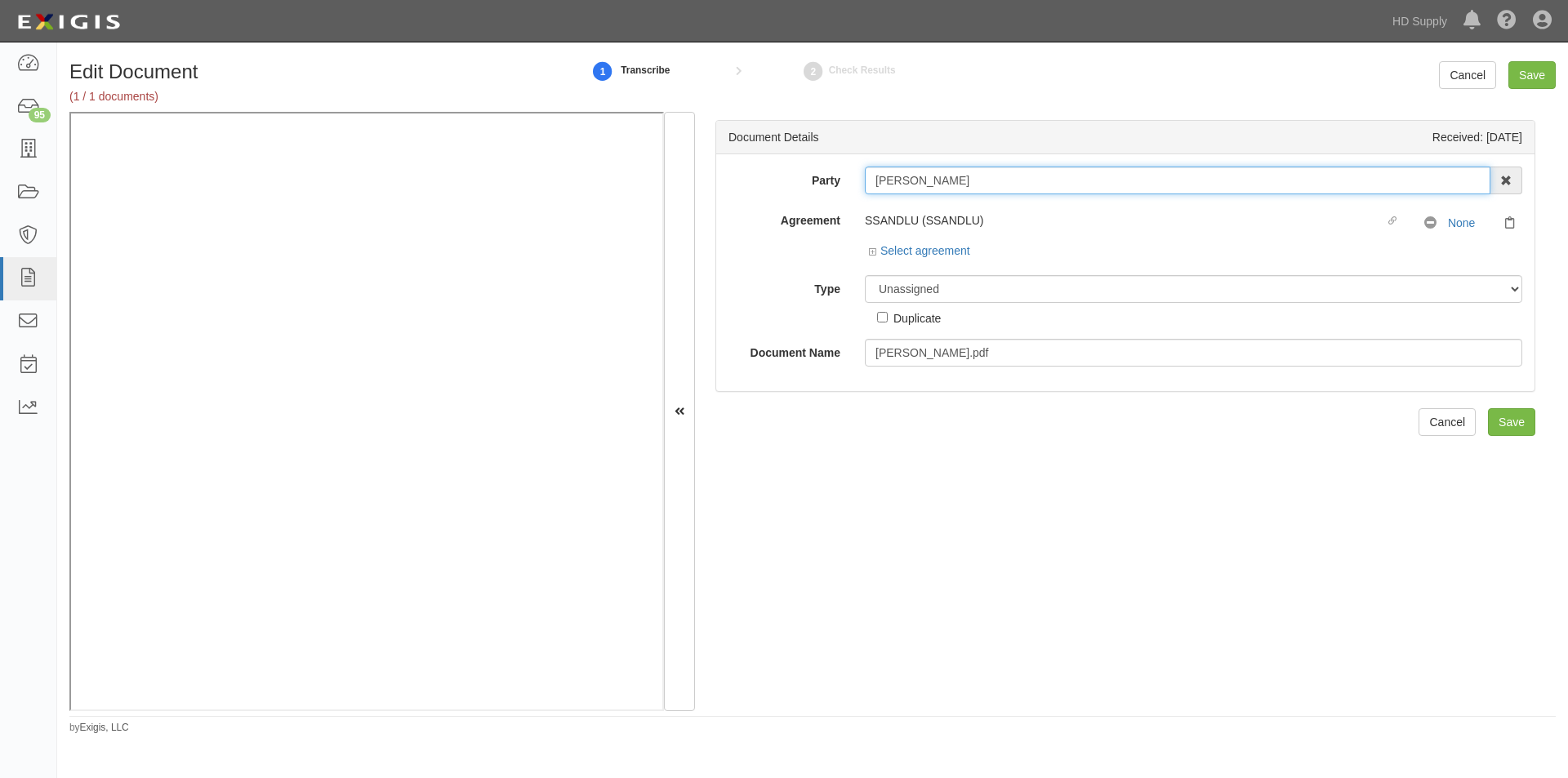
drag, startPoint x: 1019, startPoint y: 182, endPoint x: 835, endPoint y: 182, distance: 184.0
click at [835, 182] on div "Party LUIS ANTONIO SANDOVAL 1888 MILLS 1888 MILLS - IMPORT 2 PATRICIA 12 2XL CO…" at bounding box center [1125, 181] width 818 height 27
click at [962, 285] on select "Unassigned Binder Cancellation Notice Certificate Contract Endorsement Insuranc…" at bounding box center [1193, 288] width 657 height 27
select select "CertificateDetail"
click at [864, 275] on select "Unassigned Binder Cancellation Notice Certificate Contract Endorsement Insuranc…" at bounding box center [1193, 288] width 657 height 27
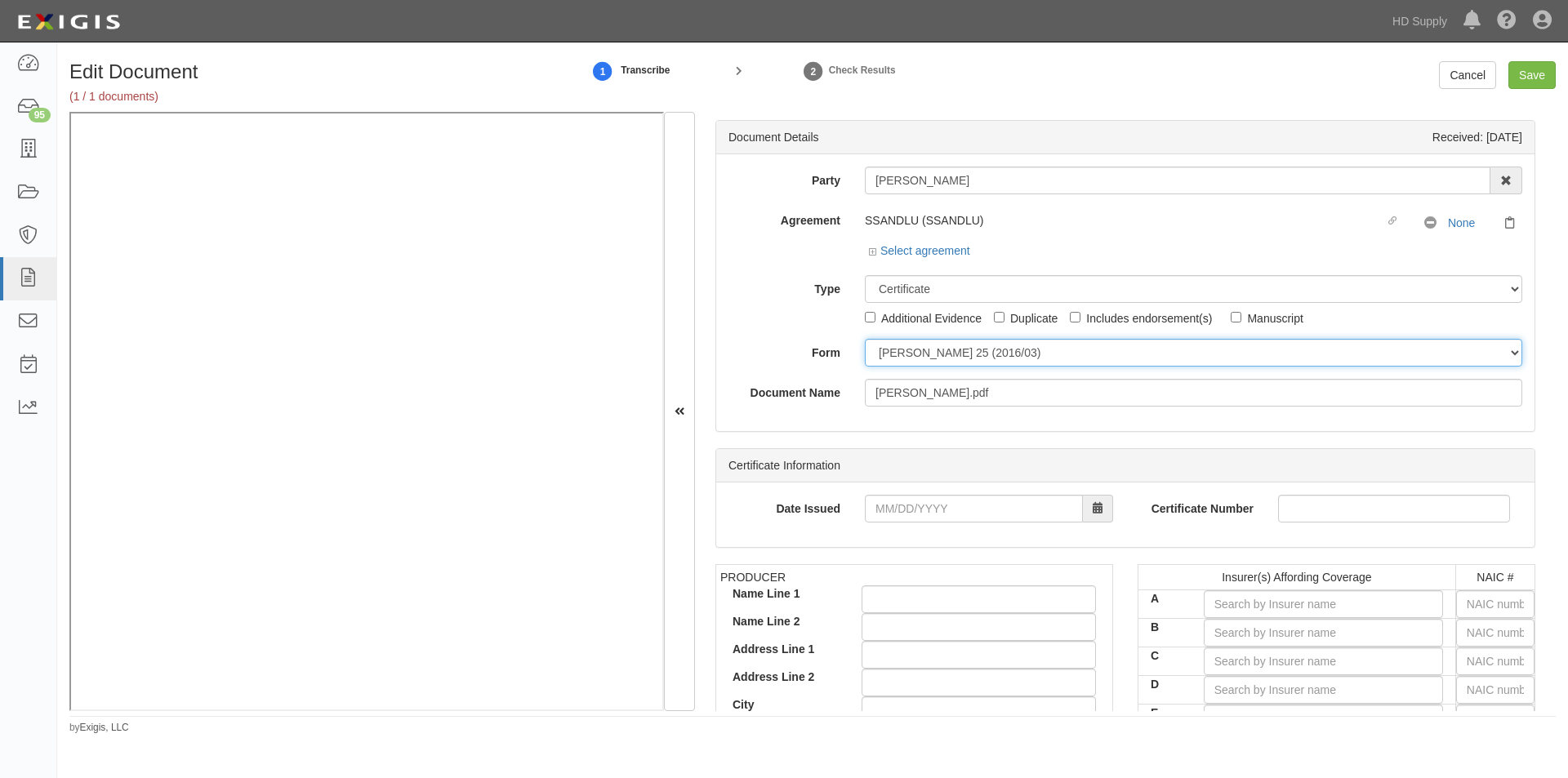
click at [920, 358] on select "ACORD 25 (2016/03) ACORD 101 ACORD 855 NY (2014/05) General" at bounding box center [1193, 352] width 657 height 27
select select "GeneralFormDetail"
click at [864, 338] on select "ACORD 25 (2016/03) ACORD 101 ACORD 855 NY (2014/05) General" at bounding box center [1193, 352] width 657 height 27
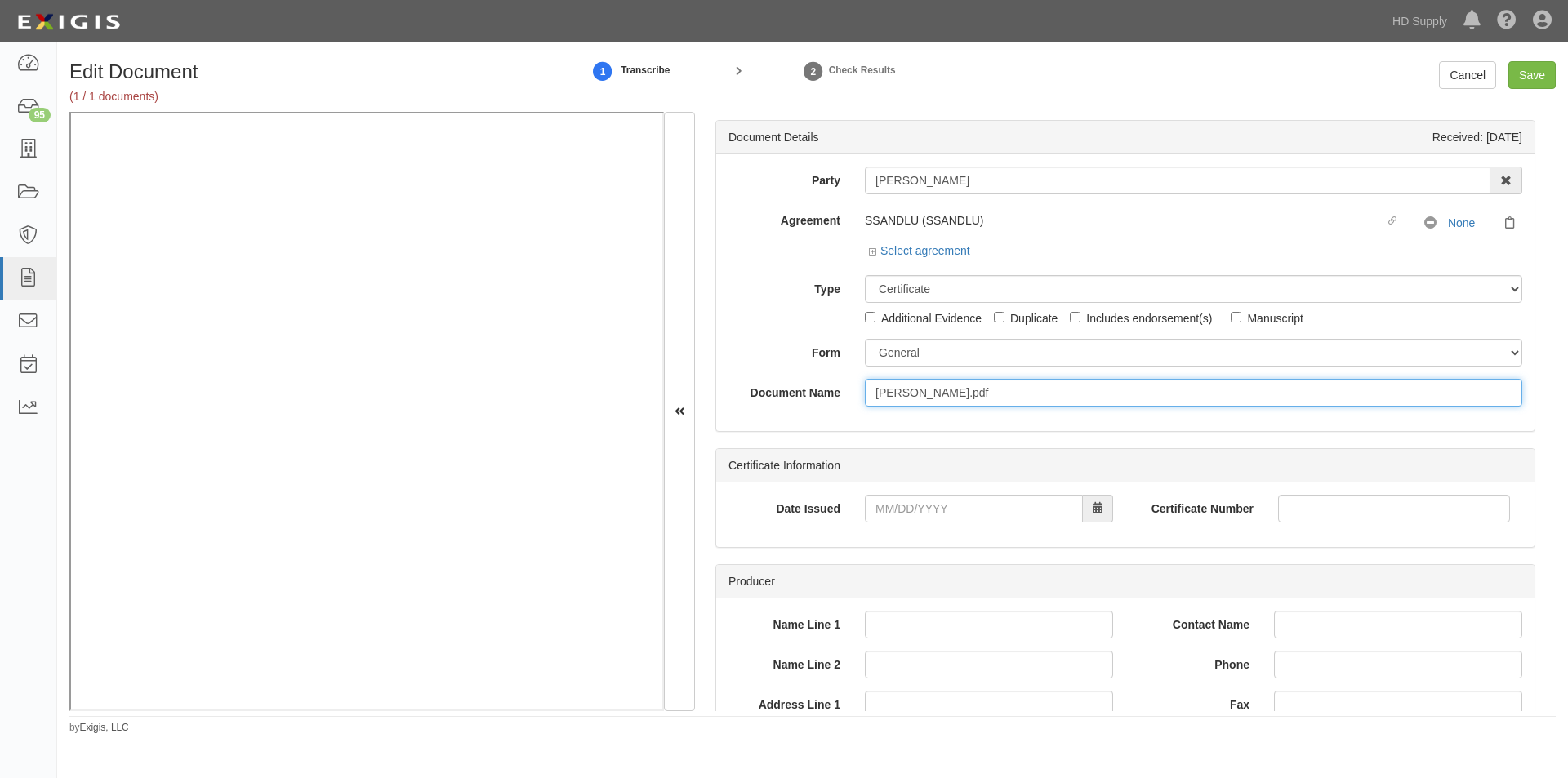
click at [908, 394] on input "Luis Sandoval.pdf" at bounding box center [1193, 392] width 657 height 27
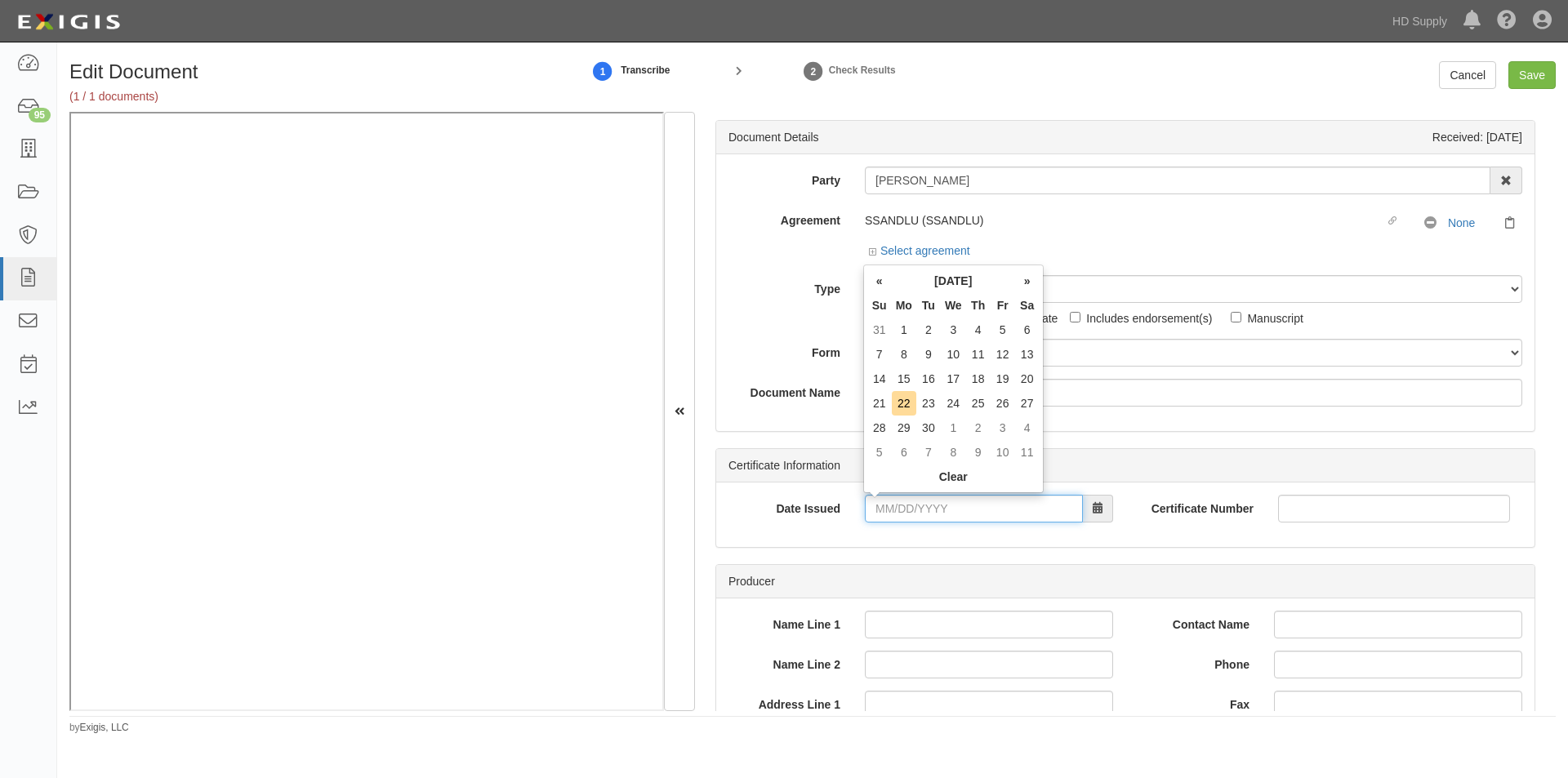
click at [931, 507] on input "Date Issued" at bounding box center [973, 508] width 218 height 27
type input "02/07/2025"
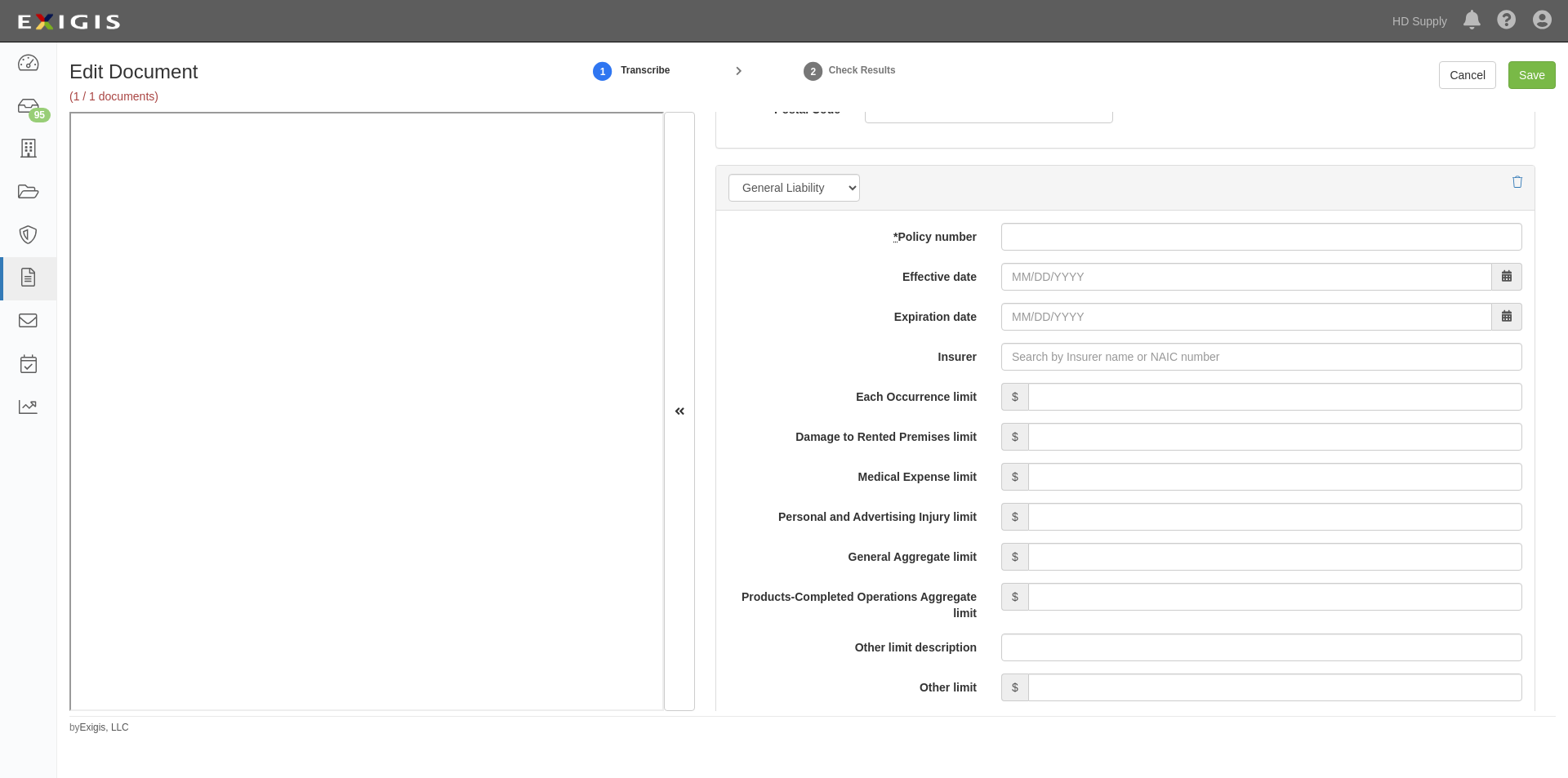
scroll to position [1127, 0]
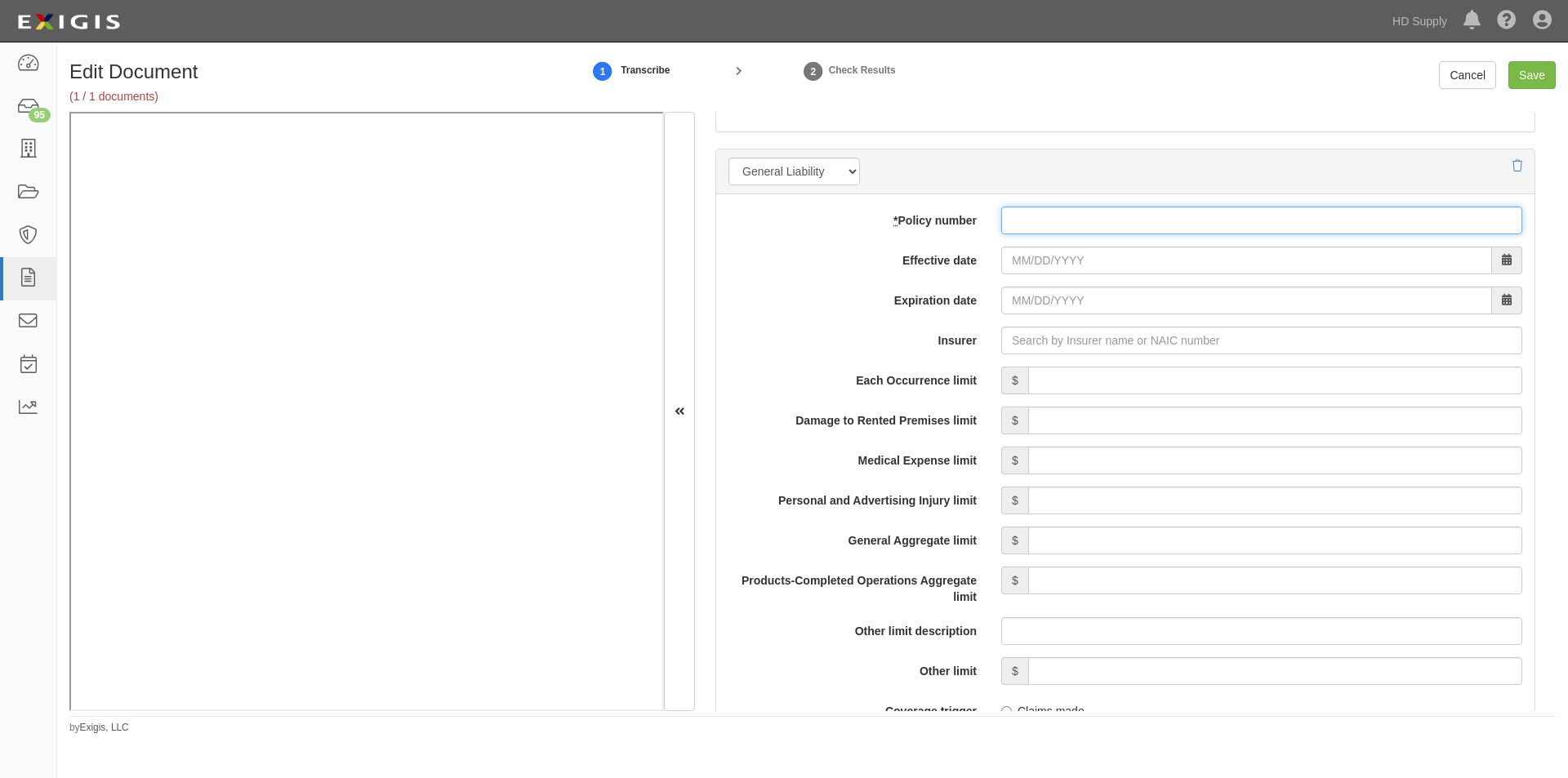
click at [1016, 227] on input "* Policy number" at bounding box center [1261, 221] width 521 height 27
type input "PGR973210405"
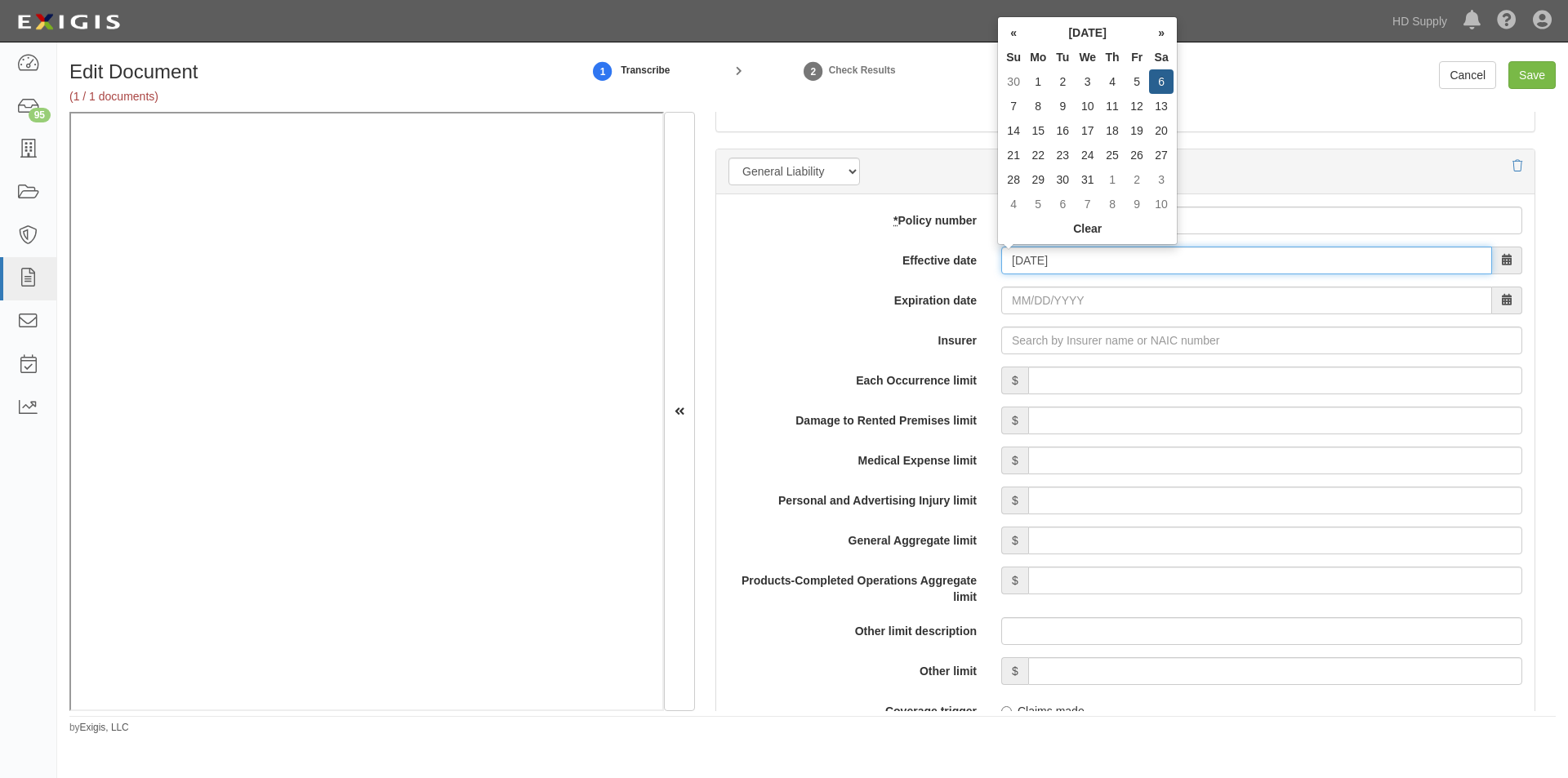
type input "12/06/2025"
type input "12/06/2026"
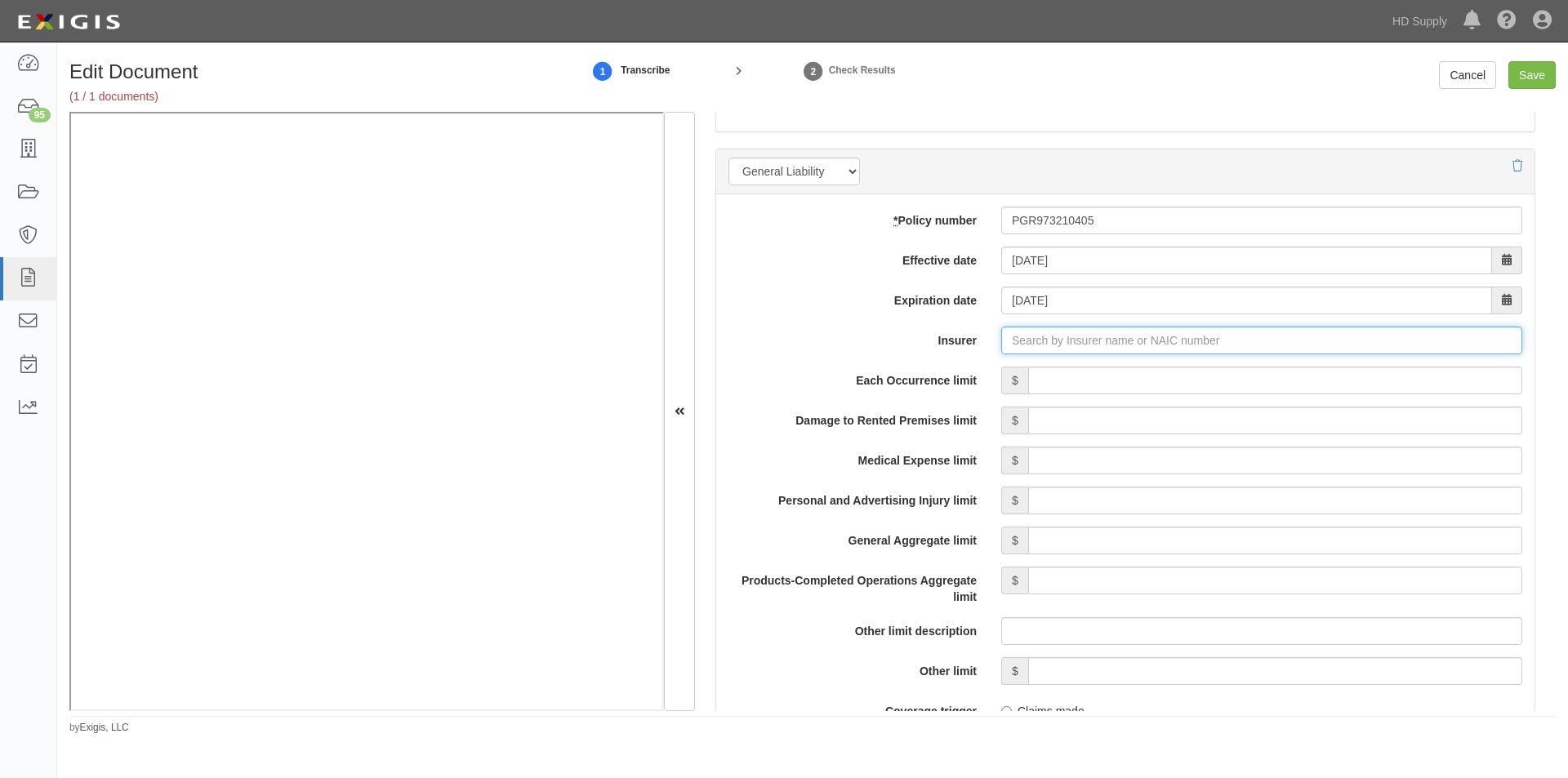
click at [1046, 348] on input "Insurer" at bounding box center [1261, 340] width 521 height 27
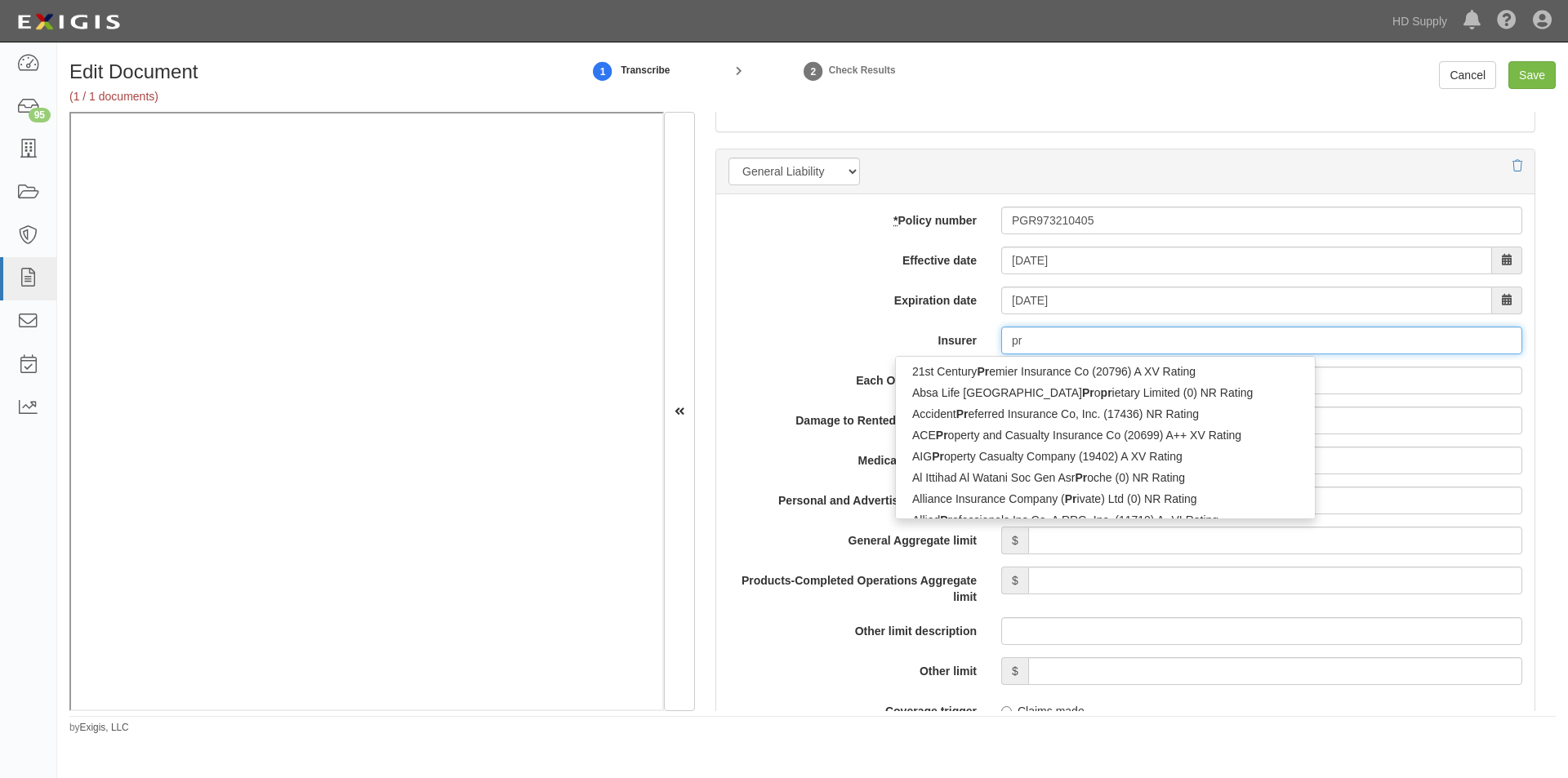
type input "pro"
type input "progressive Advanced Insurance Company (11851) A+ XV Rating"
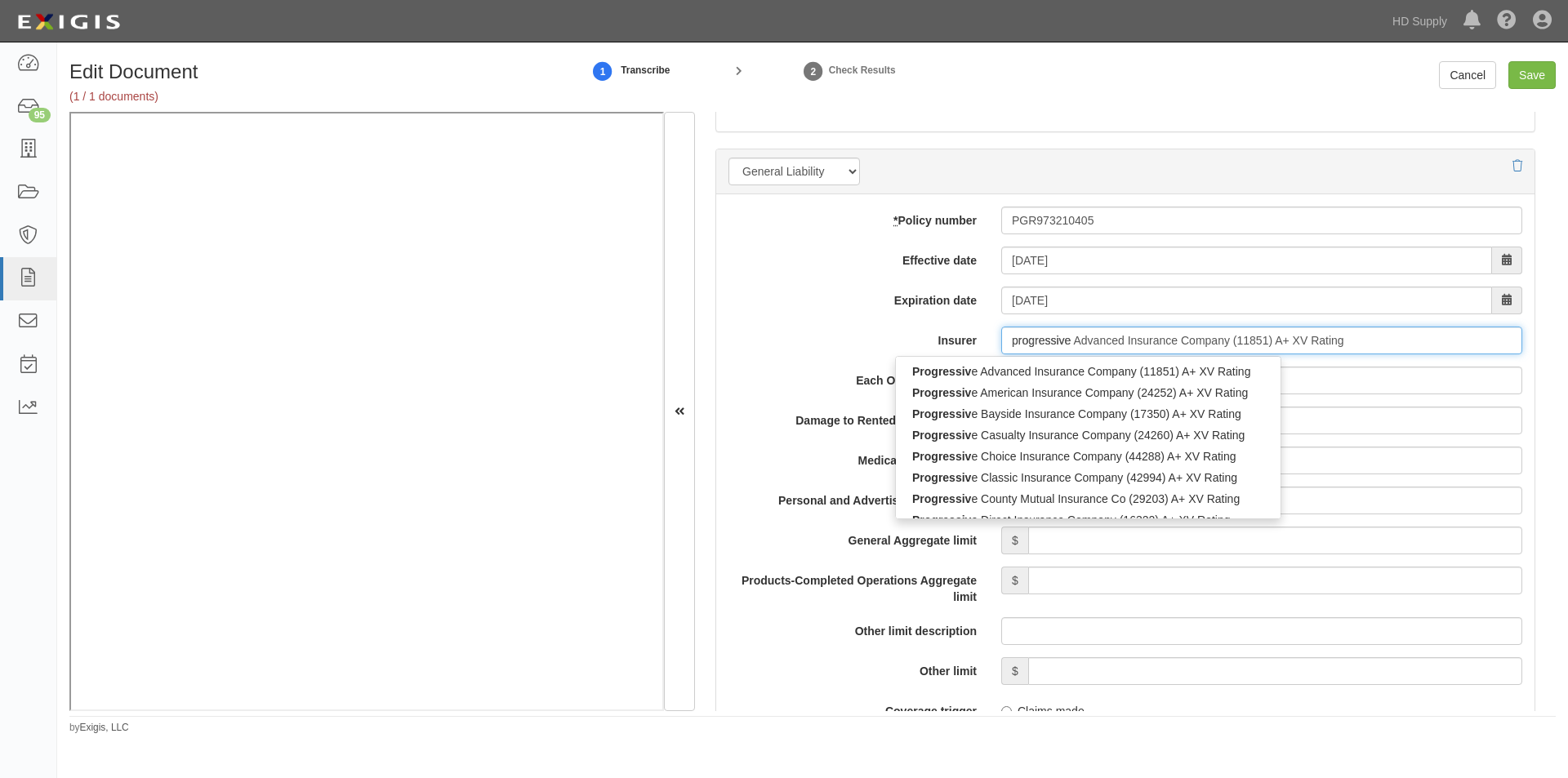
type input "progressive"
type input "progressive southeastern Insurance Co (38784) A+ XV Rating"
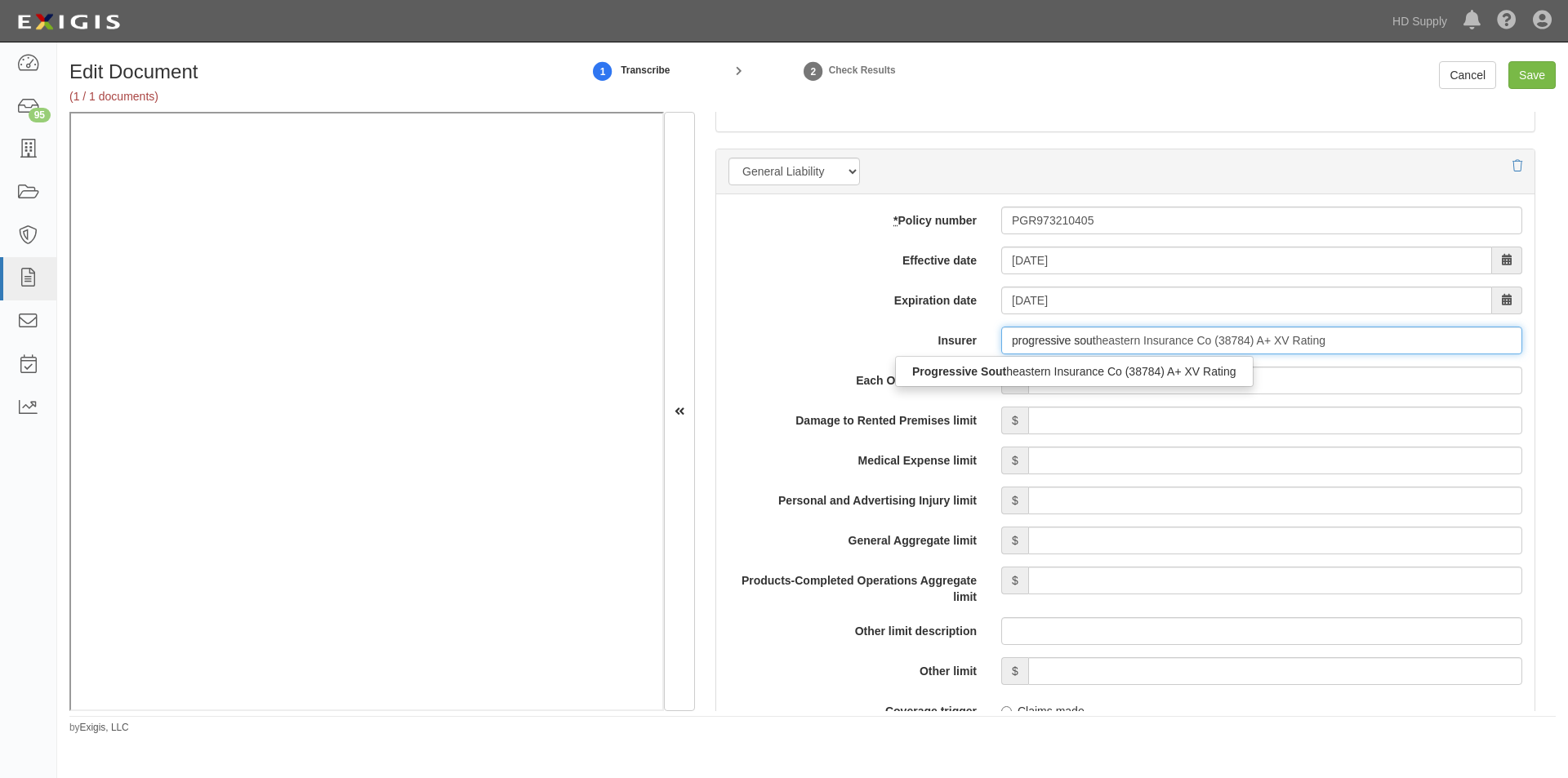
type input "progressive south"
click at [1110, 369] on div "Progressive South eastern Insurance Co (38784) A+ XV Rating" at bounding box center [1074, 372] width 357 height 22
type input "Progressive Southeastern Insurance Co (38784) A+ XV Rating"
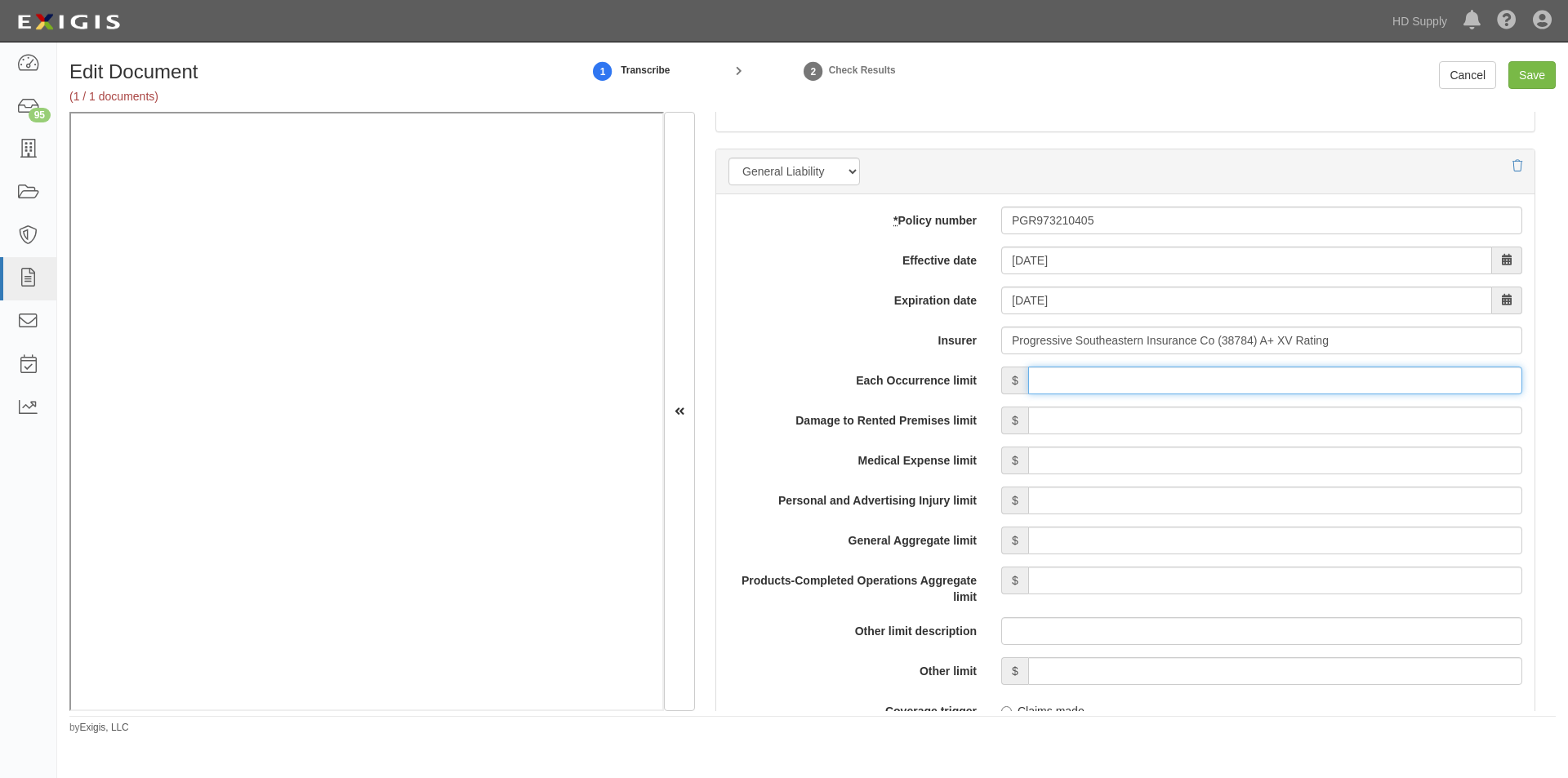
click at [1140, 387] on input "Each Occurrence limit" at bounding box center [1275, 381] width 494 height 27
type input "1,000,000"
click at [1323, 421] on input "Damage to Rented Premises limit" at bounding box center [1275, 420] width 494 height 27
type input "100,000"
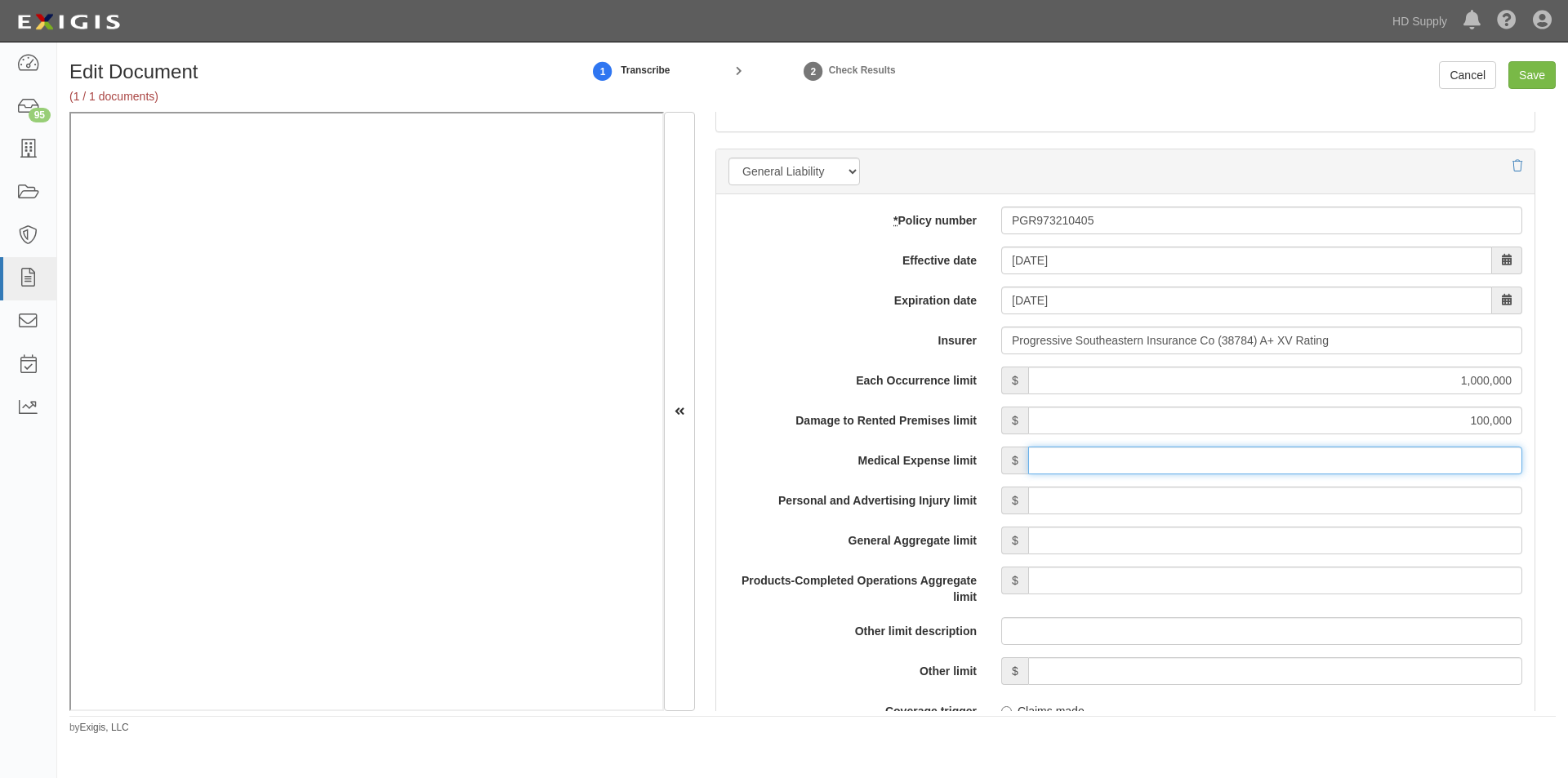
click at [1326, 455] on input "Medical Expense limit" at bounding box center [1275, 460] width 494 height 27
type input "5,000"
click at [1311, 507] on input "Personal and Advertising Injury limit" at bounding box center [1275, 500] width 494 height 27
type input "1,000,000"
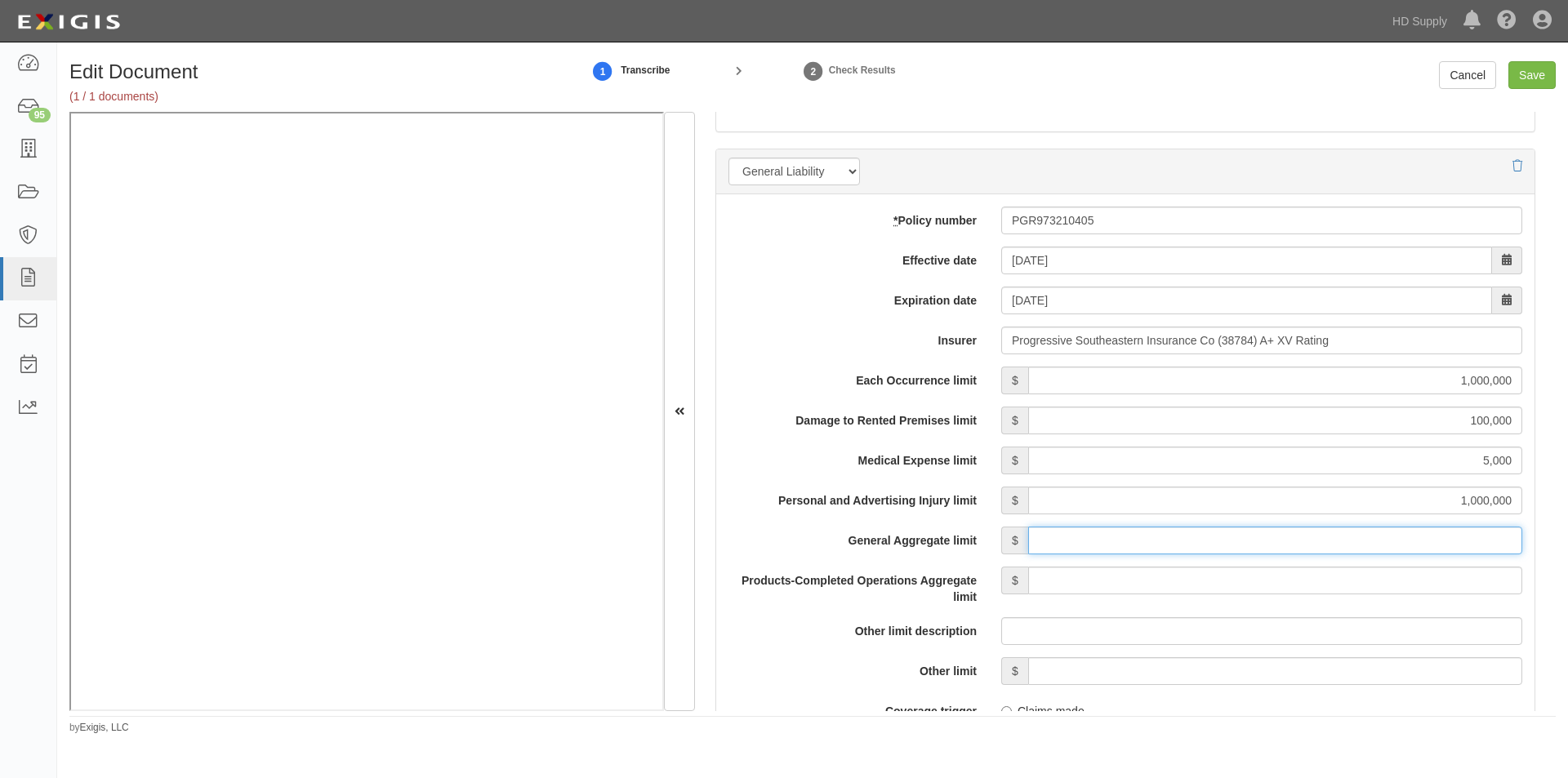
click at [1313, 543] on input "General Aggregate limit" at bounding box center [1275, 541] width 494 height 27
type input "2,000,000"
click at [1314, 577] on input "Products-Completed Operations Aggregate limit" at bounding box center [1275, 581] width 494 height 27
type input "2,000,000"
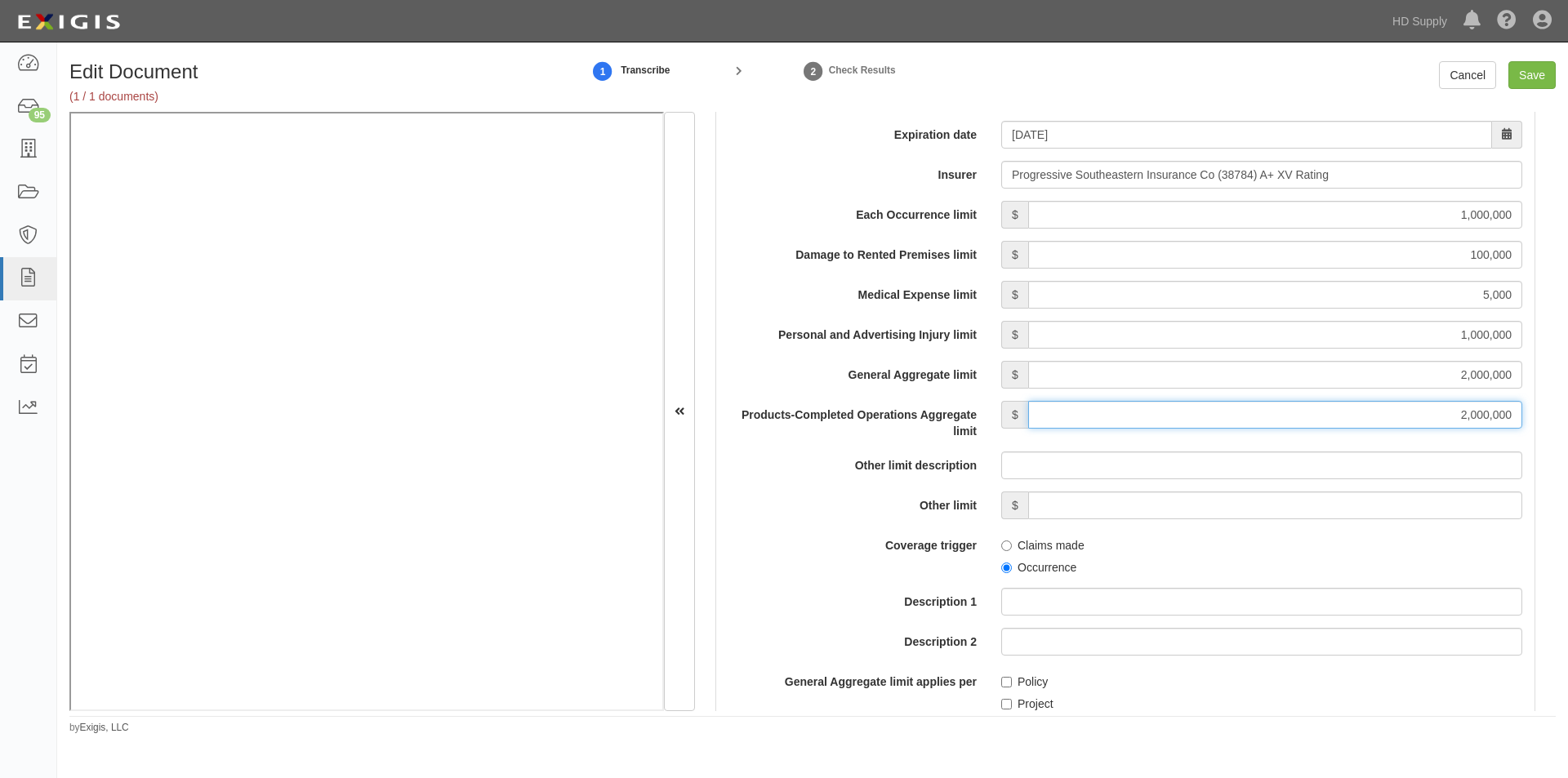
scroll to position [1360, 0]
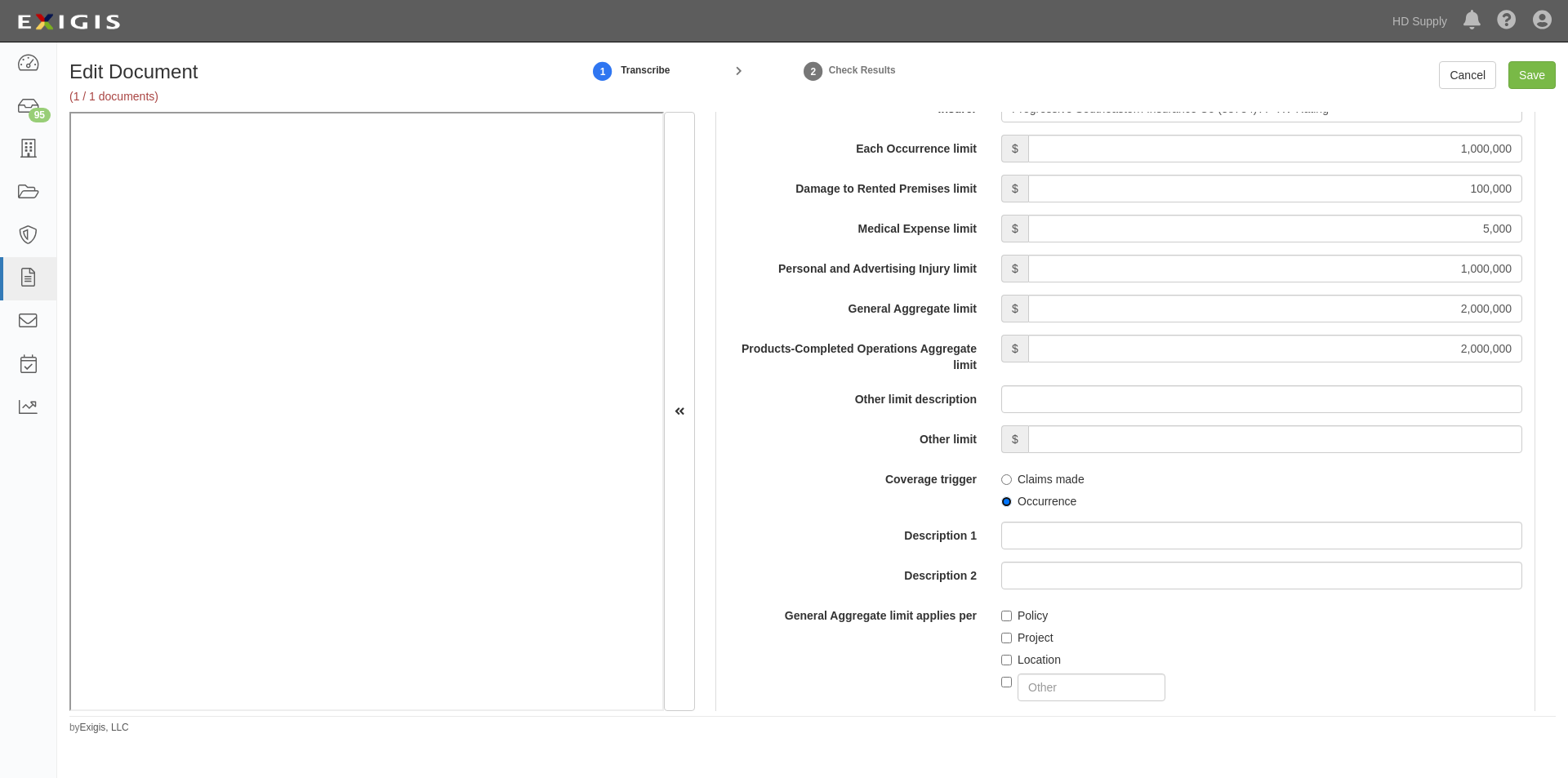
click at [1003, 501] on input "Occurrence" at bounding box center [1006, 501] width 11 height 11
radio input "true"
click at [1006, 613] on input "Policy" at bounding box center [1006, 615] width 11 height 11
checkbox input "true"
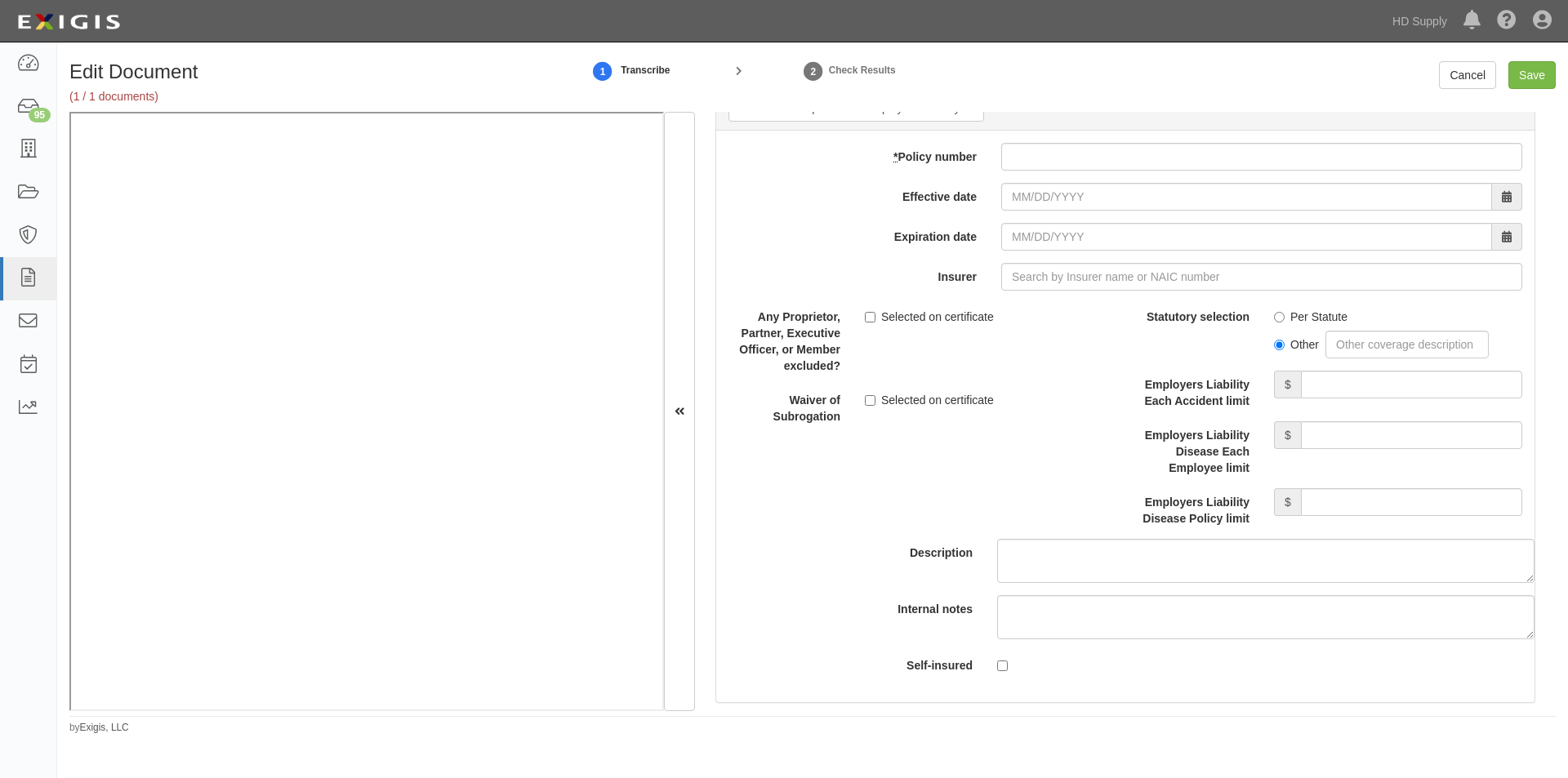
scroll to position [3981, 0]
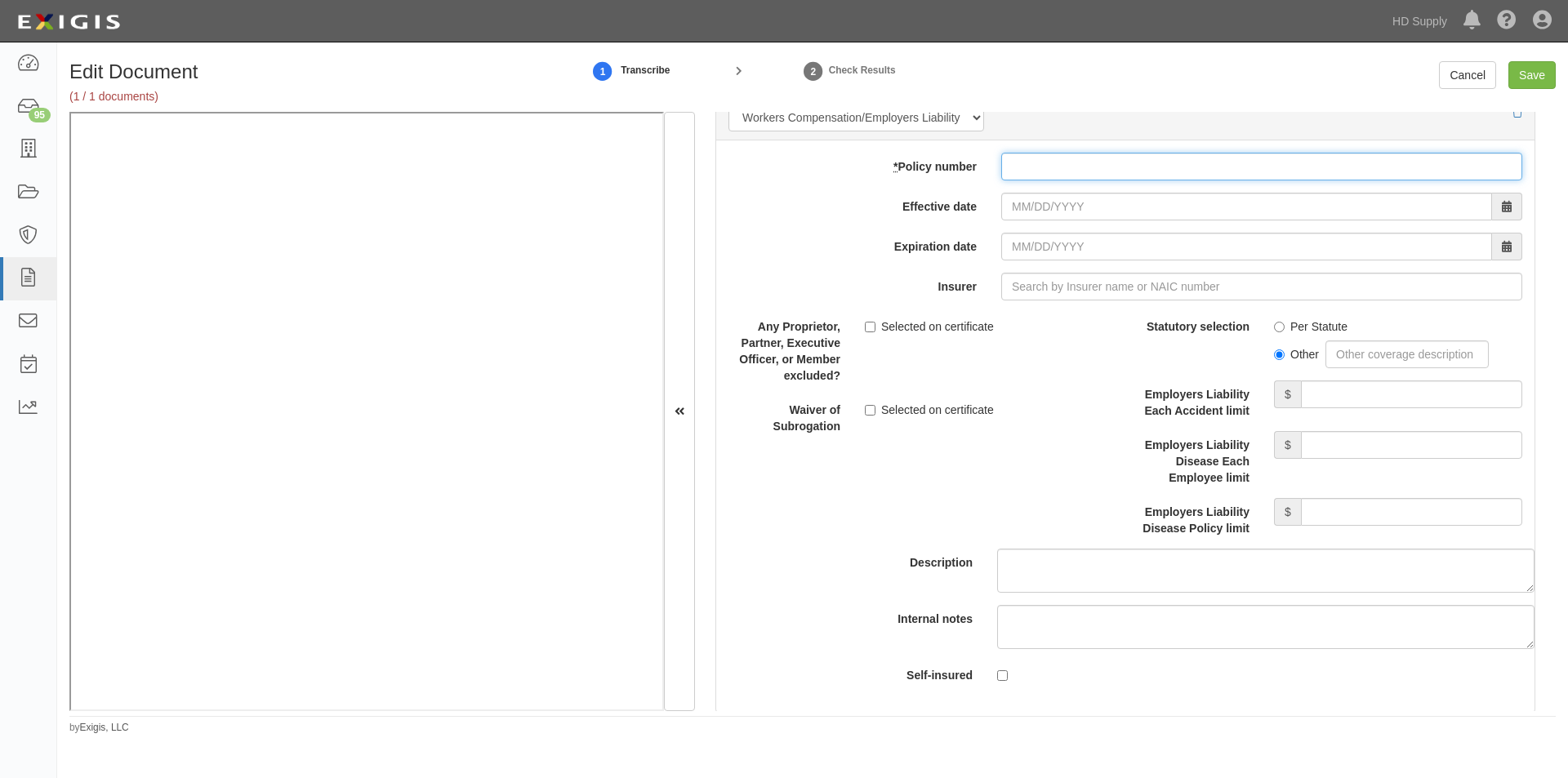
click at [1066, 167] on input "* Policy number" at bounding box center [1261, 167] width 521 height 27
type input "MWC0222089"
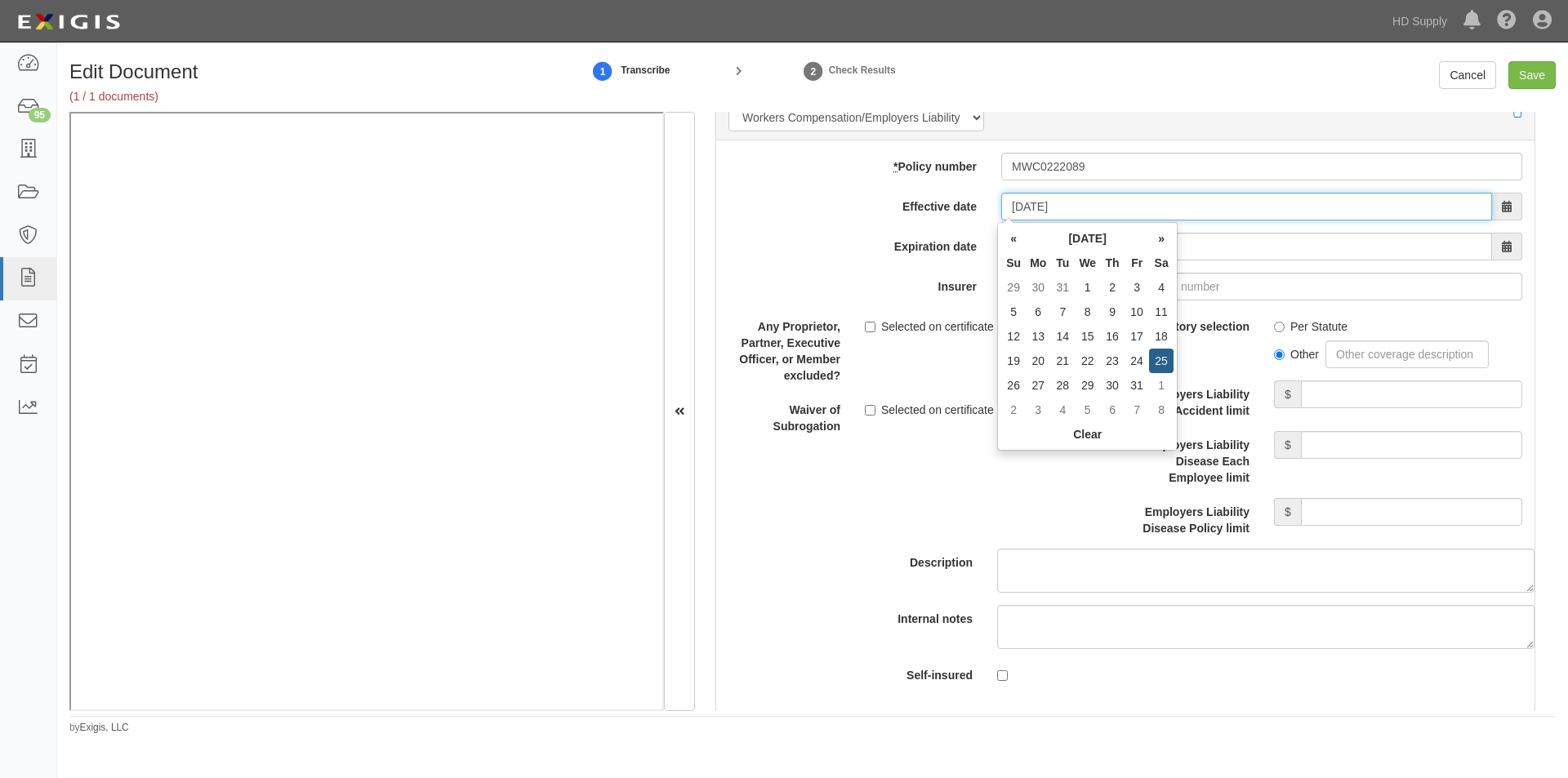
type input "01/25/2025"
type input "[DATE]"
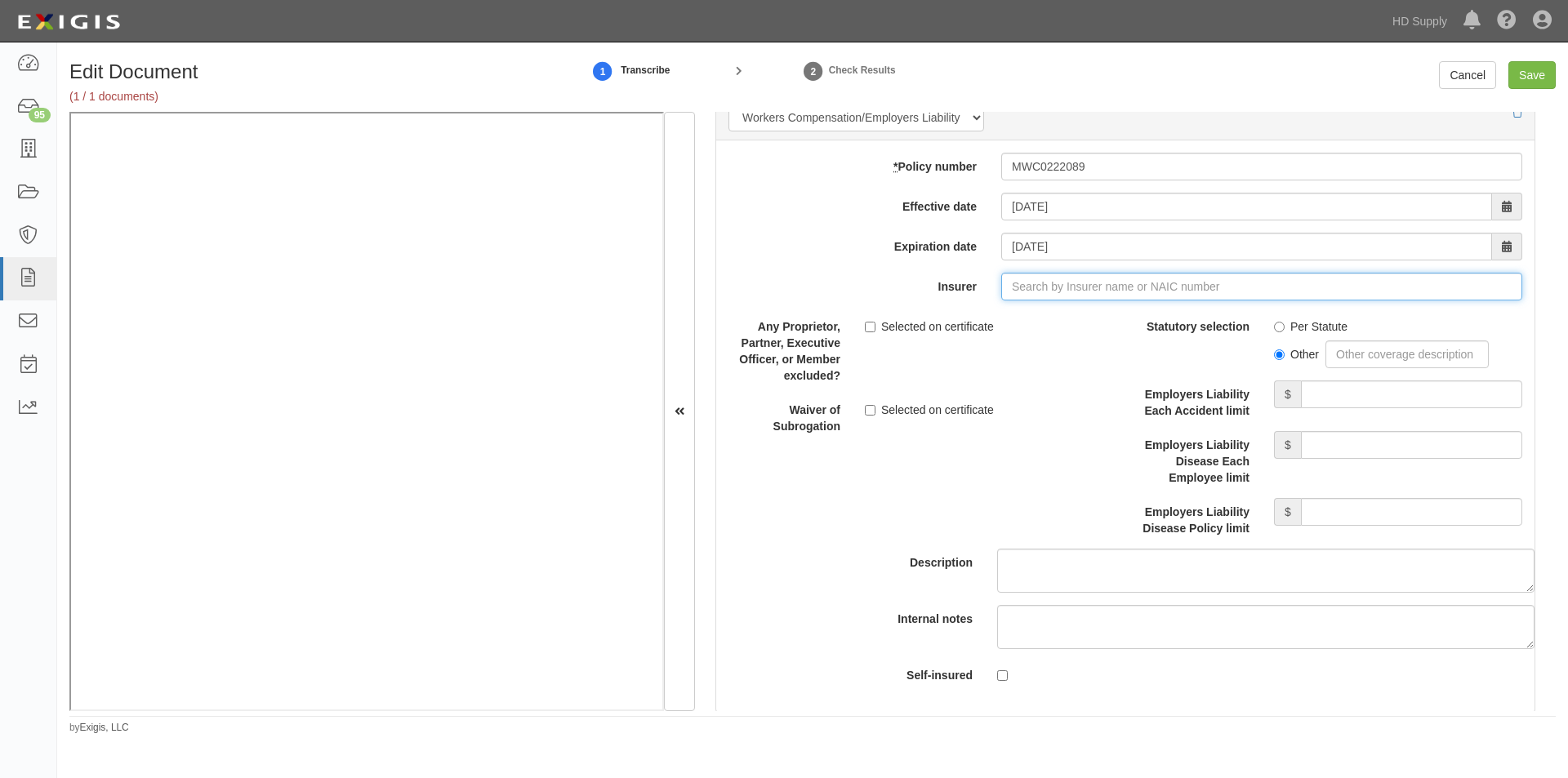
click at [1054, 285] on input "Insurer" at bounding box center [1261, 286] width 521 height 27
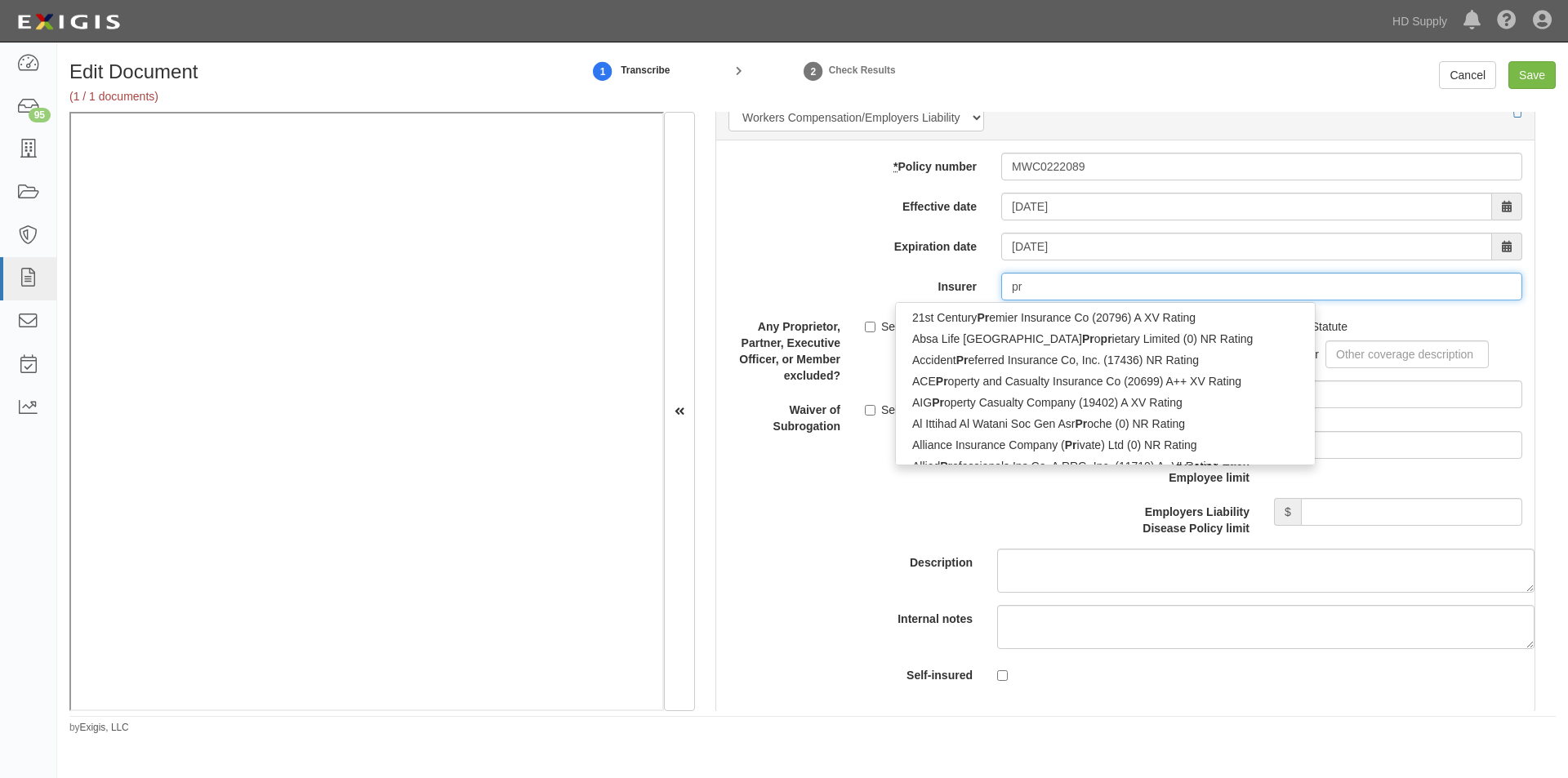
type input "pro"
type input "progressive Advanced Insurance Company (11851) A+ XV Rating"
type input "progressive"
type input "progressive southeastern Insurance Co (38784) A+ XV Rating"
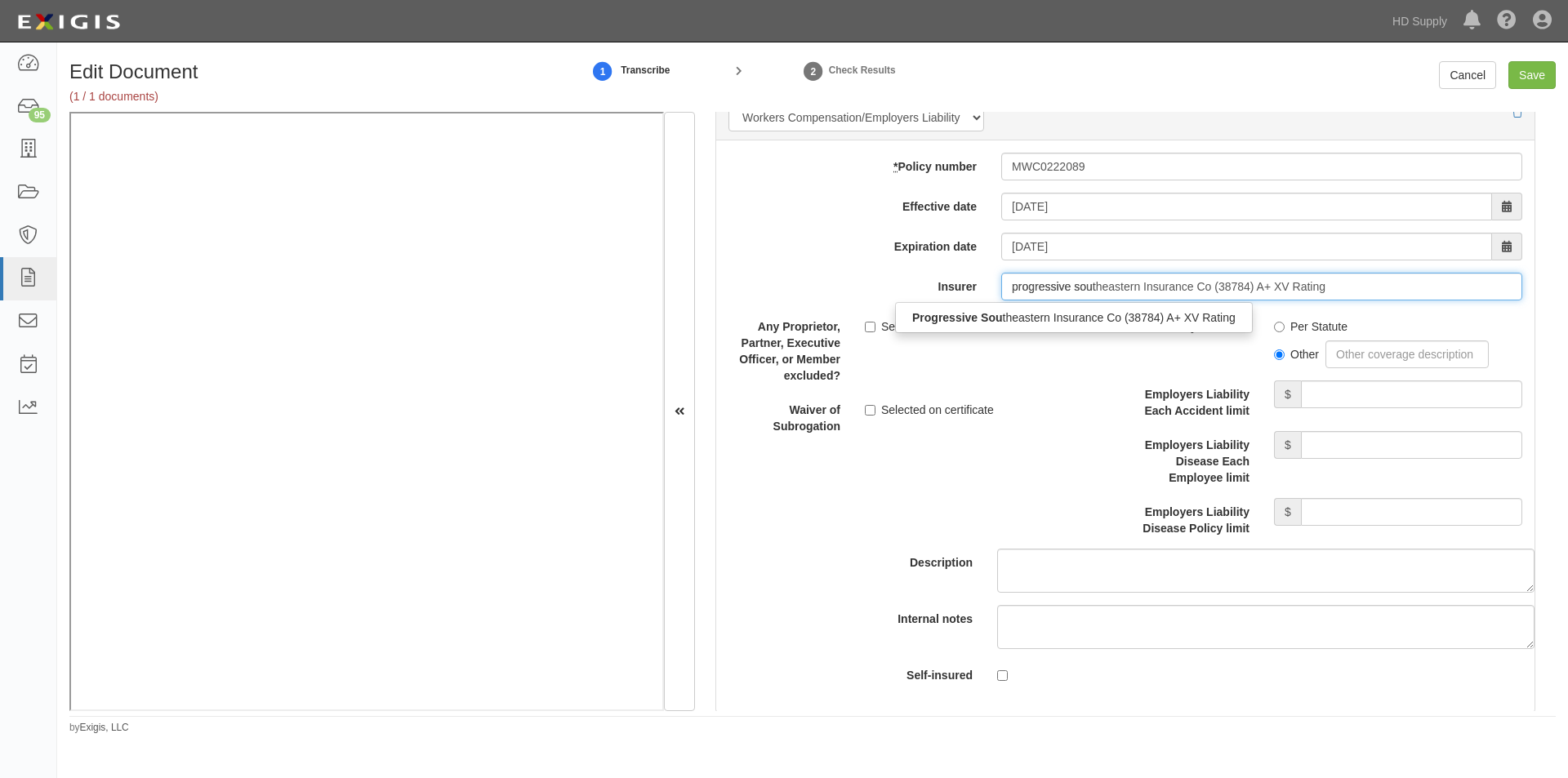
type input "progressive south"
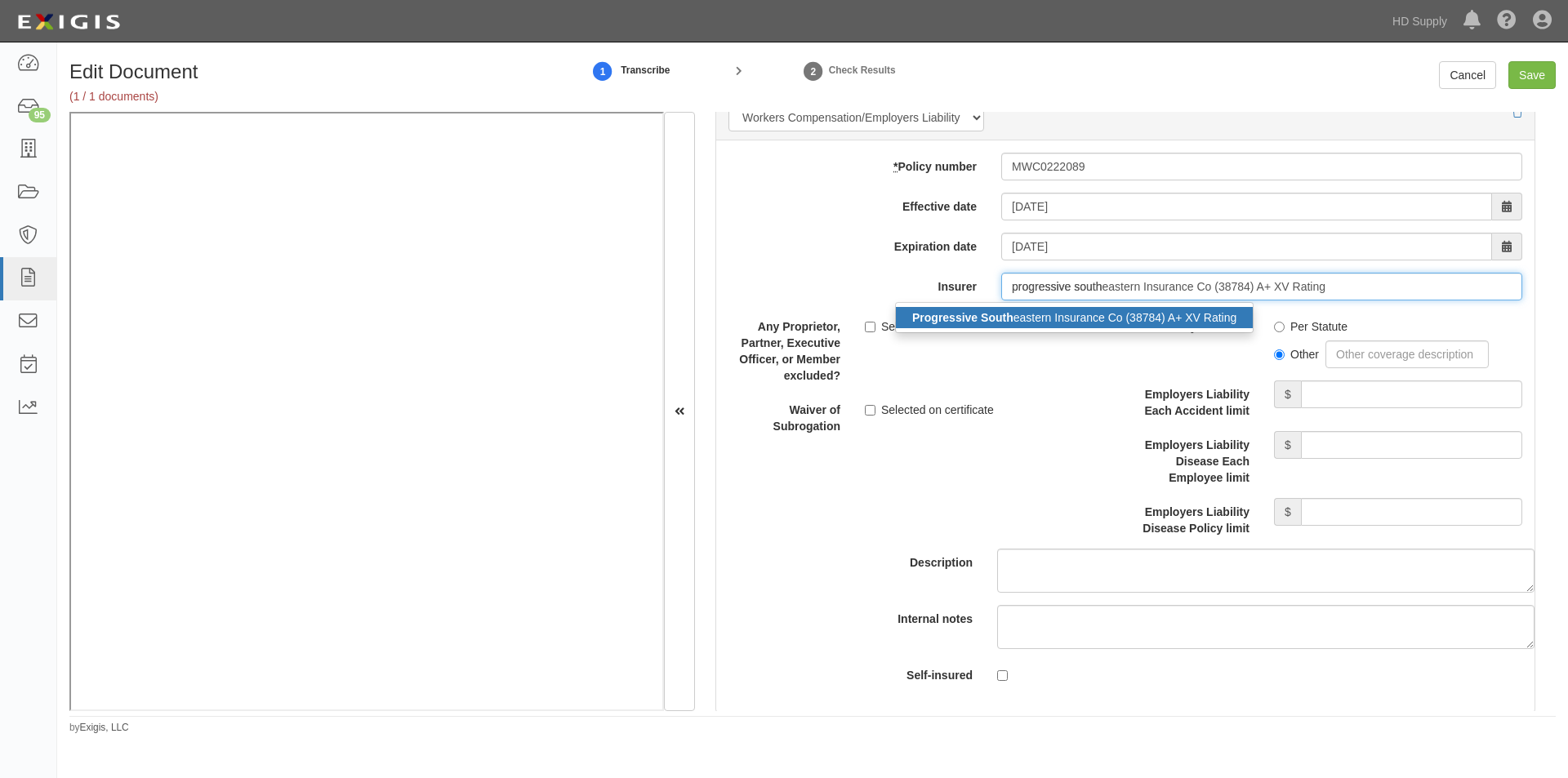
click at [1073, 314] on div "Progressive South eastern Insurance Co (38784) A+ XV Rating" at bounding box center [1074, 318] width 357 height 22
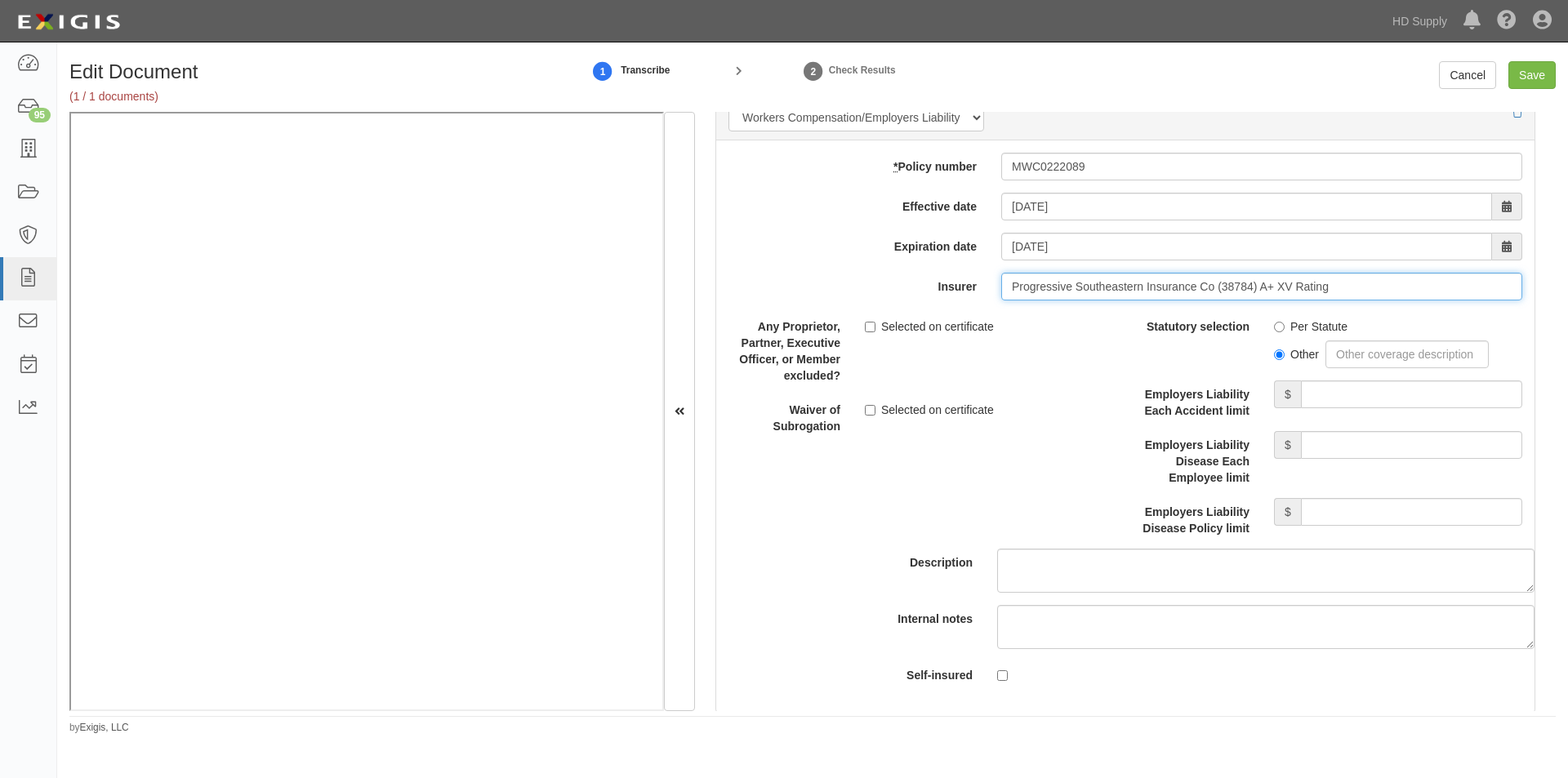
type input "Progressive Southeastern Insurance Co (38784) A+ XV Rating"
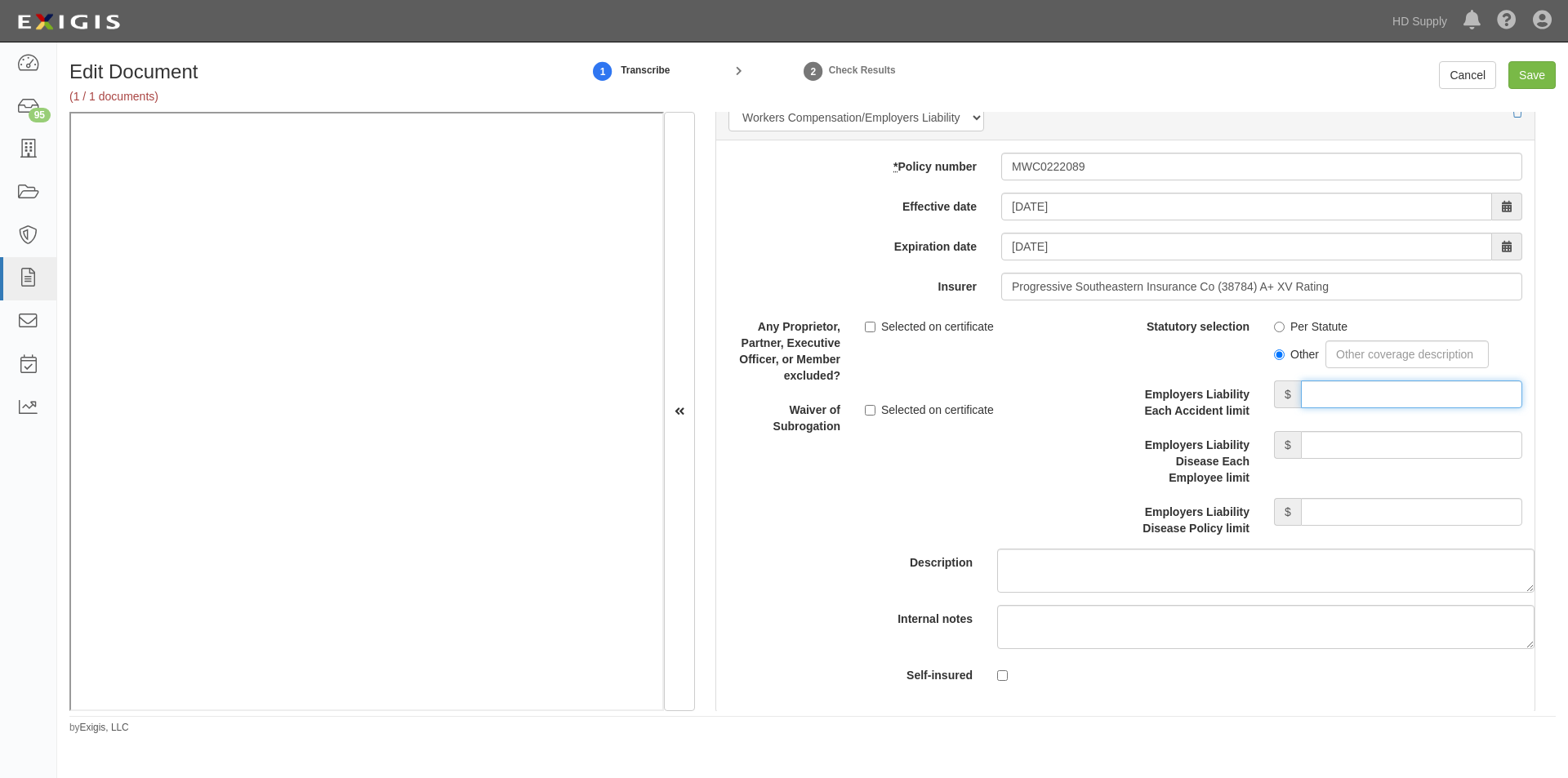
click at [1338, 401] on input "Employers Liability Each Accident limit" at bounding box center [1412, 394] width 222 height 27
type input "100,000"
click at [1374, 443] on input "Employers Liability Disease Each Employee limit" at bounding box center [1412, 444] width 222 height 27
type input "100,000"
click at [1363, 508] on input "Employers Liability Disease Policy limit" at bounding box center [1412, 512] width 222 height 27
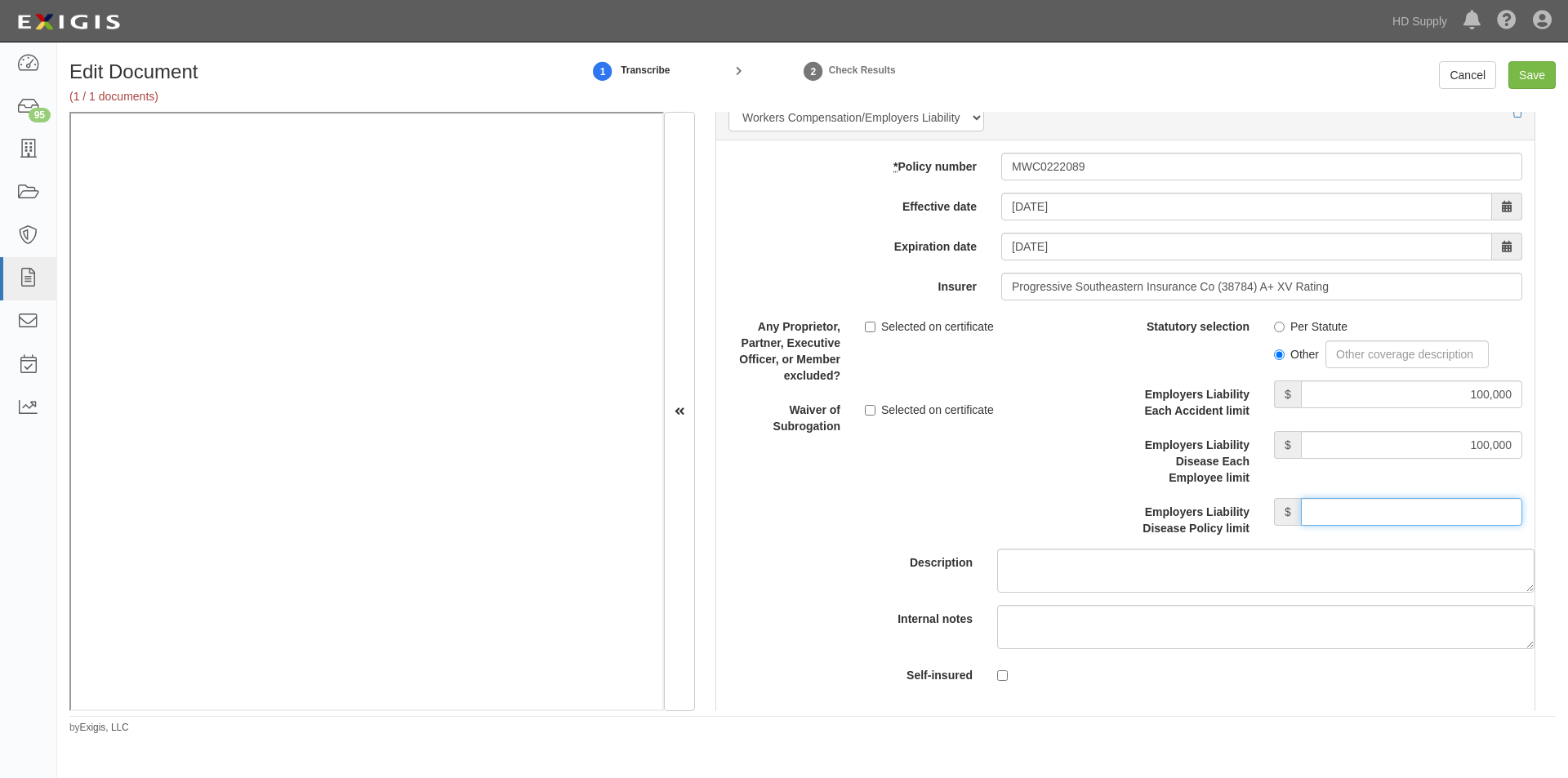
type input "100,000"
click at [1536, 80] on input "Save" at bounding box center [1532, 75] width 47 height 27
type input "1000000"
type input "100000"
type input "5000"
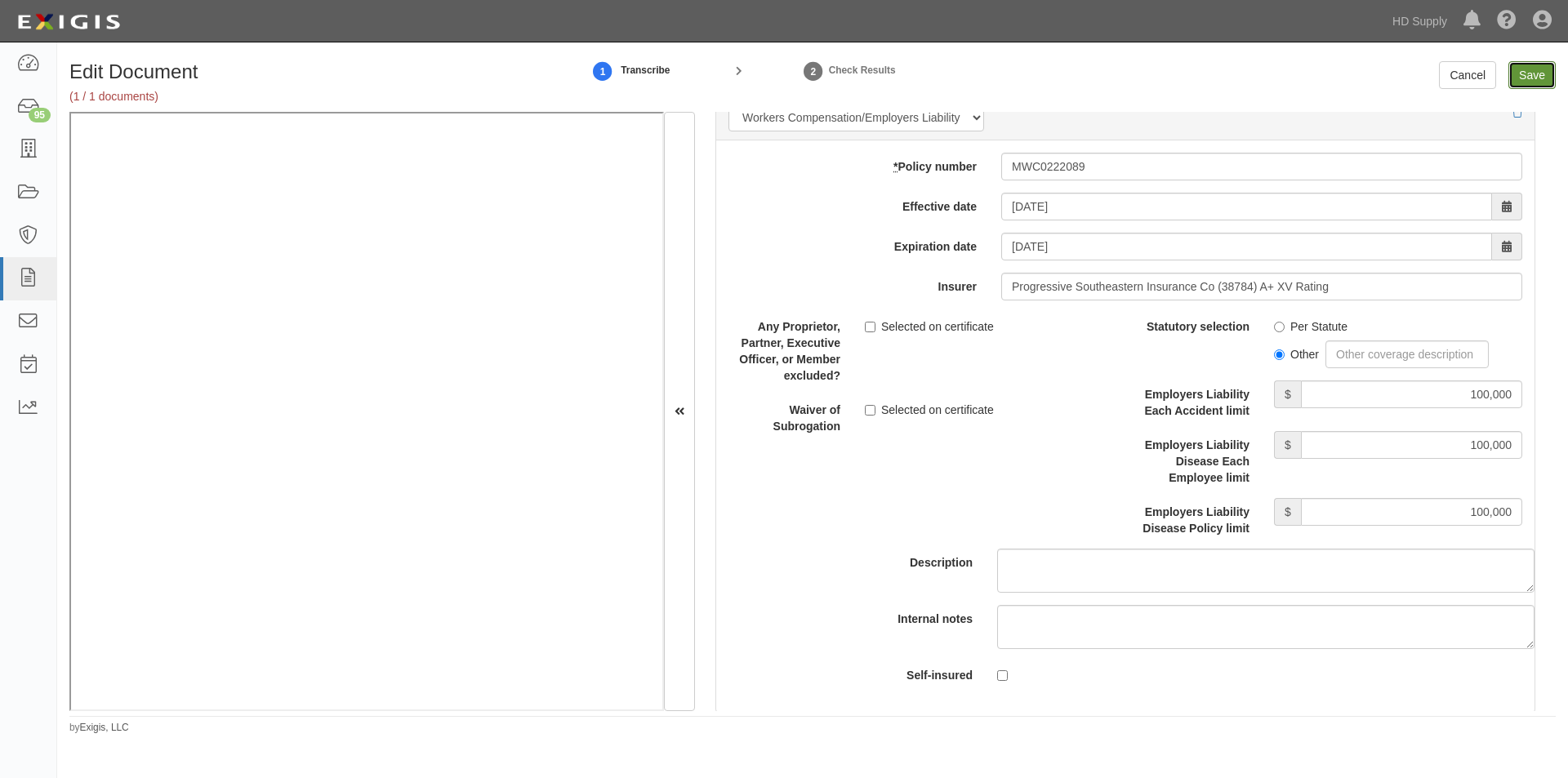
type input "1000000"
type input "2000000"
type input "100000"
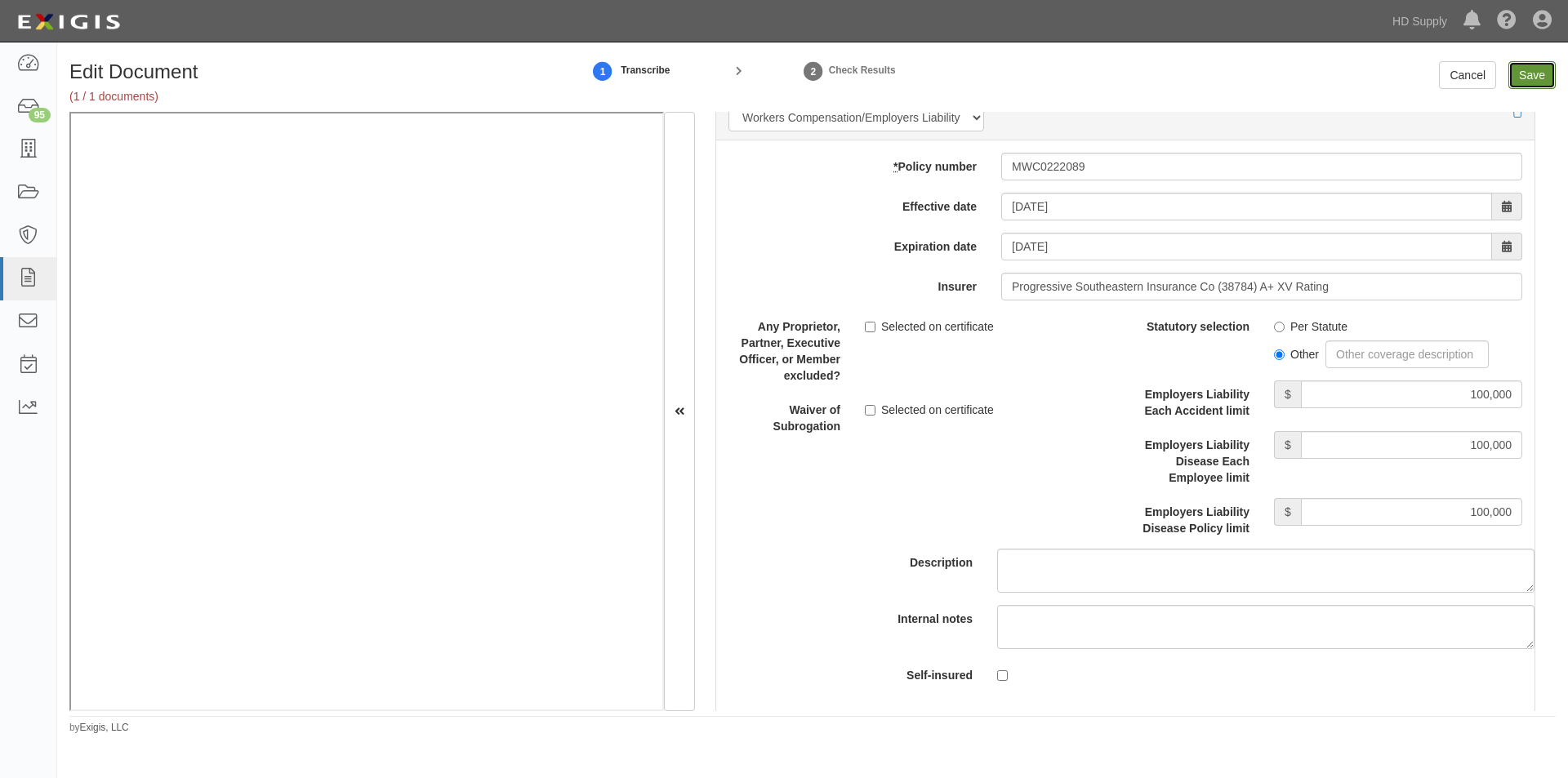
type input "100000"
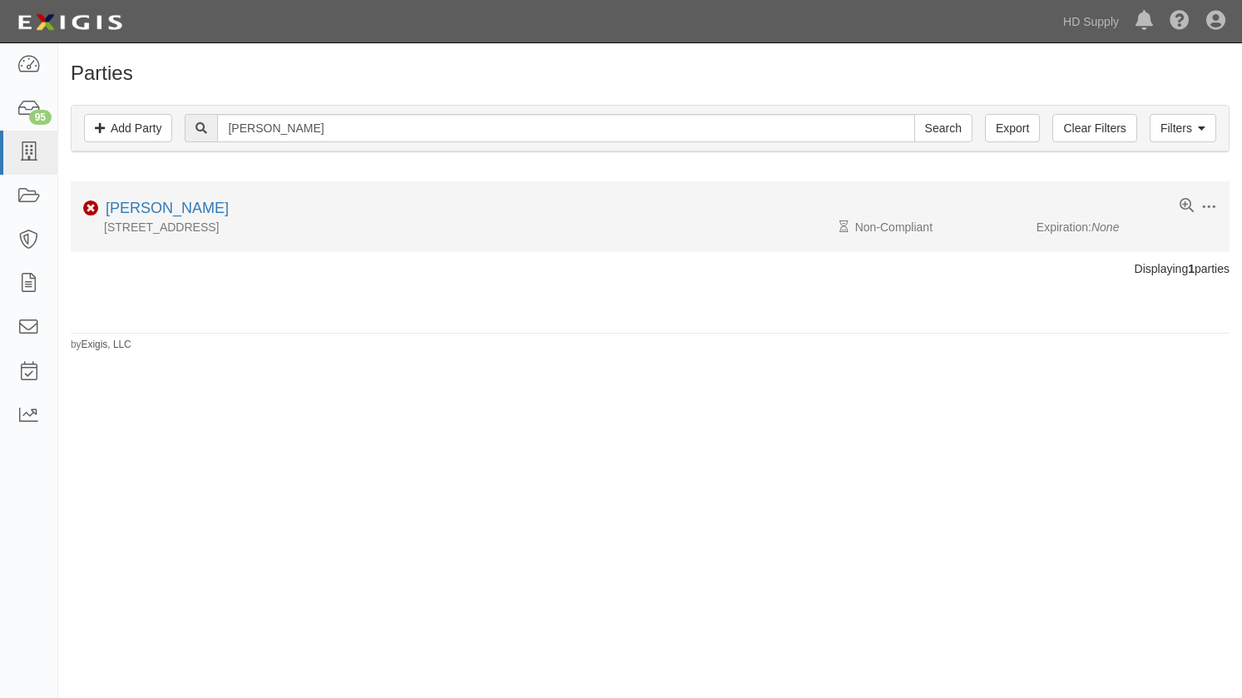
click at [167, 198] on div "[PERSON_NAME]" at bounding box center [164, 209] width 130 height 22
click at [166, 204] on link "[PERSON_NAME]" at bounding box center [167, 208] width 123 height 17
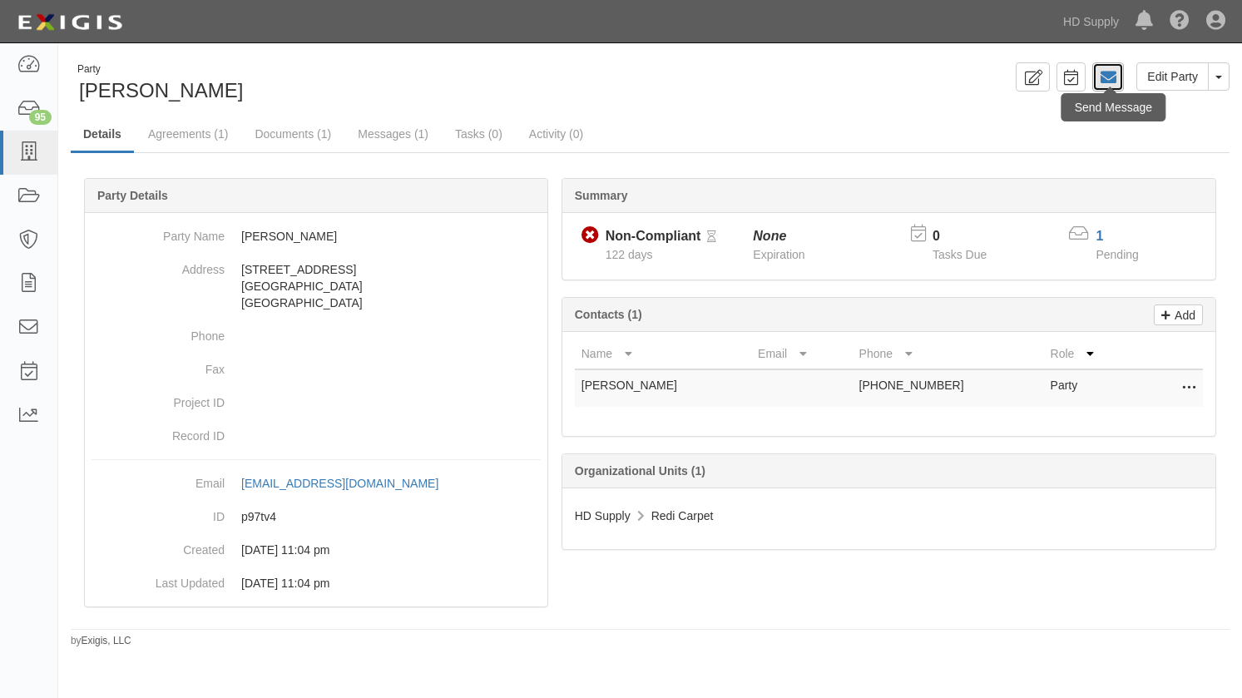
click at [1102, 75] on icon at bounding box center [1108, 77] width 17 height 17
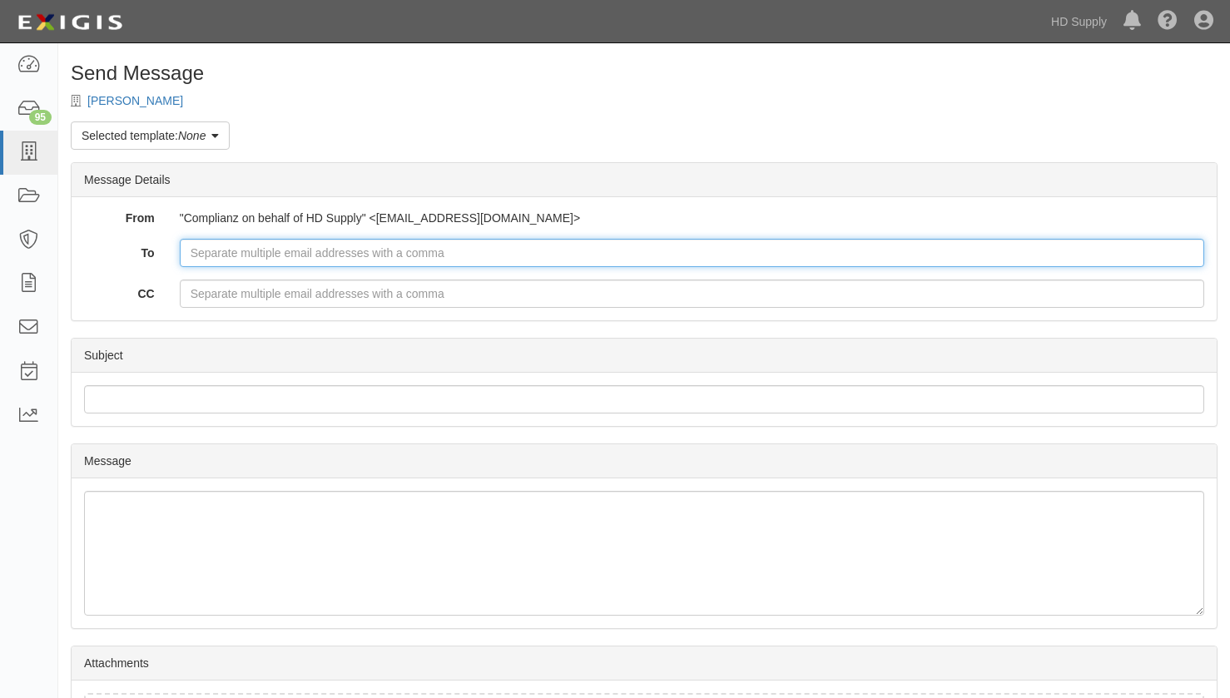
click at [348, 253] on input "To" at bounding box center [692, 253] width 1024 height 28
click at [384, 242] on input "To" at bounding box center [692, 253] width 1024 height 28
type input "[EMAIL_ADDRESS][DOMAIN_NAME]"
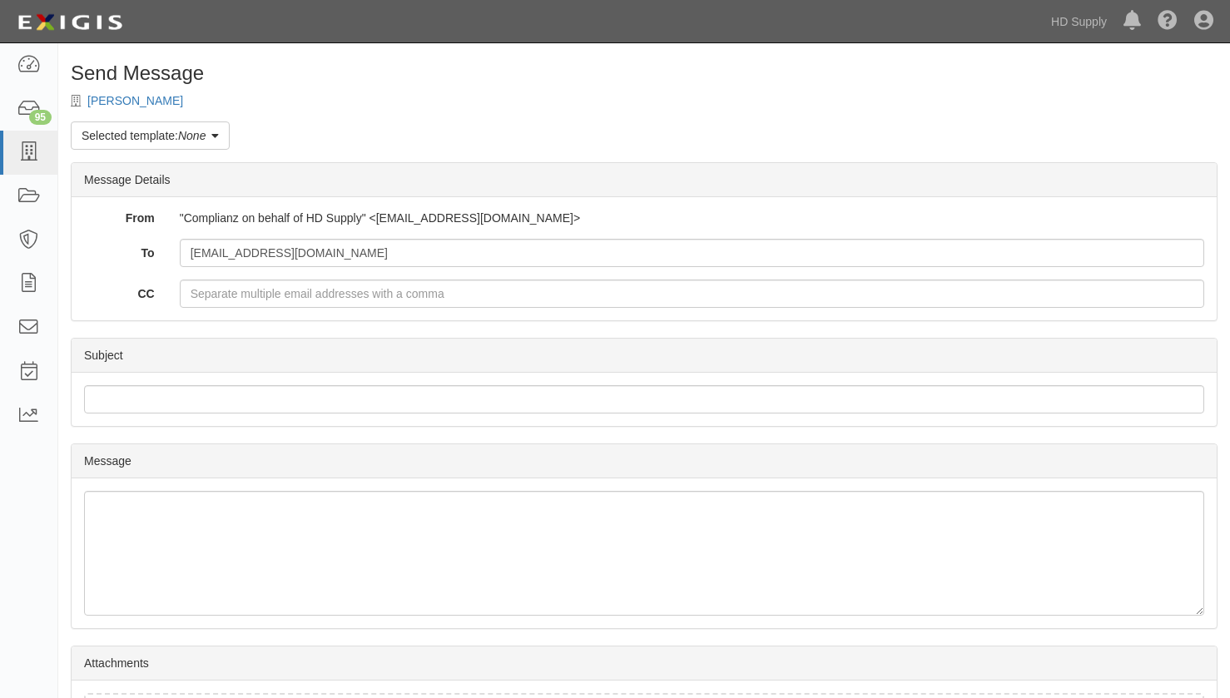
click at [905, 69] on h1 "Send Message" at bounding box center [644, 73] width 1147 height 22
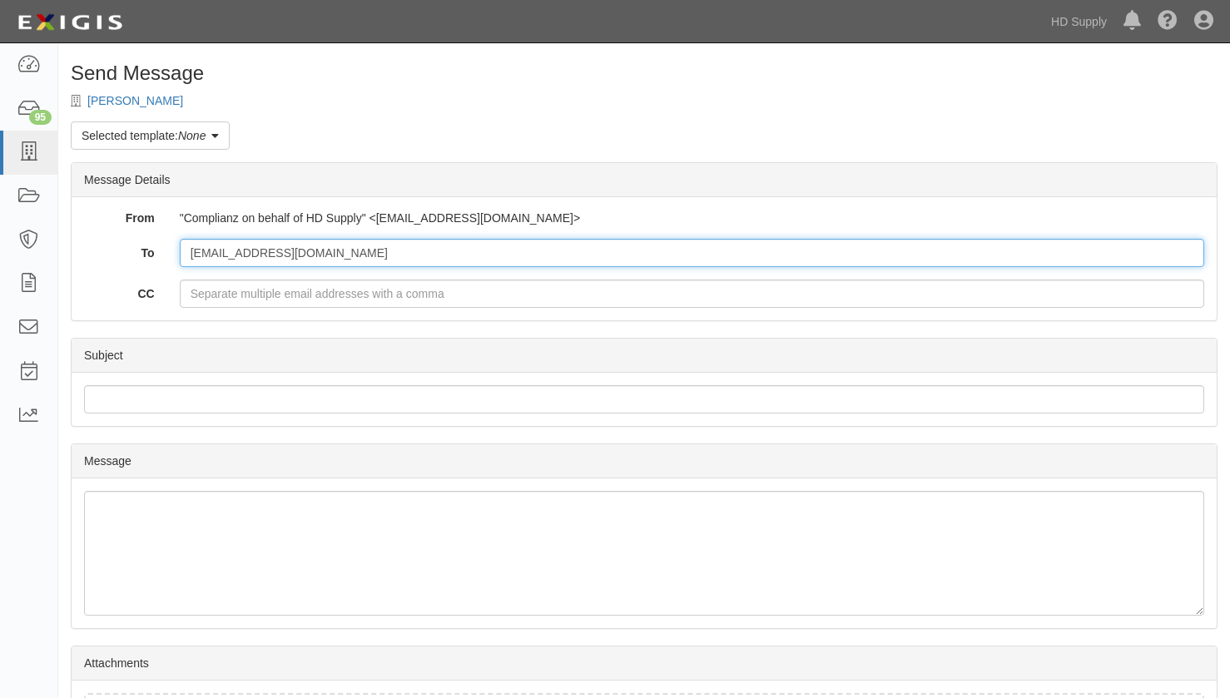
drag, startPoint x: 291, startPoint y: 255, endPoint x: 173, endPoint y: 259, distance: 118.2
click at [173, 259] on div "[EMAIL_ADDRESS][DOMAIN_NAME]" at bounding box center [691, 253] width 1049 height 28
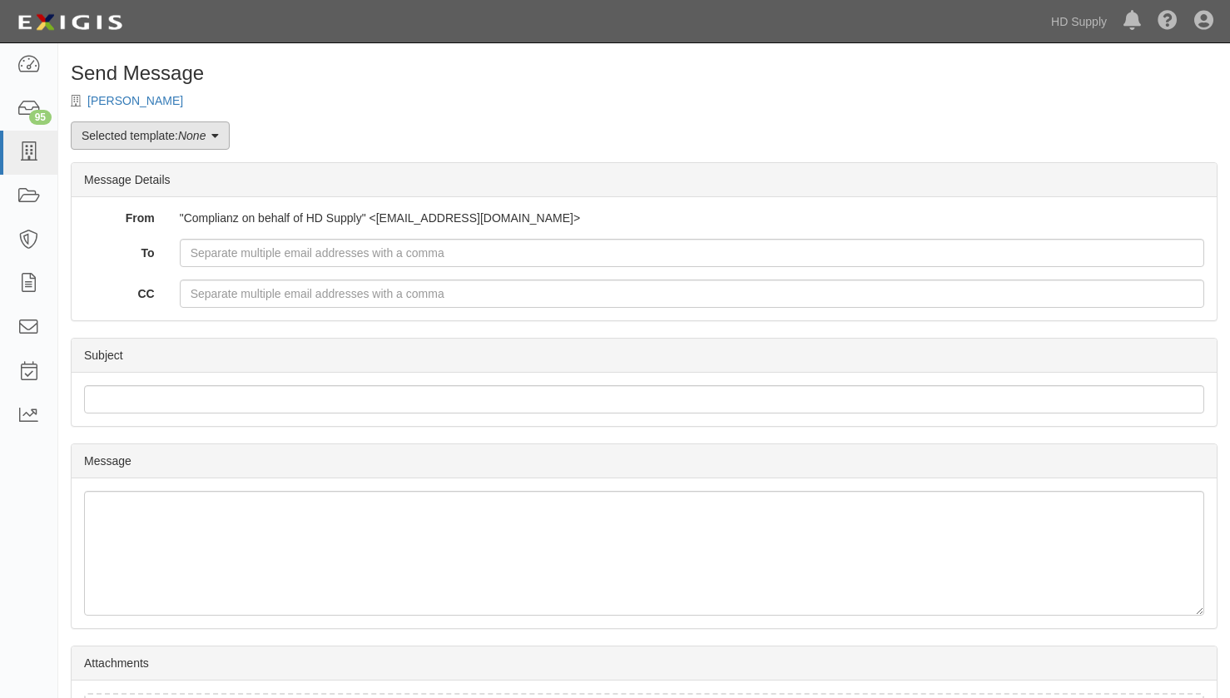
click at [224, 136] on link "Selected template: None" at bounding box center [150, 136] width 159 height 28
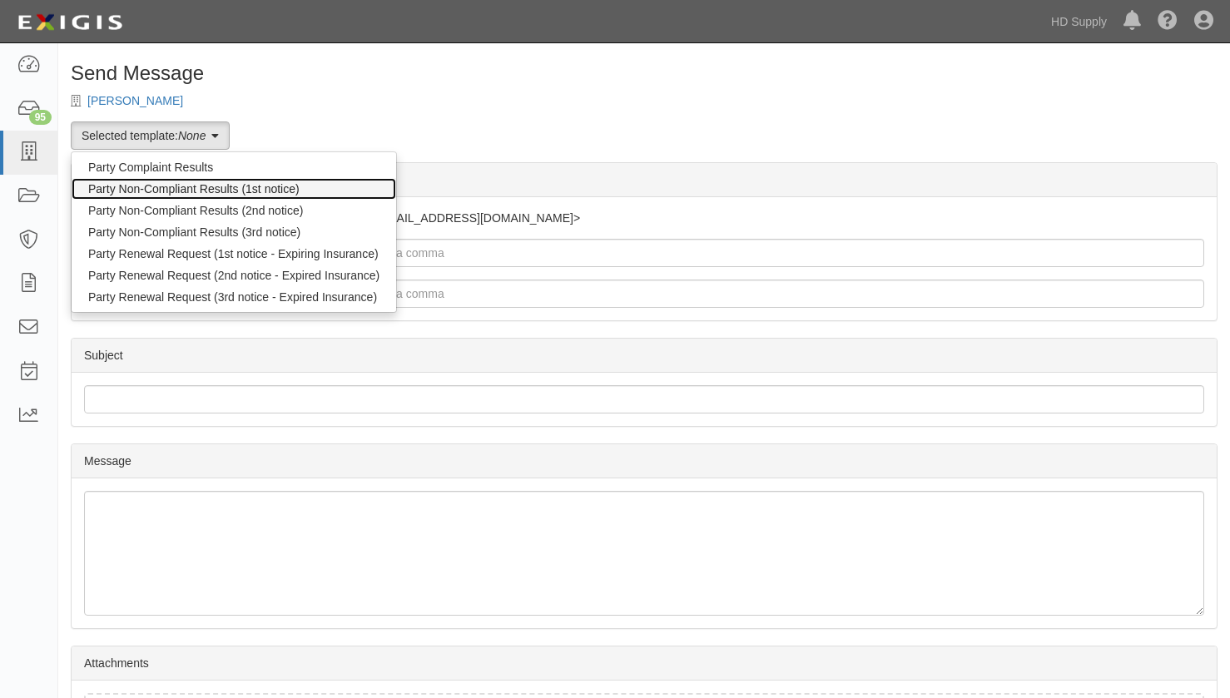
click at [157, 192] on link "Party Non-Compliant Results (1st notice)" at bounding box center [234, 189] width 325 height 22
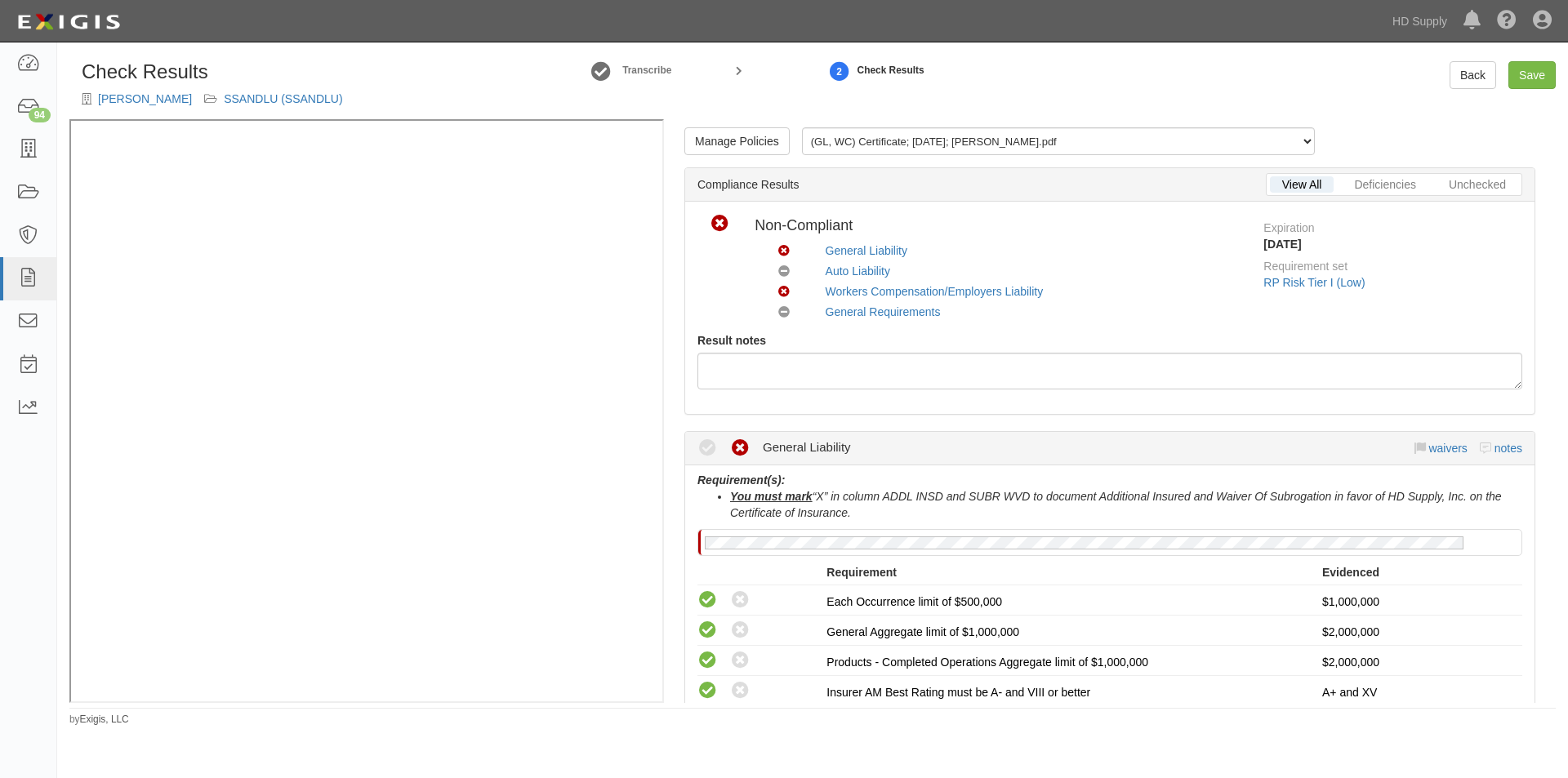
scroll to position [408, 0]
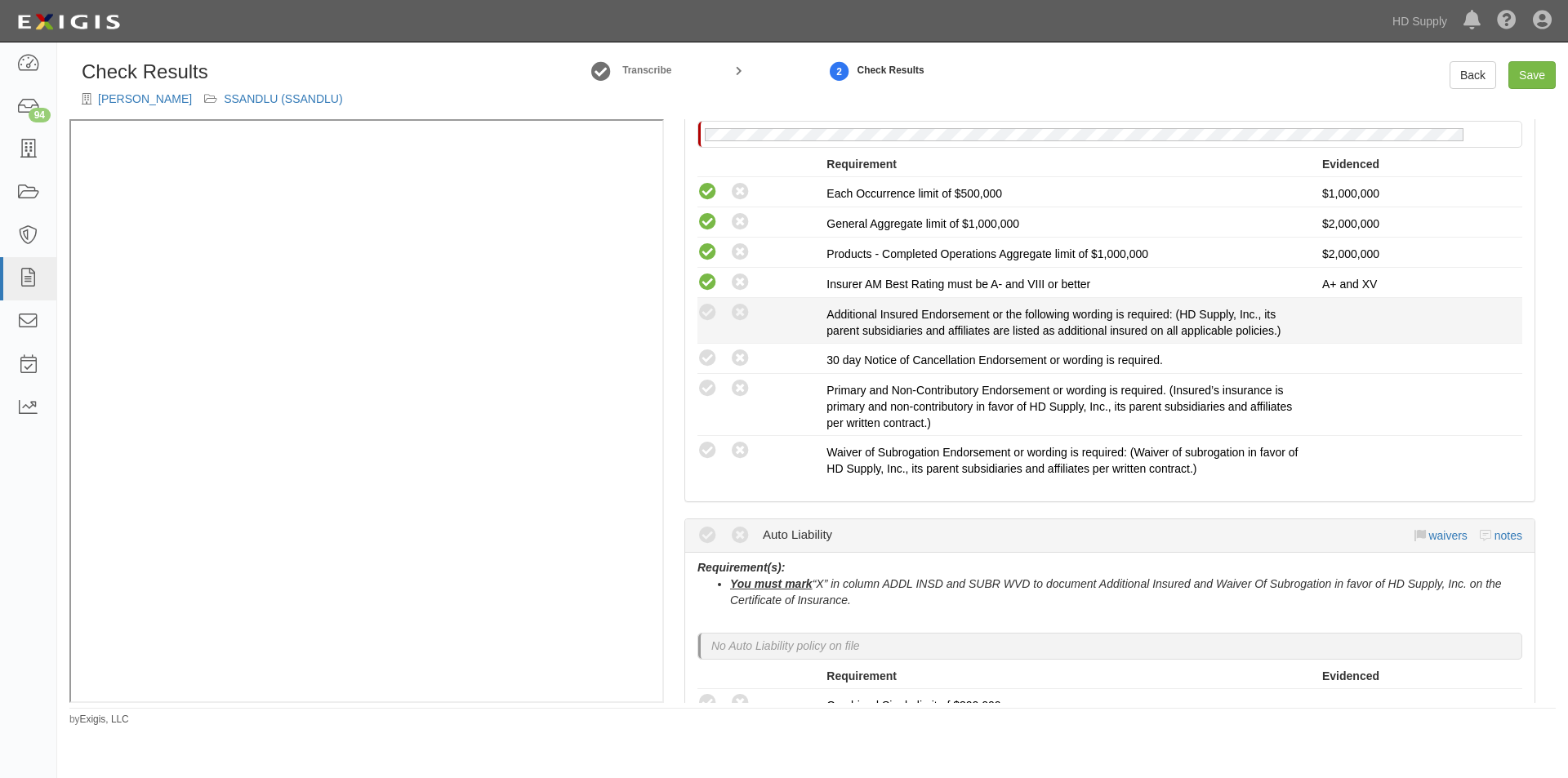
drag, startPoint x: 742, startPoint y: 319, endPoint x: 741, endPoint y: 339, distance: 20.0
click at [742, 319] on icon at bounding box center [740, 313] width 21 height 21
radio input "true"
click at [739, 369] on icon at bounding box center [740, 358] width 21 height 21
radio input "true"
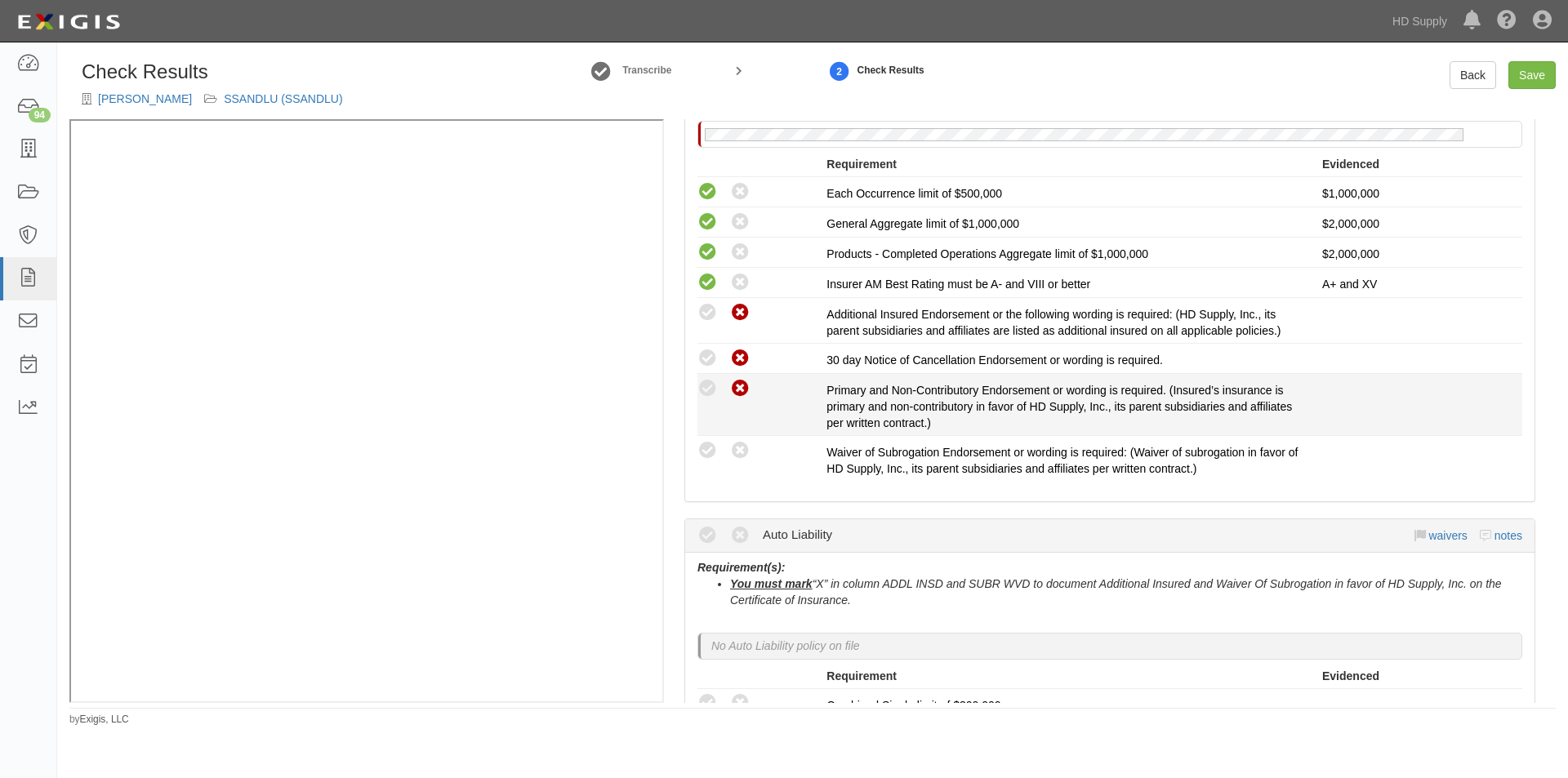
drag, startPoint x: 738, startPoint y: 378, endPoint x: 738, endPoint y: 390, distance: 12.0
click at [738, 379] on div "Compliant Waived: Non-Compliant" at bounding box center [761, 389] width 129 height 22
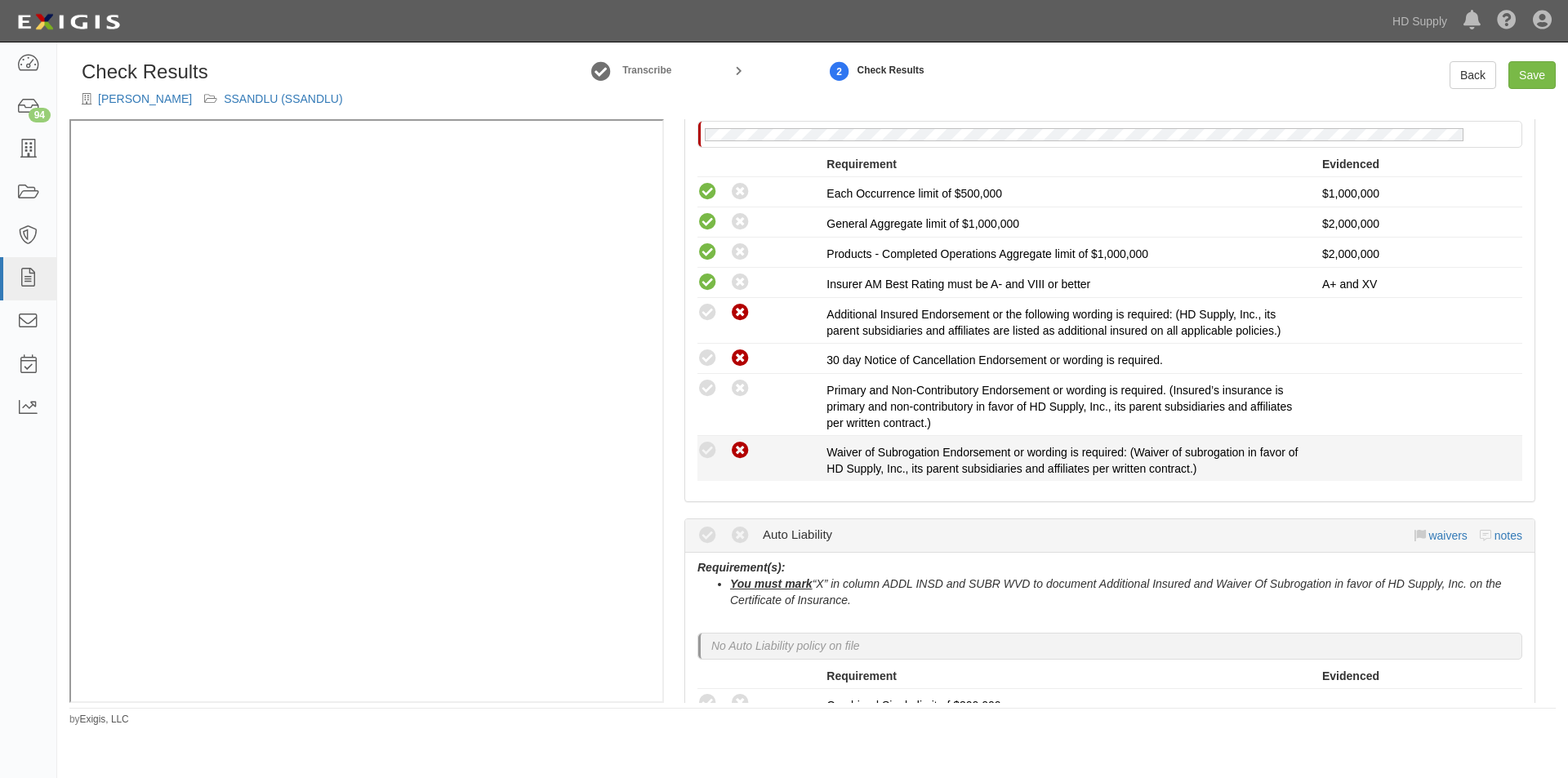
click at [738, 450] on icon at bounding box center [740, 450] width 21 height 21
radio input "true"
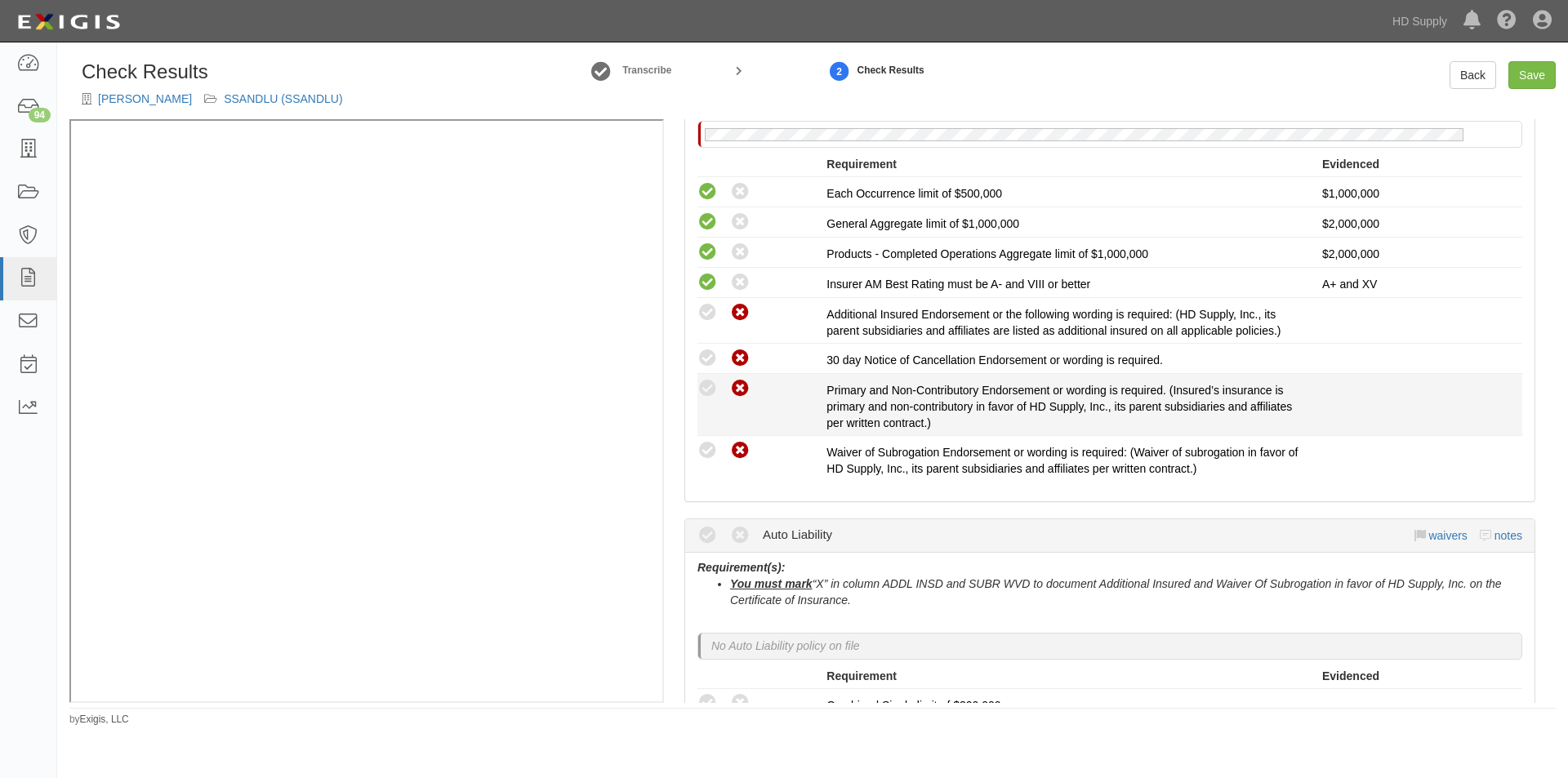
click at [747, 393] on icon at bounding box center [740, 389] width 21 height 21
radio input "true"
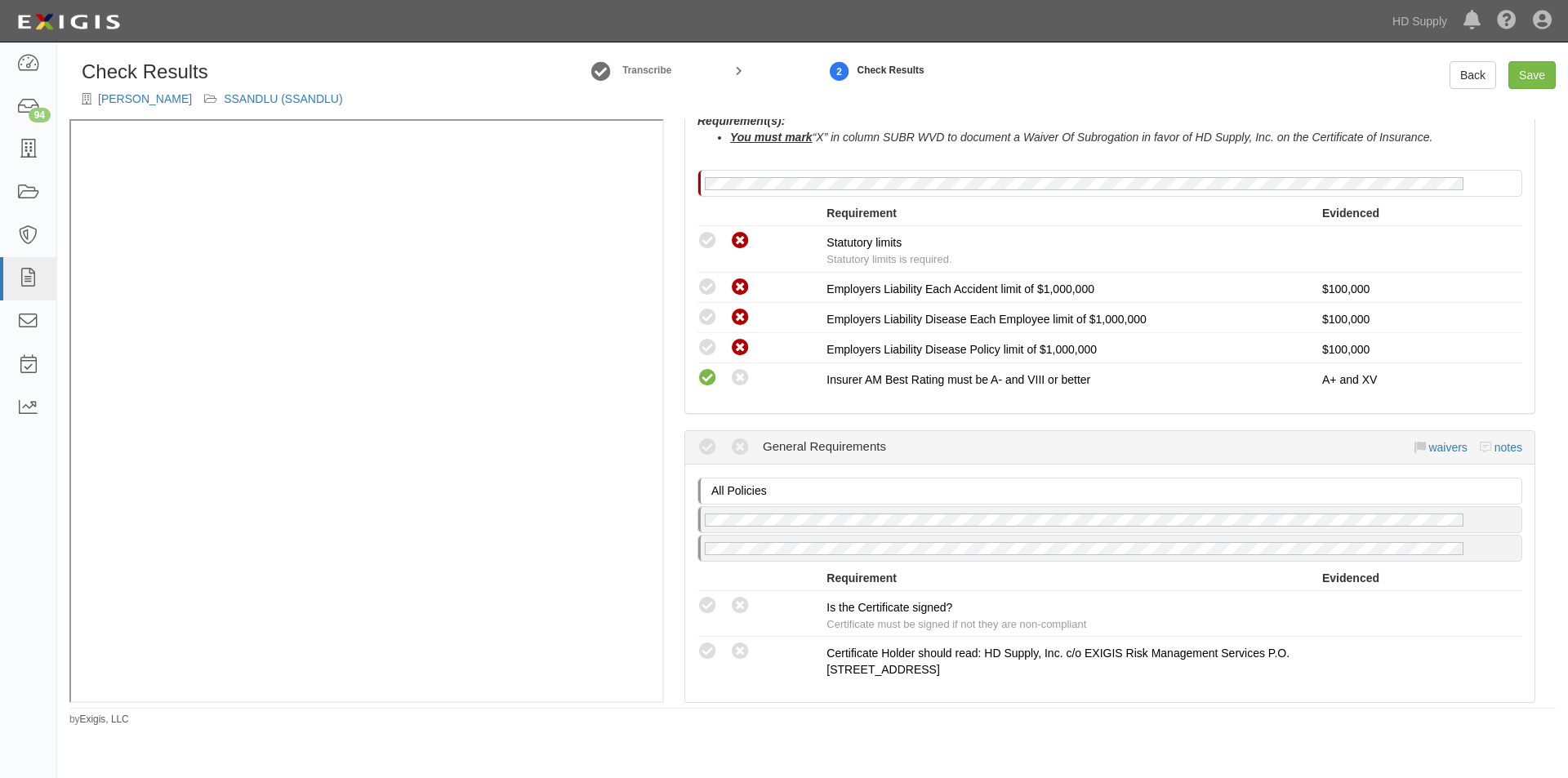
scroll to position [1312, 0]
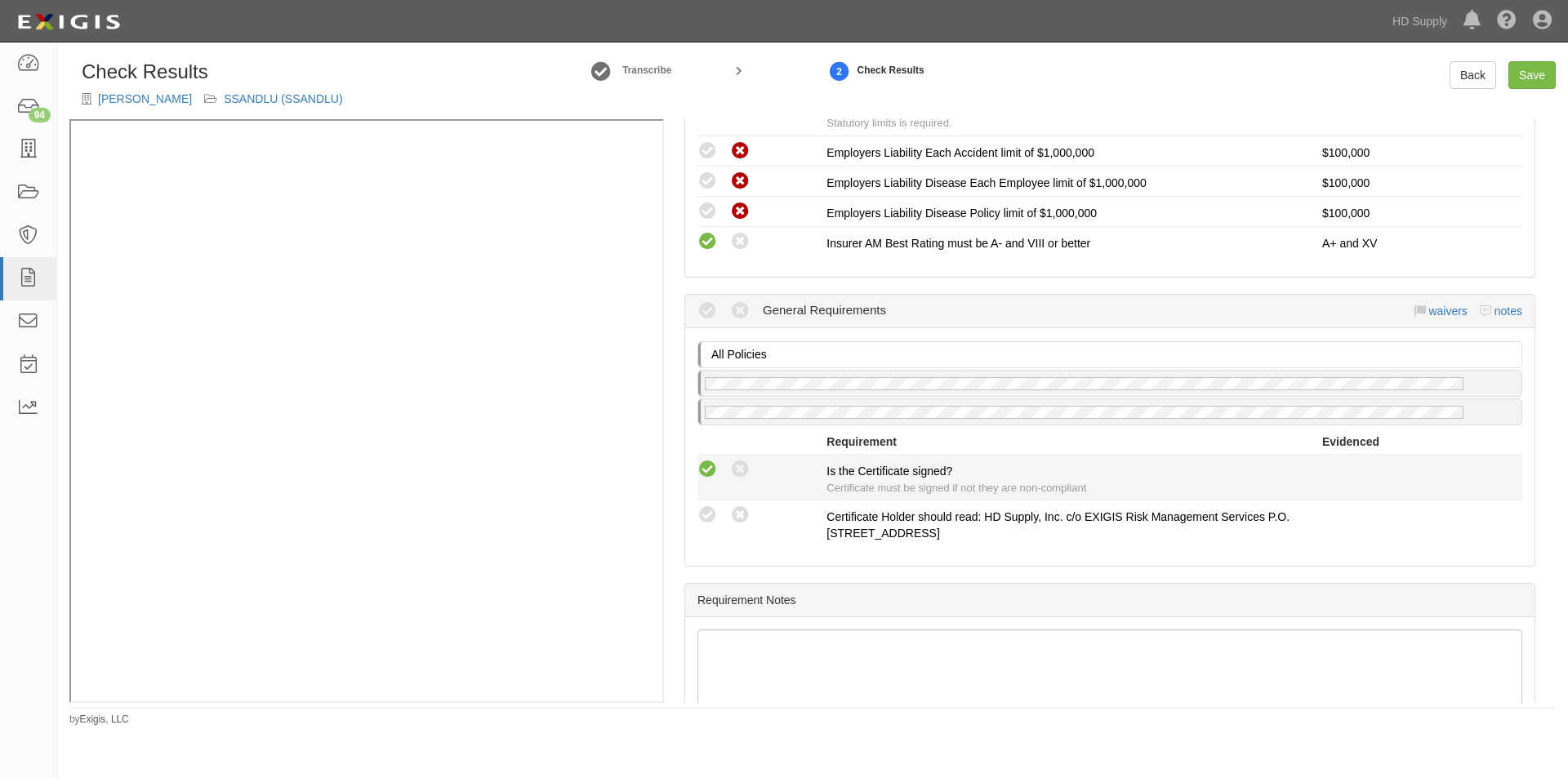
click at [709, 462] on icon at bounding box center [707, 470] width 21 height 21
radio input "true"
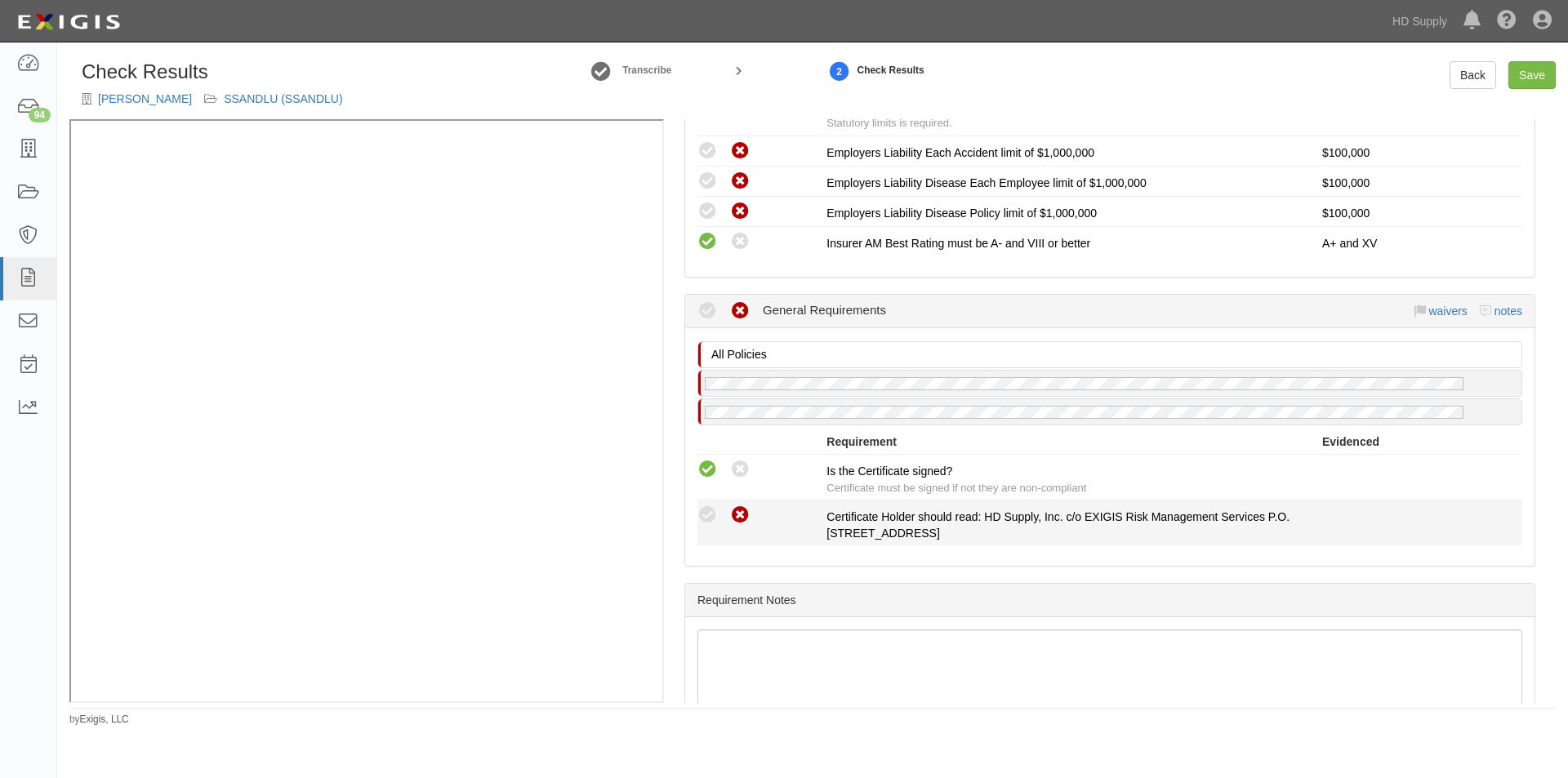
click at [735, 513] on icon at bounding box center [740, 515] width 21 height 21
radio input "true"
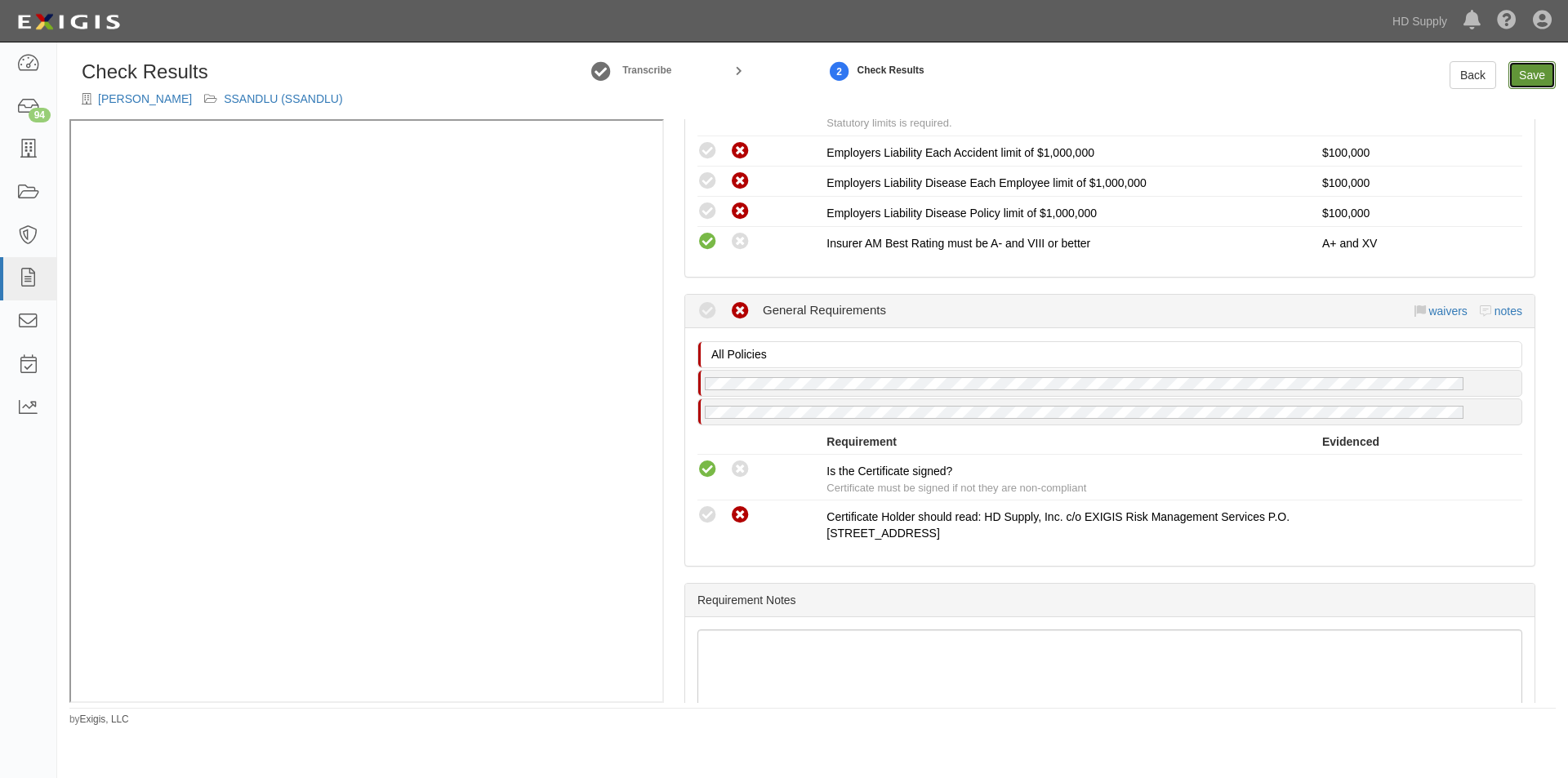
click at [1530, 78] on link "Save" at bounding box center [1532, 75] width 47 height 27
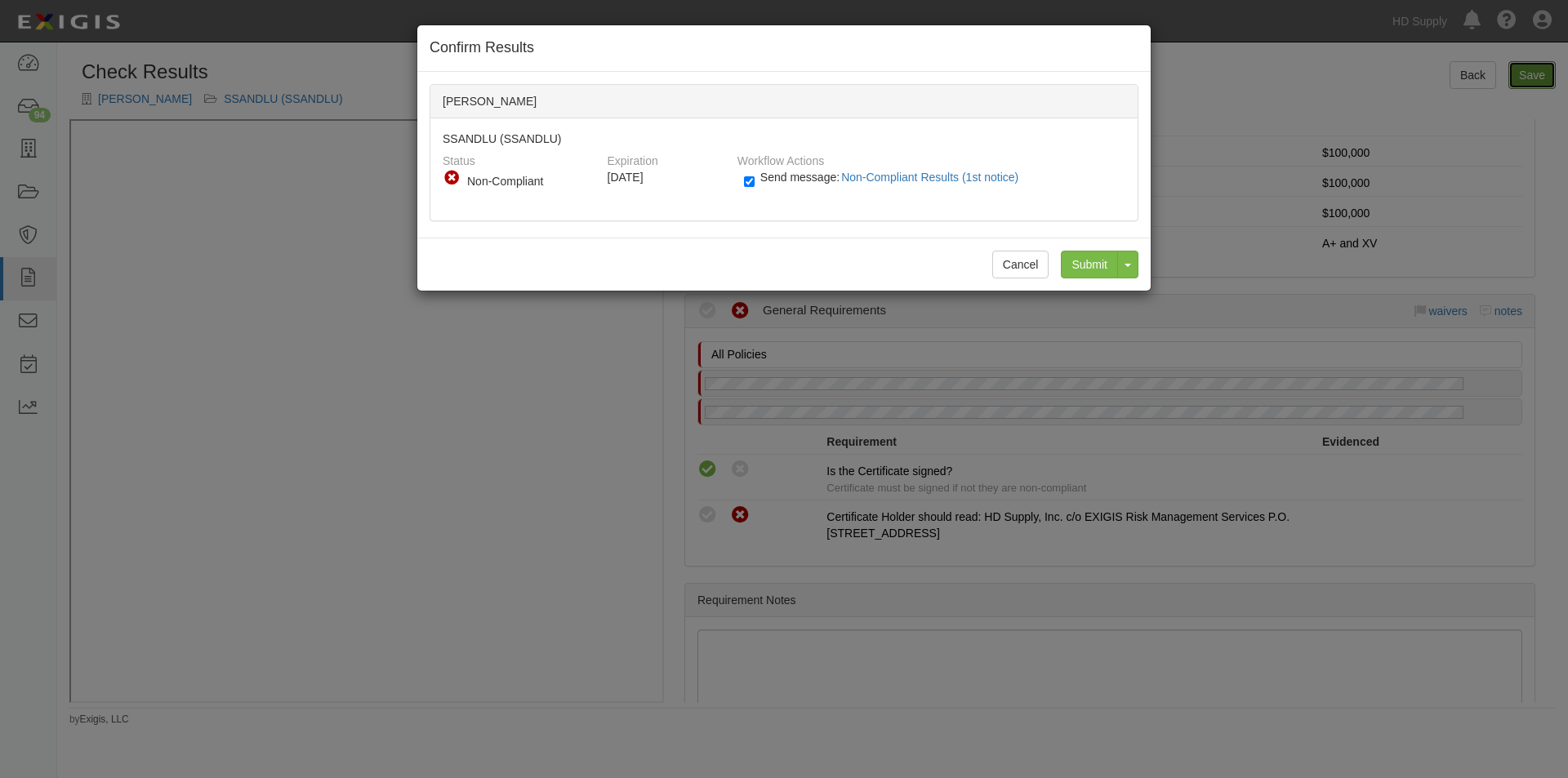
radio input "true"
click at [1092, 265] on input "Submit" at bounding box center [1089, 264] width 57 height 27
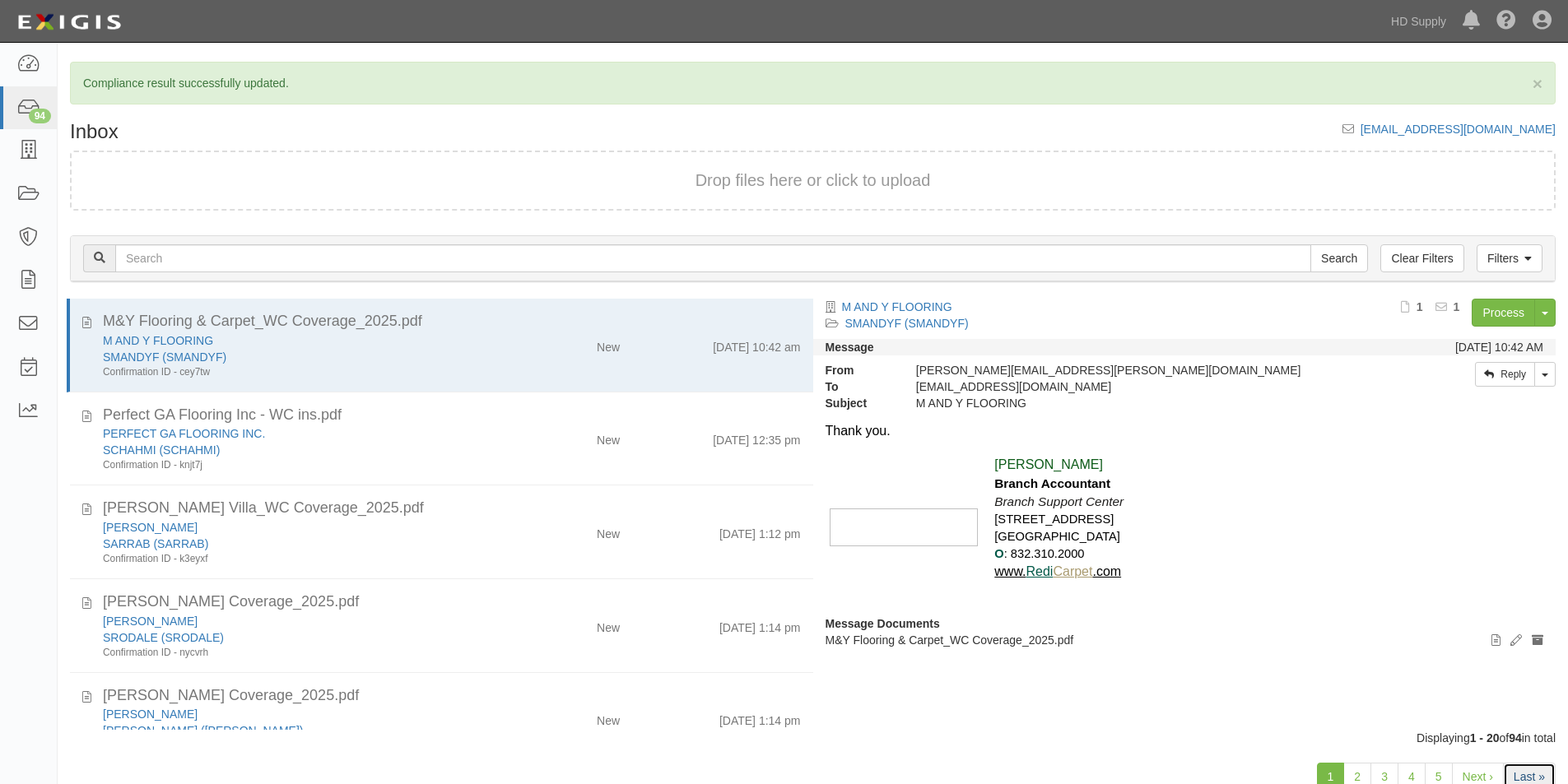
scroll to position [51, 0]
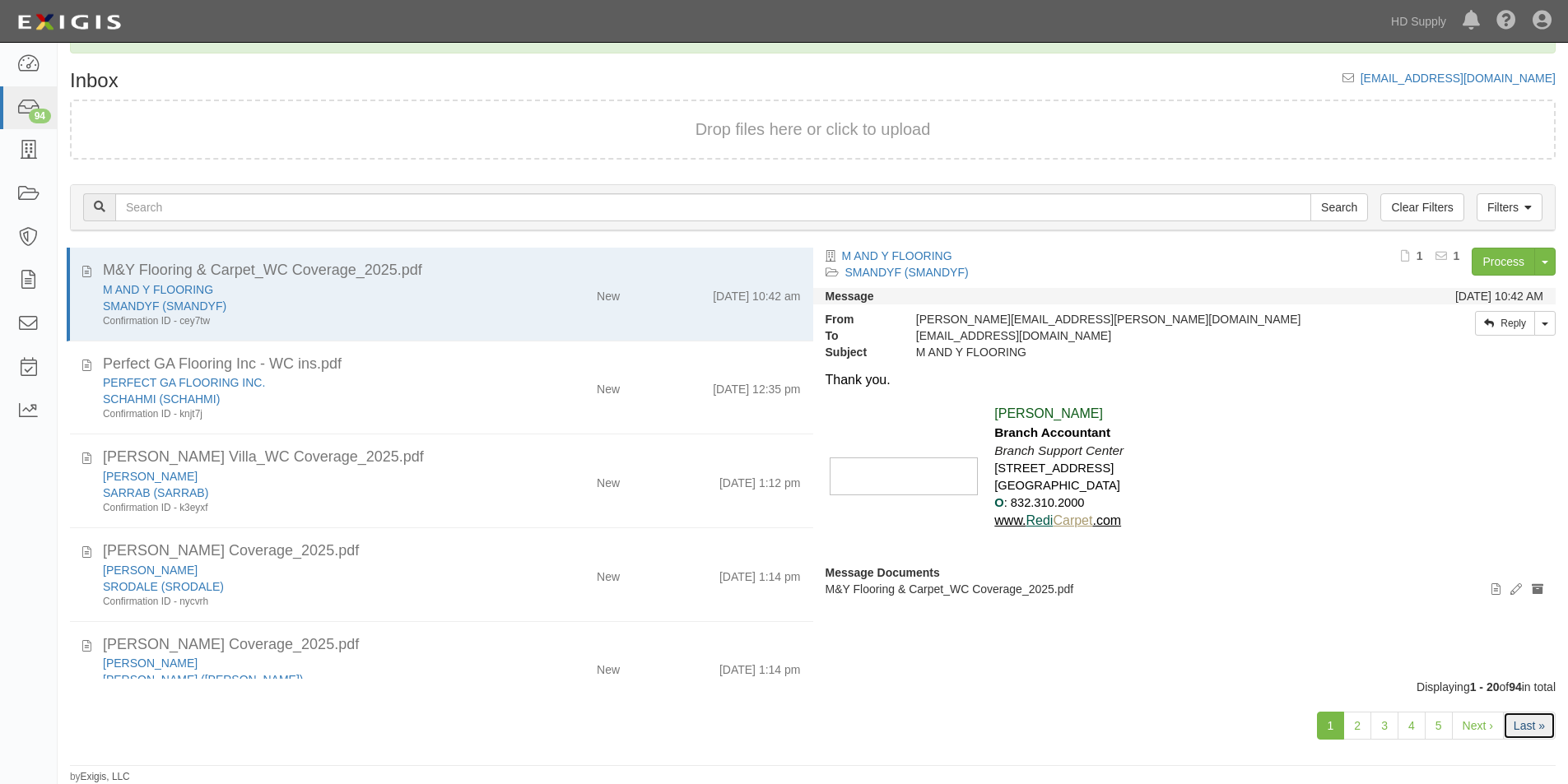
click at [1528, 727] on link "Last »" at bounding box center [1529, 726] width 52 height 28
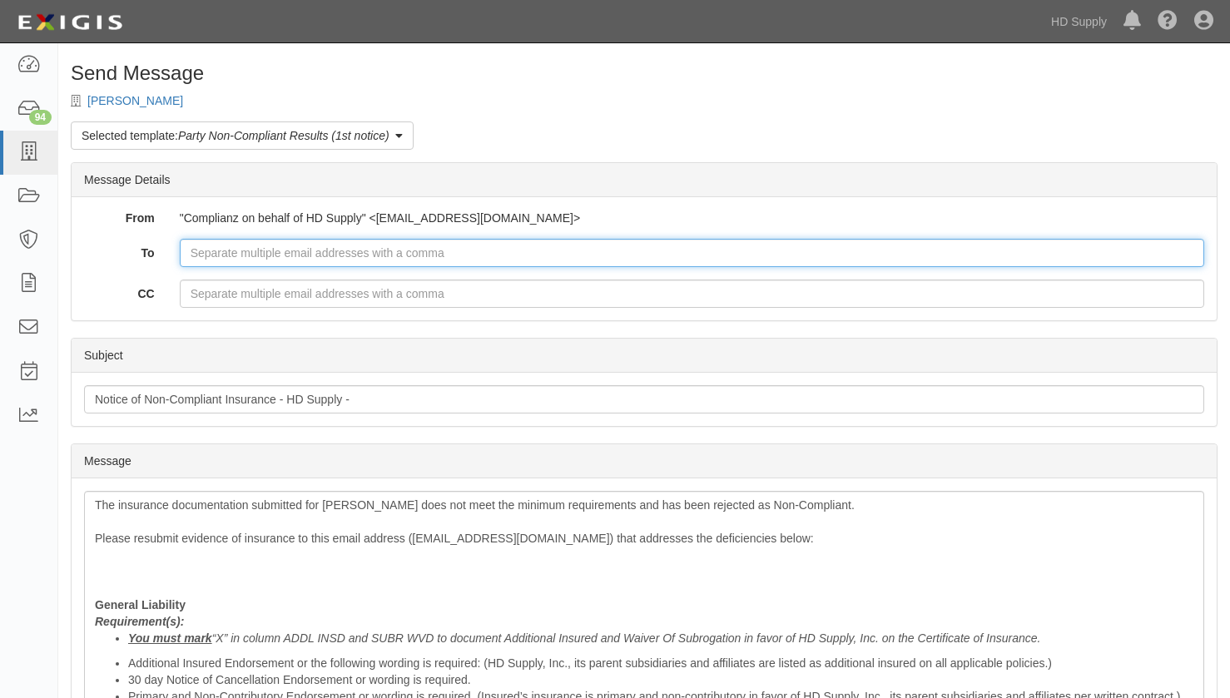
paste input "[EMAIL_ADDRESS][DOMAIN_NAME]"
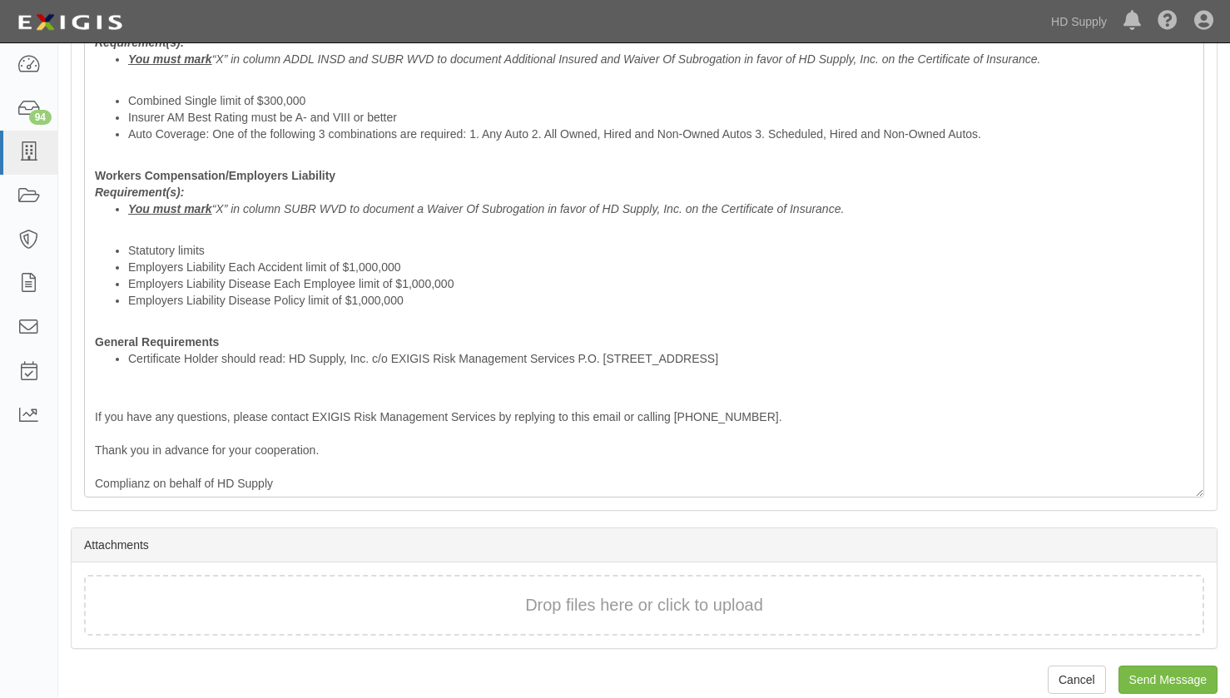
scroll to position [749, 0]
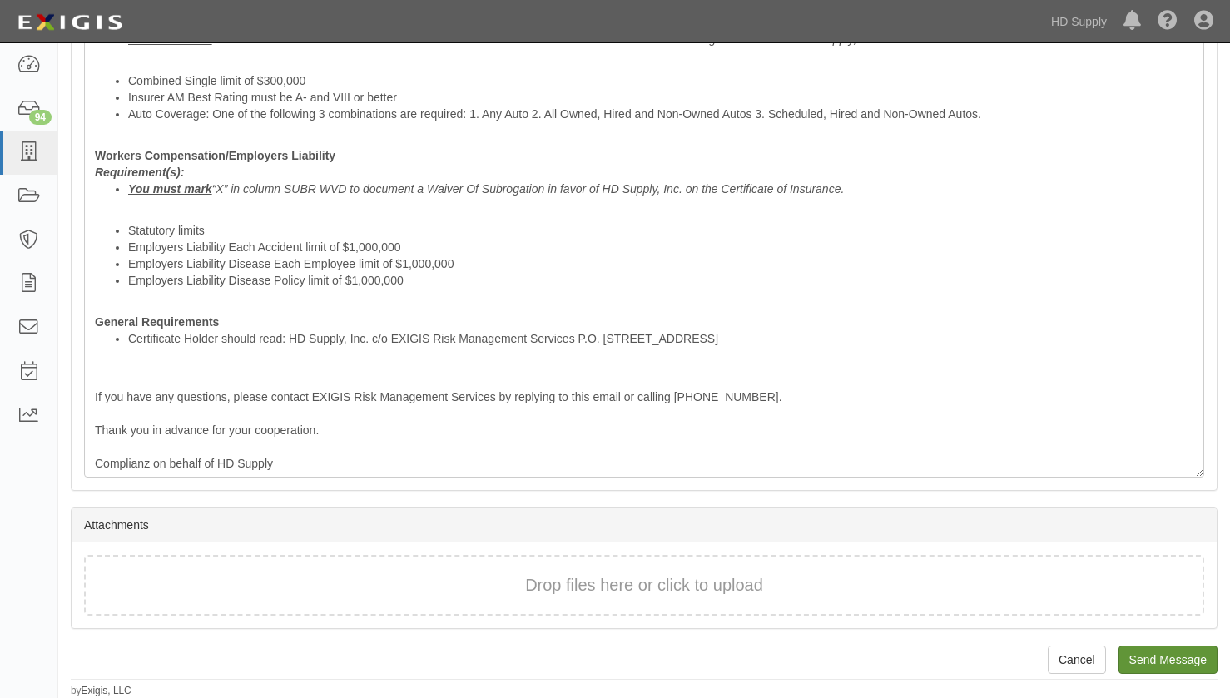
type input "[EMAIL_ADDRESS][DOMAIN_NAME]"
click at [1188, 652] on input "Send Message" at bounding box center [1167, 660] width 99 height 28
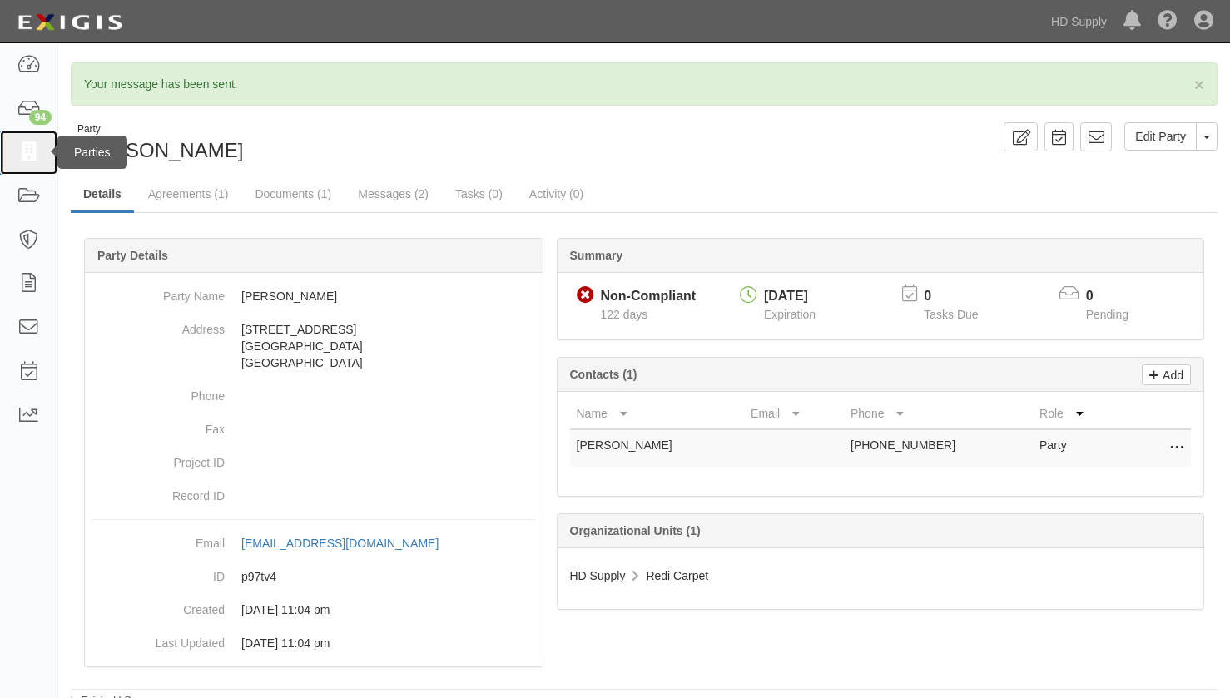
click at [17, 157] on icon at bounding box center [28, 152] width 23 height 19
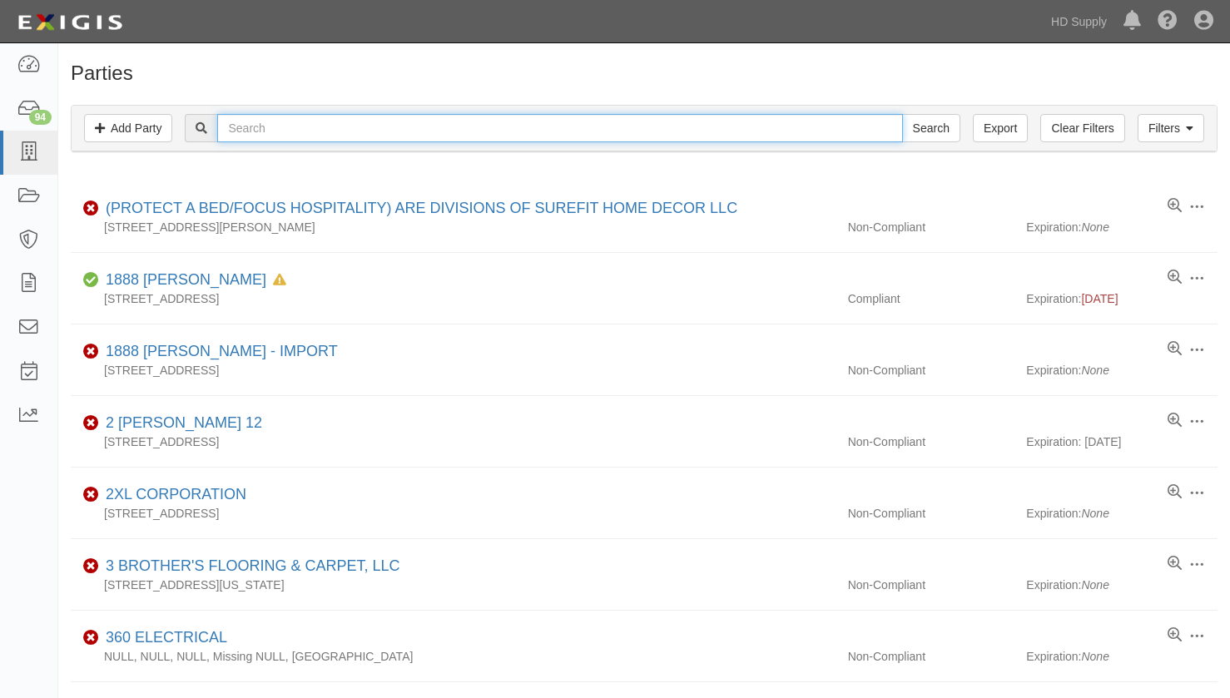
paste input "SULEIMAS CARPET"
type input "SULEIMAS CARPET"
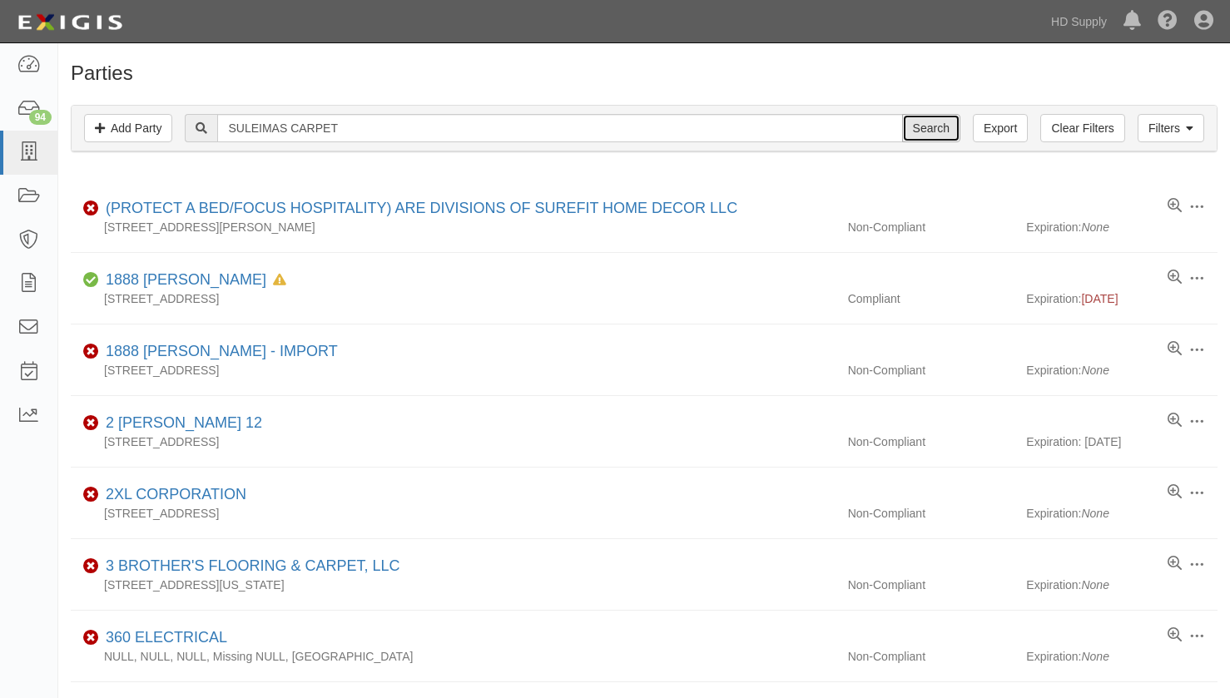
drag, startPoint x: 926, startPoint y: 127, endPoint x: 1054, endPoint y: 151, distance: 130.4
click at [925, 127] on input "Search" at bounding box center [931, 128] width 58 height 28
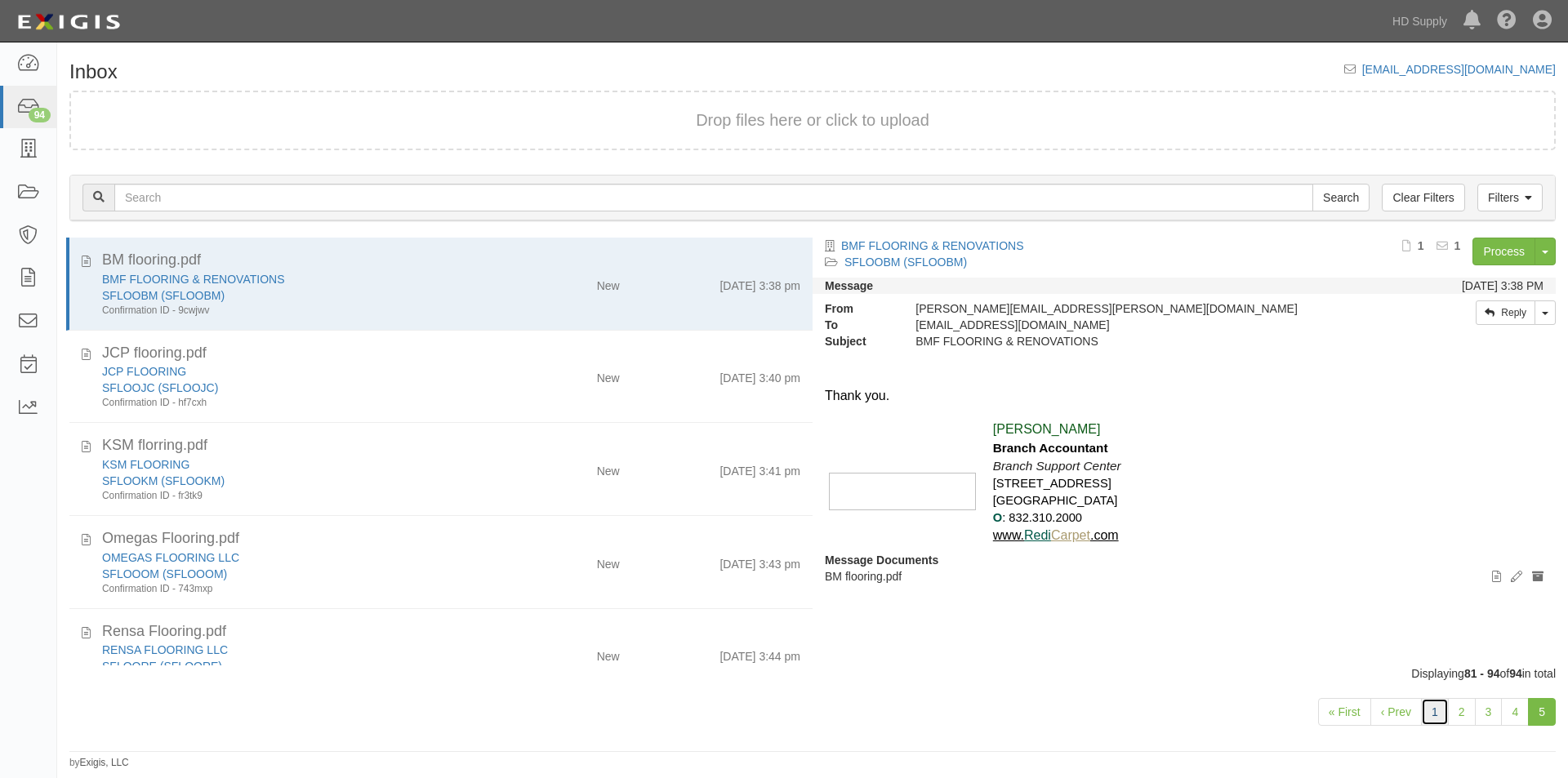
click at [1433, 718] on link "1" at bounding box center [1435, 712] width 27 height 27
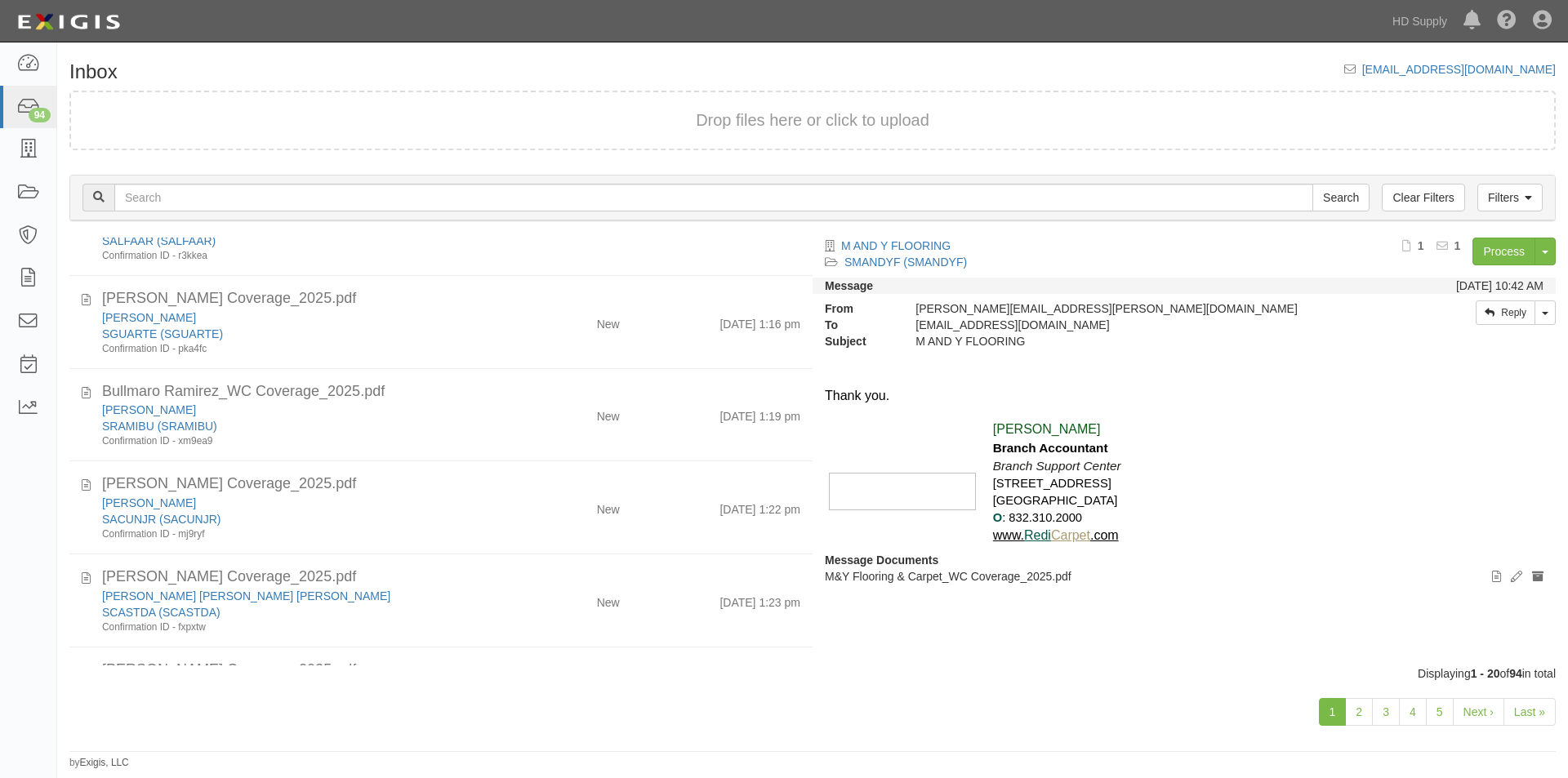
scroll to position [1436, 0]
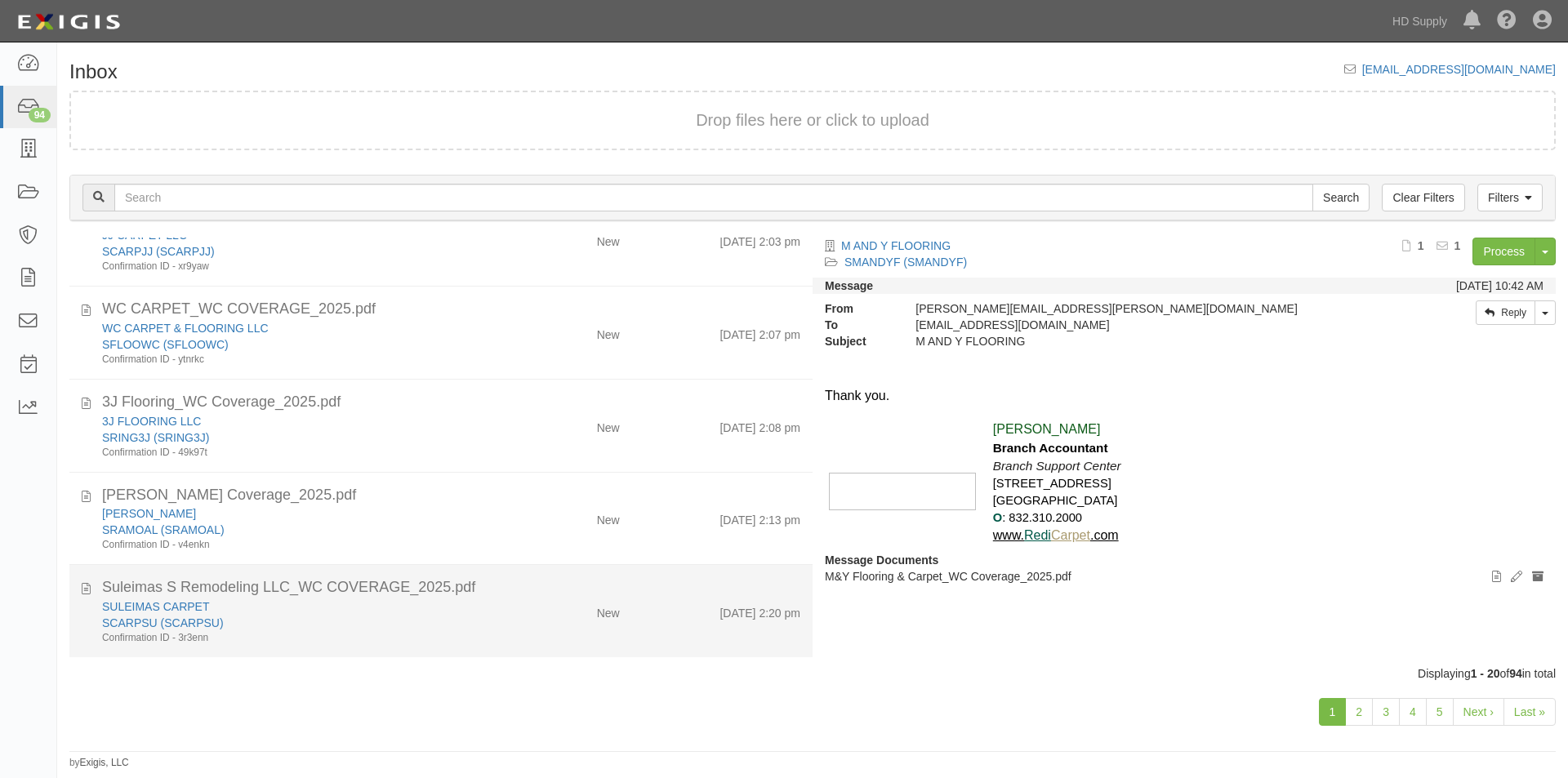
click at [285, 624] on div "SCARPSU (SCARPSU)" at bounding box center [300, 623] width 396 height 17
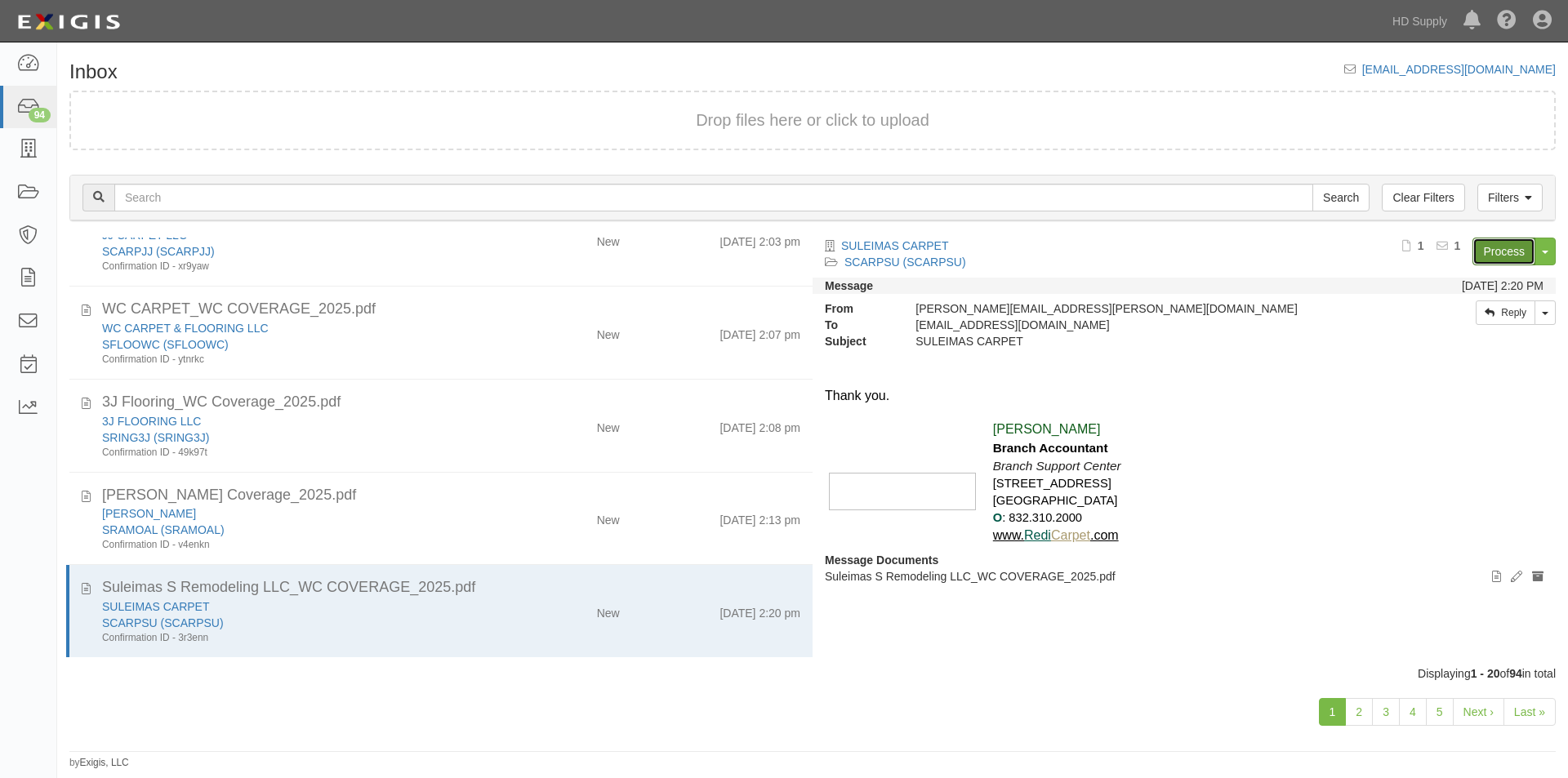
click at [1492, 256] on link "Process" at bounding box center [1503, 251] width 63 height 27
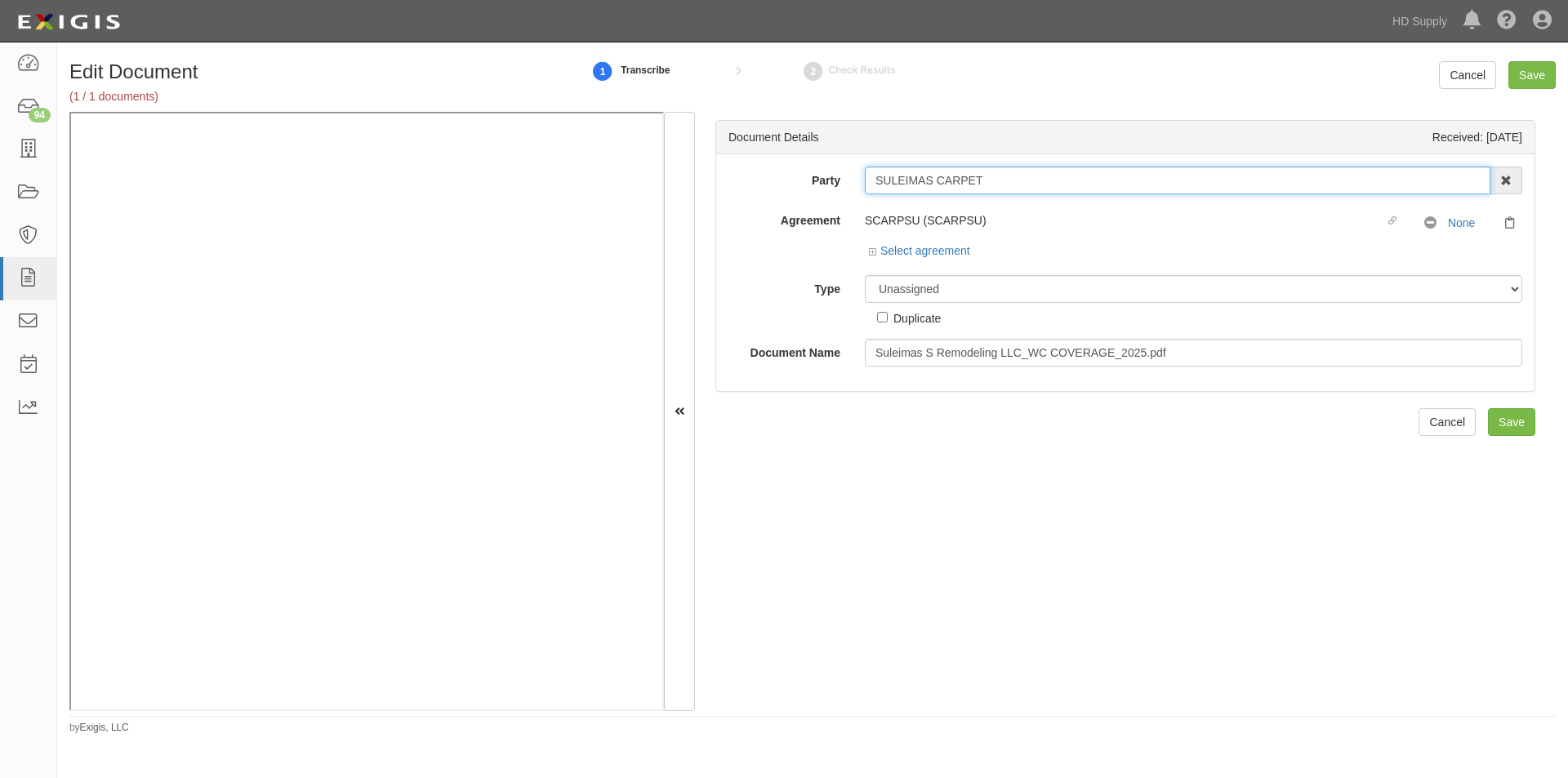
drag, startPoint x: 983, startPoint y: 182, endPoint x: 845, endPoint y: 182, distance: 138.0
click at [845, 182] on div "Party SULEIMAS CARPET 1888 MILLS 1888 MILLS - IMPORT 2 PATRICIA 12 2XL CORPORAT…" at bounding box center [1125, 181] width 818 height 27
click at [800, 480] on div "Document Details Received: 09/10/2025 Party SULEIMAS CARPET 1888 MILLS 1888 MIL…" at bounding box center [1124, 411] width 861 height 599
click at [913, 289] on select "Unassigned Binder Cancellation Notice Certificate Contract Endorsement Insuranc…" at bounding box center [1193, 288] width 657 height 27
select select "CertificateDetail"
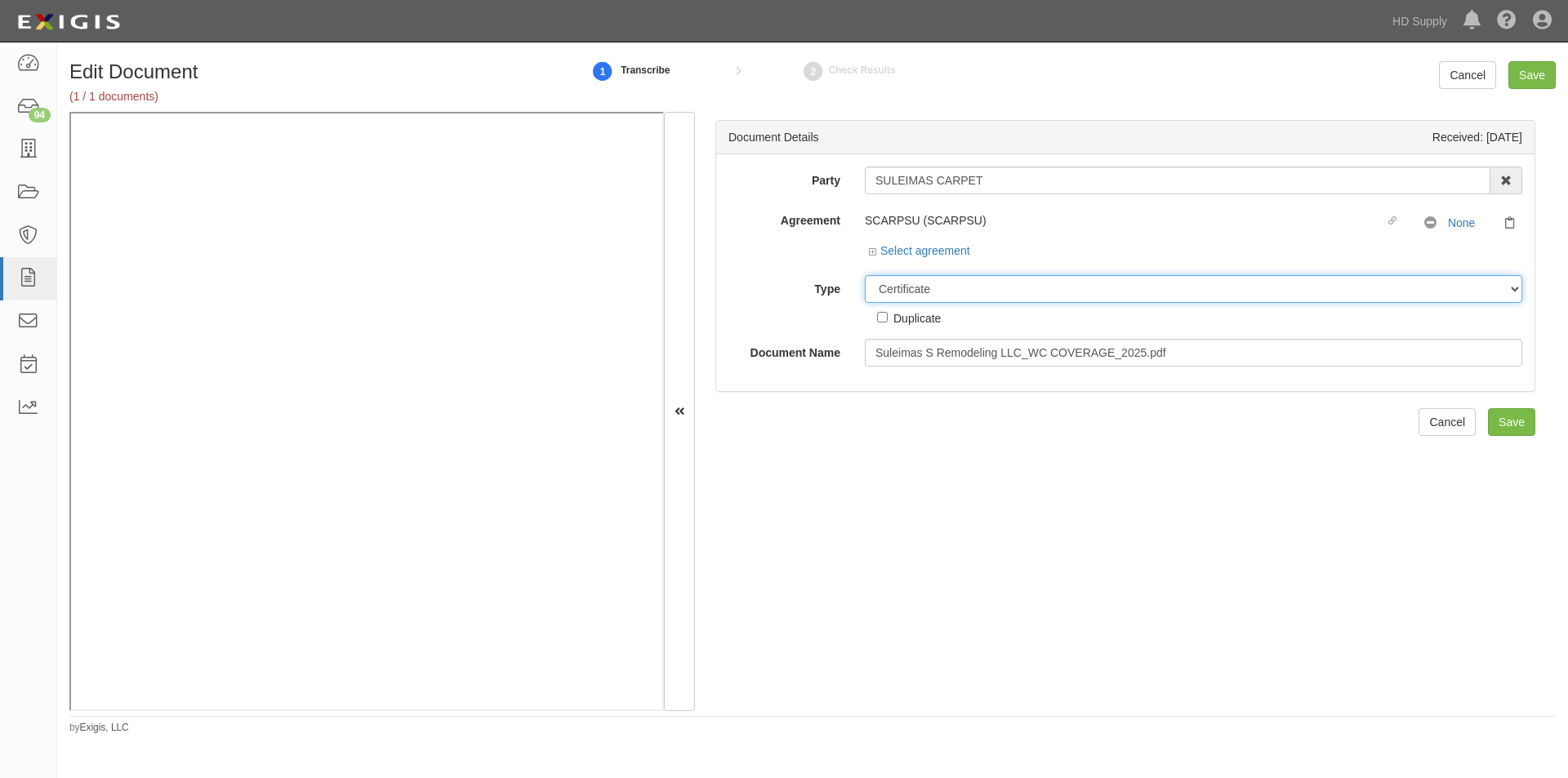
click at [864, 275] on select "Unassigned Binder Cancellation Notice Certificate Contract Endorsement Insuranc…" at bounding box center [1193, 288] width 657 height 27
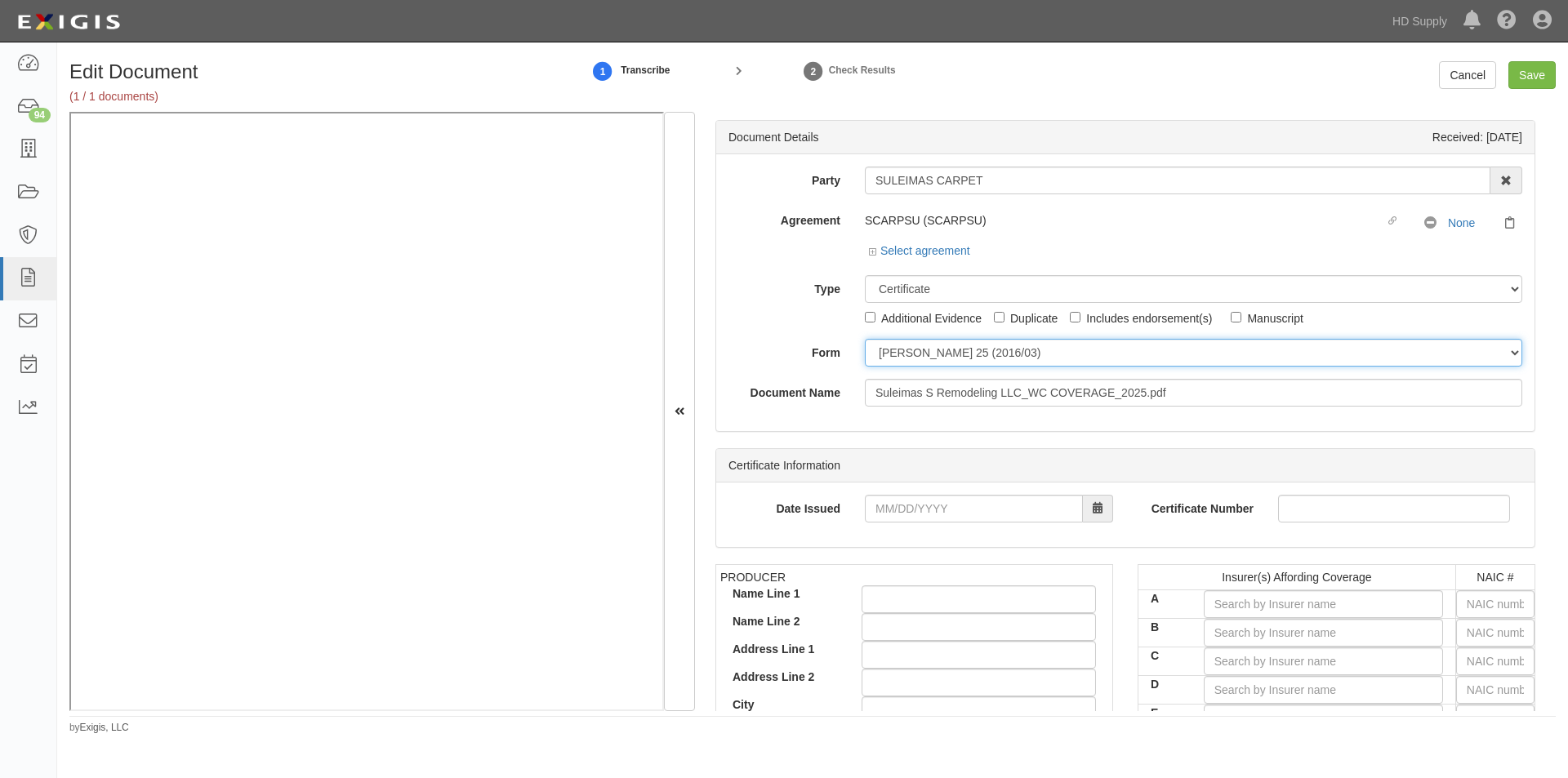
click at [912, 358] on select "ACORD 25 (2016/03) ACORD 101 ACORD 855 NY (2014/05) General" at bounding box center [1193, 352] width 657 height 27
select select "GeneralFormDetail"
click at [864, 338] on select "ACORD 25 (2016/03) ACORD 101 ACORD 855 NY (2014/05) General" at bounding box center [1193, 352] width 657 height 27
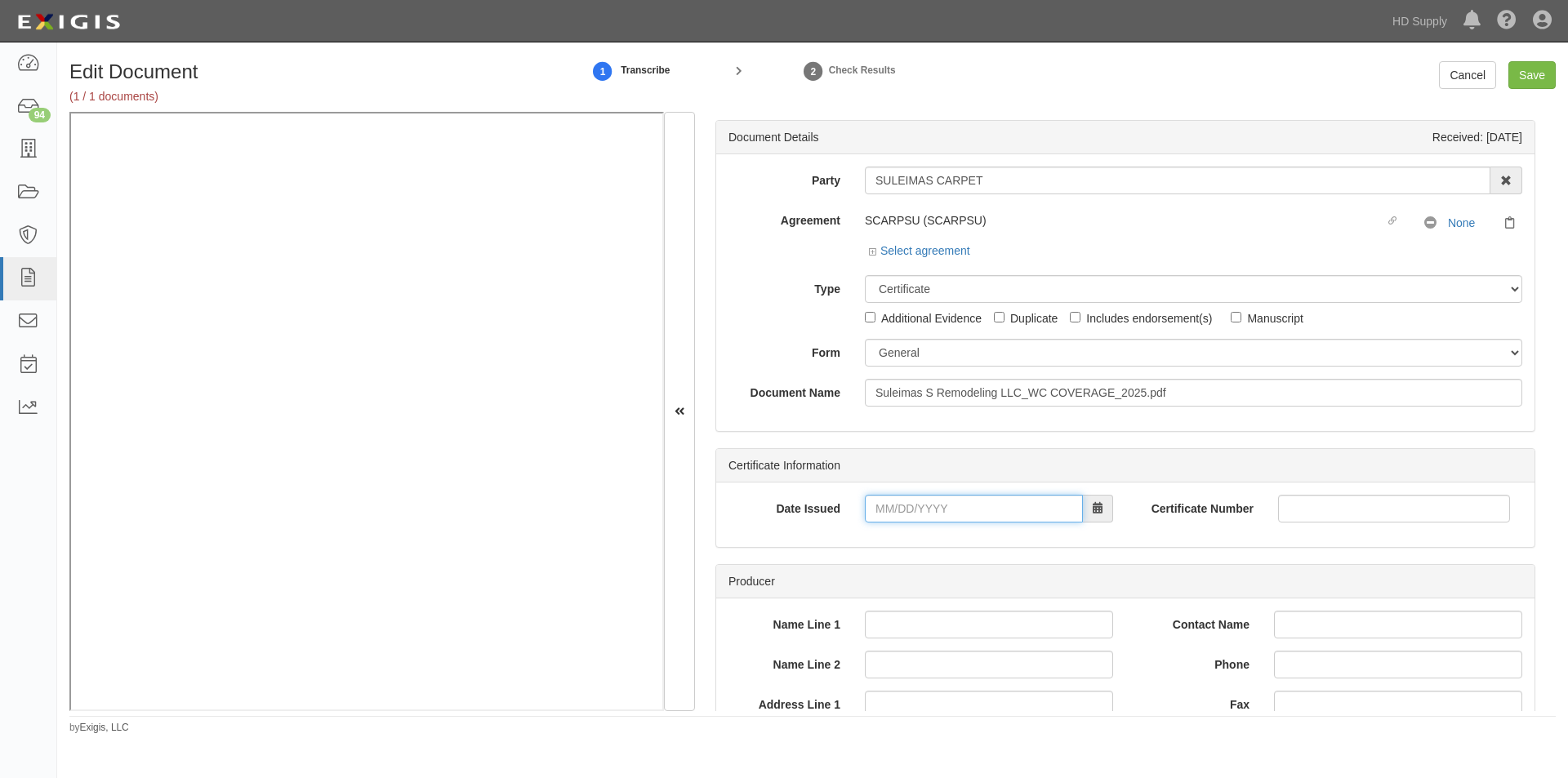
click at [913, 513] on input "Date Issued" at bounding box center [973, 508] width 218 height 27
click at [1000, 506] on input "05/30/0205" at bounding box center [973, 508] width 218 height 27
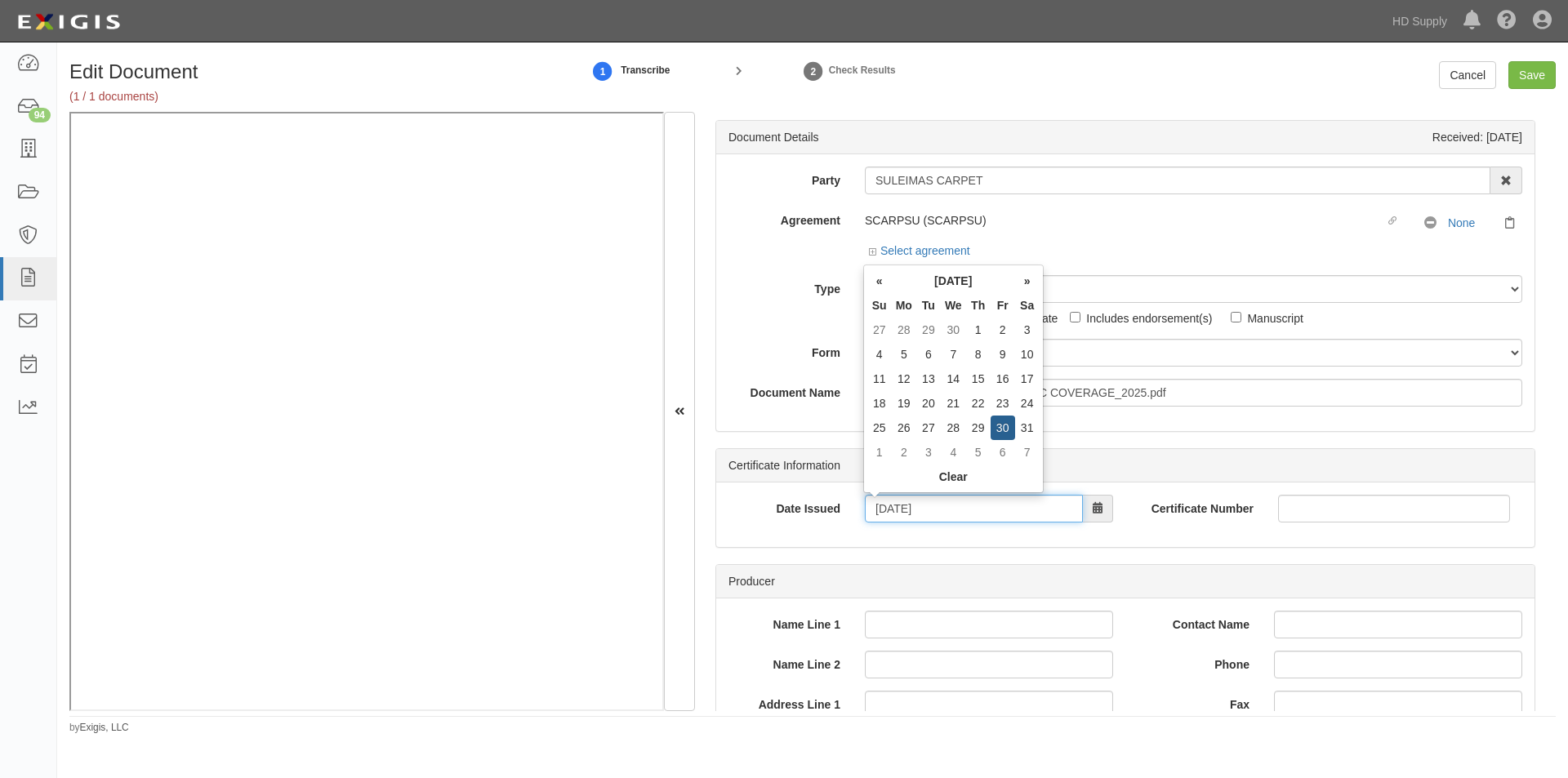
type input "05/30/2025"
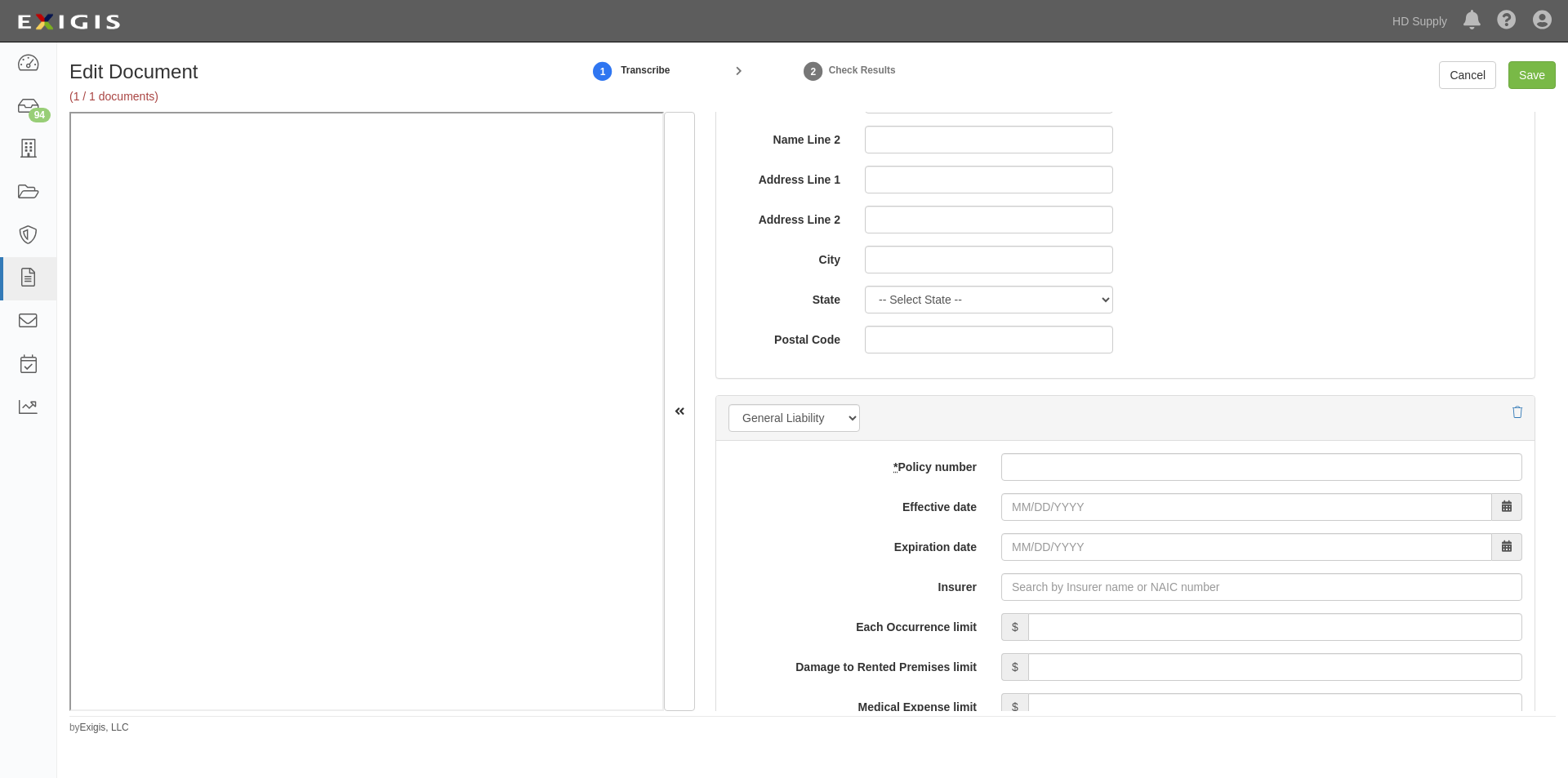
scroll to position [1062, 0]
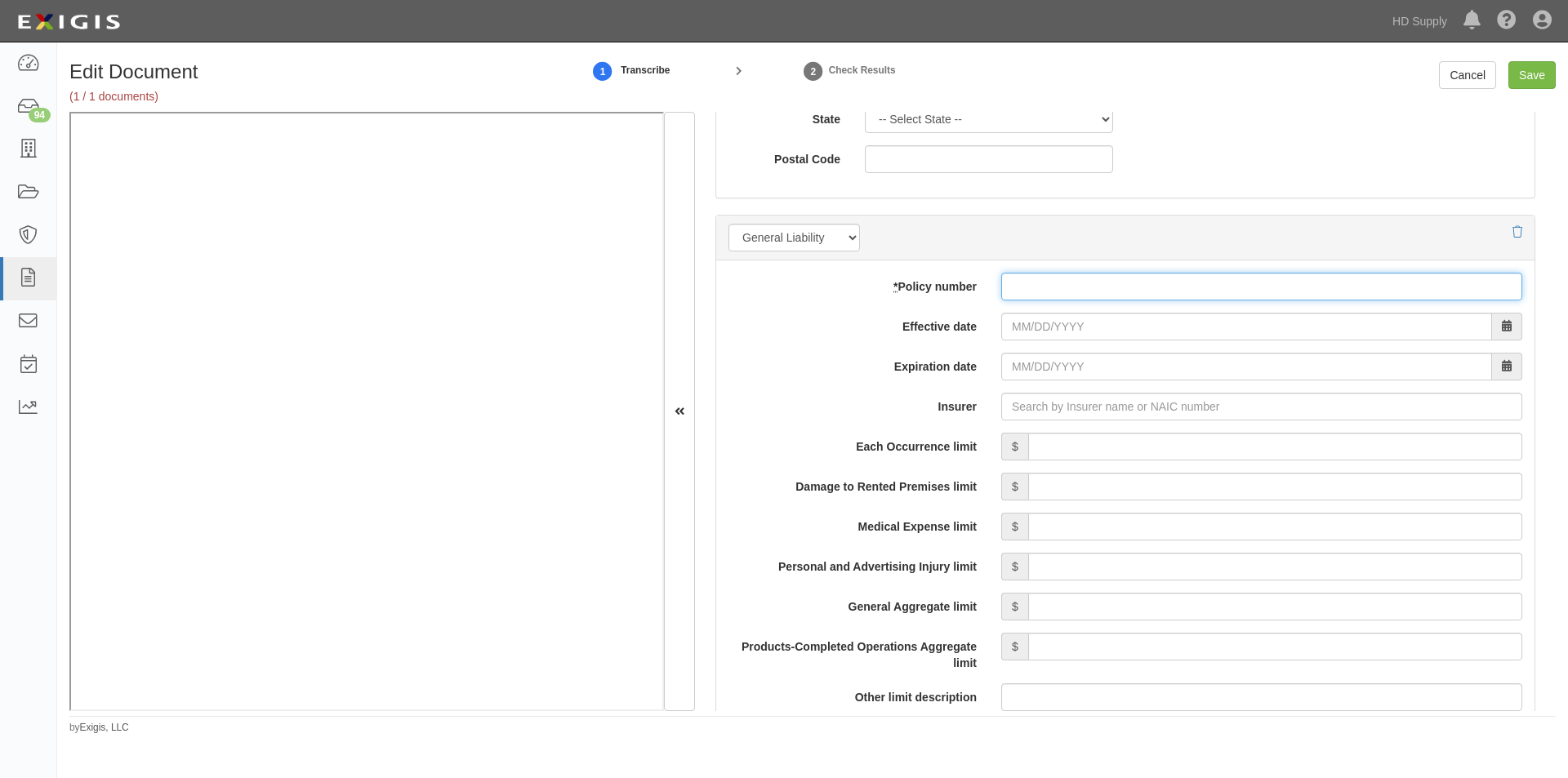
click at [1020, 284] on input "* Policy number" at bounding box center [1261, 286] width 521 height 27
type input "973270089"
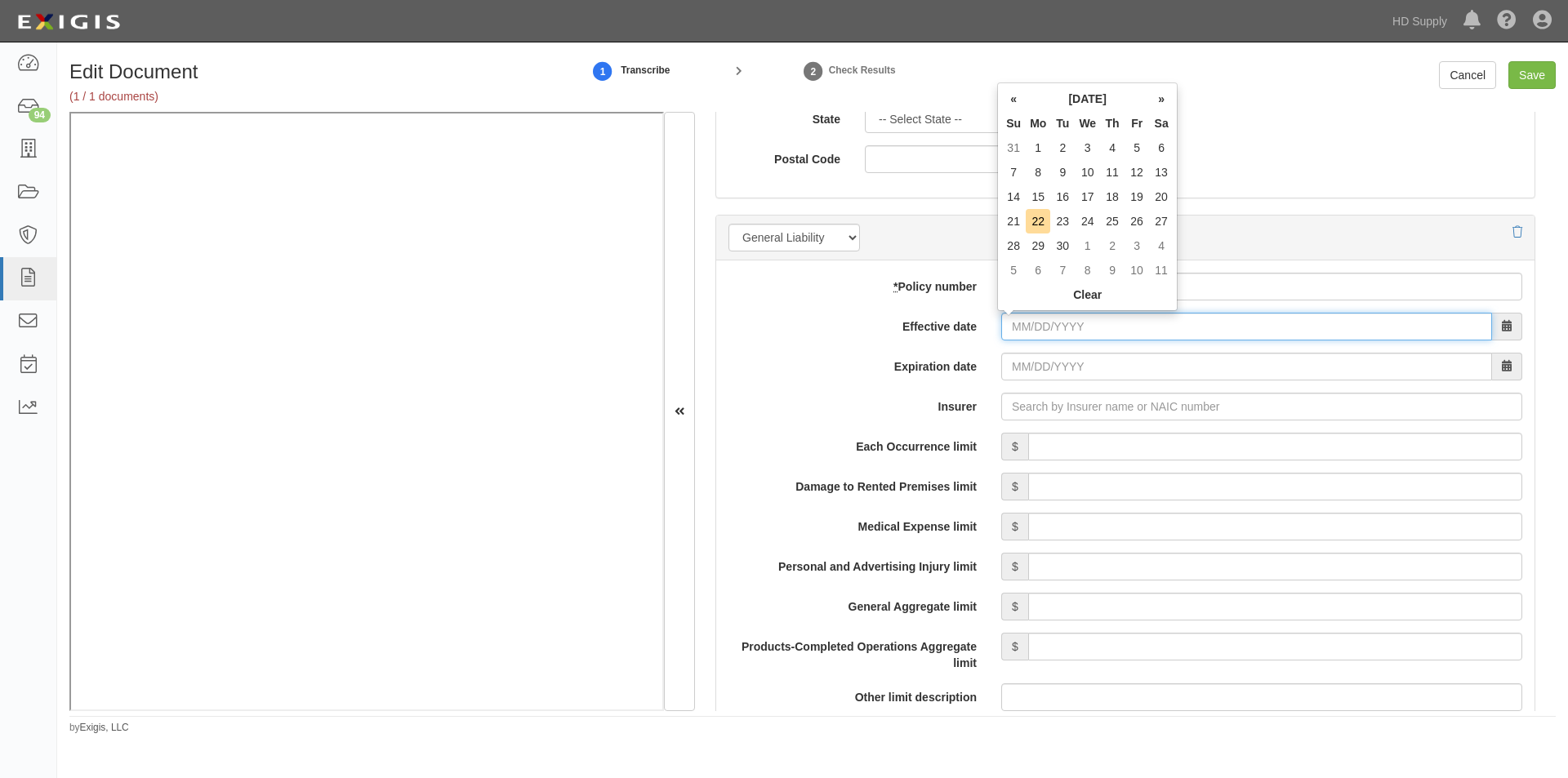
click at [1064, 336] on input "Effective date" at bounding box center [1246, 327] width 491 height 27
type input "[DATE]"
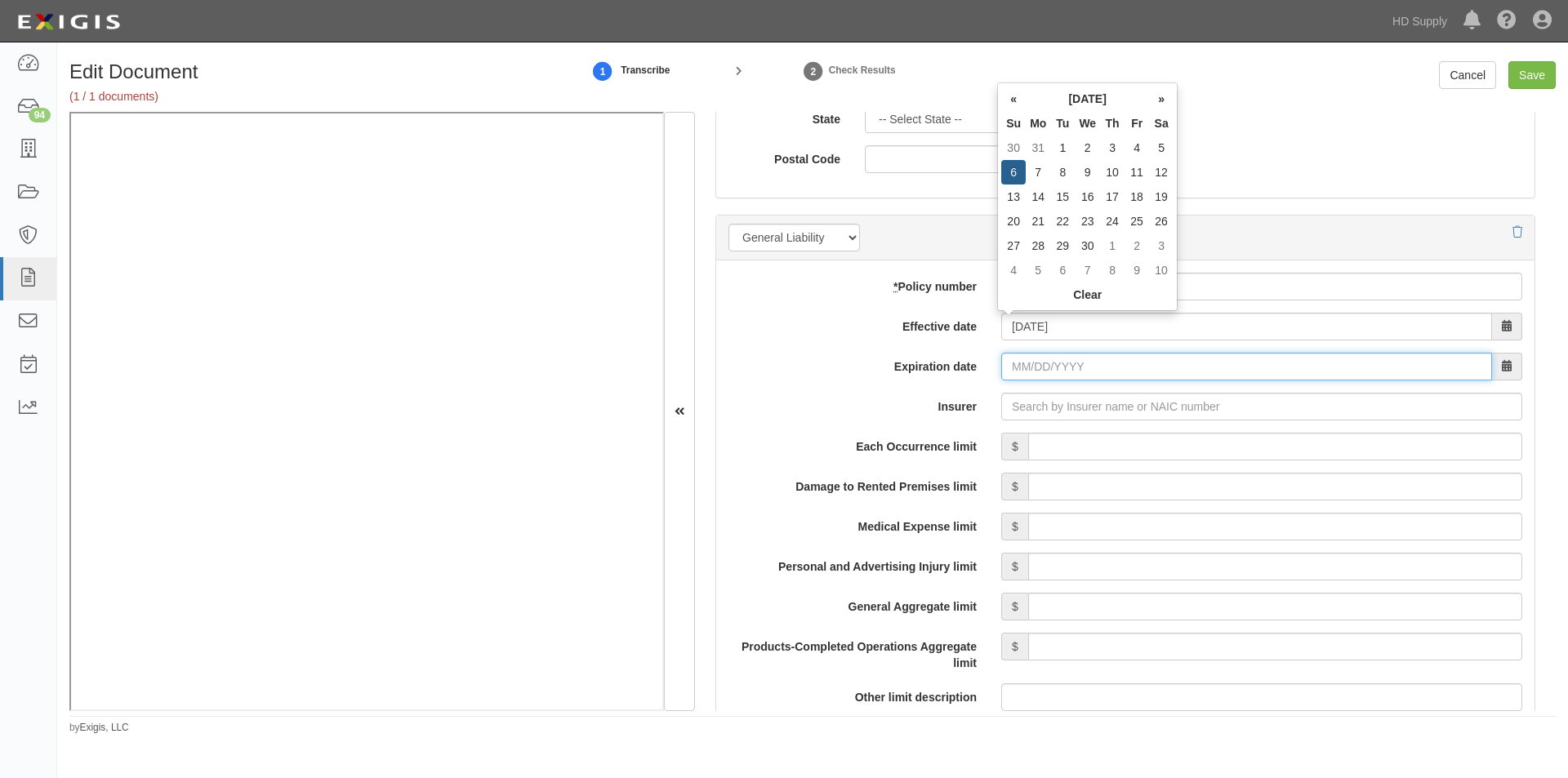
type input "[DATE]"
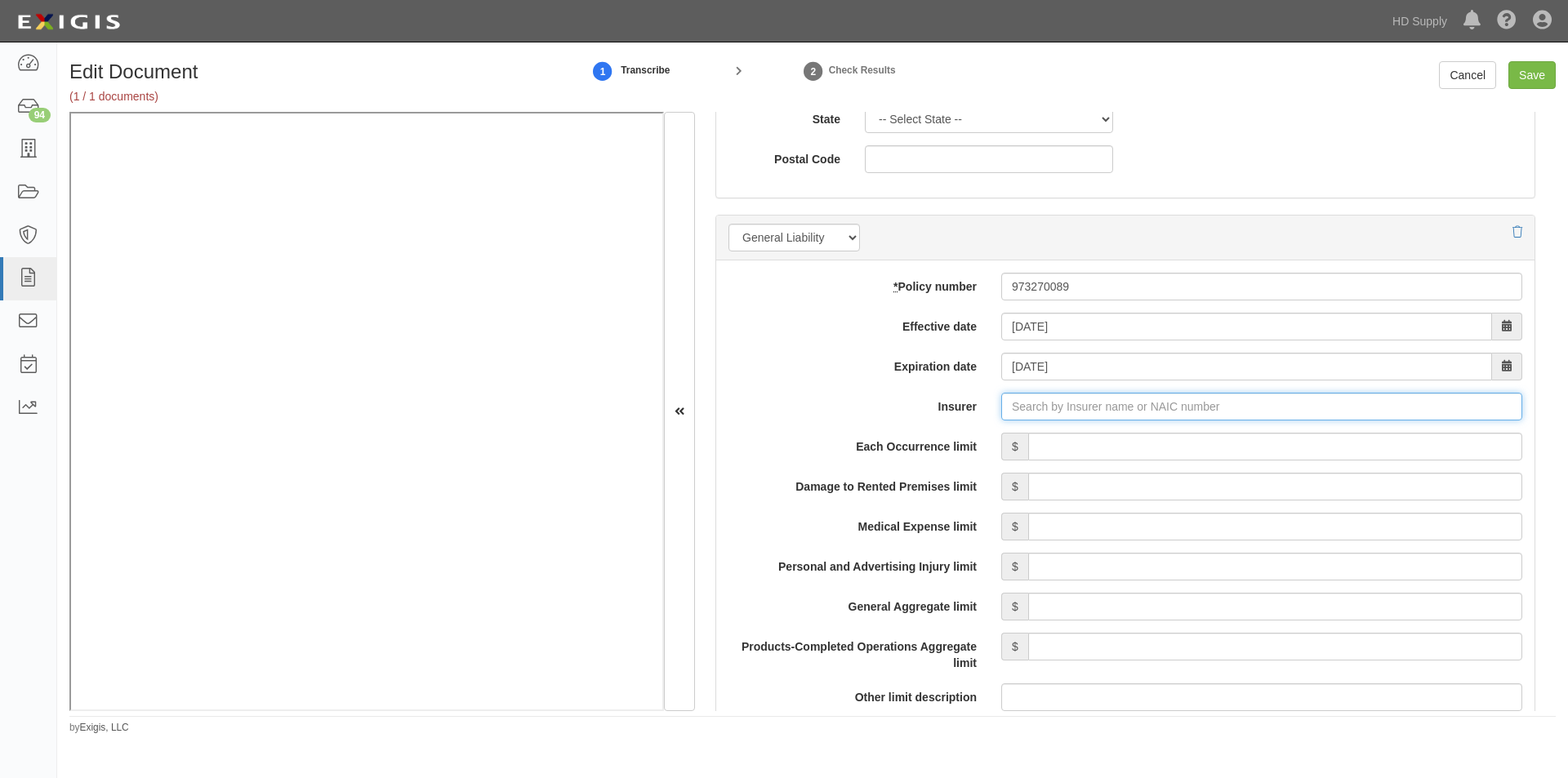
click at [1064, 411] on input "Insurer" at bounding box center [1261, 406] width 521 height 27
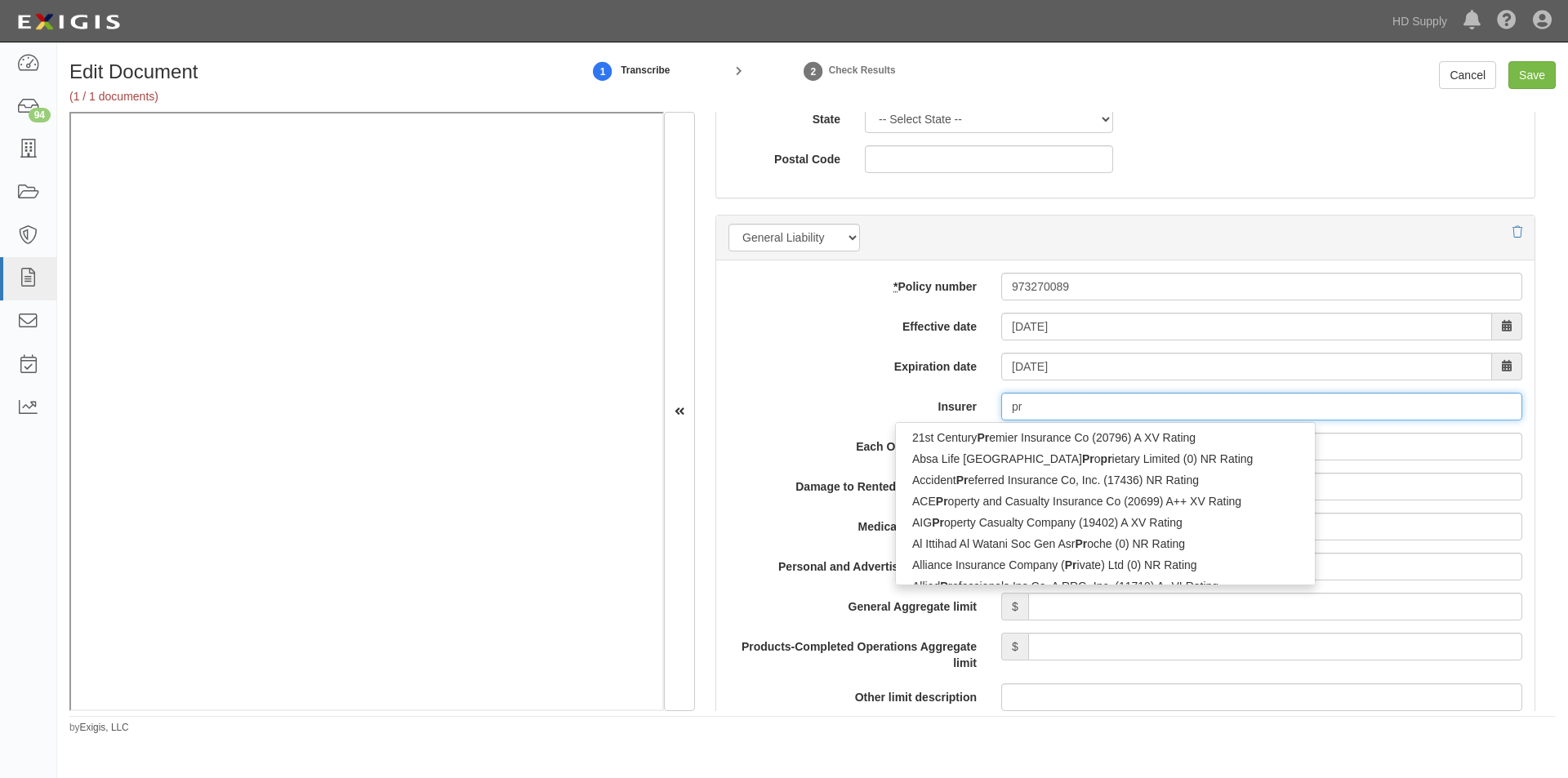
type input "pro"
type input "progressive Advanced Insurance Company (11851) A+ XV Rating"
type input "progressive"
type input "progressive southeastern Insurance Co (38784) A+ XV Rating"
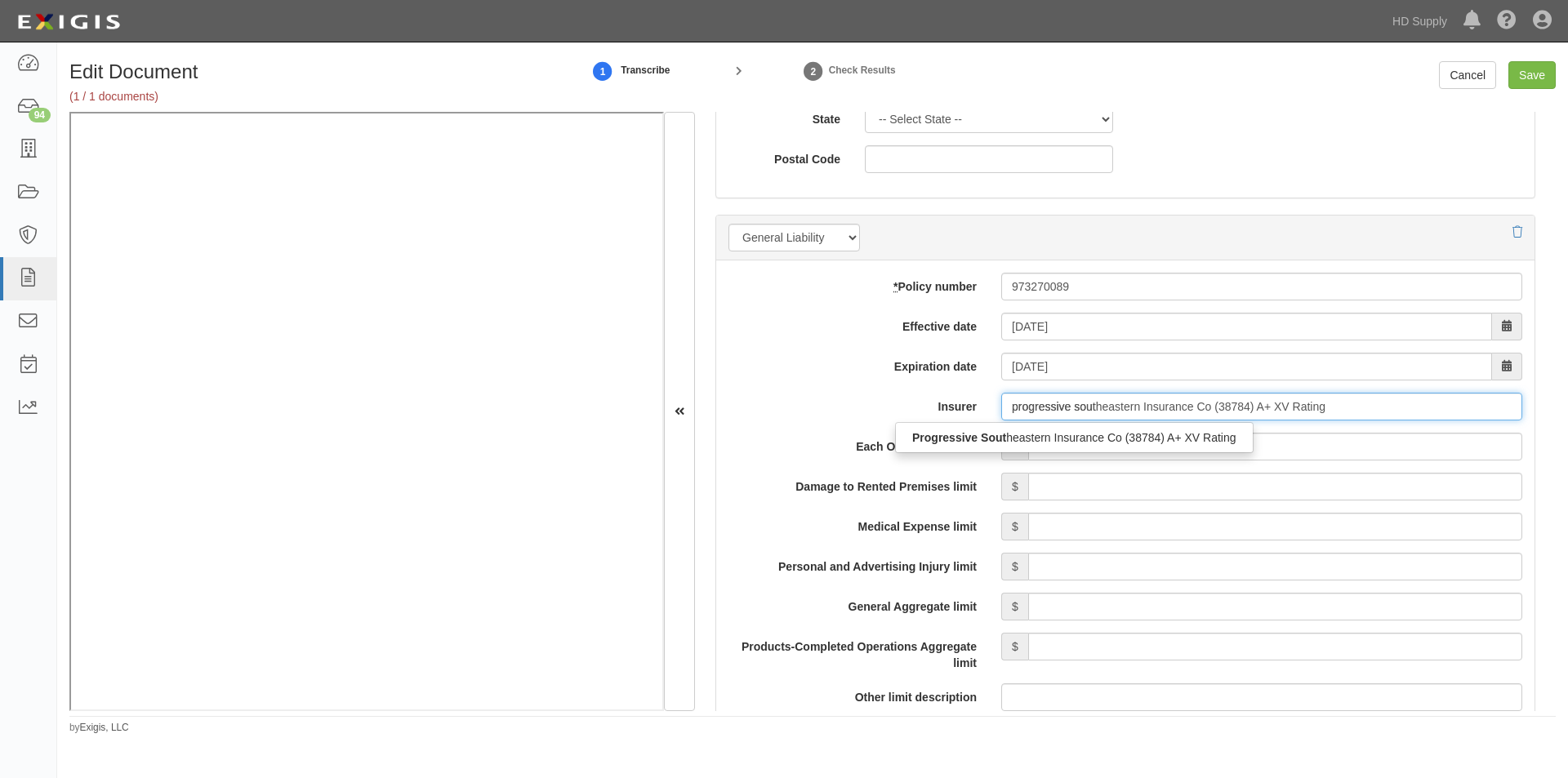
type input "progressive south"
click at [1073, 428] on div "Progressive South eastern Insurance Co (38784) A+ XV Rating" at bounding box center [1074, 438] width 357 height 22
type input "Progressive Southeastern Insurance Co (38784) A+ XV Rating"
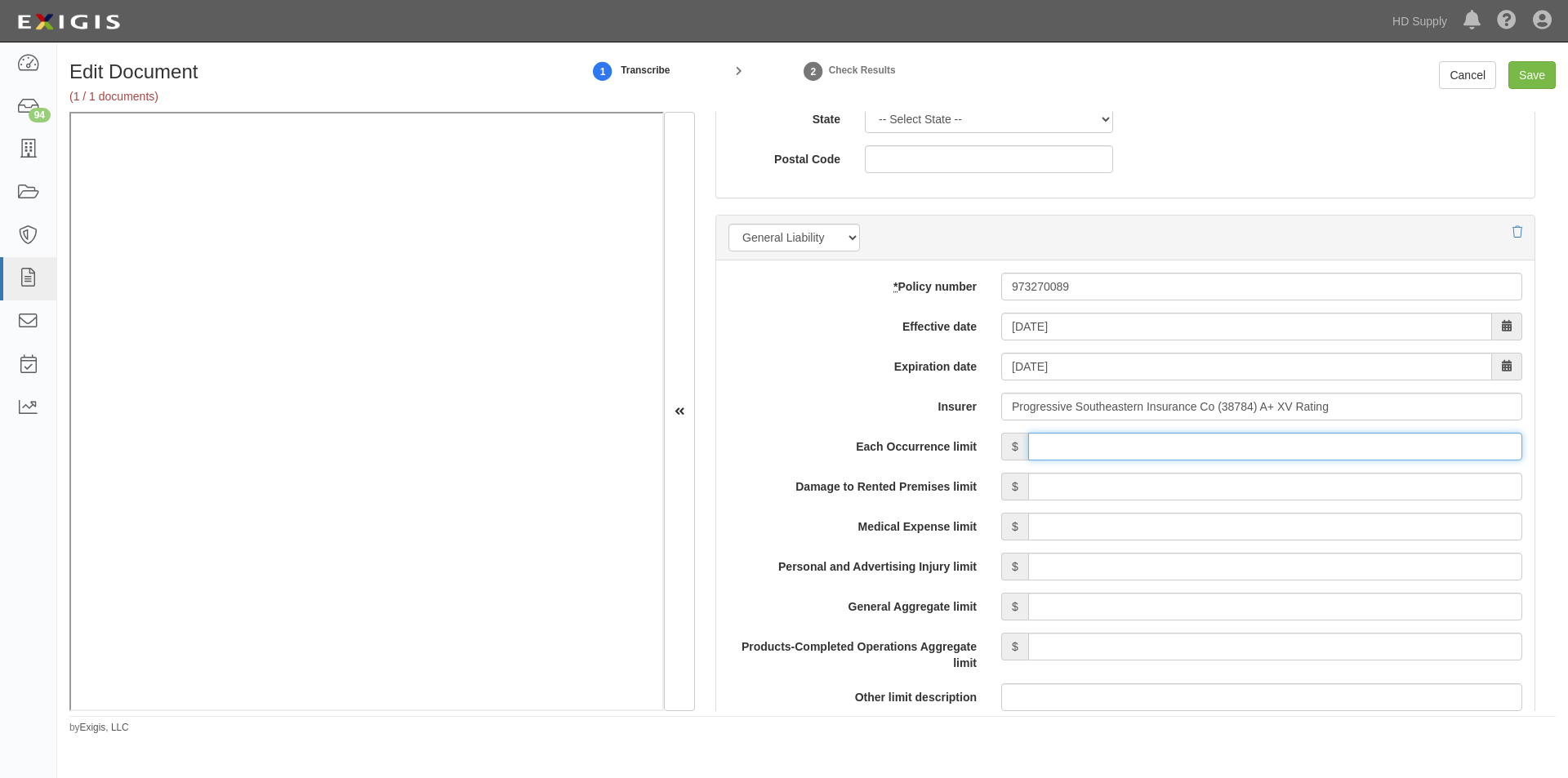
drag, startPoint x: 1112, startPoint y: 451, endPoint x: 1125, endPoint y: 450, distance: 13.0
click at [1112, 451] on input "Each Occurrence limit" at bounding box center [1275, 446] width 494 height 27
type input "1,000,000"
click at [1332, 492] on input "Damage to Rented Premises limit" at bounding box center [1275, 487] width 494 height 27
type input "100,000"
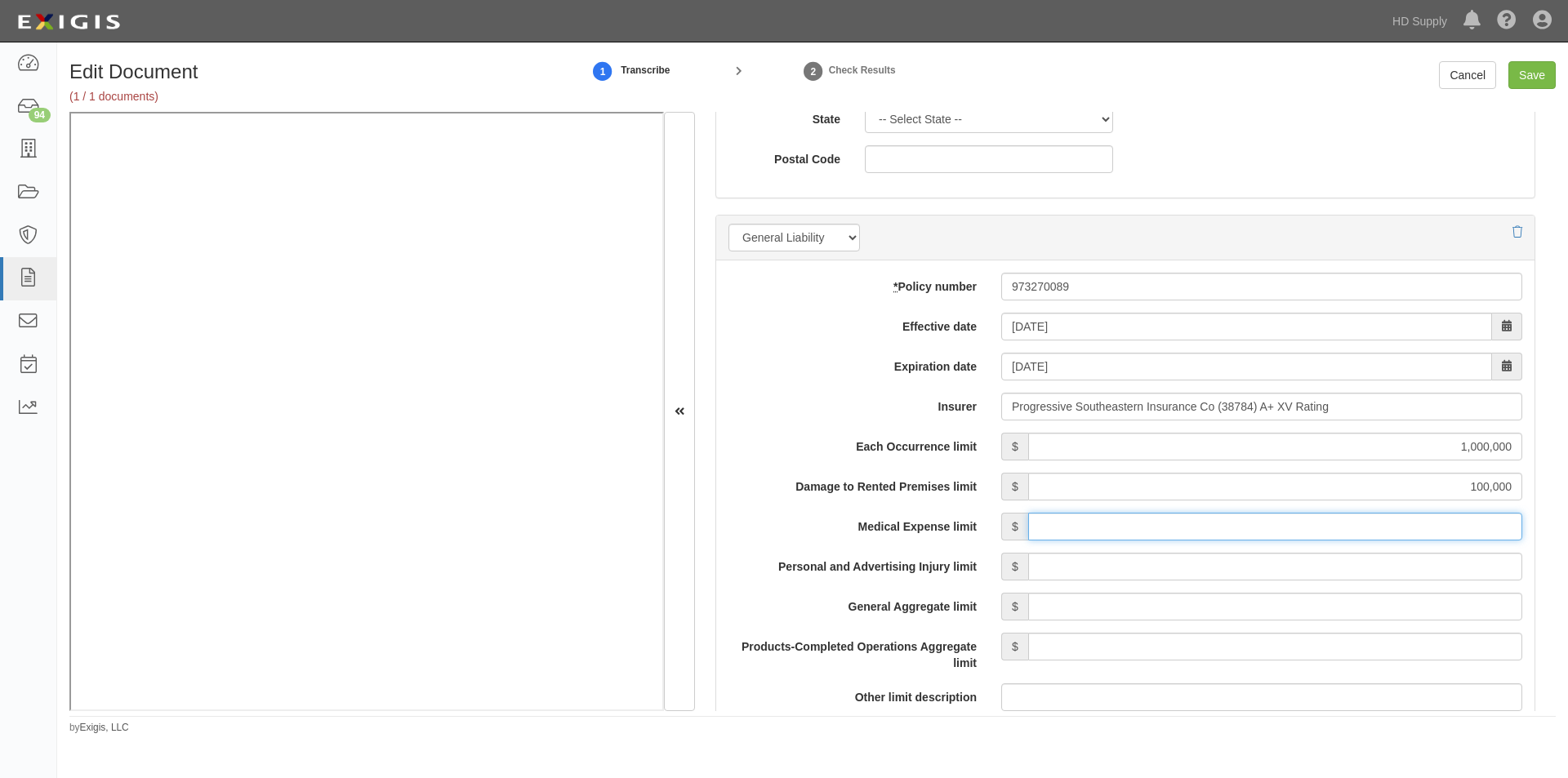
click at [1345, 523] on input "Medical Expense limit" at bounding box center [1275, 527] width 494 height 27
type input "5,000"
click at [1338, 559] on input "Personal and Advertising Injury limit" at bounding box center [1275, 566] width 494 height 27
type input "1,000,000"
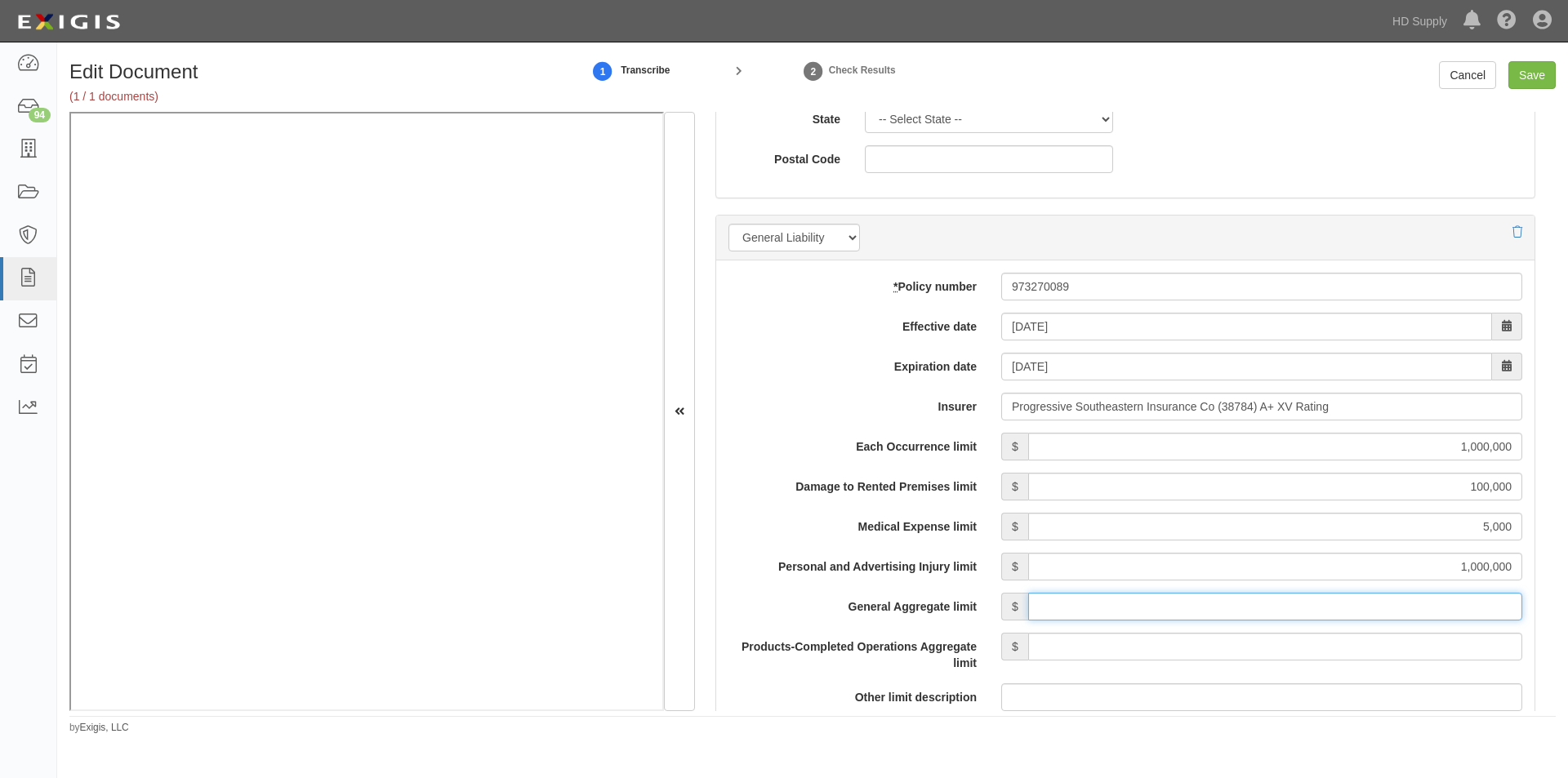
click at [1326, 617] on input "General Aggregate limit" at bounding box center [1275, 606] width 494 height 27
type input "2,000,000"
click at [1363, 644] on input "Products-Completed Operations Aggregate limit" at bounding box center [1275, 647] width 494 height 27
type input "2,000,000"
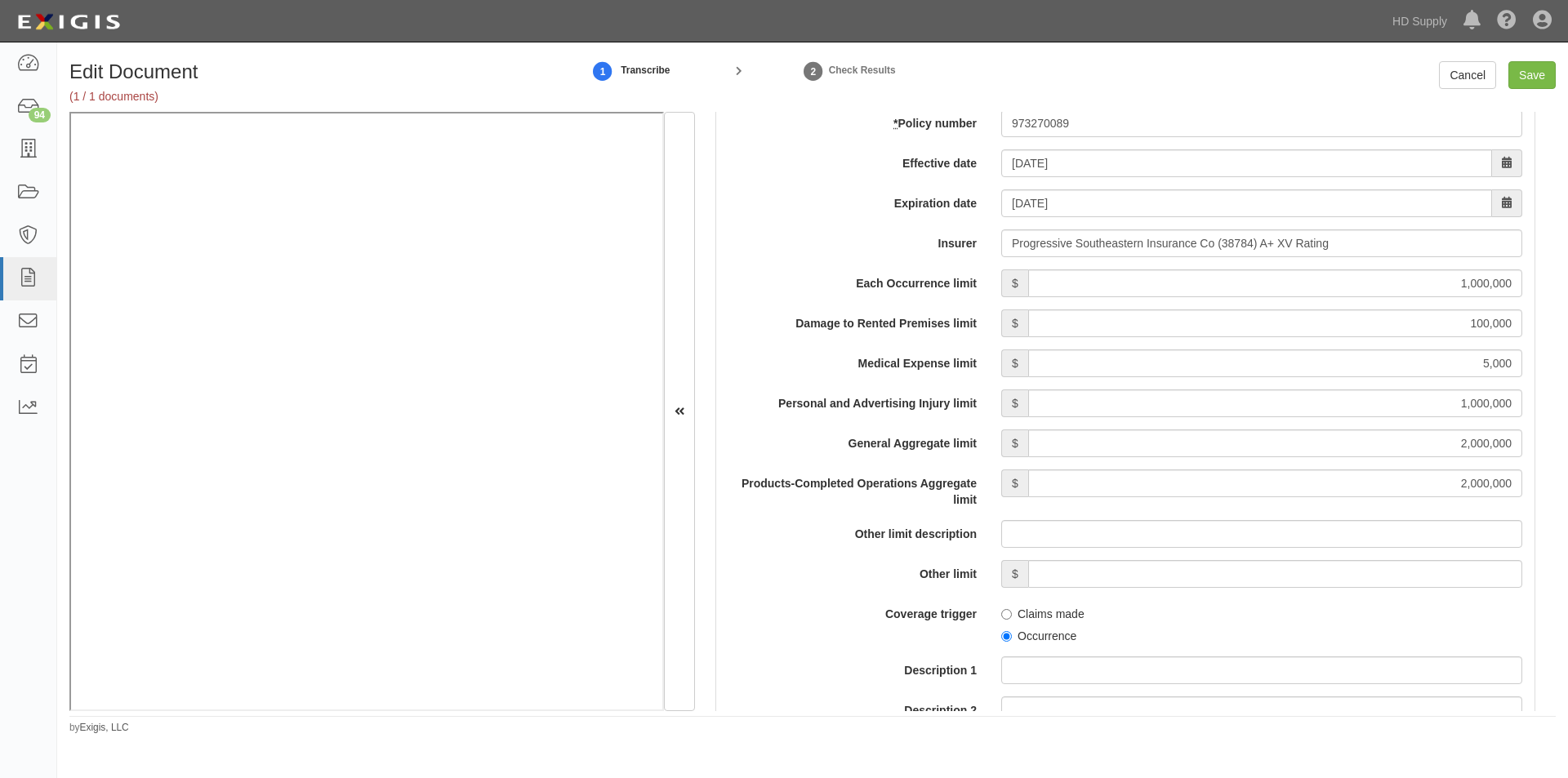
scroll to position [1388, 0]
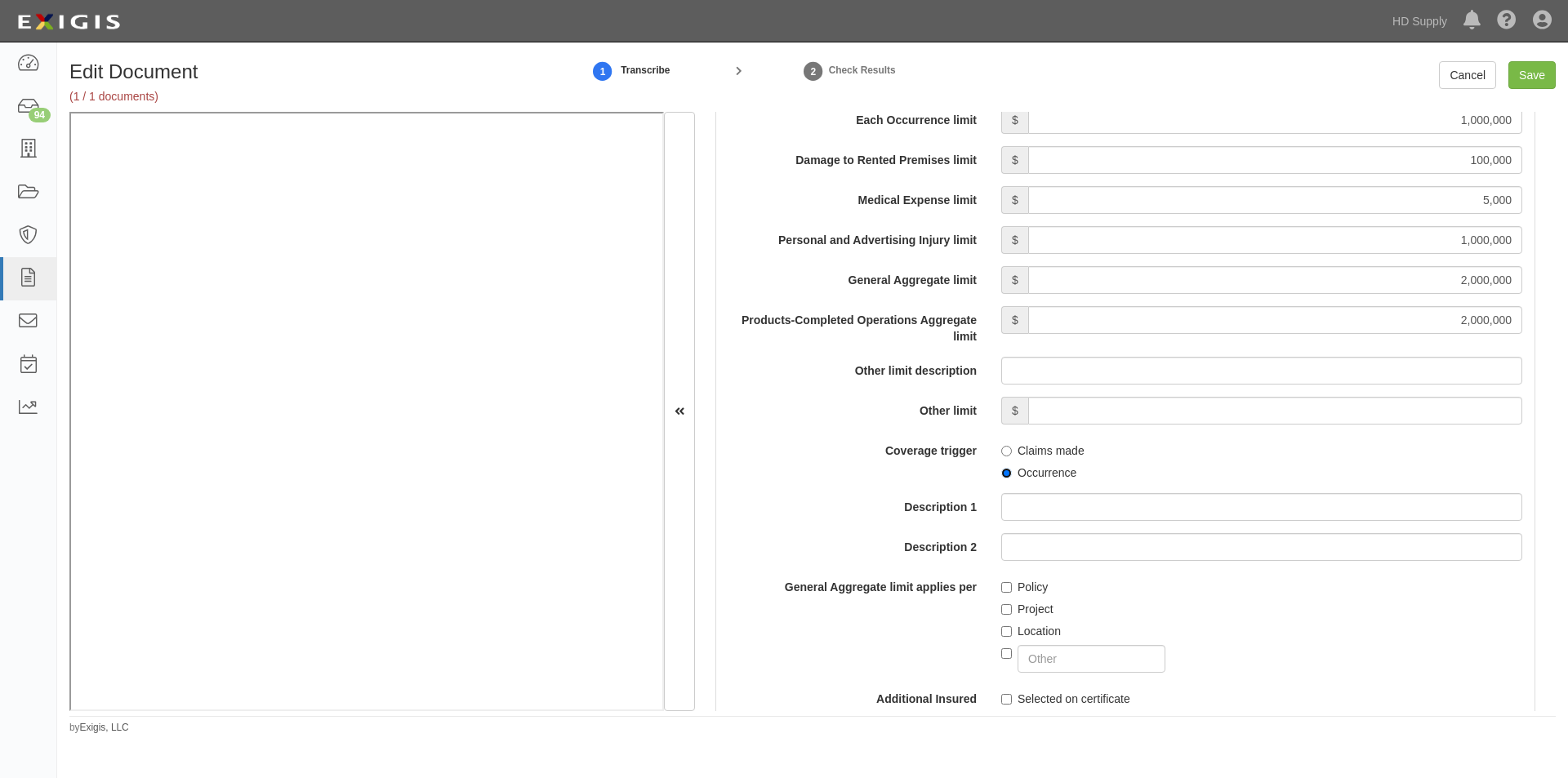
click at [1001, 469] on input "Occurrence" at bounding box center [1006, 473] width 11 height 11
radio input "true"
click at [1002, 585] on input "Policy" at bounding box center [1006, 587] width 11 height 11
checkbox input "true"
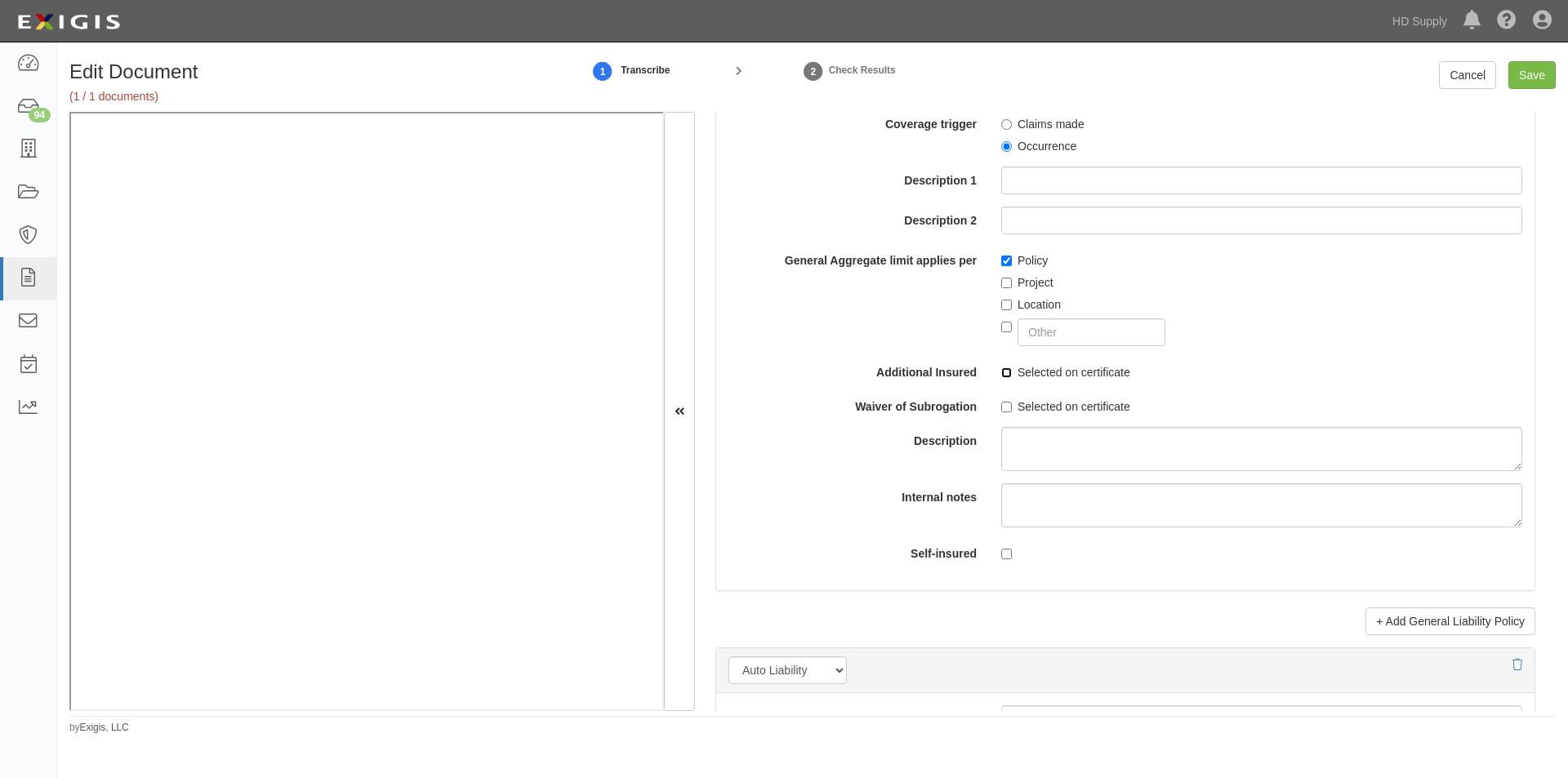
click at [1005, 372] on input "Selected on certificate" at bounding box center [1006, 372] width 11 height 11
checkbox input "true"
click at [1004, 403] on input "Selected on certificate" at bounding box center [1006, 406] width 11 height 11
checkbox input "true"
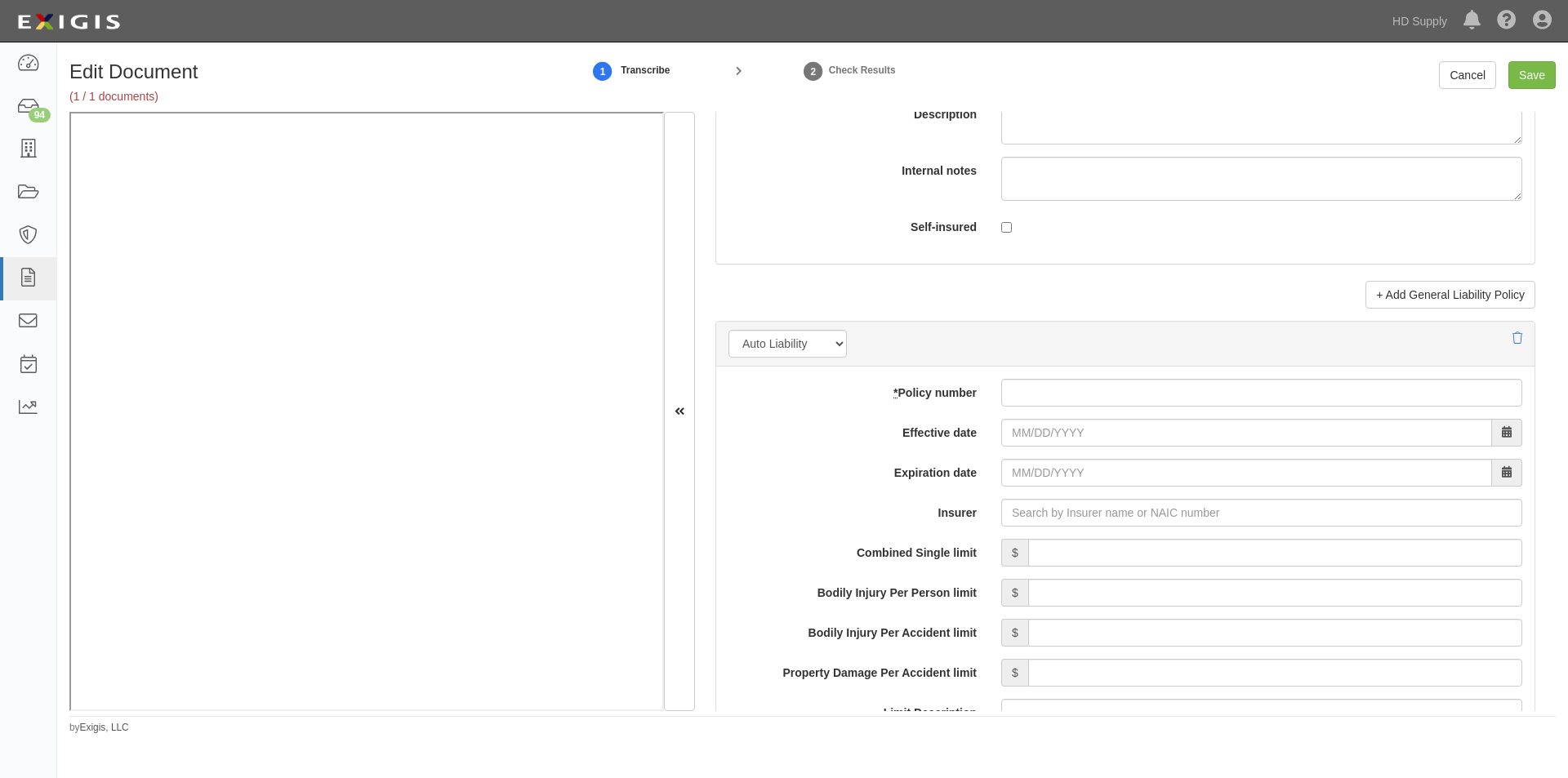
scroll to position [2204, 0]
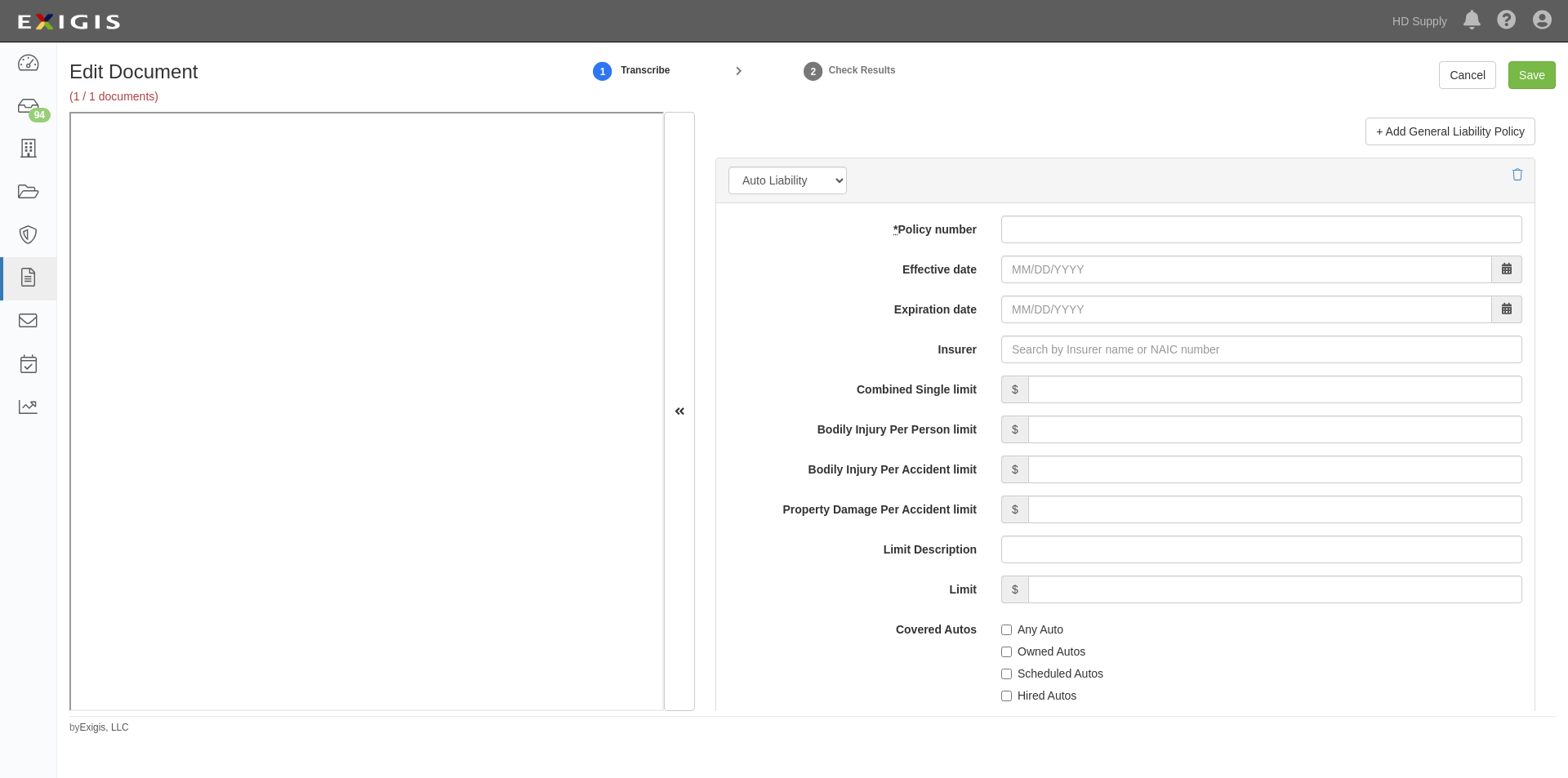
click at [994, 631] on div "Any Auto Owned Autos Scheduled Autos Hired Autos Non-Owned Autos" at bounding box center [1262, 703] width 546 height 178
click at [1001, 630] on input "Any Auto" at bounding box center [1006, 630] width 11 height 11
checkbox input "true"
click at [1035, 236] on input "* Policy number" at bounding box center [1261, 230] width 521 height 27
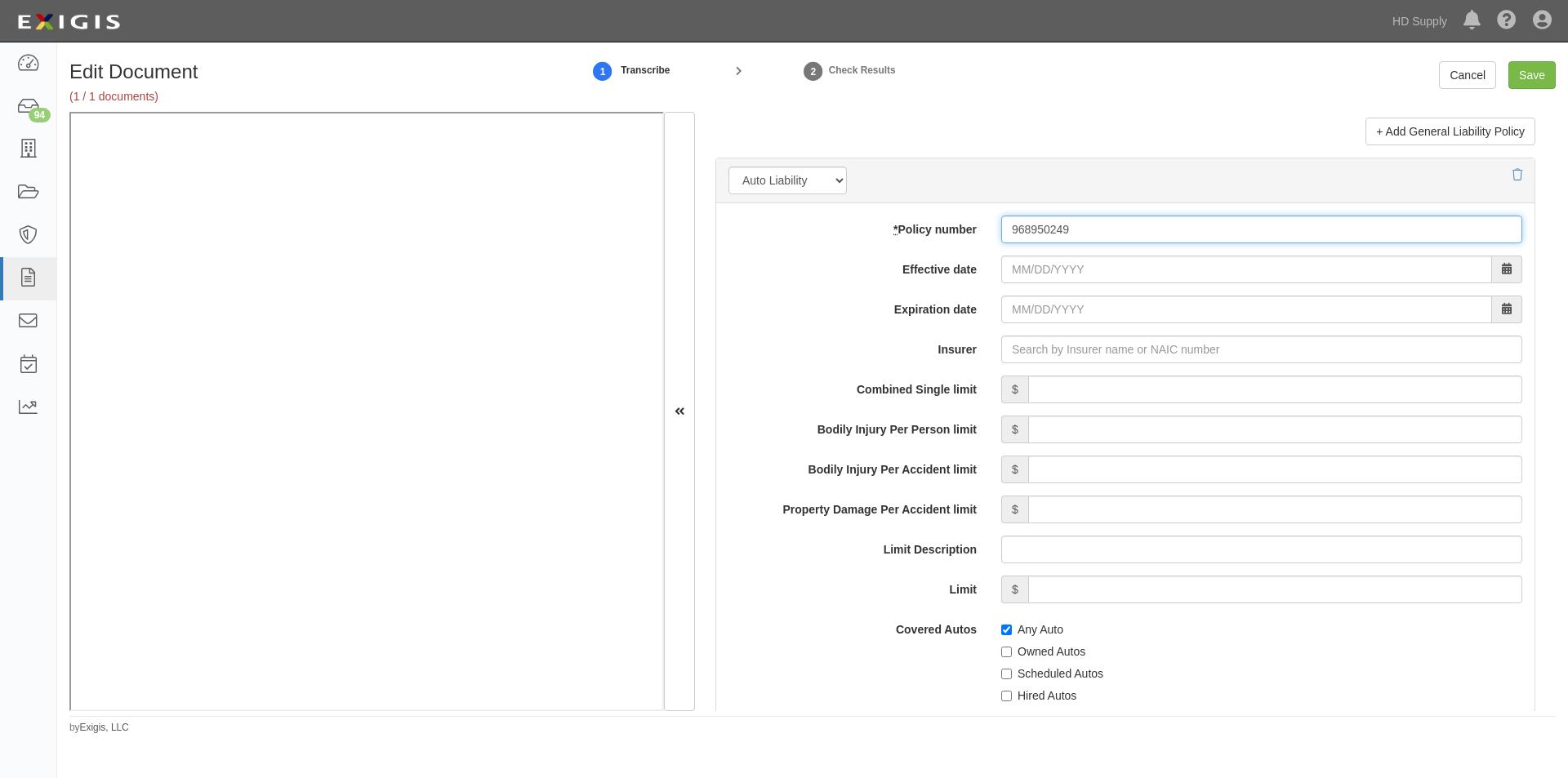
type input "968950249"
click at [1048, 268] on input "Effective date" at bounding box center [1246, 269] width 491 height 27
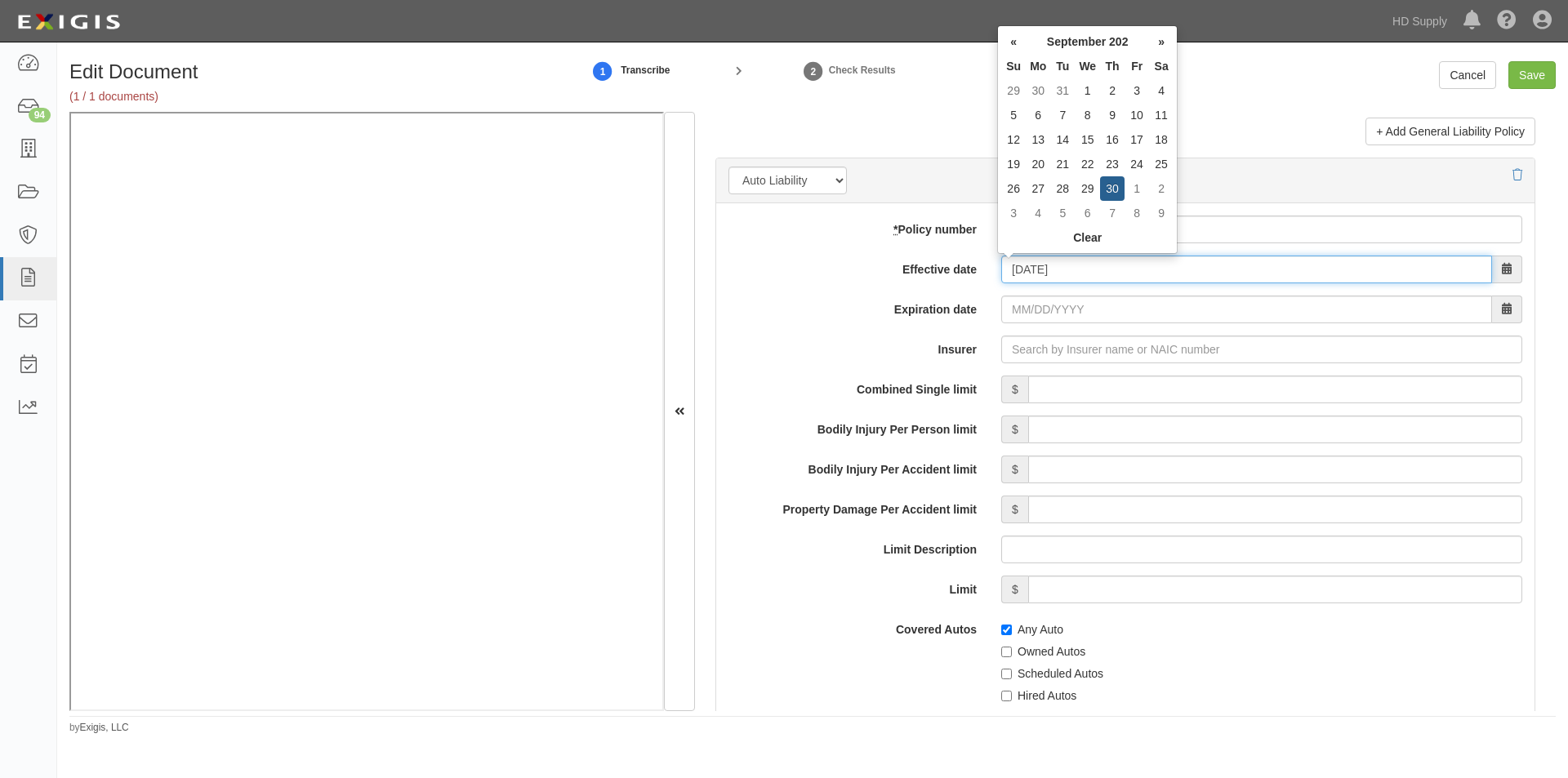
type input "09/30/2024"
type input "09/30/2025"
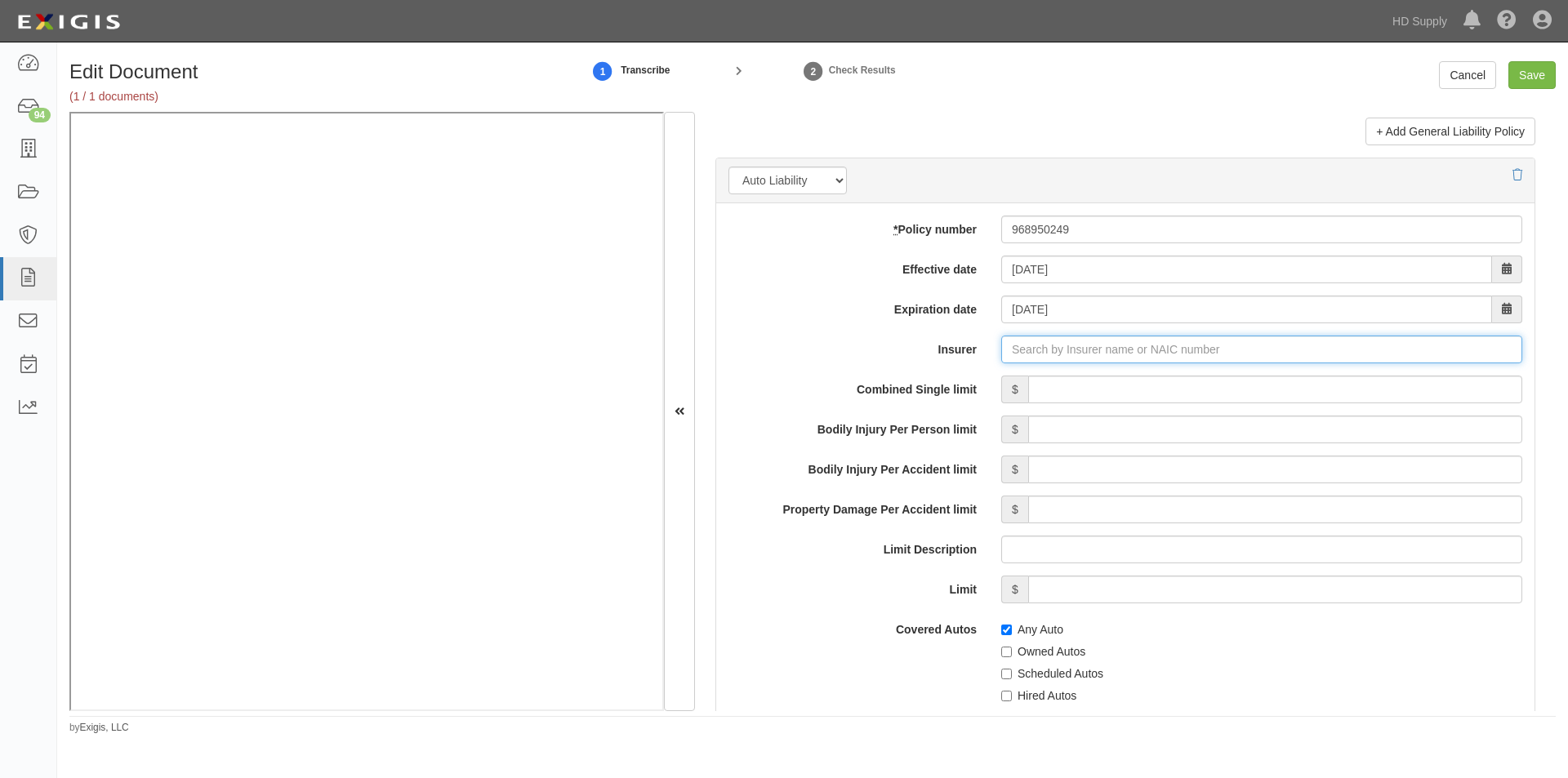
click at [1020, 353] on input "Insurer" at bounding box center [1261, 349] width 521 height 27
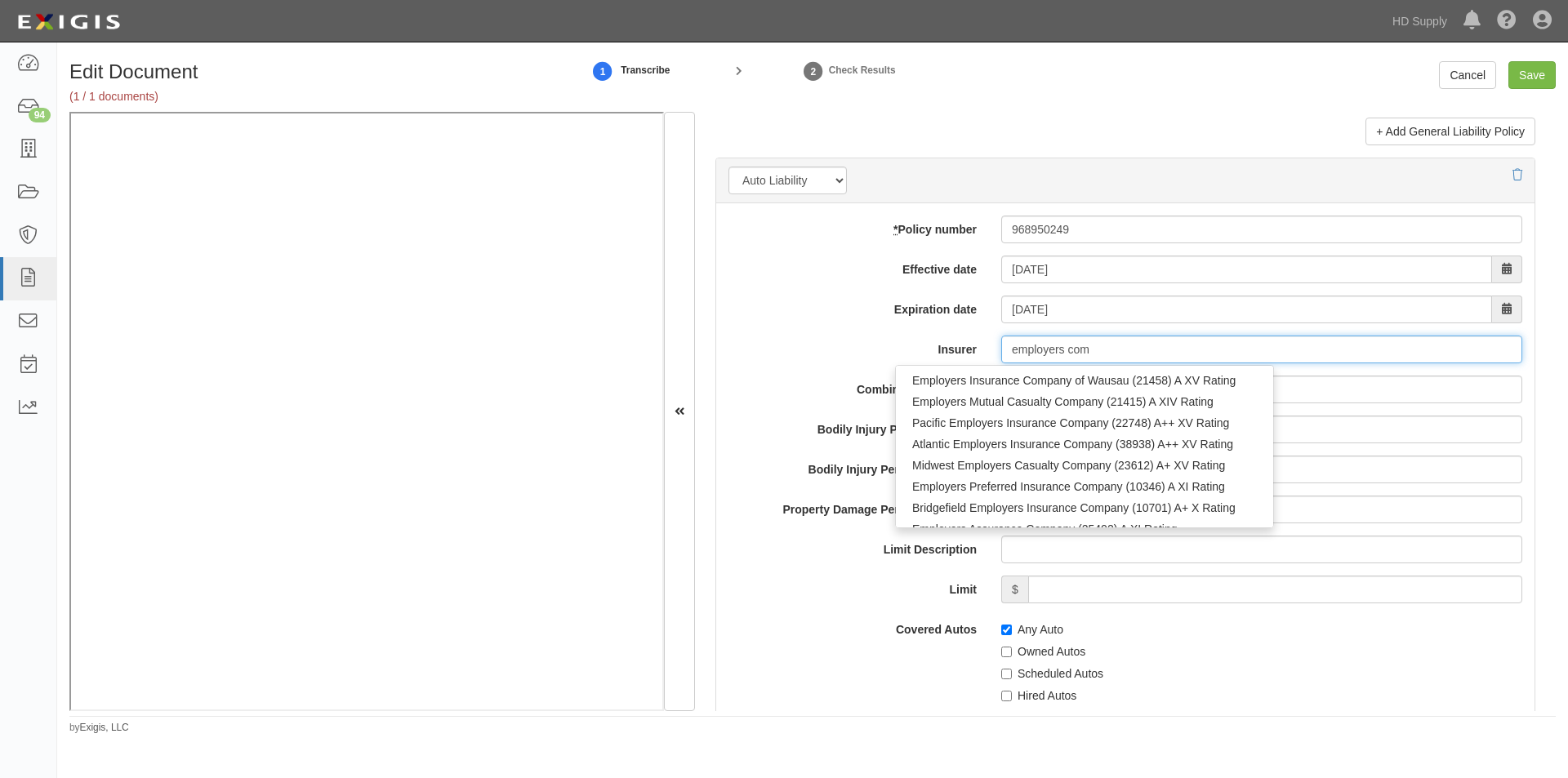
type input "employers comp"
type input "employers compensation Insurance Company (11512) A XI Rating"
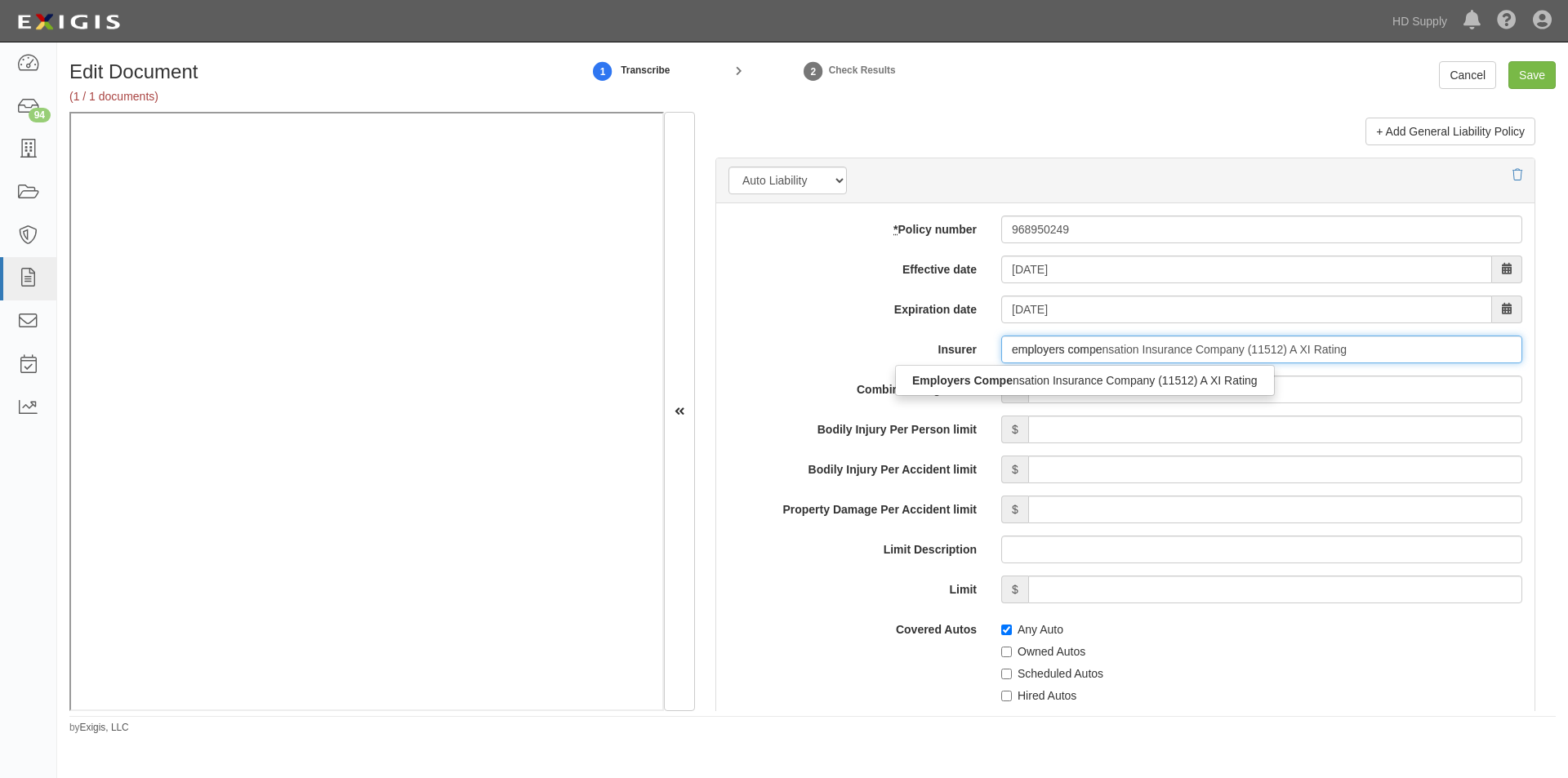
type input "employers compen"
type input "employers compend"
type input "employers compensation Insurance Company (11512) A XI Rating"
type input "employers compens"
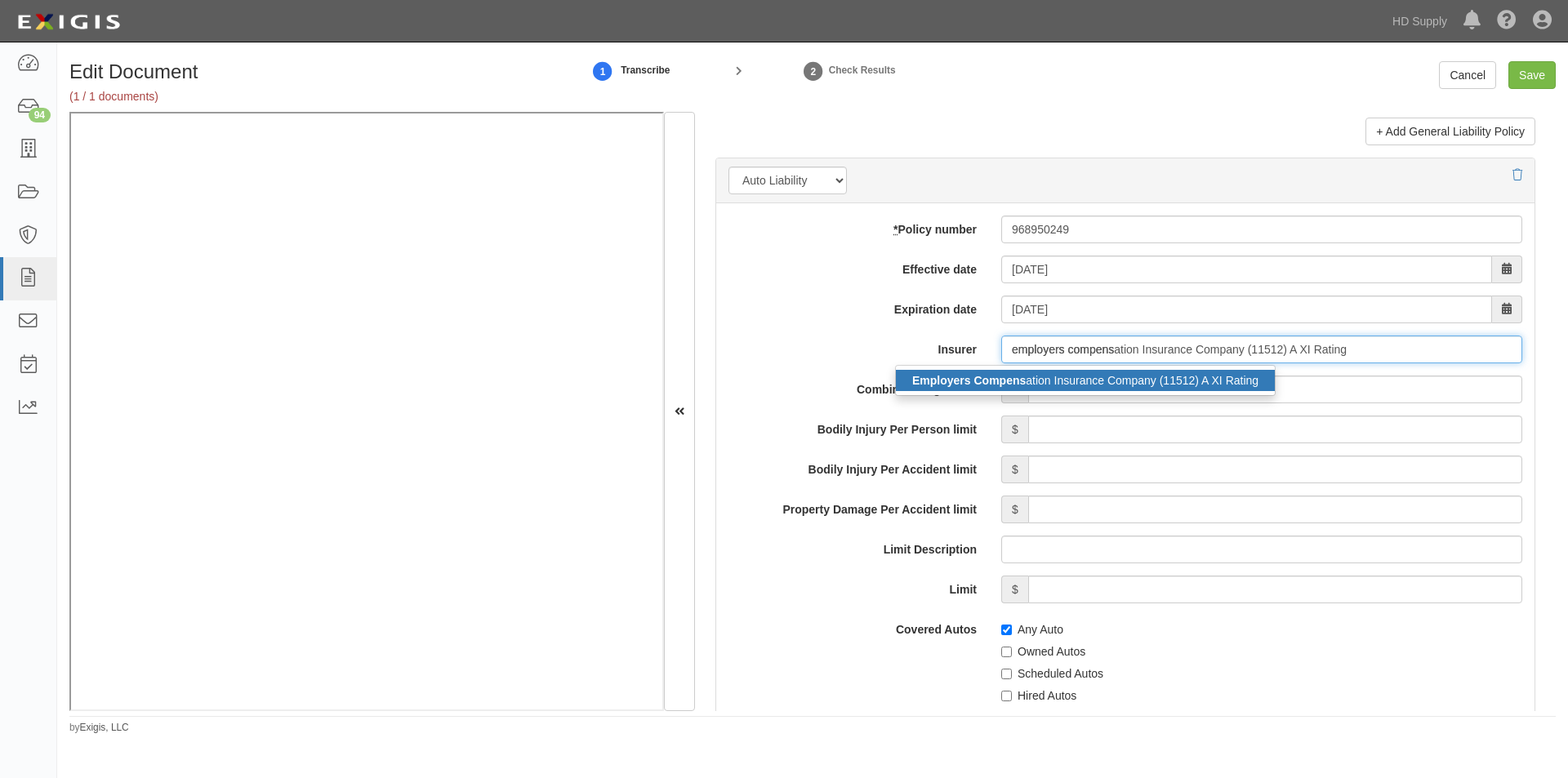
click at [1015, 372] on div "Employers Compens ation Insurance Company (11512) A XI Rating" at bounding box center [1085, 381] width 379 height 22
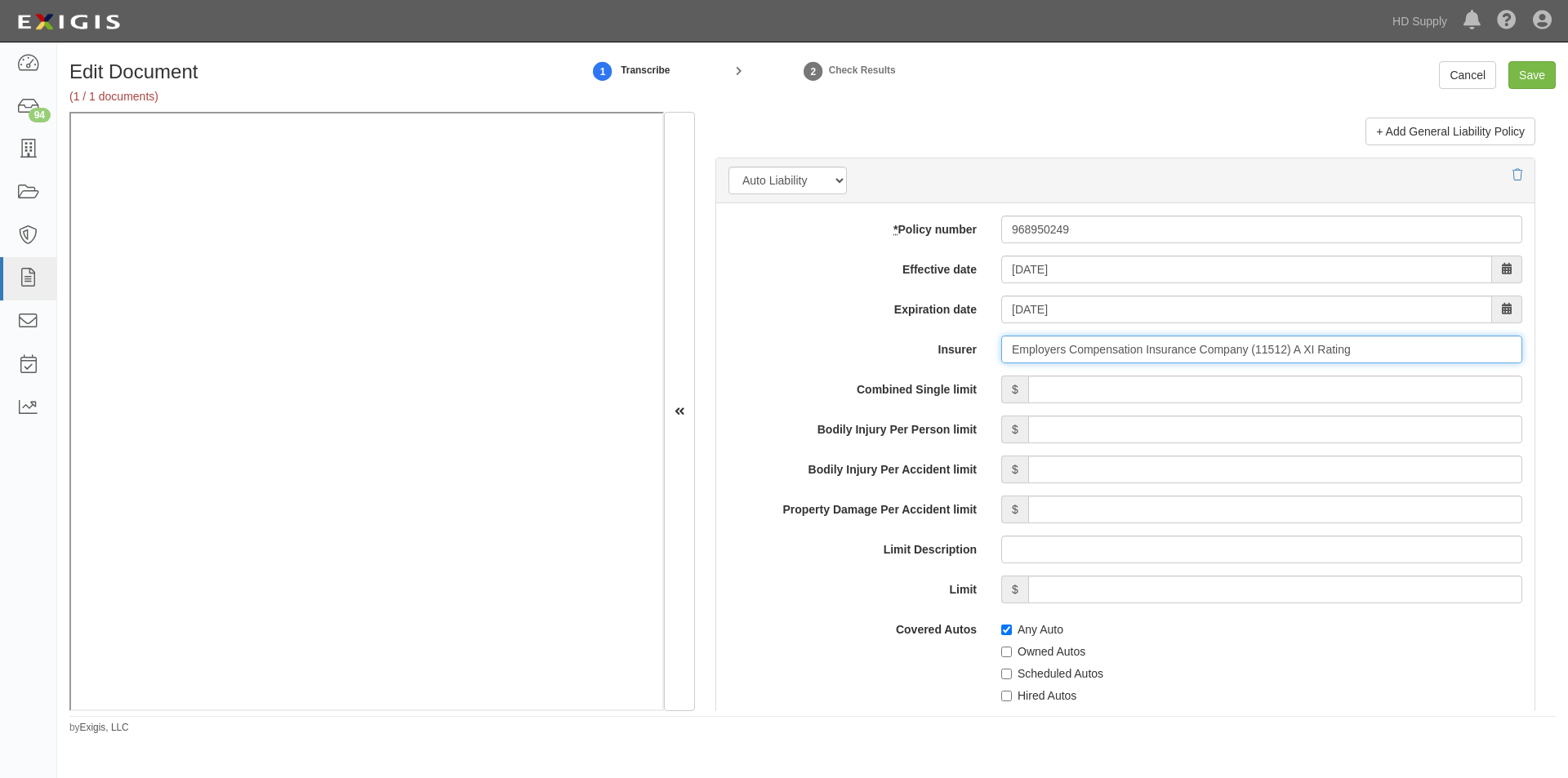
type input "Employers Compensation Insurance Company (11512) A XI Rating"
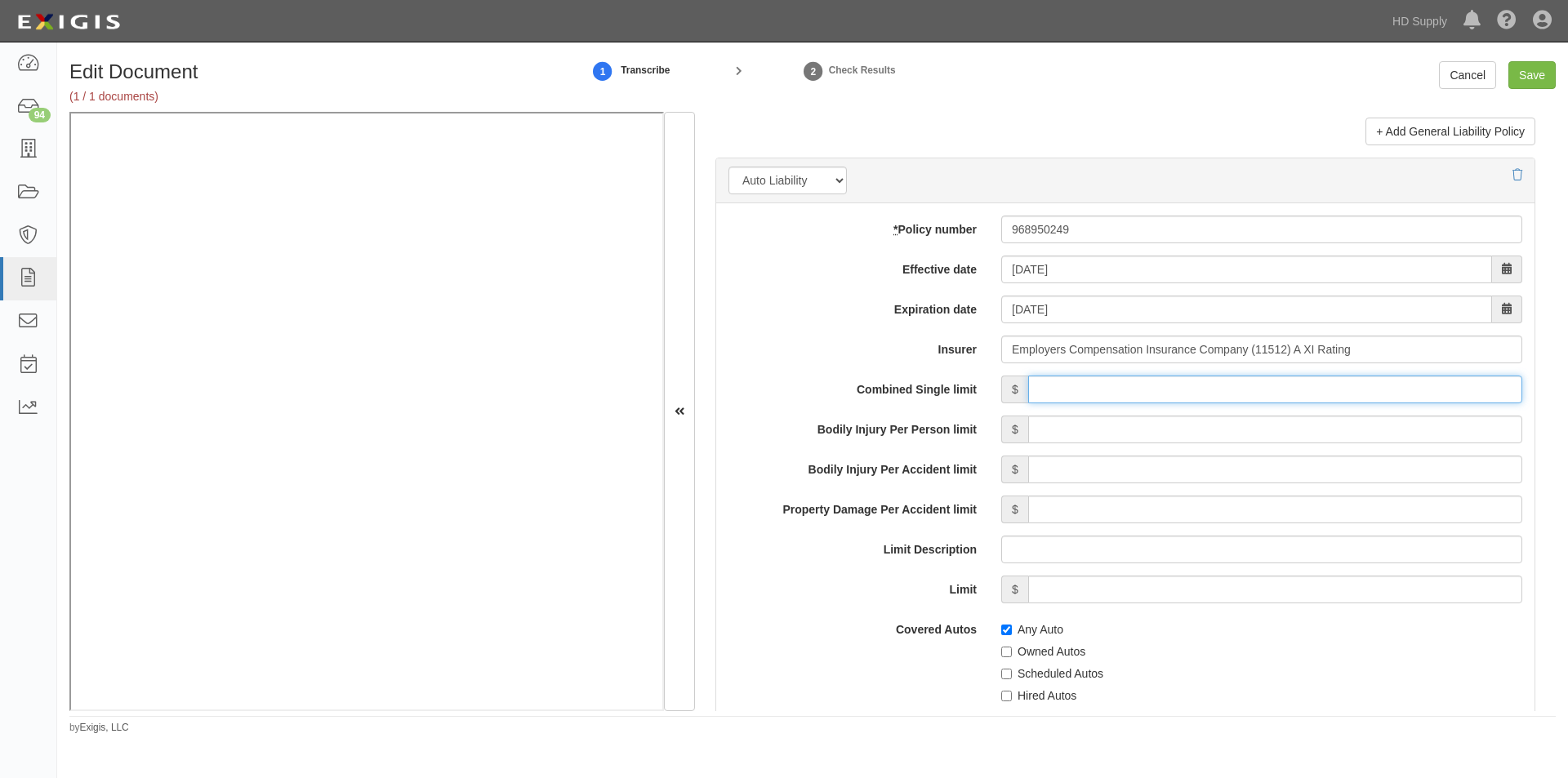
click at [1127, 393] on input "Combined Single limit" at bounding box center [1275, 389] width 494 height 27
type input "500,000"
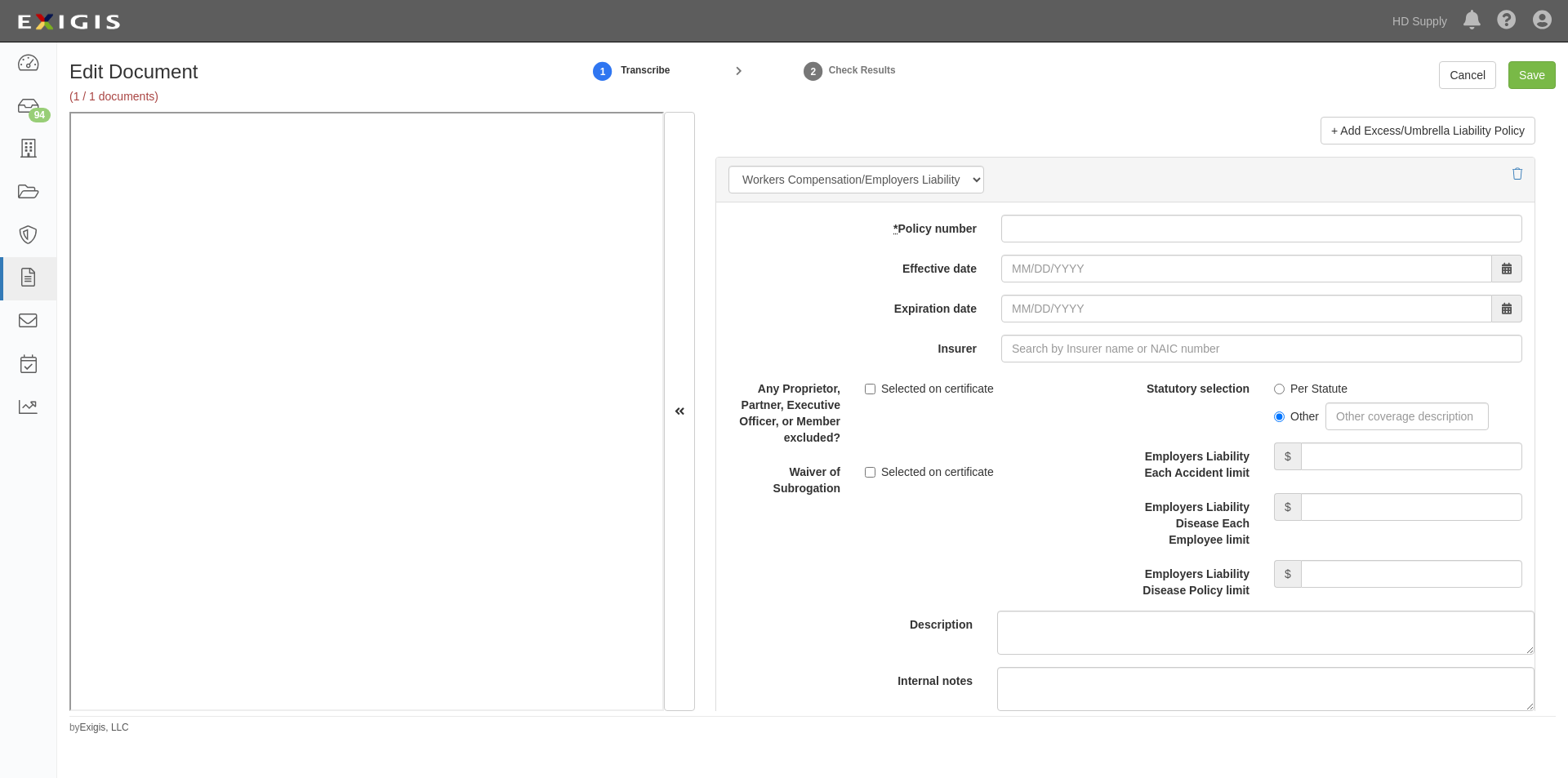
scroll to position [4001, 0]
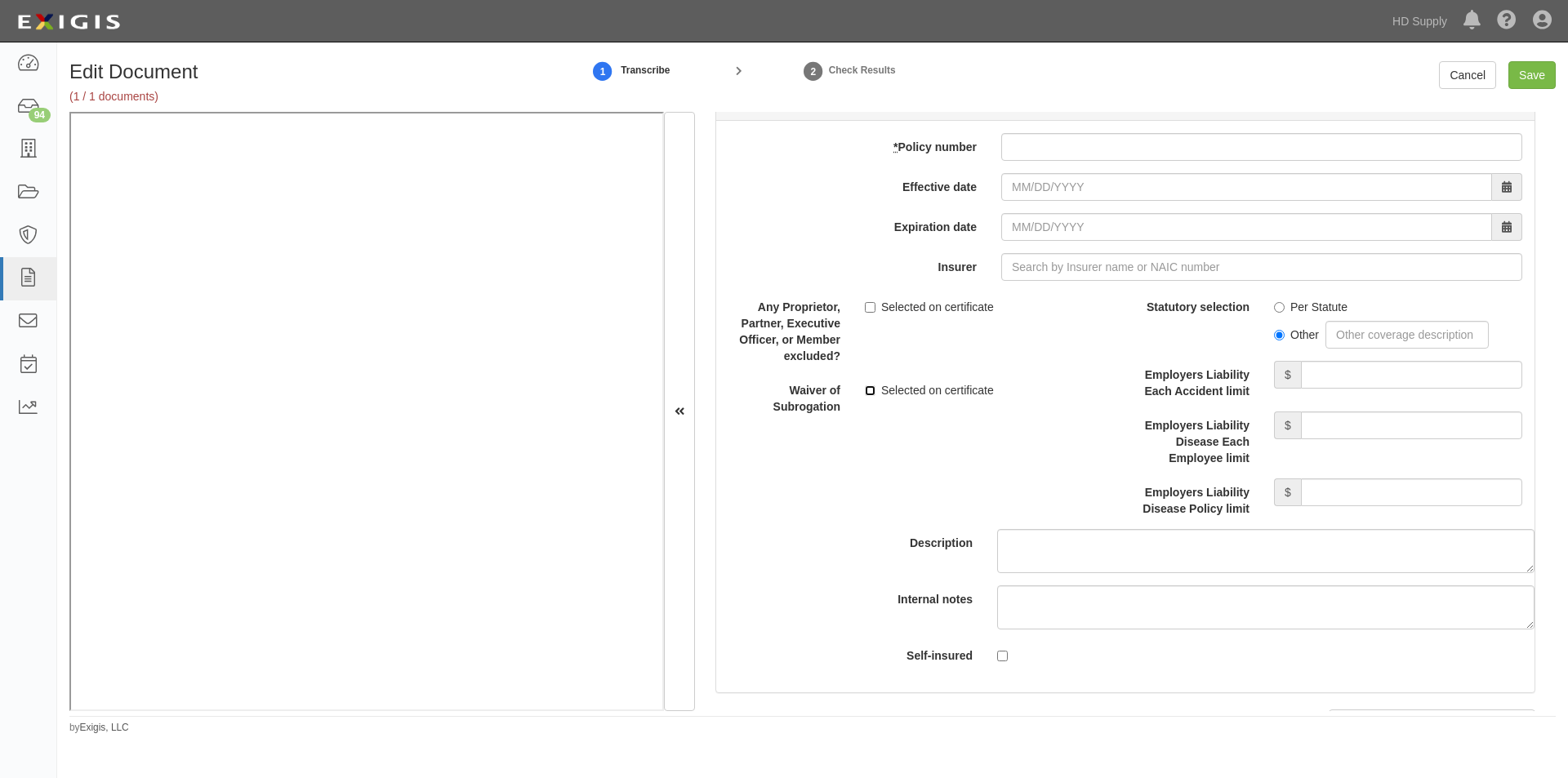
click at [867, 390] on input "Selected on certificate" at bounding box center [869, 390] width 11 height 11
checkbox input "true"
click at [1051, 143] on input "* Policy number" at bounding box center [1261, 147] width 521 height 27
type input "EIG600918200"
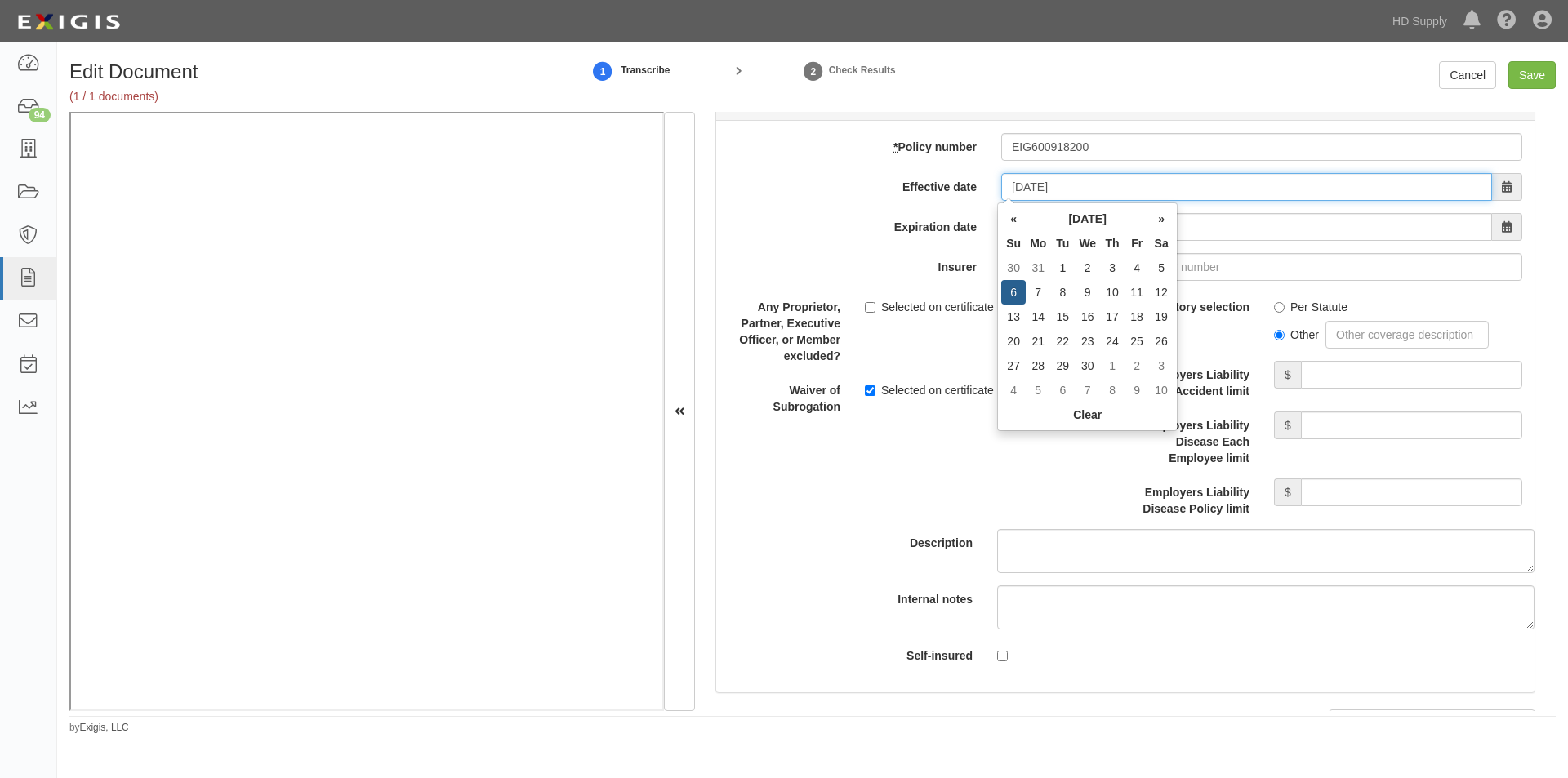
type input "04/06/2025"
type input "04/06/2026"
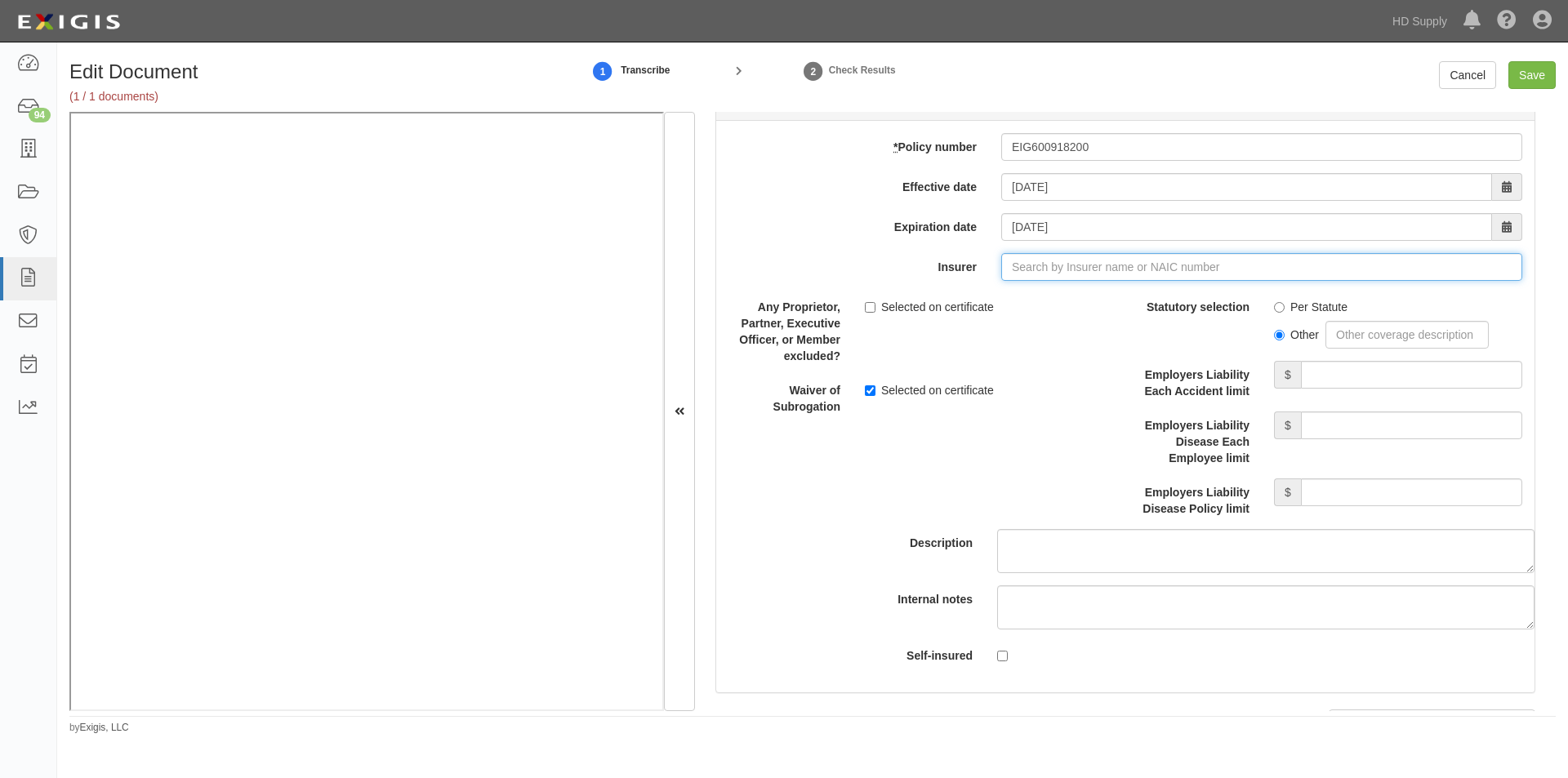
click at [1039, 273] on input "Insurer" at bounding box center [1261, 267] width 521 height 27
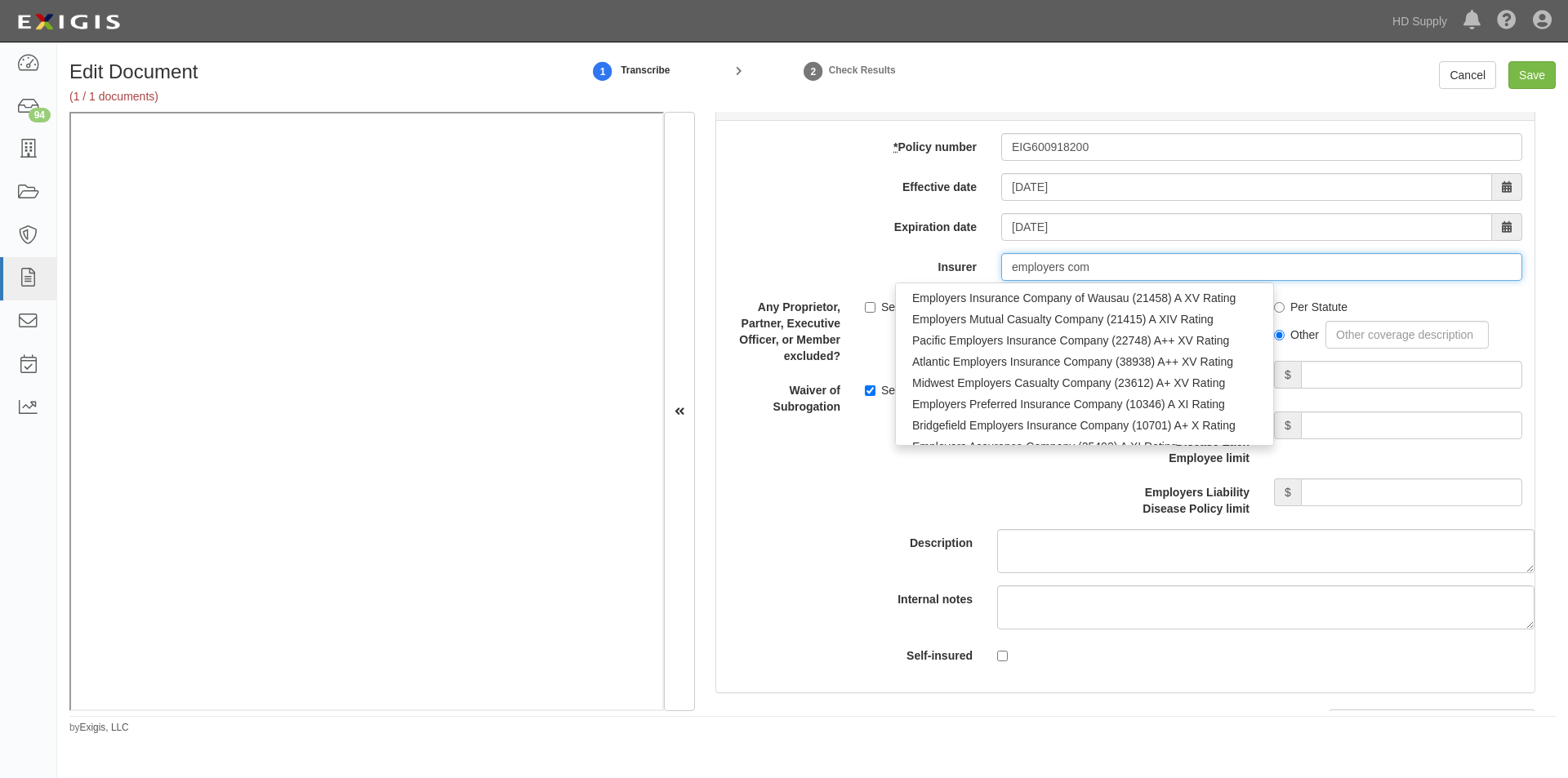
type input "employers comp"
type input "employers compensation Insurance Company (11512) A XI Rating"
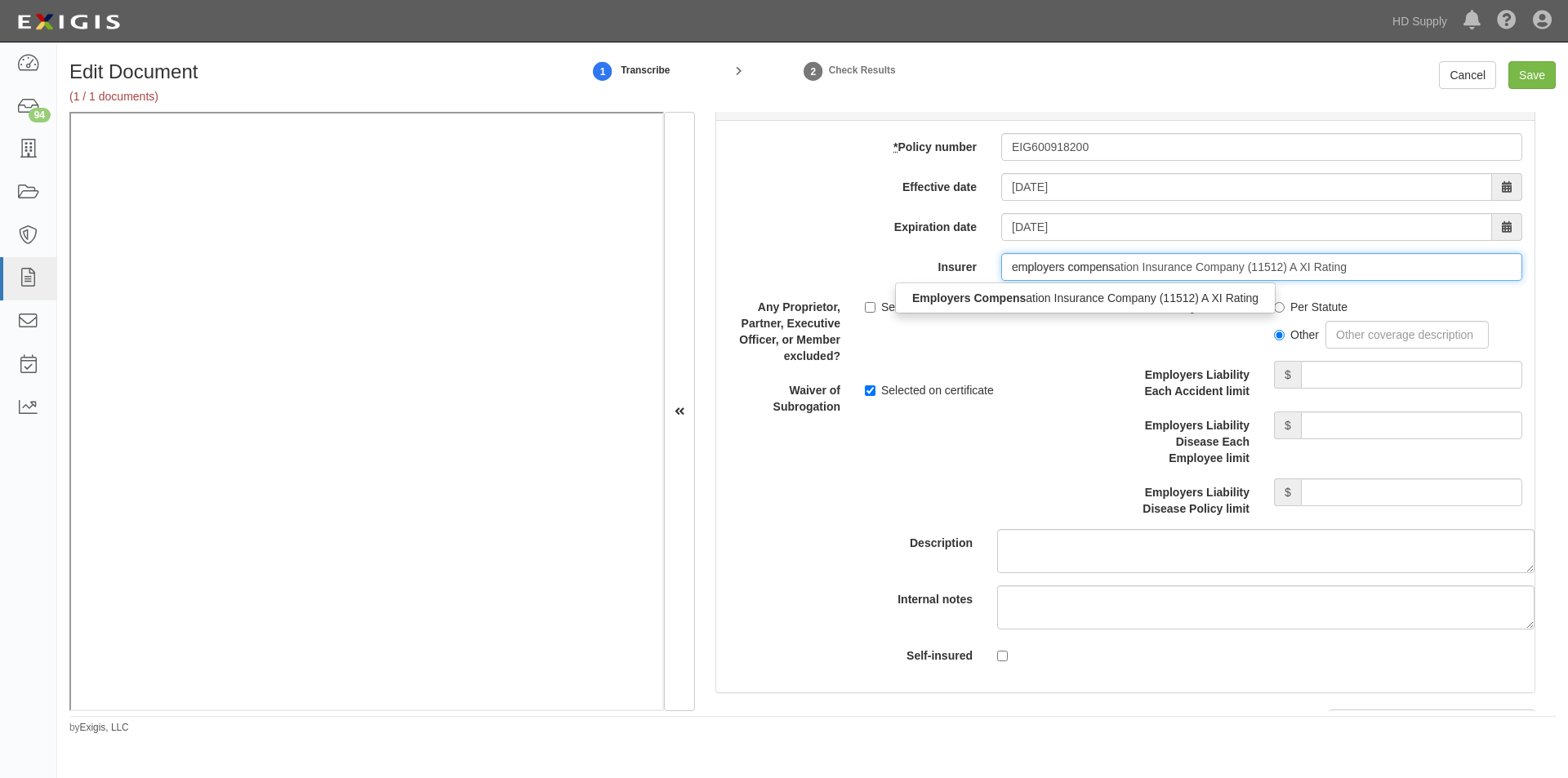
type input "employers compensa"
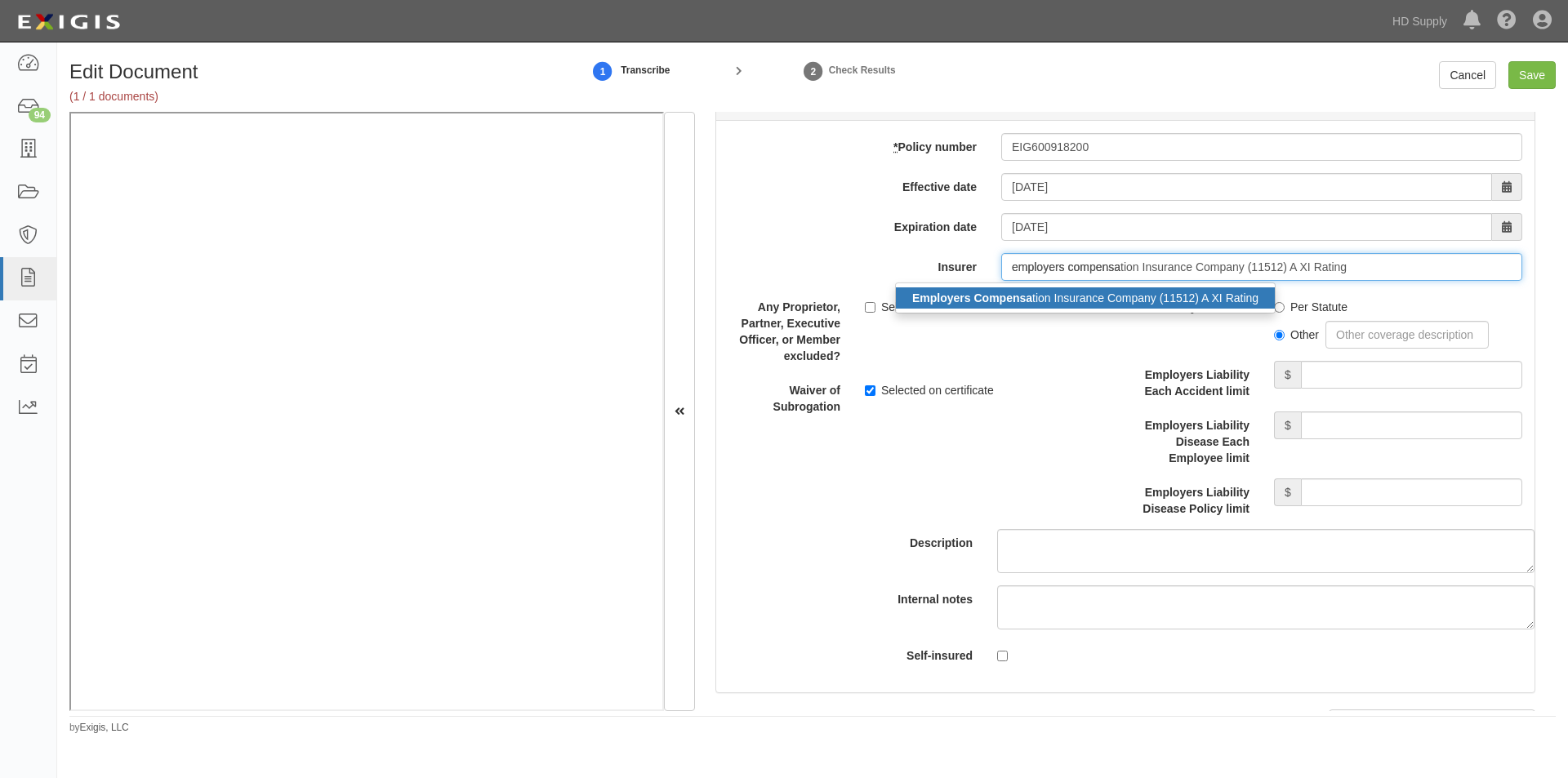
click at [1054, 300] on div "Employers Compensa tion Insurance Company (11512) A XI Rating" at bounding box center [1085, 298] width 379 height 22
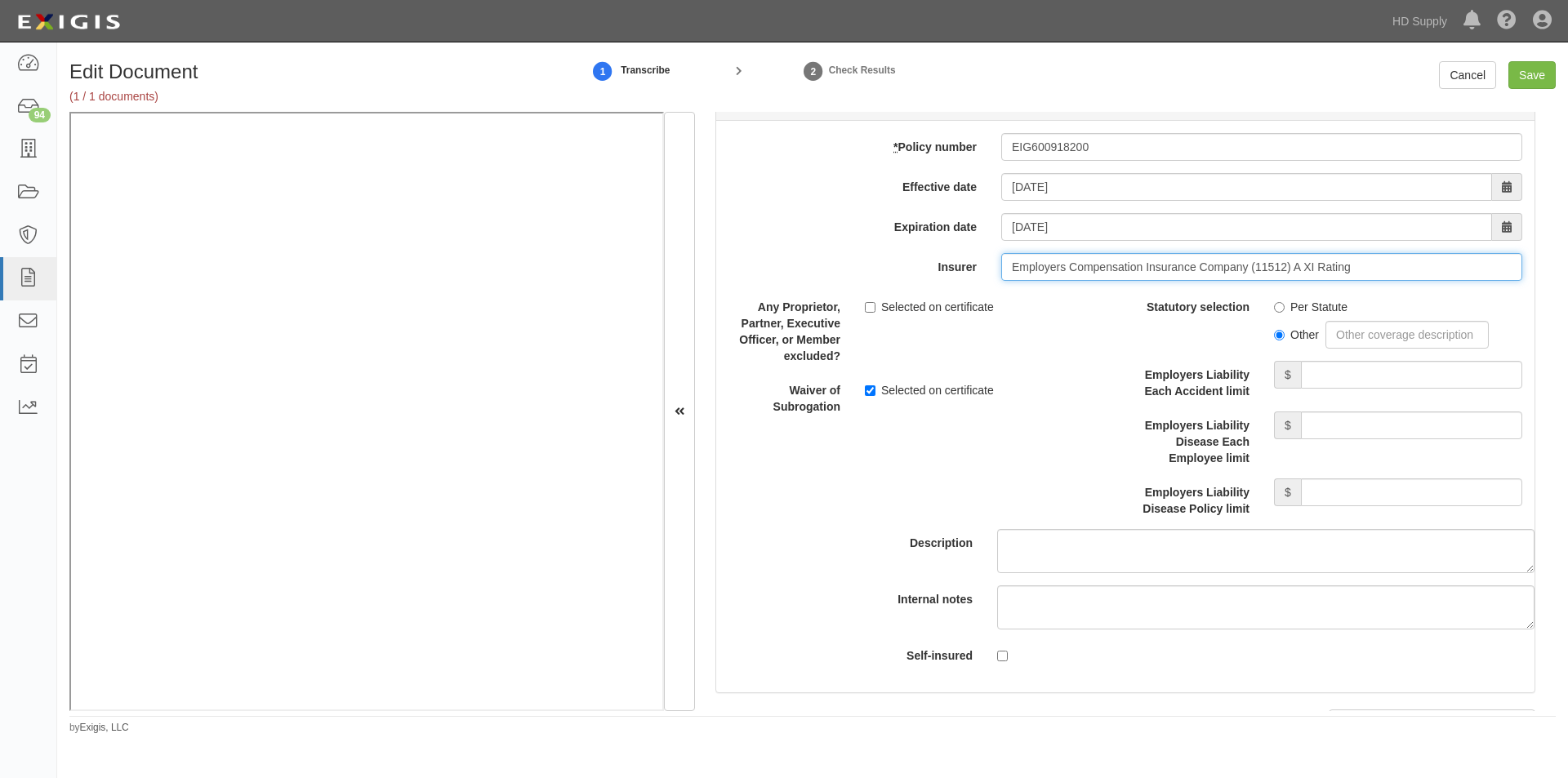
type input "Employers Compensation Insurance Company (11512) A XI Rating"
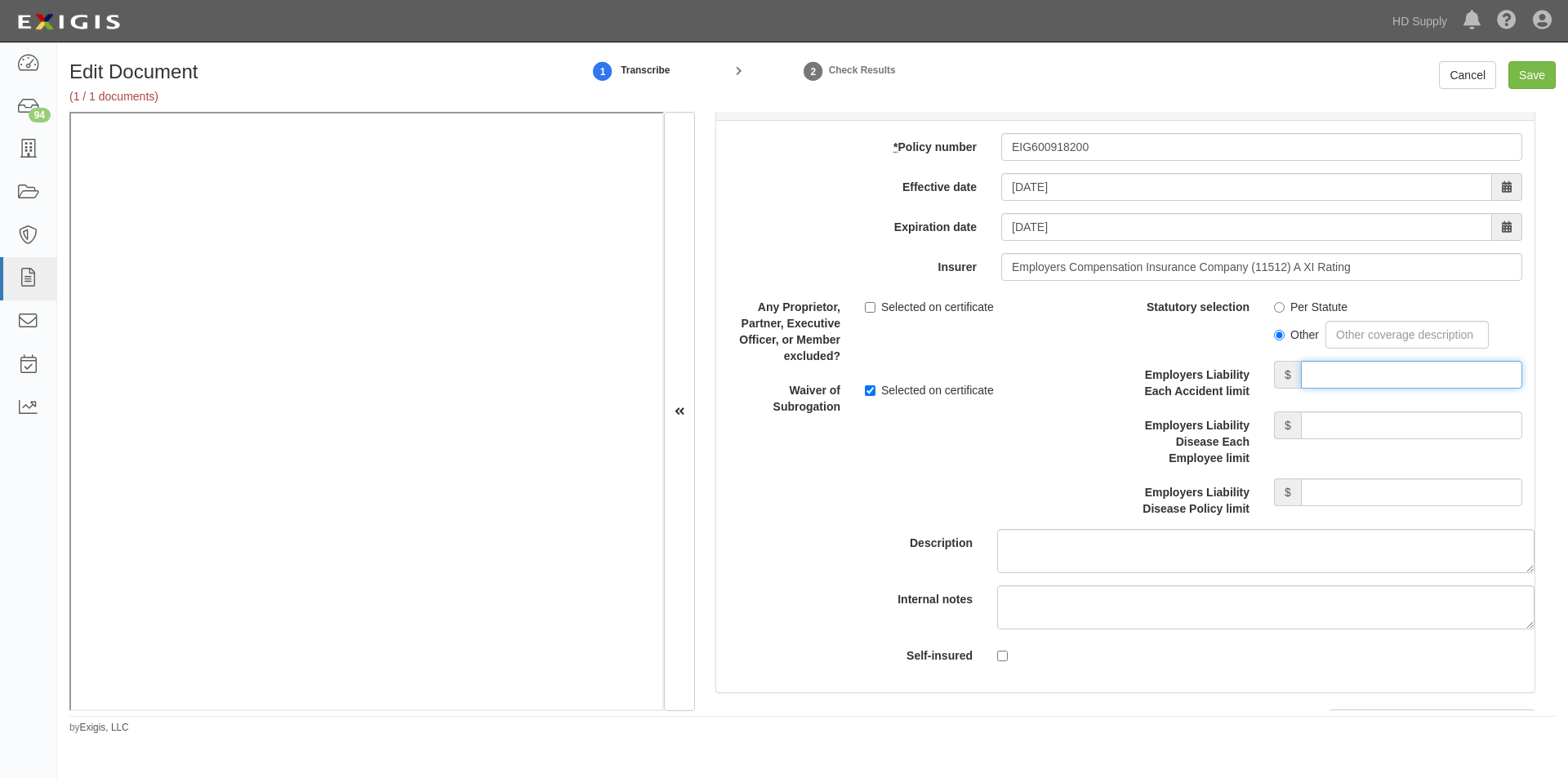
click at [1386, 376] on input "Employers Liability Each Accident limit" at bounding box center [1412, 375] width 222 height 27
type input "500,000"
click at [1346, 428] on input "Employers Liability Disease Each Employee limit" at bounding box center [1412, 425] width 222 height 27
type input "500,000"
click at [1346, 489] on input "Employers Liability Disease Policy limit" at bounding box center [1412, 493] width 222 height 27
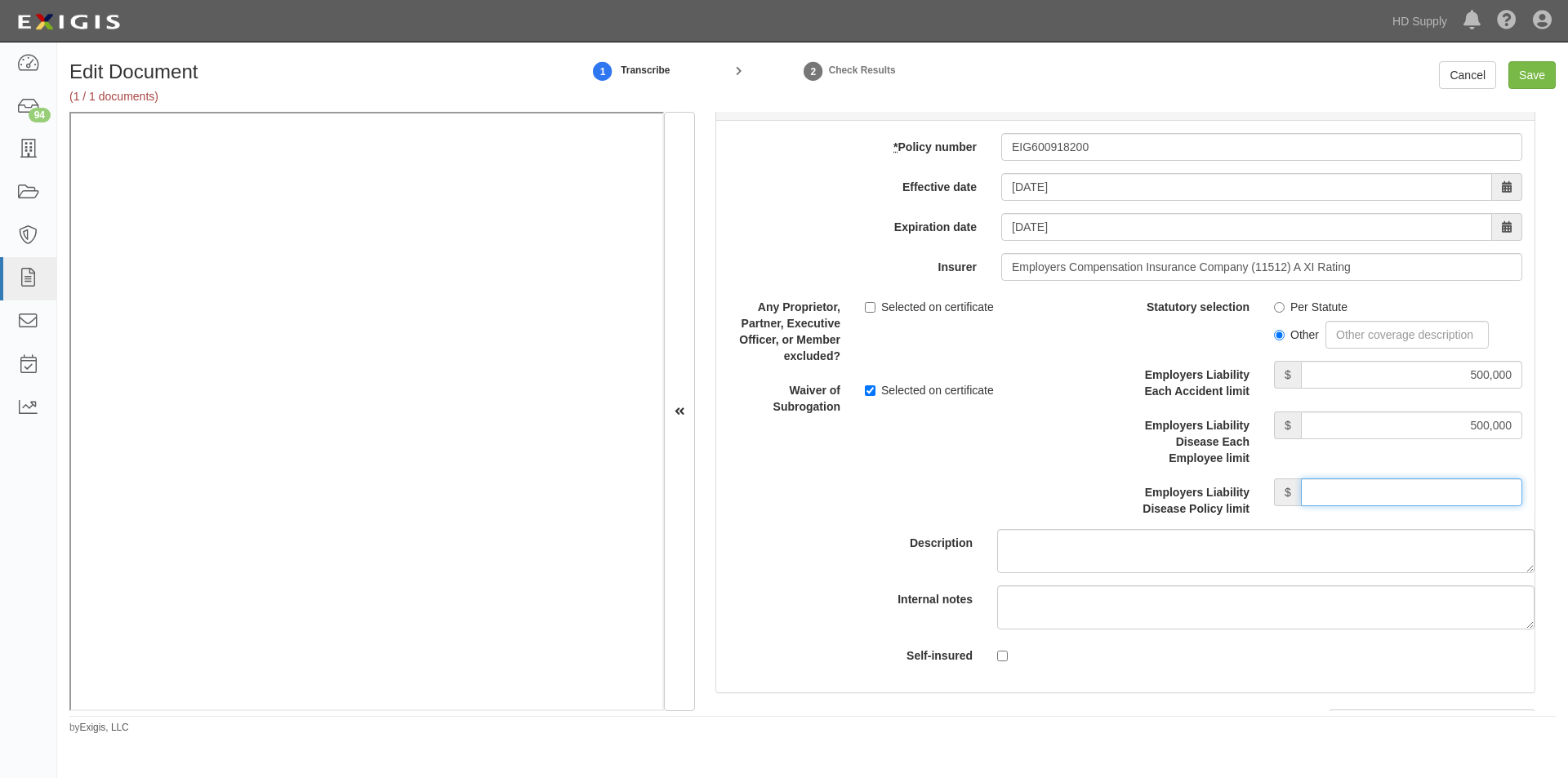
type input "500,000"
click at [1538, 76] on input "Save" at bounding box center [1532, 75] width 47 height 27
type input "1000000"
type input "100000"
type input "5000"
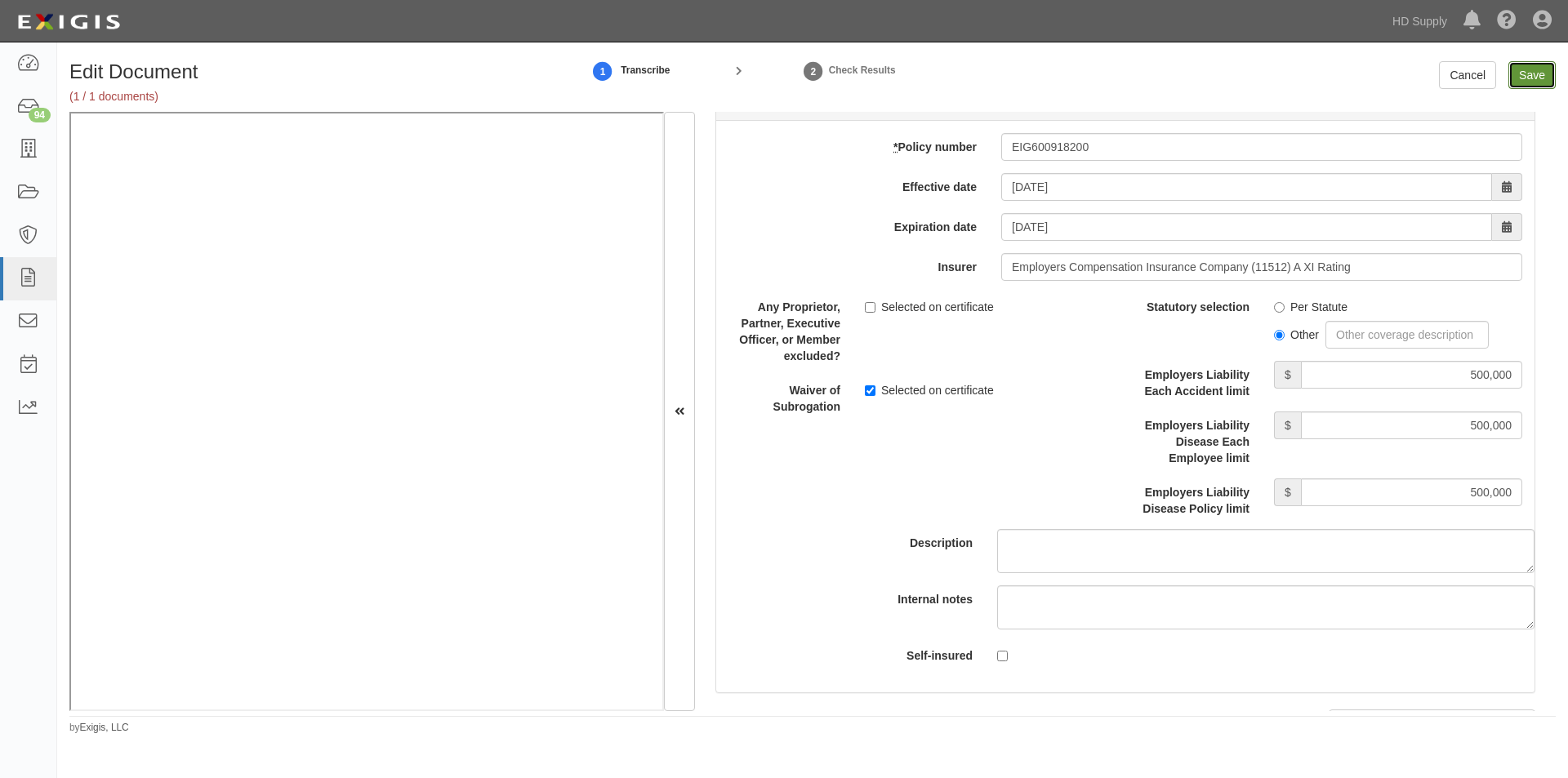
type input "1000000"
type input "2000000"
type input "500000"
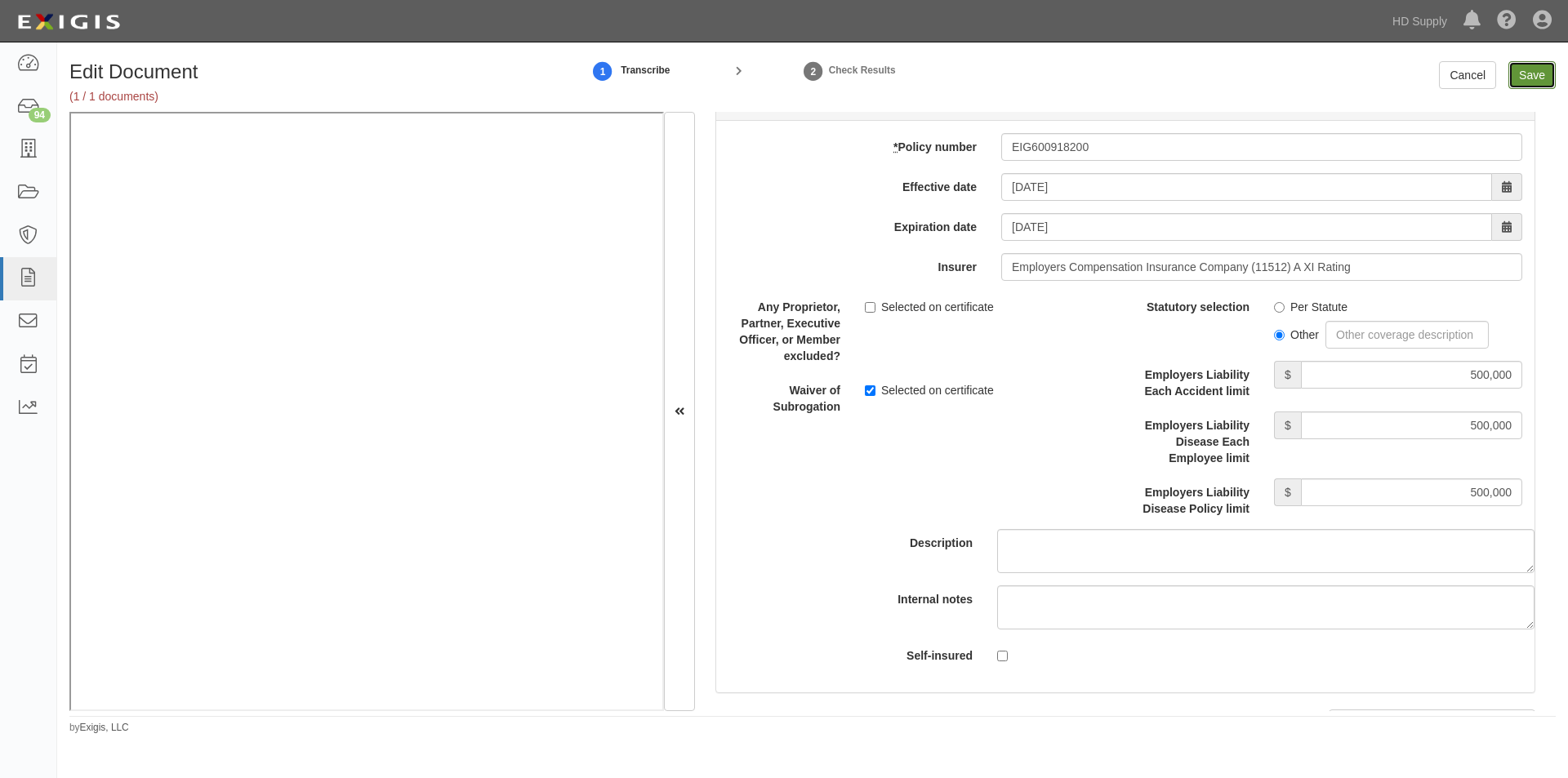
type input "500000"
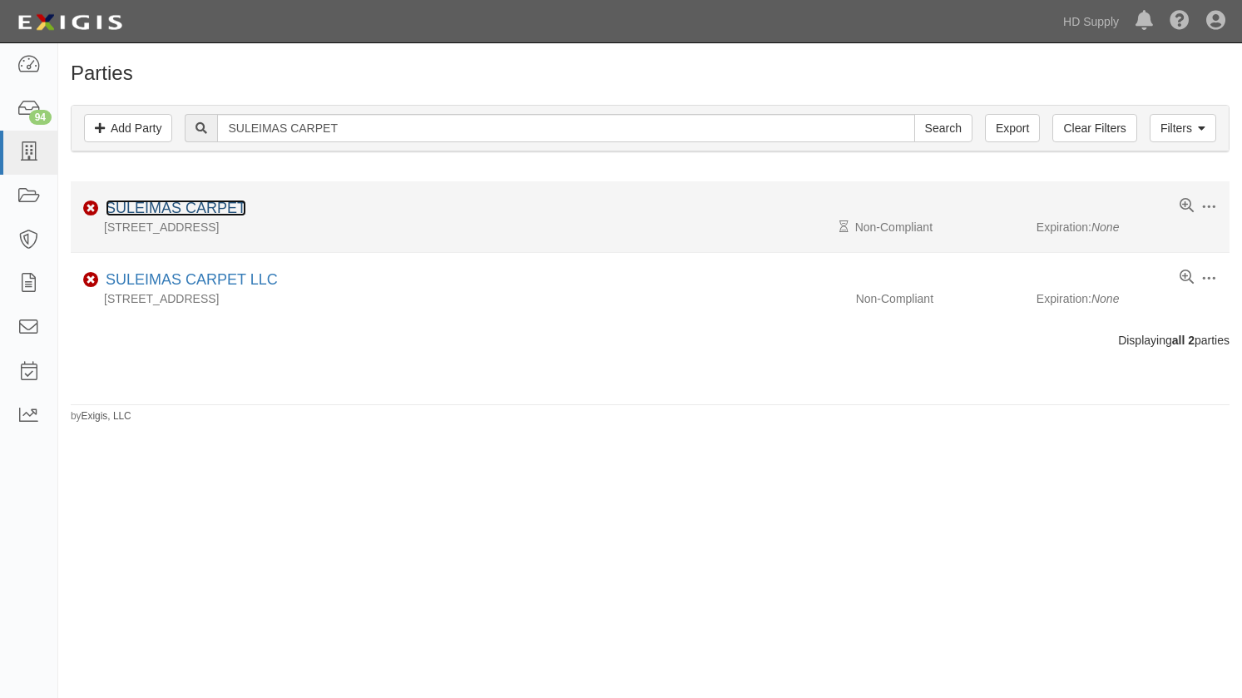
click at [151, 206] on link "SULEIMAS CARPET" at bounding box center [176, 208] width 141 height 17
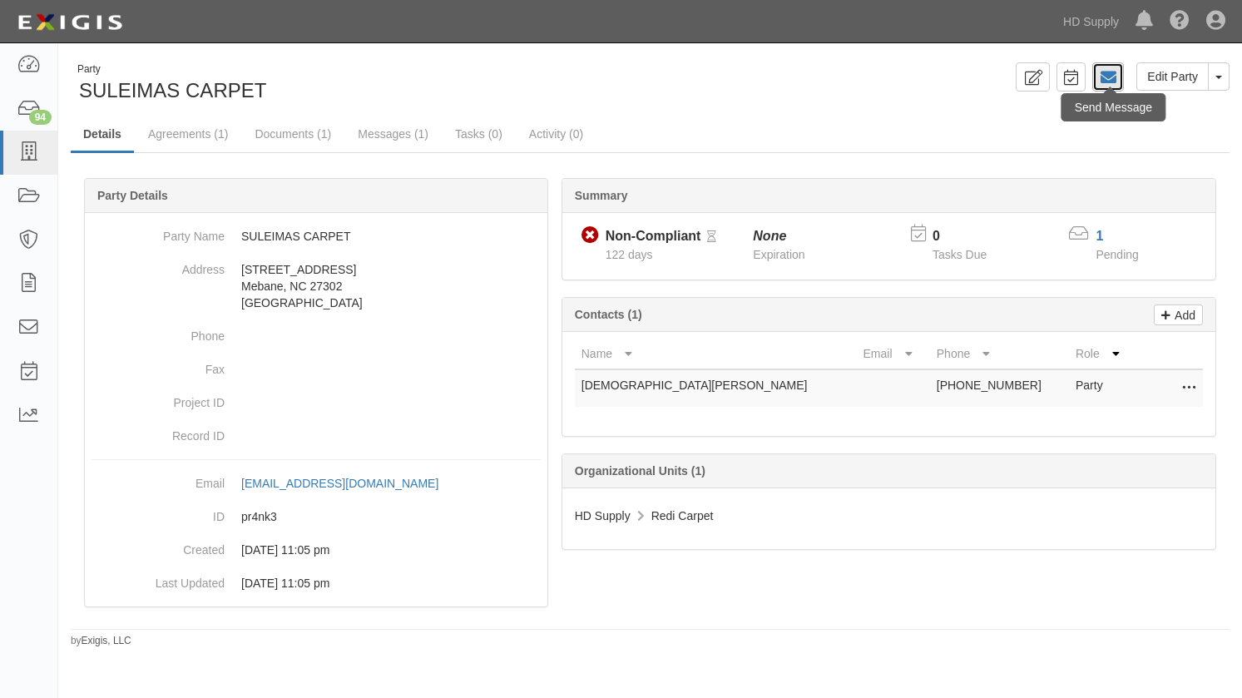
click at [1101, 76] on icon at bounding box center [1108, 77] width 17 height 17
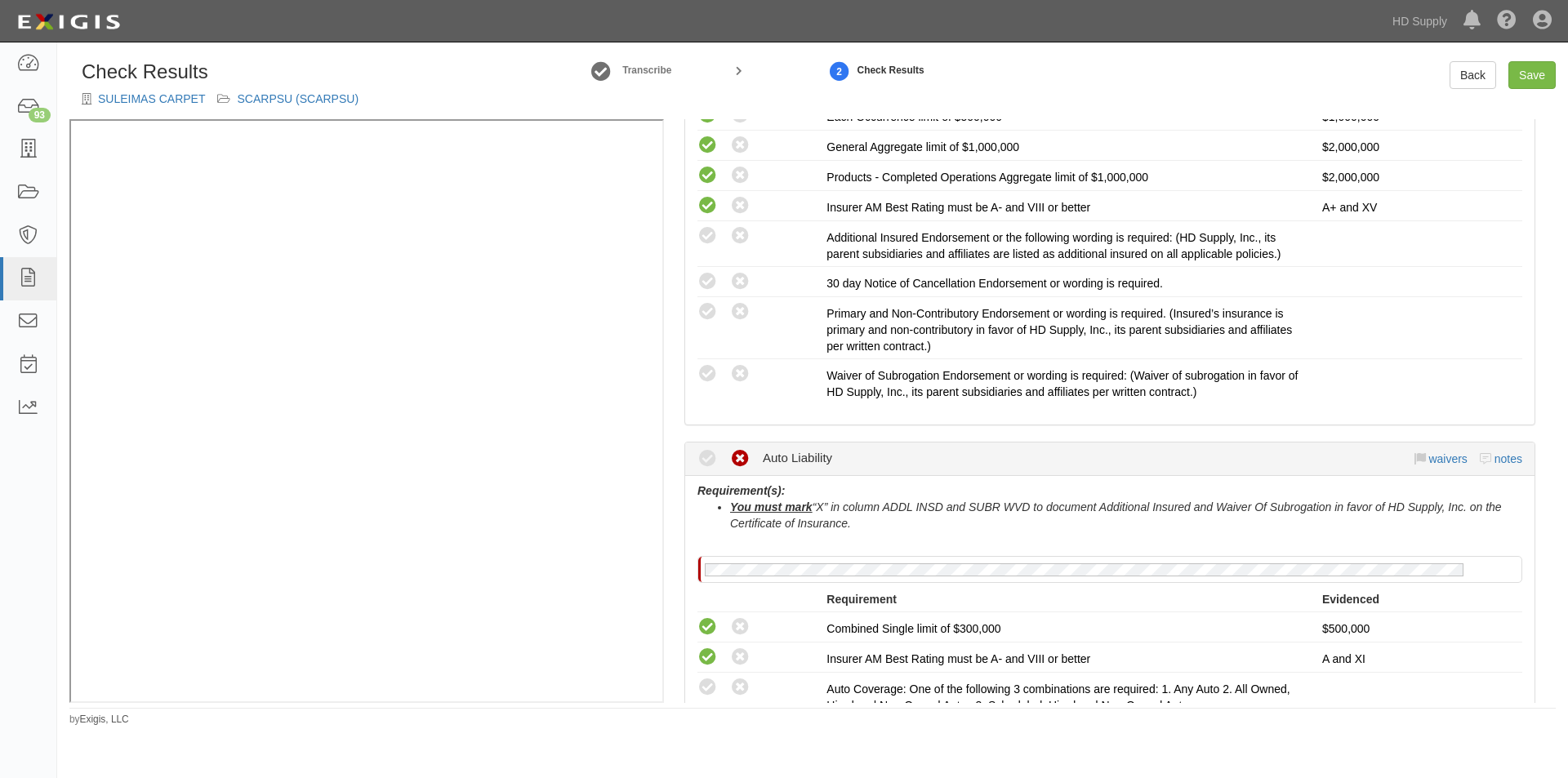
scroll to position [490, 0]
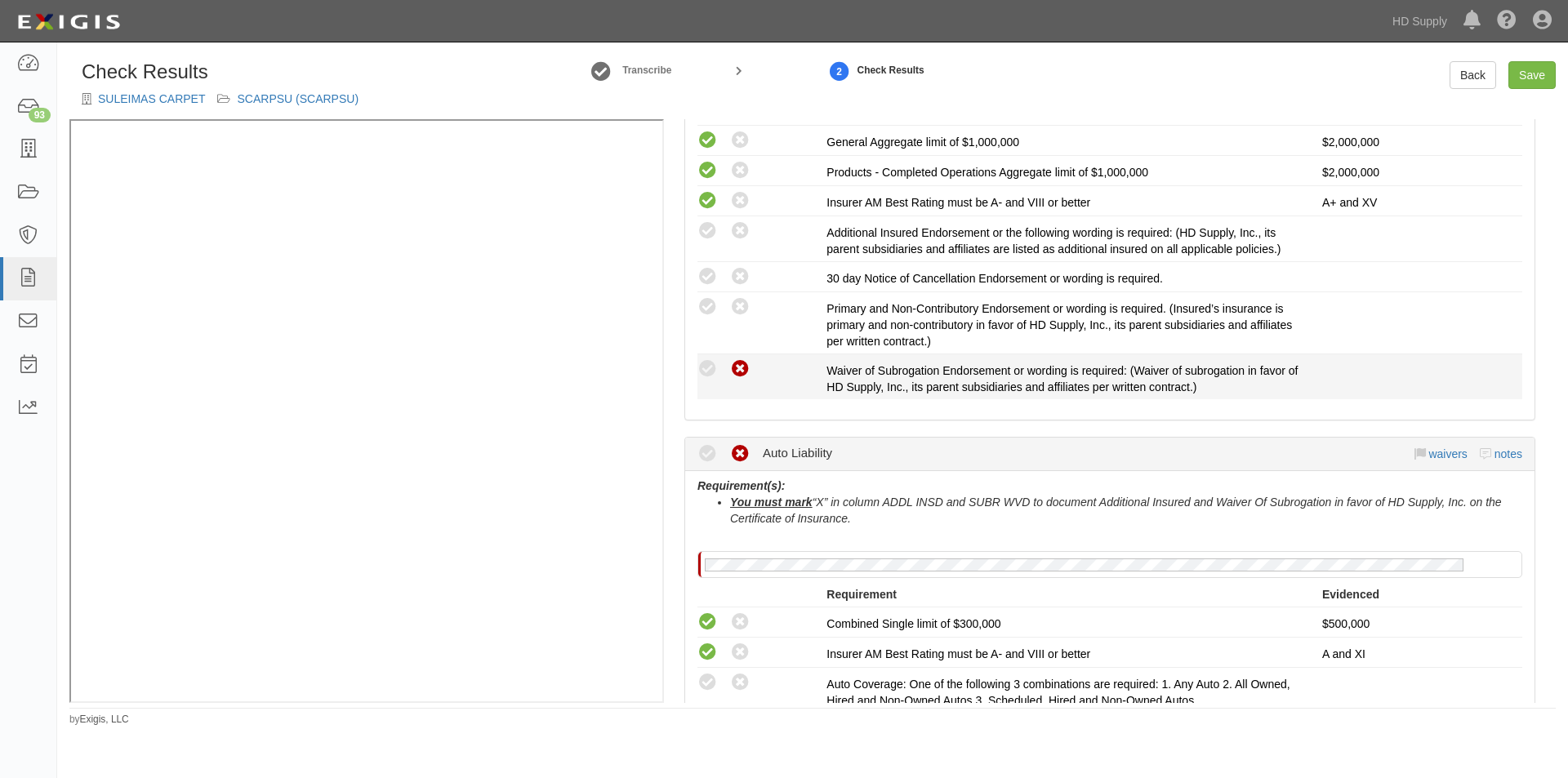
click at [740, 363] on icon at bounding box center [740, 369] width 21 height 21
radio input "true"
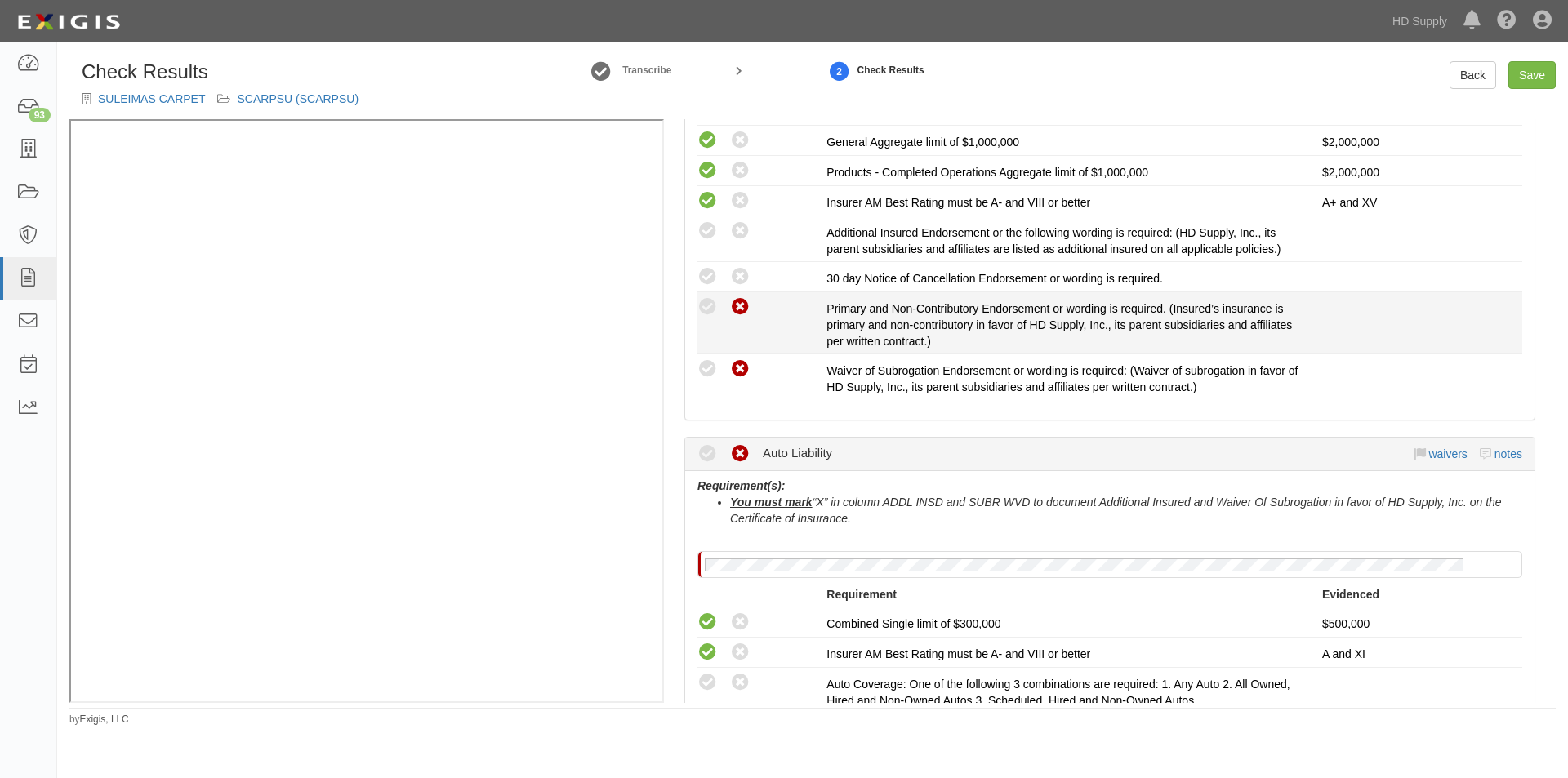
click at [740, 315] on icon at bounding box center [740, 307] width 21 height 21
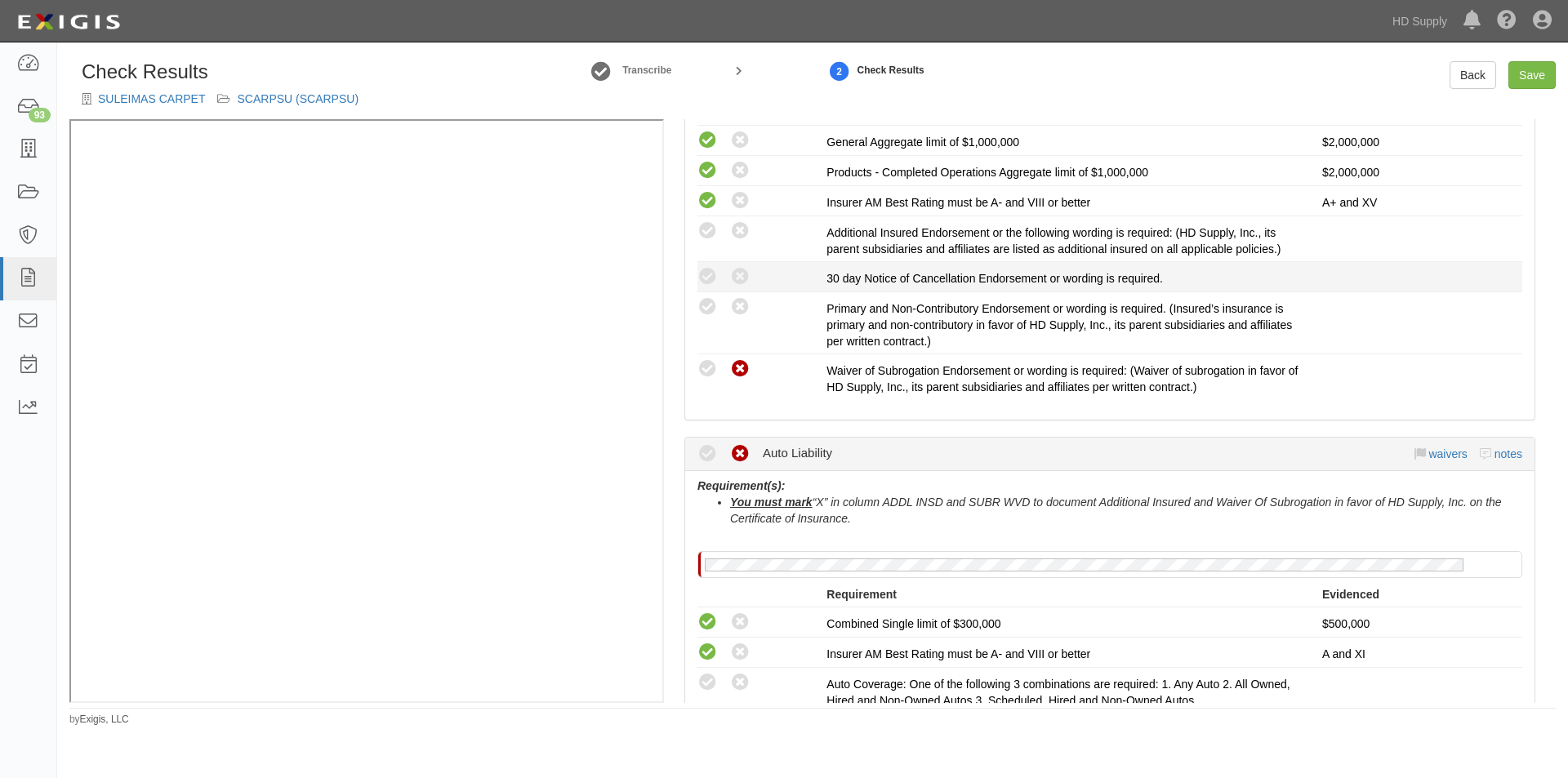
radio input "true"
click at [736, 274] on icon at bounding box center [740, 277] width 21 height 21
radio input "true"
click at [737, 232] on icon at bounding box center [740, 232] width 21 height 21
radio input "true"
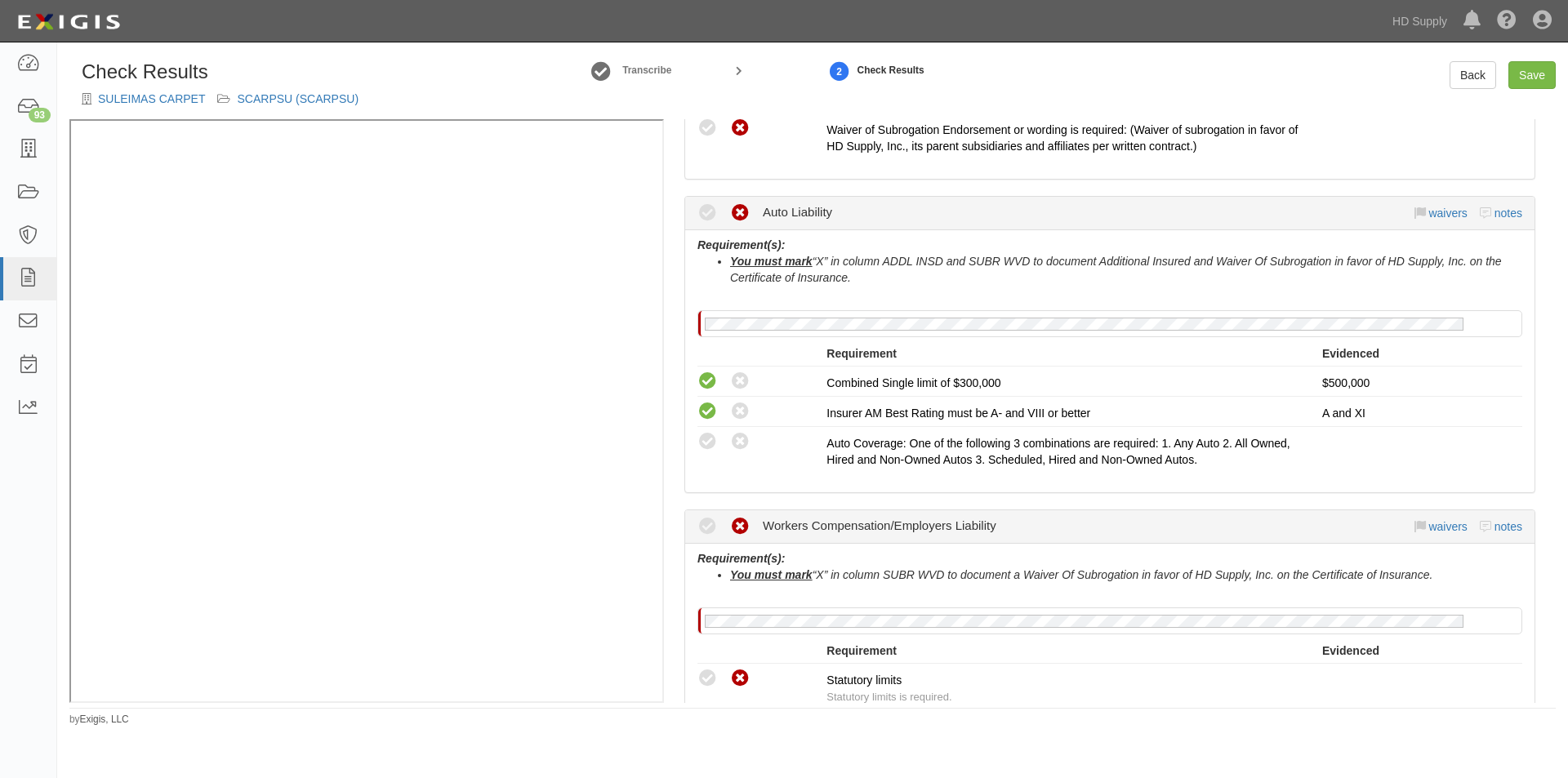
scroll to position [749, 0]
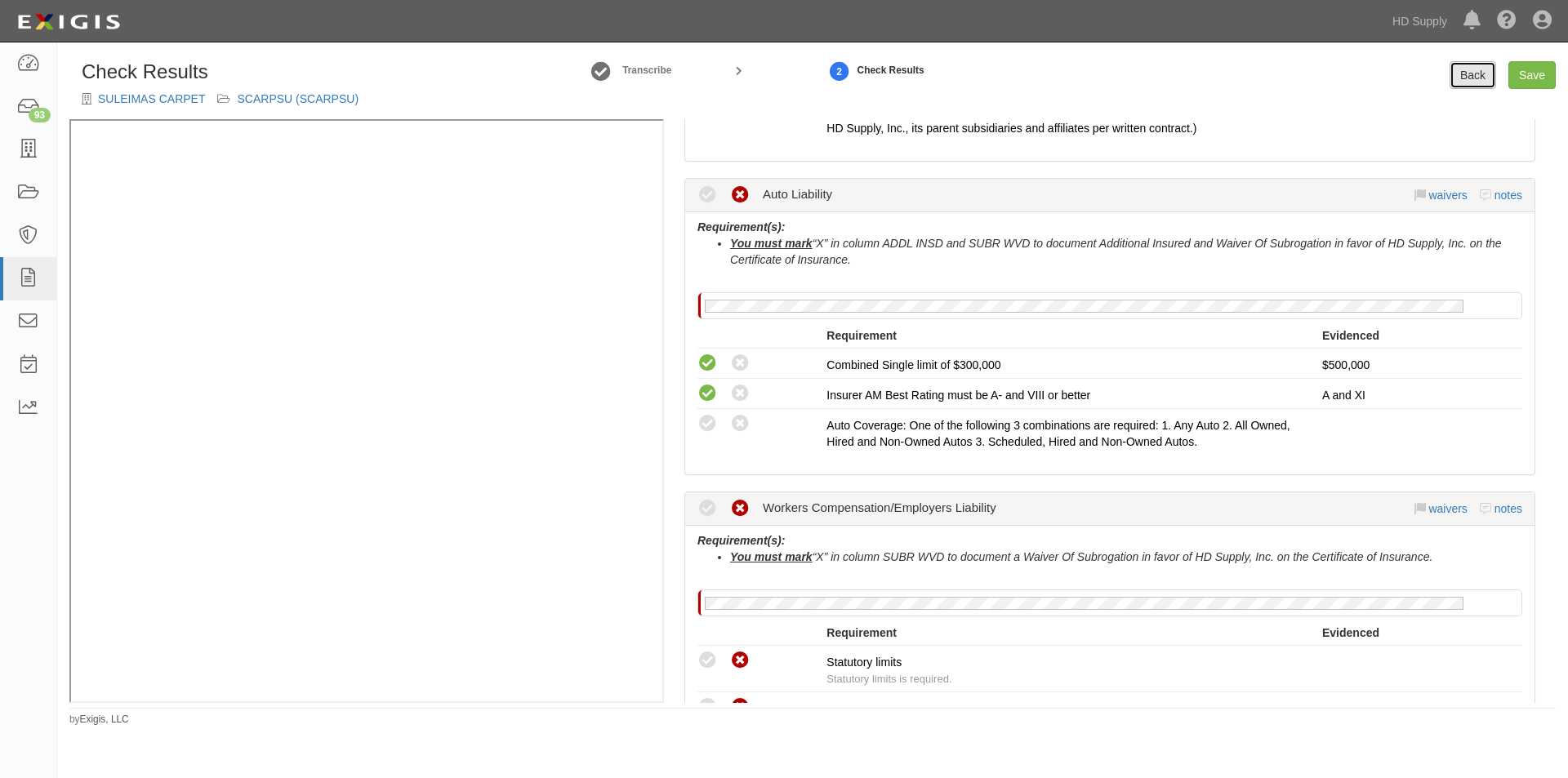
click at [1470, 73] on link "Back" at bounding box center [1472, 75] width 46 height 27
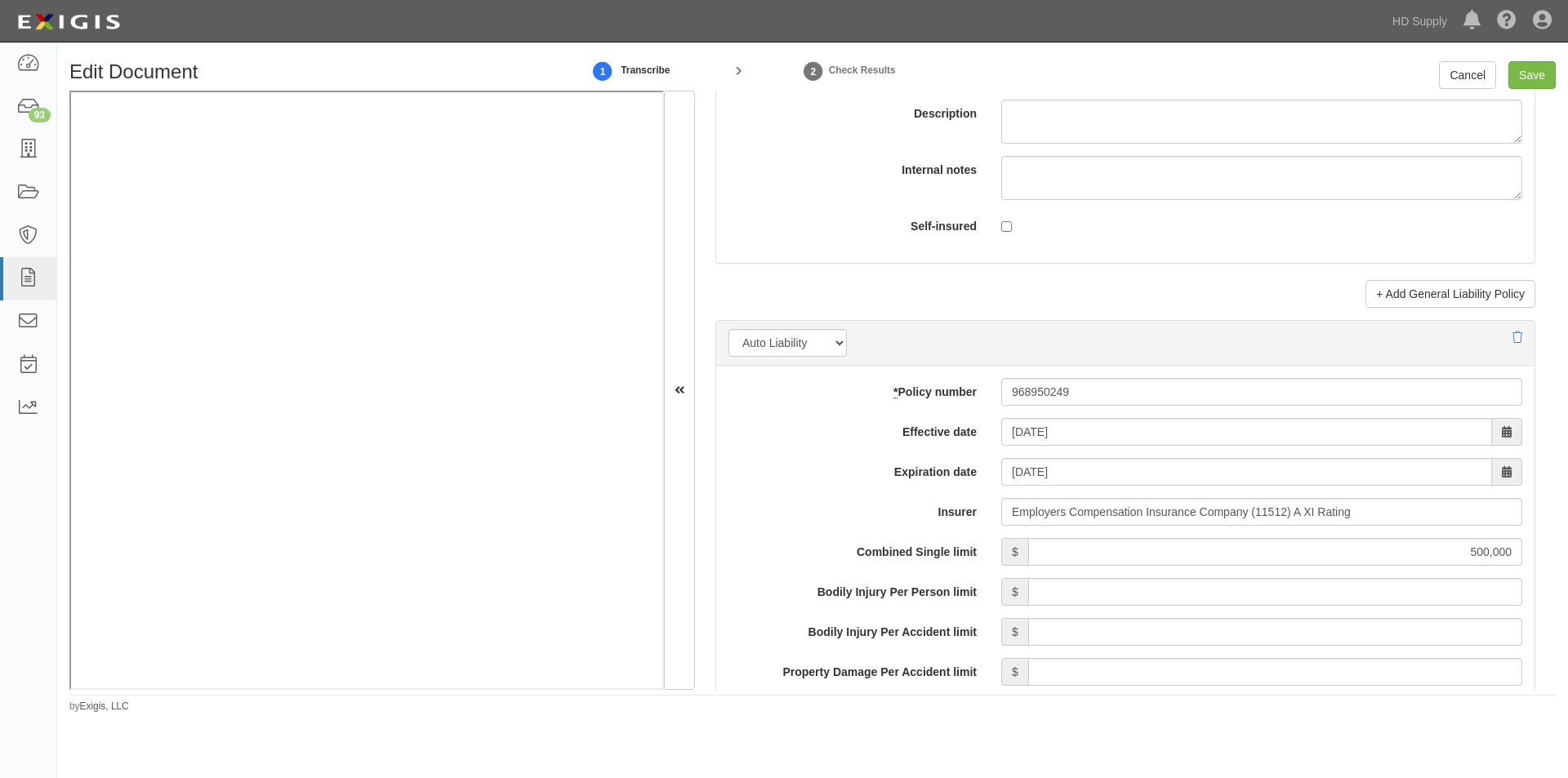
scroll to position [2029, 0]
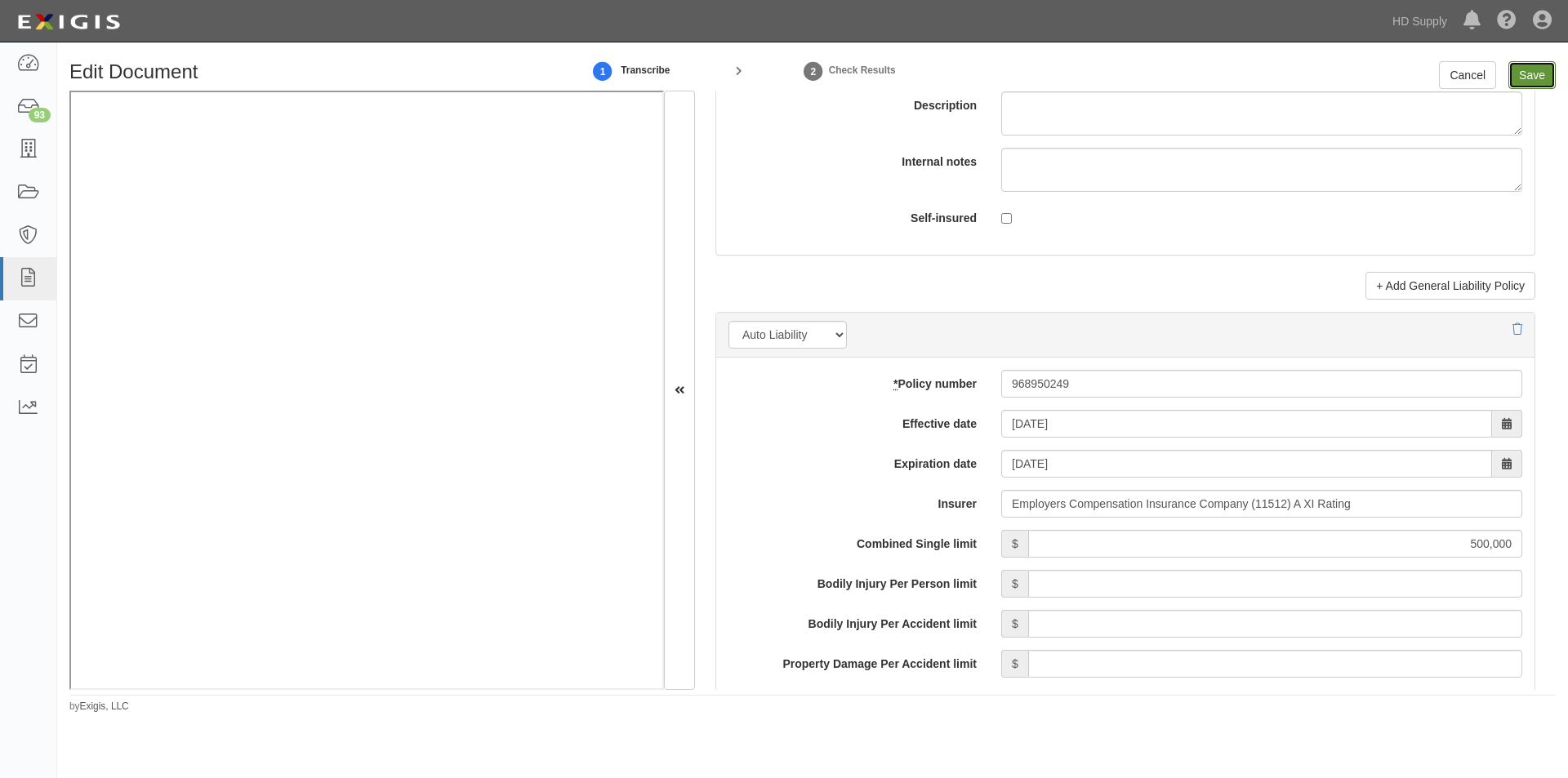
click at [1517, 74] on input "Save" at bounding box center [1532, 75] width 47 height 27
type input "1000000"
type input "100000"
type input "5000"
type input "1000000"
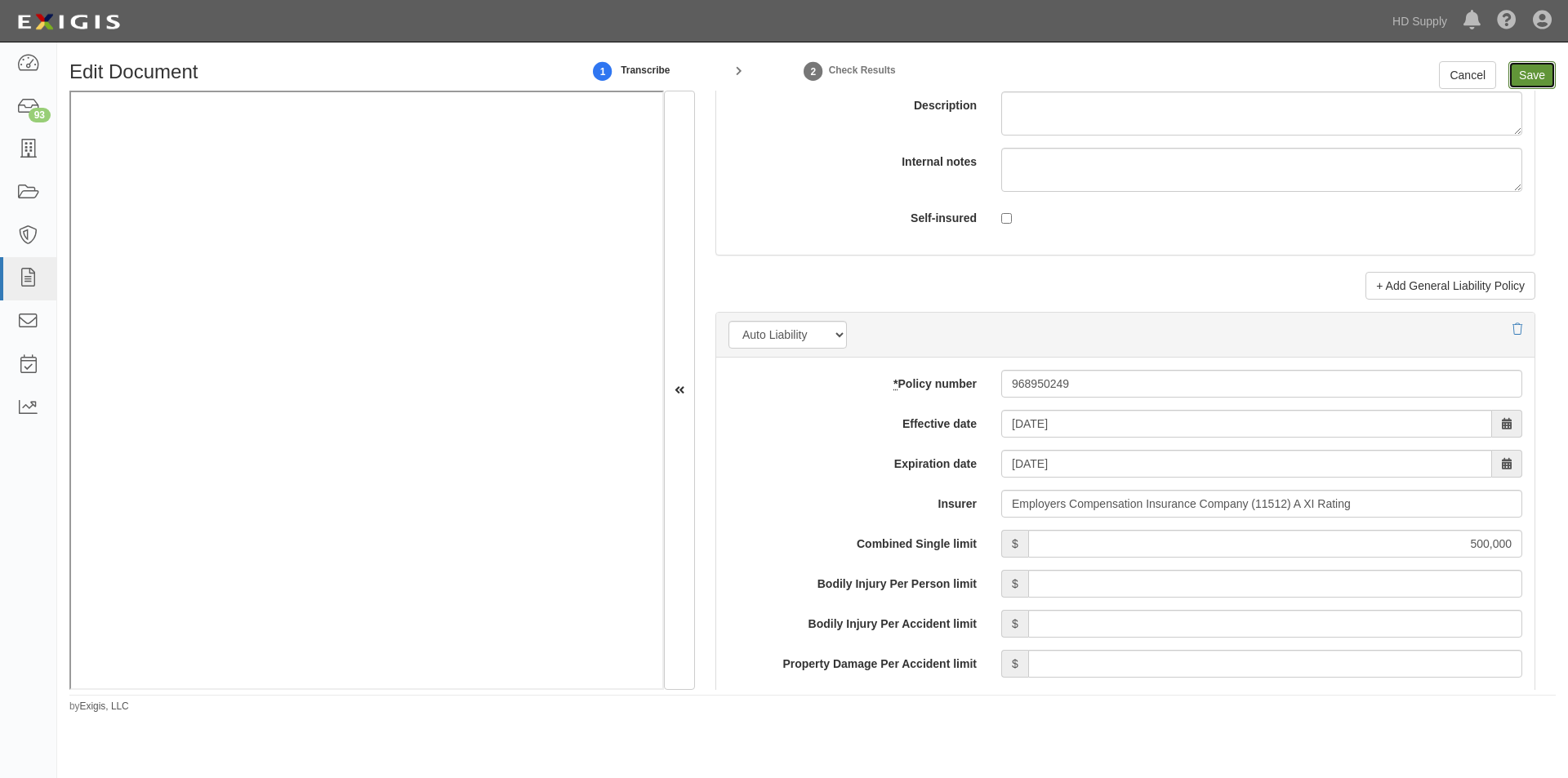
type input "2000000"
type input "500000"
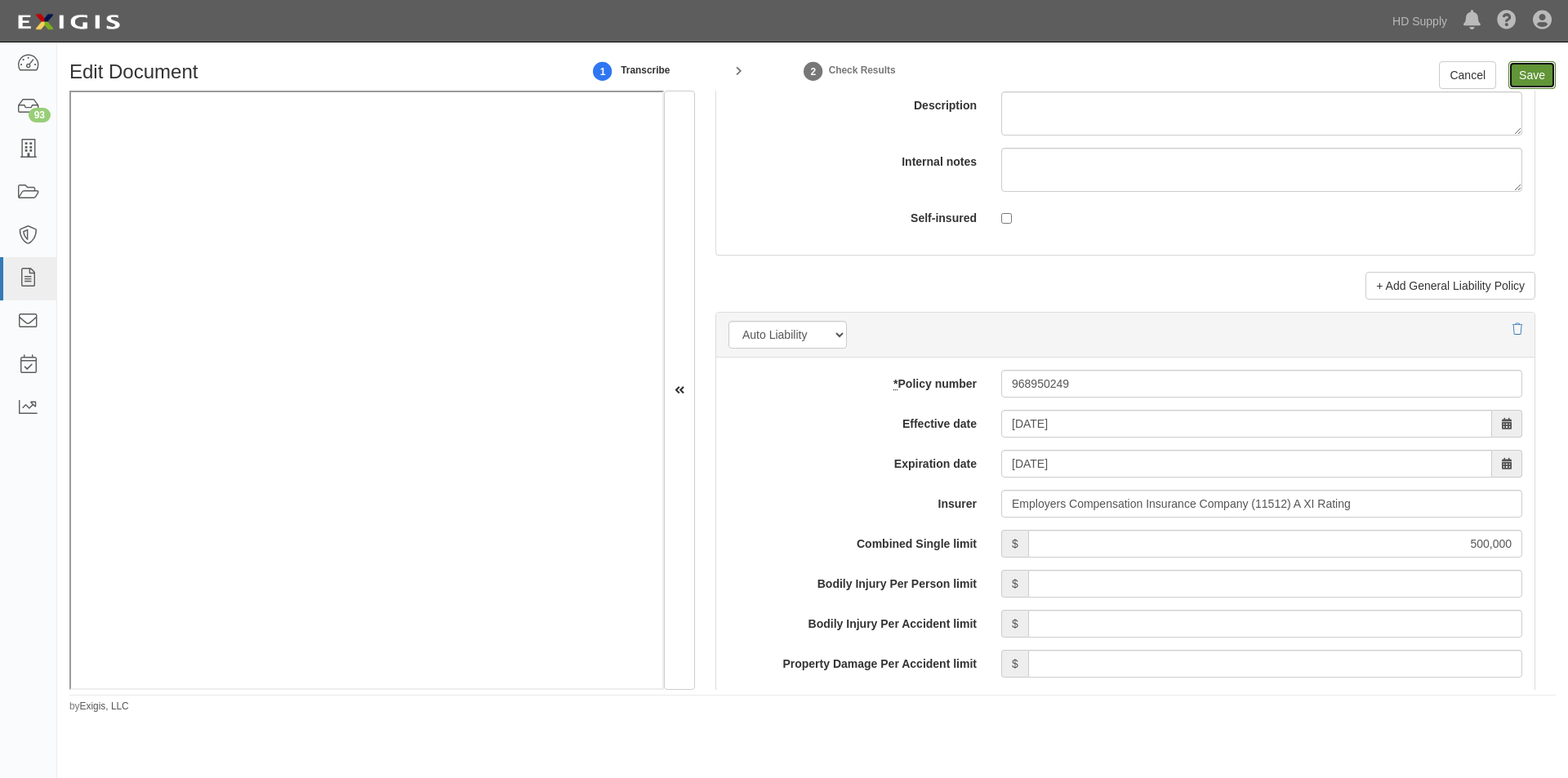
type input "500000"
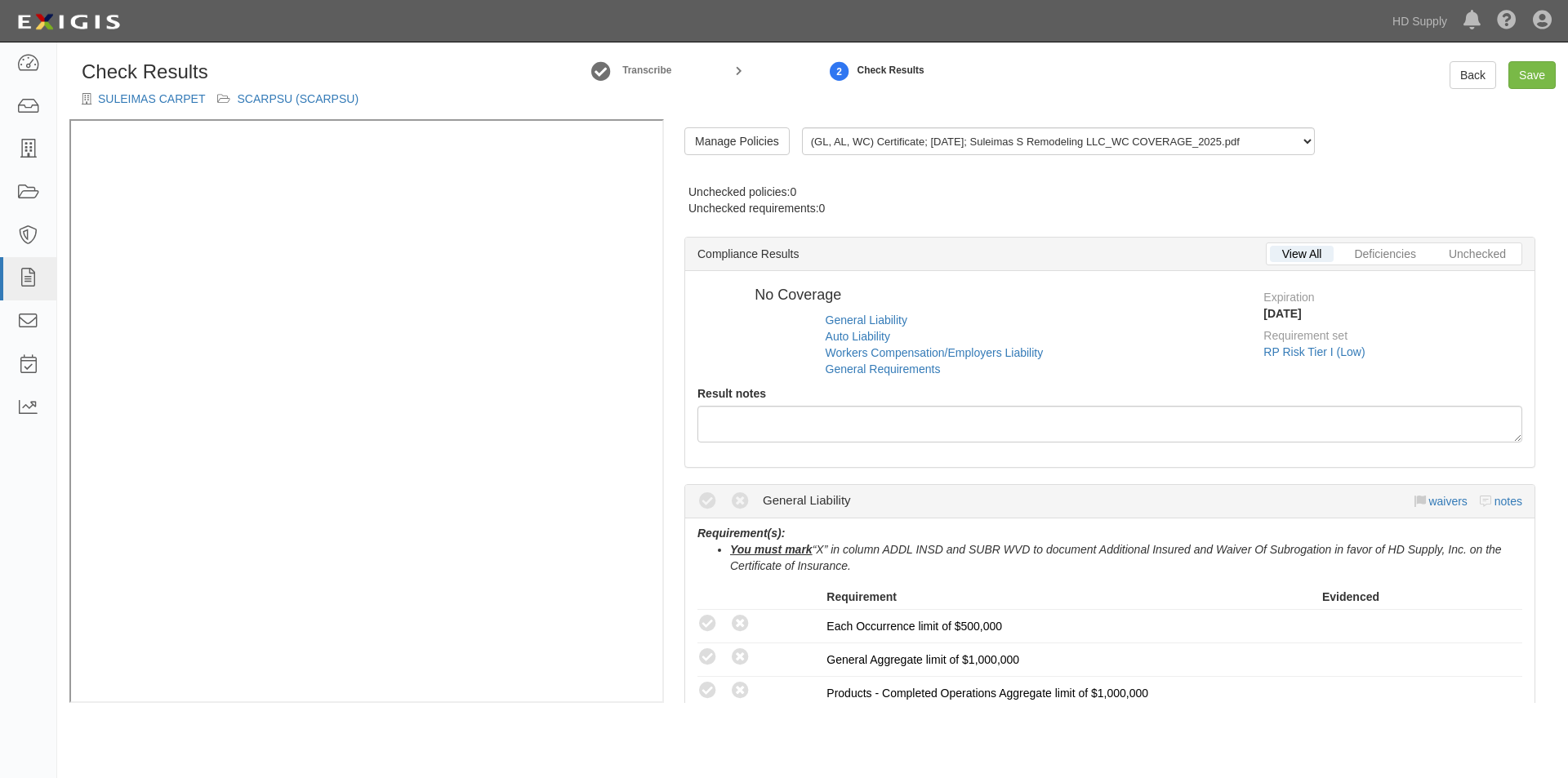
radio input "true"
radio input "false"
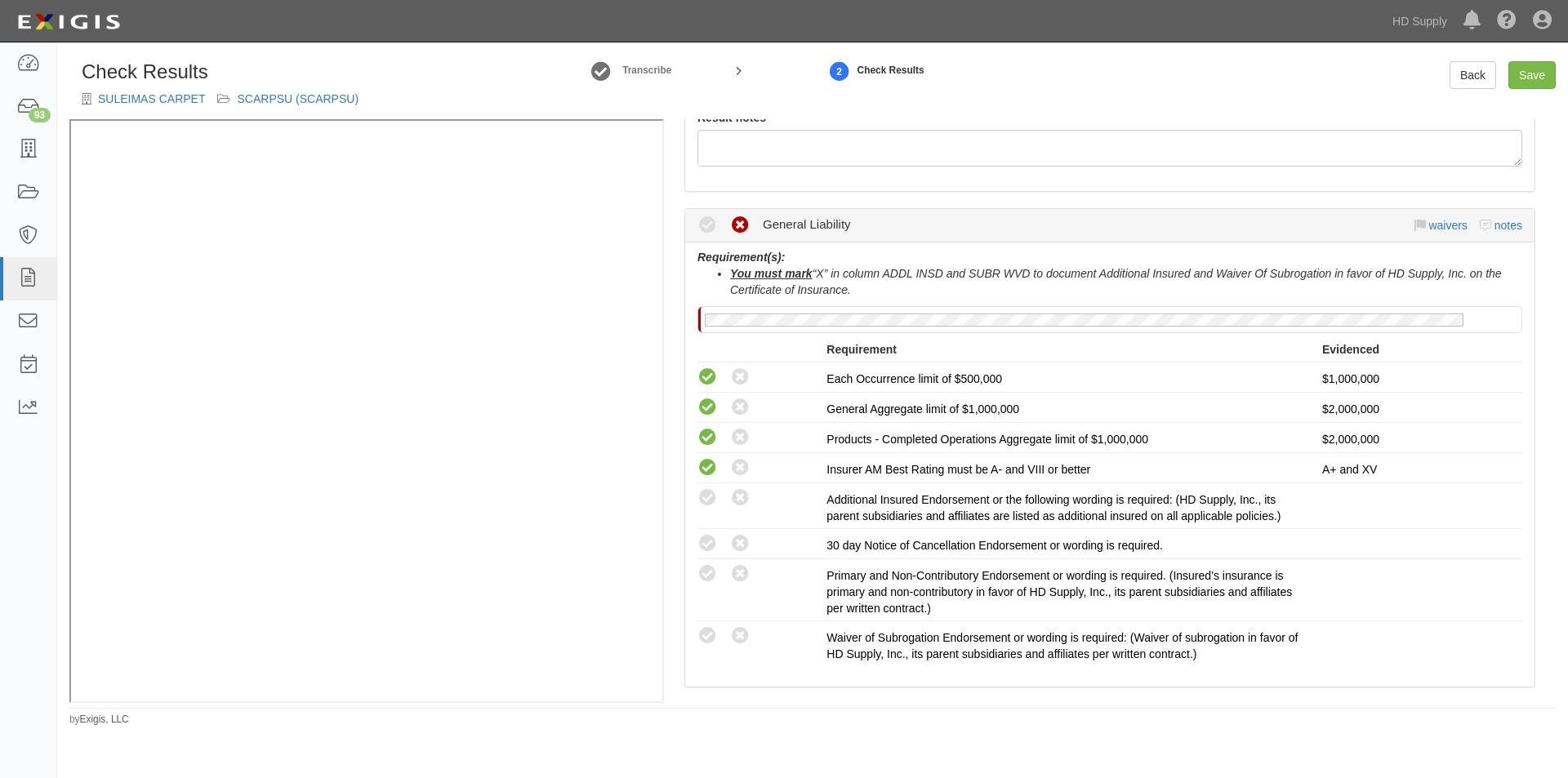
scroll to position [245, 0]
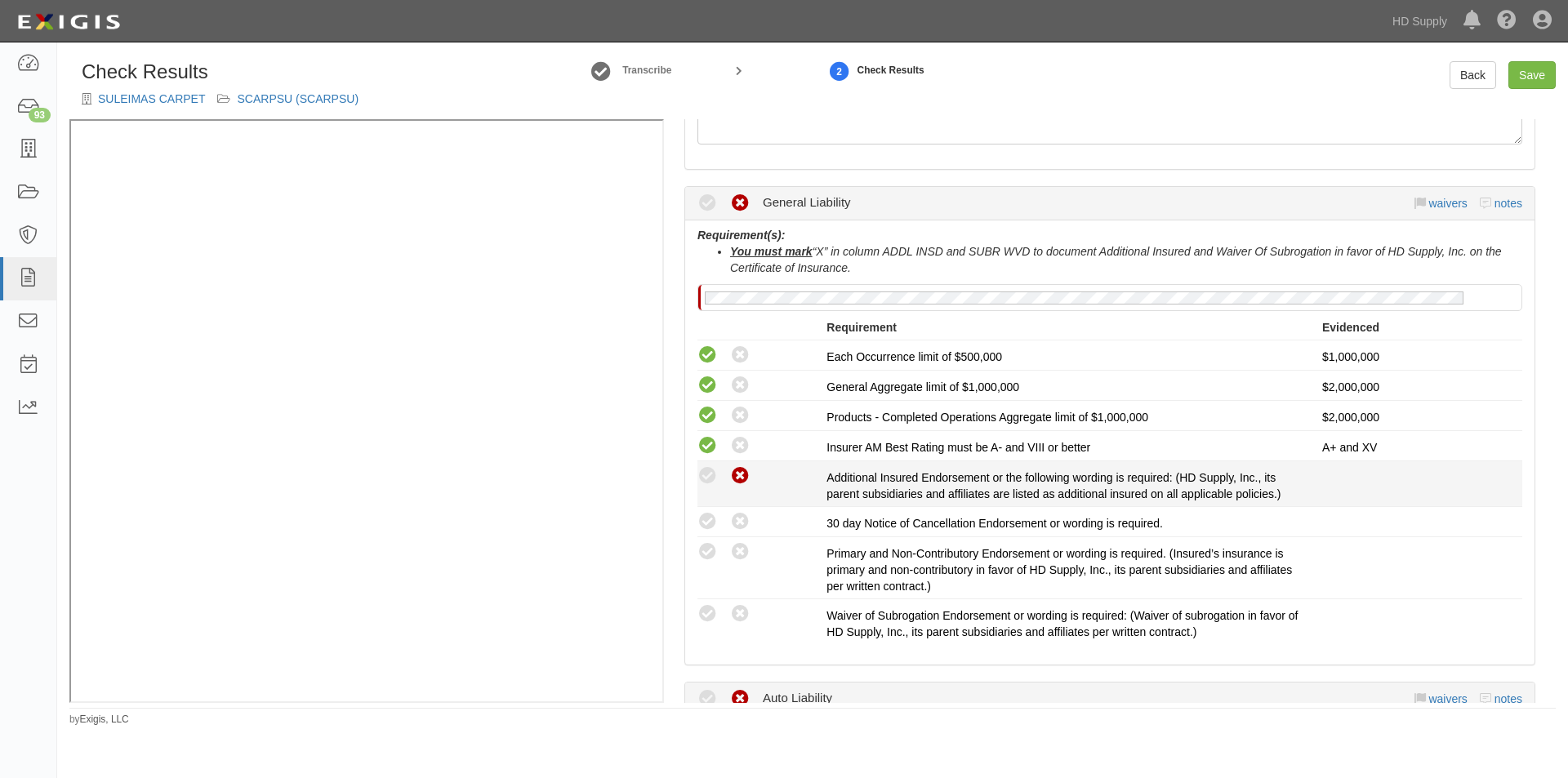
click at [736, 480] on icon at bounding box center [740, 476] width 21 height 21
radio input "true"
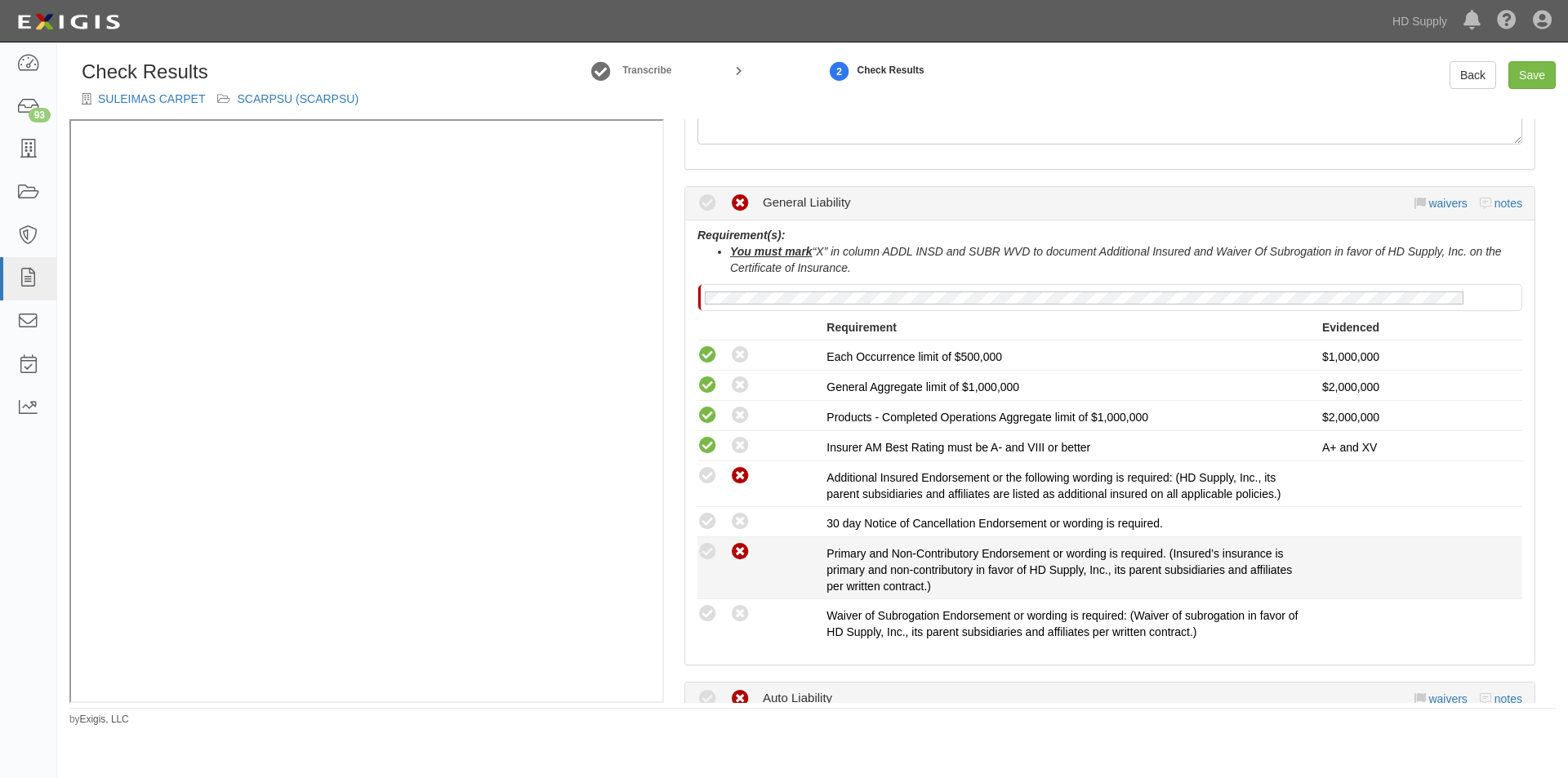
drag, startPoint x: 736, startPoint y: 523, endPoint x: 736, endPoint y: 548, distance: 25.0
click at [736, 527] on icon at bounding box center [740, 522] width 21 height 21
radio input "true"
drag, startPoint x: 736, startPoint y: 553, endPoint x: 736, endPoint y: 580, distance: 27.0
click at [736, 554] on icon at bounding box center [740, 552] width 21 height 21
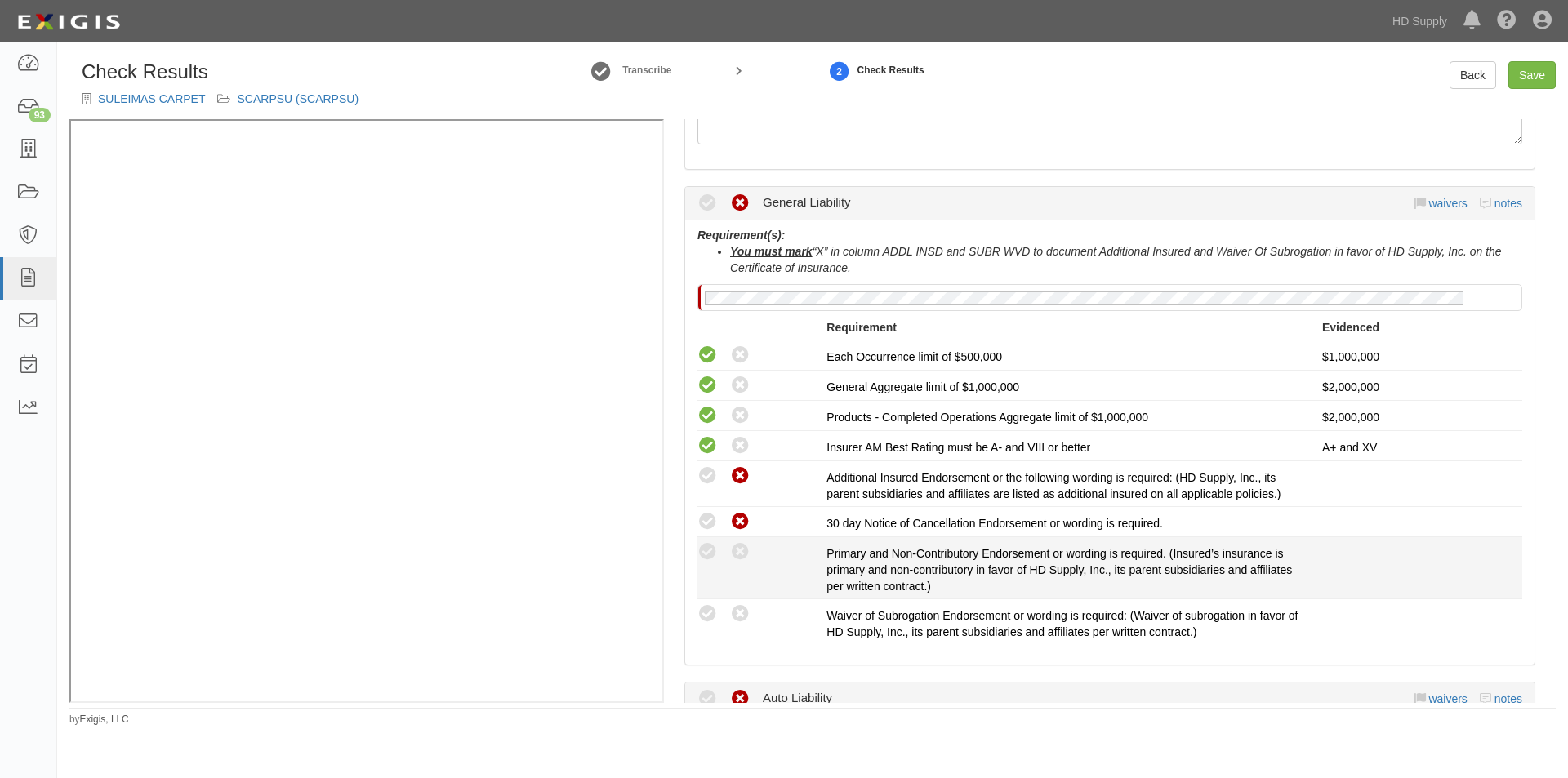
radio input "true"
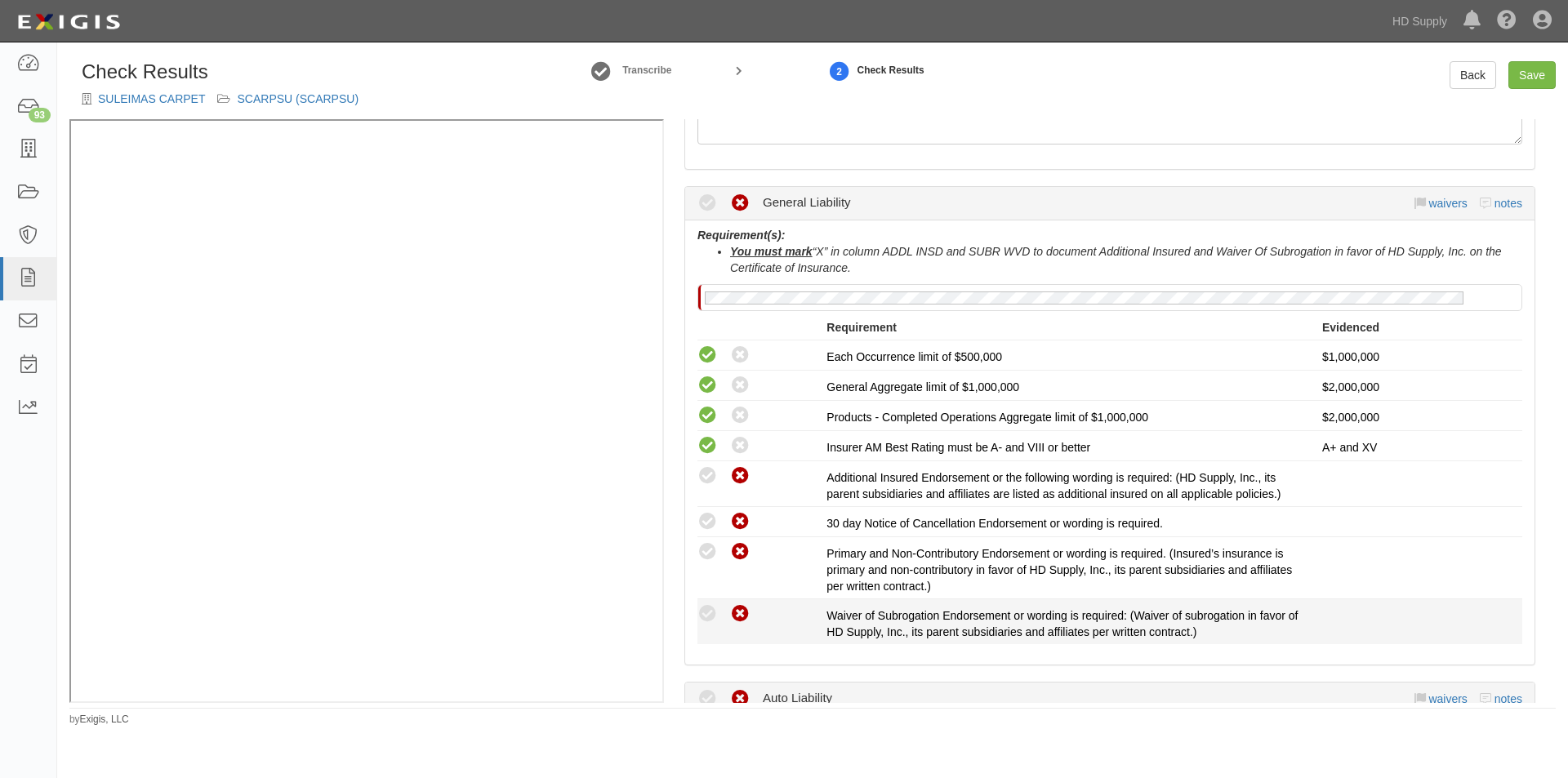
click at [737, 616] on icon at bounding box center [740, 614] width 21 height 21
radio input "true"
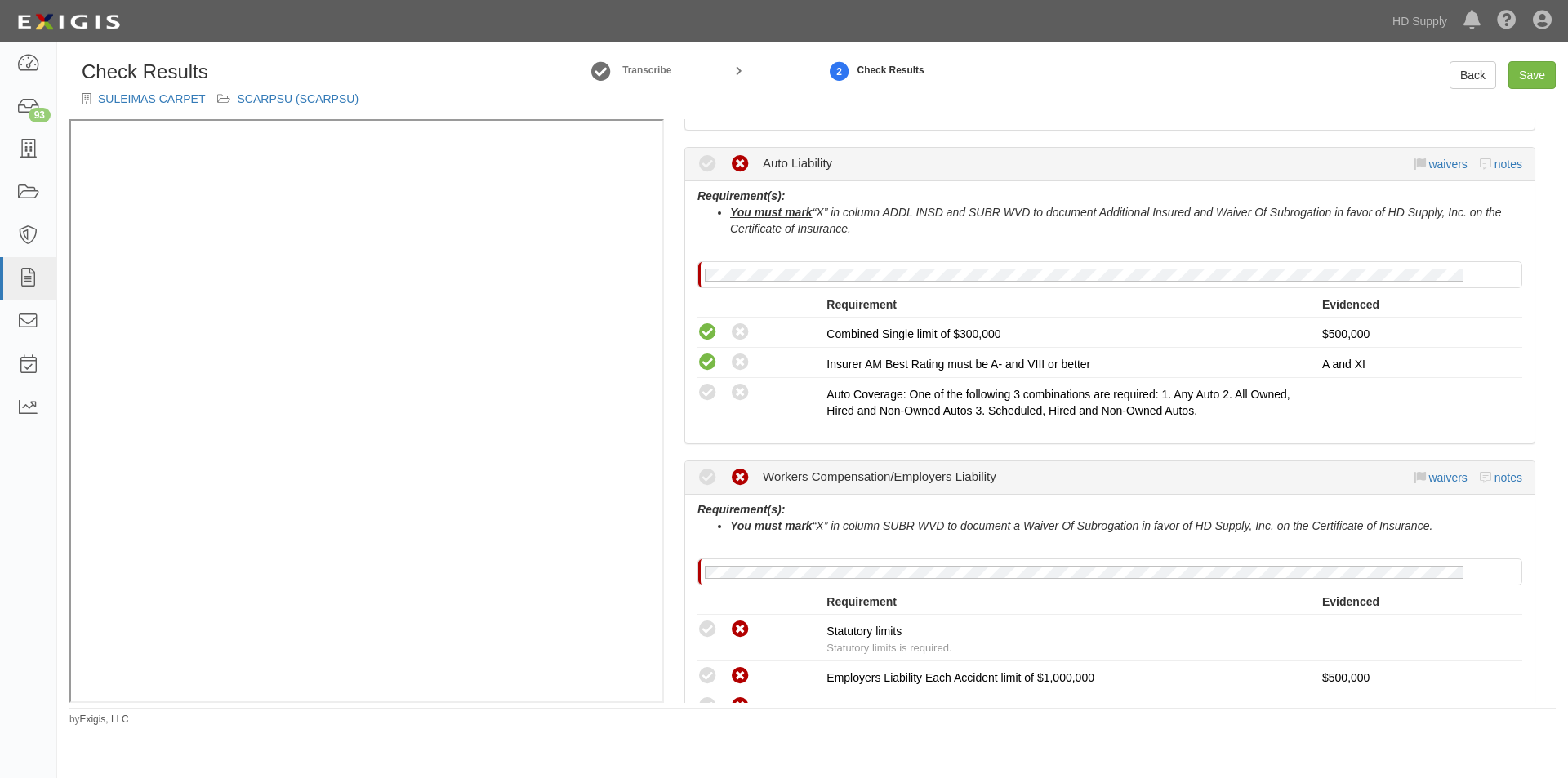
scroll to position [789, 0]
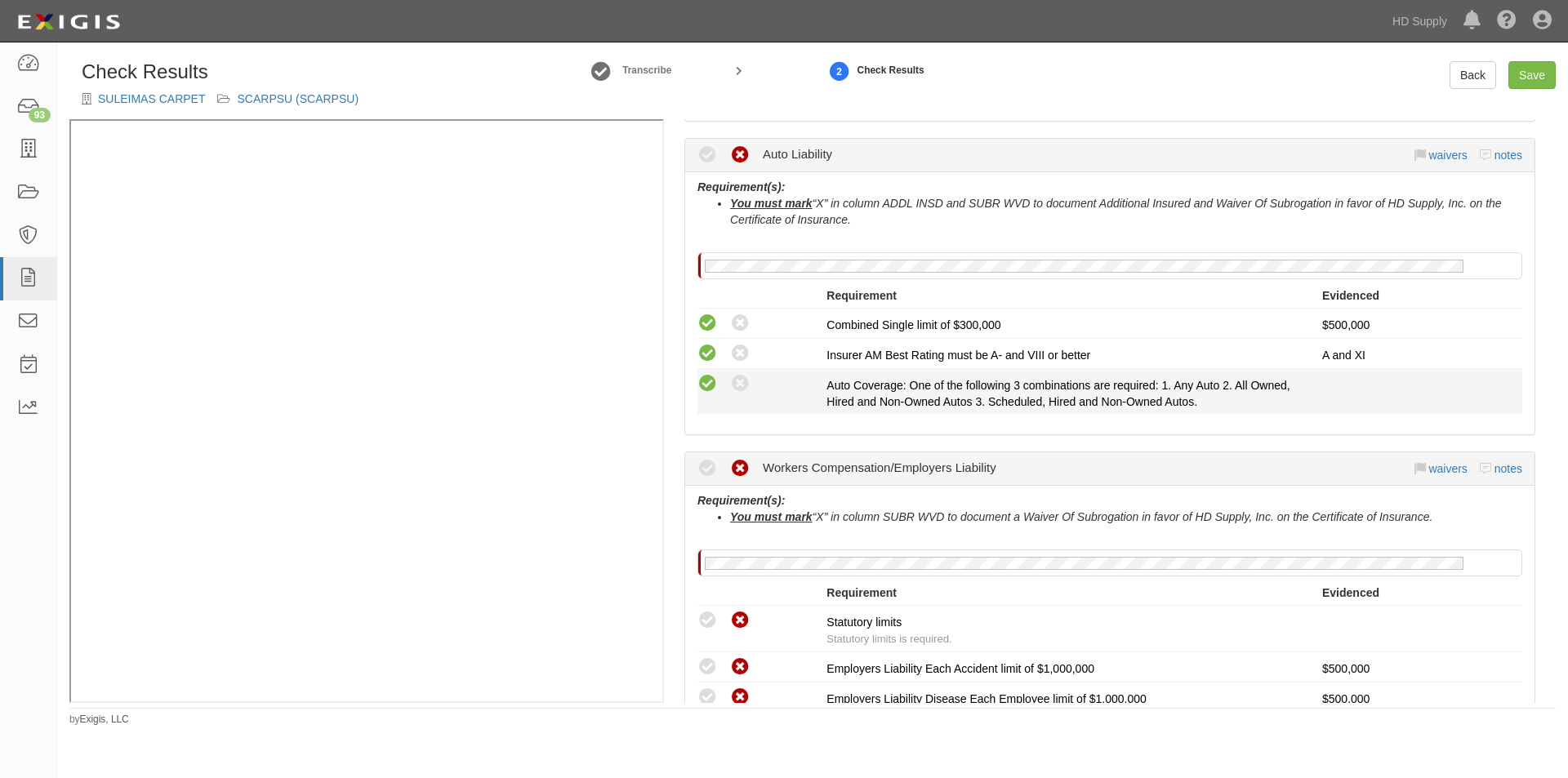
click at [708, 390] on icon at bounding box center [707, 384] width 21 height 21
radio input "true"
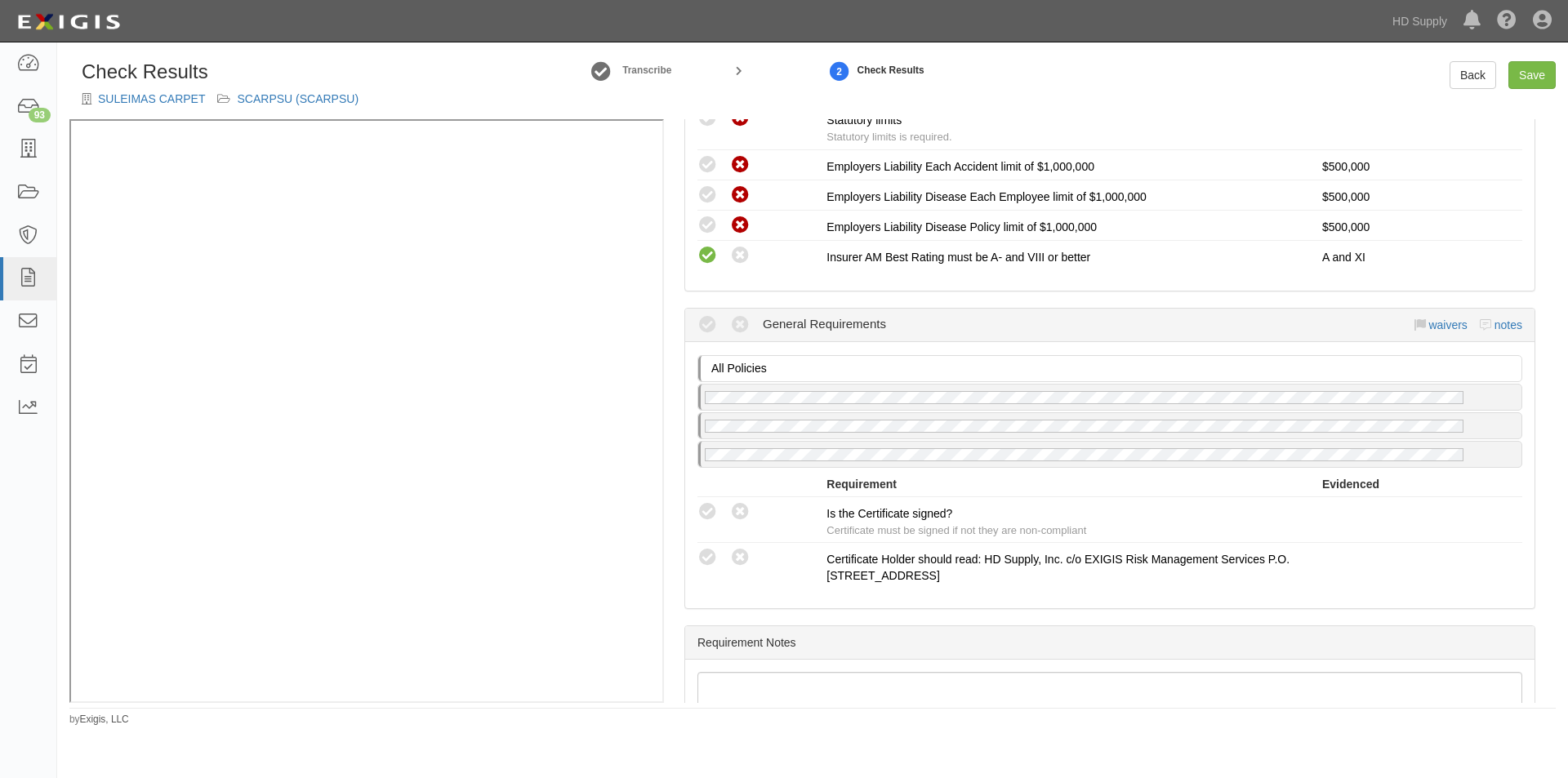
scroll to position [1392, 0]
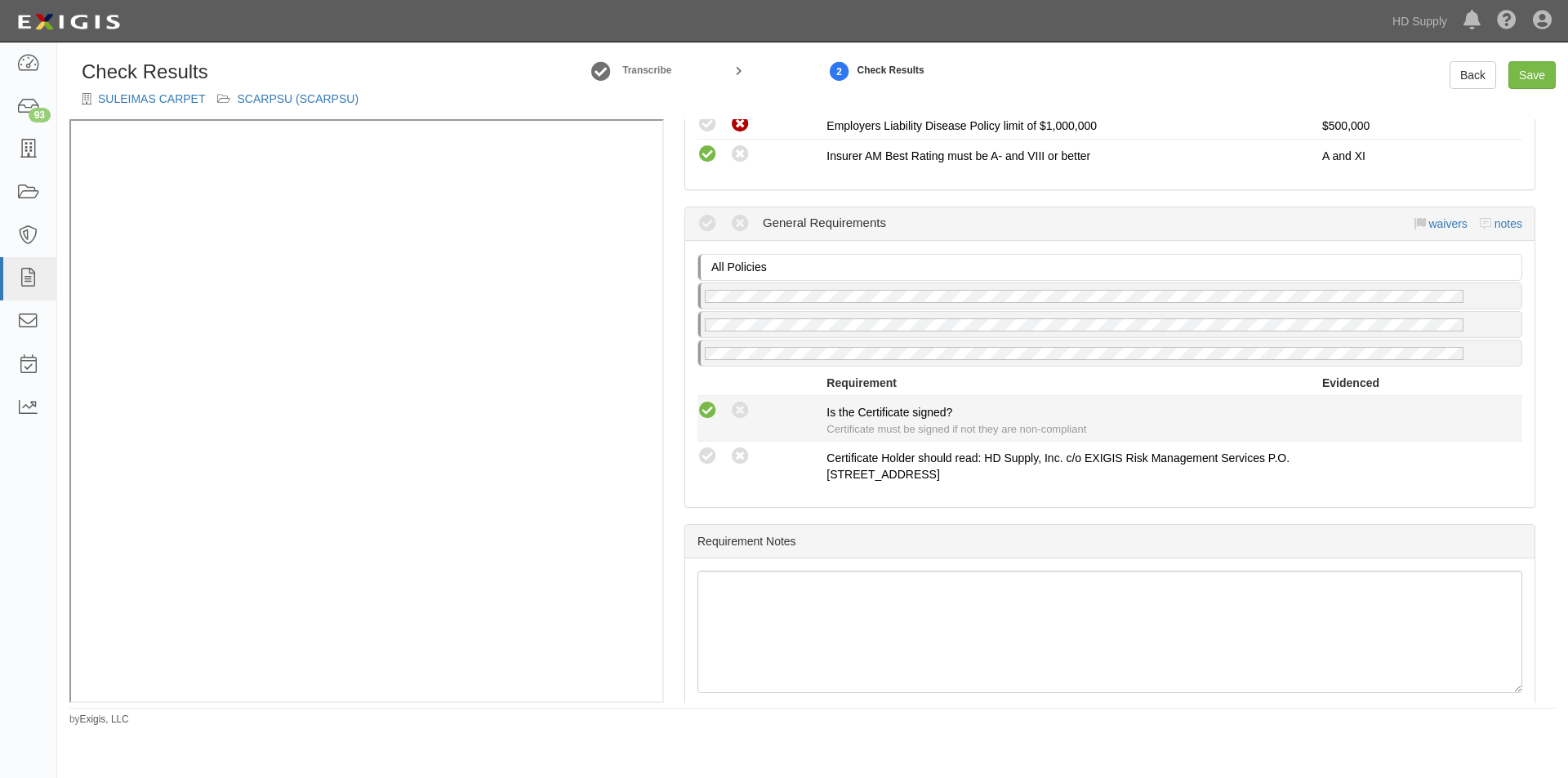
click at [708, 410] on icon at bounding box center [707, 411] width 21 height 21
radio input "true"
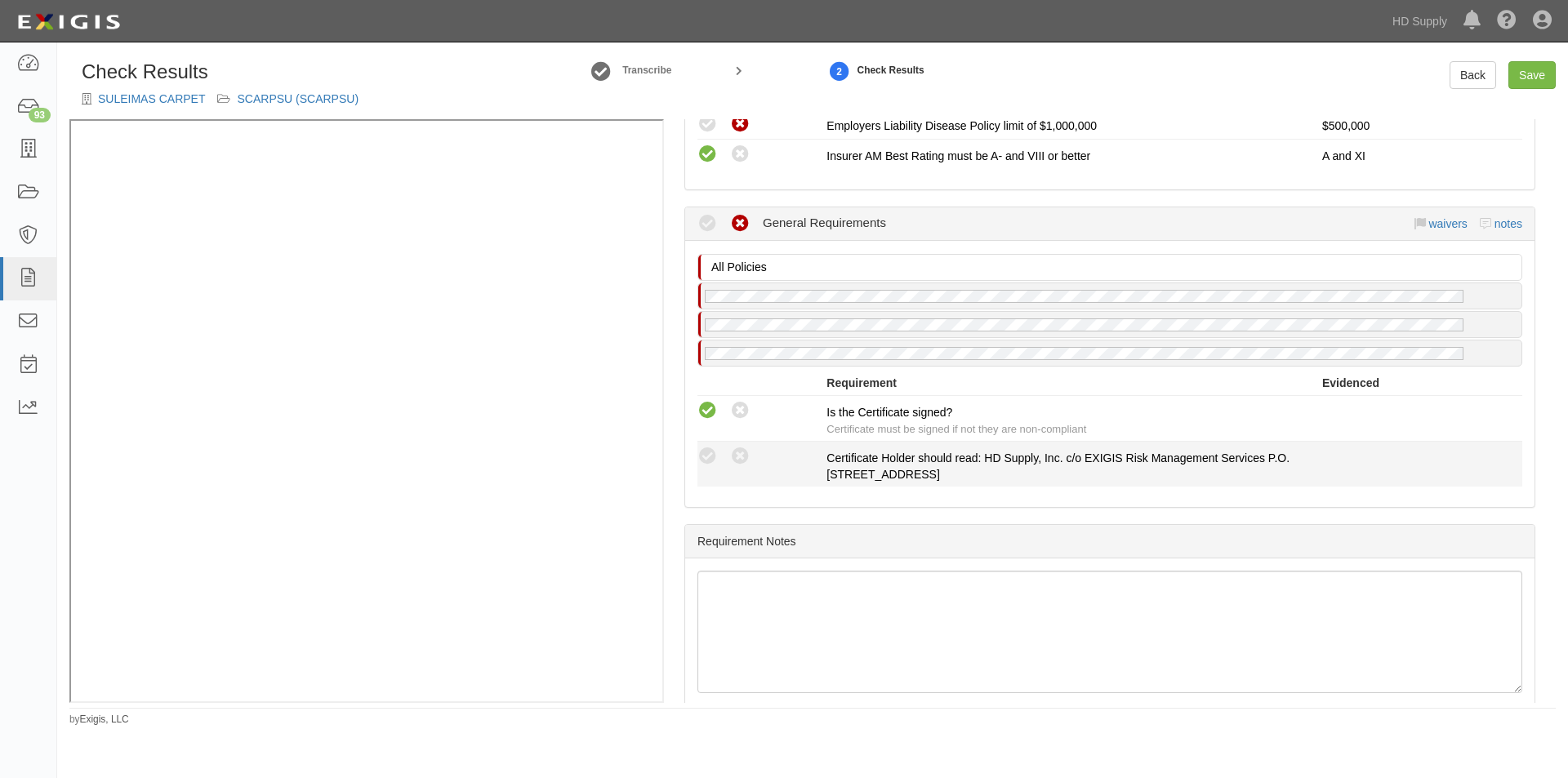
click at [727, 457] on div "Compliant Waived Non-Compliant" at bounding box center [761, 456] width 129 height 22
click at [739, 457] on icon at bounding box center [740, 456] width 21 height 21
radio input "true"
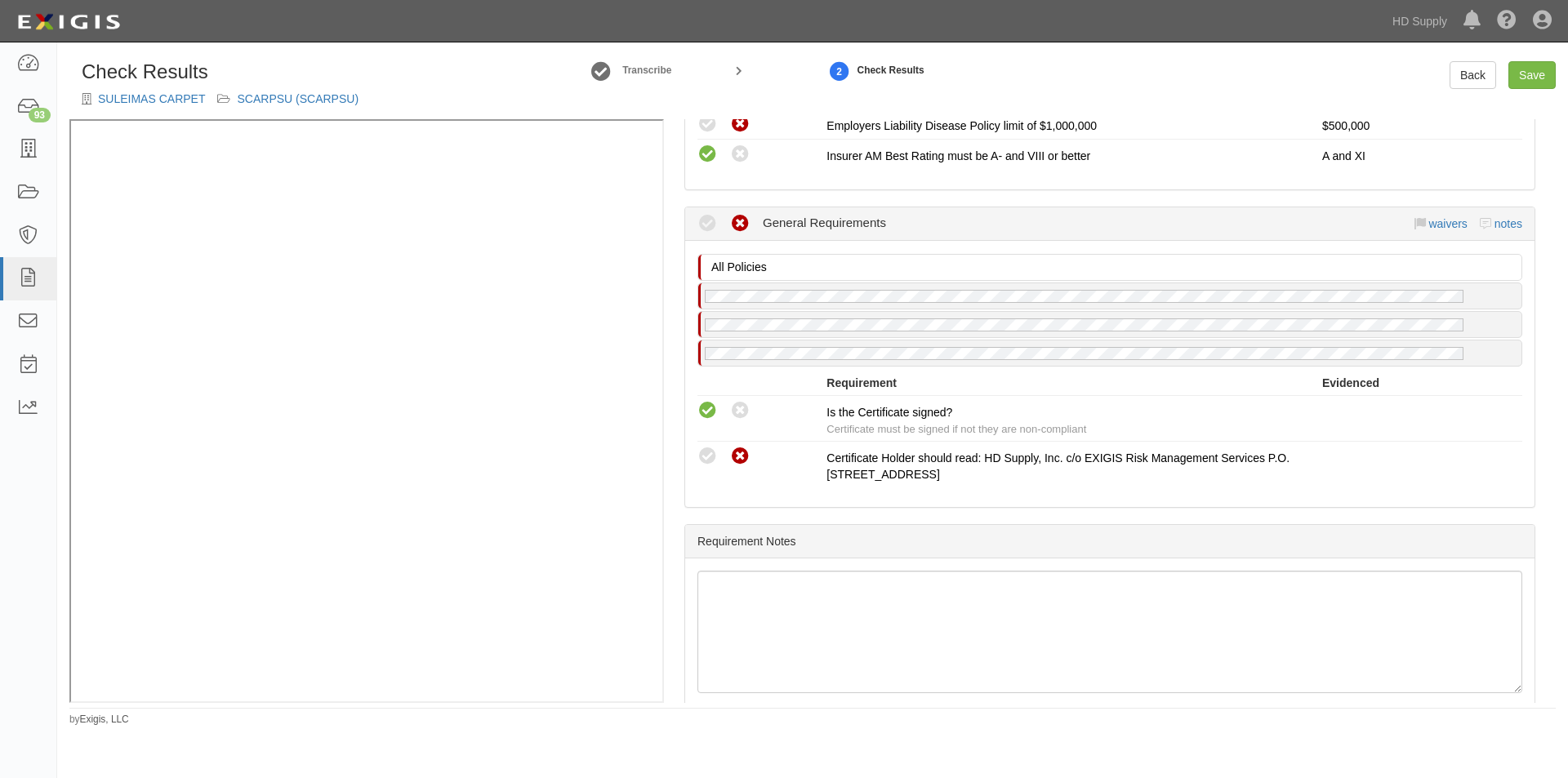
click at [1532, 89] on div "Check Results SULEIMAS CARPET SCARPSU (SCARPSU) Transcribe 2 Check Results Back…" at bounding box center [812, 89] width 1511 height 58
click at [1533, 77] on link "Save" at bounding box center [1532, 75] width 47 height 27
radio input "true"
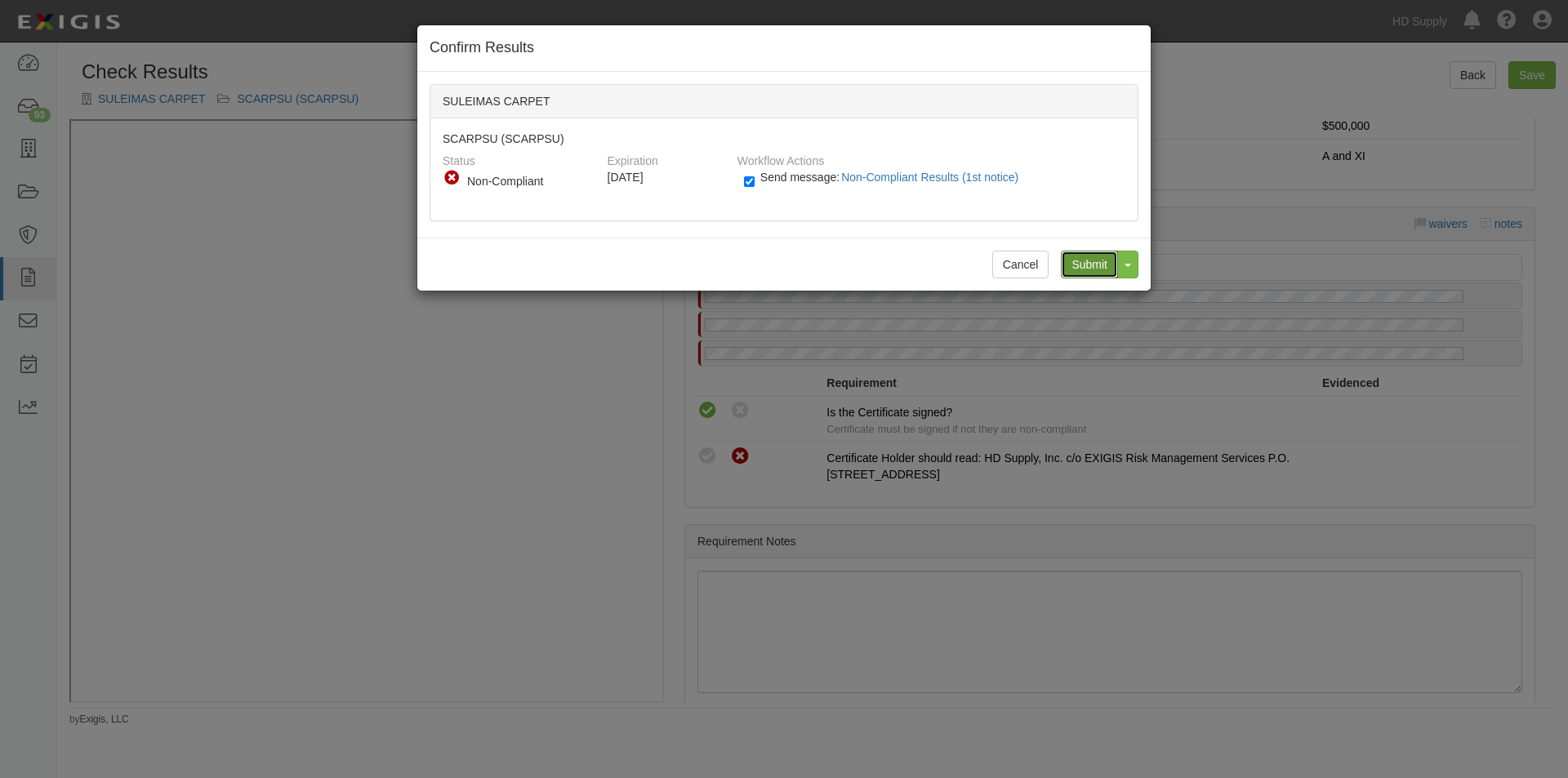
click at [1097, 260] on input "Submit" at bounding box center [1089, 264] width 57 height 27
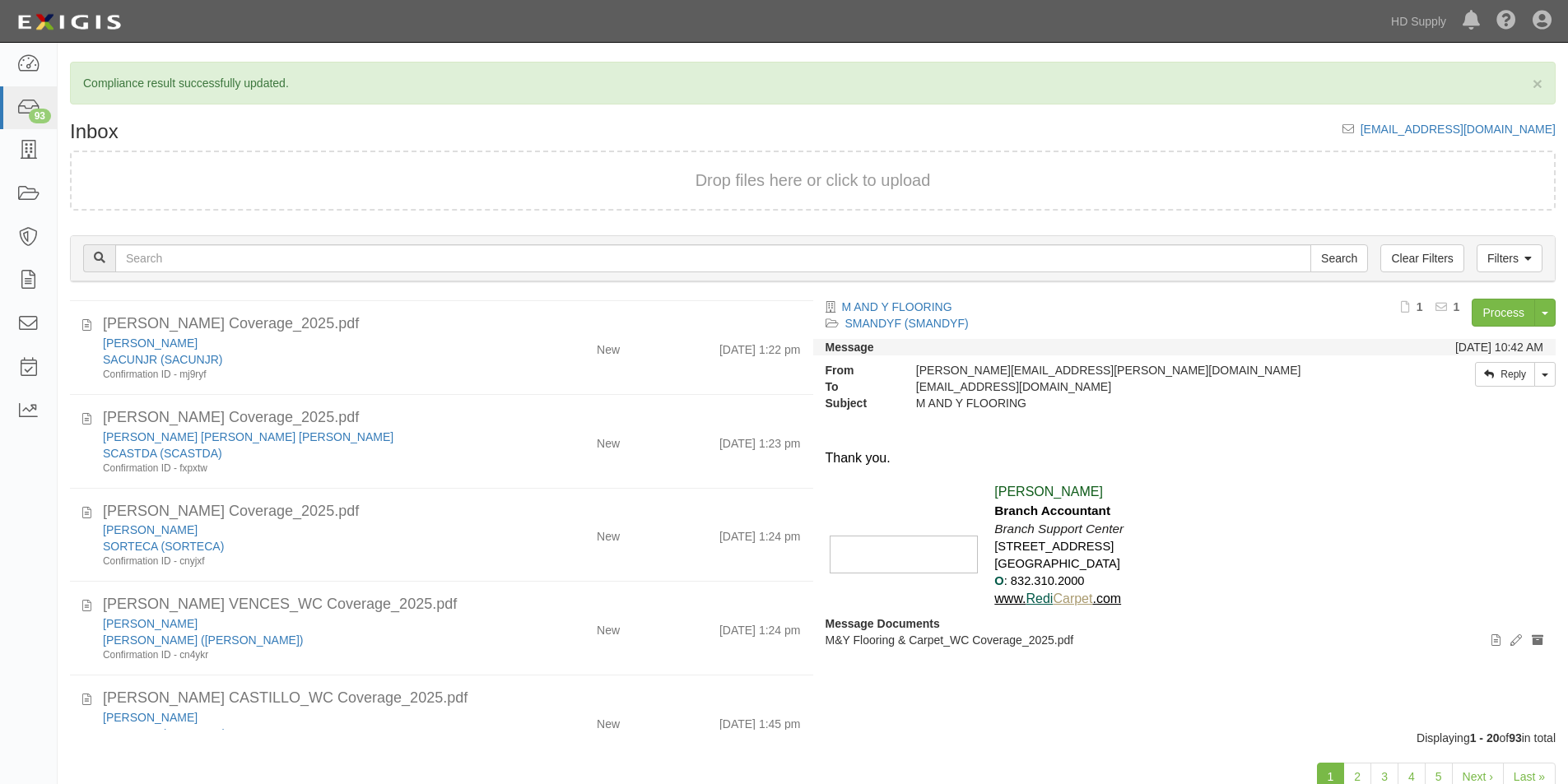
scroll to position [1447, 0]
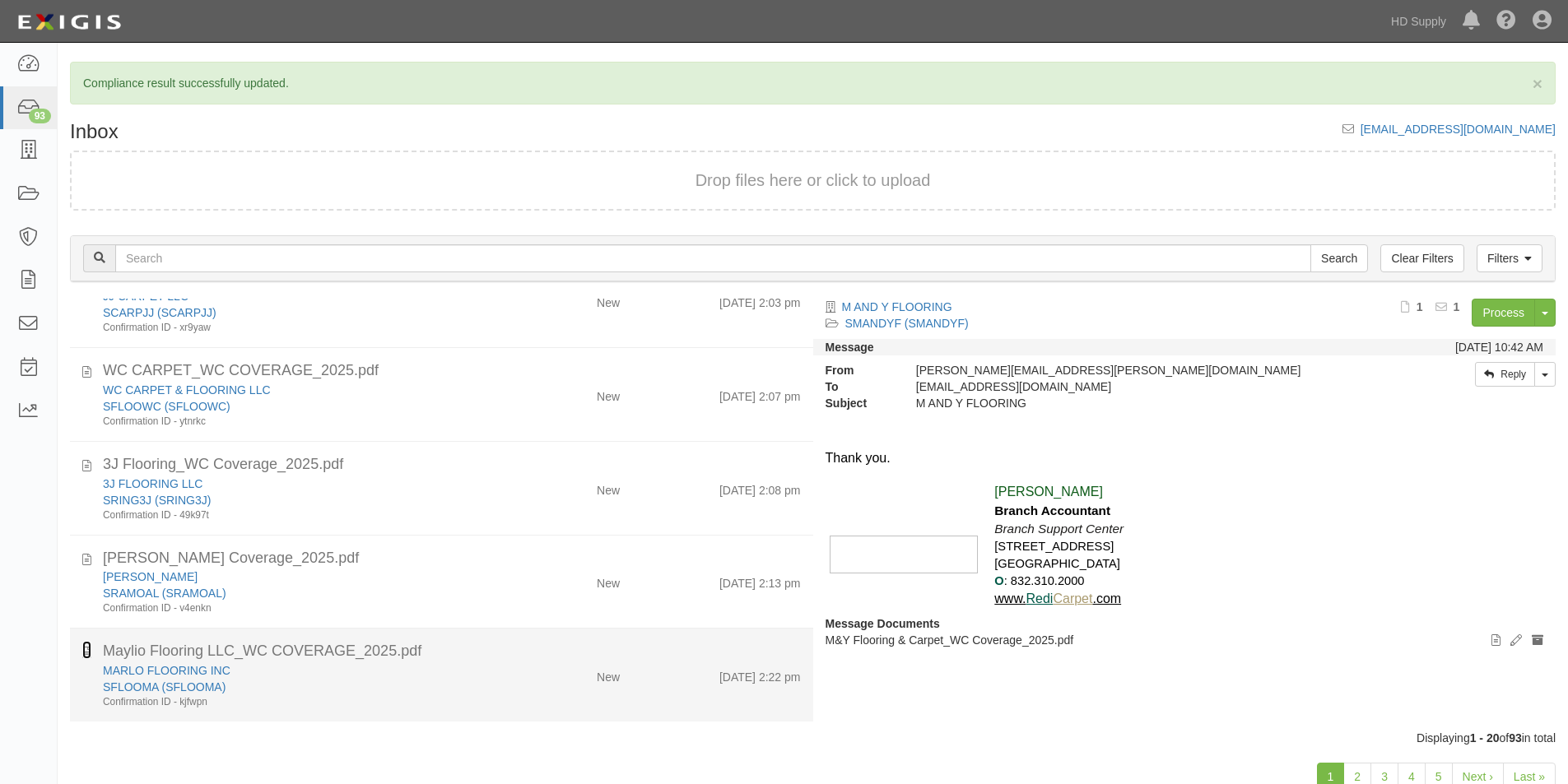
click at [84, 654] on icon at bounding box center [86, 650] width 9 height 18
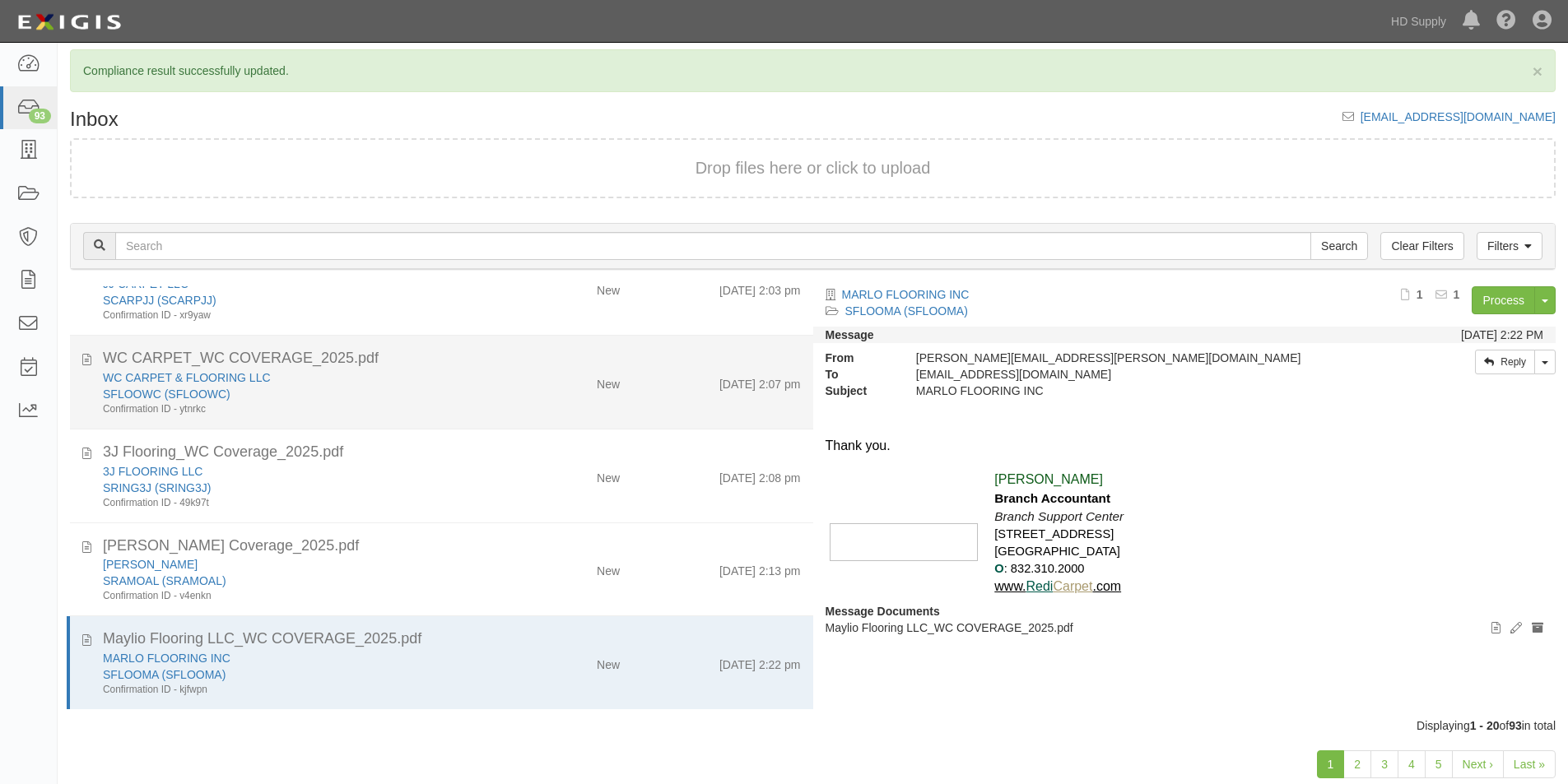
scroll to position [51, 0]
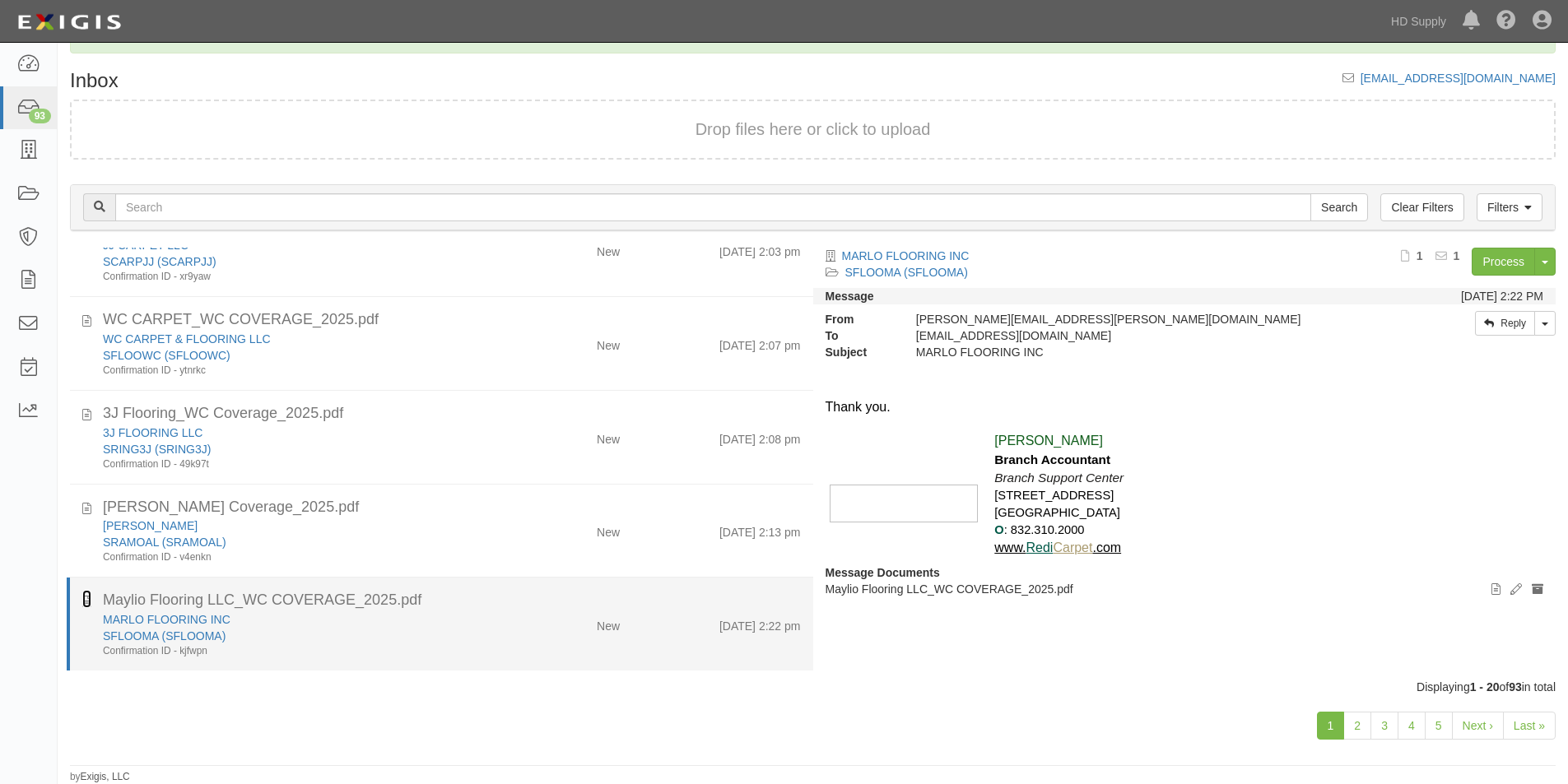
click at [88, 600] on icon at bounding box center [86, 599] width 9 height 18
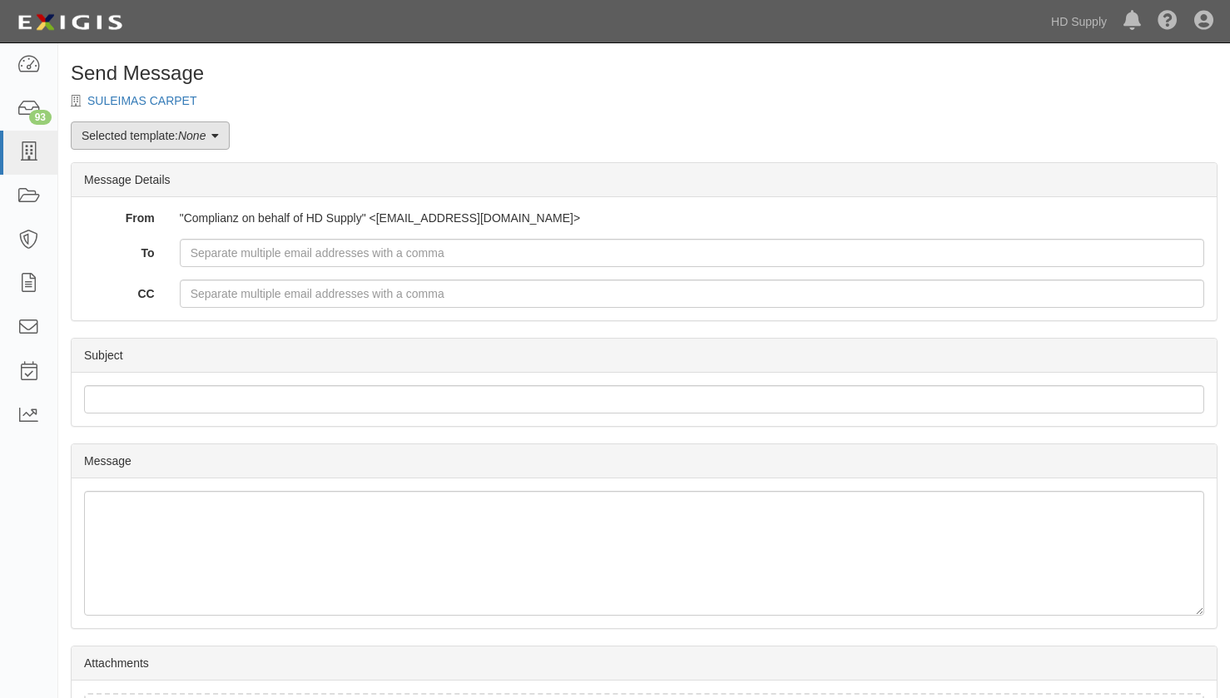
click at [214, 138] on link "Selected template: None" at bounding box center [150, 136] width 159 height 28
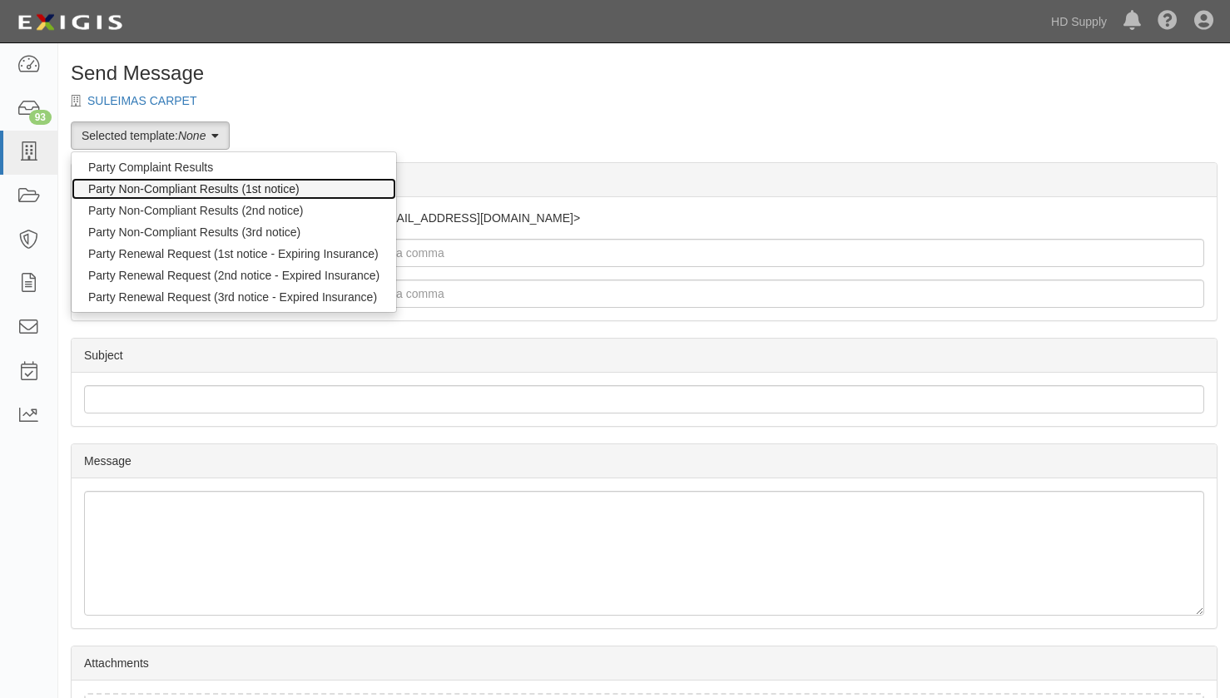
click at [166, 193] on link "Party Non-Compliant Results (1st notice)" at bounding box center [234, 189] width 325 height 22
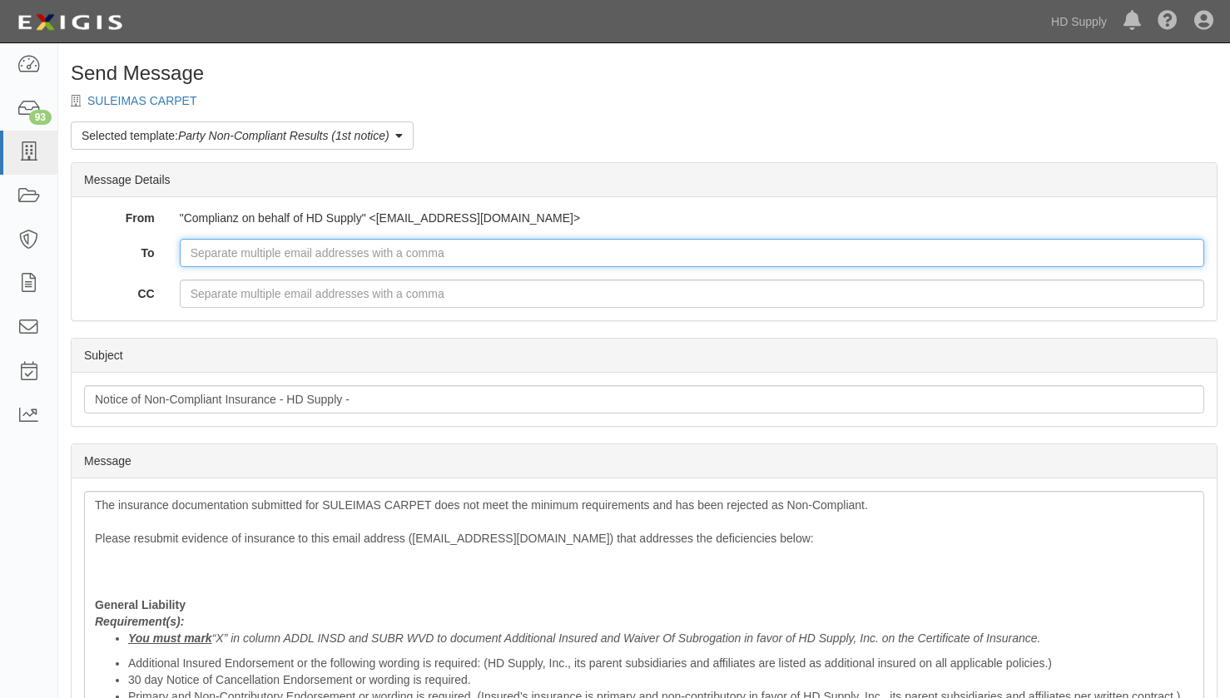
click at [254, 258] on input "To" at bounding box center [692, 253] width 1024 height 28
type input "[EMAIL_ADDRESS][DOMAIN_NAME]"
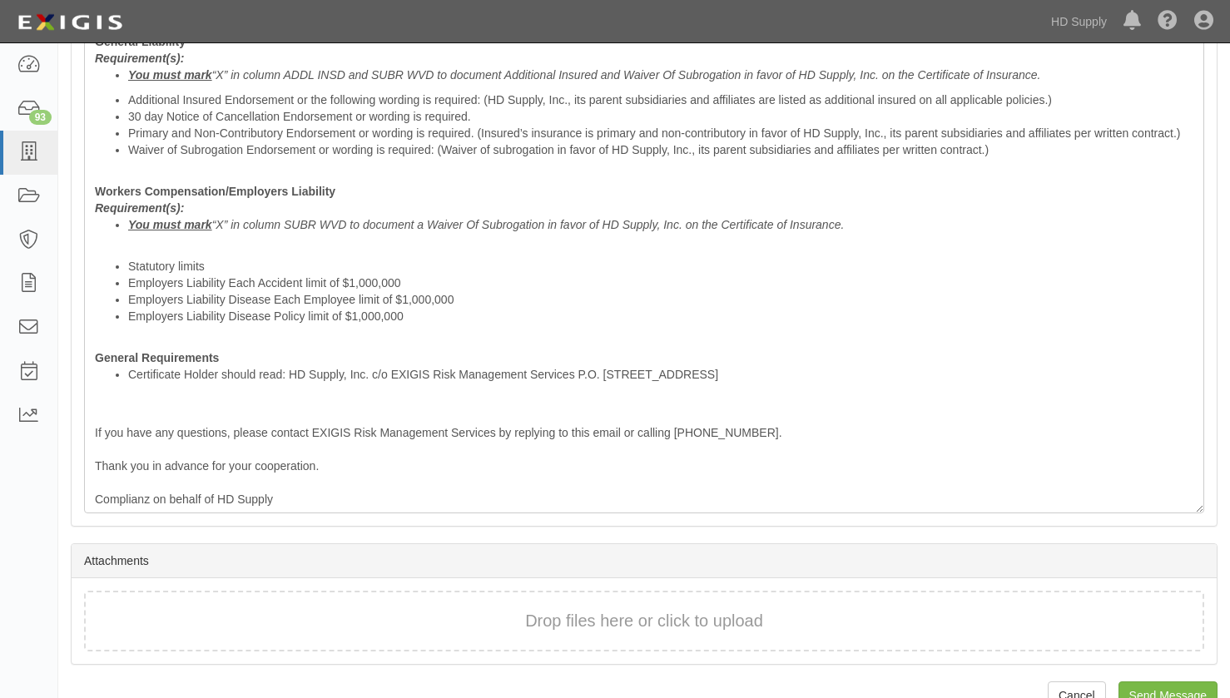
scroll to position [599, 0]
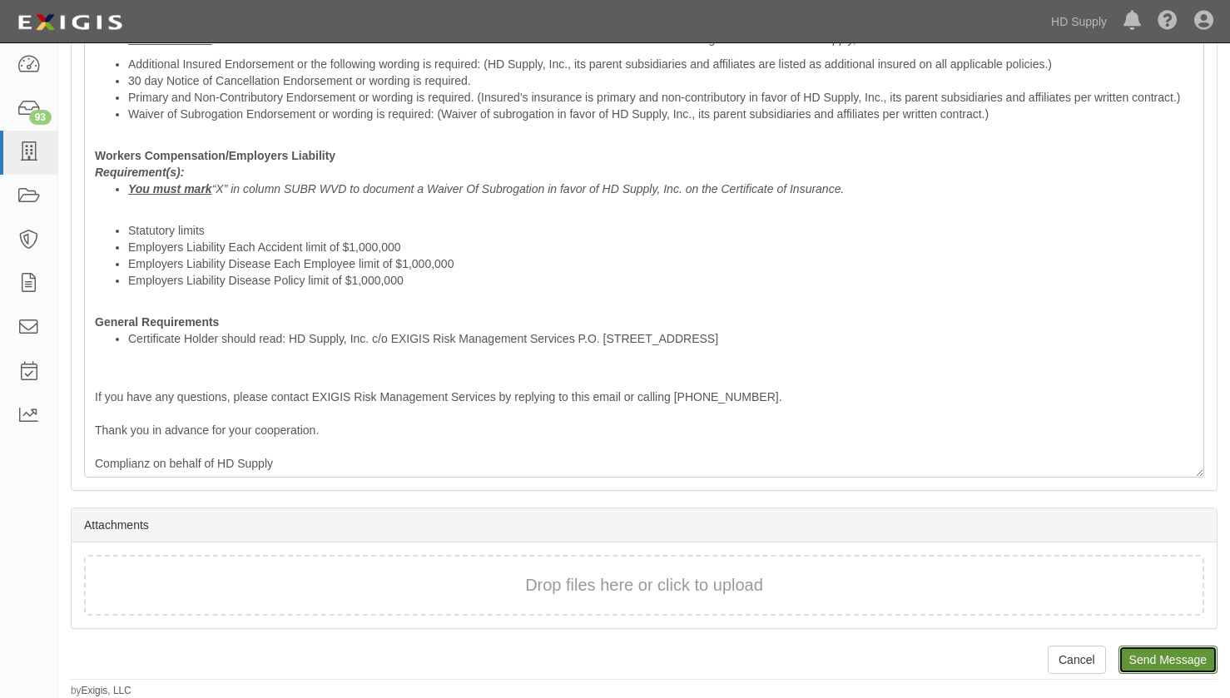
click at [1178, 657] on input "Send Message" at bounding box center [1167, 660] width 99 height 28
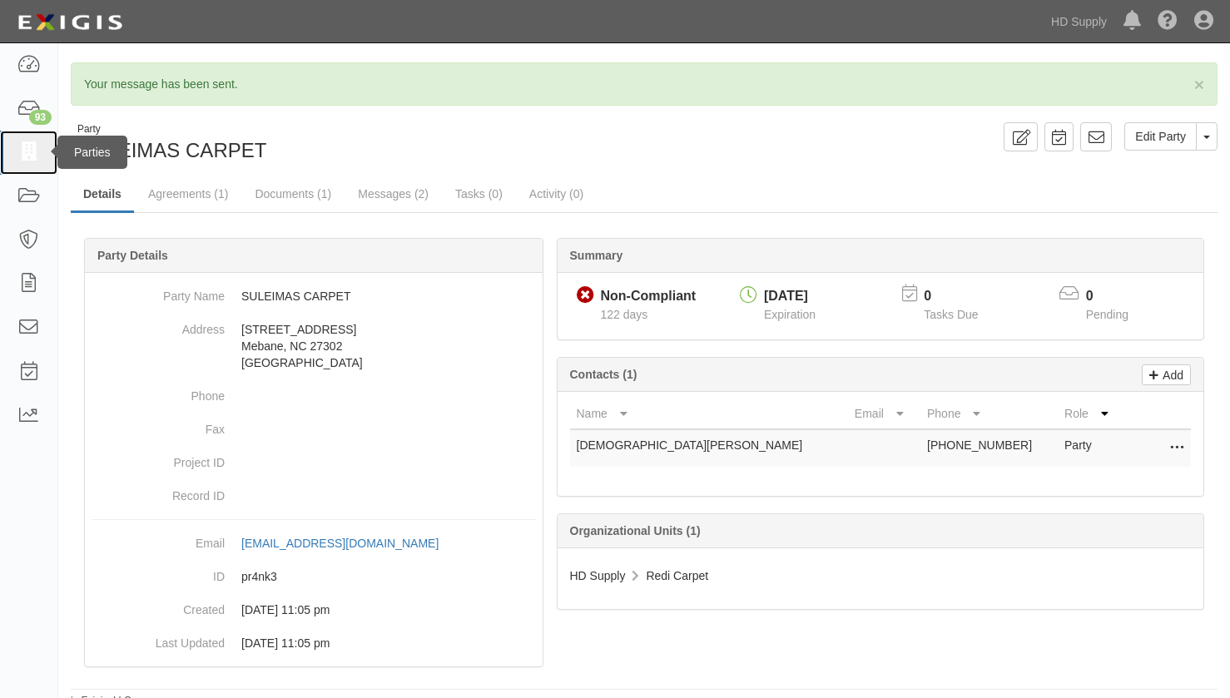
click at [27, 145] on icon at bounding box center [28, 152] width 23 height 19
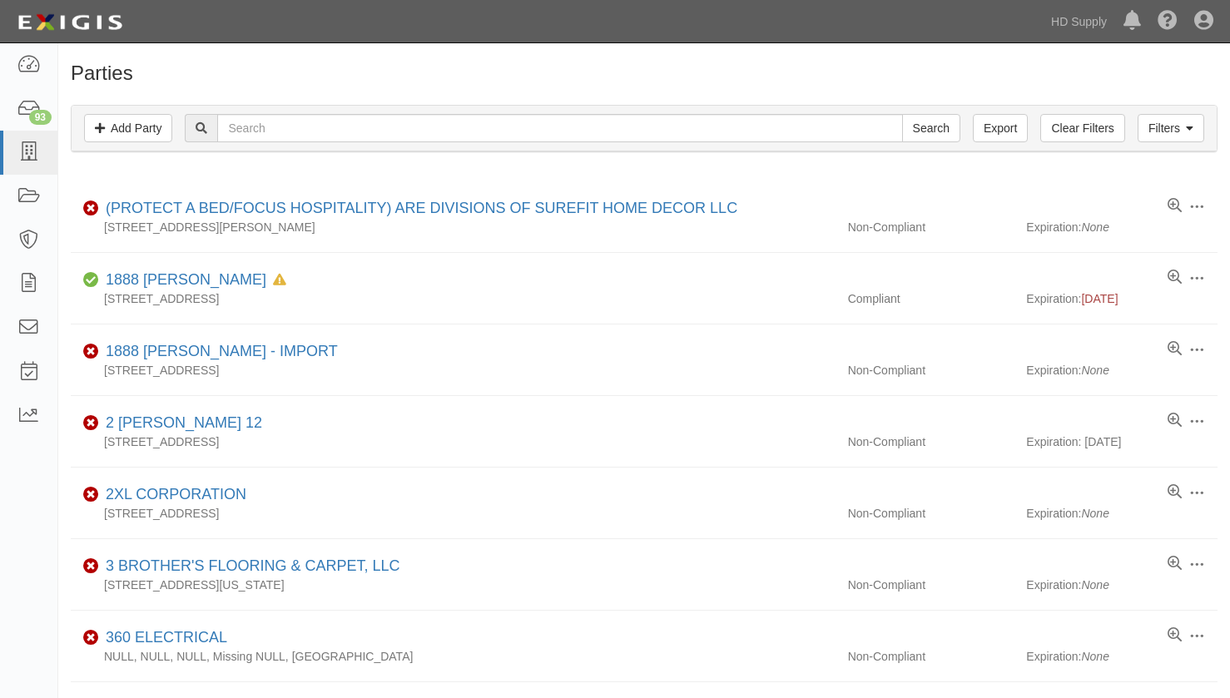
click at [209, 12] on div "Dashboard 93 Inbox Parties Agreements Coverages Documents Messages Tasks Report…" at bounding box center [614, 21] width 1205 height 42
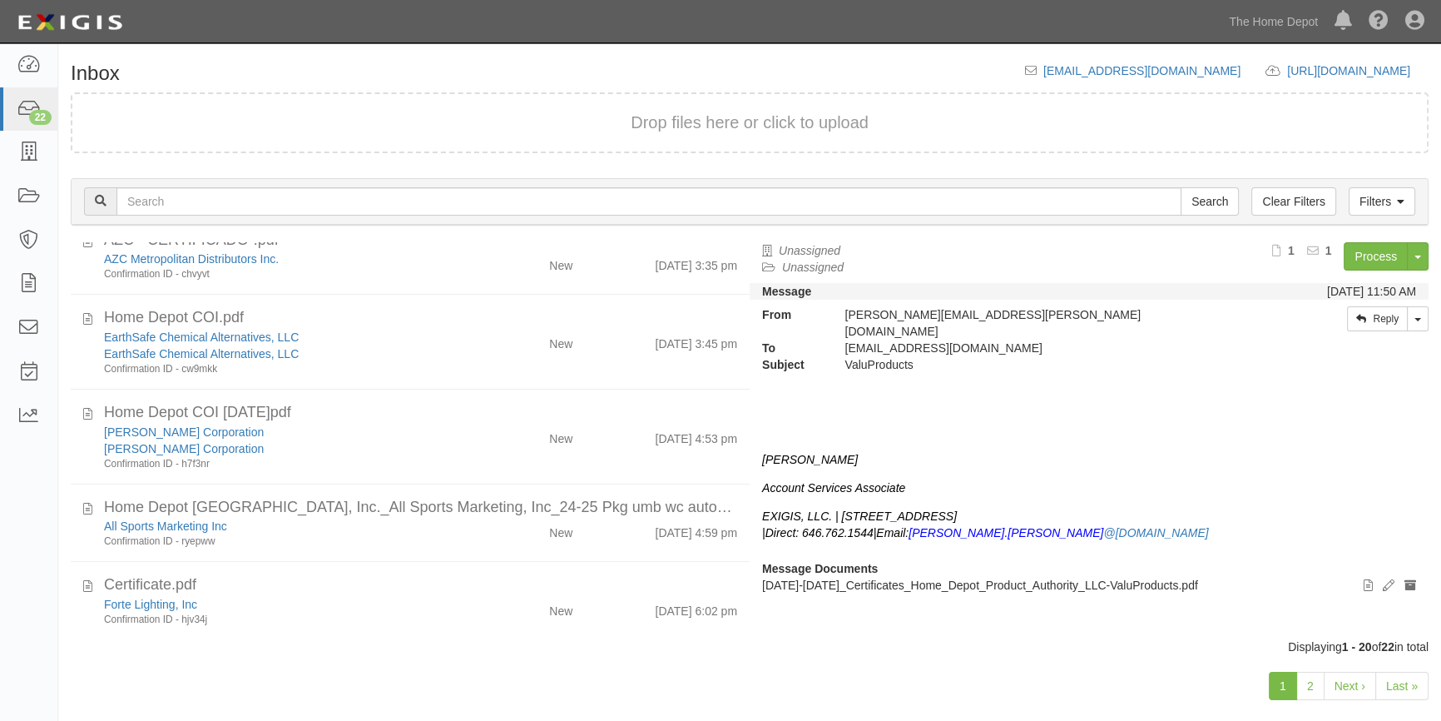
scroll to position [1261, 0]
click at [1307, 687] on link "2" at bounding box center [1311, 686] width 28 height 28
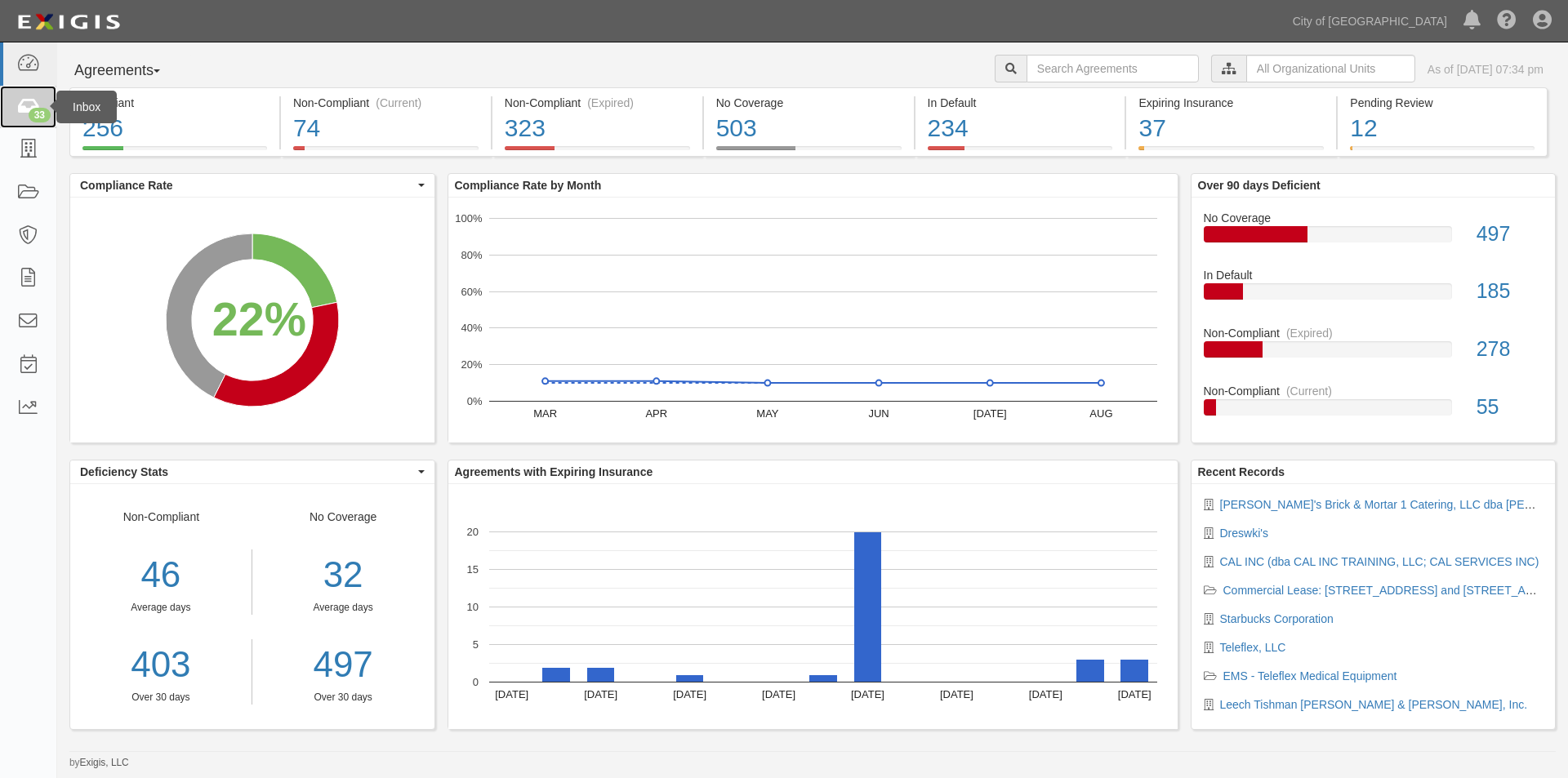
click at [29, 108] on icon at bounding box center [27, 107] width 23 height 19
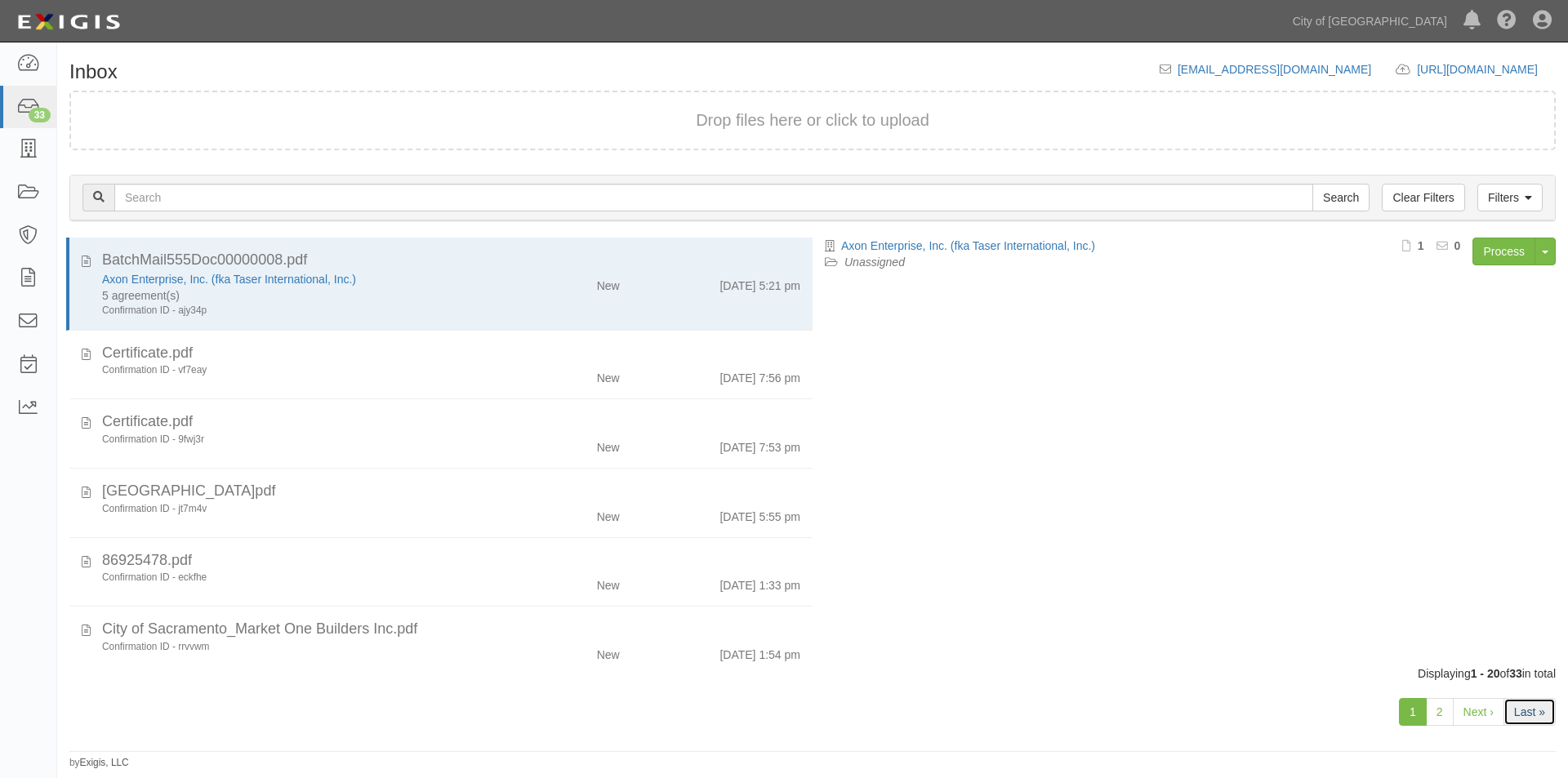
click at [1526, 714] on link "Last »" at bounding box center [1529, 712] width 52 height 27
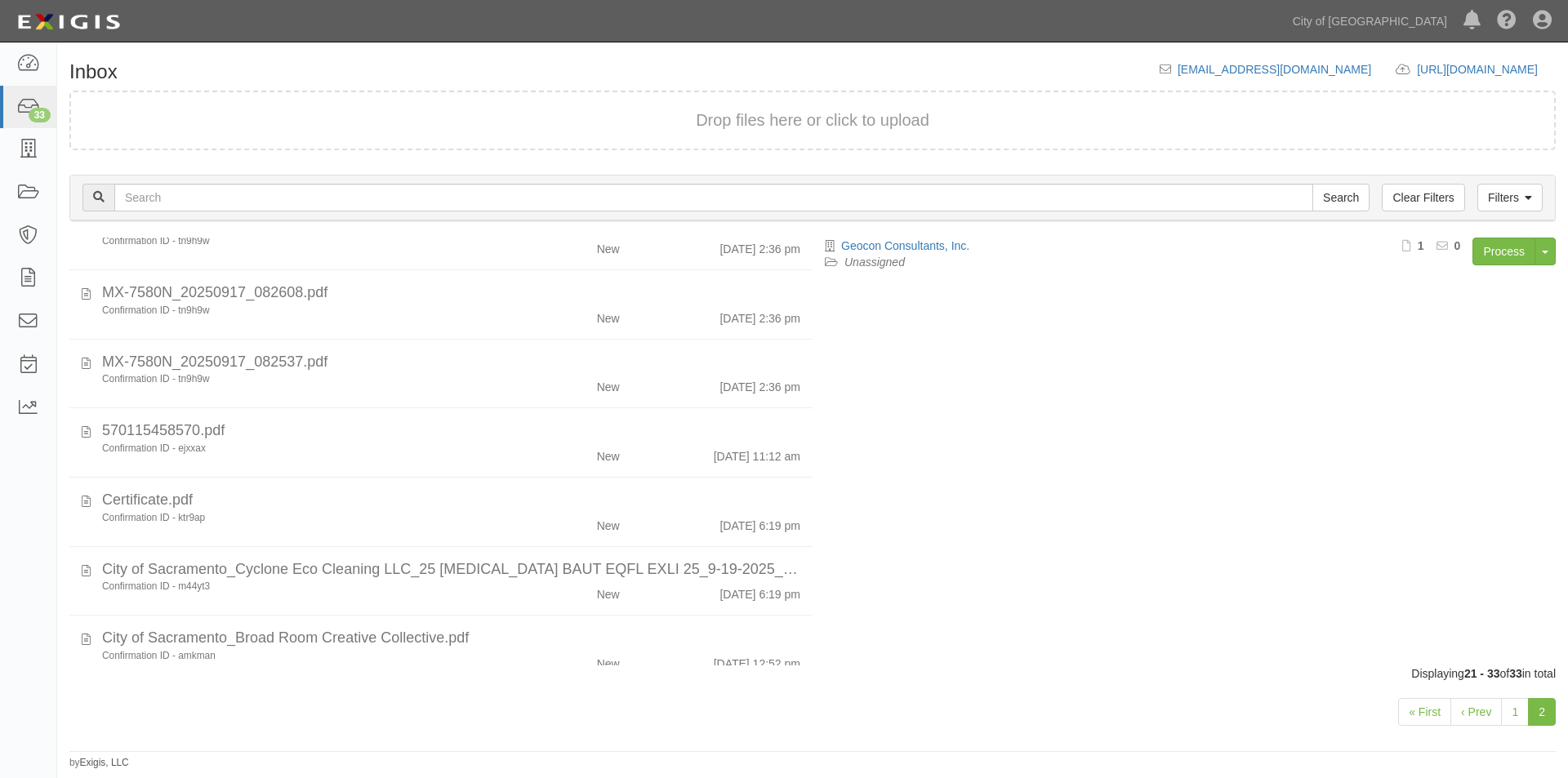
scroll to position [512, 0]
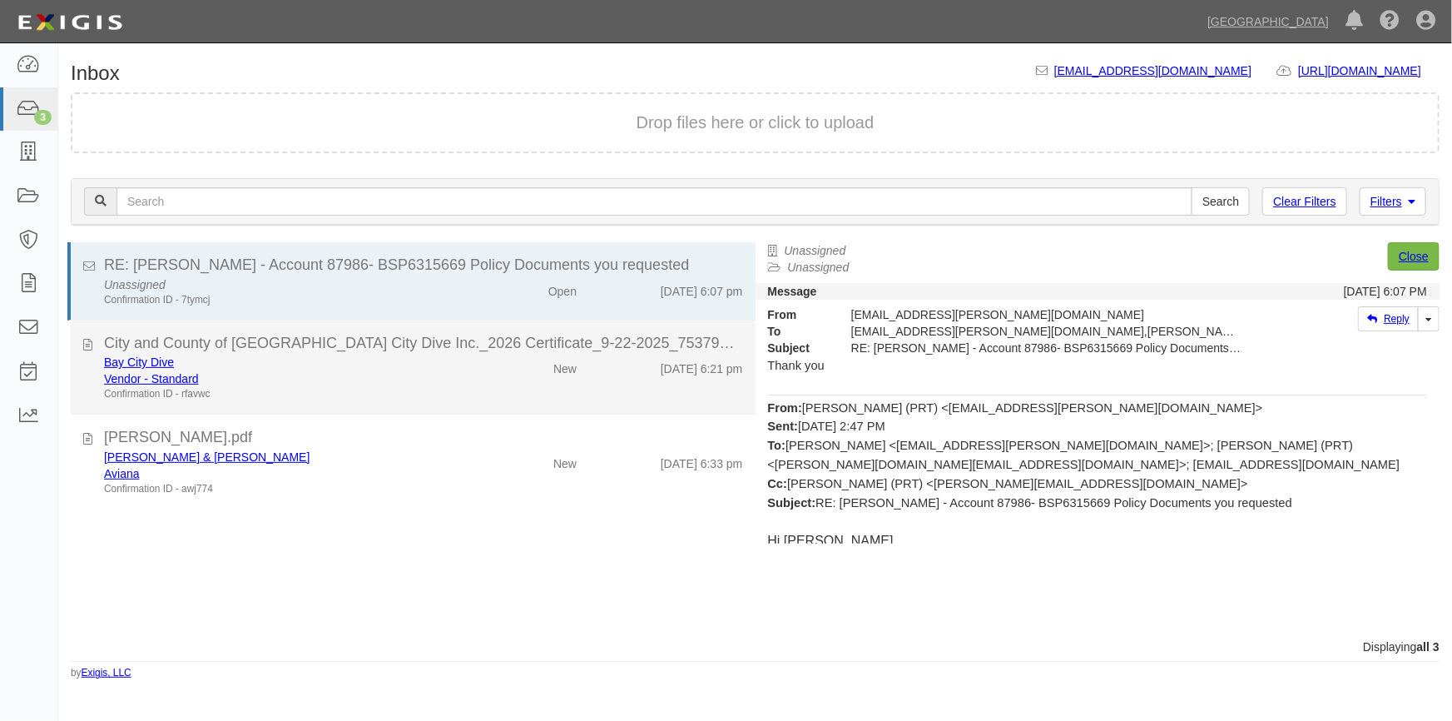
click at [355, 394] on div "Confirmation ID - rfavwc" at bounding box center [285, 394] width 362 height 14
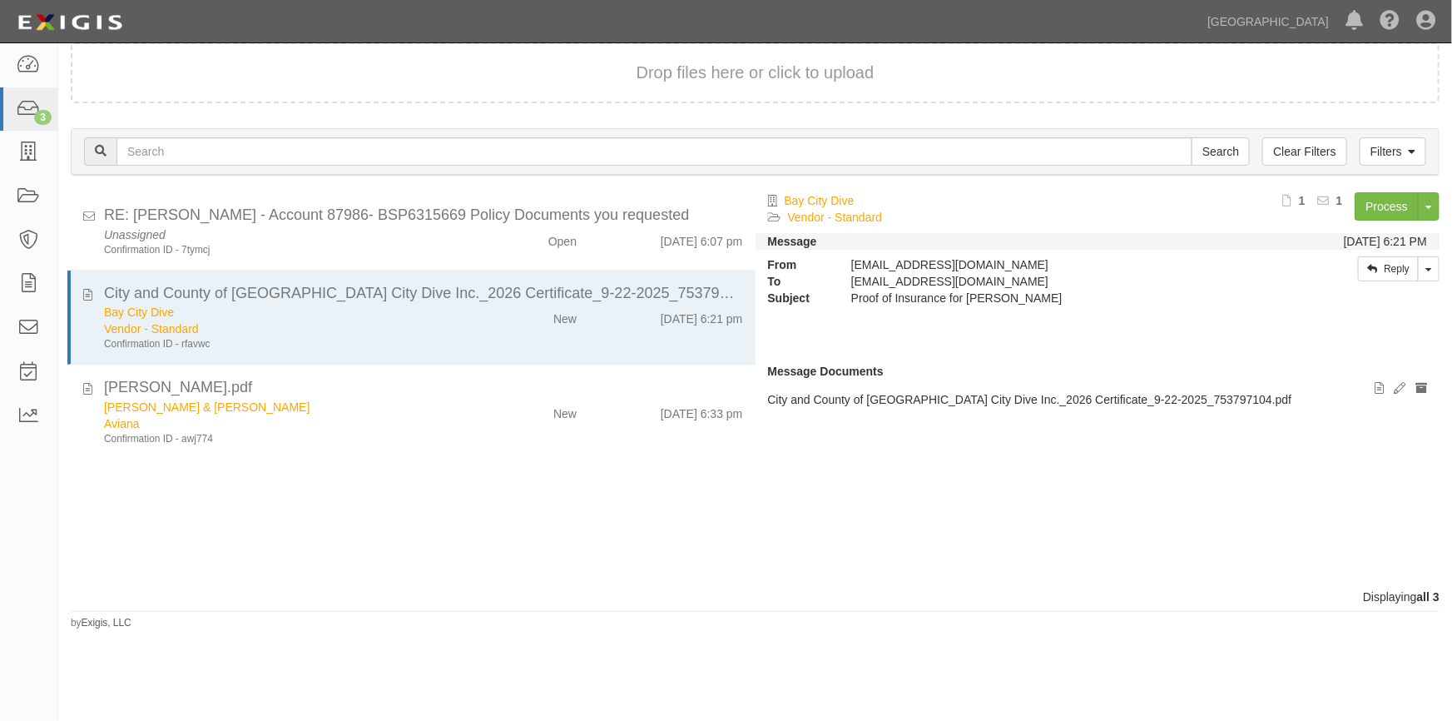
click at [327, 648] on html "Toggle navigation Dashboard 3 Inbox Parties Agreements Coverages Documents Mess…" at bounding box center [726, 324] width 1452 height 648
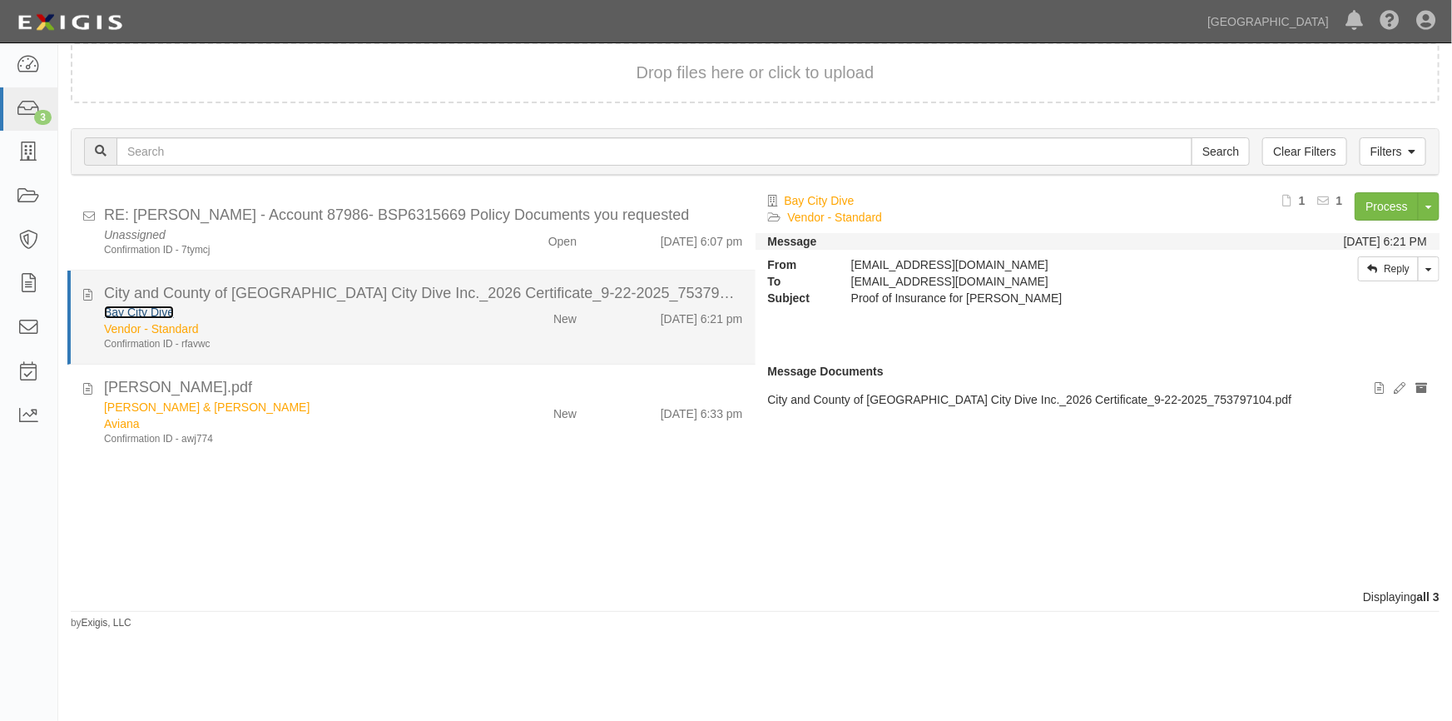
click at [172, 310] on link "Bay City Dive" at bounding box center [139, 311] width 70 height 13
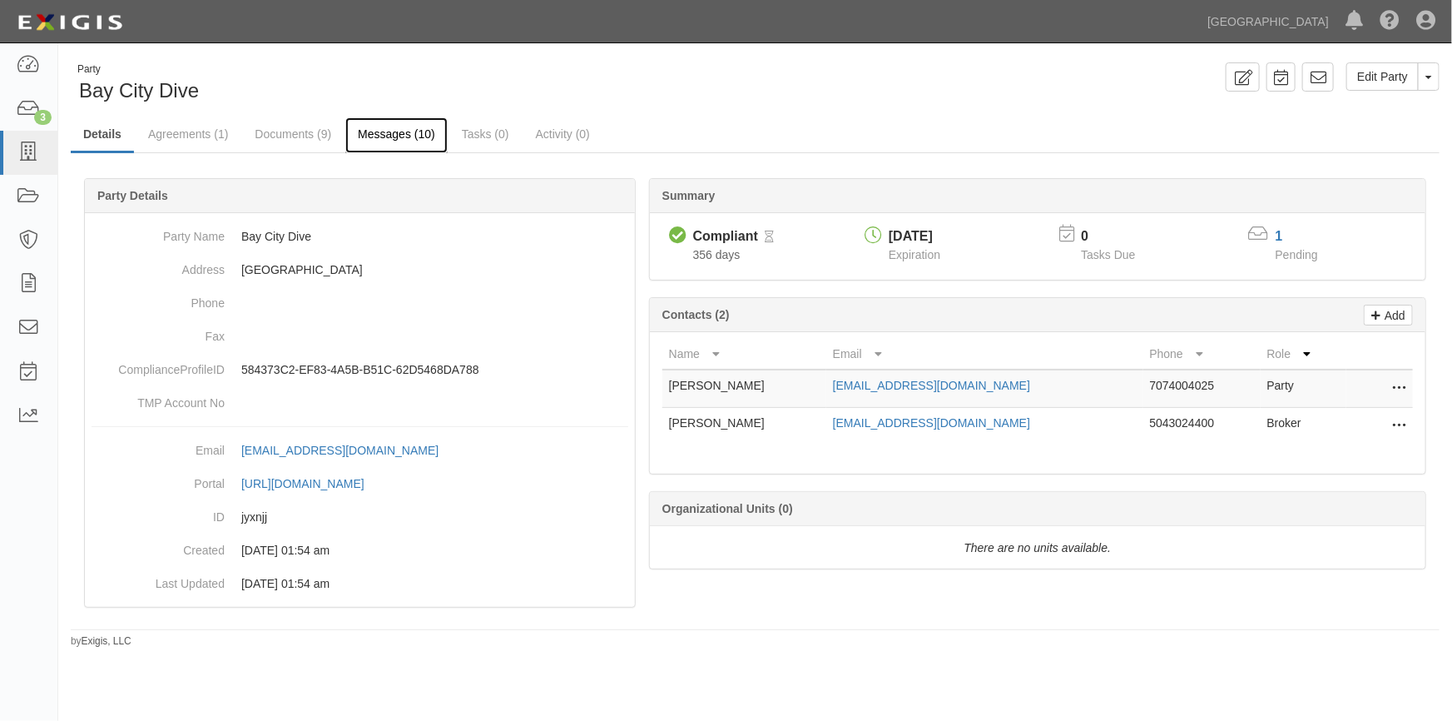
click at [360, 131] on link "Messages (10)" at bounding box center [396, 135] width 102 height 36
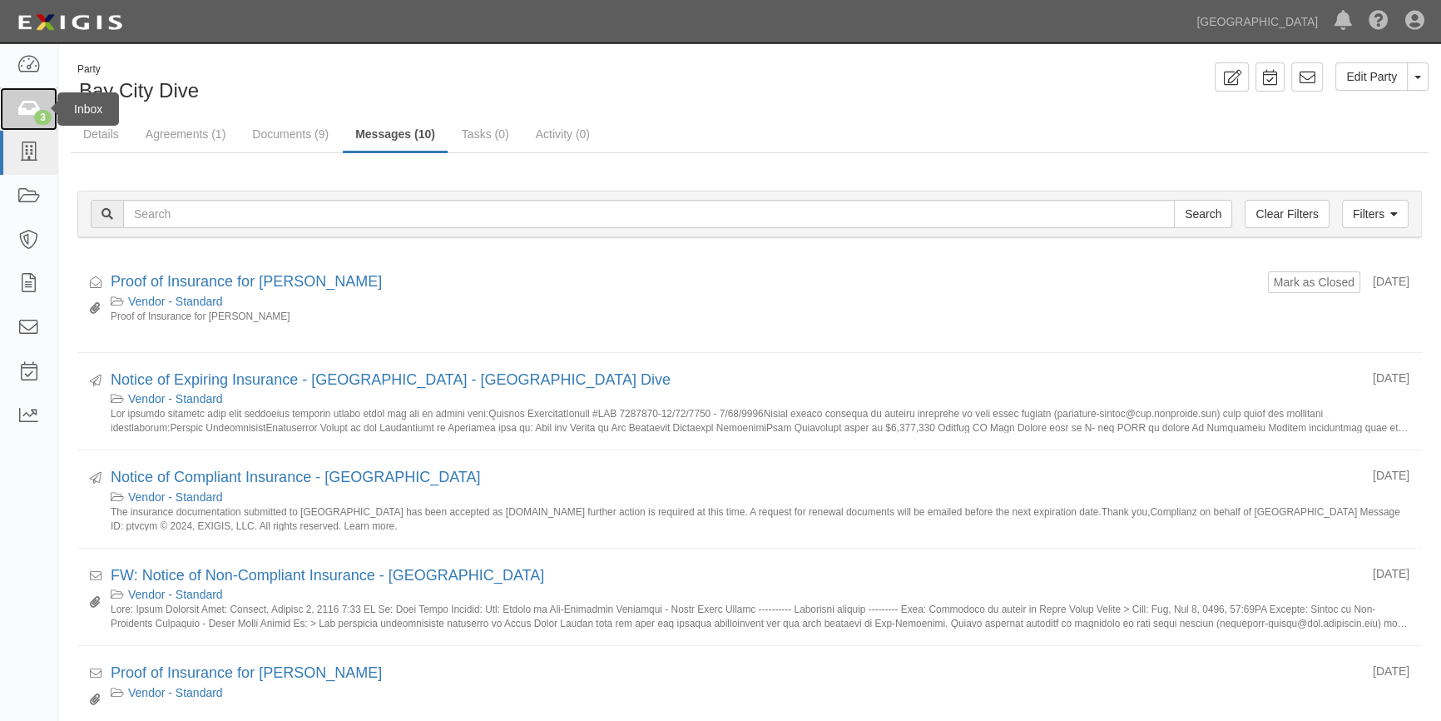
click at [36, 109] on icon at bounding box center [28, 109] width 23 height 19
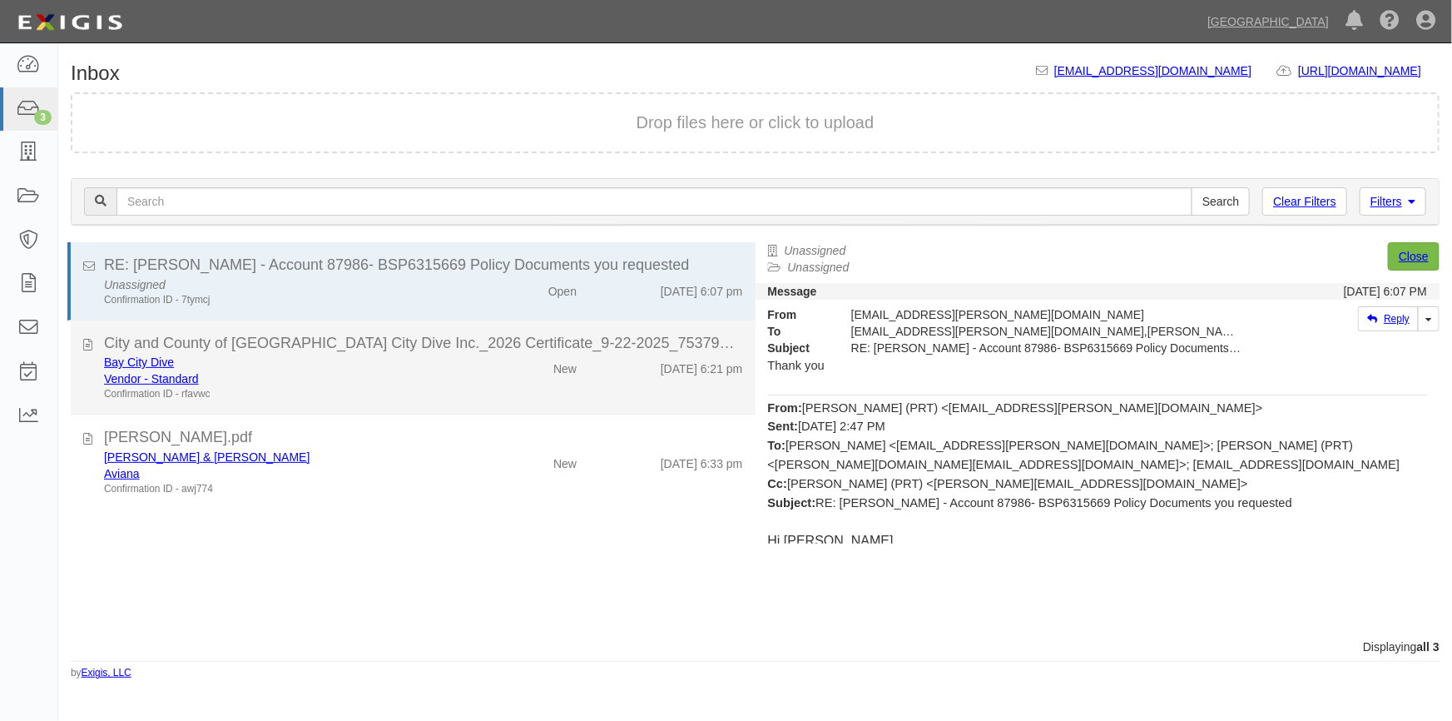
click at [245, 384] on div "Vendor - Standard" at bounding box center [285, 378] width 362 height 17
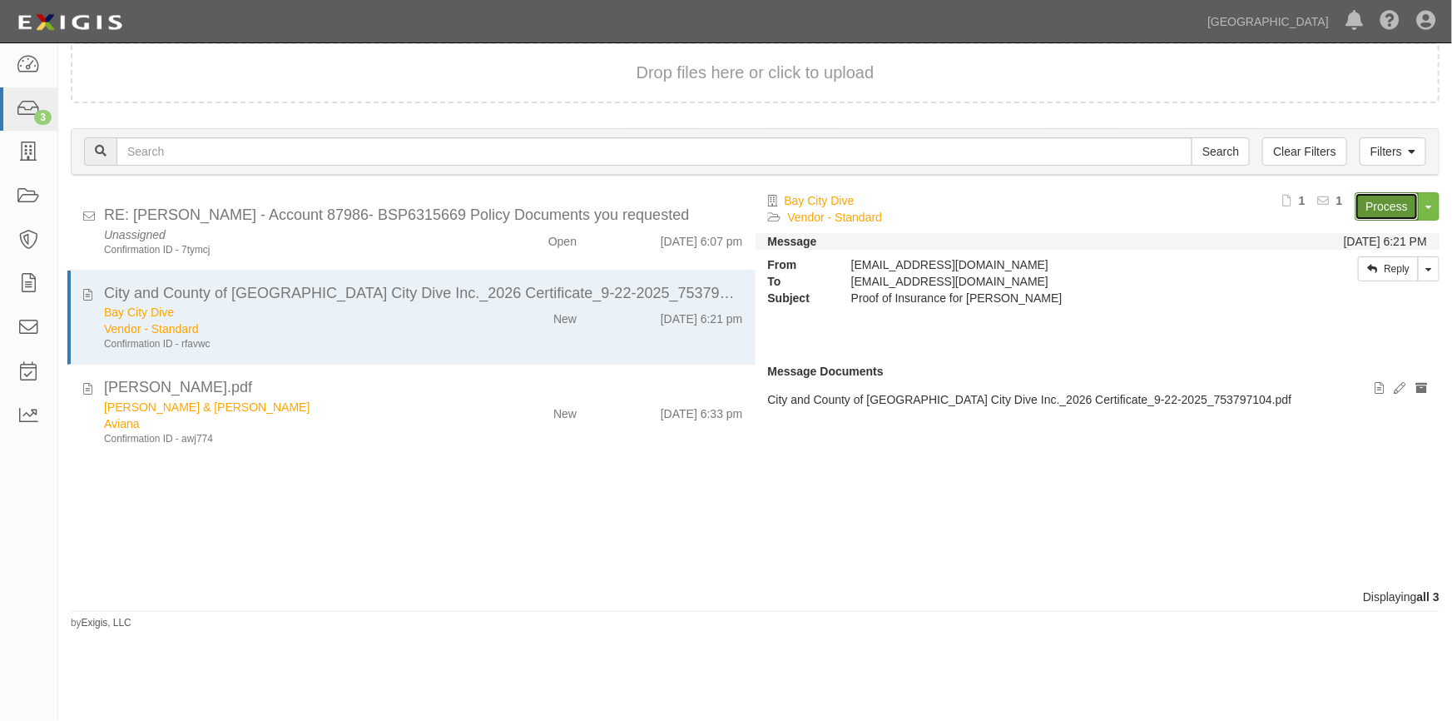
click at [1376, 202] on link "Process" at bounding box center [1387, 206] width 64 height 28
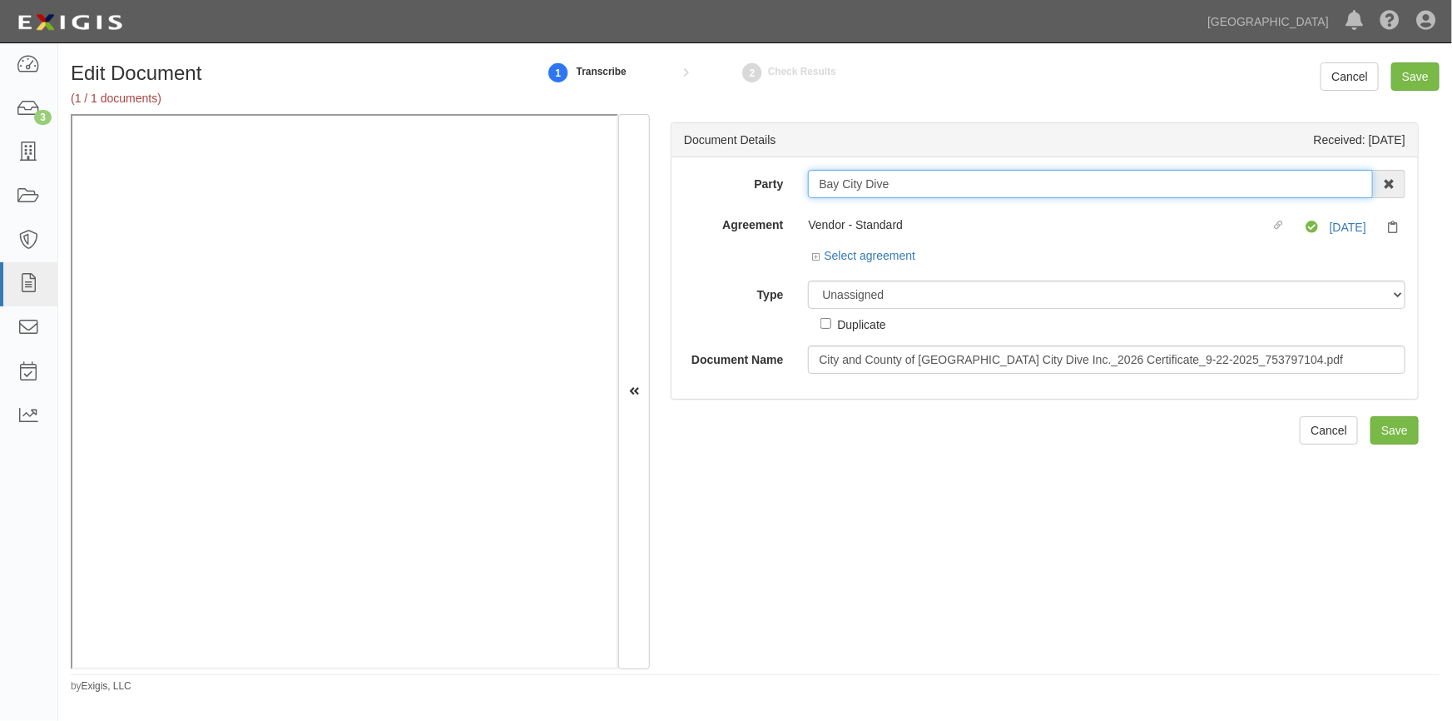
drag, startPoint x: 890, startPoint y: 186, endPoint x: 776, endPoint y: 186, distance: 114.8
click at [776, 186] on div "Party [GEOGRAPHIC_DATA] AAA Hull Diving, [PERSON_NAME] [PERSON_NAME] [PERSON_NA…" at bounding box center [1045, 184] width 746 height 28
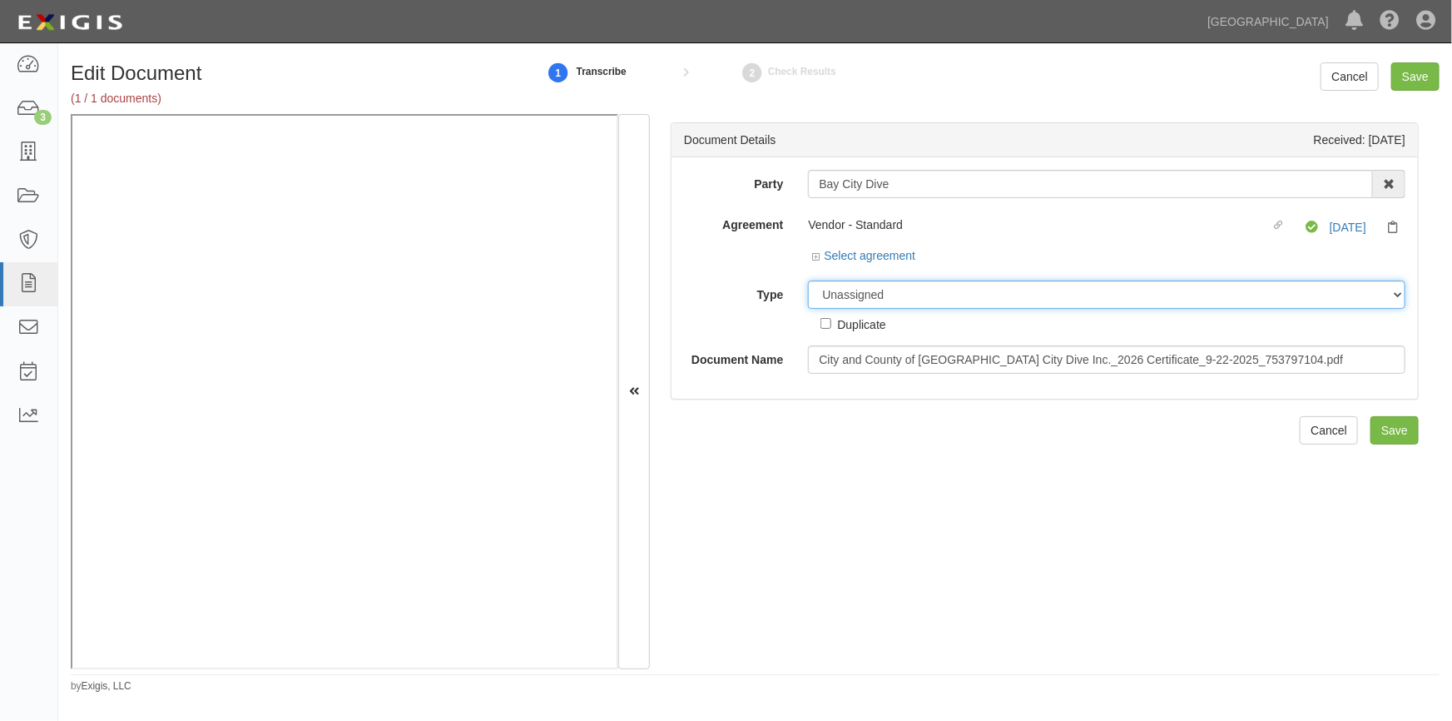
click at [899, 291] on select "Unassigned Binder Cancellation Notice Certificate Contract Endorsement Insuranc…" at bounding box center [1107, 294] width 598 height 28
select select "CertificateDetail"
click at [808, 280] on select "Unassigned Binder Cancellation Notice Certificate Contract Endorsement Insuranc…" at bounding box center [1107, 294] width 598 height 28
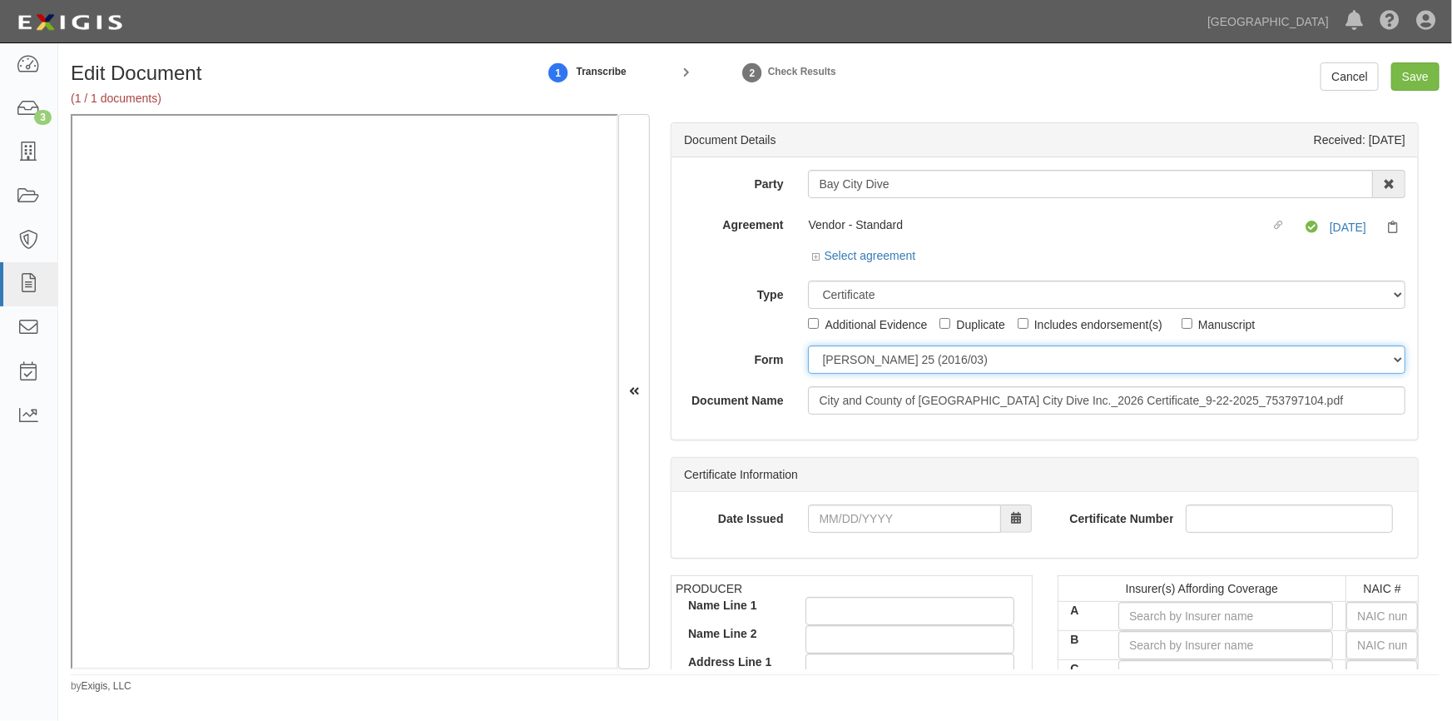
click at [833, 370] on select "ACORD 25 (2016/03) ACORD 101 ACORD 855 NY (2014/05) General" at bounding box center [1107, 359] width 598 height 28
select select "GeneralFormDetail"
click at [808, 345] on select "ACORD 25 (2016/03) ACORD 101 ACORD 855 NY (2014/05) General" at bounding box center [1107, 359] width 598 height 28
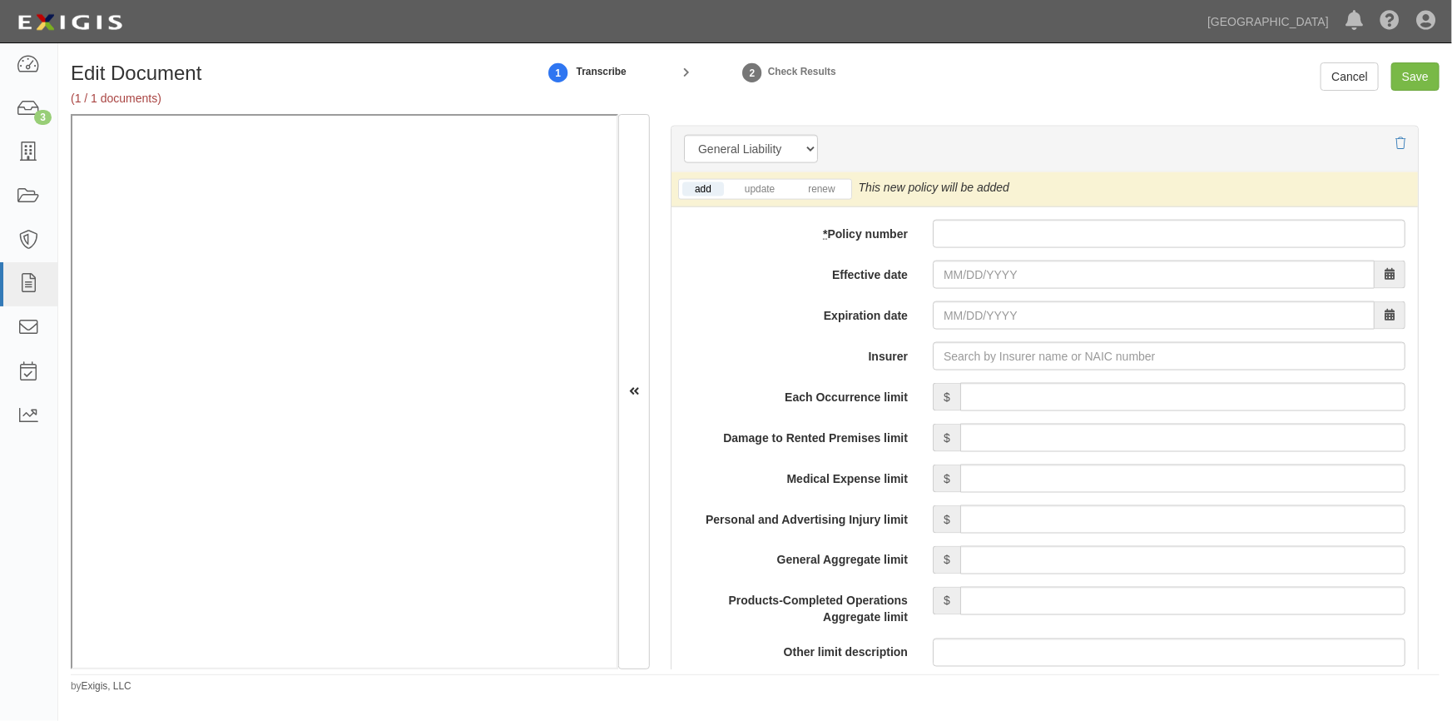
scroll to position [1210, 0]
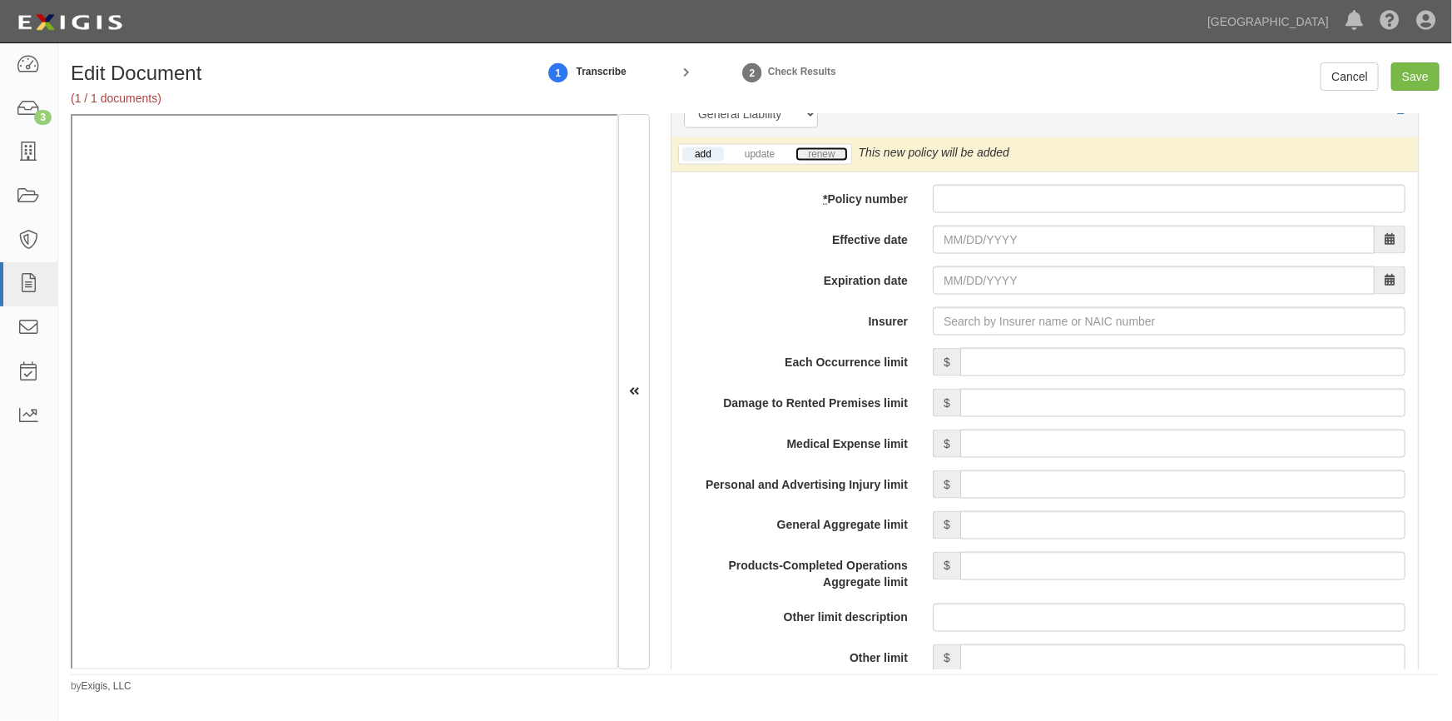
click at [811, 149] on link "renew" at bounding box center [822, 154] width 52 height 14
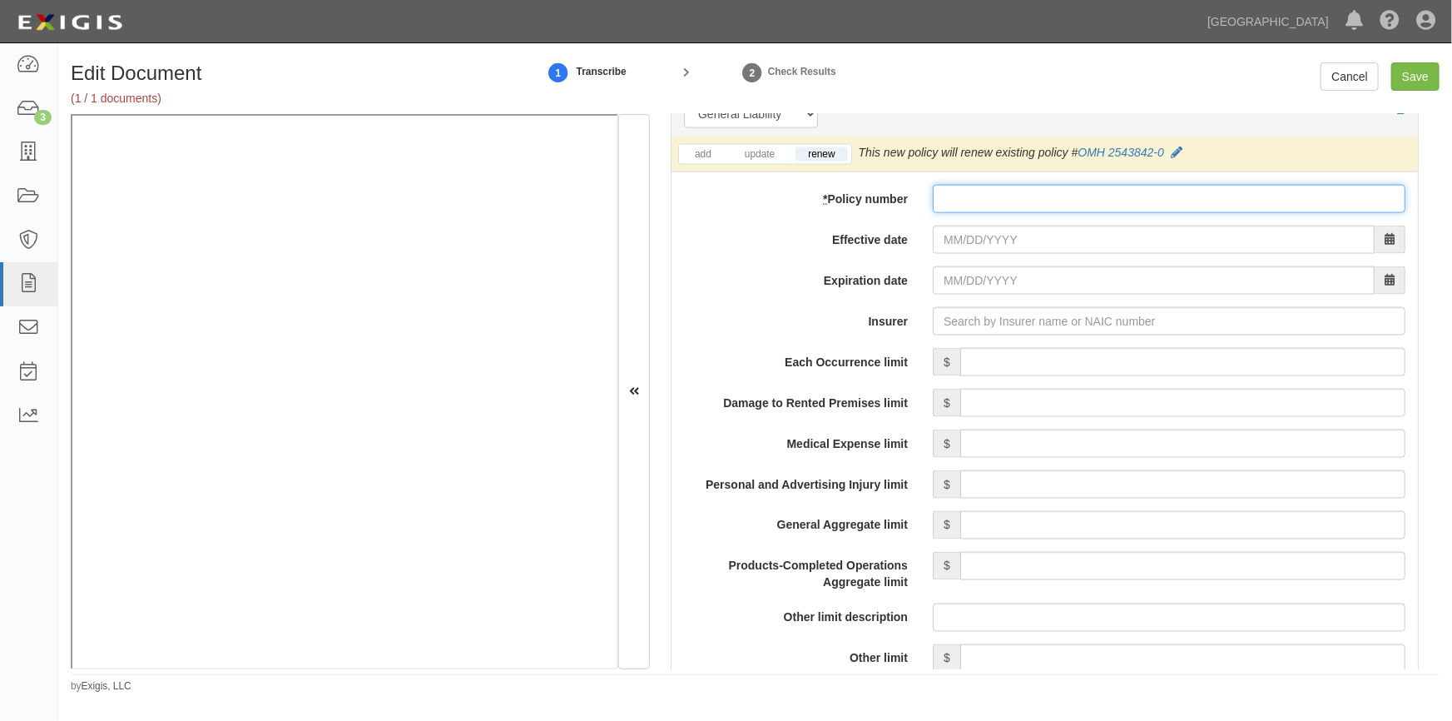
paste input "OML 2543842-06"
type input "OML 2543842-06"
click at [966, 233] on input "Effective date" at bounding box center [1154, 240] width 442 height 28
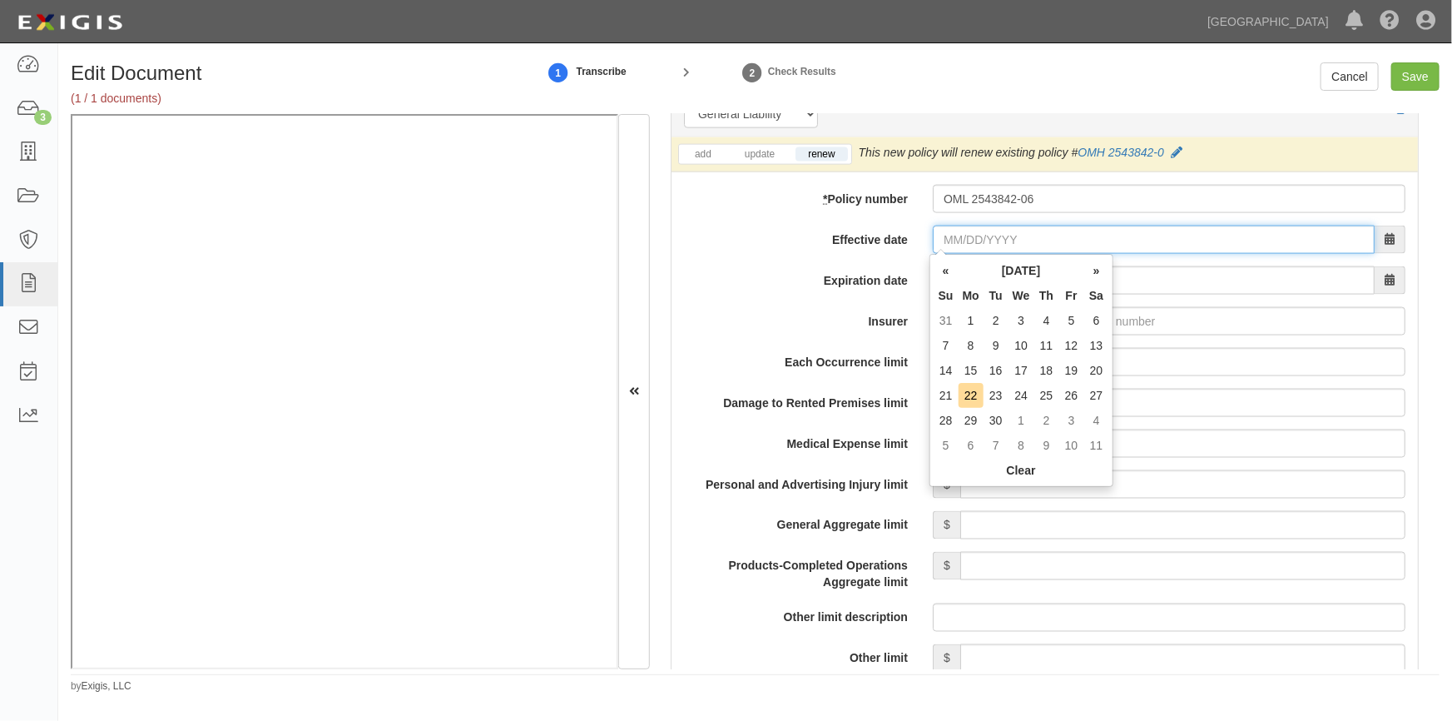
paste input "09/23/0202"
type input "09/23/0202"
type input "09/23/0203"
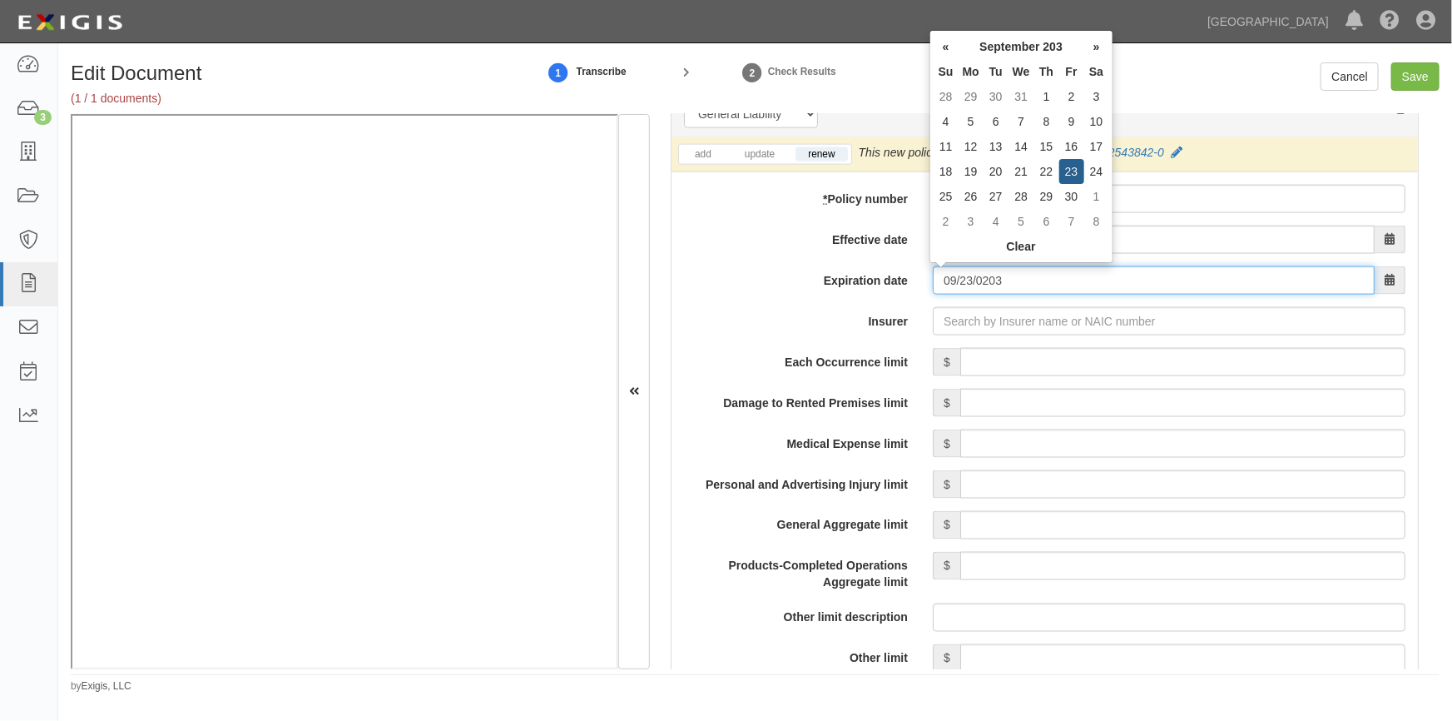
click at [1140, 276] on input "09/23/0203" at bounding box center [1154, 280] width 442 height 28
click at [991, 324] on input "Insurer" at bounding box center [1169, 321] width 473 height 28
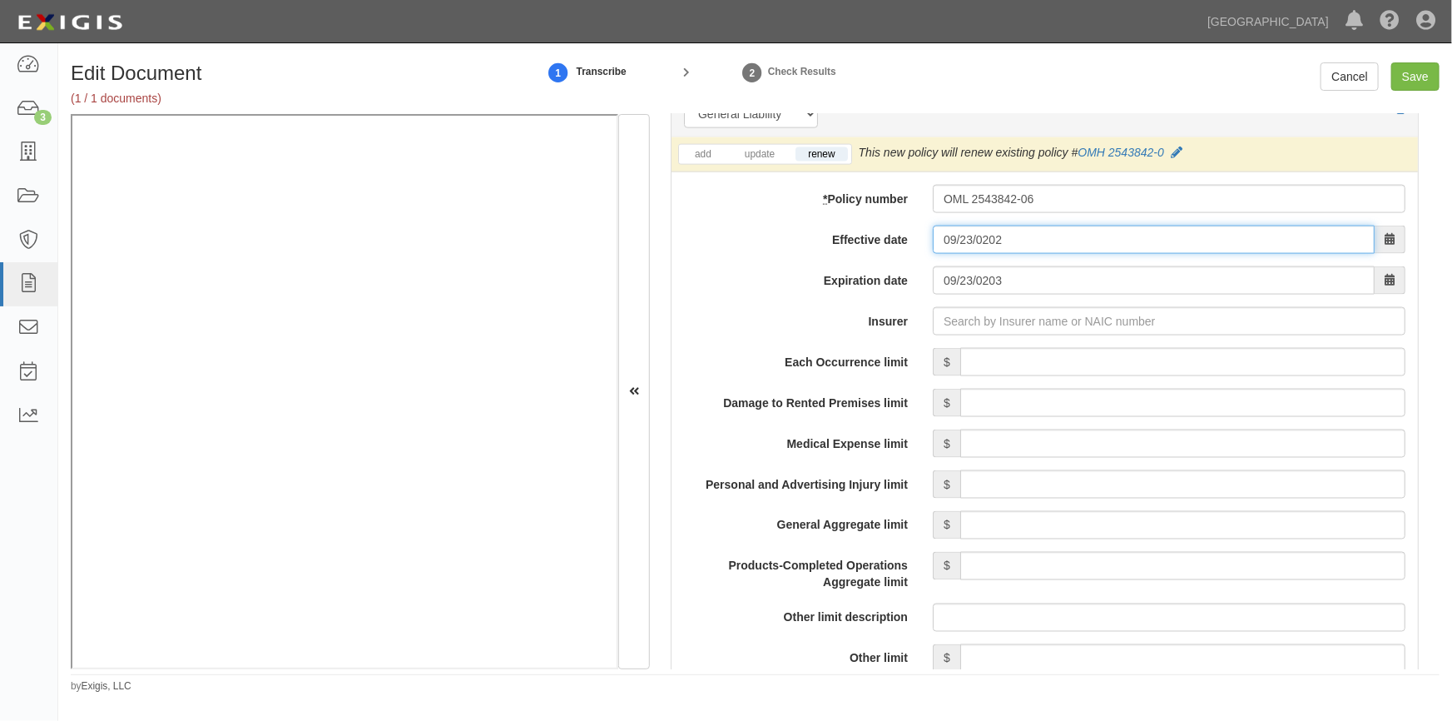
click at [1028, 243] on input "09/23/0202" at bounding box center [1154, 240] width 442 height 28
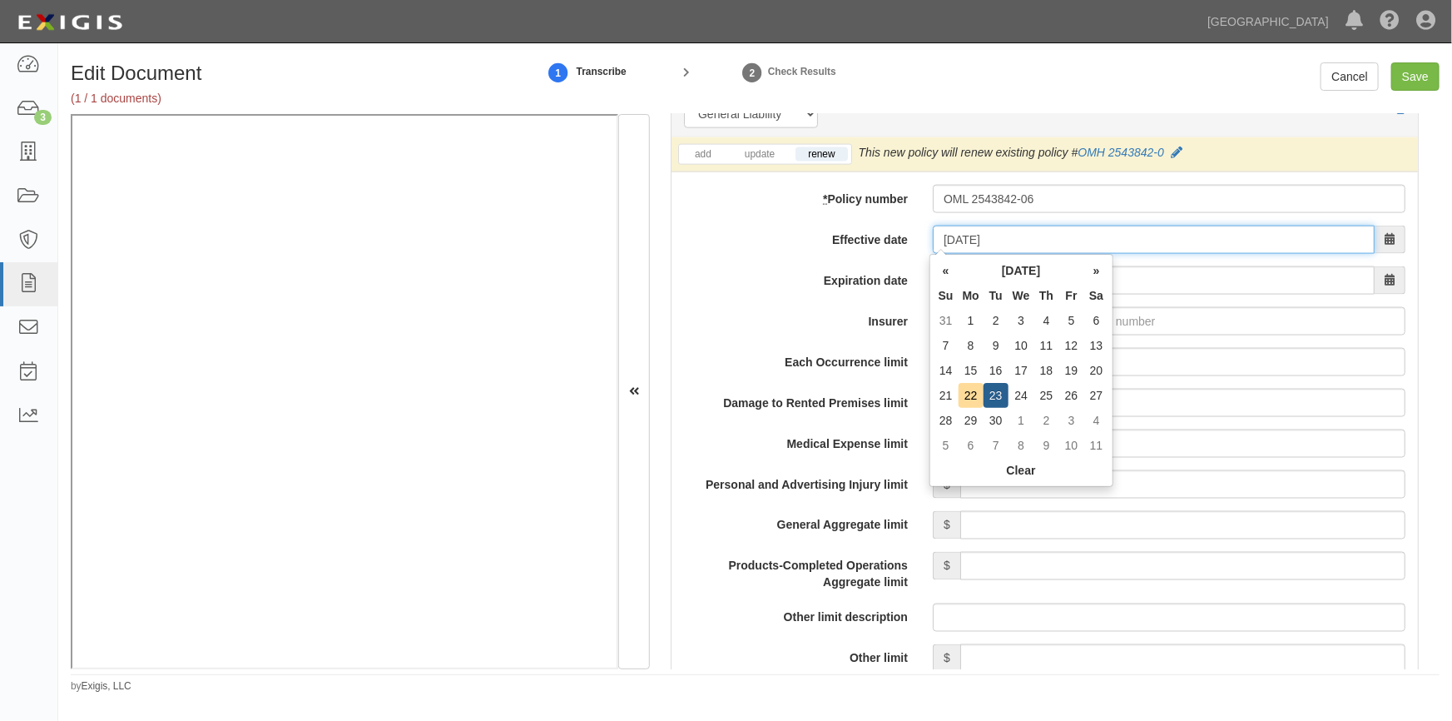
type input "09/23/2025"
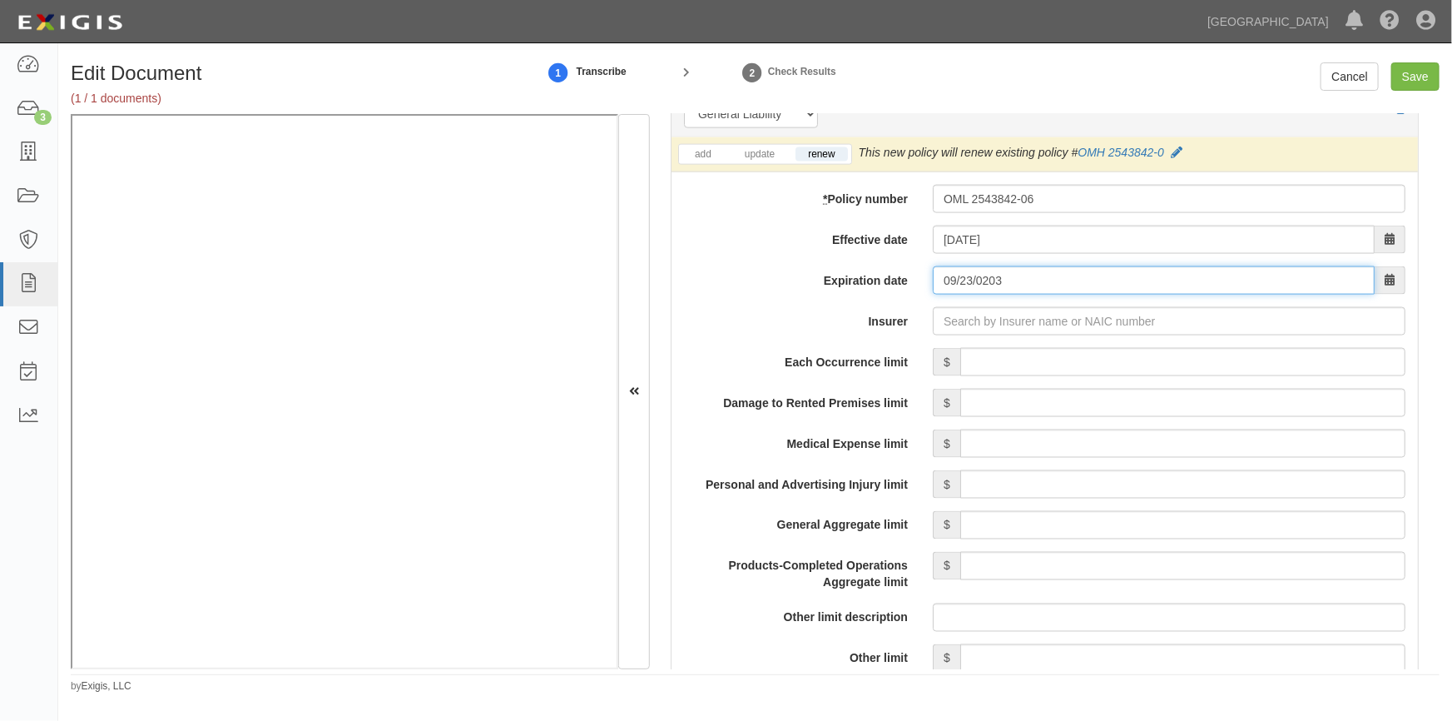
click at [1024, 281] on input "09/23/0203" at bounding box center [1154, 280] width 442 height 28
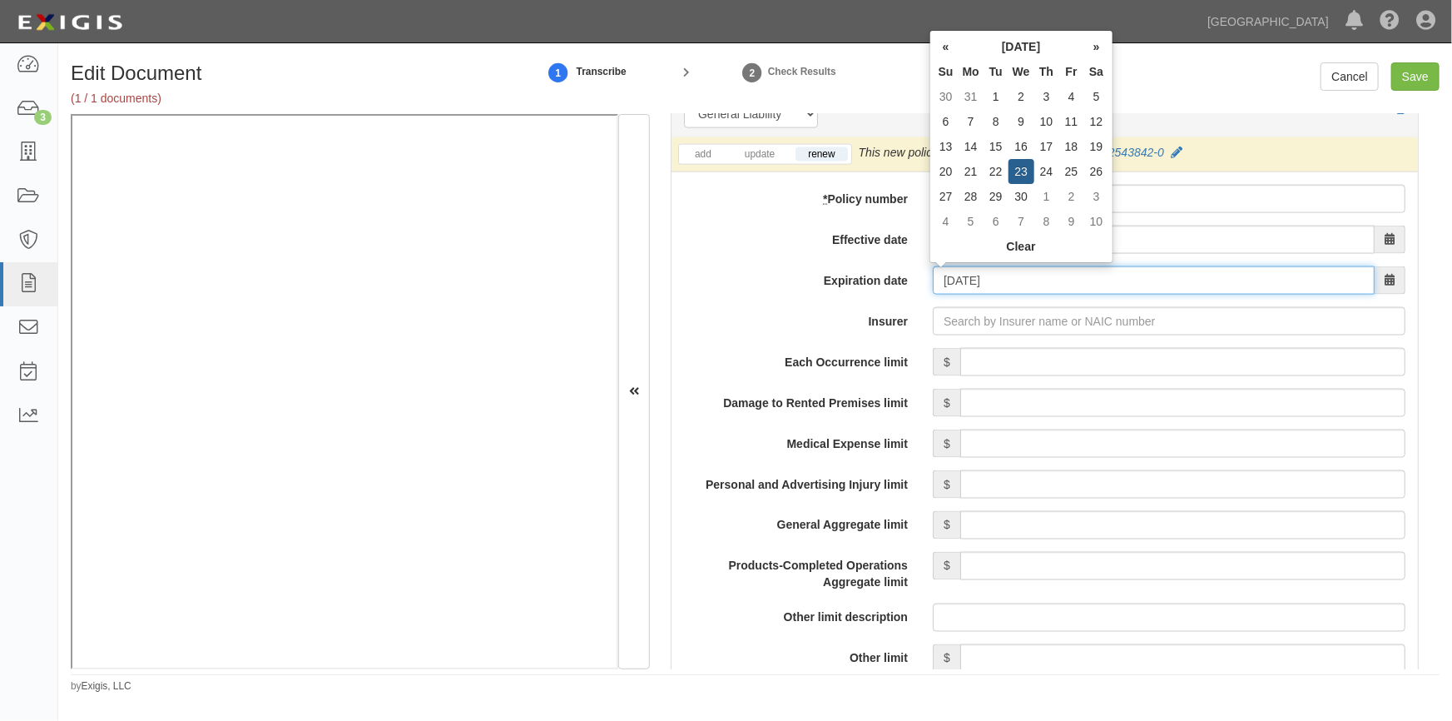
type input "09/23/2026"
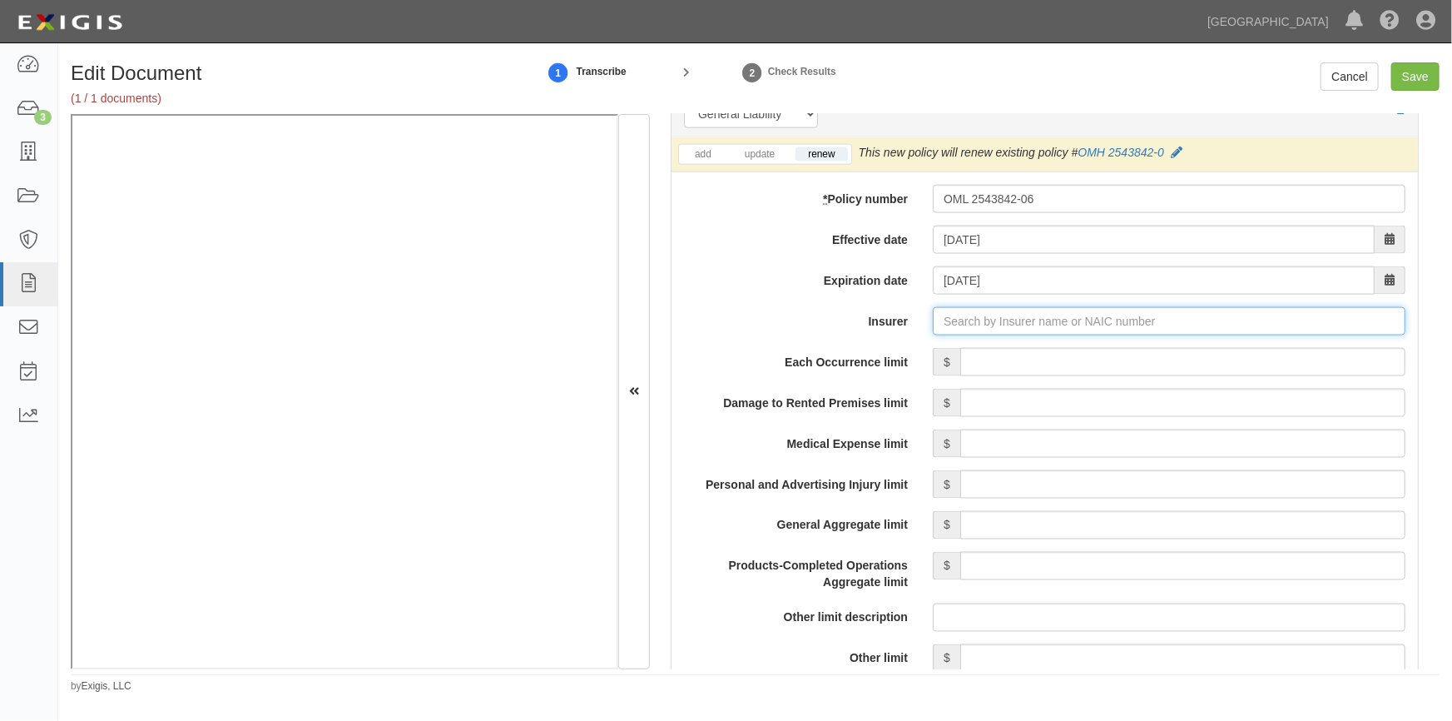
type input "21st Century Advantage Insurance Company (25232) NR Rating"
type input "2"
click at [1057, 366] on div "Great American Insurance Co of New York ( 22136 ) A+ XV Rating" at bounding box center [1018, 353] width 386 height 32
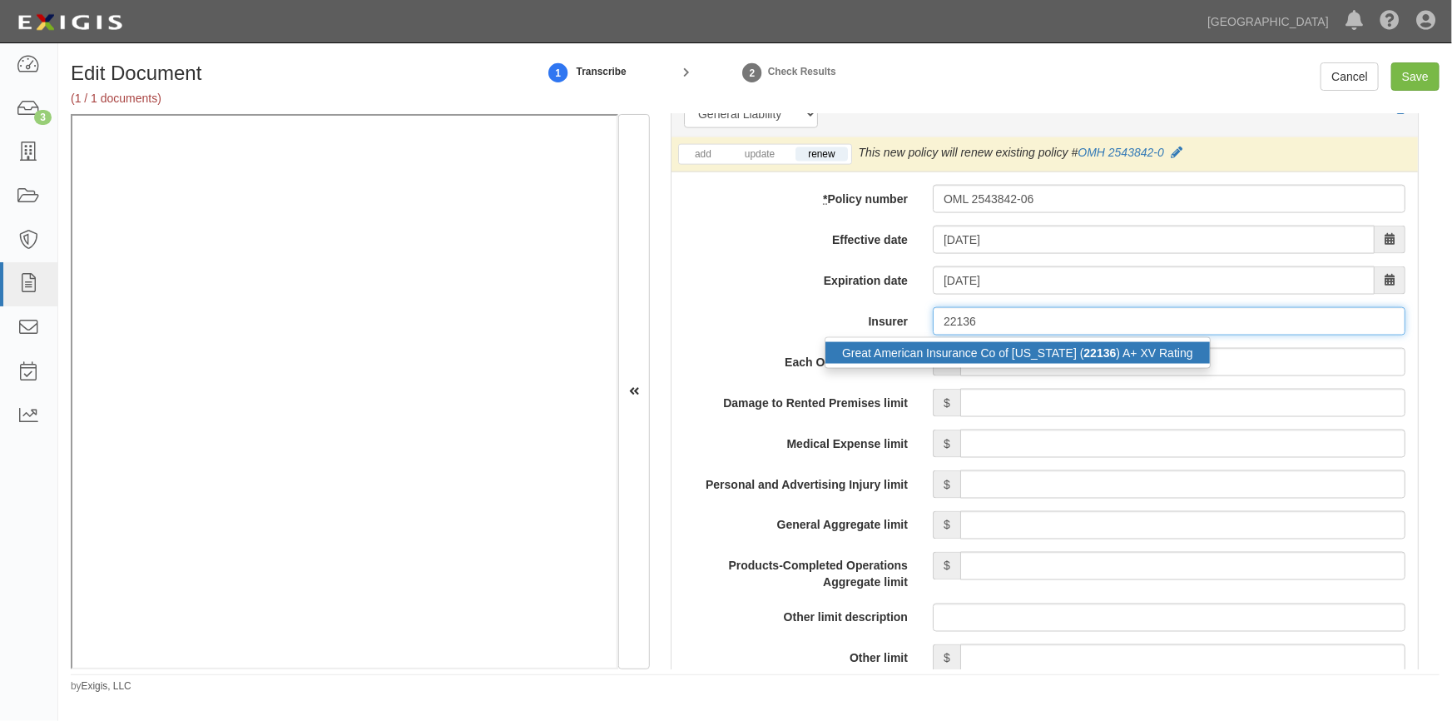
click at [1048, 355] on div "Great American Insurance Co of New York ( 22136 ) A+ XV Rating" at bounding box center [1018, 353] width 384 height 22
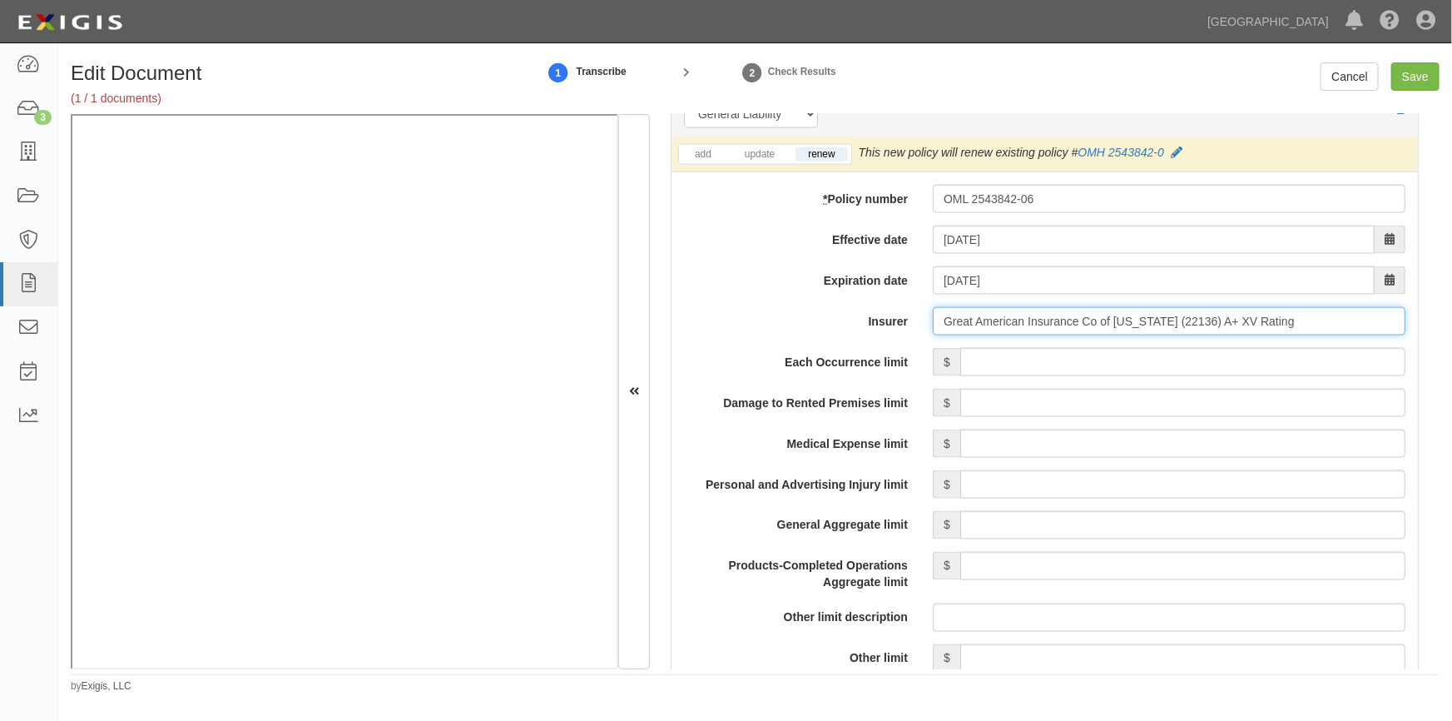
type input "Great American Insurance Co of New York (22136) A+ XV Rating"
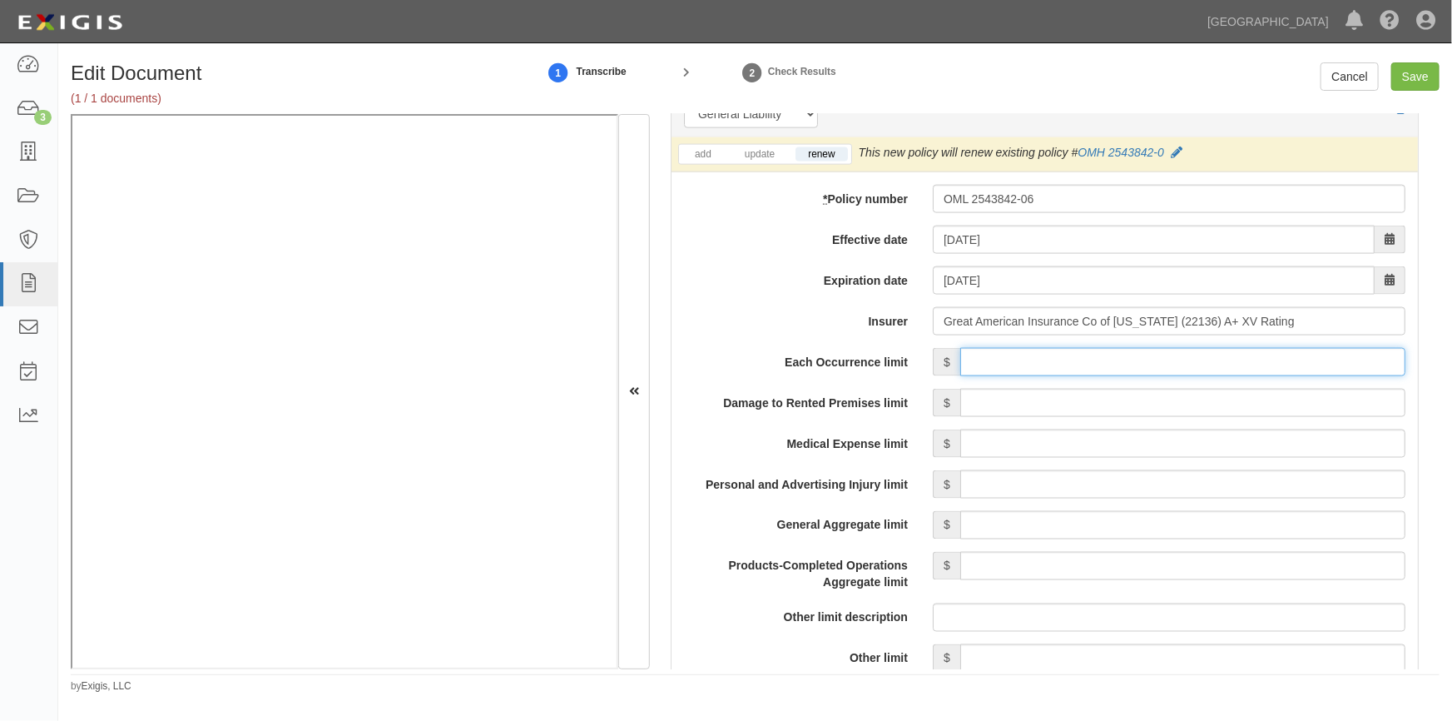
drag, startPoint x: 1009, startPoint y: 350, endPoint x: 1014, endPoint y: 356, distance: 8.8
click at [1010, 351] on input "Each Occurrence limit" at bounding box center [1182, 362] width 445 height 28
type input "1,000,000"
click at [1123, 398] on input "Damage to Rented Premises limit" at bounding box center [1182, 403] width 445 height 28
type input "100,000"
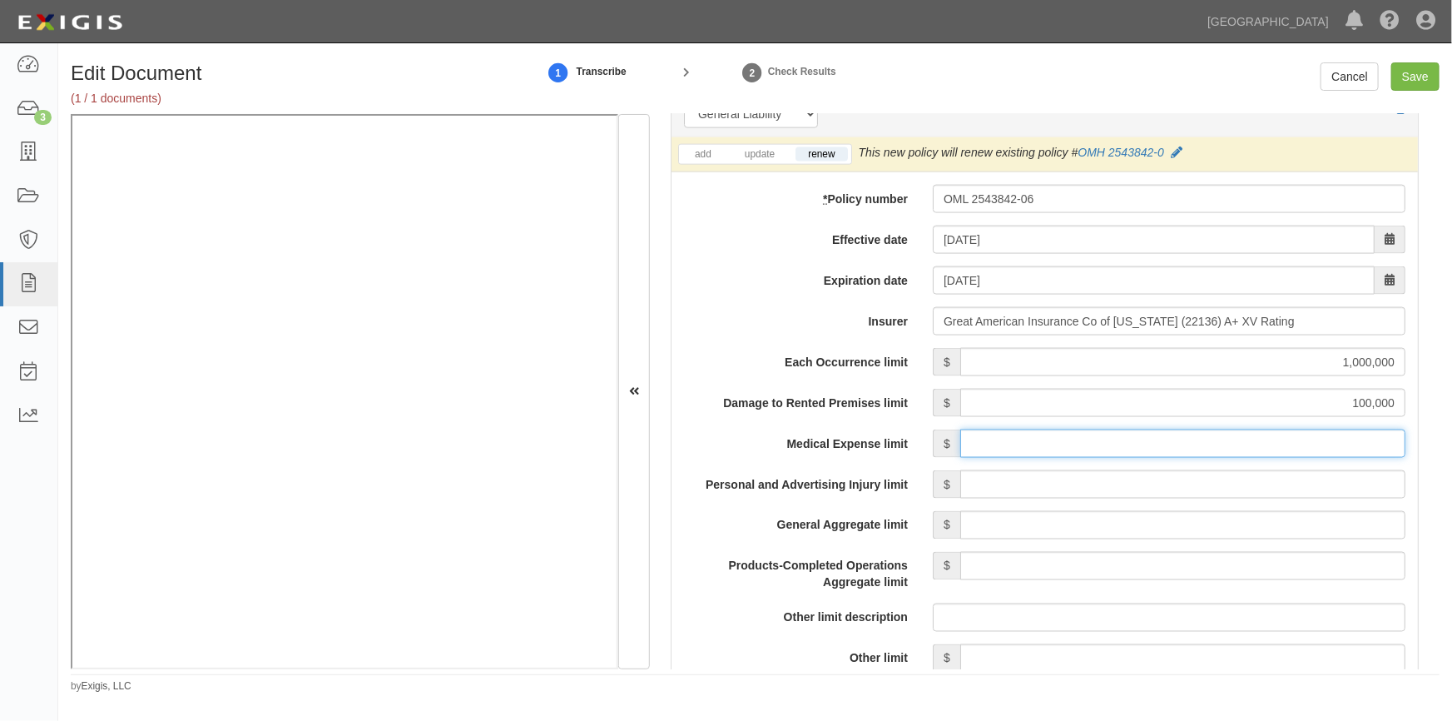
click at [1218, 445] on input "Medical Expense limit" at bounding box center [1182, 443] width 445 height 28
type input "5,000"
click at [1222, 483] on input "Personal and Advertising Injury limit" at bounding box center [1182, 484] width 445 height 28
type input "1,000,000"
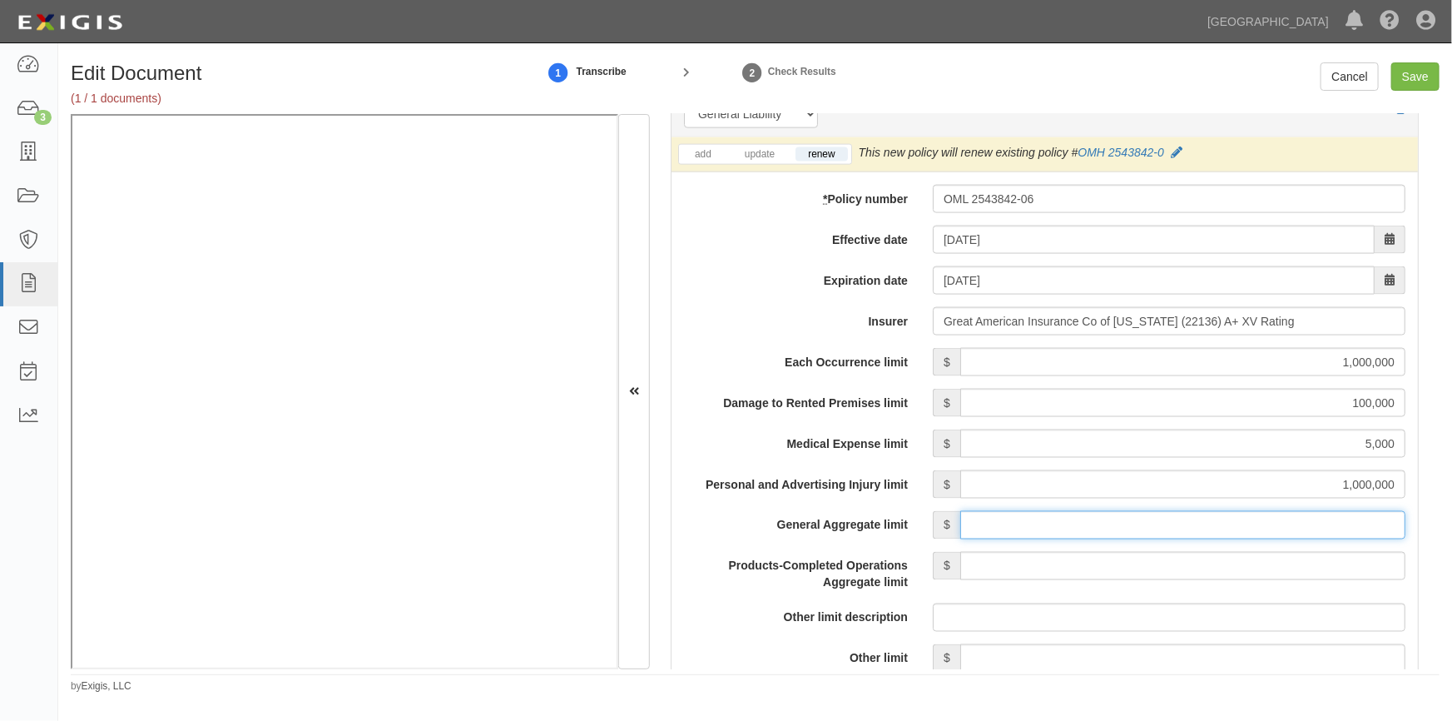
click at [1207, 524] on input "General Aggregate limit" at bounding box center [1182, 525] width 445 height 28
type input "2,000,000"
click at [1215, 563] on input "Products-Completed Operations Aggregate limit" at bounding box center [1182, 566] width 445 height 28
type input "1,000,000"
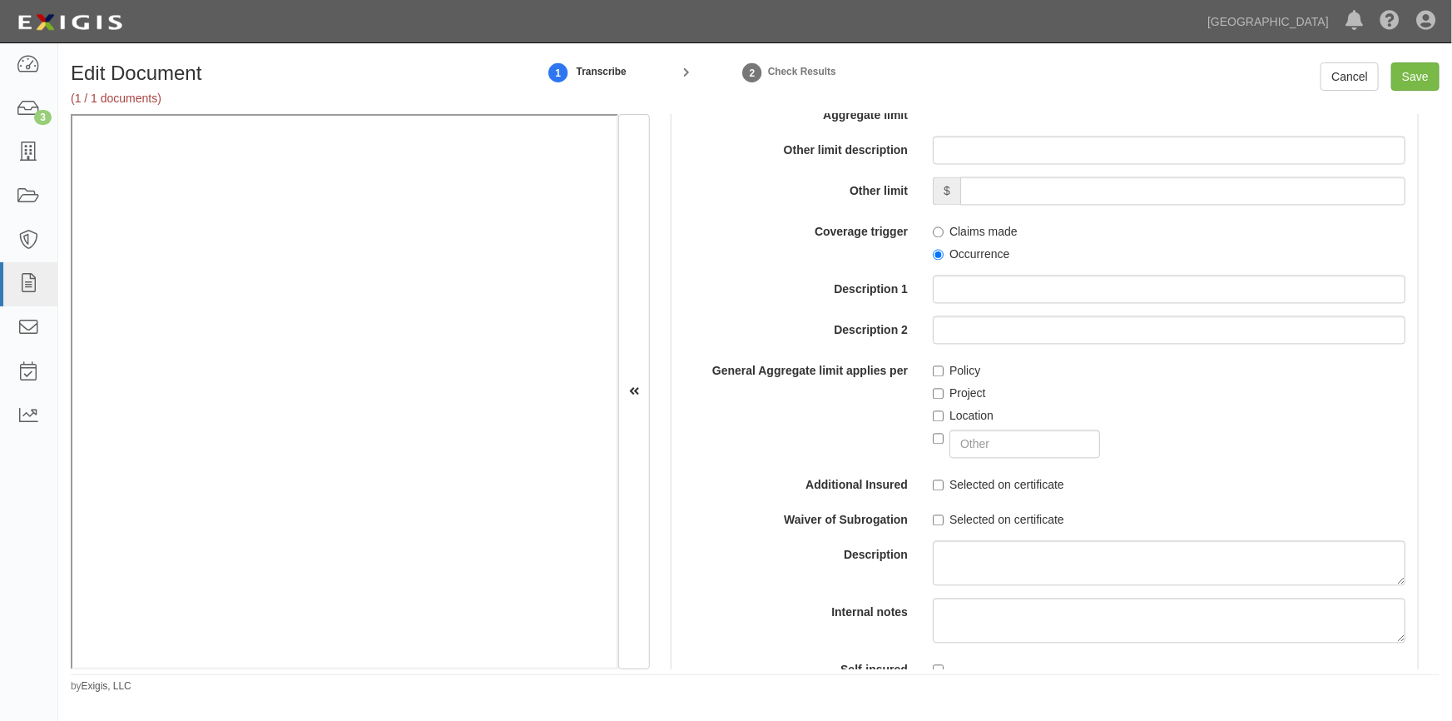
scroll to position [1789, 0]
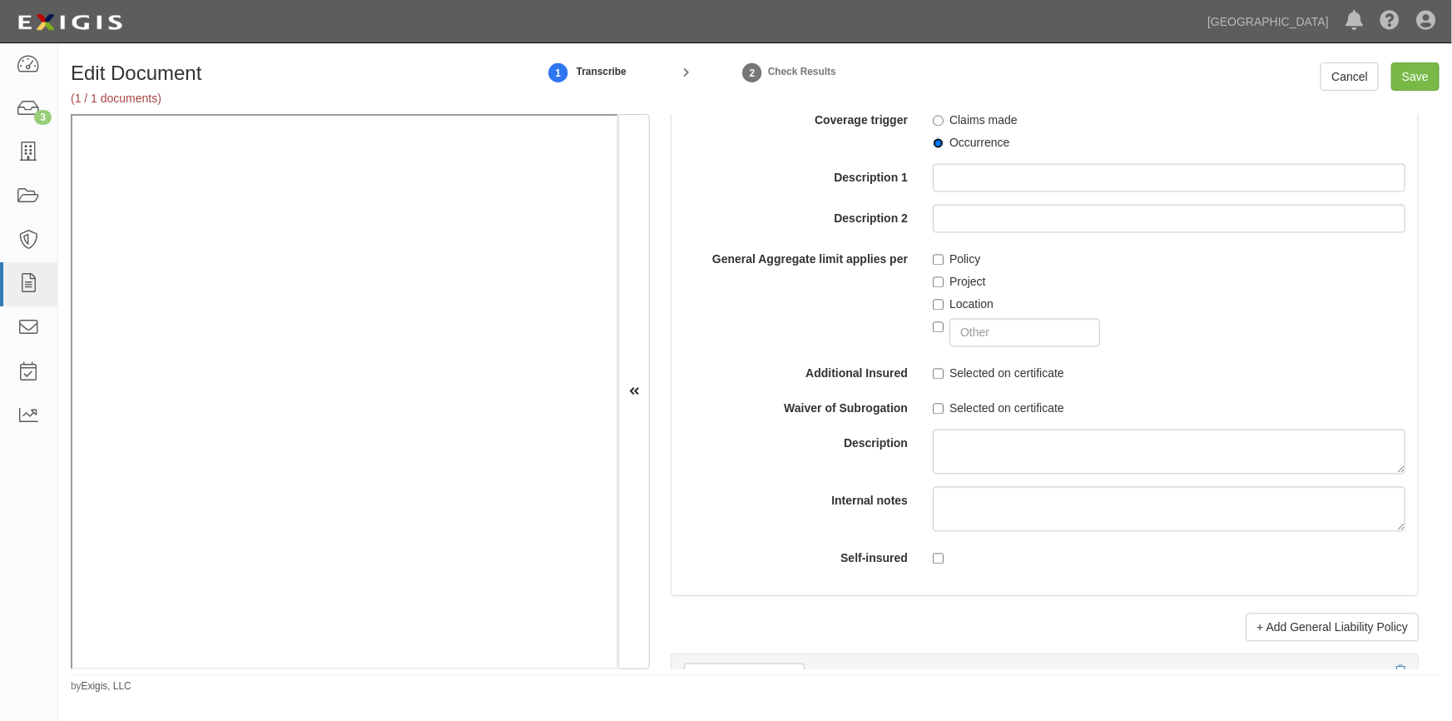
click at [934, 145] on input "Occurrence" at bounding box center [938, 142] width 11 height 11
radio input "true"
click at [935, 255] on input "Policy" at bounding box center [938, 259] width 11 height 11
checkbox input "true"
click at [935, 370] on input "Selected on certificate" at bounding box center [938, 373] width 11 height 11
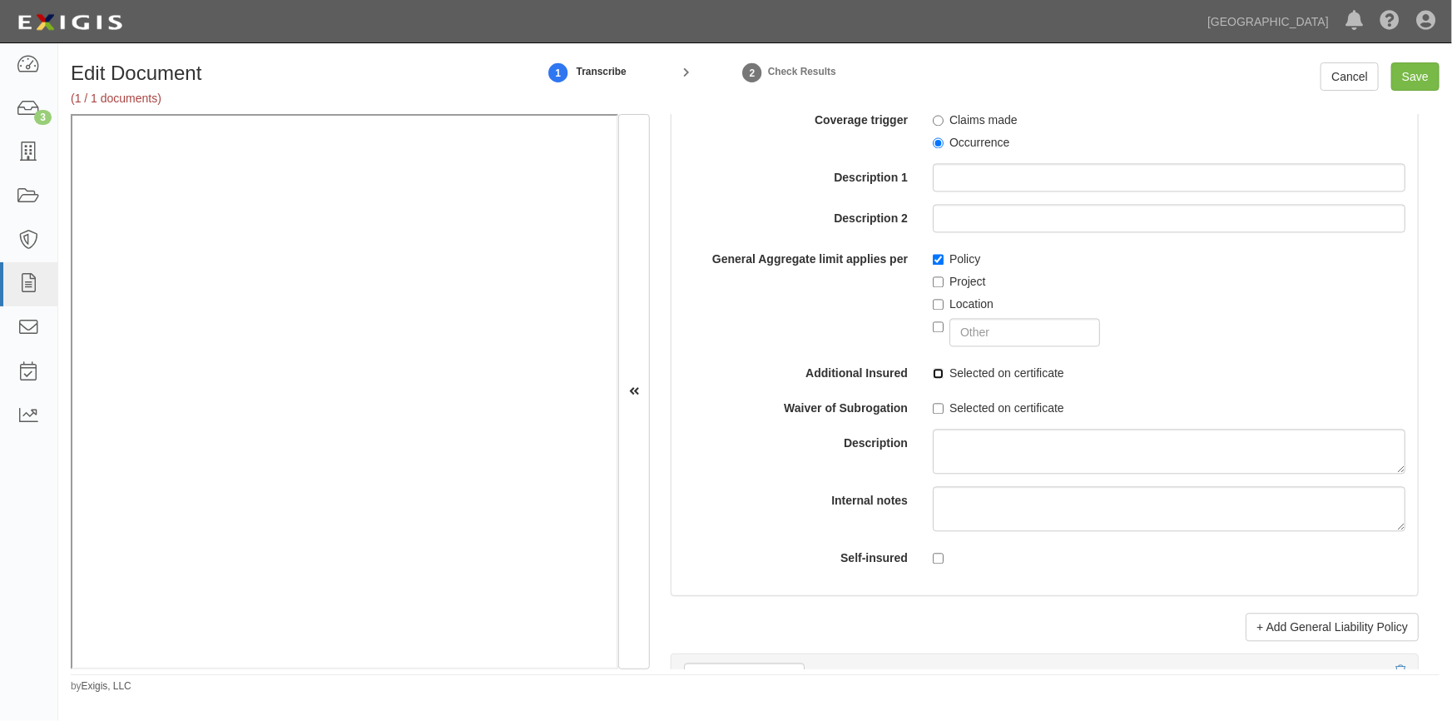
checkbox input "true"
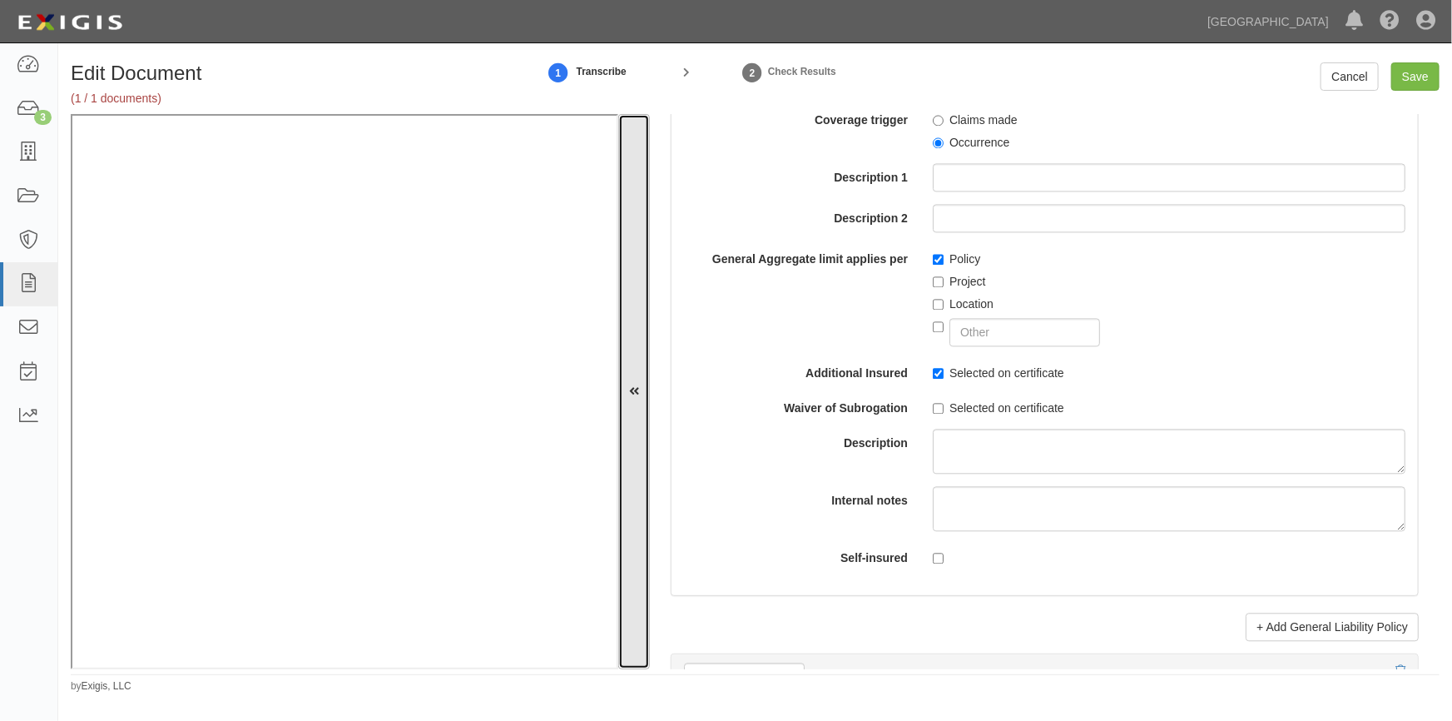
click at [645, 552] on button at bounding box center [634, 391] width 32 height 555
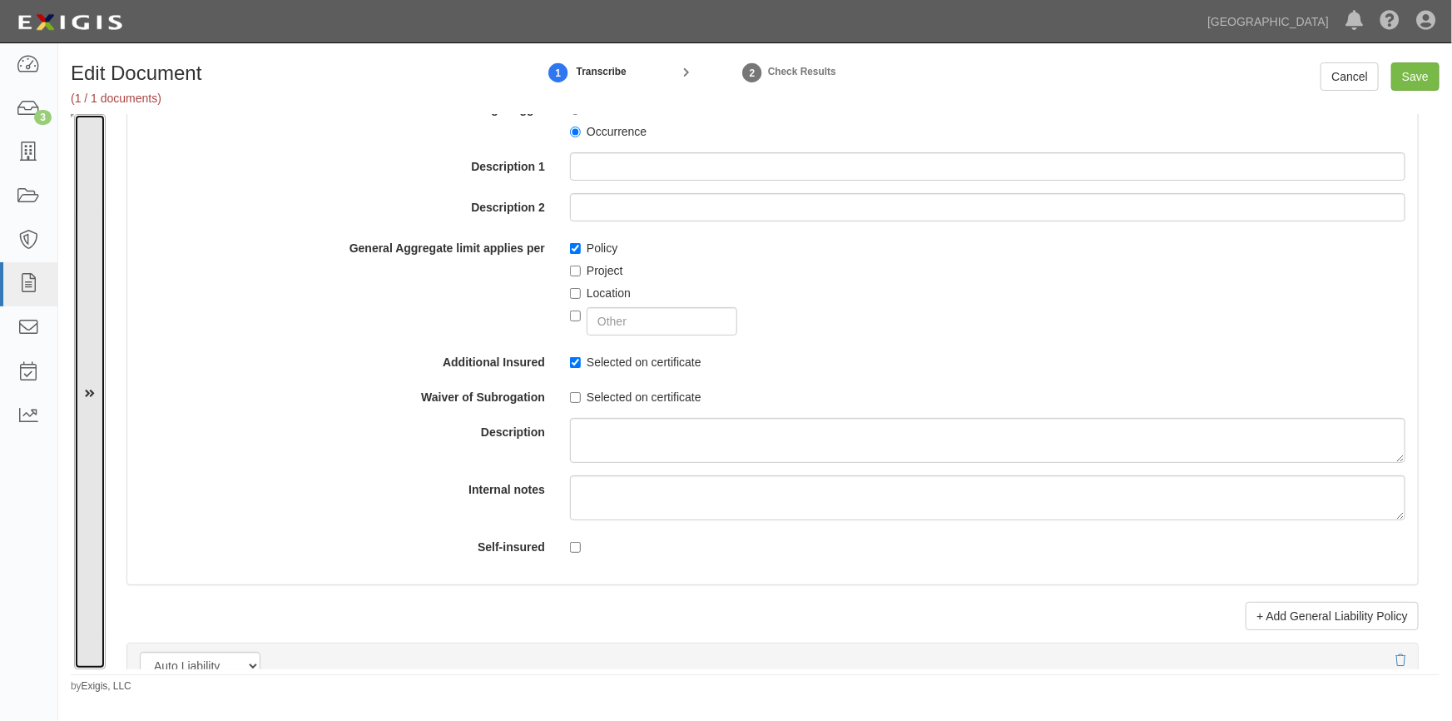
scroll to position [1779, 0]
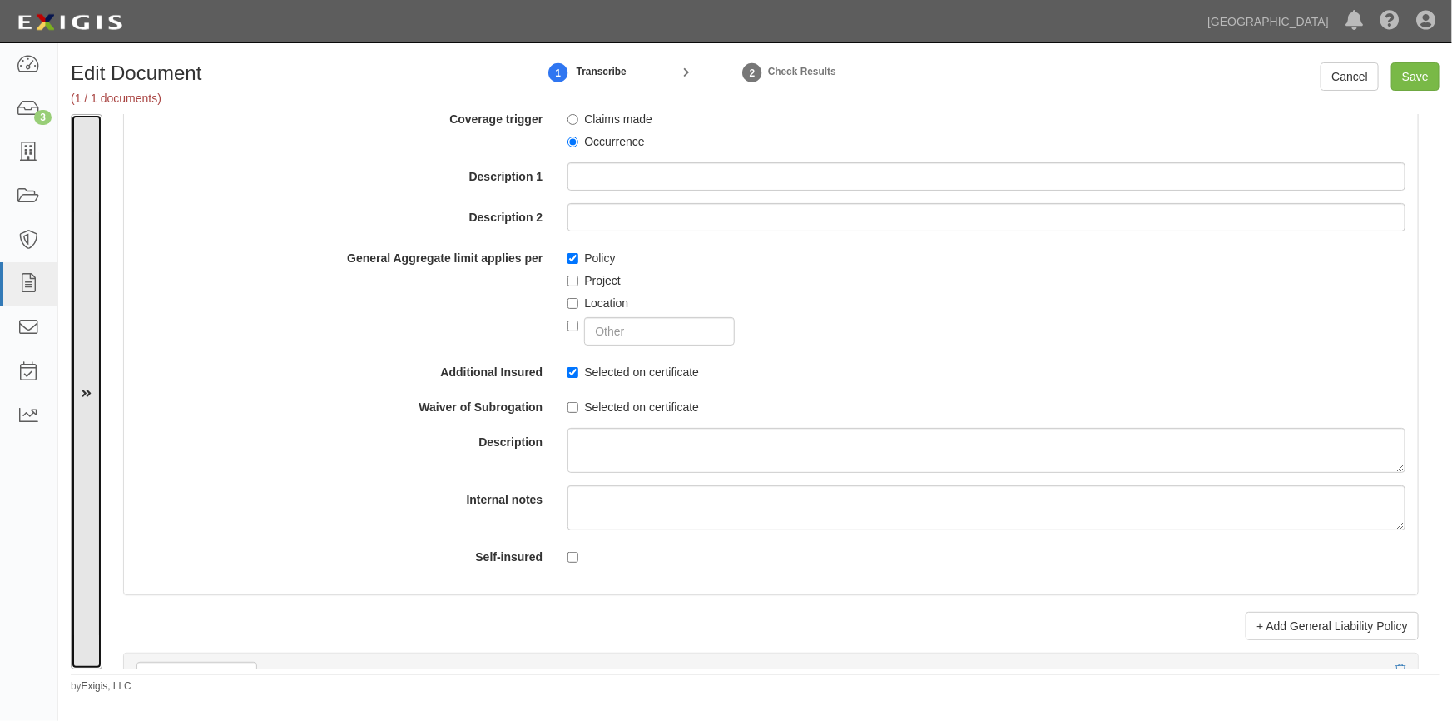
click at [90, 367] on button at bounding box center [87, 391] width 32 height 555
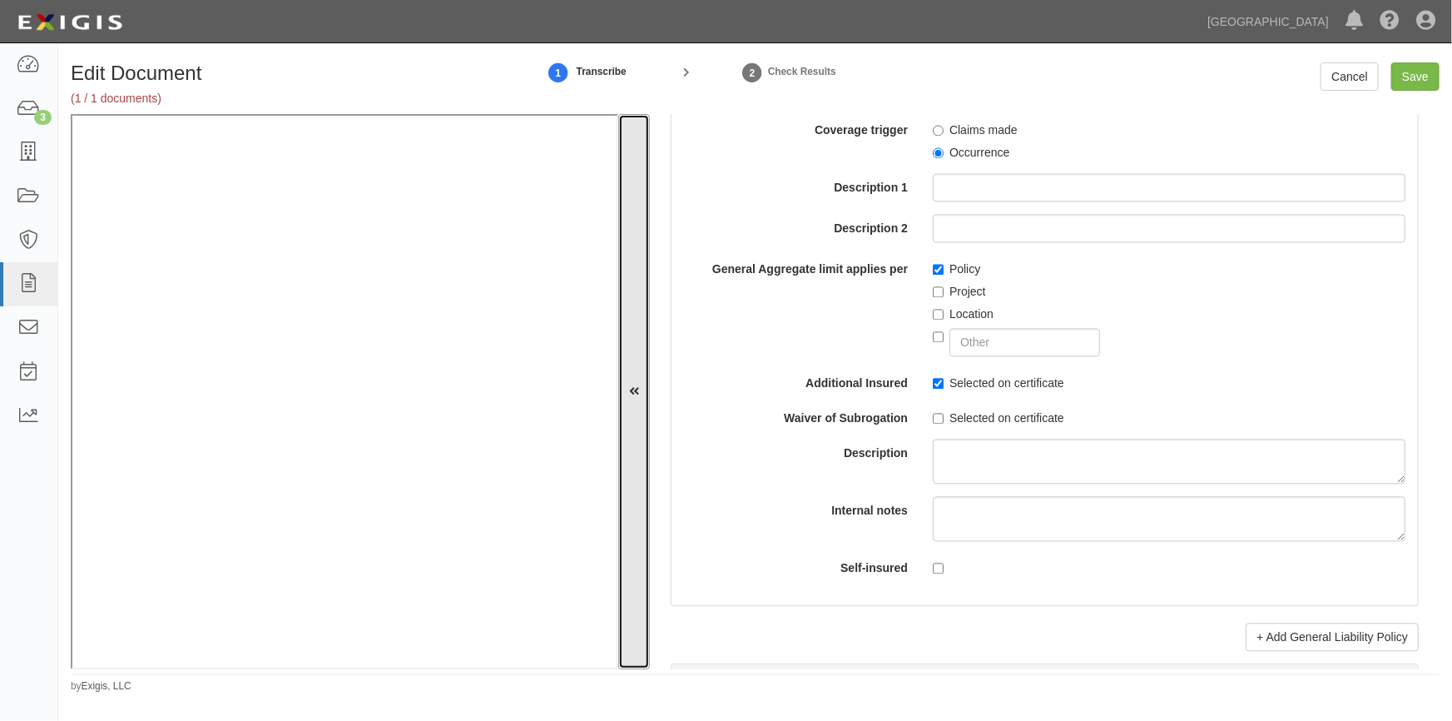
scroll to position [1789, 0]
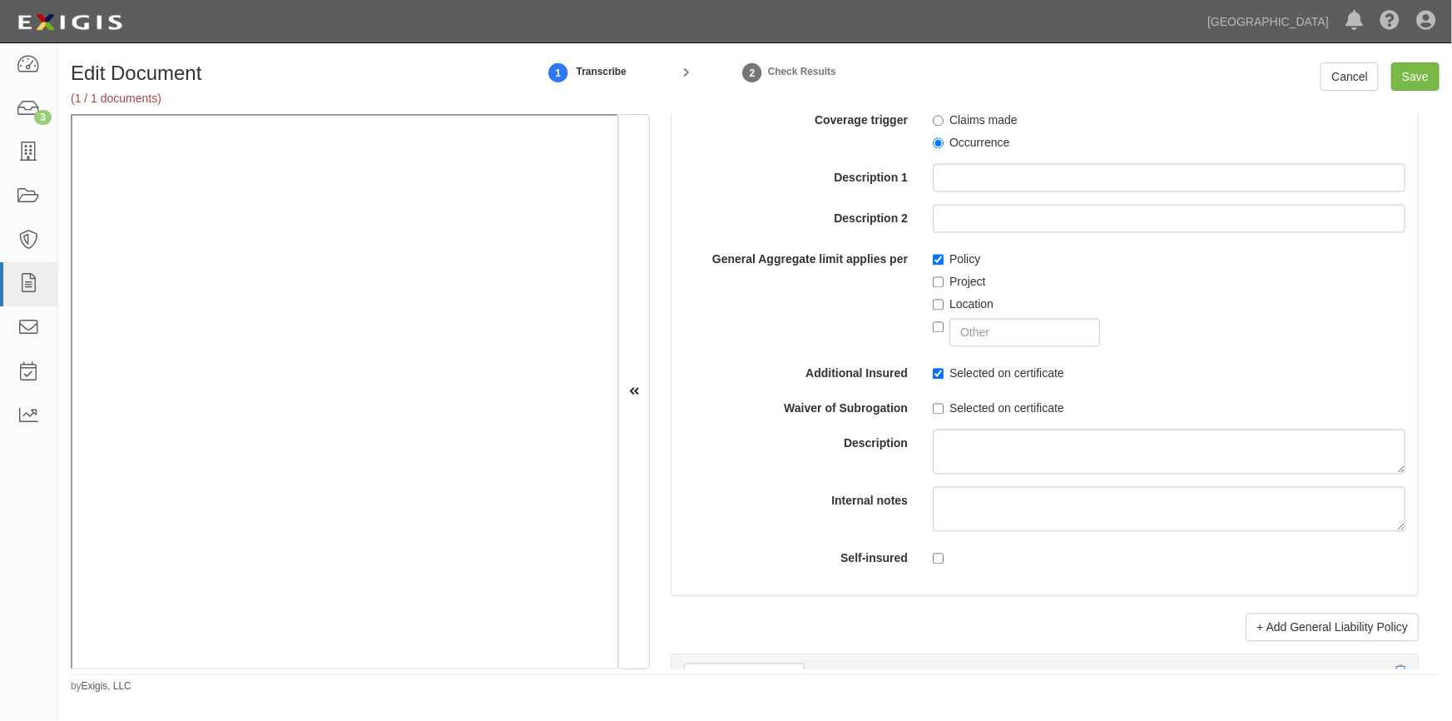
click at [1413, 69] on input "Save" at bounding box center [1415, 76] width 48 height 28
type input "1000000"
type input "100000"
type input "5000"
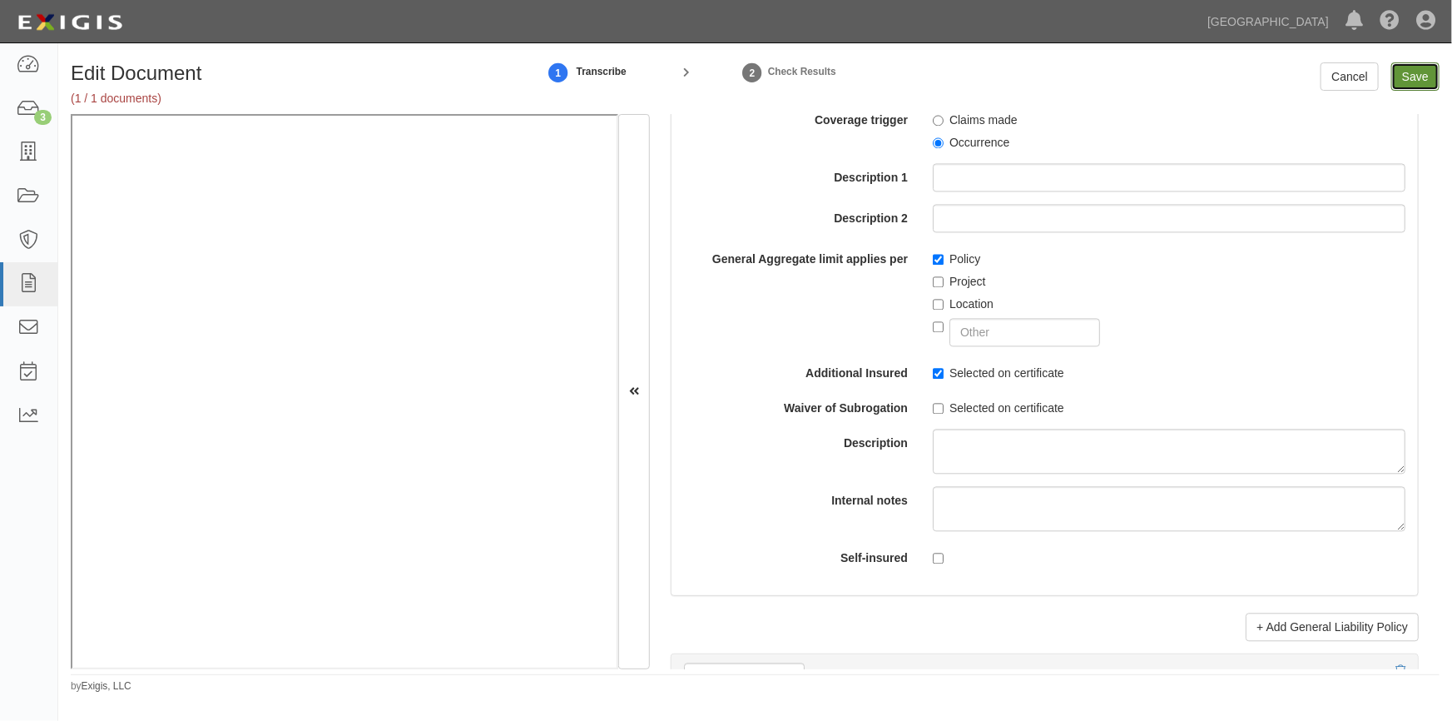
type input "1000000"
type input "2000000"
type input "1000000"
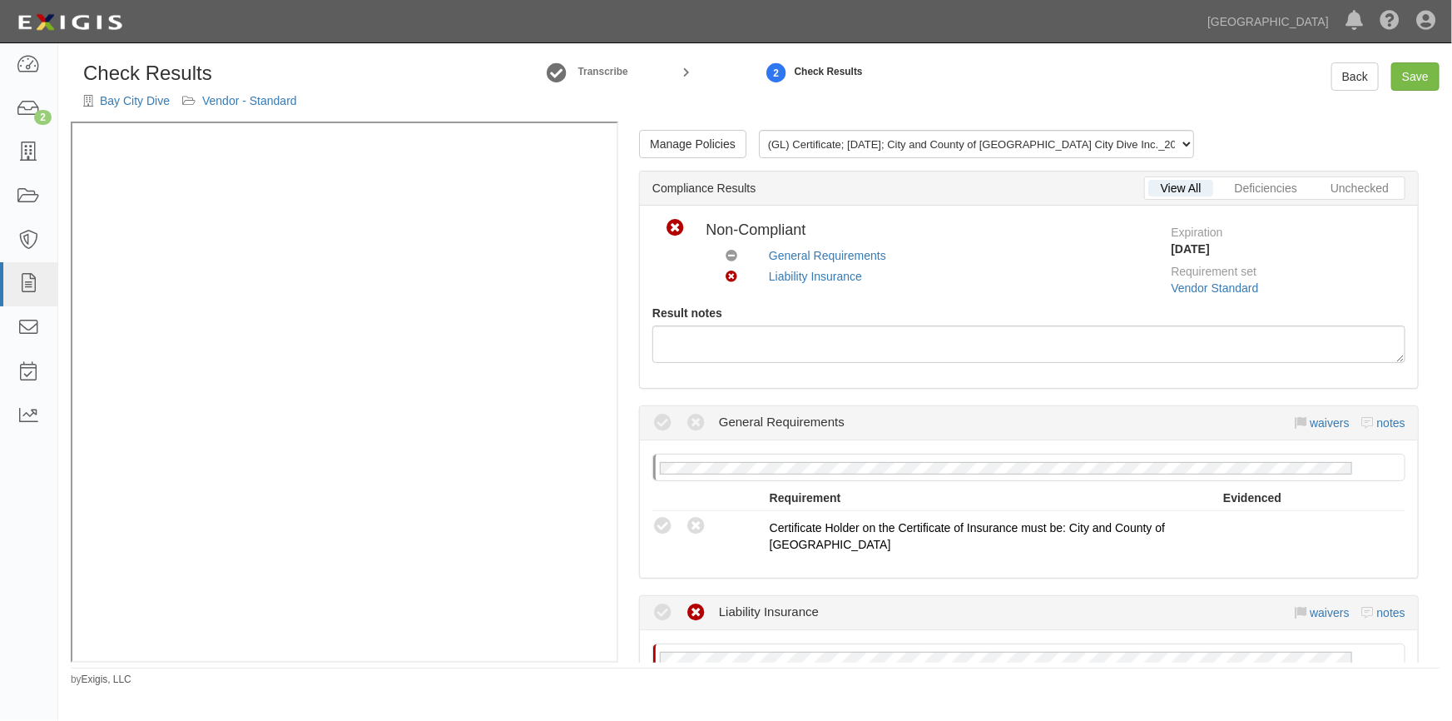
click at [660, 424] on icon at bounding box center [662, 423] width 21 height 21
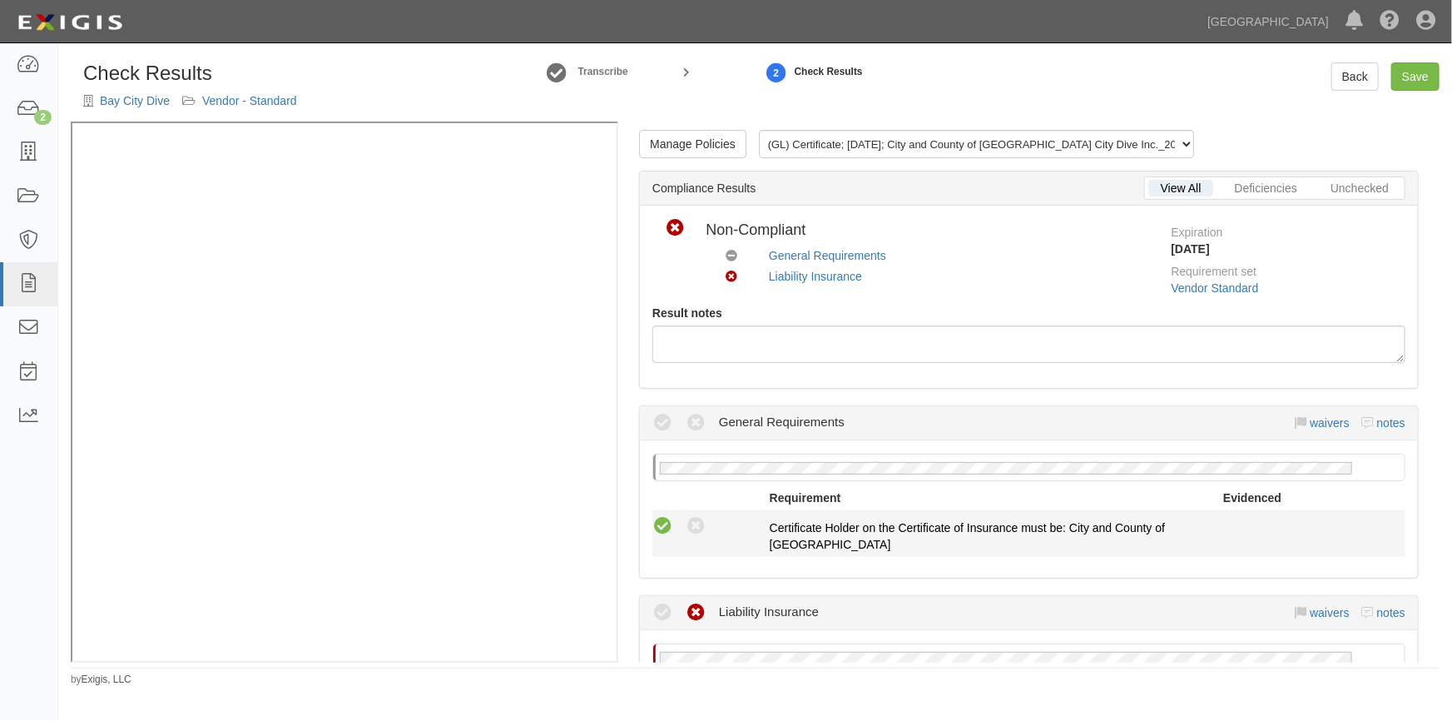
click at [666, 516] on icon at bounding box center [662, 526] width 21 height 21
radio input "true"
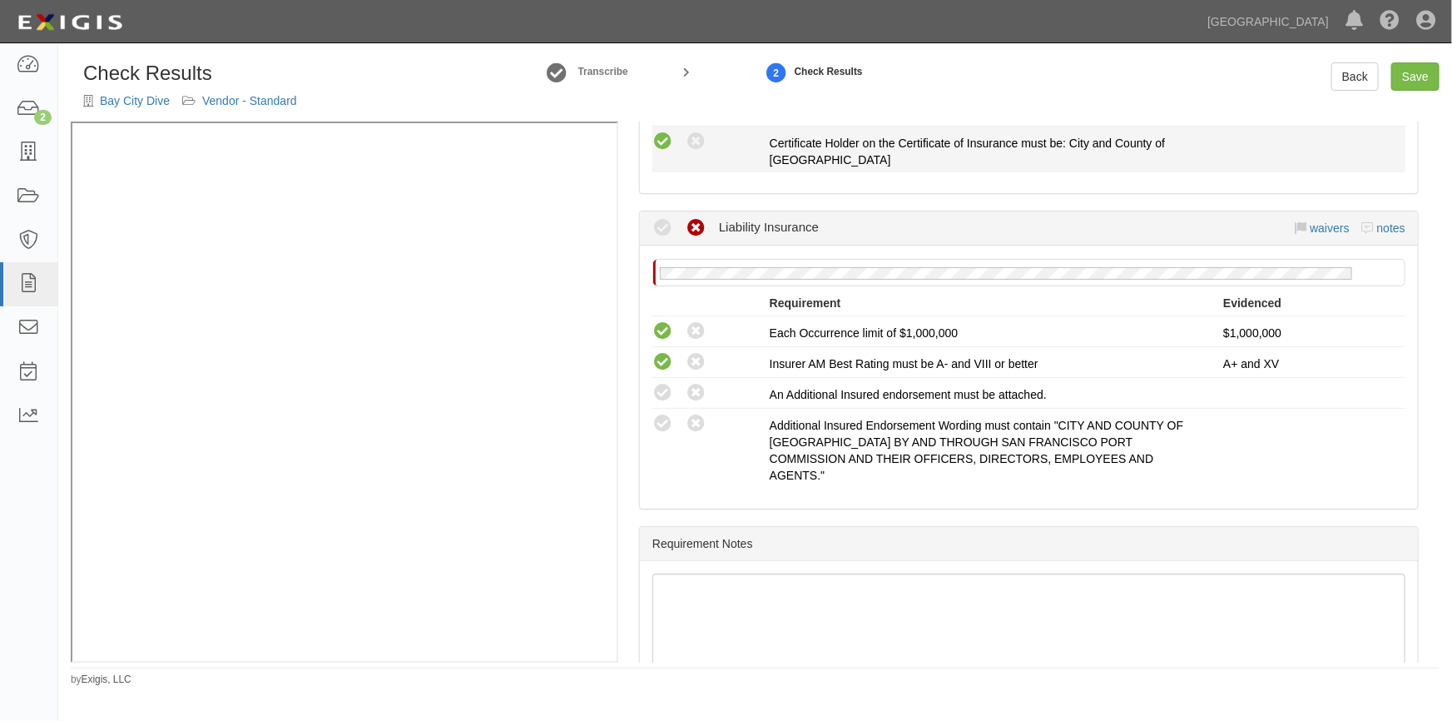
scroll to position [452, 0]
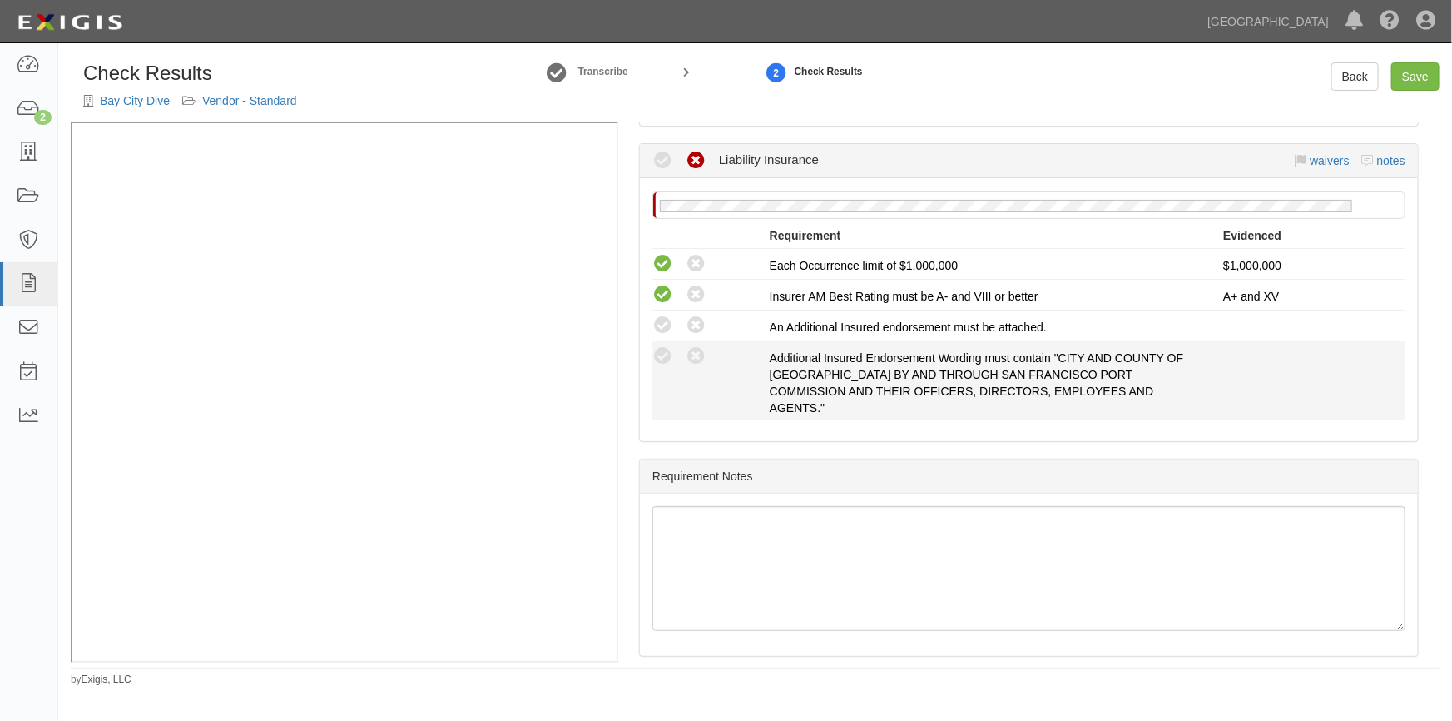
click at [667, 341] on li "Compliant Waived: Non-Compliant Additional Insured Endorsement Wording must con…" at bounding box center [1028, 380] width 753 height 79
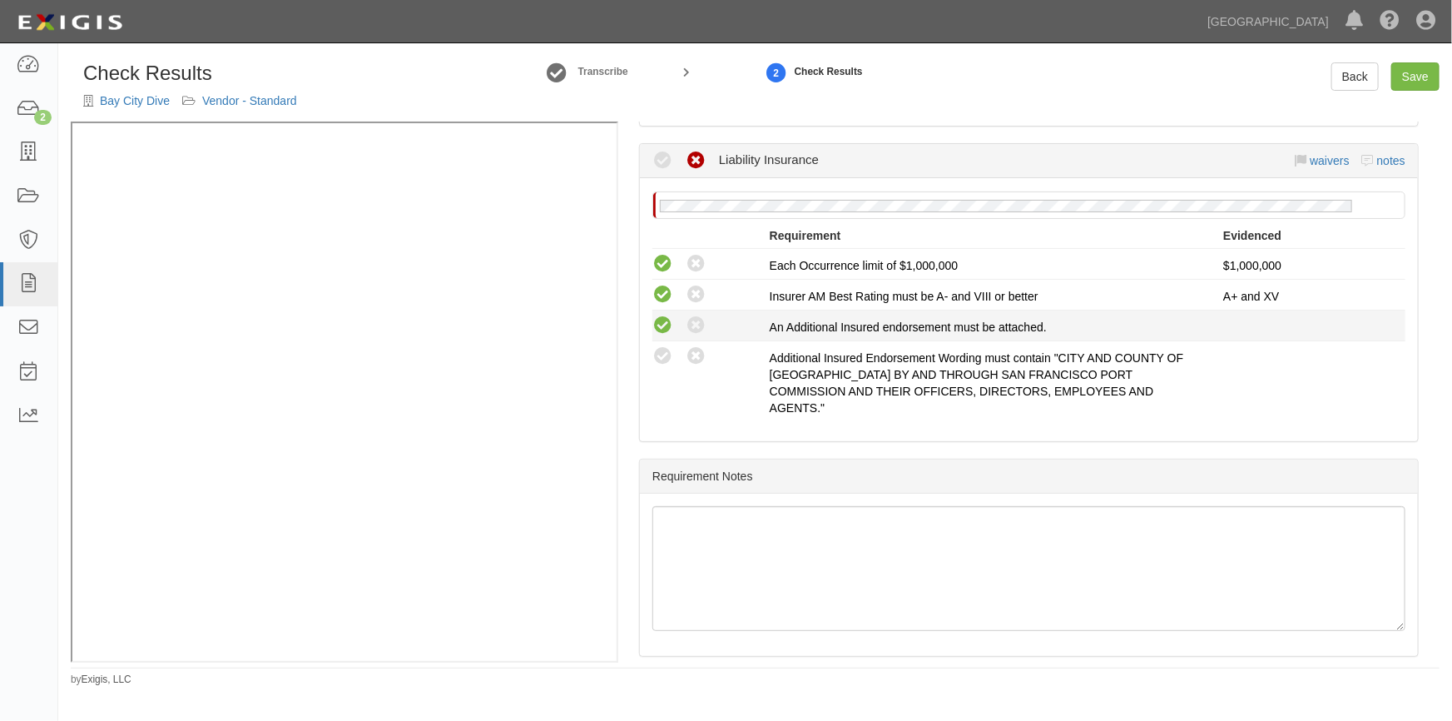
click at [666, 323] on icon at bounding box center [662, 325] width 21 height 21
radio input "true"
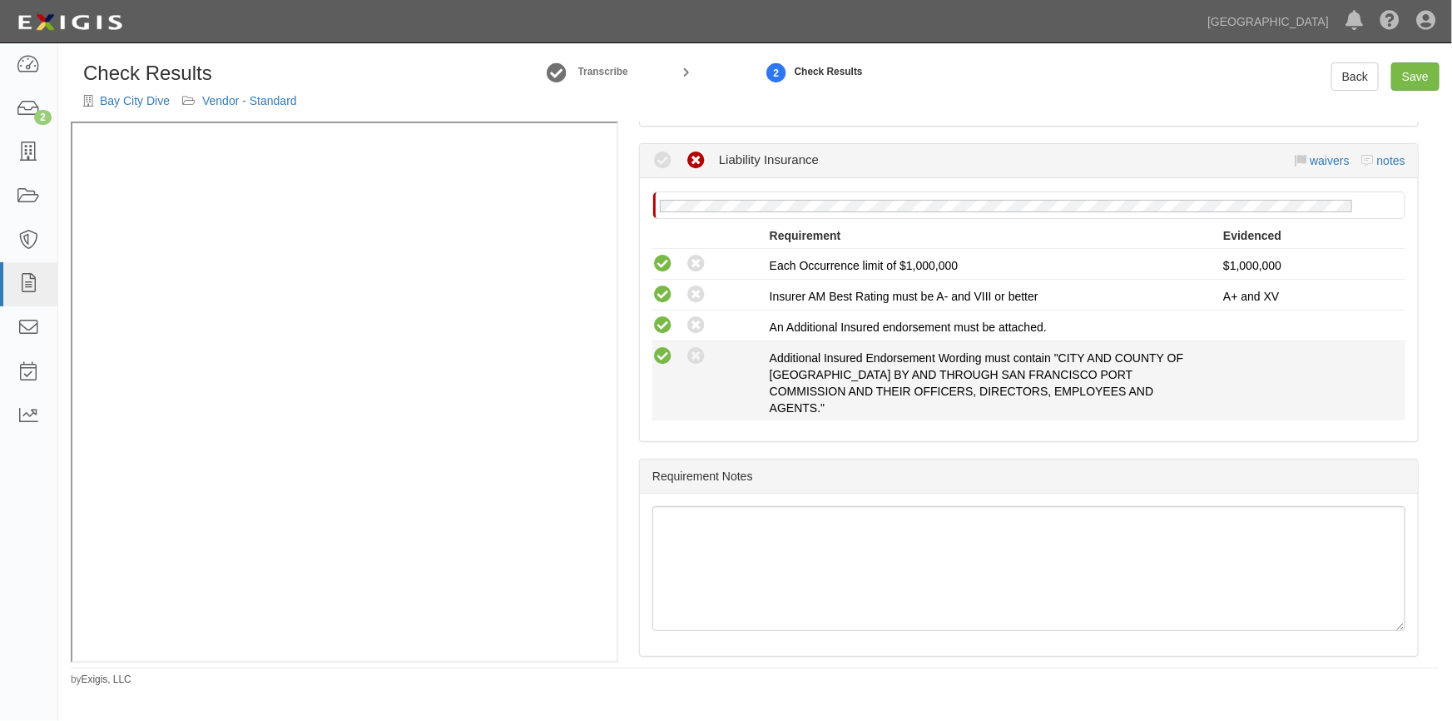
click at [664, 360] on icon at bounding box center [662, 356] width 21 height 21
radio input "true"
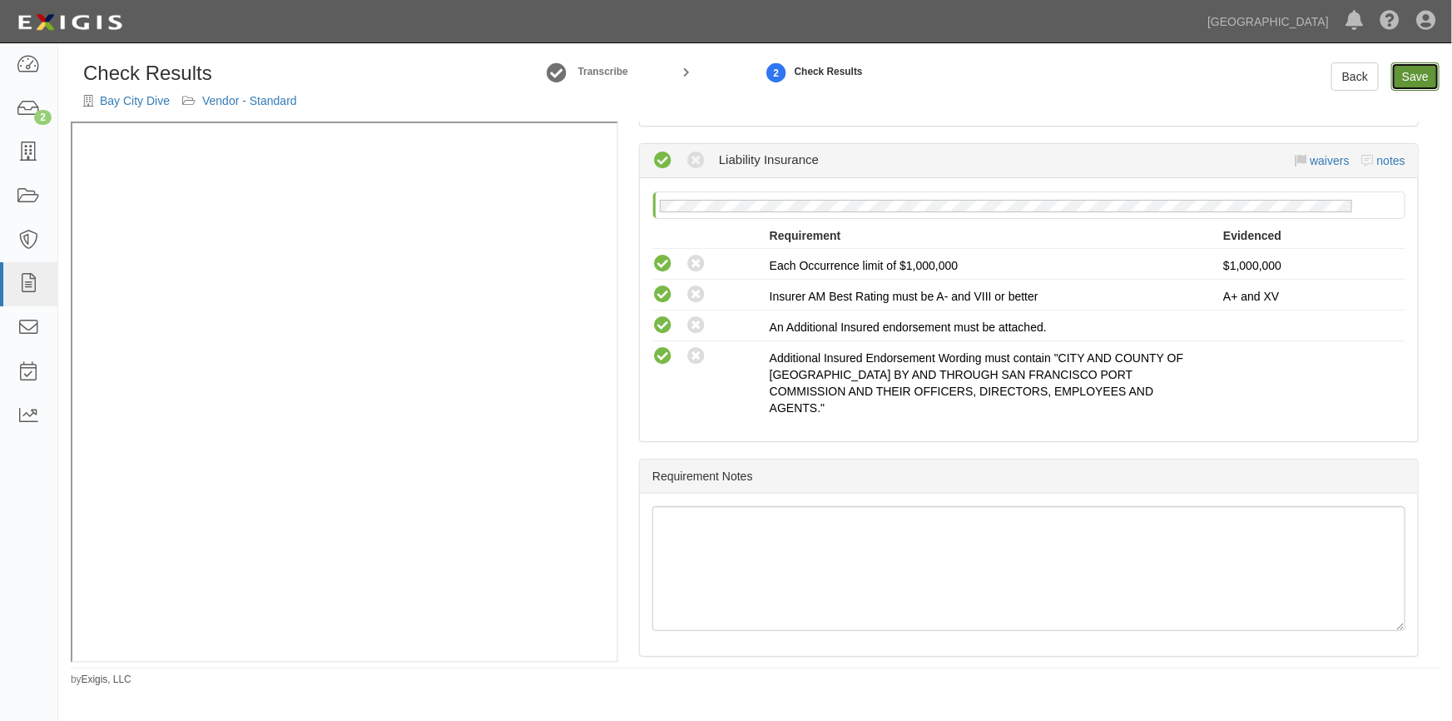
click at [1413, 87] on link "Save" at bounding box center [1415, 76] width 48 height 28
radio input "true"
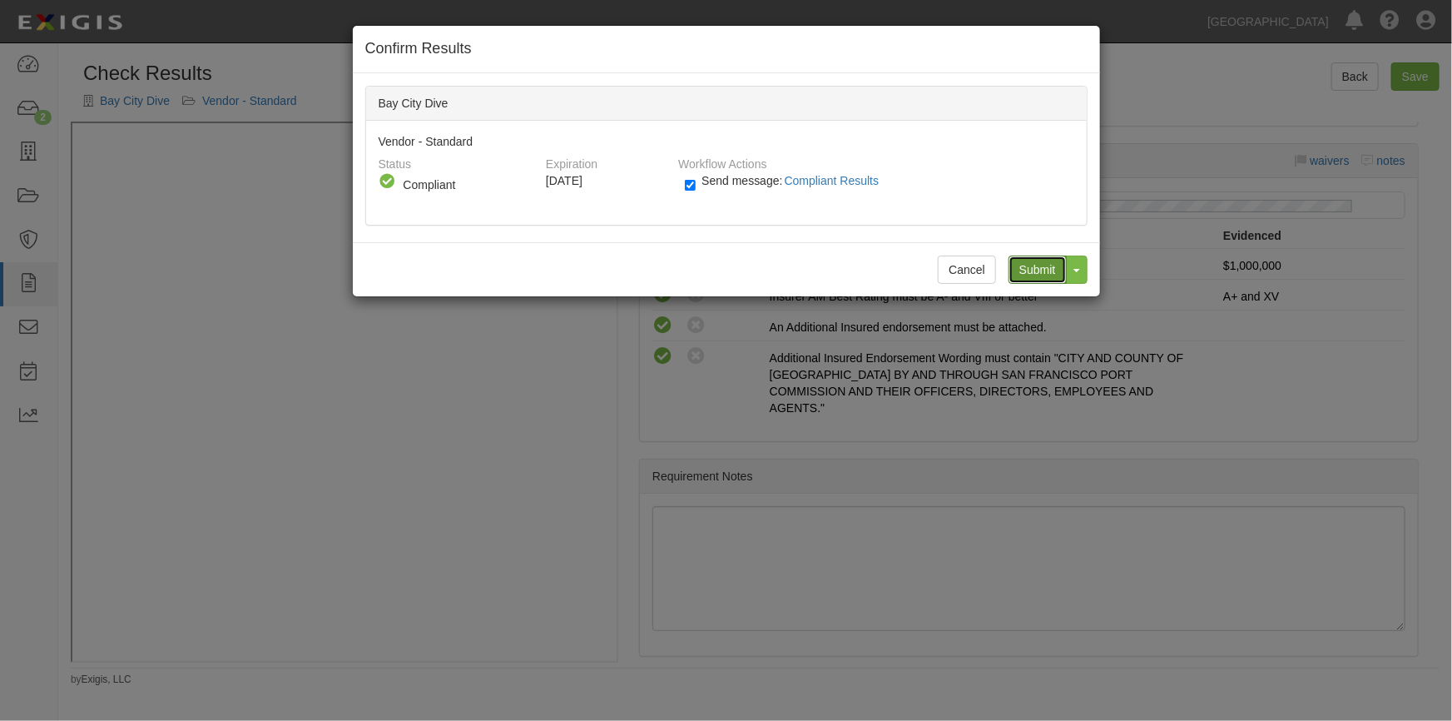
click at [1036, 264] on input "Submit" at bounding box center [1038, 269] width 58 height 28
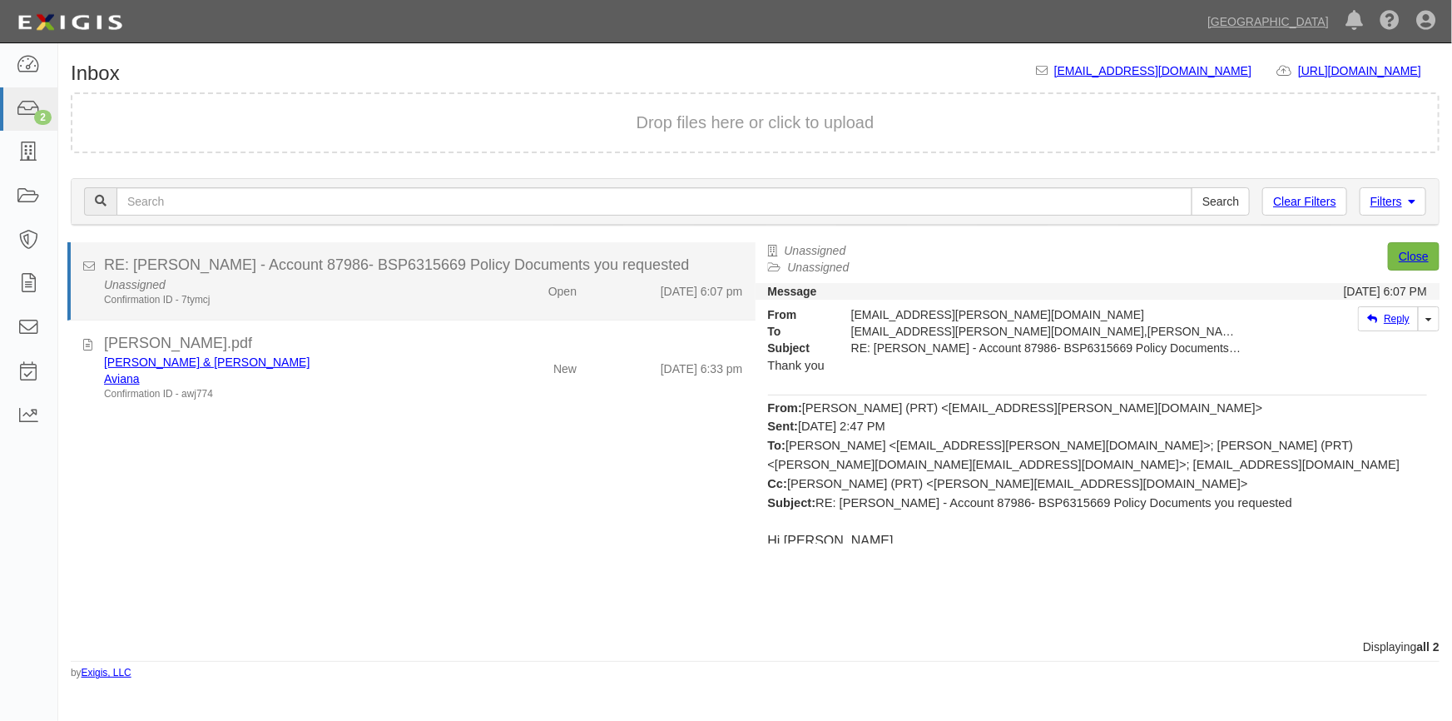
click at [419, 293] on div "Confirmation ID - 7tymcj" at bounding box center [285, 300] width 362 height 14
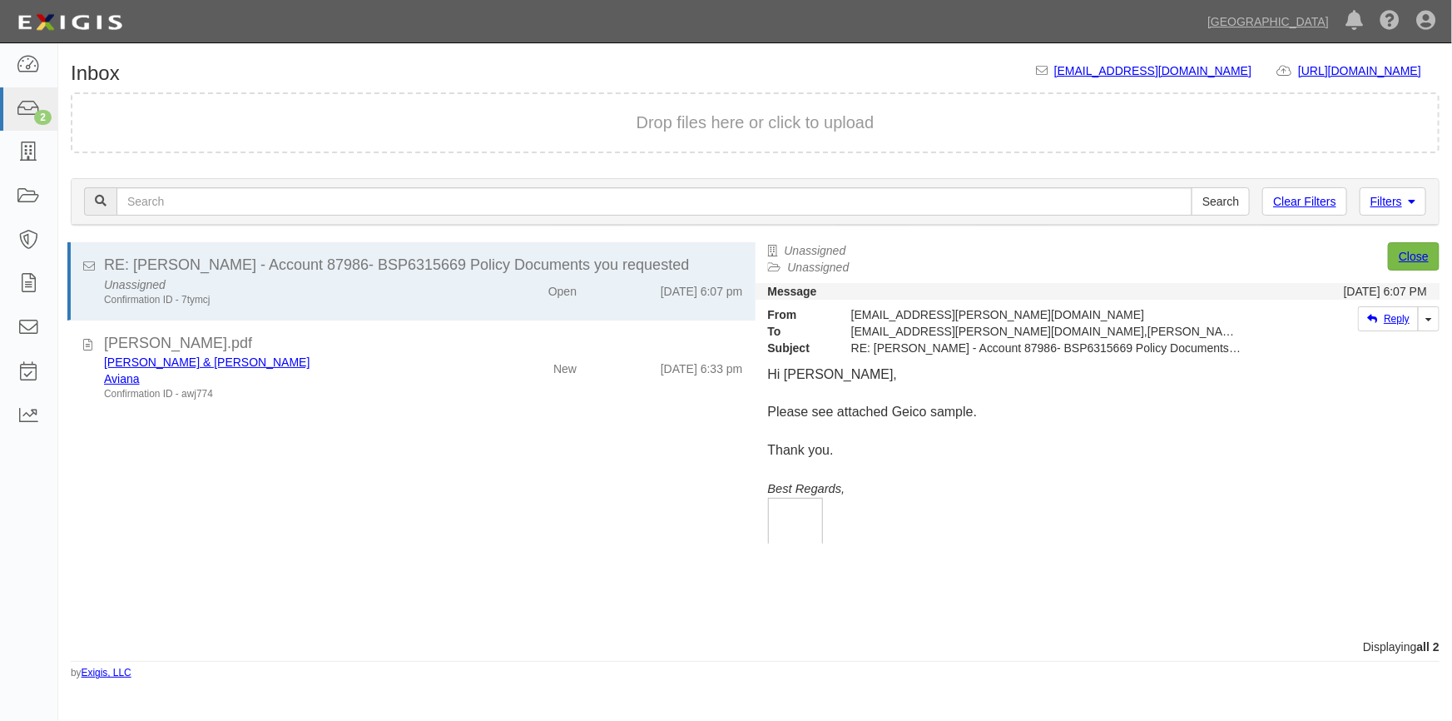
scroll to position [136, 0]
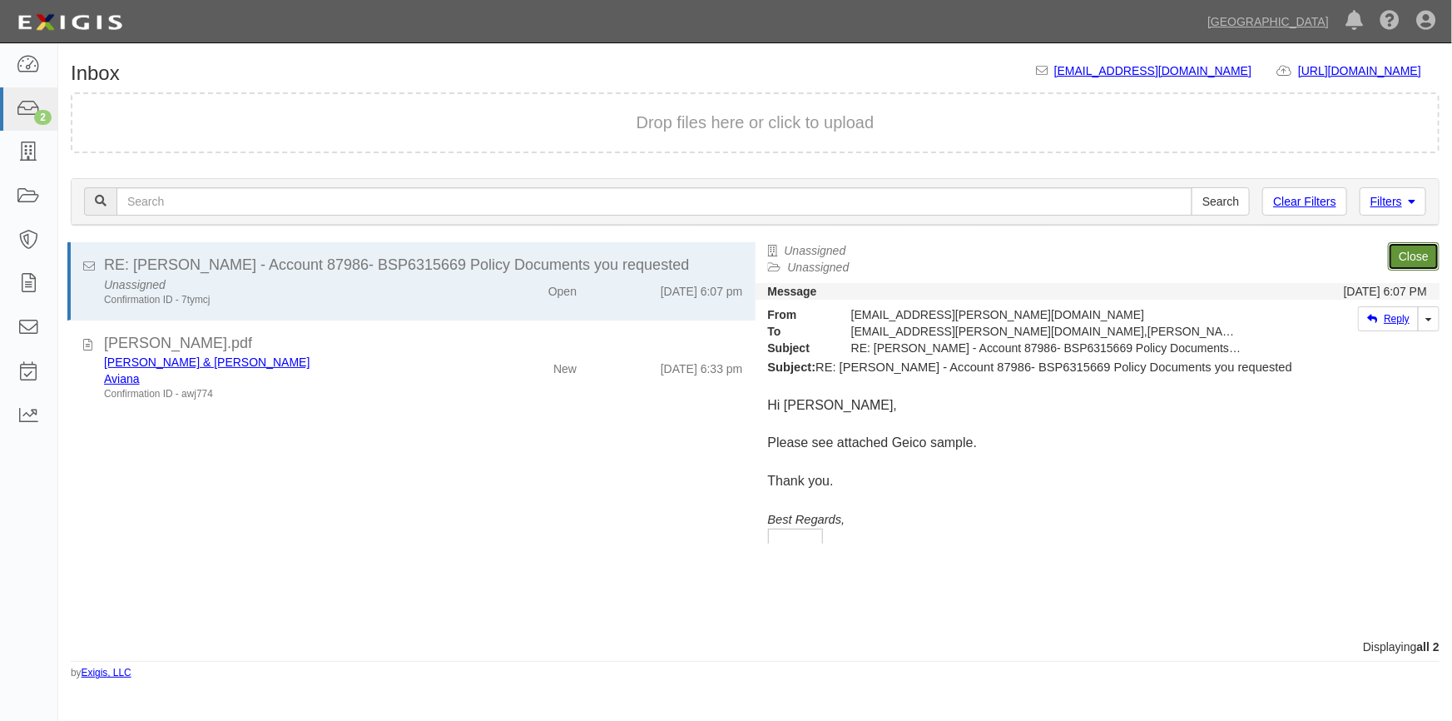
click at [1415, 256] on link "Close" at bounding box center [1414, 256] width 52 height 28
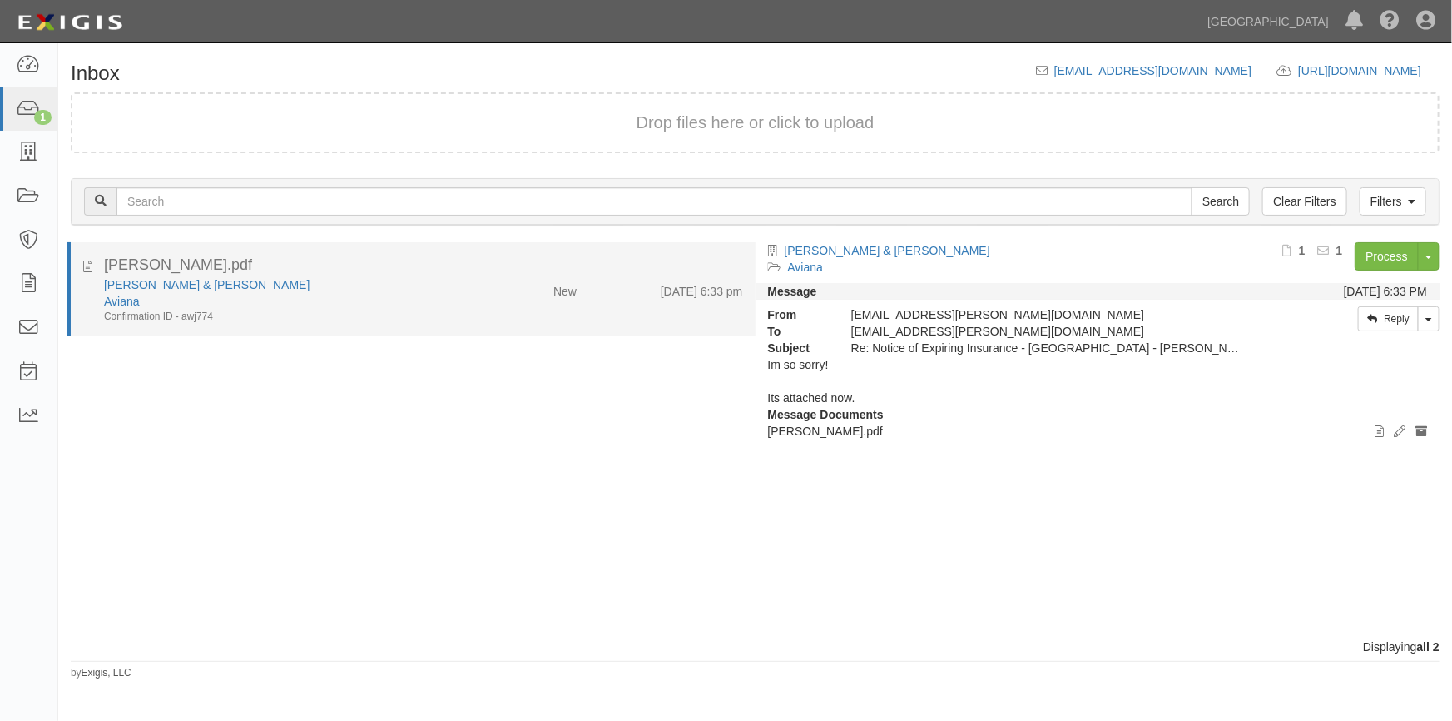
click at [387, 288] on div "[PERSON_NAME] & [PERSON_NAME]" at bounding box center [285, 284] width 362 height 17
click at [159, 283] on link "[PERSON_NAME] & [PERSON_NAME]" at bounding box center [207, 284] width 206 height 13
click at [304, 296] on div "Aviana" at bounding box center [285, 301] width 362 height 17
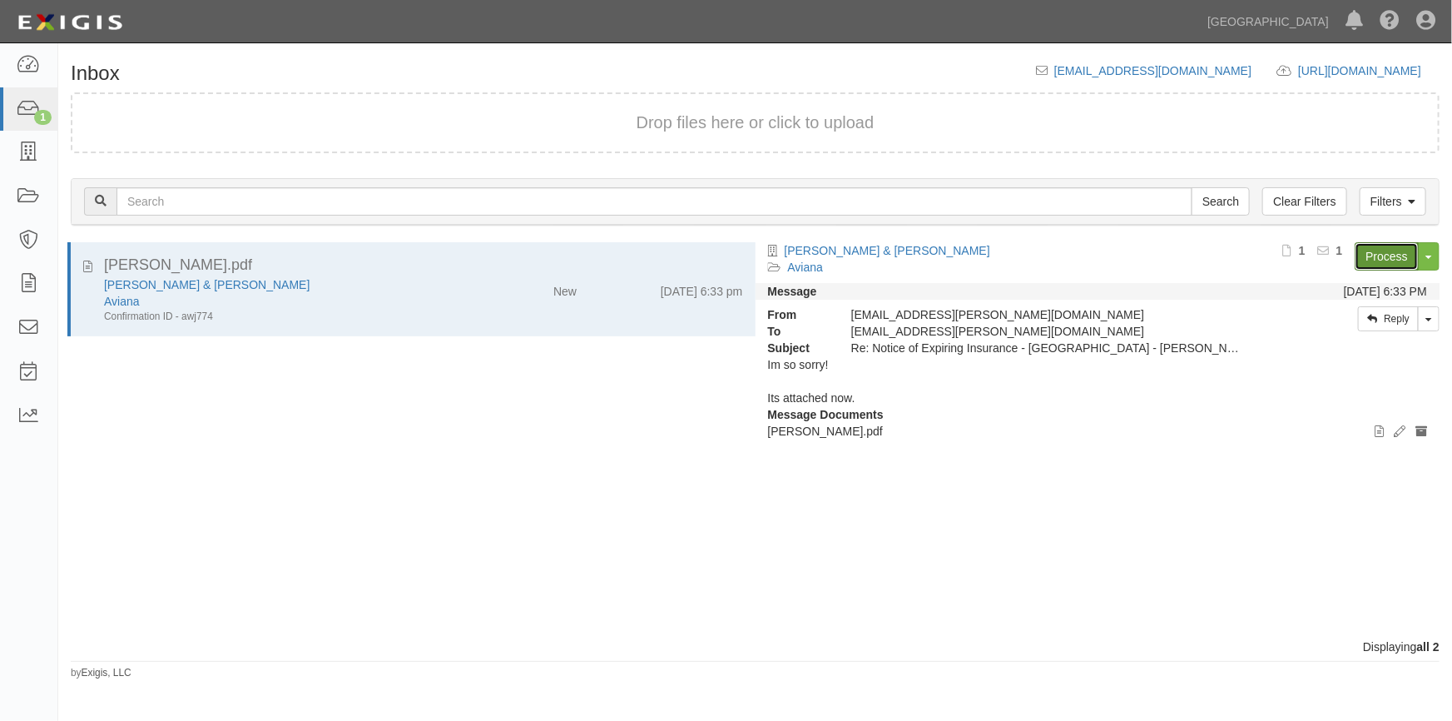
click at [1371, 255] on link "Process" at bounding box center [1387, 256] width 64 height 28
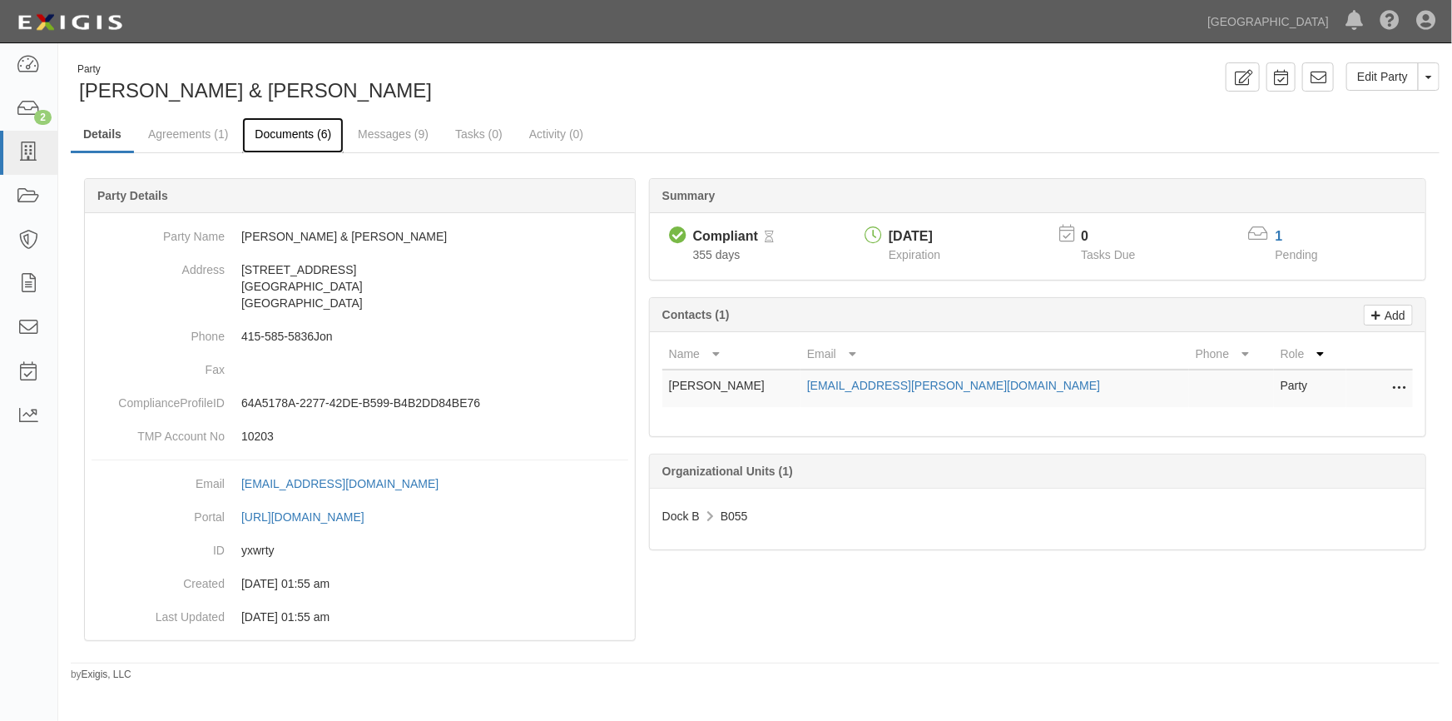
click at [313, 128] on link "Documents (6)" at bounding box center [293, 135] width 102 height 36
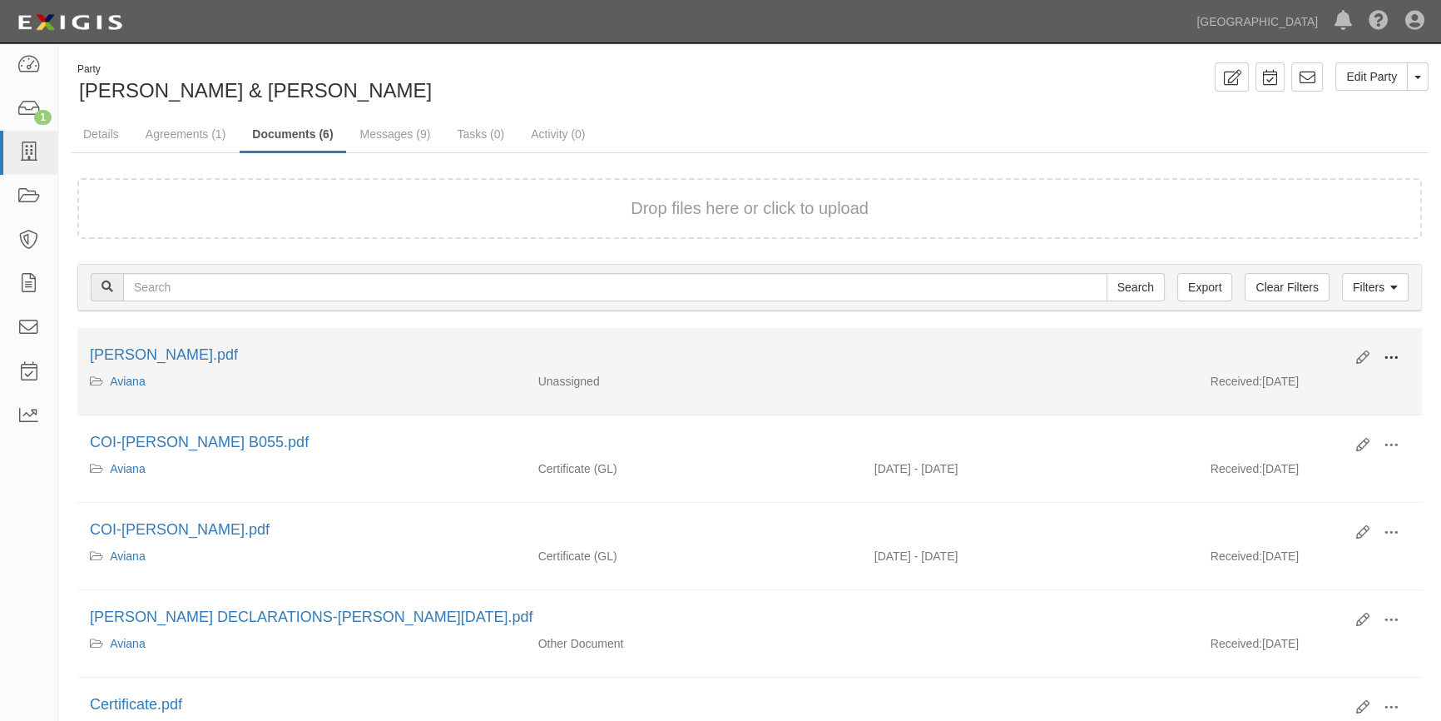
click at [1382, 356] on button at bounding box center [1391, 359] width 37 height 28
click at [1316, 381] on link "View" at bounding box center [1310, 382] width 131 height 30
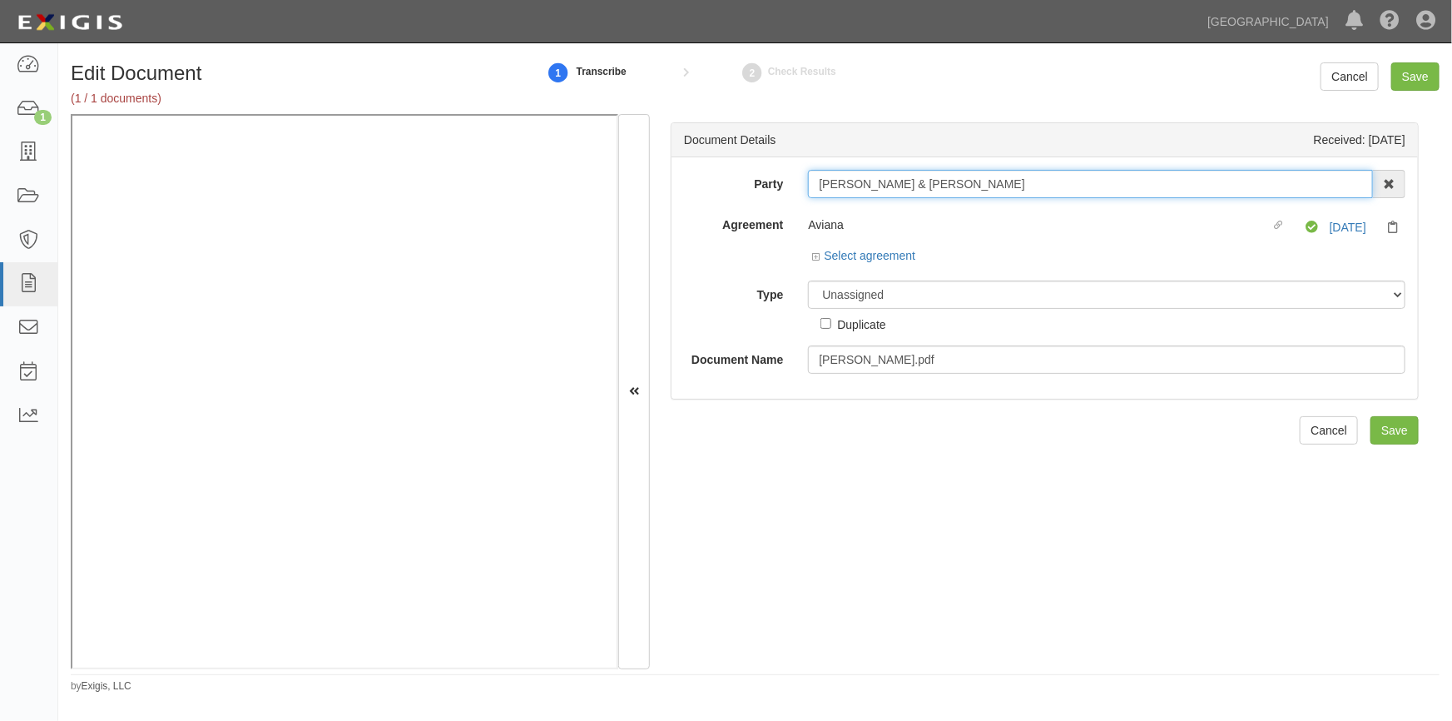
drag, startPoint x: 952, startPoint y: 187, endPoint x: 807, endPoint y: 191, distance: 144.8
click at [808, 191] on input "[PERSON_NAME] & [PERSON_NAME]" at bounding box center [1090, 184] width 565 height 28
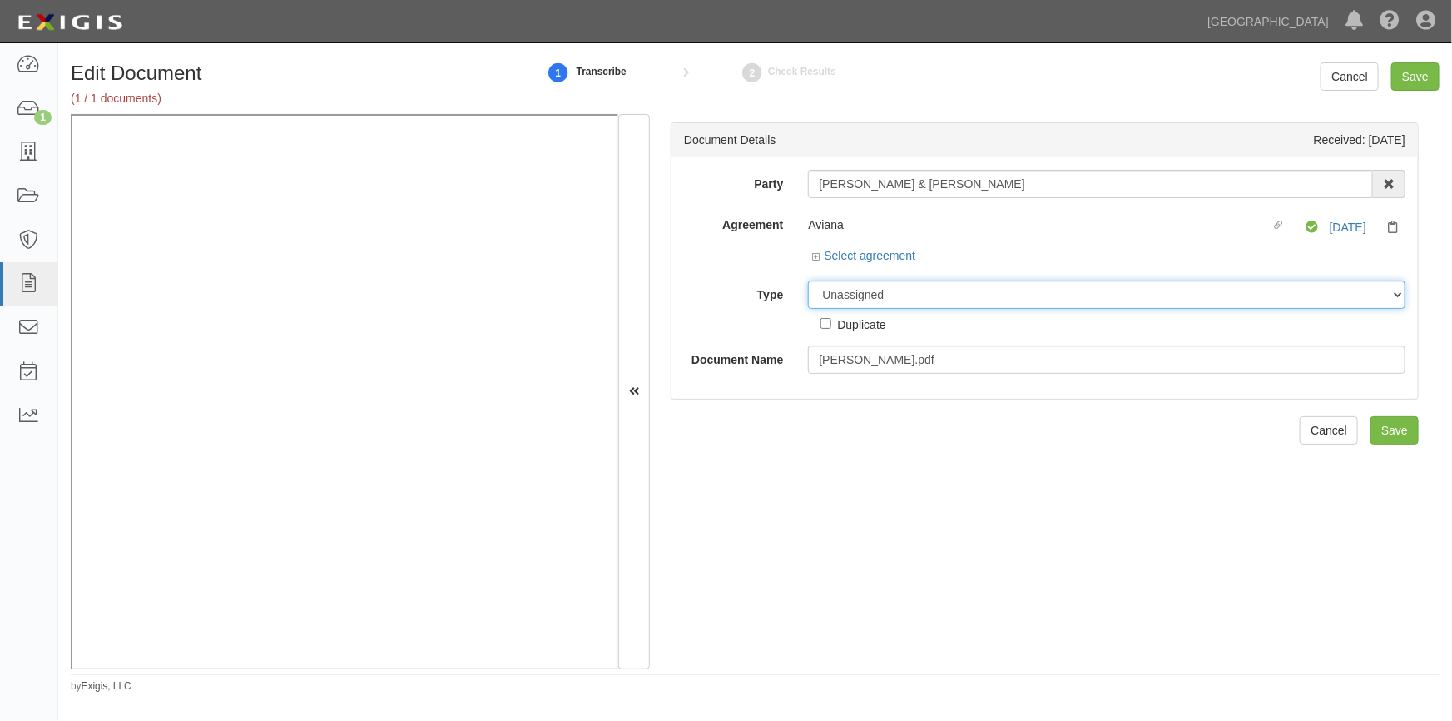
click at [833, 298] on select "Unassigned Binder Cancellation Notice Certificate Contract Endorsement Insuranc…" at bounding box center [1107, 294] width 598 height 28
select select "CertificateDetail"
click at [808, 280] on select "Unassigned Binder Cancellation Notice Certificate Contract Endorsement Insuranc…" at bounding box center [1107, 294] width 598 height 28
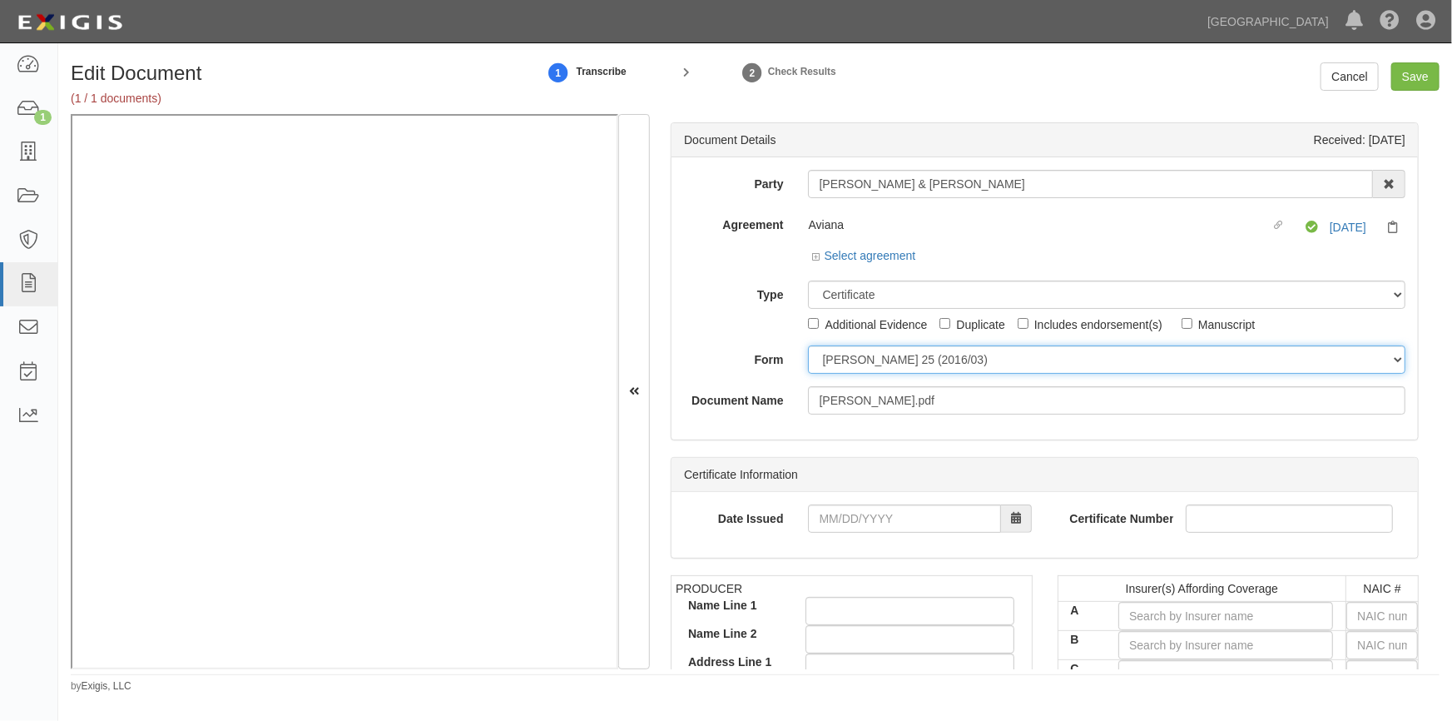
click at [833, 364] on select "ACORD 25 (2016/03) ACORD 101 ACORD 855 NY (2014/05) General" at bounding box center [1107, 359] width 598 height 28
select select "GeneralFormDetail"
click at [808, 345] on select "ACORD 25 (2016/03) ACORD 101 ACORD 855 NY (2014/05) General" at bounding box center [1107, 359] width 598 height 28
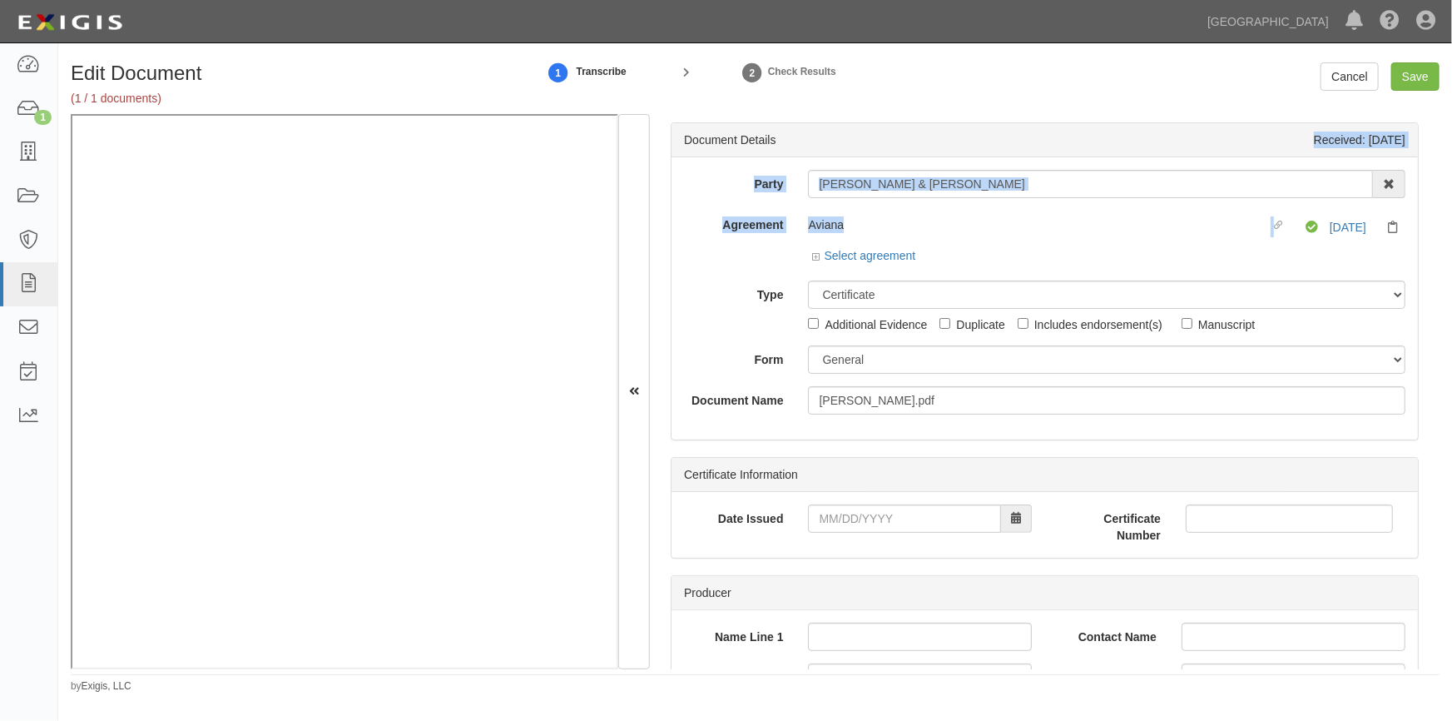
drag, startPoint x: 1441, startPoint y: 141, endPoint x: 1434, endPoint y: 220, distance: 79.3
click at [1434, 220] on div "Edit Document (1 / 1 documents) 1 Transcribe 2 Check Results Cancel Save Docume…" at bounding box center [755, 377] width 1394 height 631
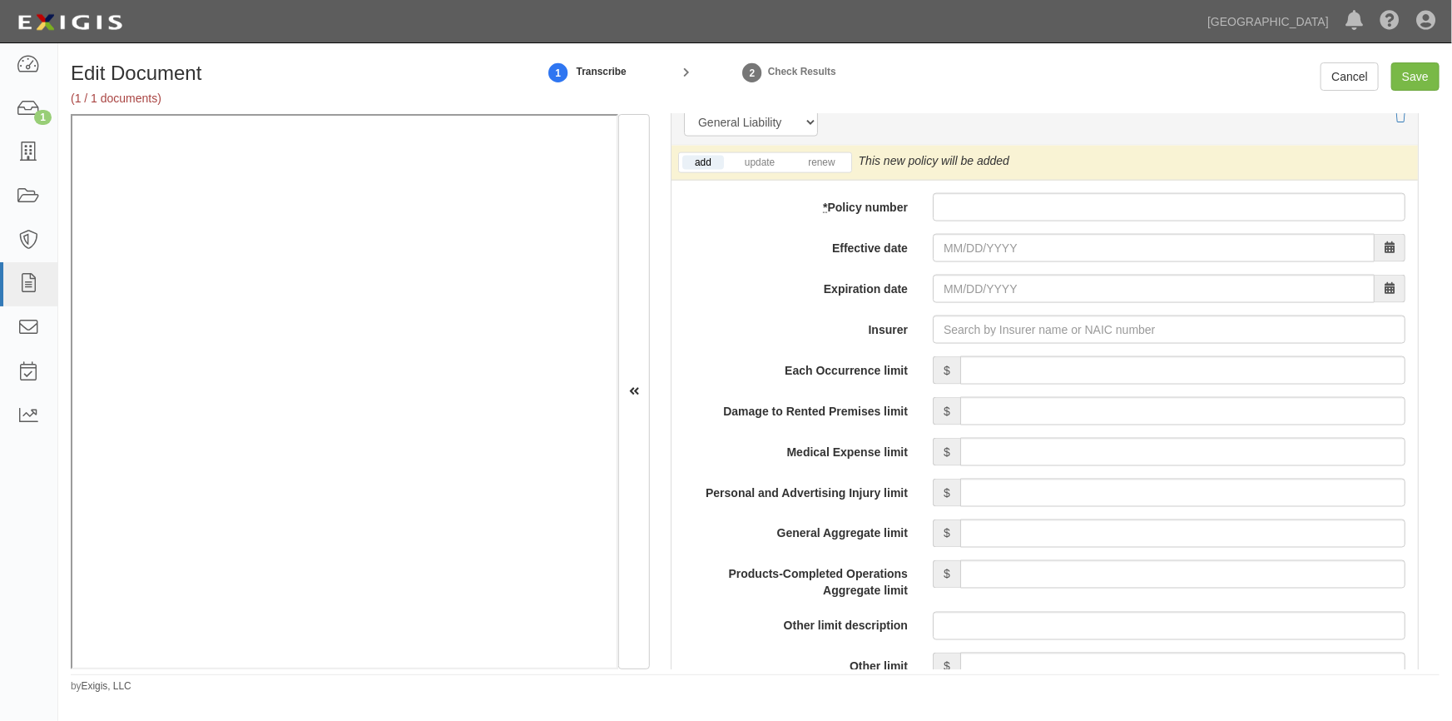
scroll to position [1218, 0]
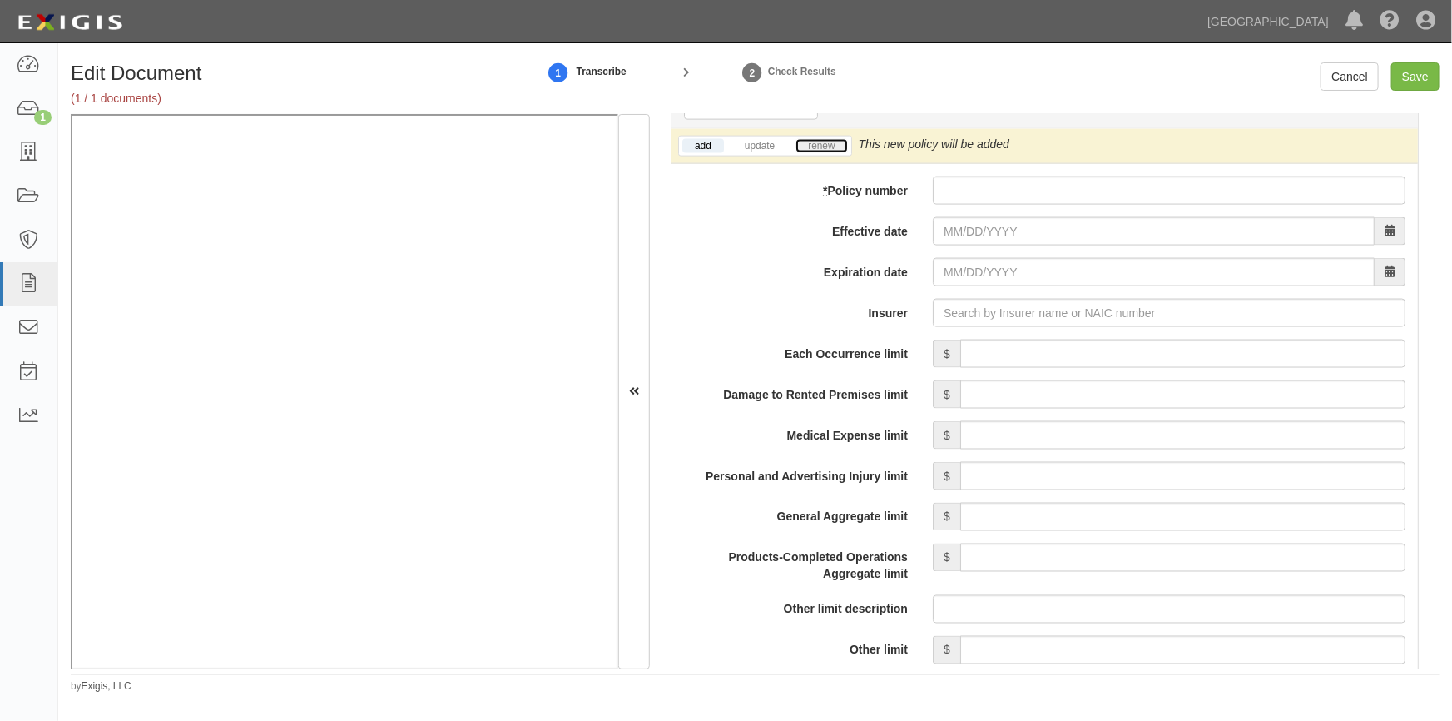
click at [836, 147] on link "renew" at bounding box center [822, 146] width 52 height 14
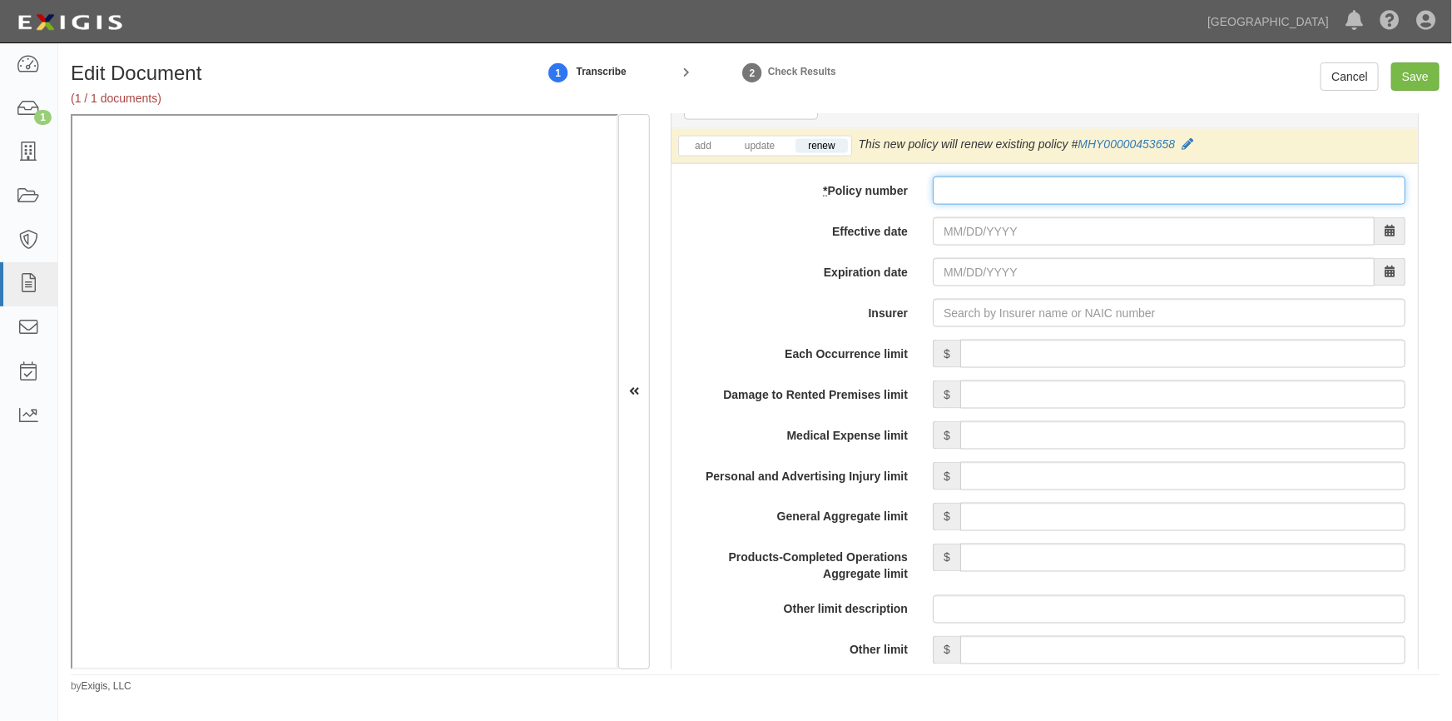
click at [965, 187] on input "* Policy number" at bounding box center [1169, 190] width 473 height 28
type input "MHY00000453658"
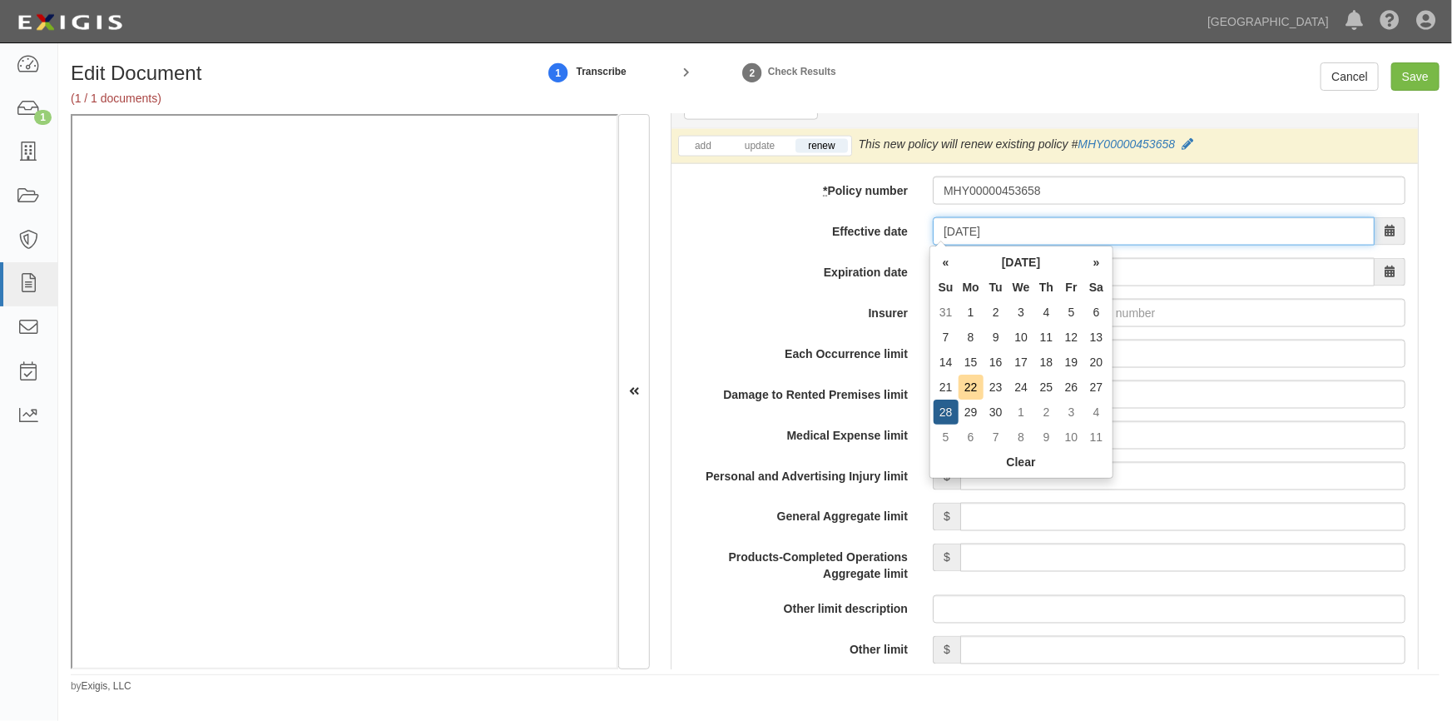
type input "09/28/2025"
type input "09/28/2026"
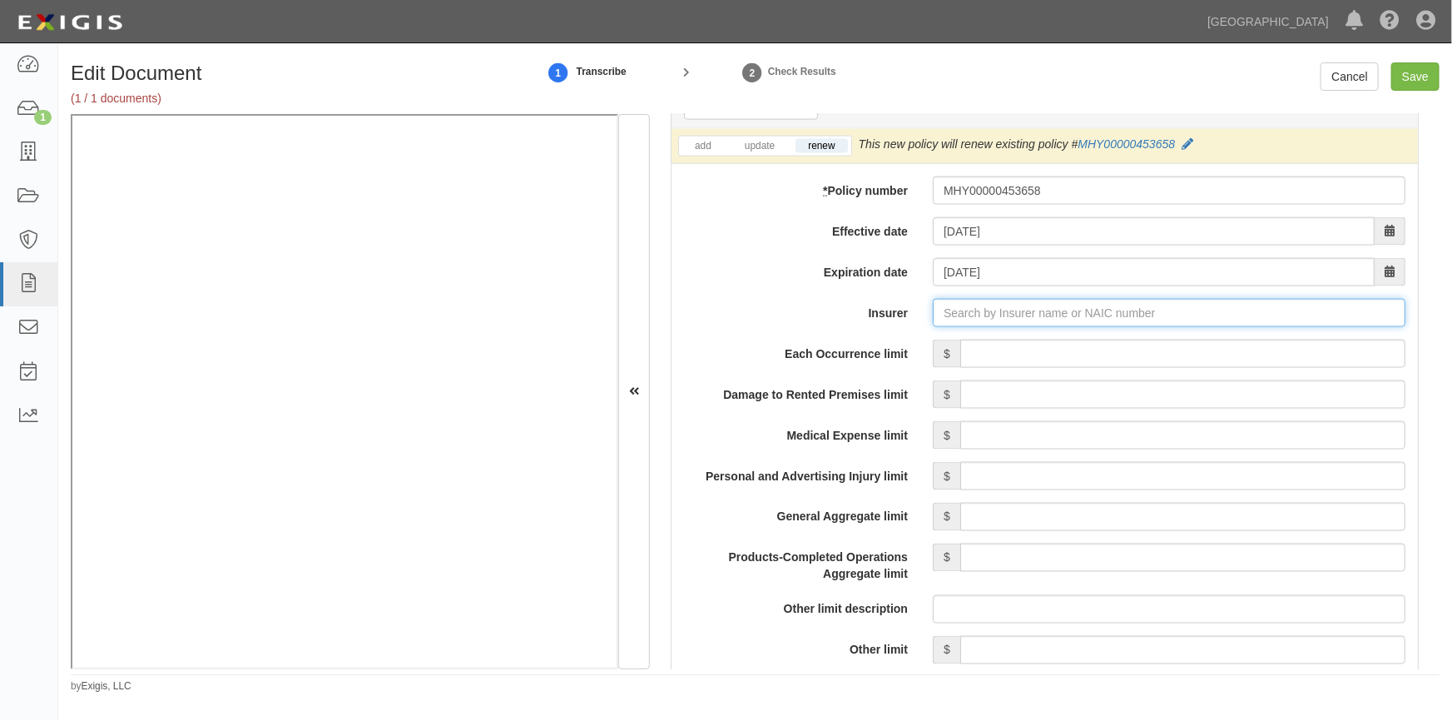
click at [955, 316] on input "Insurer" at bounding box center [1169, 313] width 473 height 28
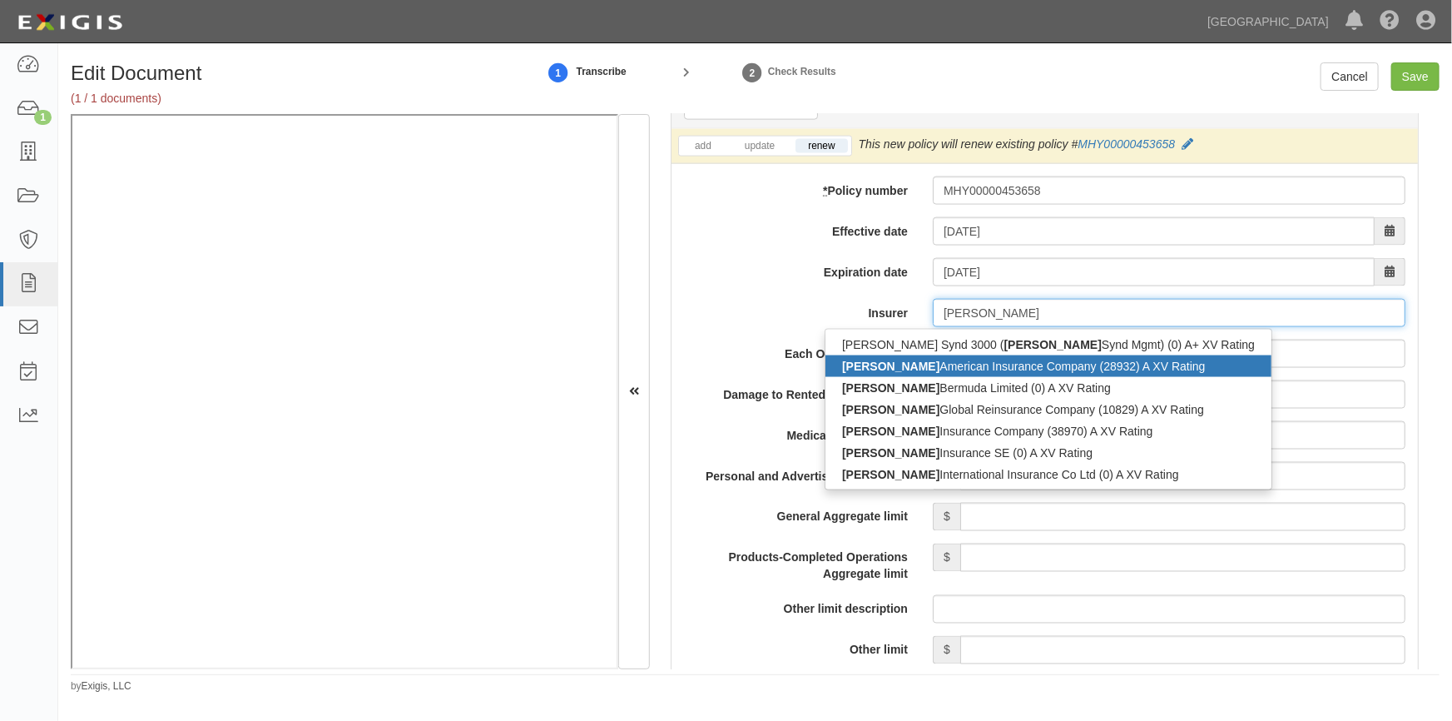
click at [934, 360] on div "Markel American Insurance Company (28932) A XV Rating" at bounding box center [1049, 366] width 446 height 22
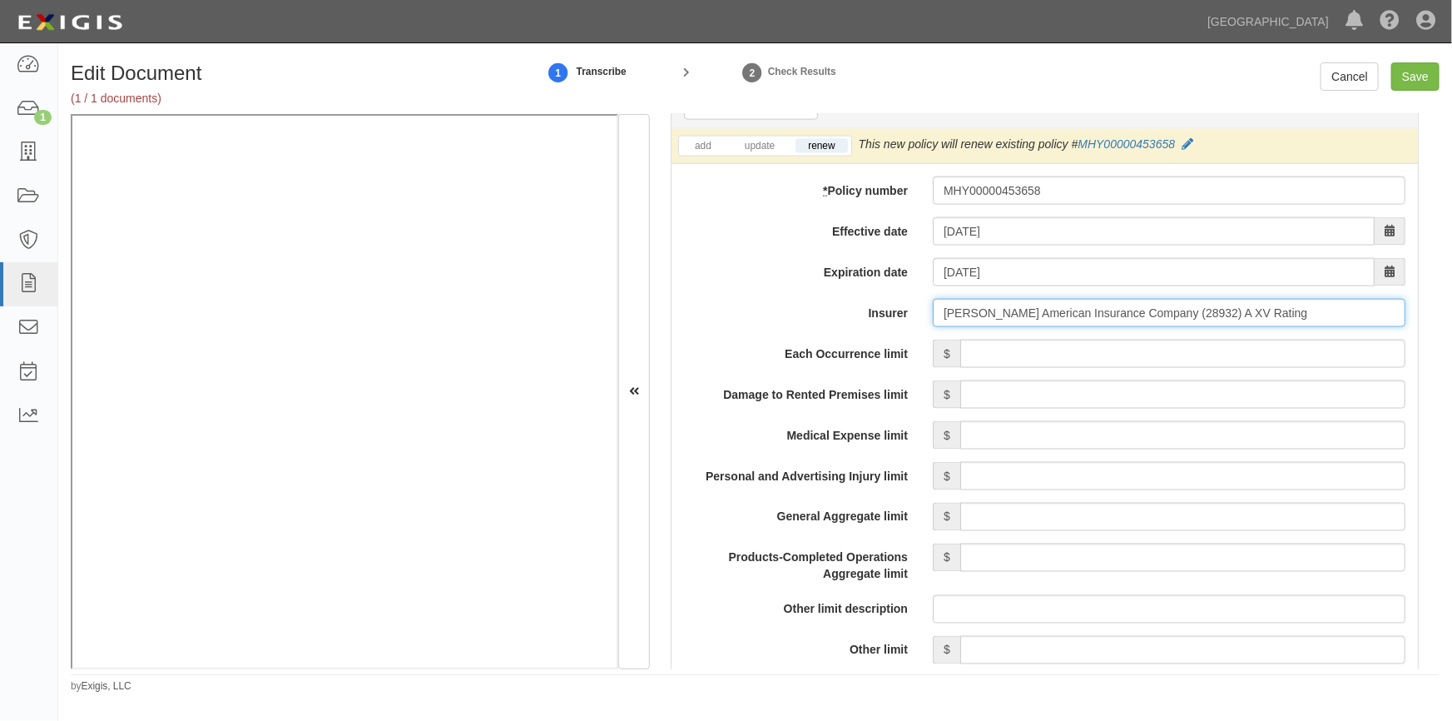
type input "Markel American Insurance Company (28932) A XV Rating"
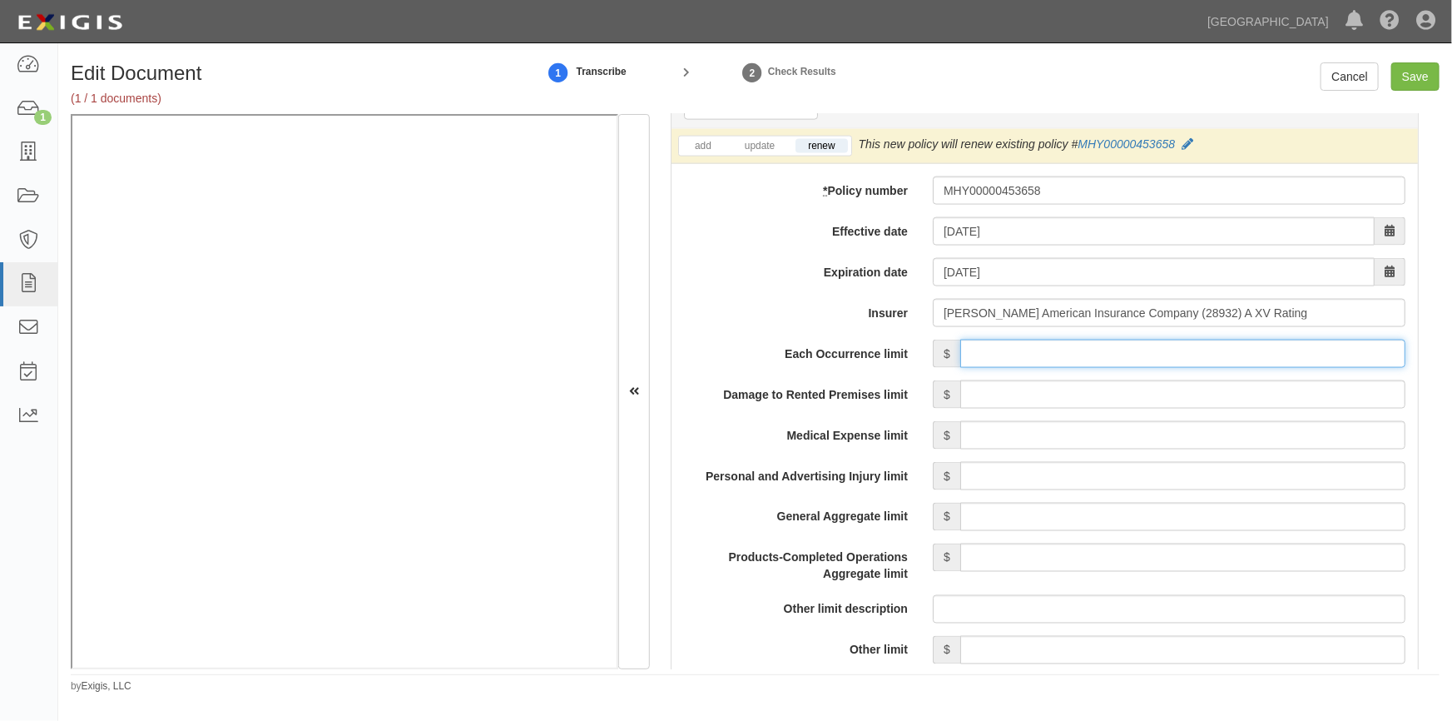
click at [994, 354] on input "Each Occurrence limit" at bounding box center [1182, 354] width 445 height 28
click at [1404, 68] on input "Save" at bounding box center [1415, 76] width 48 height 28
type input "500000"
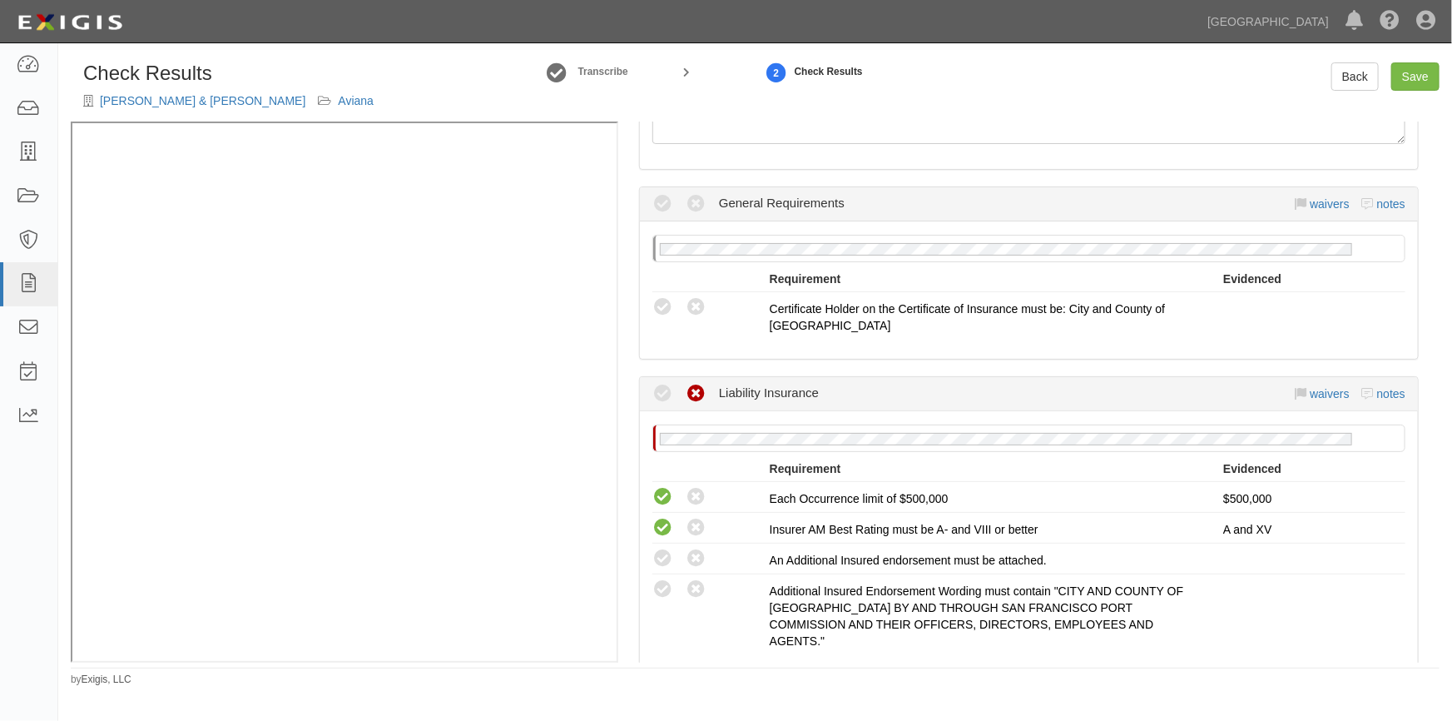
scroll to position [378, 0]
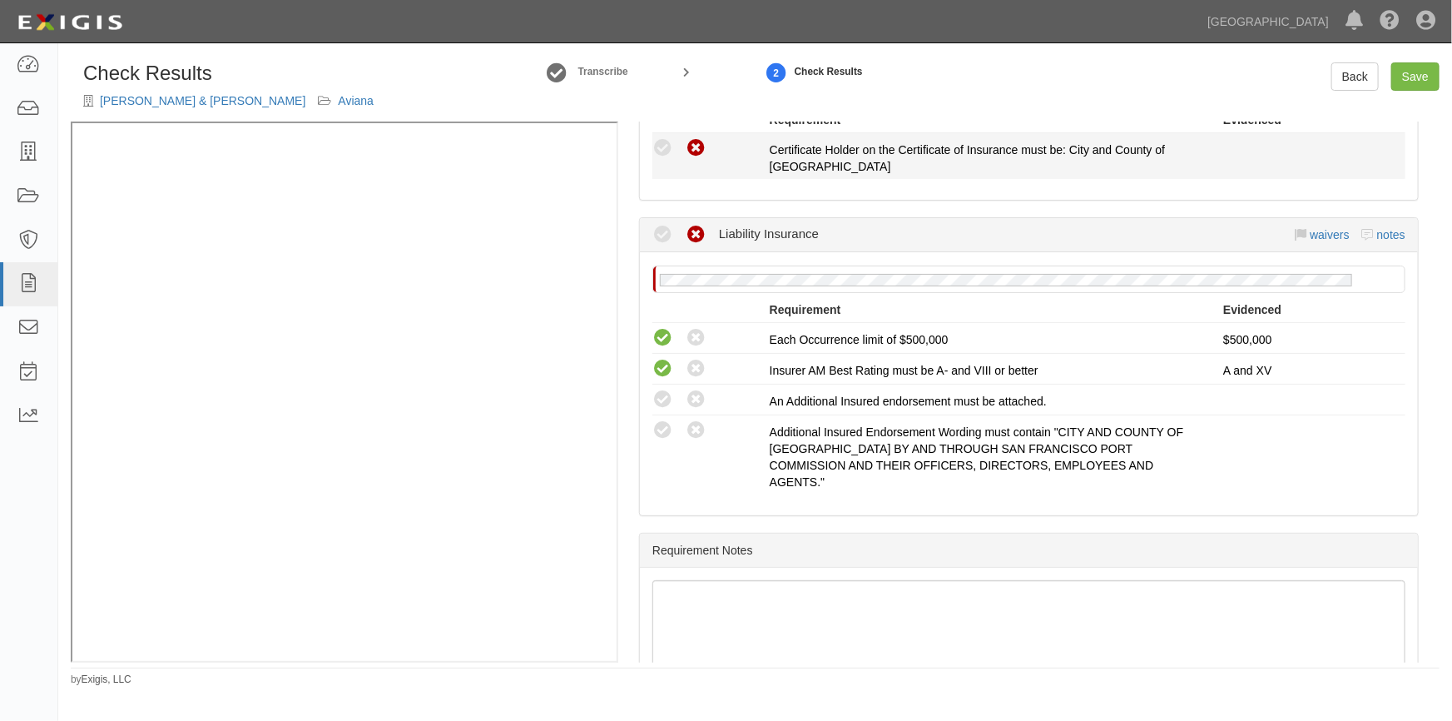
click at [695, 152] on icon at bounding box center [696, 148] width 21 height 21
radio input "true"
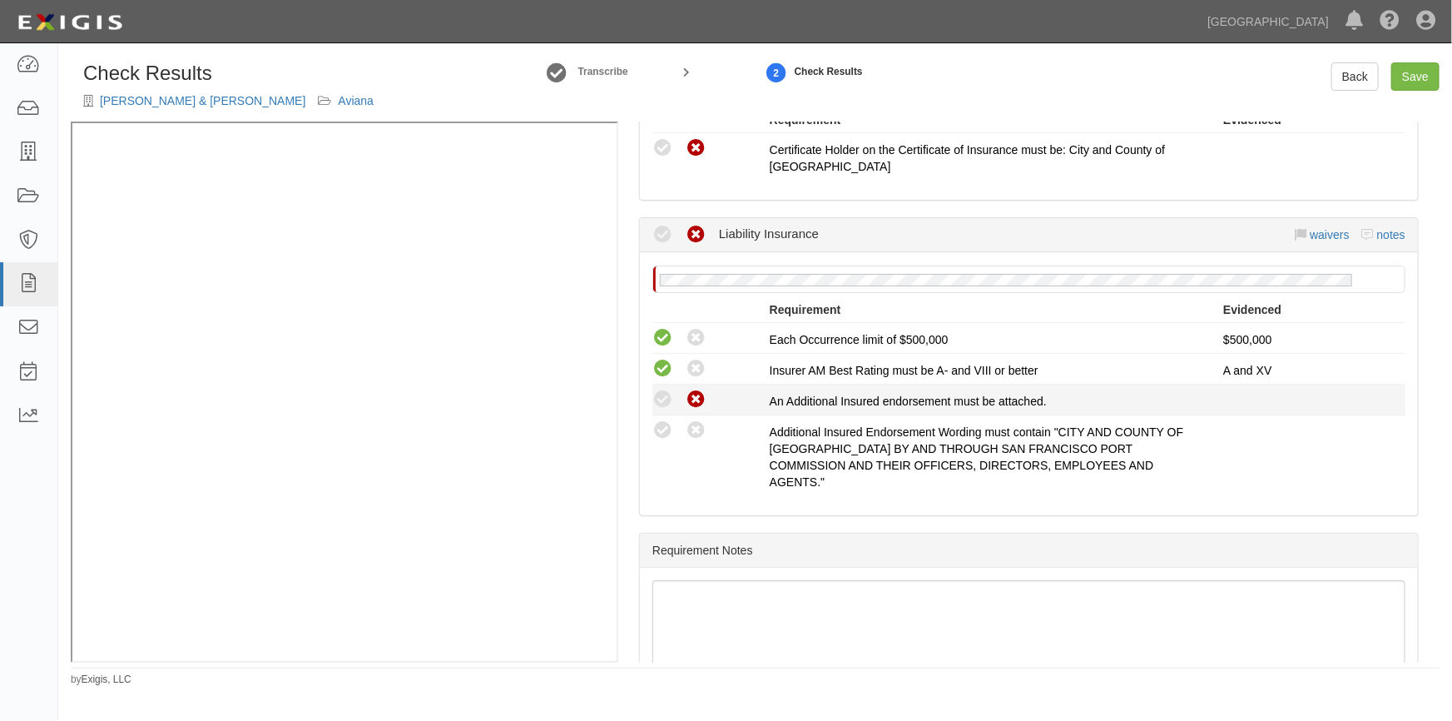
click at [705, 399] on icon at bounding box center [696, 399] width 21 height 21
radio input "true"
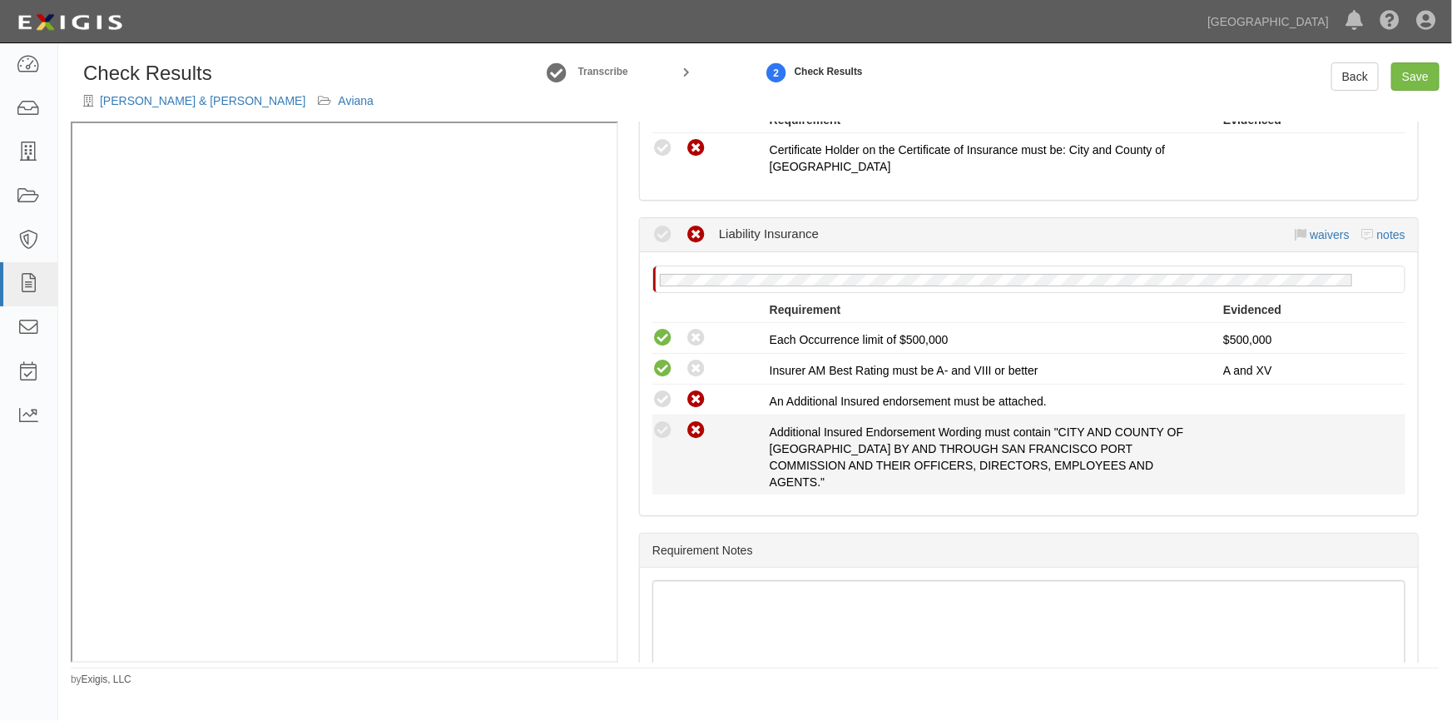
click at [692, 438] on icon at bounding box center [696, 430] width 21 height 21
radio input "true"
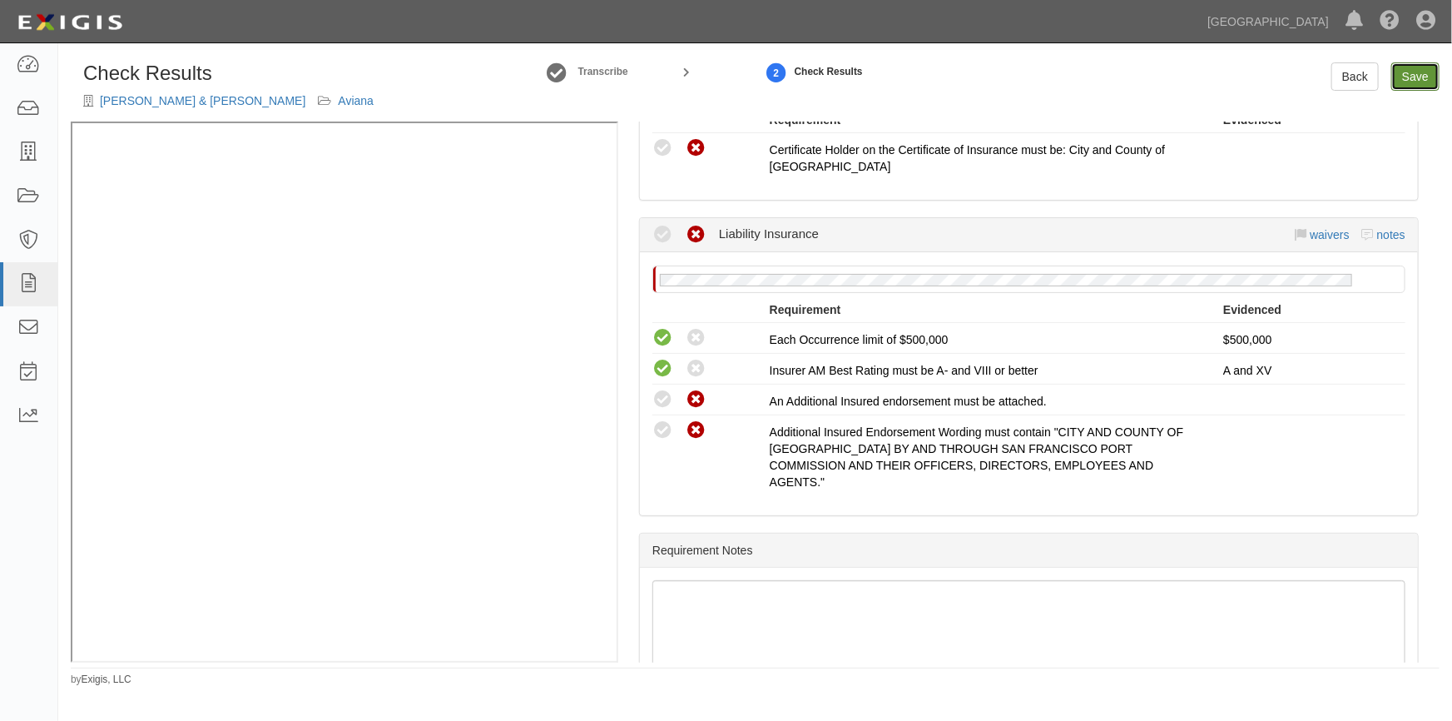
click at [1422, 73] on link "Save" at bounding box center [1415, 76] width 48 height 28
radio input "true"
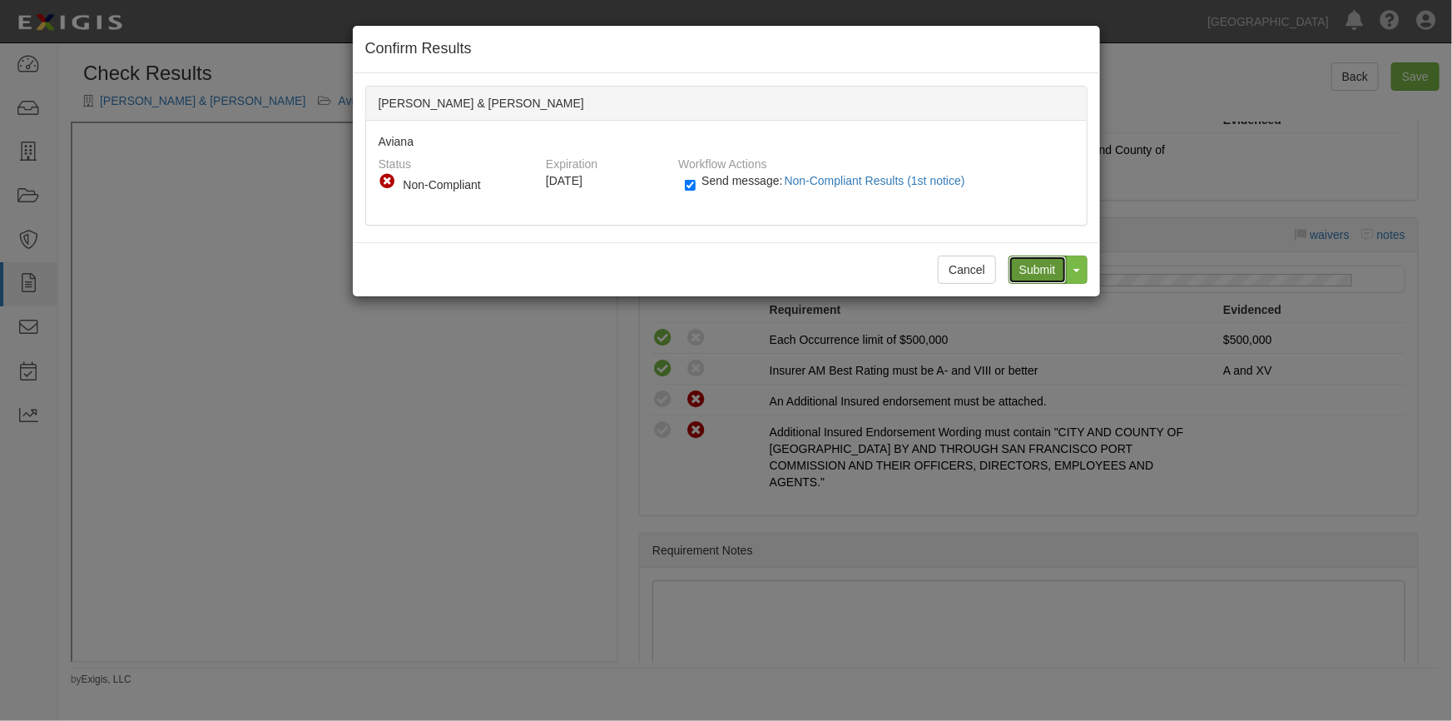
click at [1031, 270] on input "Submit" at bounding box center [1038, 269] width 58 height 28
